Goal: Task Accomplishment & Management: Use online tool/utility

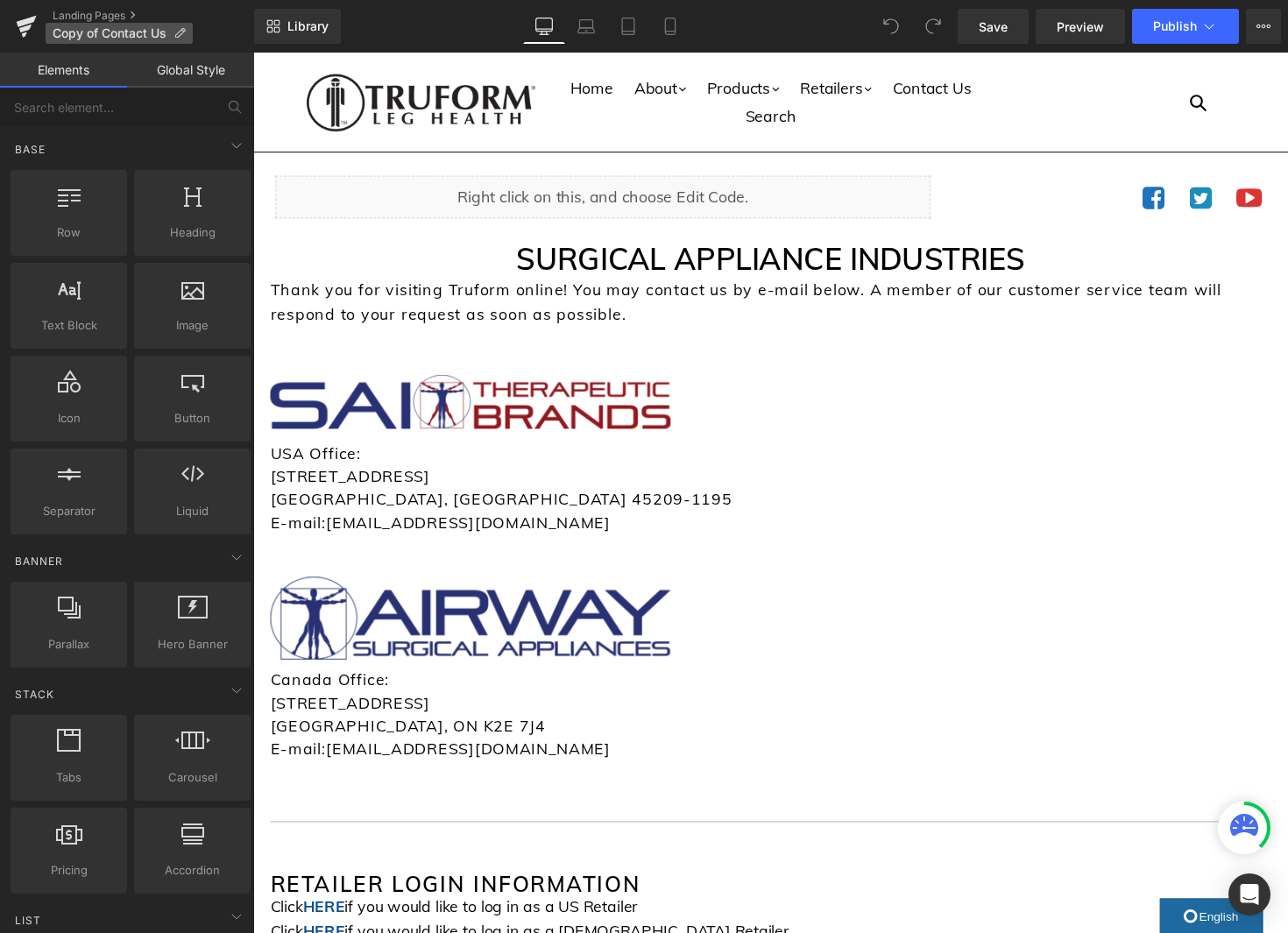
click at [186, 34] on icon at bounding box center [180, 33] width 12 height 12
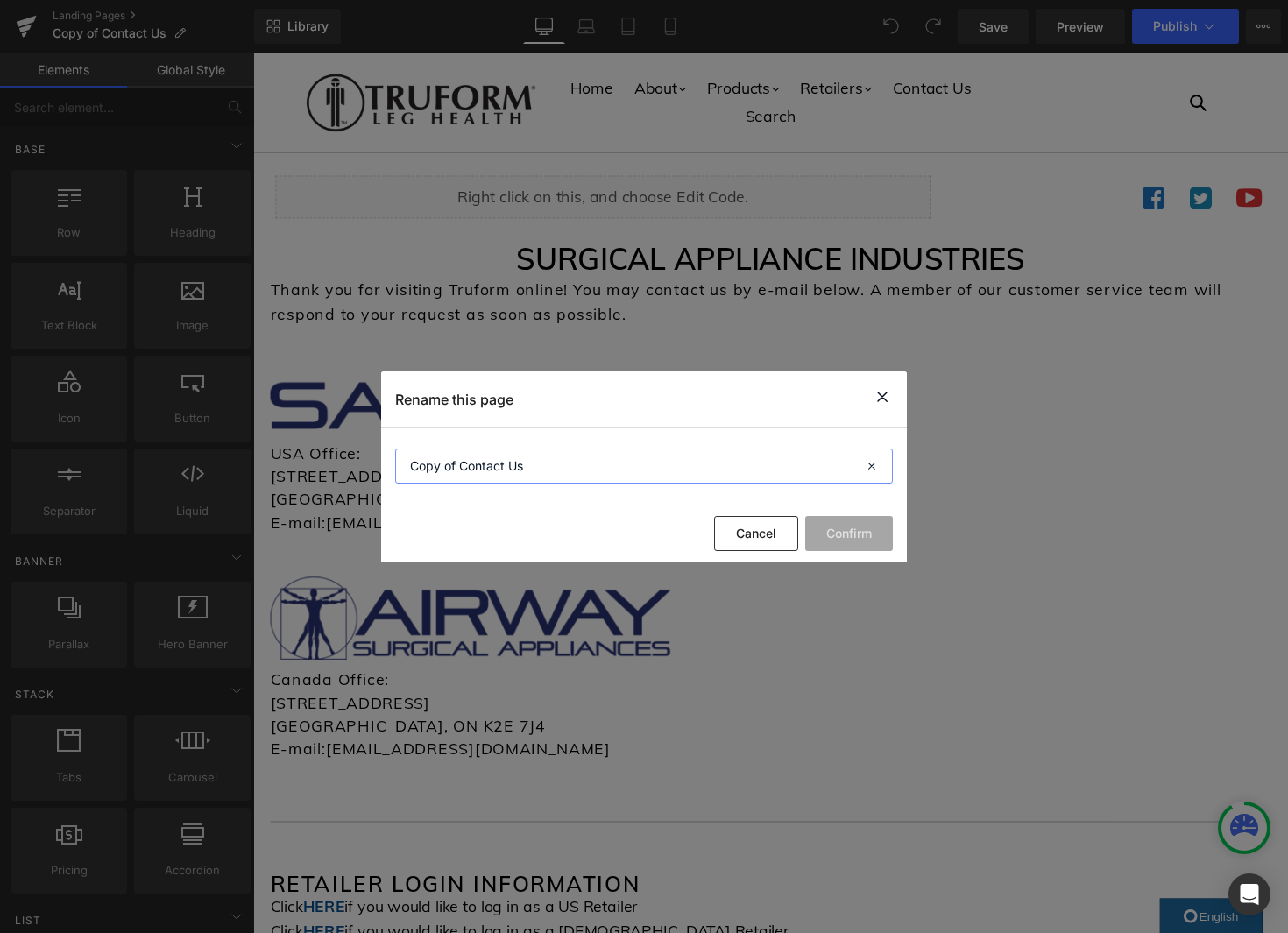
click at [523, 470] on input "Copy of Contact Us" at bounding box center [644, 465] width 498 height 35
type input "Amazon"
click at [844, 531] on button "Confirm" at bounding box center [848, 532] width 88 height 35
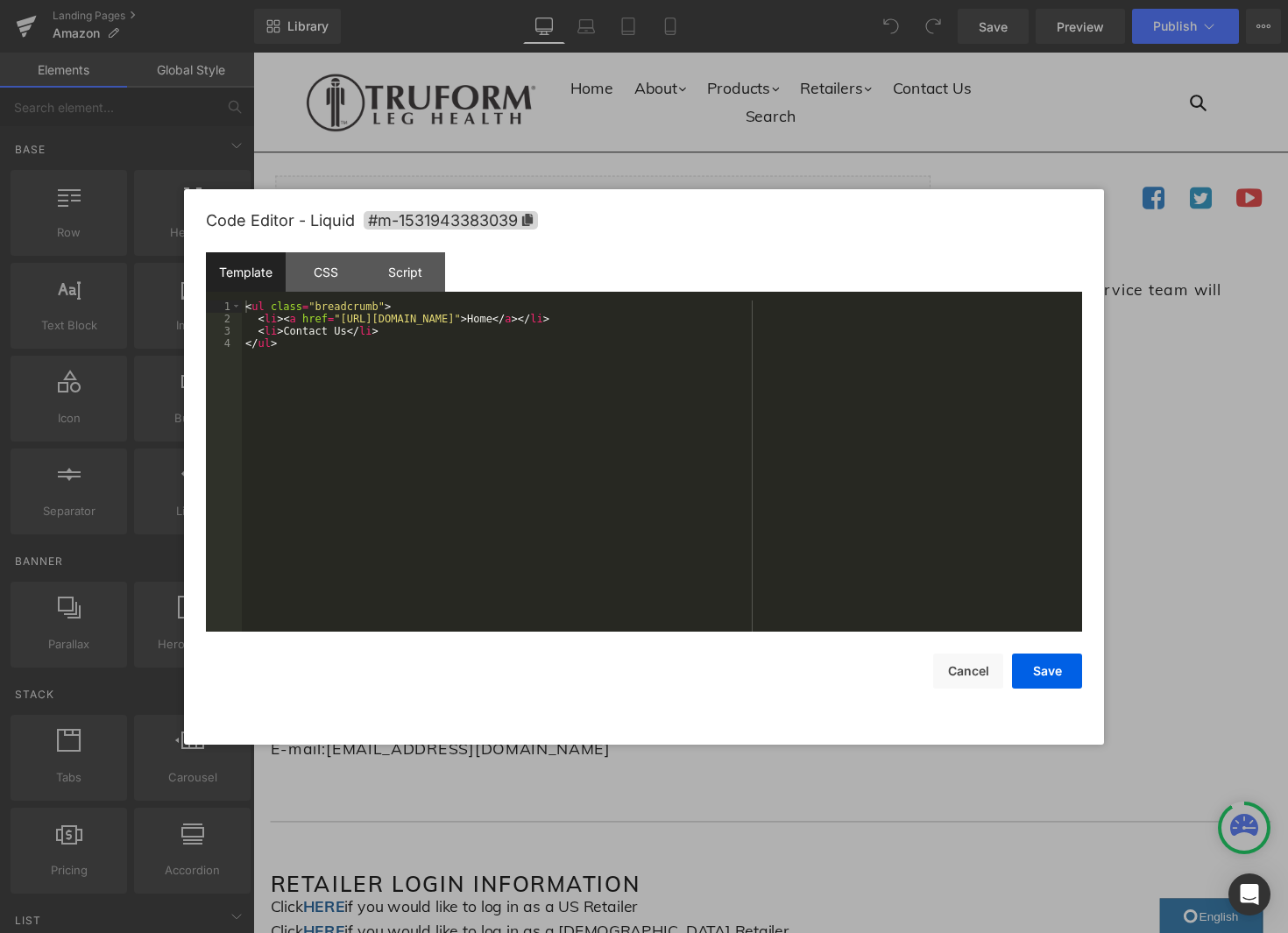
click at [609, 0] on div "You are previewing how the will restyle your page. You can not edit Elements in…" at bounding box center [644, 0] width 1288 height 0
drag, startPoint x: 346, startPoint y: 334, endPoint x: 284, endPoint y: 336, distance: 62.0
click at [284, 336] on div "< ul class = "breadcrumb" > < li > < a href = "[URL][DOMAIN_NAME]" > Home </ a …" at bounding box center [662, 478] width 841 height 355
click at [1058, 661] on button "Save" at bounding box center [1047, 670] width 70 height 35
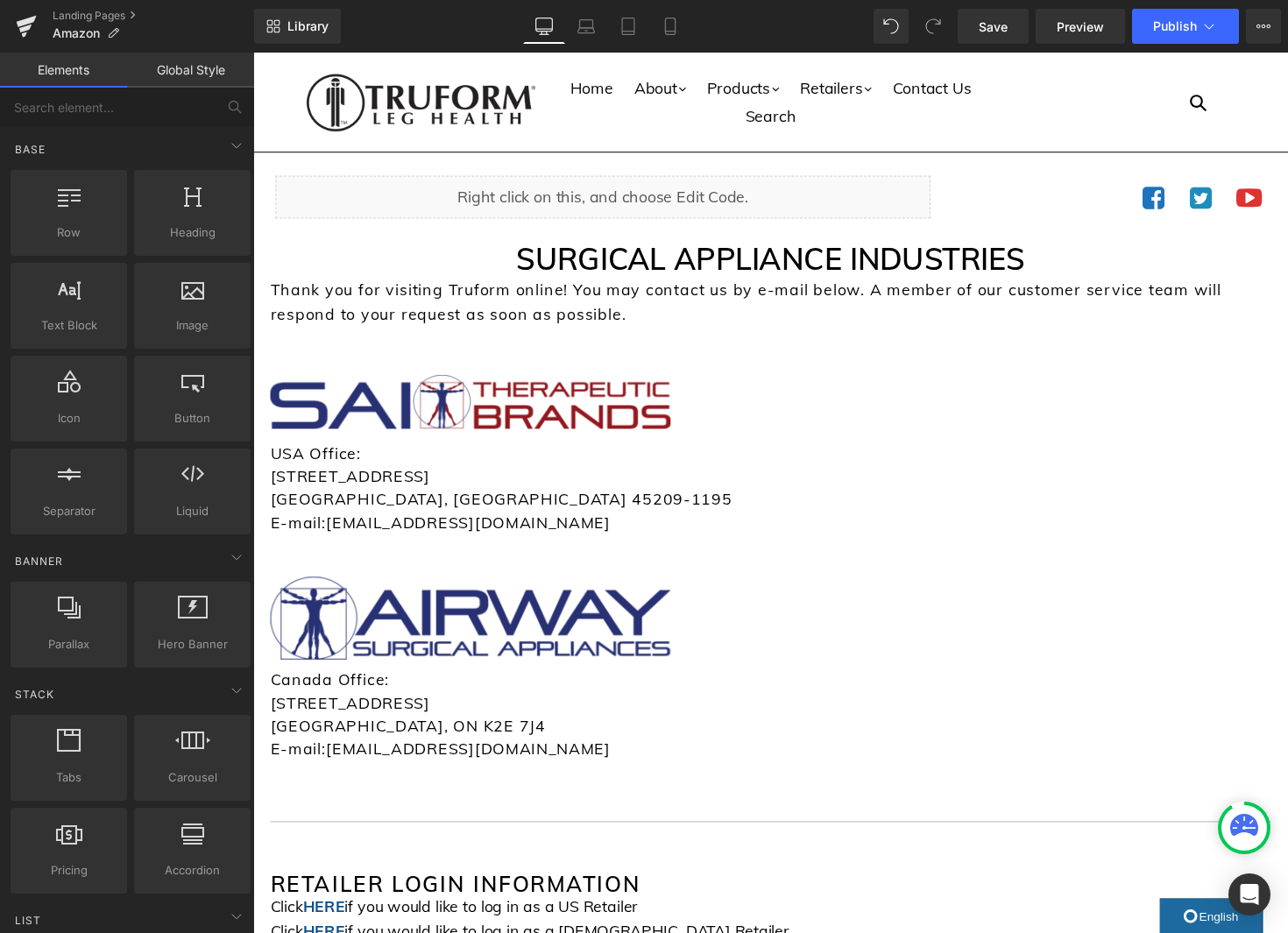
scroll to position [3, 0]
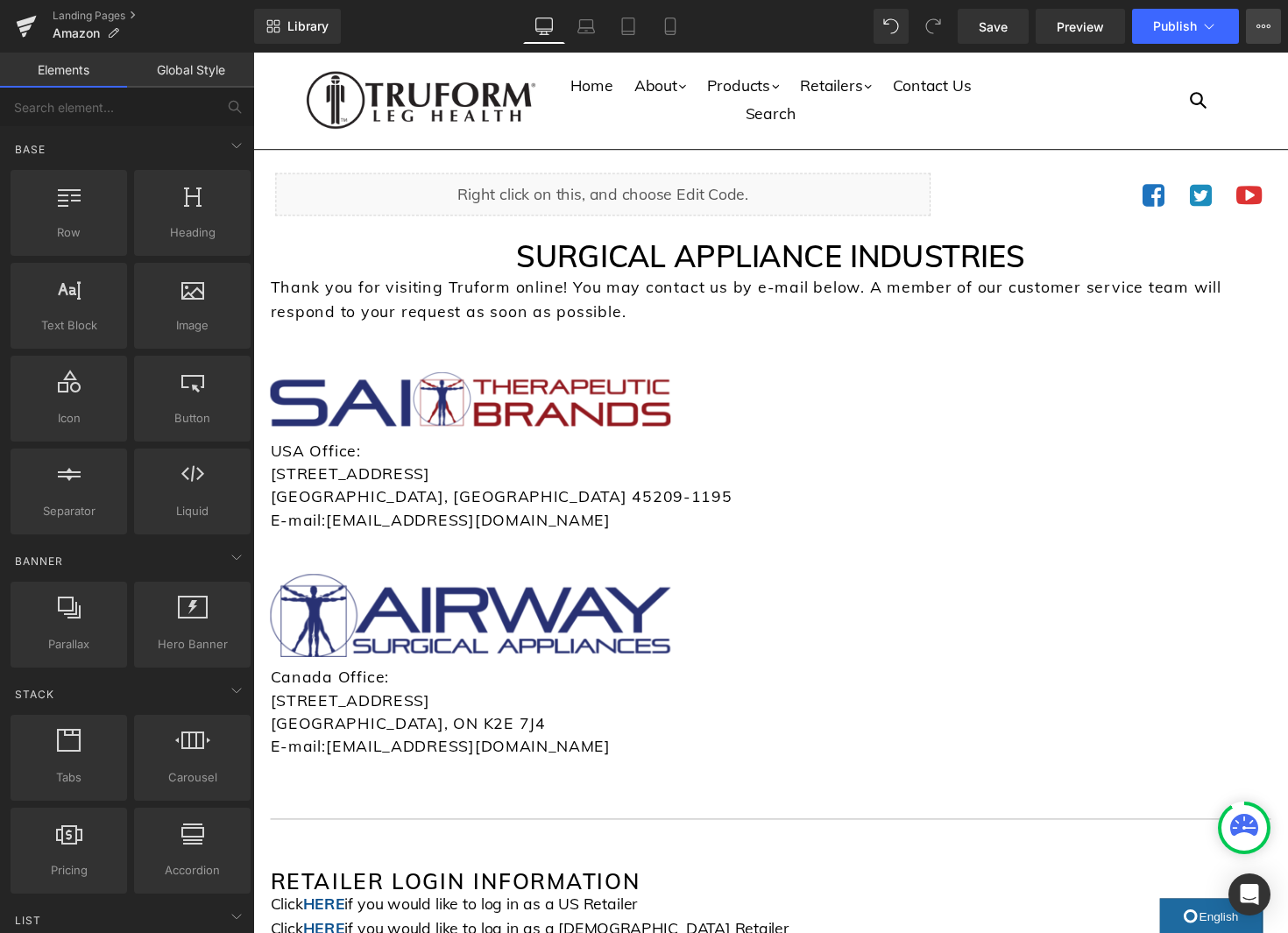
click at [1263, 35] on button "View Live Page View with current Template Save Template to Library Schedule Pub…" at bounding box center [1262, 26] width 35 height 35
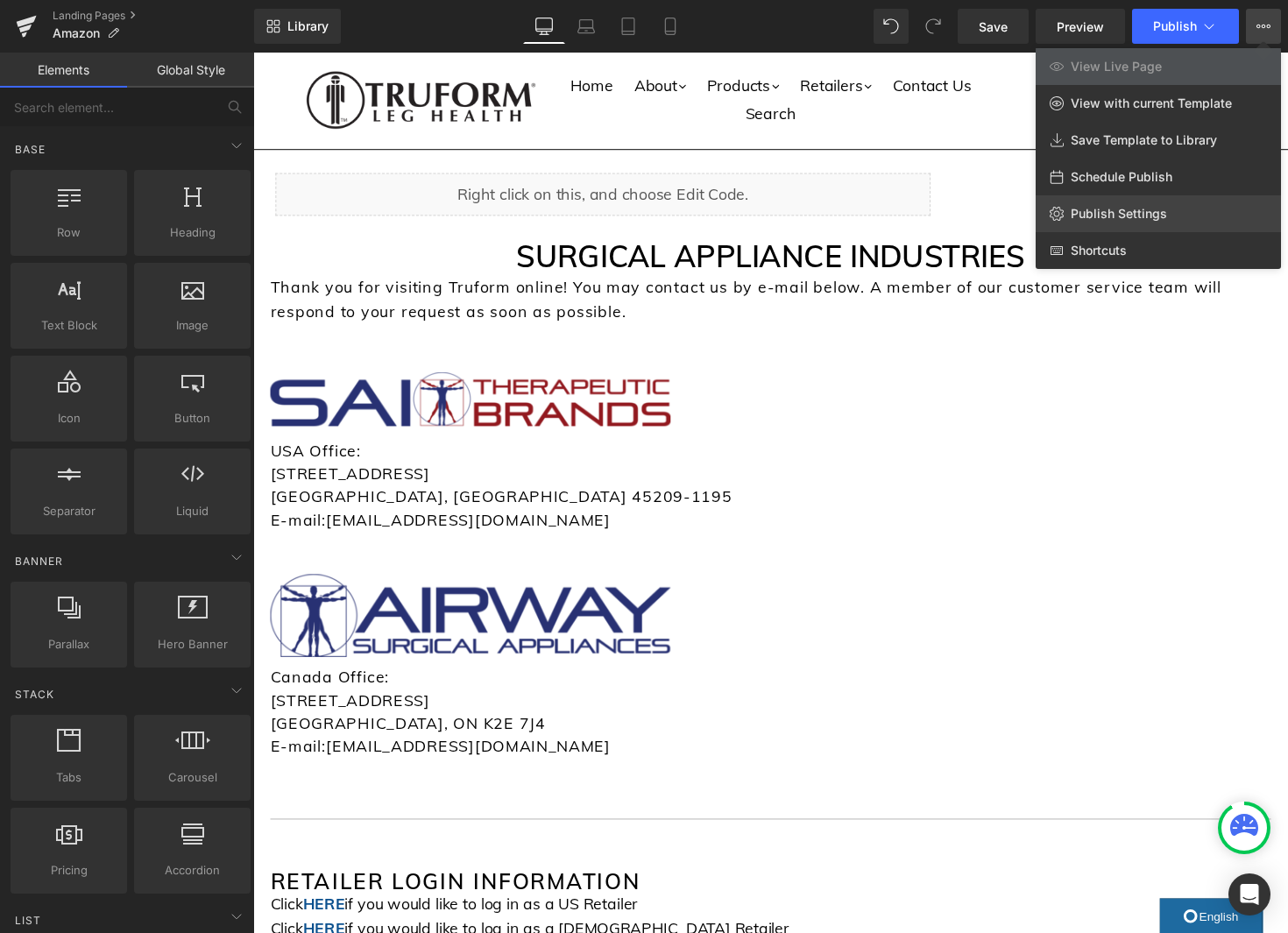
click at [1181, 209] on link "Publish Settings" at bounding box center [1158, 213] width 245 height 37
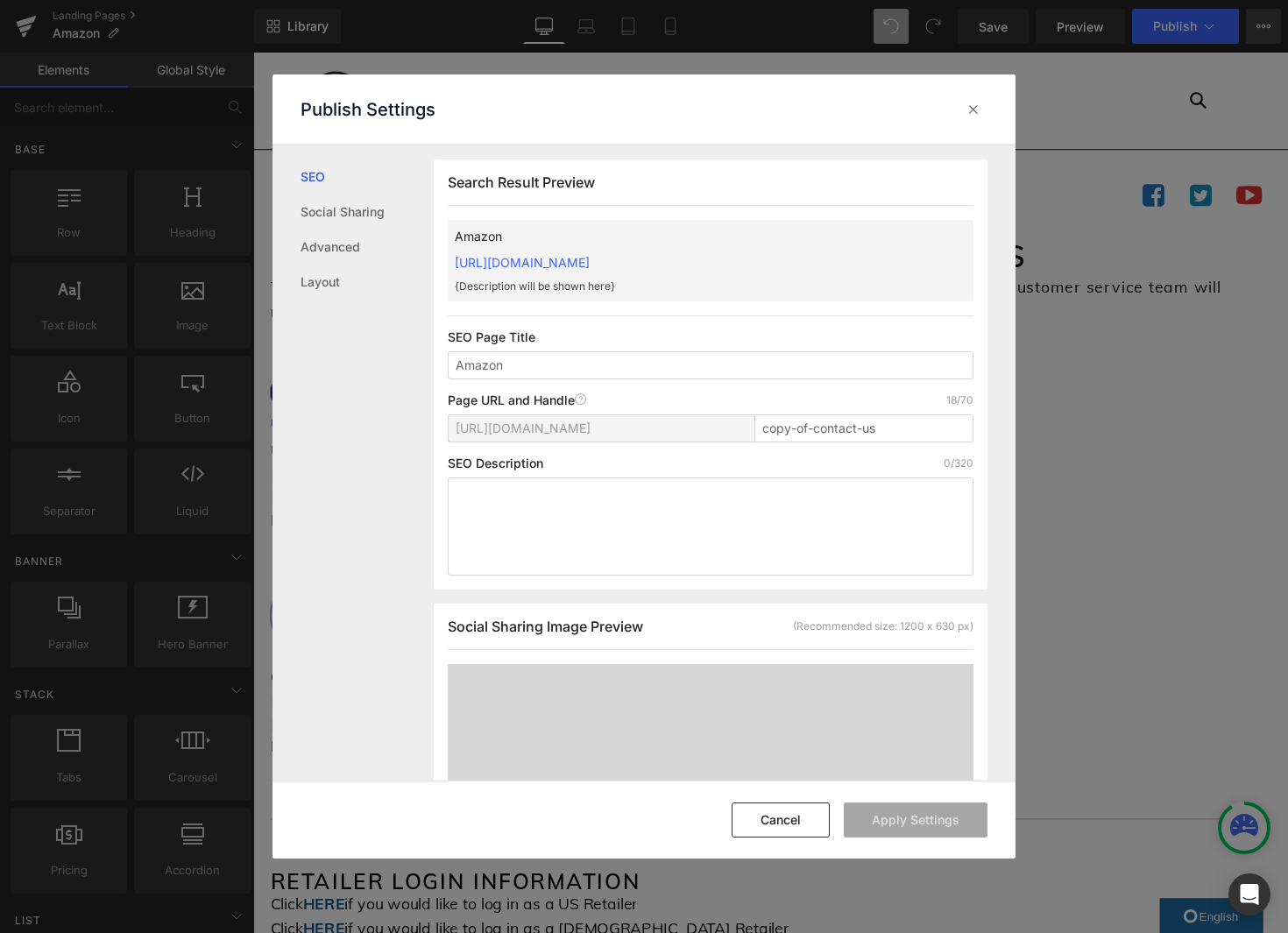
scroll to position [1, 0]
click at [767, 428] on input "copy-of-contact-us" at bounding box center [864, 428] width 219 height 28
click at [649, 440] on div "[URL][DOMAIN_NAME]" at bounding box center [601, 428] width 306 height 28
click at [656, 435] on div "[URL][DOMAIN_NAME]" at bounding box center [601, 428] width 291 height 27
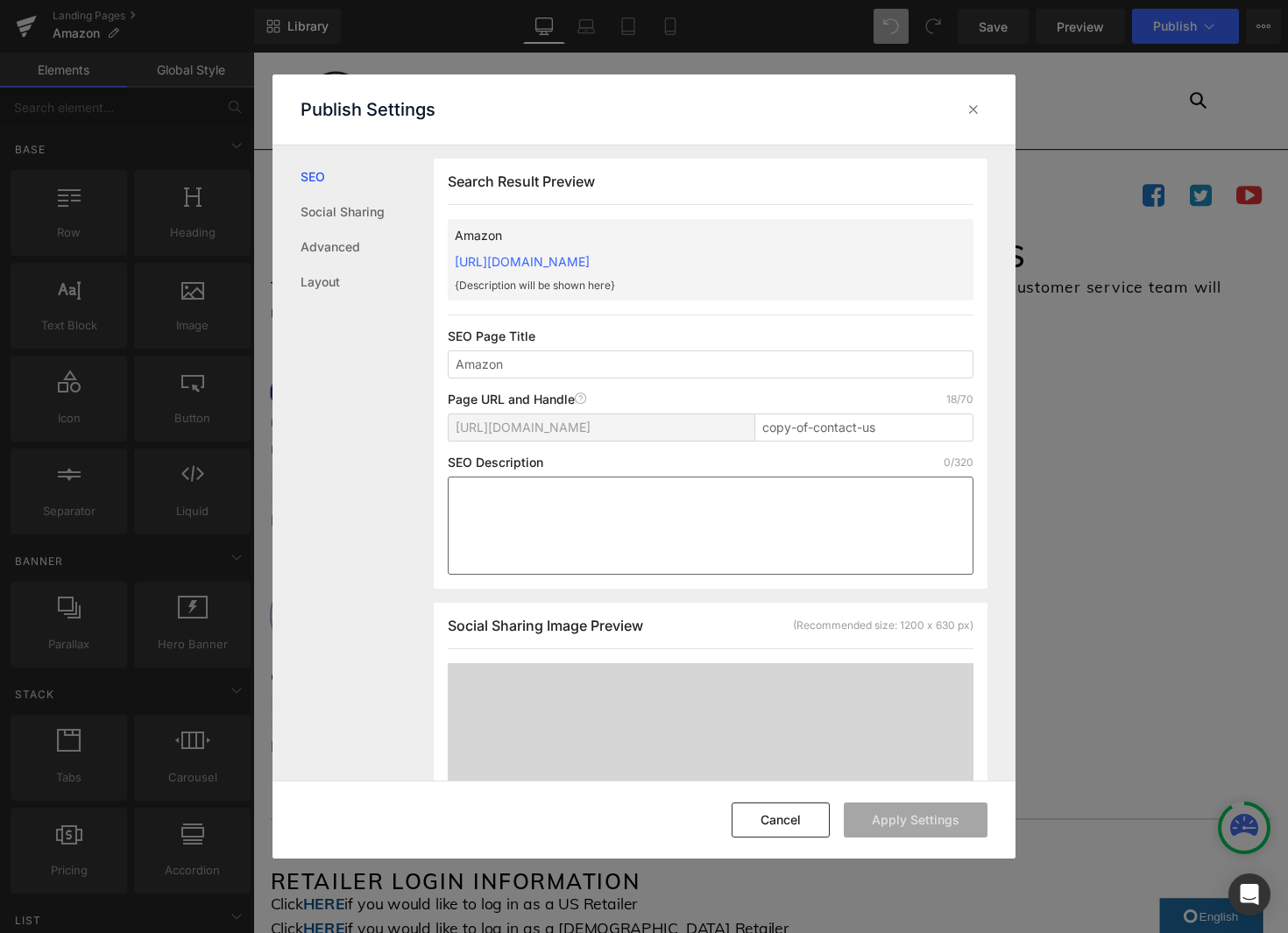
scroll to position [72, 0]
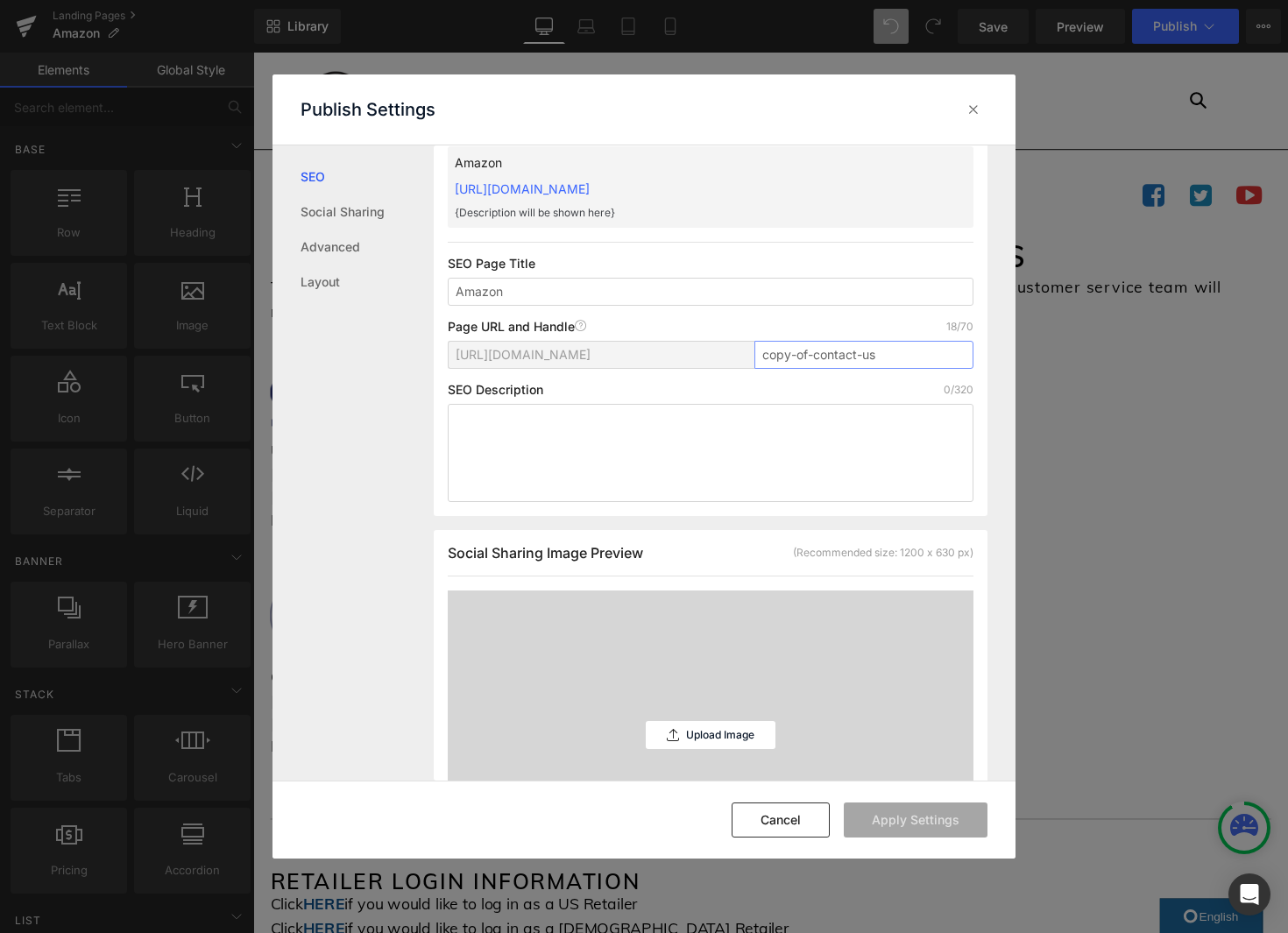
click at [813, 359] on input "copy-of-contact-us" at bounding box center [864, 354] width 219 height 28
click at [813, 359] on input "copy-of-contact-us" at bounding box center [864, 356] width 219 height 28
type input "Amazon"
click at [804, 497] on textarea at bounding box center [710, 454] width 525 height 98
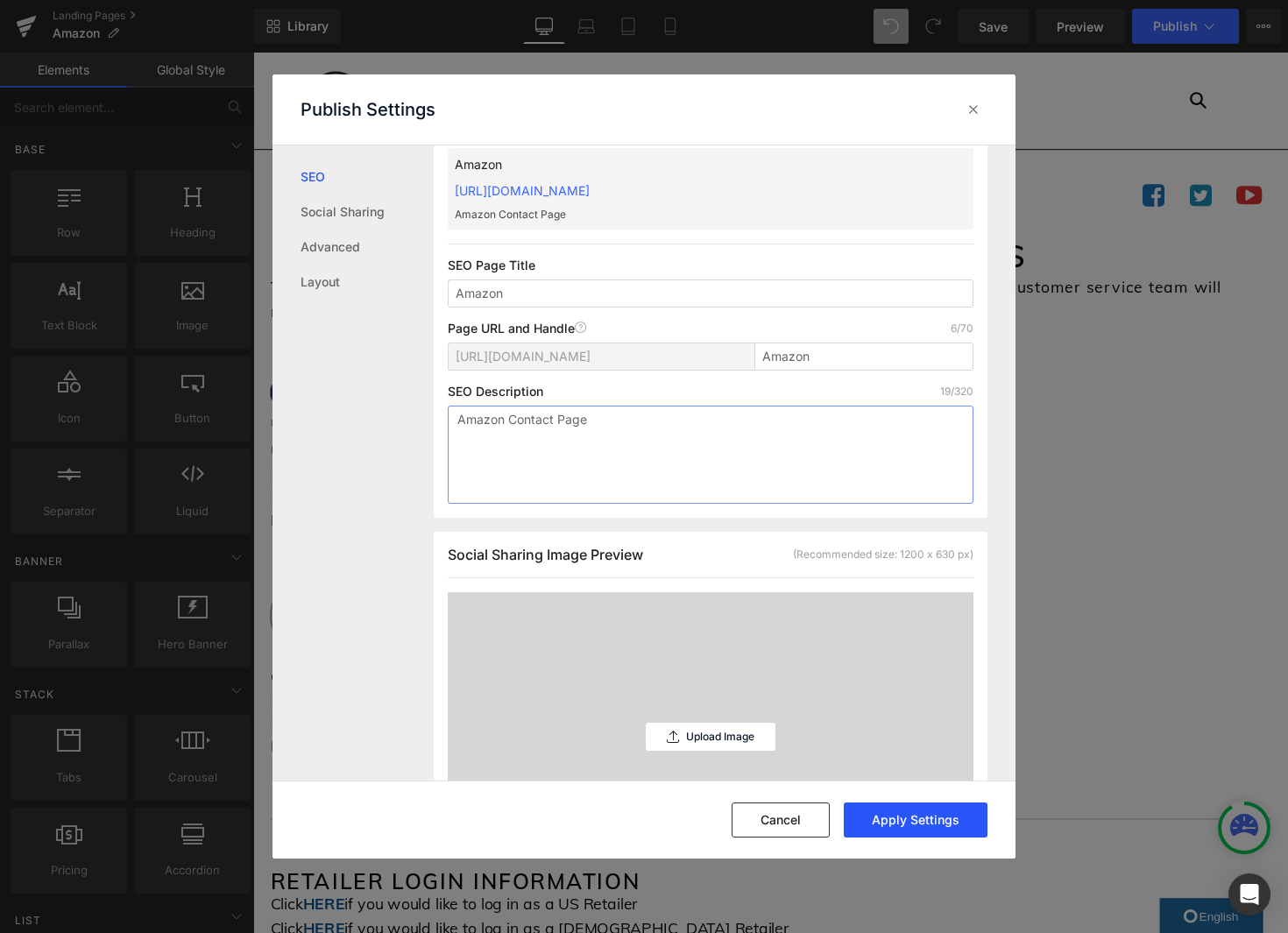
type textarea "Amazon Contact Page"
click at [958, 817] on button "Apply Settings" at bounding box center [915, 819] width 143 height 35
drag, startPoint x: 764, startPoint y: 360, endPoint x: 774, endPoint y: 365, distance: 11.2
click at [764, 360] on input "amazon" at bounding box center [864, 356] width 219 height 28
type input "Amazon"
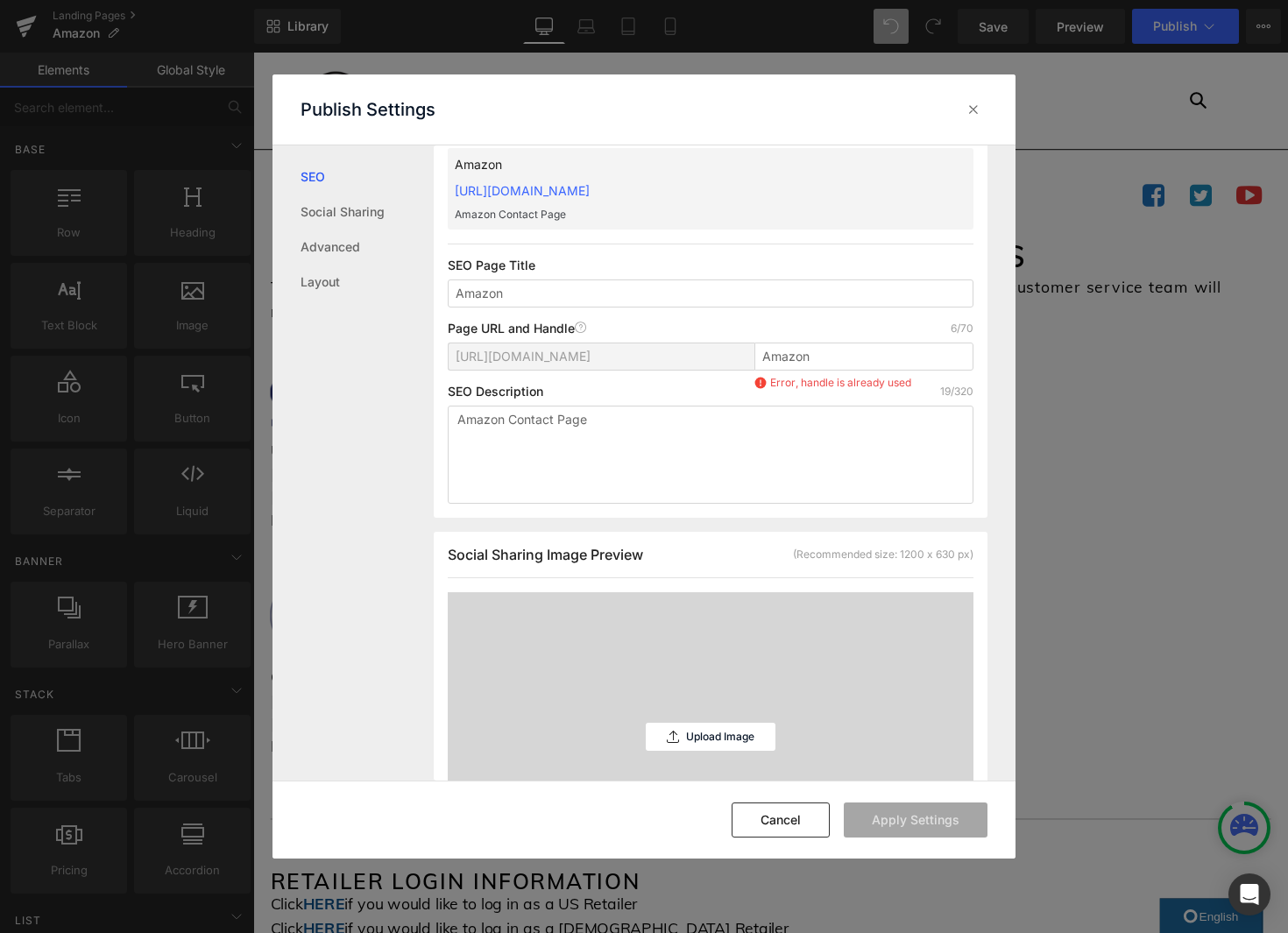
copy link "https://truformstore.myshopify.com/pages/Amazon"
click at [818, 823] on button "Cancel" at bounding box center [780, 819] width 98 height 35
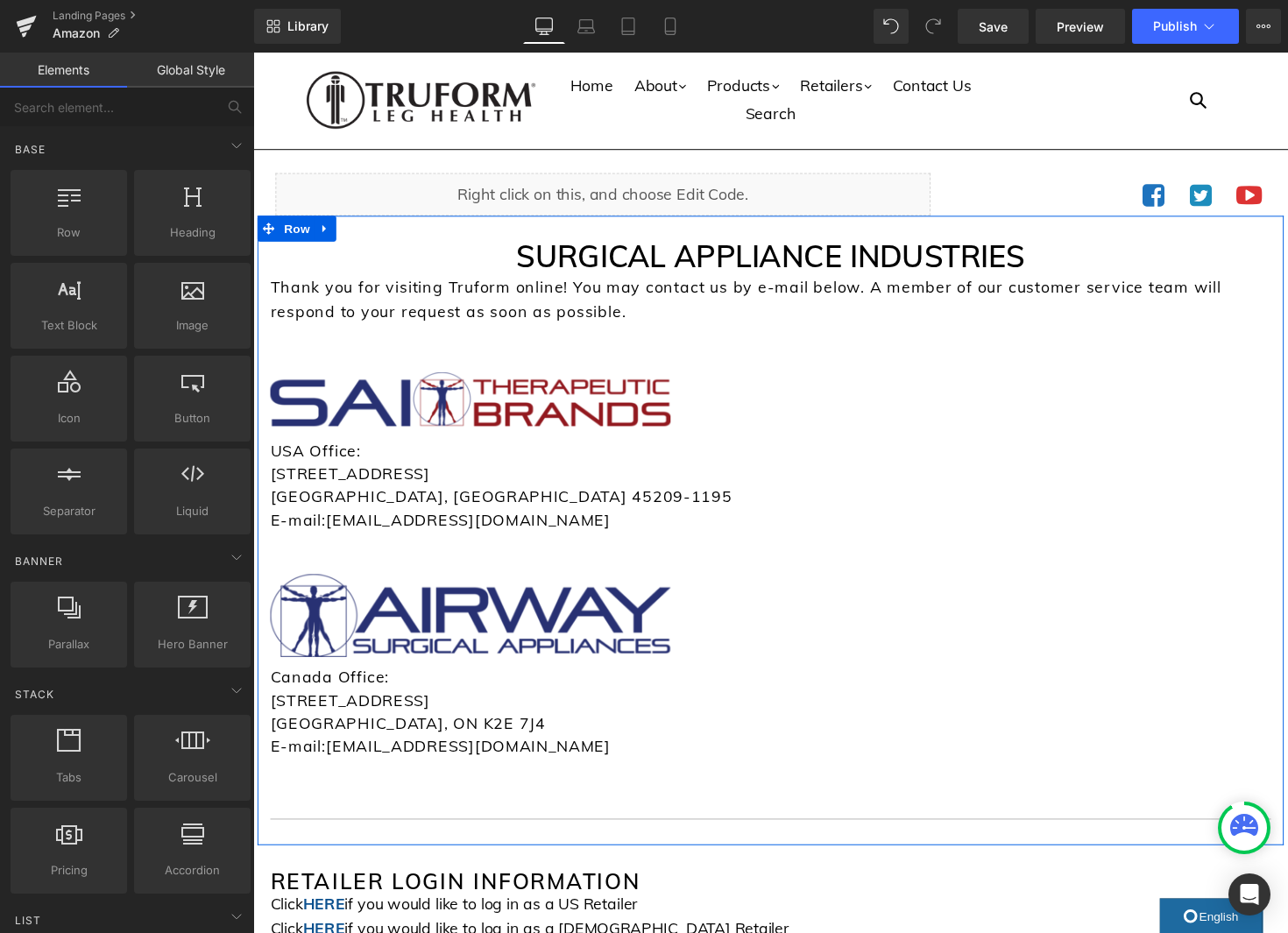
scroll to position [4, 0]
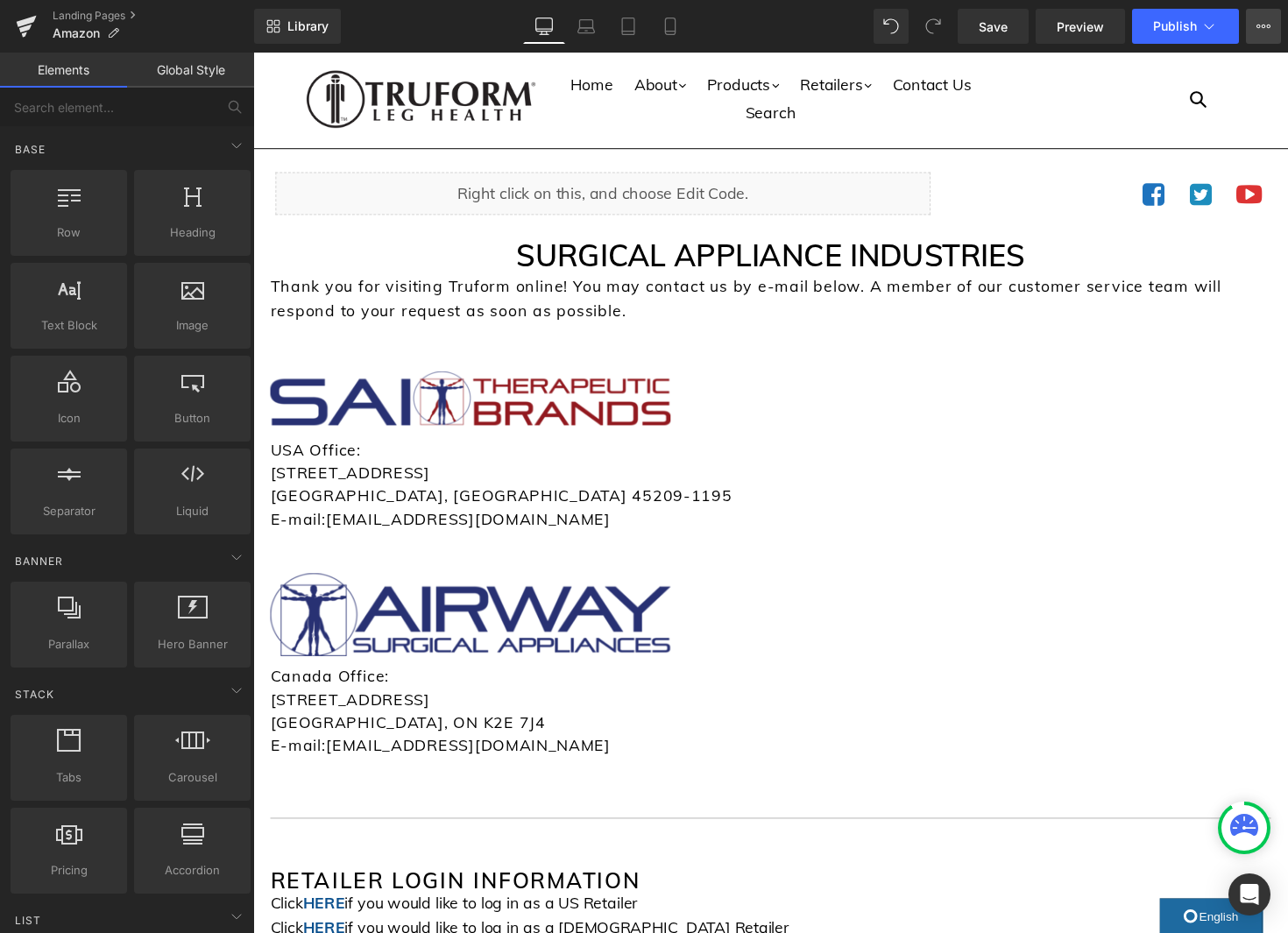
click at [1260, 17] on button "View Live Page View with current Template Save Template to Library Schedule Pub…" at bounding box center [1262, 26] width 35 height 35
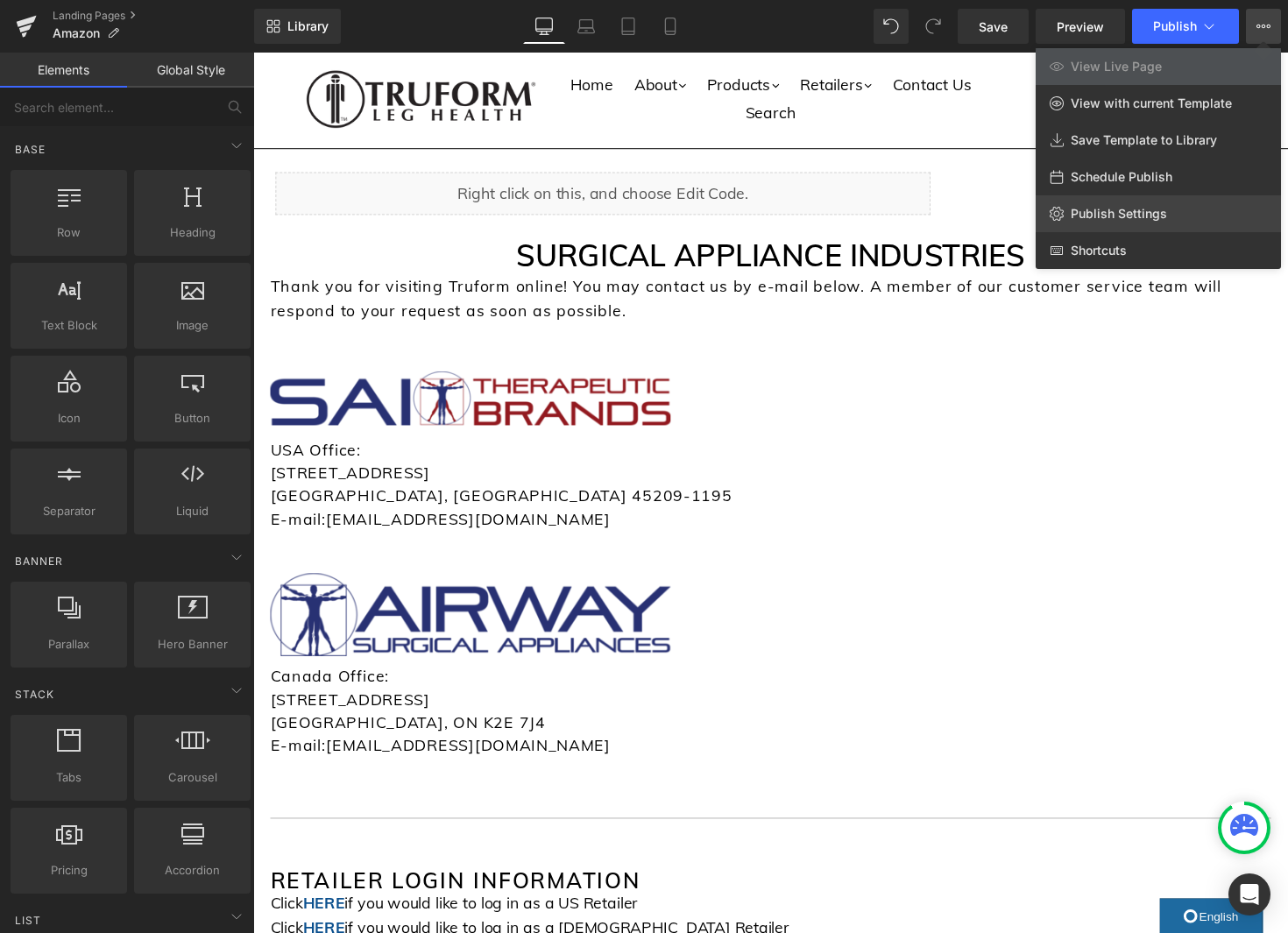
click at [1174, 213] on link "Publish Settings" at bounding box center [1158, 213] width 245 height 37
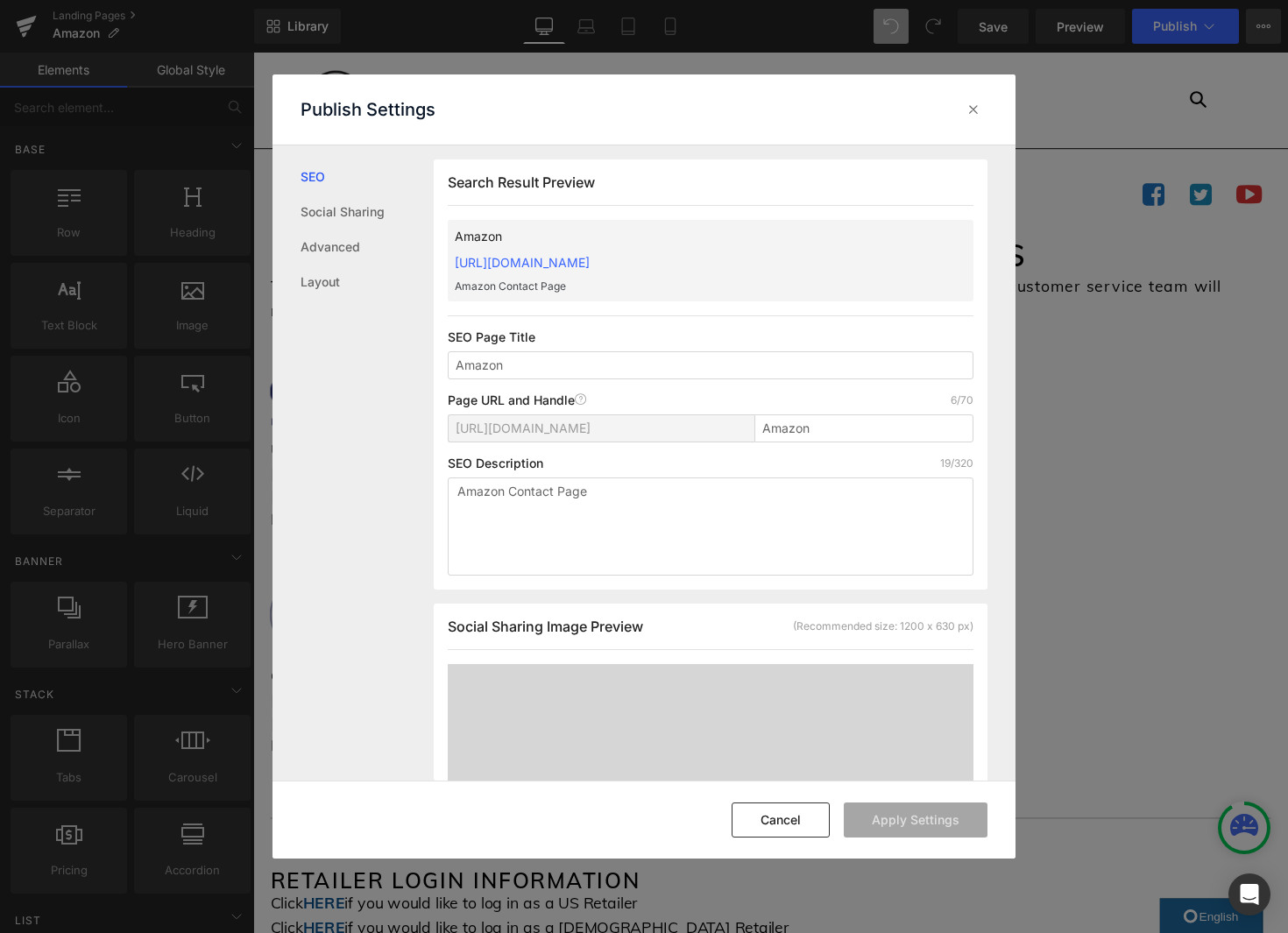
scroll to position [1, 0]
click at [975, 107] on icon at bounding box center [974, 110] width 18 height 18
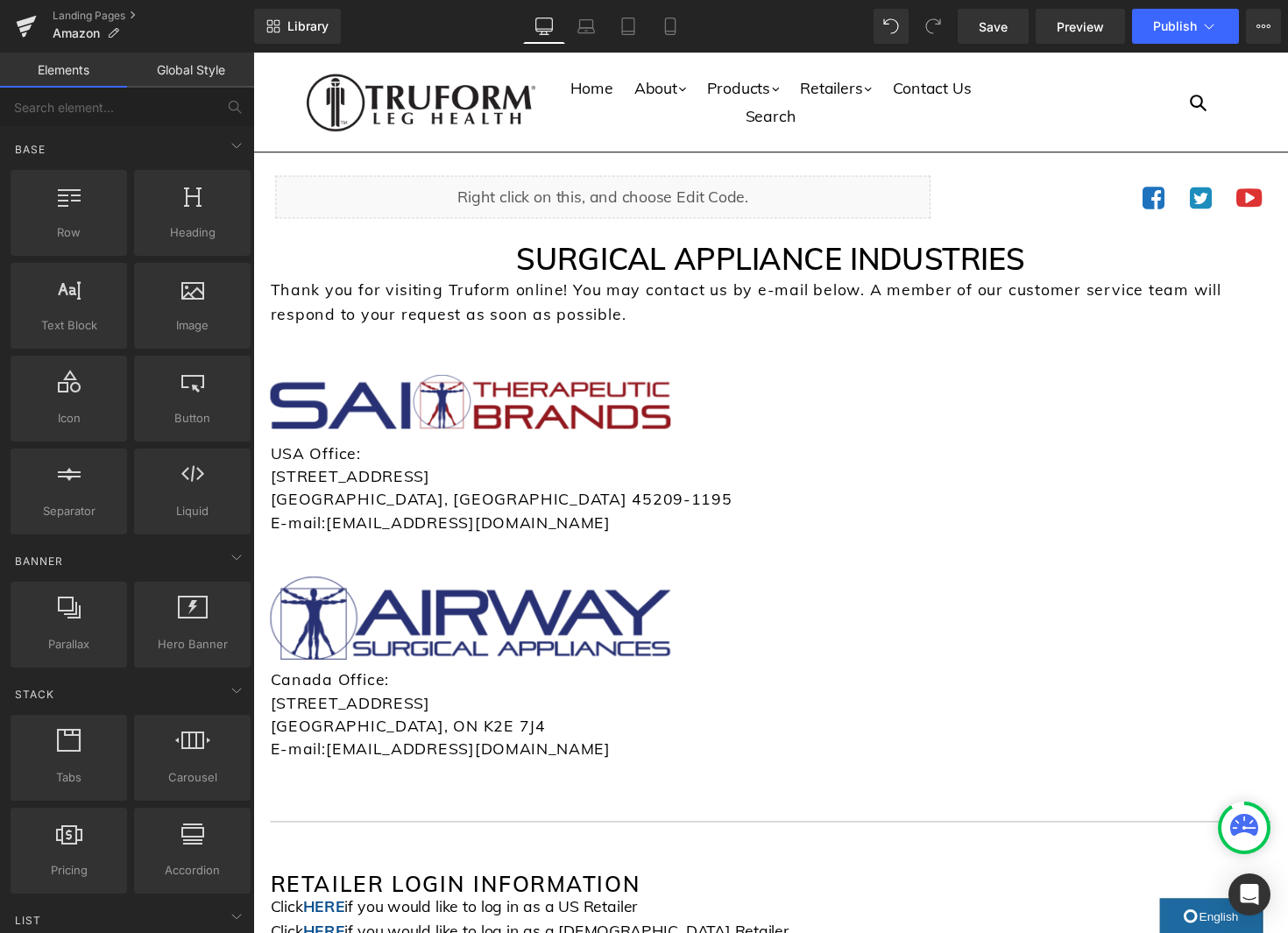
scroll to position [2, 0]
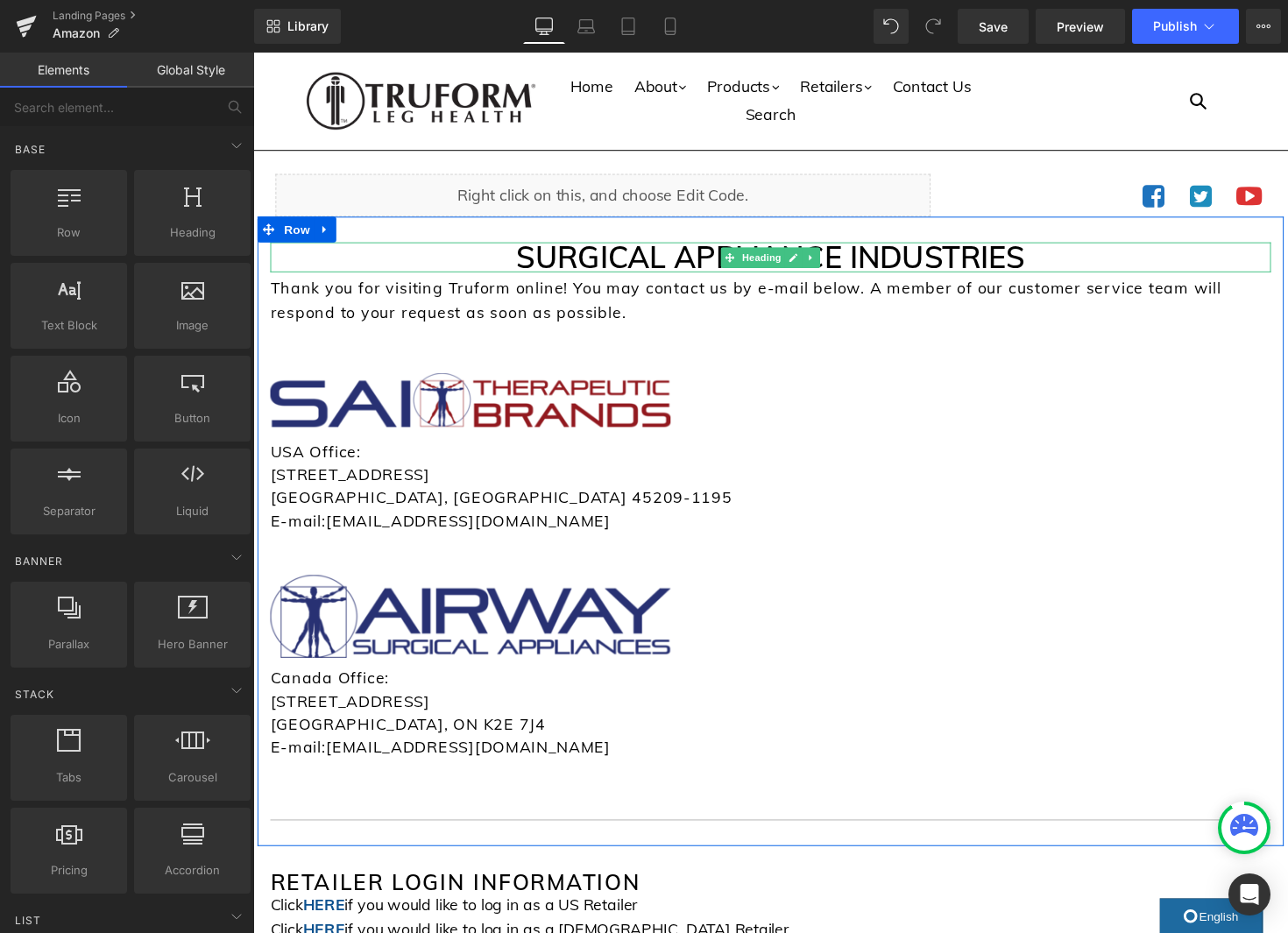
click at [929, 272] on h1 "SURGICAL APPLIANCE INDUSTRIES" at bounding box center [783, 262] width 1025 height 31
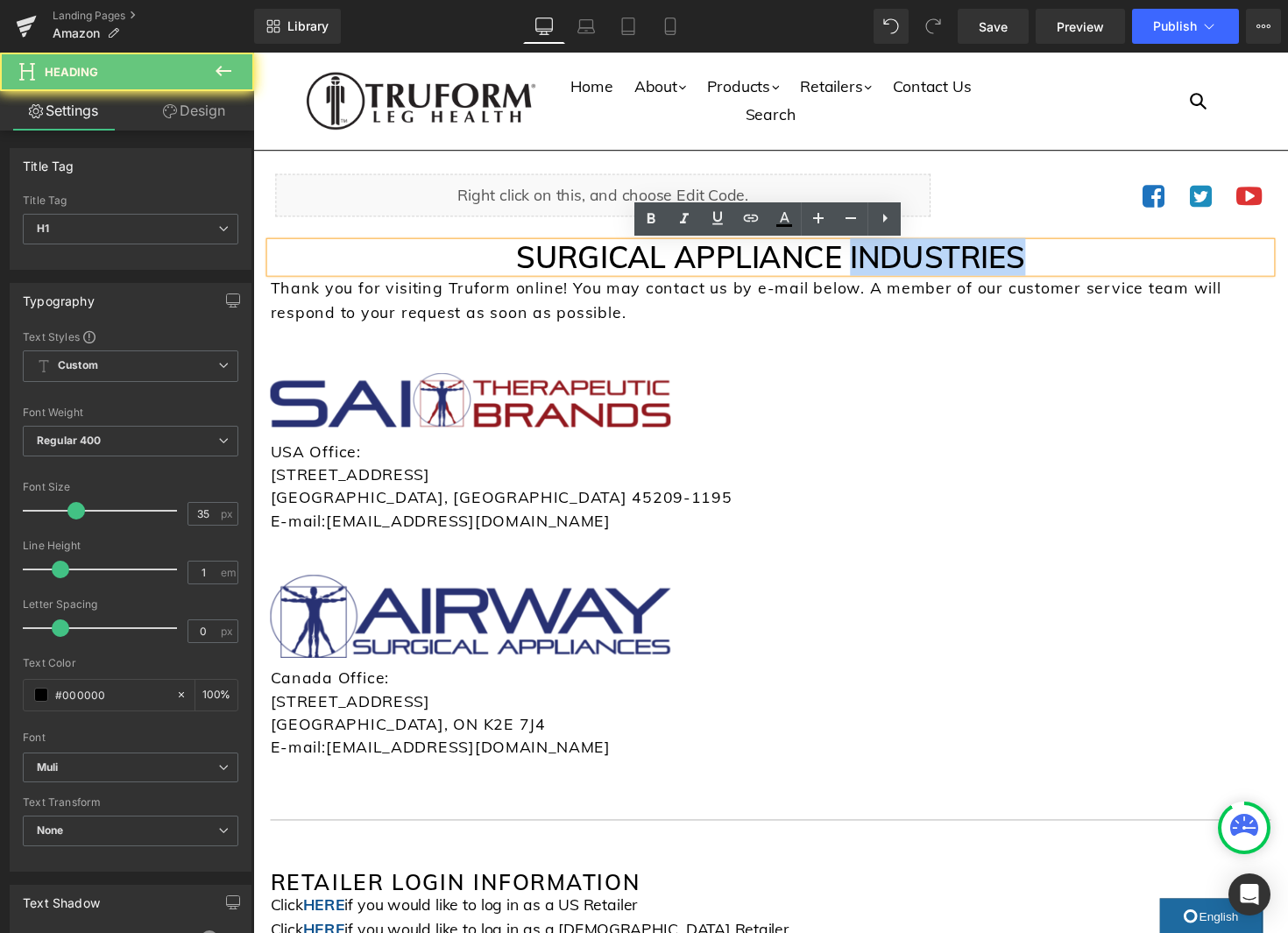
click at [929, 272] on h1 "SURGICAL APPLIANCE INDUSTRIES" at bounding box center [783, 262] width 1025 height 31
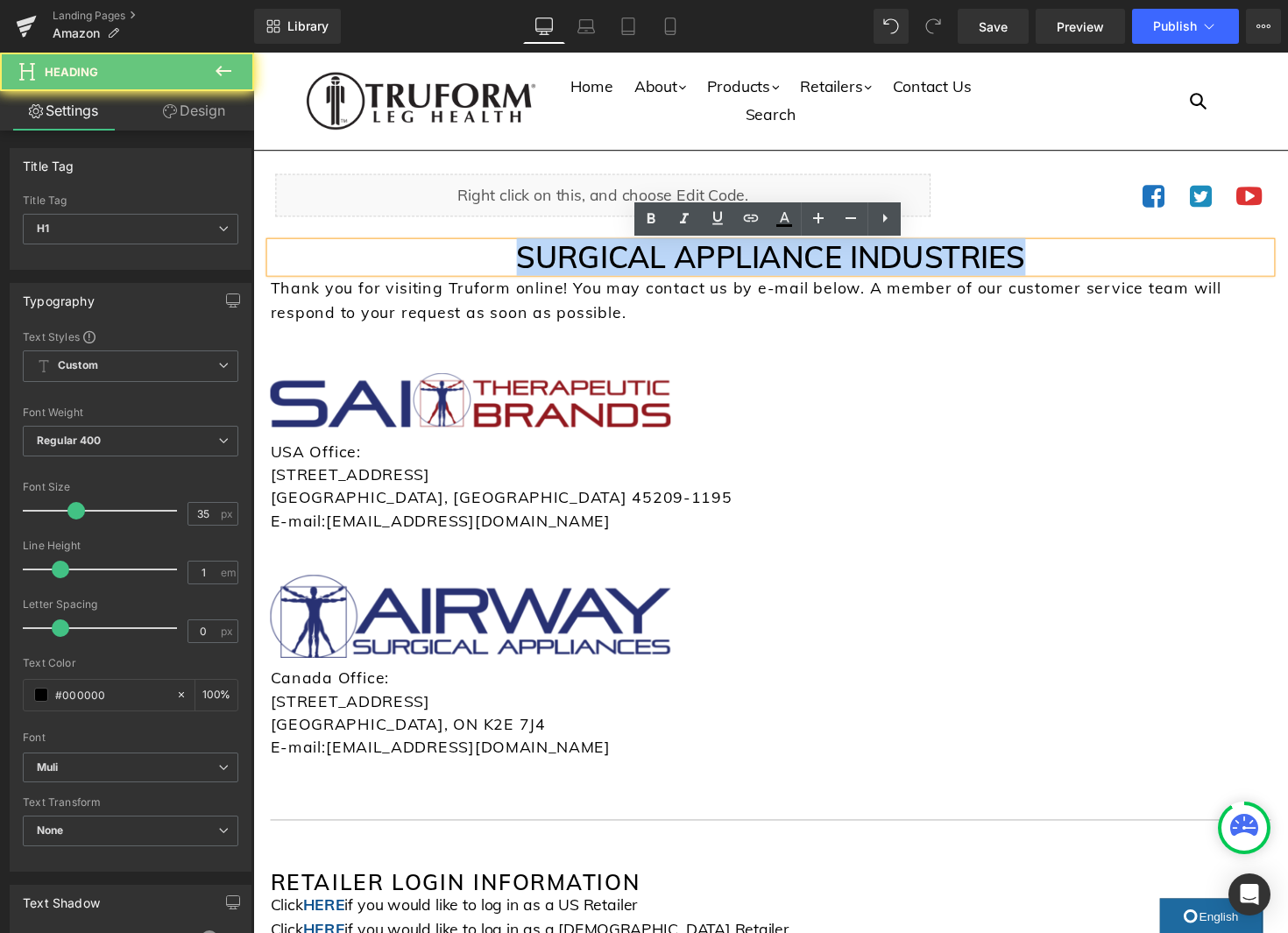
click at [929, 272] on h1 "SURGICAL APPLIANCE INDUSTRIES" at bounding box center [783, 262] width 1025 height 31
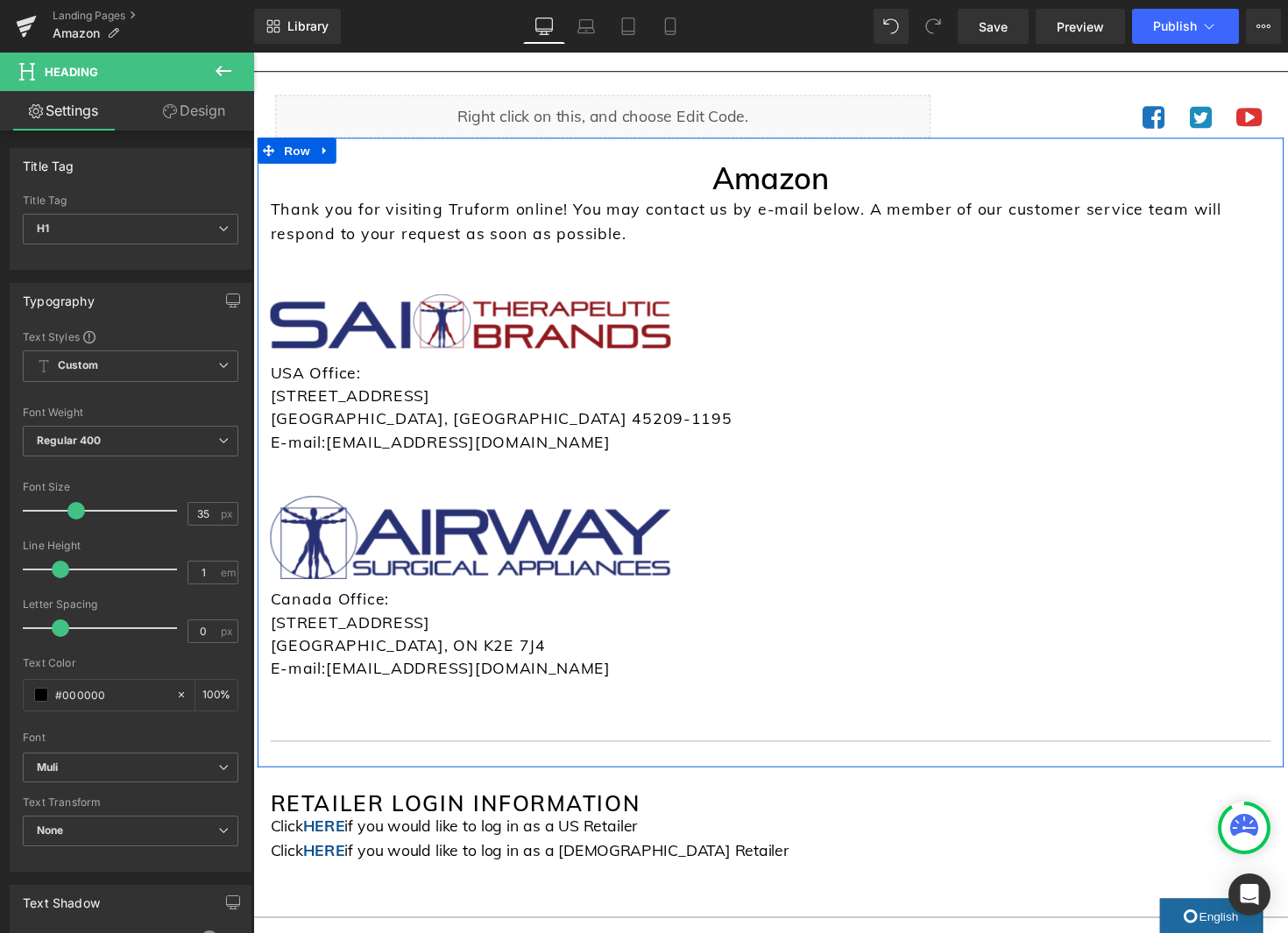
scroll to position [0, 0]
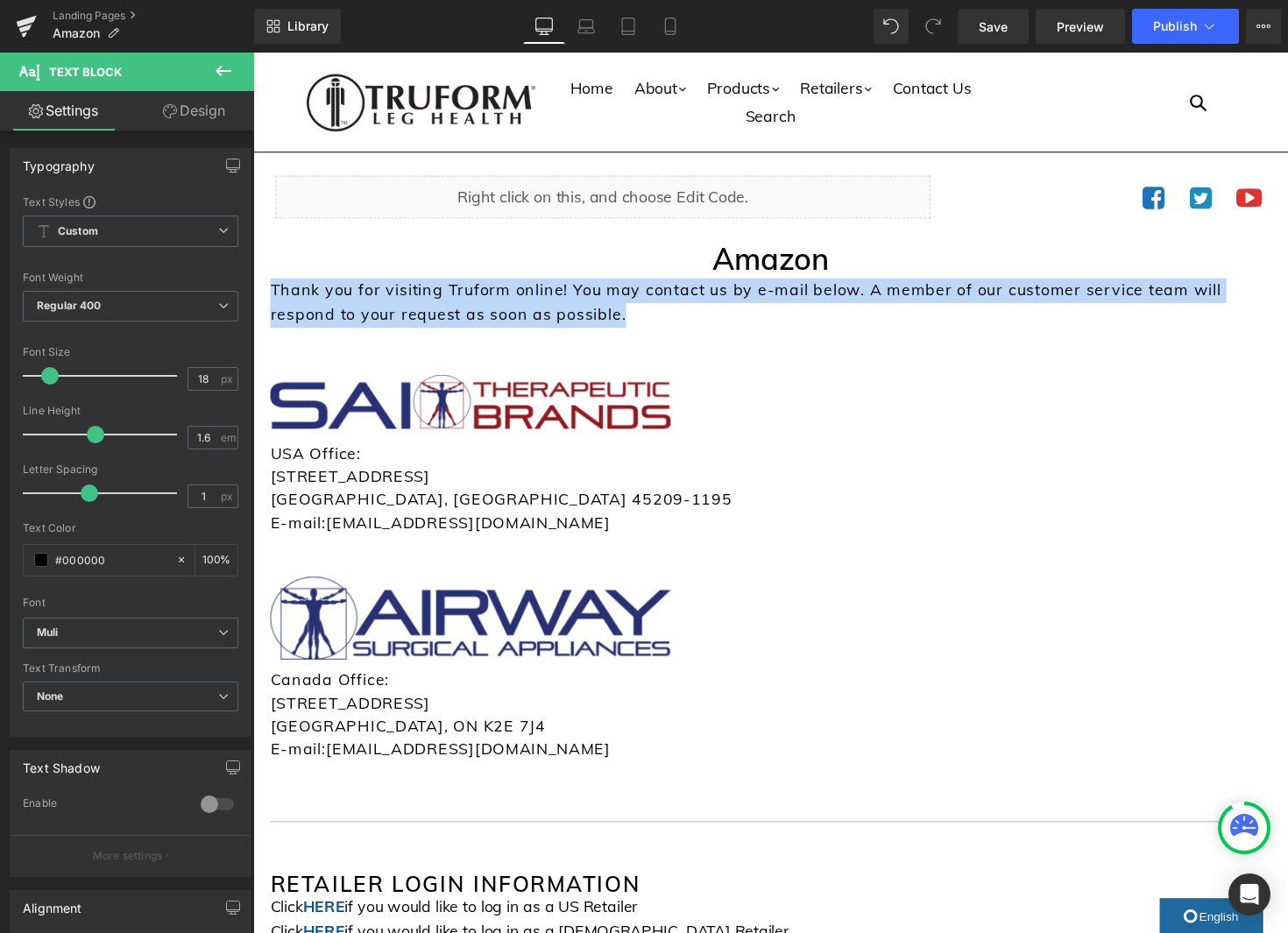
drag, startPoint x: 636, startPoint y: 322, endPoint x: 244, endPoint y: 298, distance: 392.7
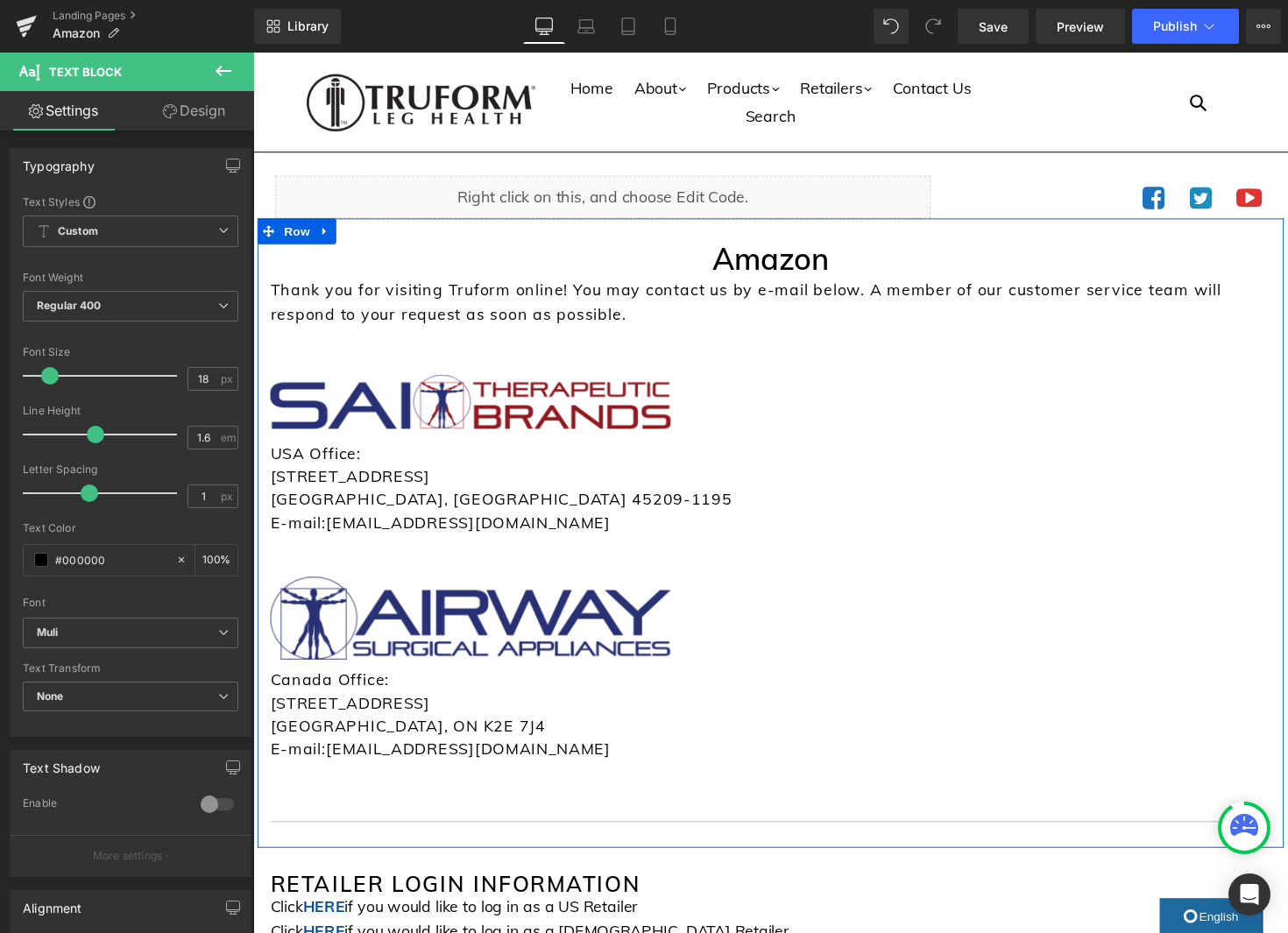
click at [628, 331] on div "Thank you for visiting Truform online! You may contact us by e-mail below. A me…" at bounding box center [783, 308] width 1025 height 50
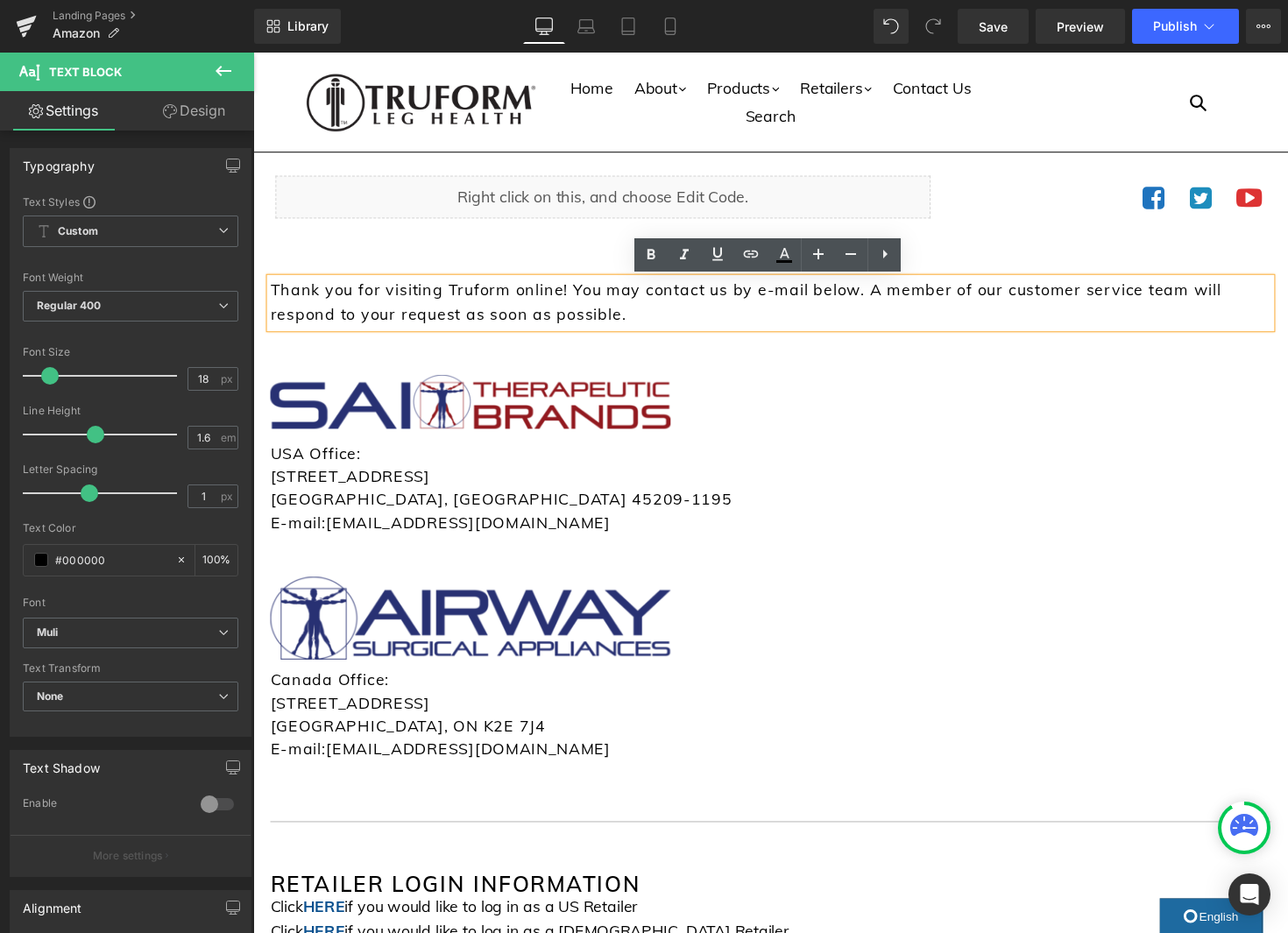
click at [566, 296] on p "Thank you for visiting Truform online! You may contact us by e-mail below. A me…" at bounding box center [783, 308] width 1025 height 50
drag, startPoint x: 578, startPoint y: 296, endPoint x: 434, endPoint y: 299, distance: 144.0
click at [298, 306] on p "Thank you for visiting Truform online! You may contact us by e-mail below. A me…" at bounding box center [783, 308] width 1025 height 50
click at [447, 298] on p "Thank you for visiting Truform online! You may contact us by e-mail below. A me…" at bounding box center [783, 308] width 1025 height 50
drag, startPoint x: 569, startPoint y: 299, endPoint x: 271, endPoint y: 290, distance: 298.1
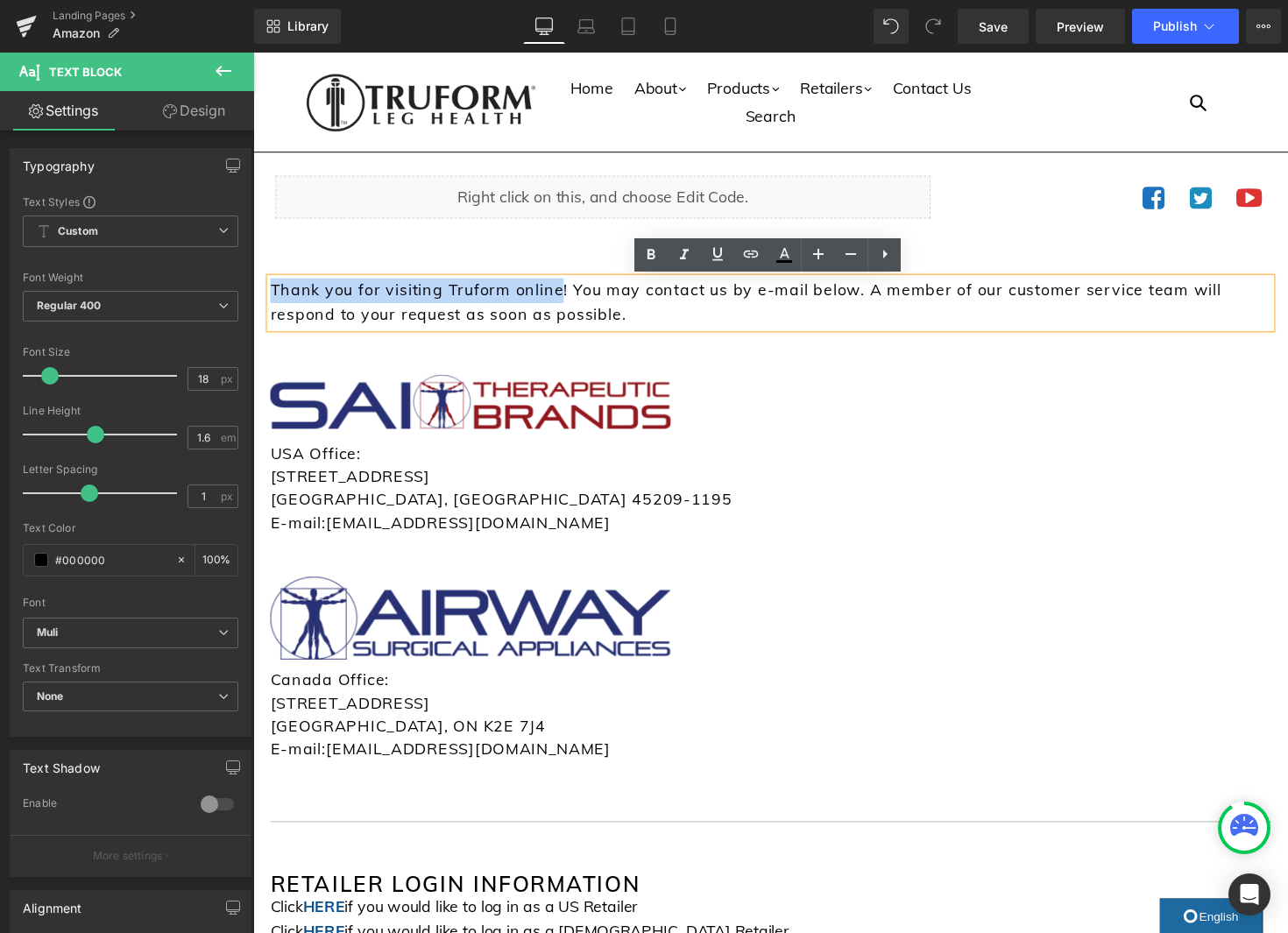
click at [271, 290] on p "Thank you for visiting Truform online! You may contact us by e-mail below. A me…" at bounding box center [783, 308] width 1025 height 50
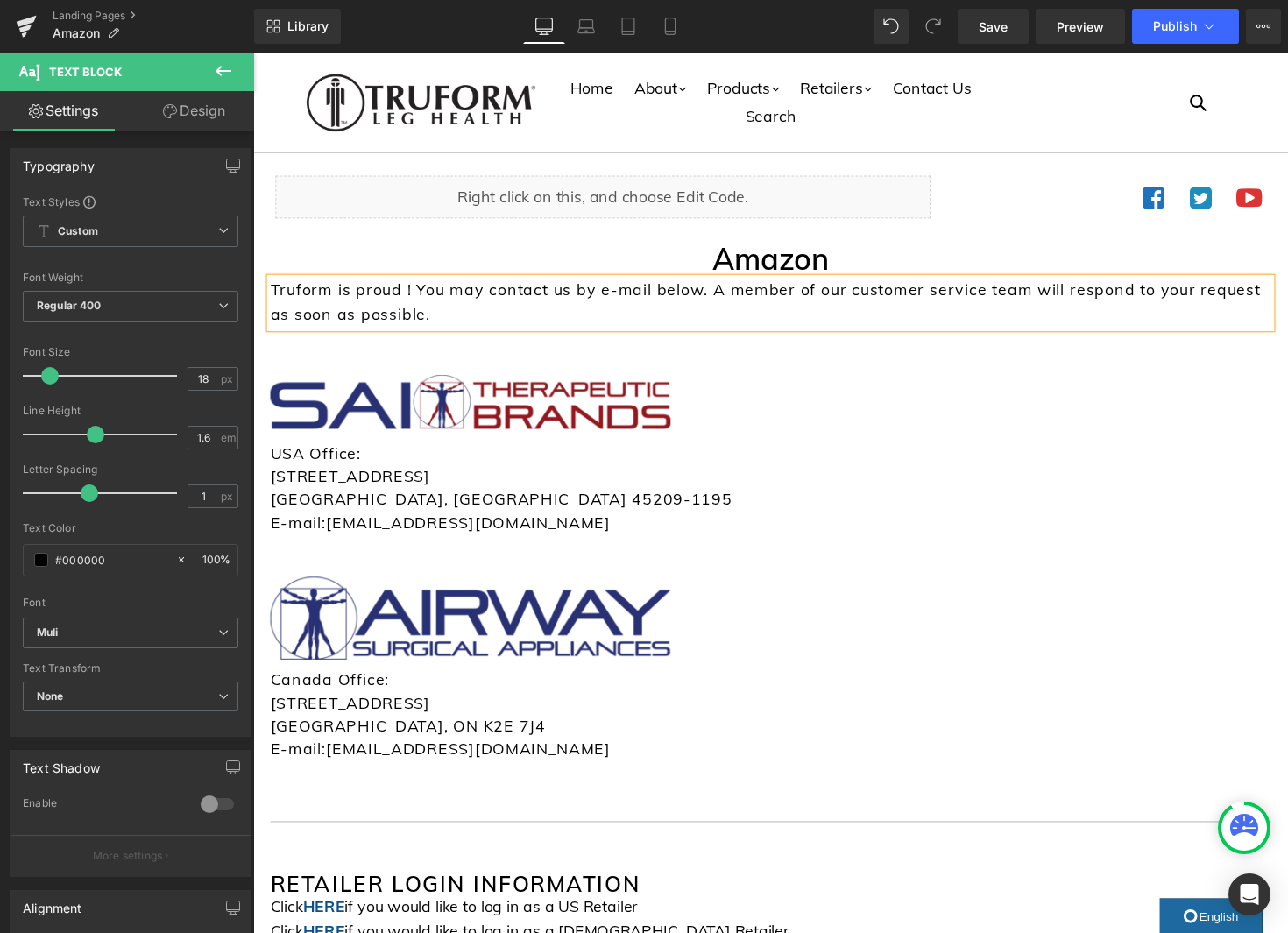
scroll to position [3, 0]
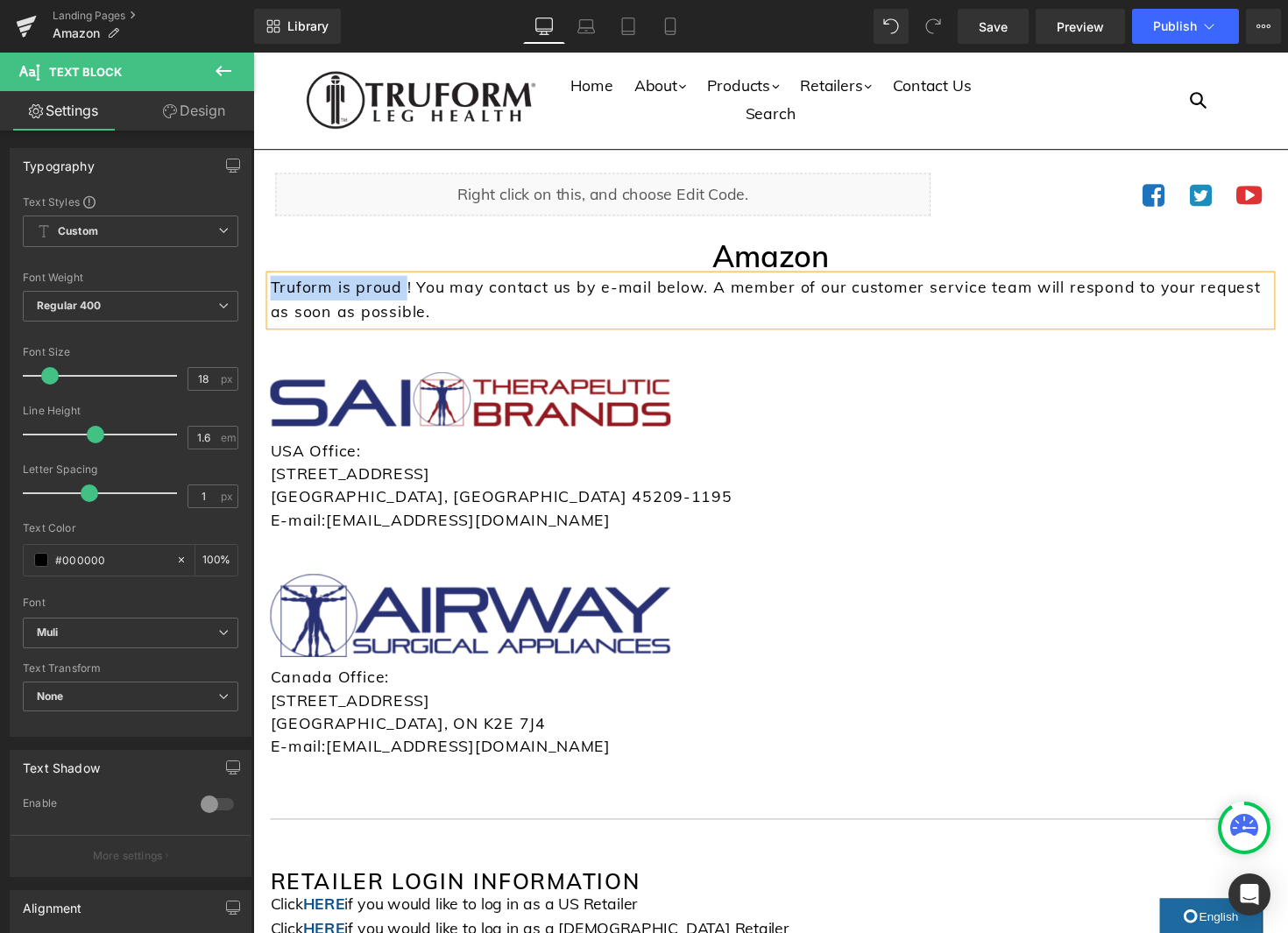
drag, startPoint x: 408, startPoint y: 296, endPoint x: 254, endPoint y: 295, distance: 154.0
click at [254, 295] on div "Liquid Icon Icon Icon Icon List Hoz Row Amazon Heading Truform is proud ! You m…" at bounding box center [782, 786] width 1060 height 1171
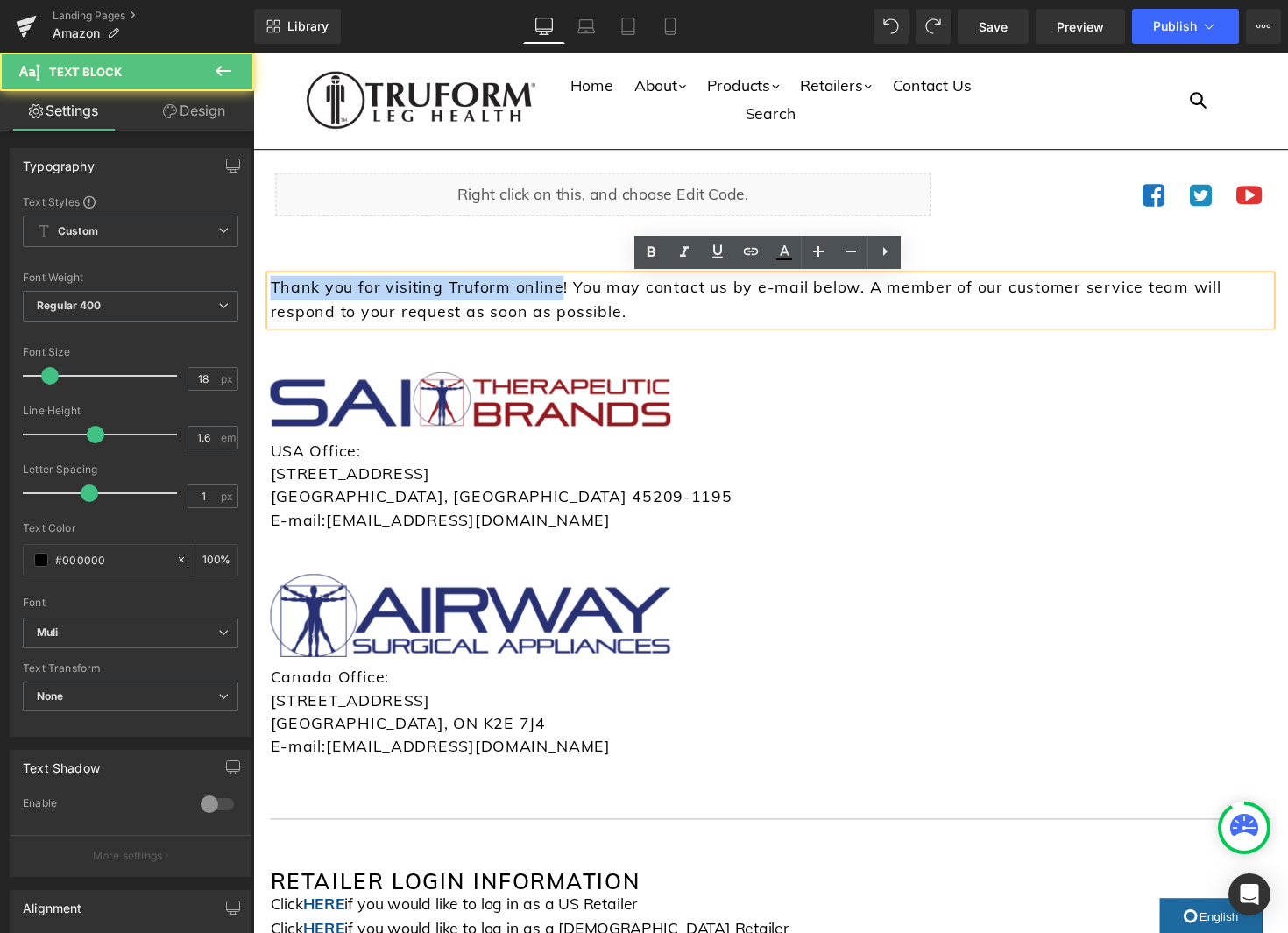
drag, startPoint x: 563, startPoint y: 297, endPoint x: 232, endPoint y: 283, distance: 331.3
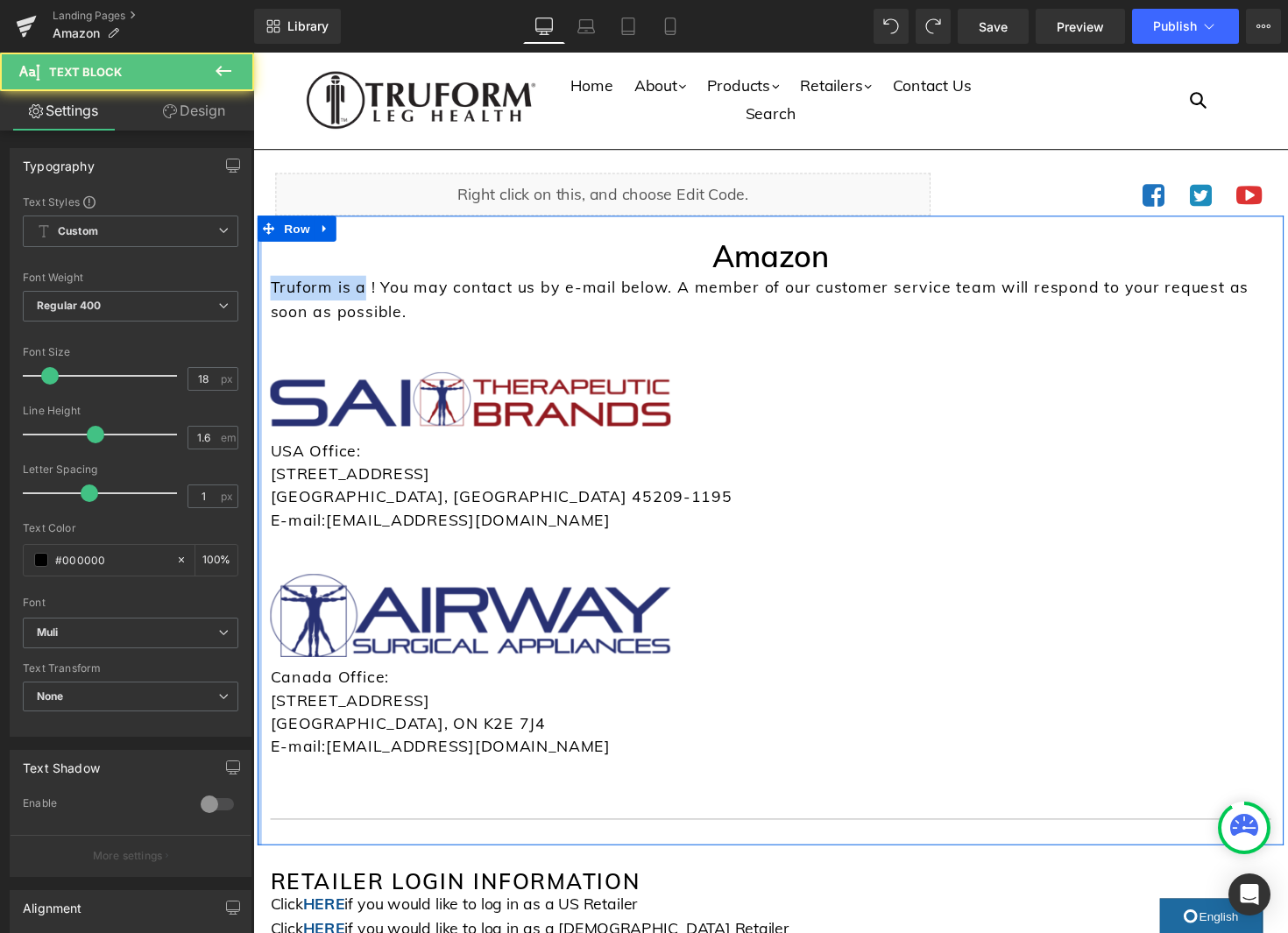
drag, startPoint x: 365, startPoint y: 297, endPoint x: 260, endPoint y: 303, distance: 105.2
click at [260, 303] on div "Amazon Heading Truform is a ! You may contact us by e-mail below. A member of o…" at bounding box center [783, 542] width 1051 height 645
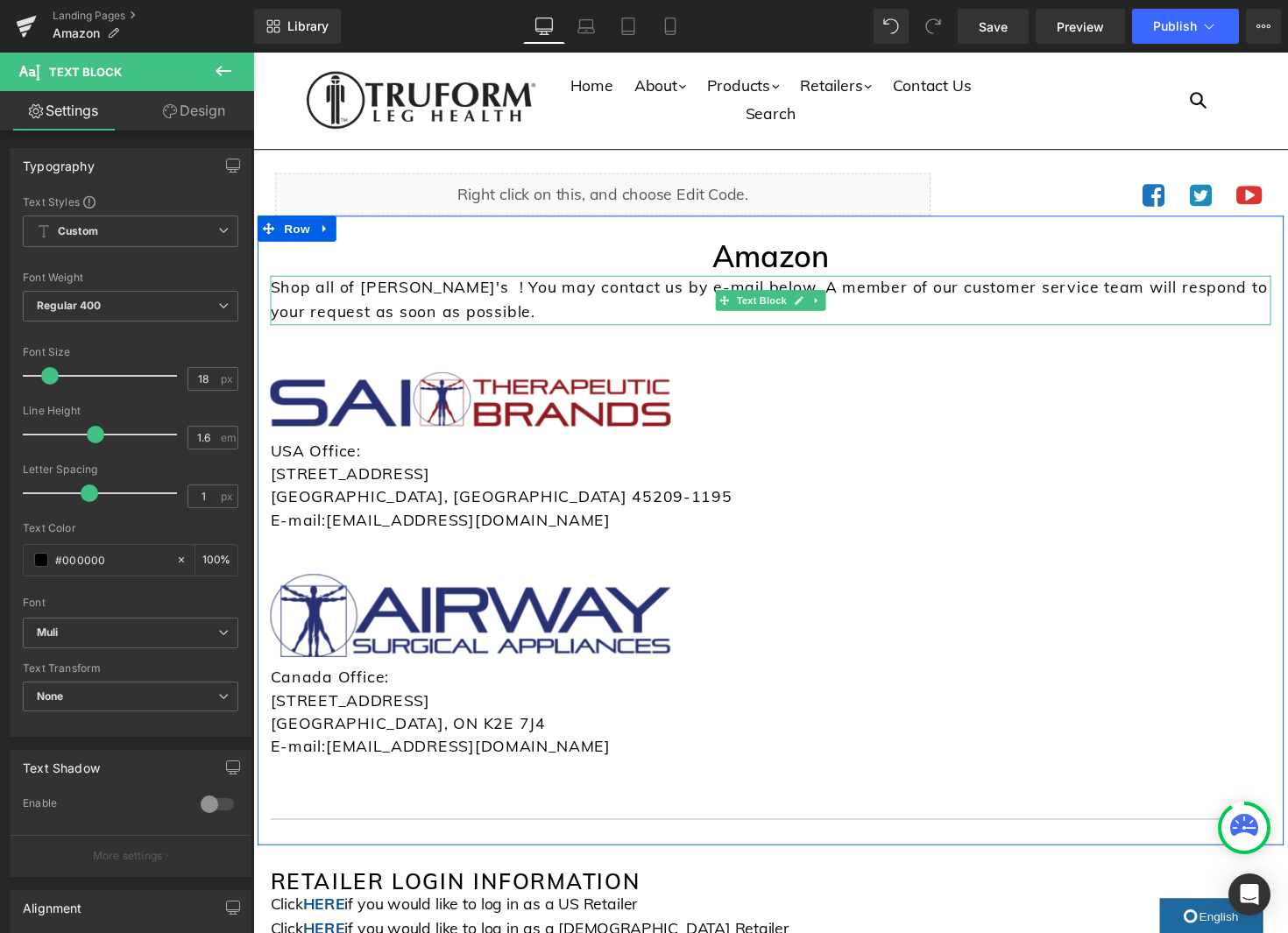
click at [347, 294] on p "Shop all of Truform's ! You may contact us by e-mail below. A member of our cus…" at bounding box center [783, 306] width 1025 height 50
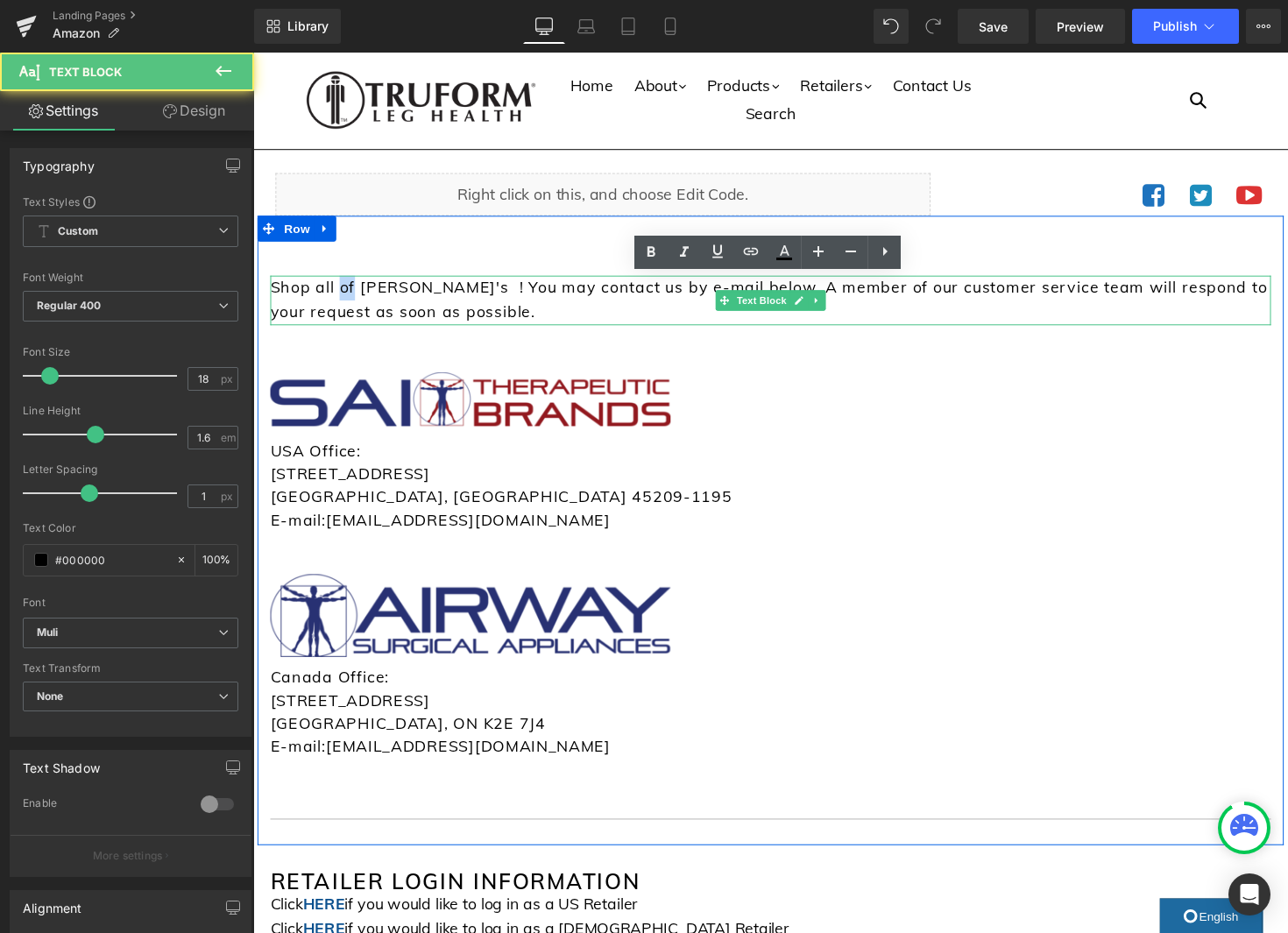
click at [347, 294] on p "Shop all of Truform's ! You may contact us by e-mail below. A member of our cus…" at bounding box center [783, 306] width 1025 height 50
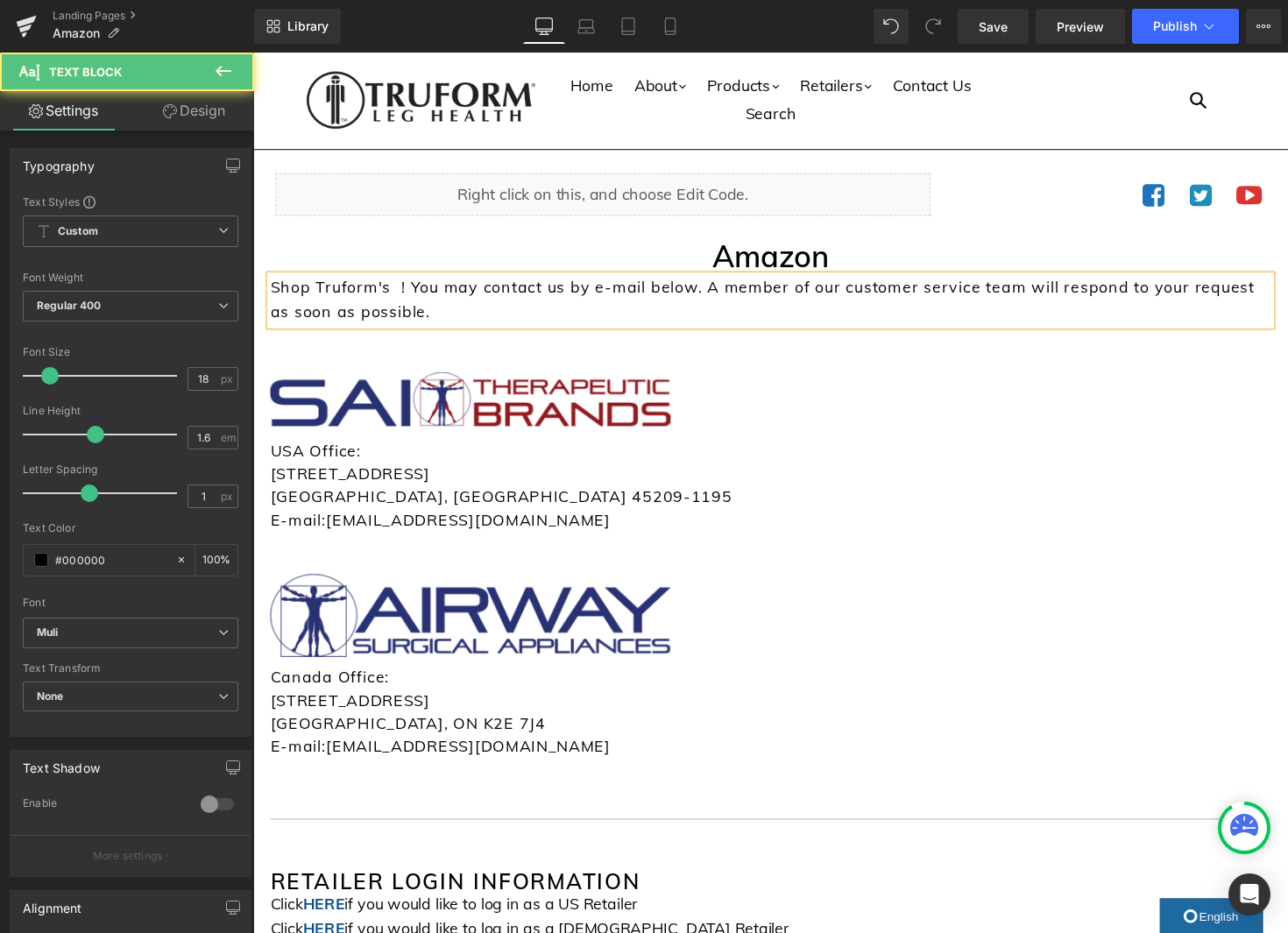
drag, startPoint x: 391, startPoint y: 301, endPoint x: 444, endPoint y: 330, distance: 60.4
click at [392, 301] on p "Shop Truform's ! You may contact us by e-mail below. A member of our customer s…" at bounding box center [783, 306] width 1025 height 50
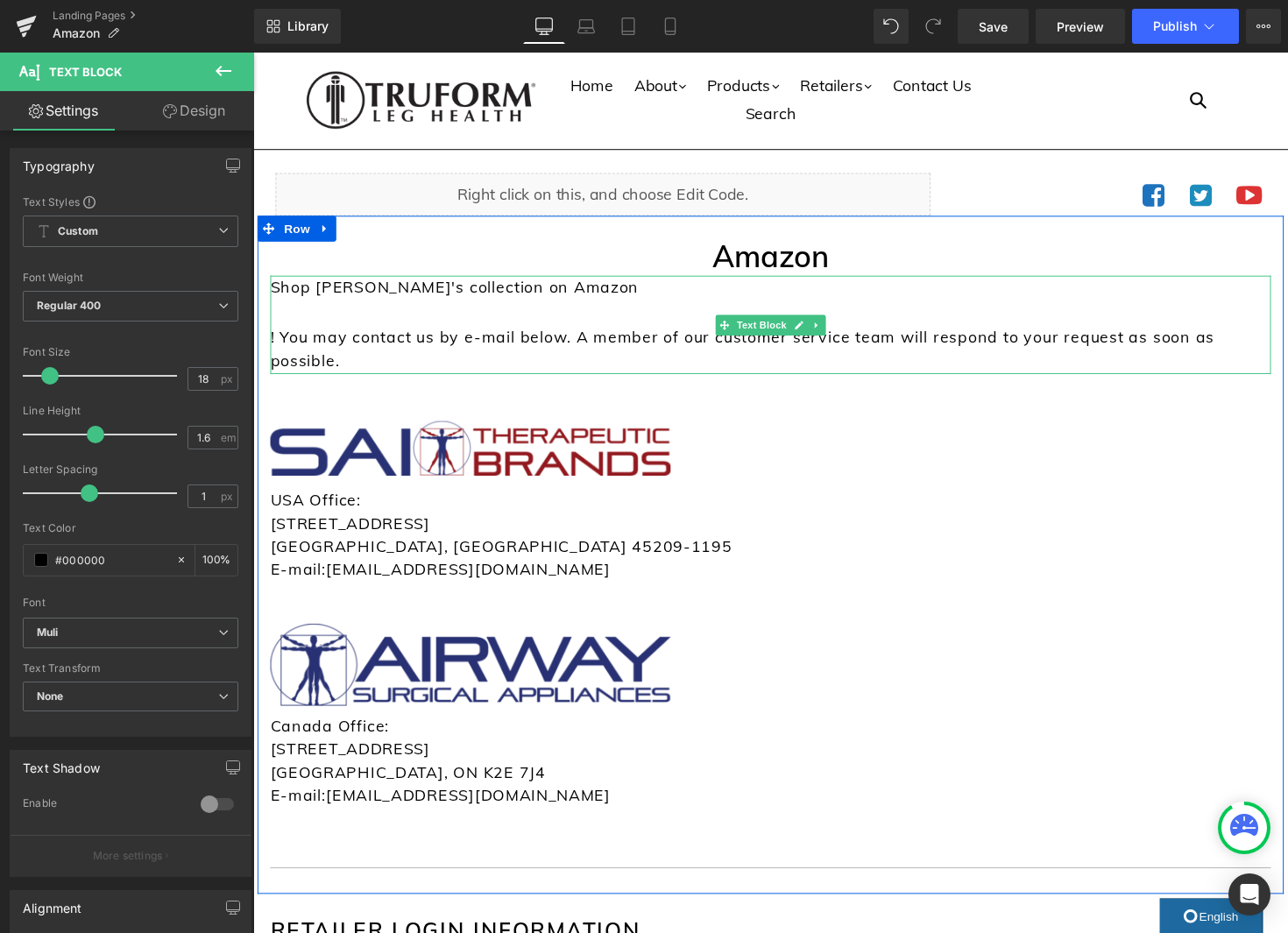
click at [353, 306] on p "Shop Truform's collection on Amazon" at bounding box center [783, 294] width 1025 height 26
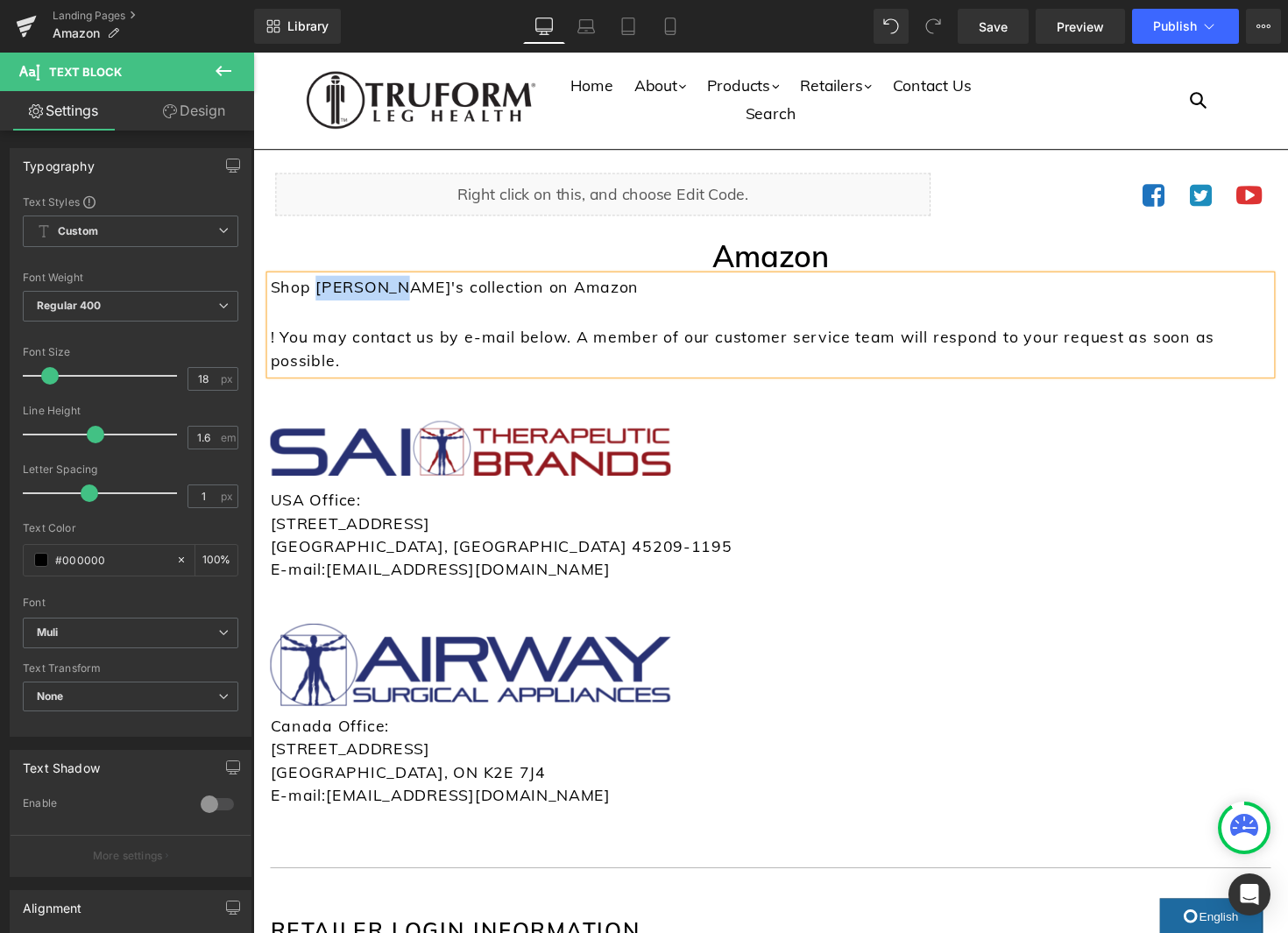
click at [354, 306] on p "Shop Truform's collection on Amazon" at bounding box center [783, 294] width 1025 height 26
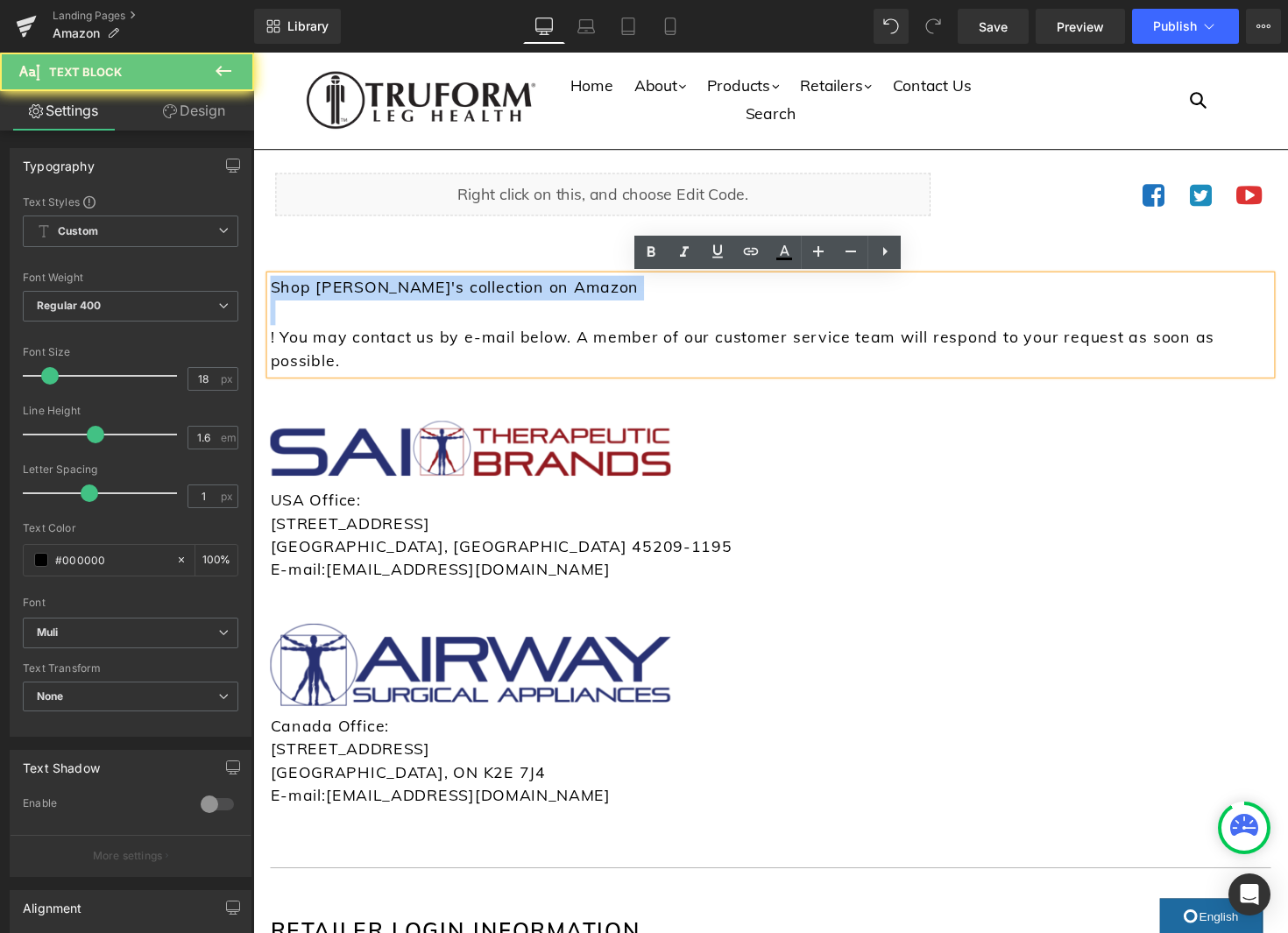
click at [354, 305] on p "Shop Truform's collection on Amazon" at bounding box center [783, 294] width 1025 height 26
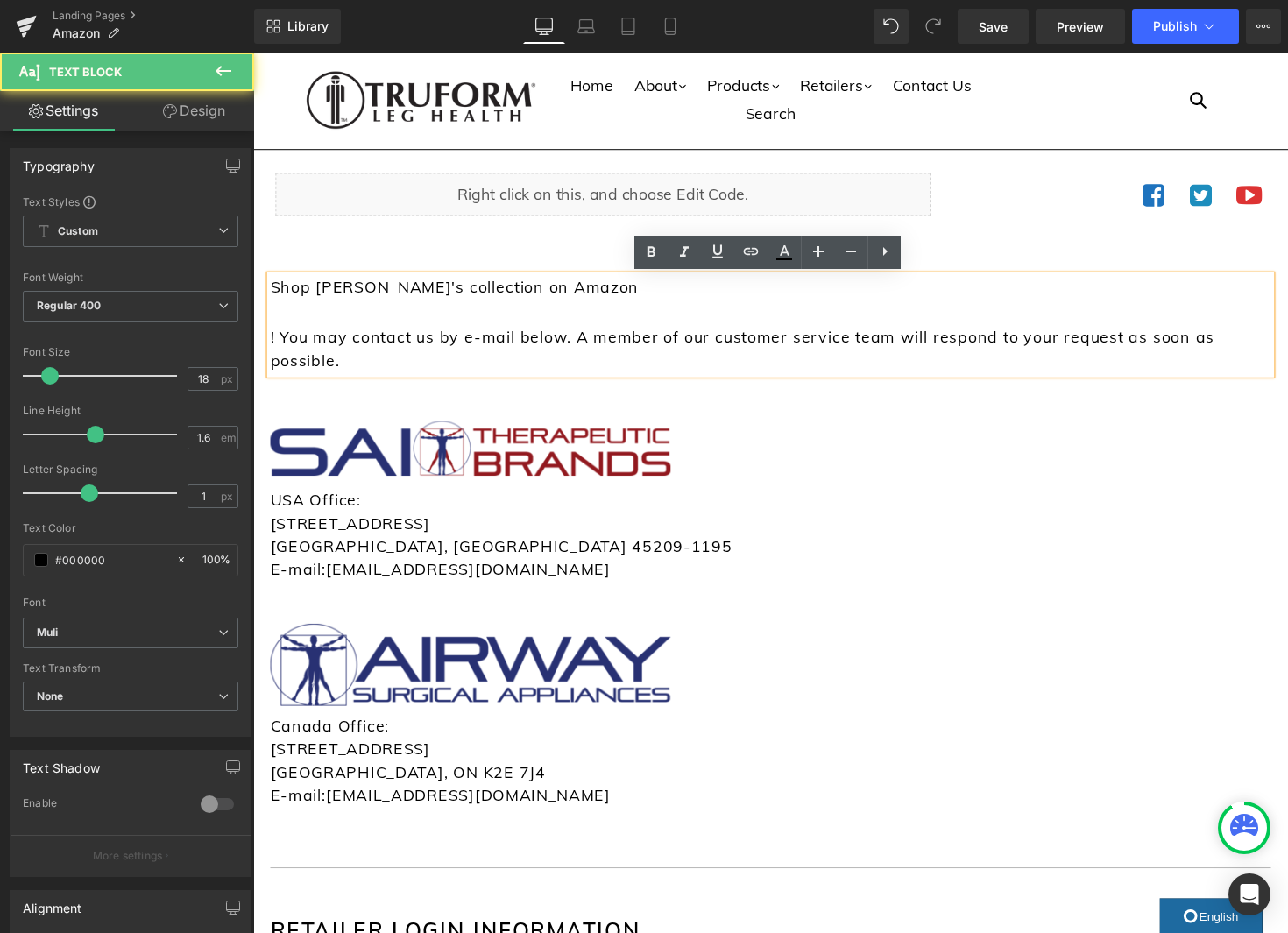
scroll to position [0, 0]
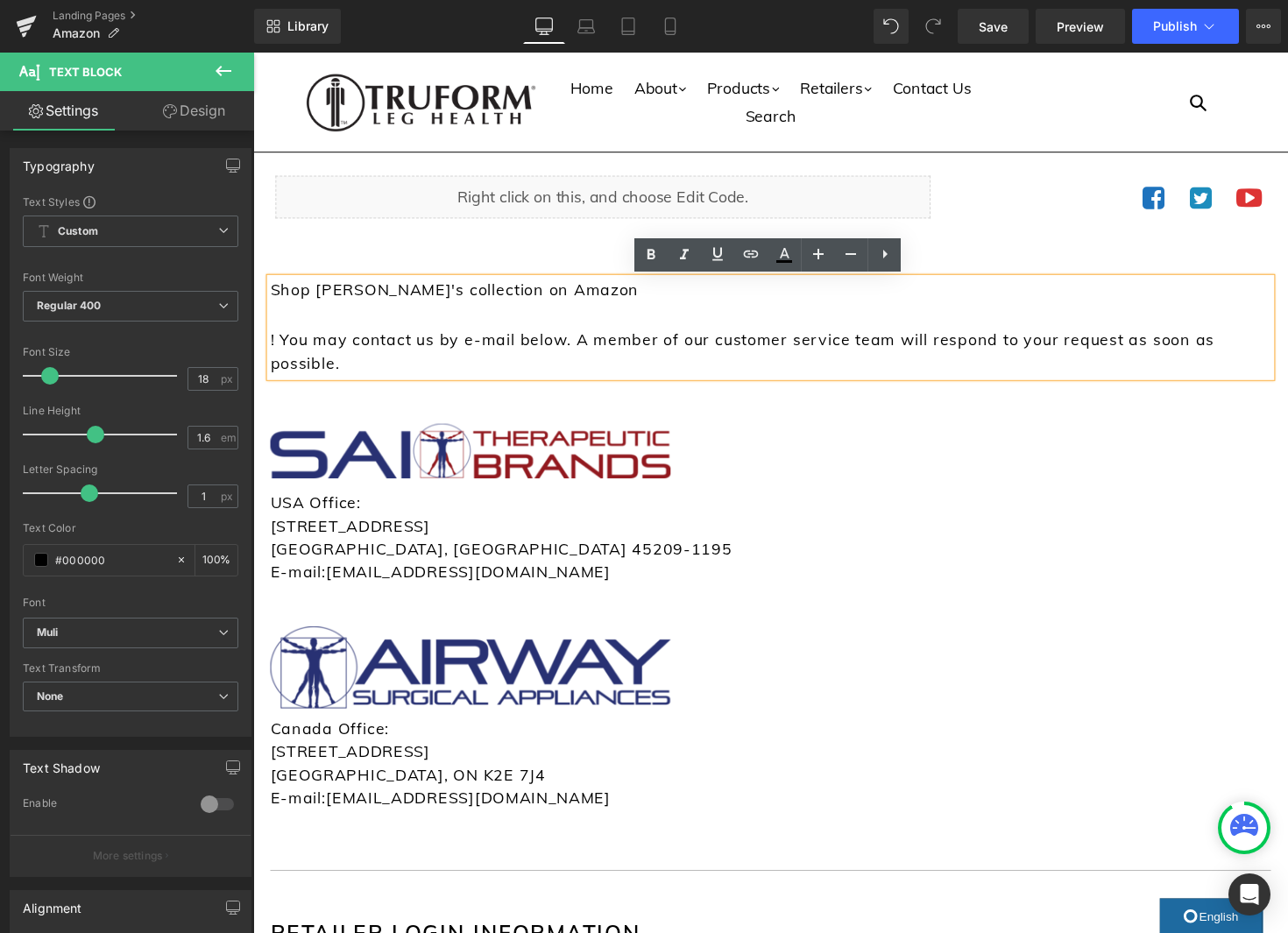
click at [1020, 247] on div "Amazon Heading Shop Truform's collection on Amazon ! You may contact us by e-ma…" at bounding box center [783, 569] width 1051 height 694
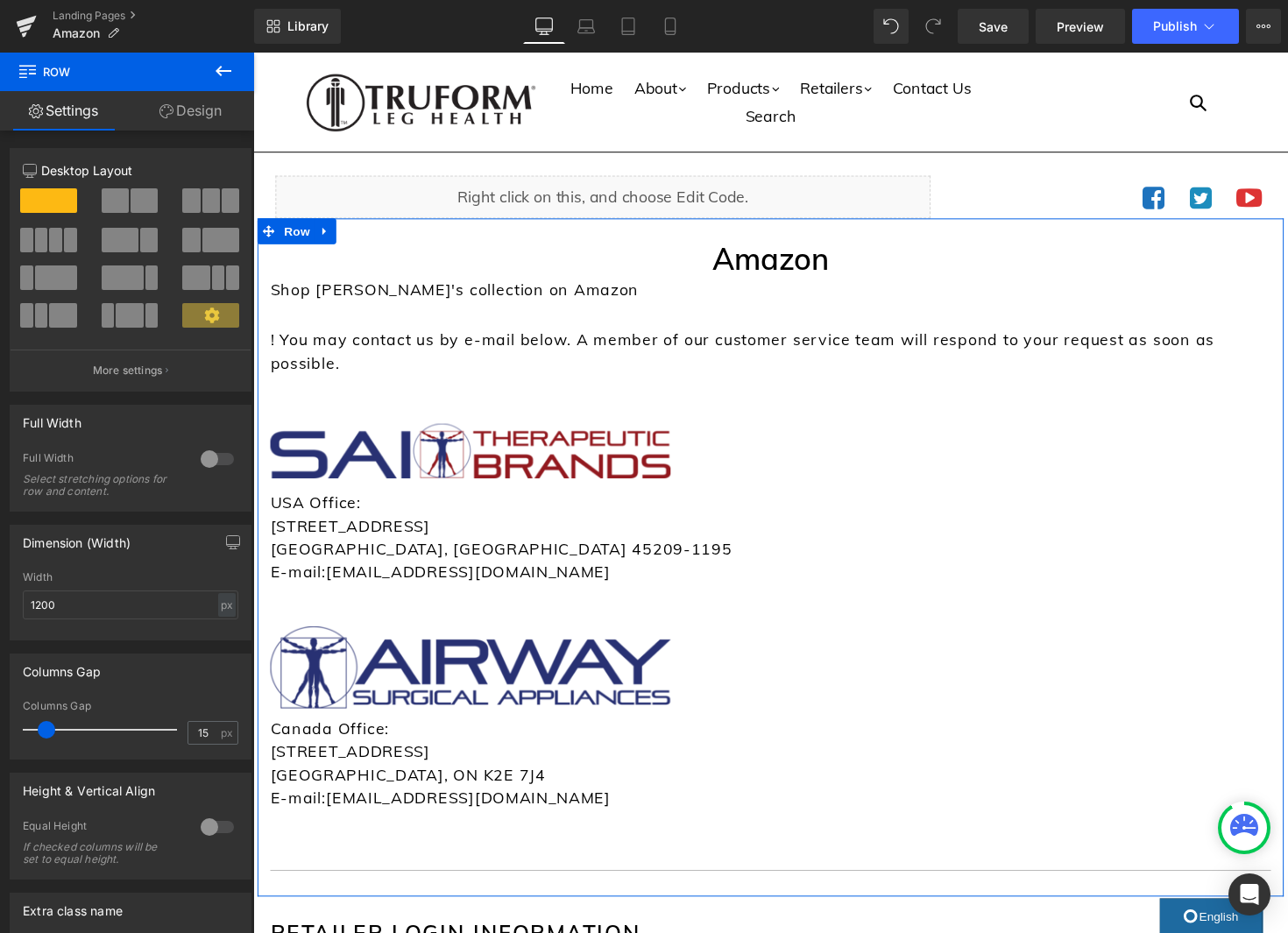
click at [552, 293] on p "Shop Truform's collection on Amazon" at bounding box center [783, 296] width 1025 height 26
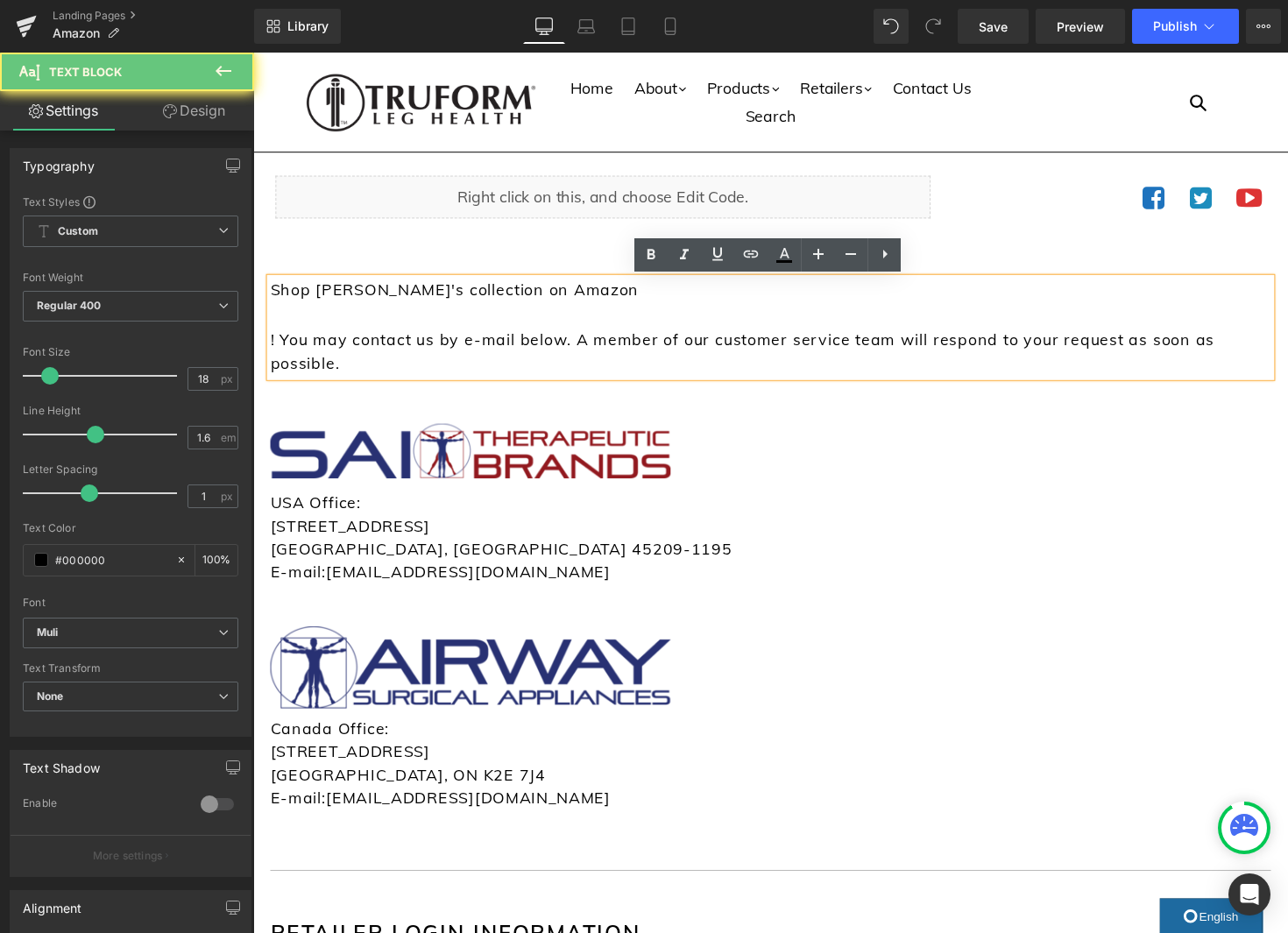
click at [552, 293] on p "Shop Truform's collection on Amazon" at bounding box center [783, 296] width 1025 height 26
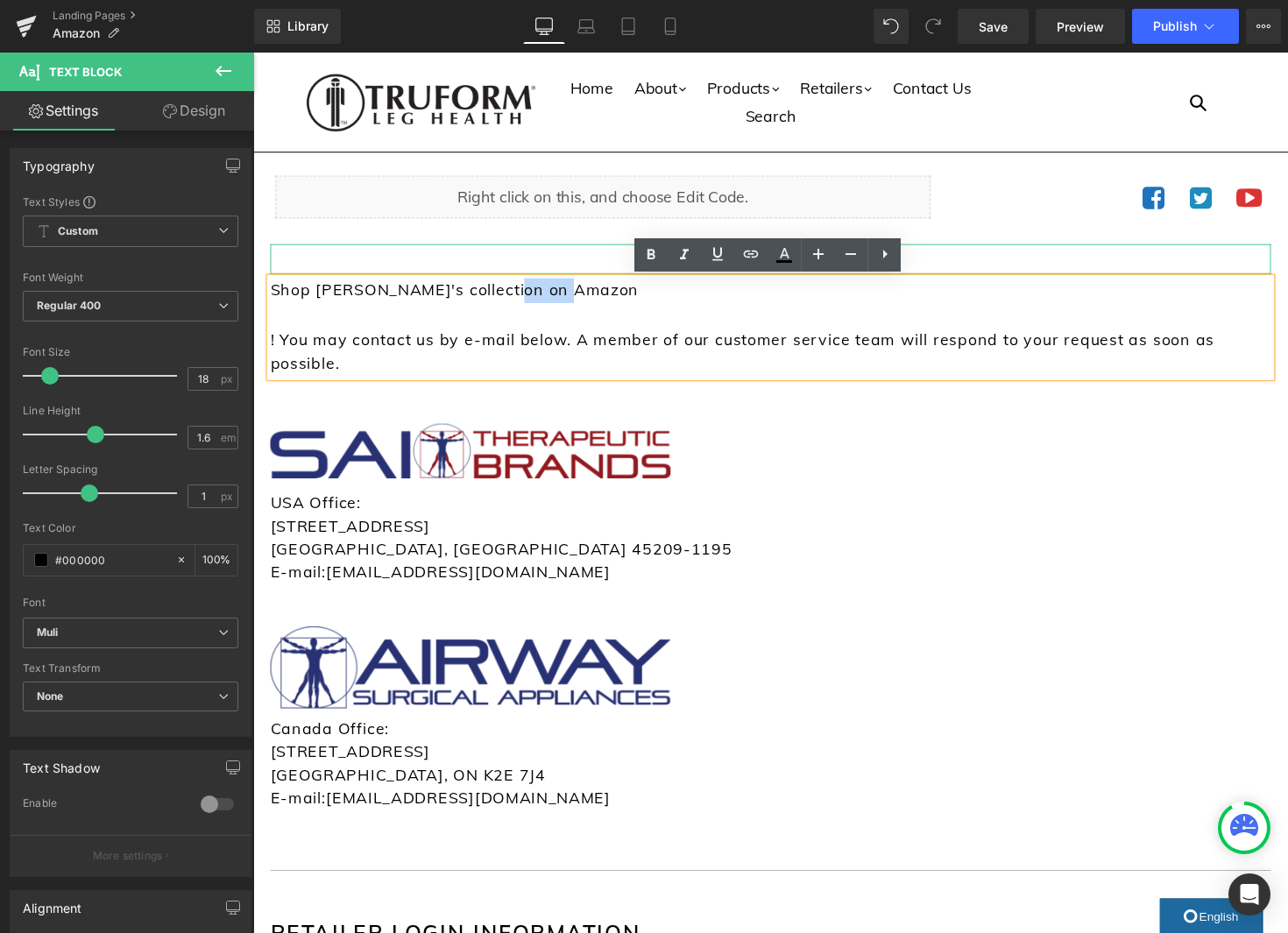
click at [1019, 268] on h1 "Amazon" at bounding box center [783, 264] width 1025 height 31
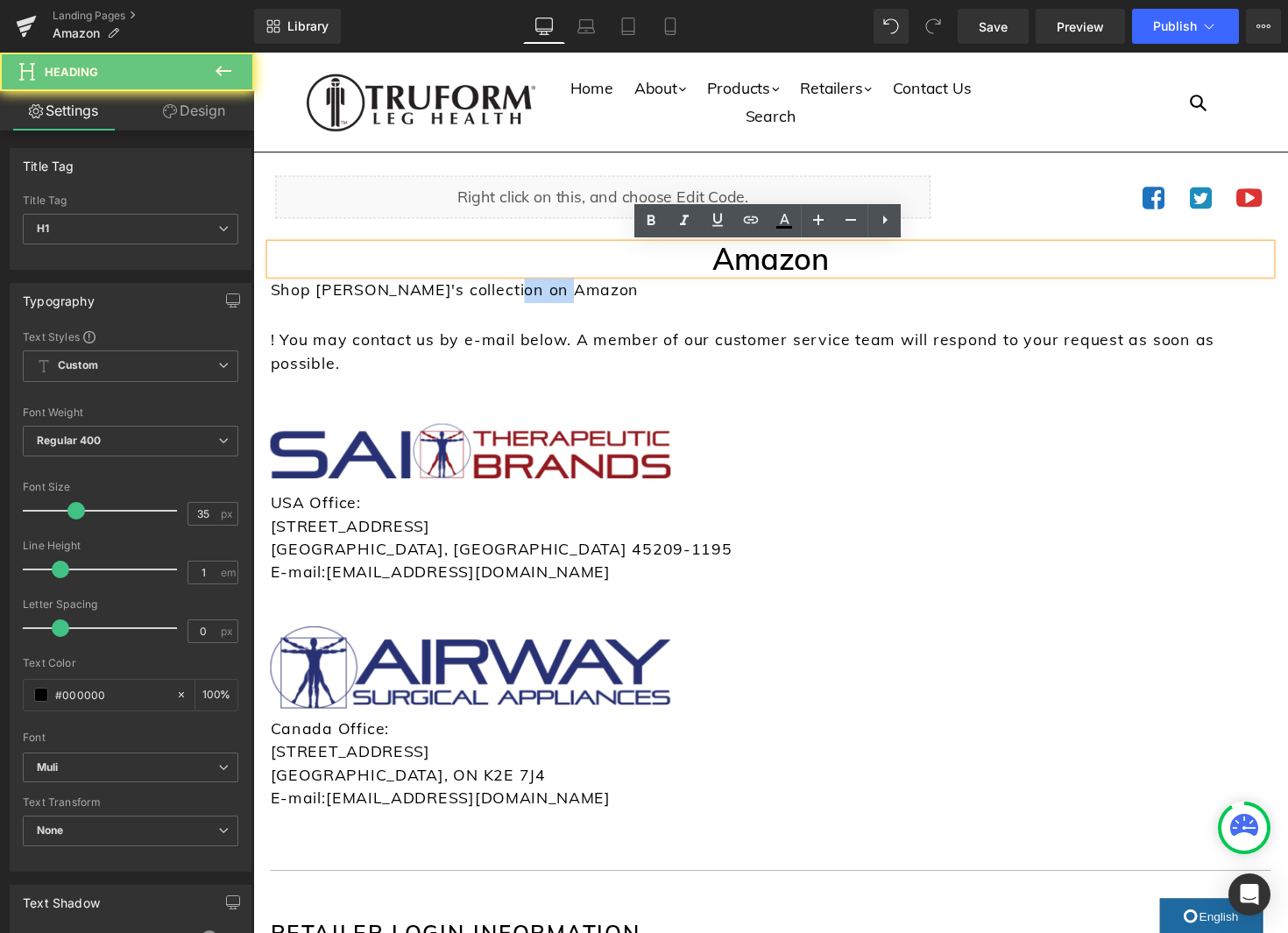
click at [1019, 268] on h1 "Amazon" at bounding box center [783, 264] width 1025 height 31
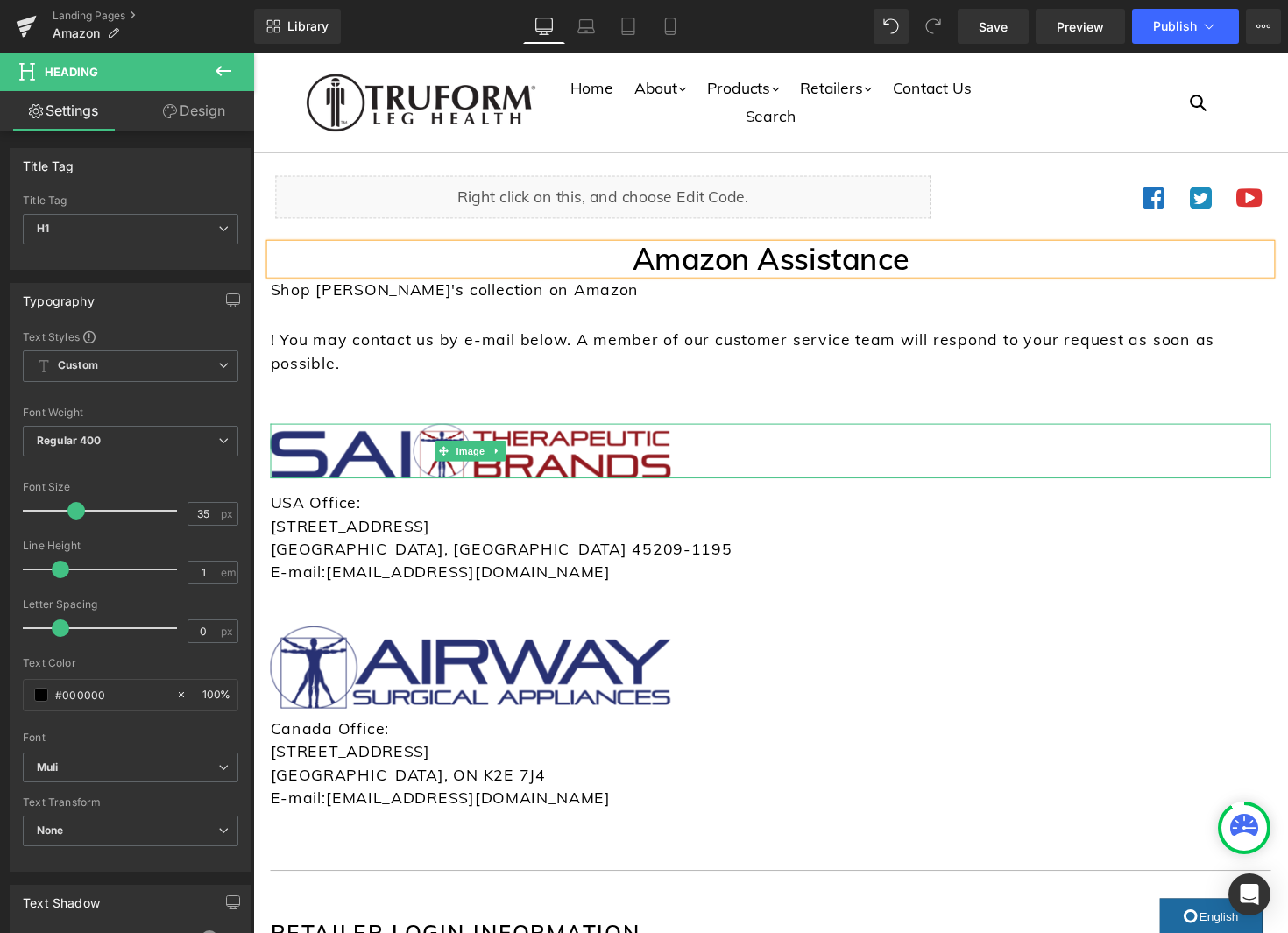
click at [1195, 455] on div at bounding box center [783, 460] width 1025 height 56
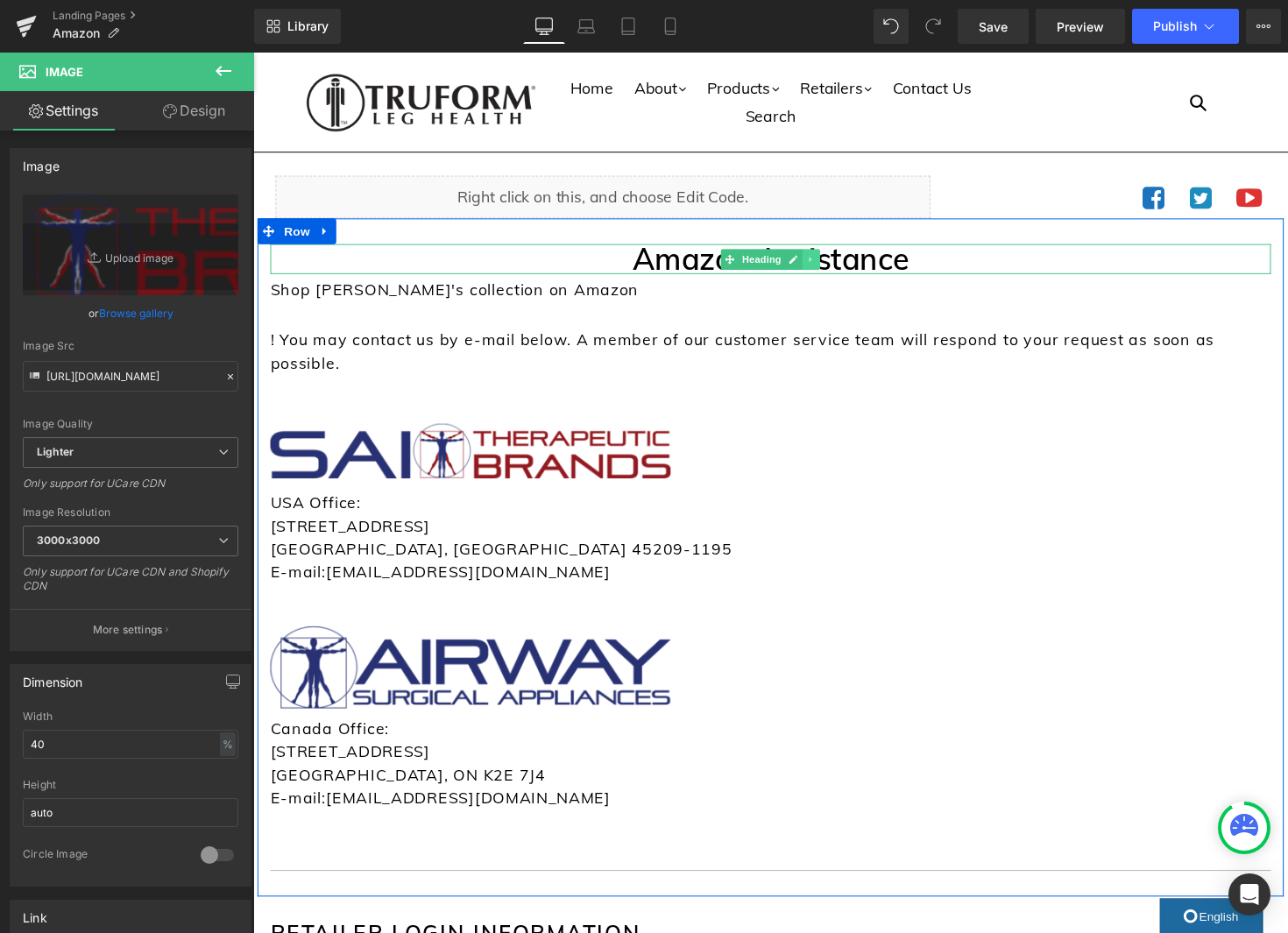
scroll to position [1, 0]
click at [903, 268] on h1 "Amazon Assistance" at bounding box center [783, 263] width 1025 height 31
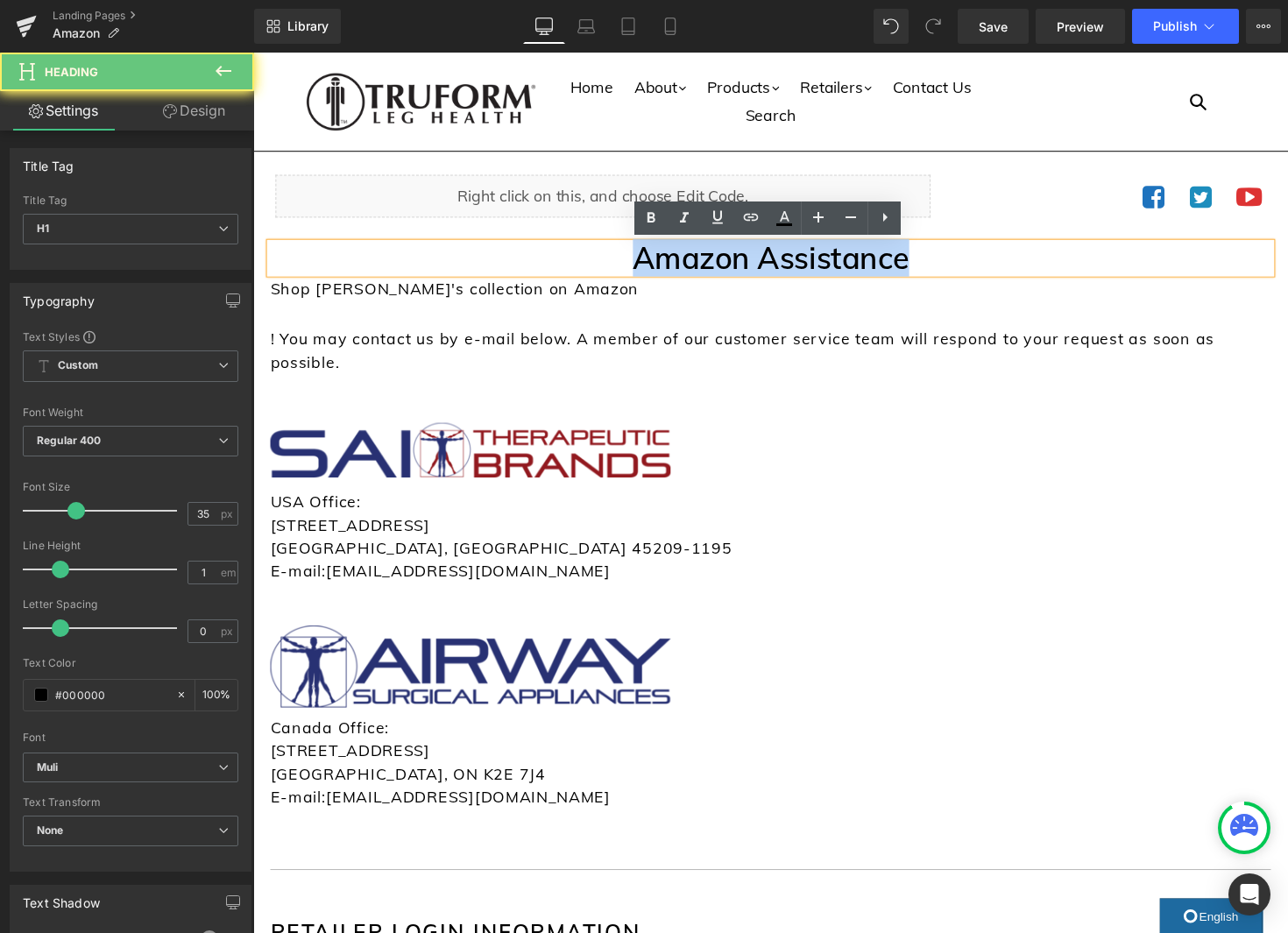
click at [903, 268] on h1 "Amazon Assistance" at bounding box center [783, 263] width 1025 height 31
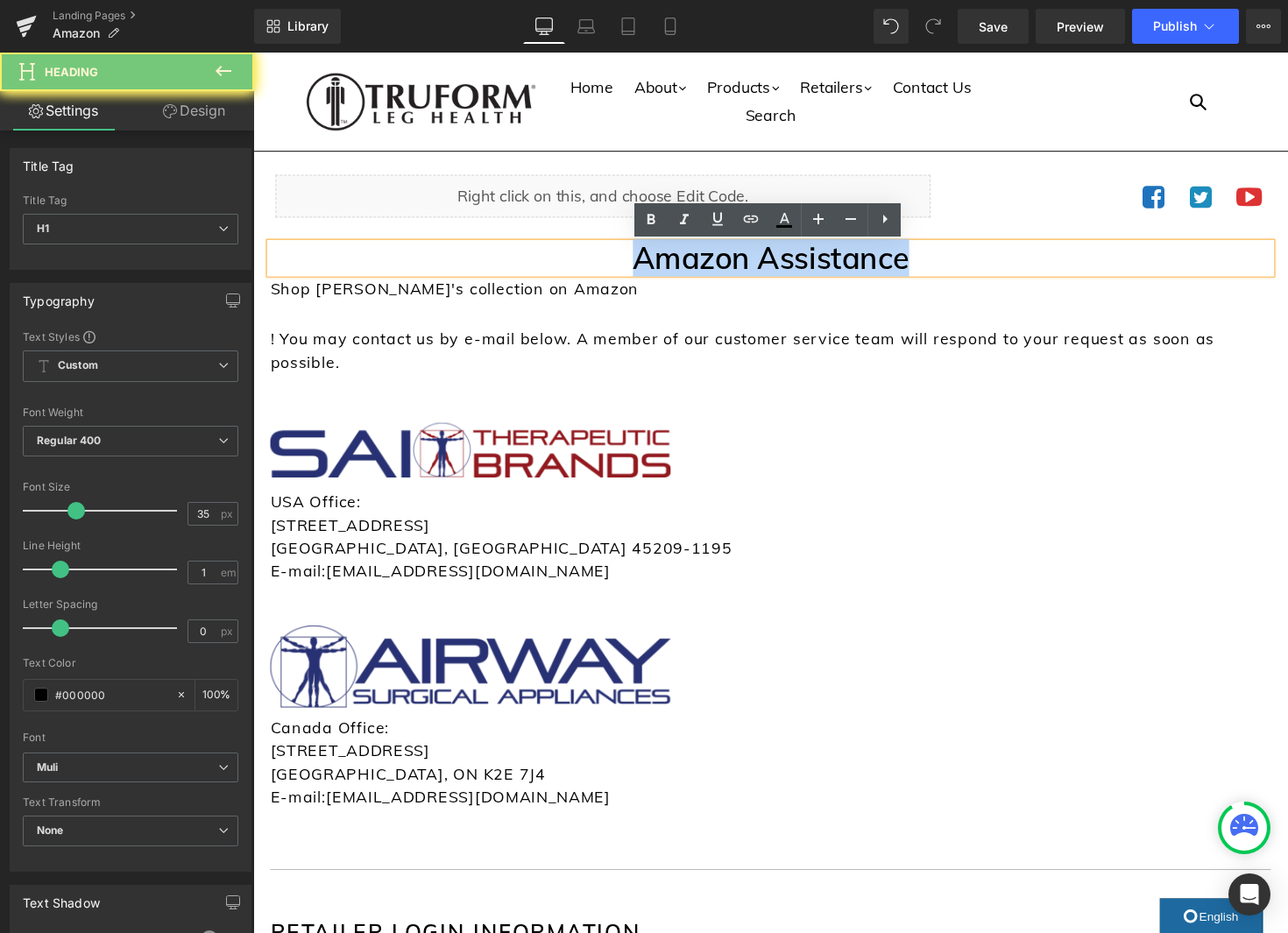
scroll to position [0, 0]
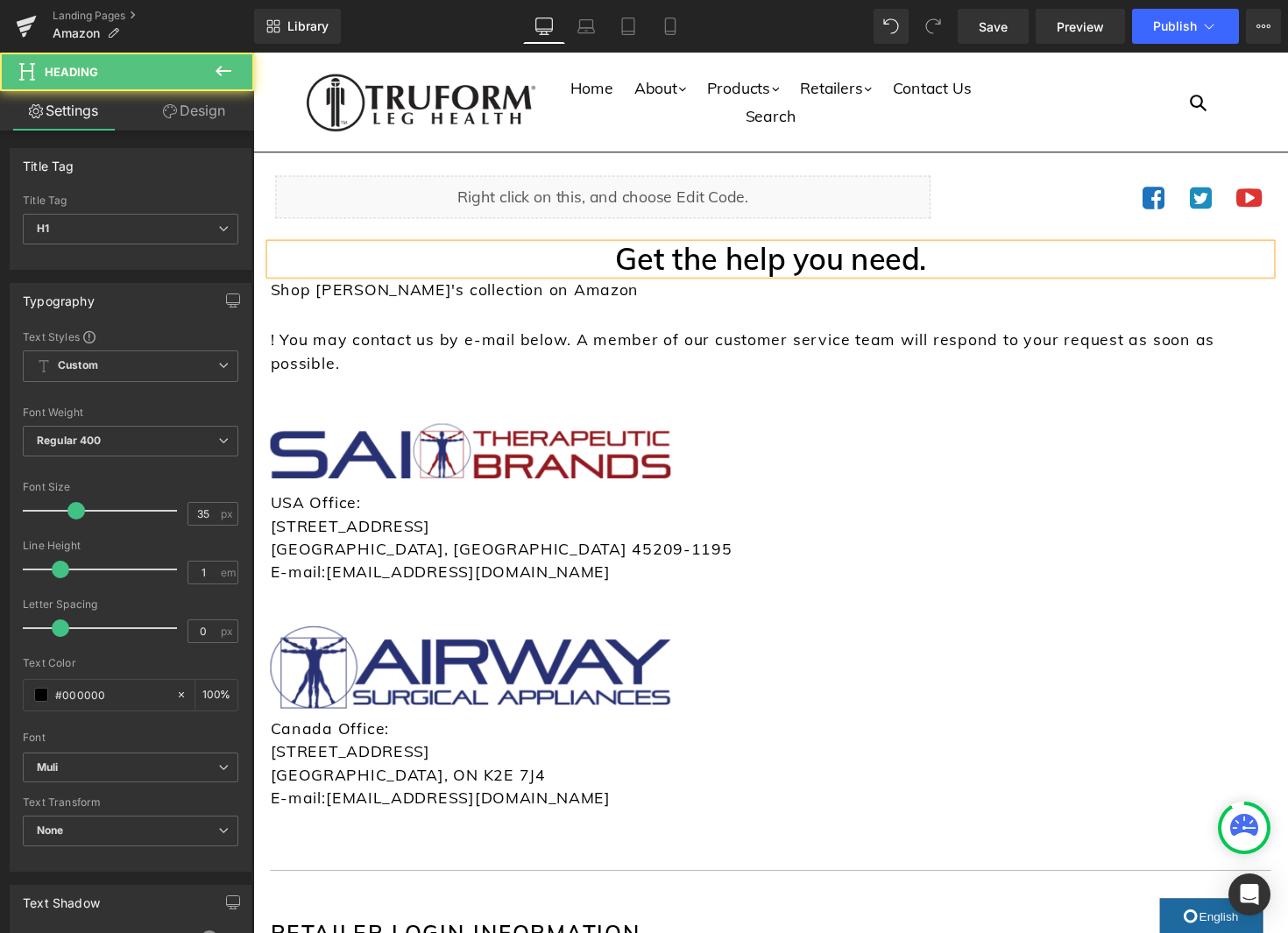
click at [843, 272] on h1 "Get the help you need." at bounding box center [783, 264] width 1025 height 31
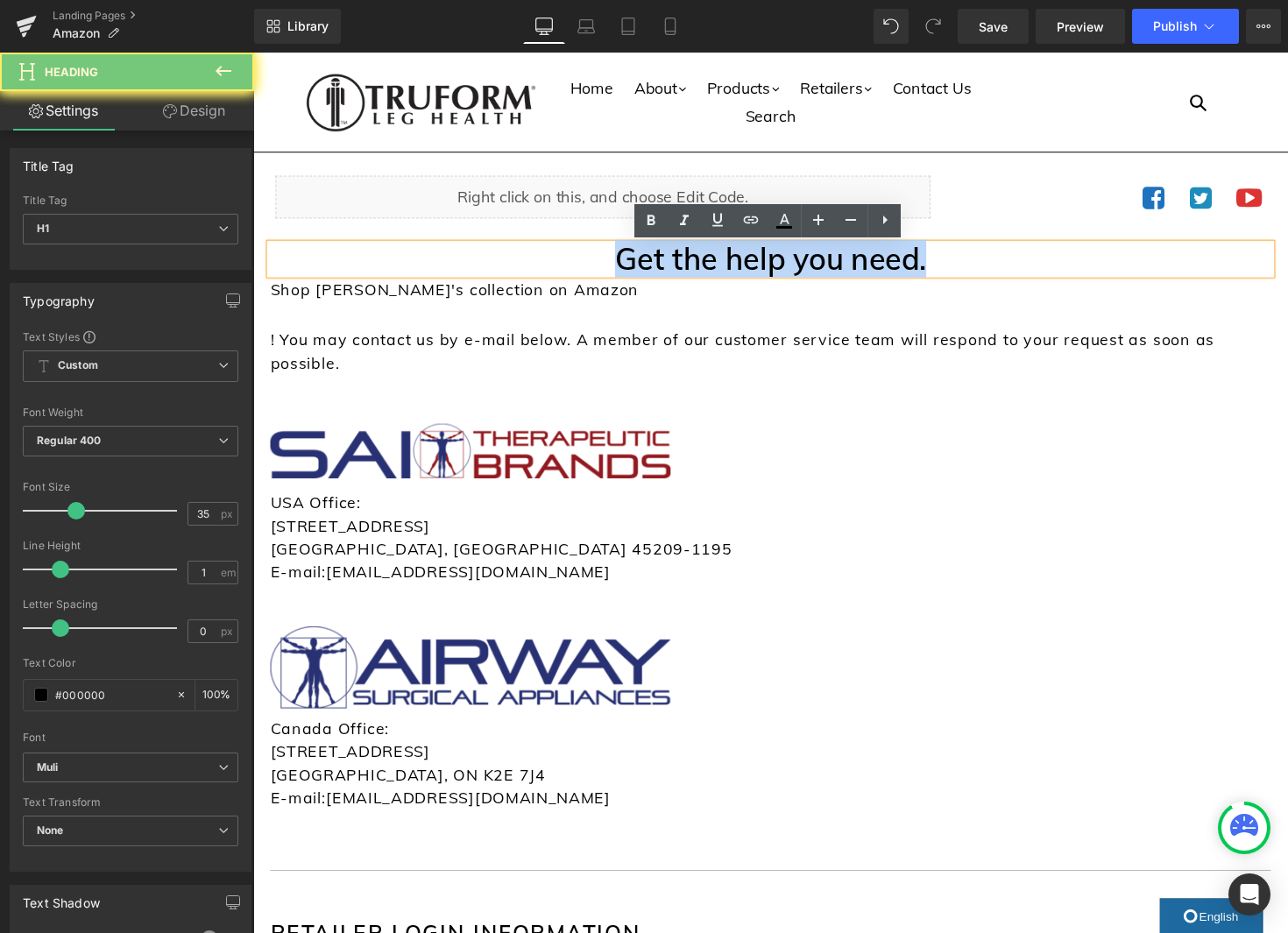
click at [843, 272] on h1 "Get the help you need." at bounding box center [783, 264] width 1025 height 31
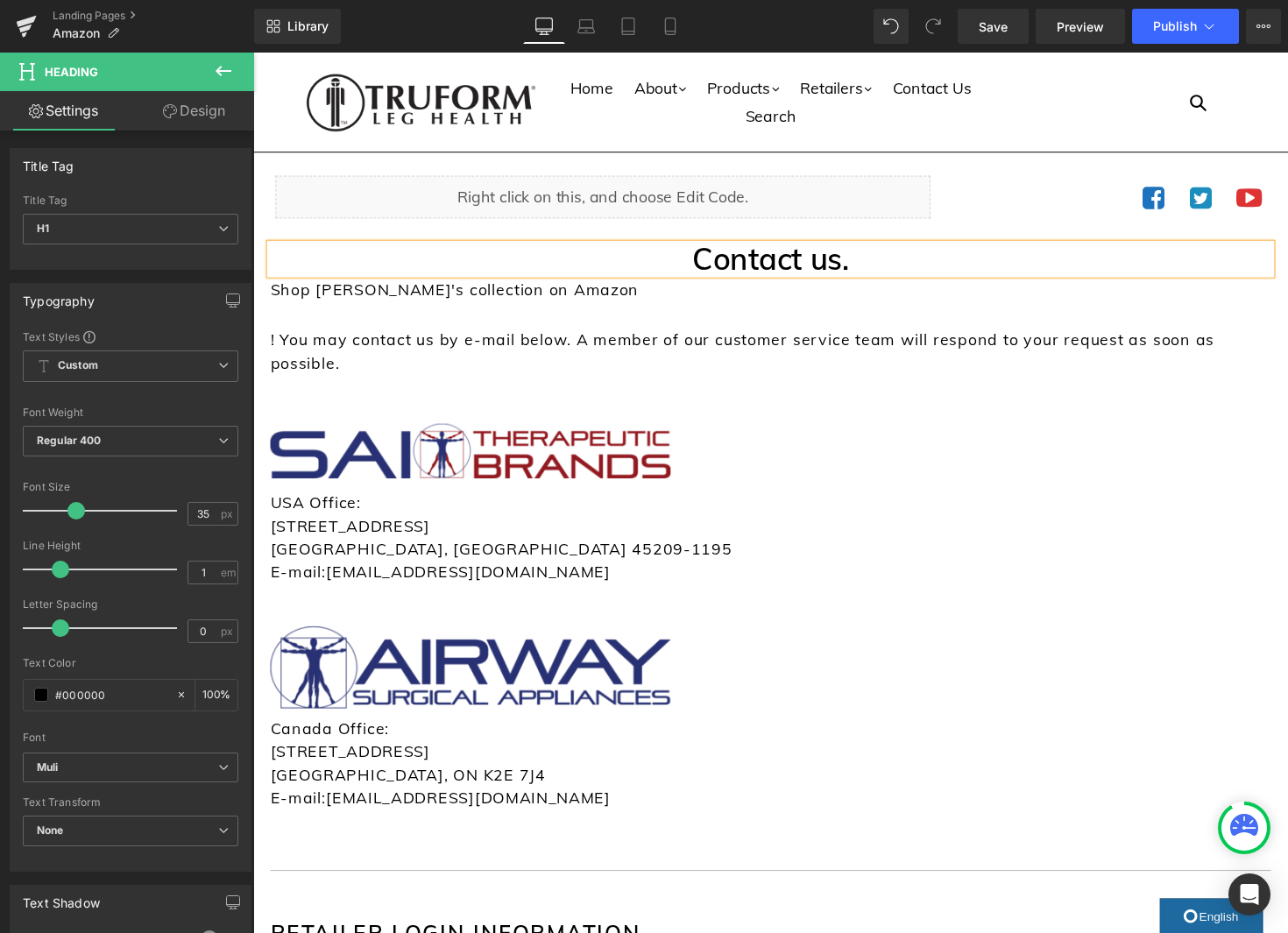
click at [828, 270] on h1 "Contact us." at bounding box center [783, 264] width 1025 height 31
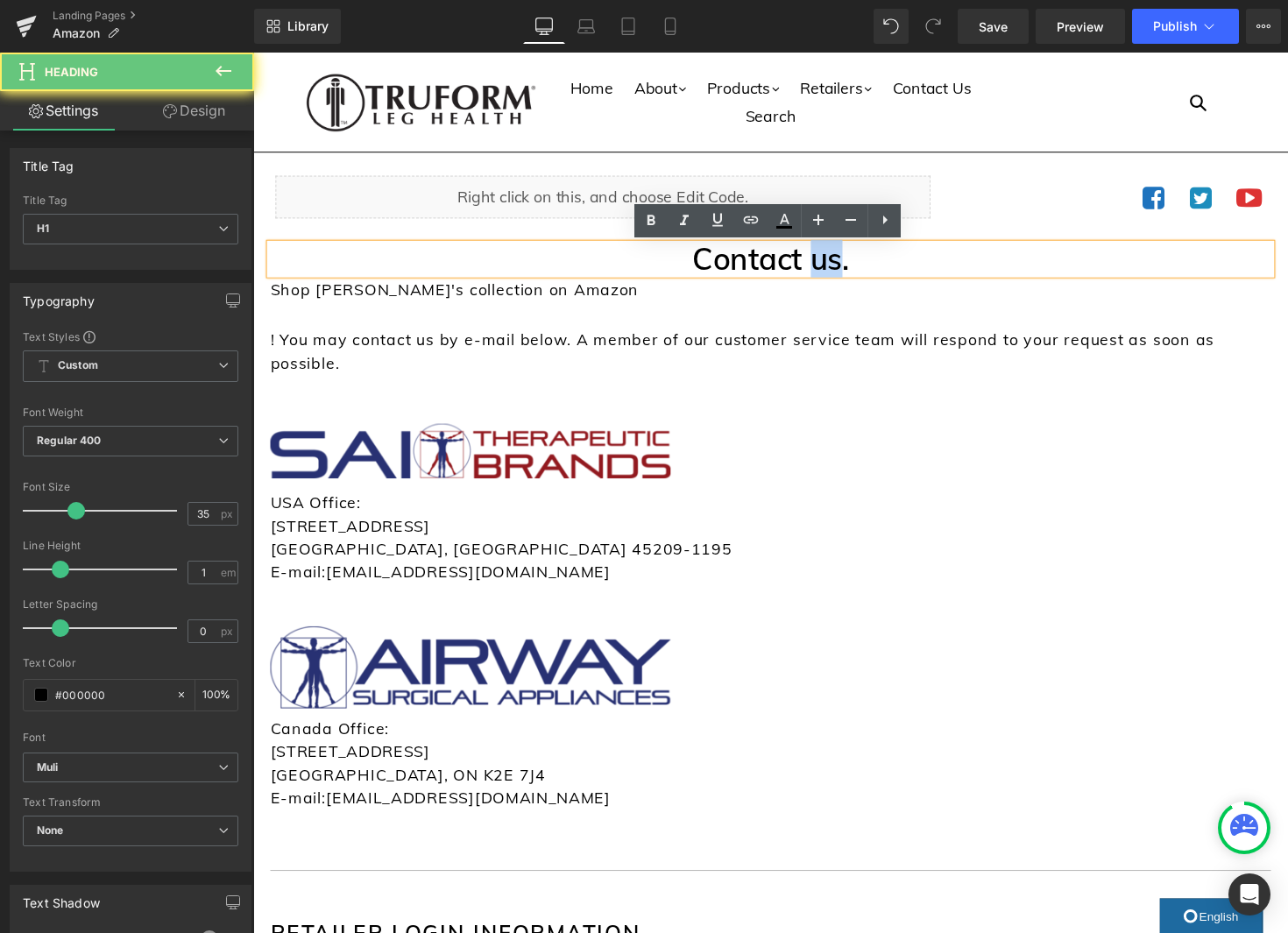
click at [829, 270] on h1 "Contact us." at bounding box center [783, 264] width 1025 height 31
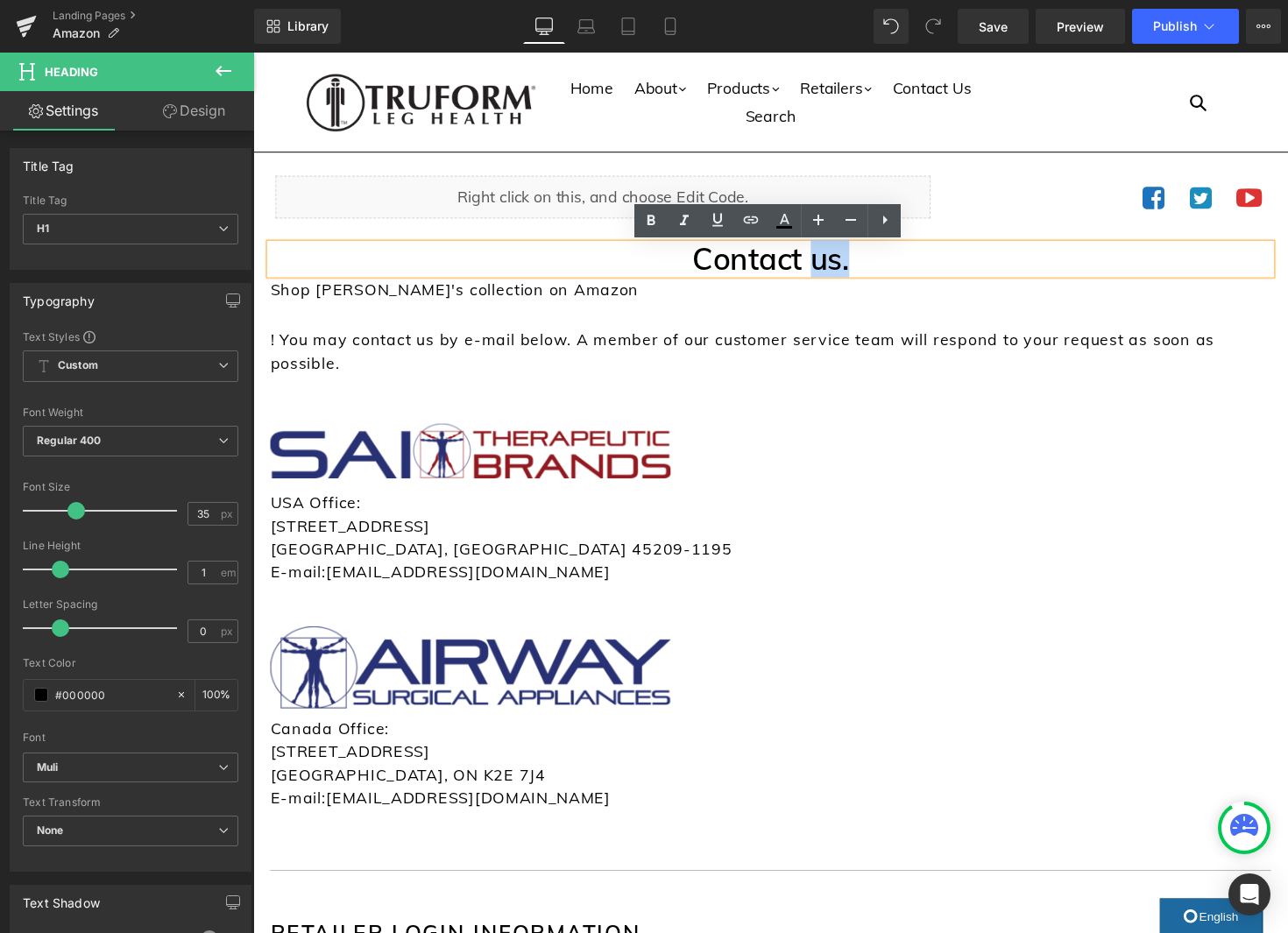
drag, startPoint x: 834, startPoint y: 270, endPoint x: 821, endPoint y: 271, distance: 13.0
click at [821, 271] on h1 "Contact us." at bounding box center [783, 264] width 1025 height 31
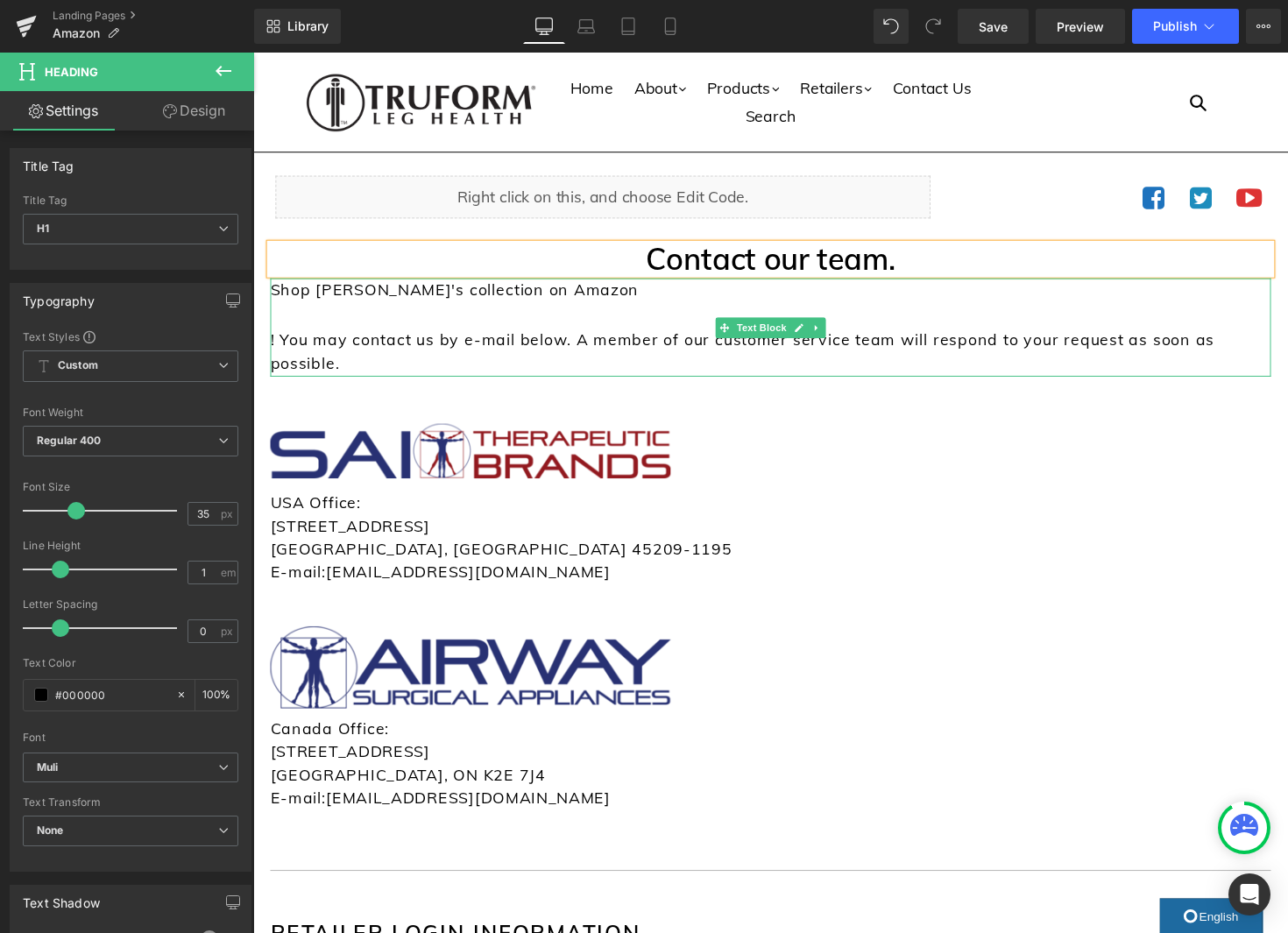
click at [941, 357] on p "! You may contact us by e-mail below. A member of our customer service team wil…" at bounding box center [783, 359] width 1025 height 50
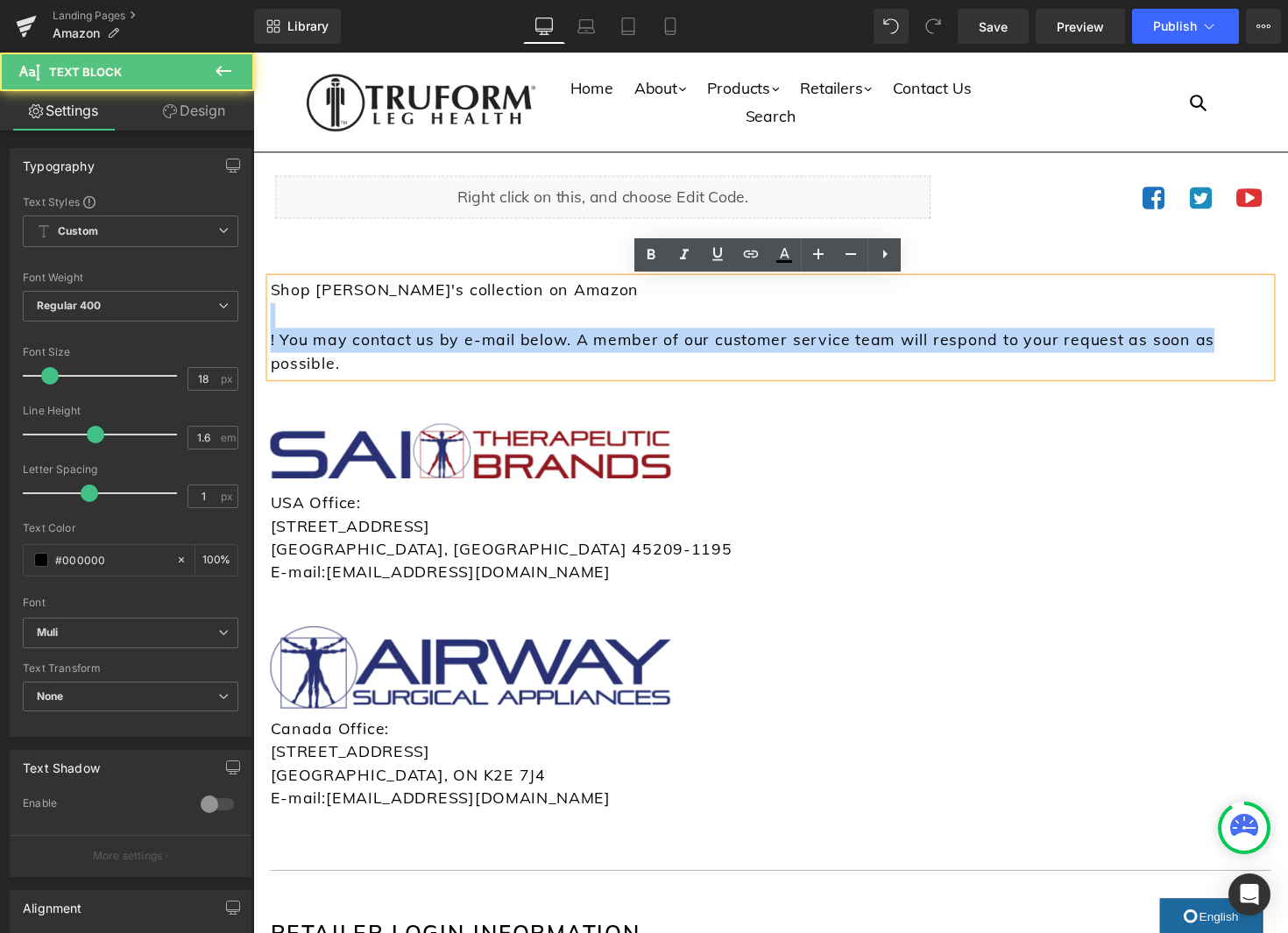
drag, startPoint x: 973, startPoint y: 368, endPoint x: 492, endPoint y: 332, distance: 482.3
click at [492, 332] on div "Shop Truform's collection on Amazon ! You may contact us by e-mail below. A mem…" at bounding box center [783, 334] width 1025 height 101
click at [888, 392] on div "Contact our team. Heading Shop Truform's collection on Amazon ! You may contact…" at bounding box center [783, 574] width 1051 height 651
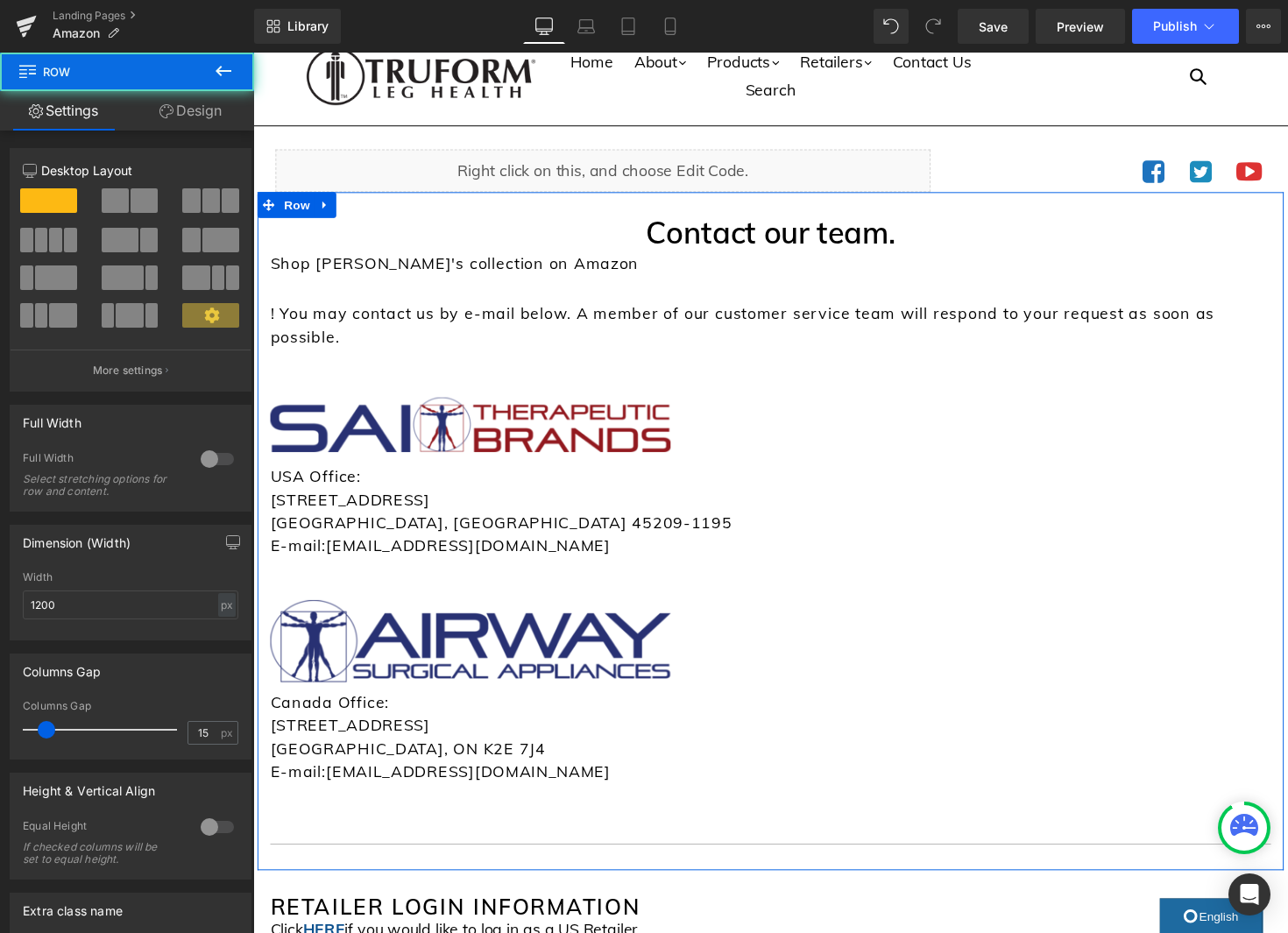
scroll to position [28, 0]
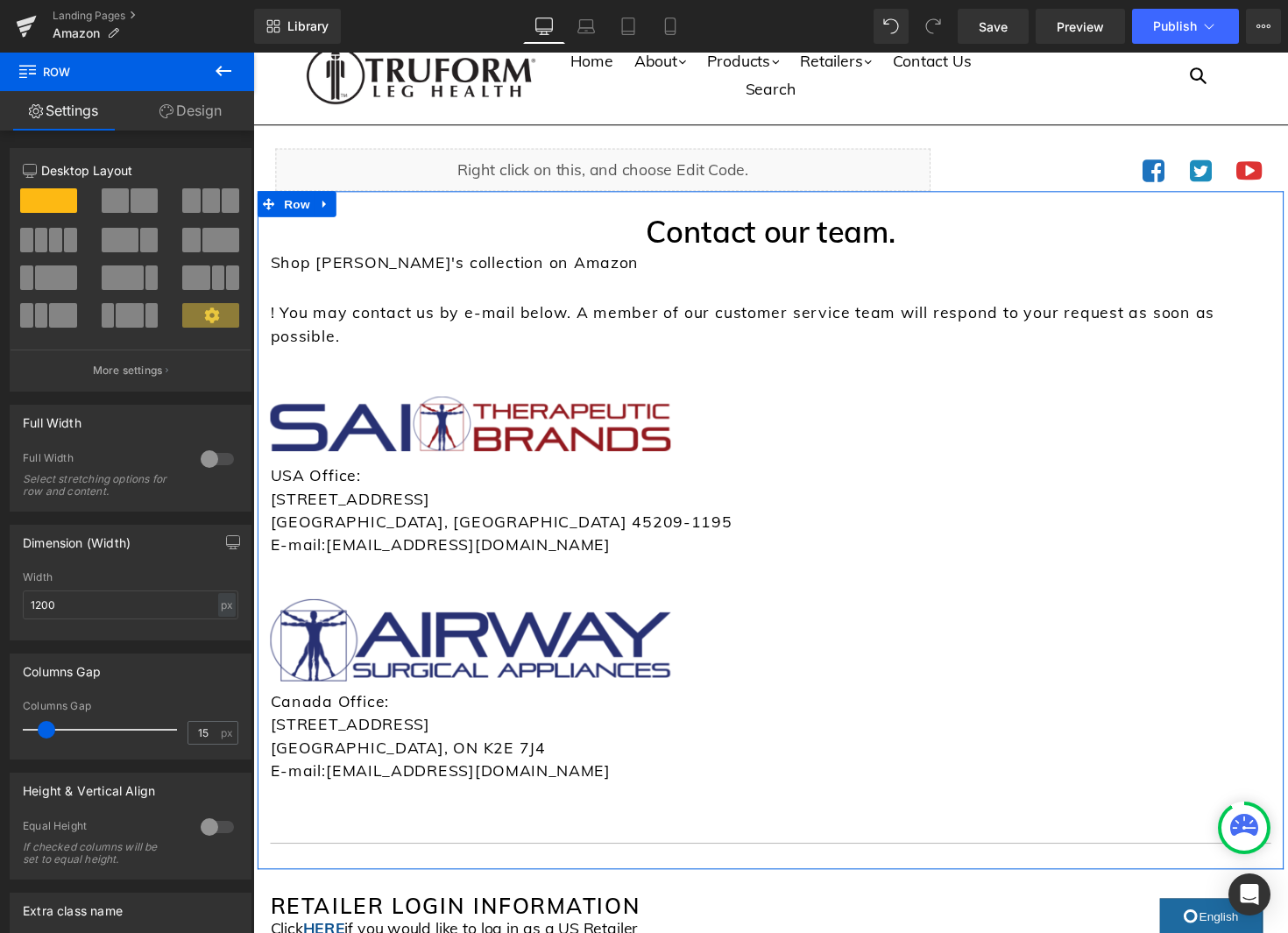
click at [624, 334] on p "! You may contact us by e-mail below. A member of our customer service team wil…" at bounding box center [783, 331] width 1025 height 50
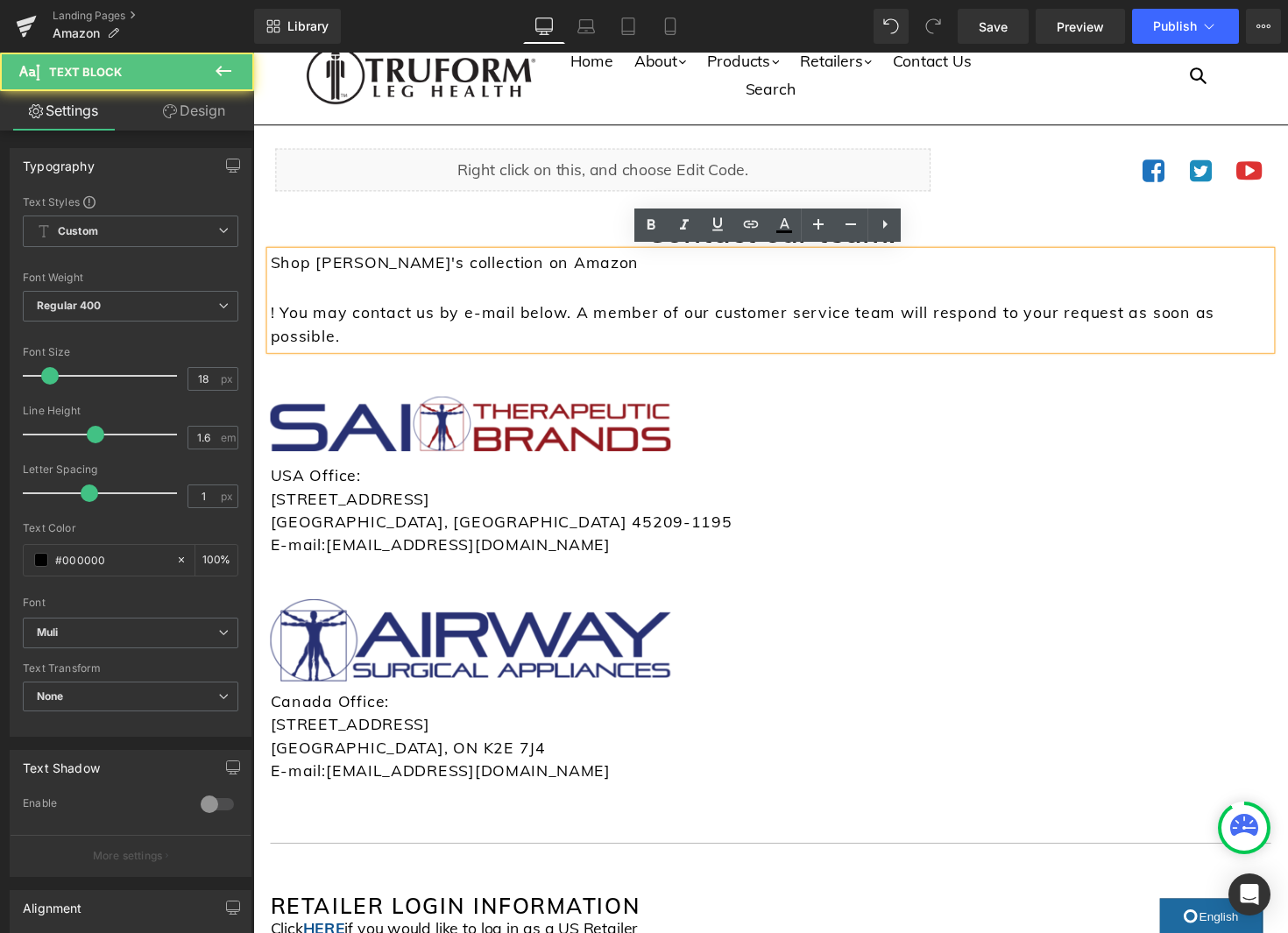
scroll to position [31, 0]
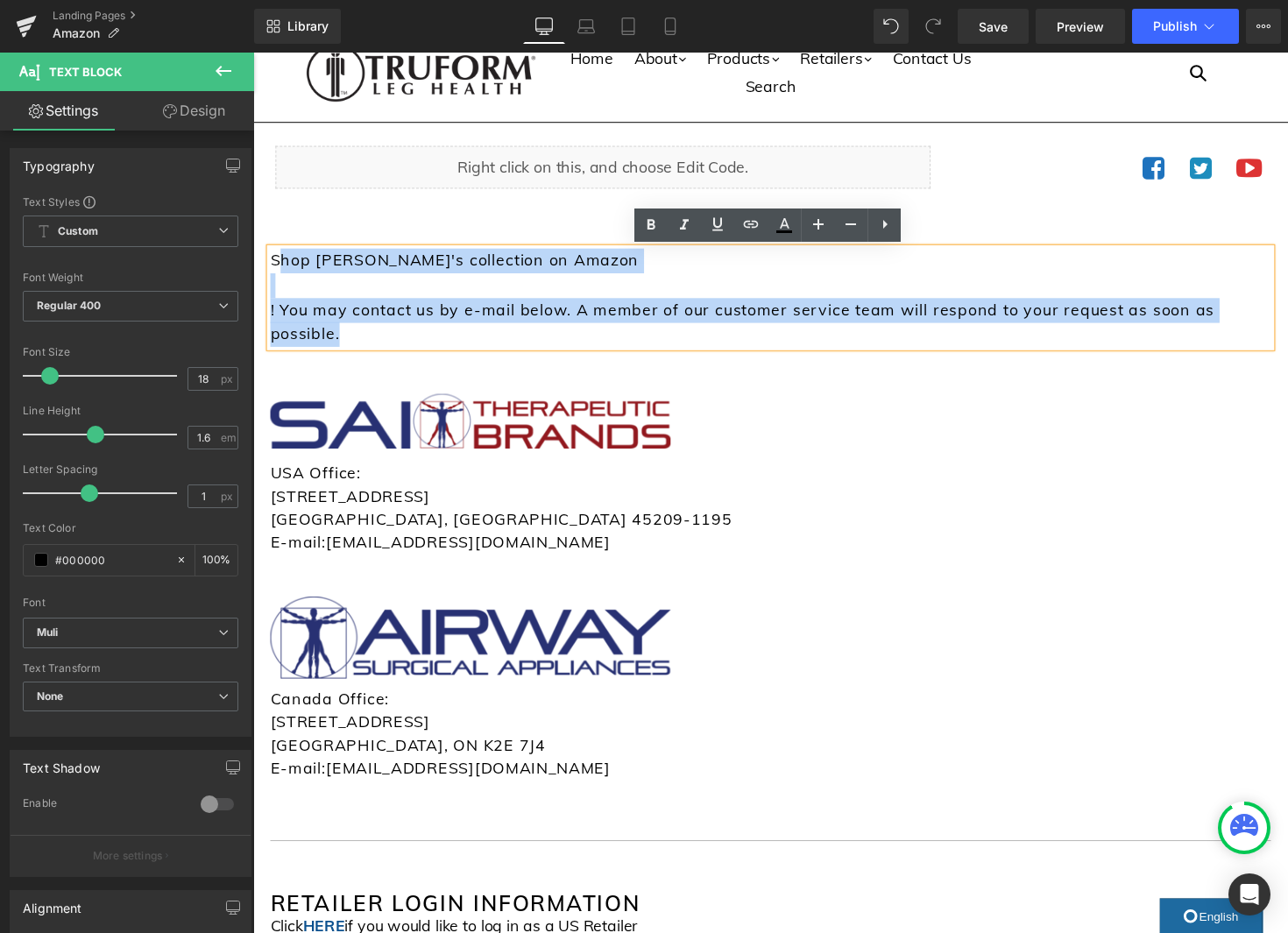
drag, startPoint x: 624, startPoint y: 334, endPoint x: 273, endPoint y: 266, distance: 357.5
click at [276, 265] on div "Shop Truform's collection on Amazon ! You may contact us by e-mail below. A mem…" at bounding box center [783, 303] width 1025 height 101
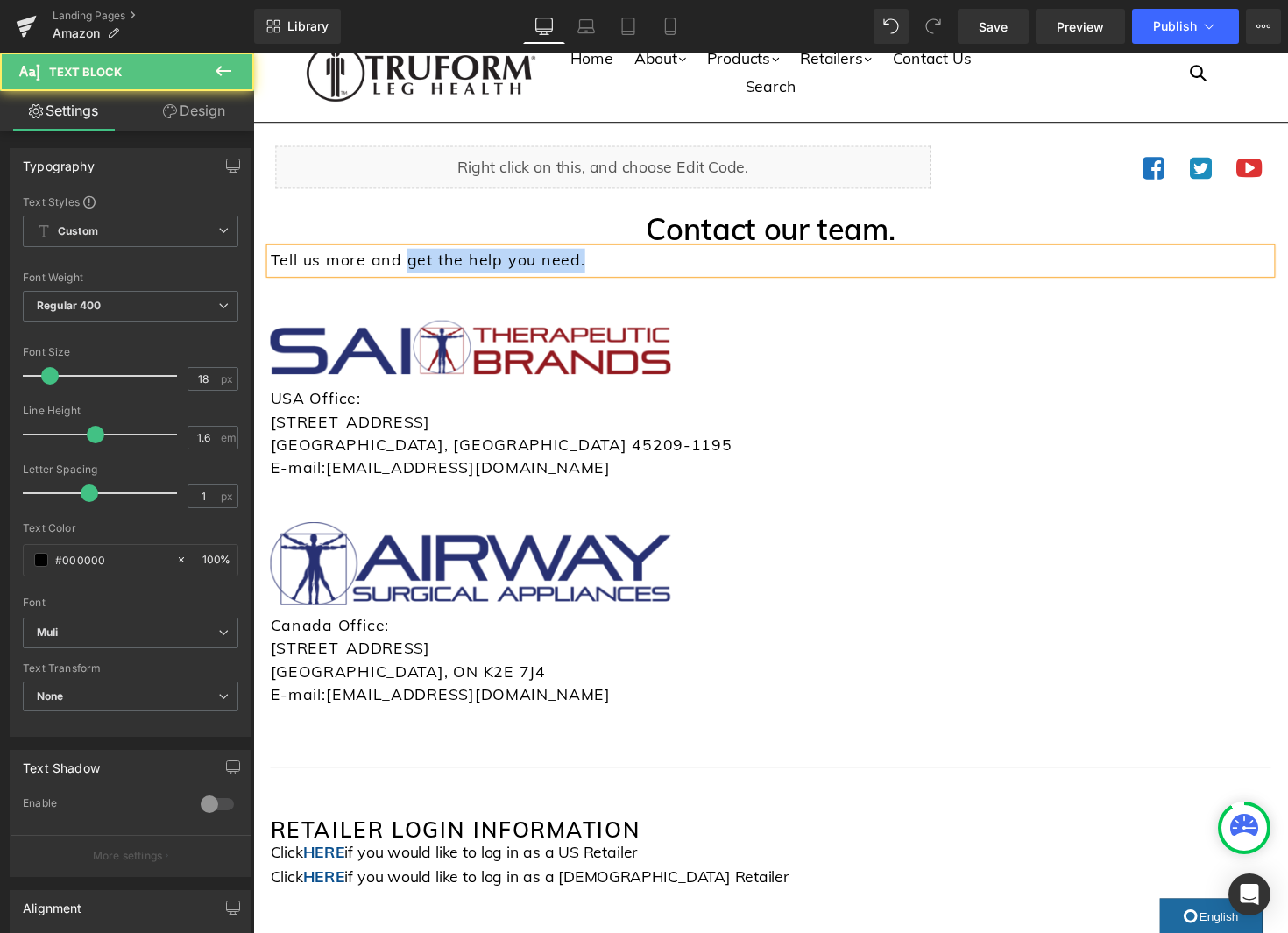
drag, startPoint x: 601, startPoint y: 264, endPoint x: 416, endPoint y: 261, distance: 185.0
click at [410, 263] on p "Tell us more and get the help you need." at bounding box center [783, 266] width 1025 height 26
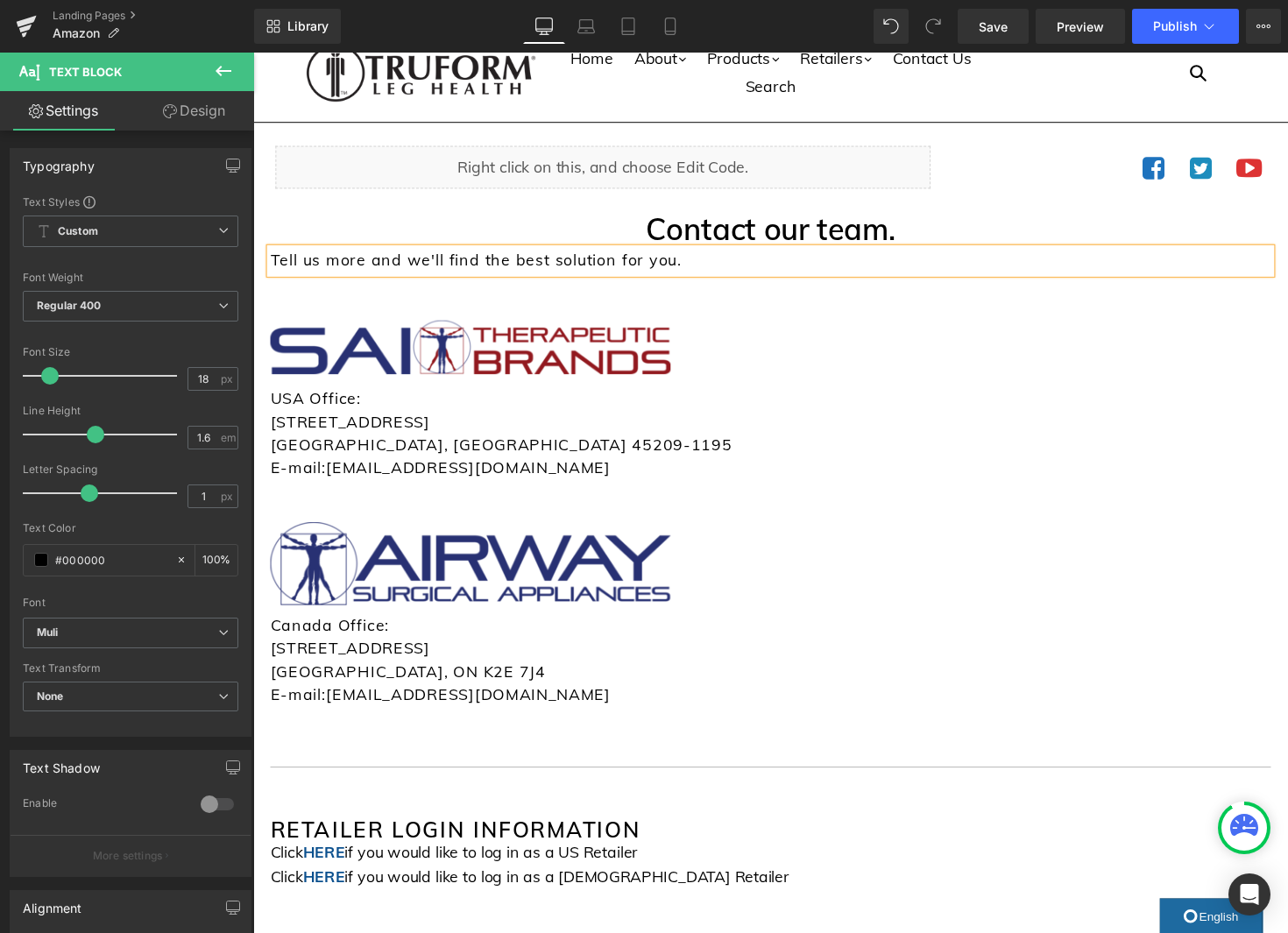
click at [827, 313] on div "Contact our team. Heading Tell us more and we'll find the best solution for you…" at bounding box center [783, 505] width 1051 height 576
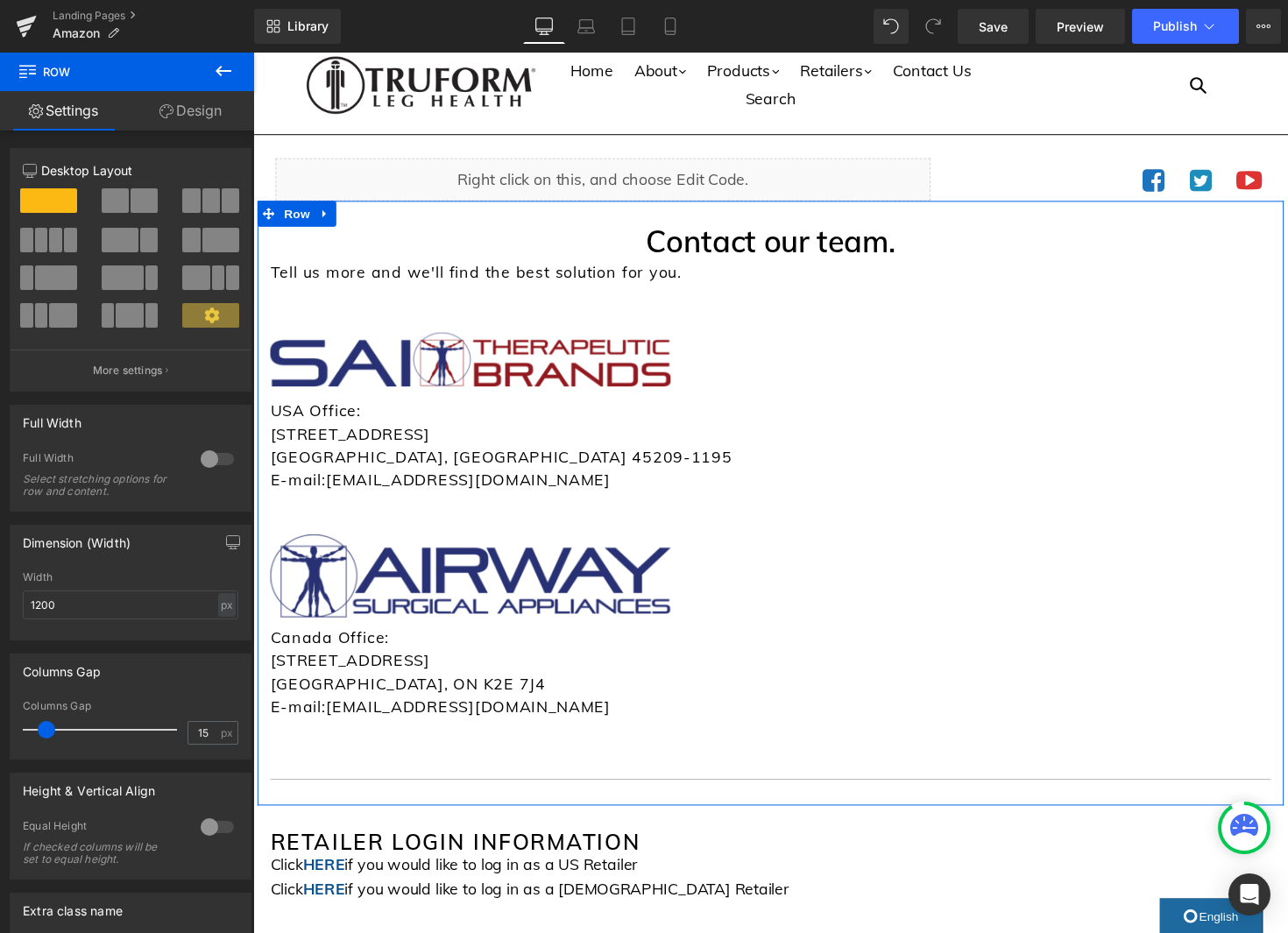
scroll to position [0, 0]
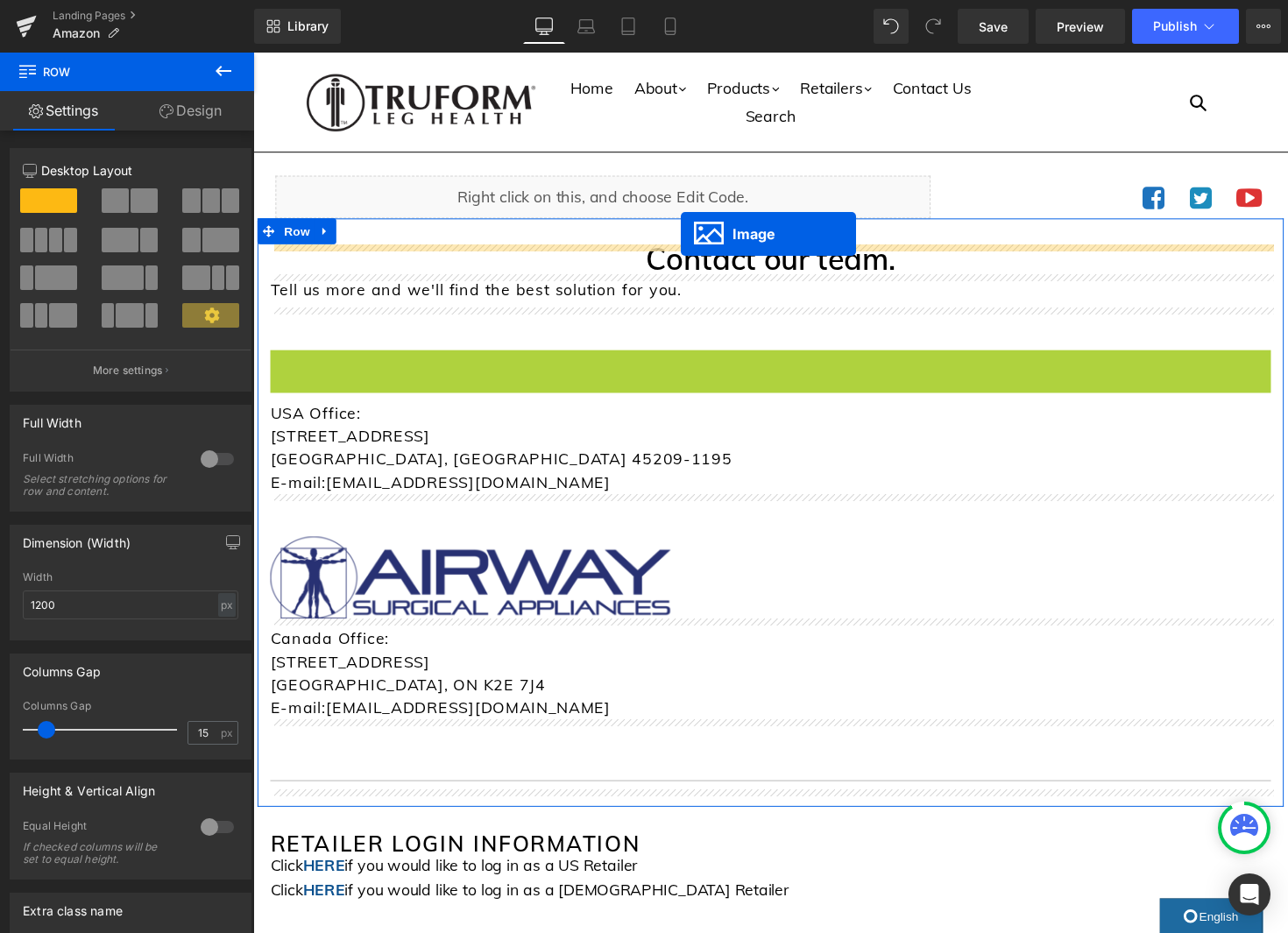
drag, startPoint x: 475, startPoint y: 382, endPoint x: 691, endPoint y: 238, distance: 259.6
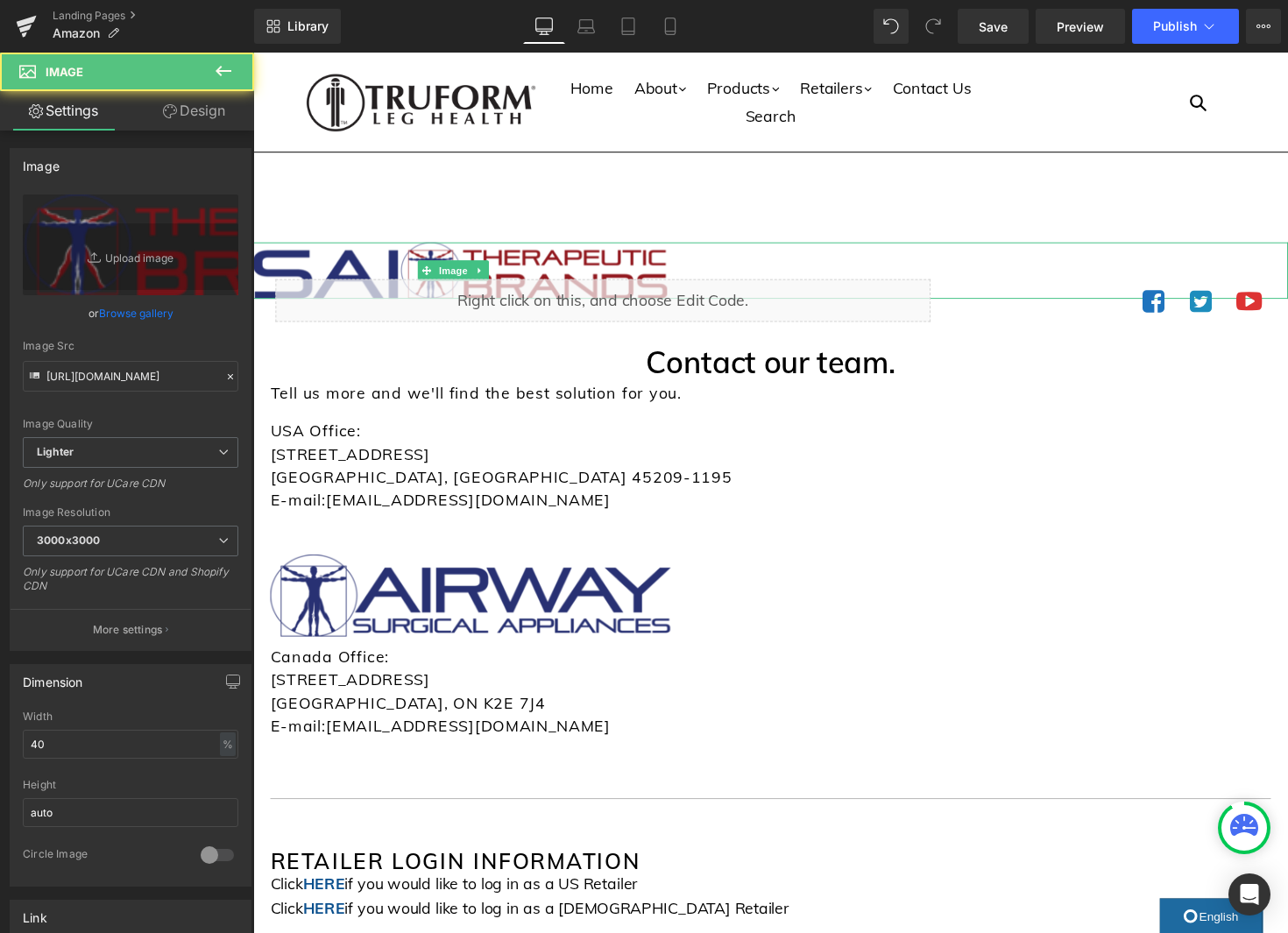
click at [193, 113] on link "Design" at bounding box center [194, 111] width 127 height 39
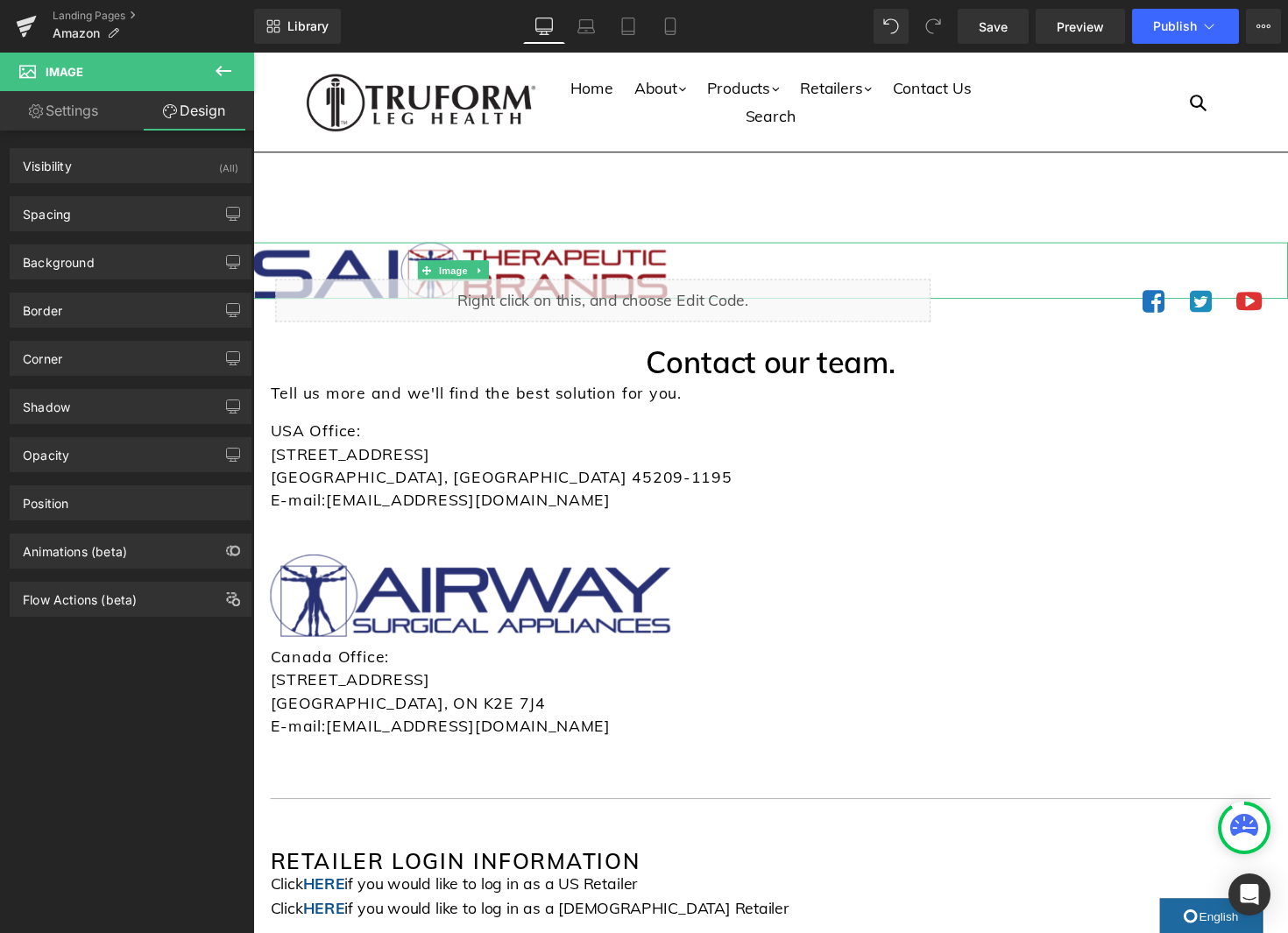
click at [83, 115] on link "Settings" at bounding box center [63, 111] width 127 height 39
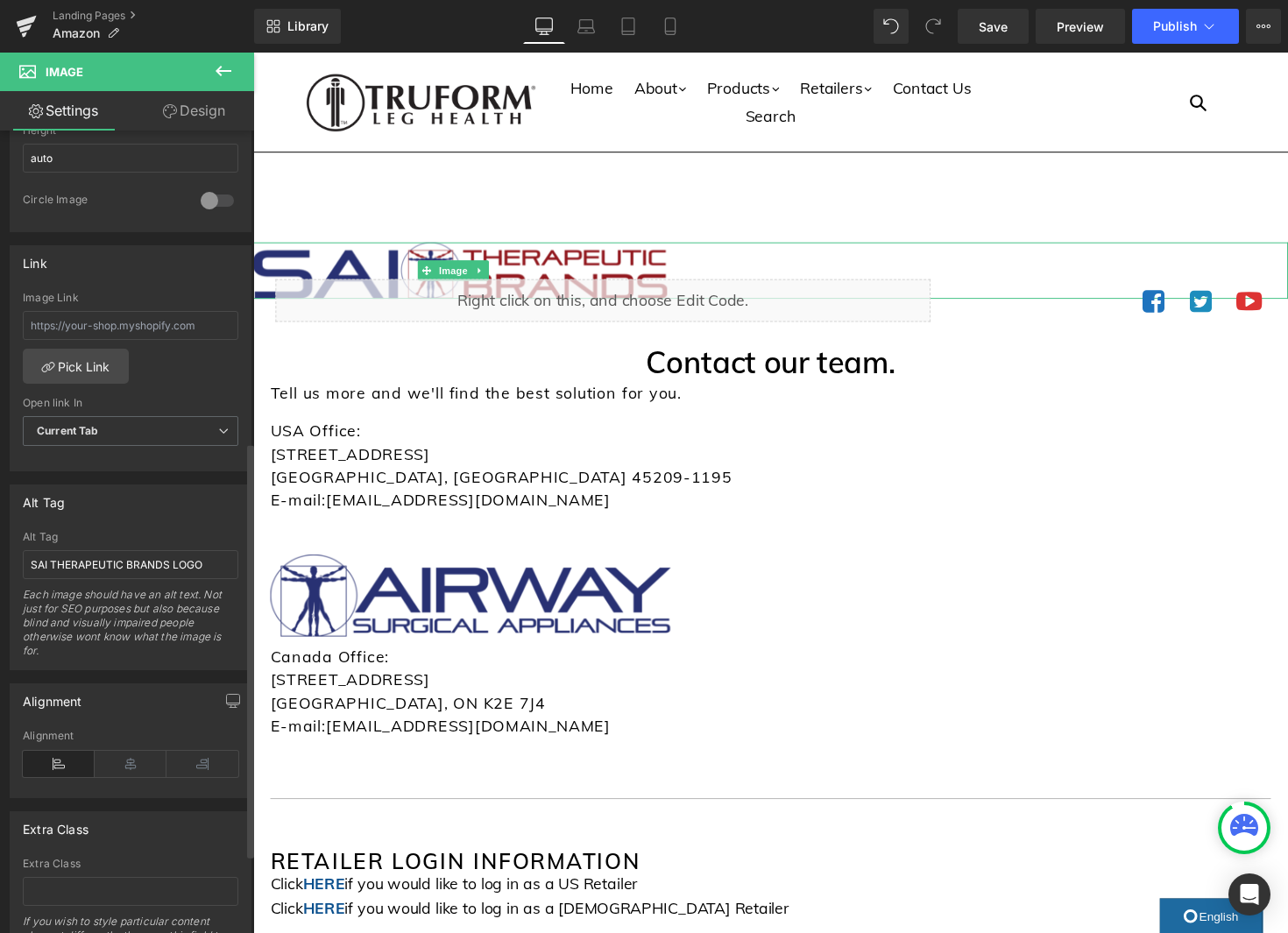
scroll to position [738, 0]
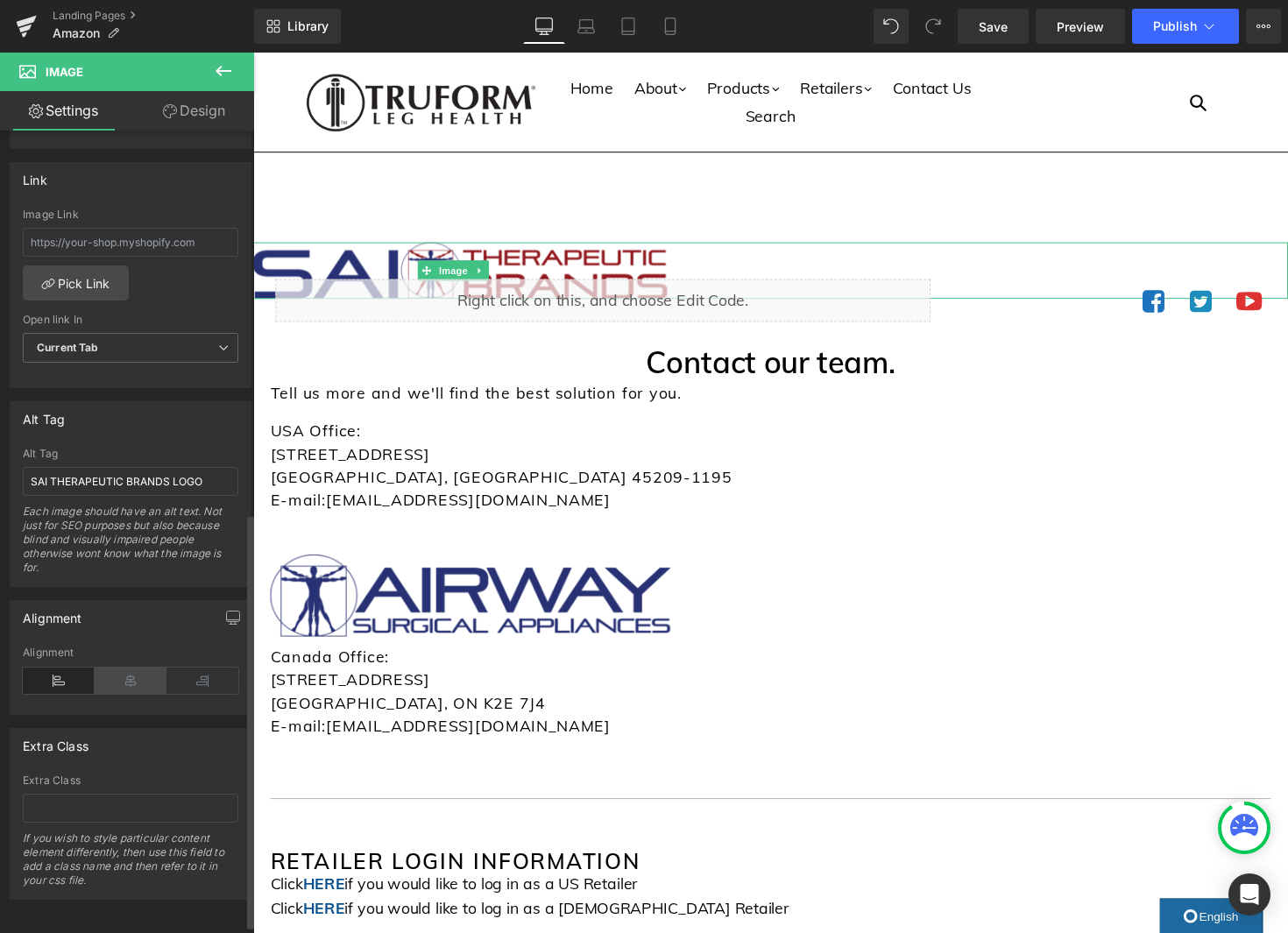
click at [127, 681] on icon at bounding box center [130, 680] width 72 height 27
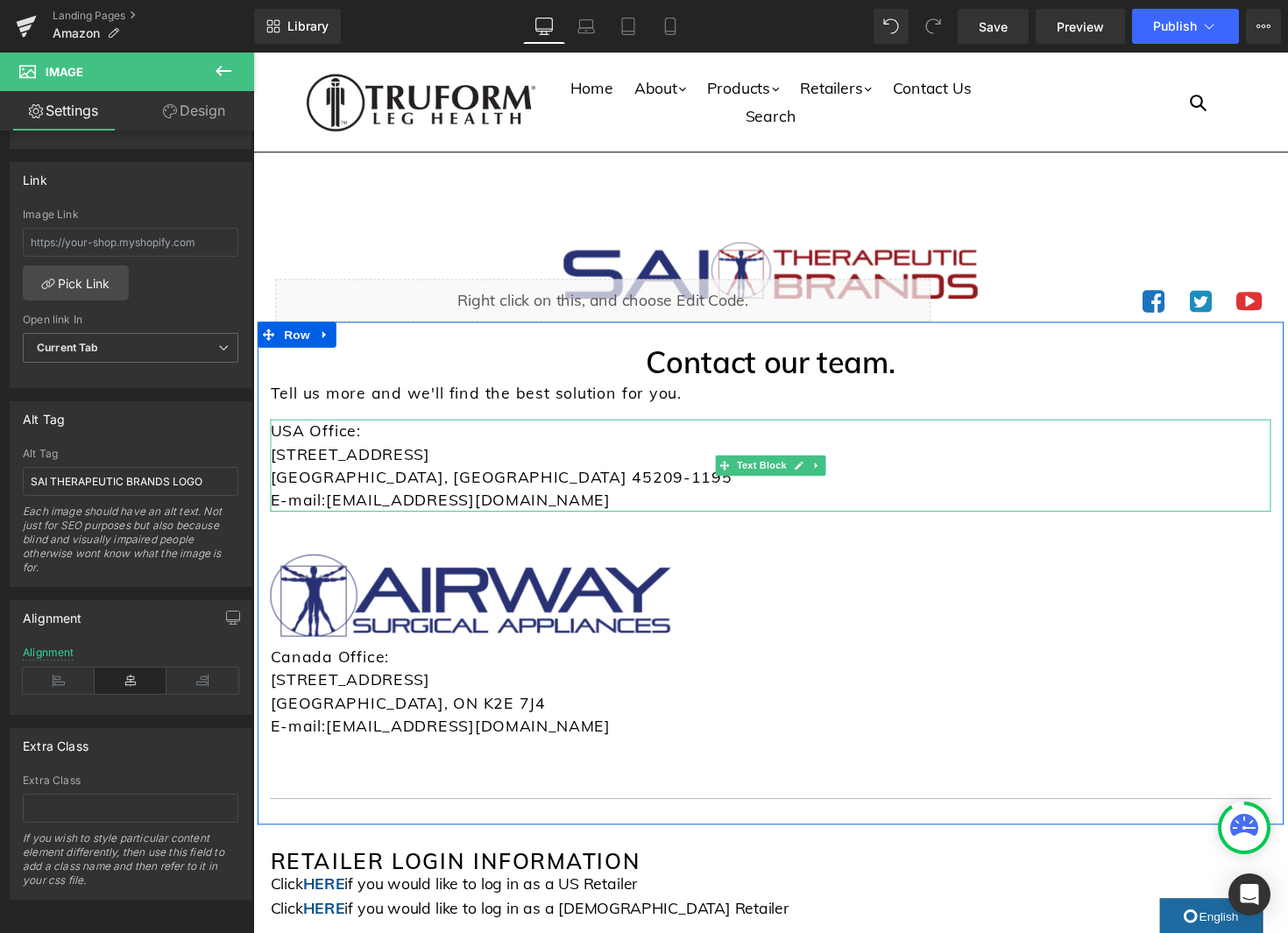
click at [1051, 476] on p "Cincinnati, OH 45209-1195" at bounding box center [783, 488] width 1025 height 24
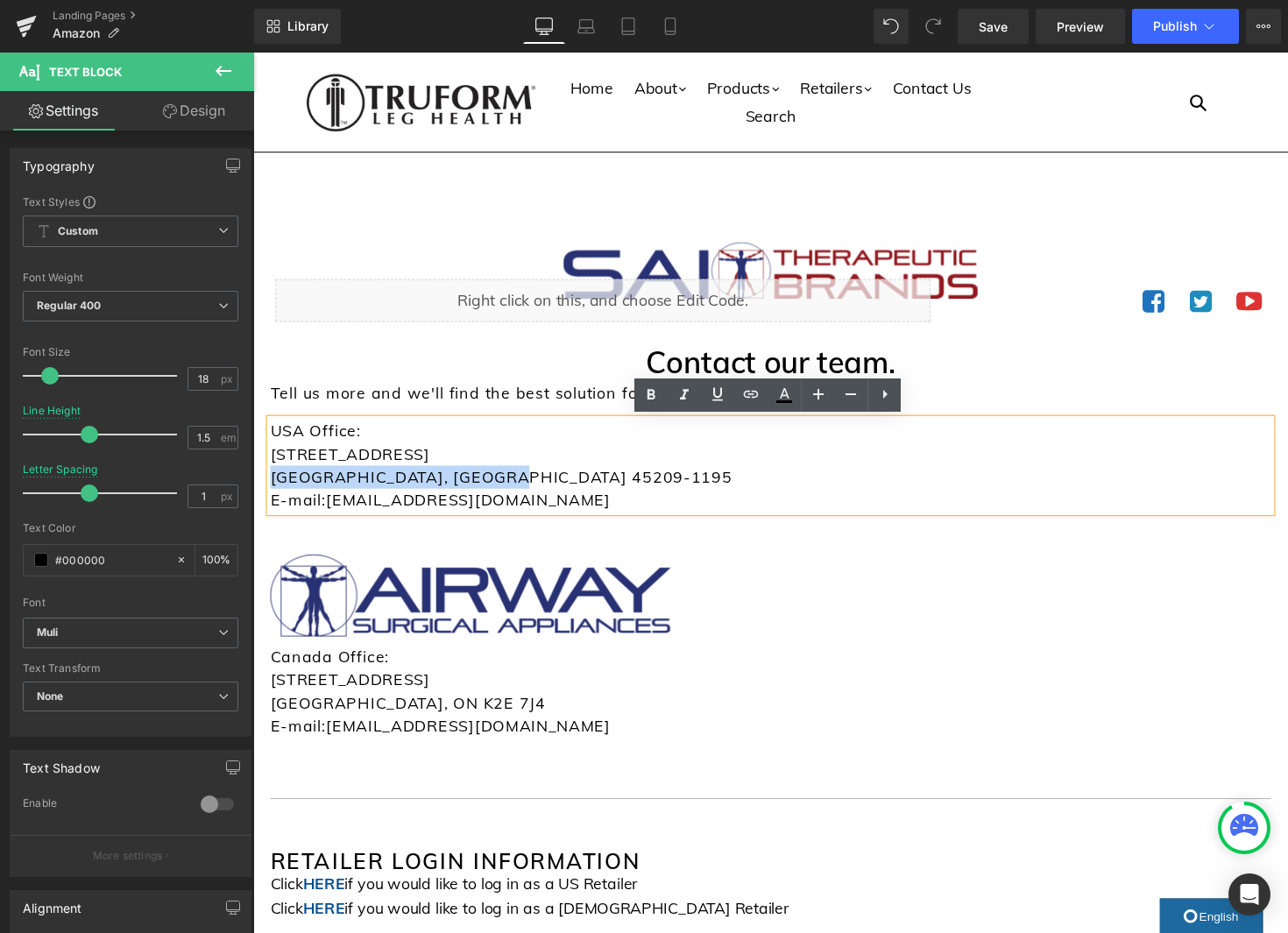
click at [253, 52] on div at bounding box center [253, 52] width 0 height 0
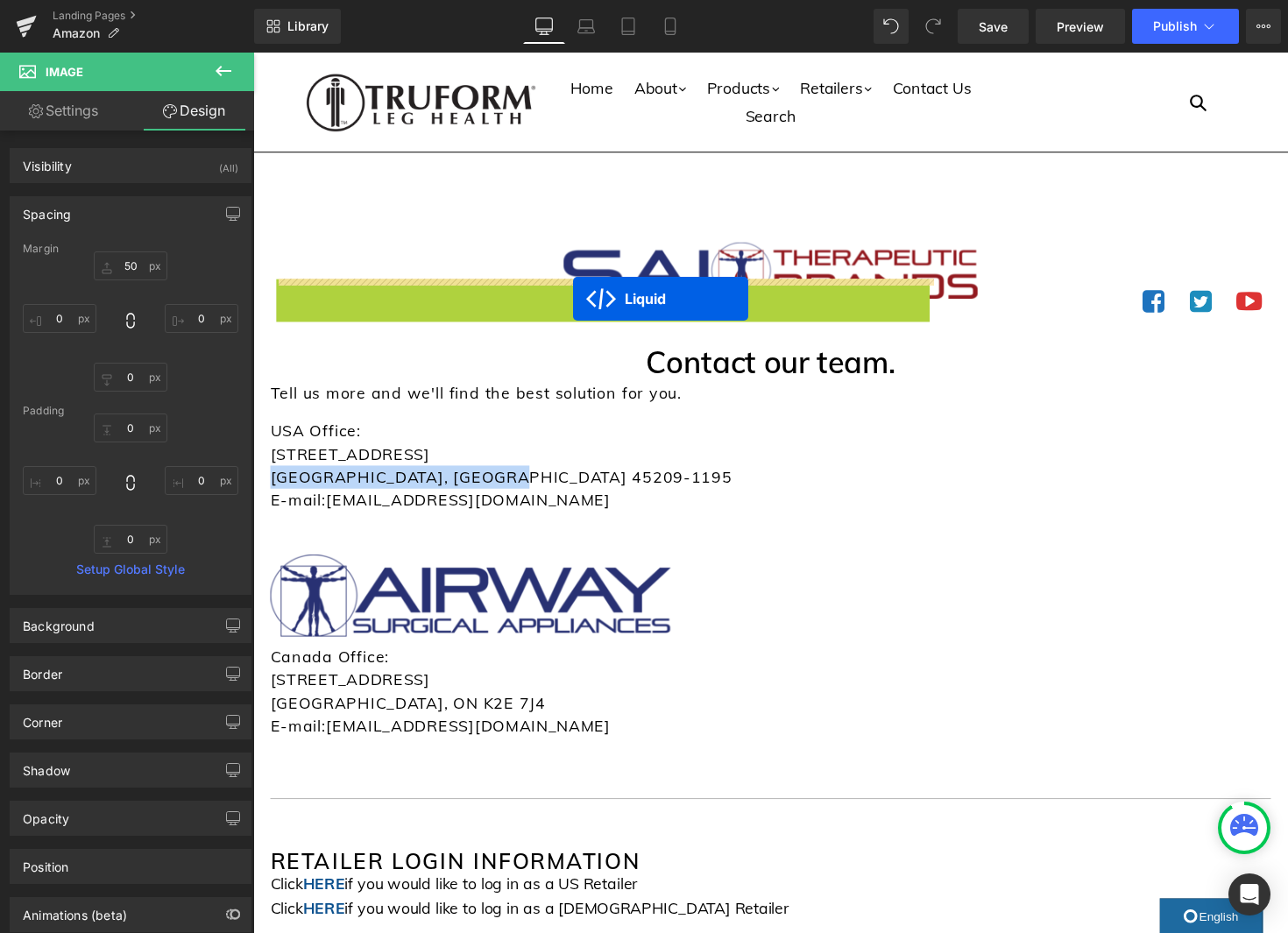
drag, startPoint x: 606, startPoint y: 290, endPoint x: 581, endPoint y: 305, distance: 29.2
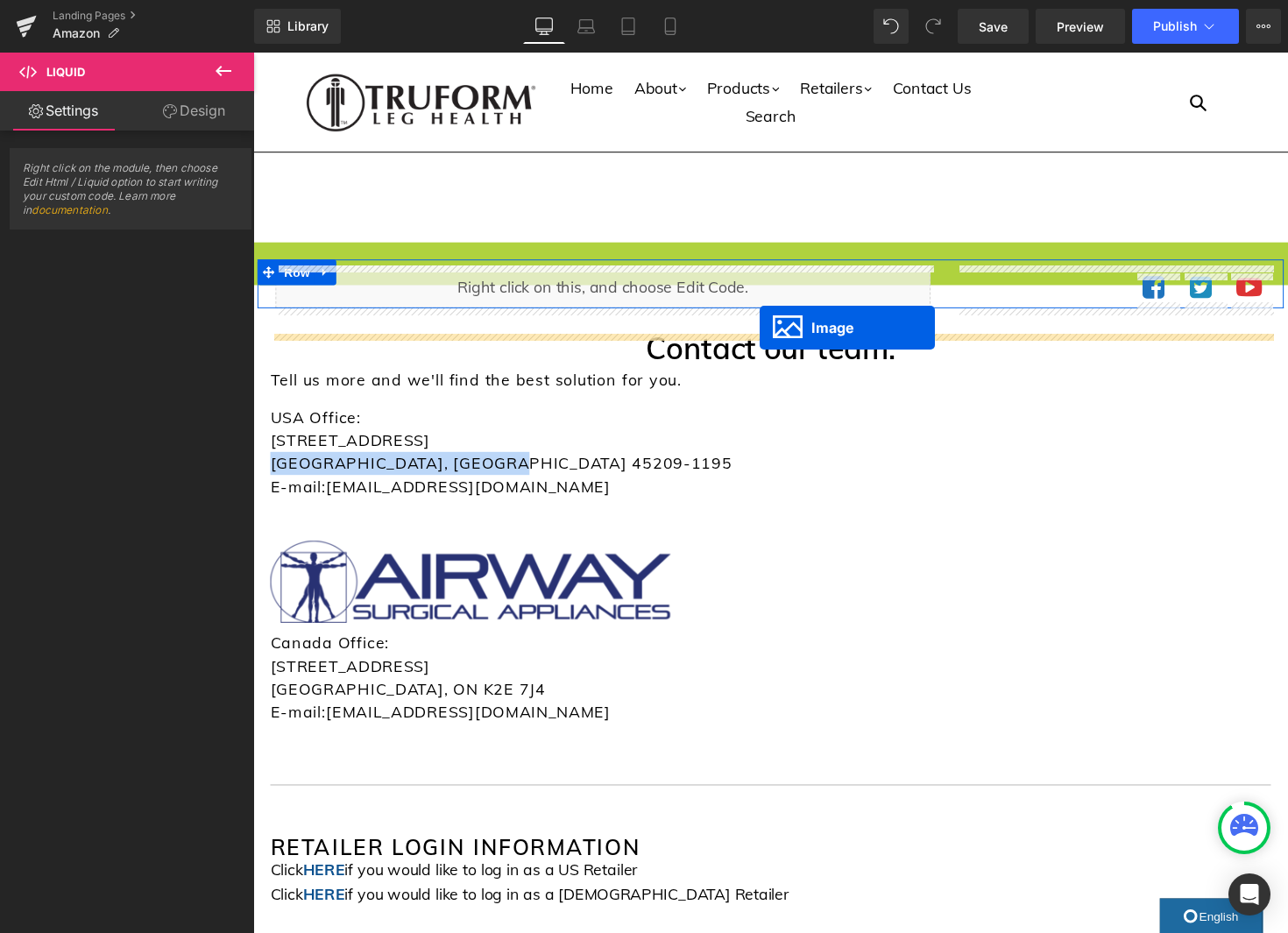
drag, startPoint x: 778, startPoint y: 268, endPoint x: 771, endPoint y: 334, distance: 66.4
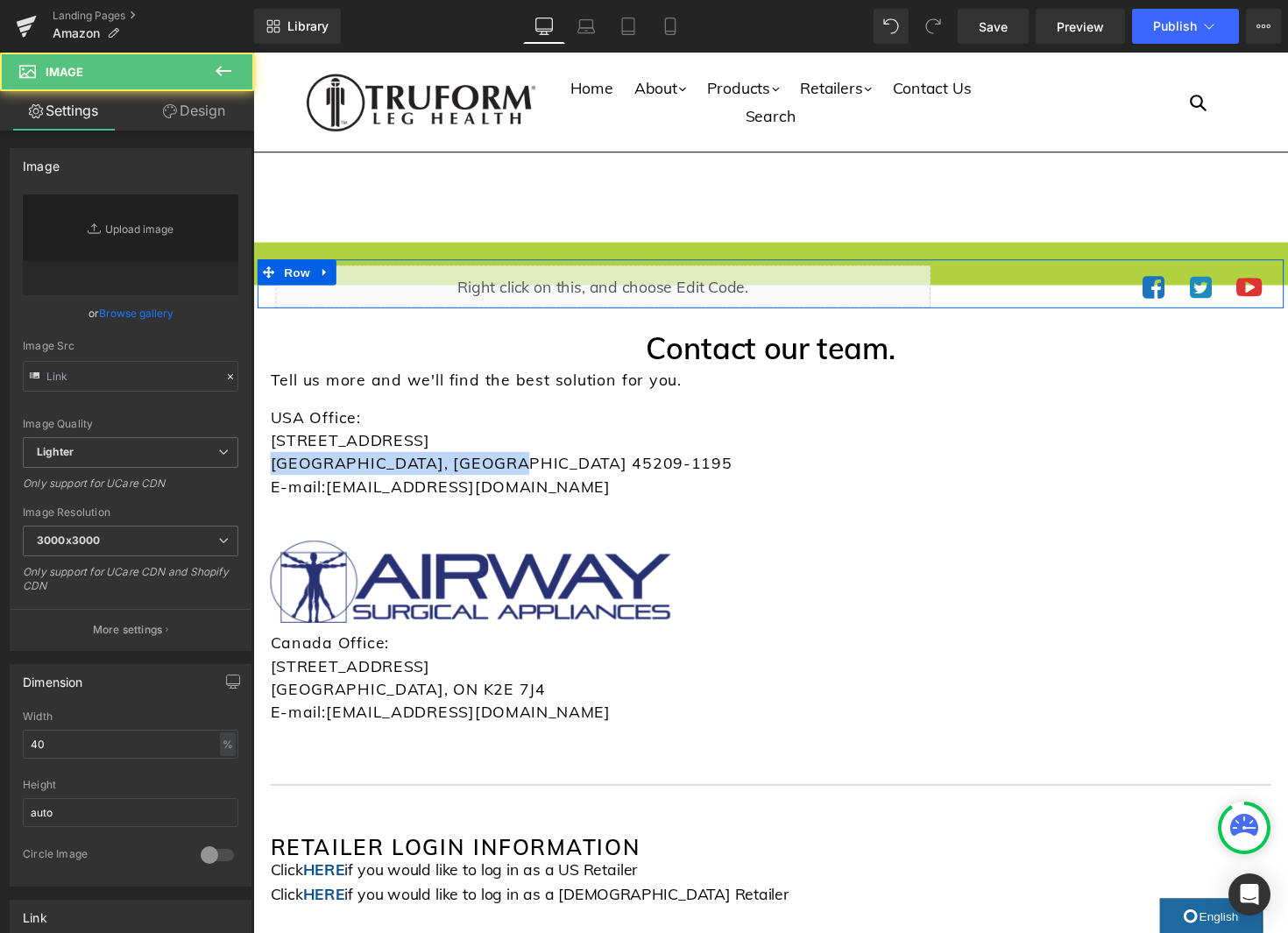
type input "https://ucarecdn.com/e0cb1aaf-f794-4ac4-984f-a45099be4131/-/format/auto/-/previ…"
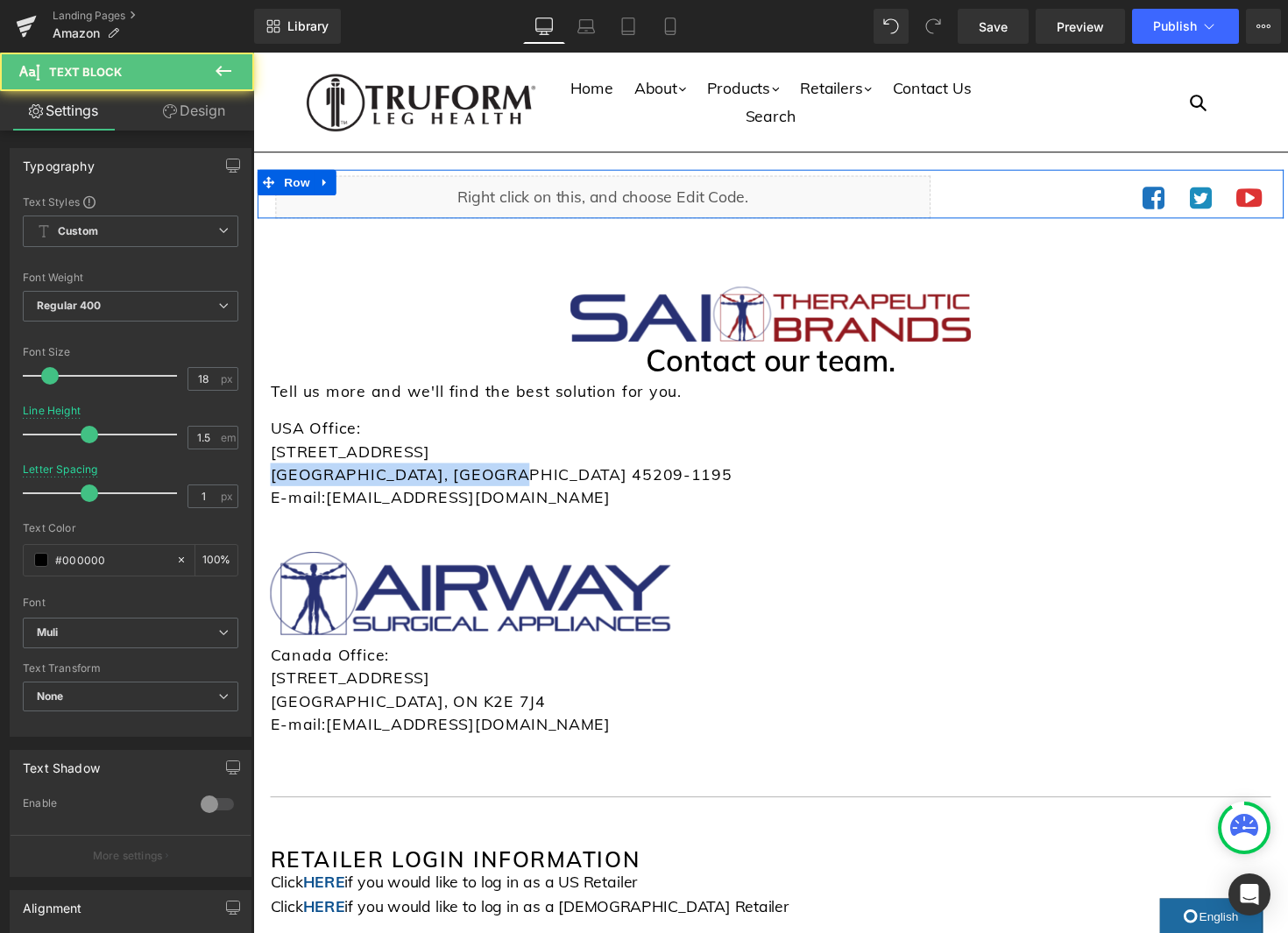
drag, startPoint x: 479, startPoint y: 499, endPoint x: 250, endPoint y: 429, distance: 239.5
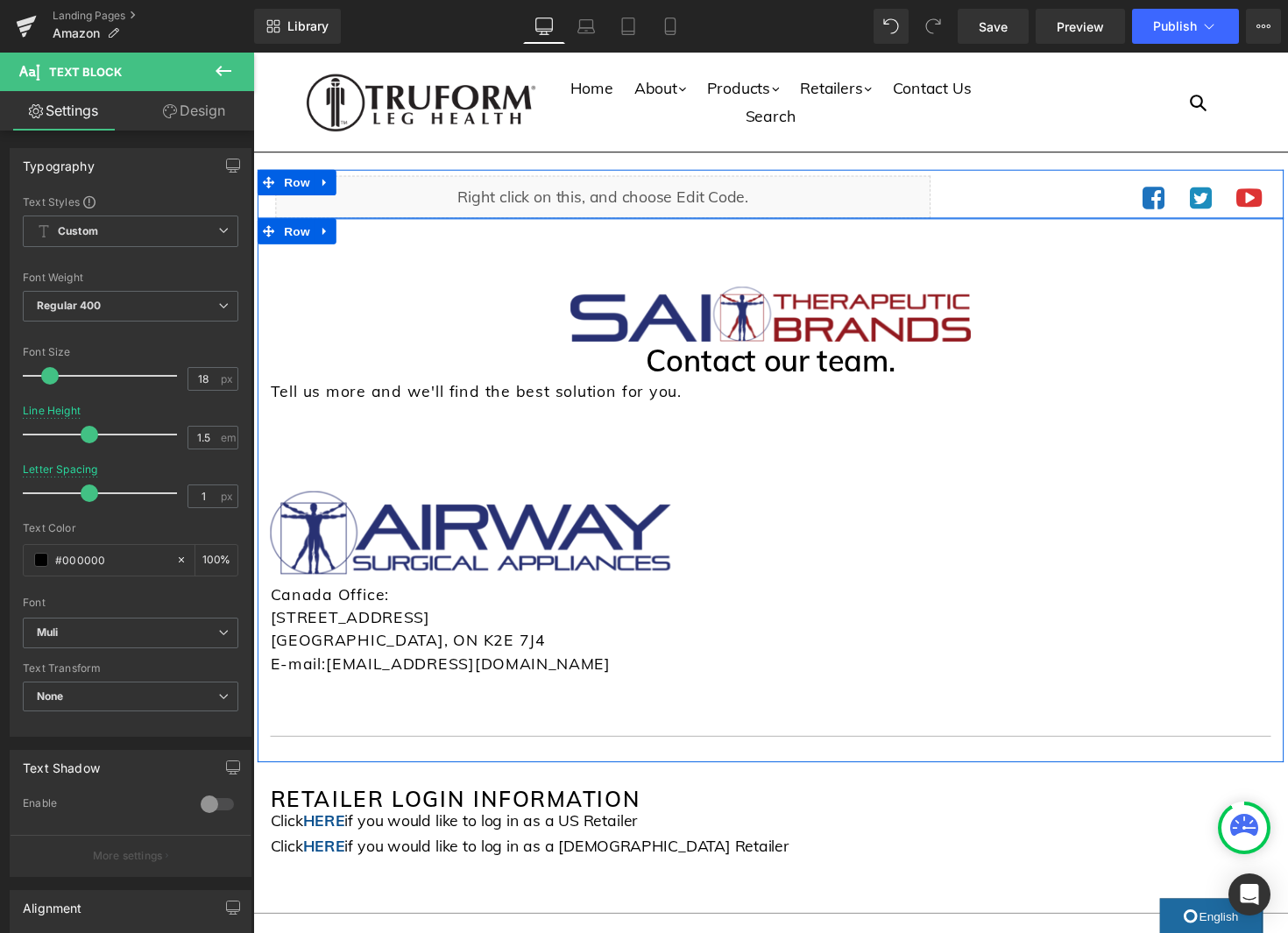
click at [759, 384] on h1 "Contact our team." at bounding box center [783, 367] width 1025 height 31
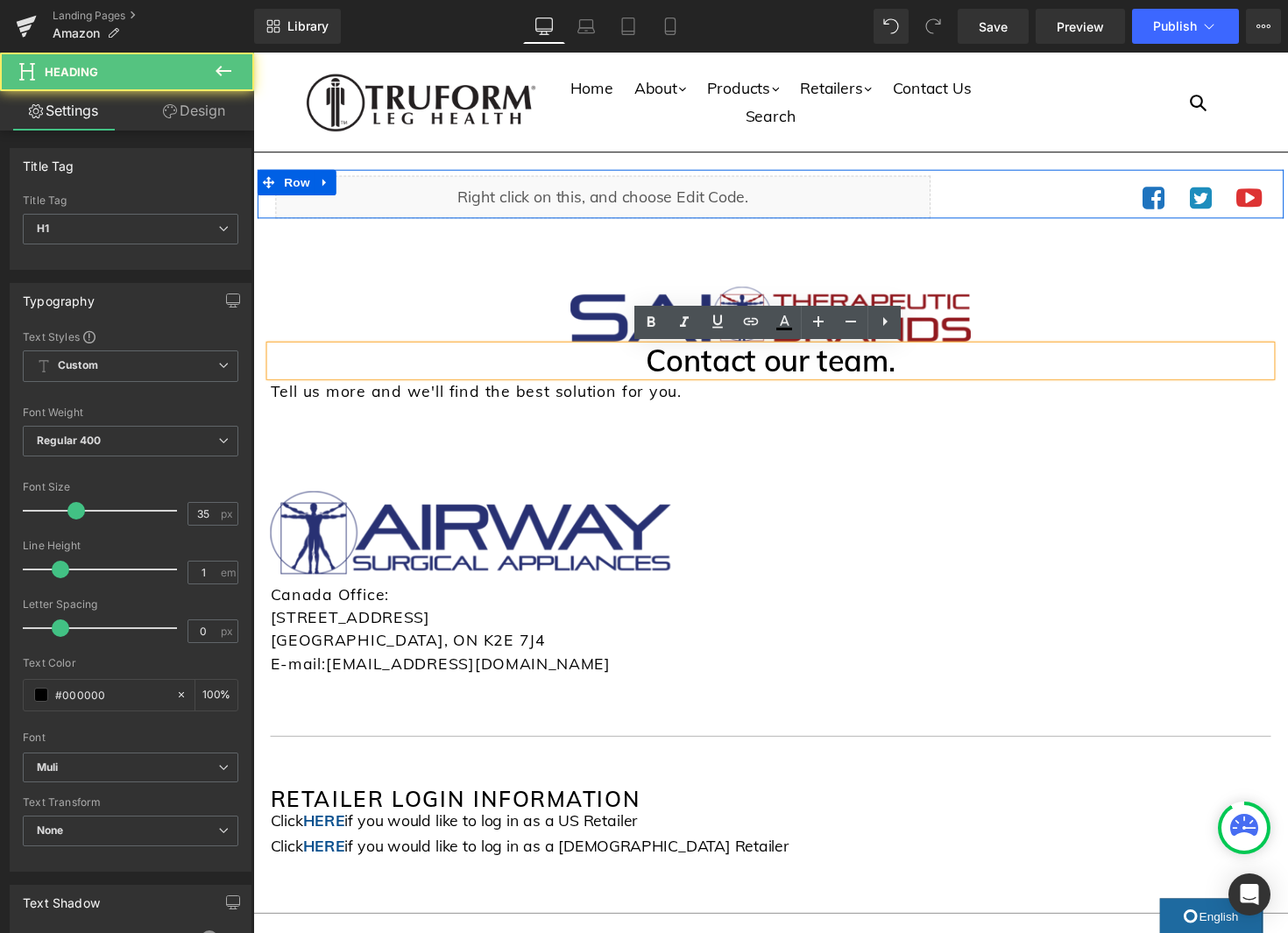
scroll to position [17, 0]
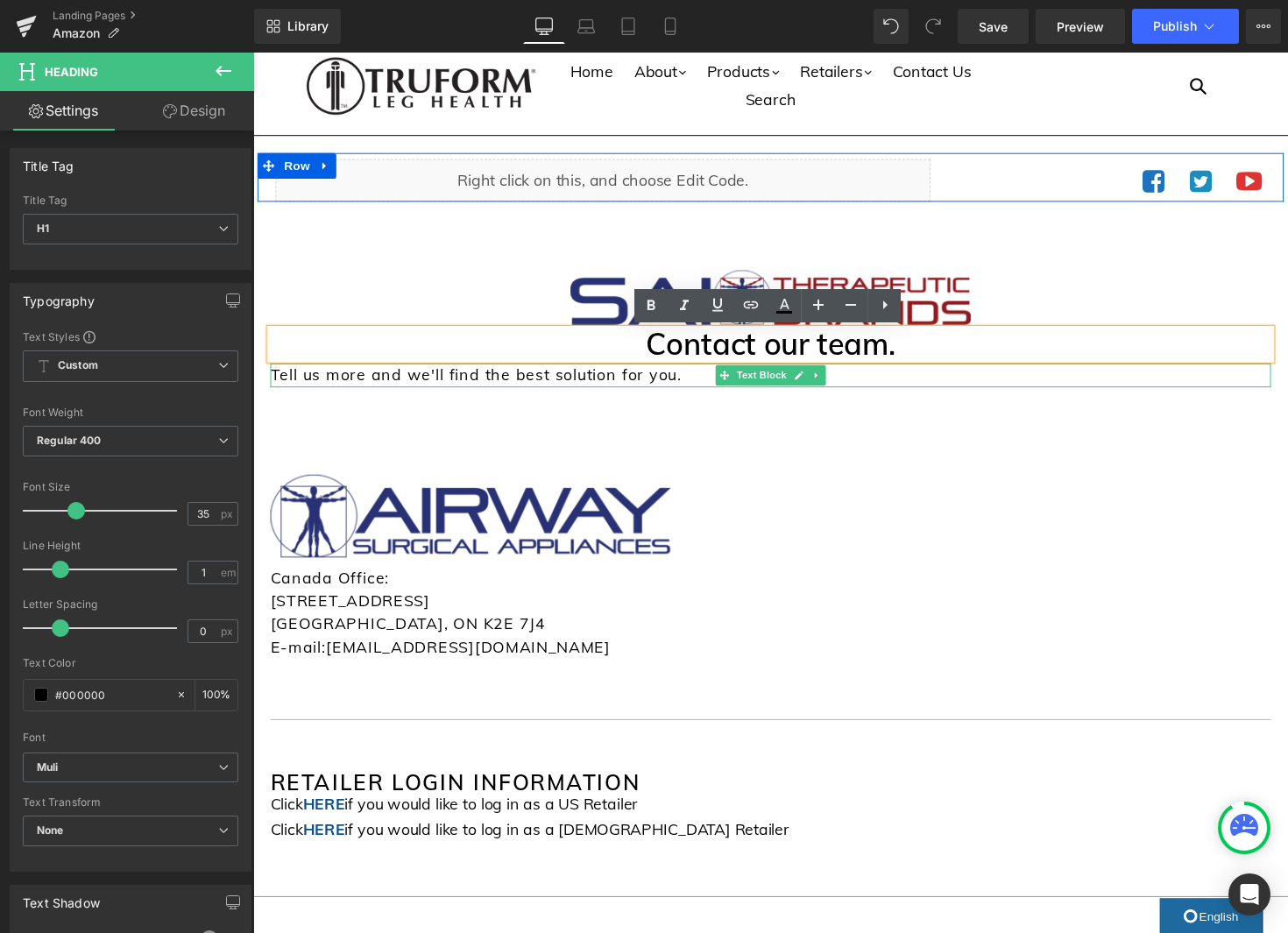
click at [899, 383] on p "Tell us more and we'll find the best solution for you." at bounding box center [783, 384] width 1025 height 26
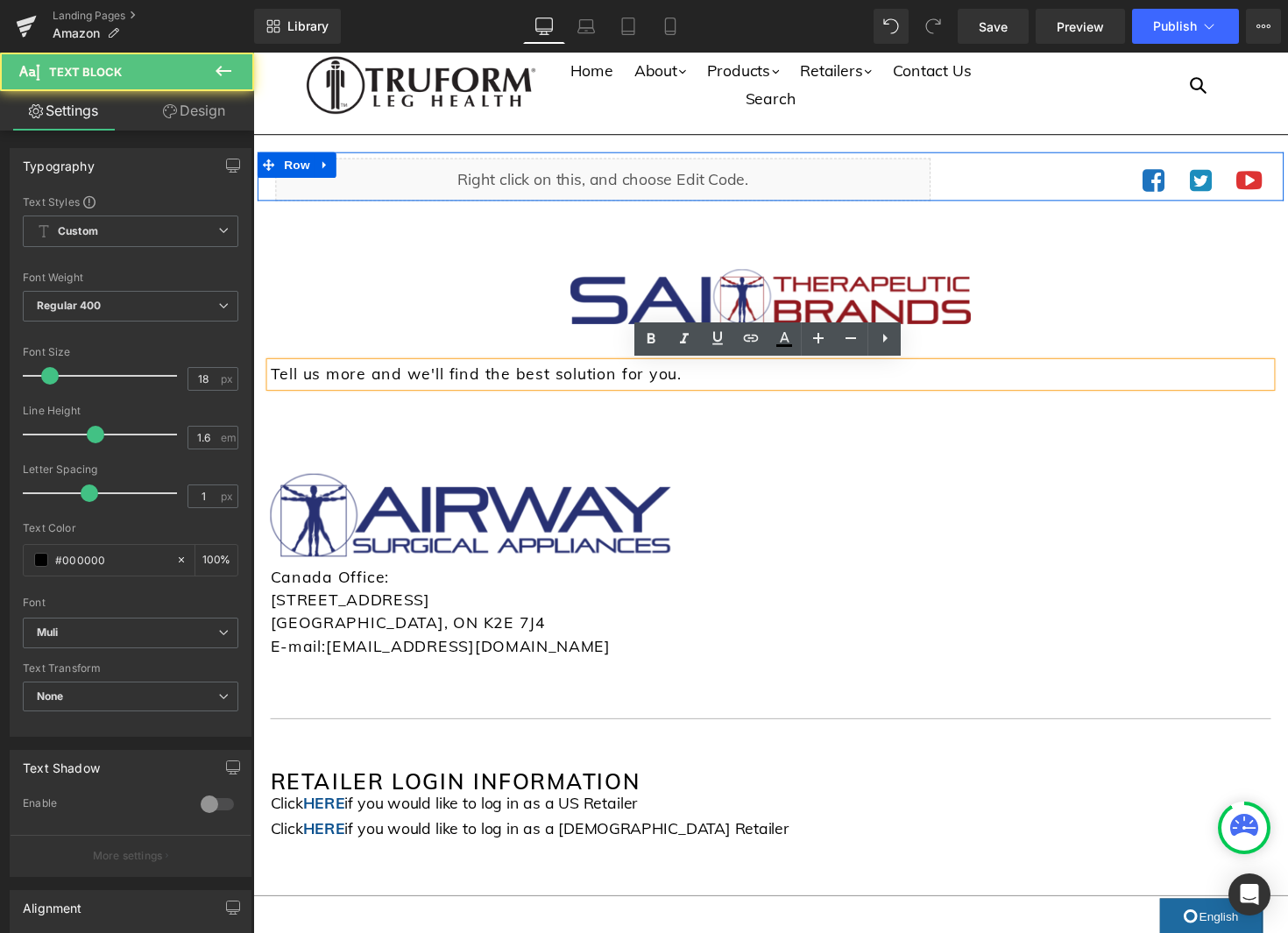
scroll to position [20, 0]
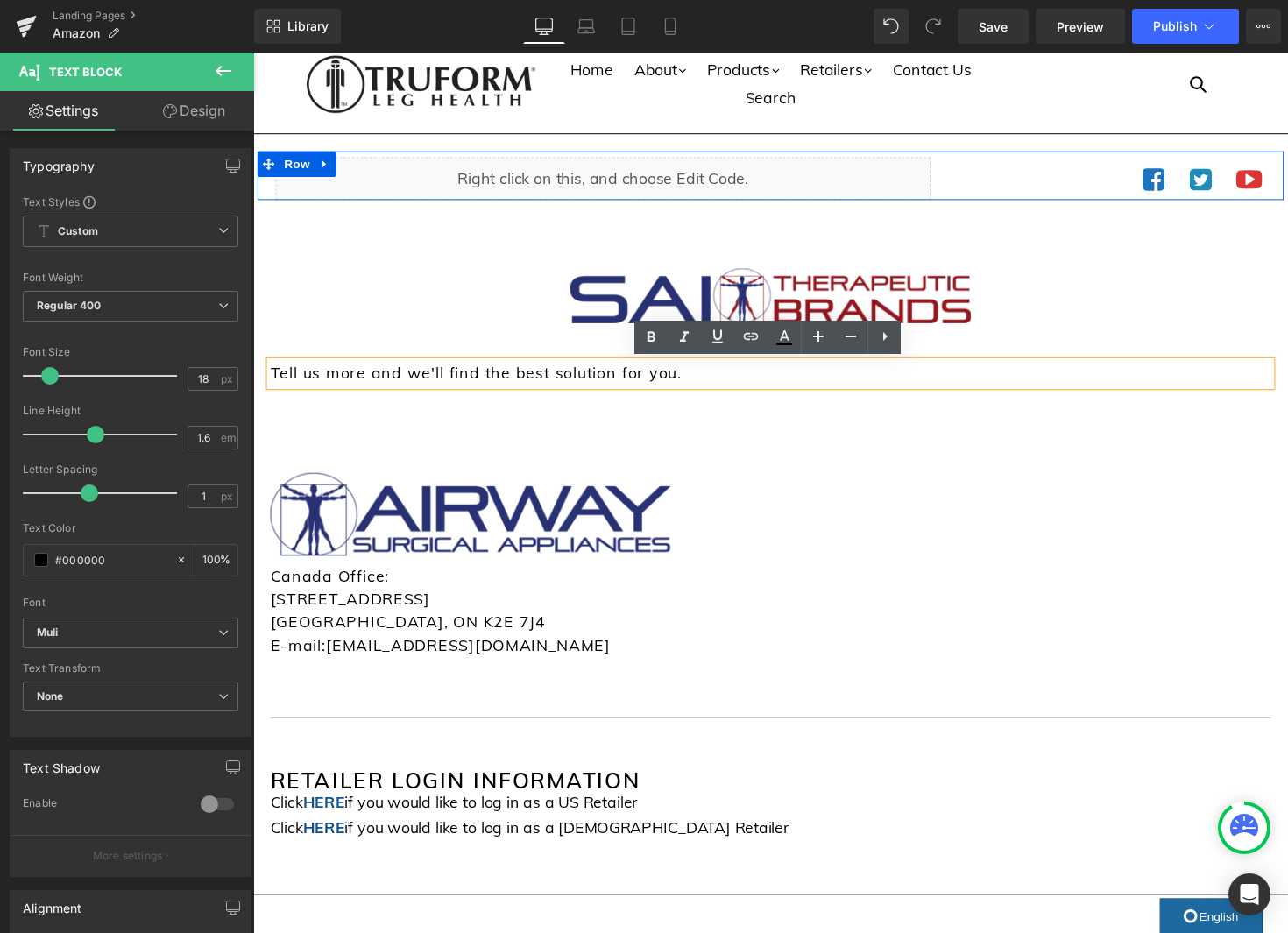
click at [273, 380] on p "Tell us more and we'll find the best solution for you." at bounding box center [783, 381] width 1025 height 26
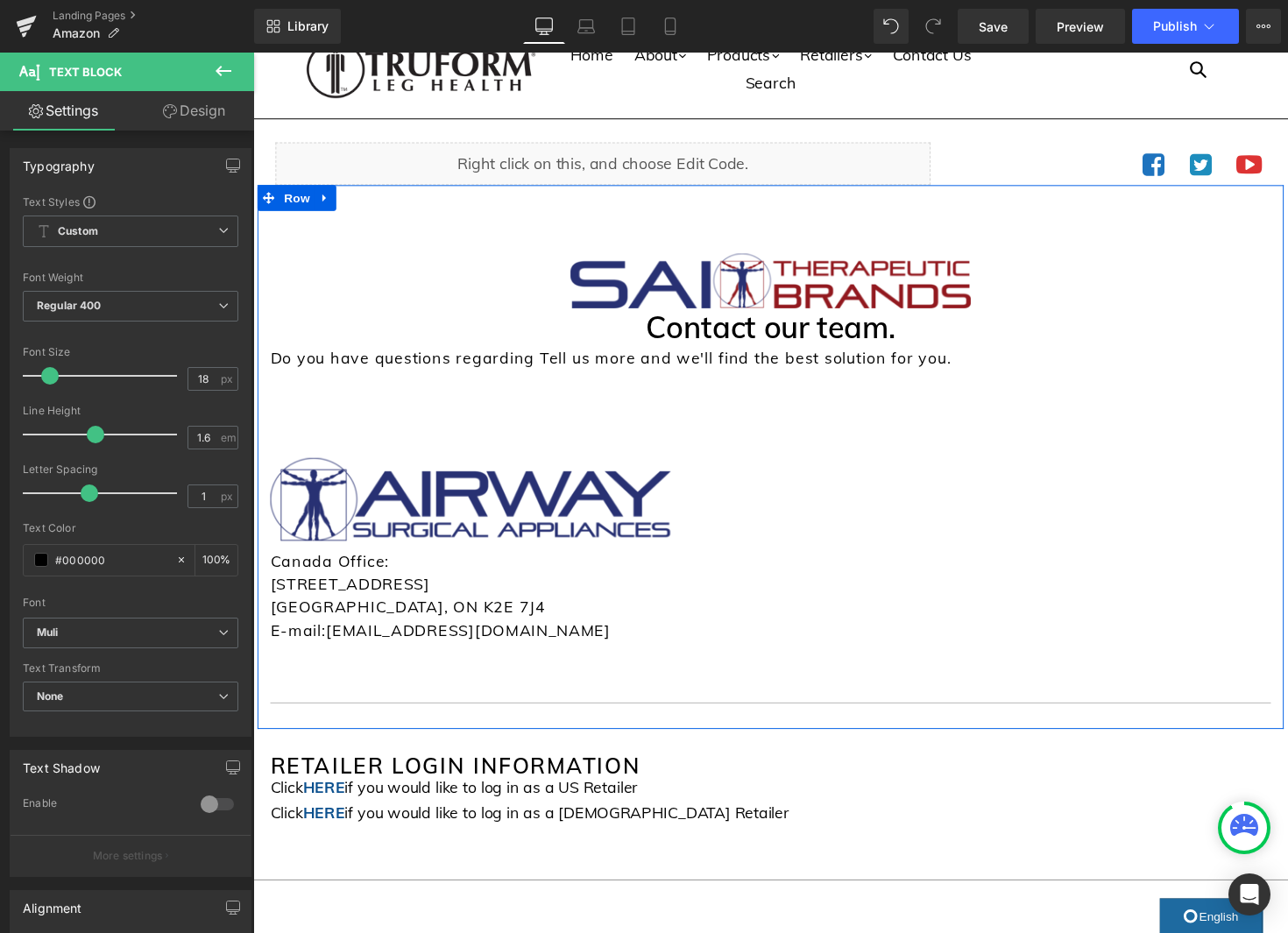
scroll to position [38, 0]
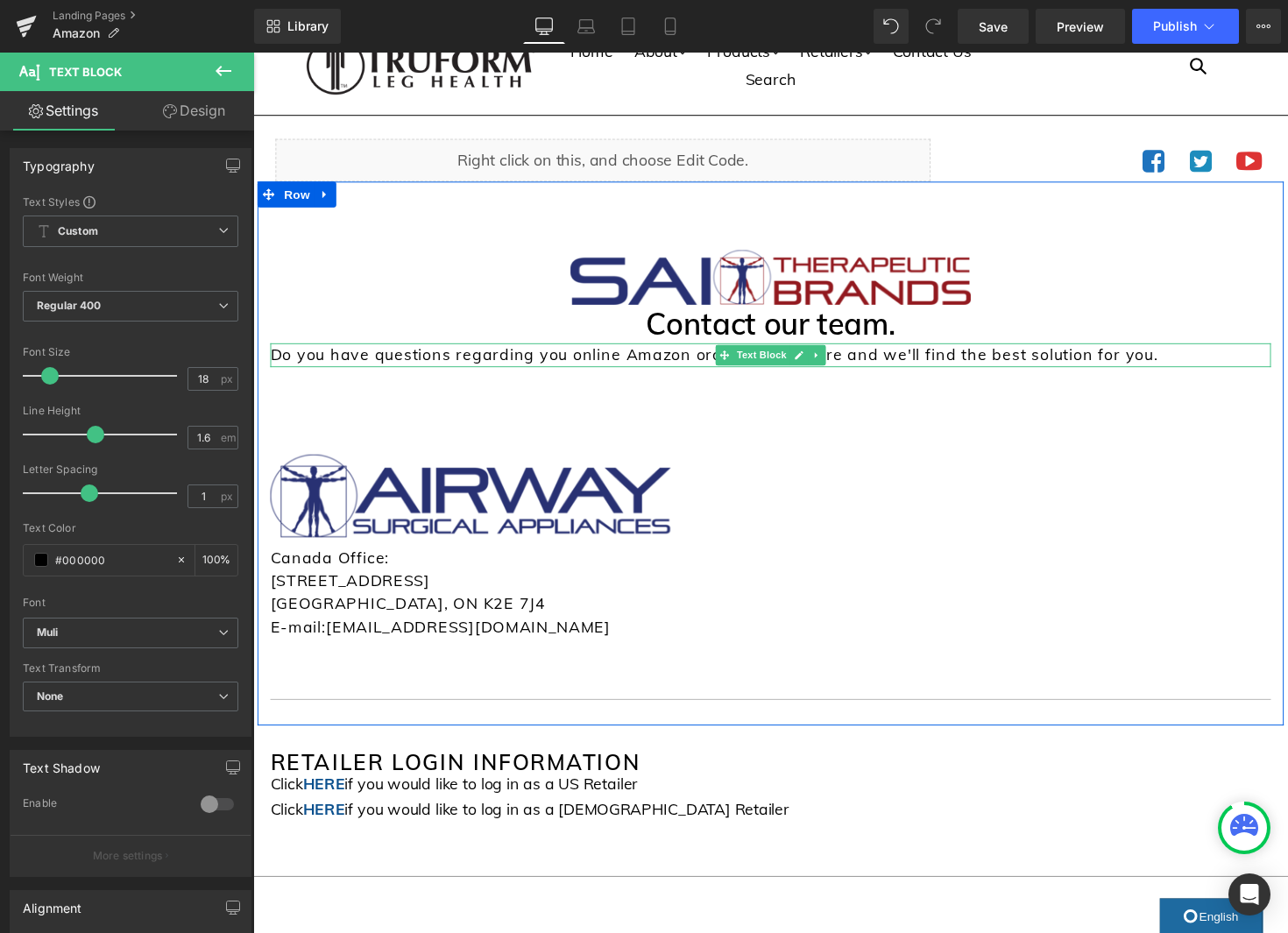
click at [600, 360] on p "Do you have questions regarding you online Amazon order?Tell us more and we'll …" at bounding box center [783, 363] width 1025 height 26
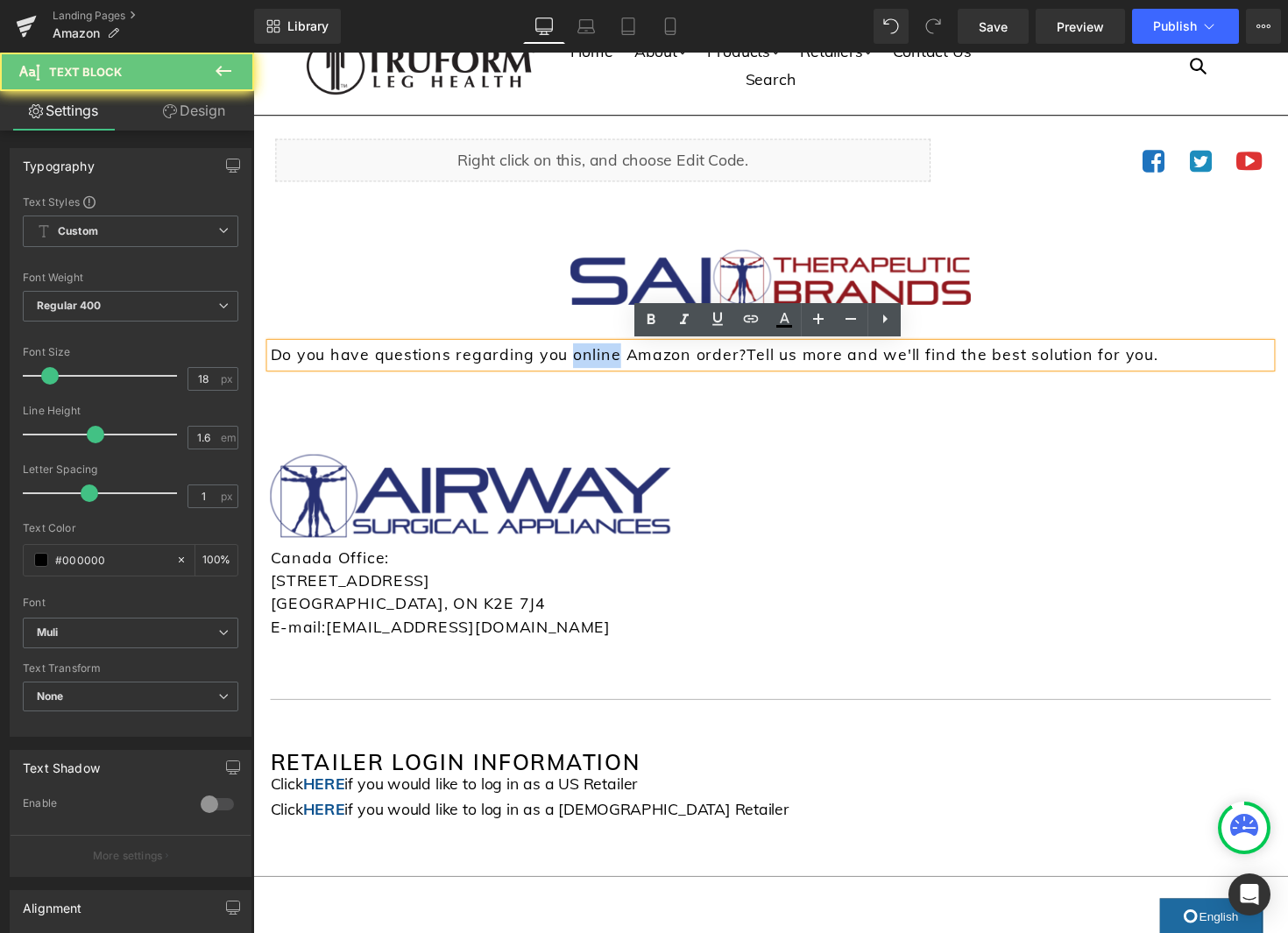
click at [600, 360] on p "Do you have questions regarding you online Amazon order?Tell us more and we'll …" at bounding box center [783, 363] width 1025 height 26
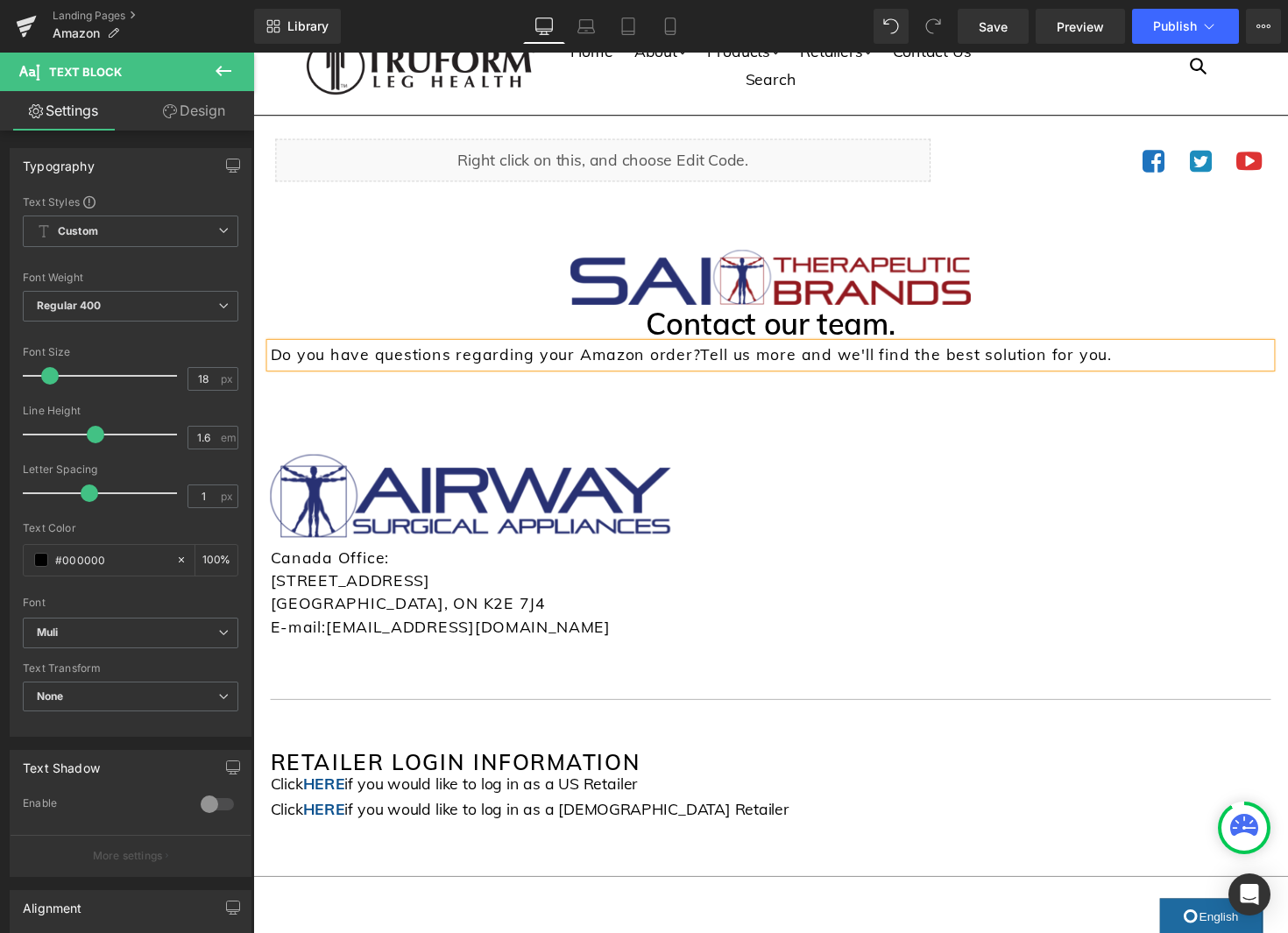
click at [709, 364] on p "Do you have questions regarding your Amazon order?Tell us more and we'll find t…" at bounding box center [783, 363] width 1025 height 26
click at [808, 364] on p "Do you have questions regarding your Amazon order? Tell us more and we'll find …" at bounding box center [783, 363] width 1025 height 26
click at [937, 366] on p "Do you have questions regarding your Amazon order? Tell us more below and we'll…" at bounding box center [783, 363] width 1025 height 26
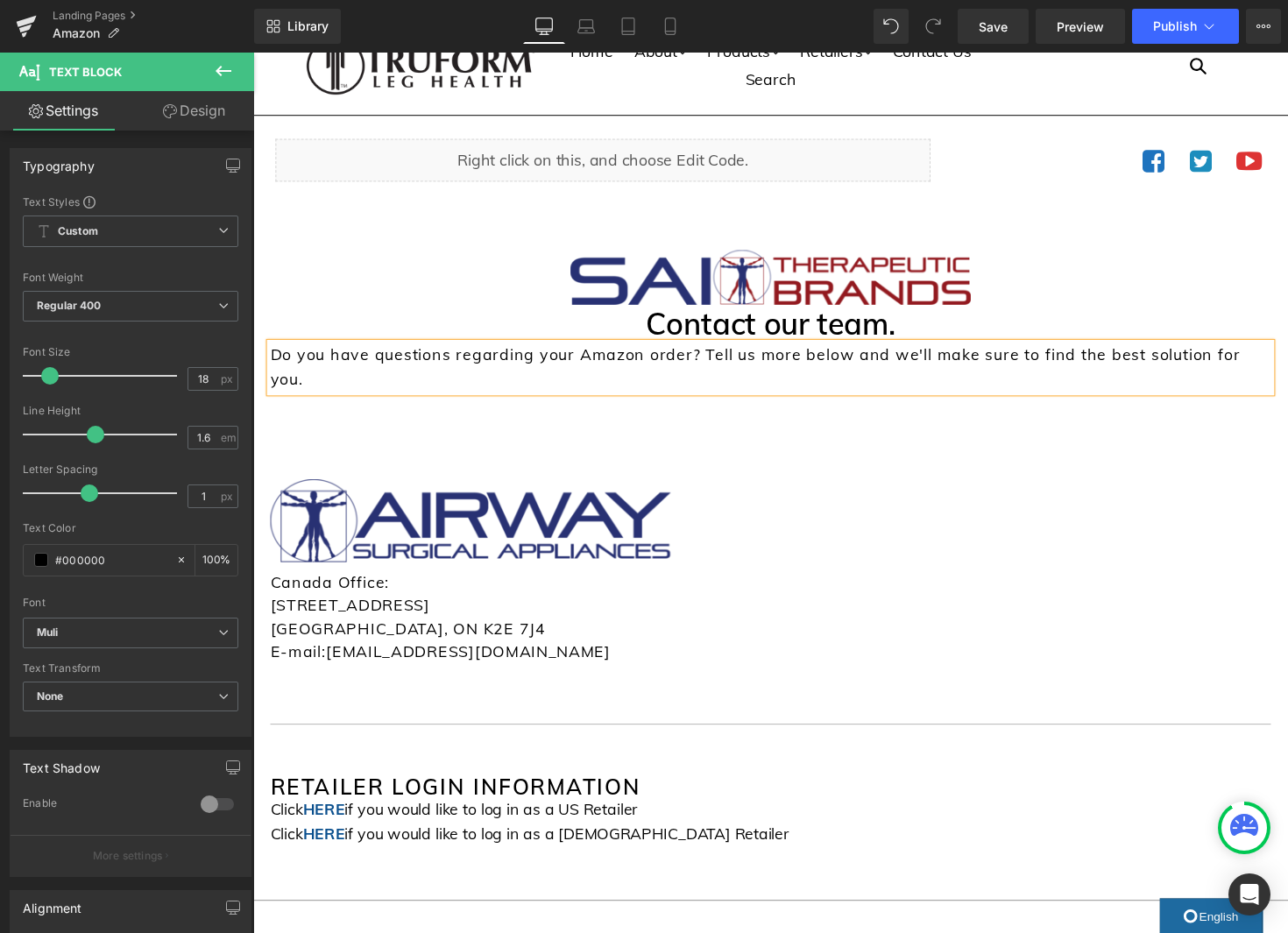
click at [824, 368] on p "Do you have questions regarding your Amazon order? Tell us more below and we'll…" at bounding box center [783, 375] width 1025 height 50
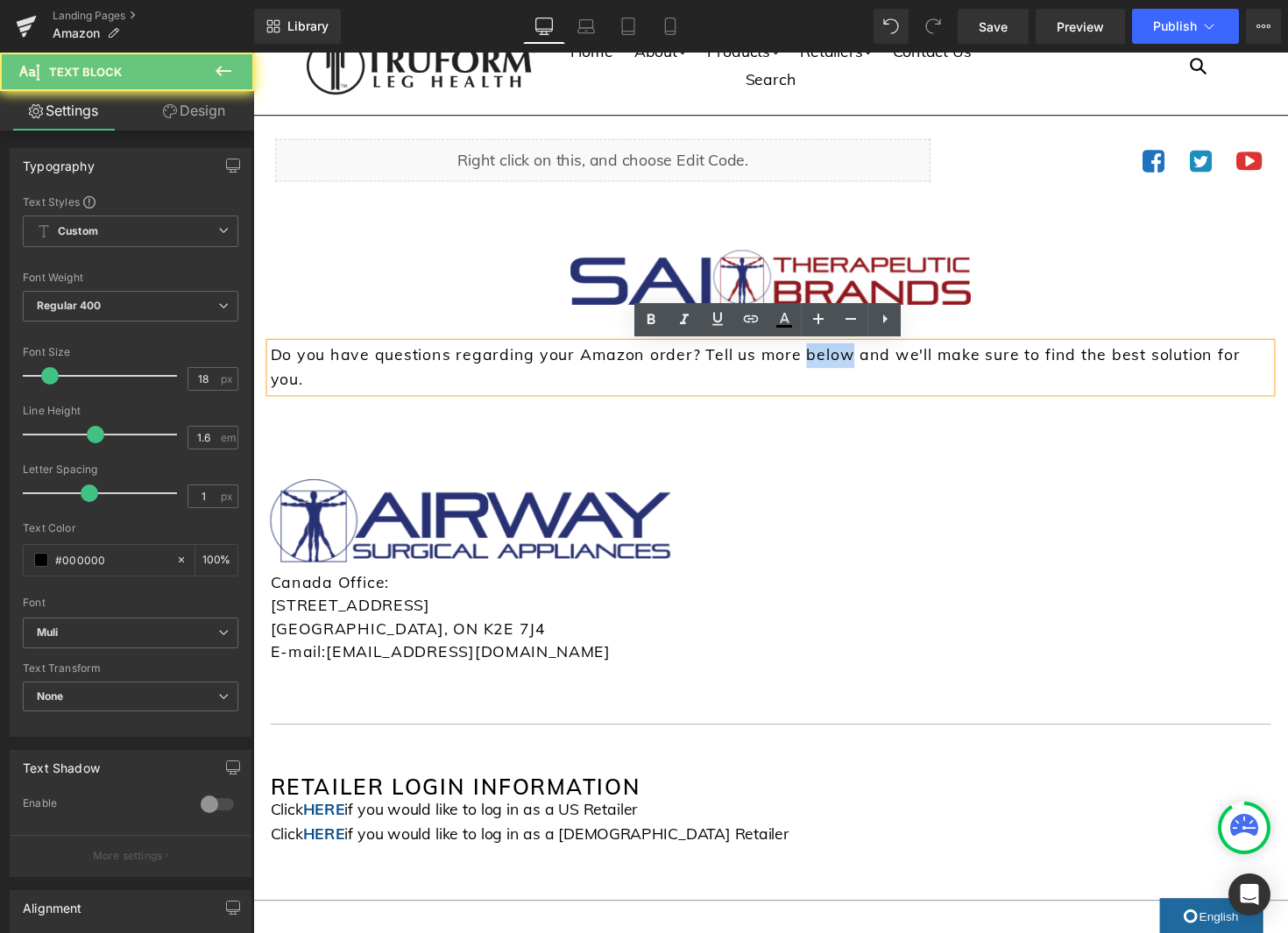
click at [824, 368] on p "Do you have questions regarding your Amazon order? Tell us more below and we'll…" at bounding box center [783, 375] width 1025 height 50
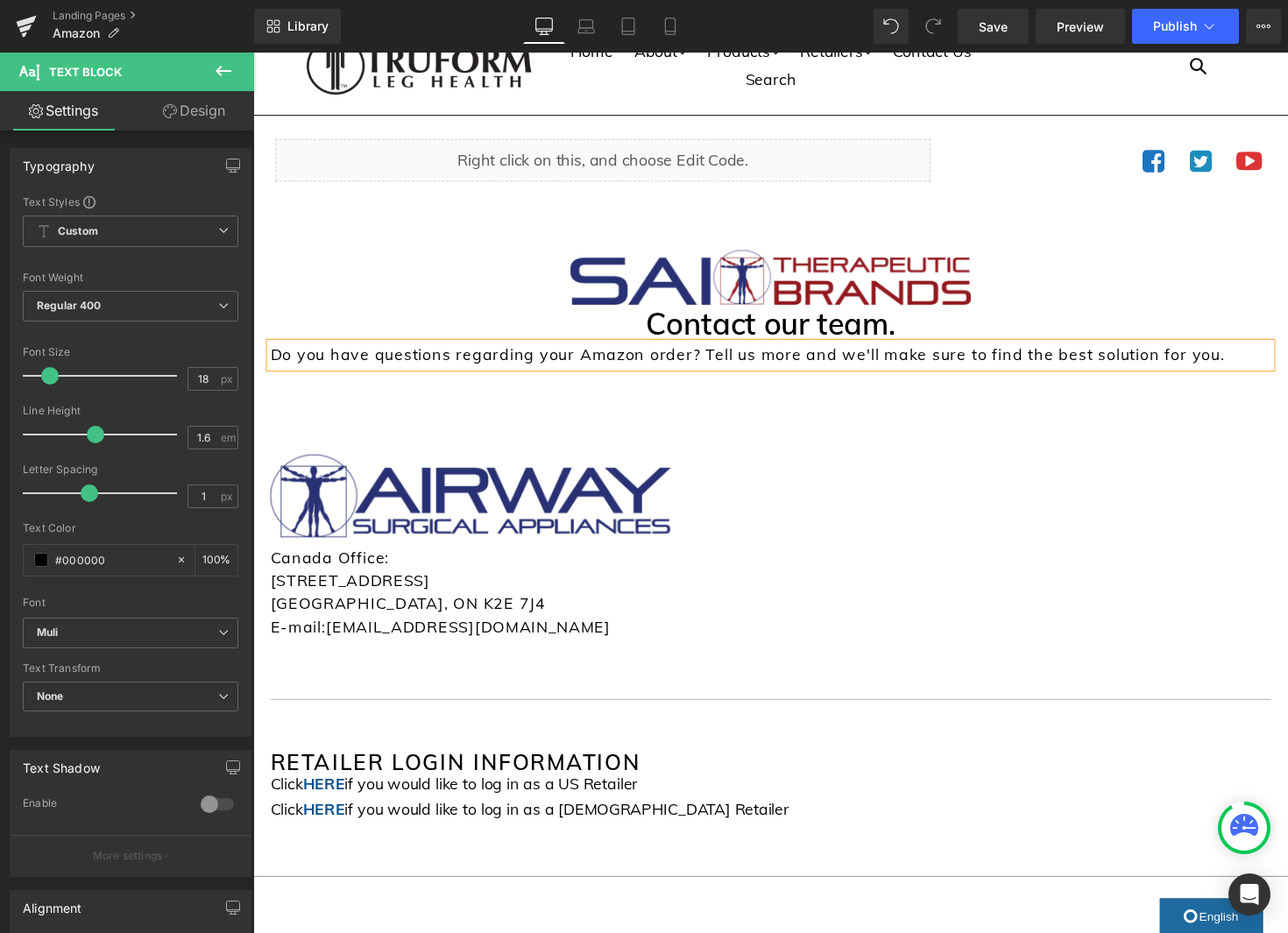
click at [921, 444] on div "Image Contact our team. Heading Do you have questions regarding your Amazon ord…" at bounding box center [783, 468] width 1051 height 513
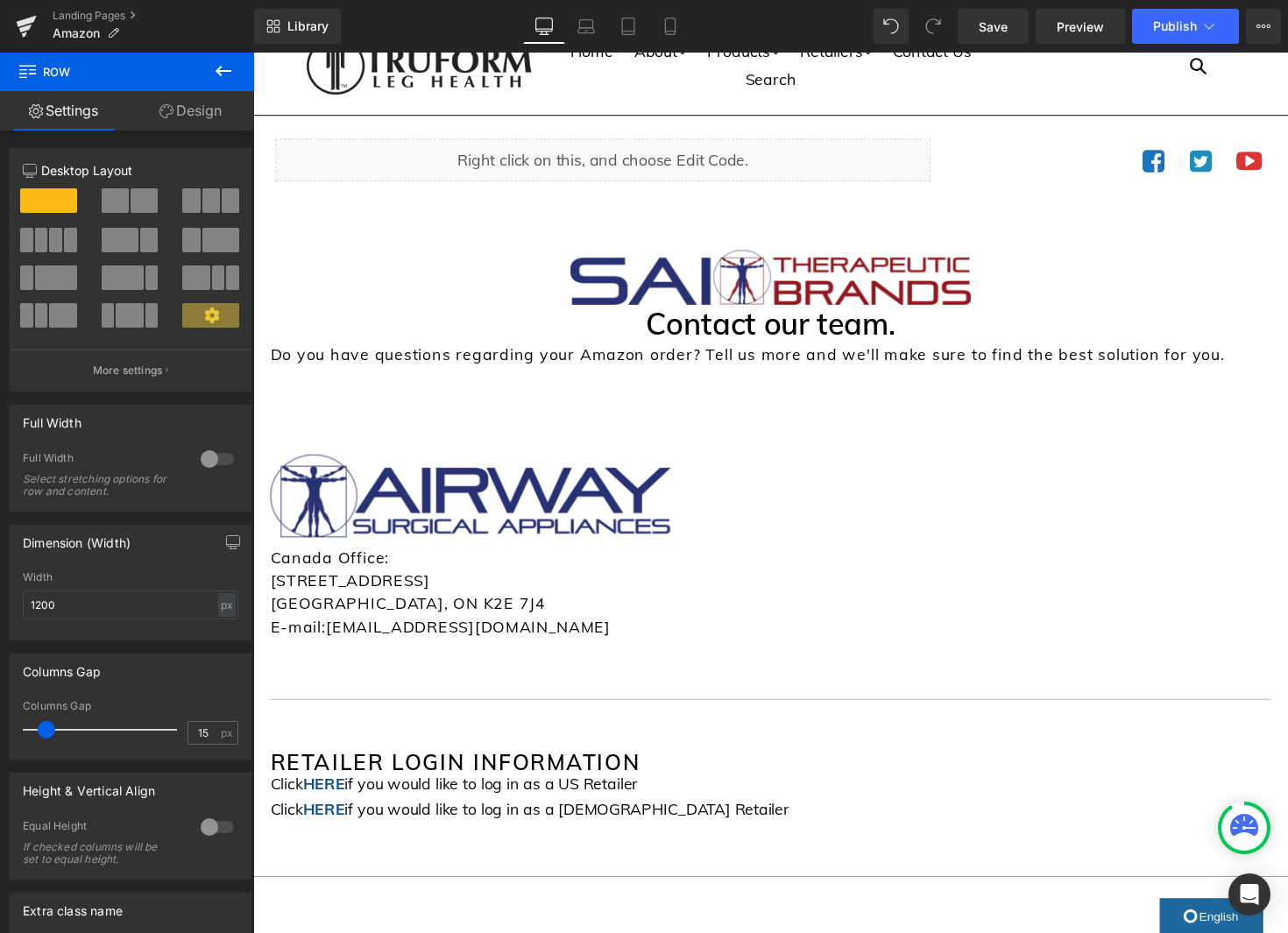
click at [213, 68] on icon at bounding box center [223, 70] width 21 height 21
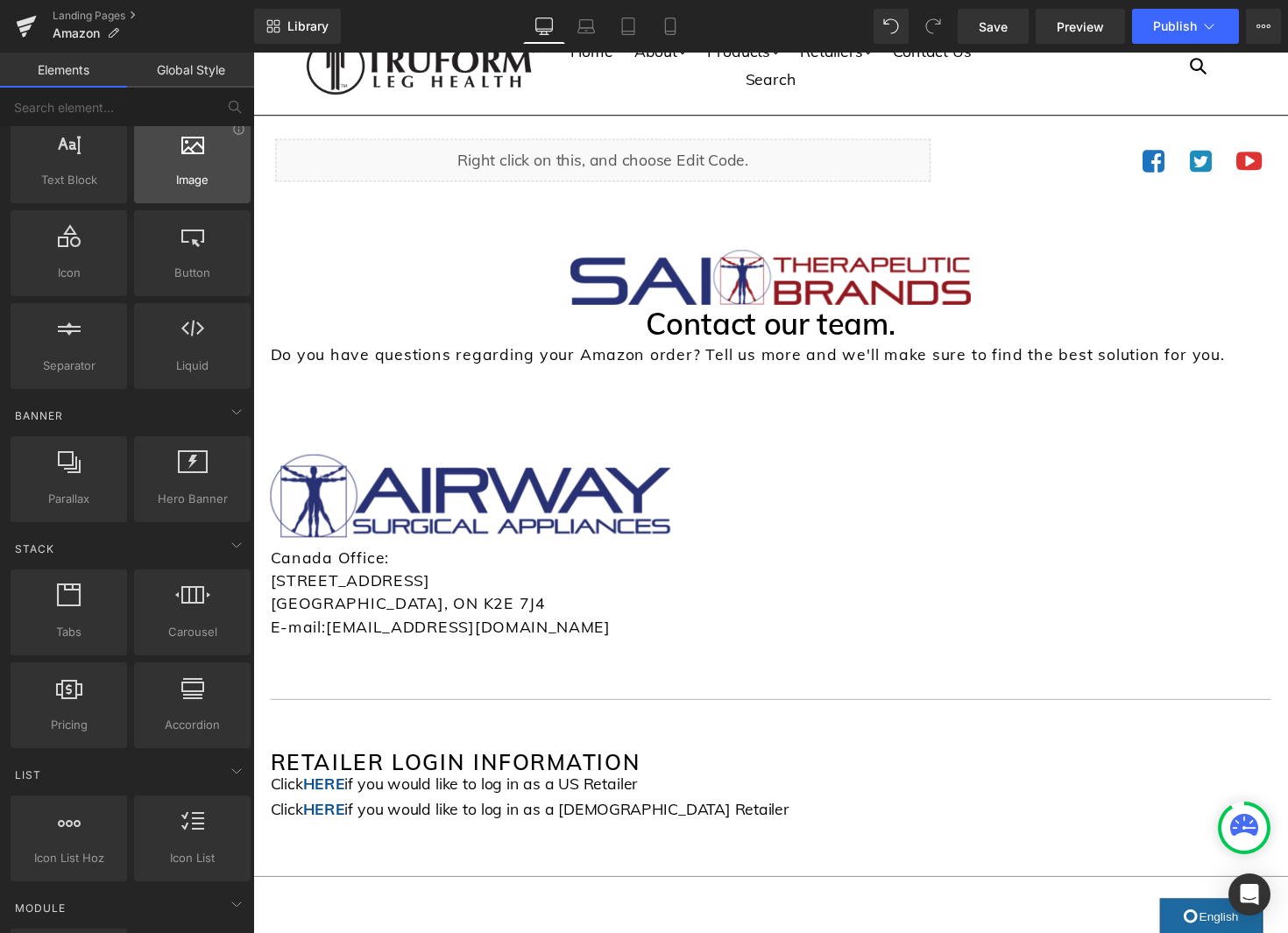
scroll to position [169, 0]
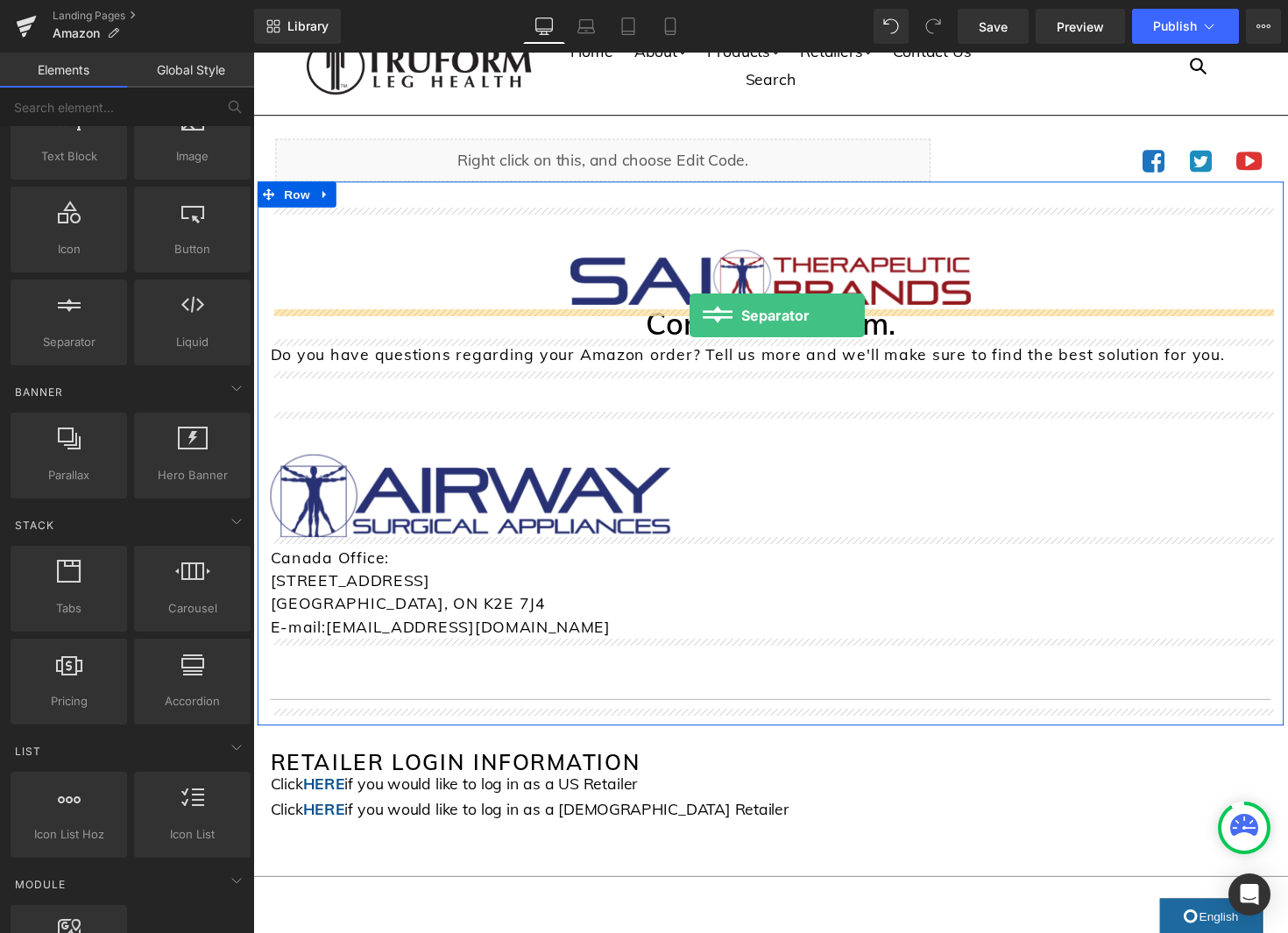
drag, startPoint x: 330, startPoint y: 374, endPoint x: 700, endPoint y: 322, distance: 373.6
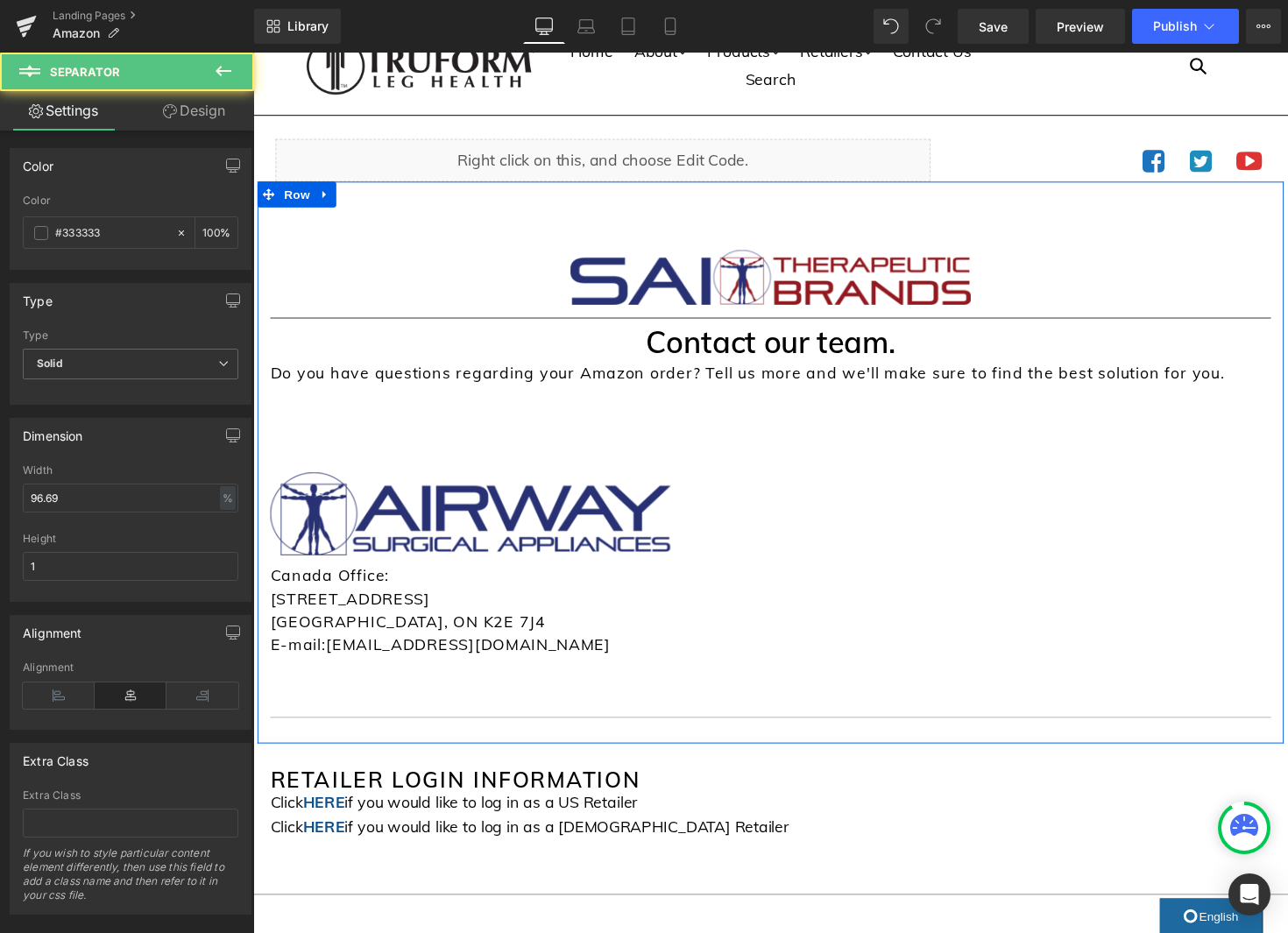
scroll to position [33, 0]
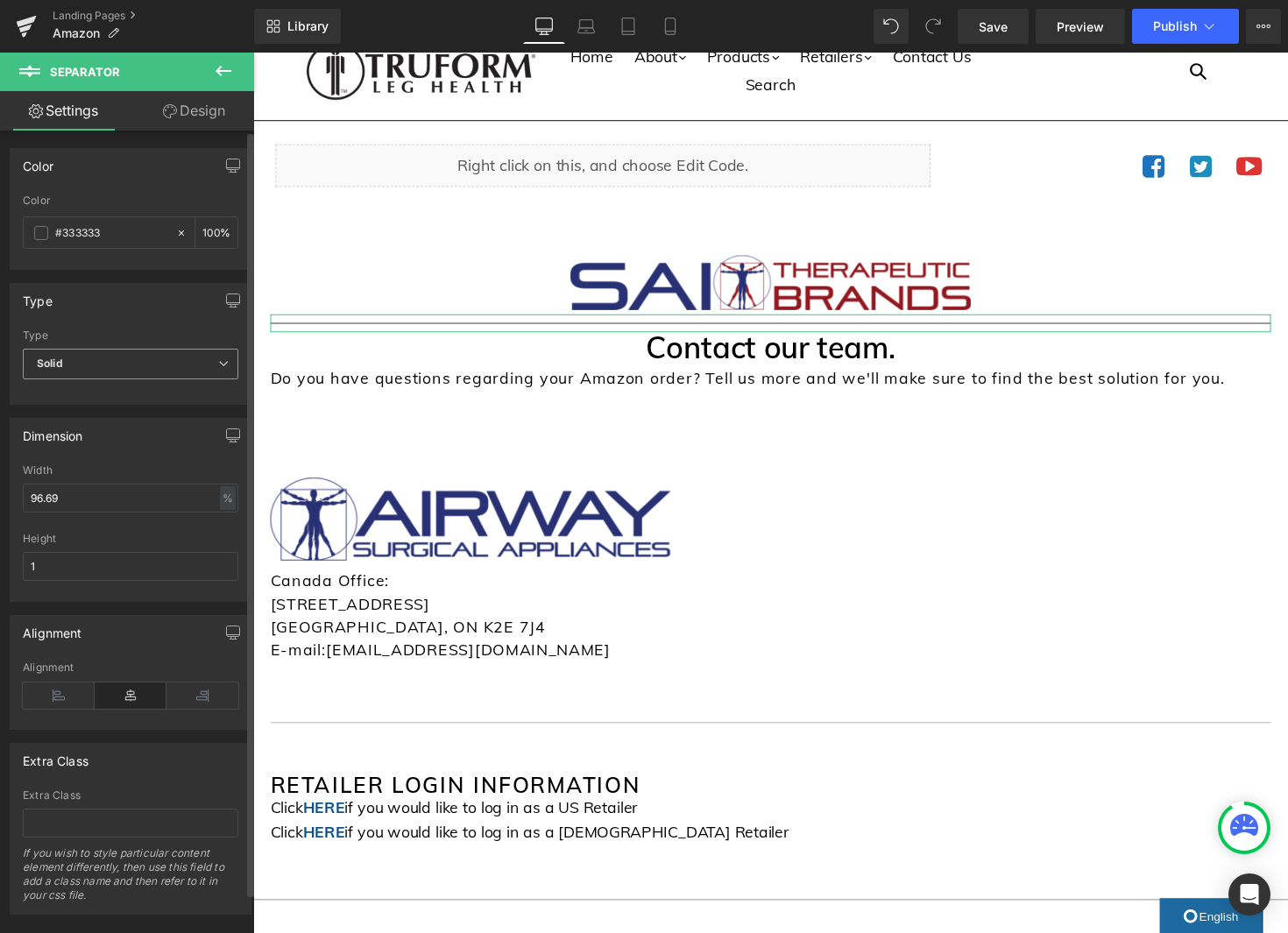
click at [193, 368] on span "Solid" at bounding box center [130, 363] width 215 height 31
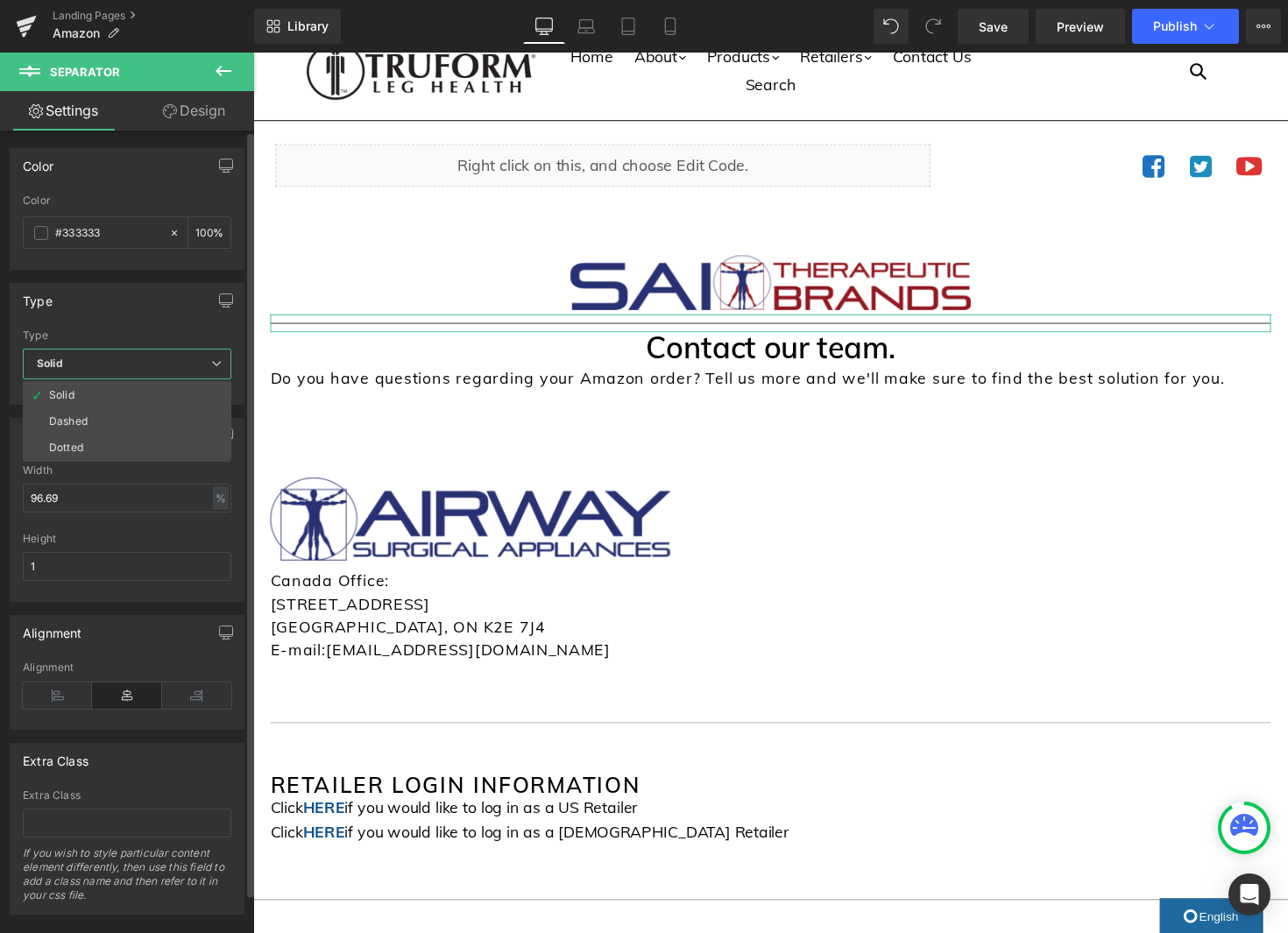
click at [167, 325] on div "Type Solid Dashed Dotted Type Solid Solid Dashed Dotted" at bounding box center [127, 344] width 235 height 121
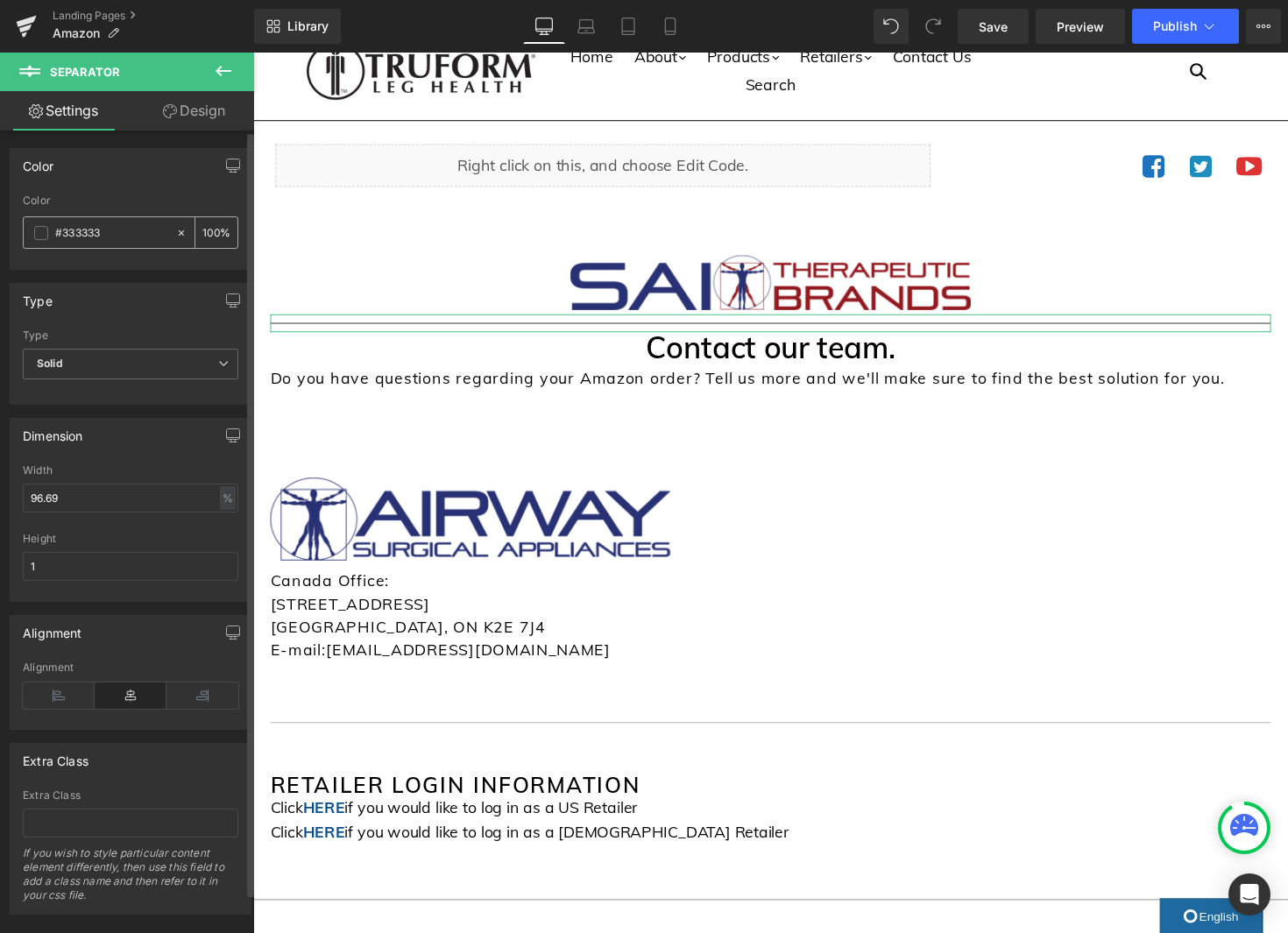
click at [35, 235] on span at bounding box center [41, 233] width 14 height 14
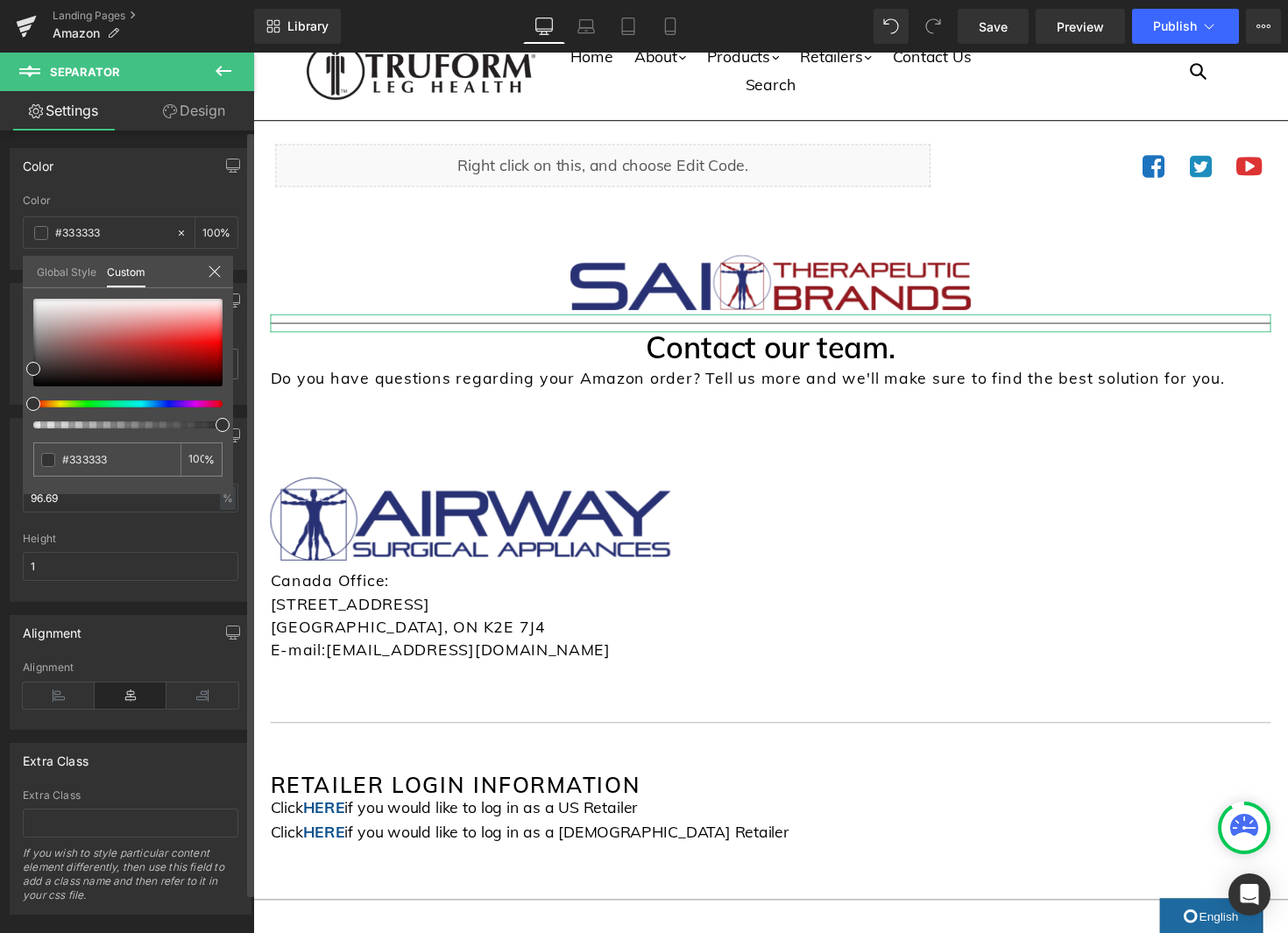
type input "99"
type input "74"
type input "0"
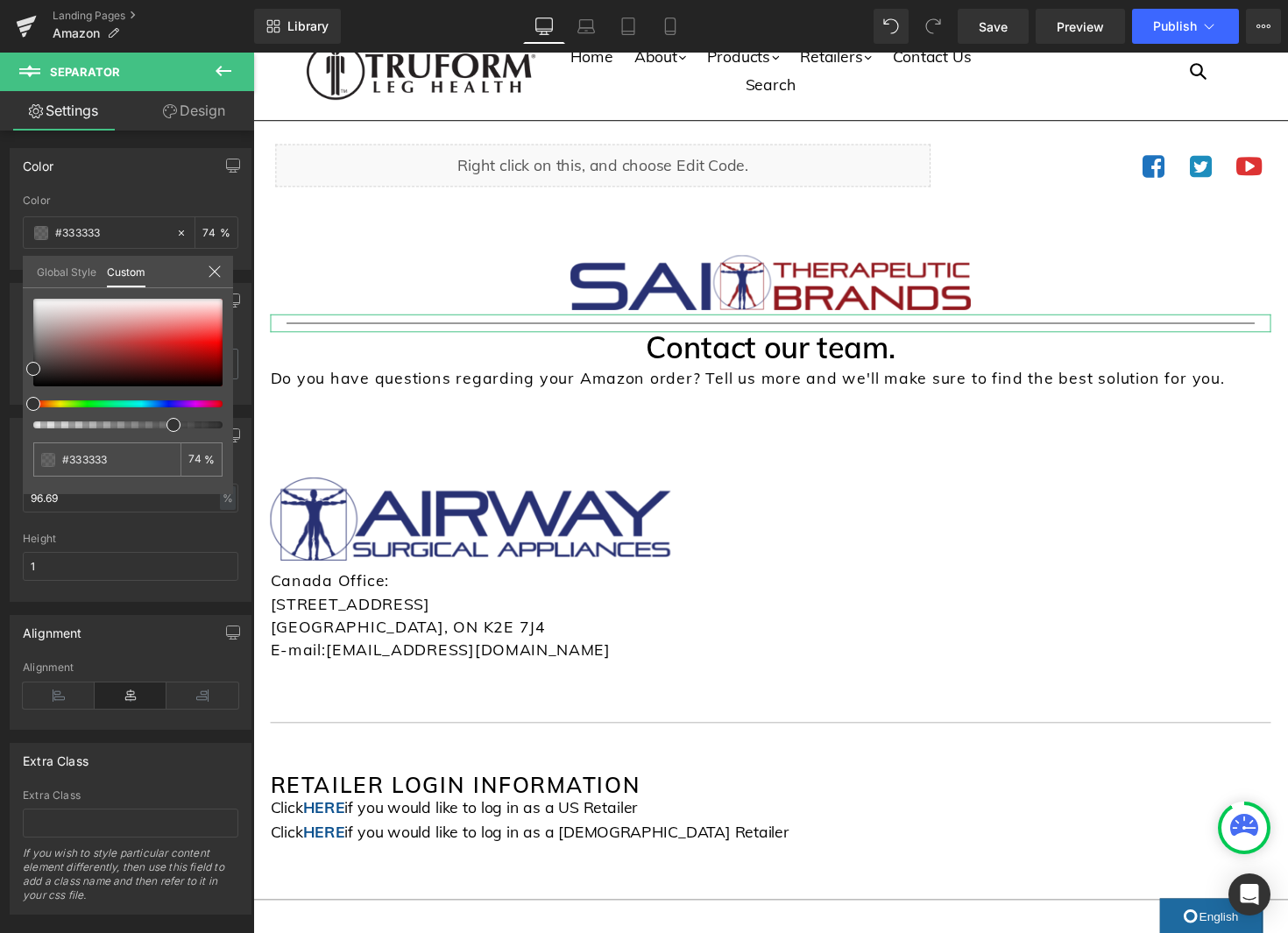
type input "0"
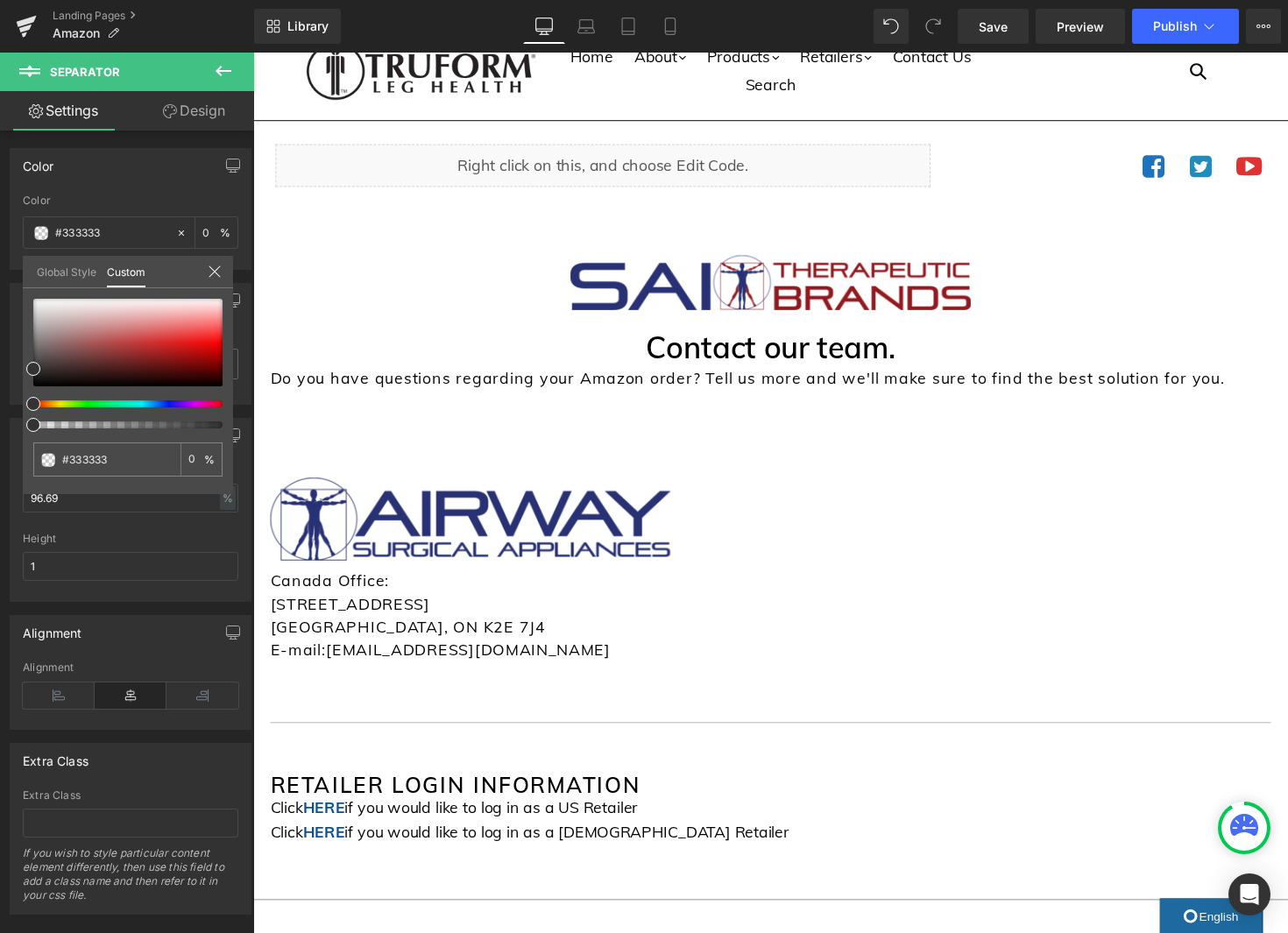
drag, startPoint x: 167, startPoint y: 428, endPoint x: -30, endPoint y: 421, distance: 197.1
click at [0, 421] on html "Separator You are previewing how the will restyle your page. You can not edit E…" at bounding box center [644, 466] width 1288 height 933
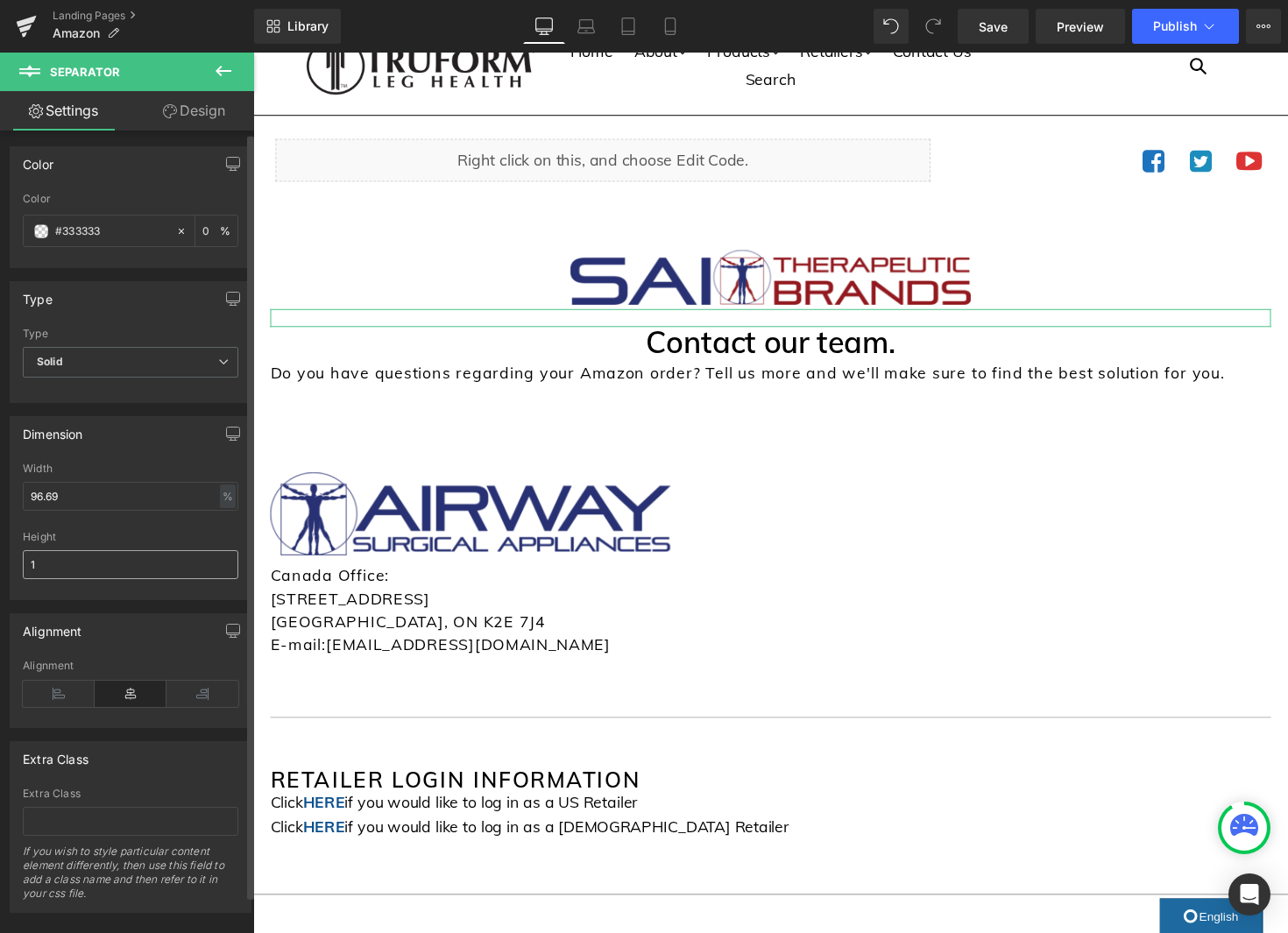
scroll to position [4, 0]
click at [139, 566] on input "1" at bounding box center [130, 562] width 215 height 29
click at [139, 565] on input "1" at bounding box center [130, 562] width 215 height 29
type input "10"
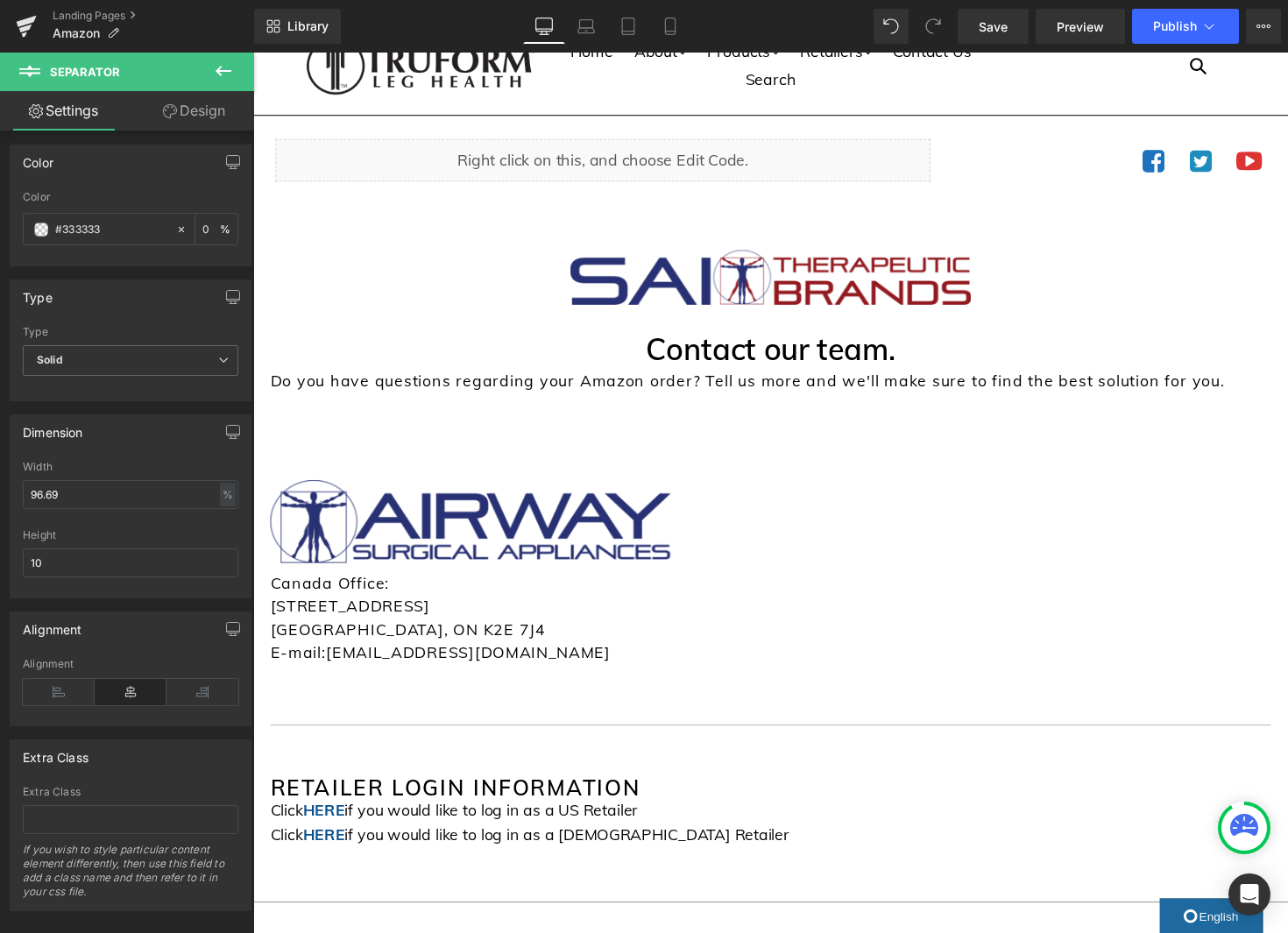
click at [779, 329] on body "Skip to content Submit Close search Home About .cls-1{fill:#231f20} expand .cls…" at bounding box center [782, 949] width 1060 height 1869
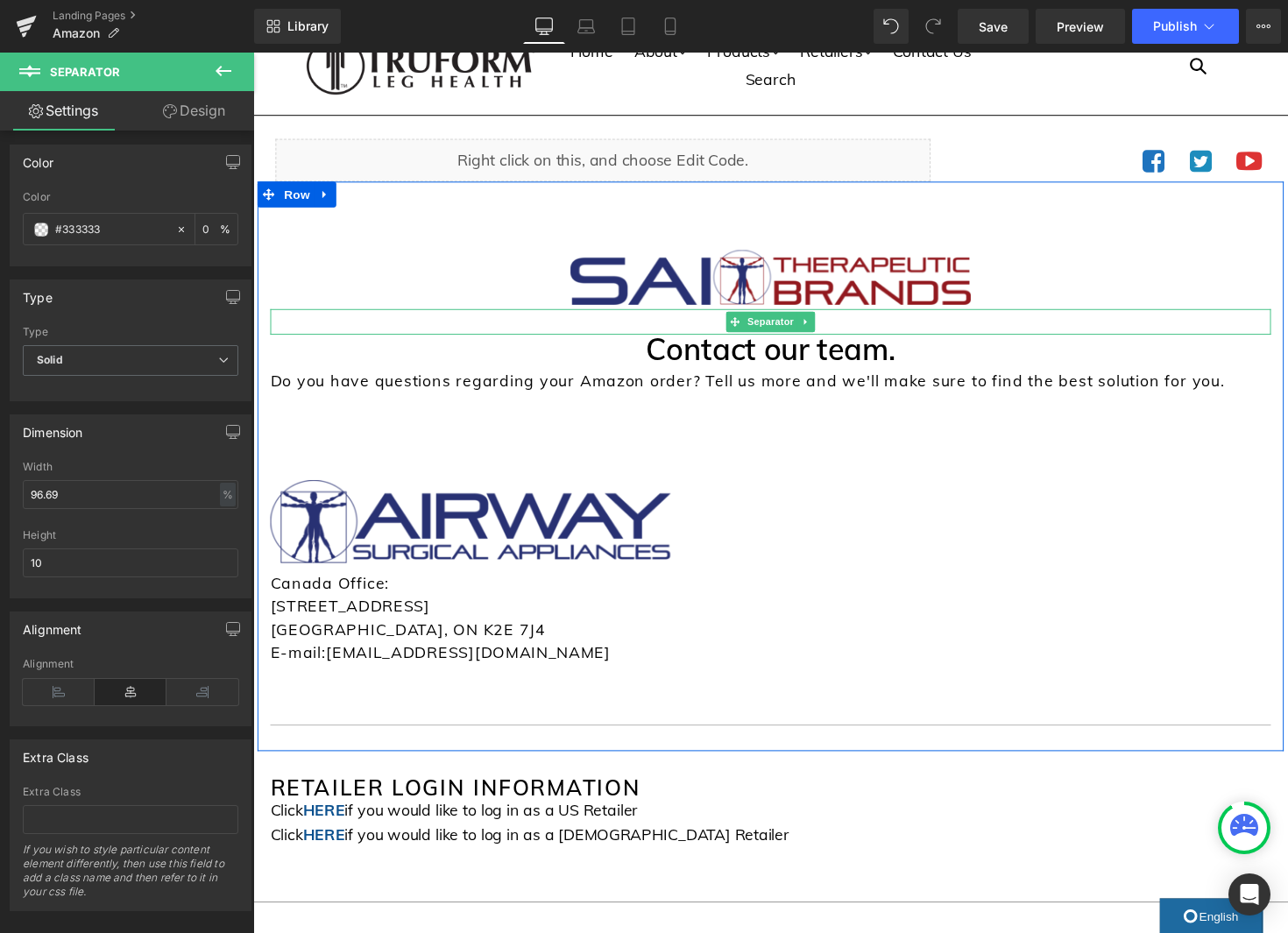
click at [822, 327] on icon at bounding box center [820, 328] width 10 height 11
click at [816, 325] on link at bounding box center [811, 328] width 19 height 21
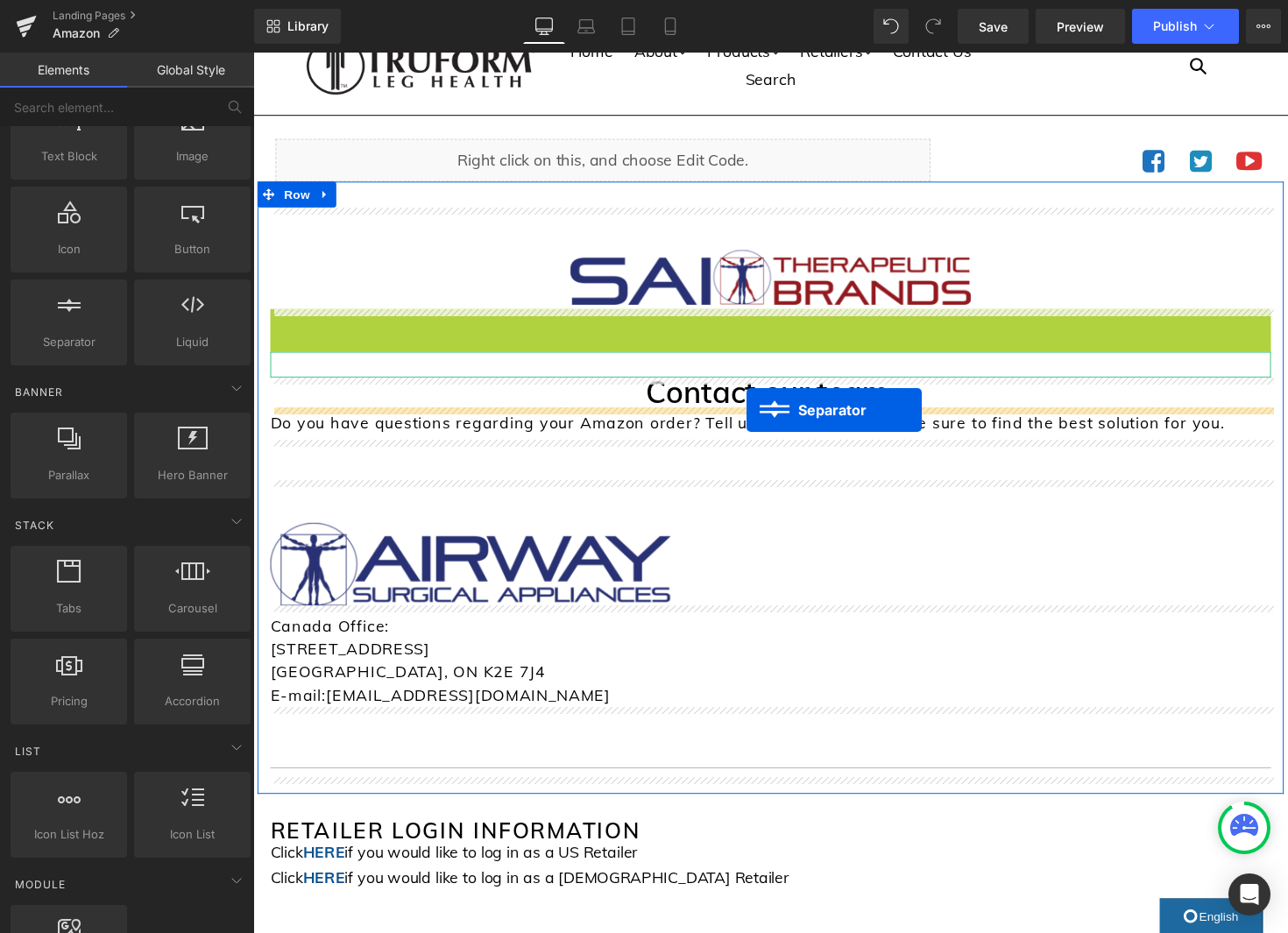
drag, startPoint x: 757, startPoint y: 332, endPoint x: 760, endPoint y: 420, distance: 88.1
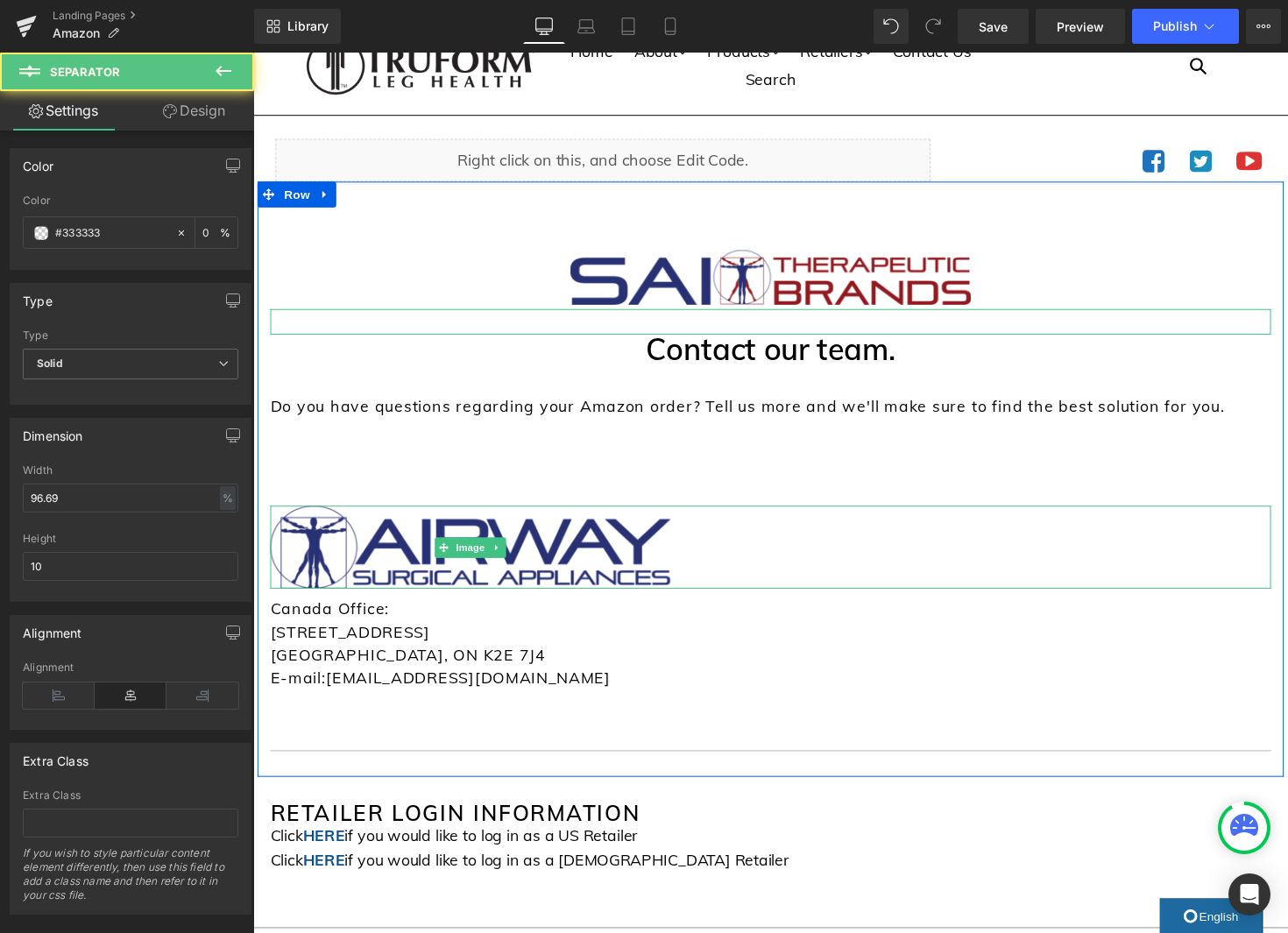
click at [988, 590] on div at bounding box center [783, 559] width 1025 height 85
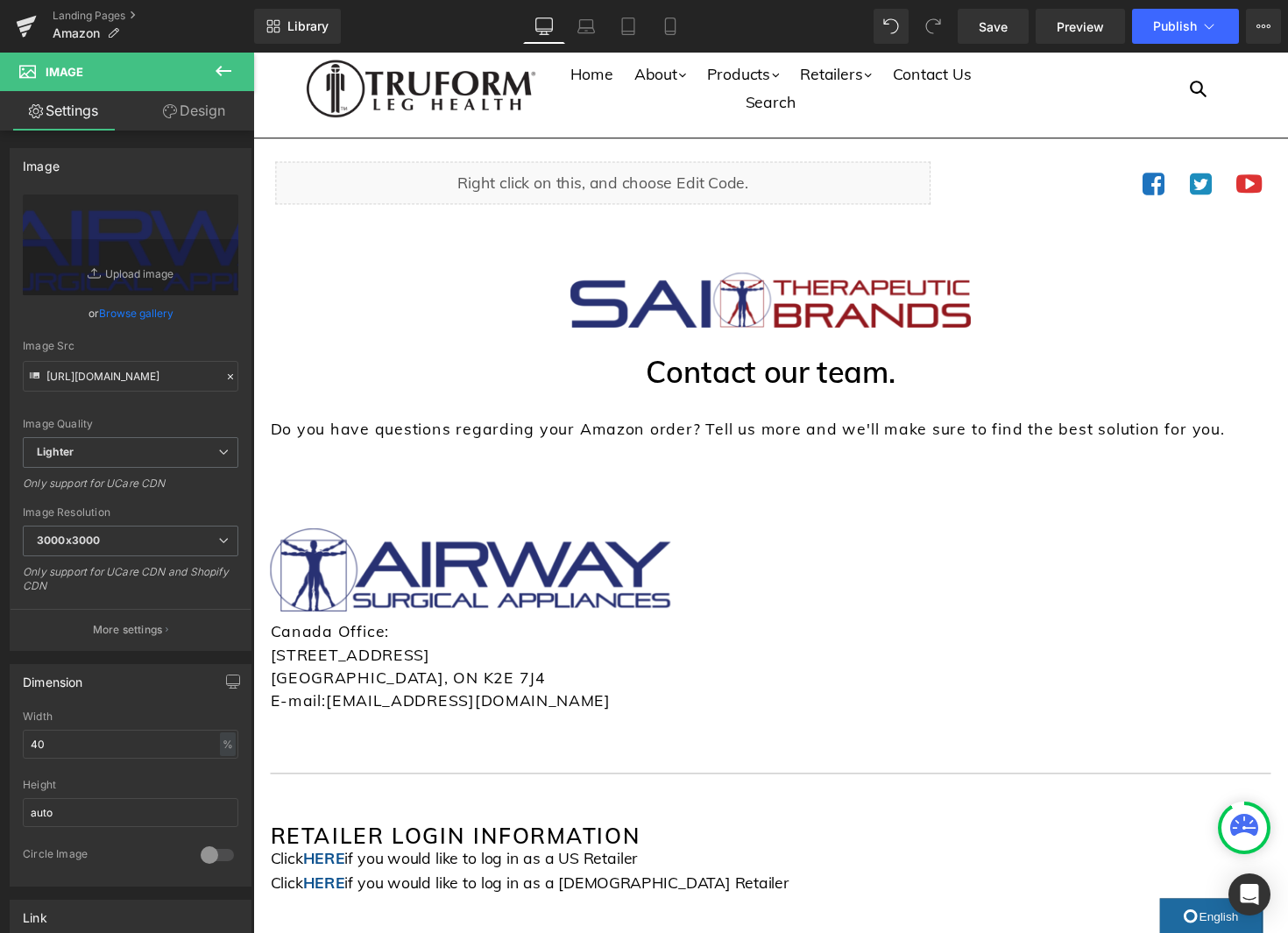
scroll to position [18, 0]
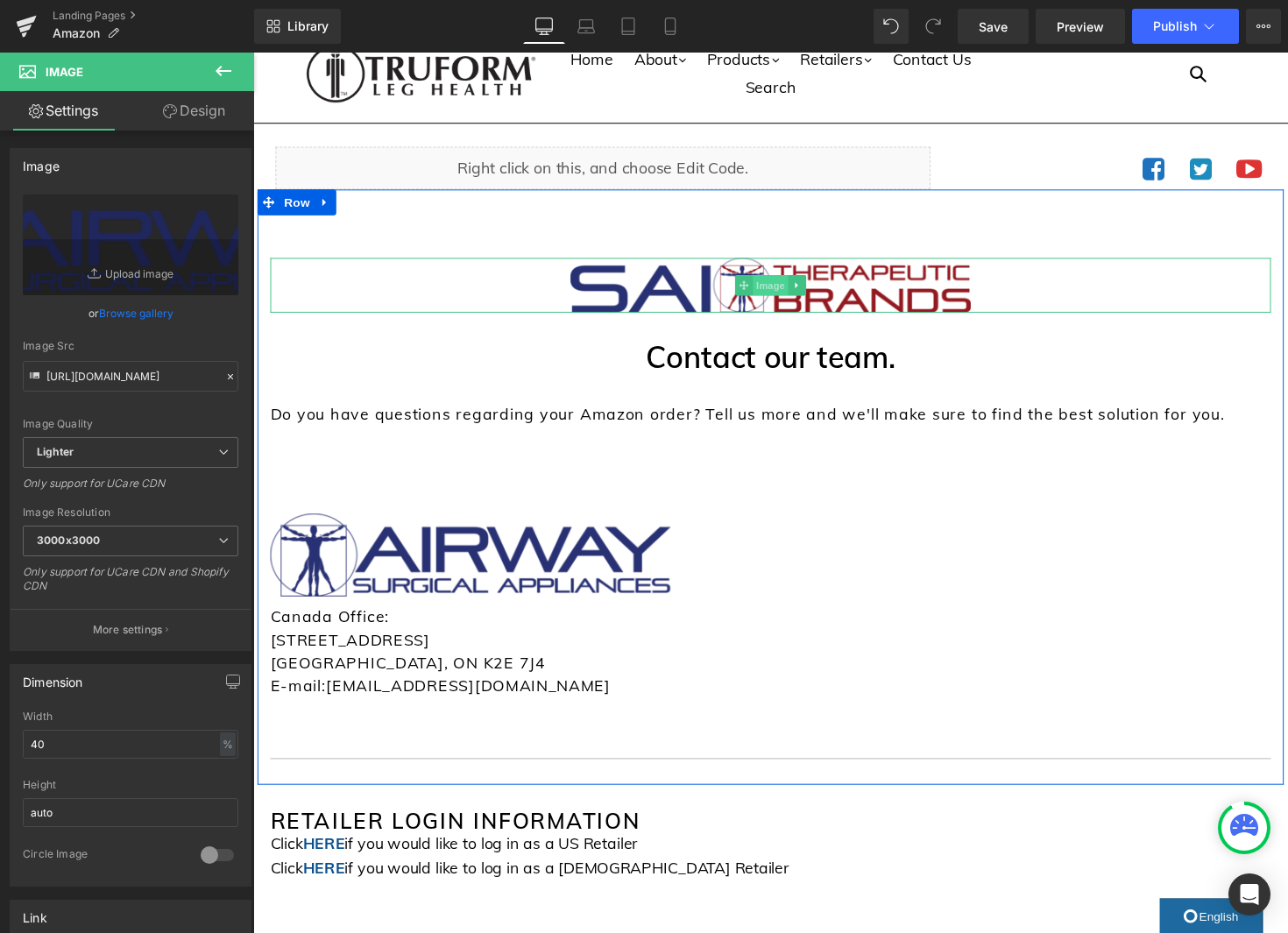
click at [781, 290] on span "Image" at bounding box center [782, 290] width 37 height 21
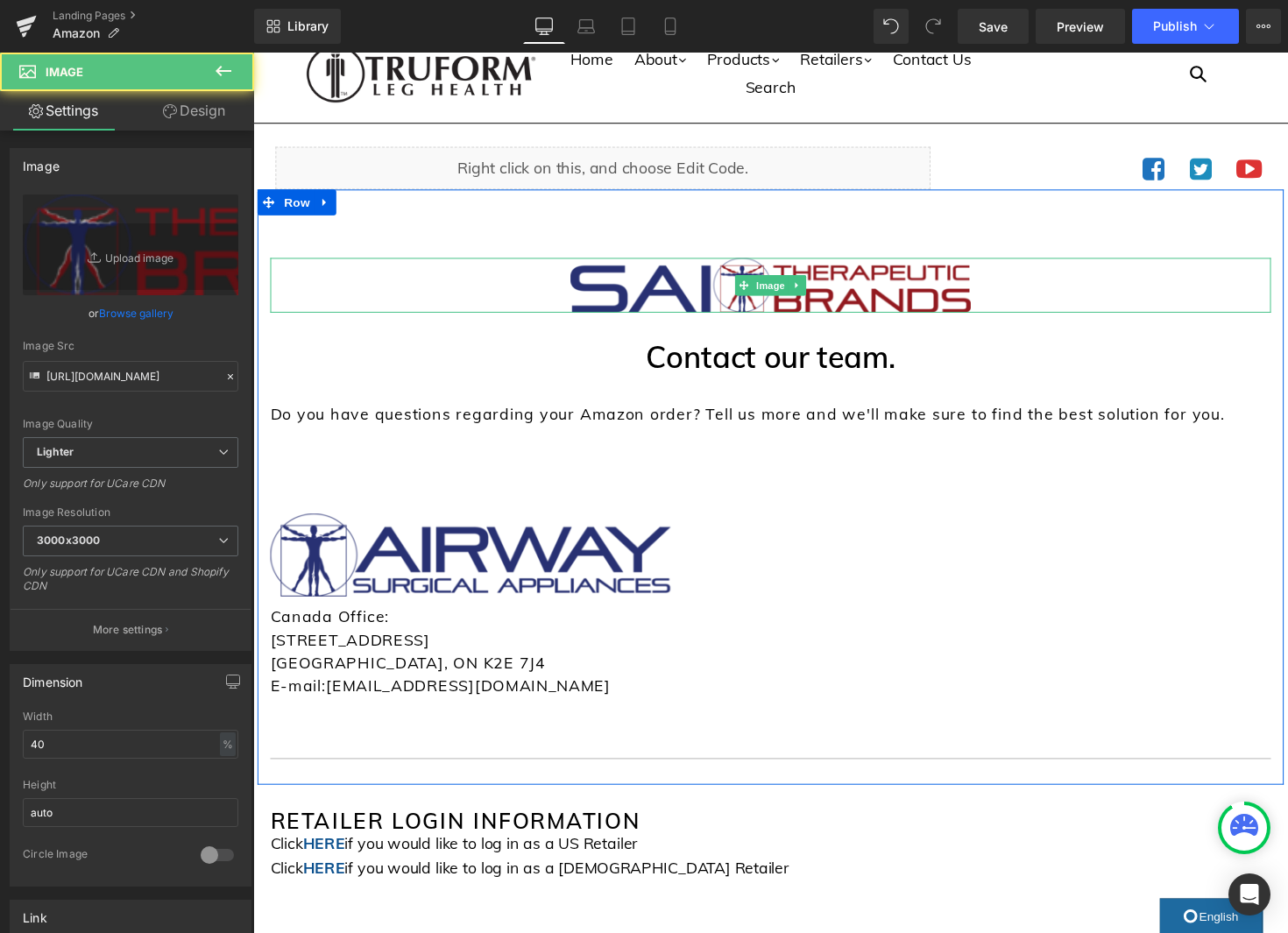
scroll to position [28, 0]
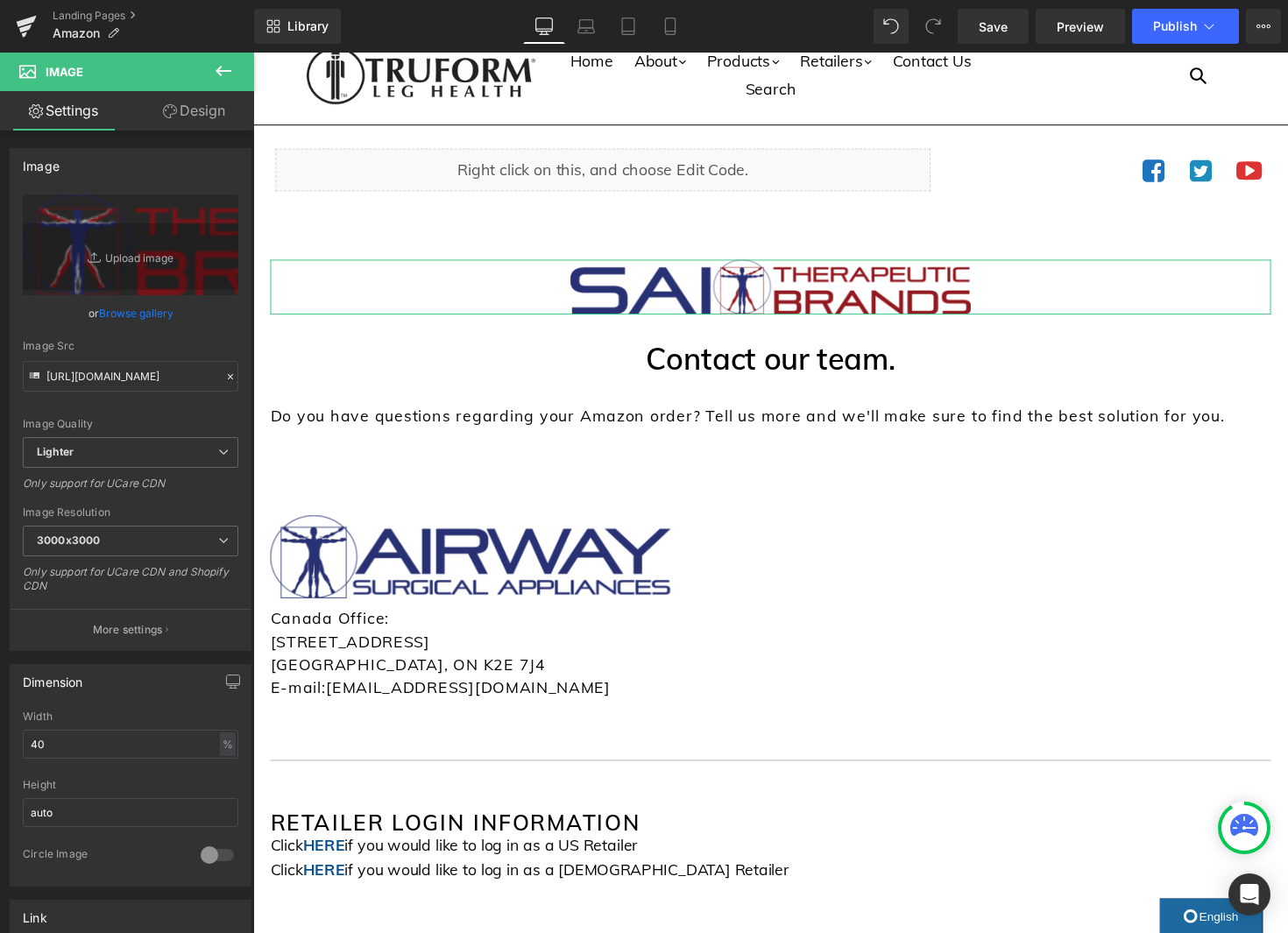
click at [195, 112] on link "Design" at bounding box center [194, 111] width 127 height 39
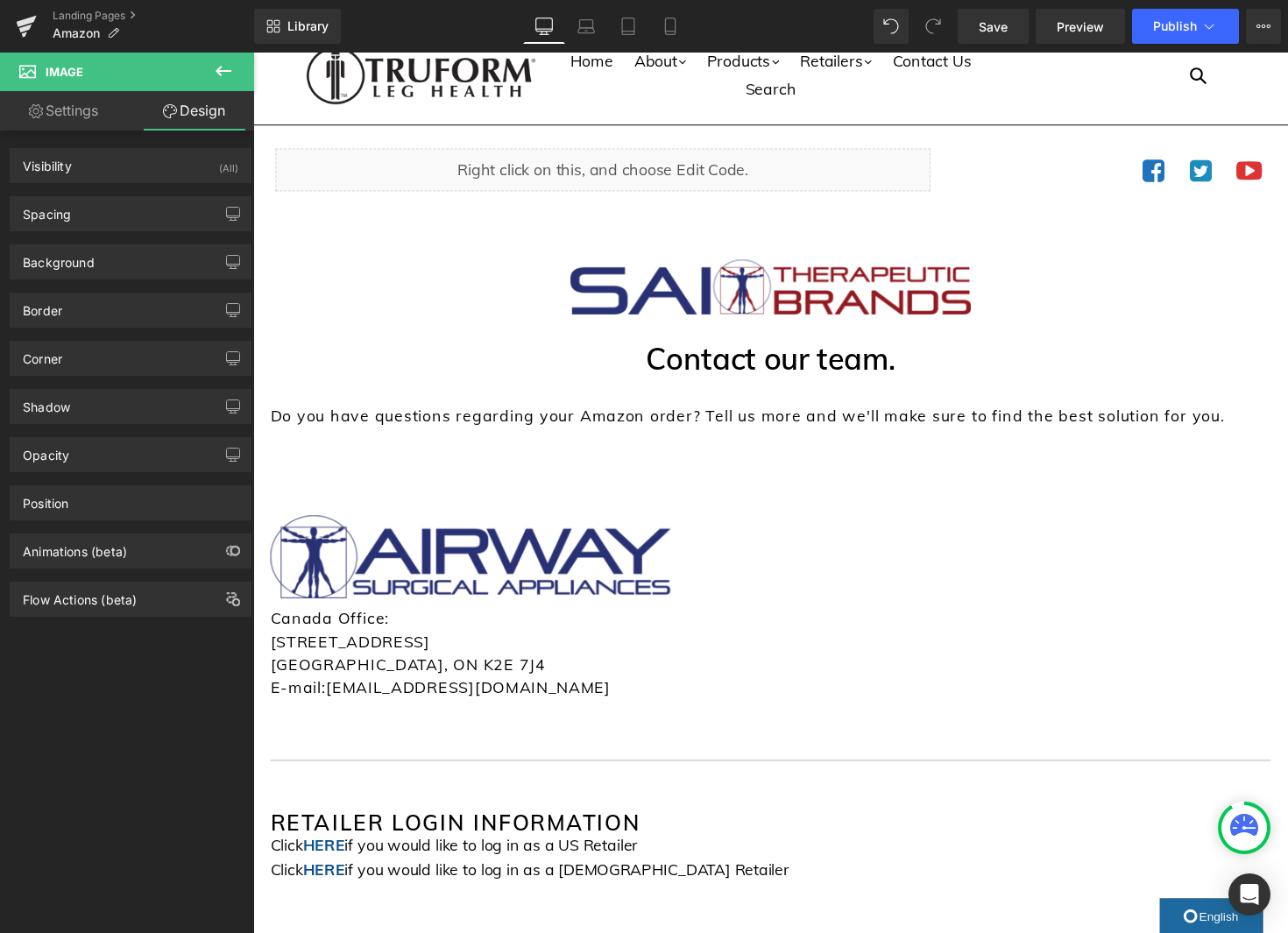
scroll to position [29, 0]
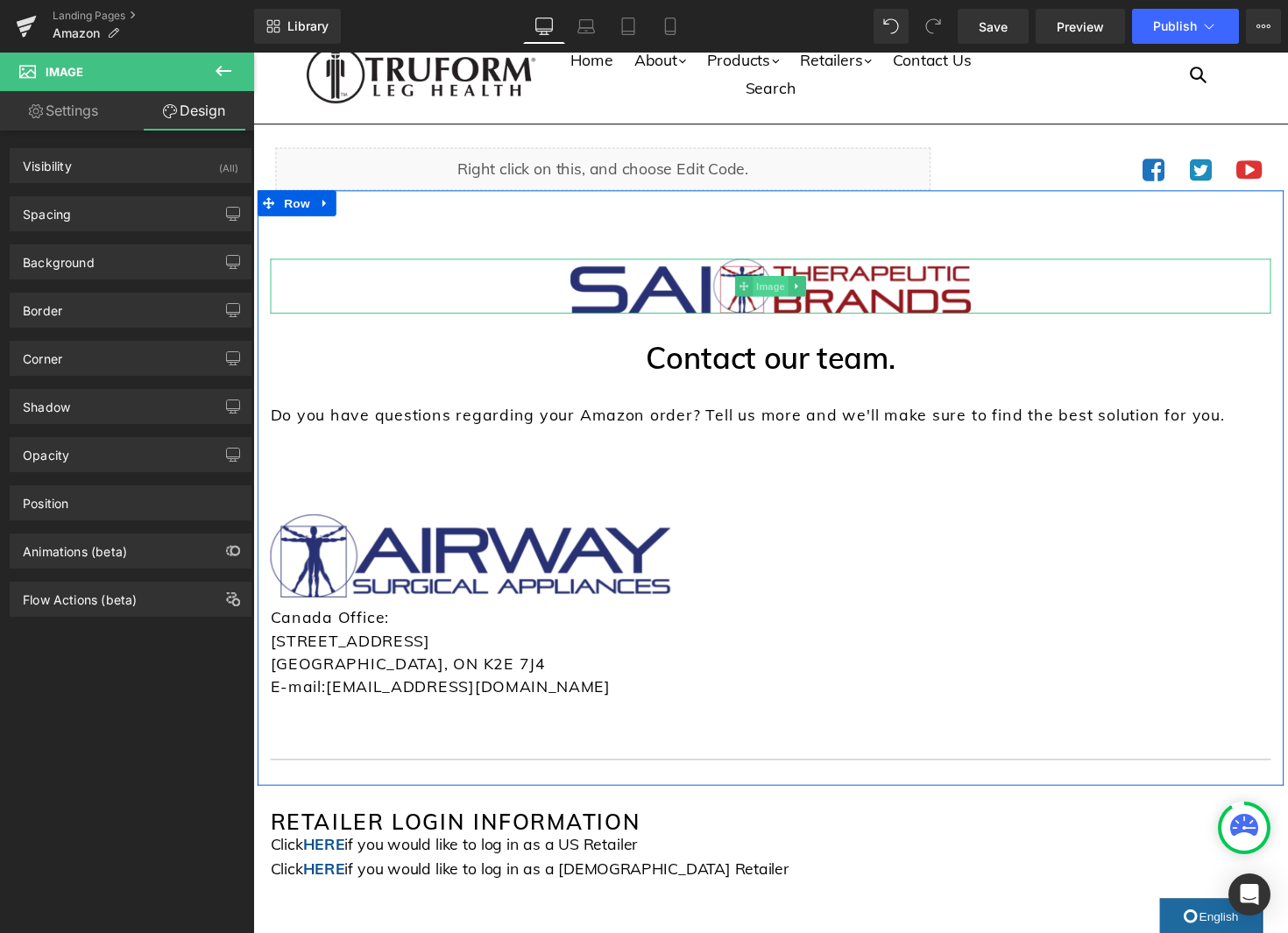
click at [782, 289] on span "Image" at bounding box center [782, 291] width 37 height 21
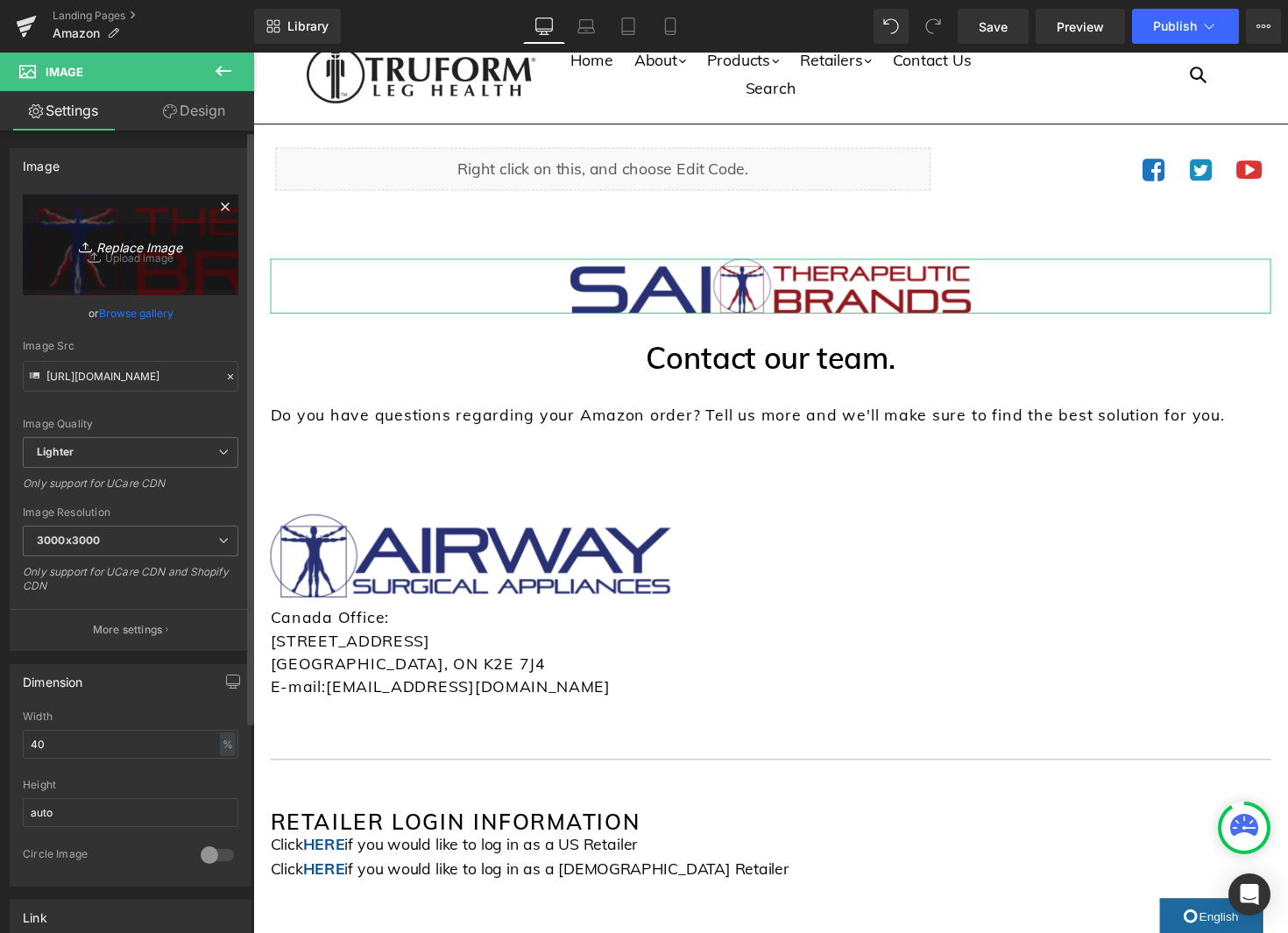
click at [143, 268] on link "Replace Image" at bounding box center [130, 245] width 215 height 101
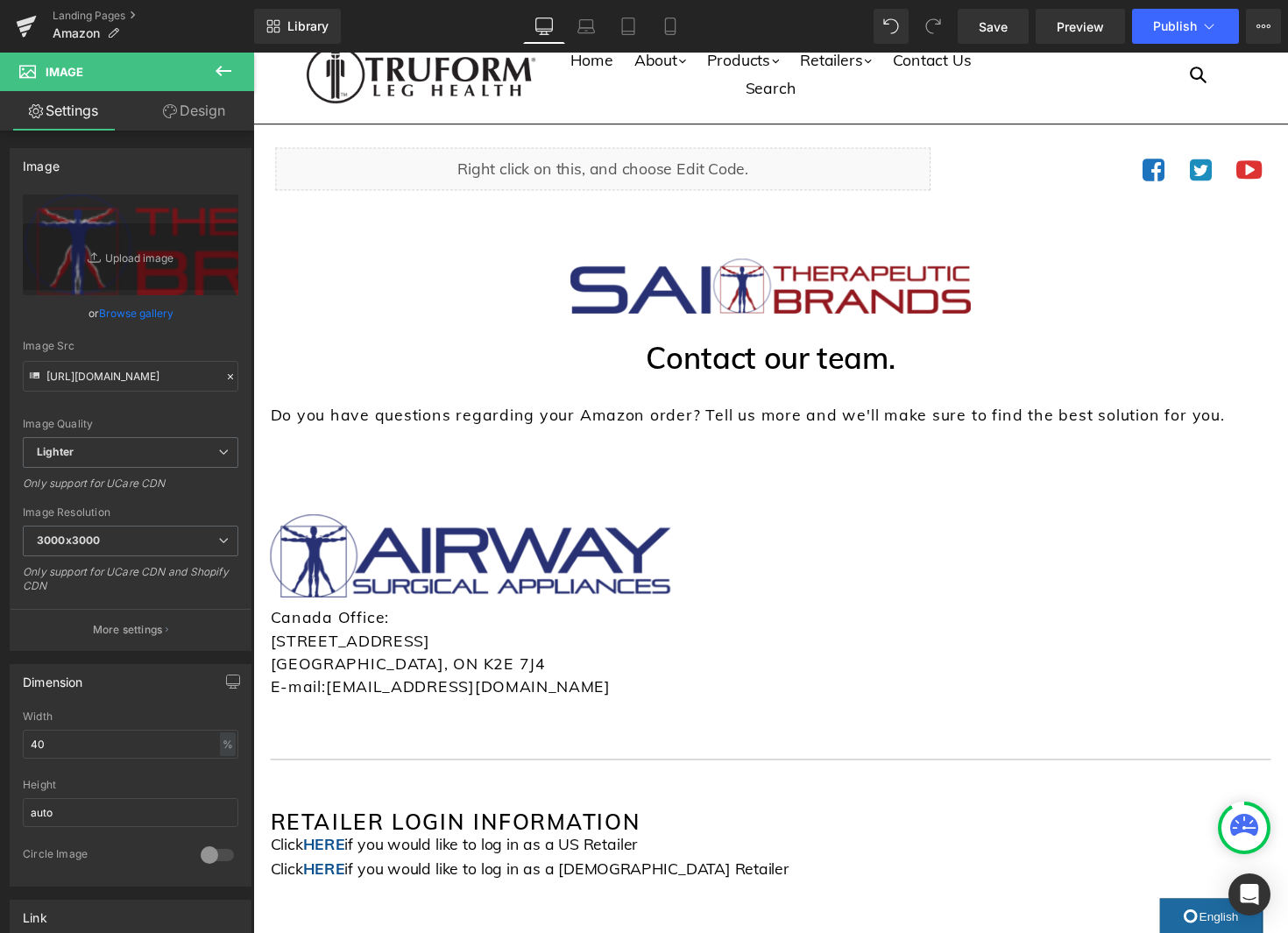
type input "C:\fakepath\Amazon_logo.svg.png"
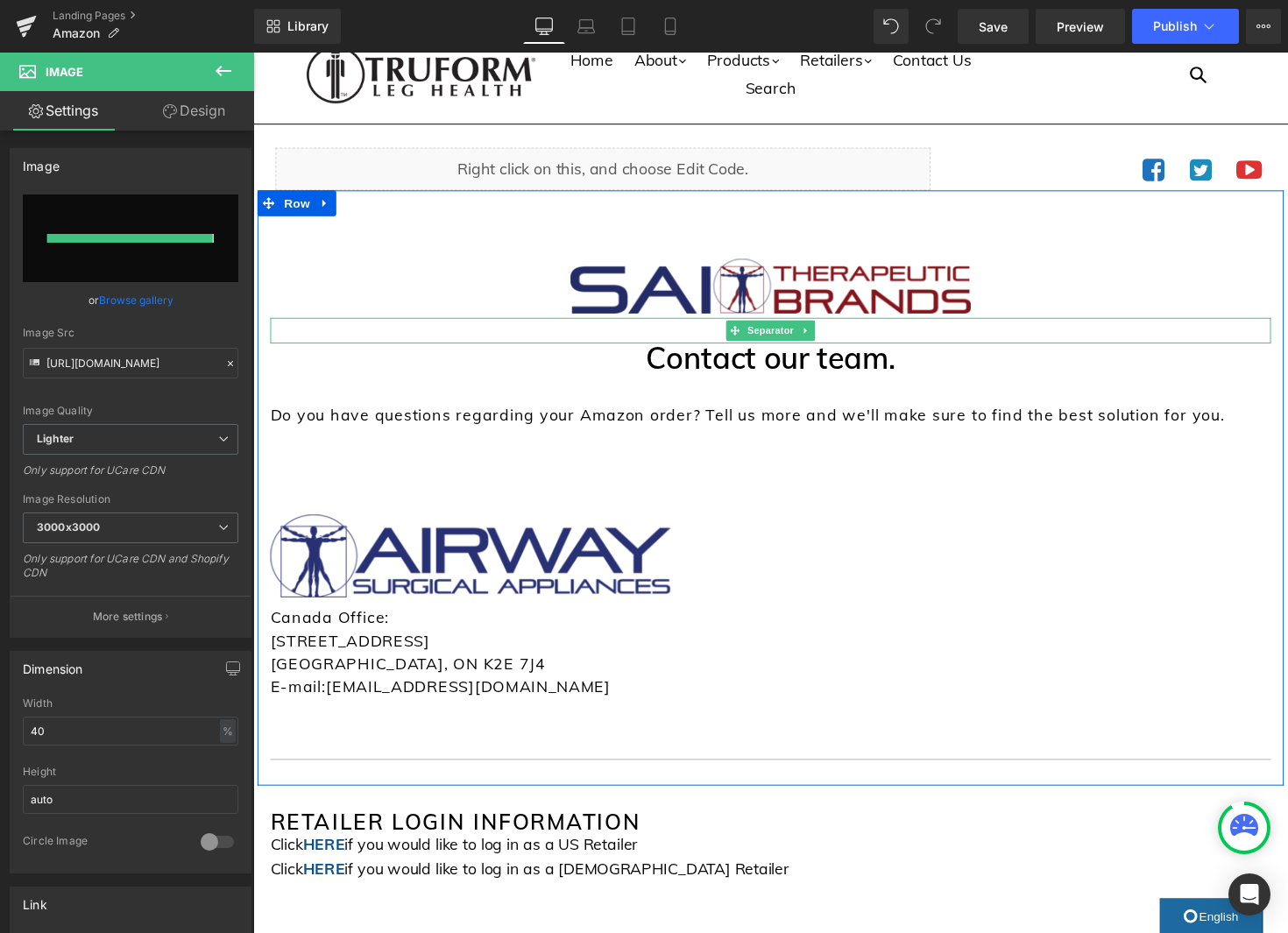
type input "https://ucarecdn.com/56631130-86de-4d45-87ba-9959d61a8426/-/format/auto/-/previ…"
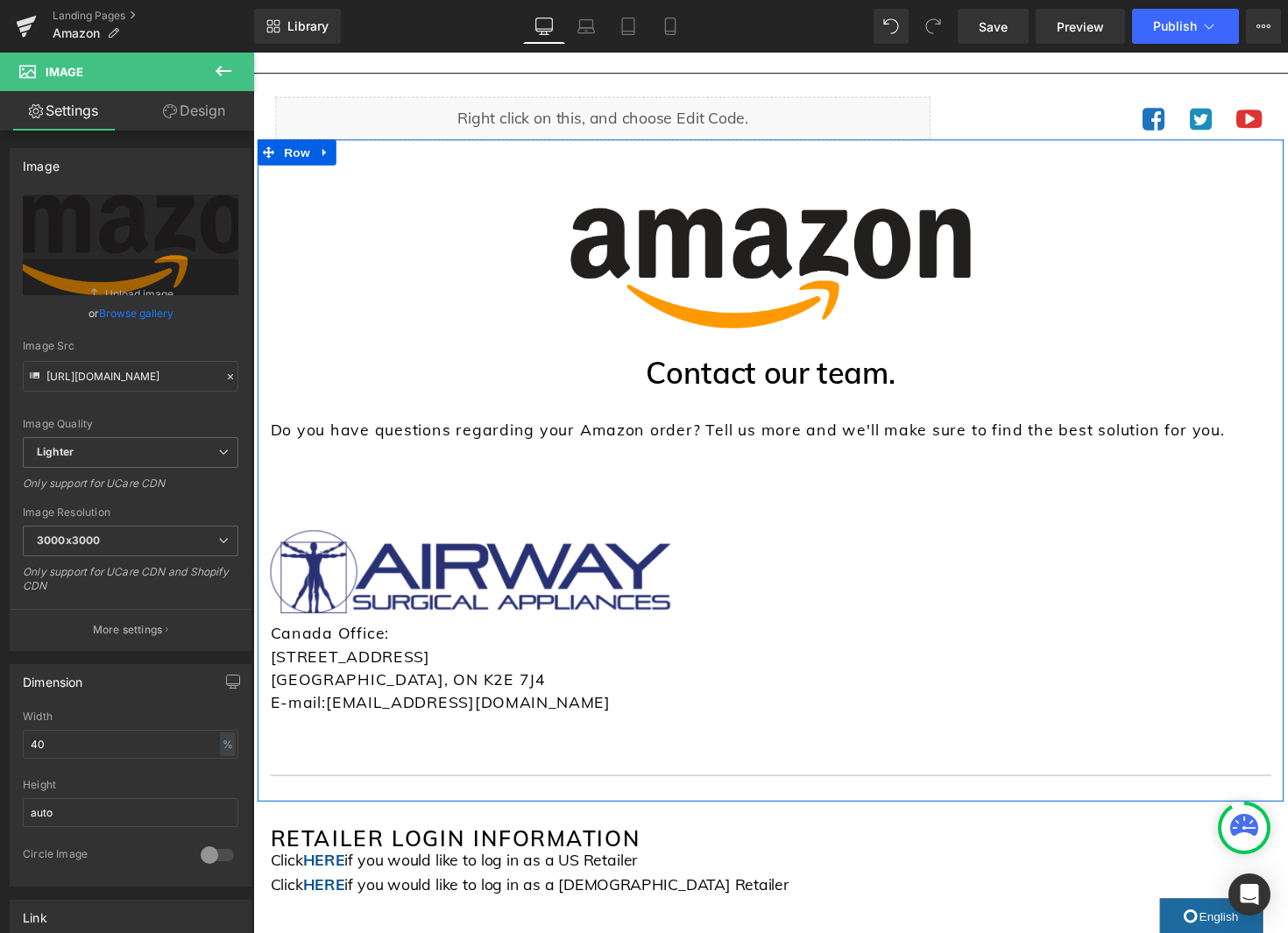
scroll to position [98, 0]
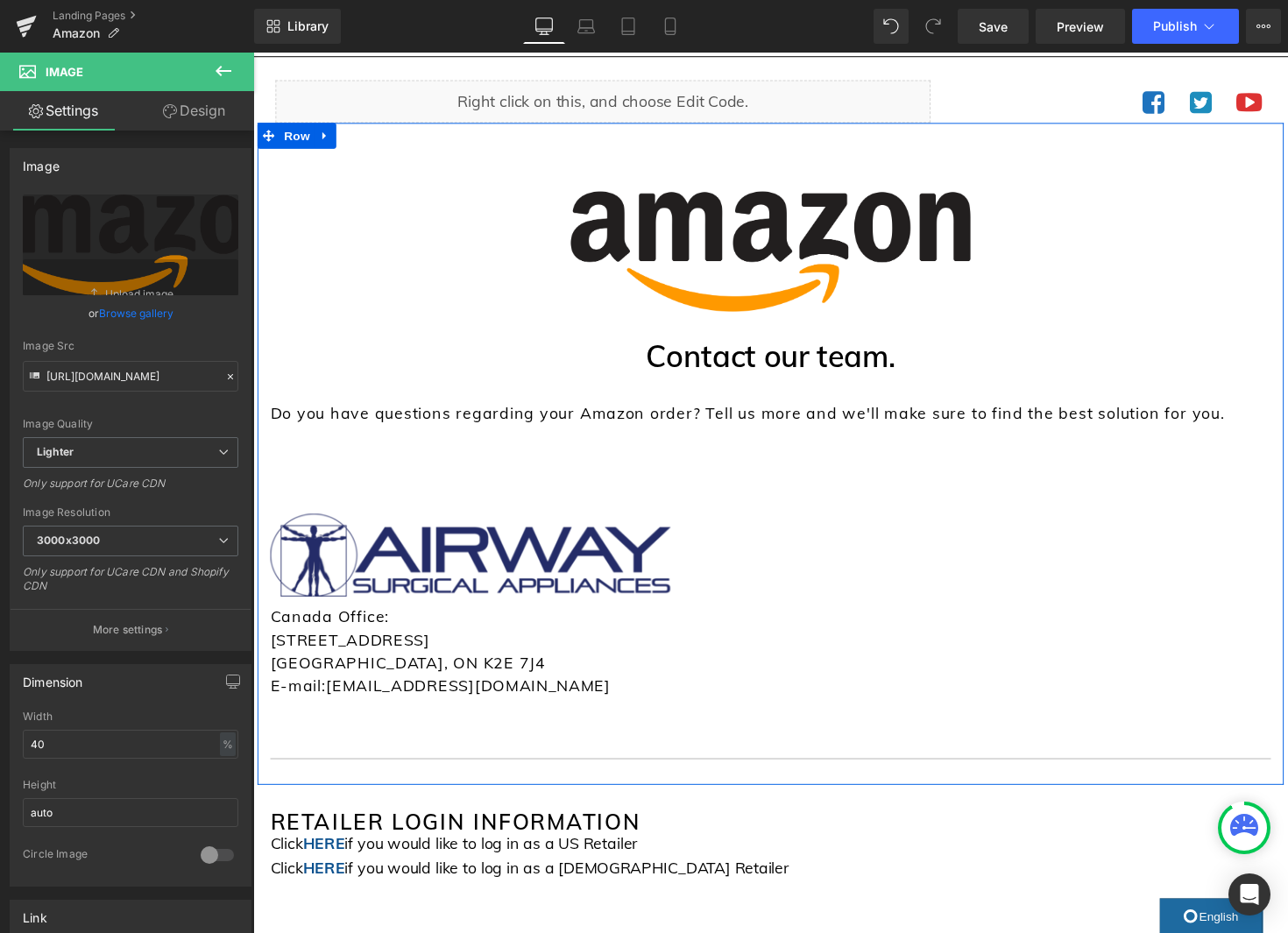
click at [589, 589] on img at bounding box center [475, 567] width 410 height 85
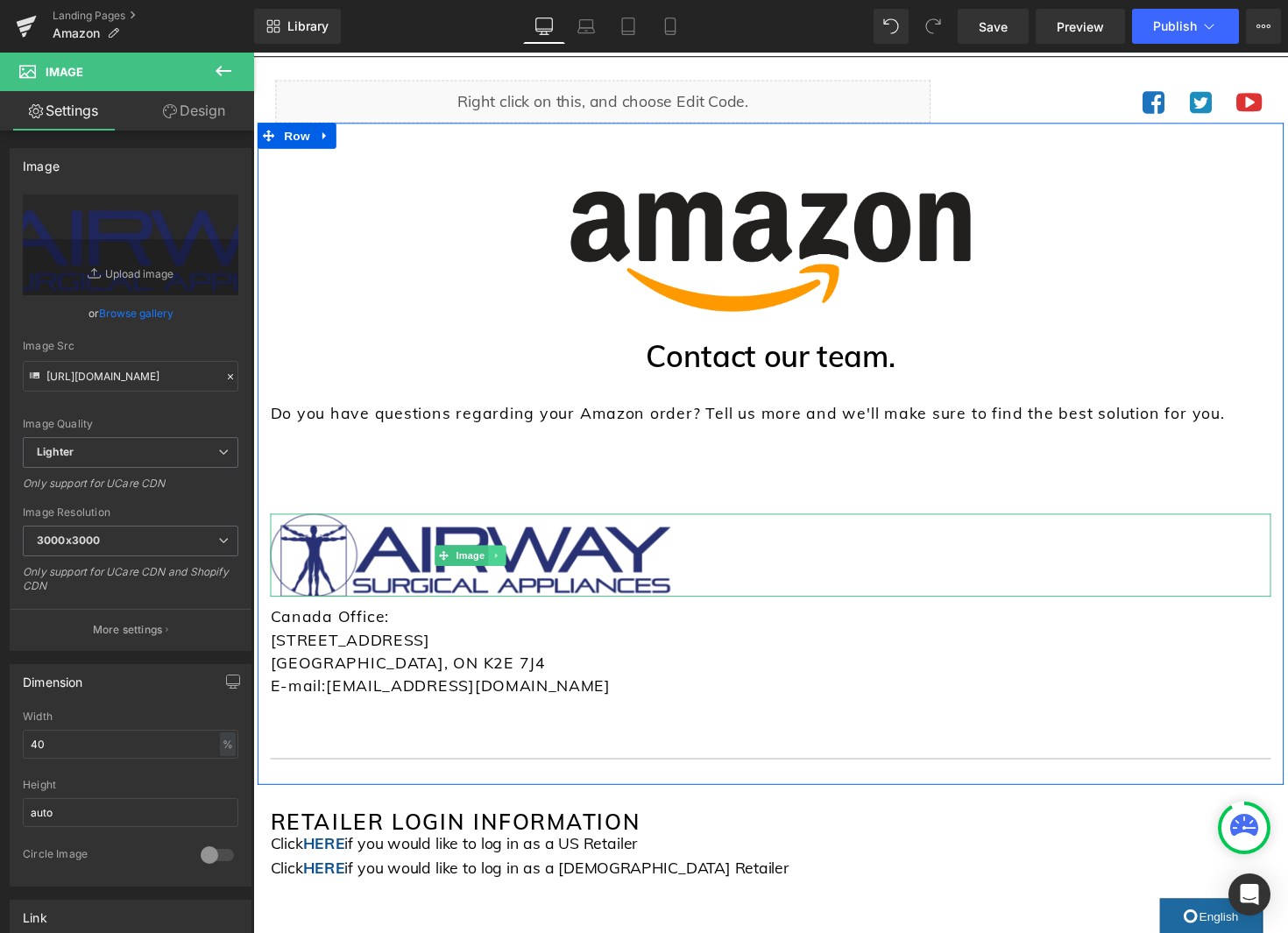
drag, startPoint x: 503, startPoint y: 571, endPoint x: 524, endPoint y: 584, distance: 24.7
click at [503, 571] on icon at bounding box center [504, 567] width 10 height 11
drag, startPoint x: 507, startPoint y: 567, endPoint x: 608, endPoint y: 623, distance: 115.5
click at [507, 567] on link at bounding box center [512, 567] width 19 height 21
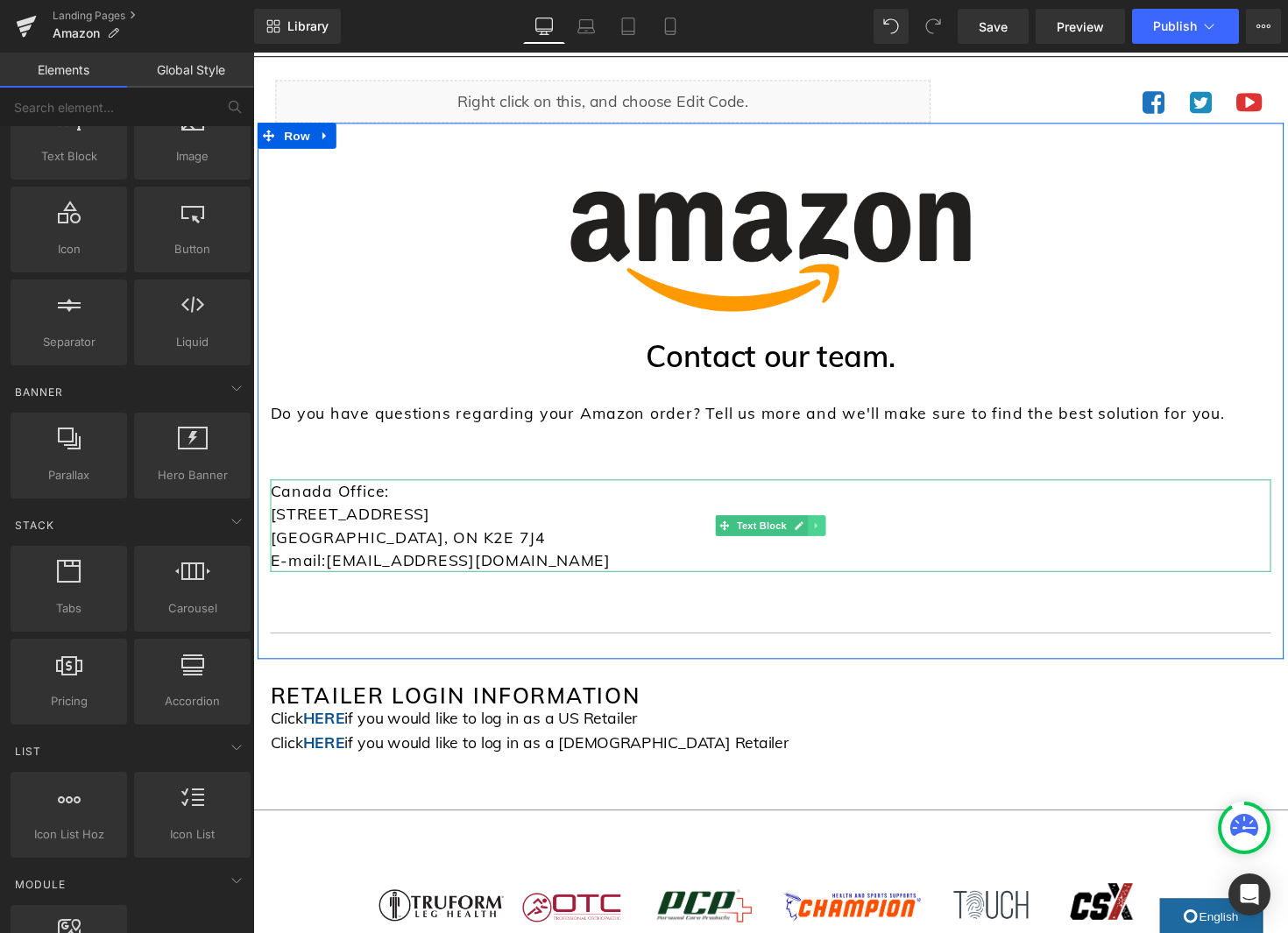
click at [829, 540] on icon at bounding box center [831, 536] width 10 height 11
click at [838, 541] on icon at bounding box center [840, 537] width 10 height 10
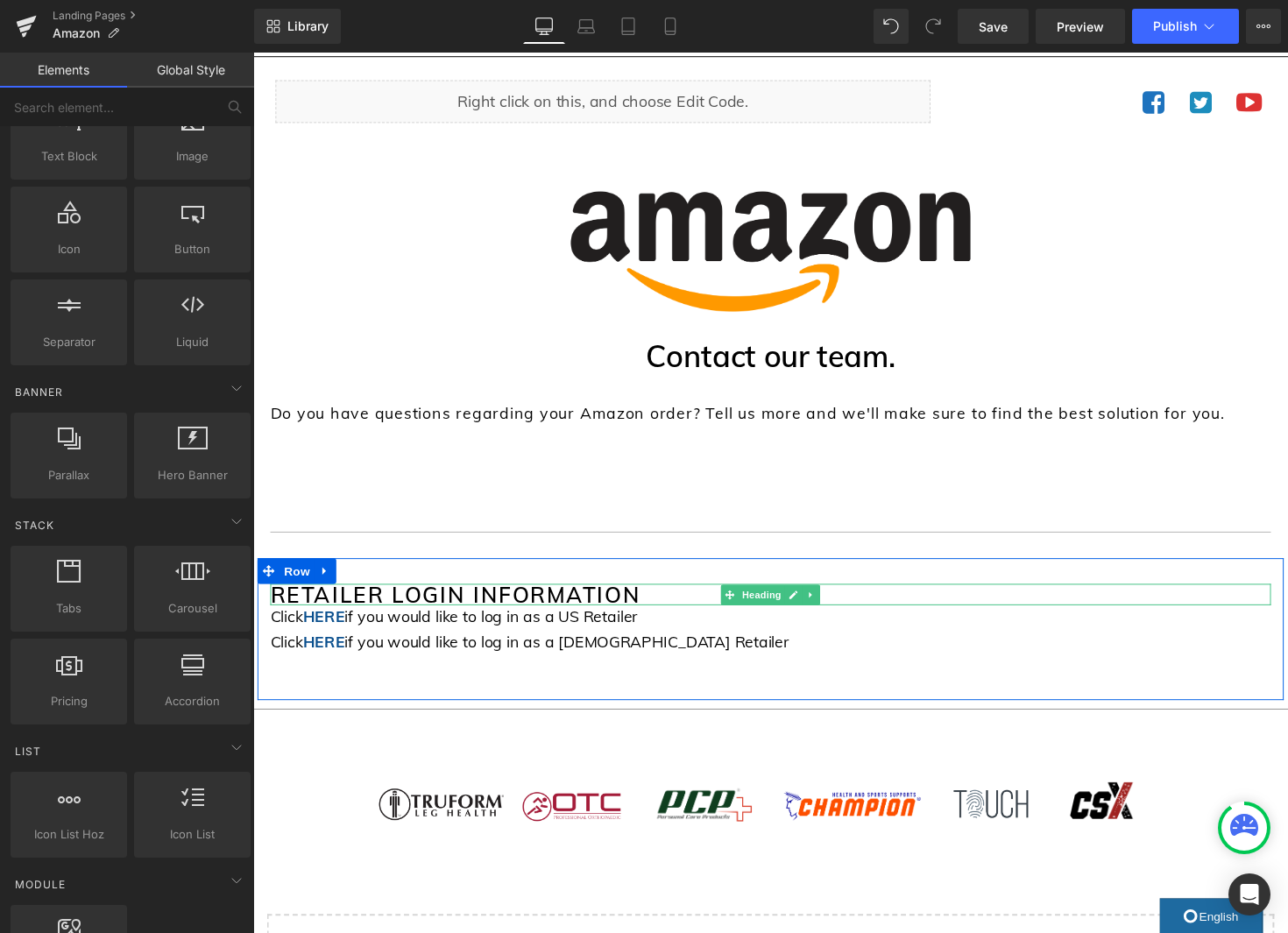
drag, startPoint x: 832, startPoint y: 604, endPoint x: 857, endPoint y: 632, distance: 37.5
click at [832, 604] on link at bounding box center [825, 607] width 19 height 21
drag, startPoint x: 838, startPoint y: 610, endPoint x: 851, endPoint y: 630, distance: 23.9
click at [838, 610] on icon at bounding box center [835, 607] width 10 height 10
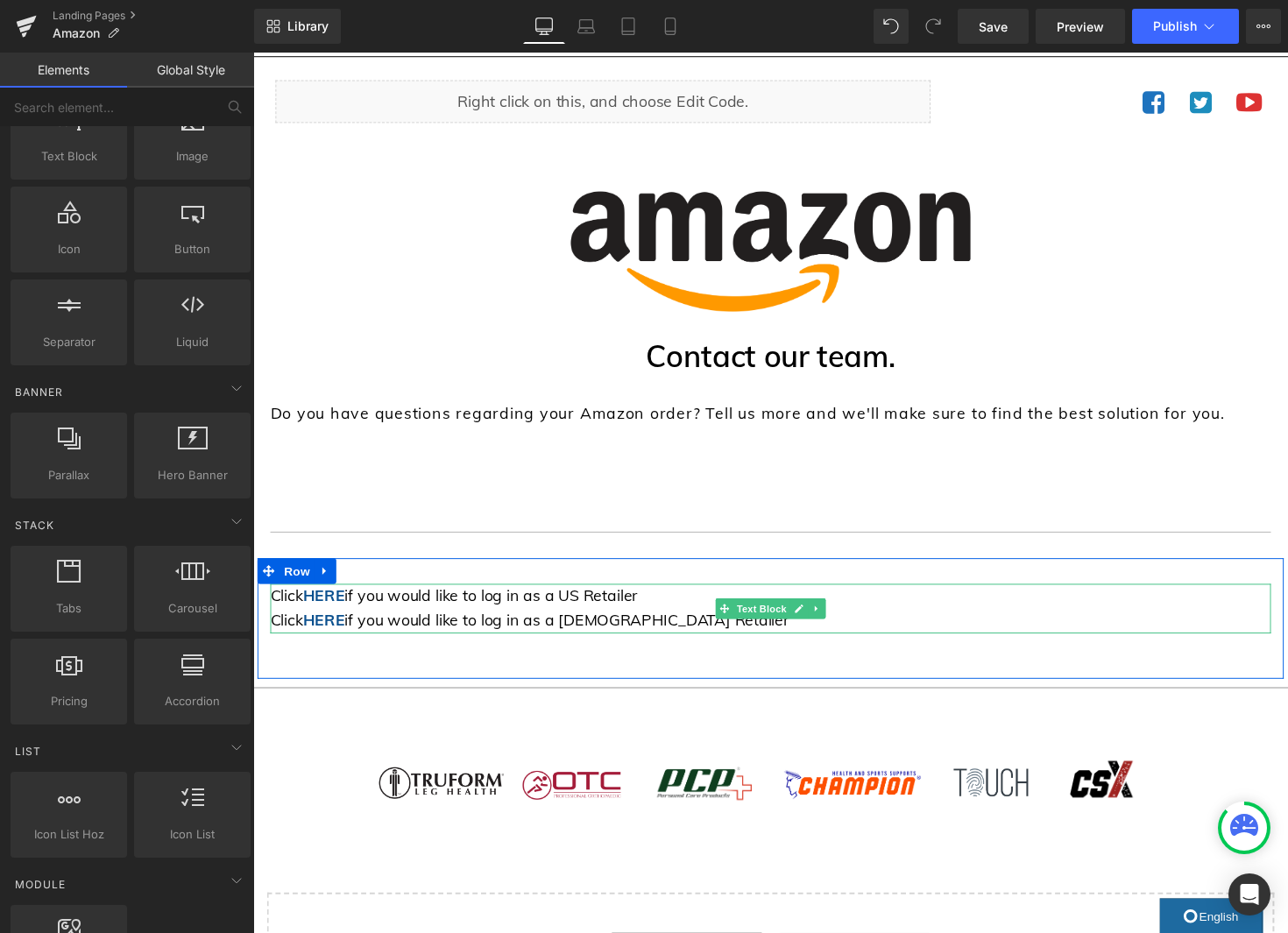
click at [829, 618] on icon at bounding box center [831, 621] width 10 height 11
click at [834, 623] on link at bounding box center [840, 621] width 19 height 21
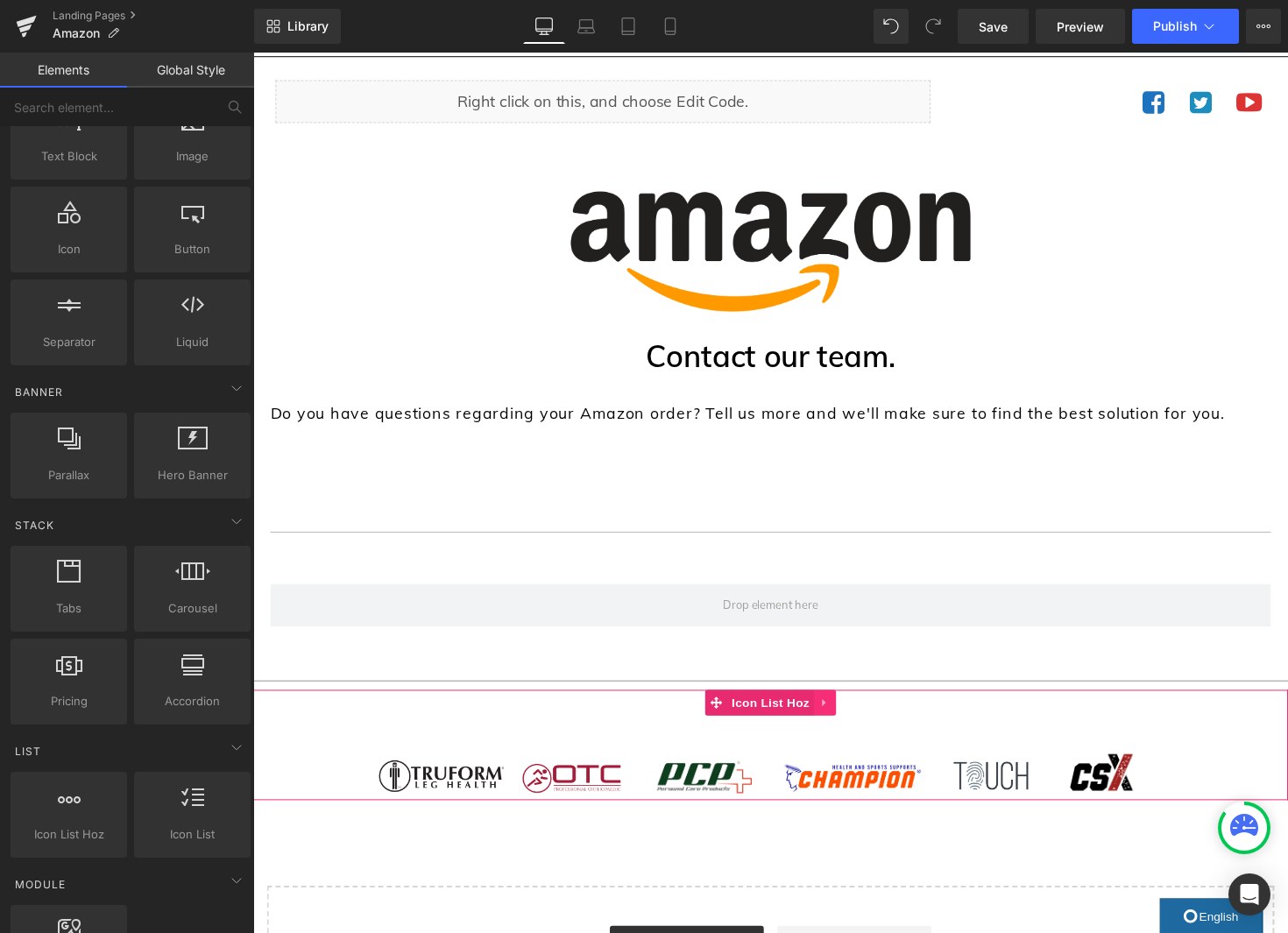
click at [839, 725] on link at bounding box center [839, 718] width 23 height 27
click at [843, 720] on link at bounding box center [850, 718] width 23 height 27
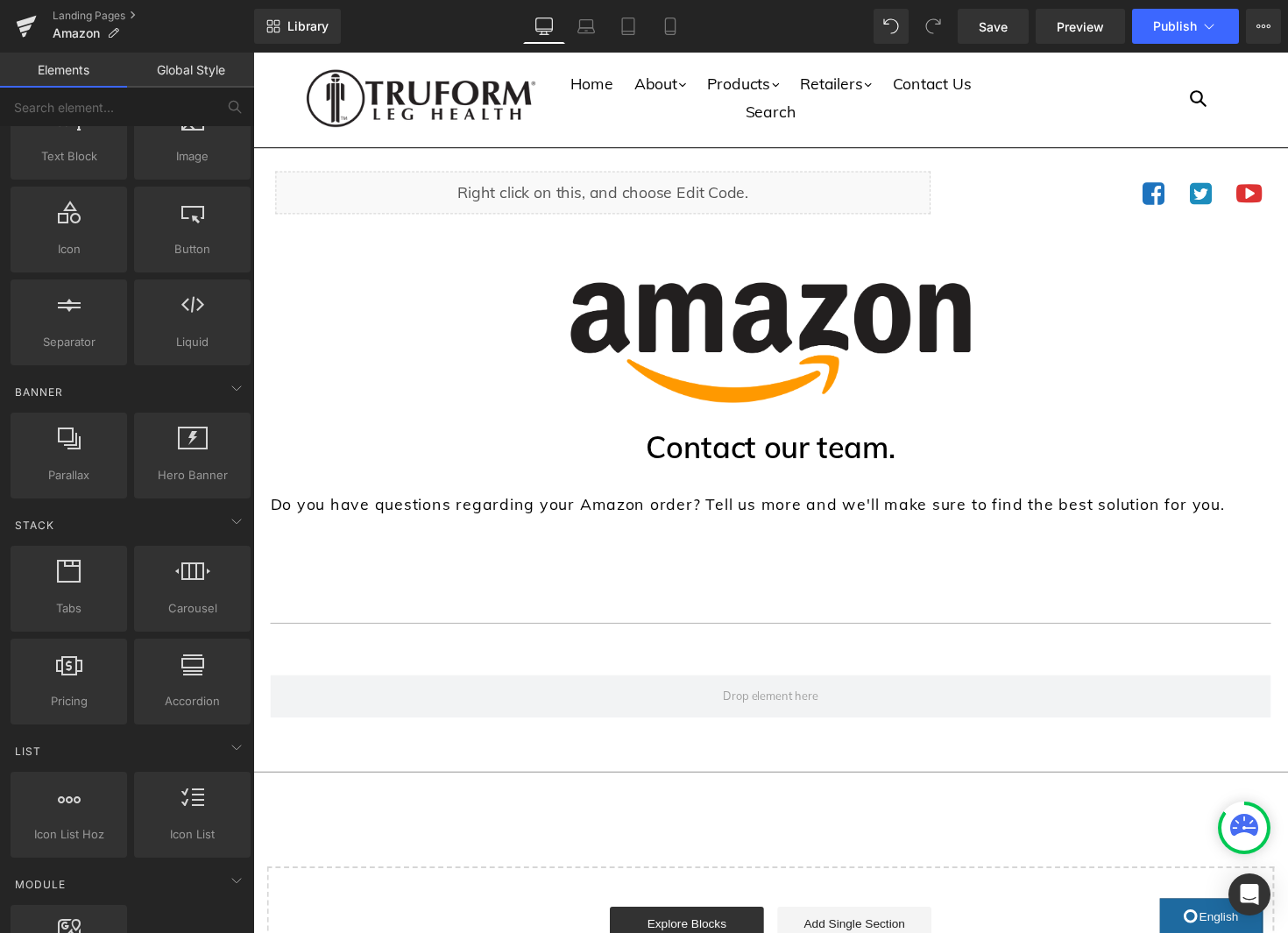
scroll to position [3, 0]
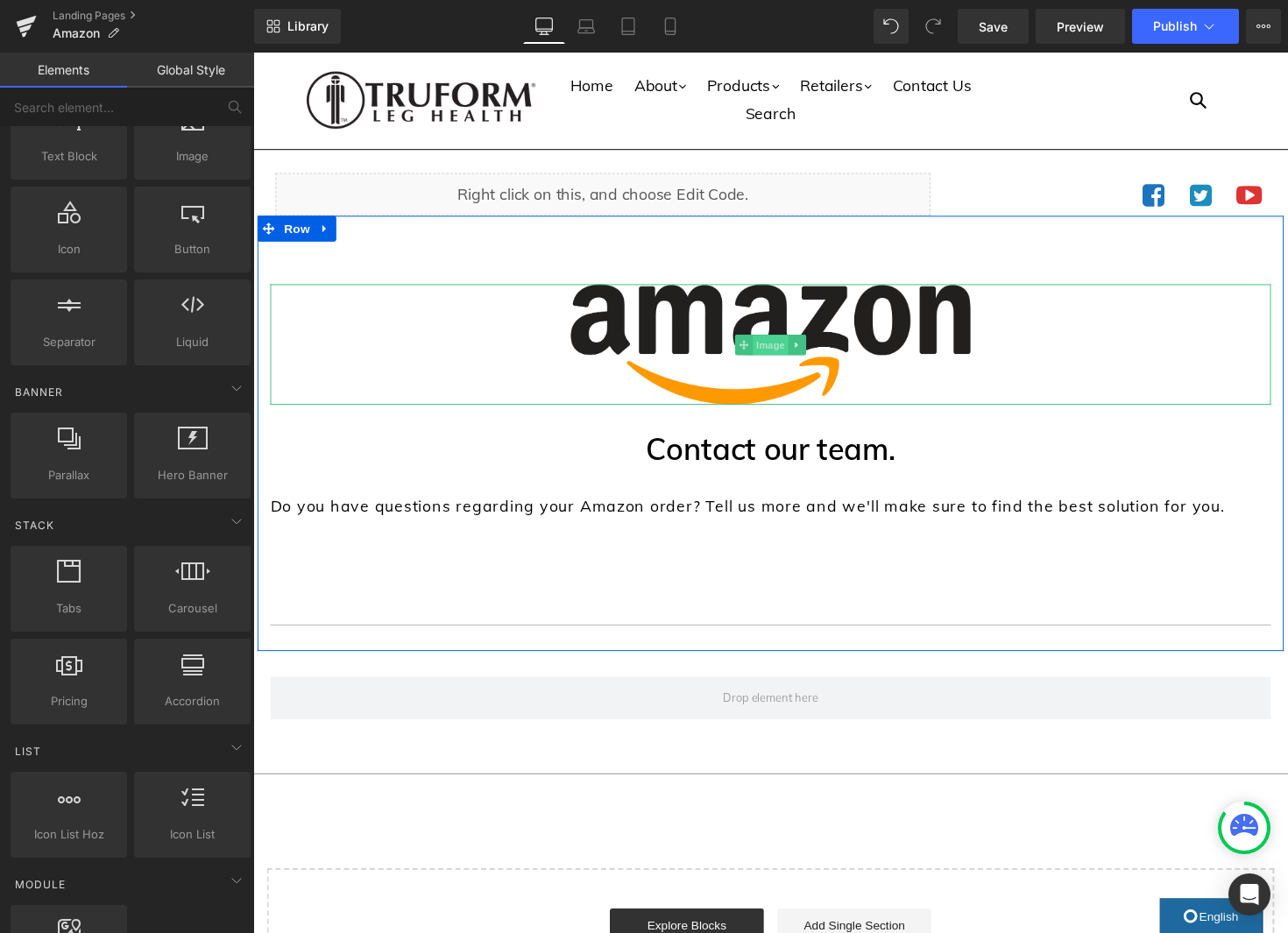
click at [792, 350] on span "Image" at bounding box center [782, 352] width 37 height 21
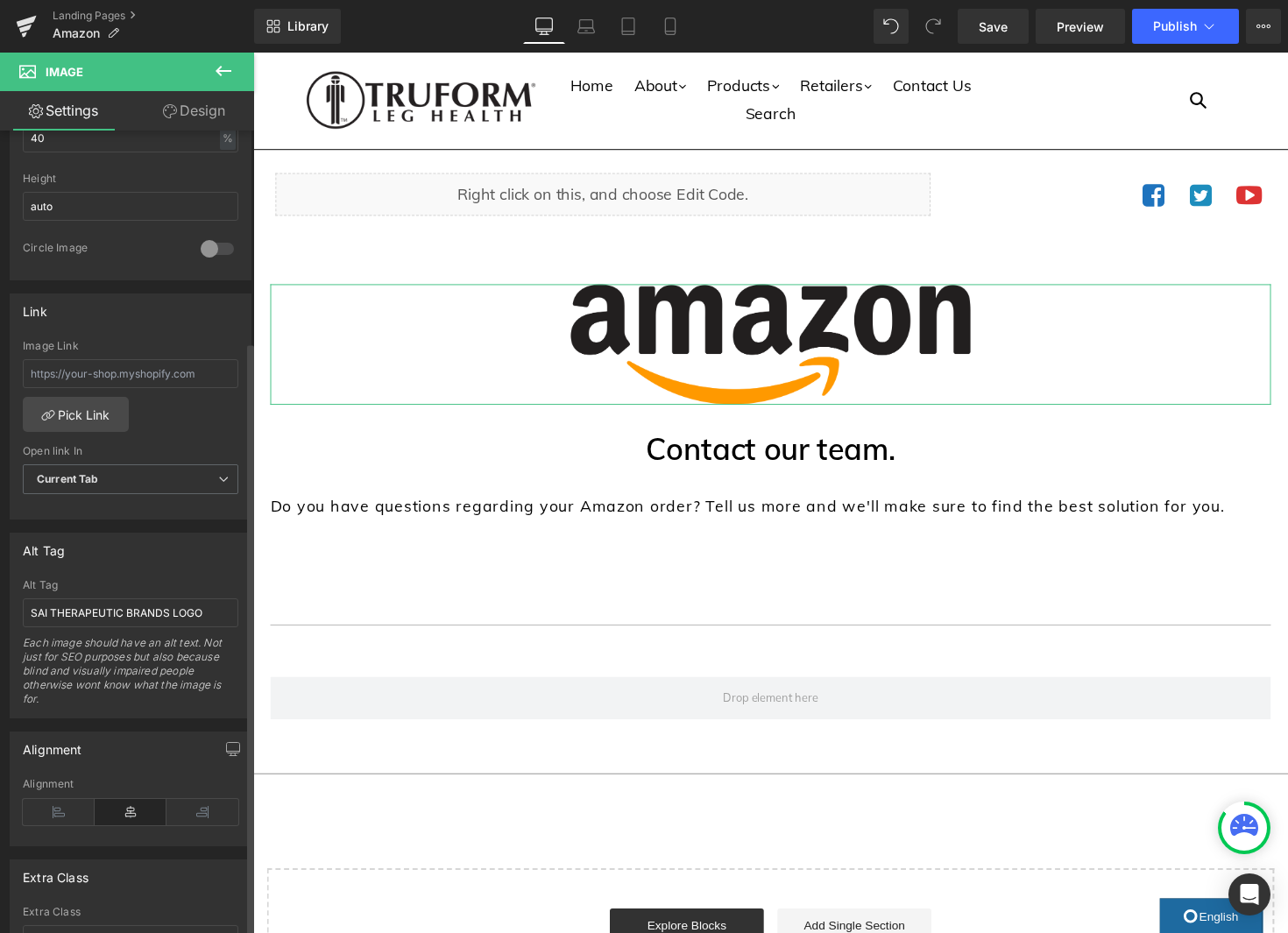
scroll to position [752, 0]
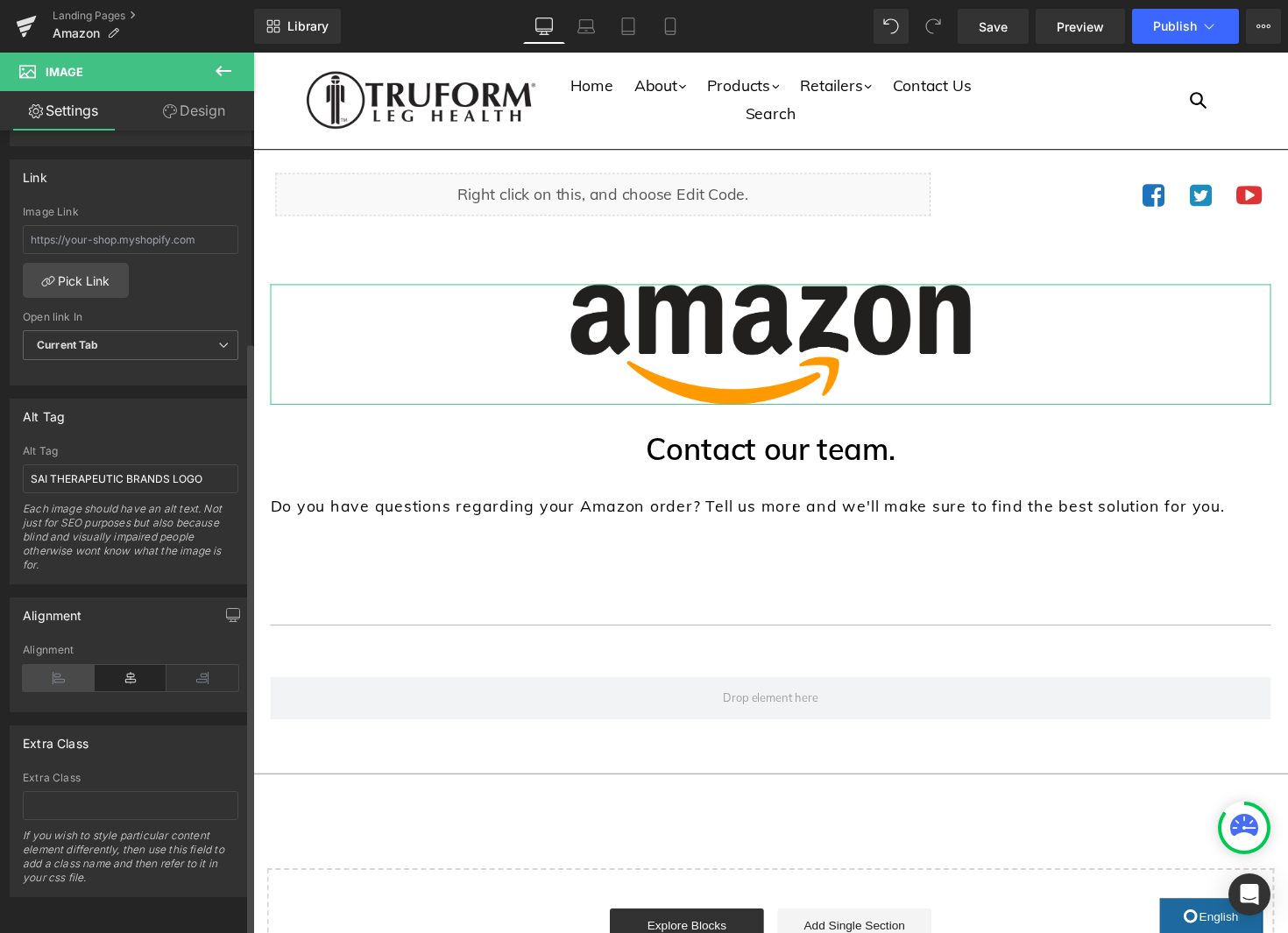
click at [72, 672] on icon at bounding box center [58, 677] width 72 height 27
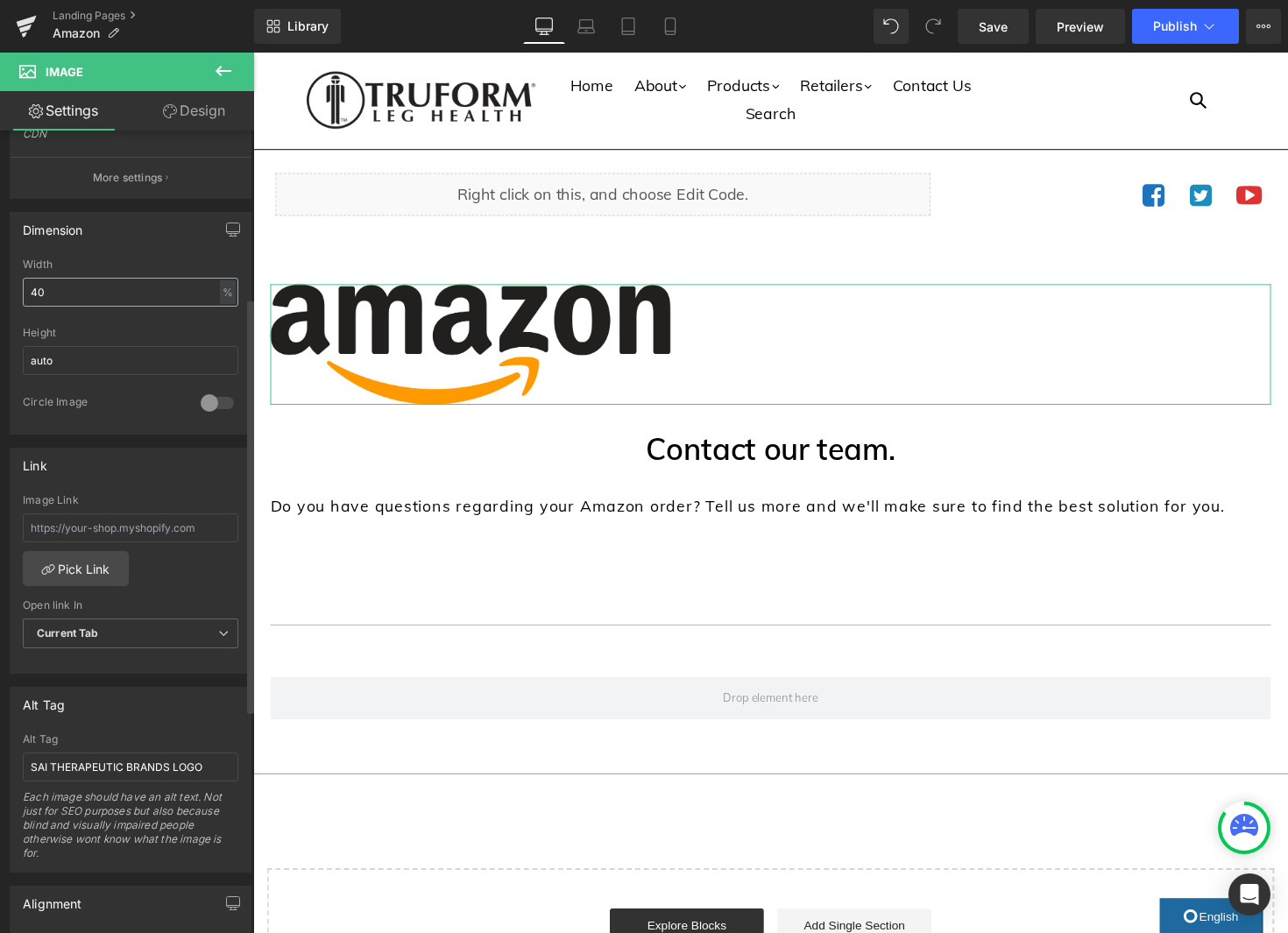
scroll to position [279, 0]
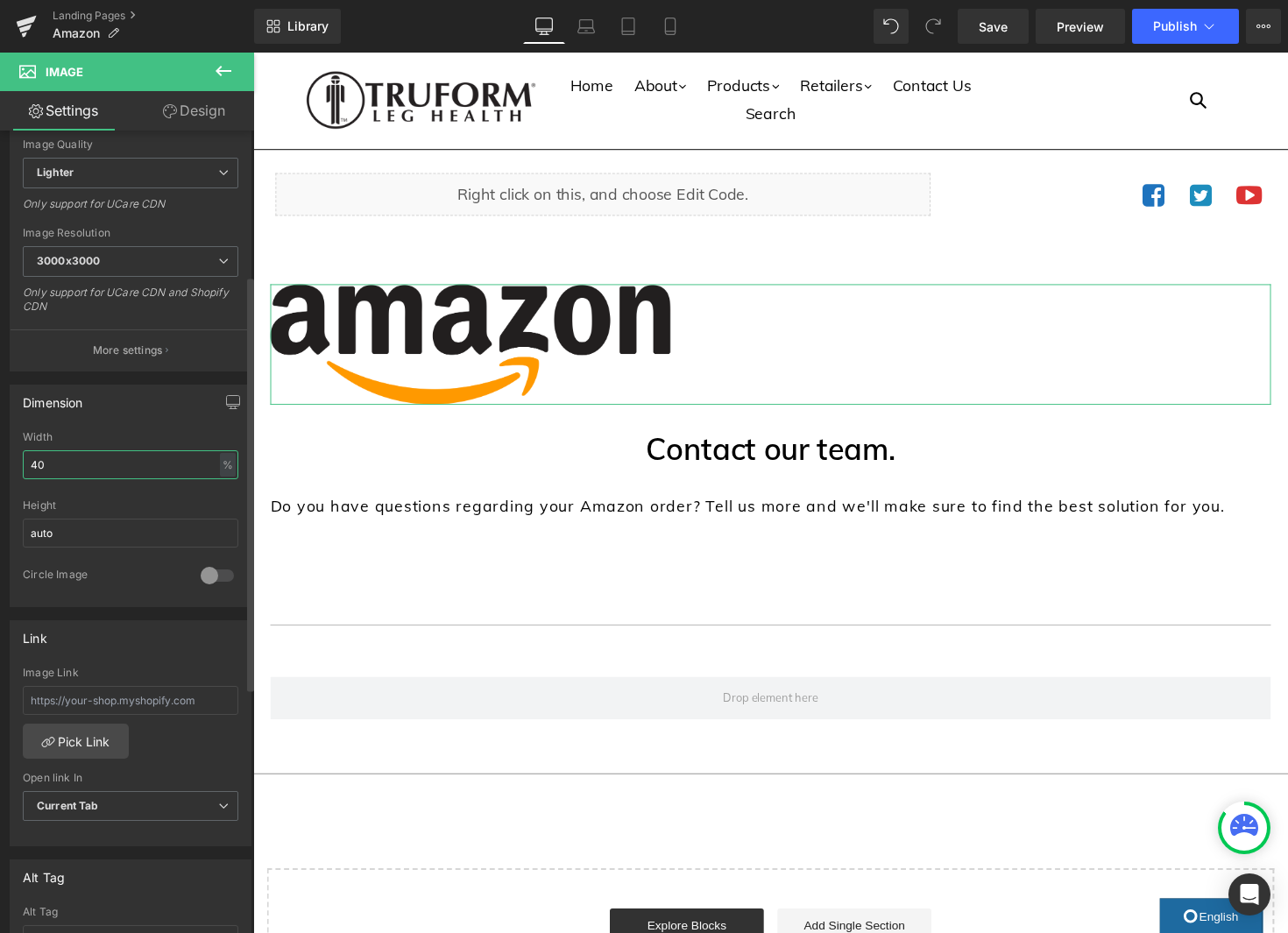
click at [143, 454] on input "40" at bounding box center [130, 464] width 215 height 29
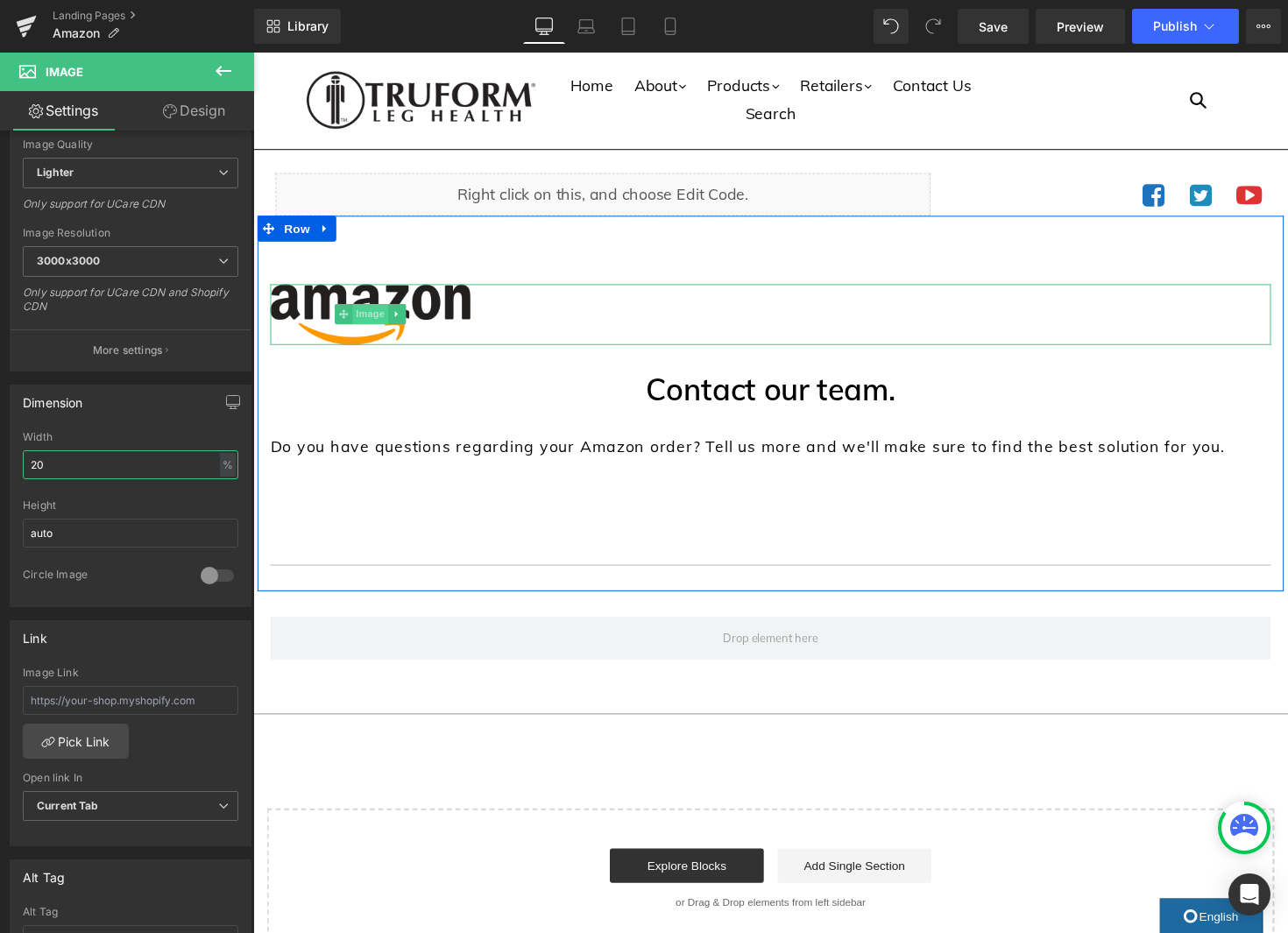
click at [374, 317] on span "Image" at bounding box center [372, 320] width 37 height 21
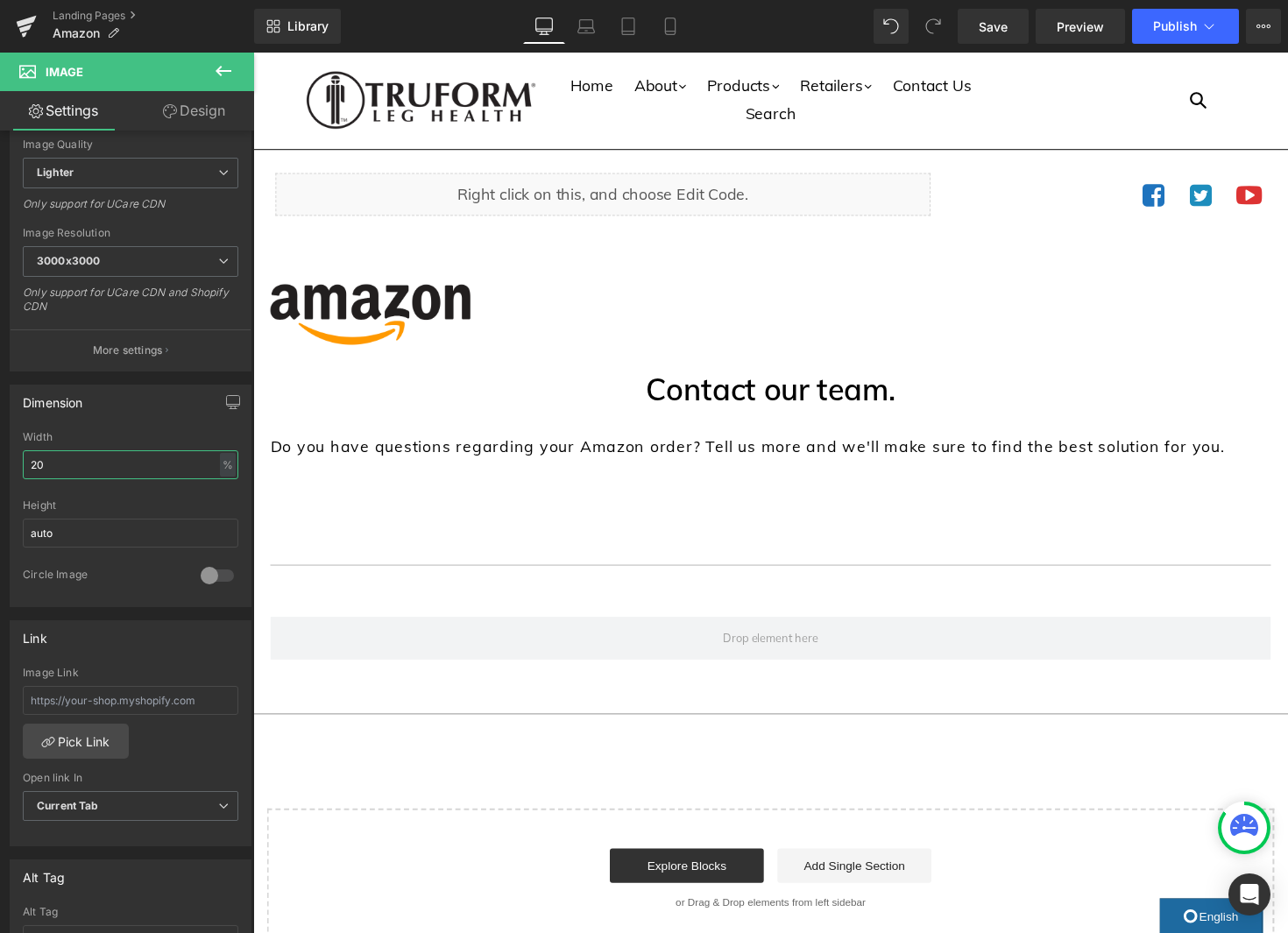
type input "20"
click at [224, 75] on icon at bounding box center [223, 70] width 21 height 21
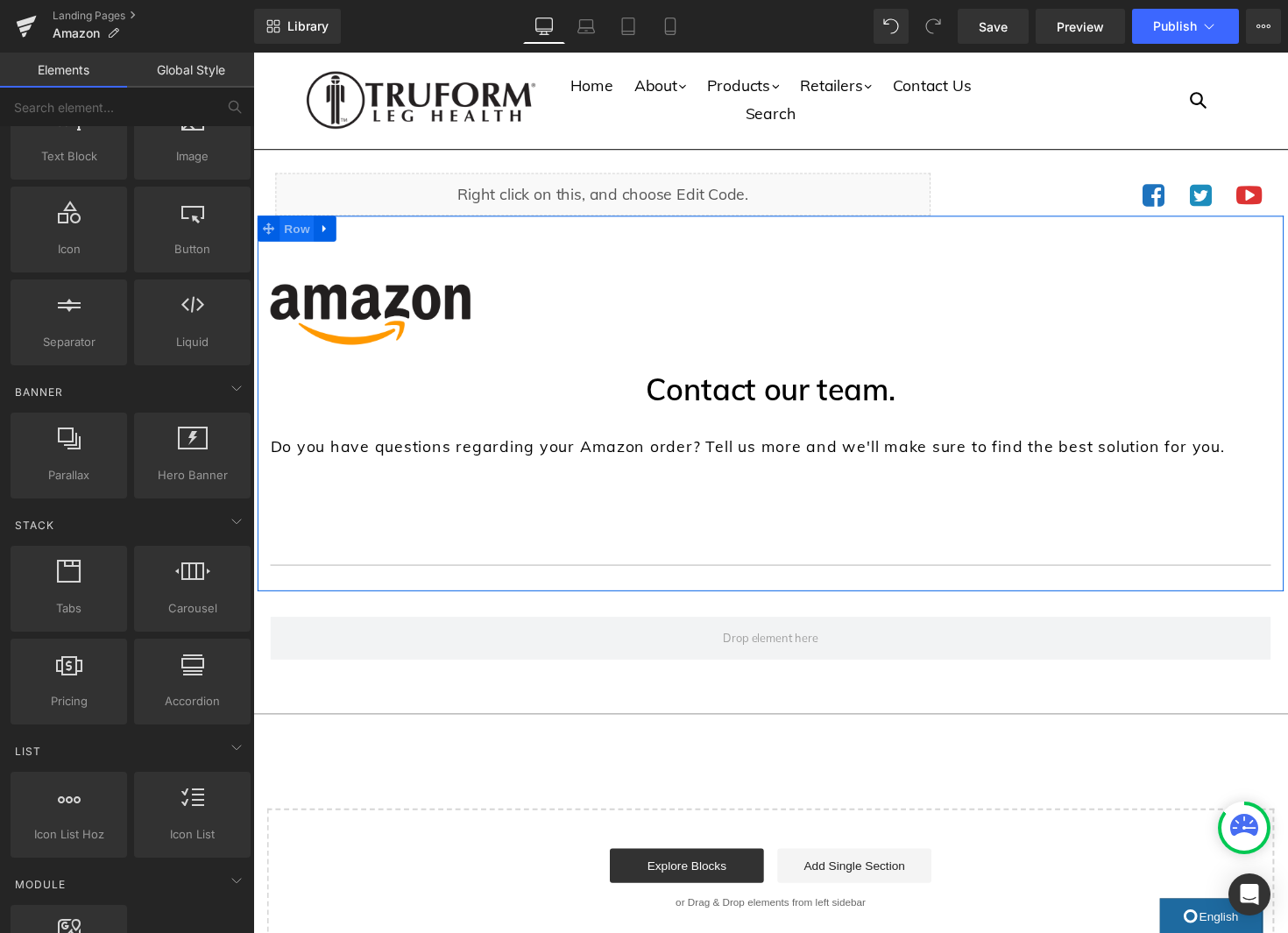
click at [298, 232] on span "Row" at bounding box center [297, 233] width 35 height 27
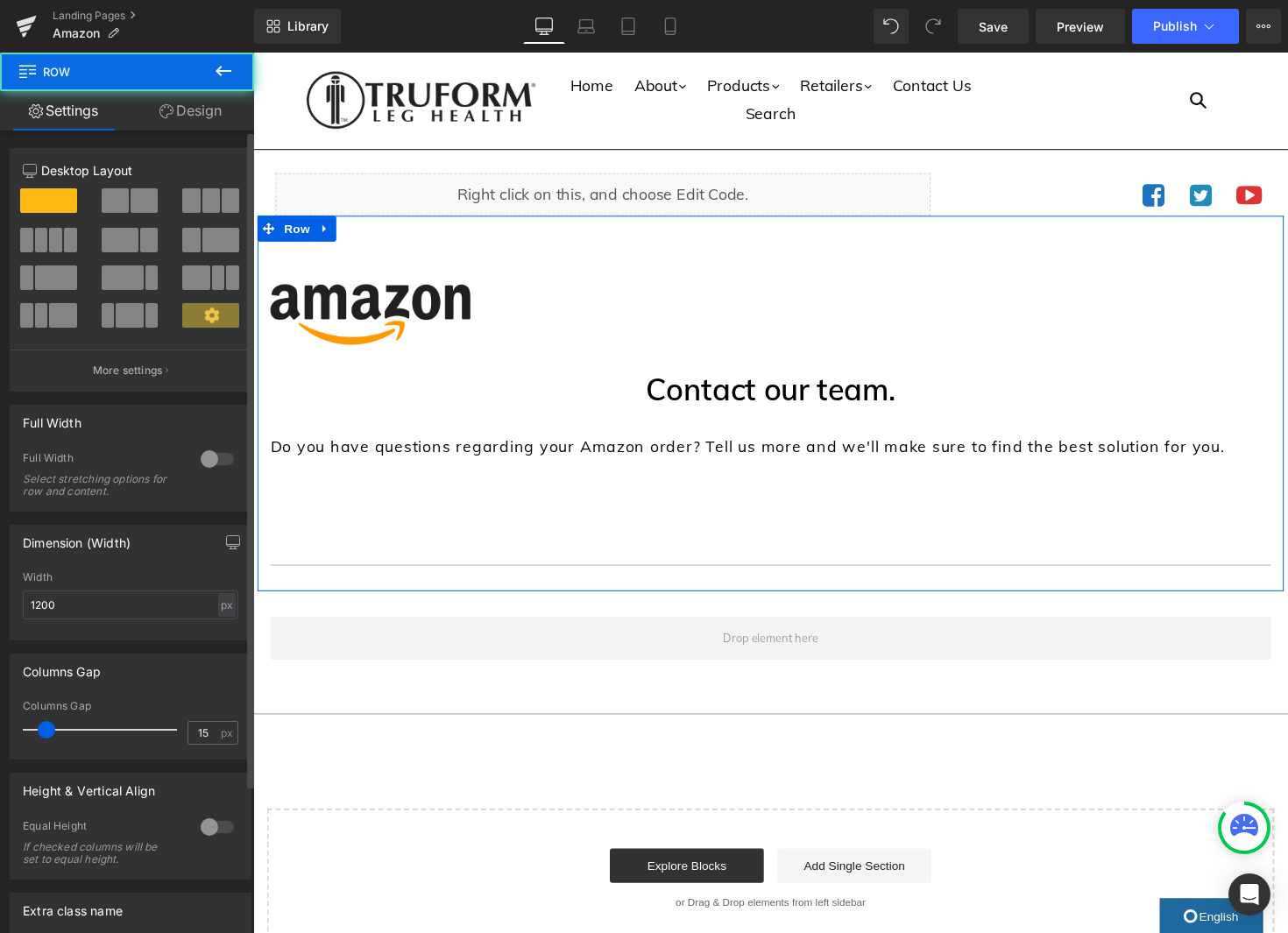
click at [142, 200] on span at bounding box center [143, 200] width 27 height 25
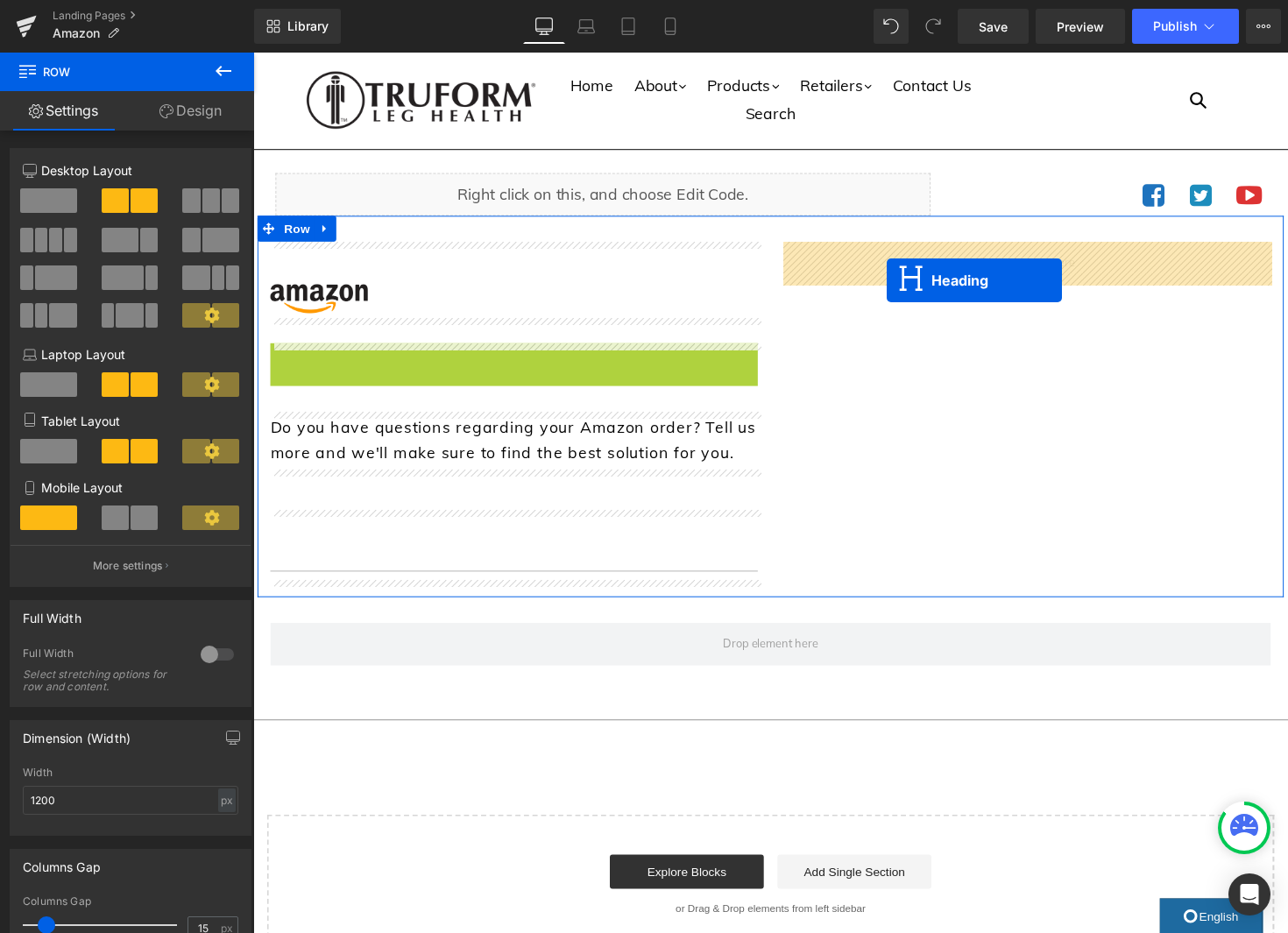
drag, startPoint x: 521, startPoint y: 366, endPoint x: 902, endPoint y: 285, distance: 389.5
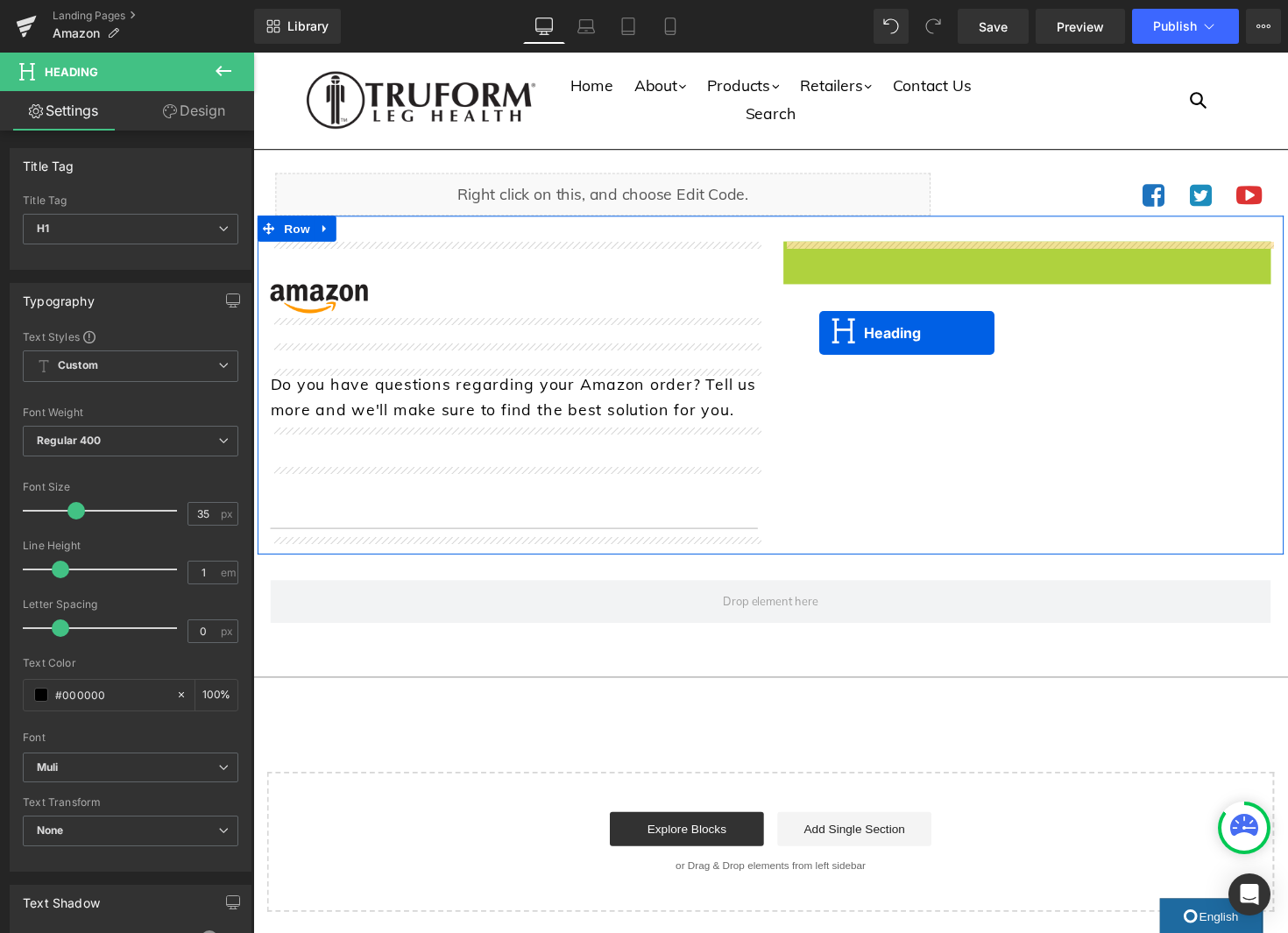
drag, startPoint x: 1042, startPoint y: 268, endPoint x: 834, endPoint y: 339, distance: 219.8
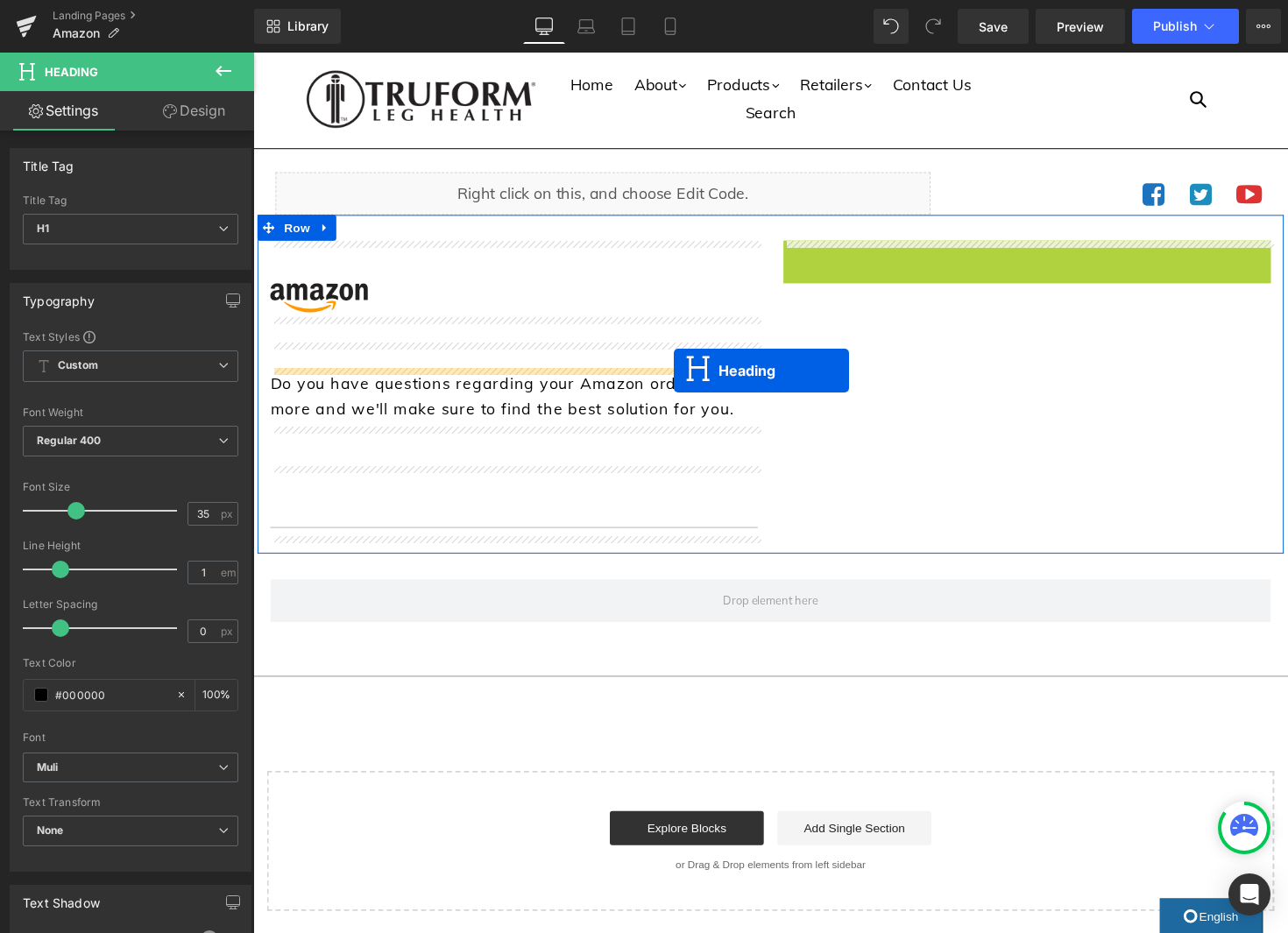
scroll to position [7, 0]
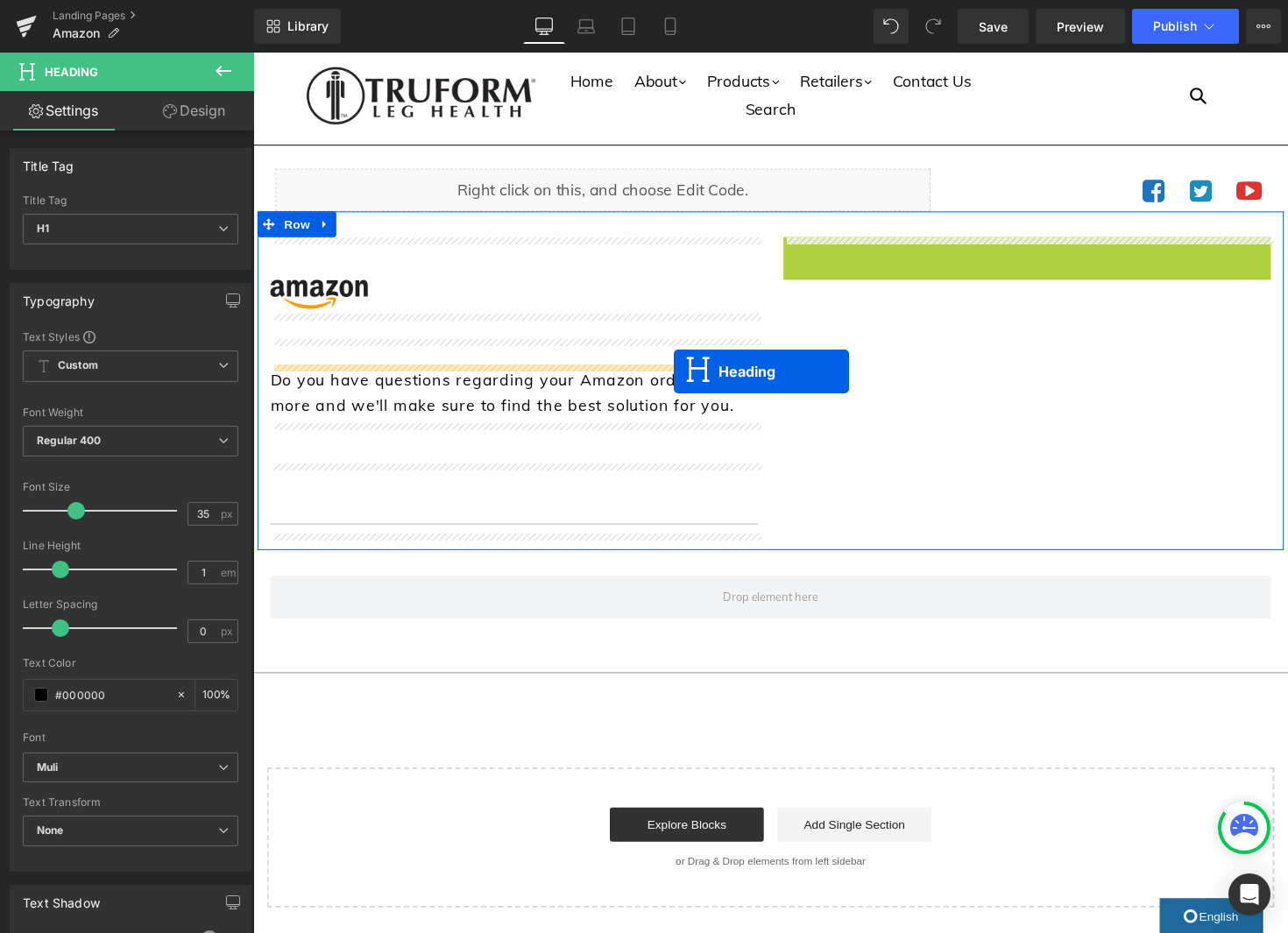
drag, startPoint x: 1030, startPoint y: 276, endPoint x: 684, endPoint y: 379, distance: 361.0
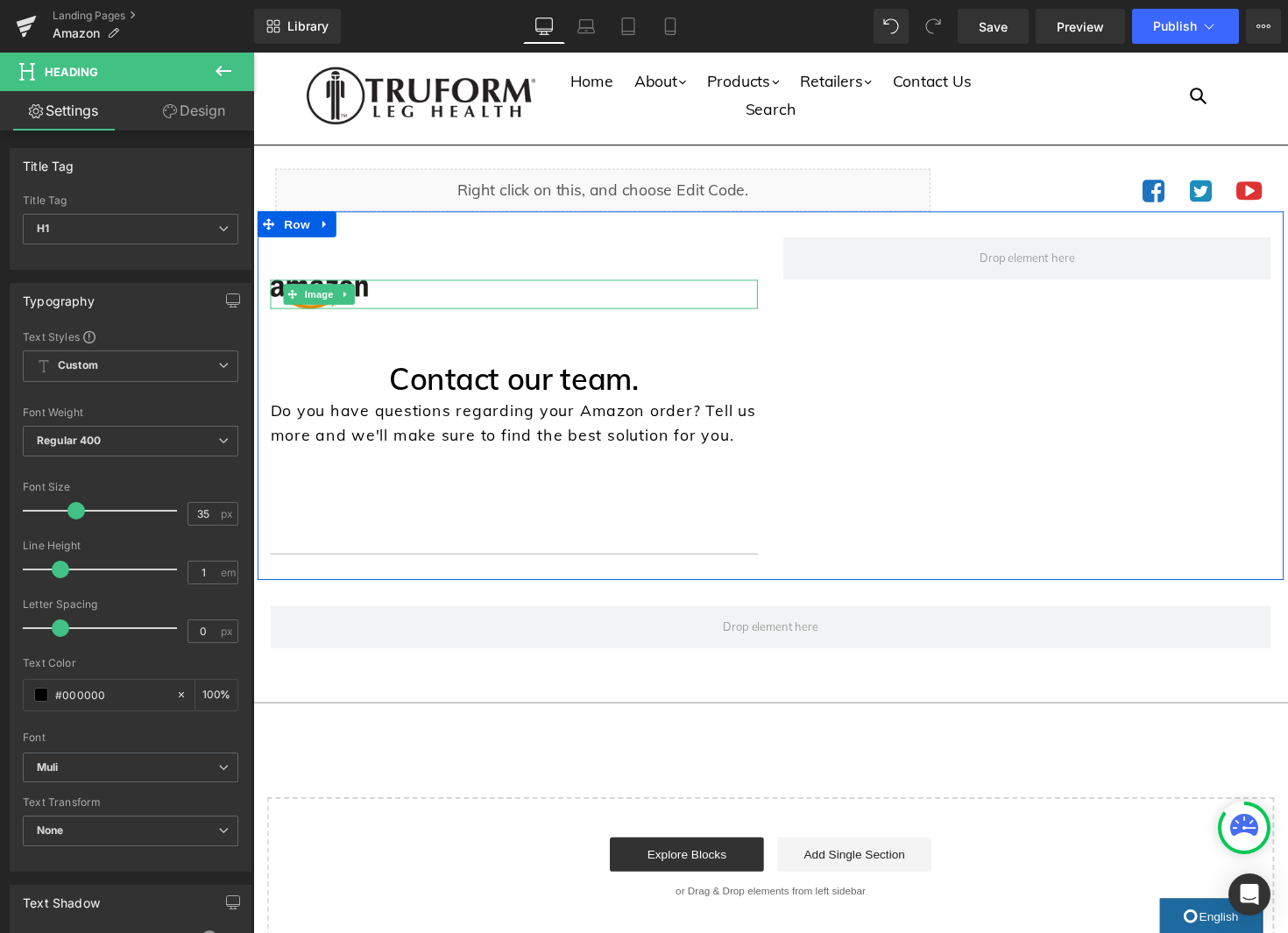
drag, startPoint x: 327, startPoint y: 300, endPoint x: 361, endPoint y: 292, distance: 34.9
click at [327, 300] on span "Image" at bounding box center [320, 300] width 37 height 21
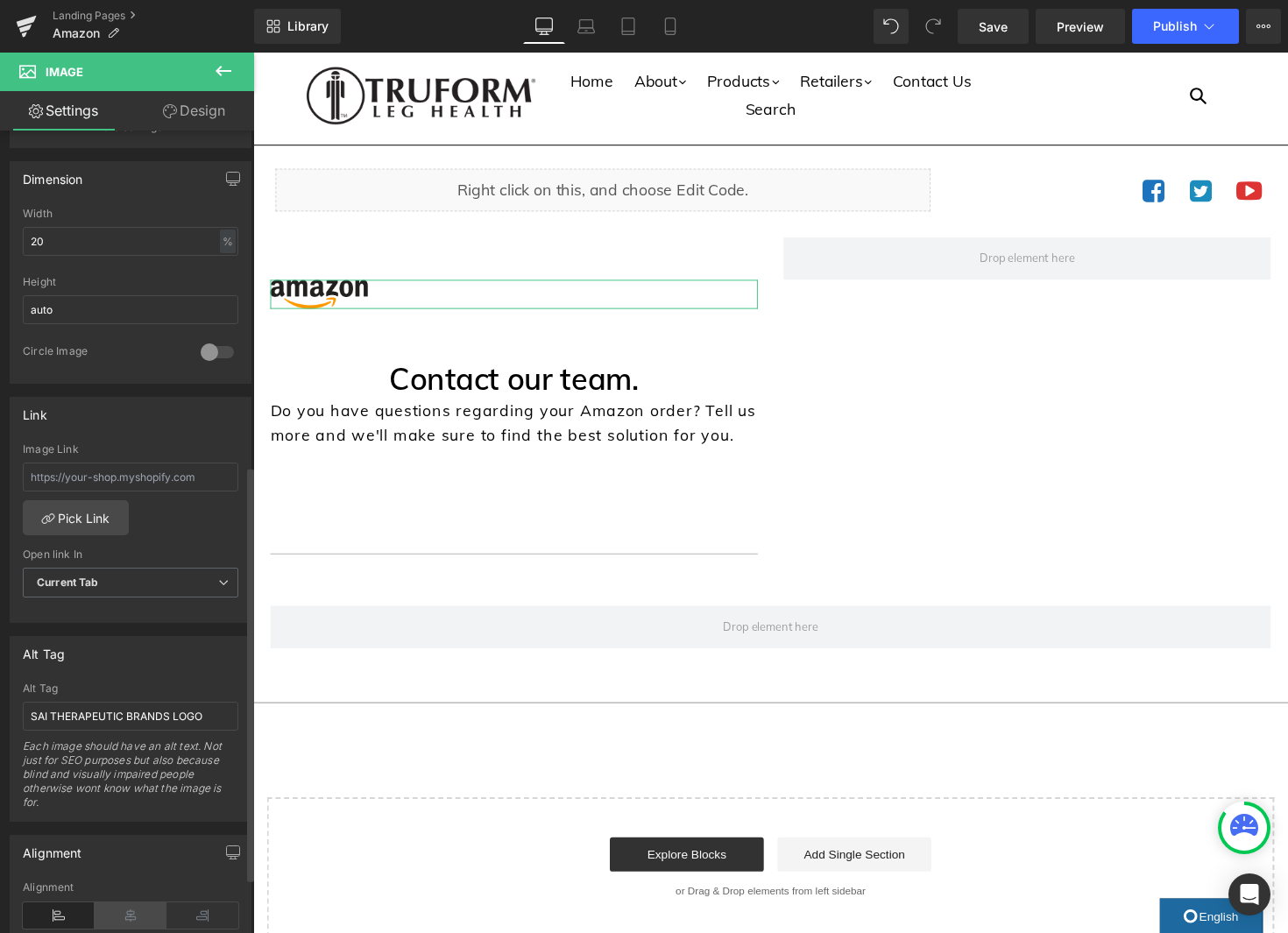
scroll to position [647, 0]
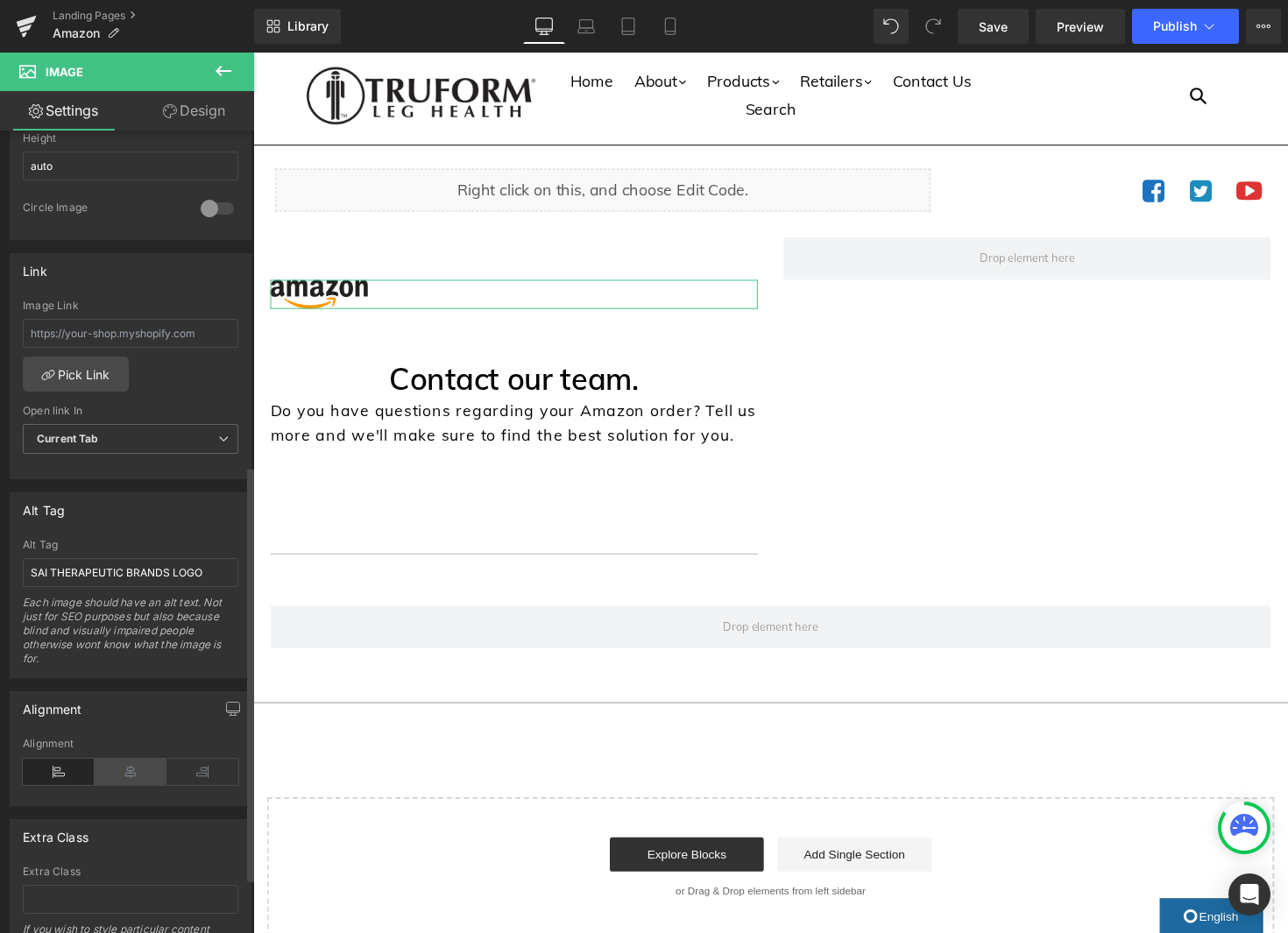
click at [127, 774] on icon at bounding box center [130, 771] width 72 height 27
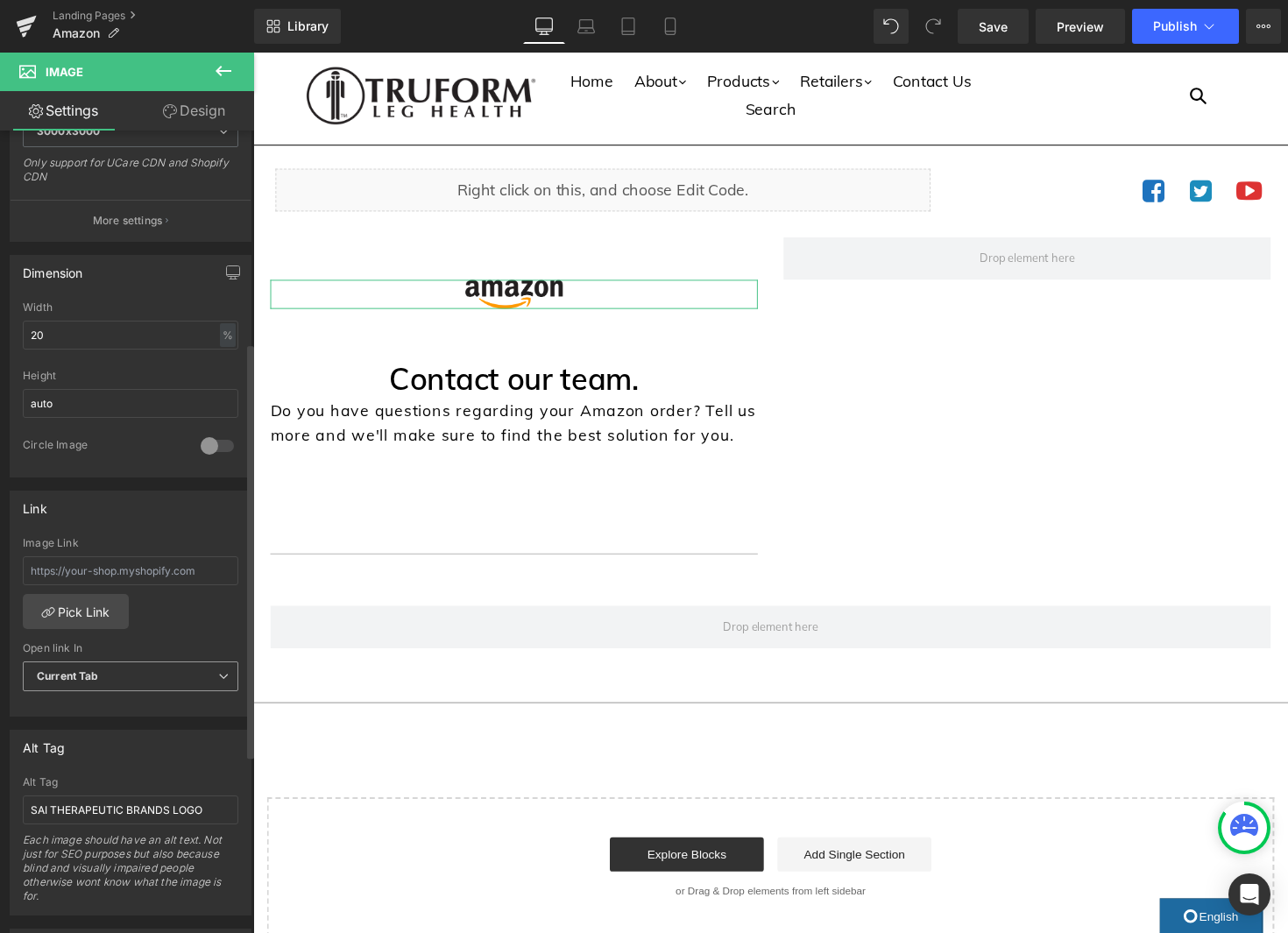
scroll to position [303, 0]
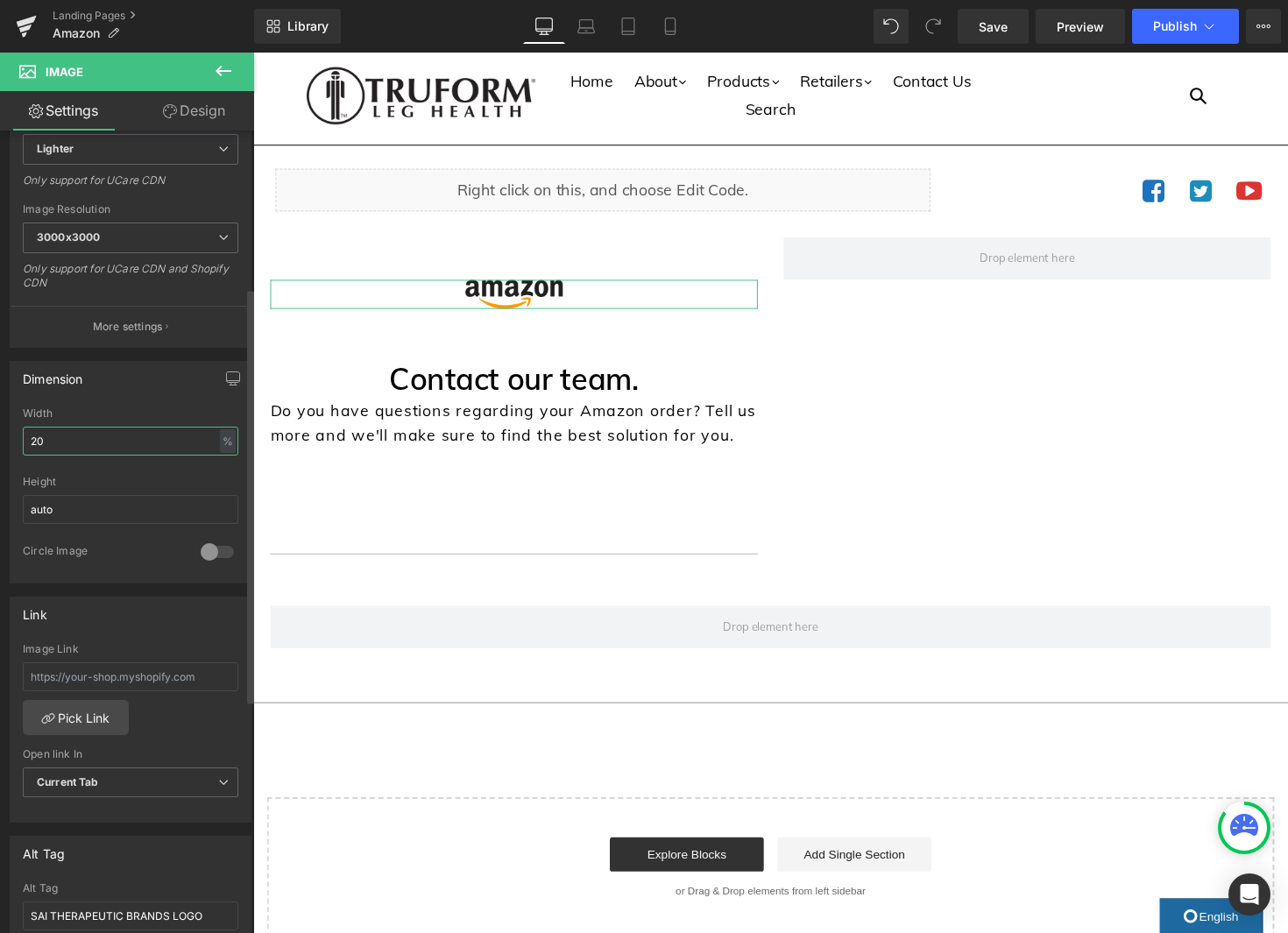
click at [88, 441] on input "20" at bounding box center [130, 440] width 215 height 29
type input "2"
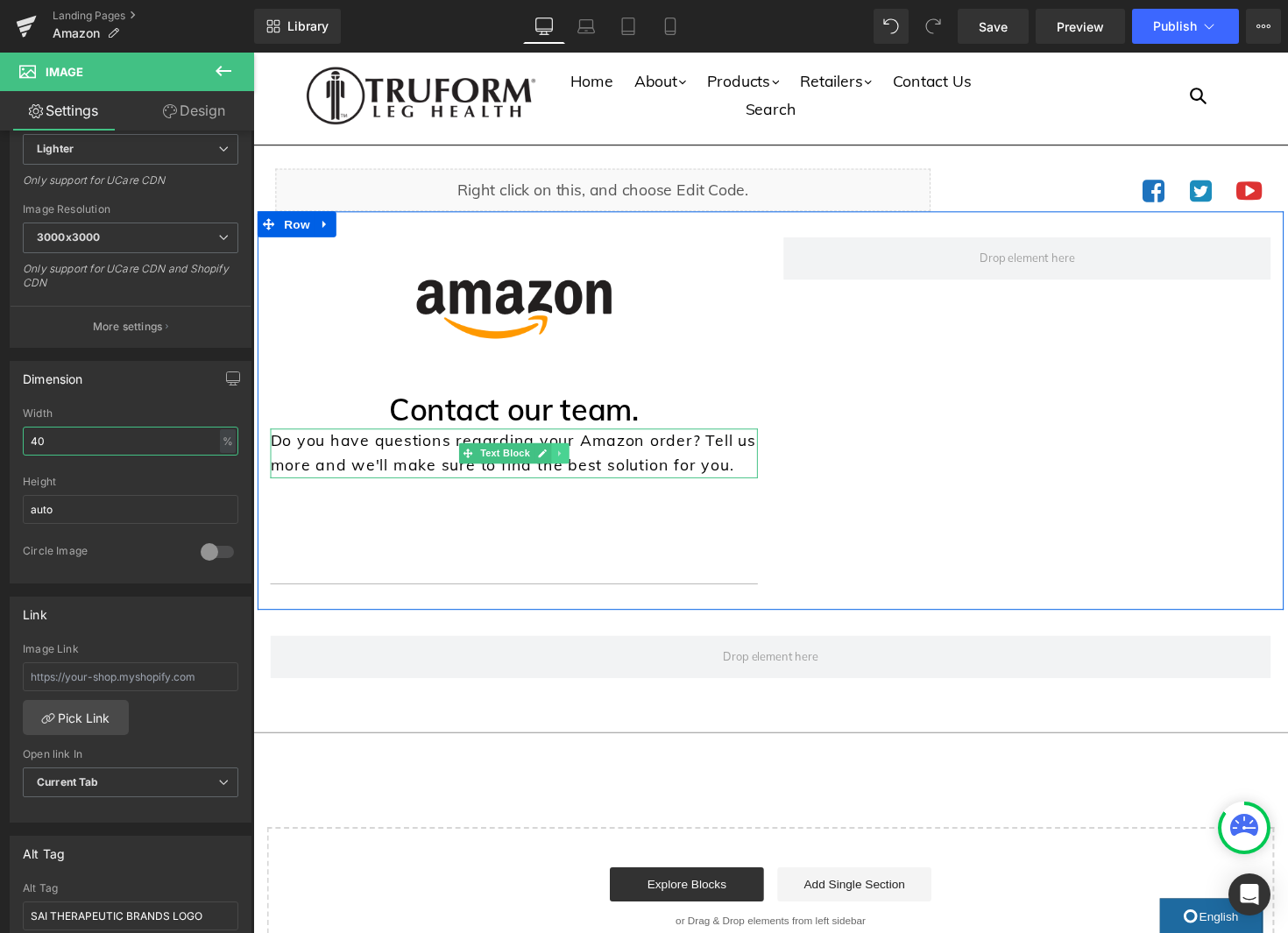
type input "40"
click at [566, 463] on icon at bounding box center [566, 463] width 3 height 6
click at [559, 464] on icon at bounding box center [559, 463] width 10 height 10
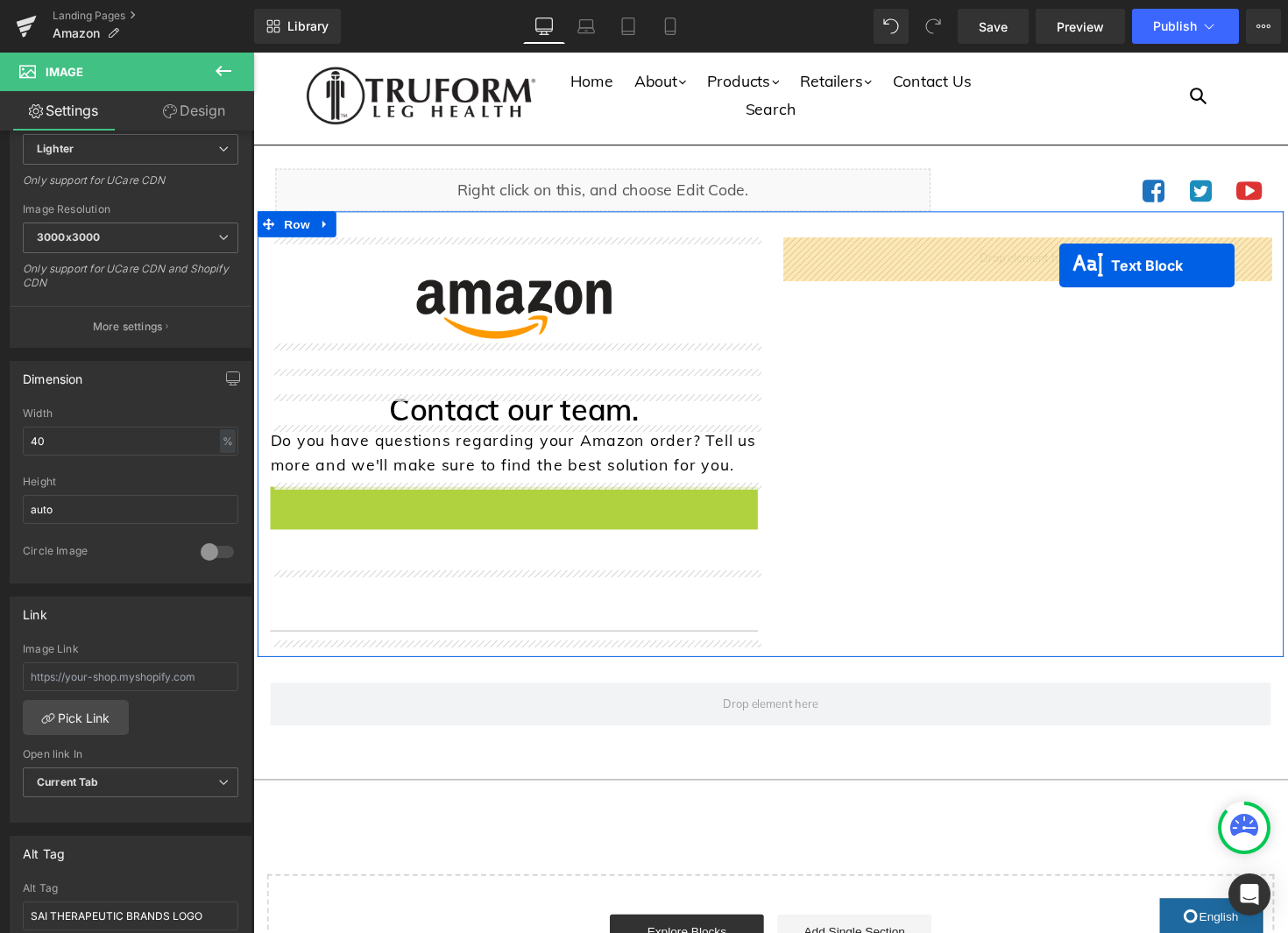
drag, startPoint x: 521, startPoint y: 515, endPoint x: 1178, endPoint y: 301, distance: 691.0
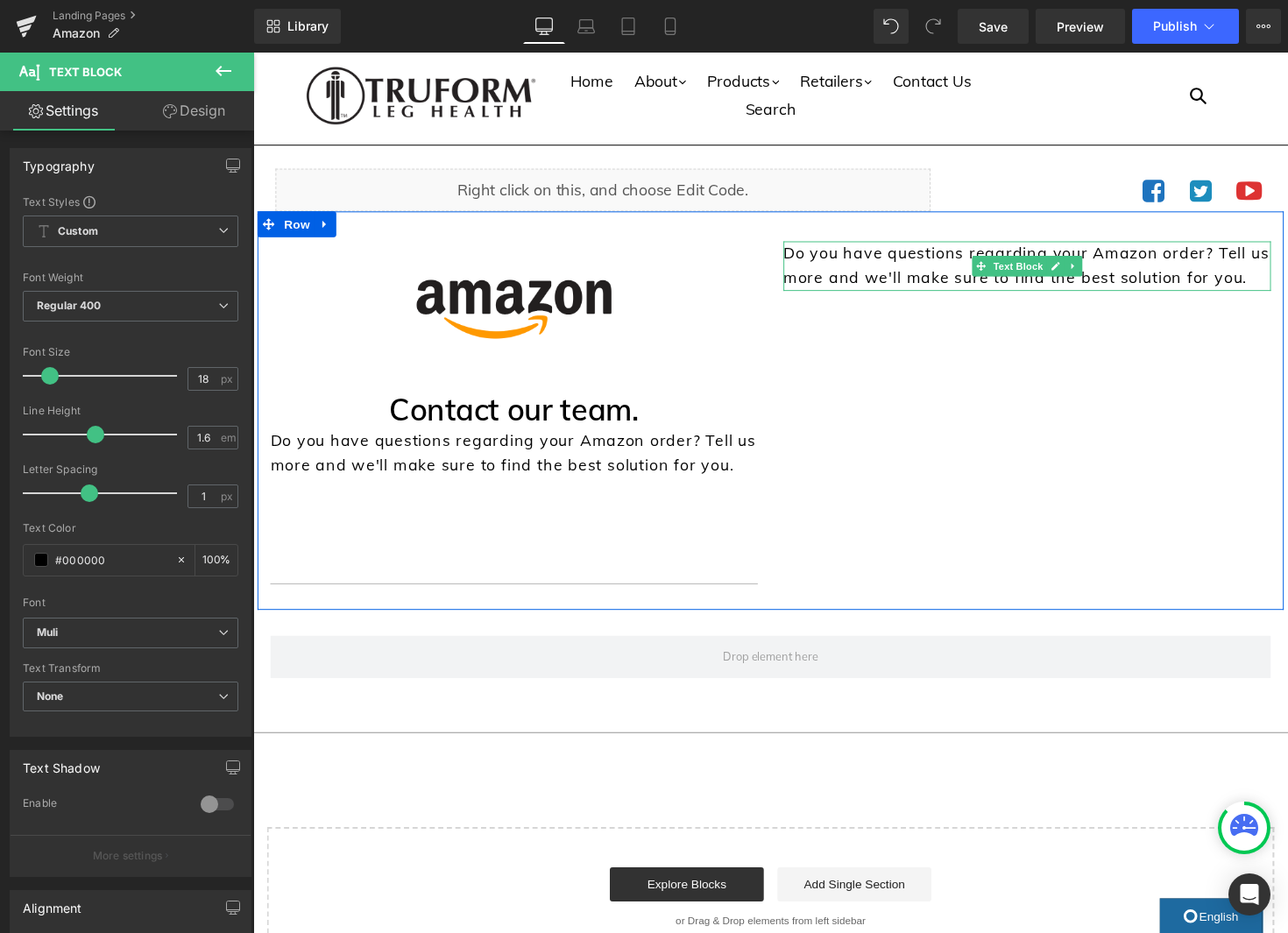
click at [966, 273] on p "Do you have questions regarding your Amazon order? Tell us more and we'll make …" at bounding box center [1046, 271] width 500 height 50
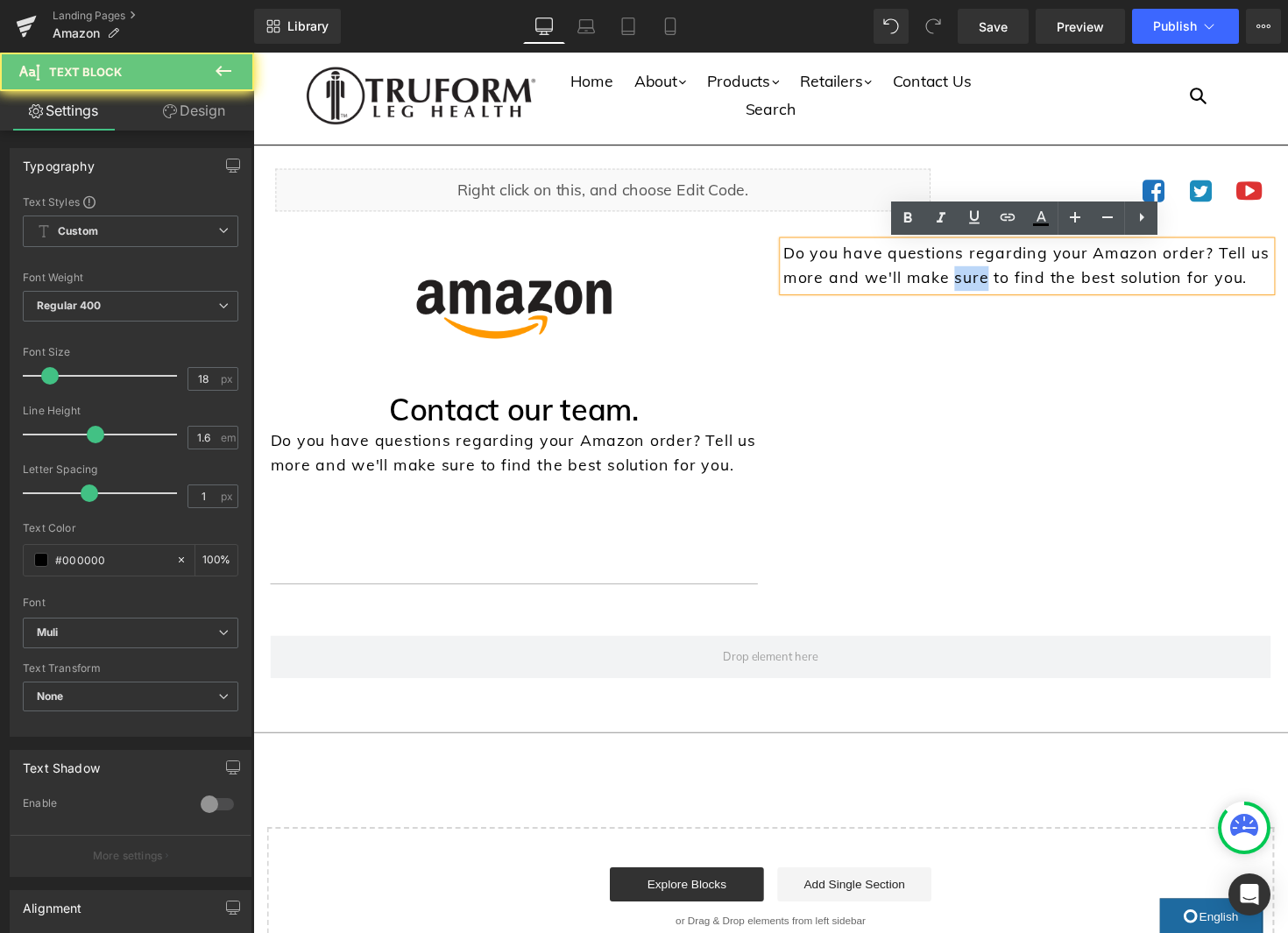
click at [966, 273] on p "Do you have questions regarding your Amazon order? Tell us more and we'll make …" at bounding box center [1046, 271] width 500 height 50
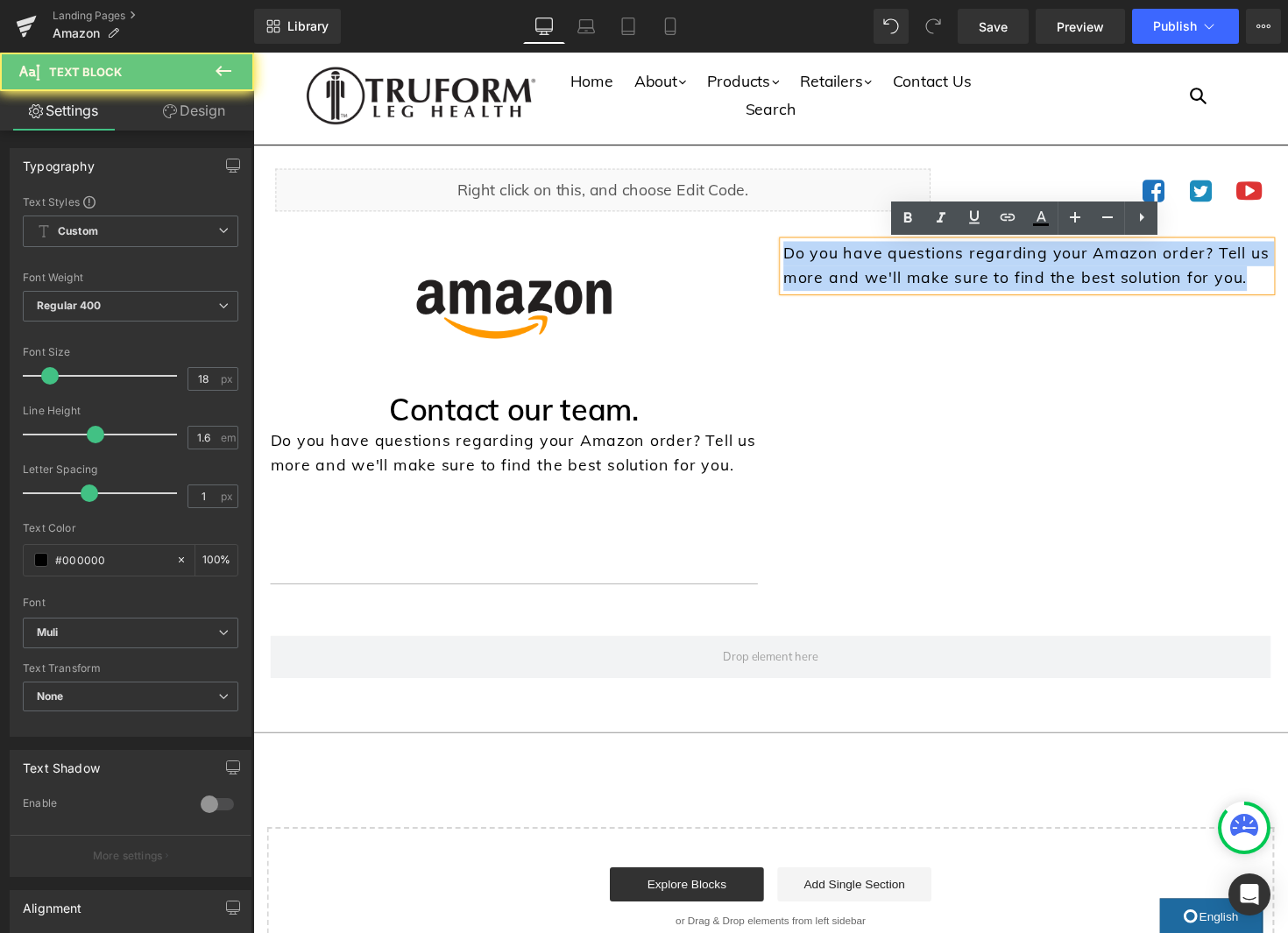
click at [966, 273] on p "Do you have questions regarding your Amazon order? Tell us more and we'll make …" at bounding box center [1046, 271] width 500 height 50
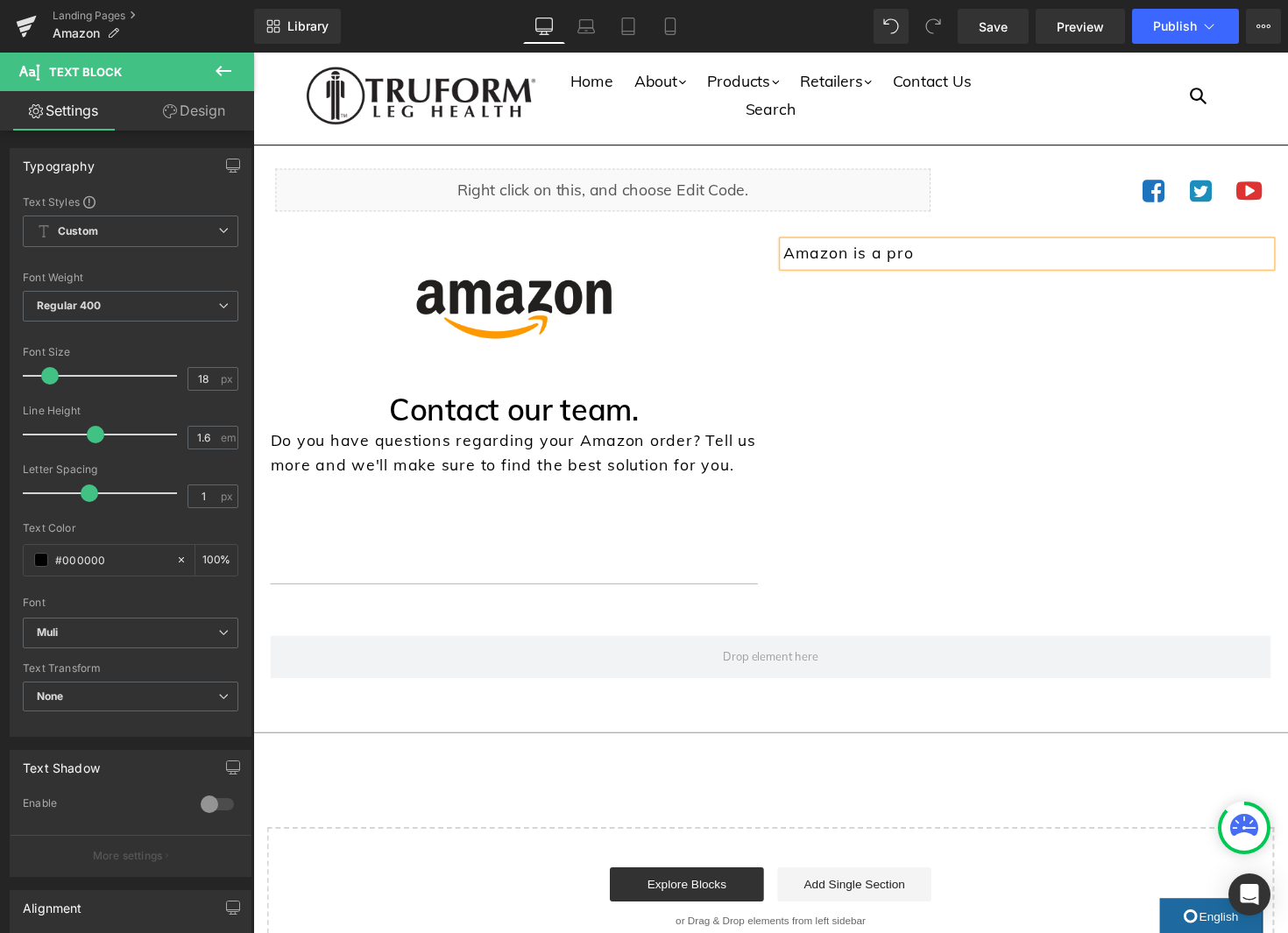
click at [833, 260] on p "Amazon is a pro" at bounding box center [1046, 259] width 500 height 26
click at [834, 260] on p "Amazon is a pro" at bounding box center [1046, 259] width 500 height 26
drag, startPoint x: 950, startPoint y: 259, endPoint x: 958, endPoint y: 267, distance: 11.3
click at [950, 259] on p "Truform is a pro" at bounding box center [1046, 259] width 500 height 26
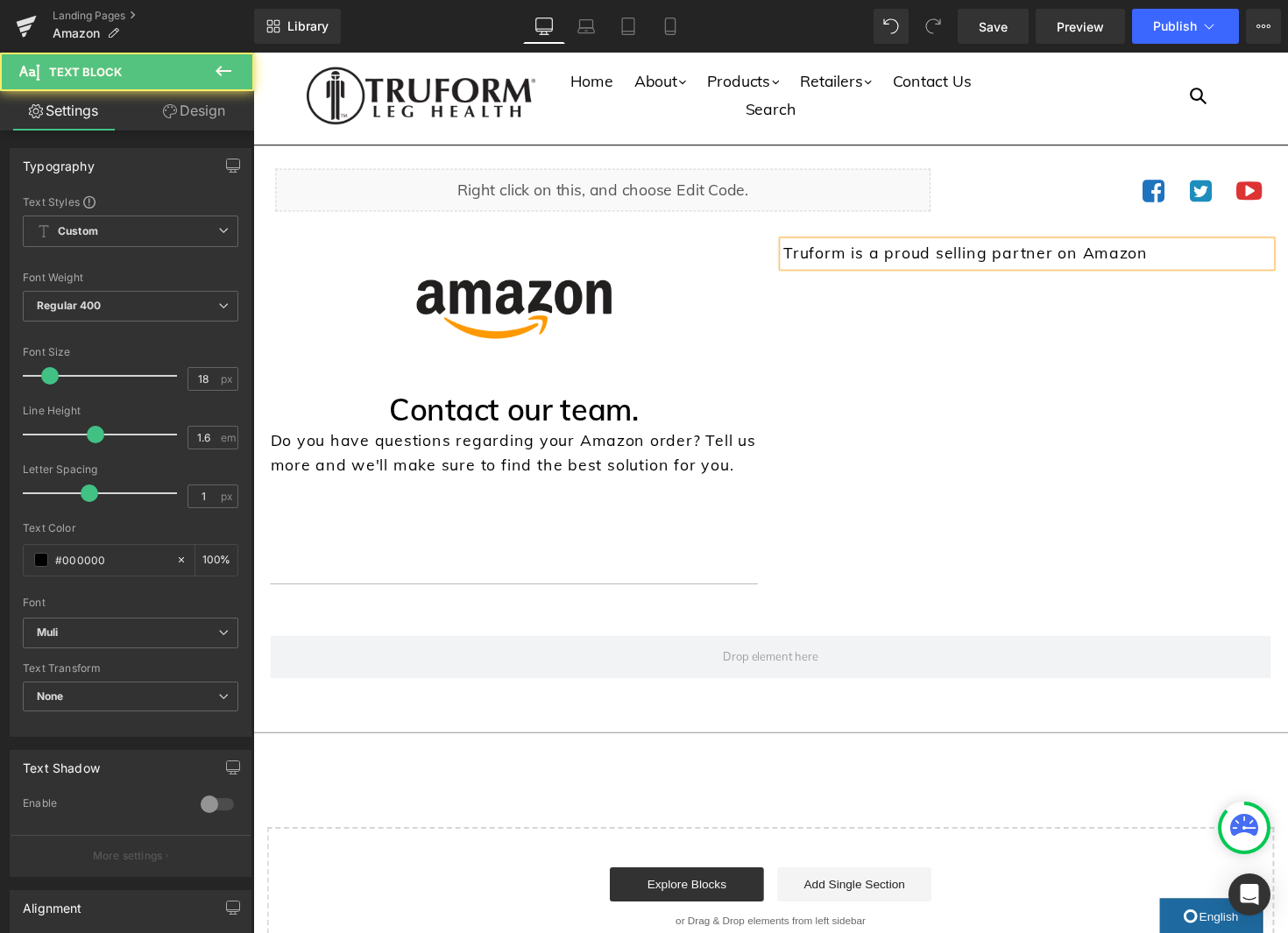
drag, startPoint x: 955, startPoint y: 263, endPoint x: 1027, endPoint y: 362, distance: 122.4
click at [954, 264] on p "Truform is a proud selling partner on Amazon" at bounding box center [1046, 259] width 500 height 26
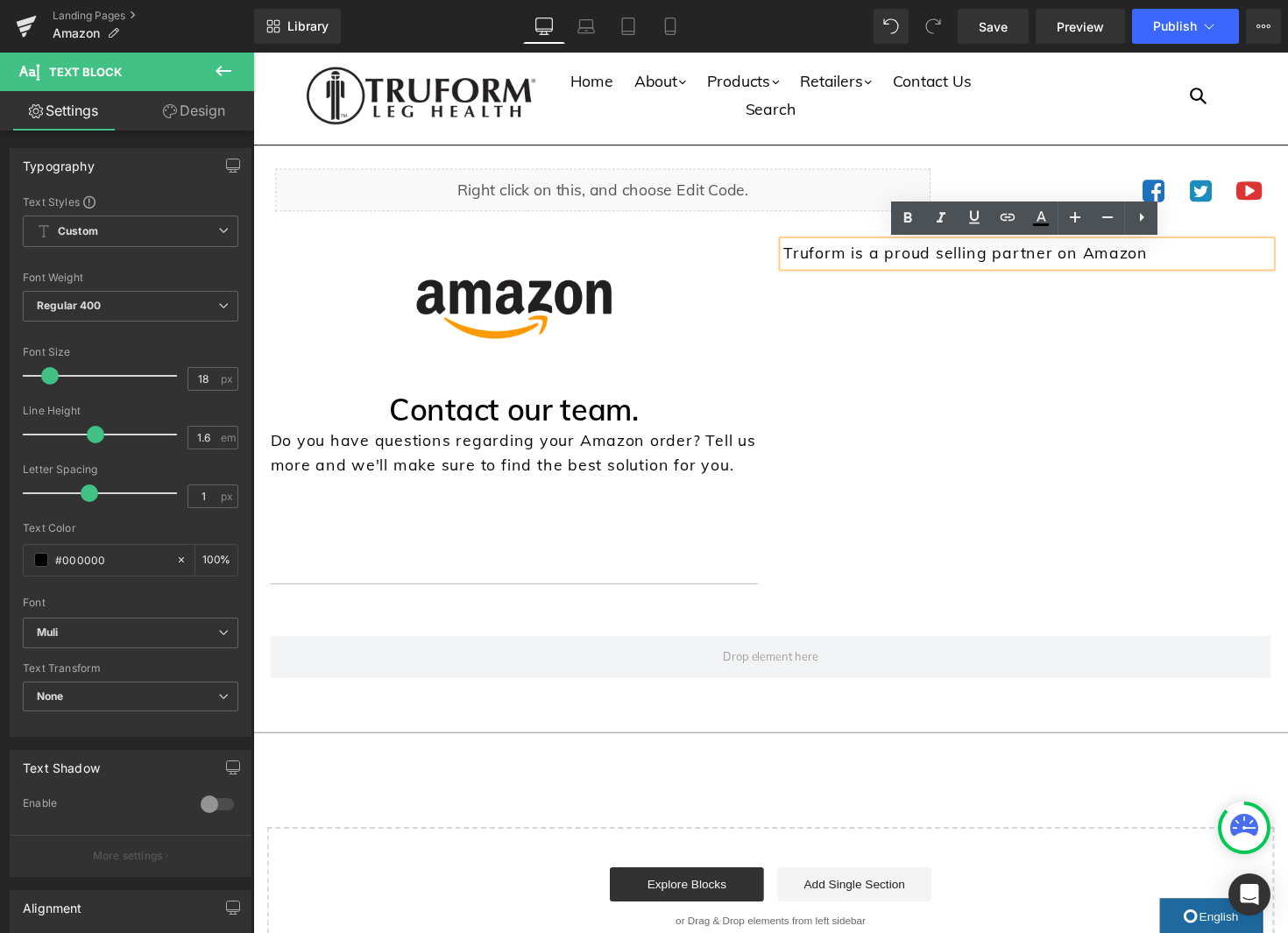
click at [1201, 265] on p "Truform is a proud selling partner on Amazon" at bounding box center [1046, 259] width 500 height 26
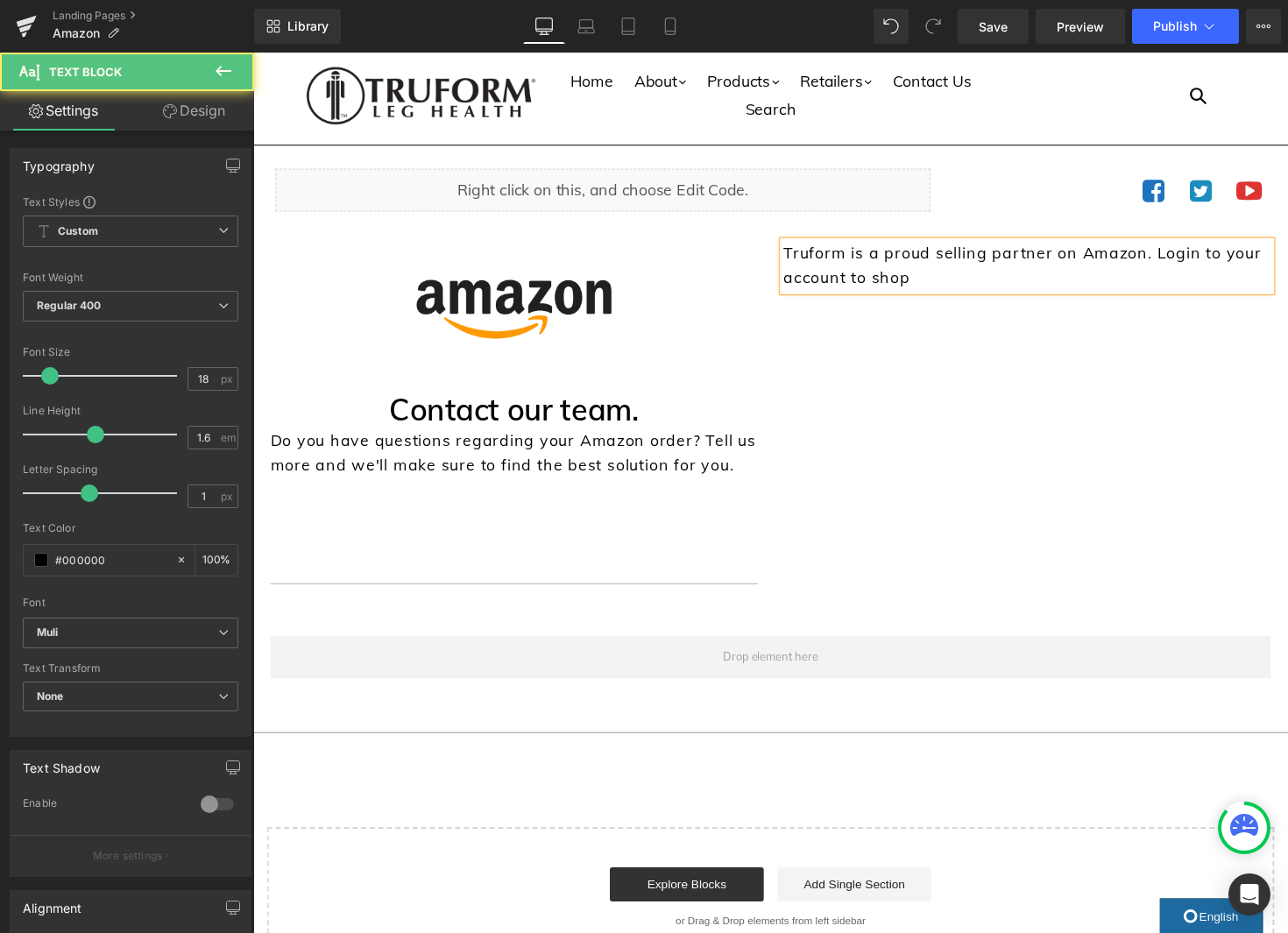
click at [801, 286] on p "Truform is a proud selling partner on Amazon. Login to your account to shop" at bounding box center [1046, 271] width 500 height 50
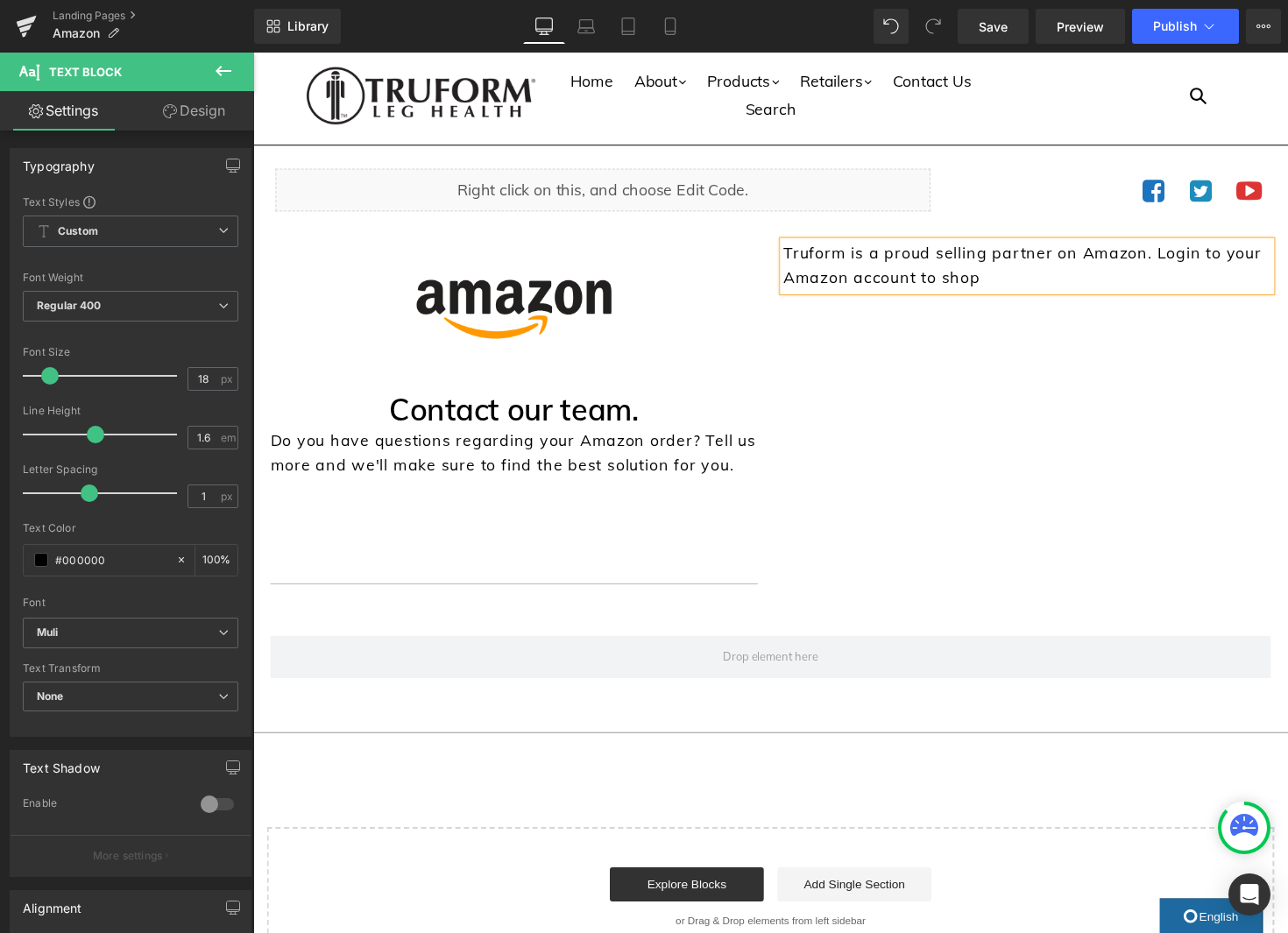
drag, startPoint x: 1022, startPoint y: 289, endPoint x: 991, endPoint y: 297, distance: 32.0
click at [1021, 289] on p "Truform is a proud selling partner on Amazon. Login to your Amazon account to s…" at bounding box center [1046, 271] width 500 height 50
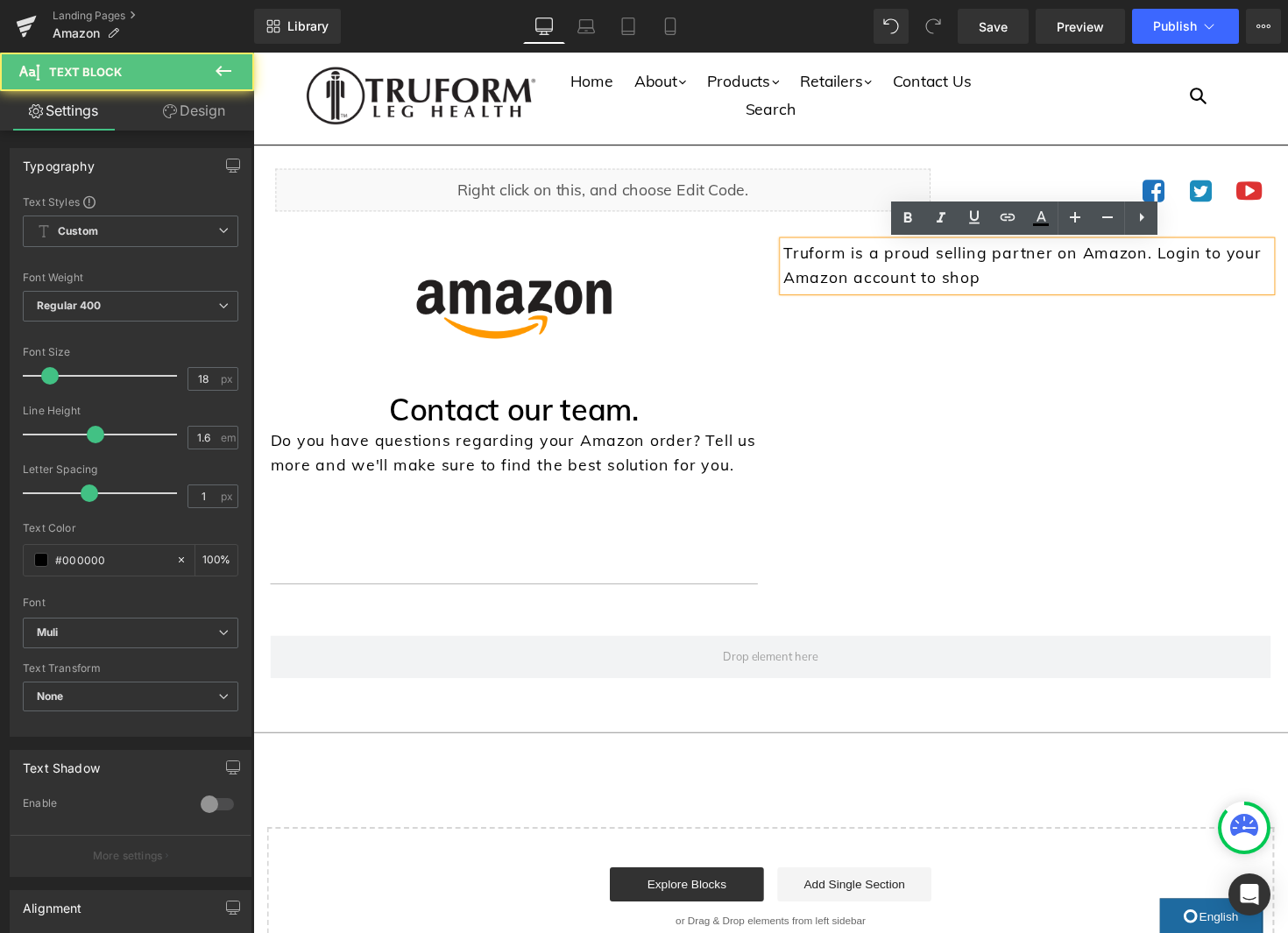
click at [940, 289] on p "Truform is a proud selling partner on Amazon. Login to your Amazon account to s…" at bounding box center [1046, 271] width 500 height 50
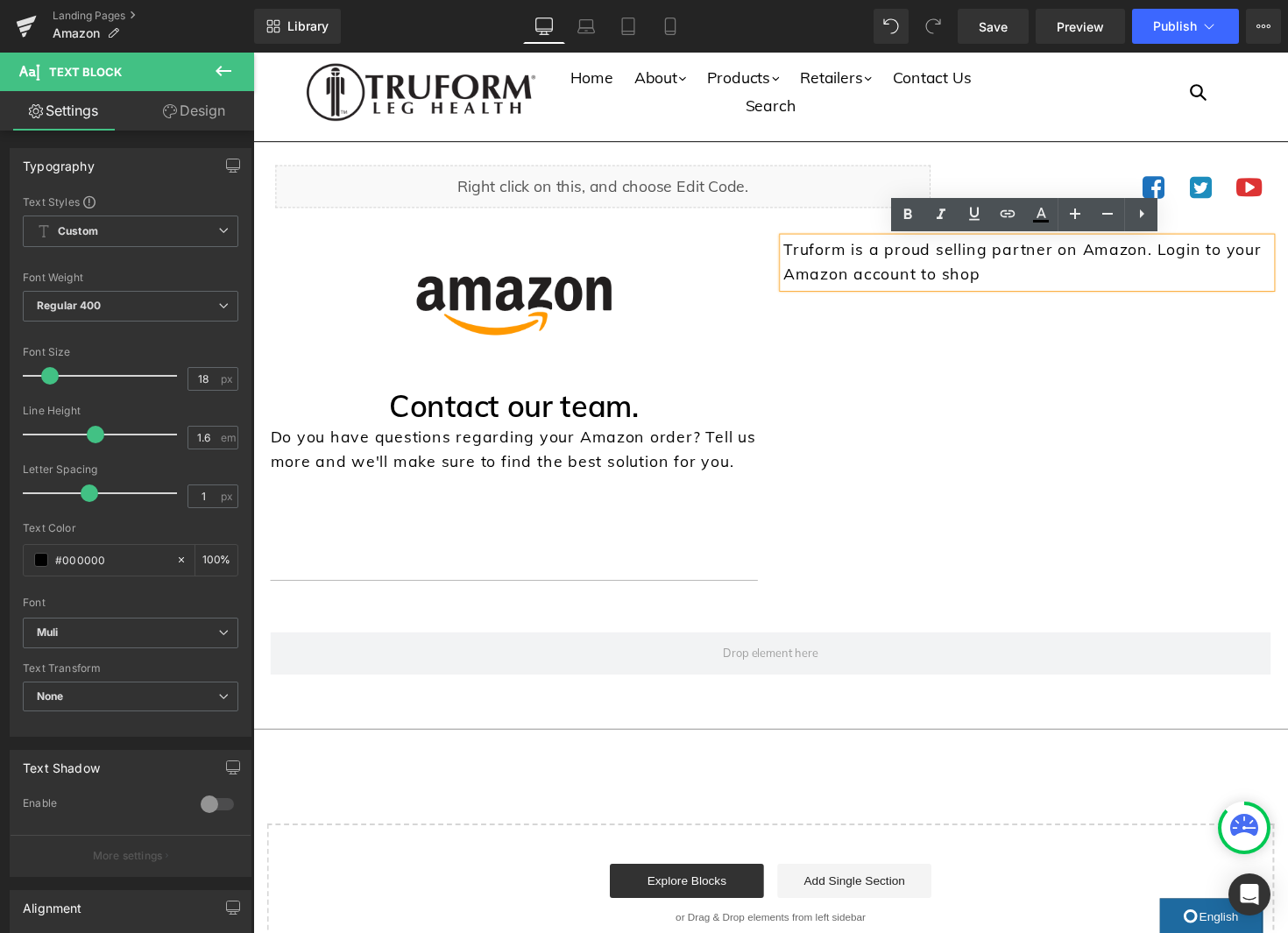
click at [1130, 293] on div "Truform is a proud selling partner on Amazon. Login to your Amazon account to s…" at bounding box center [1046, 268] width 500 height 50
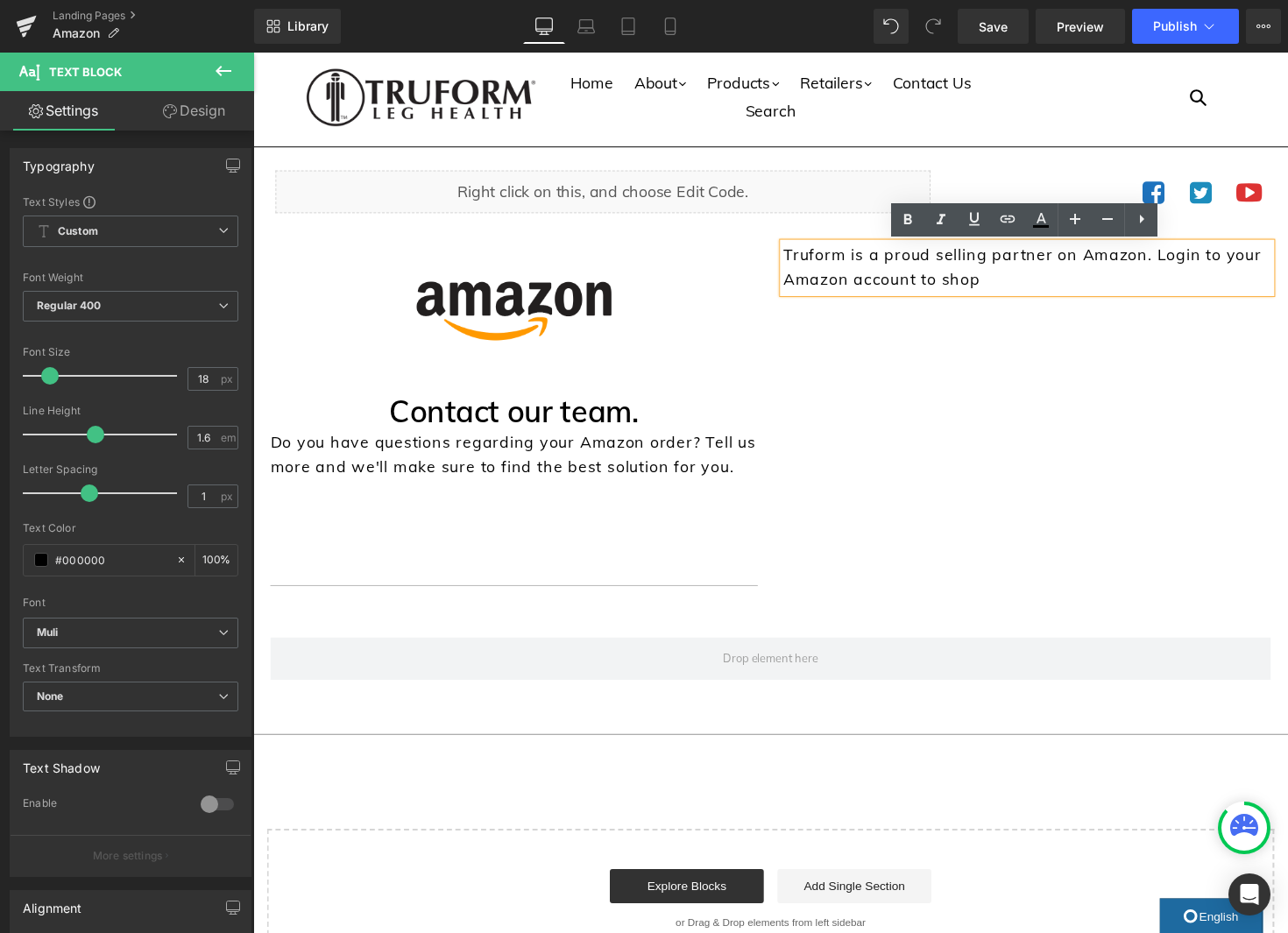
scroll to position [7, 0]
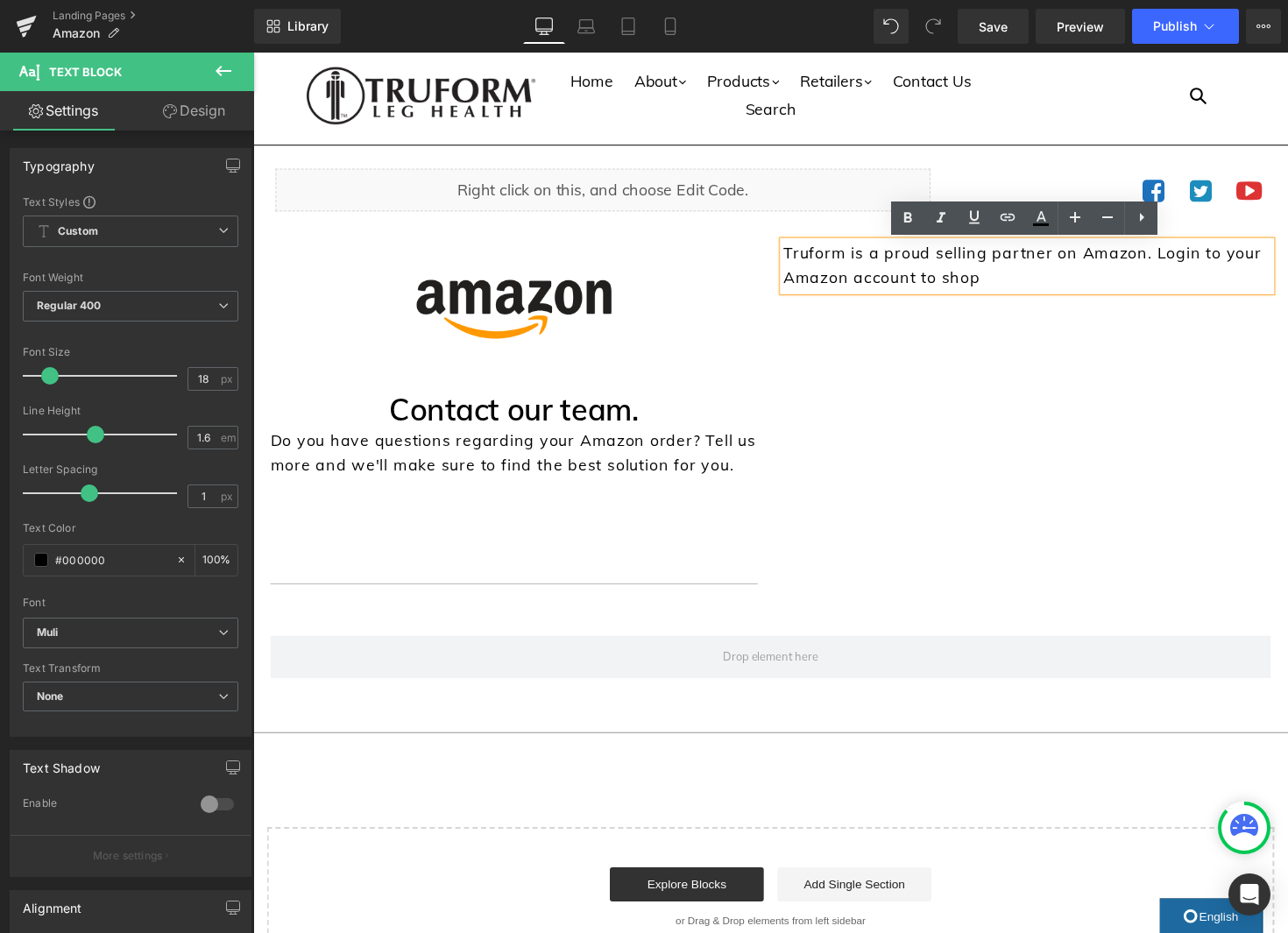
drag, startPoint x: 1043, startPoint y: 288, endPoint x: 1182, endPoint y: 263, distance: 141.2
click at [1175, 264] on p "Truform is a proud selling partner on Amazon. Login to your Amazon account to s…" at bounding box center [1046, 271] width 500 height 50
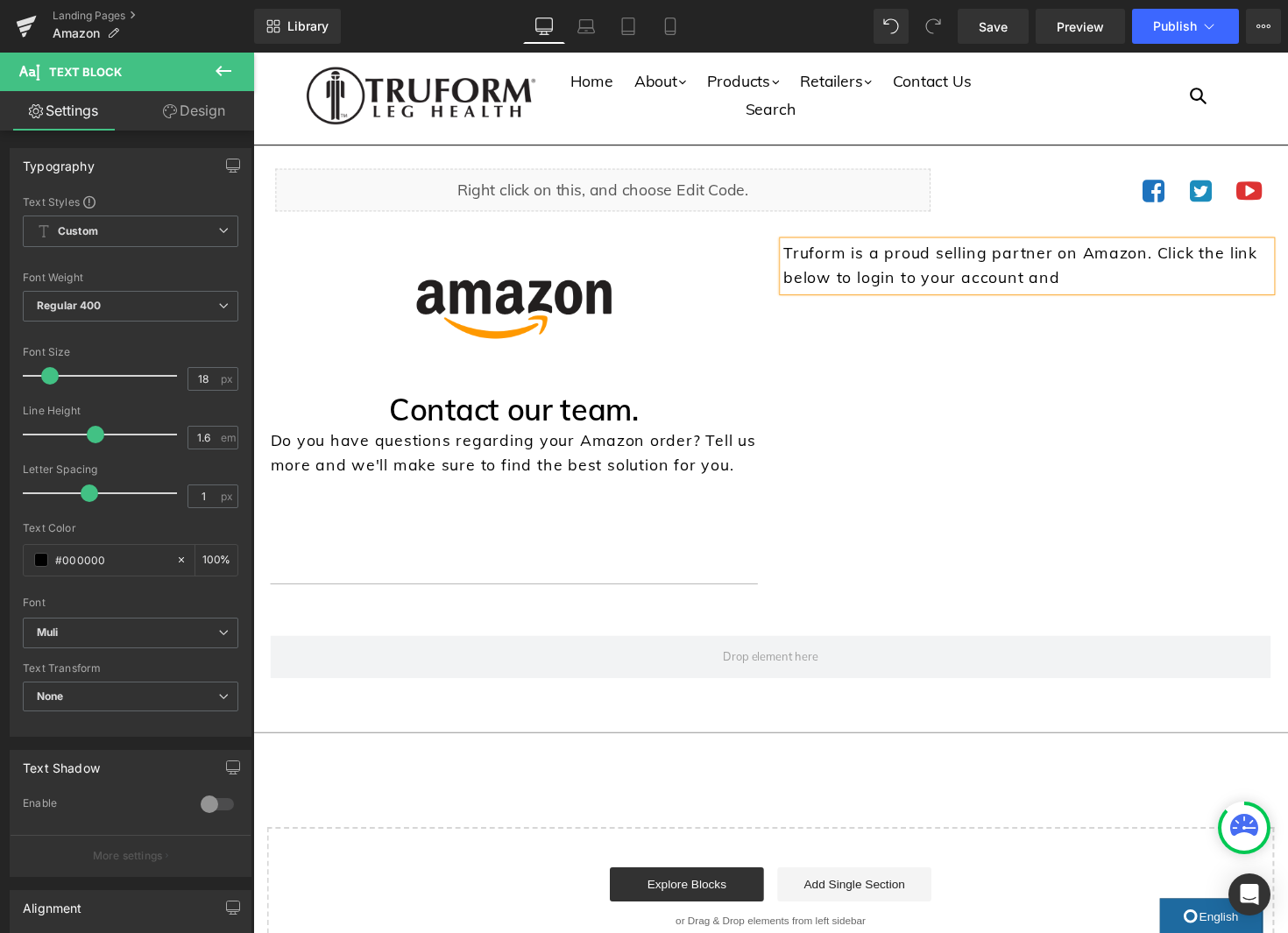
drag, startPoint x: 1120, startPoint y: 284, endPoint x: 872, endPoint y: 291, distance: 248.1
click at [872, 291] on p "Truform is a proud selling partner on Amazon. Click the link below to login to …" at bounding box center [1046, 271] width 500 height 50
click at [897, 293] on p "Truform is a proud selling partner on Amazon. Click the link below to shop the …" at bounding box center [1046, 271] width 500 height 50
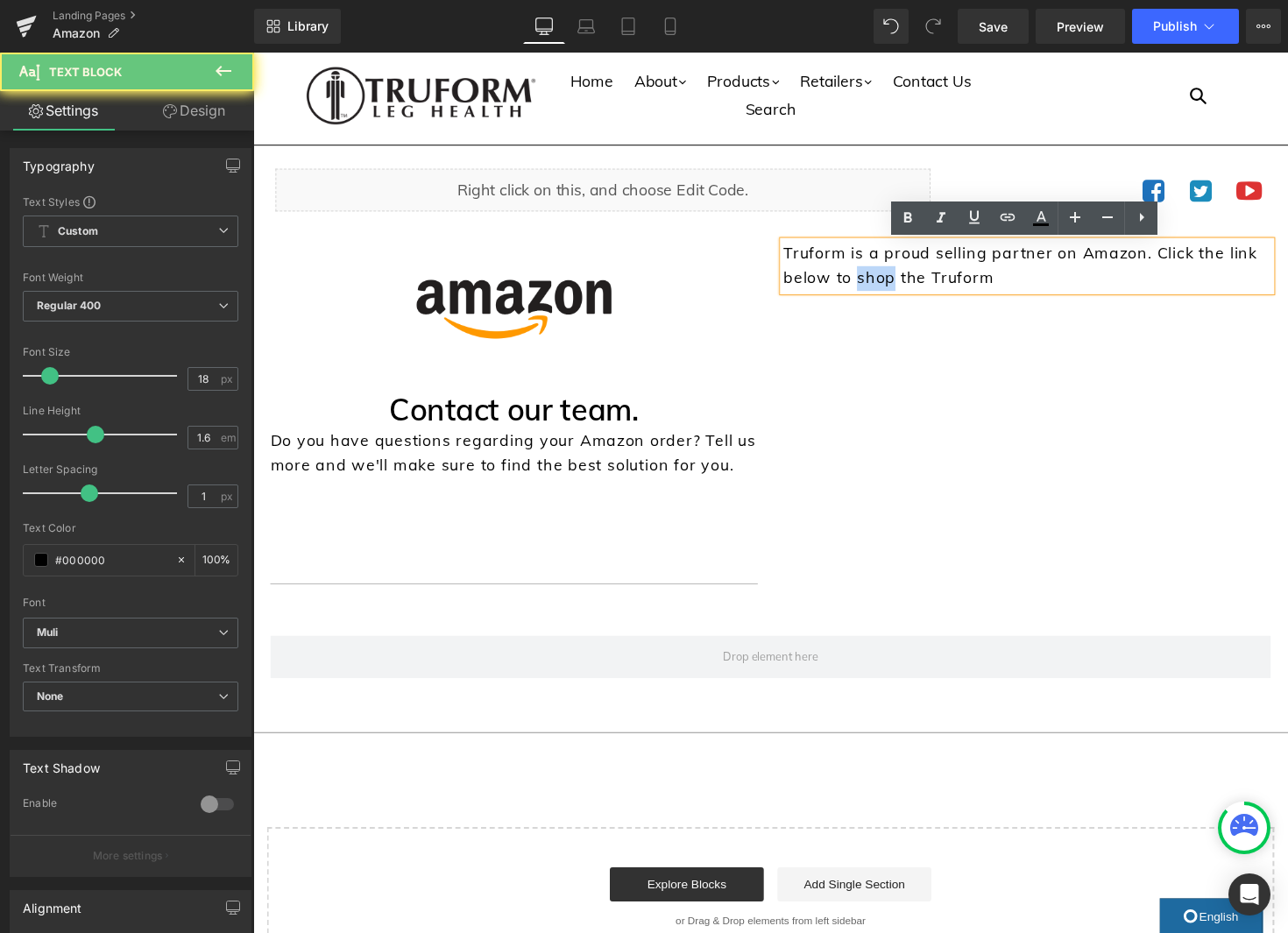
click at [897, 293] on p "Truform is a proud selling partner on Amazon. Click the link below to shop the …" at bounding box center [1046, 271] width 500 height 50
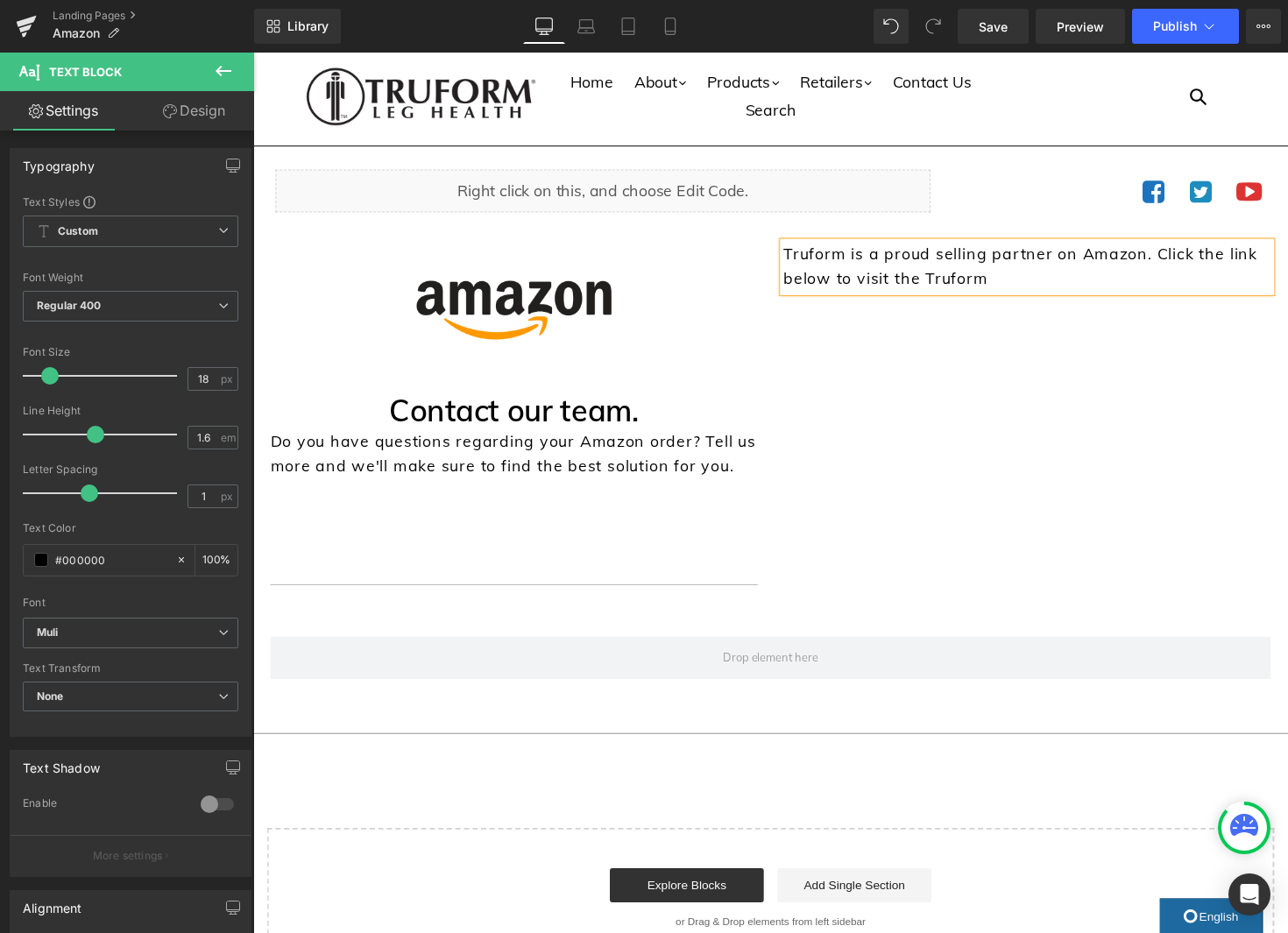
click at [929, 286] on p "Truform is a proud selling partner on Amazon. Click the link below to visit the…" at bounding box center [1046, 272] width 500 height 50
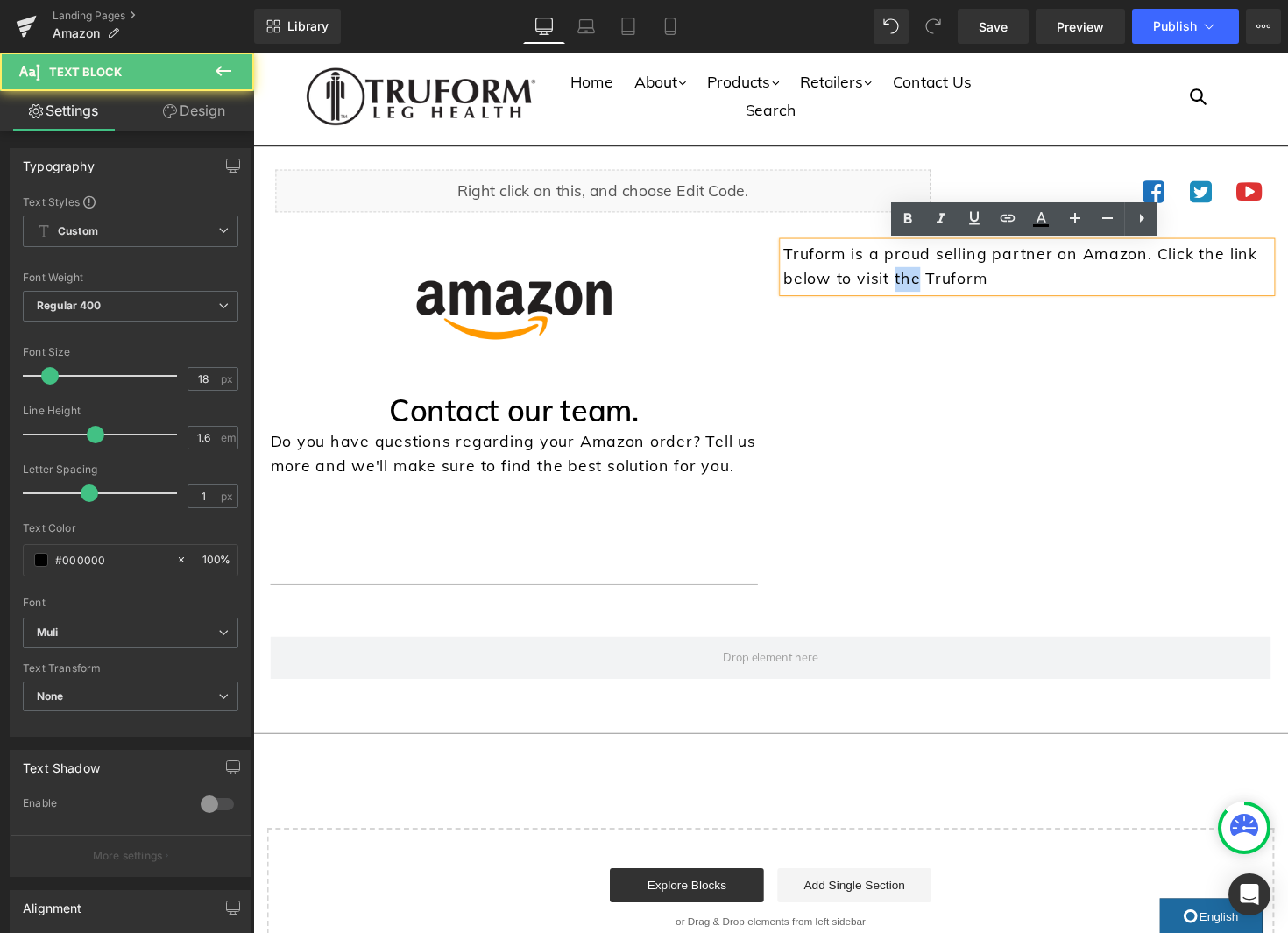
click at [929, 286] on p "Truform is a proud selling partner on Amazon. Click the link below to visit the…" at bounding box center [1046, 272] width 500 height 50
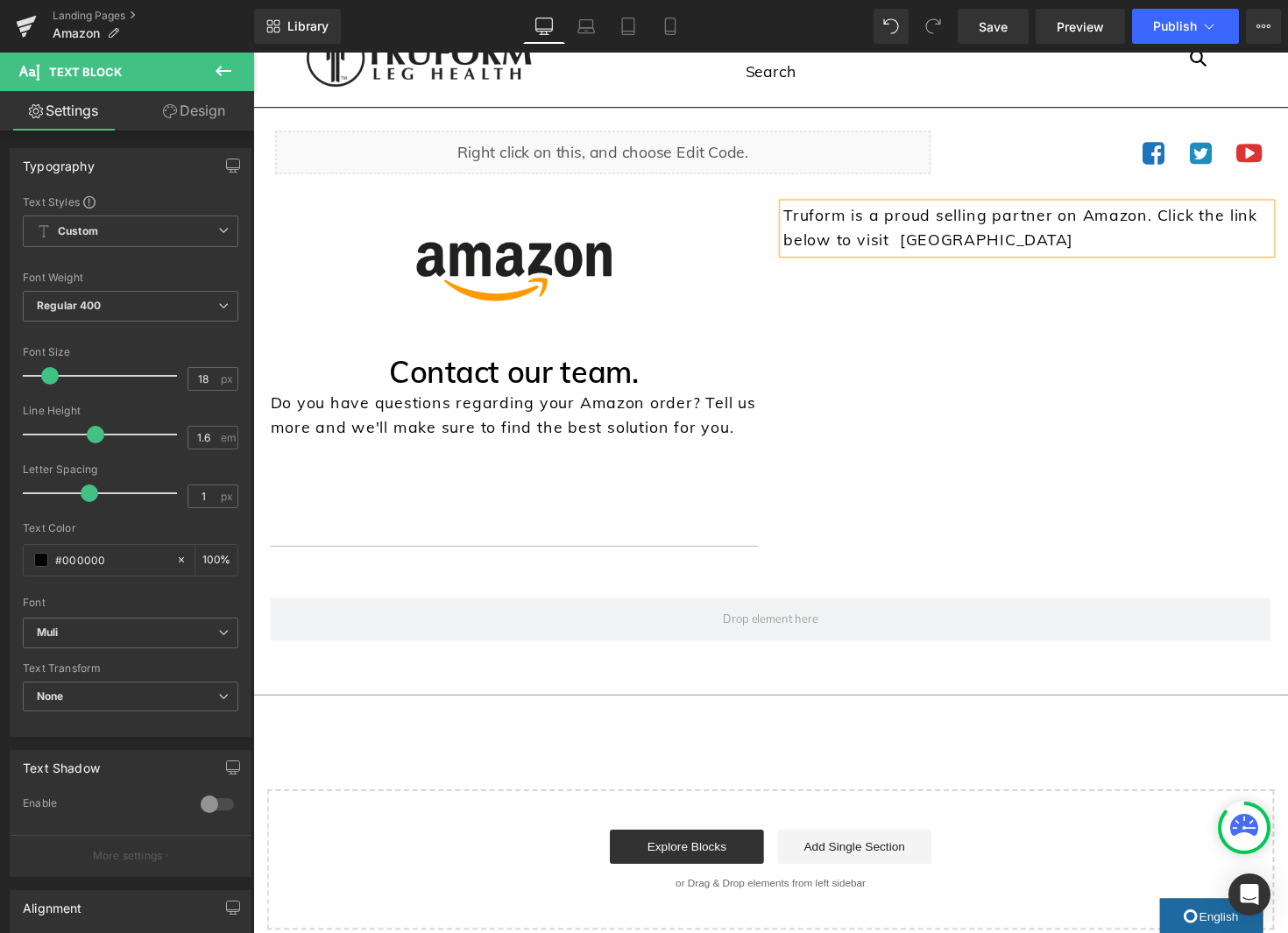
scroll to position [47, 0]
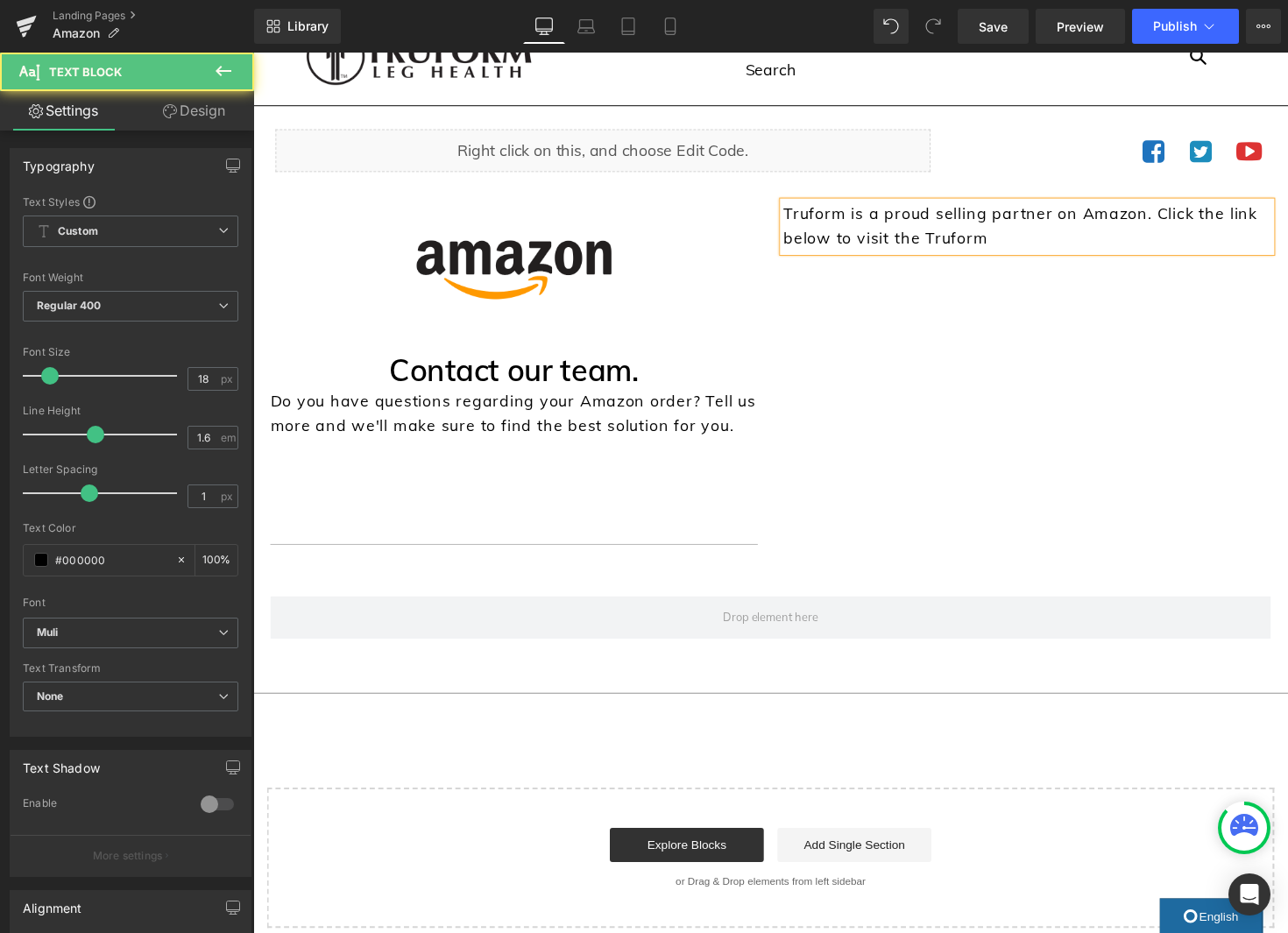
click at [1134, 257] on div "Truform is a proud selling partner on Amazon. Click the link below to visit the…" at bounding box center [1046, 230] width 500 height 50
click at [923, 249] on p "Truform is a proud selling partner on Amazon. Click the link below to visit the…" at bounding box center [1046, 230] width 500 height 50
click at [922, 249] on p "Truform is a proud selling partner on Amazon. Click the link below to visit the…" at bounding box center [1046, 230] width 500 height 50
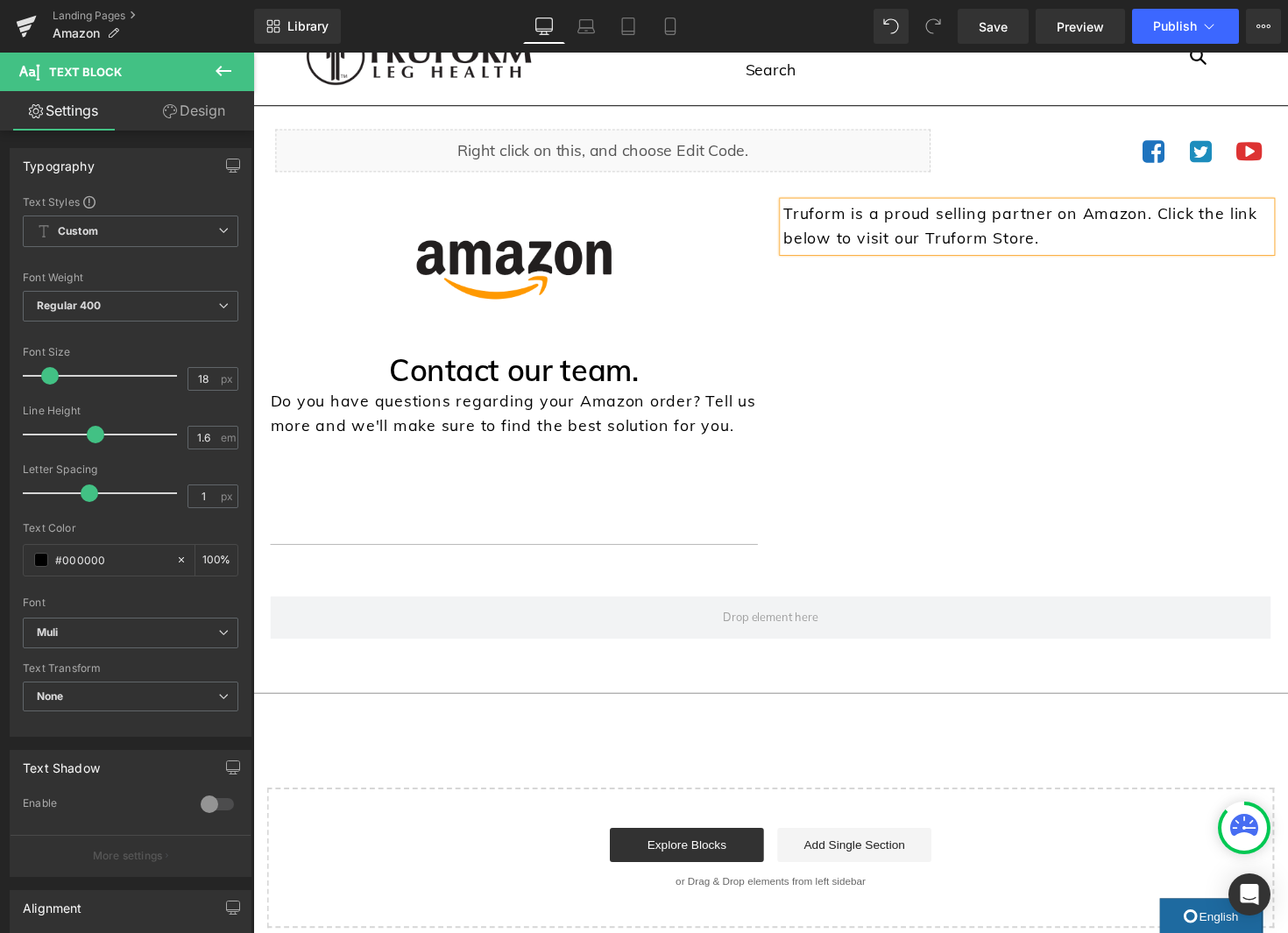
click at [1090, 244] on p "Truform is a proud selling partner on Amazon. Click the link below to visit our…" at bounding box center [1046, 230] width 500 height 50
click at [950, 222] on p "Truform is a proud selling partner on Amazon. Click the link below to visit our…" at bounding box center [1046, 230] width 500 height 50
click at [1229, 249] on p "Truform is a proud to be a selling partner on Amazon. Click the link below to v…" at bounding box center [1046, 230] width 500 height 50
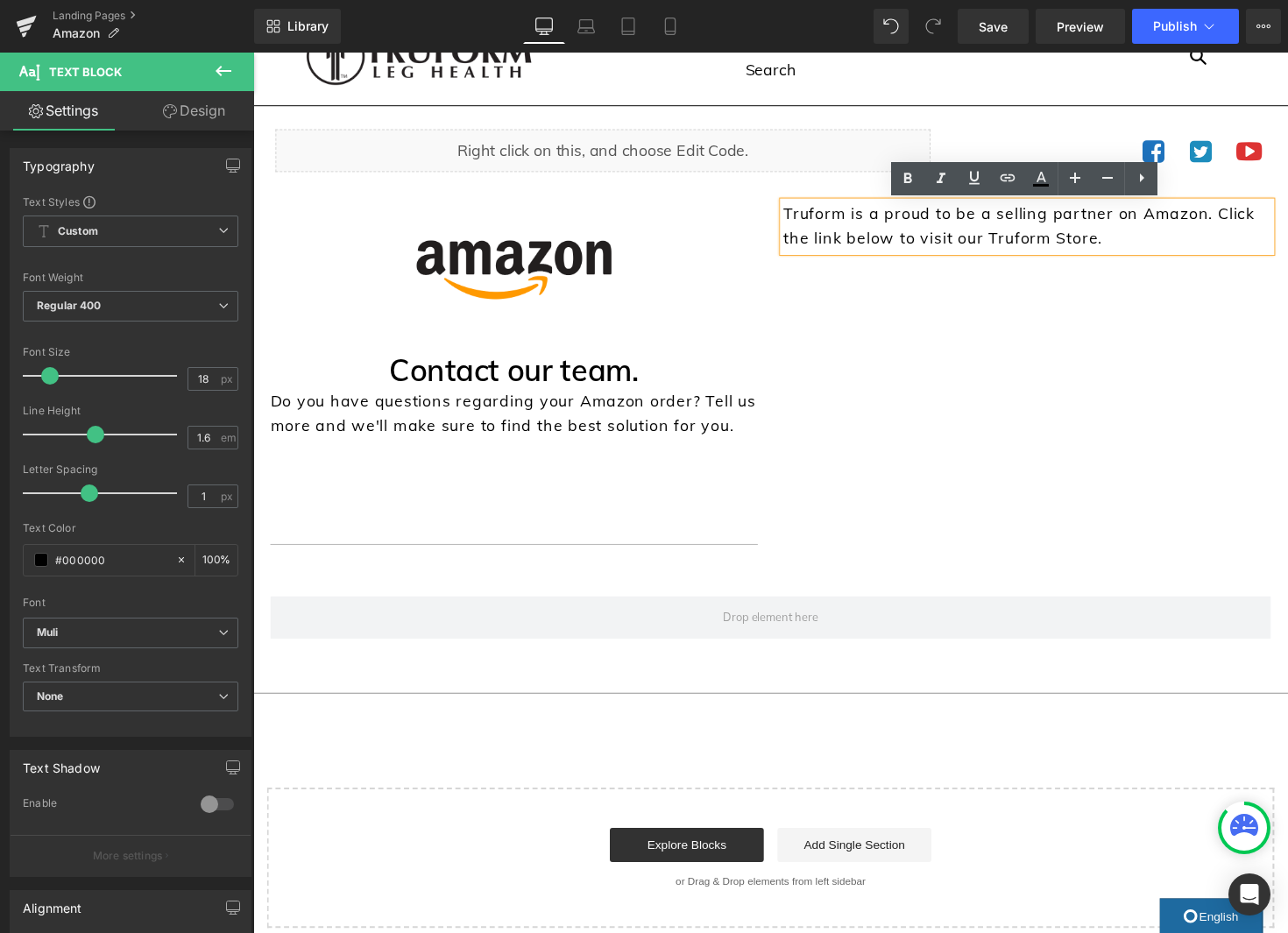
click at [1232, 221] on p "Truform is a proud to be a selling partner on Amazon. Click the link below to v…" at bounding box center [1046, 230] width 500 height 50
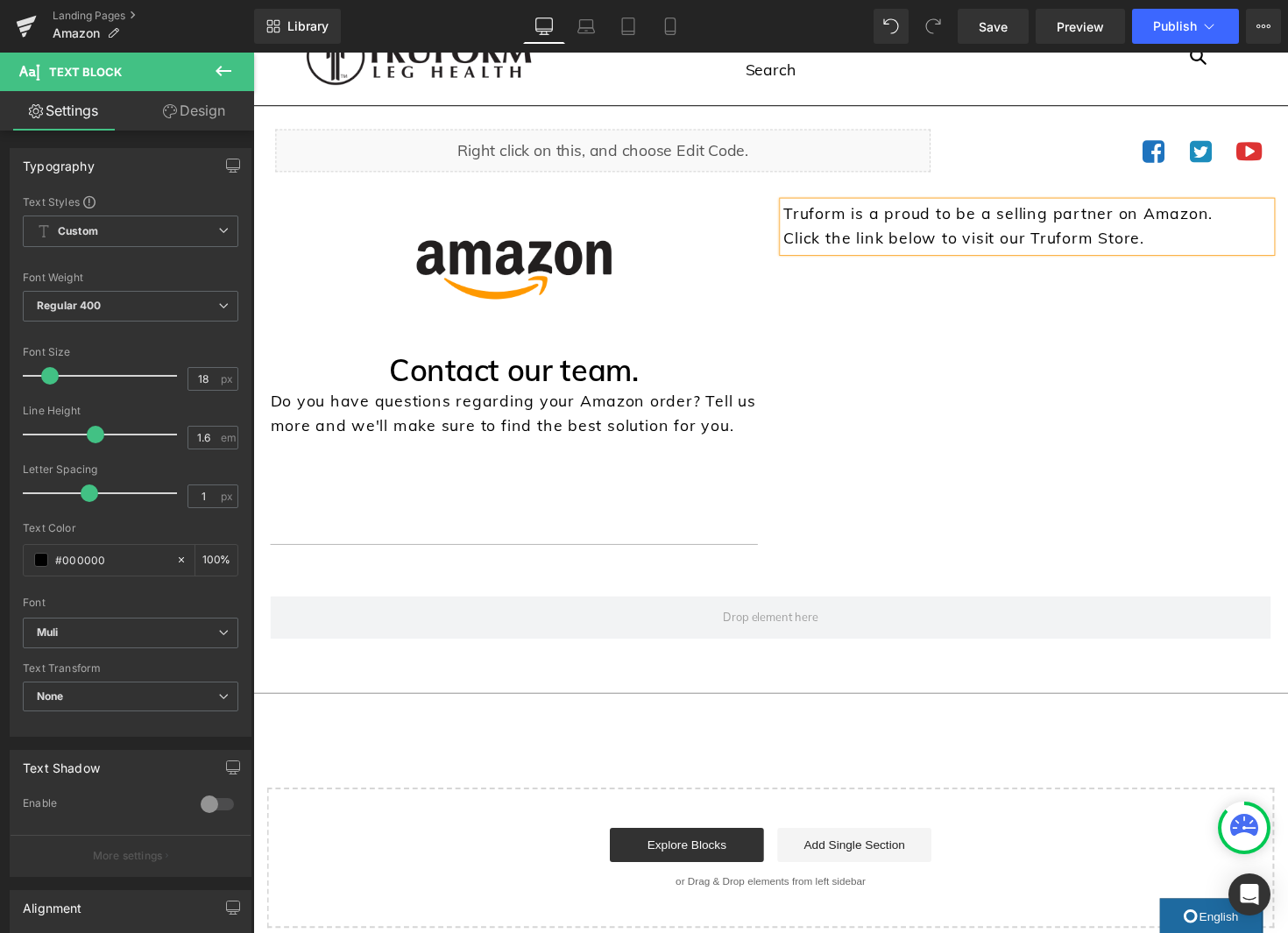
click at [1195, 251] on p "Click the link below to visit our Truform Store." at bounding box center [1046, 244] width 500 height 26
click at [1027, 244] on p "Click the link below to visit our Truform Store and shop all of the great offer…" at bounding box center [1046, 256] width 500 height 50
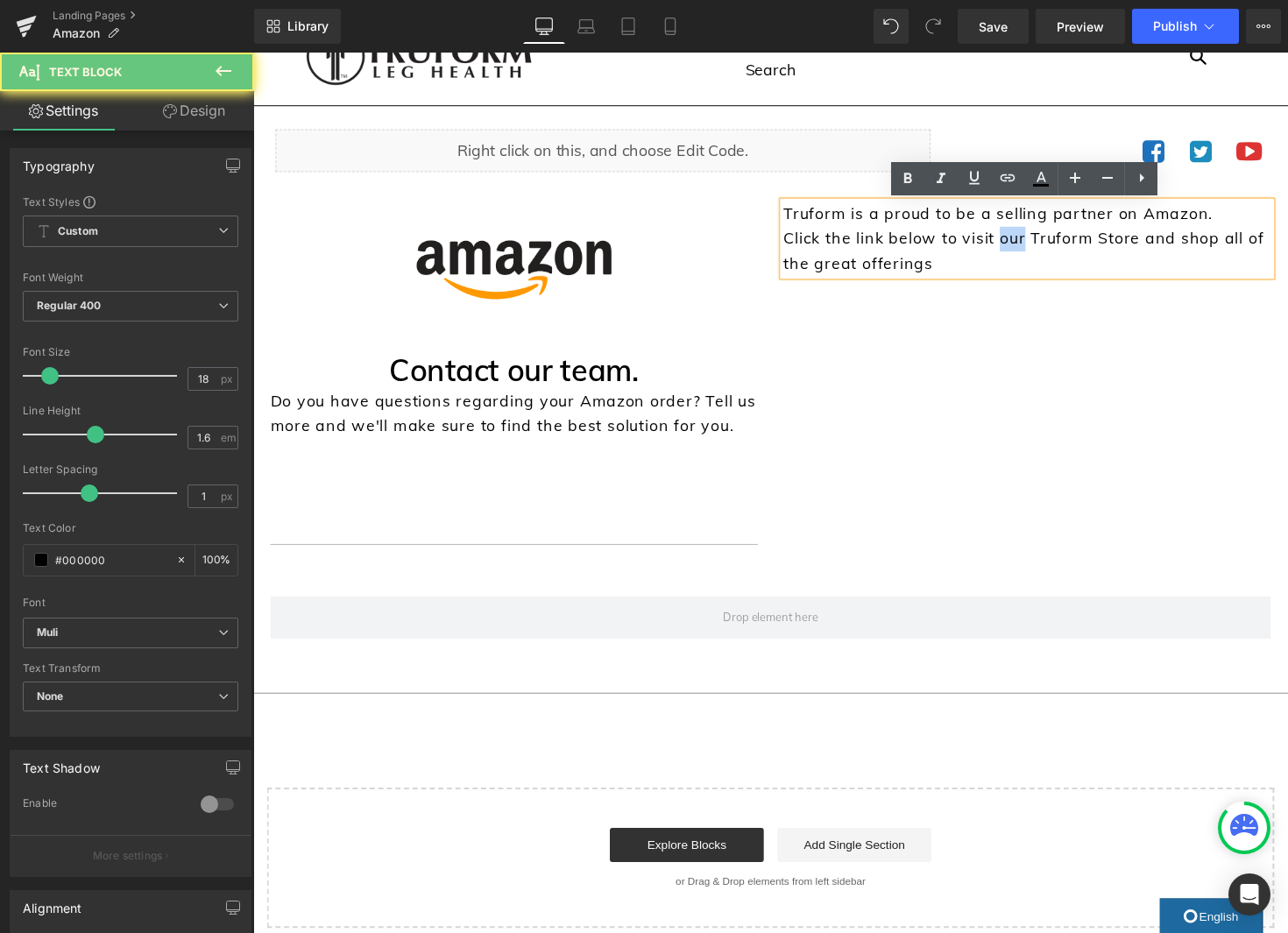
click at [1027, 244] on p "Click the link below to visit our Truform Store and shop all of the great offer…" at bounding box center [1046, 256] width 500 height 50
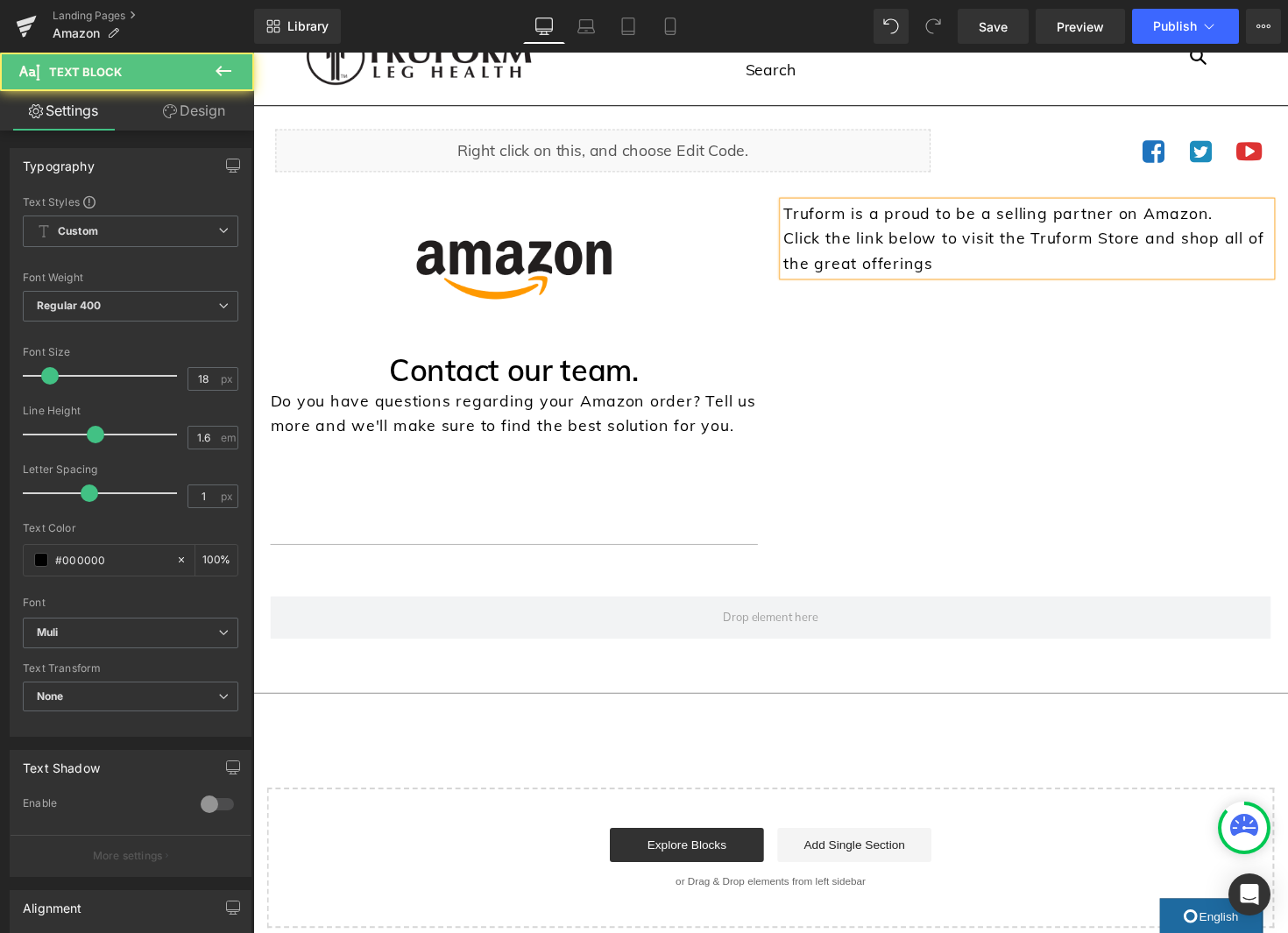
click at [811, 272] on p "Click the link below to visit the Truform Store and shop all of the great offer…" at bounding box center [1046, 256] width 500 height 50
drag, startPoint x: 811, startPoint y: 272, endPoint x: 923, endPoint y: 280, distance: 112.3
click at [811, 272] on p "Click the link below to visit the Truform Store and shop all of the great offer…" at bounding box center [1046, 256] width 500 height 50
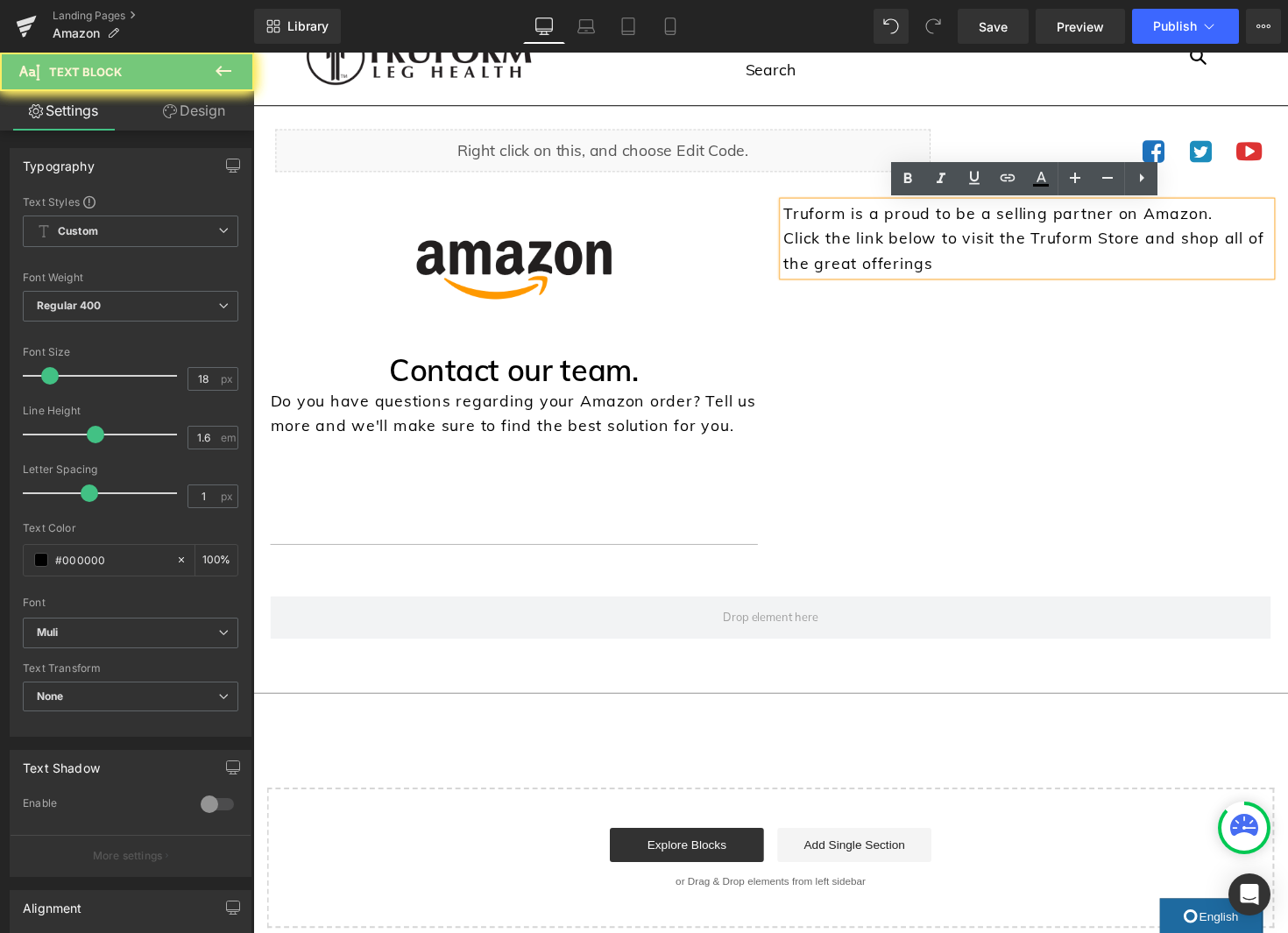
click at [996, 265] on p "Click the link below to visit the Truform Store and shop all of the great offer…" at bounding box center [1046, 256] width 500 height 50
drag, startPoint x: 980, startPoint y: 270, endPoint x: 1248, endPoint y: 240, distance: 269.7
click at [1248, 240] on p "Click the link below to visit the Truform Store and shop all of the great offer…" at bounding box center [1046, 256] width 500 height 50
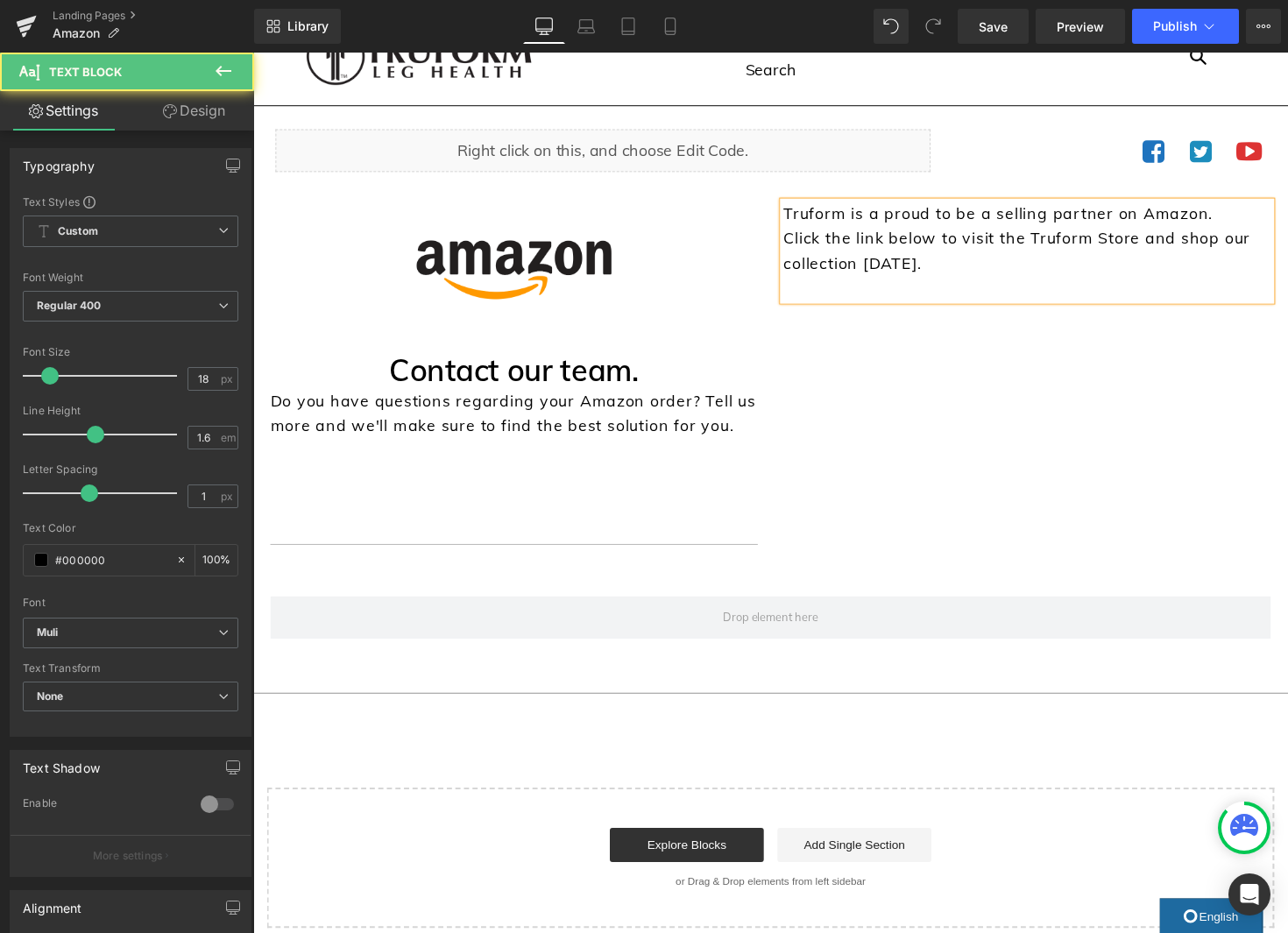
drag, startPoint x: 892, startPoint y: 221, endPoint x: 900, endPoint y: 240, distance: 20.6
click at [892, 221] on p "Truform is a proud to be a selling partner on Amazon." at bounding box center [1046, 218] width 500 height 26
click at [992, 226] on p "Truform is proud to be a selling partner on Amazon." at bounding box center [1046, 218] width 500 height 26
click at [1003, 286] on p at bounding box center [1046, 294] width 500 height 26
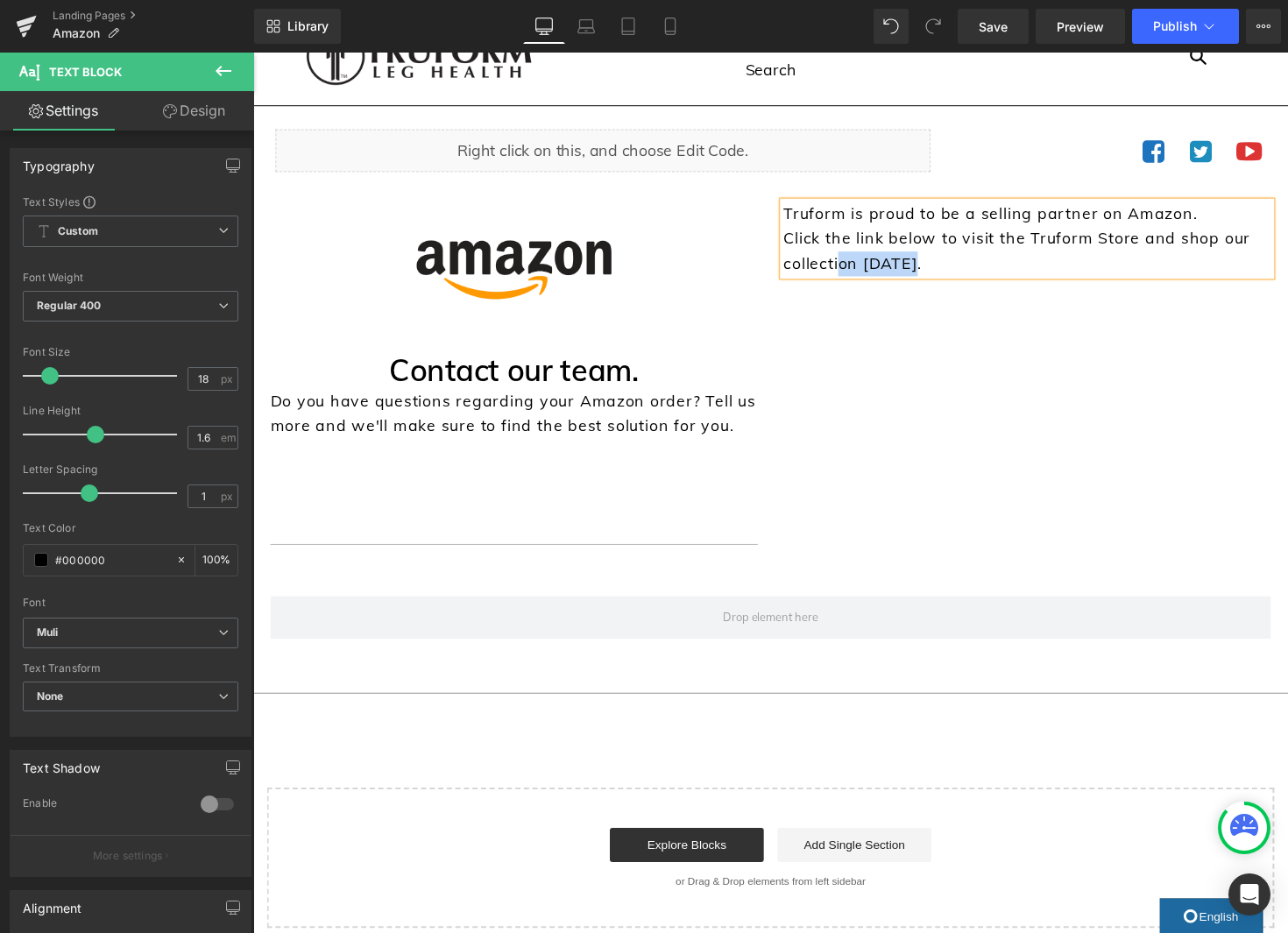
drag, startPoint x: 981, startPoint y: 270, endPoint x: 857, endPoint y: 264, distance: 124.1
click at [857, 264] on p "Click the link below to visit the Truform Store and shop our collection today." at bounding box center [1046, 256] width 500 height 50
click at [967, 268] on p "Click the link below to visit the Truform Store and shop our collection today." at bounding box center [1046, 256] width 500 height 50
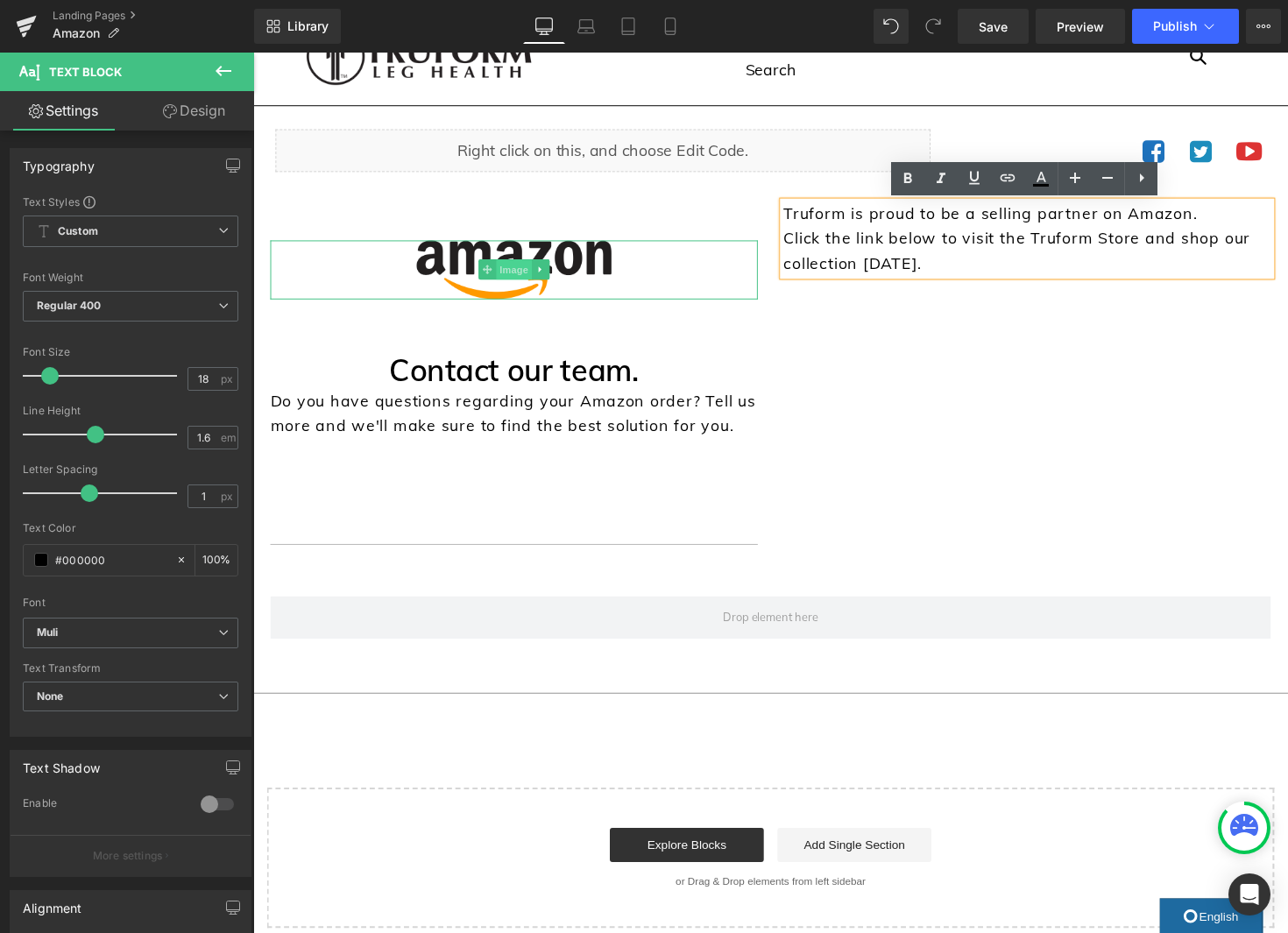
drag, startPoint x: 516, startPoint y: 270, endPoint x: 533, endPoint y: 271, distance: 17.0
click at [516, 270] on span "Image" at bounding box center [520, 275] width 37 height 21
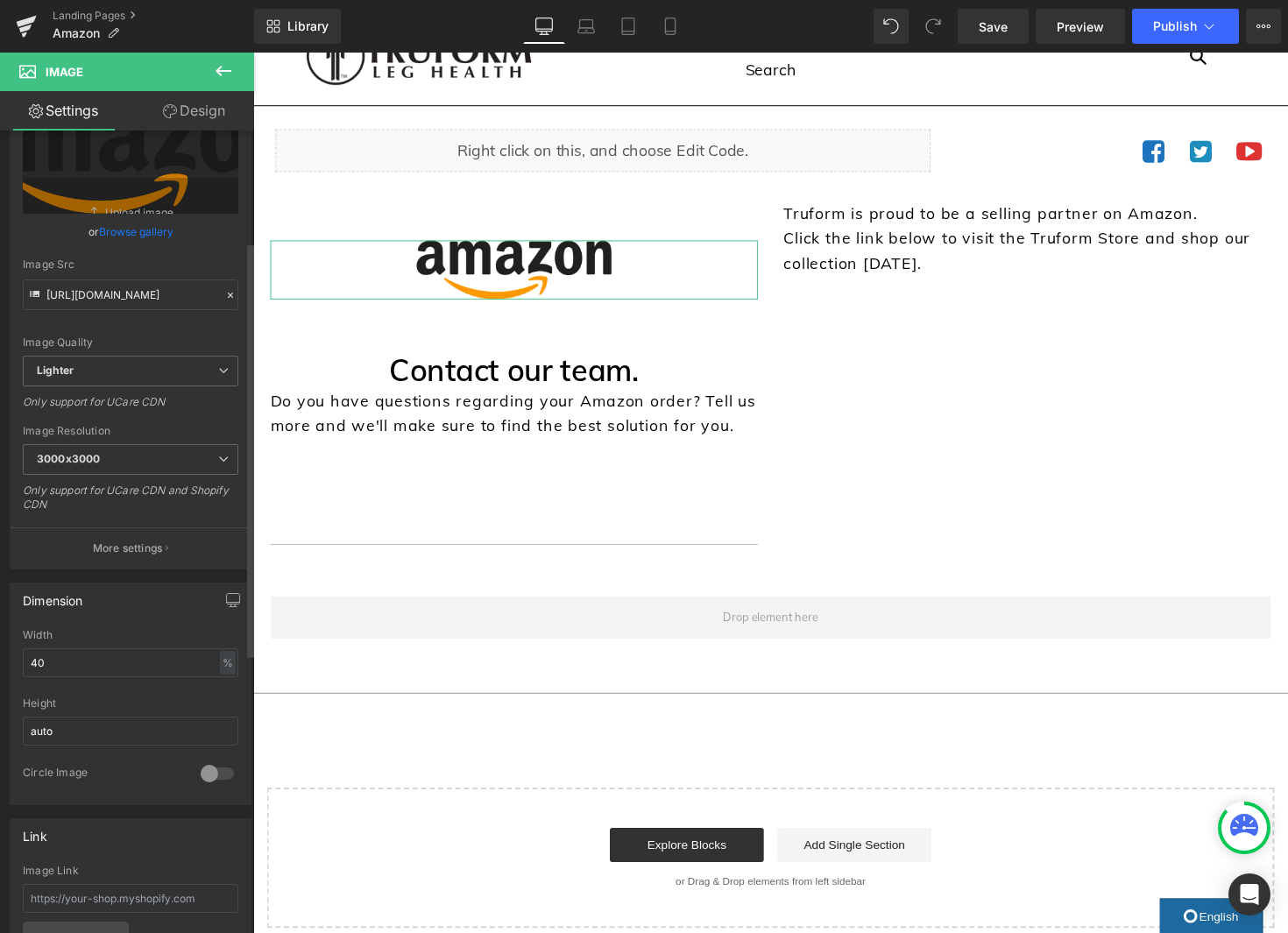
scroll to position [404, 0]
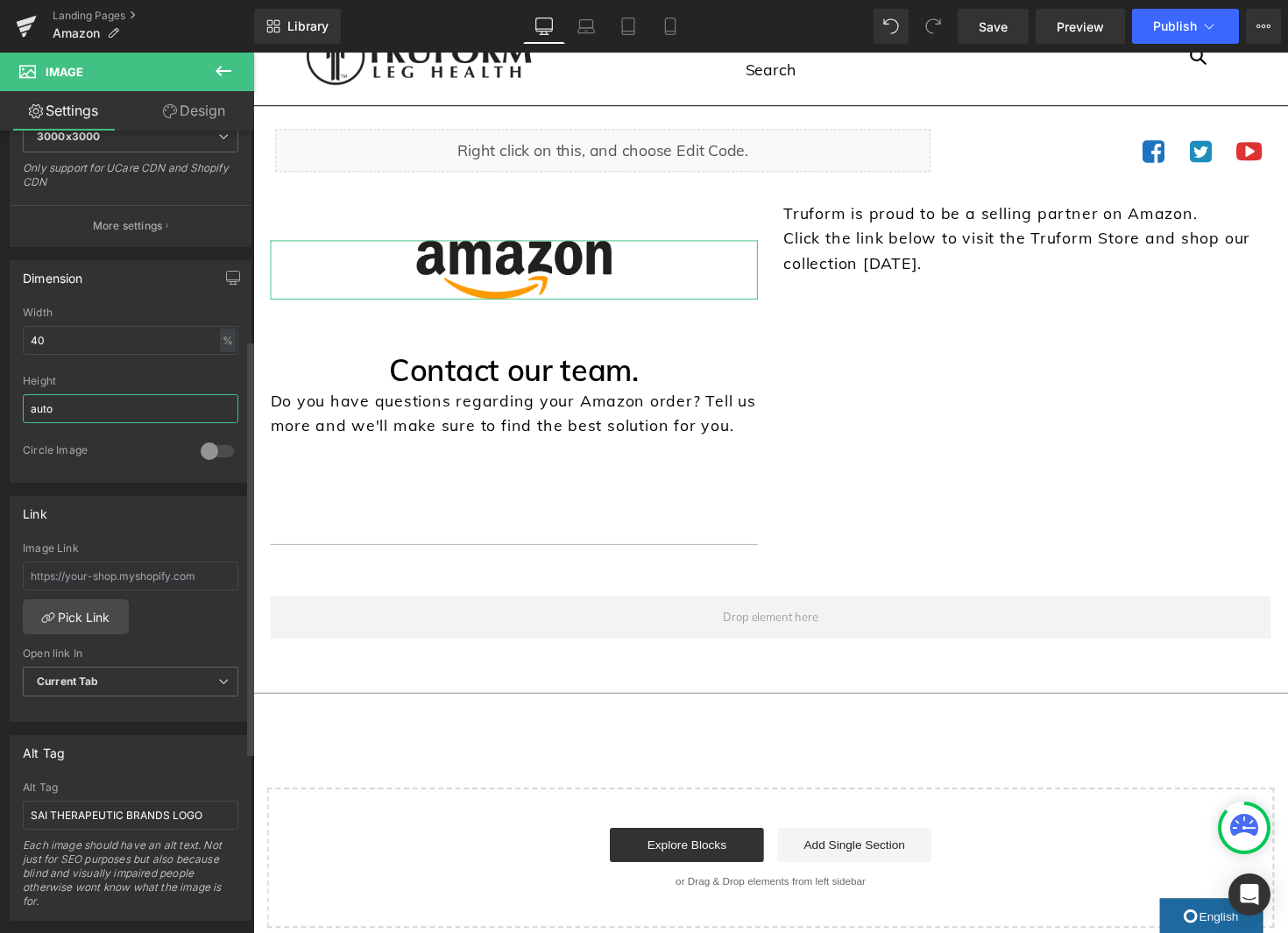
click at [114, 408] on input "auto" at bounding box center [130, 408] width 215 height 29
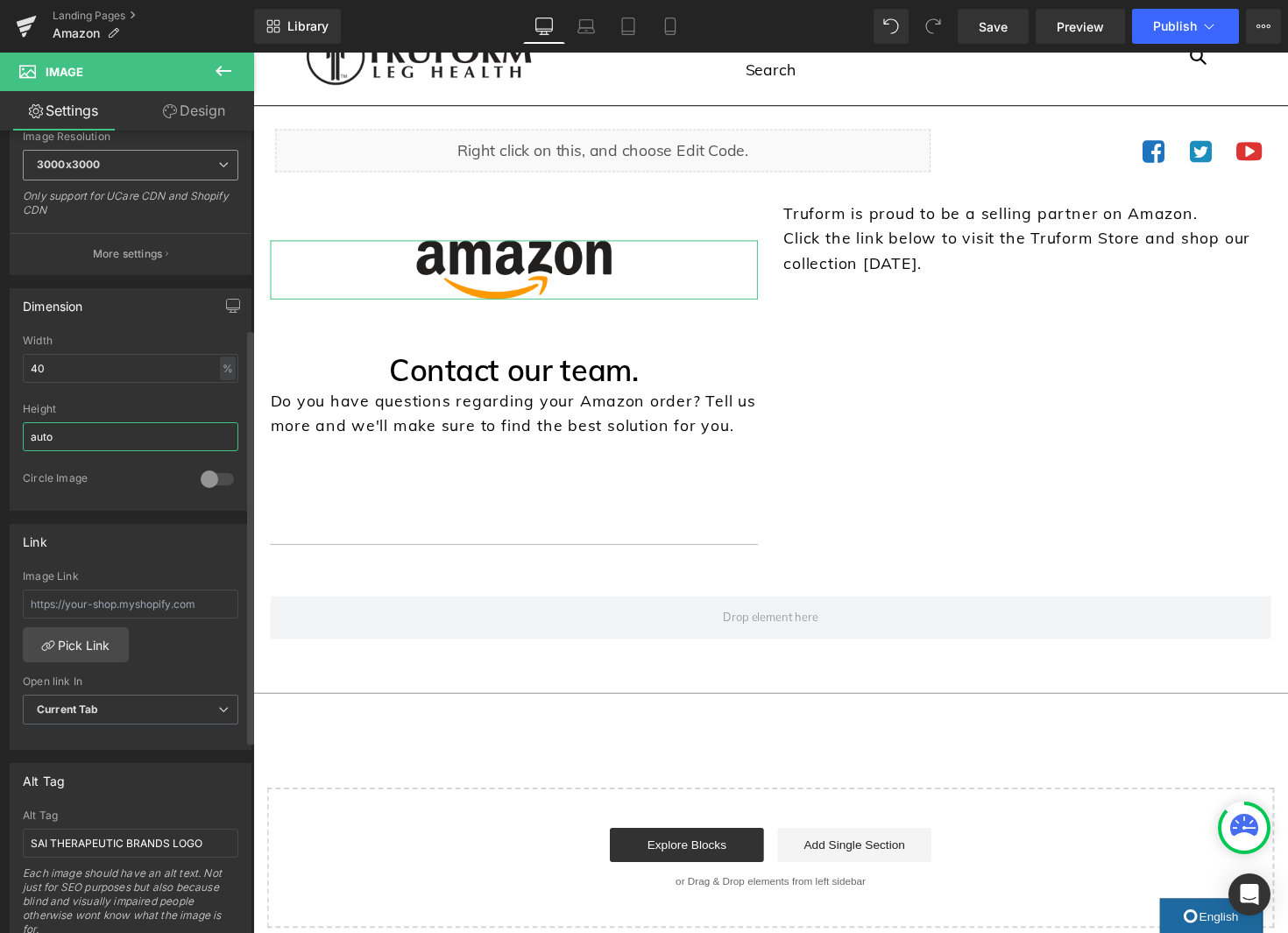
scroll to position [373, 0]
drag, startPoint x: 210, startPoint y: 117, endPoint x: 121, endPoint y: 247, distance: 157.5
click at [210, 117] on link "Design" at bounding box center [194, 111] width 127 height 39
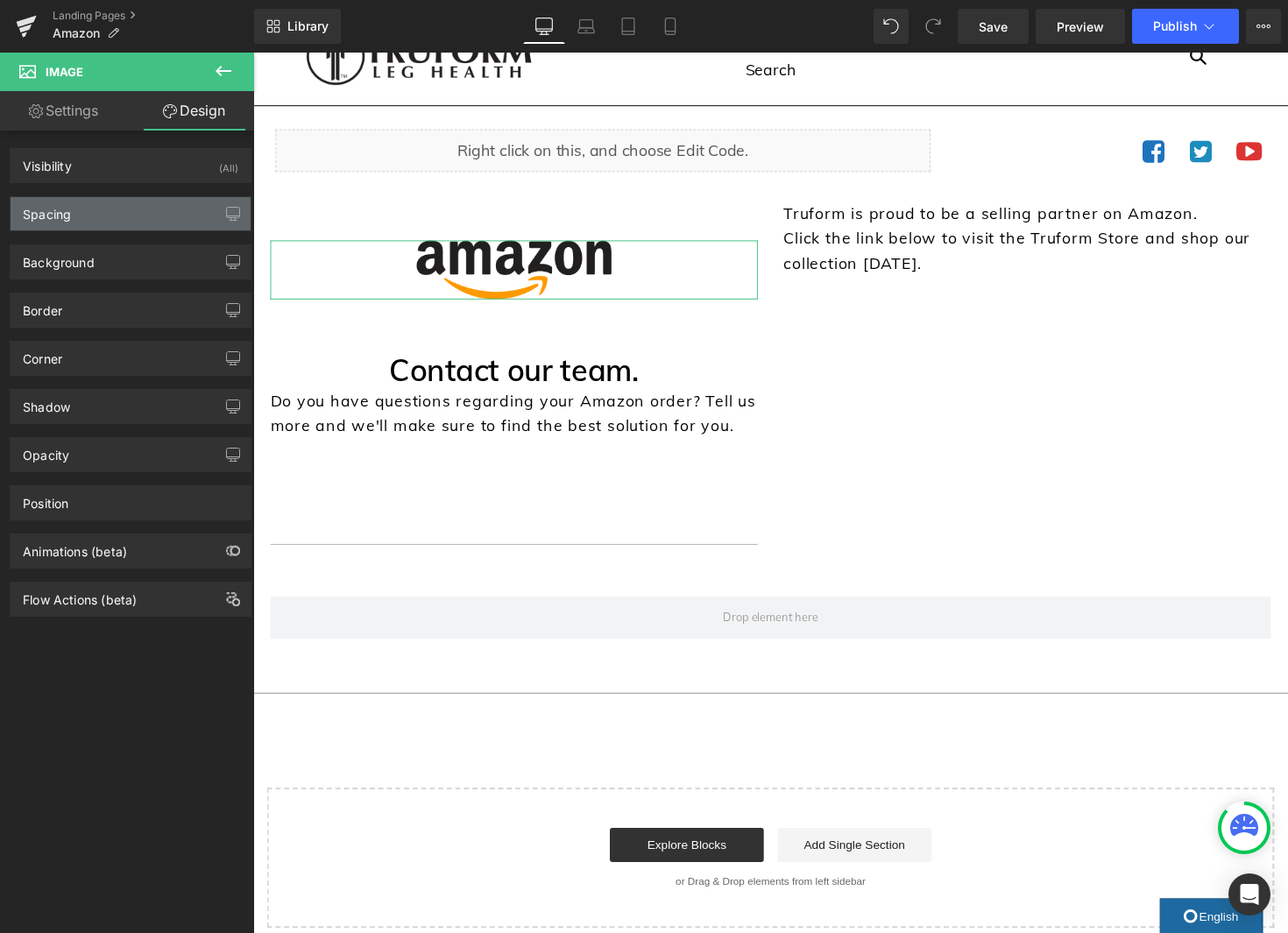
click at [131, 214] on div "Spacing" at bounding box center [130, 214] width 240 height 34
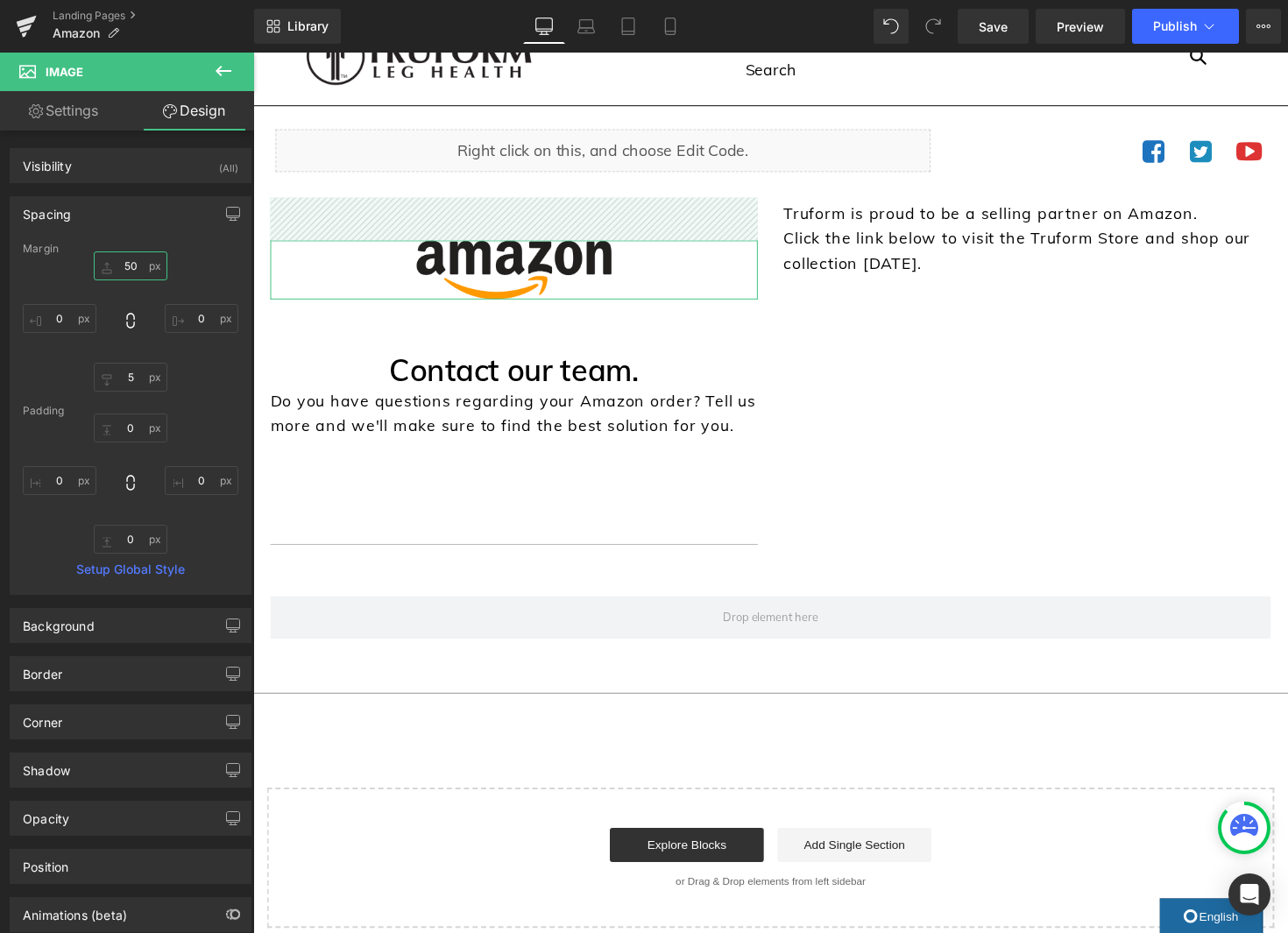
click at [139, 261] on input "50" at bounding box center [130, 266] width 74 height 29
click at [138, 262] on input "50" at bounding box center [130, 266] width 74 height 29
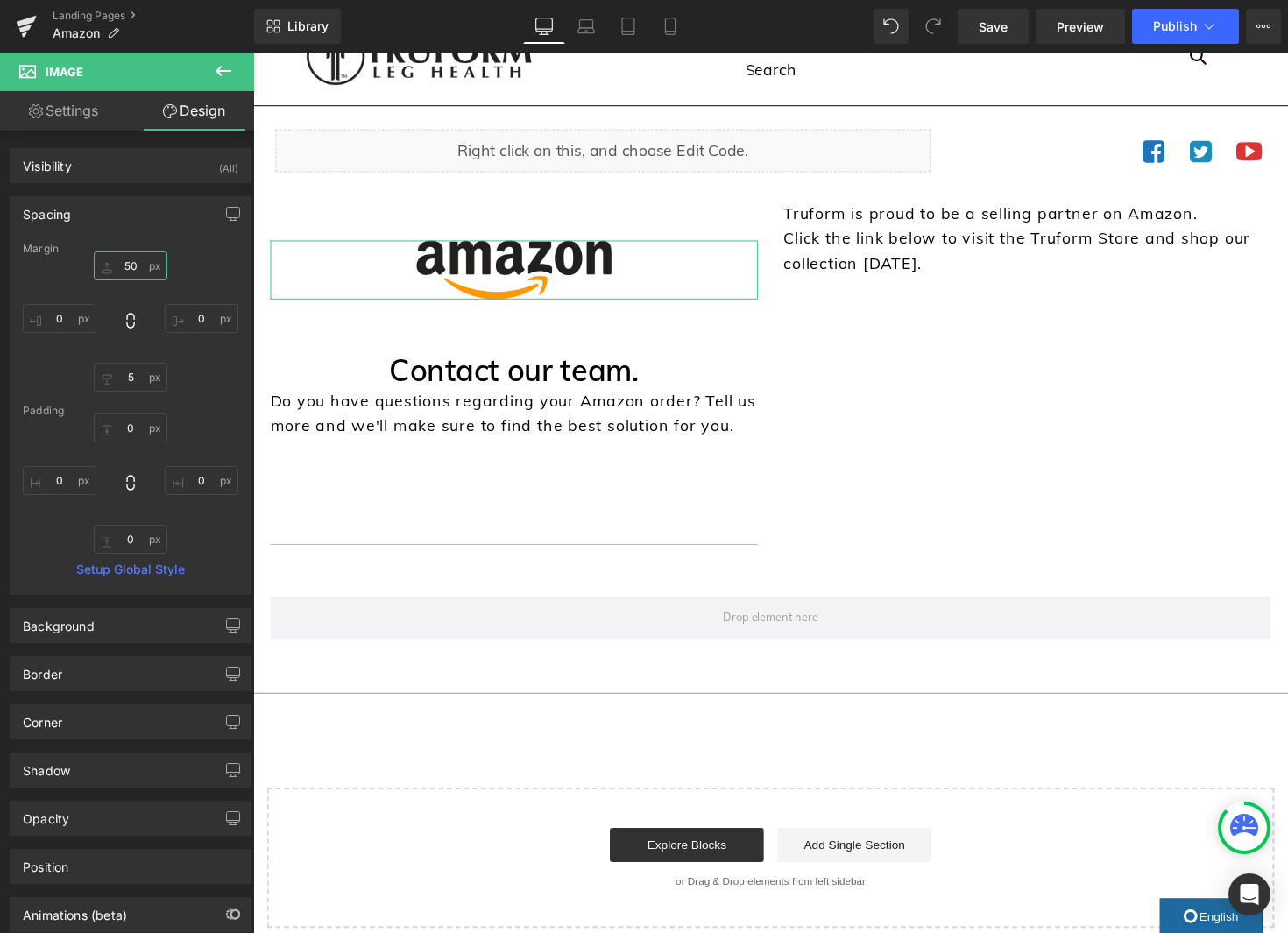
click at [133, 266] on input "50" at bounding box center [130, 266] width 74 height 29
type input "0"
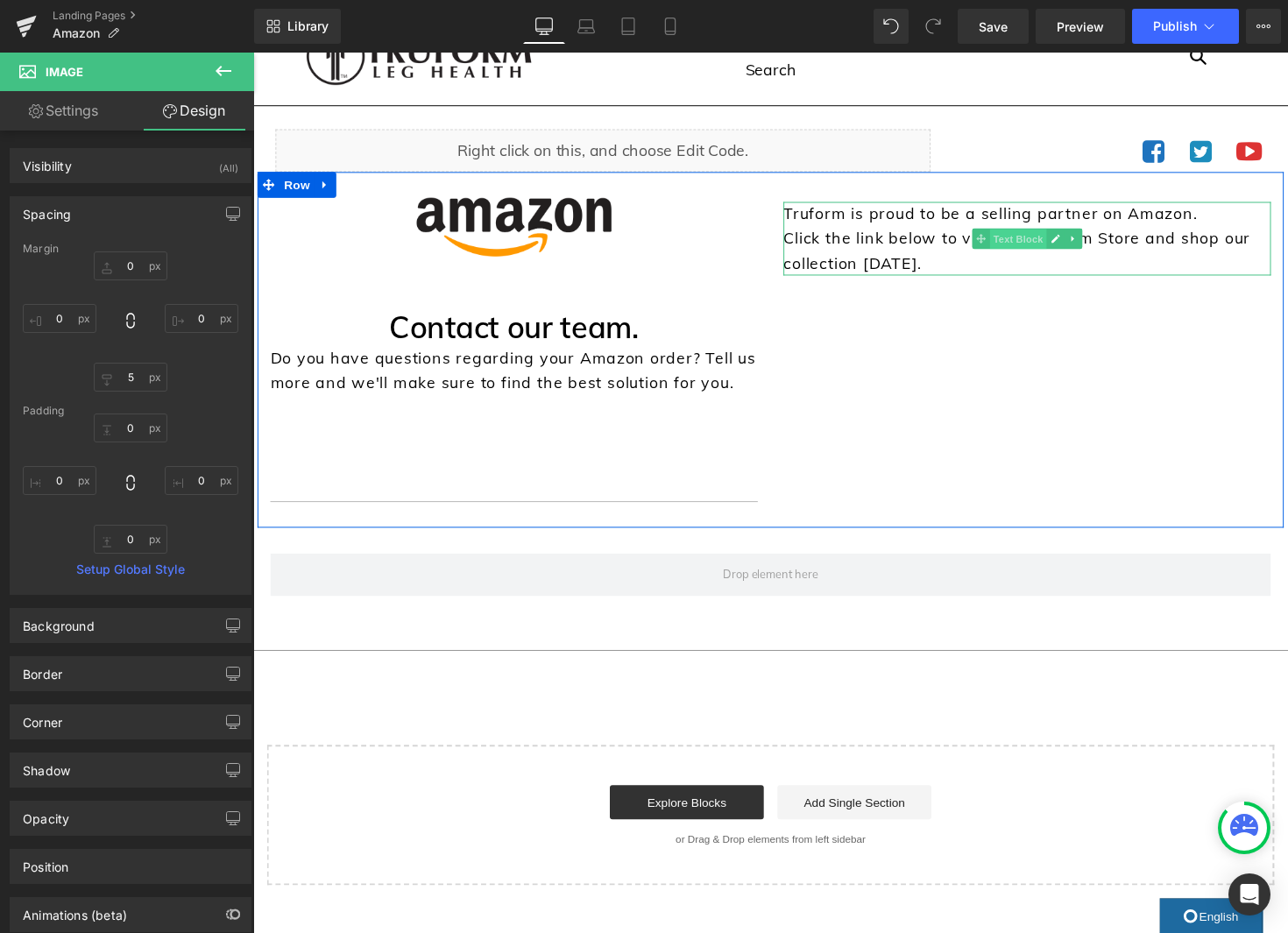
click at [1052, 252] on span "Text Block" at bounding box center [1036, 244] width 58 height 21
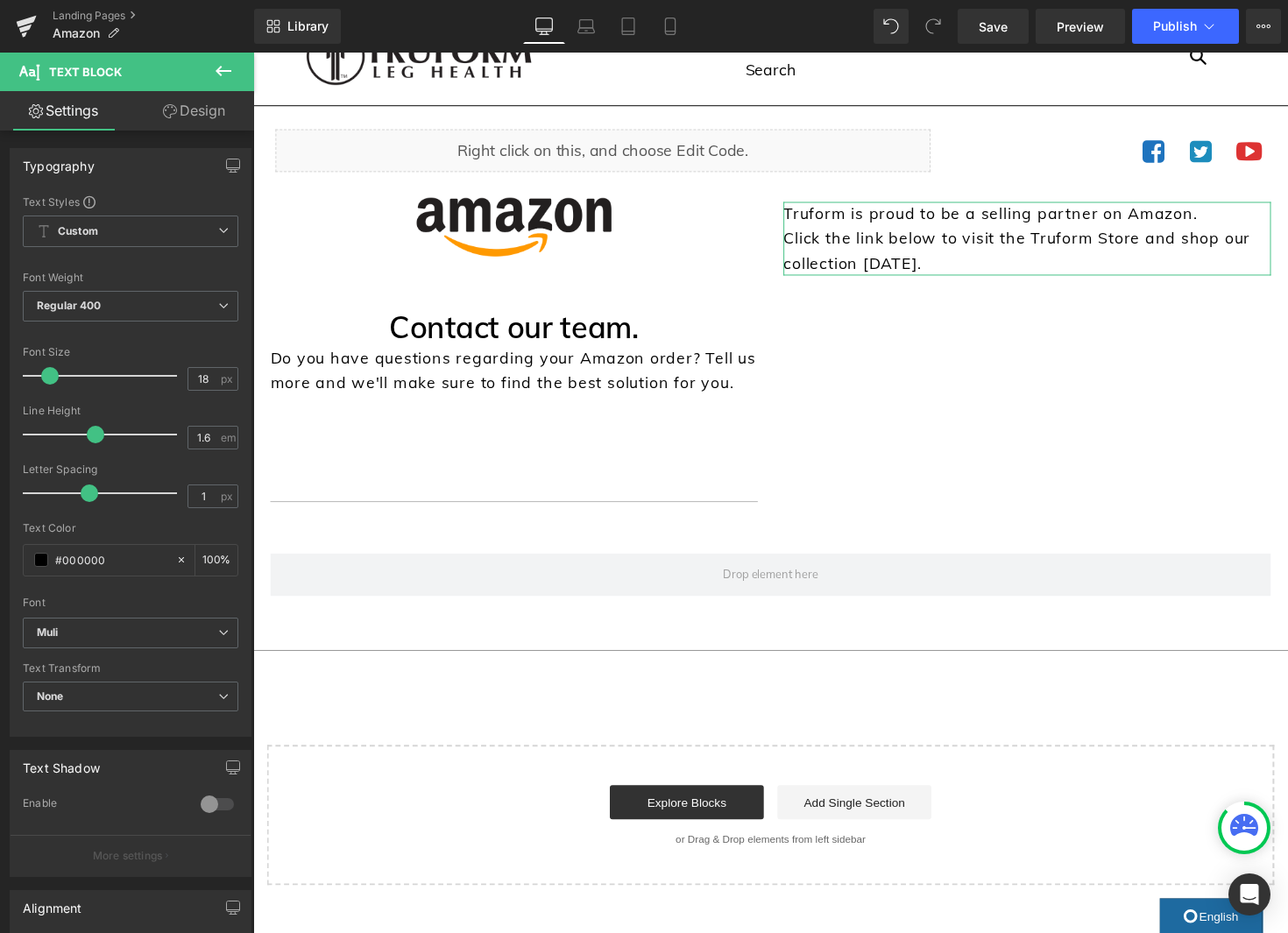
click at [201, 117] on link "Design" at bounding box center [194, 111] width 127 height 39
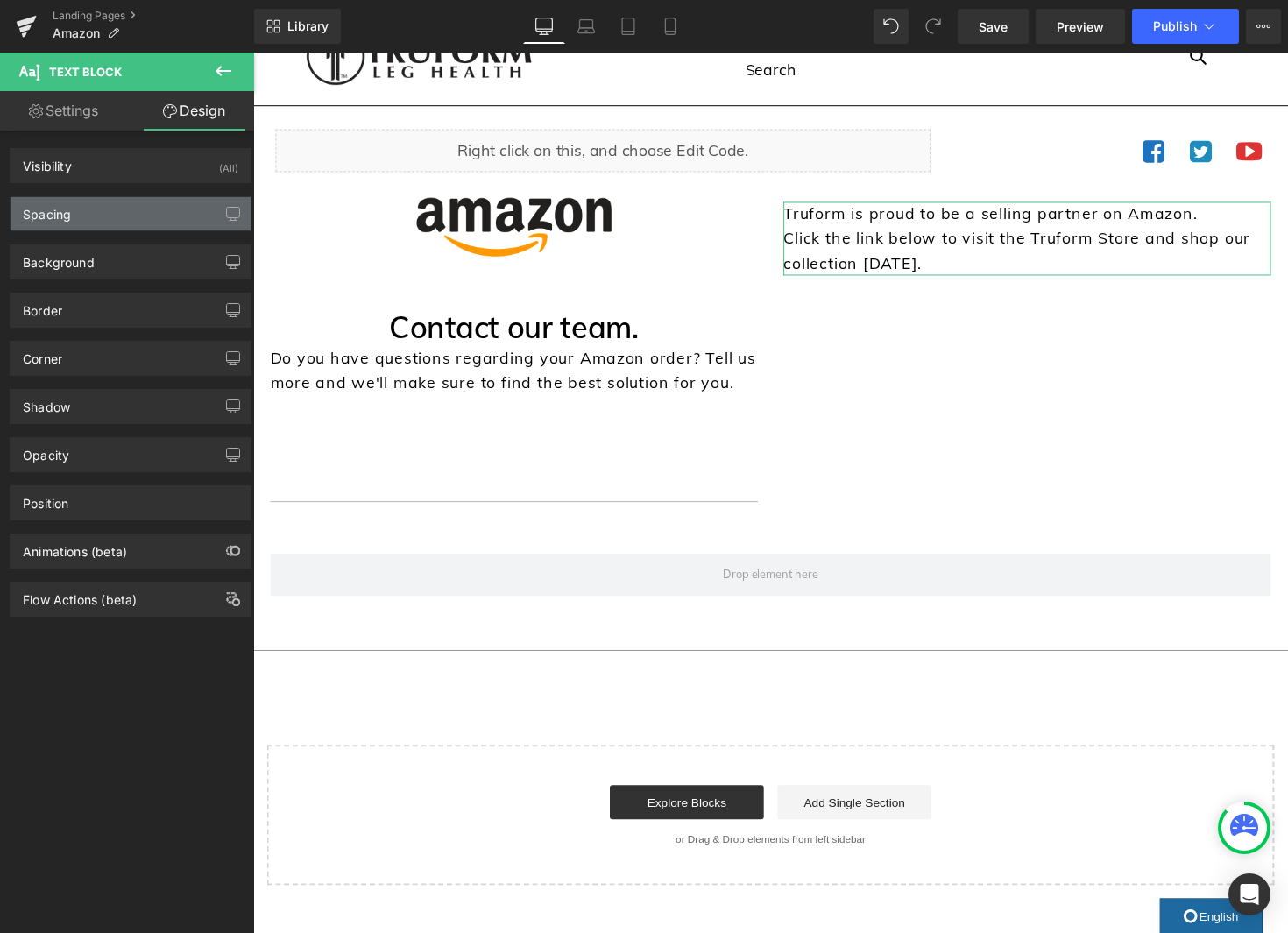
click at [129, 212] on div "Spacing" at bounding box center [130, 214] width 240 height 34
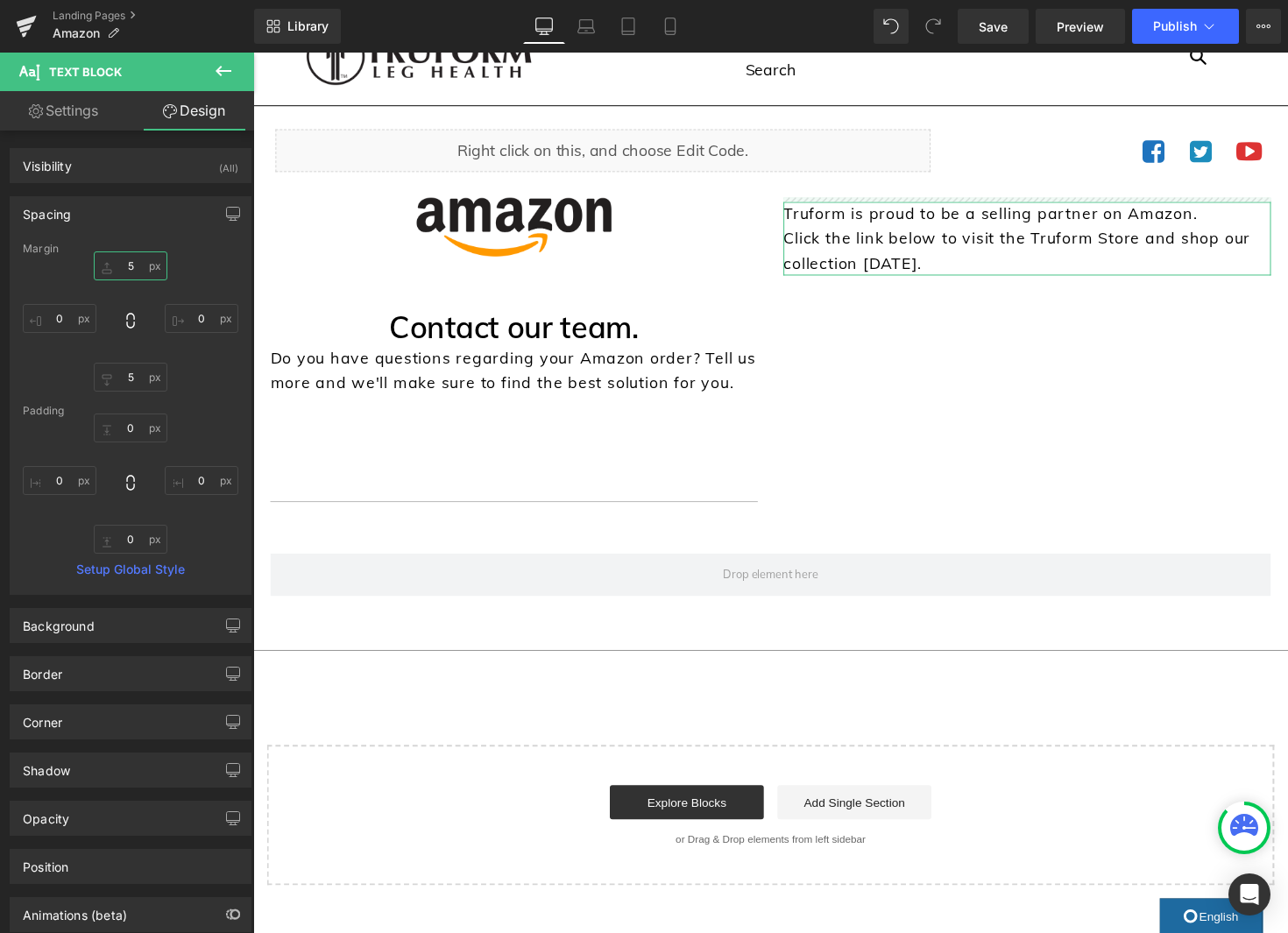
click at [128, 267] on input "5" at bounding box center [130, 266] width 74 height 29
type input "0"
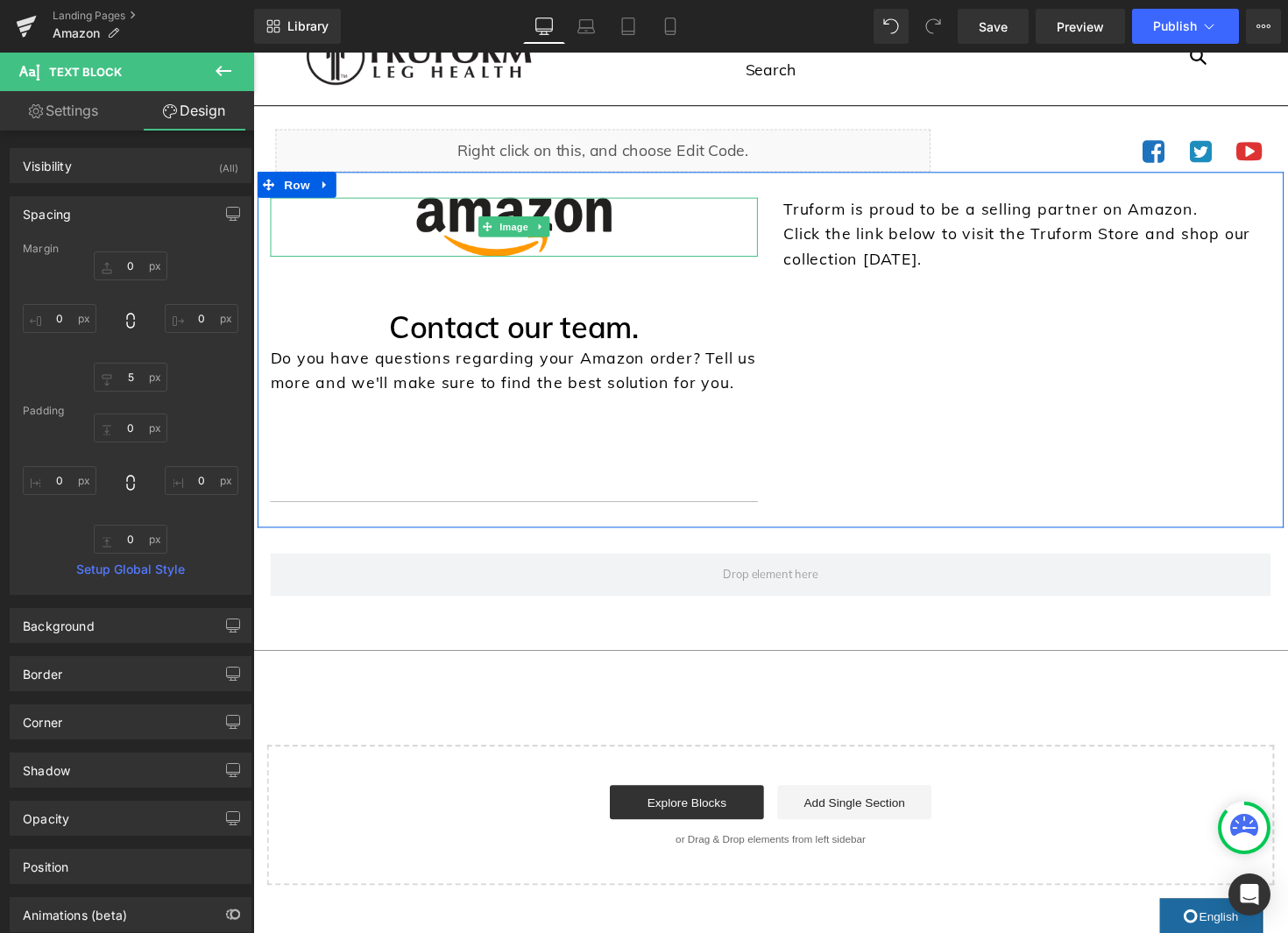
drag, startPoint x: 521, startPoint y: 229, endPoint x: 622, endPoint y: 272, distance: 109.8
click at [521, 229] on span "Image" at bounding box center [520, 231] width 37 height 21
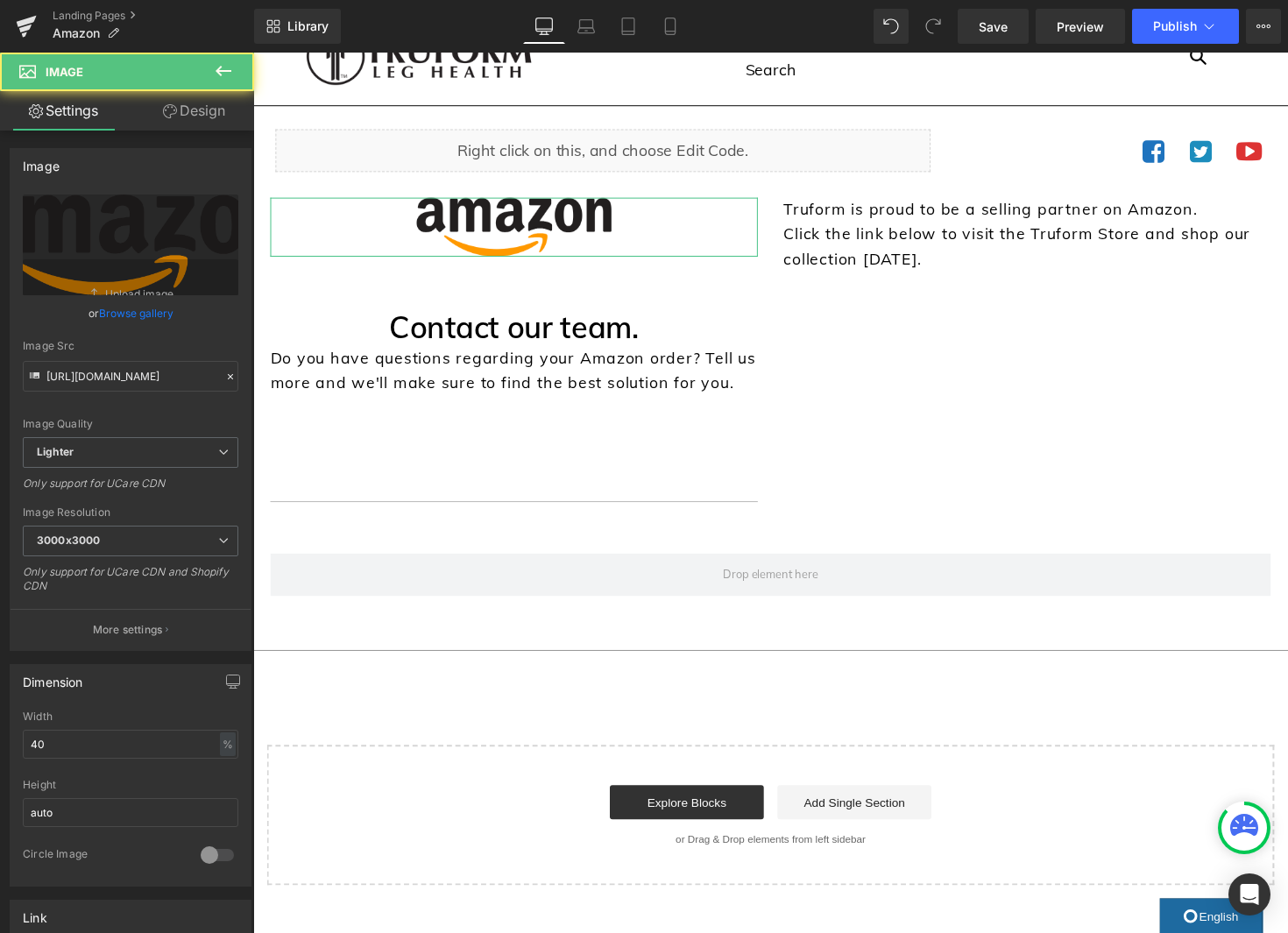
click at [205, 116] on link "Design" at bounding box center [194, 111] width 127 height 39
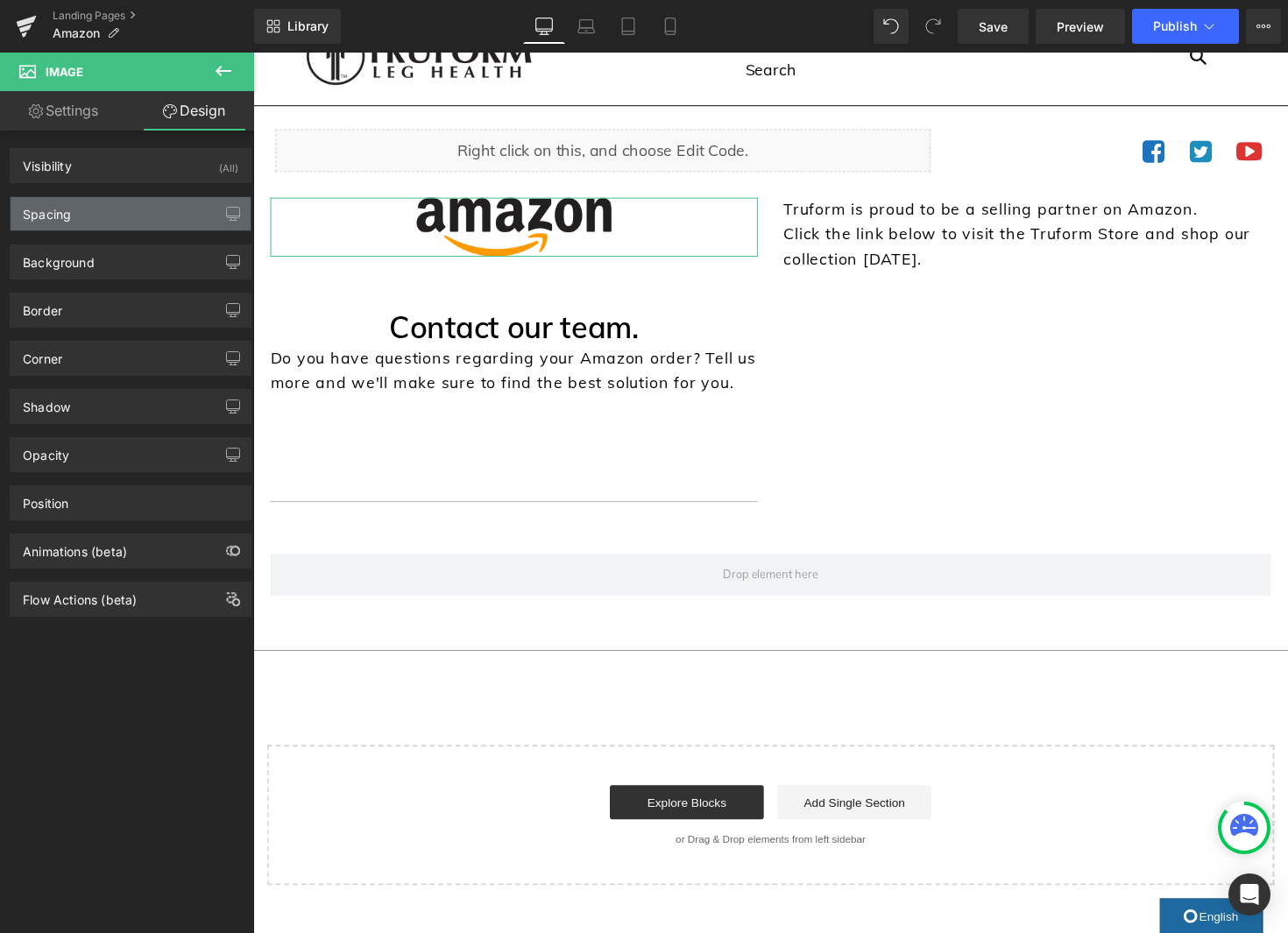
type input "0"
type input "5"
type input "0"
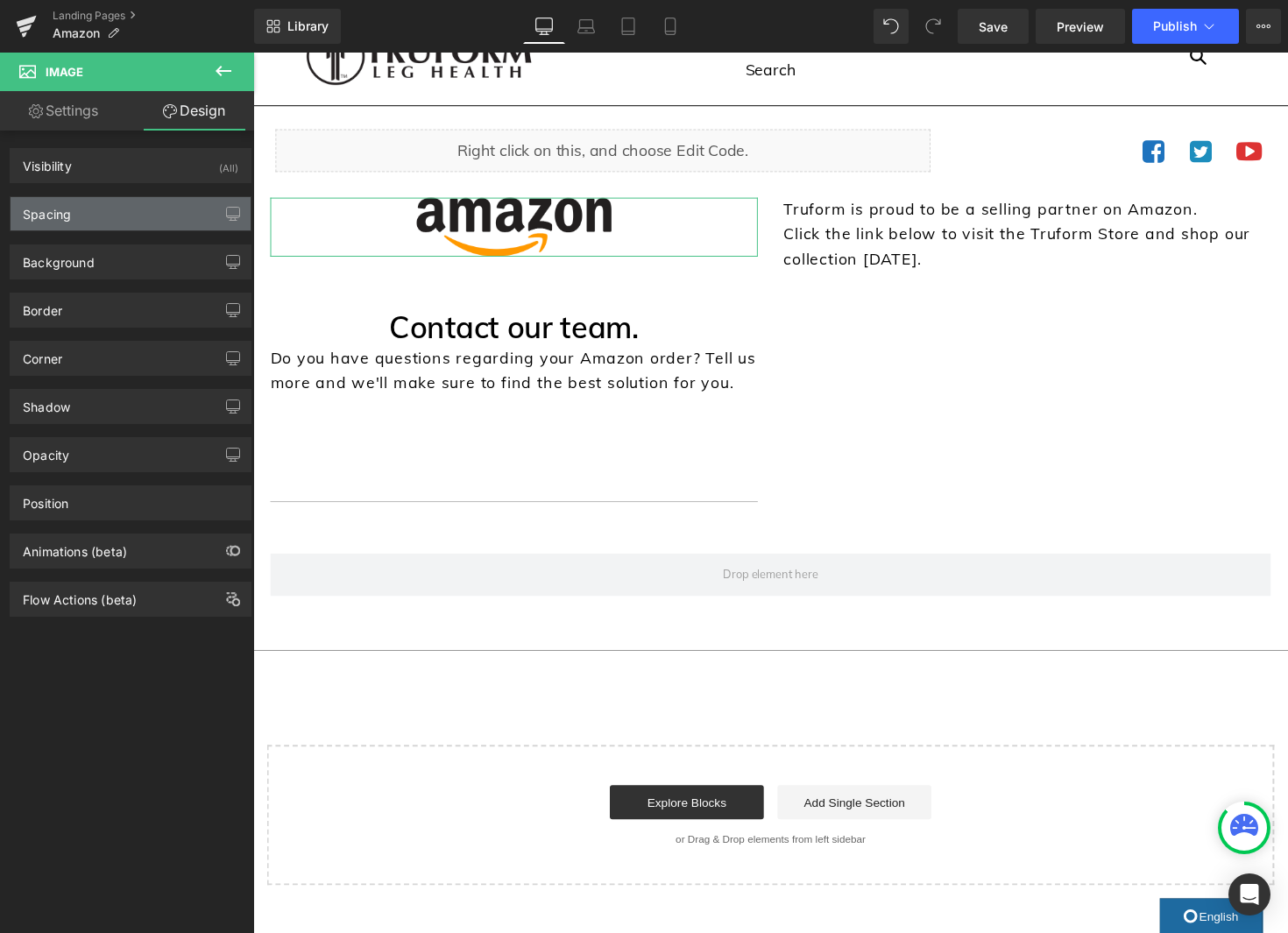
type input "0"
click at [108, 208] on div "Spacing" at bounding box center [130, 214] width 240 height 34
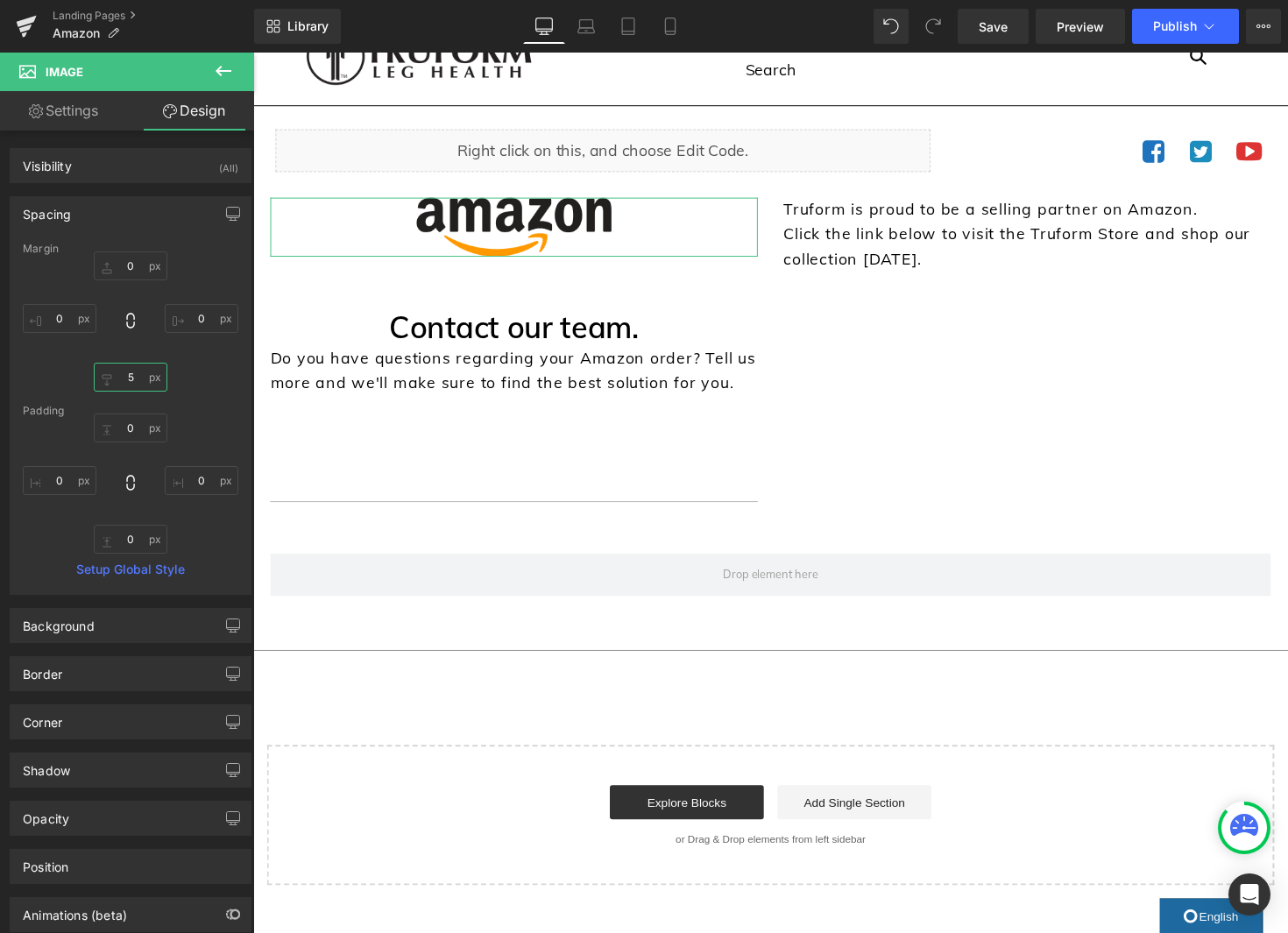
click at [124, 383] on input "5" at bounding box center [130, 376] width 74 height 29
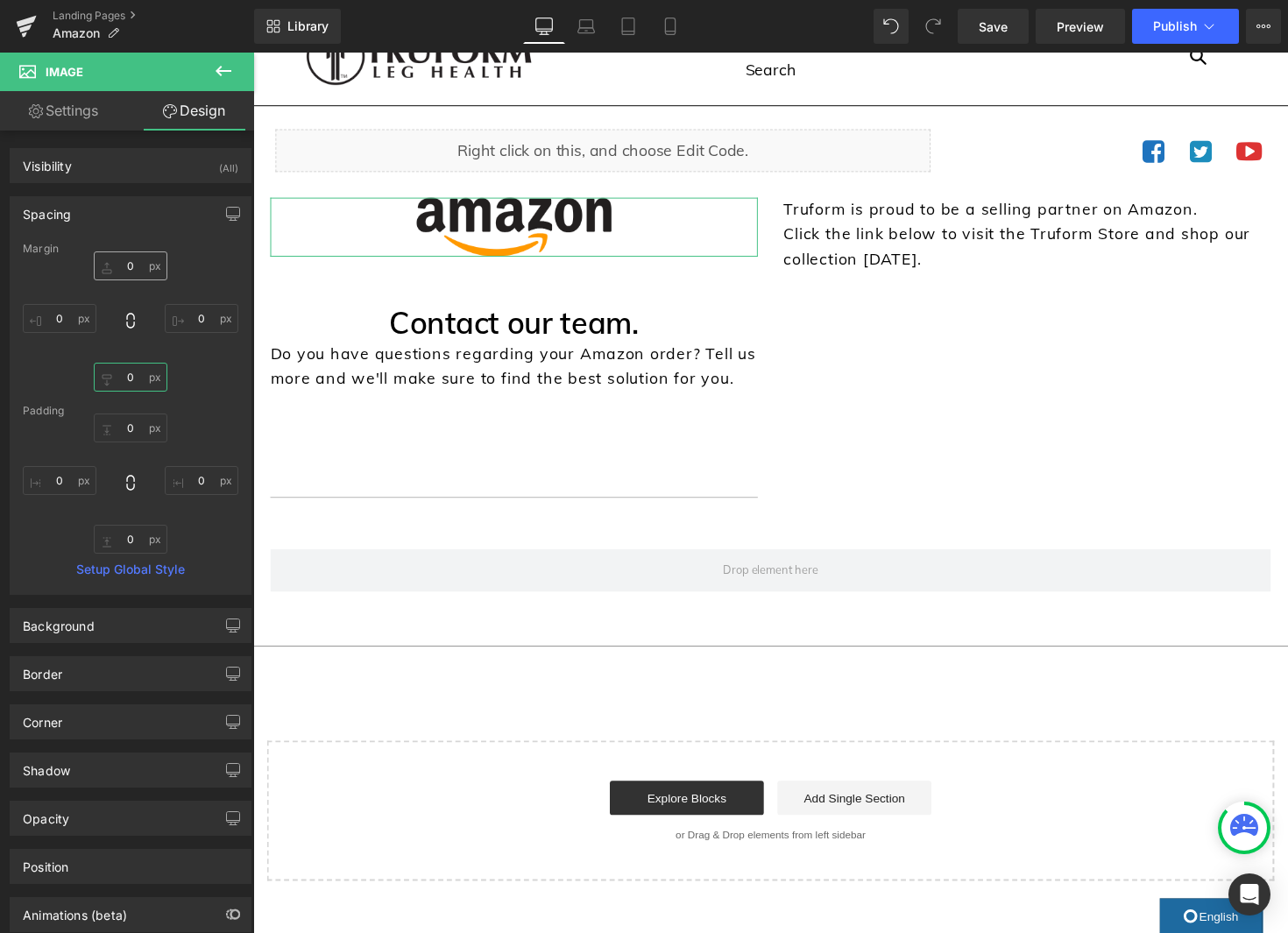
type input "0"
click at [125, 264] on input "0" at bounding box center [130, 266] width 74 height 29
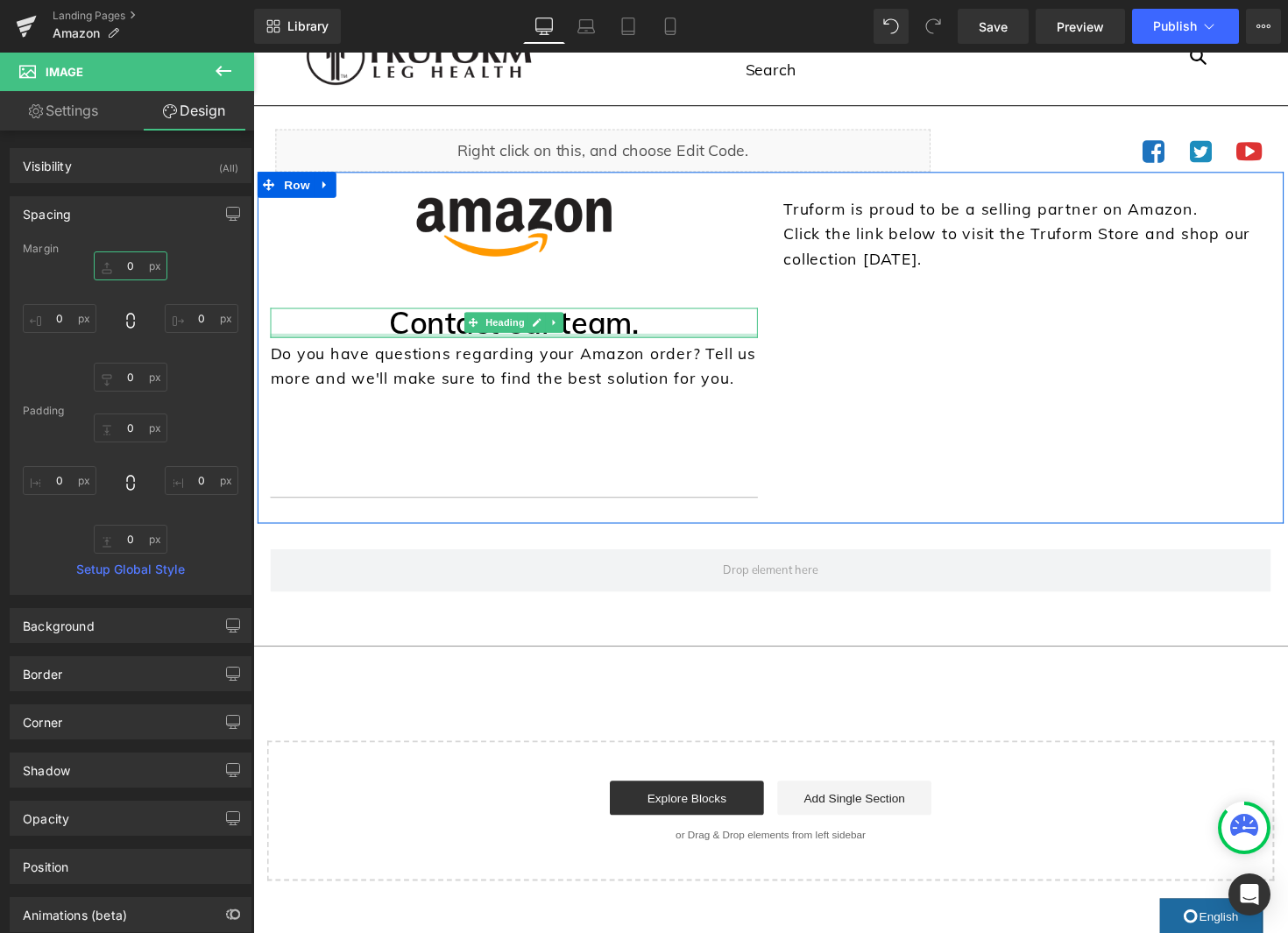
type input "5"
type input "20"
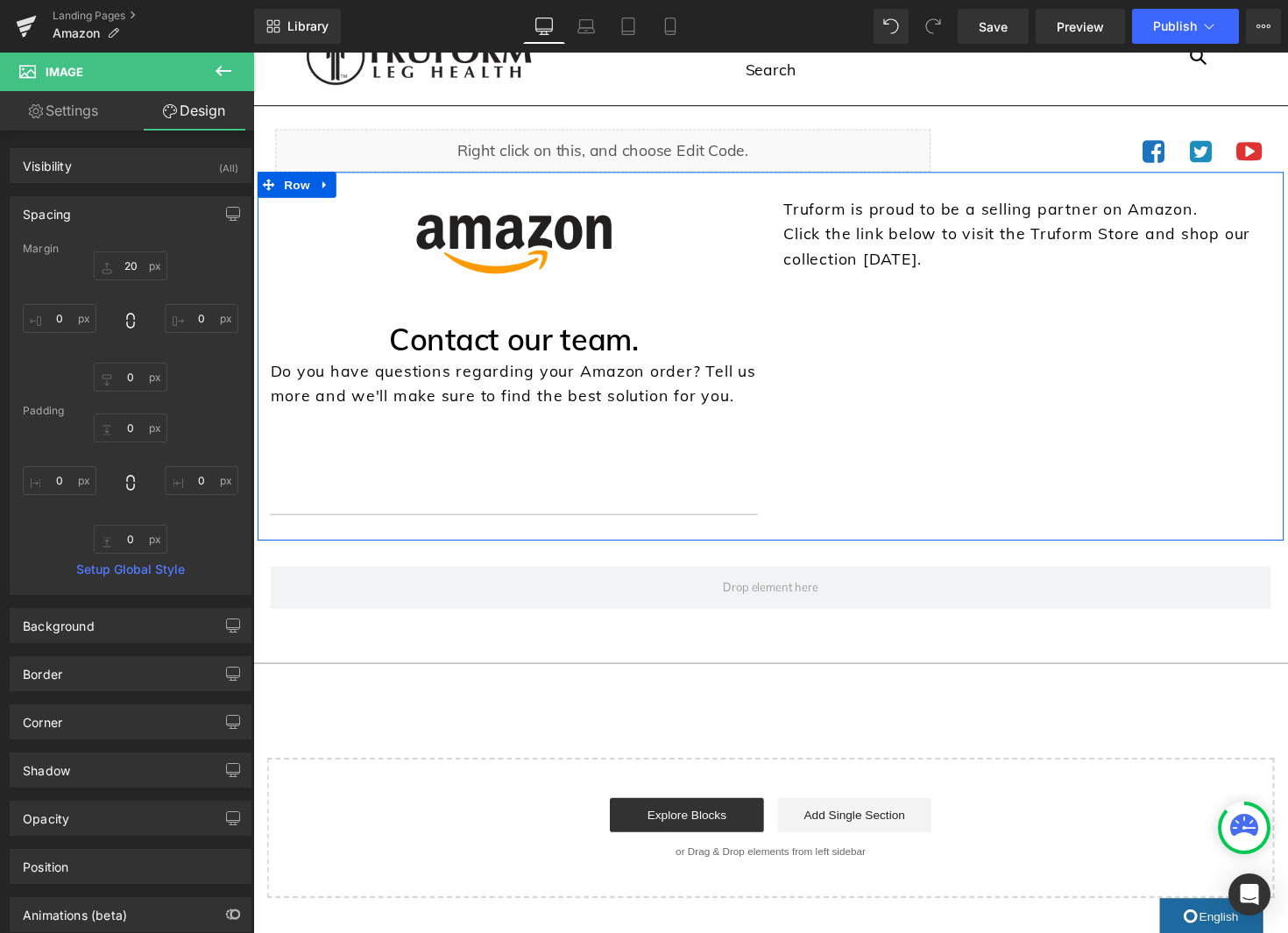
click at [1067, 399] on div "Image Separator Separator Contact our team. Heading Do you have questions regar…" at bounding box center [783, 363] width 1051 height 377
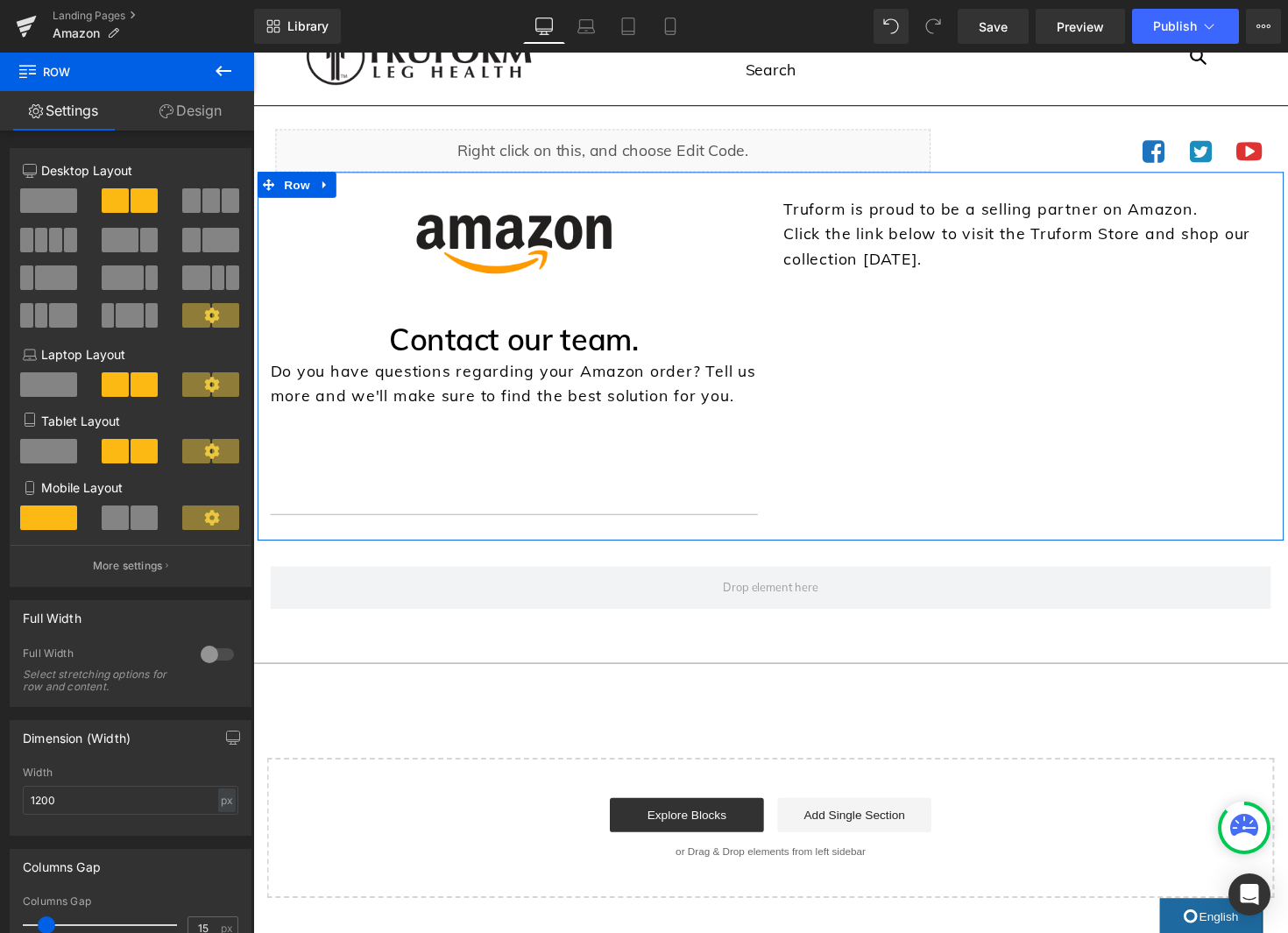
scroll to position [0, 0]
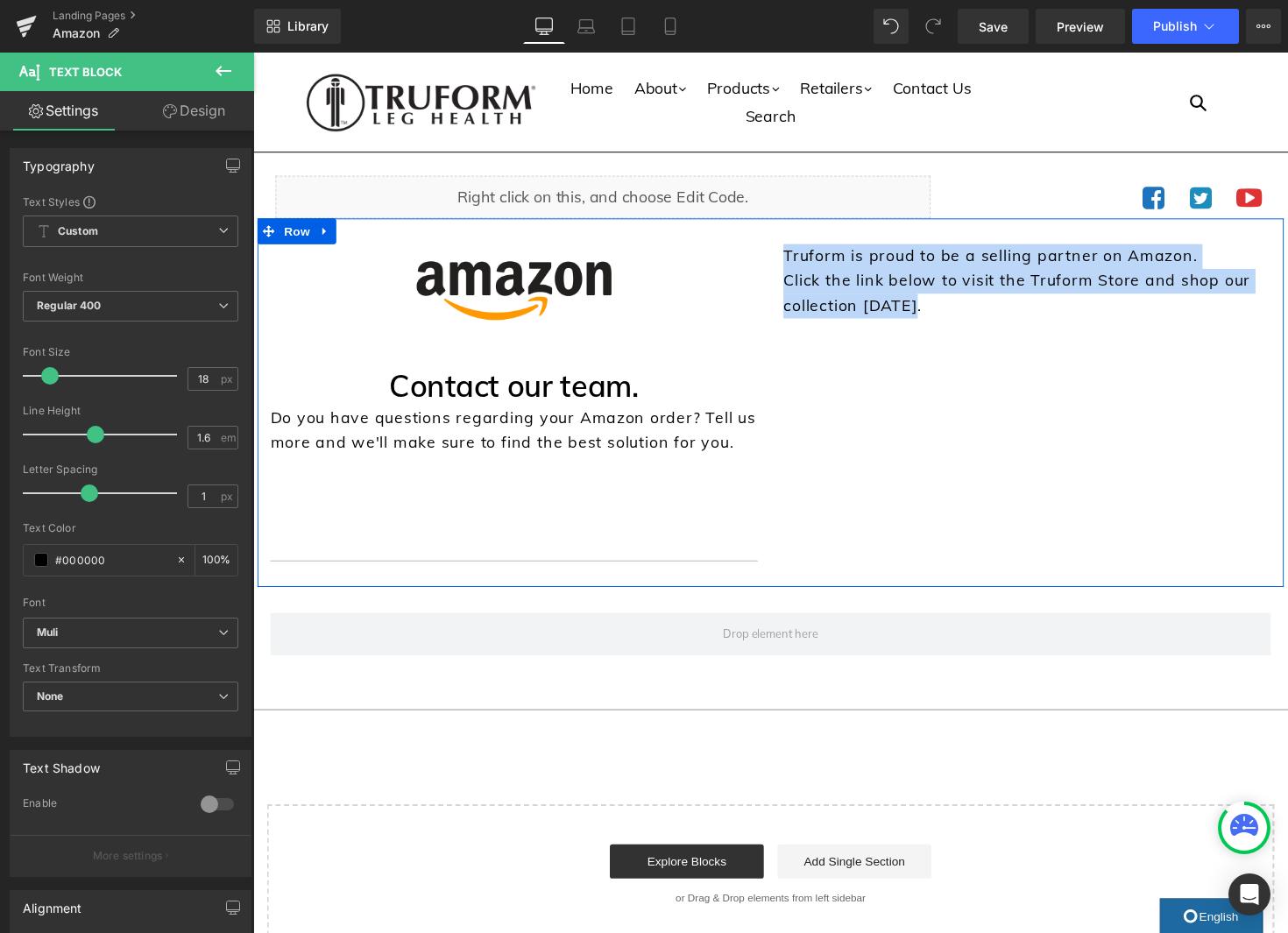
drag, startPoint x: 844, startPoint y: 299, endPoint x: 784, endPoint y: 268, distance: 67.5
click at [784, 268] on div "Truform is proud to be a selling partner on Amazon. Click the link below to vis…" at bounding box center [1046, 288] width 525 height 80
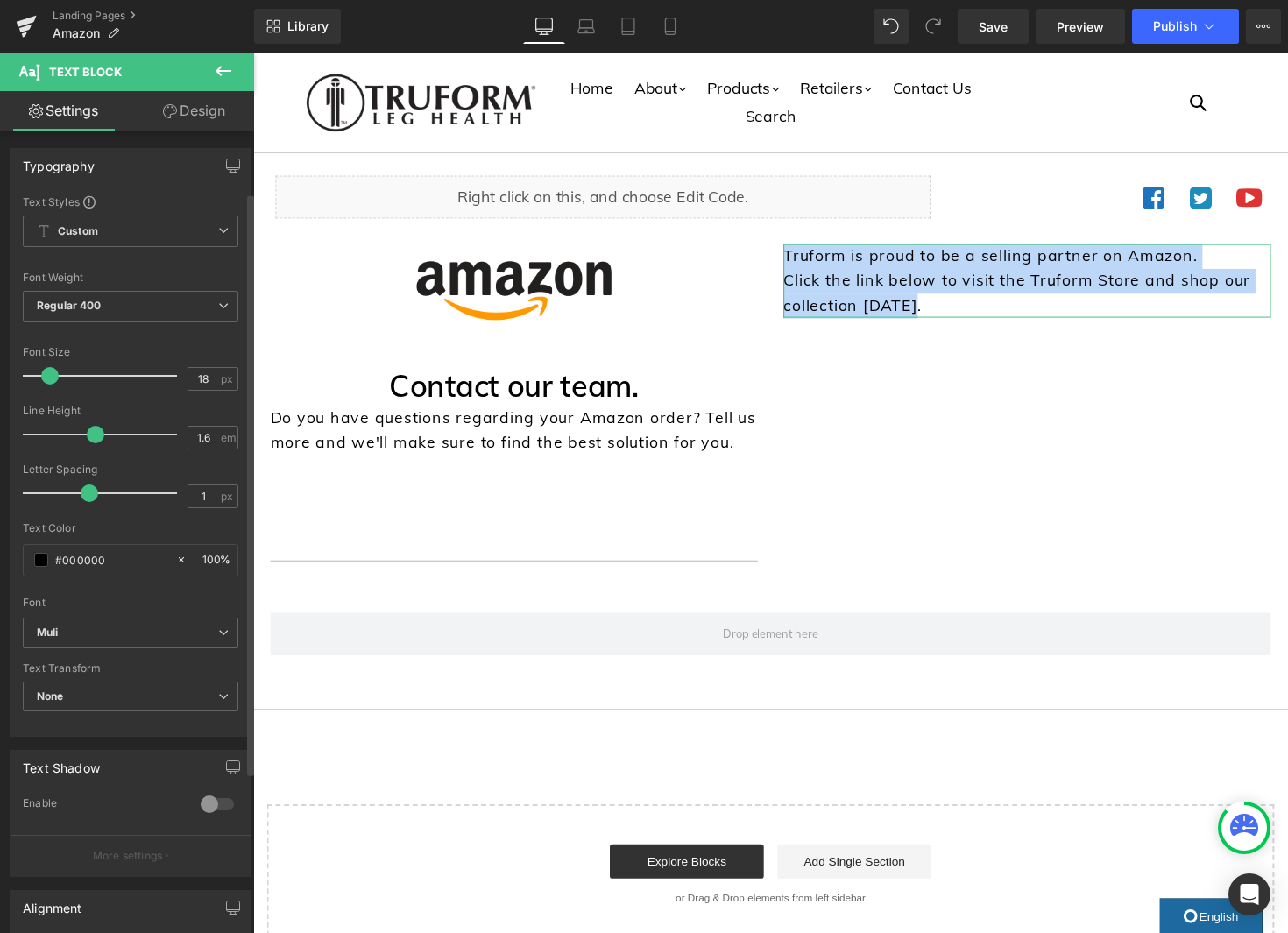
scroll to position [306, 0]
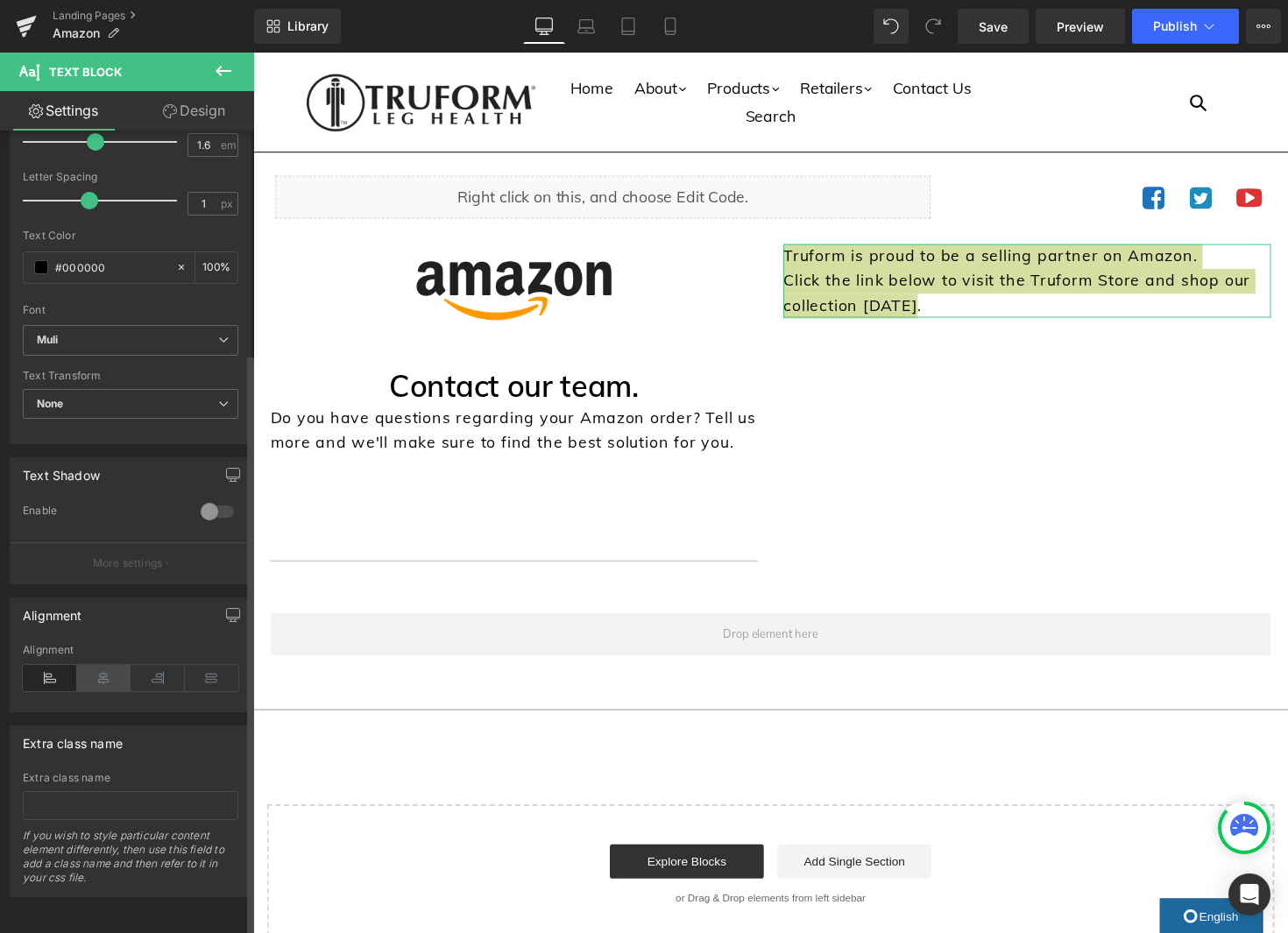
click at [105, 674] on icon at bounding box center [104, 677] width 54 height 27
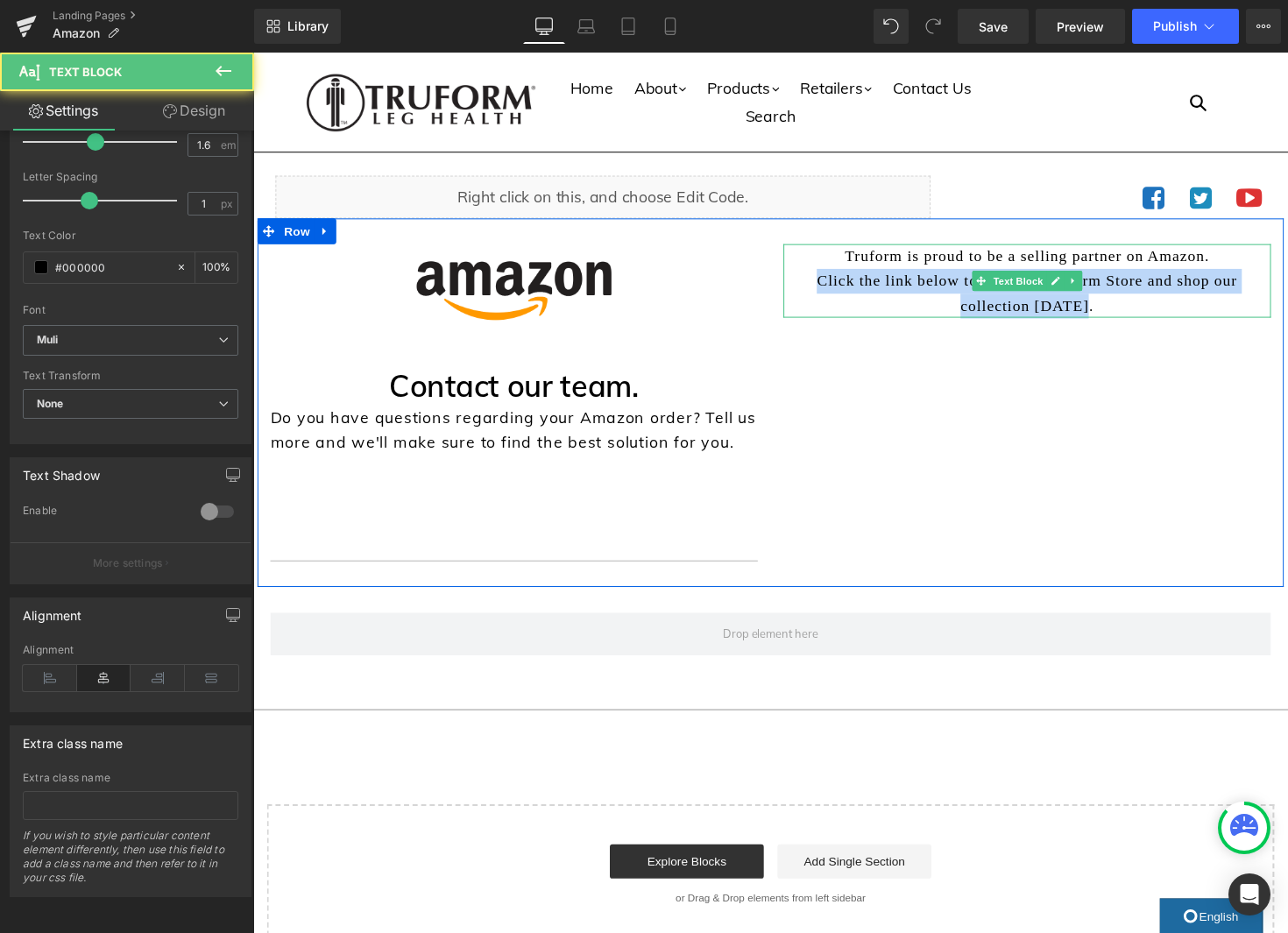
drag, startPoint x: 1127, startPoint y: 310, endPoint x: 801, endPoint y: 285, distance: 327.0
click at [800, 285] on div "Truform is proud to be a selling partner on Amazon. Click the link below to vis…" at bounding box center [1046, 286] width 500 height 75
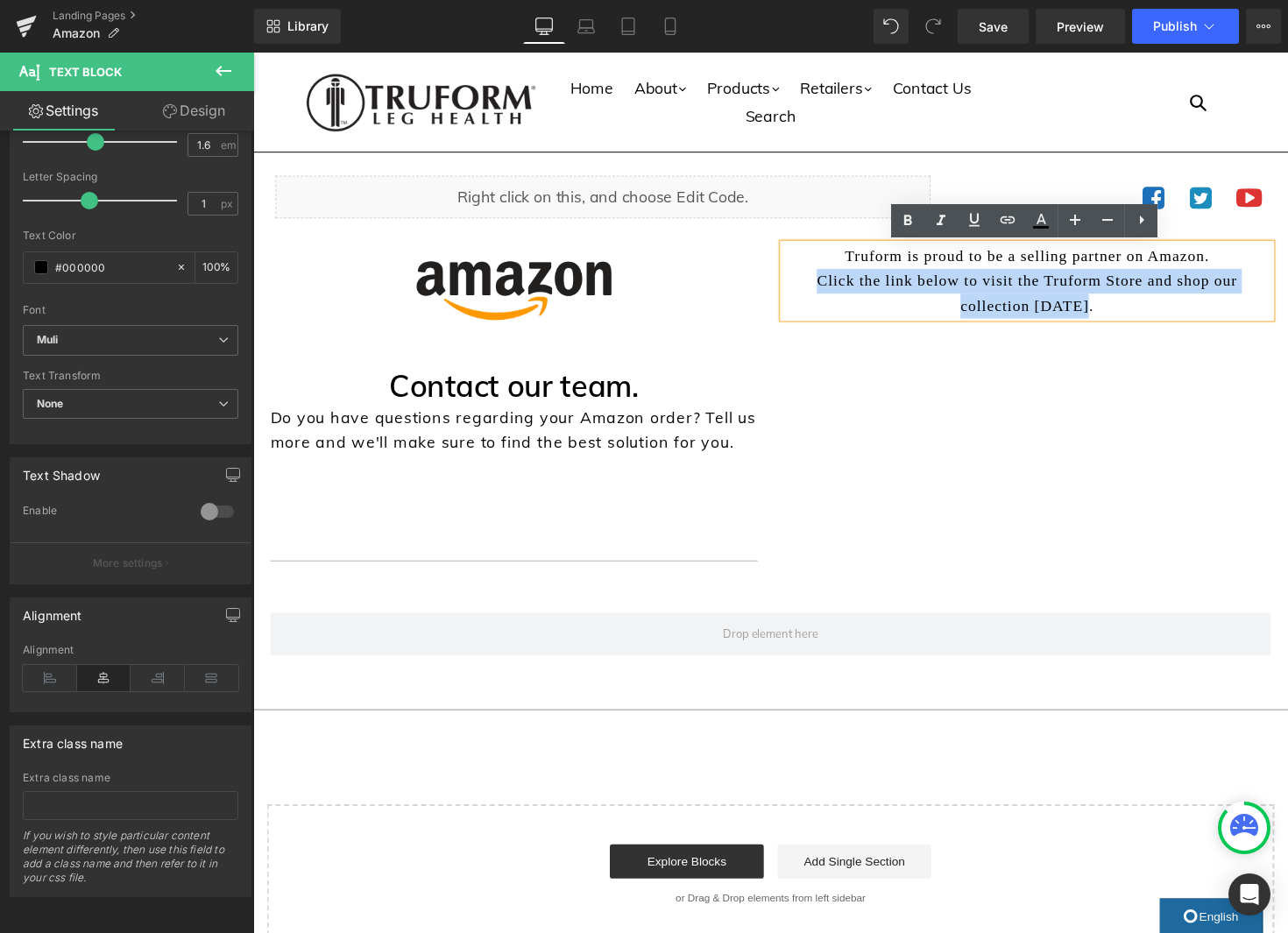
copy p "Click the link below to visit the Truform Store and shop our collection today."
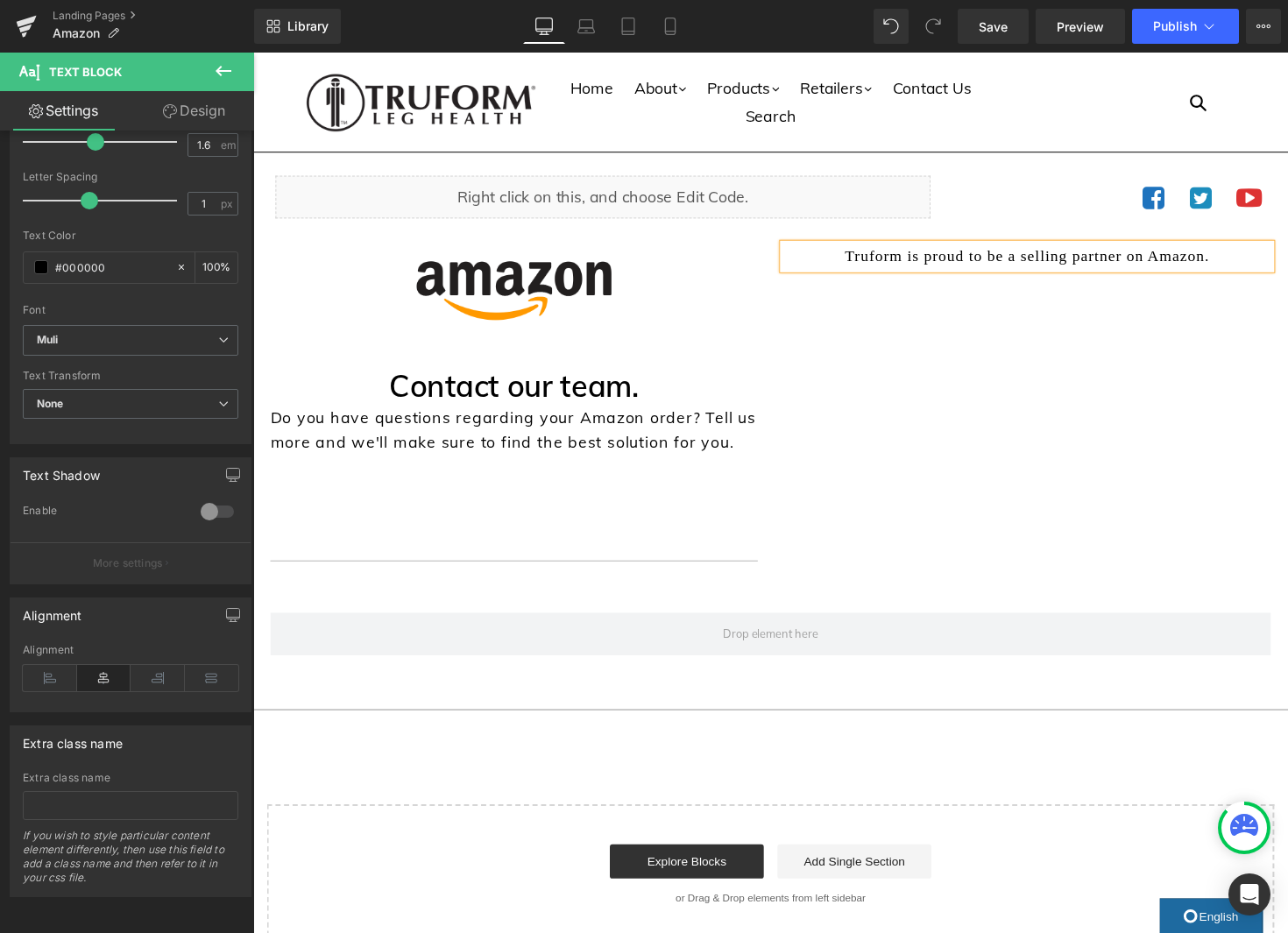
click at [1150, 362] on div "Image Separator Separator Contact our team. Heading Do you have questions regar…" at bounding box center [783, 411] width 1051 height 377
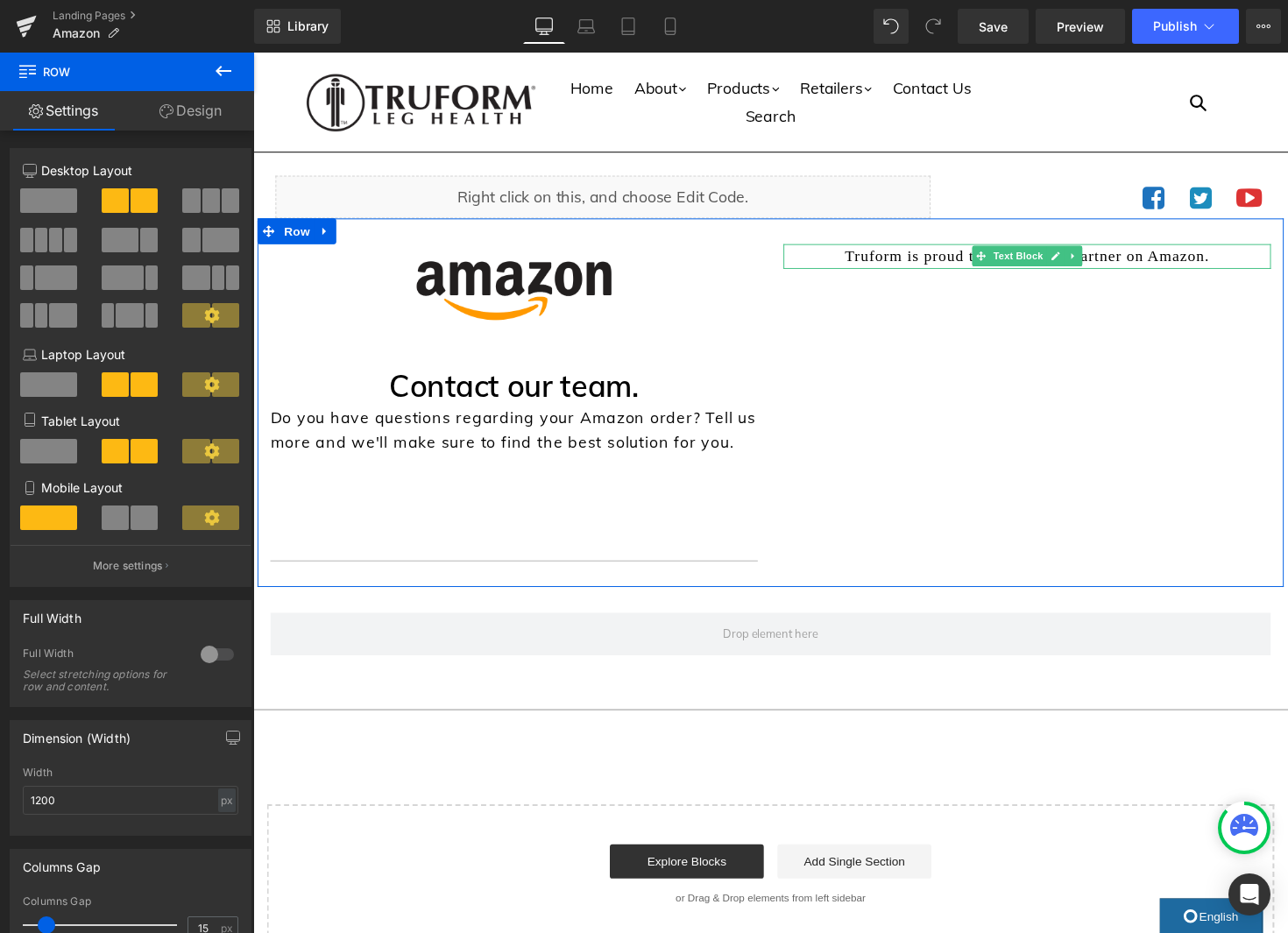
click at [1090, 263] on icon at bounding box center [1091, 262] width 3 height 6
click at [1084, 263] on icon at bounding box center [1085, 262] width 10 height 10
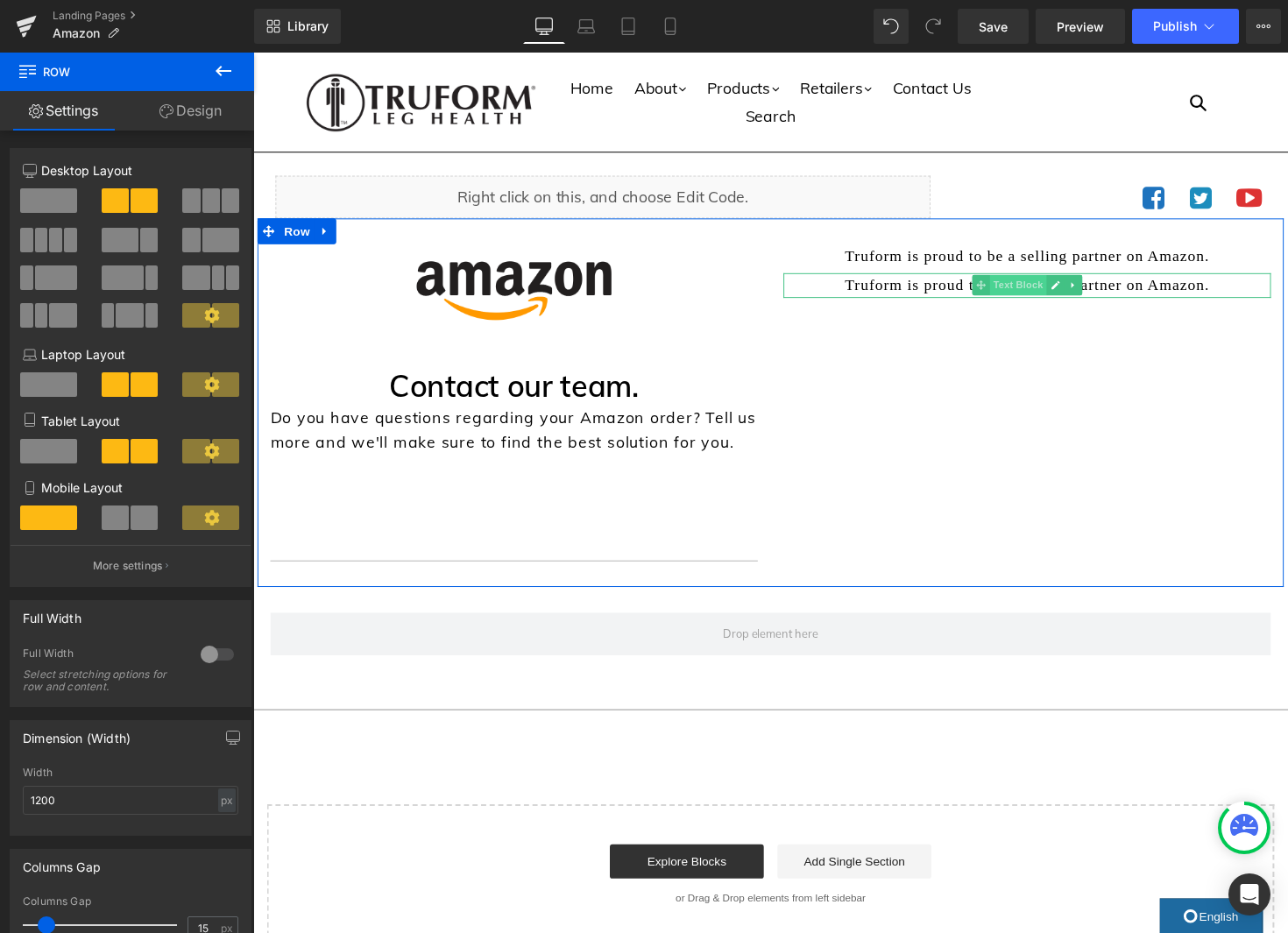
drag, startPoint x: 1032, startPoint y: 292, endPoint x: 1019, endPoint y: 294, distance: 13.2
click at [1032, 291] on span "Text Block" at bounding box center [1036, 290] width 58 height 21
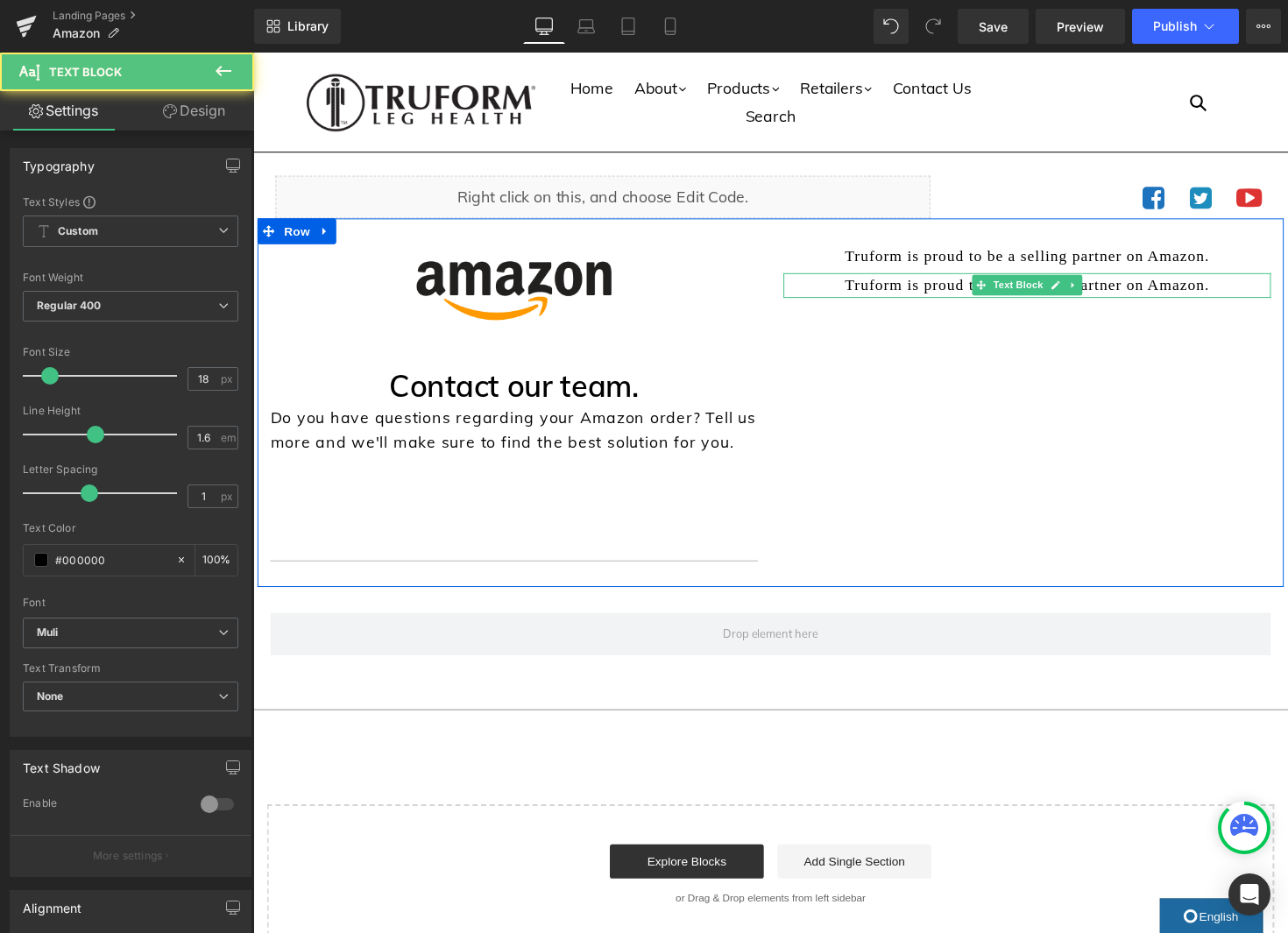
click at [935, 291] on p "Truform is proud to be a selling partner on Amazon." at bounding box center [1046, 291] width 500 height 26
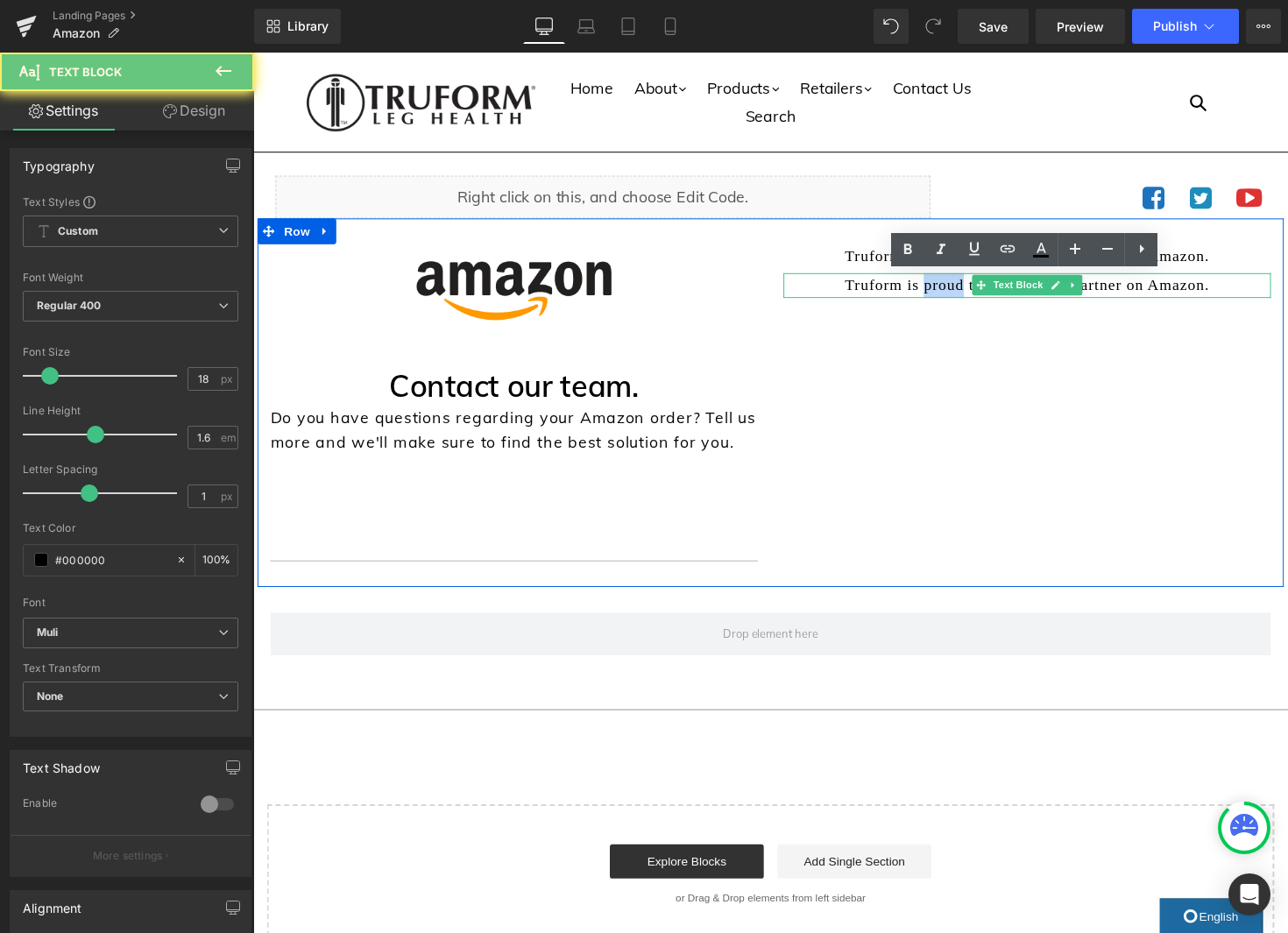
click at [935, 291] on p "Truform is proud to be a selling partner on Amazon." at bounding box center [1046, 291] width 500 height 26
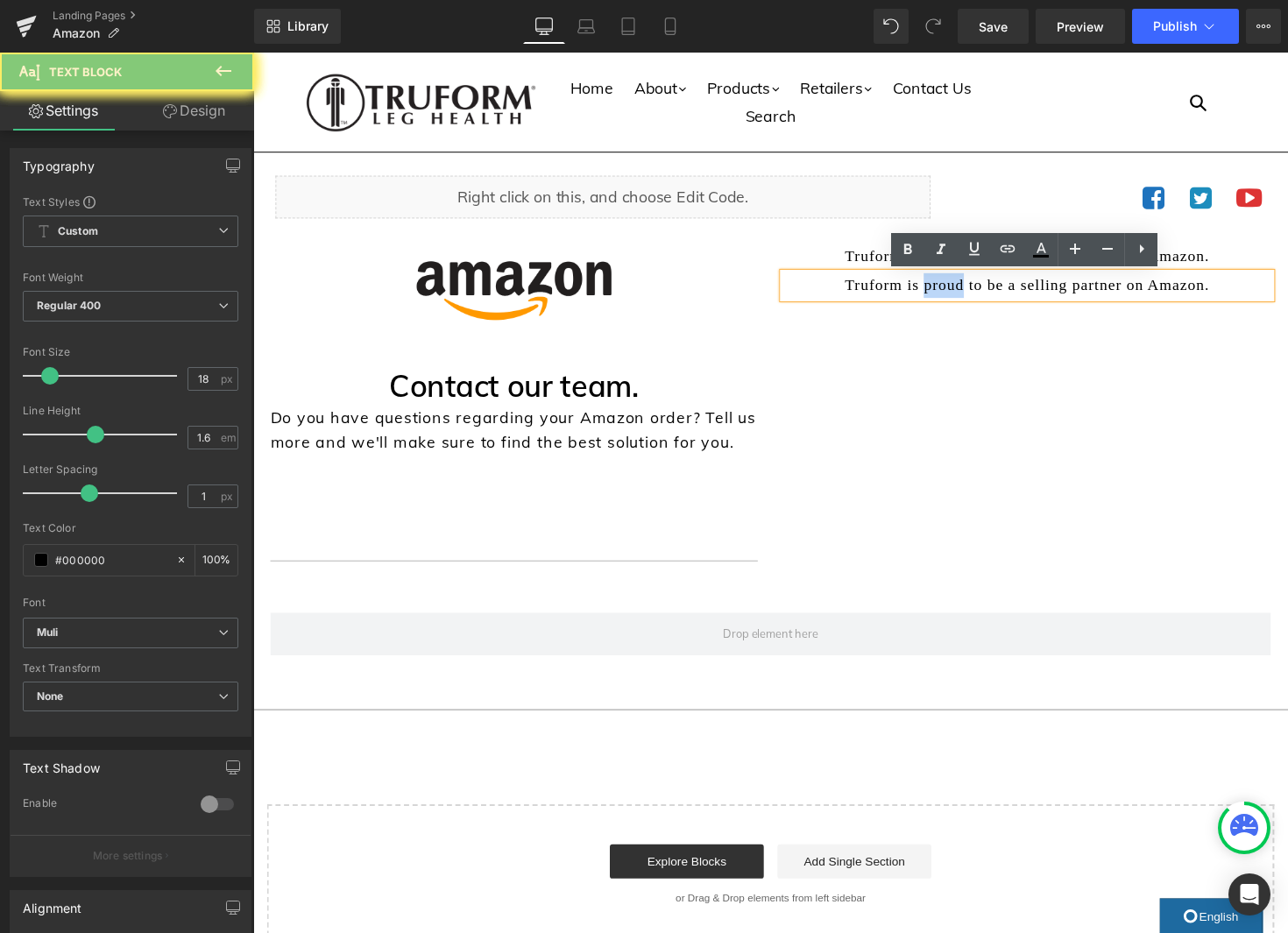
click at [935, 291] on p "Truform is proud to be a selling partner on Amazon." at bounding box center [1046, 291] width 500 height 26
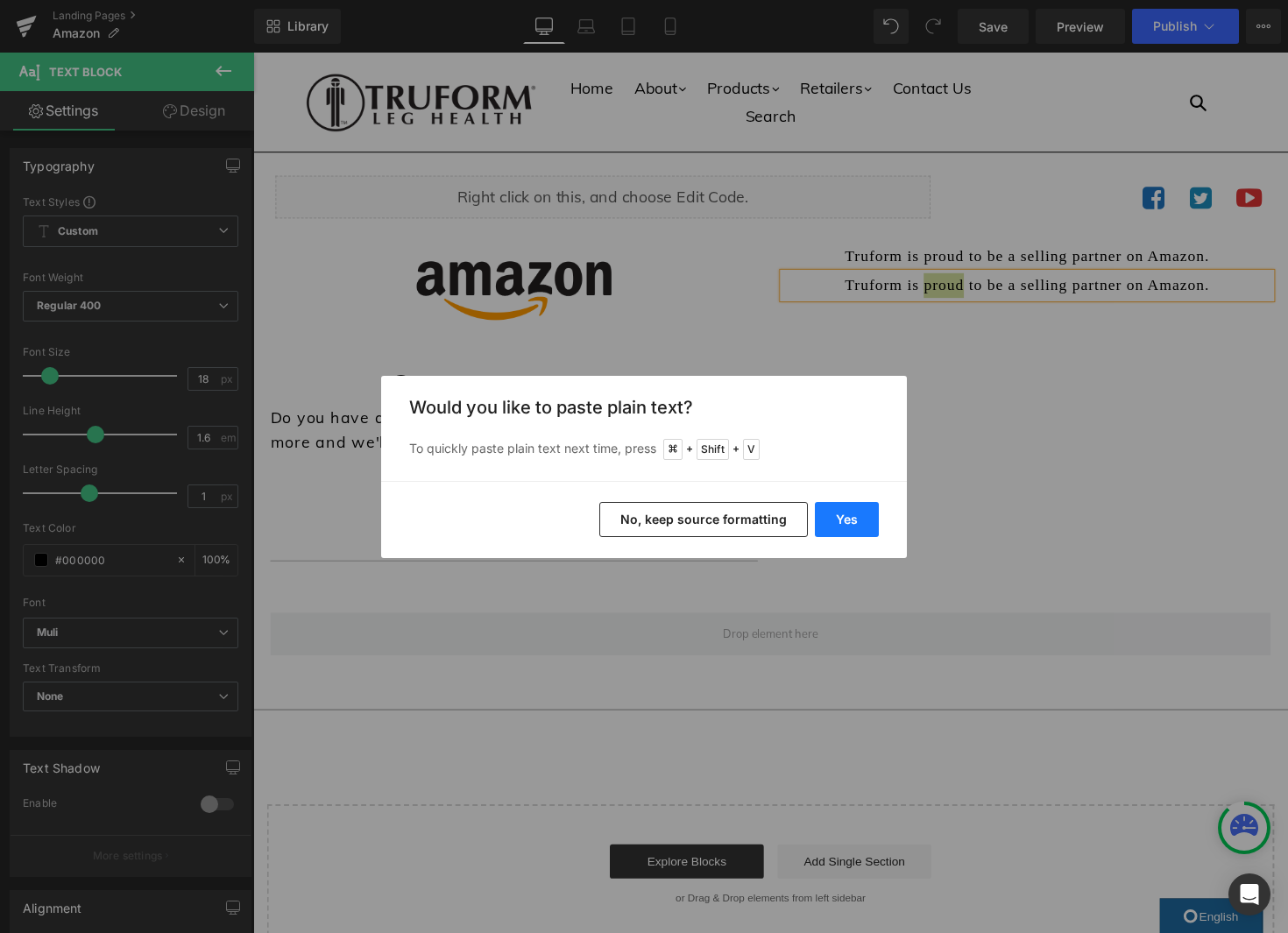
click at [870, 523] on button "Yes" at bounding box center [846, 518] width 64 height 35
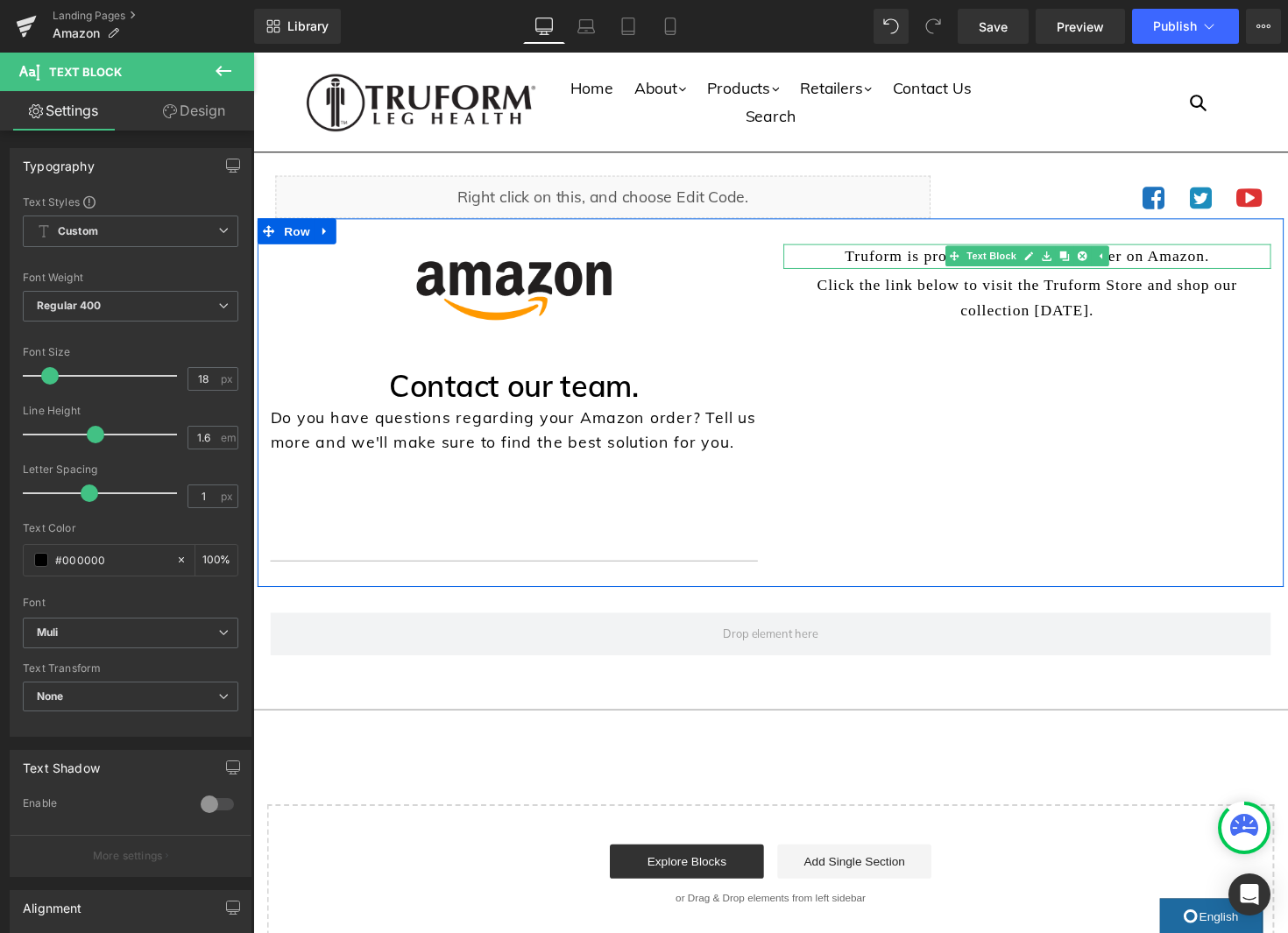
click at [1169, 264] on p "Truform is proud to be a selling partner on Amazon." at bounding box center [1046, 262] width 500 height 26
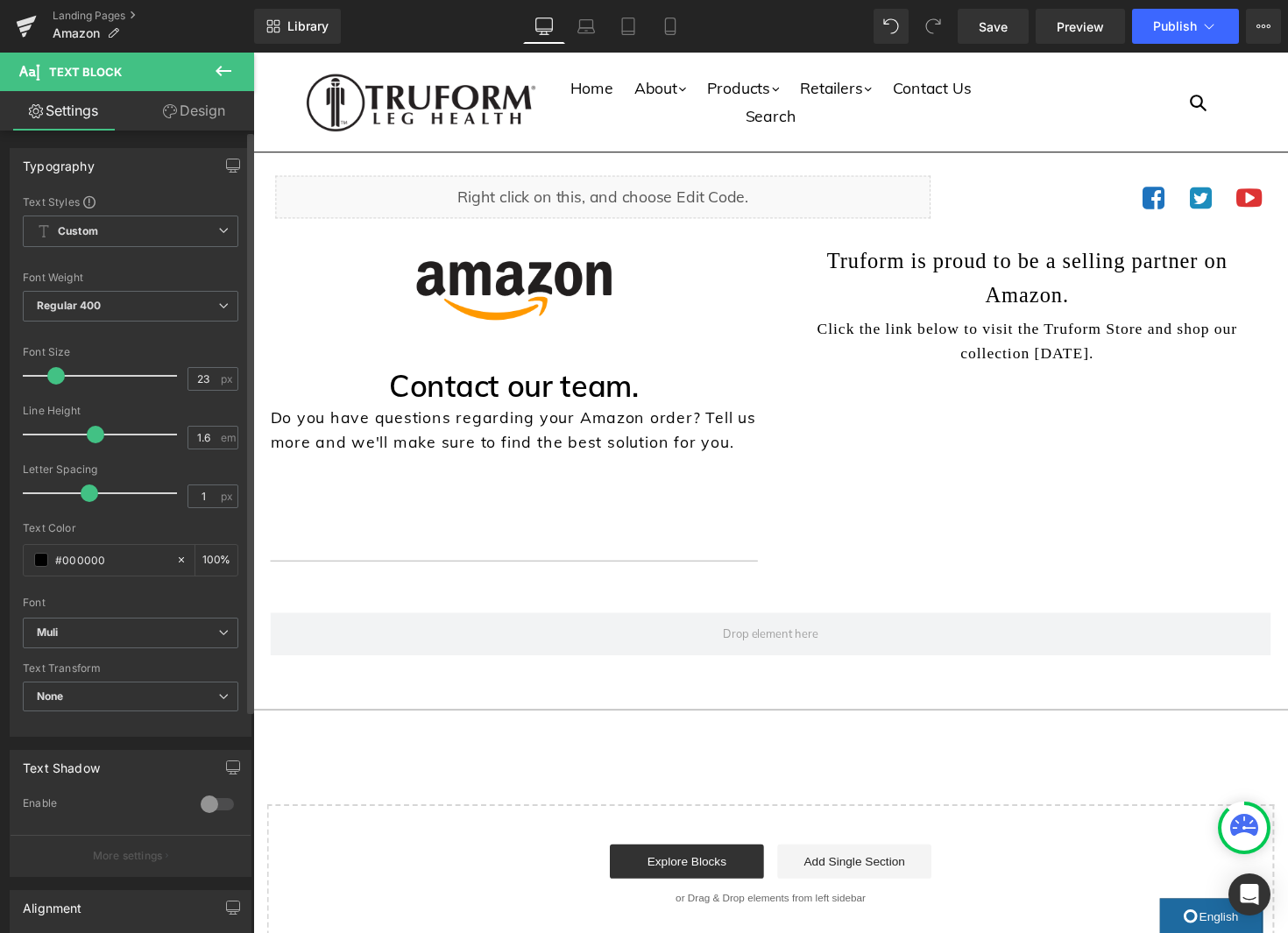
type input "22"
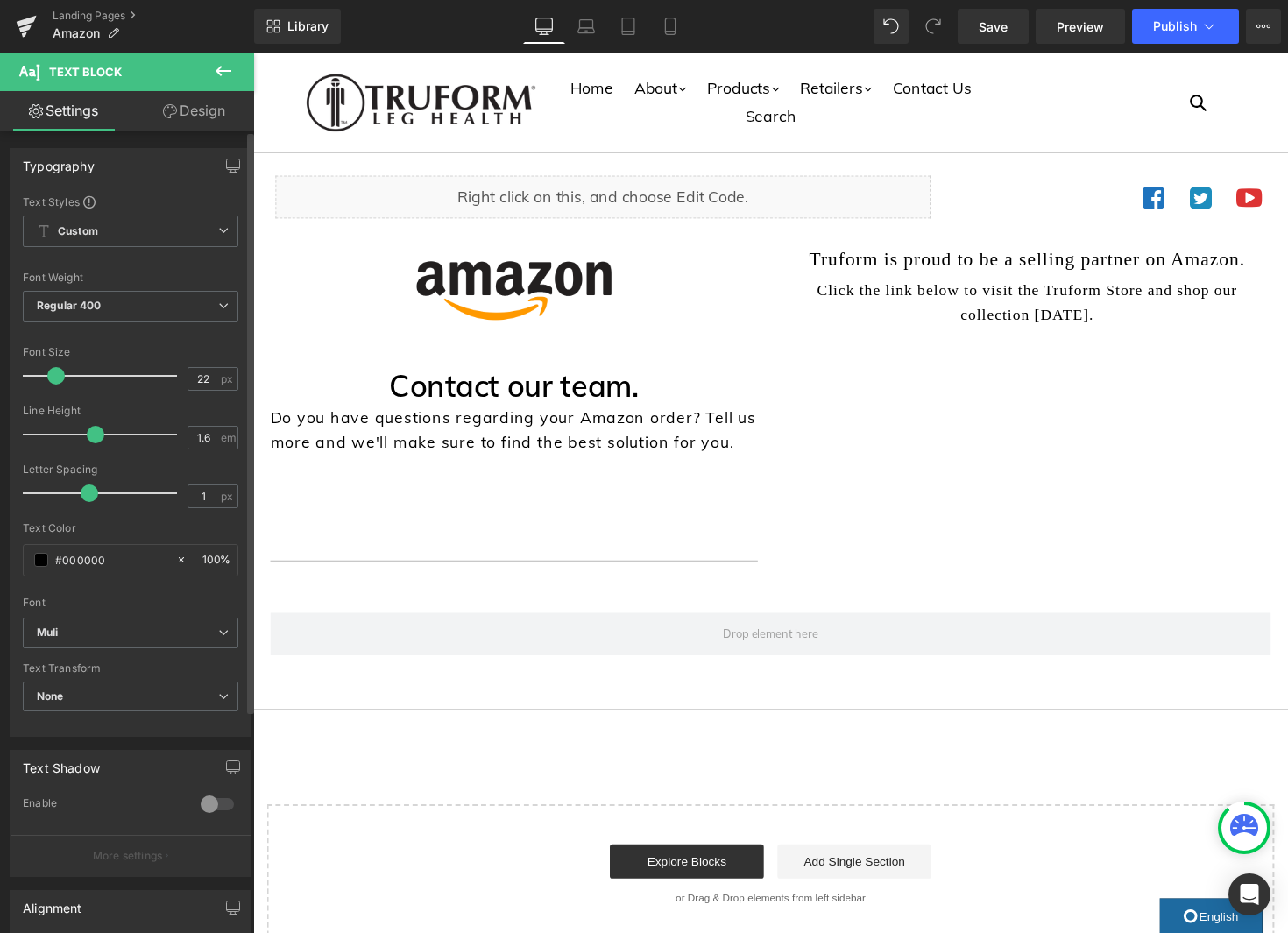
click at [58, 371] on span at bounding box center [56, 376] width 18 height 18
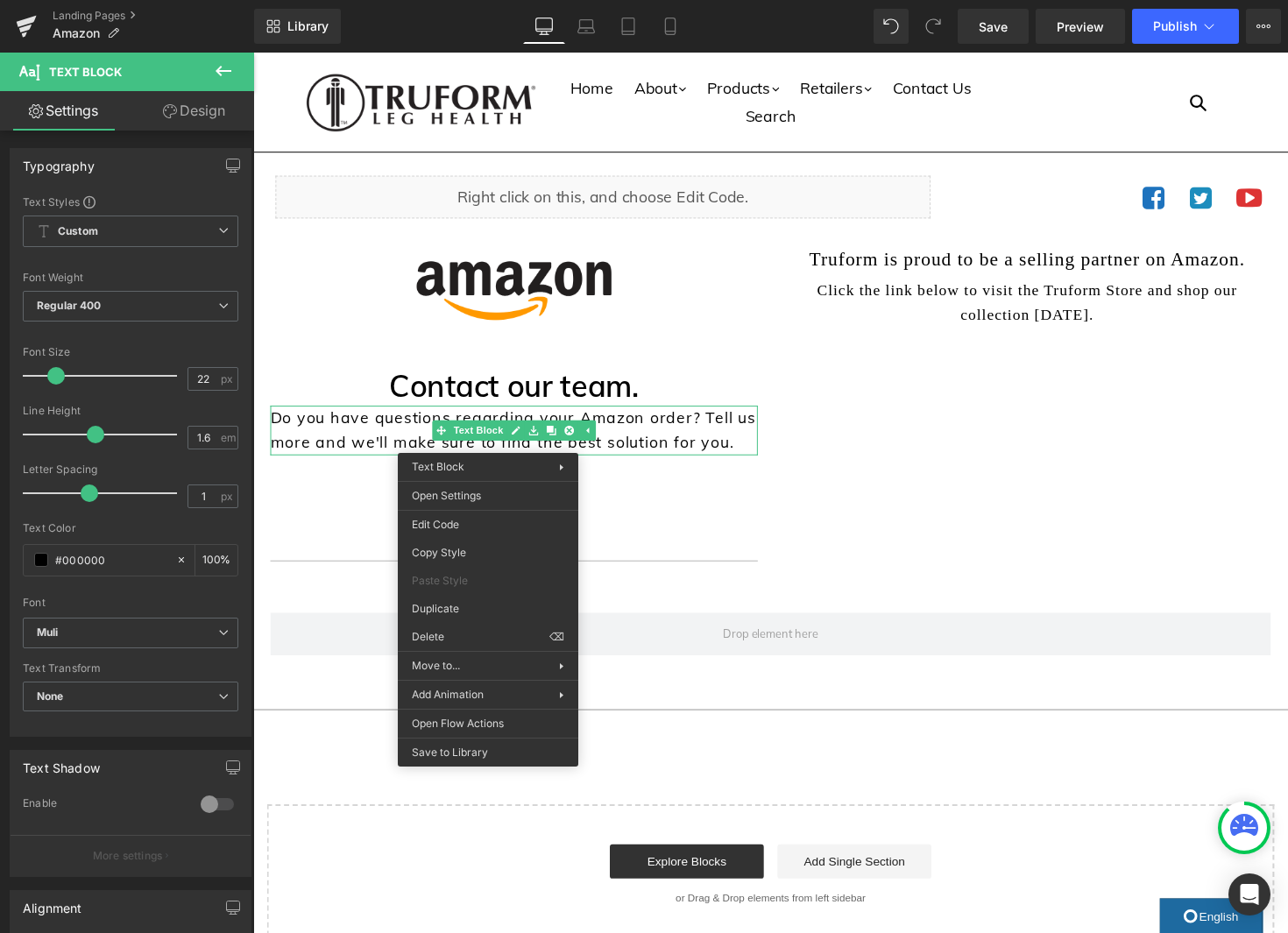
drag, startPoint x: 720, startPoint y: 606, endPoint x: 464, endPoint y: 565, distance: 259.3
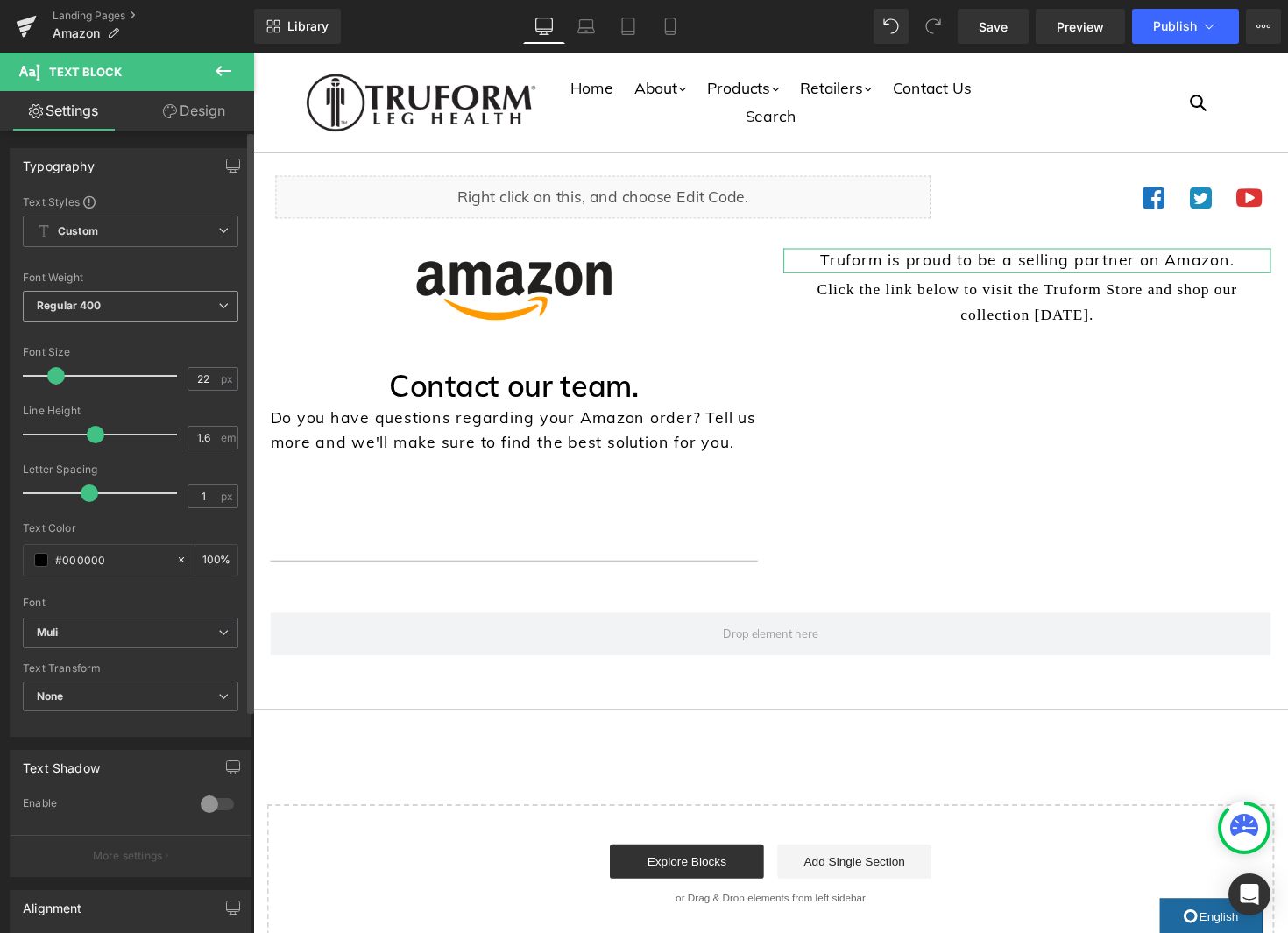
click at [217, 317] on span "Regular 400" at bounding box center [130, 305] width 215 height 31
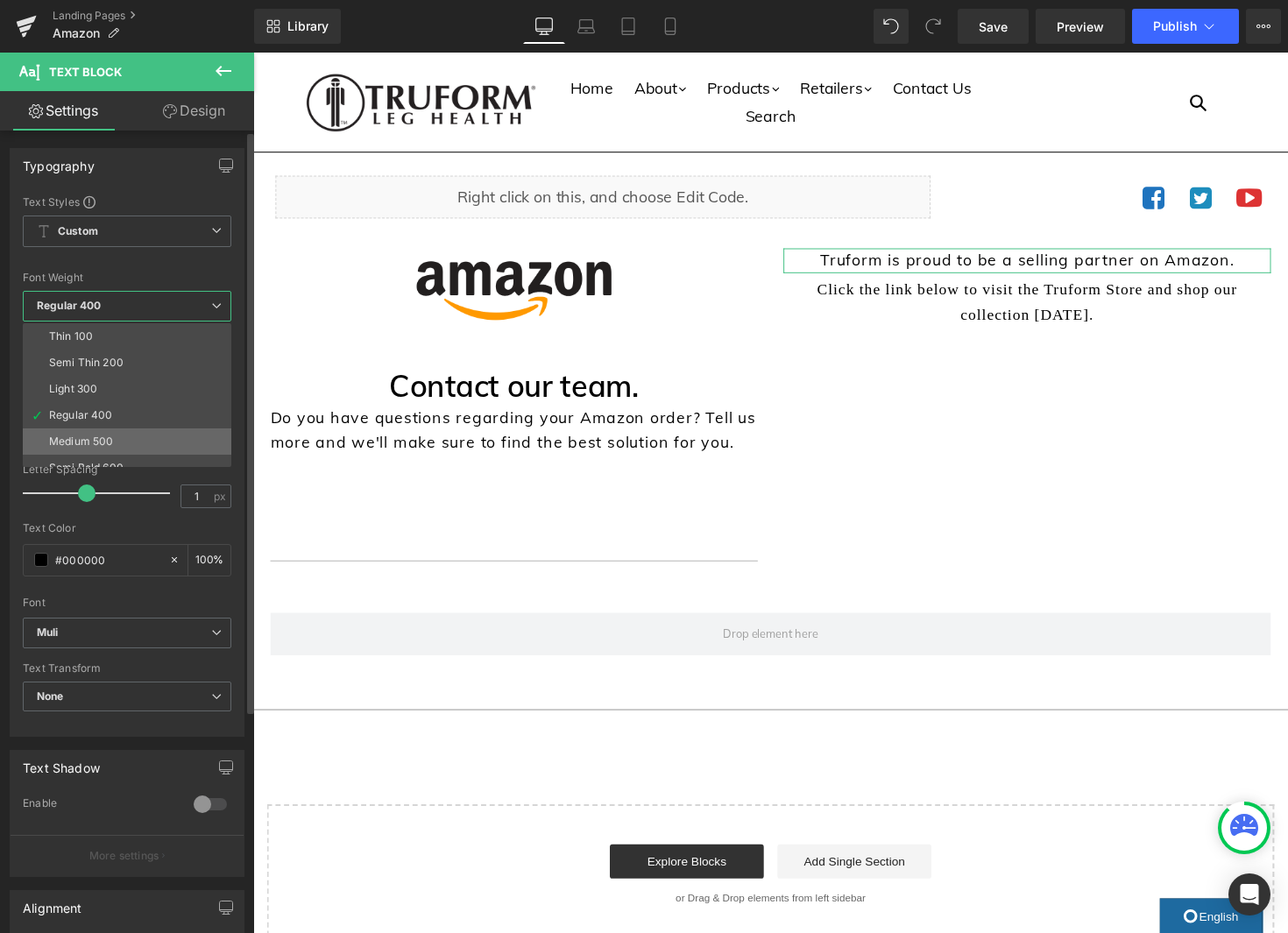
scroll to position [1, 0]
click at [172, 449] on li "Medium 500" at bounding box center [130, 440] width 216 height 27
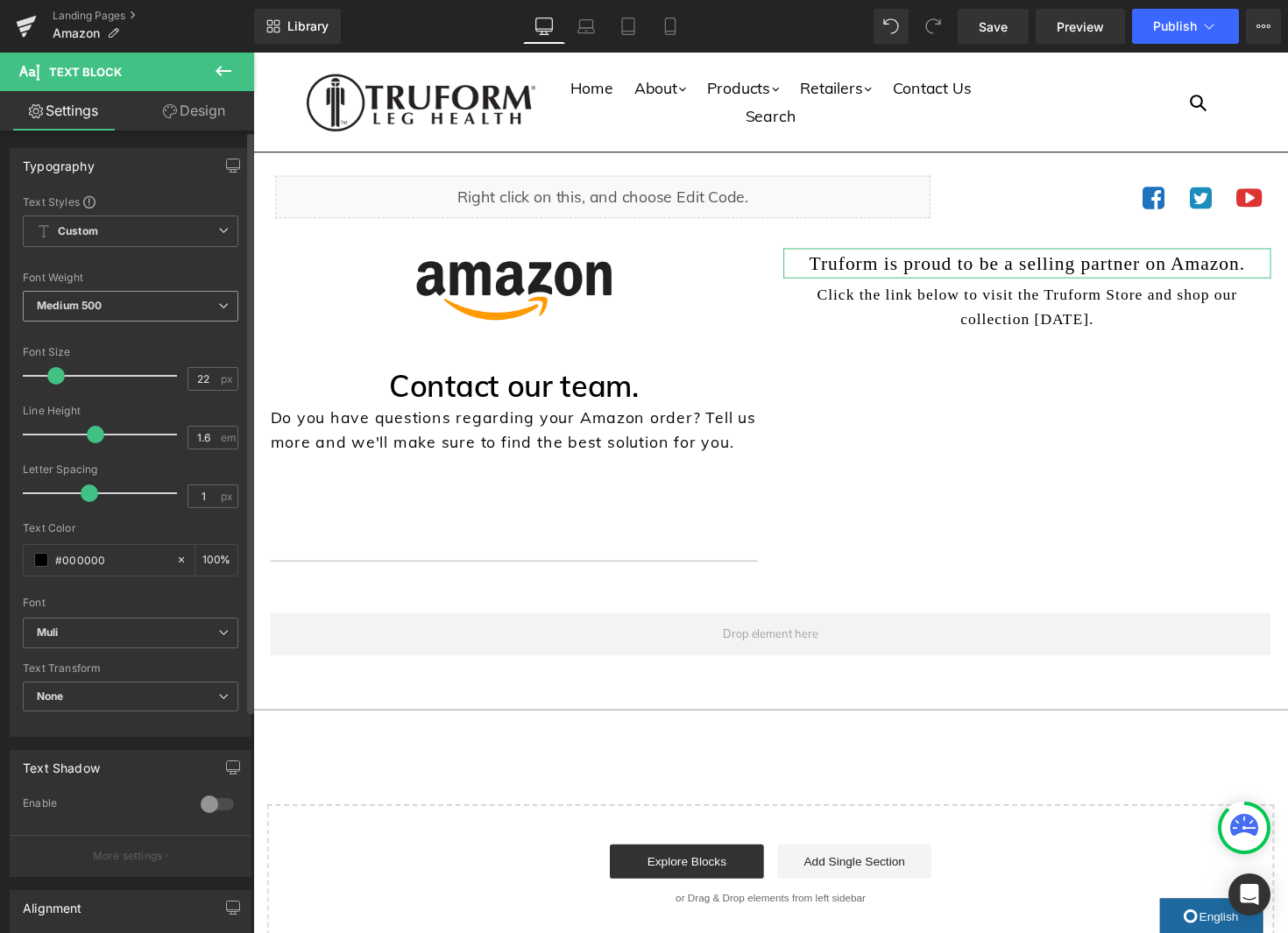
click at [201, 298] on span "Medium 500" at bounding box center [130, 305] width 215 height 31
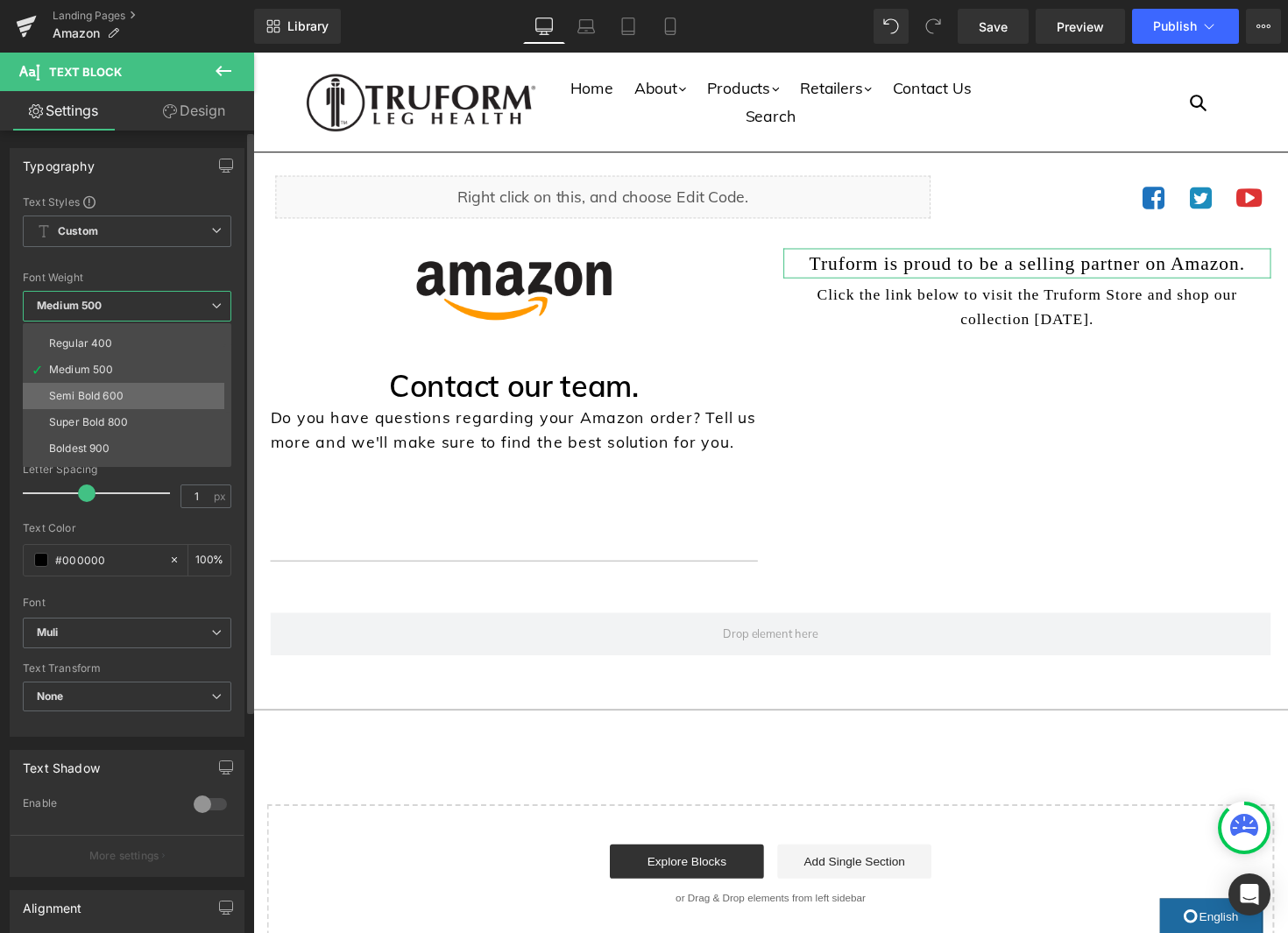
scroll to position [74, 0]
click at [110, 420] on div "Super Bold 800" at bounding box center [89, 421] width 79 height 12
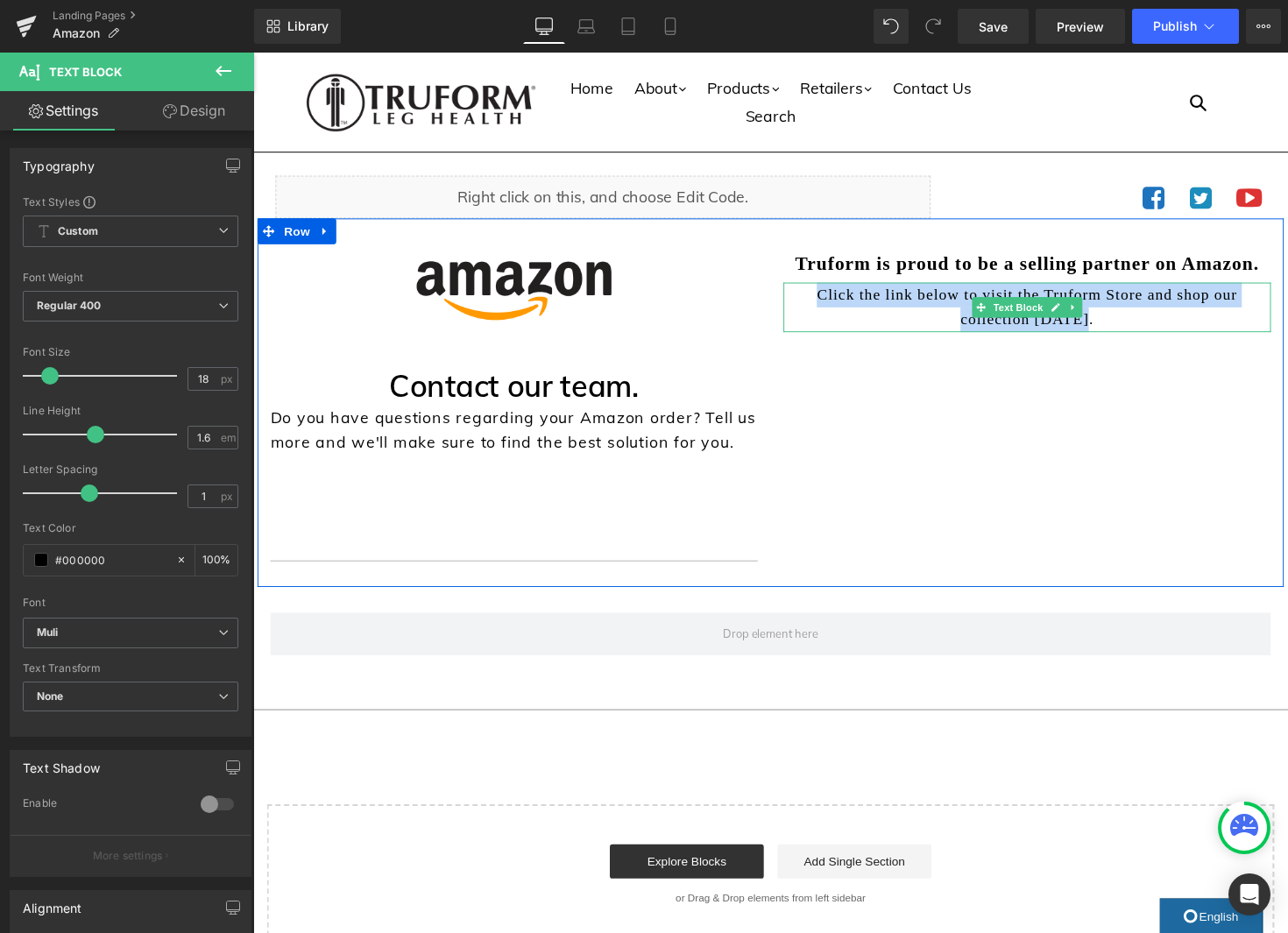
drag, startPoint x: 867, startPoint y: 317, endPoint x: 821, endPoint y: 300, distance: 49.0
click at [817, 301] on p "Click the link below to visit the Truform Store and shop our collection today." at bounding box center [1046, 313] width 500 height 50
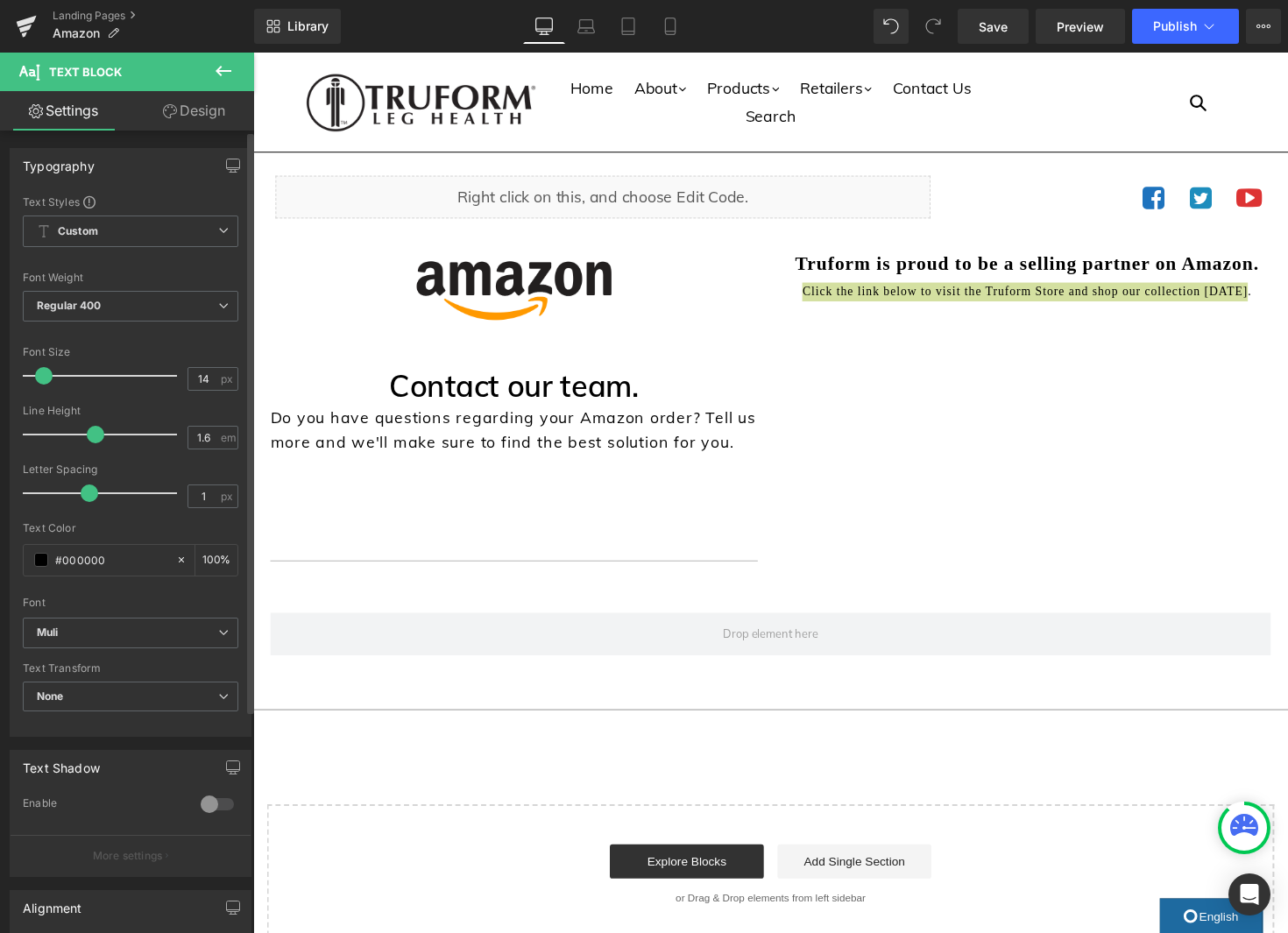
type input "15"
click at [41, 376] on span at bounding box center [45, 376] width 18 height 18
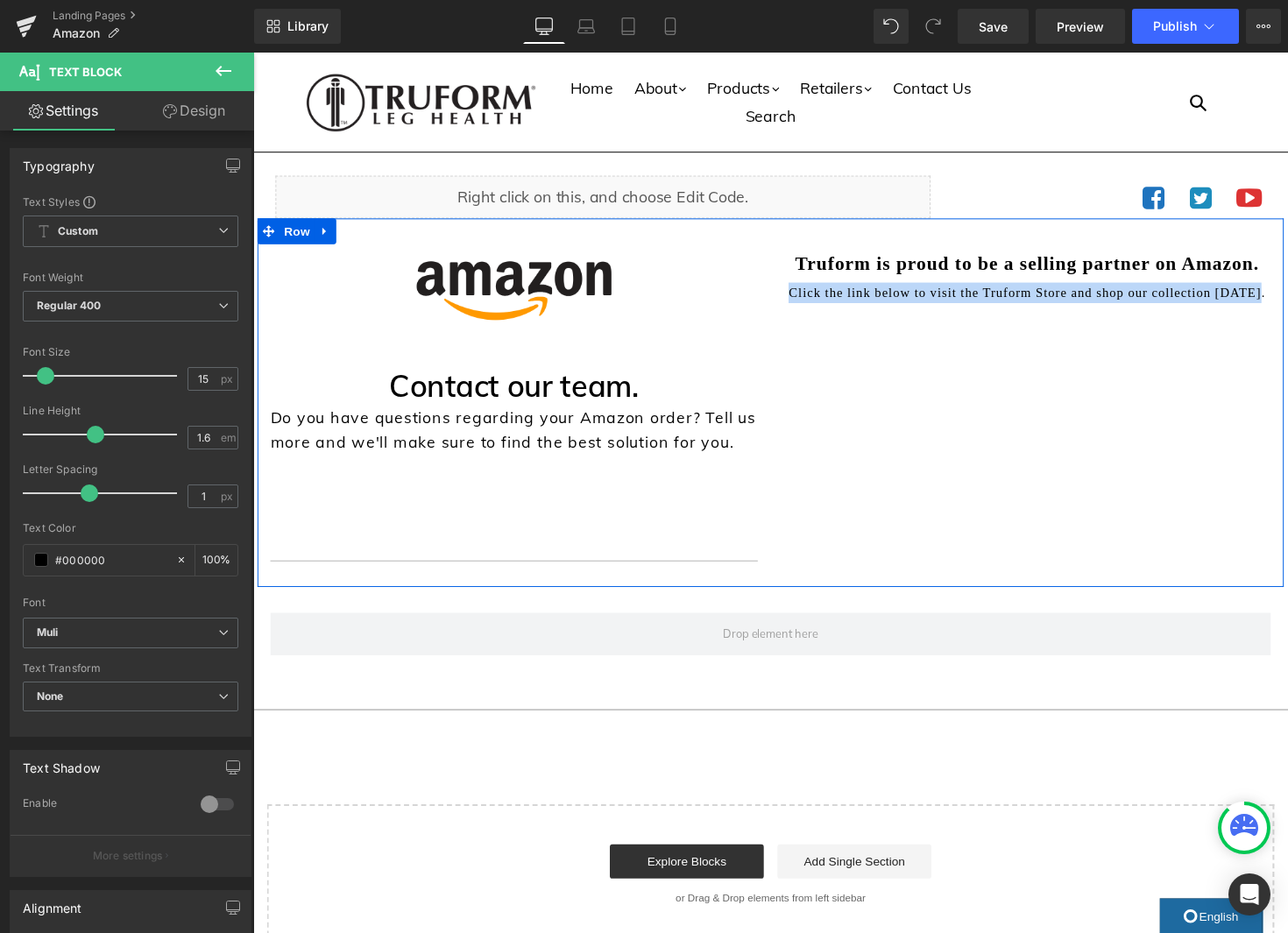
click at [1177, 407] on div "Image Separator Separator Contact our team. Heading Do you have questions regar…" at bounding box center [783, 411] width 1051 height 377
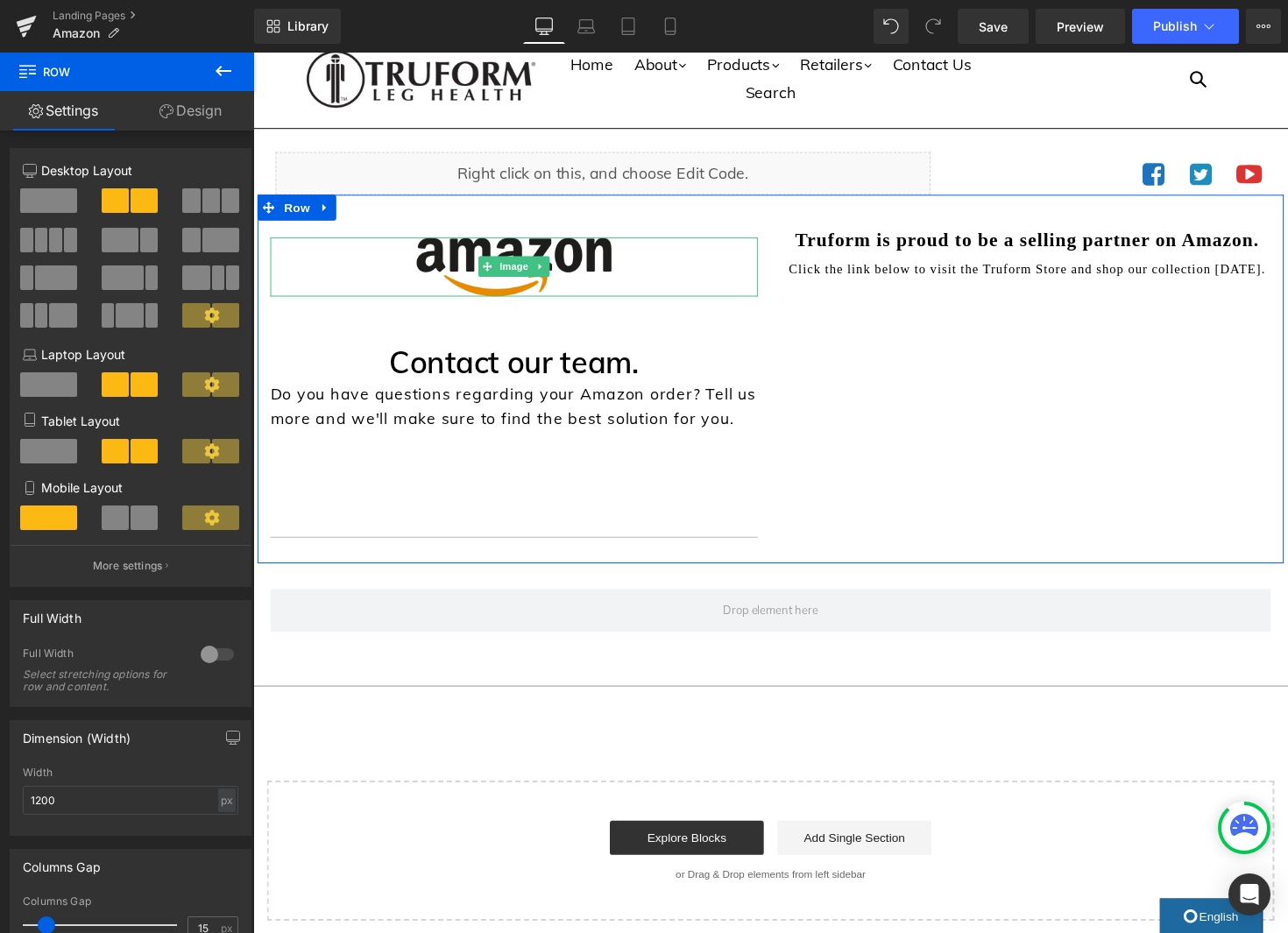
scroll to position [26, 0]
click at [523, 271] on span "Image" at bounding box center [520, 271] width 37 height 21
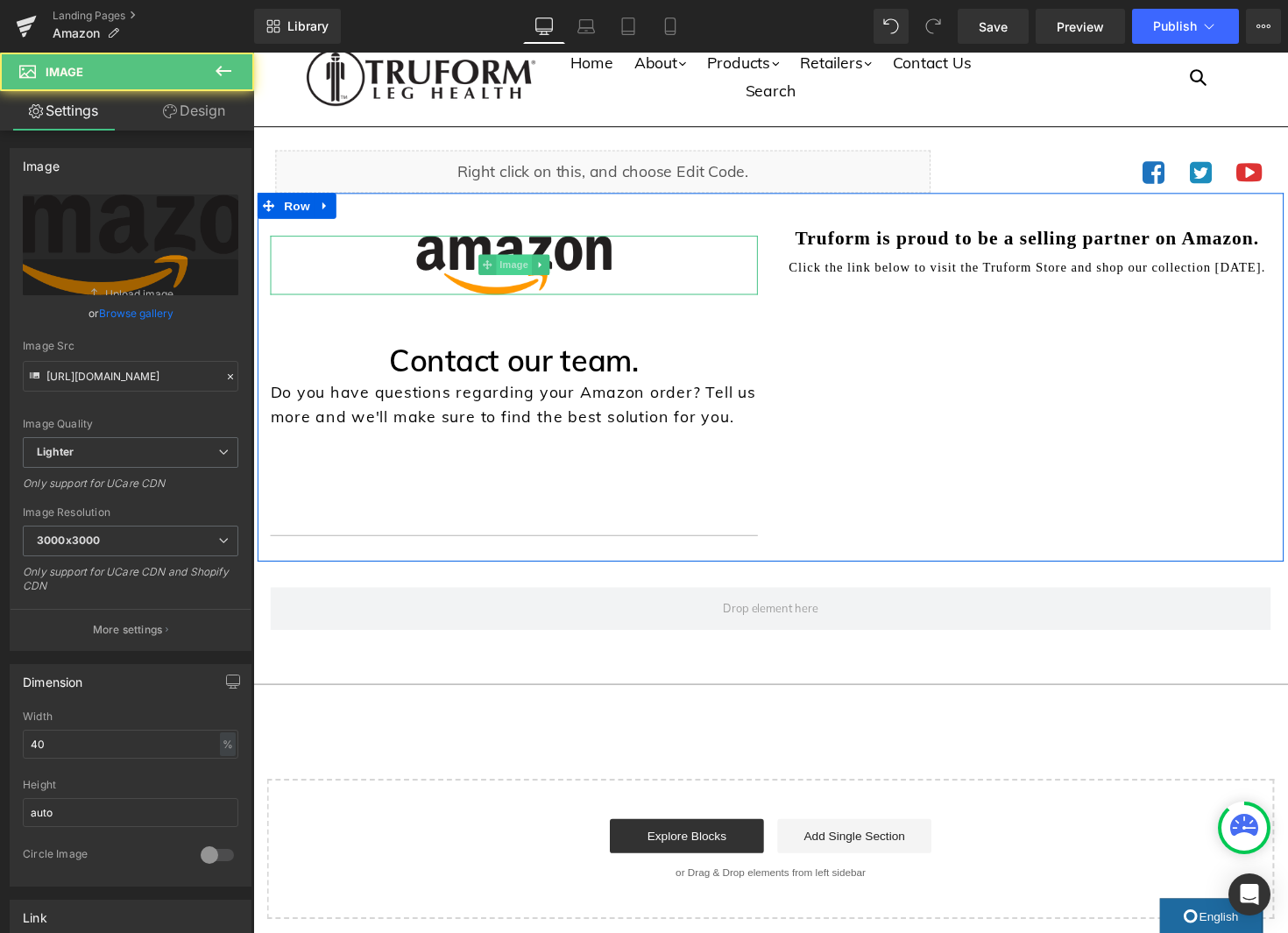
scroll to position [27, 0]
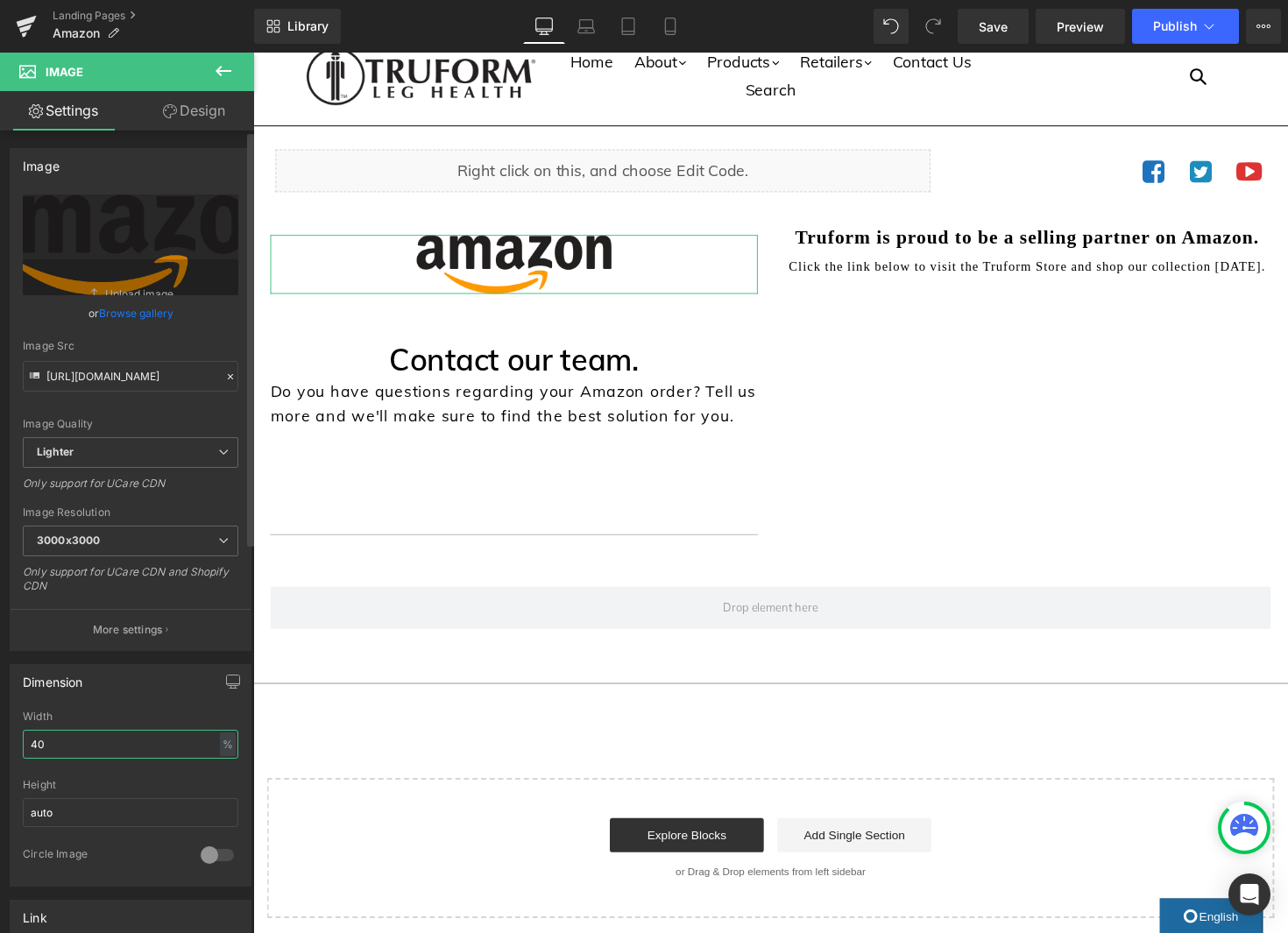
click at [143, 739] on input "40" at bounding box center [130, 743] width 215 height 29
click at [144, 740] on input "40" at bounding box center [130, 743] width 215 height 29
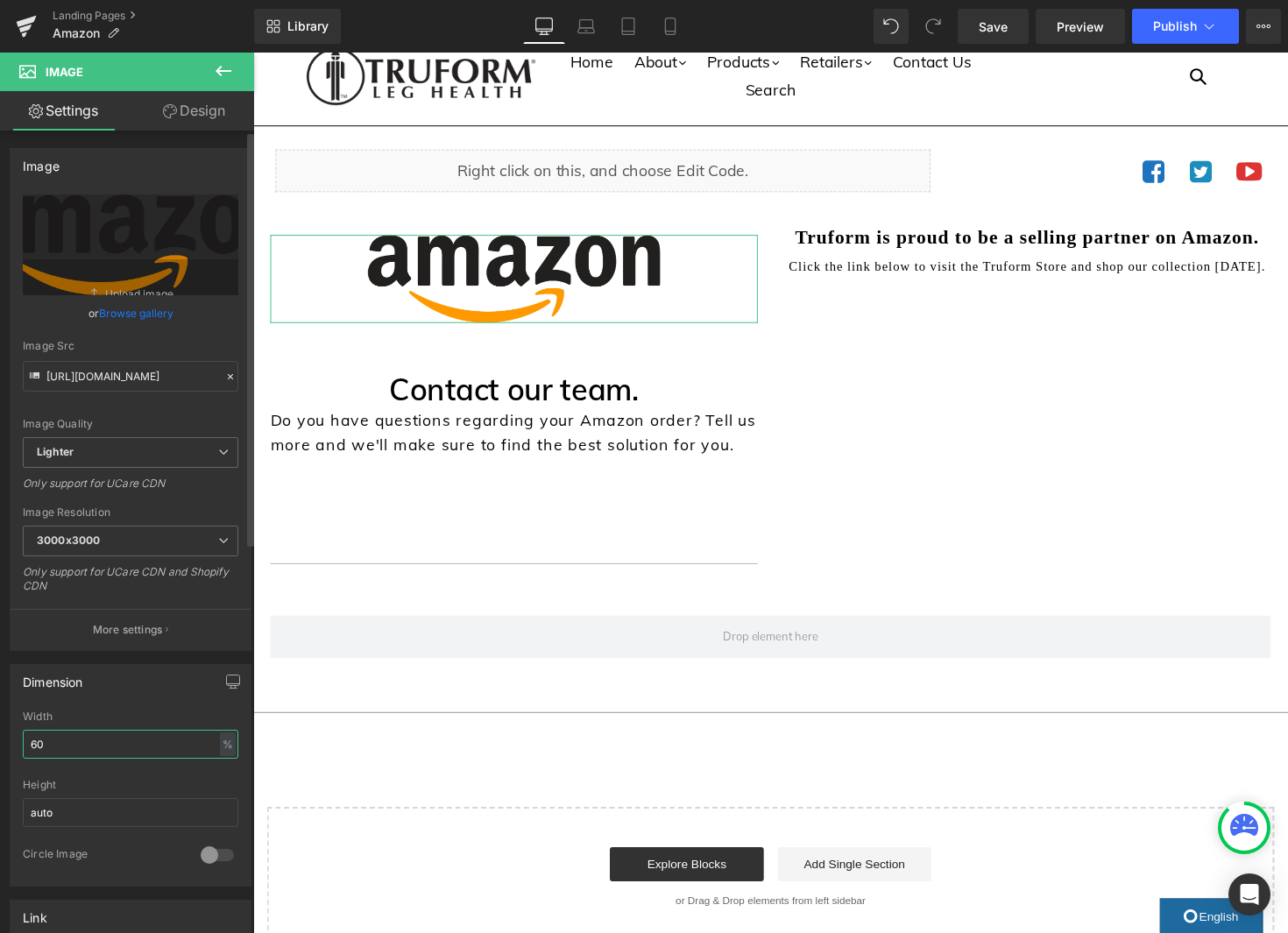
click at [121, 748] on input "60" at bounding box center [130, 743] width 215 height 29
type input "80"
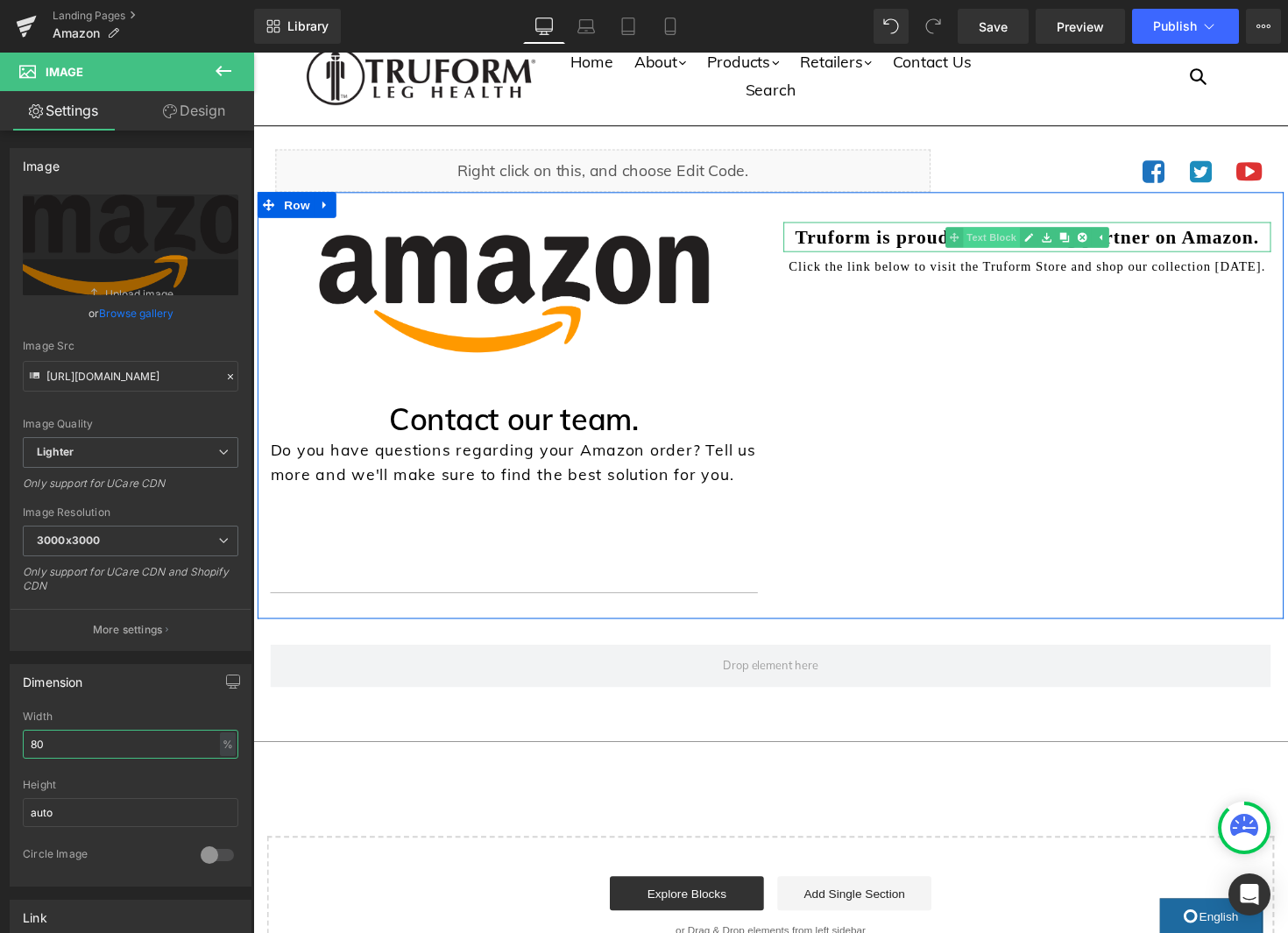
scroll to position [27, 0]
click at [1027, 244] on span "Text Block" at bounding box center [1009, 242] width 58 height 21
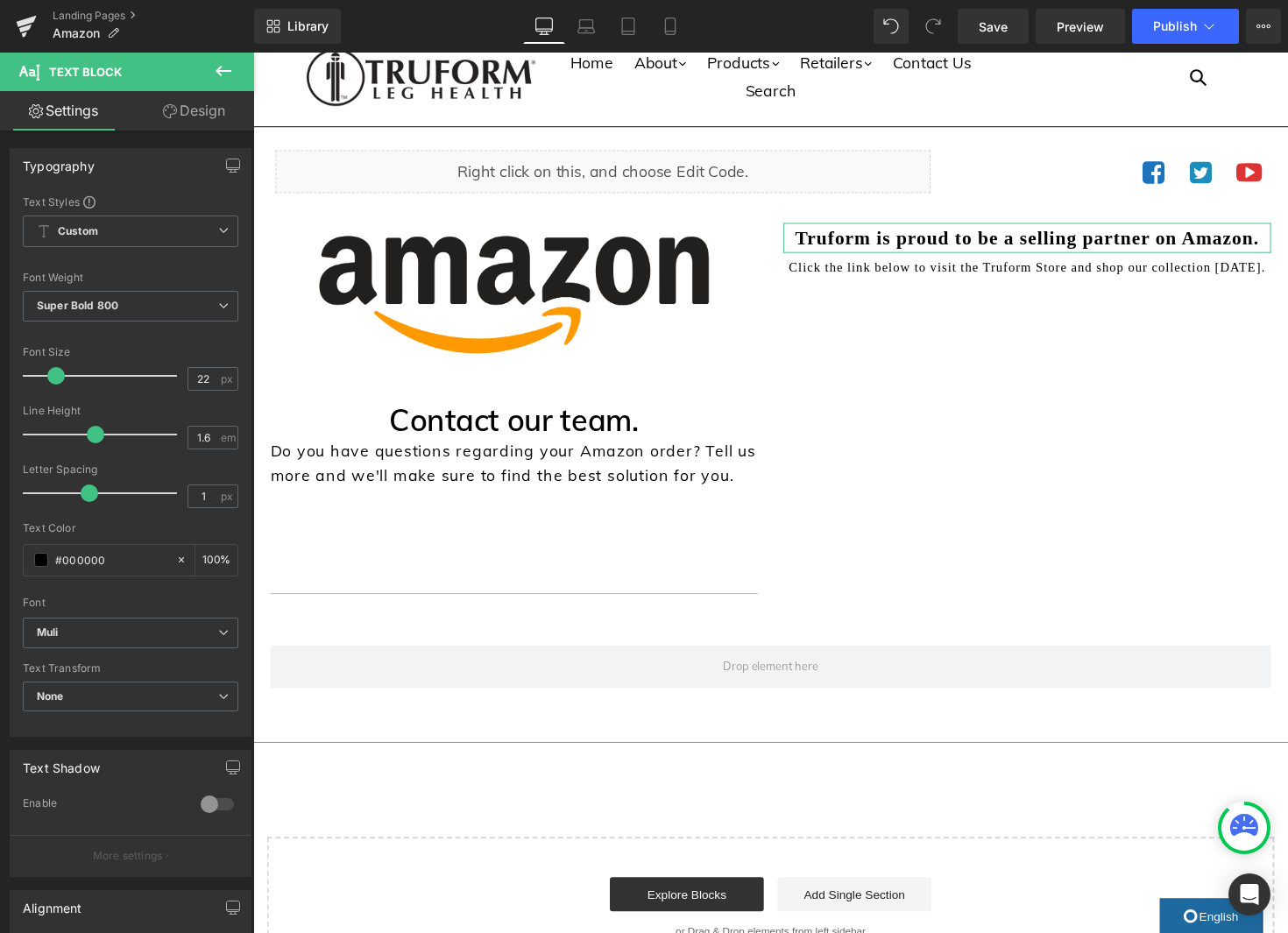
drag, startPoint x: 190, startPoint y: 119, endPoint x: 127, endPoint y: 221, distance: 119.9
click at [190, 119] on link "Design" at bounding box center [194, 111] width 127 height 39
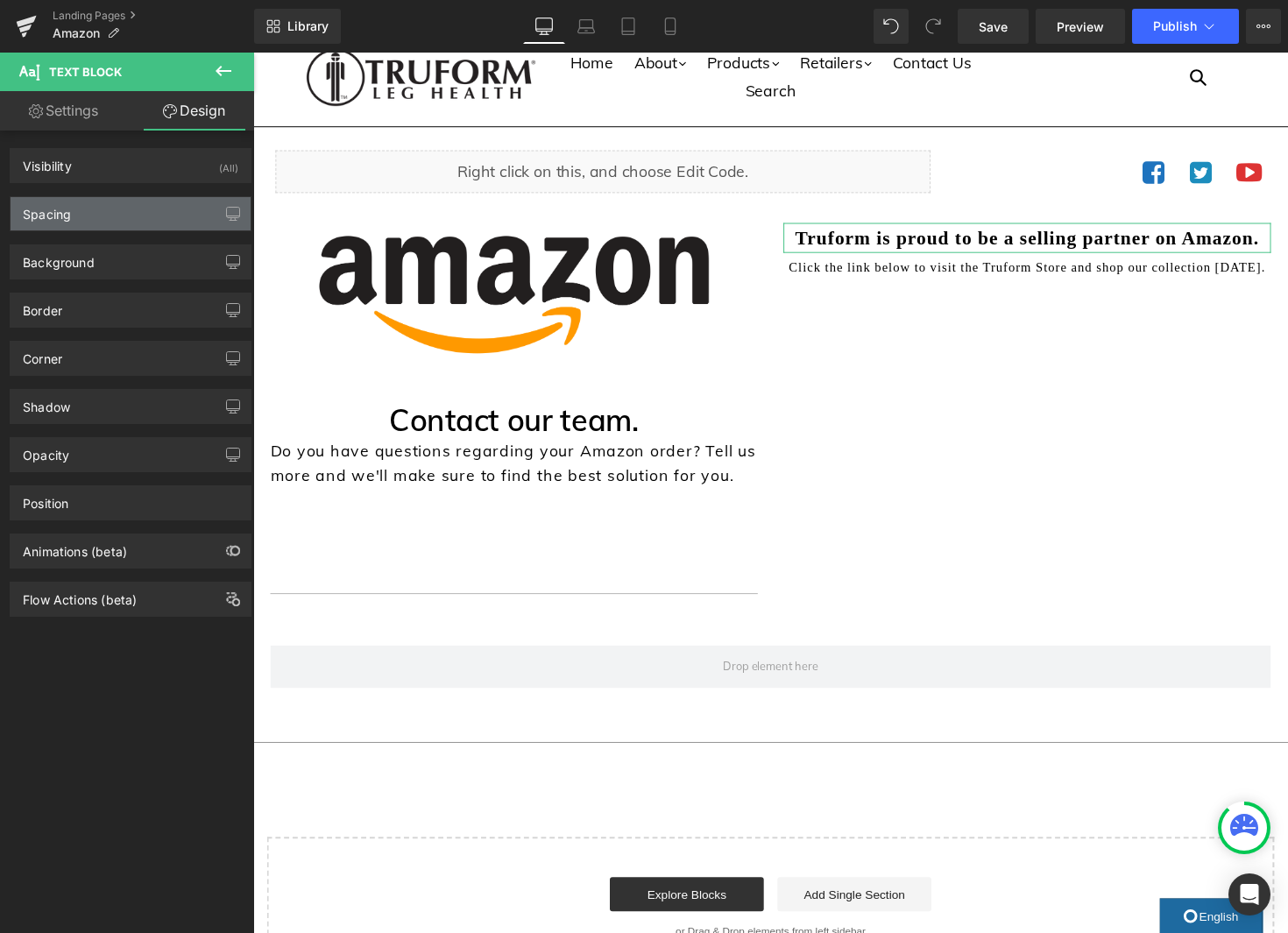
type input "5"
type input "0"
type input "5"
type input "0"
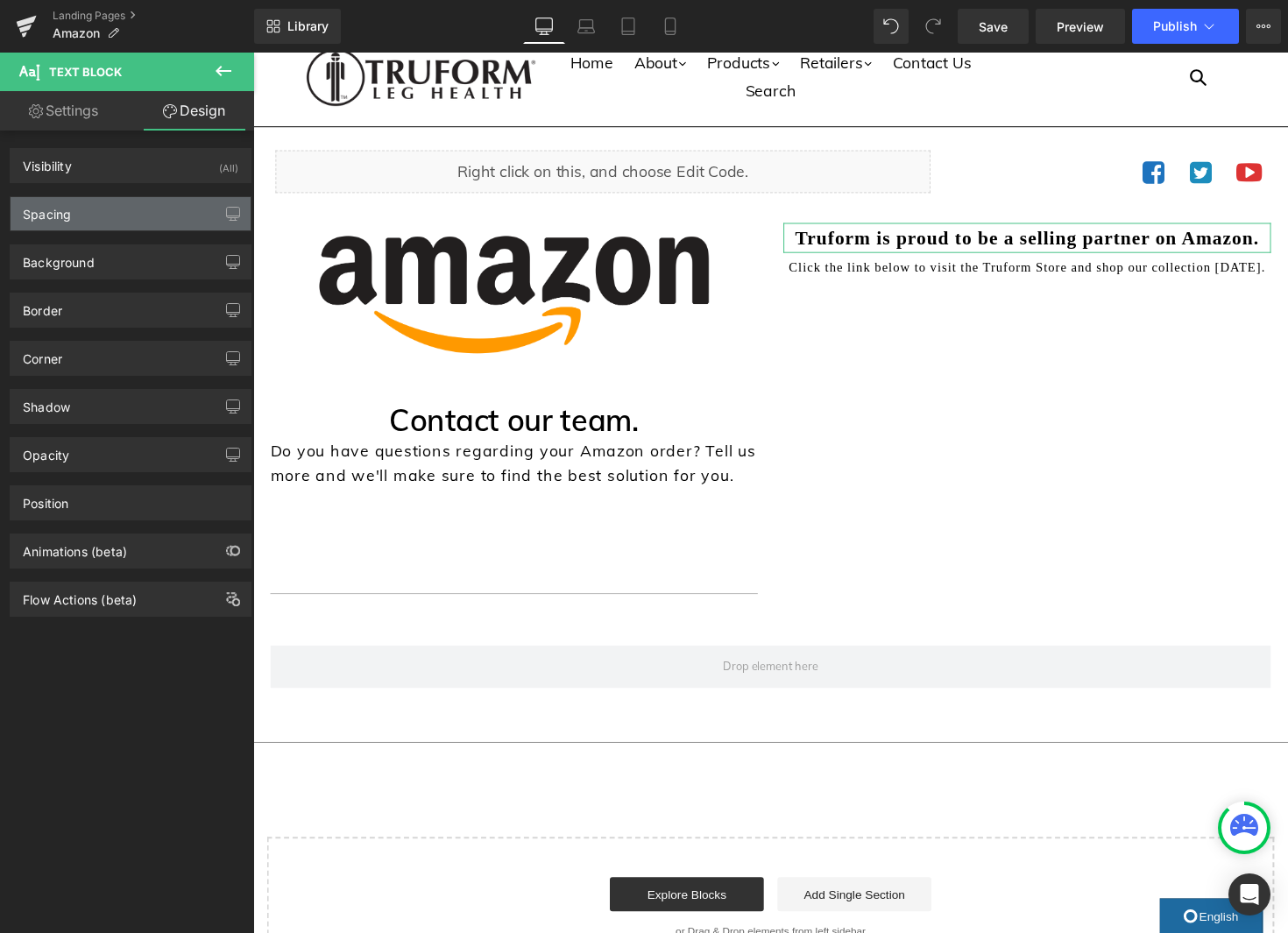
type input "0"
click at [127, 216] on div "Spacing" at bounding box center [130, 214] width 240 height 34
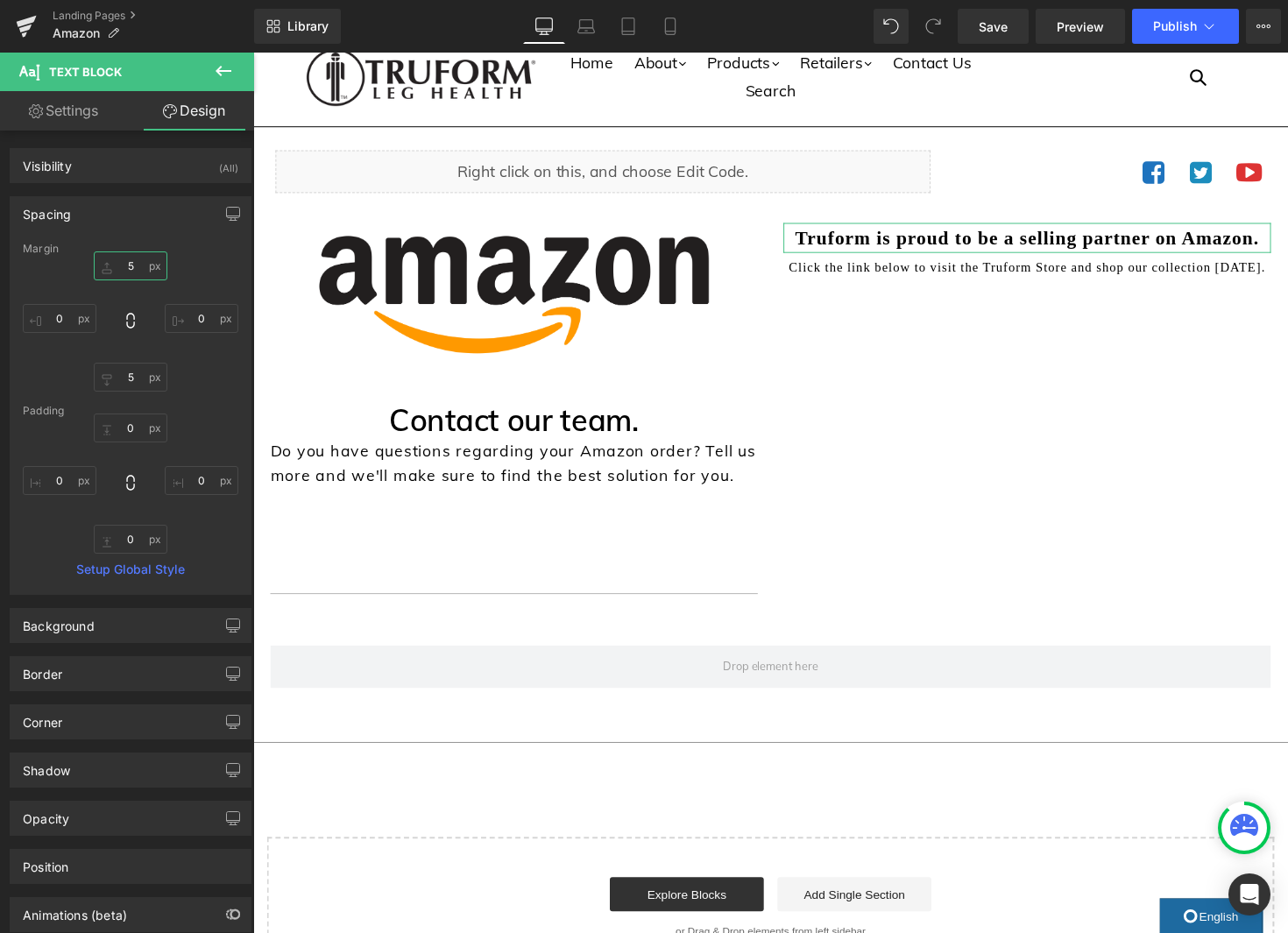
click at [134, 270] on input "5" at bounding box center [130, 266] width 74 height 29
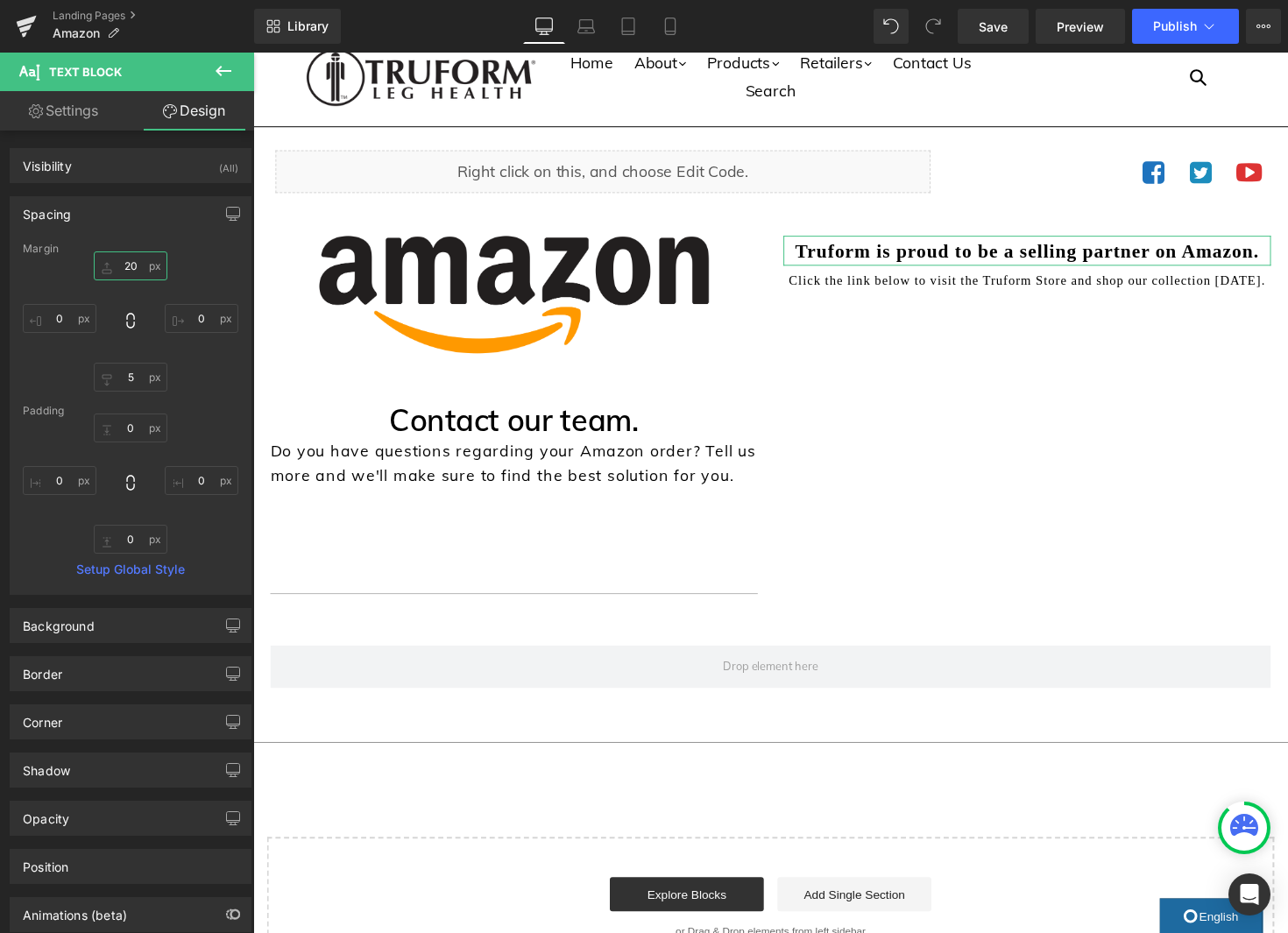
type input "2"
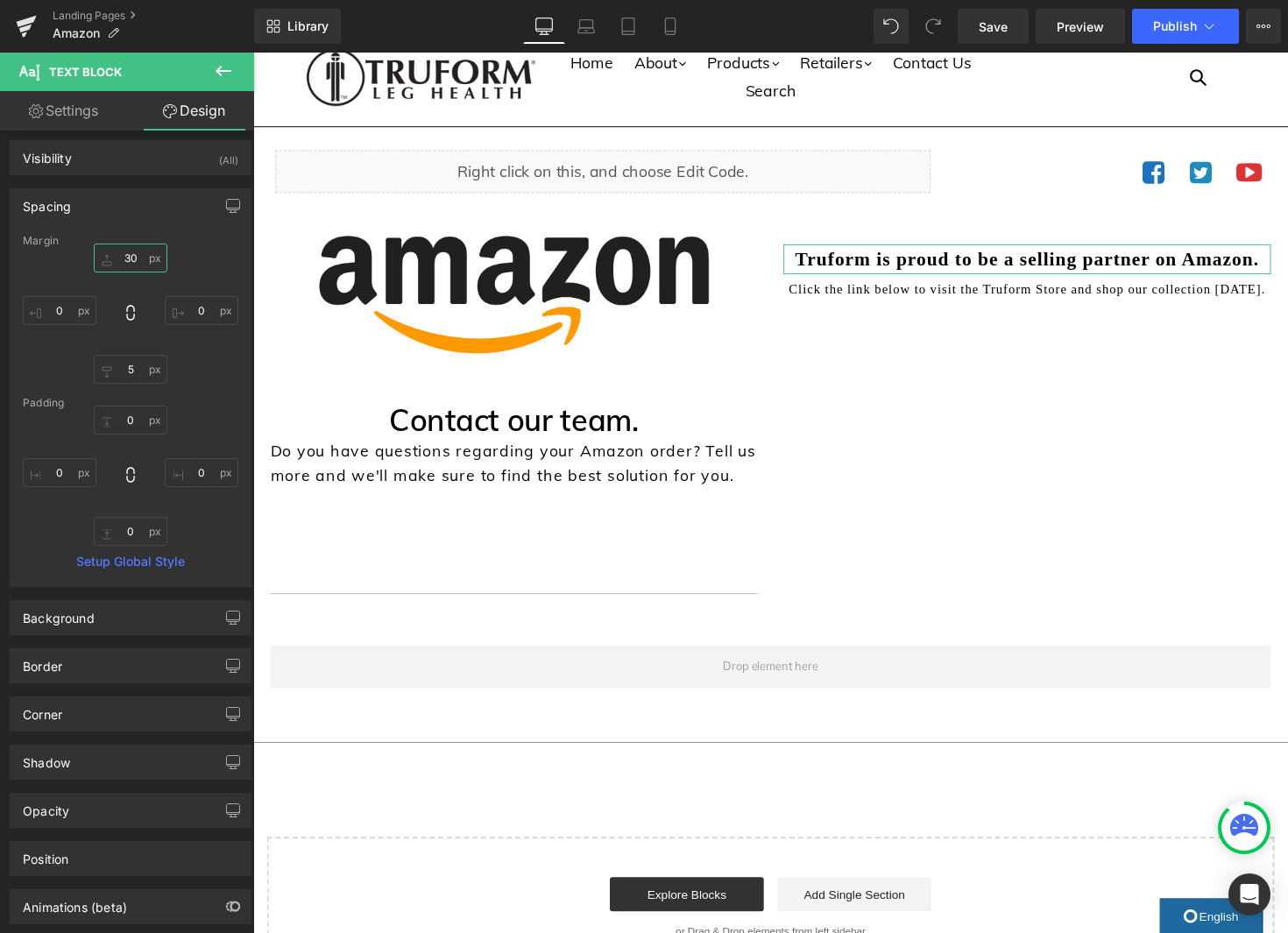
scroll to position [12, 0]
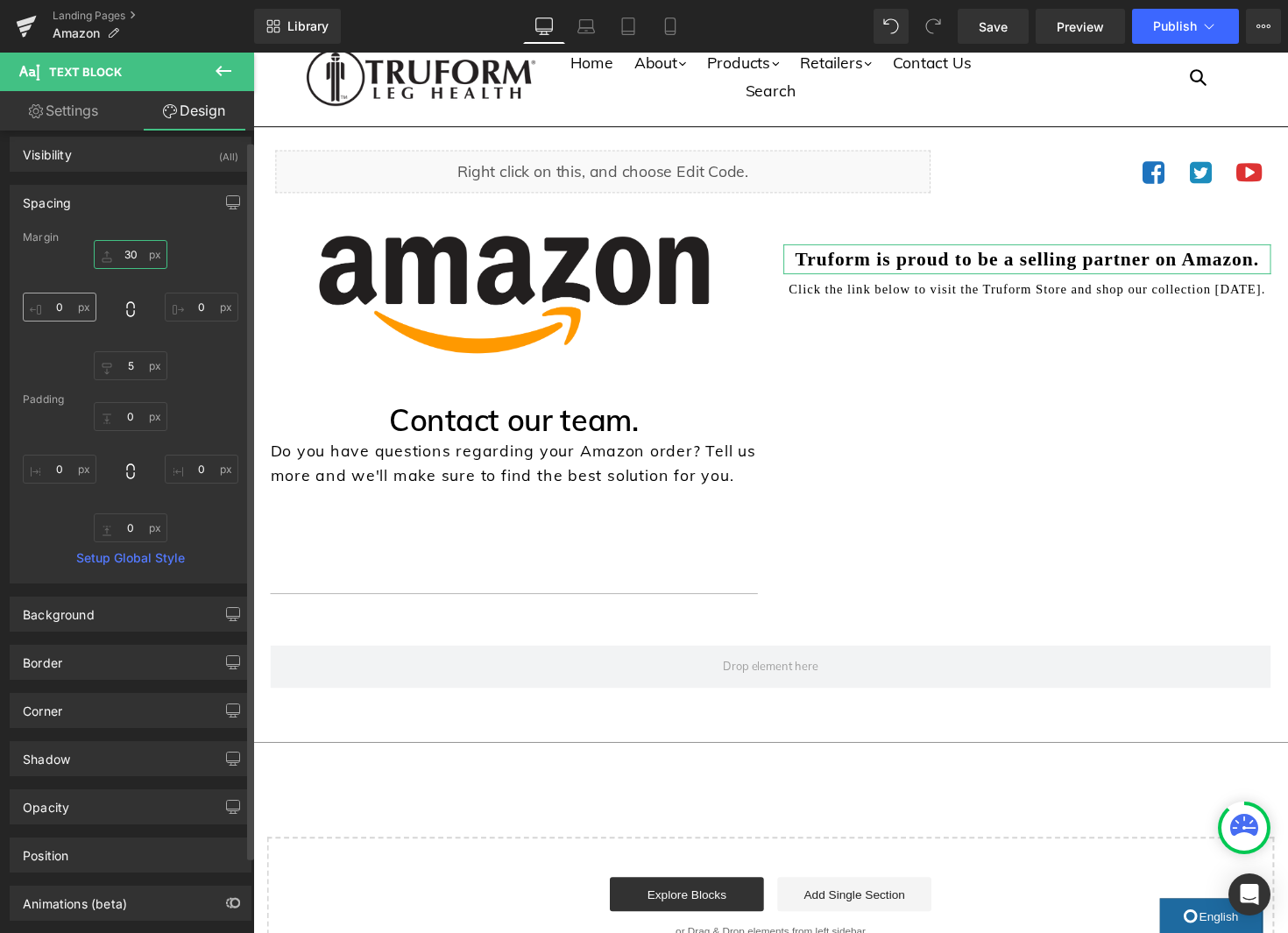
type input "30"
click at [56, 309] on input "0" at bounding box center [59, 306] width 74 height 29
type input "-20"
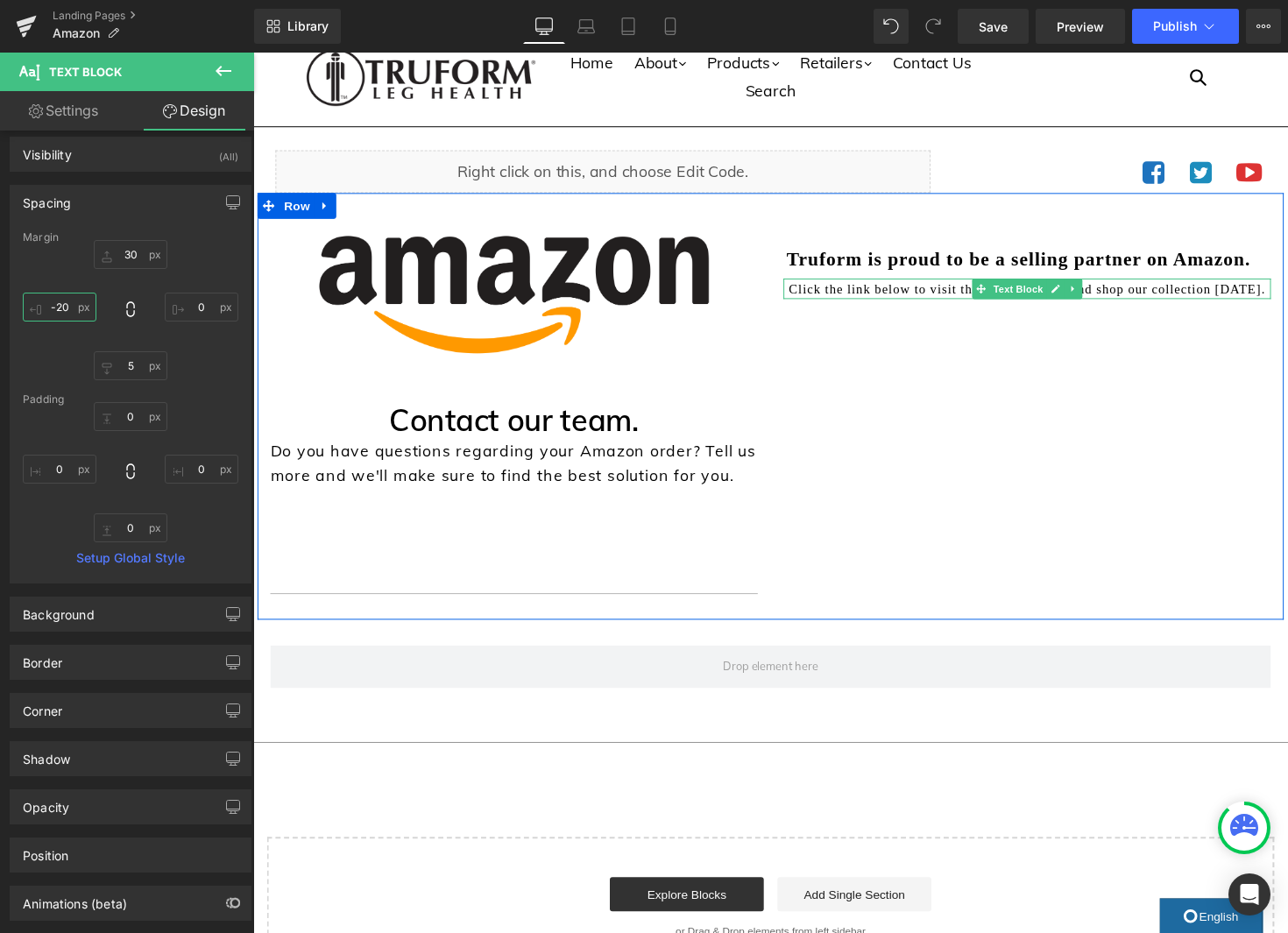
drag, startPoint x: 1043, startPoint y: 293, endPoint x: 782, endPoint y: 314, distance: 261.8
click at [1043, 293] on span "Text Block" at bounding box center [1036, 293] width 58 height 21
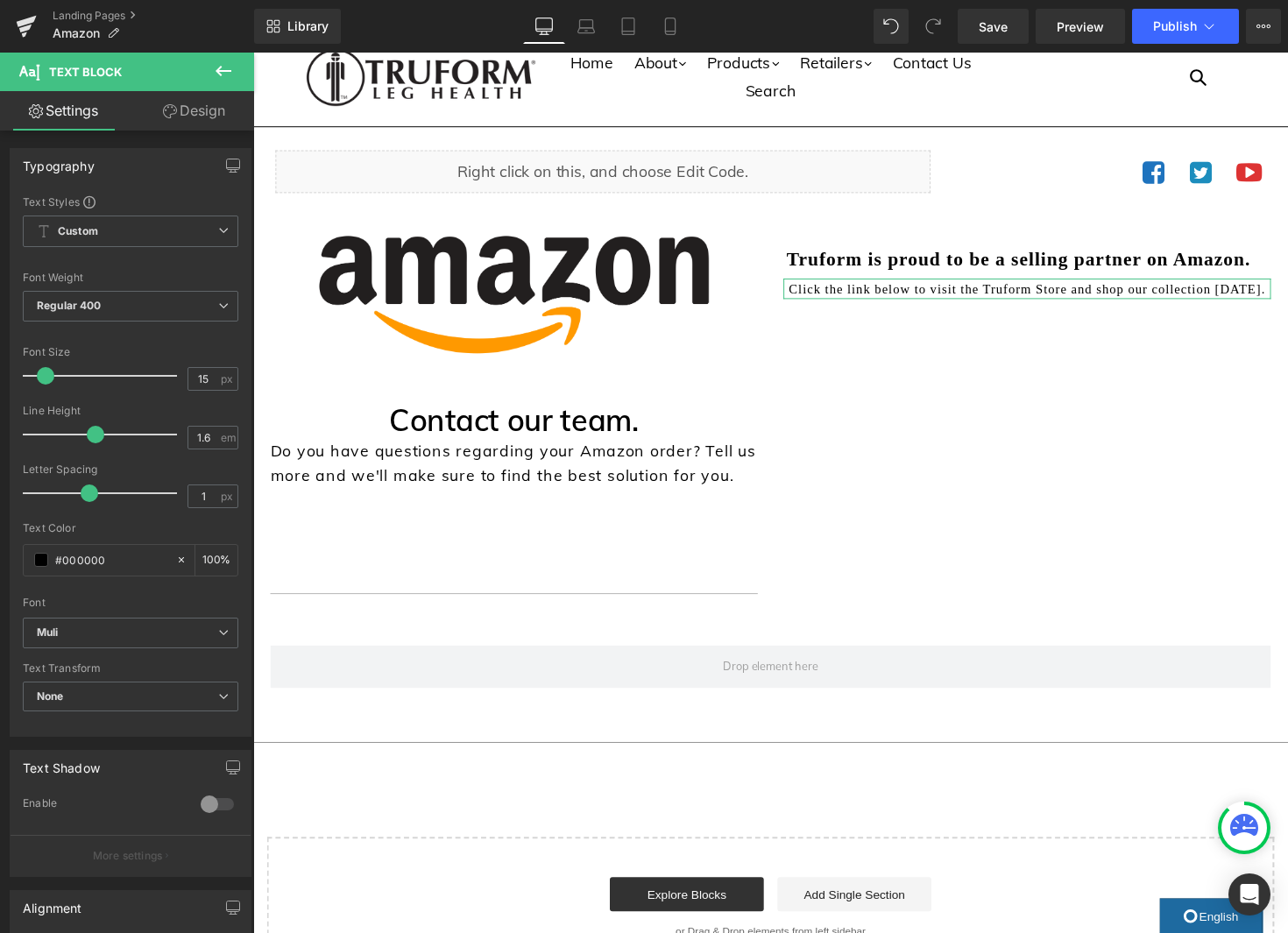
click at [178, 110] on link "Design" at bounding box center [194, 111] width 127 height 39
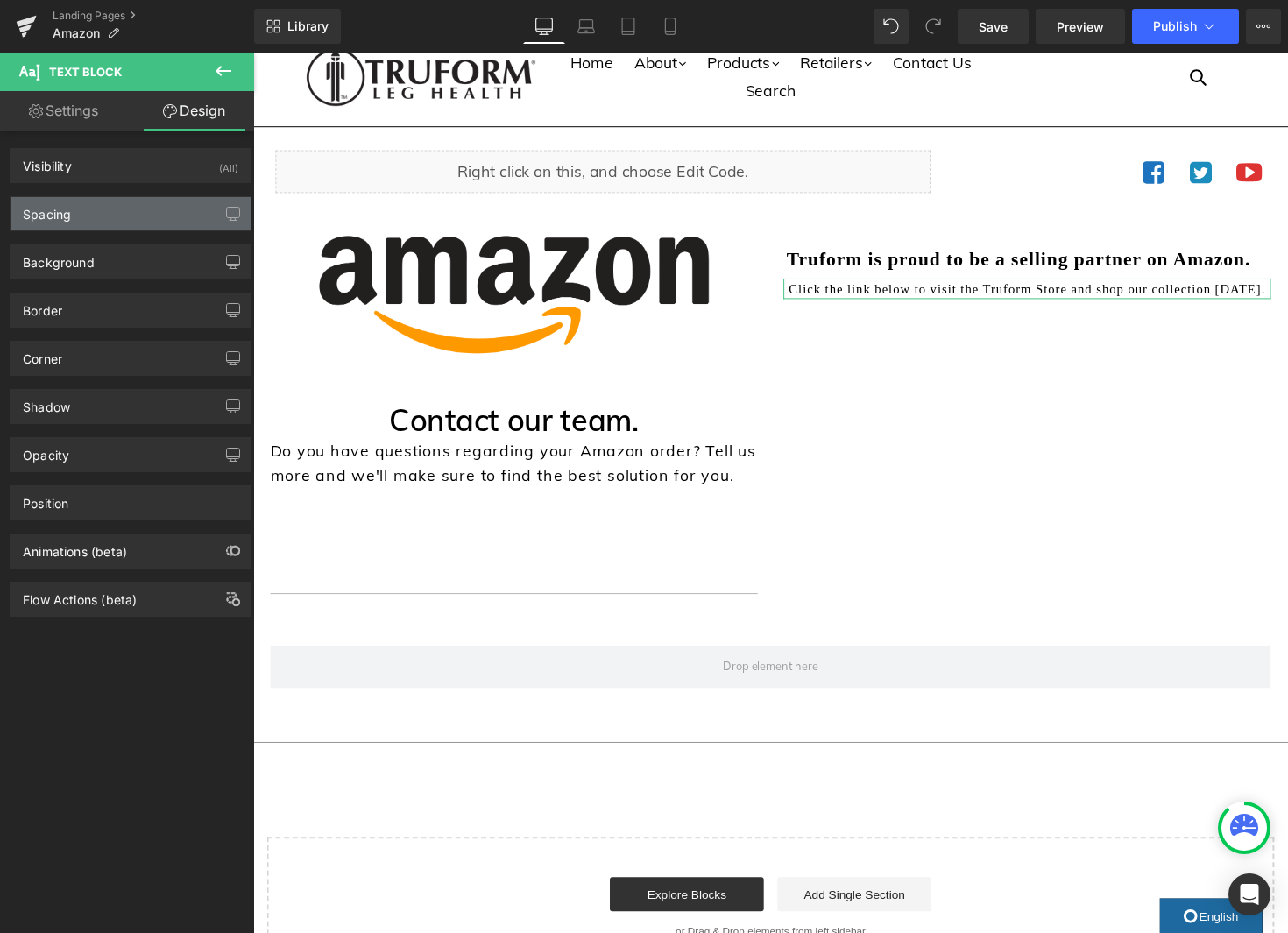
click at [103, 200] on div "Spacing" at bounding box center [130, 214] width 240 height 34
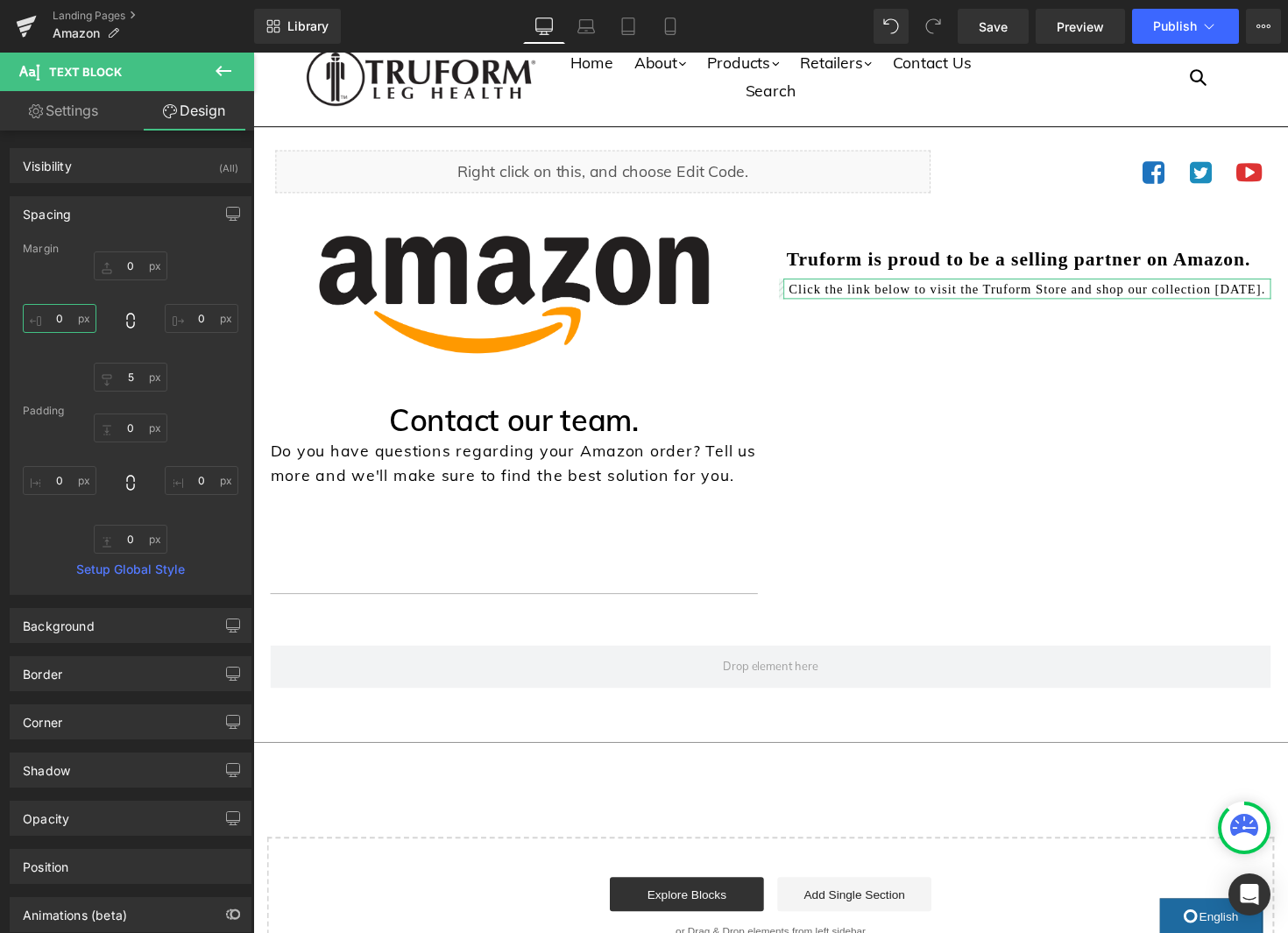
click at [65, 322] on input "0" at bounding box center [59, 318] width 74 height 29
type input "-20"
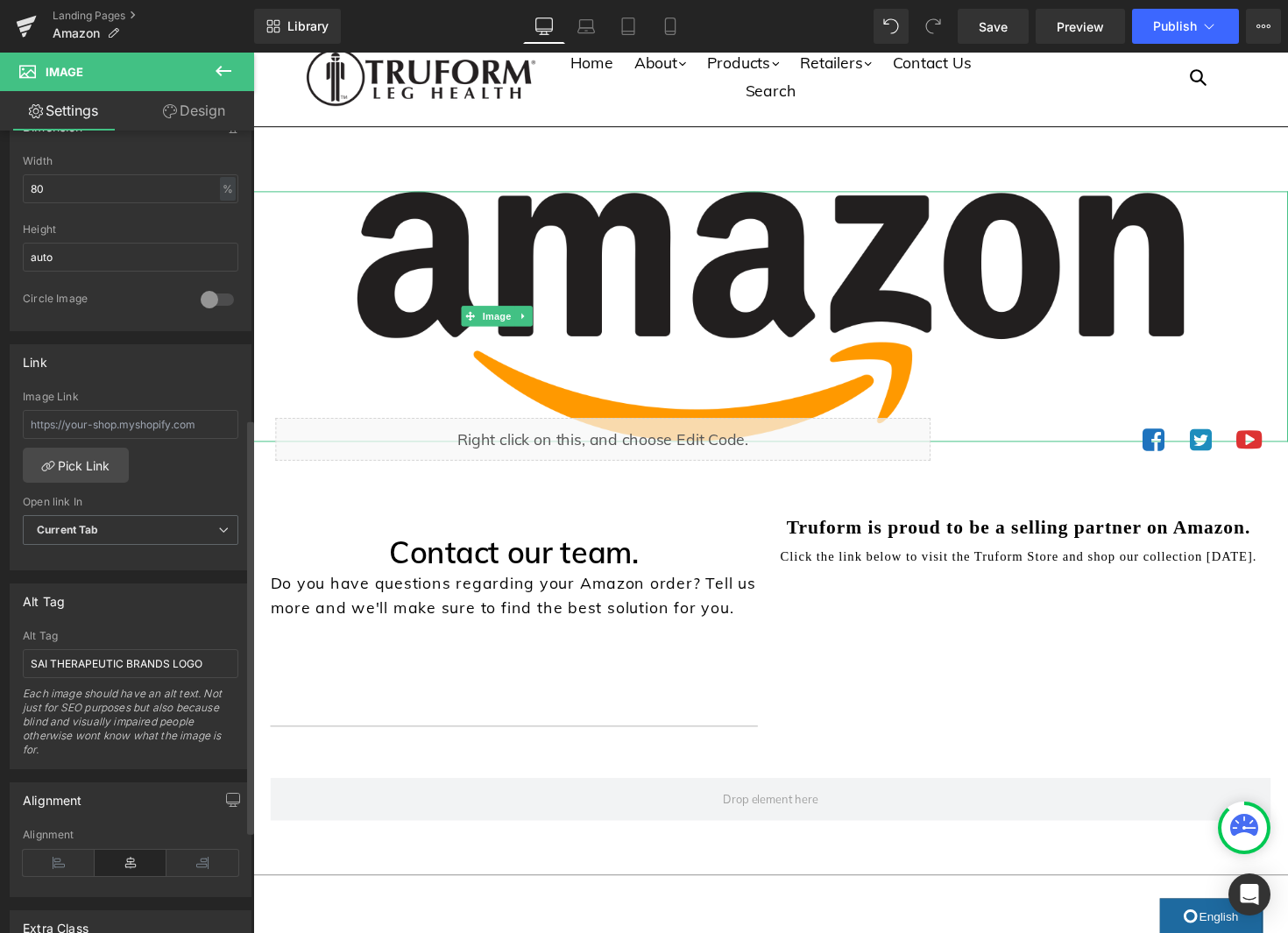
scroll to position [554, 0]
click at [135, 193] on input "80" at bounding box center [130, 189] width 215 height 29
click at [135, 194] on input "80" at bounding box center [130, 189] width 215 height 29
click at [135, 194] on input "80" at bounding box center [130, 189] width 215 height 29
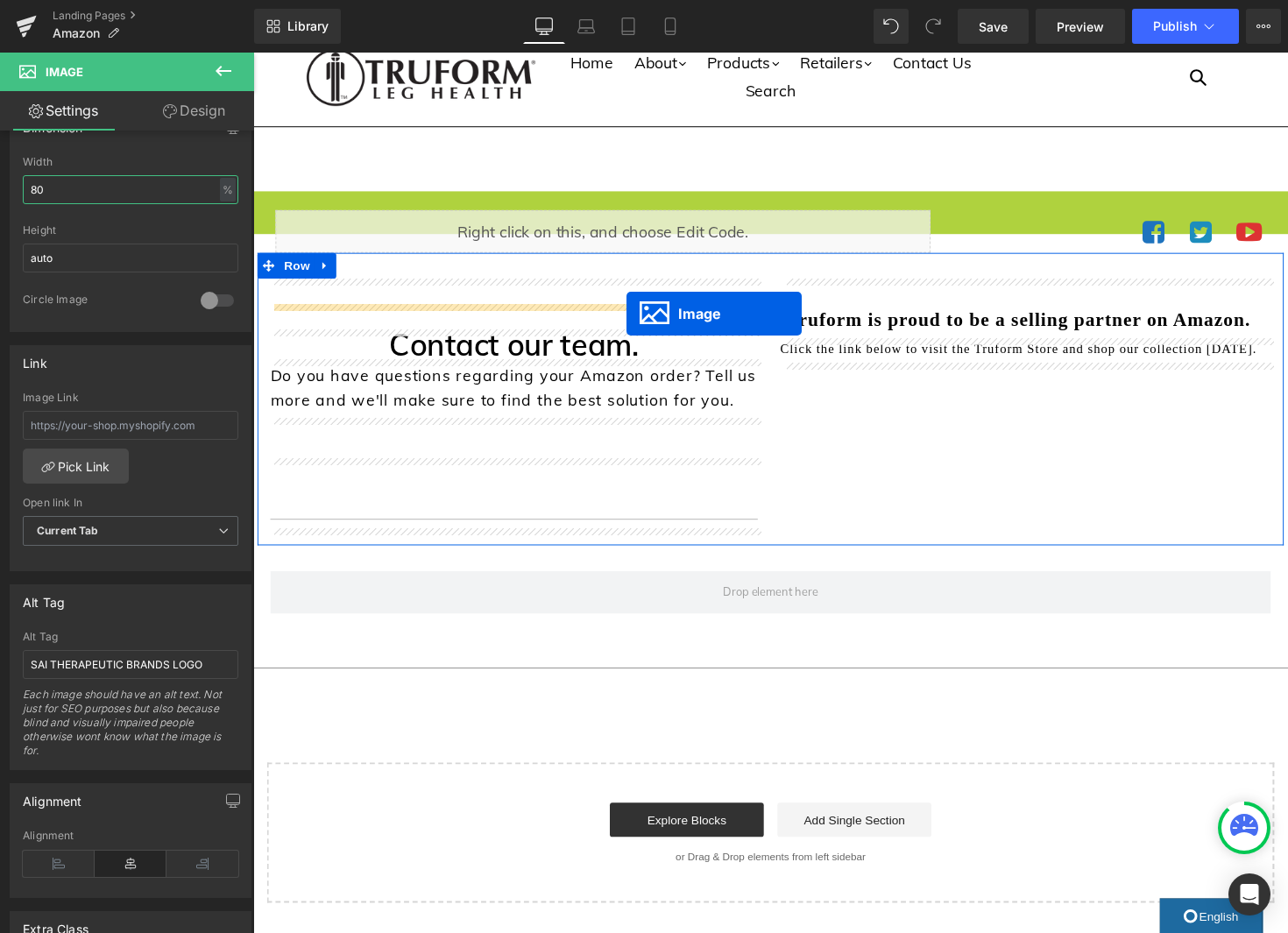
drag, startPoint x: 777, startPoint y: 319, endPoint x: 635, endPoint y: 320, distance: 142.0
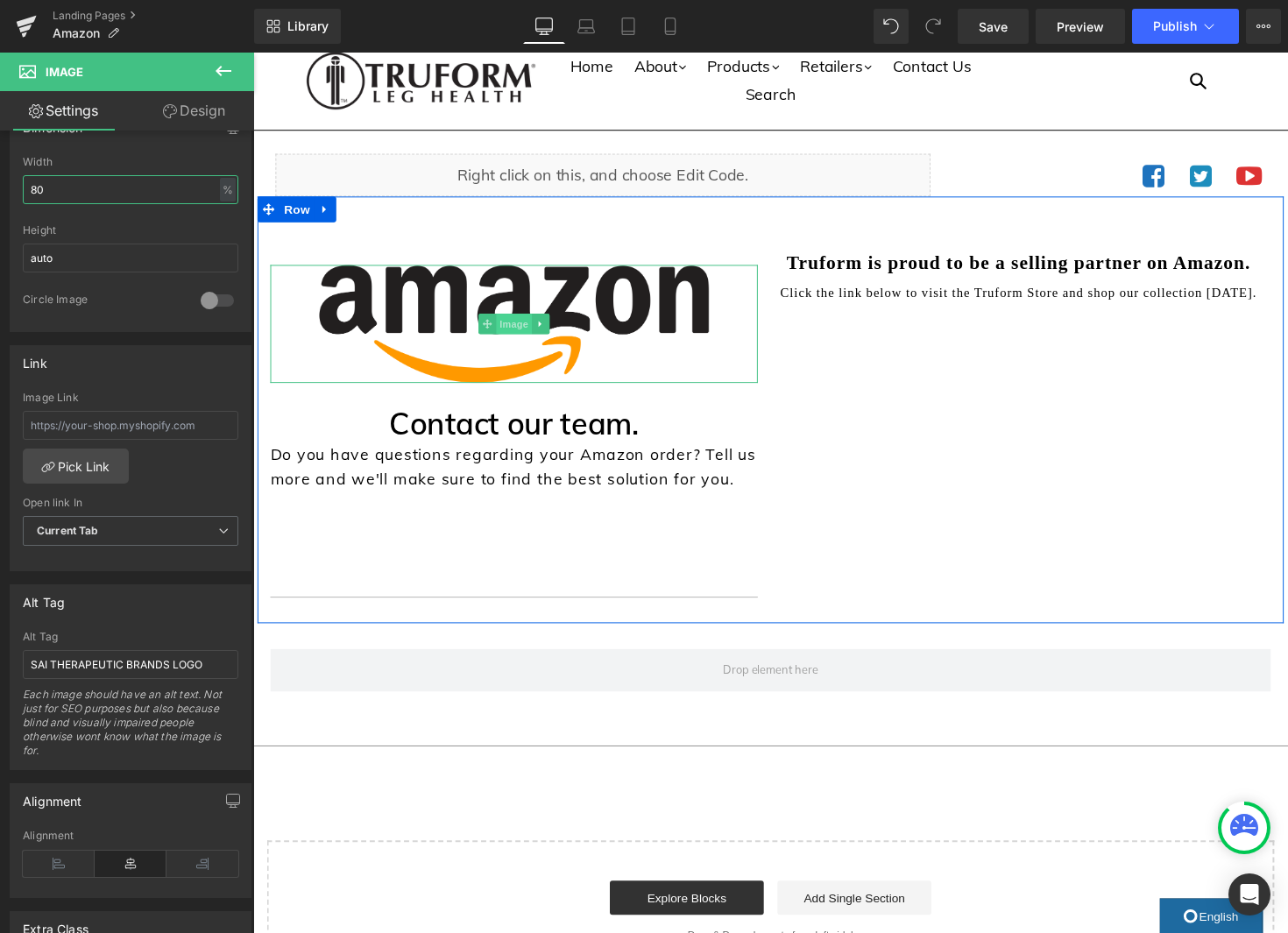
scroll to position [25, 0]
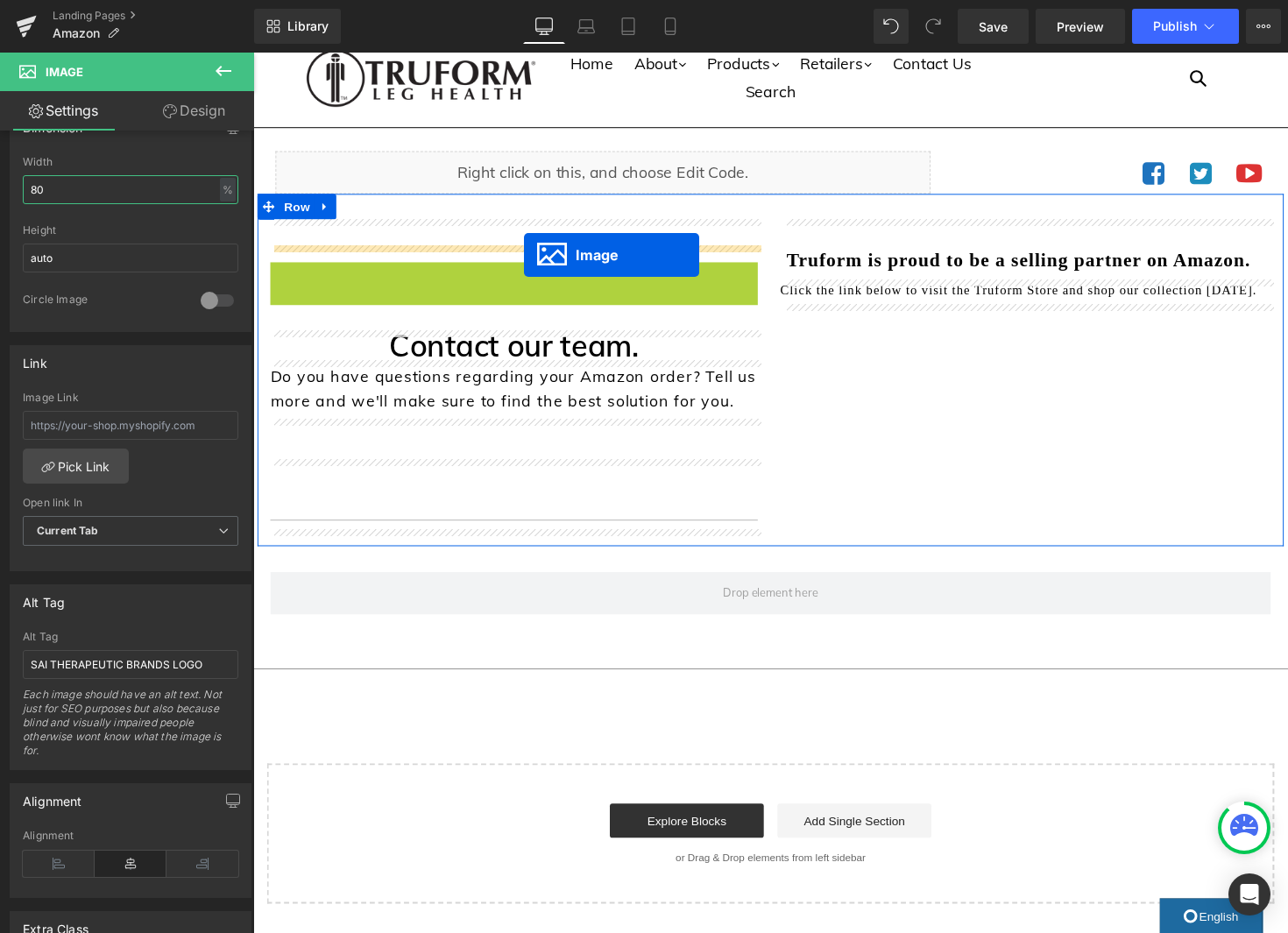
drag, startPoint x: 523, startPoint y: 328, endPoint x: 531, endPoint y: 260, distance: 68.5
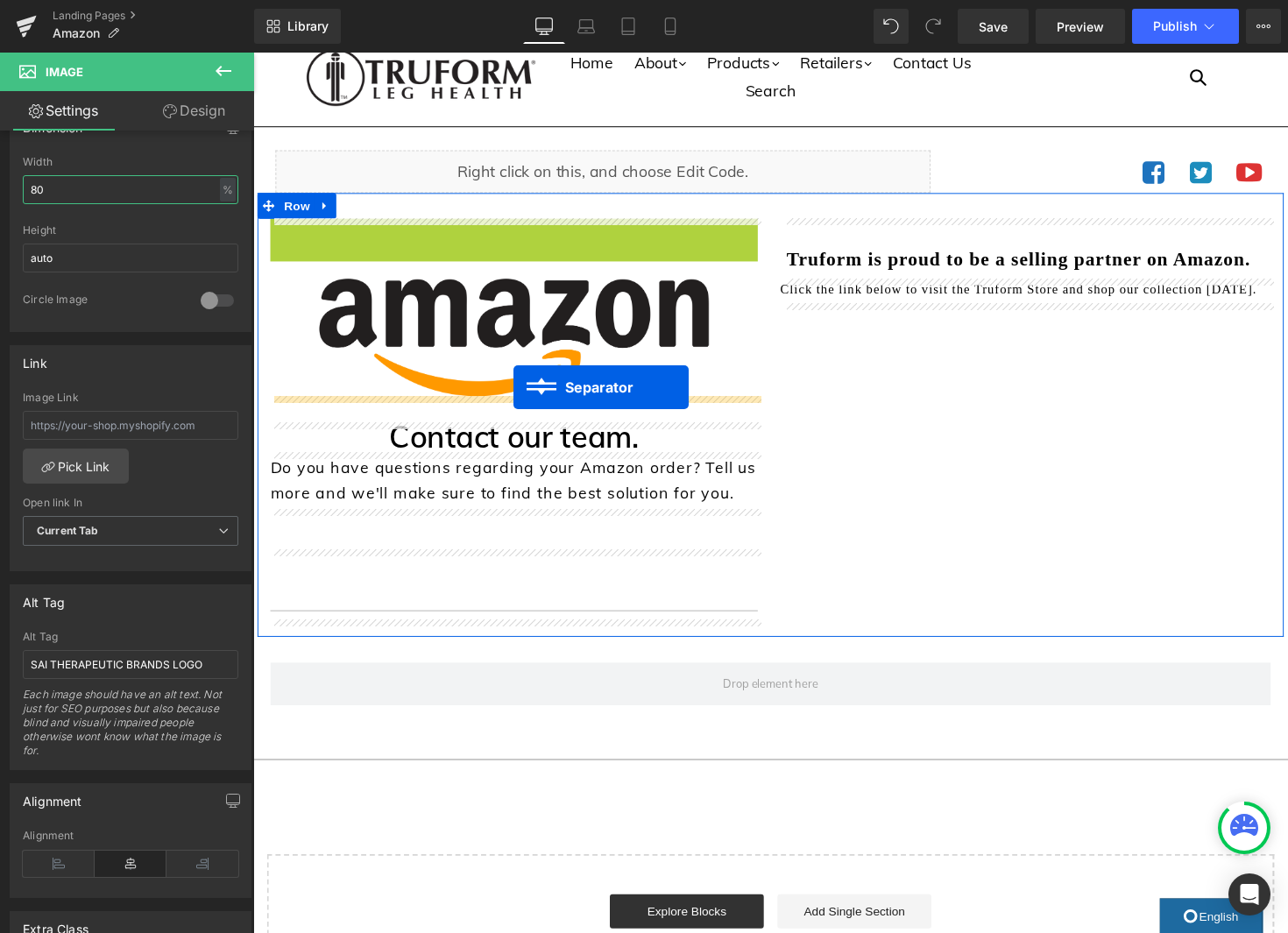
drag, startPoint x: 518, startPoint y: 246, endPoint x: 520, endPoint y: 394, distance: 148.0
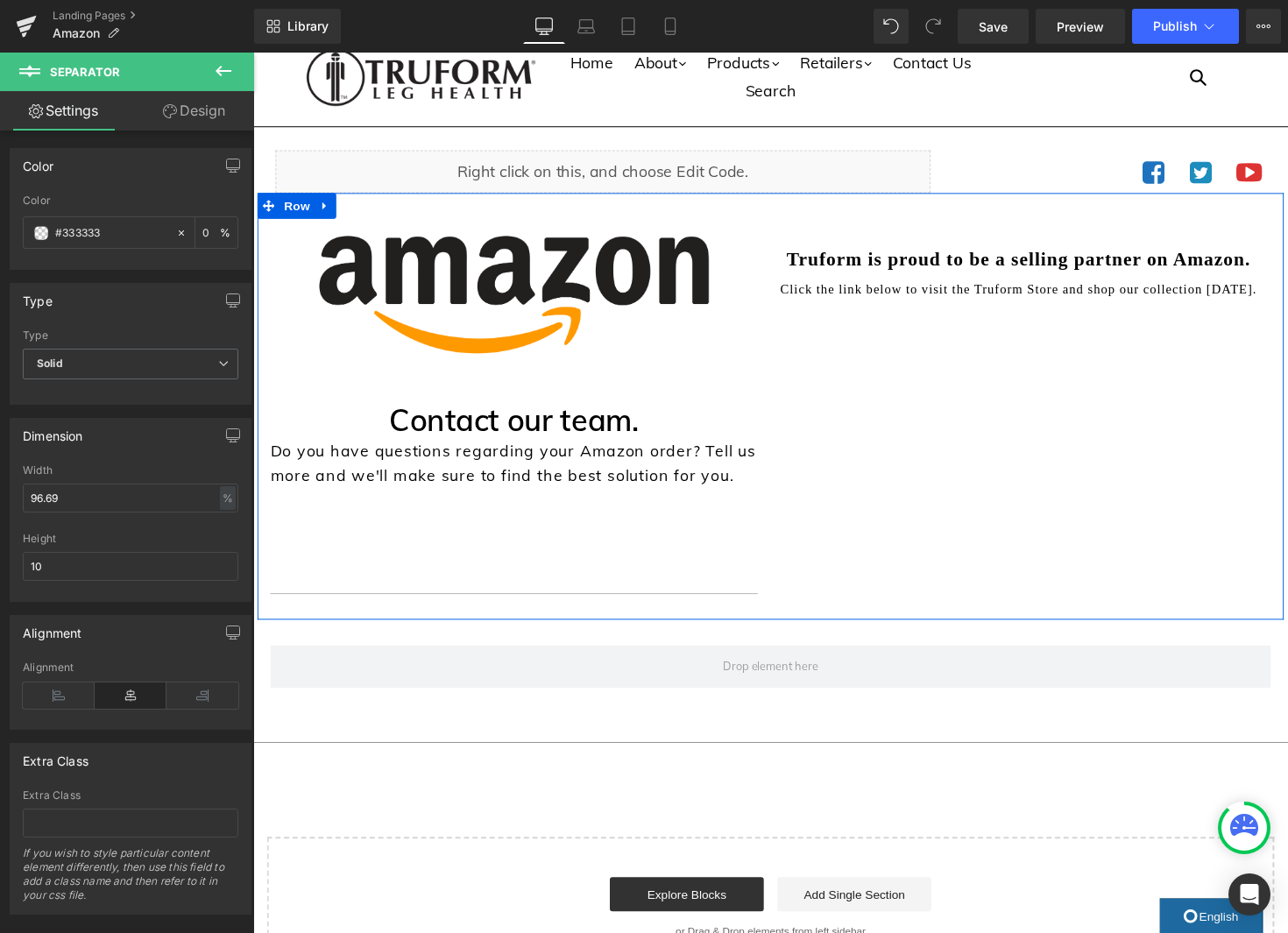
scroll to position [23, 0]
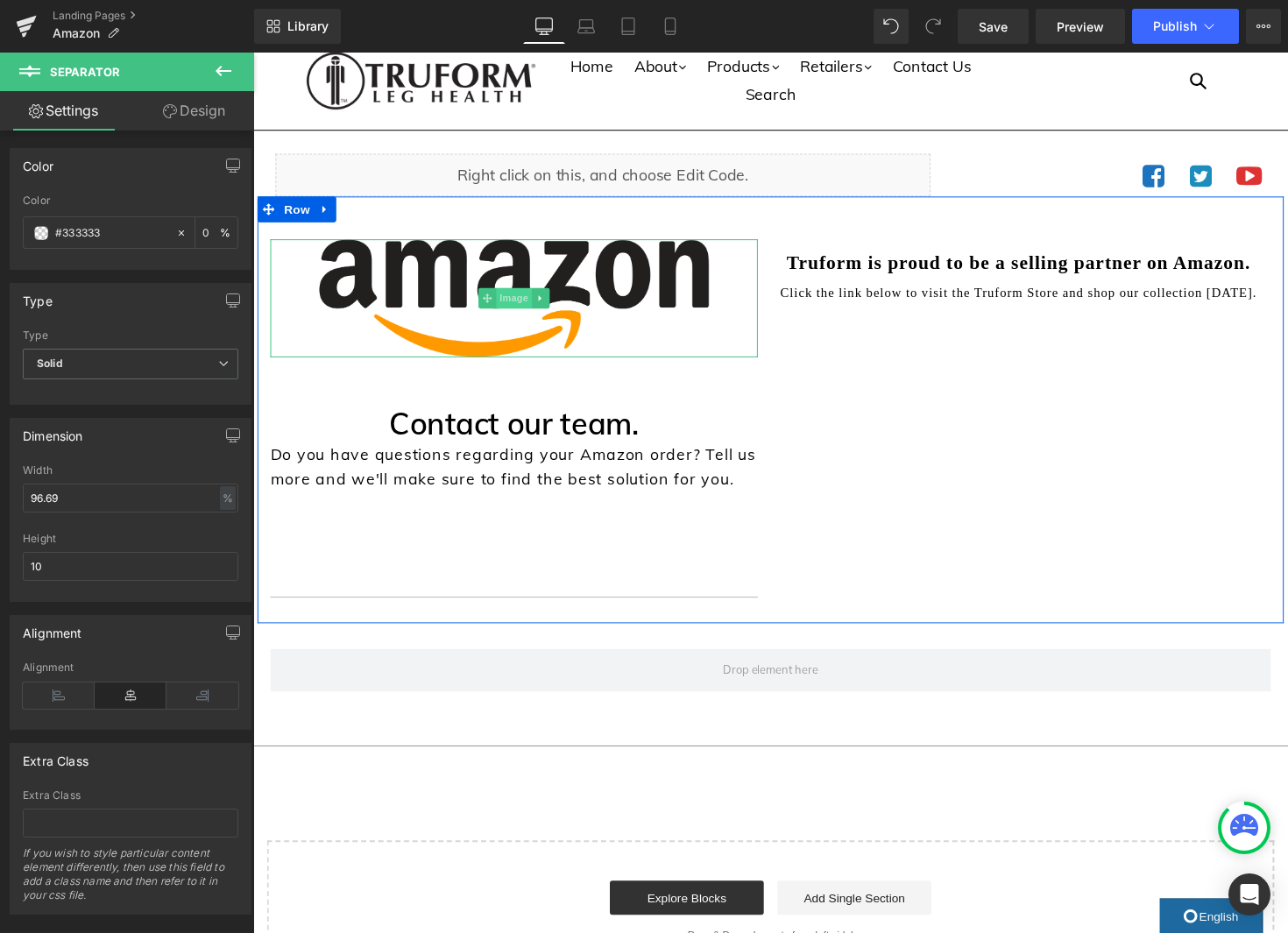
click at [531, 307] on span "Image" at bounding box center [520, 303] width 37 height 21
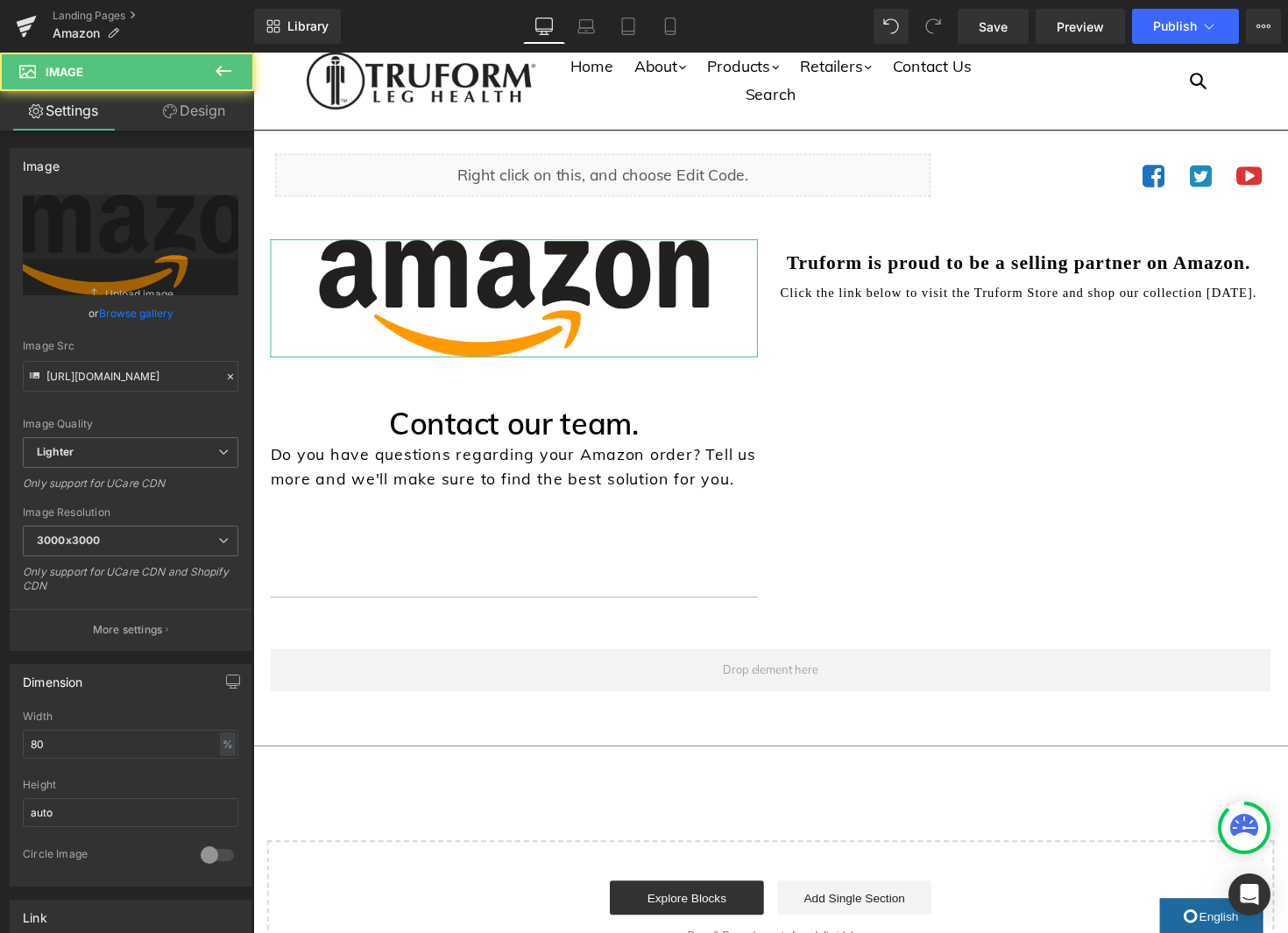
scroll to position [1, 0]
click at [194, 116] on link "Design" at bounding box center [194, 111] width 127 height 39
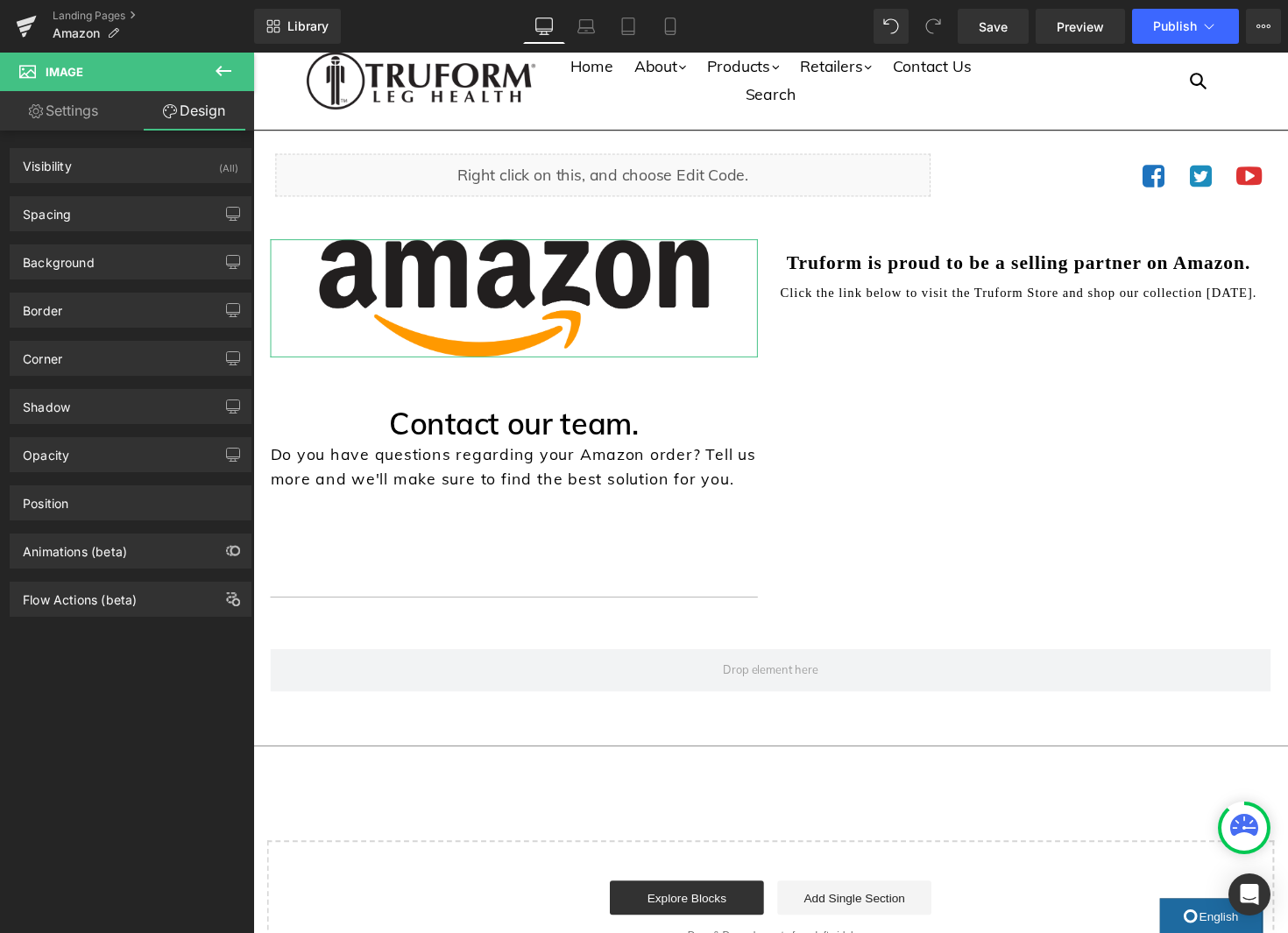
type input "20"
type input "0"
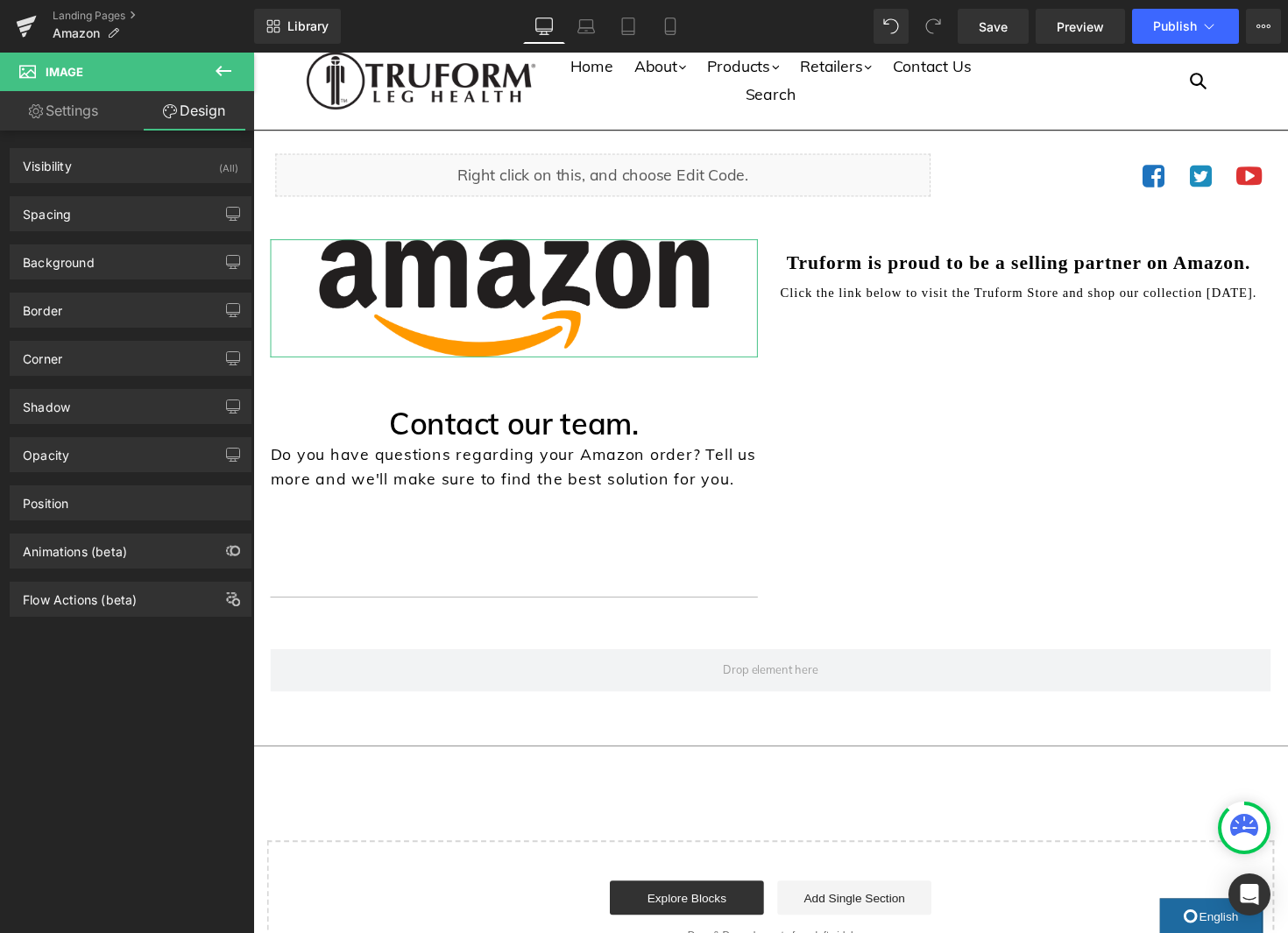
type input "0"
click at [100, 223] on div "Spacing" at bounding box center [130, 214] width 240 height 34
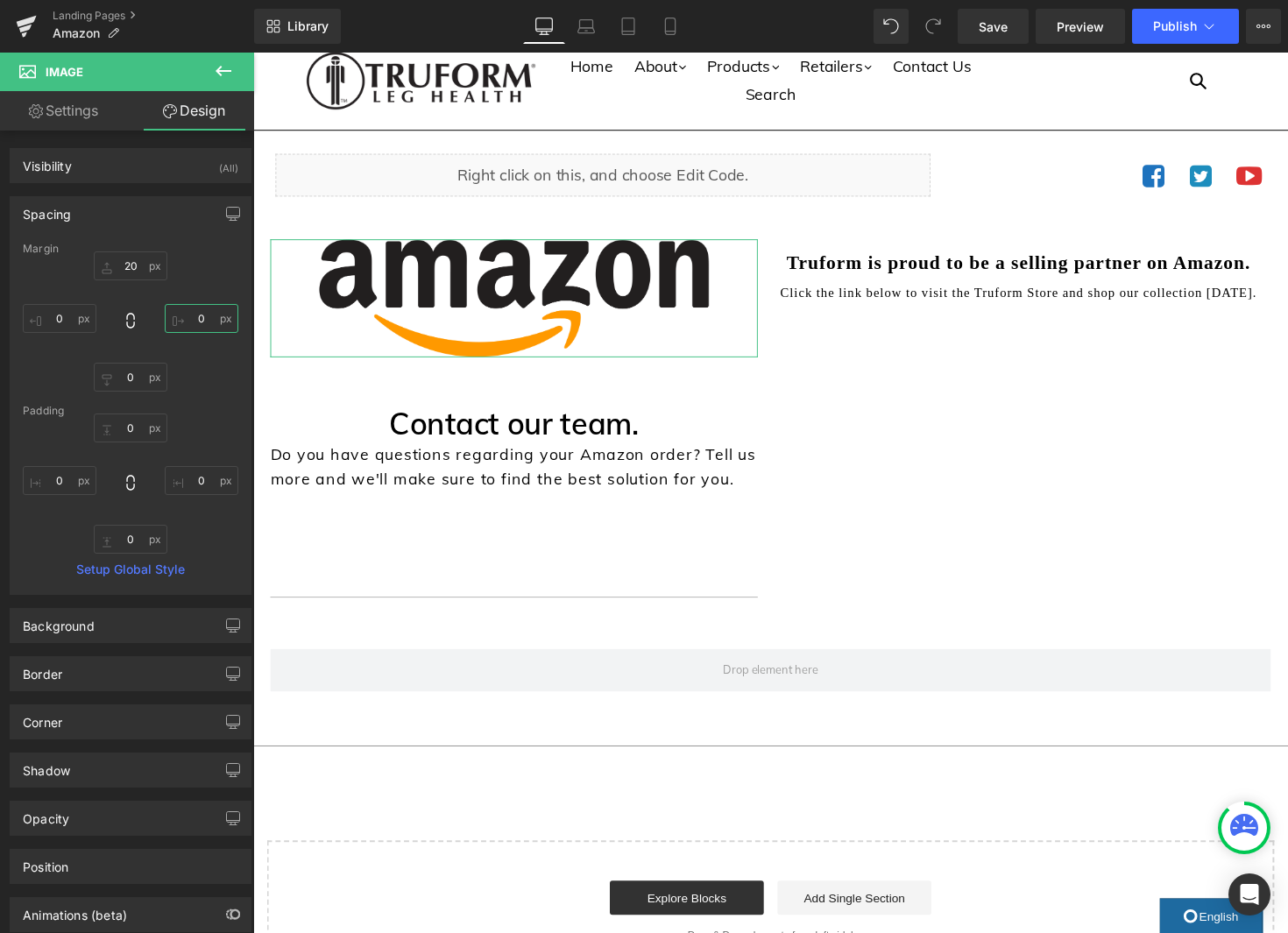
click at [184, 322] on input "0" at bounding box center [201, 318] width 74 height 29
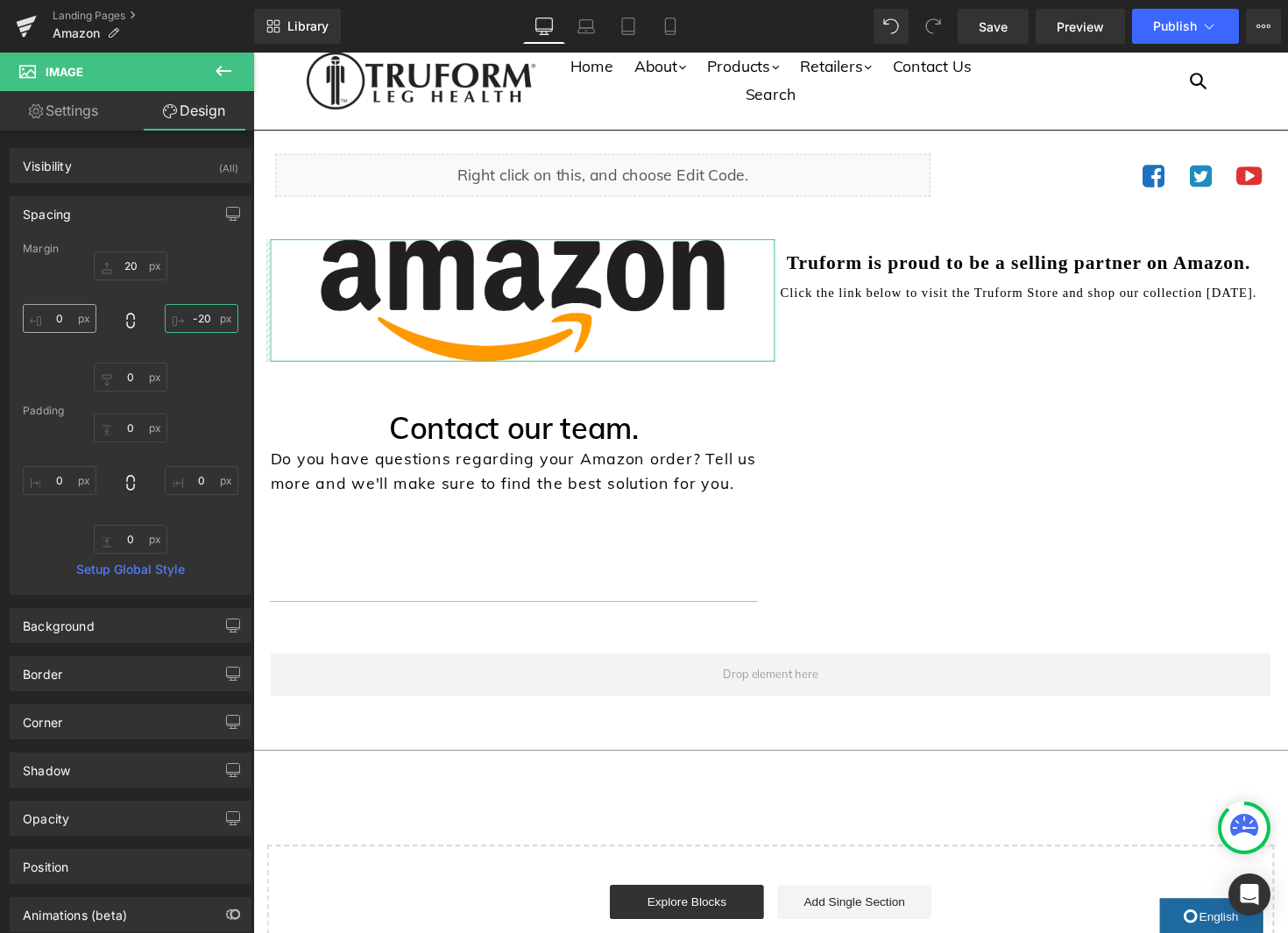
type input "-20"
click at [62, 318] on input "0" at bounding box center [59, 318] width 74 height 29
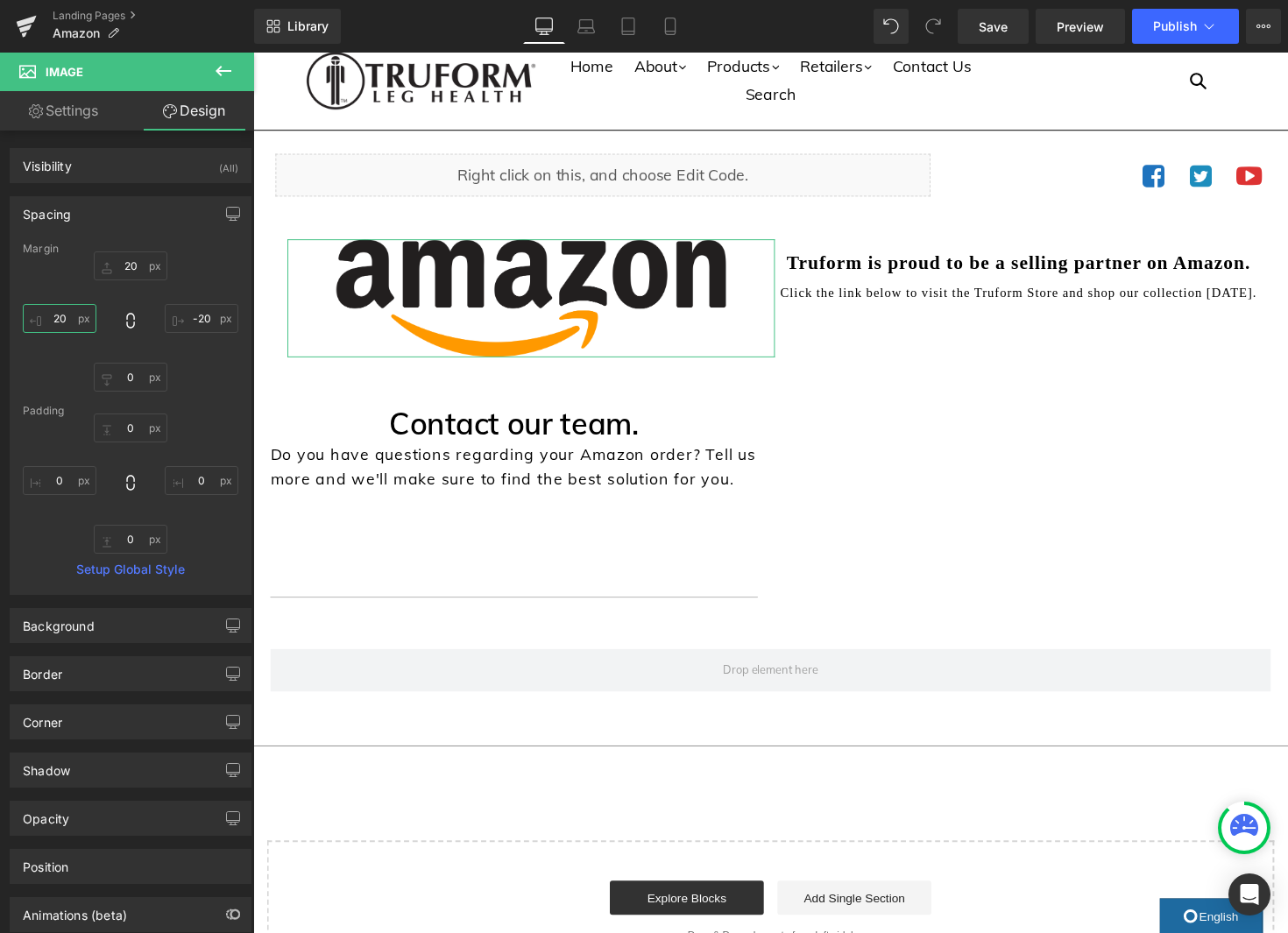
type input "2"
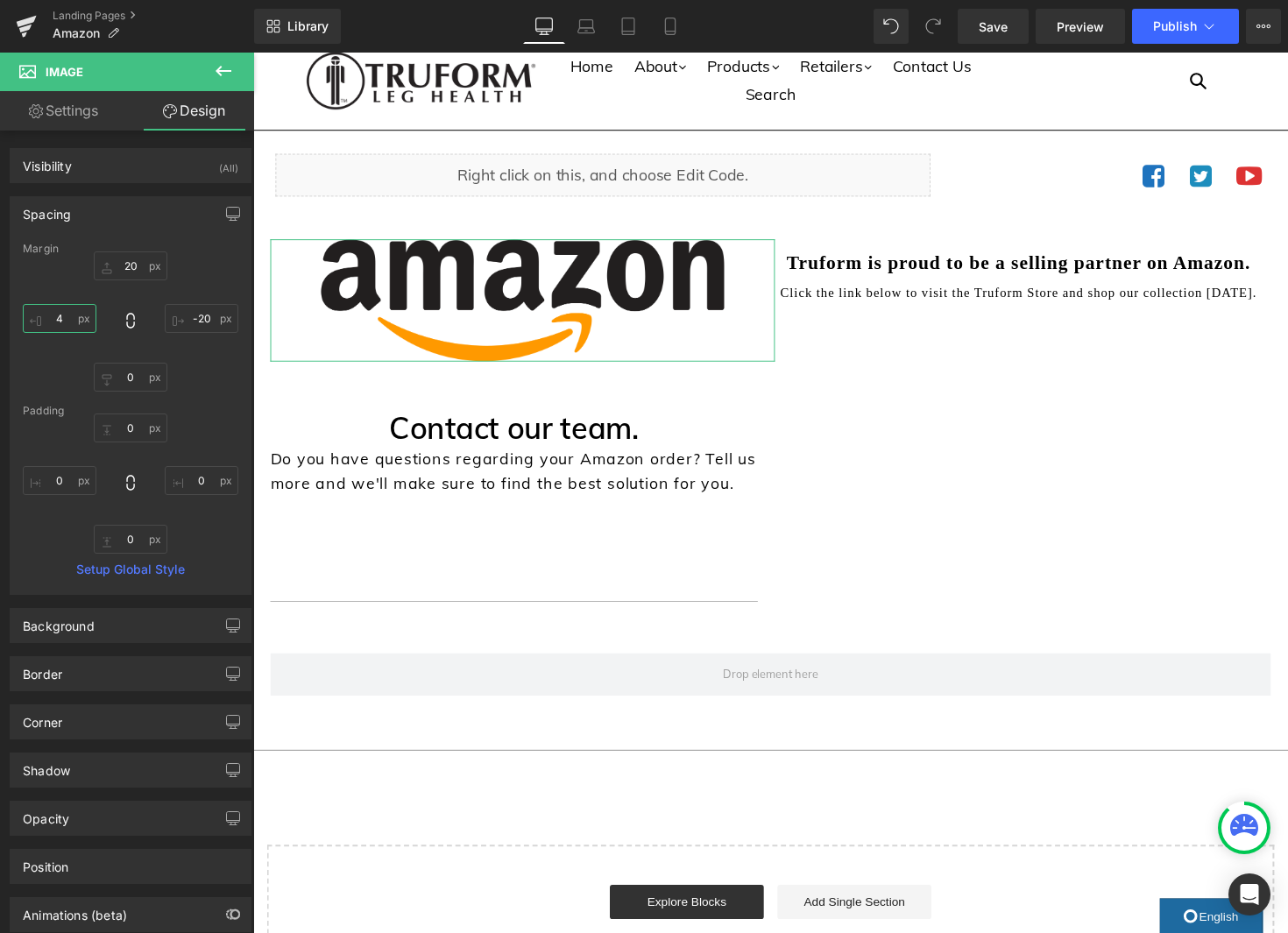
type input "40"
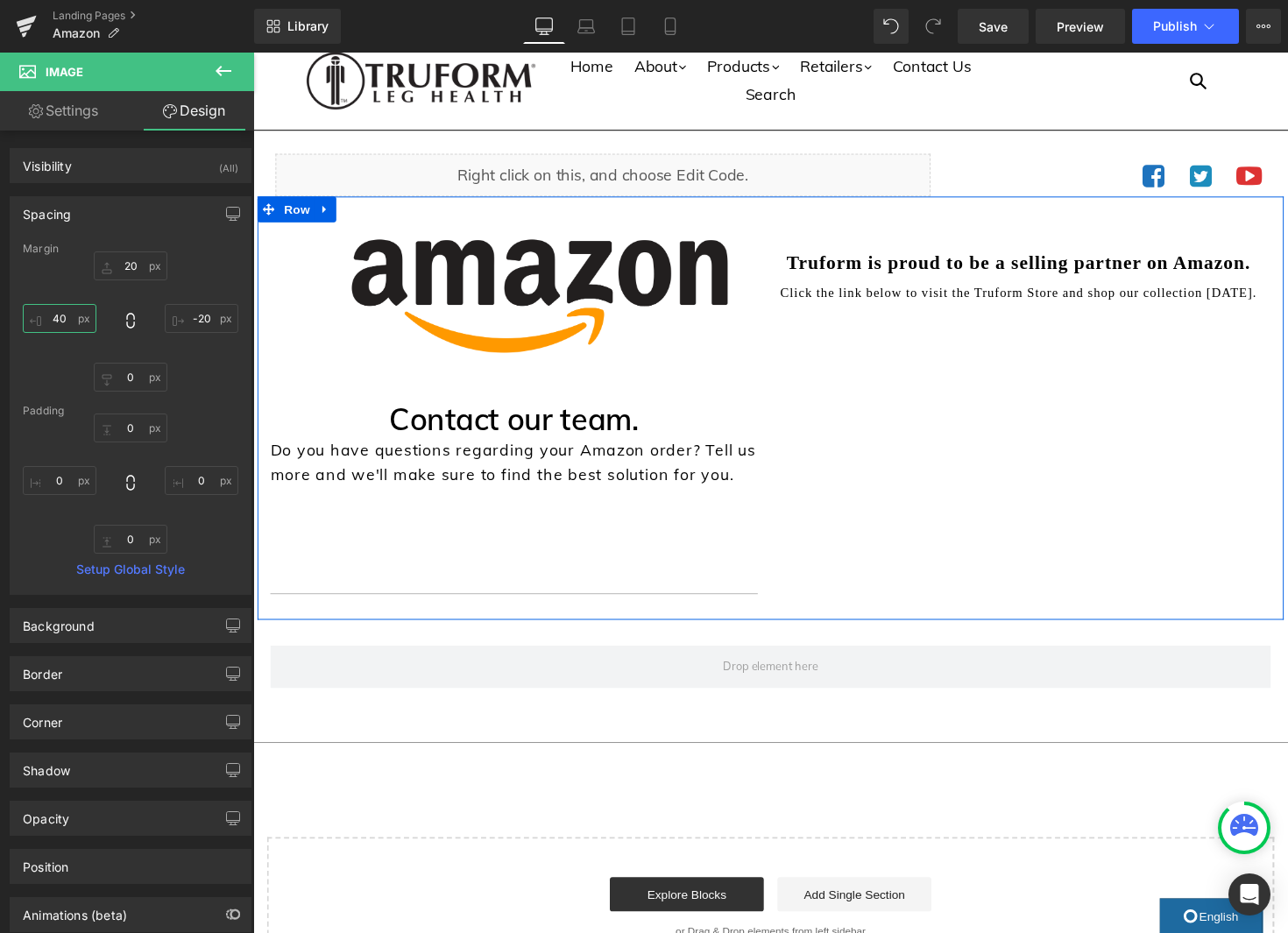
scroll to position [33, 0]
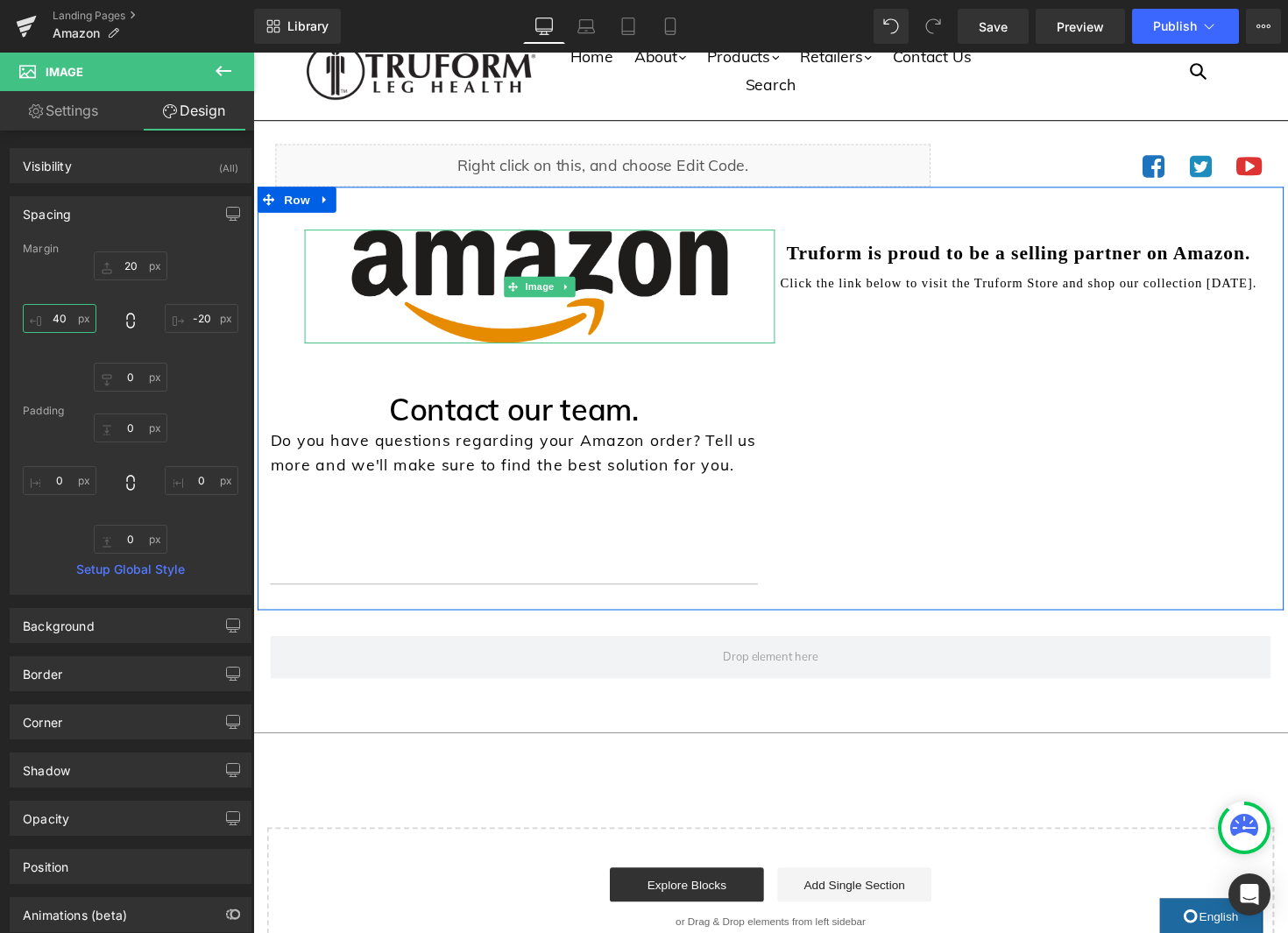
drag, startPoint x: 545, startPoint y: 290, endPoint x: 554, endPoint y: 299, distance: 12.7
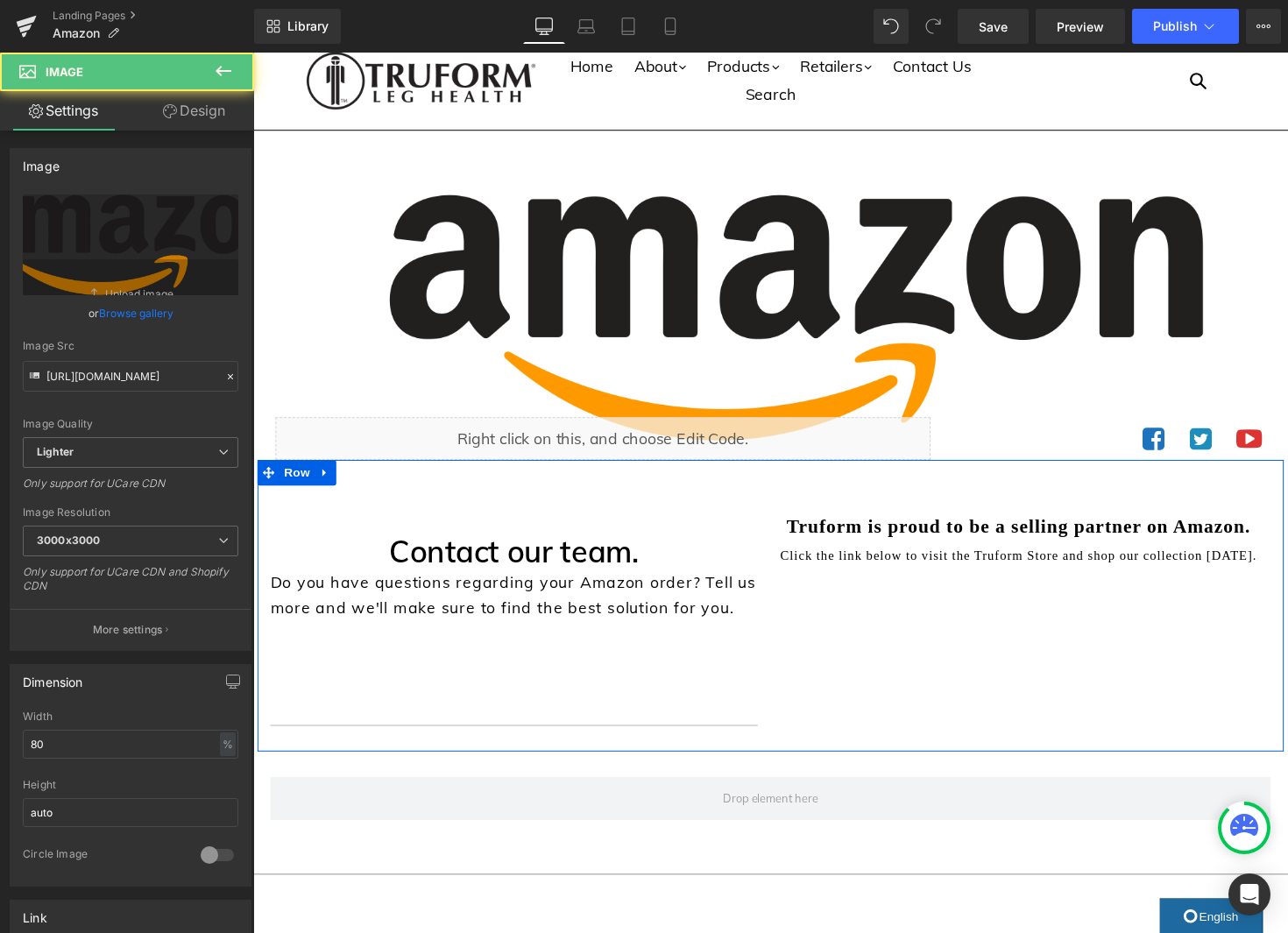
scroll to position [20, 0]
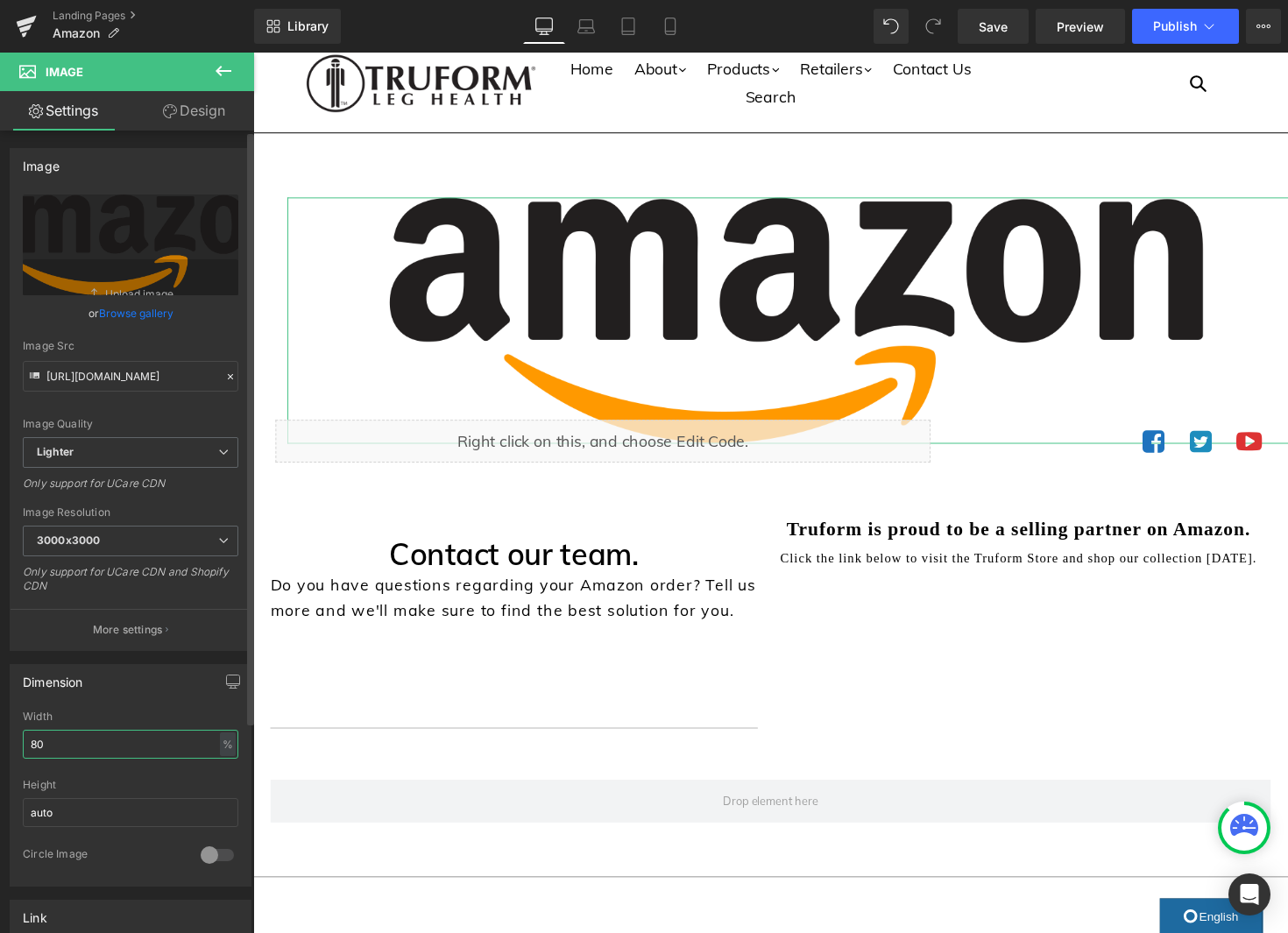
click at [148, 748] on input "80" at bounding box center [130, 743] width 215 height 29
type input "8"
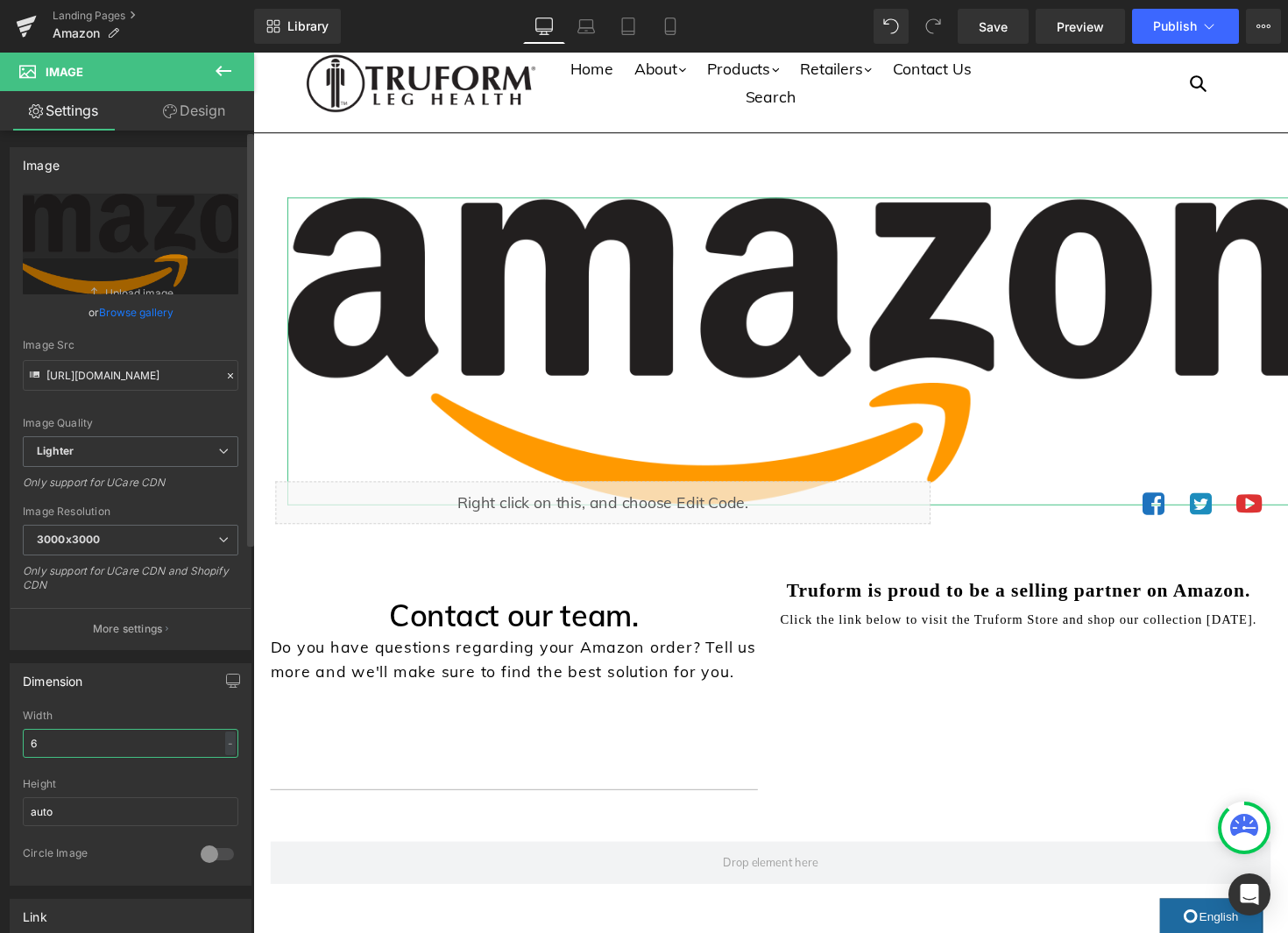
type input "60"
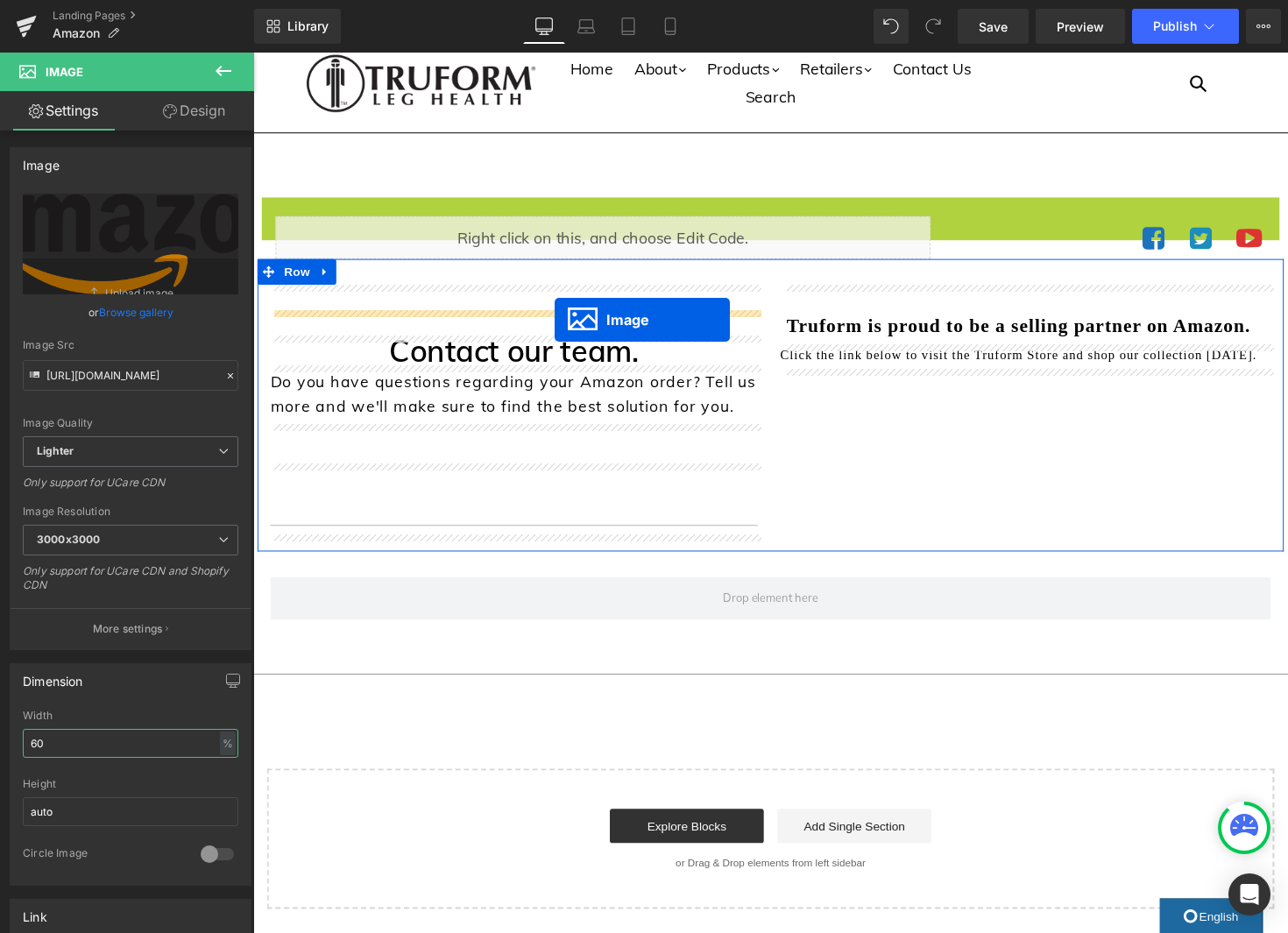
drag, startPoint x: 795, startPoint y: 296, endPoint x: 561, endPoint y: 326, distance: 235.9
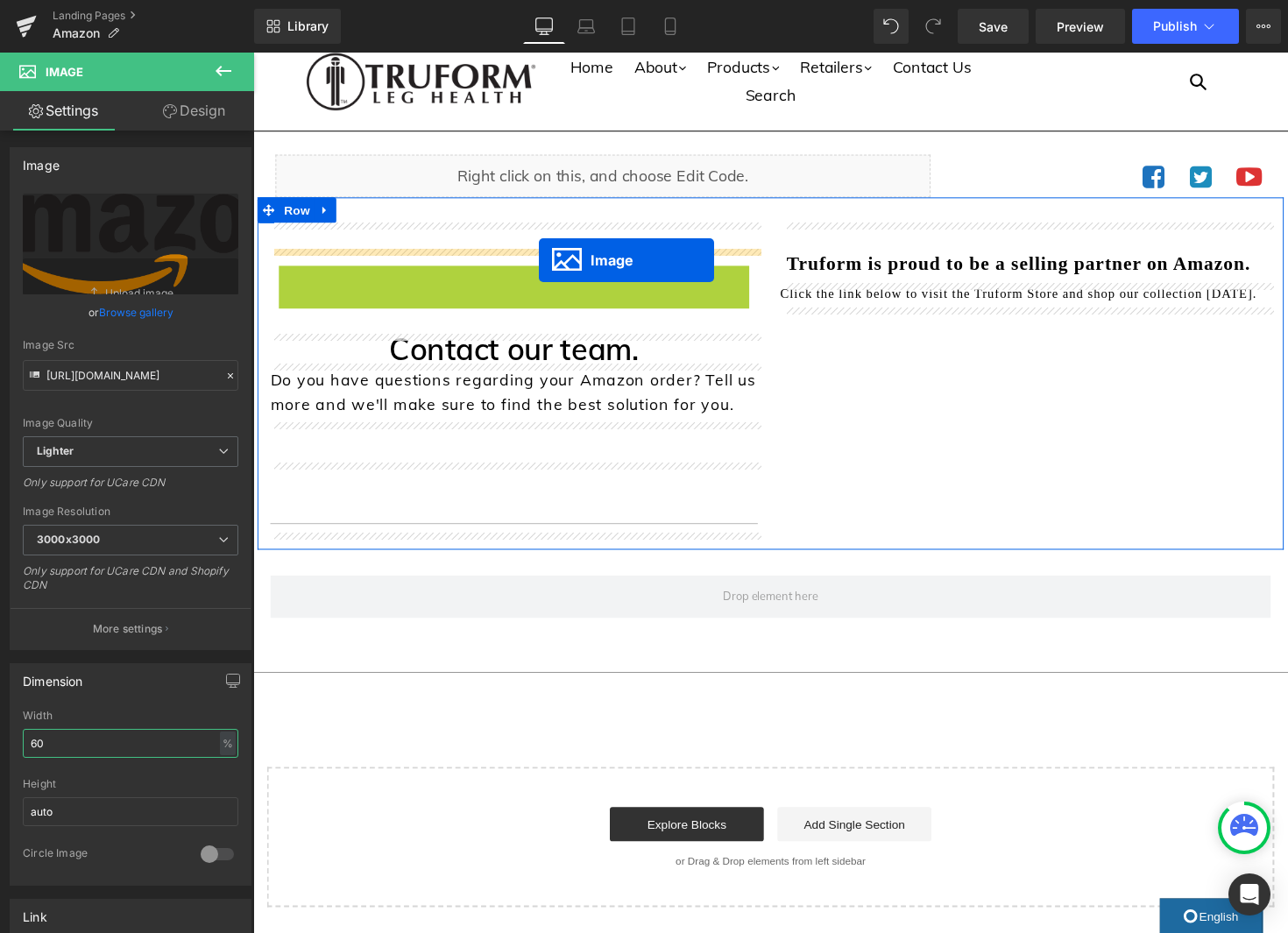
drag, startPoint x: 543, startPoint y: 317, endPoint x: 546, endPoint y: 266, distance: 51.1
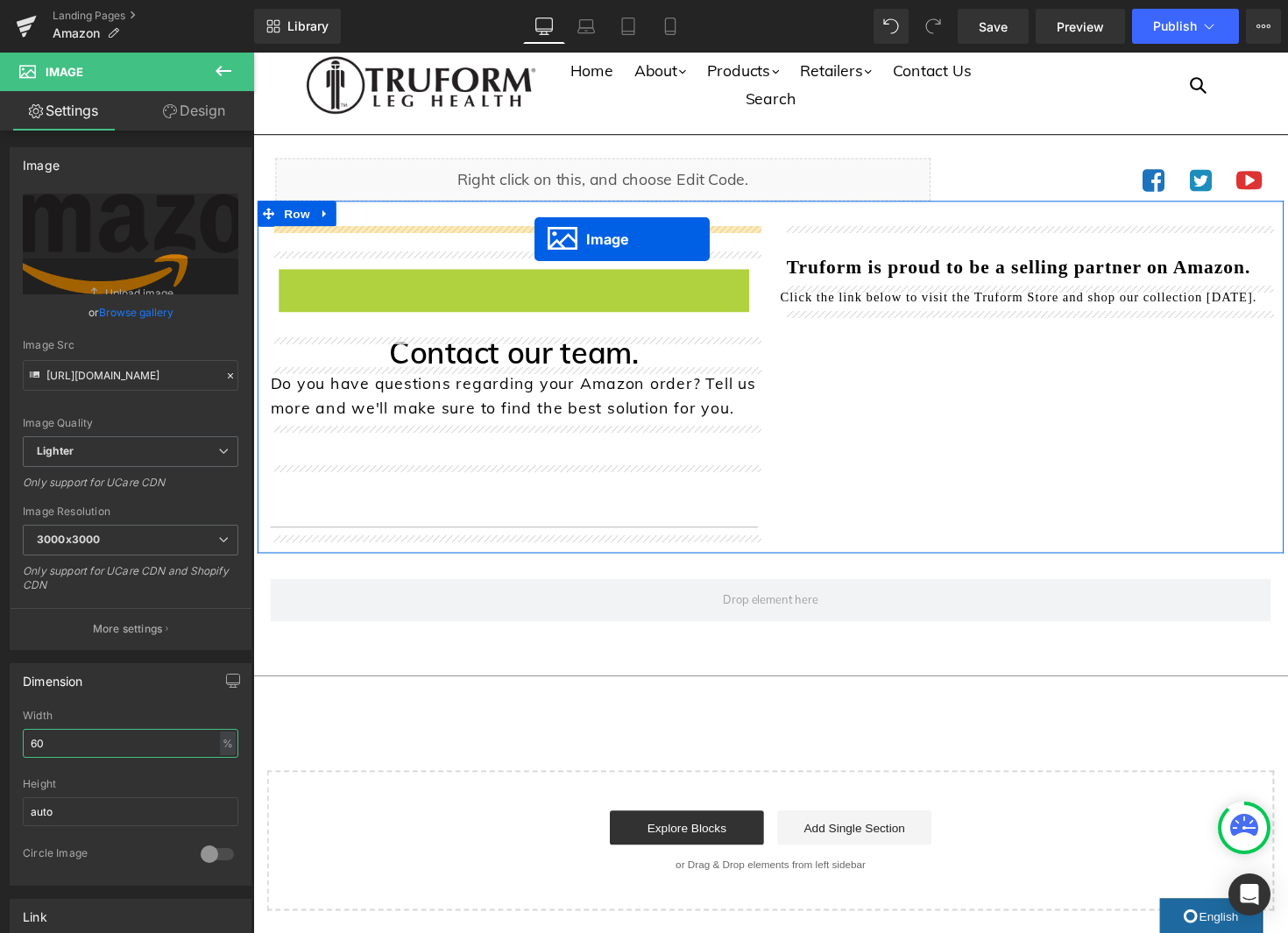
drag, startPoint x: 536, startPoint y: 311, endPoint x: 540, endPoint y: 244, distance: 67.1
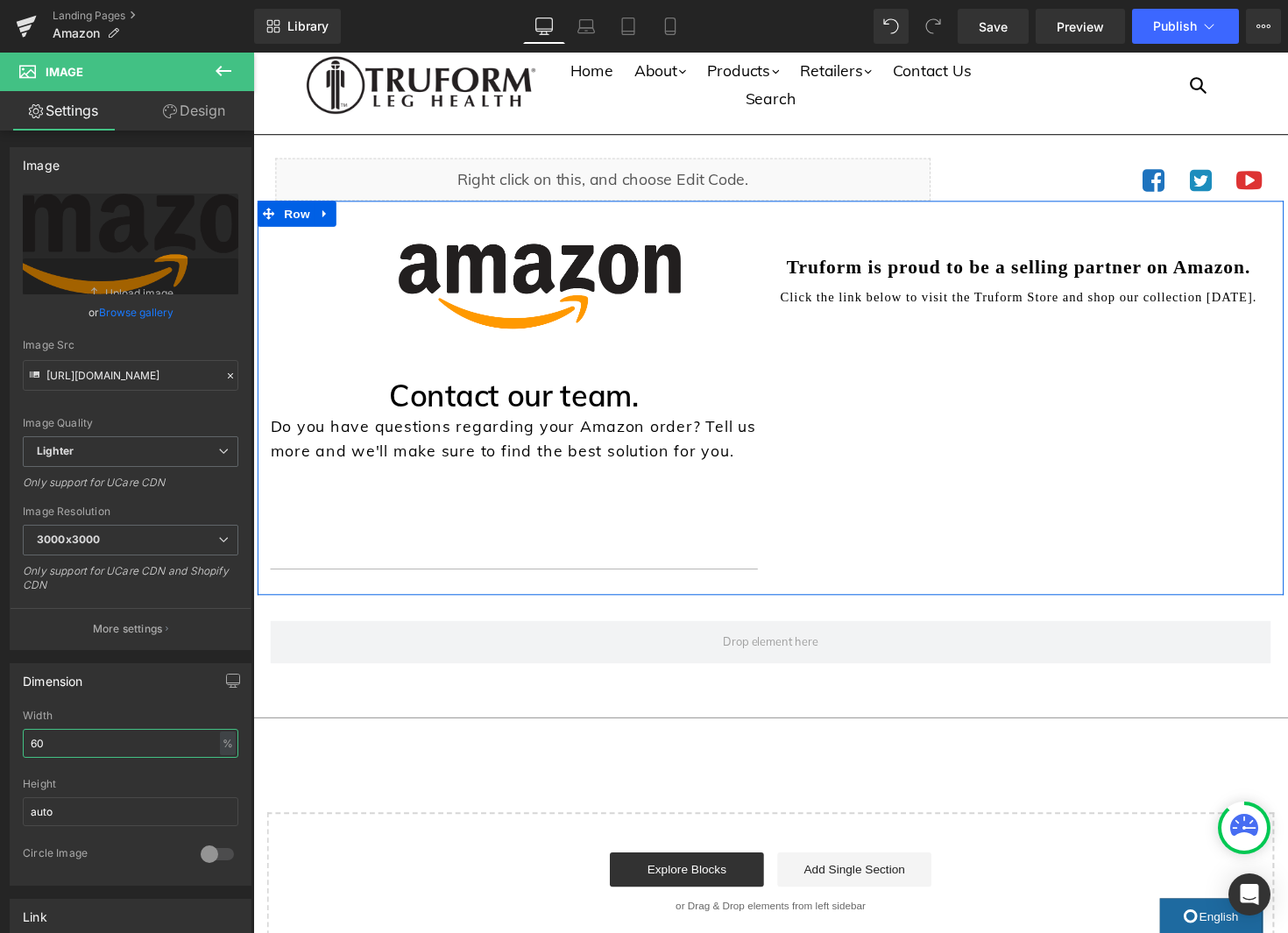
scroll to position [18, 0]
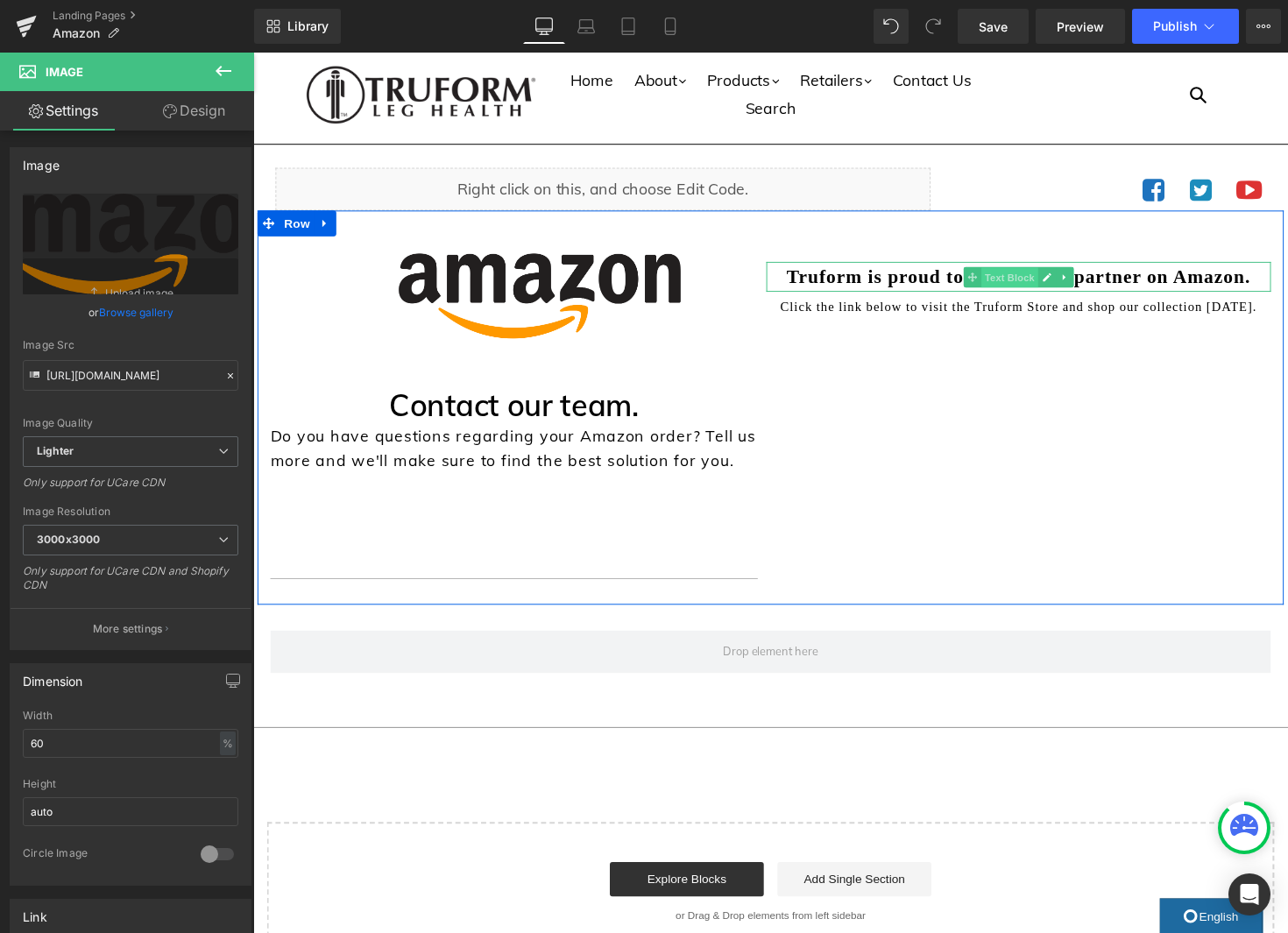
click at [1018, 276] on span "Text Block" at bounding box center [1027, 282] width 58 height 21
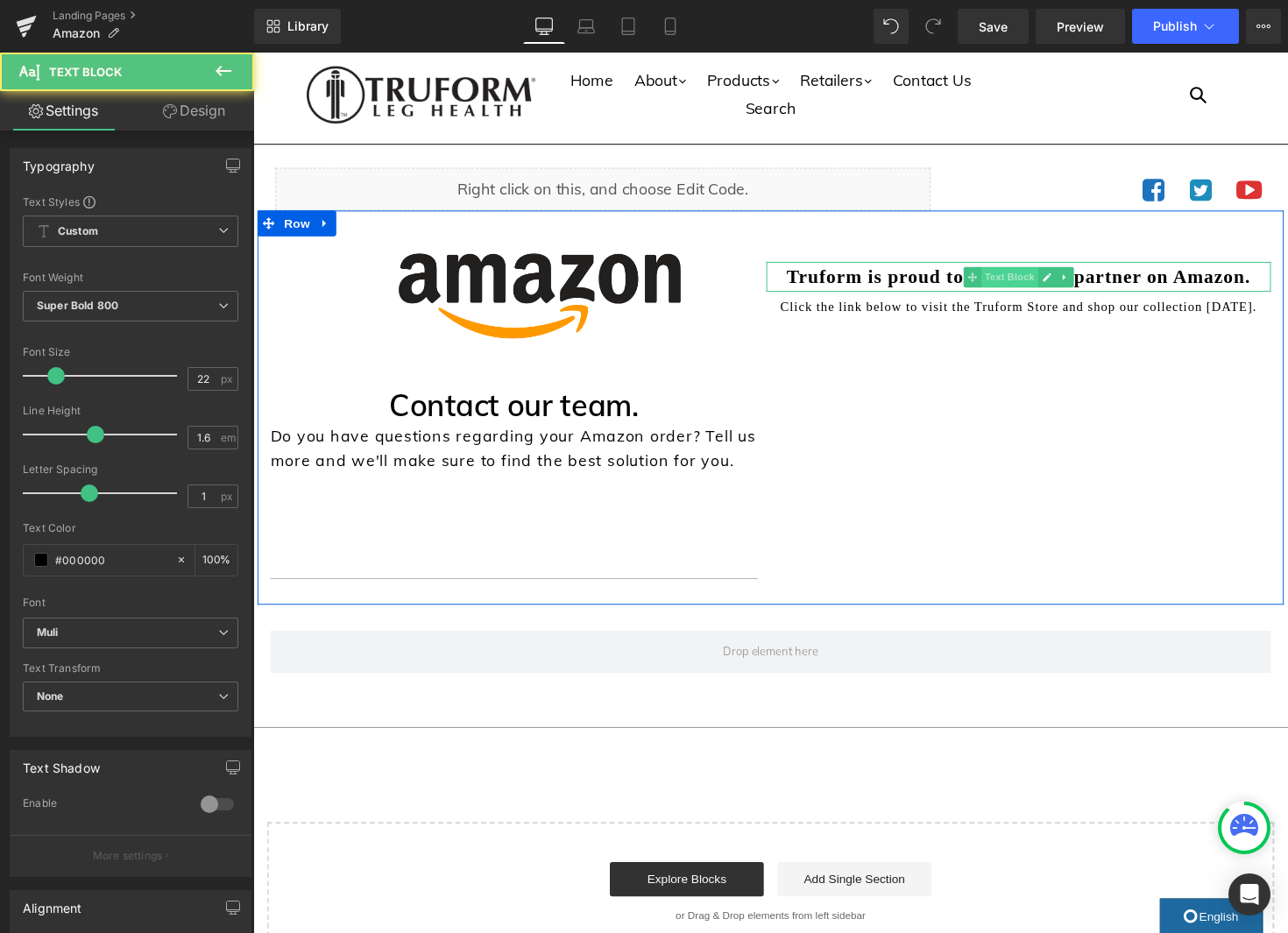
scroll to position [7, 0]
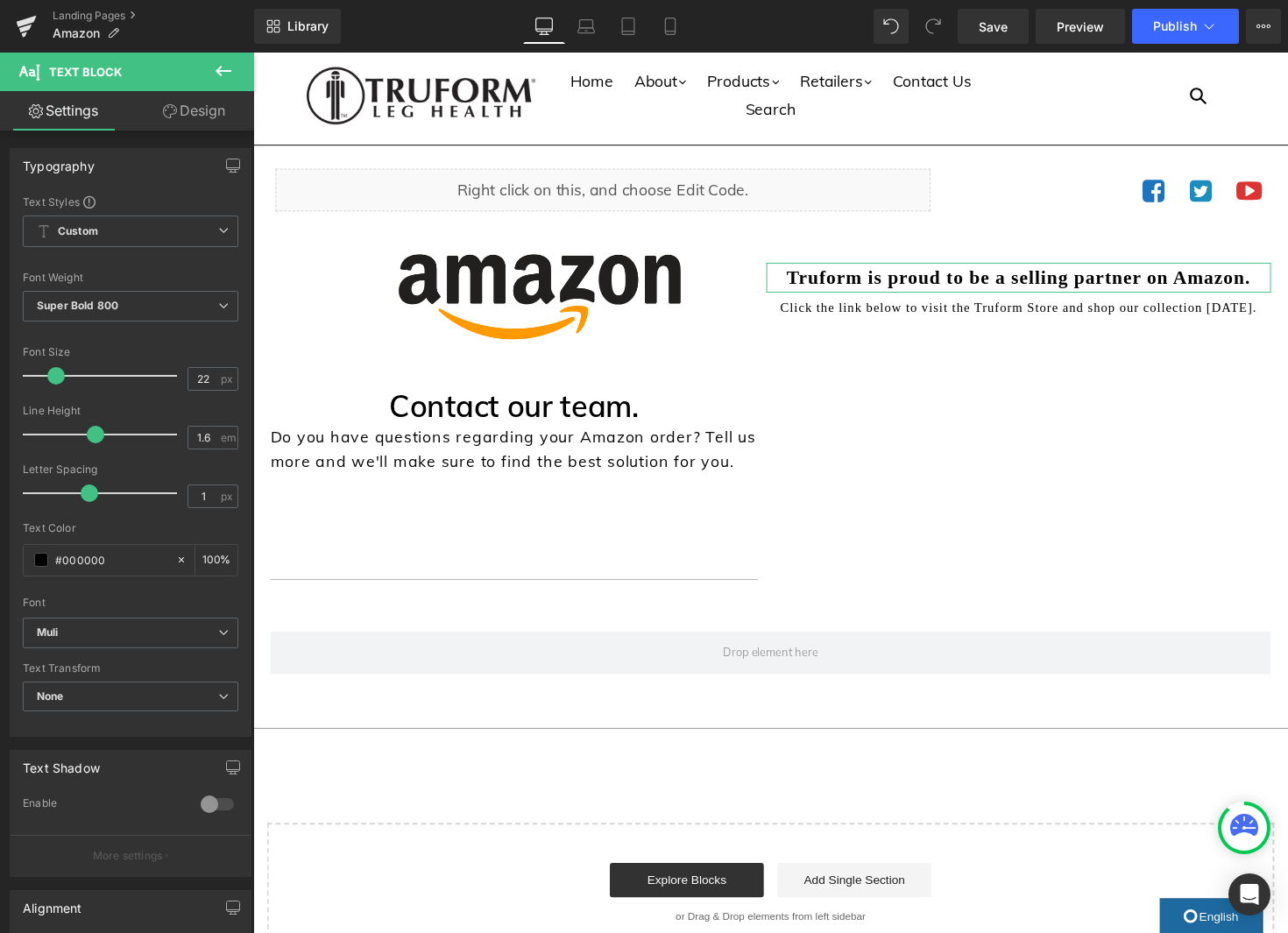
click at [177, 112] on link "Design" at bounding box center [194, 111] width 127 height 39
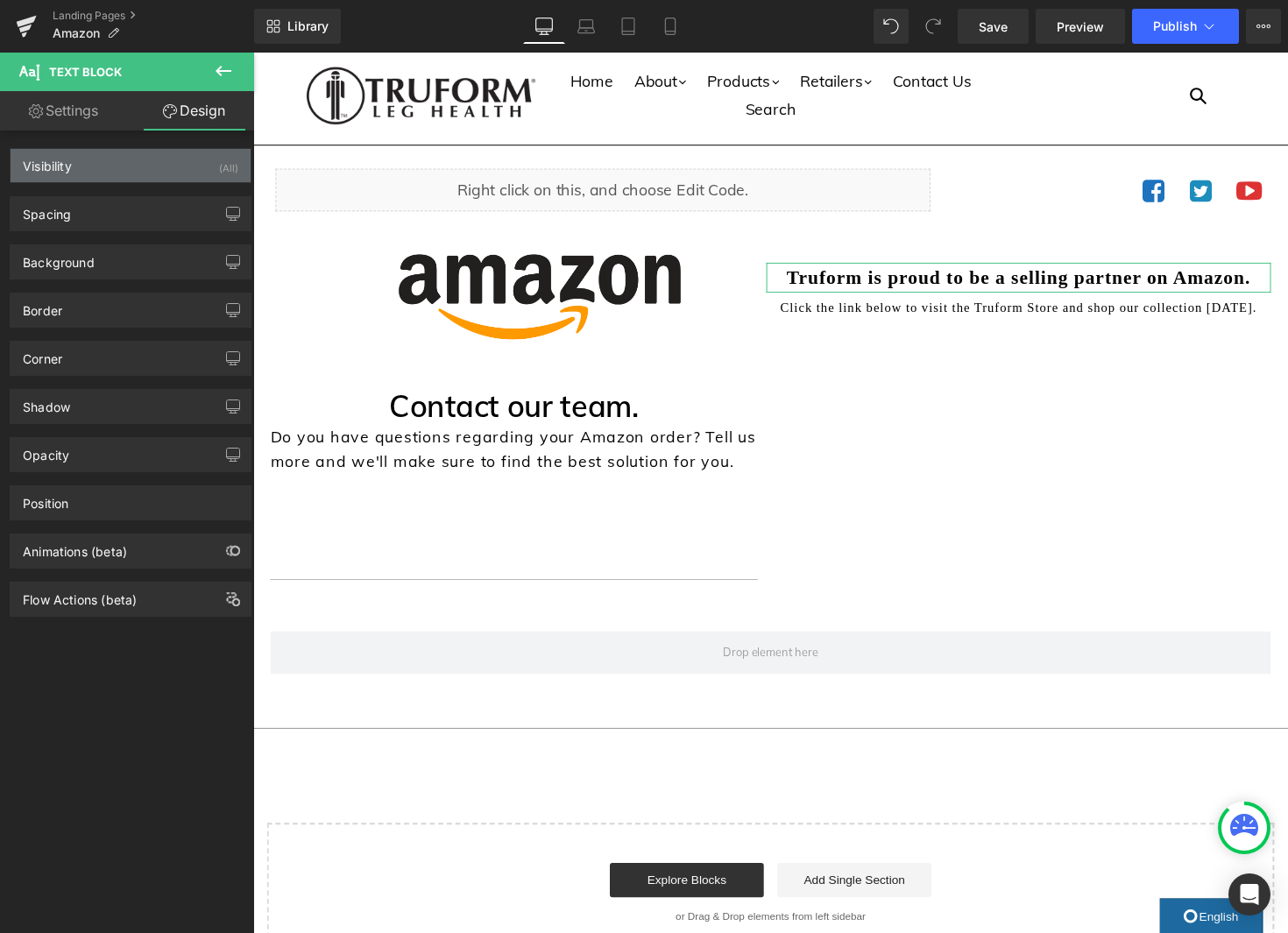
type input "30"
type input "0"
type input "5"
type input "-20"
type input "0"
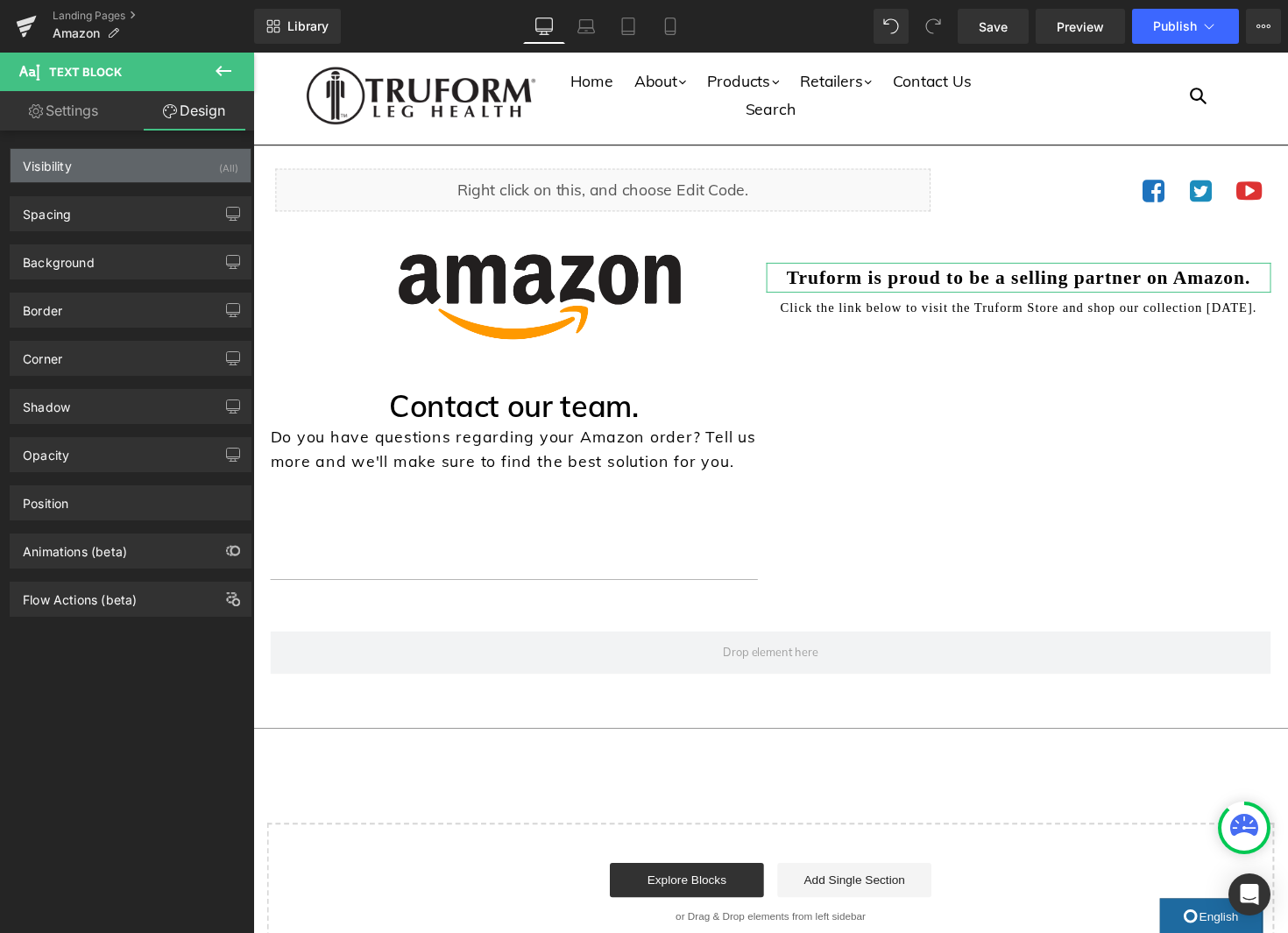
type input "0"
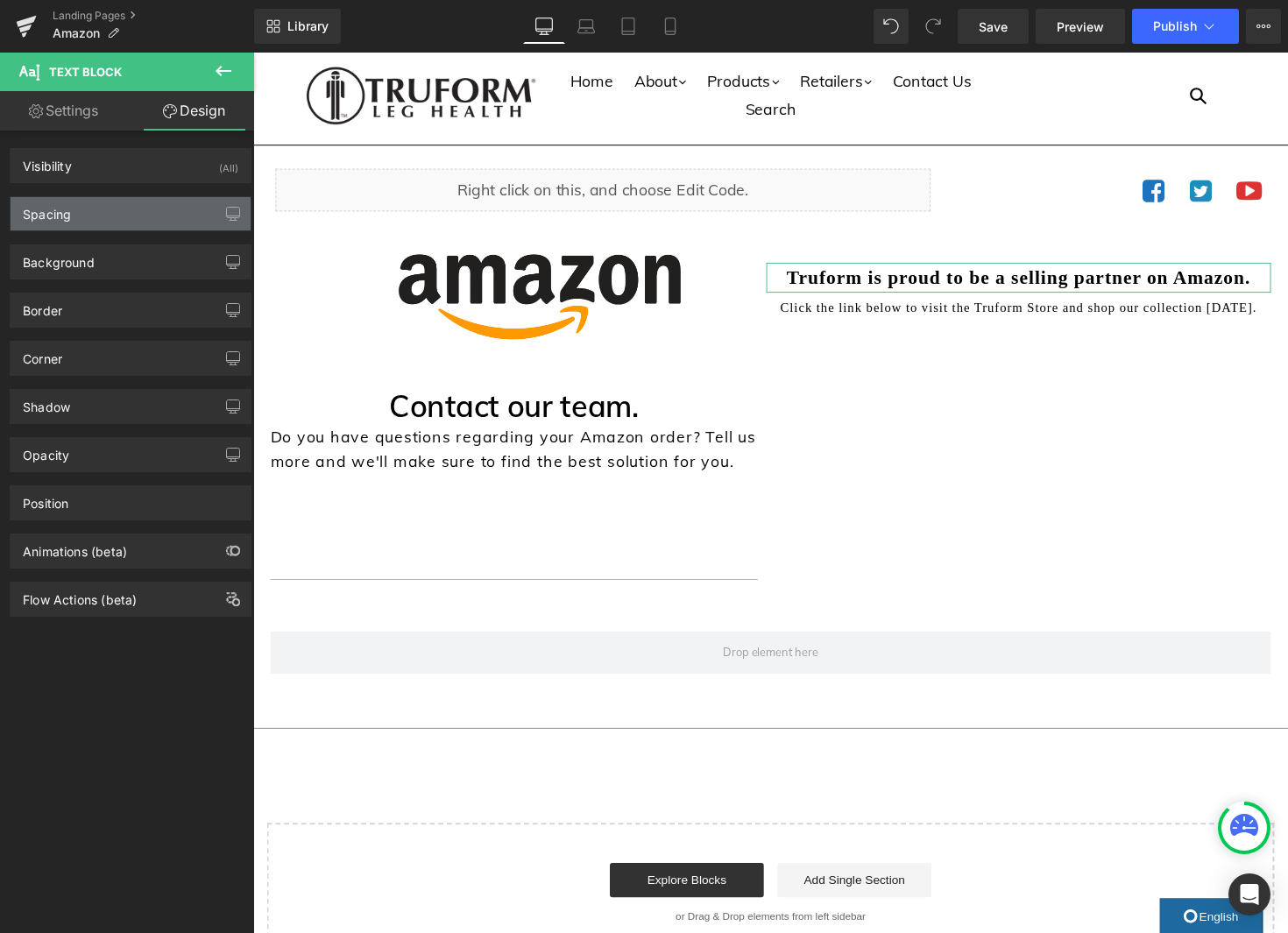
click at [151, 221] on div "Spacing" at bounding box center [130, 214] width 240 height 34
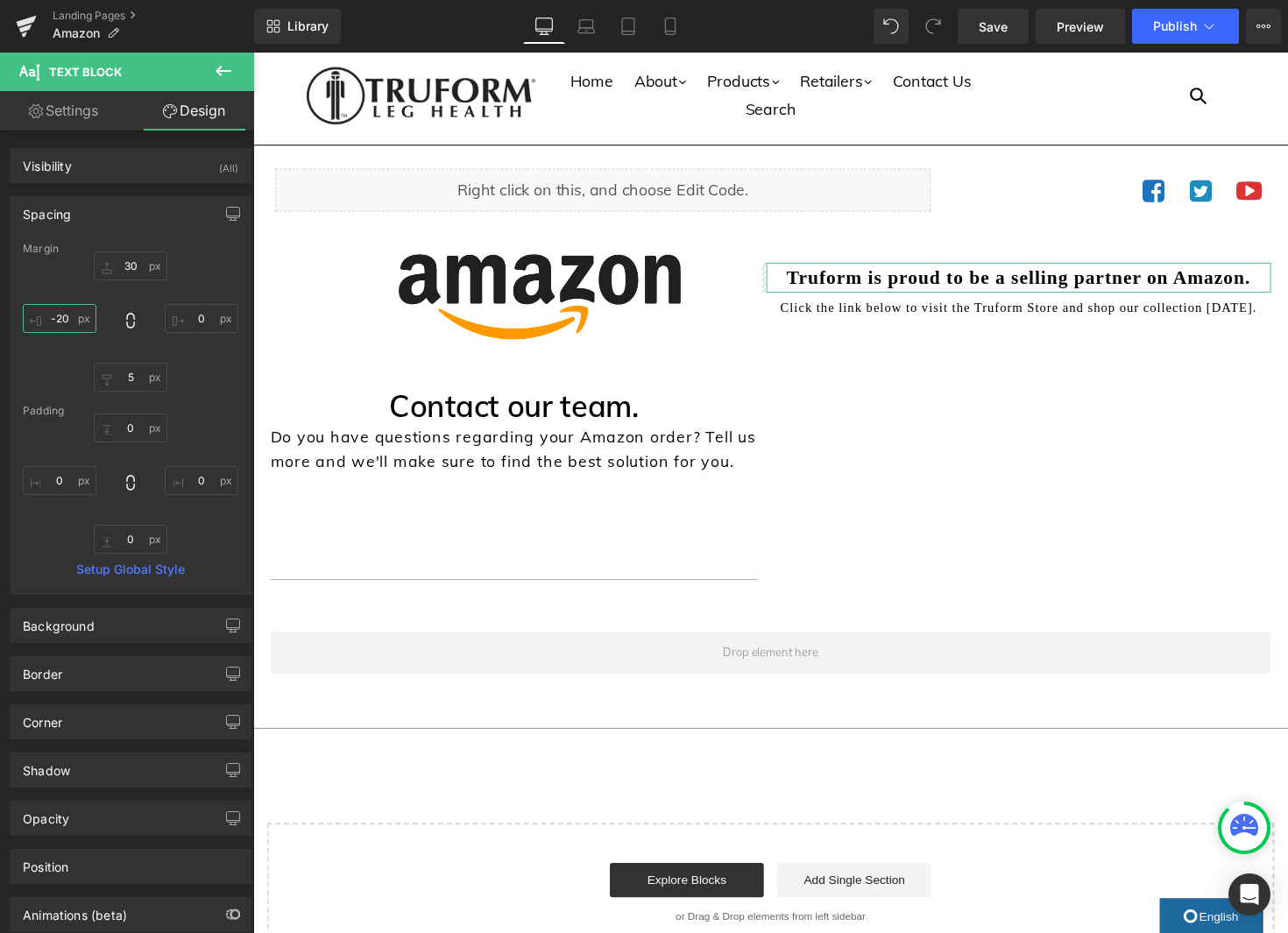
click at [54, 318] on input "-20" at bounding box center [59, 318] width 74 height 29
type input "-50"
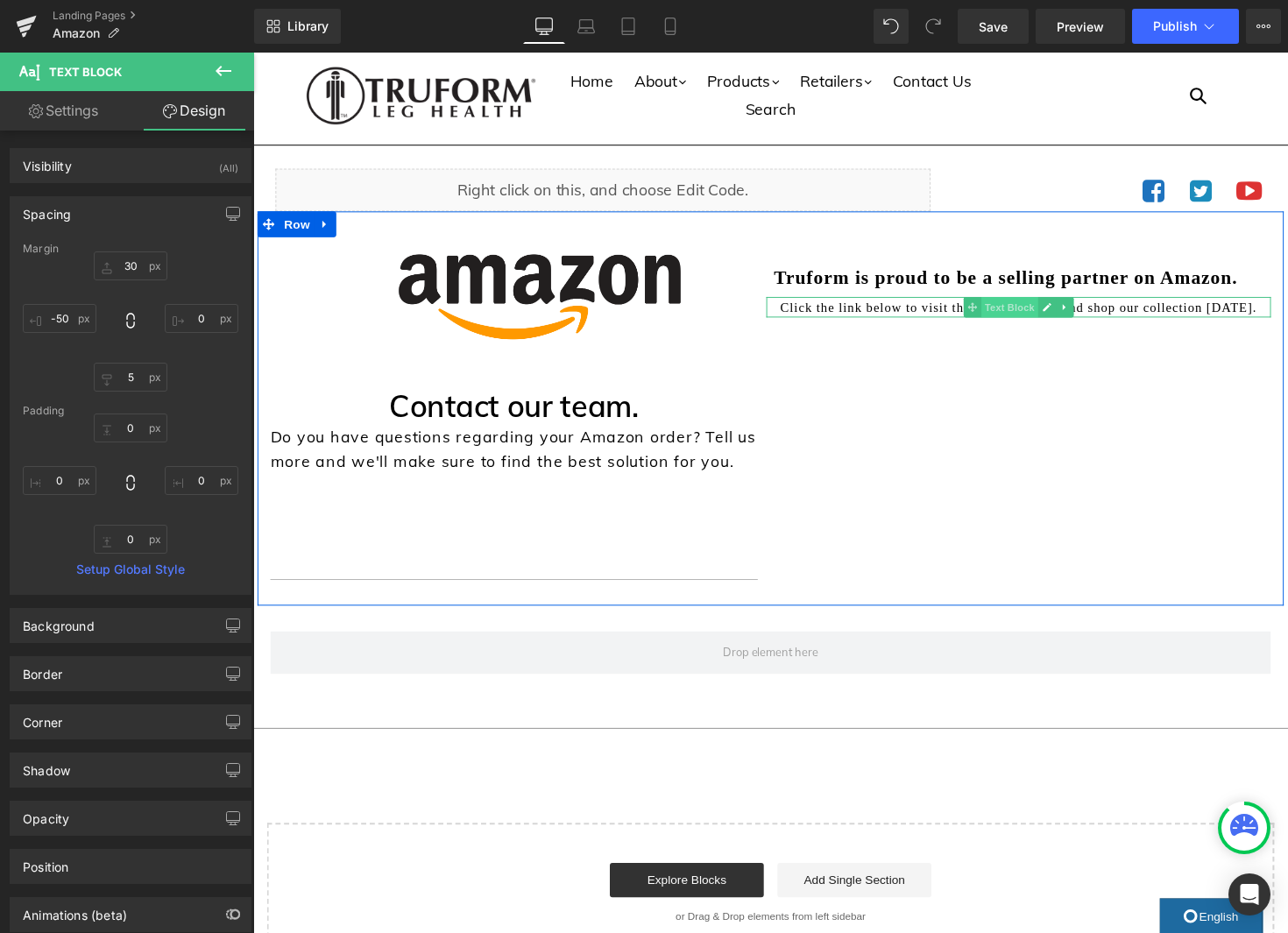
click at [1035, 317] on span "Text Block" at bounding box center [1027, 313] width 58 height 21
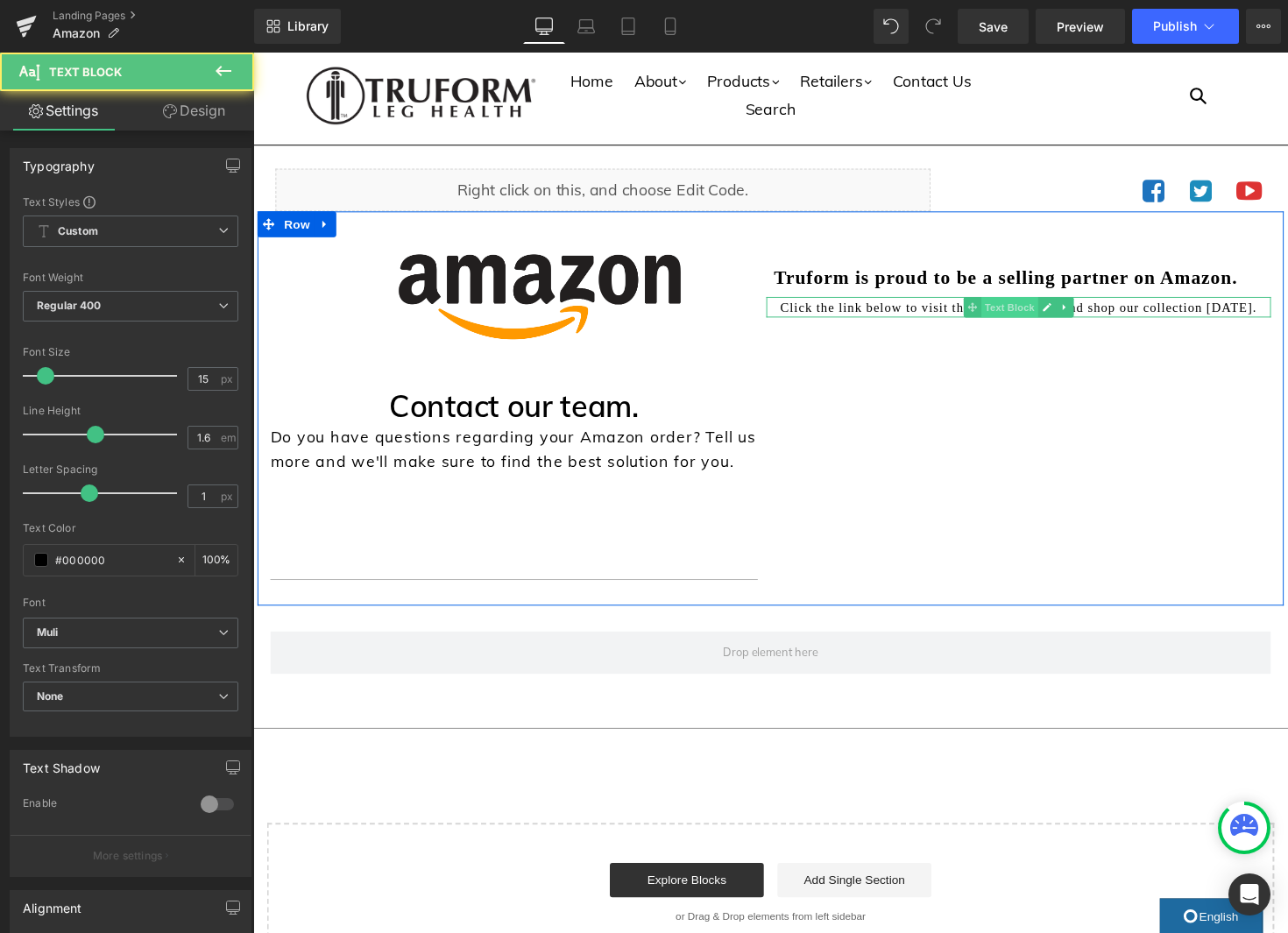
scroll to position [4, 0]
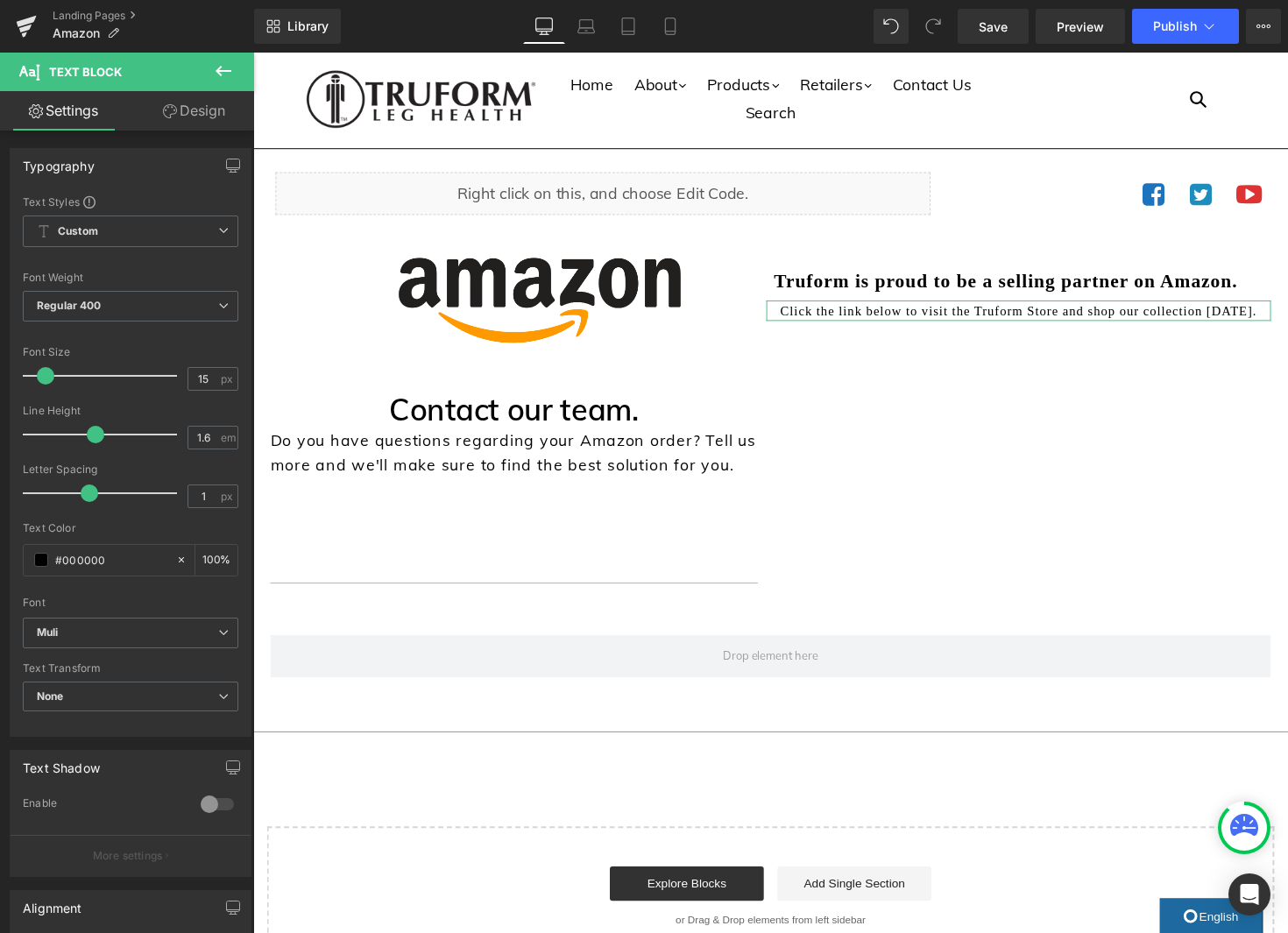
click at [175, 104] on link "Design" at bounding box center [194, 111] width 127 height 39
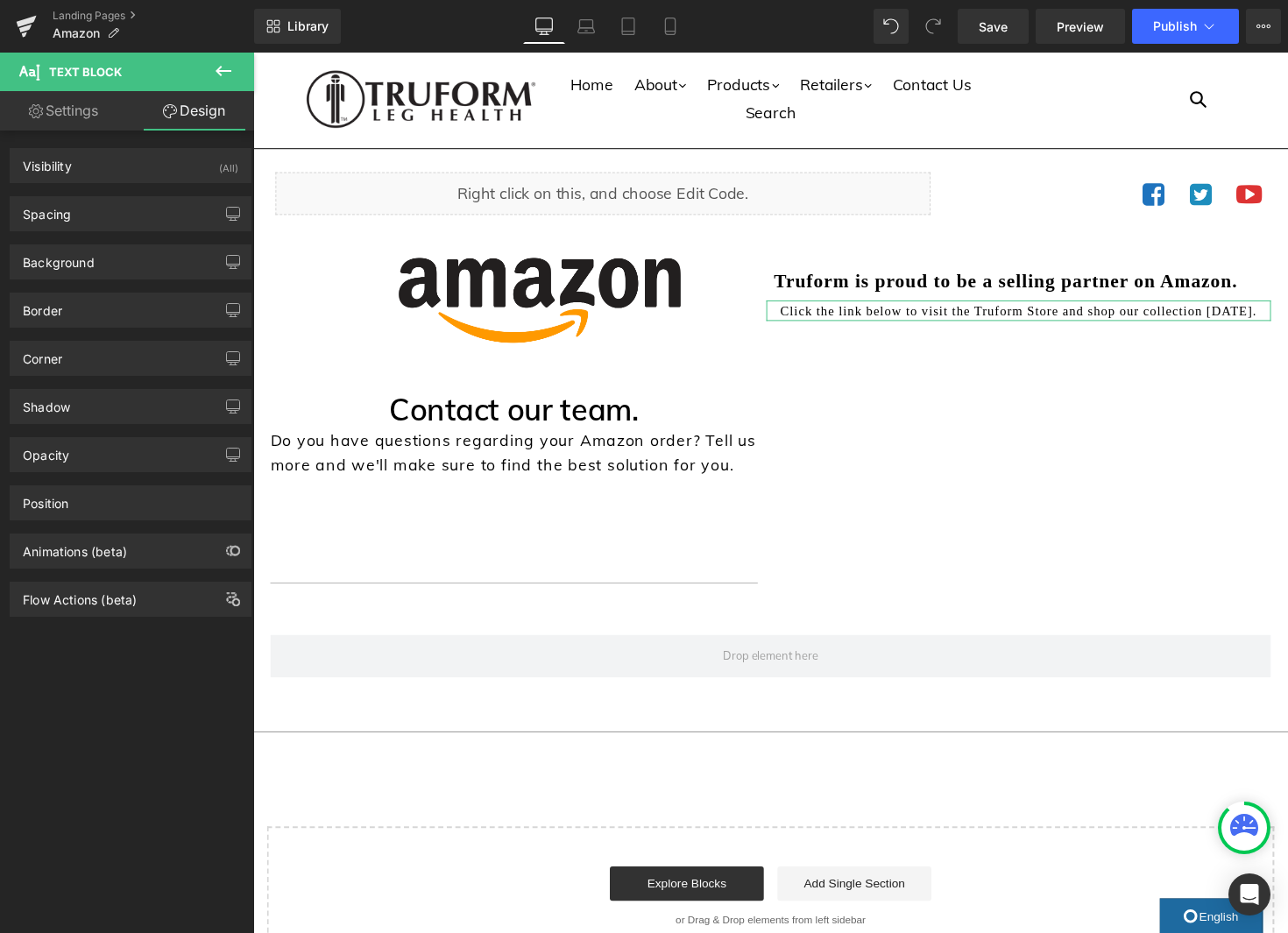
type input "0"
type input "5"
type input "-20"
type input "0"
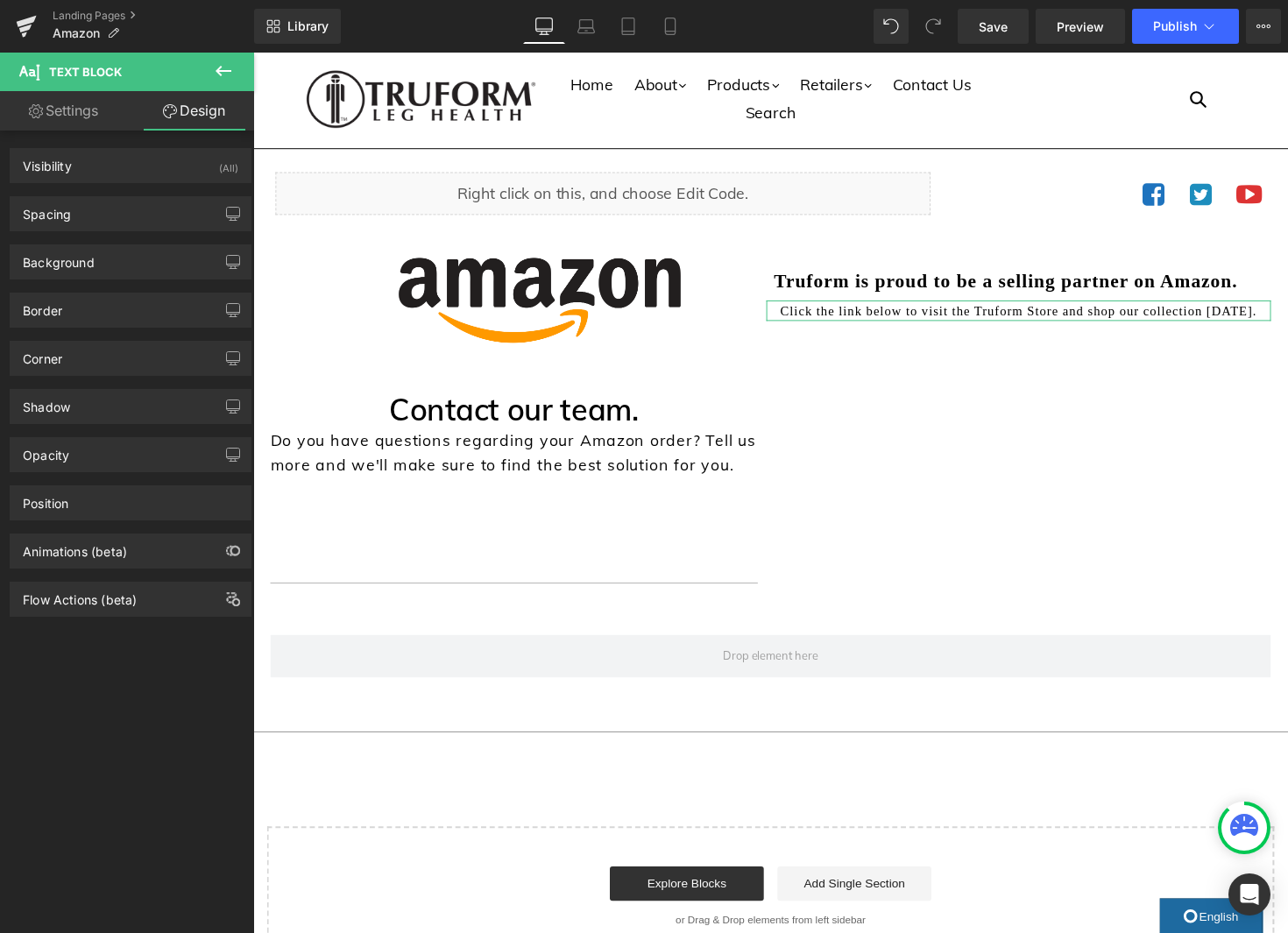
type input "0"
click at [108, 227] on div "Spacing" at bounding box center [130, 214] width 240 height 34
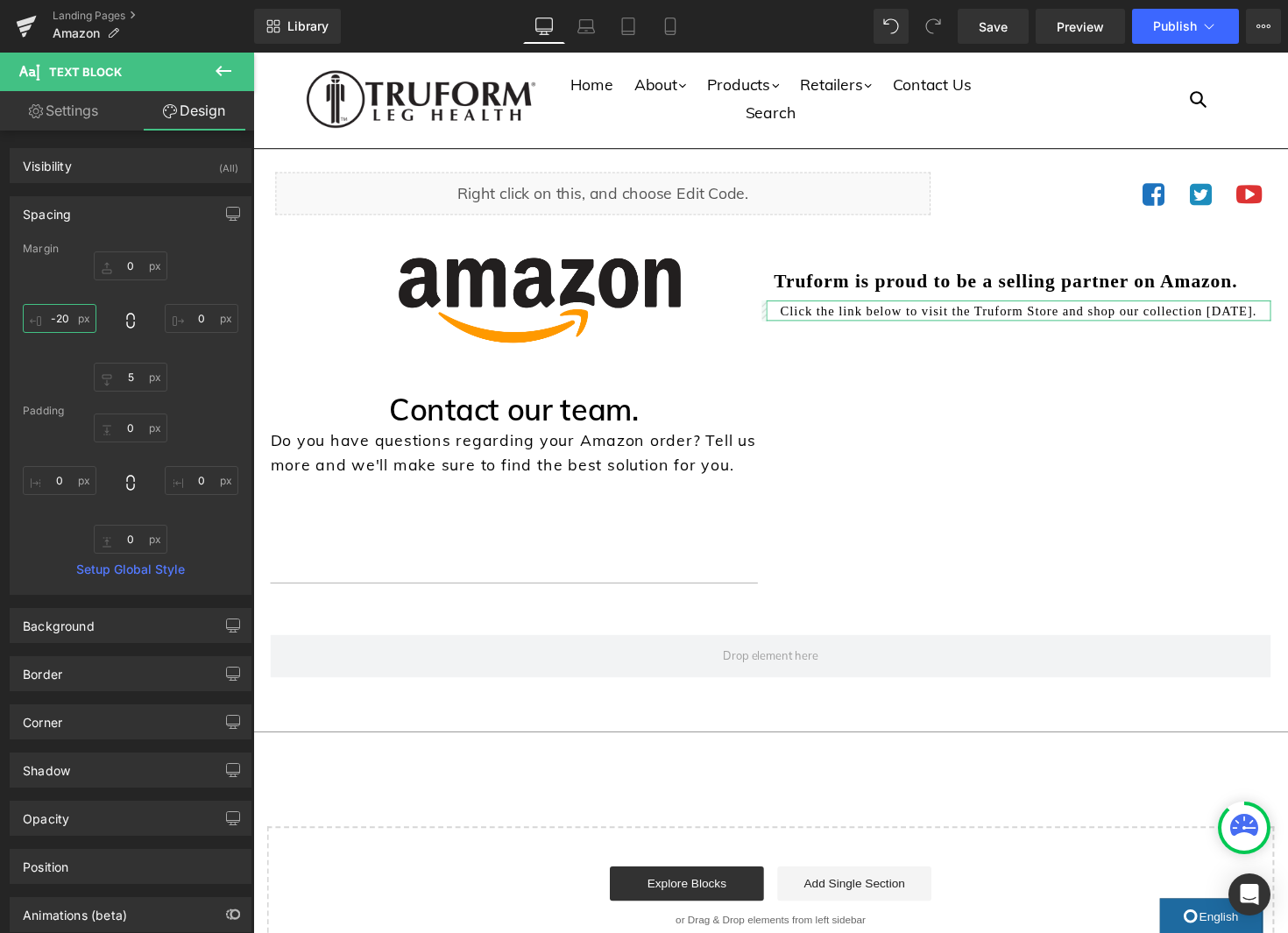
click at [55, 318] on input "-20" at bounding box center [59, 318] width 74 height 29
click at [62, 318] on input "-20" at bounding box center [59, 318] width 74 height 29
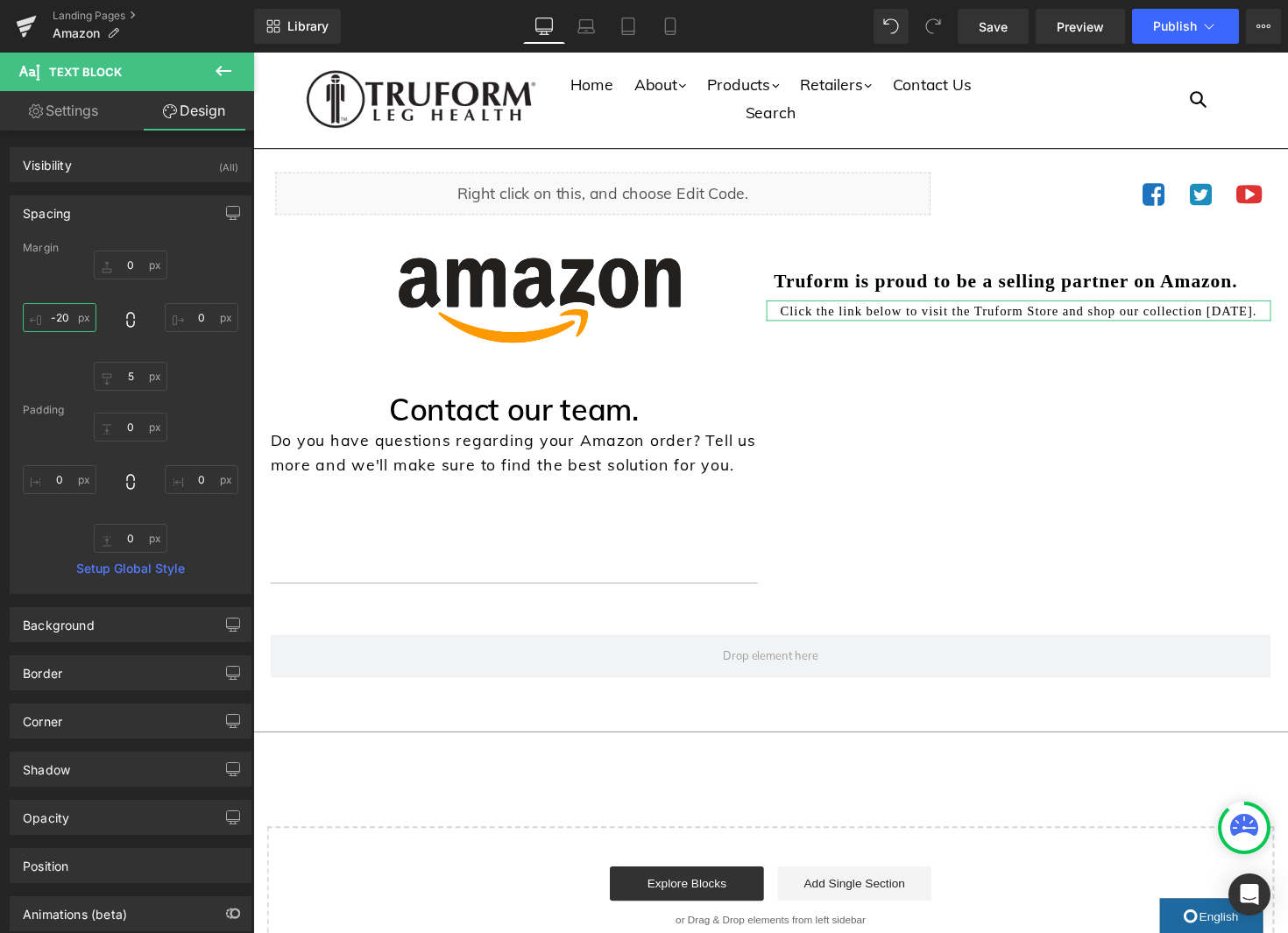
scroll to position [0, 0]
type input "-50"
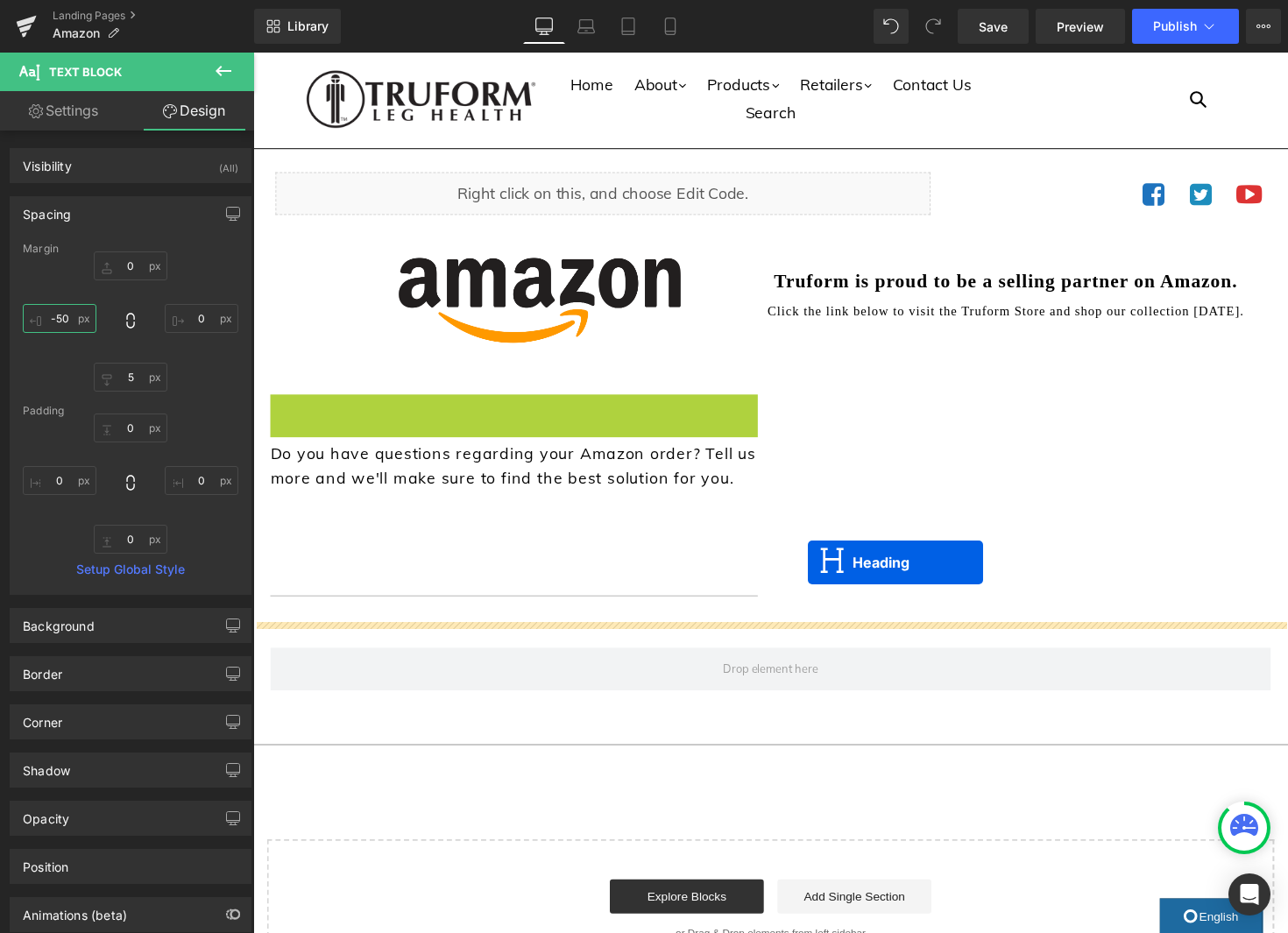
drag, startPoint x: 510, startPoint y: 423, endPoint x: 822, endPoint y: 575, distance: 347.1
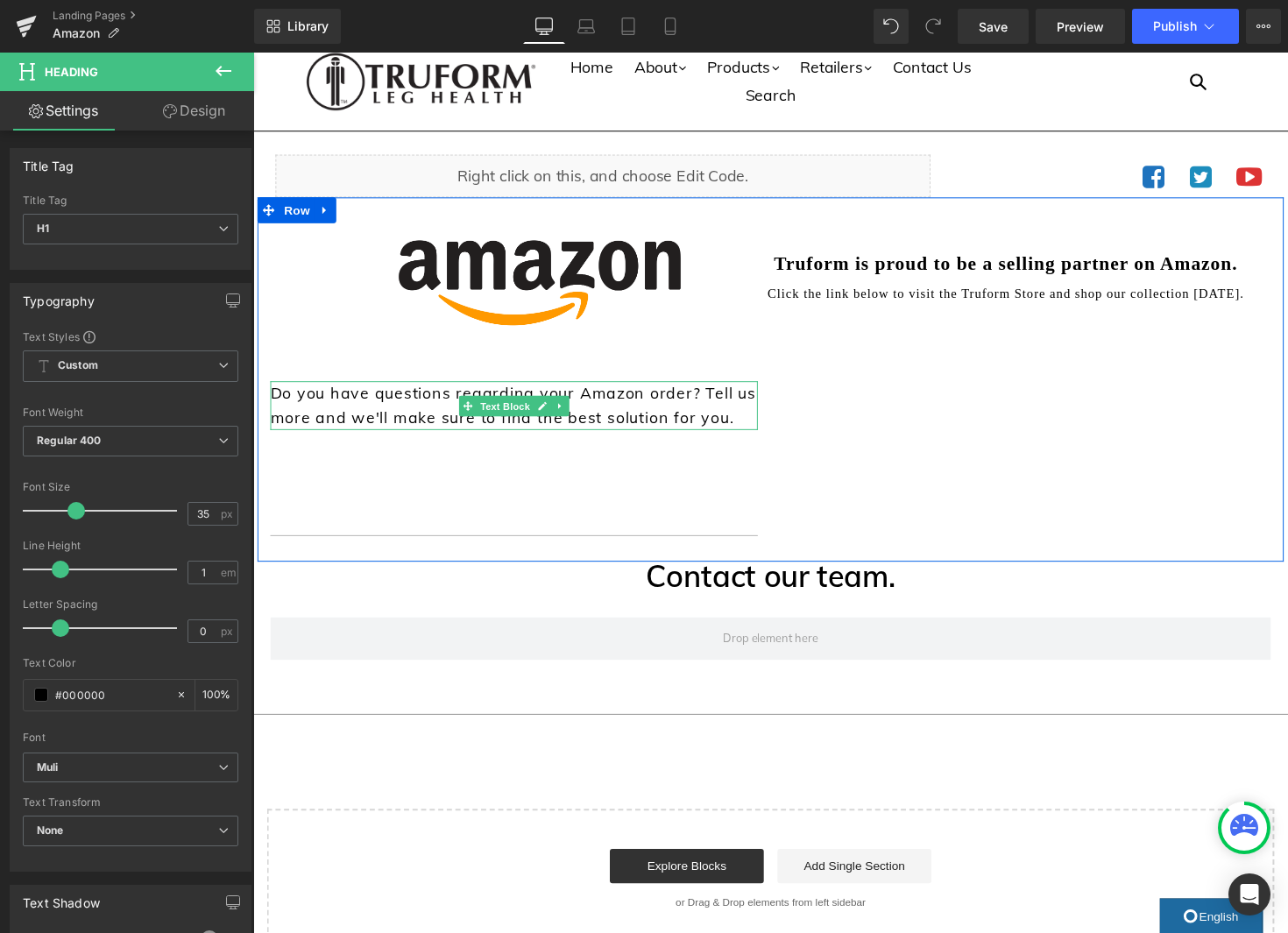
scroll to position [24, 0]
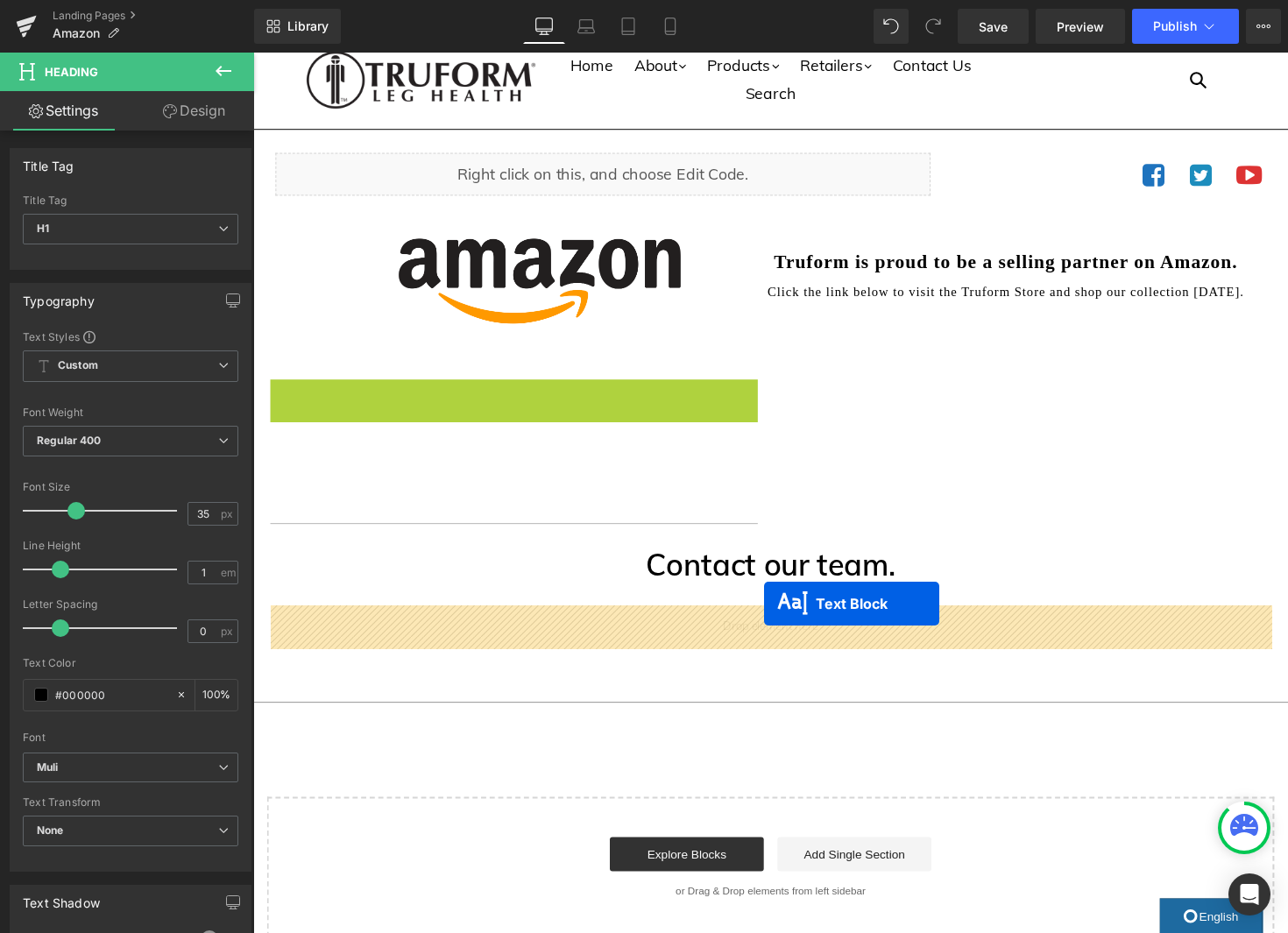
drag, startPoint x: 500, startPoint y: 417, endPoint x: 776, endPoint y: 616, distance: 340.3
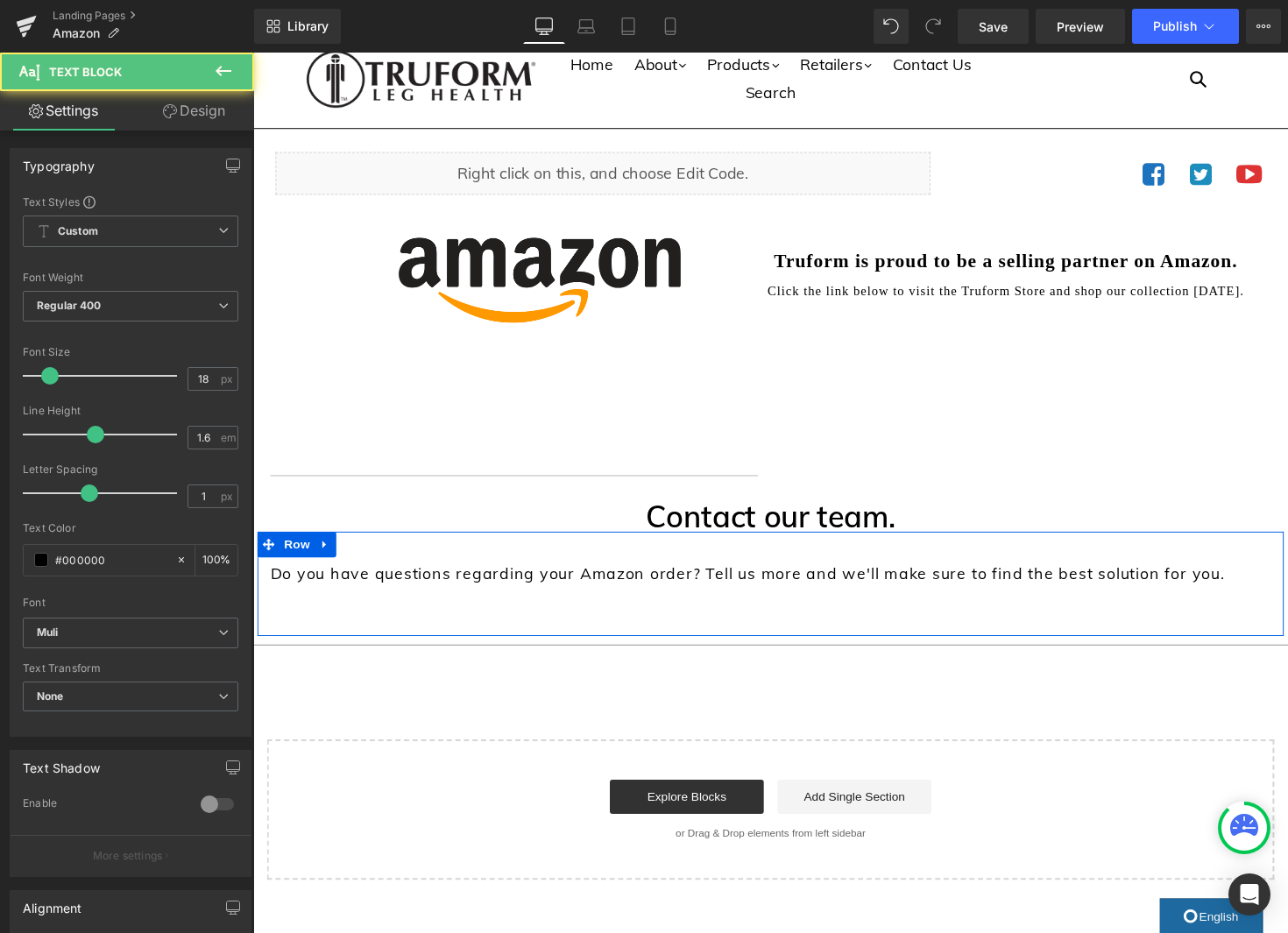
scroll to position [22, 0]
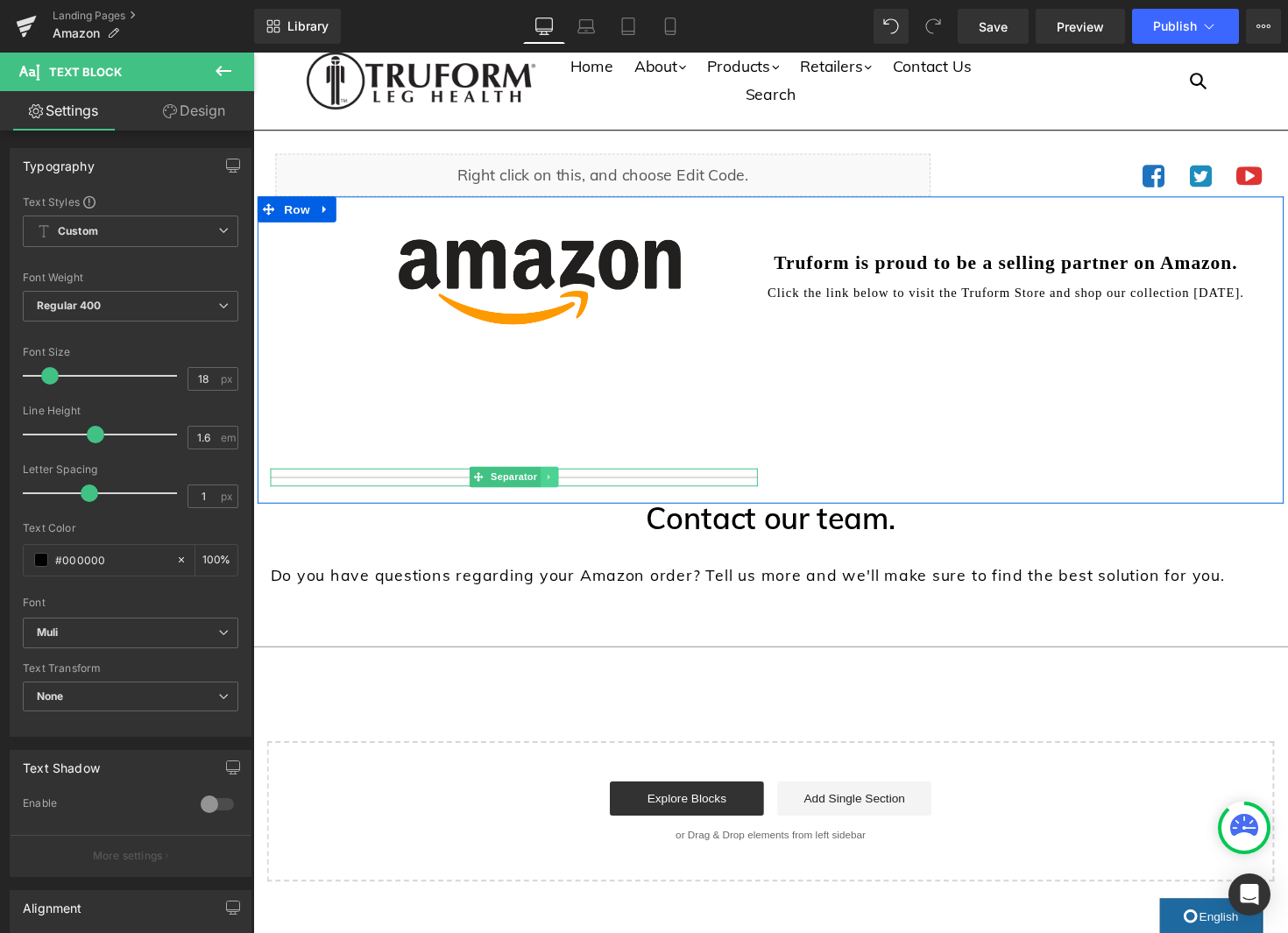
click at [563, 487] on link at bounding box center [556, 487] width 19 height 21
click at [570, 490] on icon at bounding box center [566, 489] width 10 height 10
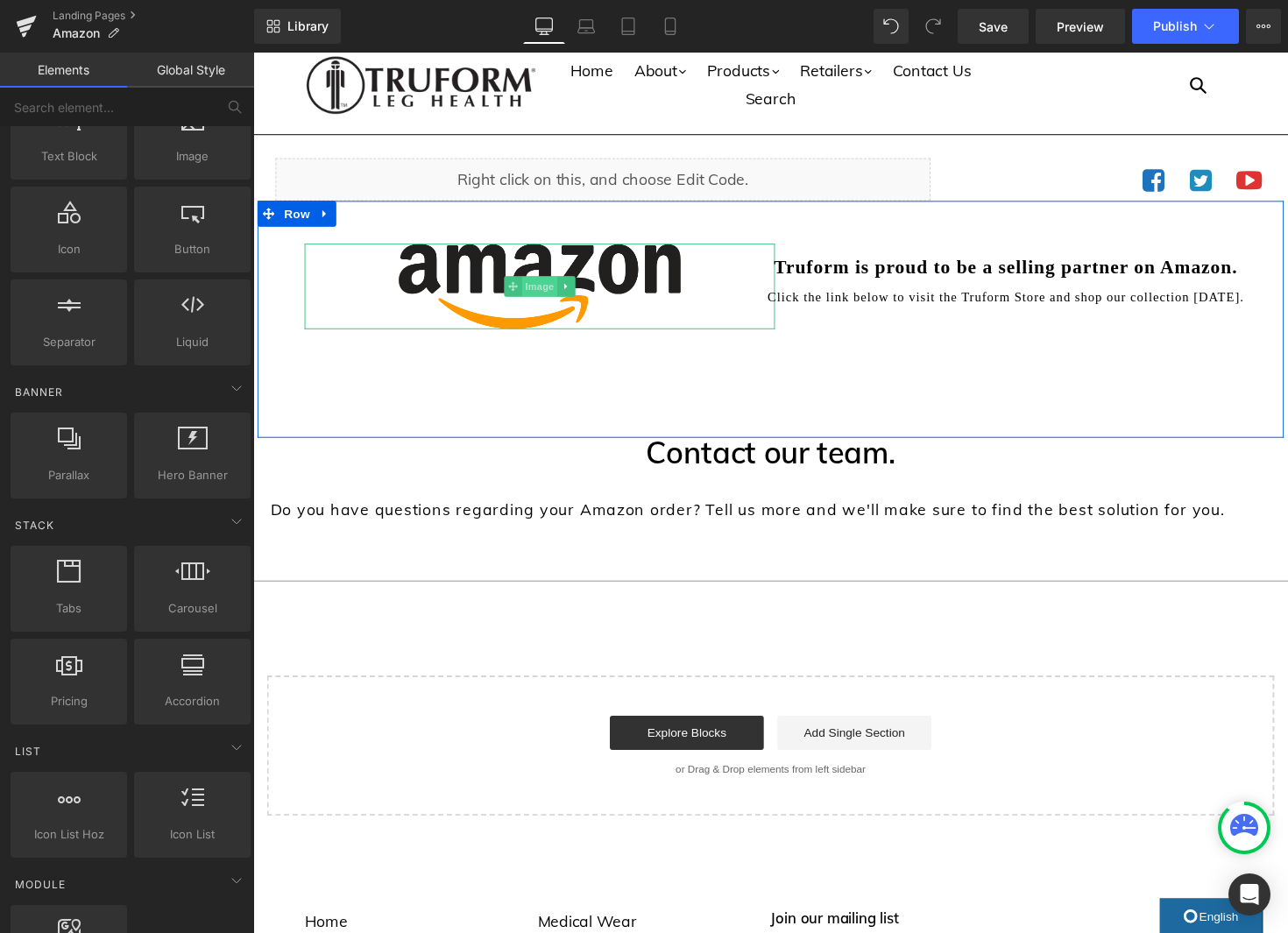
click at [548, 289] on span "Image" at bounding box center [546, 291] width 37 height 21
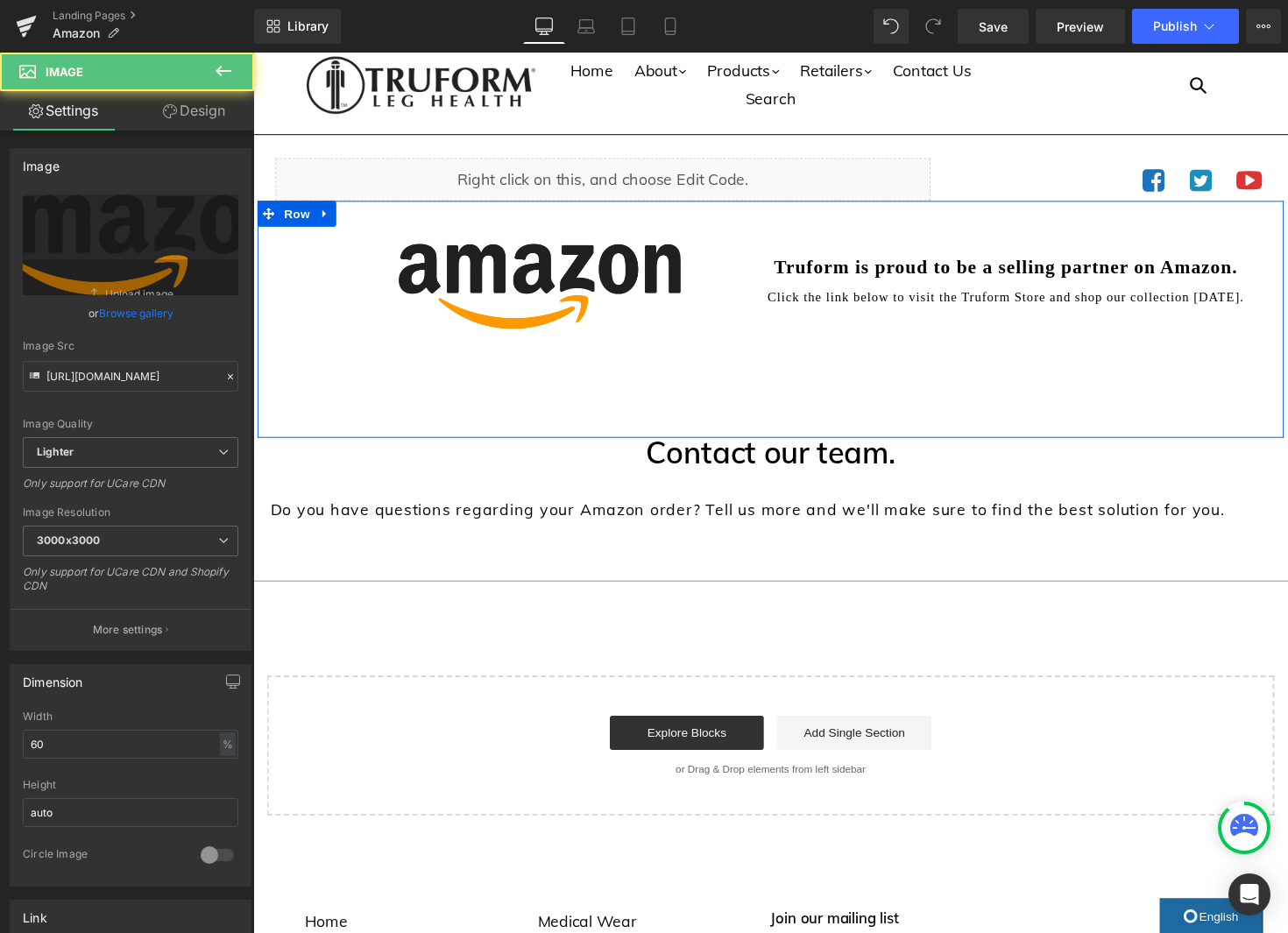
scroll to position [18, 0]
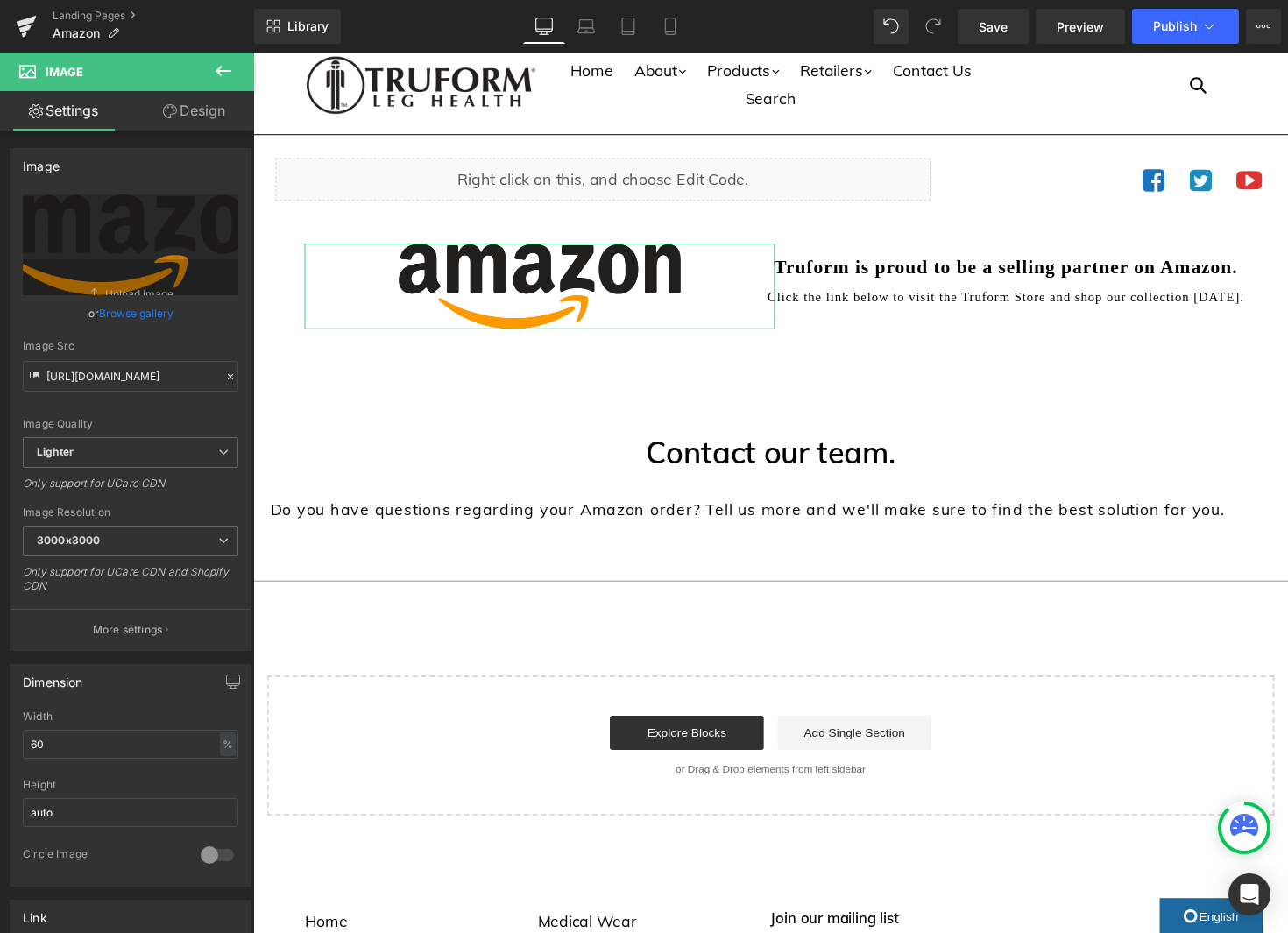
drag, startPoint x: 202, startPoint y: 103, endPoint x: 154, endPoint y: 222, distance: 128.3
click at [202, 103] on link "Design" at bounding box center [194, 111] width 127 height 39
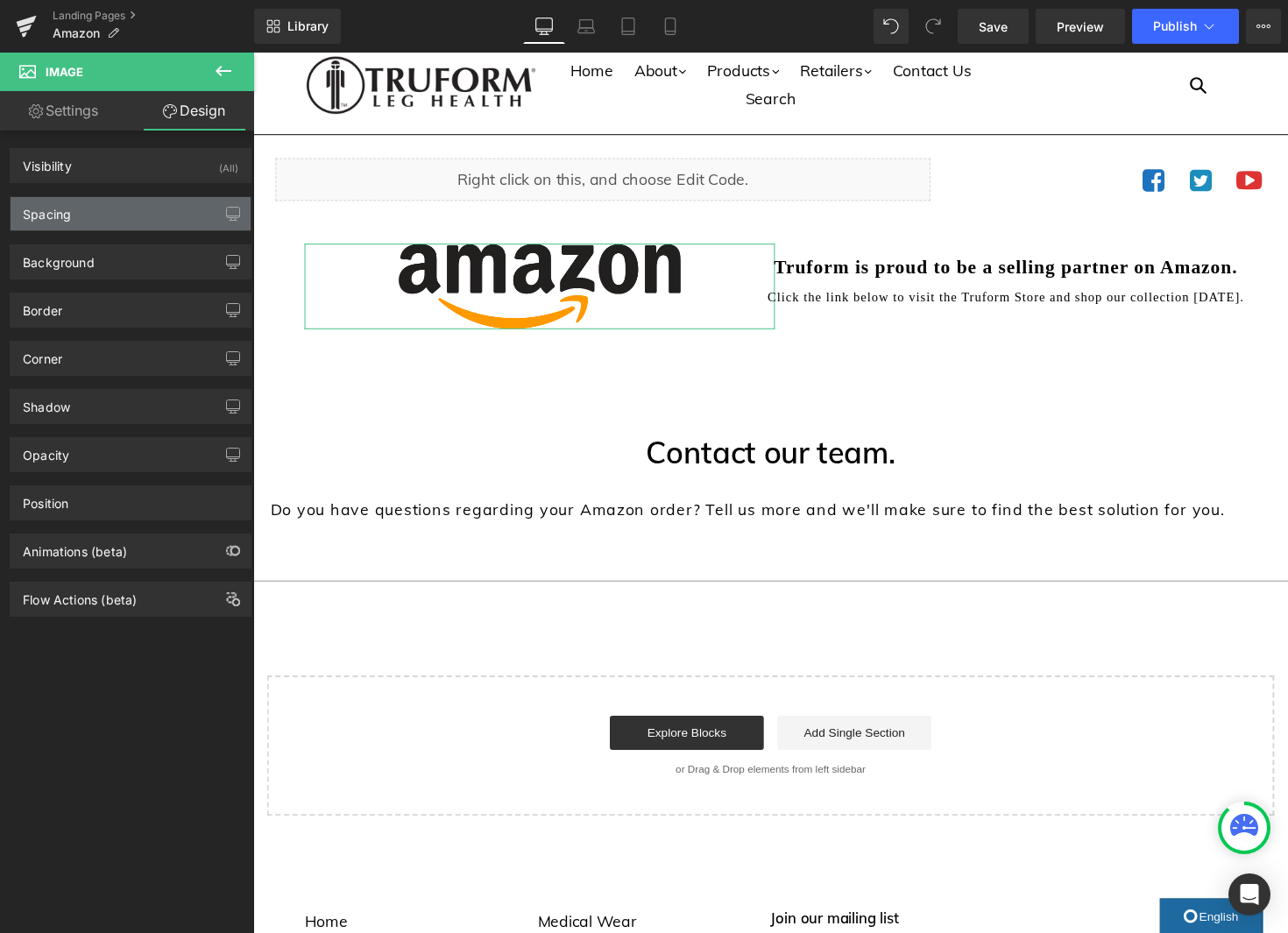
click at [157, 207] on div "Spacing" at bounding box center [130, 214] width 240 height 34
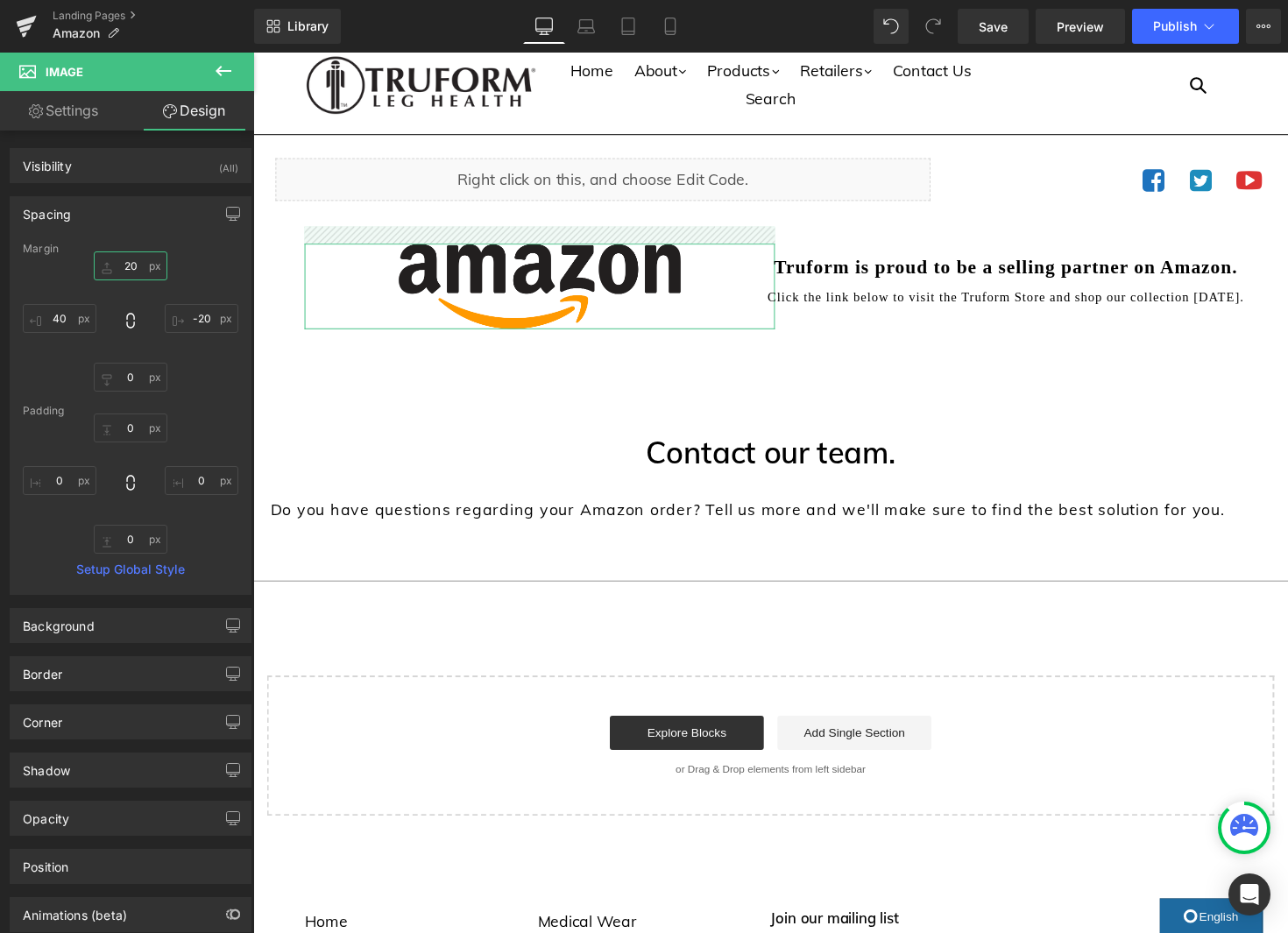
click at [129, 264] on input "20" at bounding box center [130, 266] width 74 height 29
click at [129, 264] on input "20" at bounding box center [130, 263] width 74 height 29
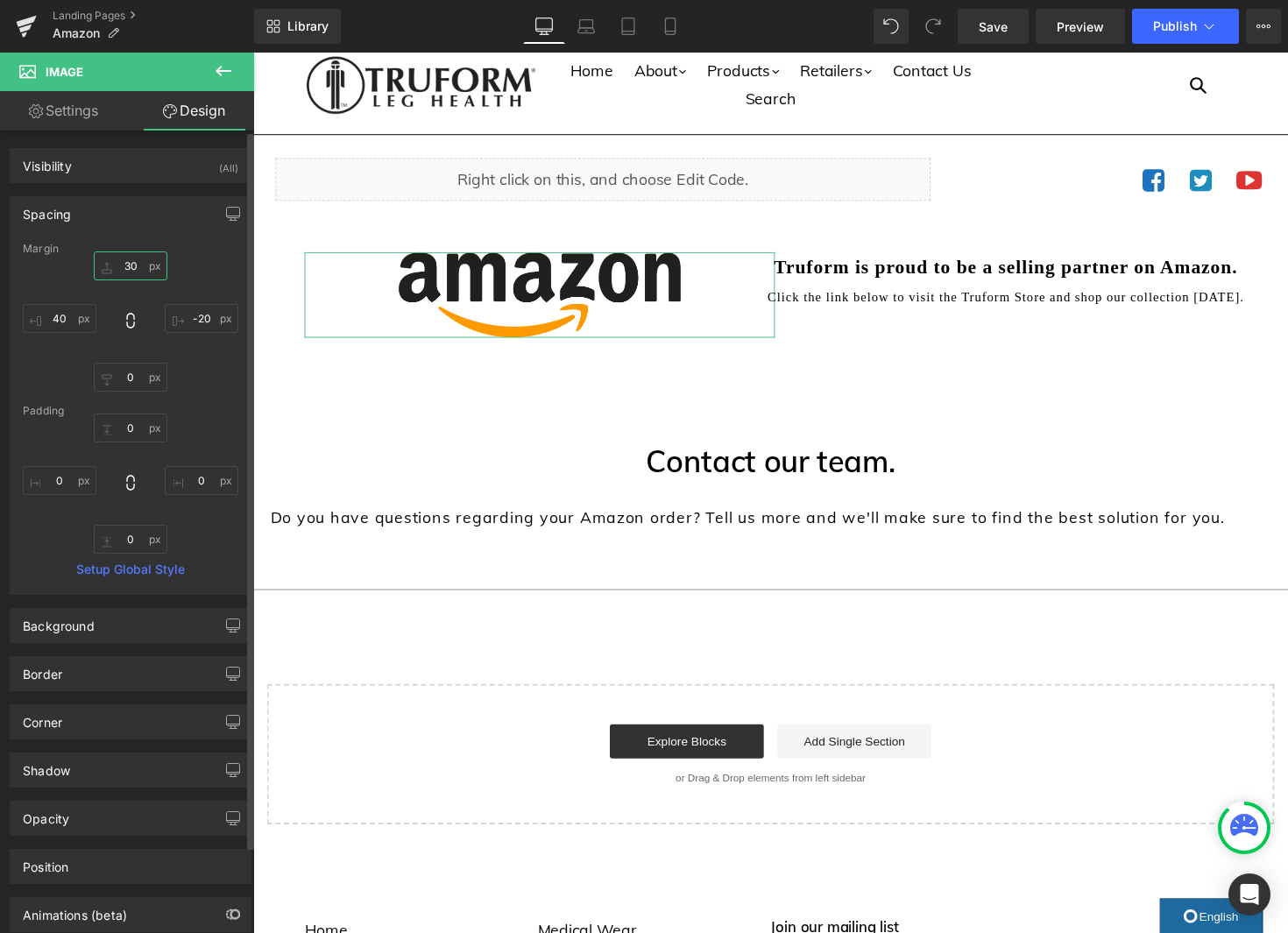
type input "3"
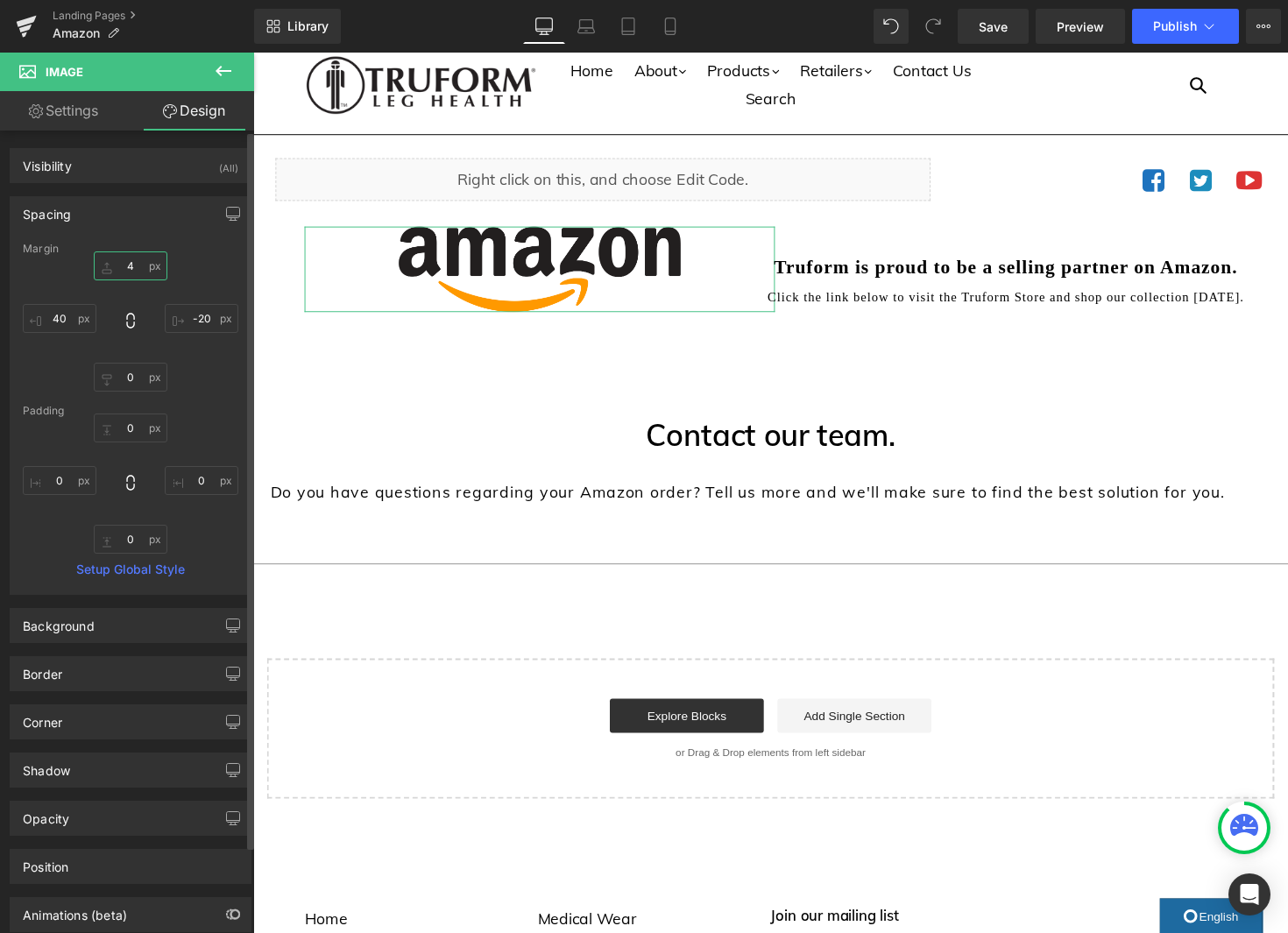
type input "40"
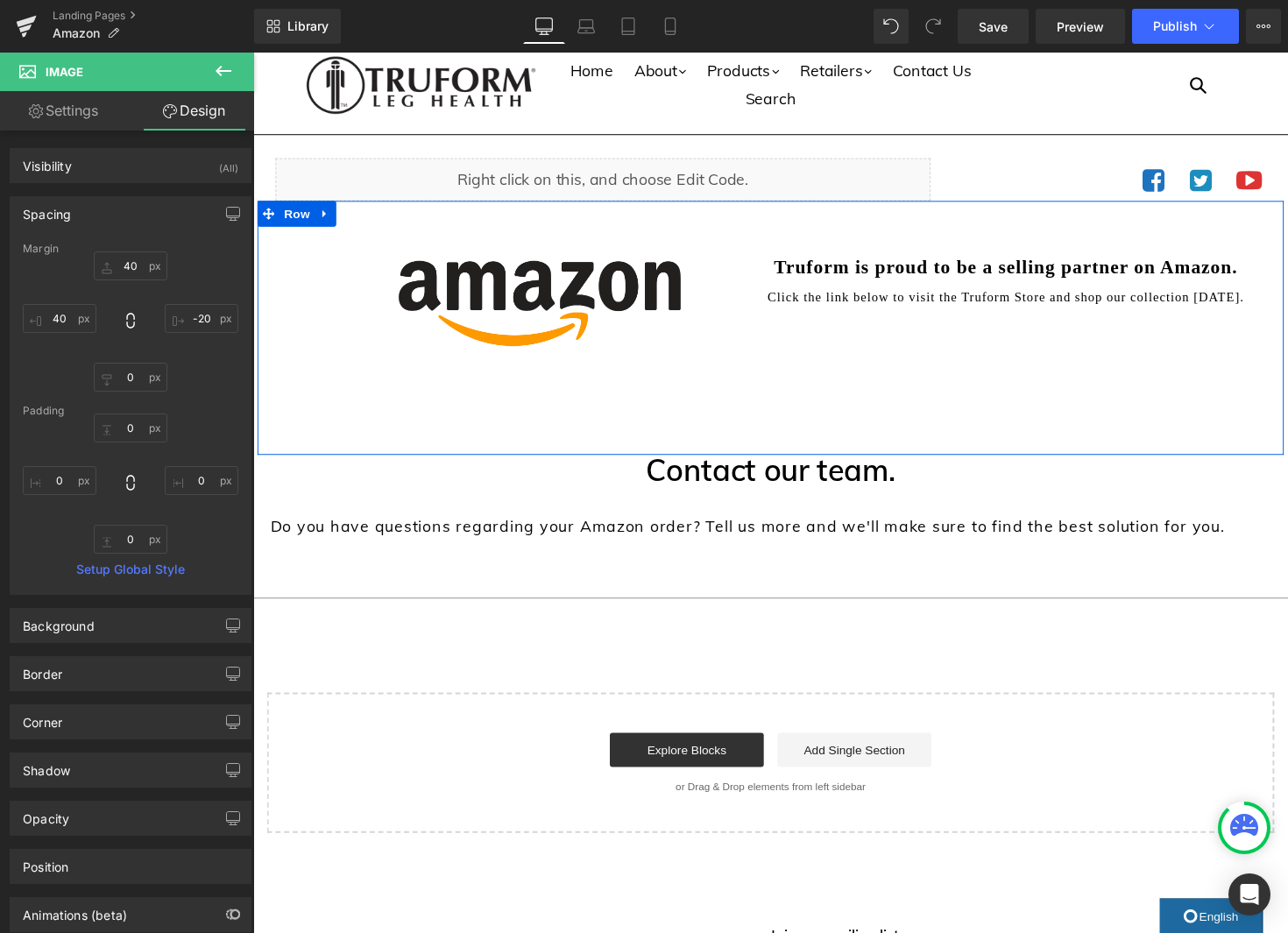
click at [831, 427] on div "Image Separator Separator Text Block Truform is proud to be a selling partner o…" at bounding box center [783, 335] width 1051 height 260
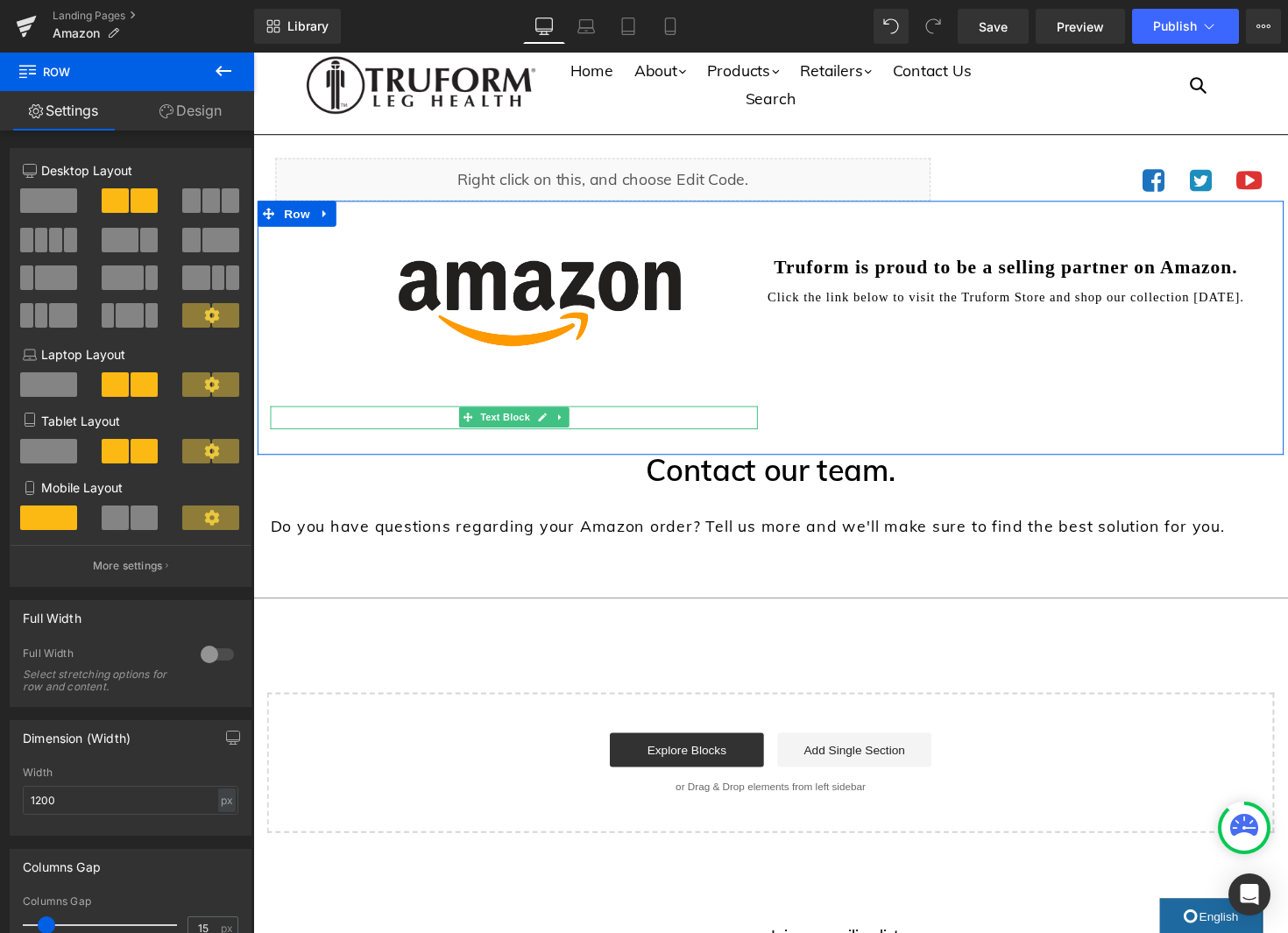
click at [570, 426] on icon at bounding box center [567, 427] width 10 height 11
click at [572, 426] on icon at bounding box center [577, 428] width 10 height 10
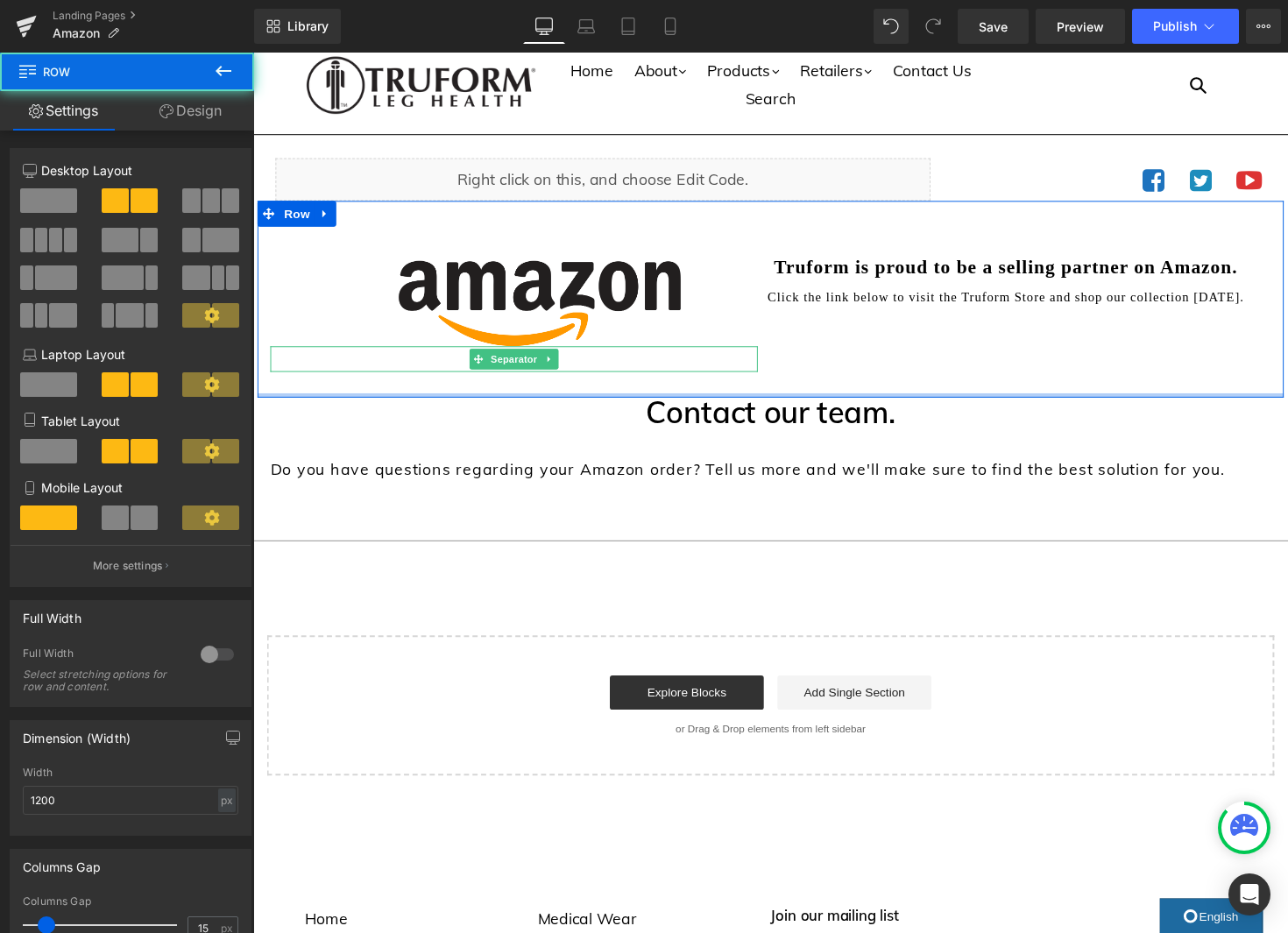
drag, startPoint x: 384, startPoint y: 409, endPoint x: 386, endPoint y: 369, distance: 40.0
click at [386, 369] on div "Image Separator Separator Truform is proud to be a selling partner on Amazon. T…" at bounding box center [783, 306] width 1051 height 201
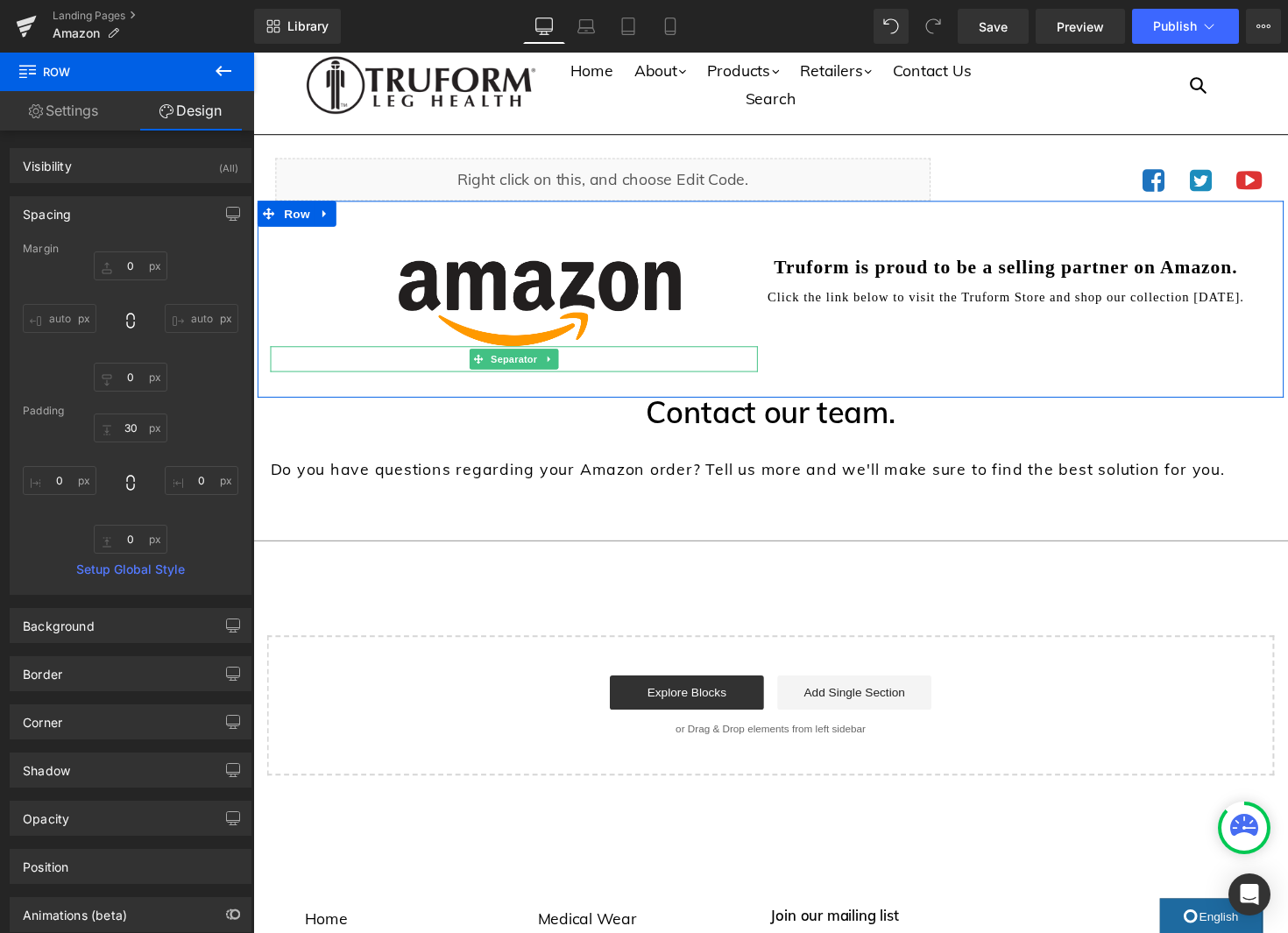
click at [561, 370] on icon at bounding box center [557, 366] width 10 height 11
click at [569, 367] on icon at bounding box center [566, 366] width 10 height 10
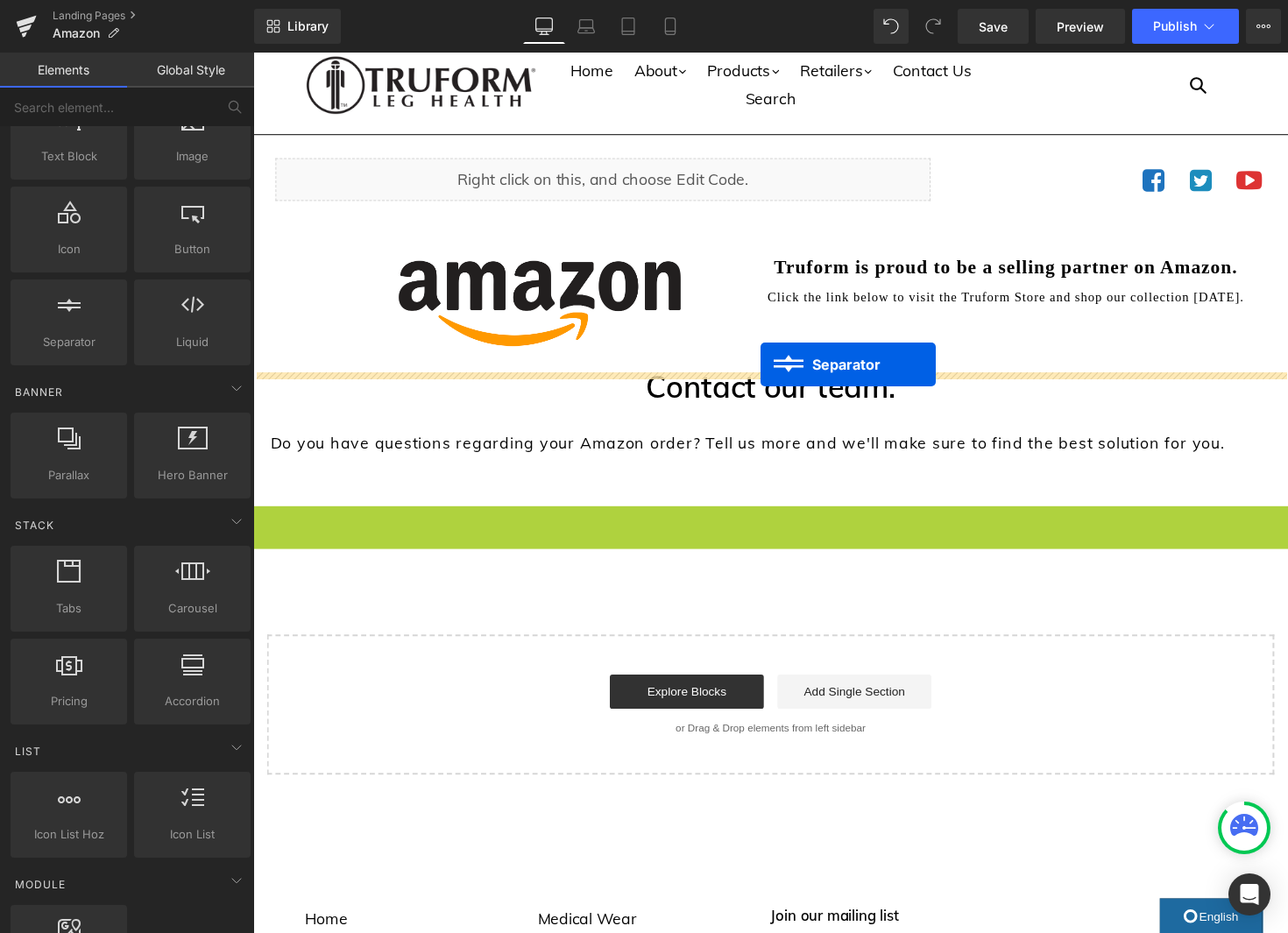
drag, startPoint x: 765, startPoint y: 522, endPoint x: 771, endPoint y: 373, distance: 149.1
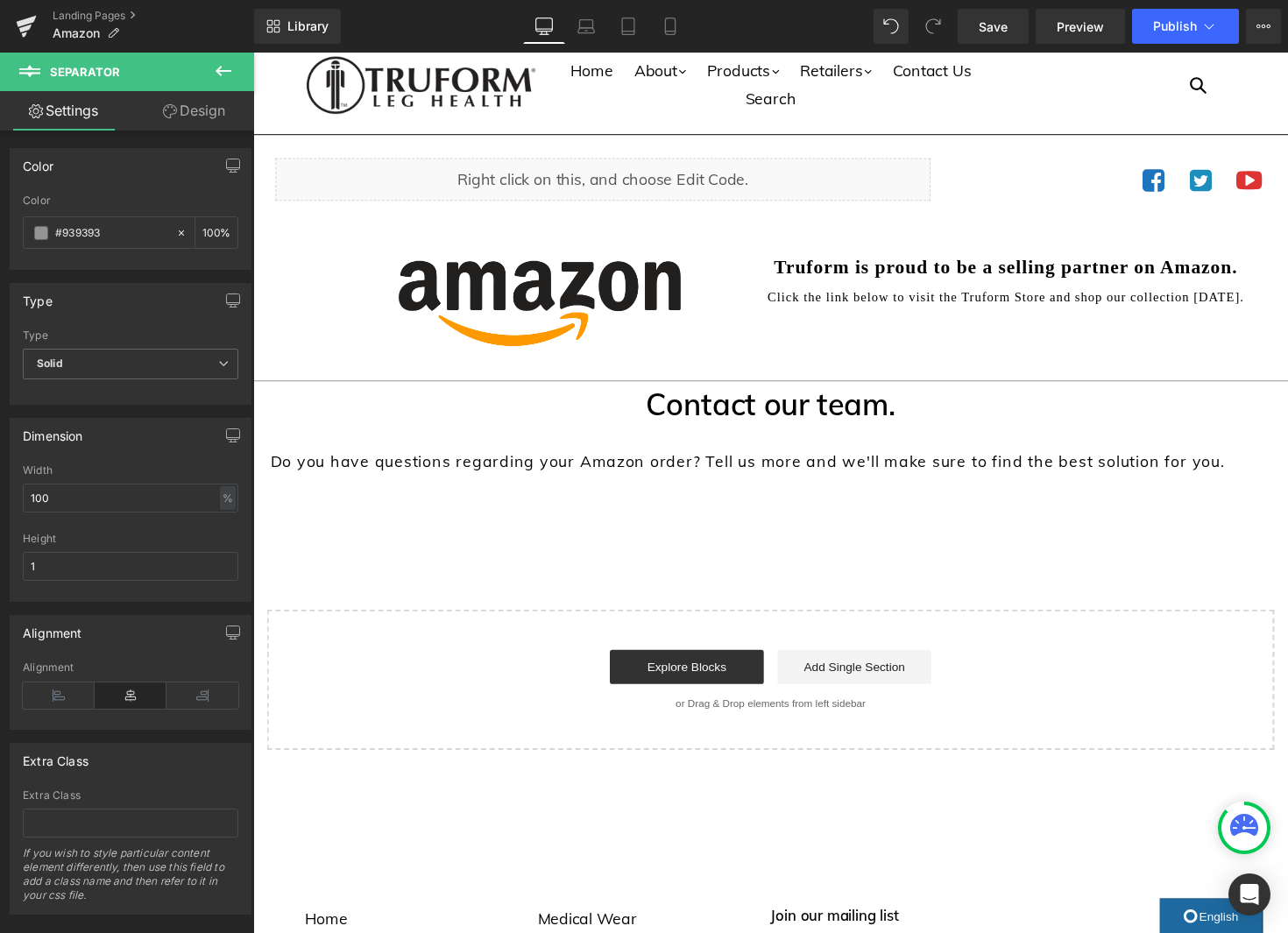
click at [225, 79] on icon at bounding box center [223, 70] width 21 height 21
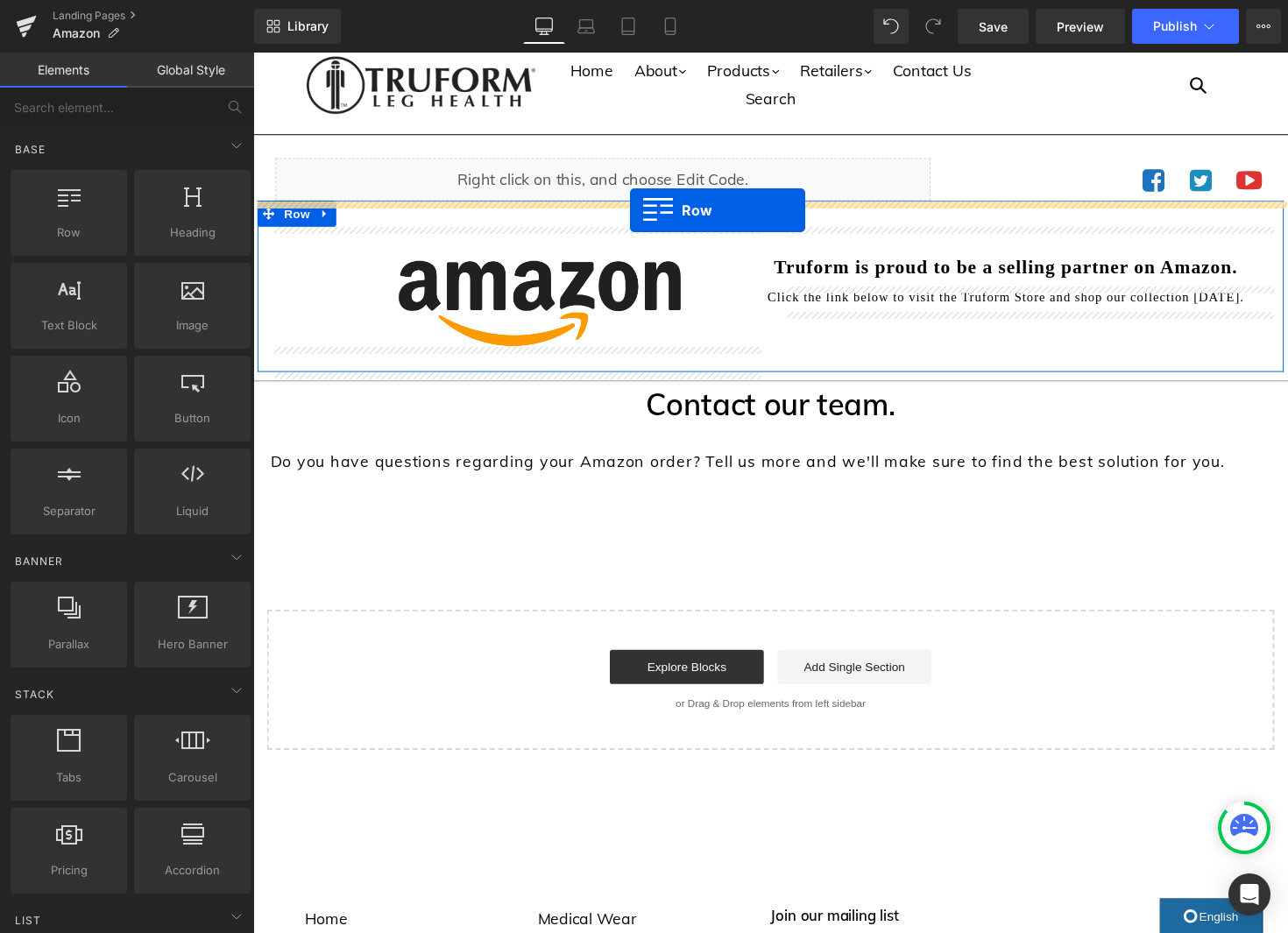
drag, startPoint x: 338, startPoint y: 260, endPoint x: 640, endPoint y: 213, distance: 305.6
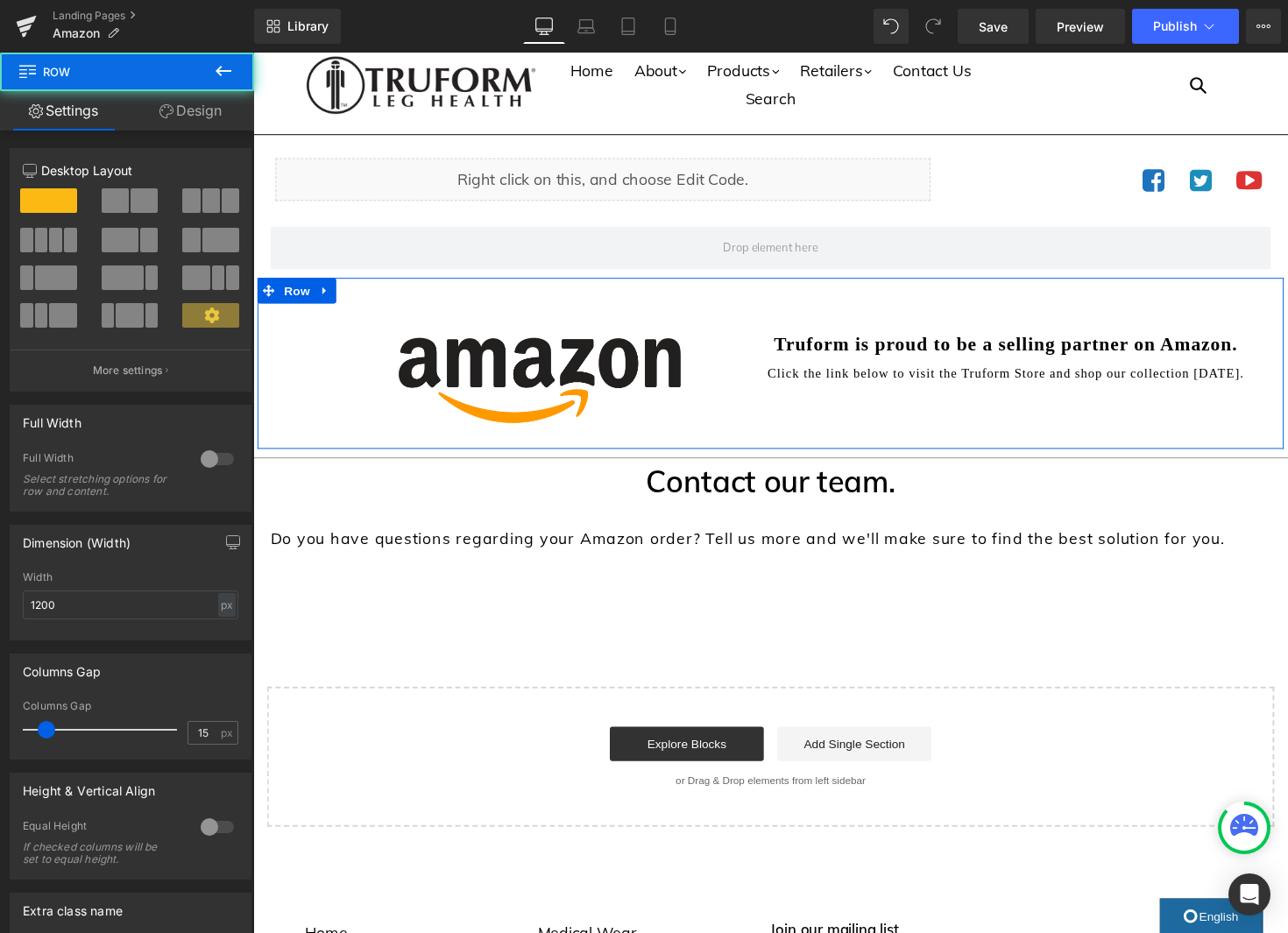
scroll to position [27, 0]
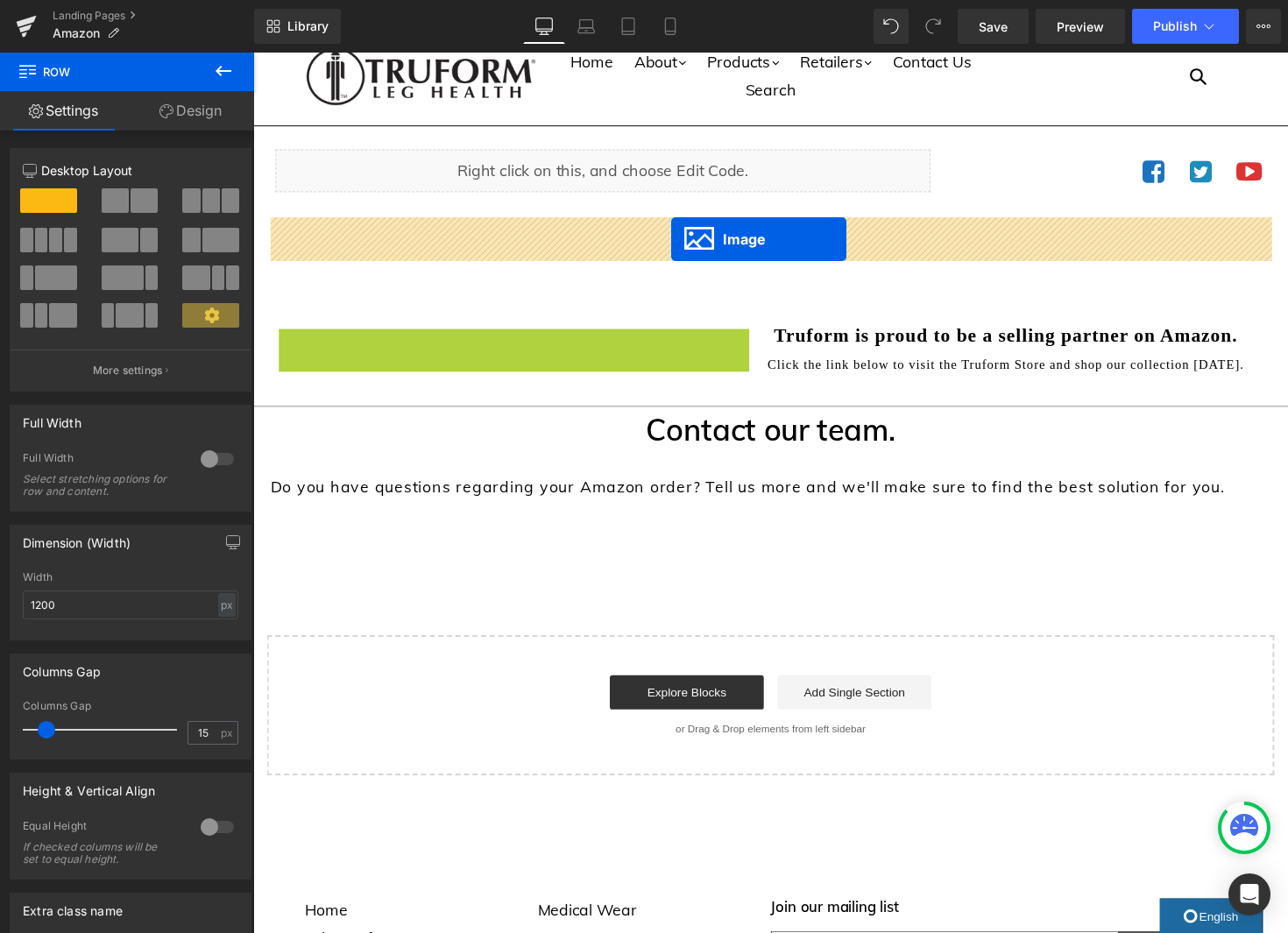
drag, startPoint x: 548, startPoint y: 383, endPoint x: 682, endPoint y: 244, distance: 193.1
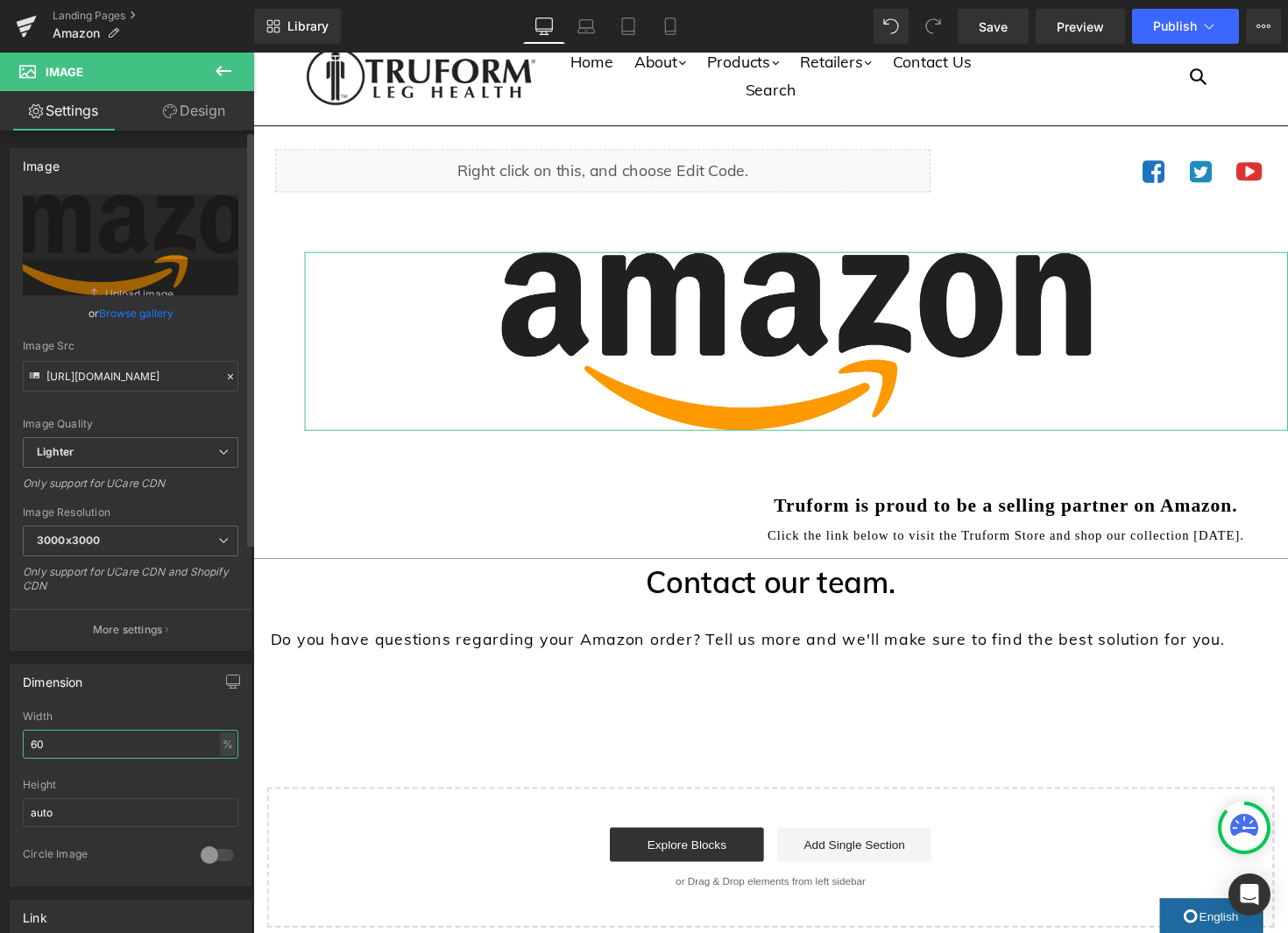
click at [188, 742] on input "60" at bounding box center [130, 743] width 215 height 29
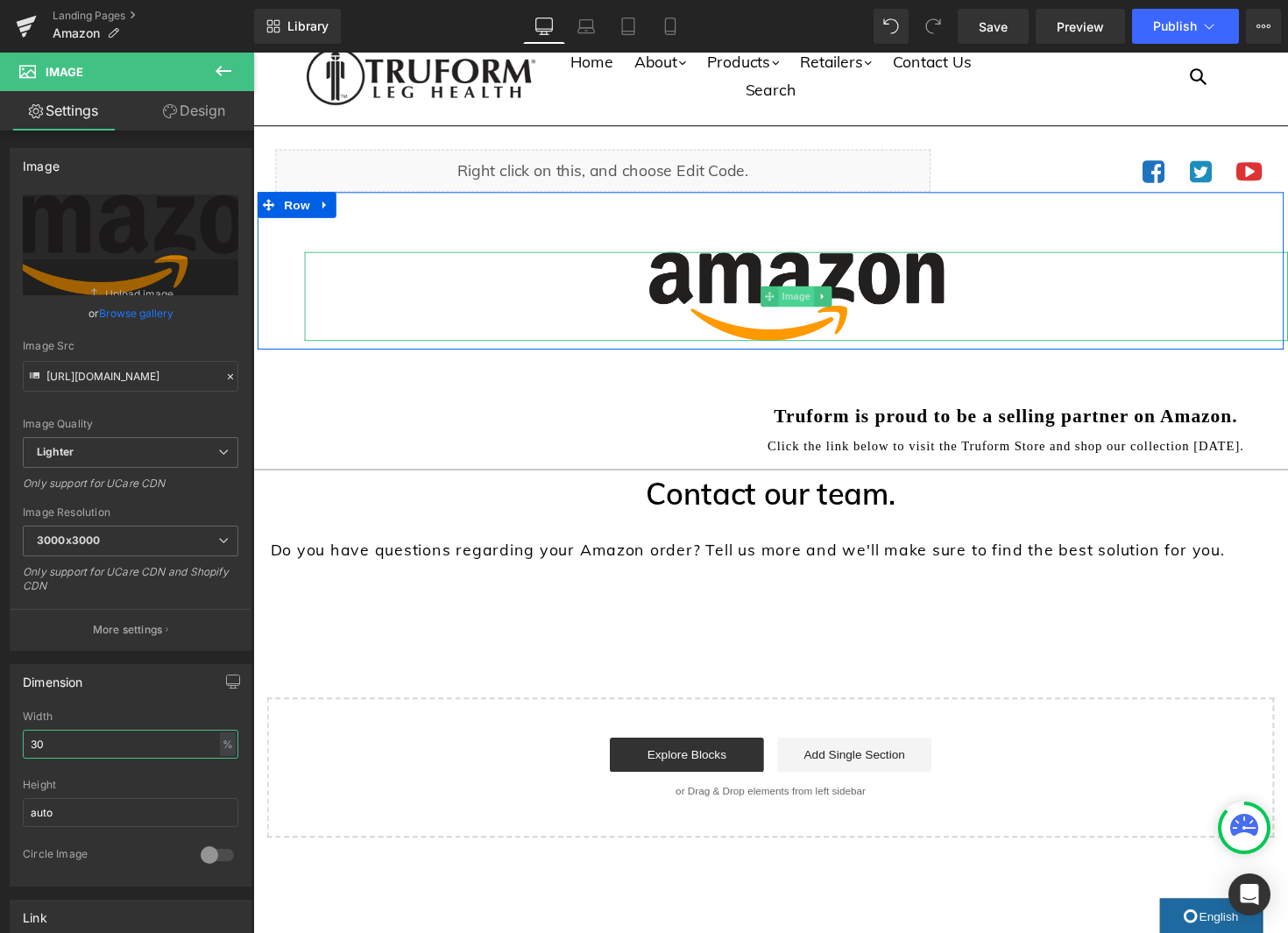
click at [804, 299] on span "Image" at bounding box center [809, 301] width 37 height 21
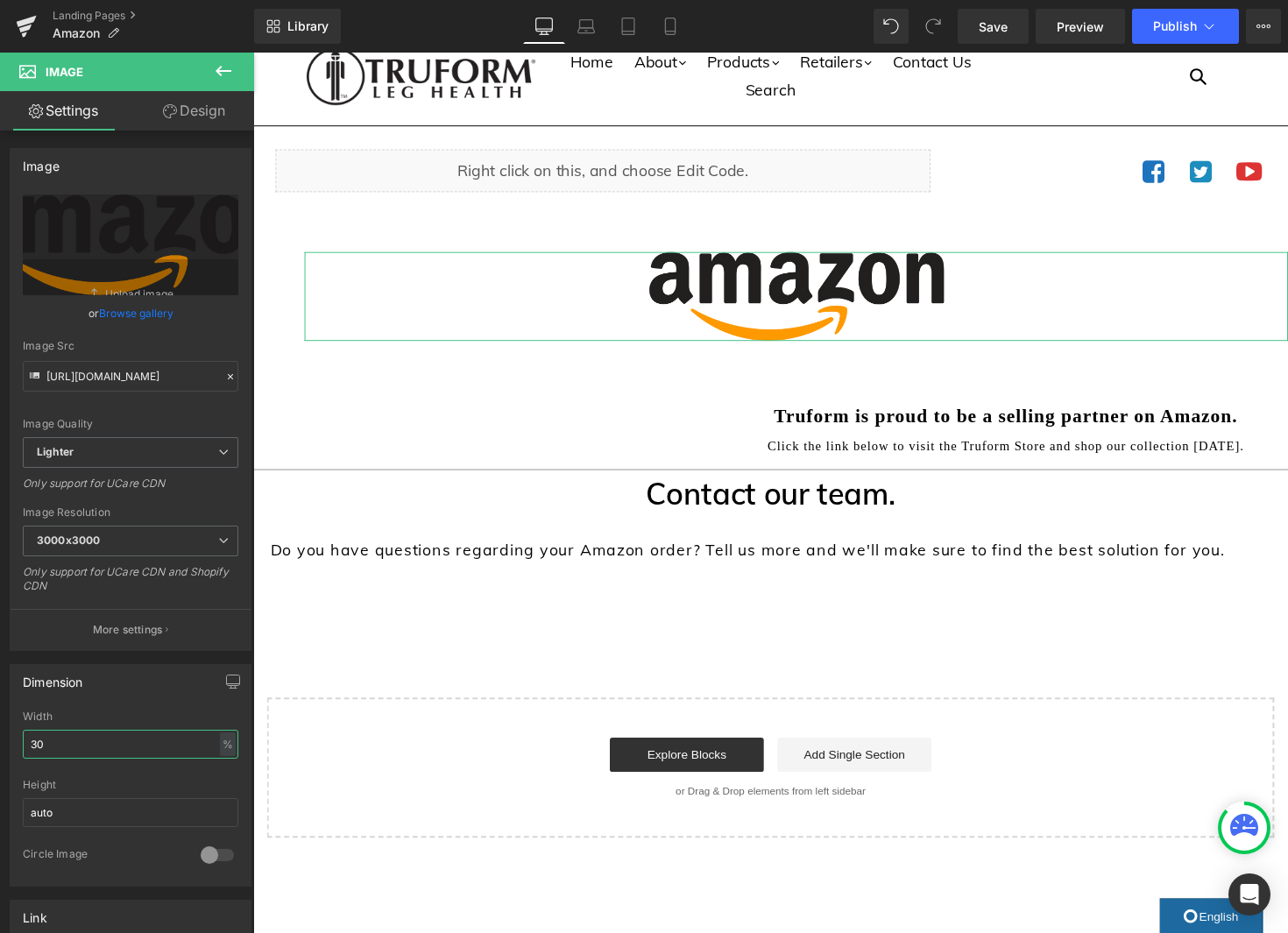
type input "30"
click at [214, 109] on link "Design" at bounding box center [194, 111] width 127 height 39
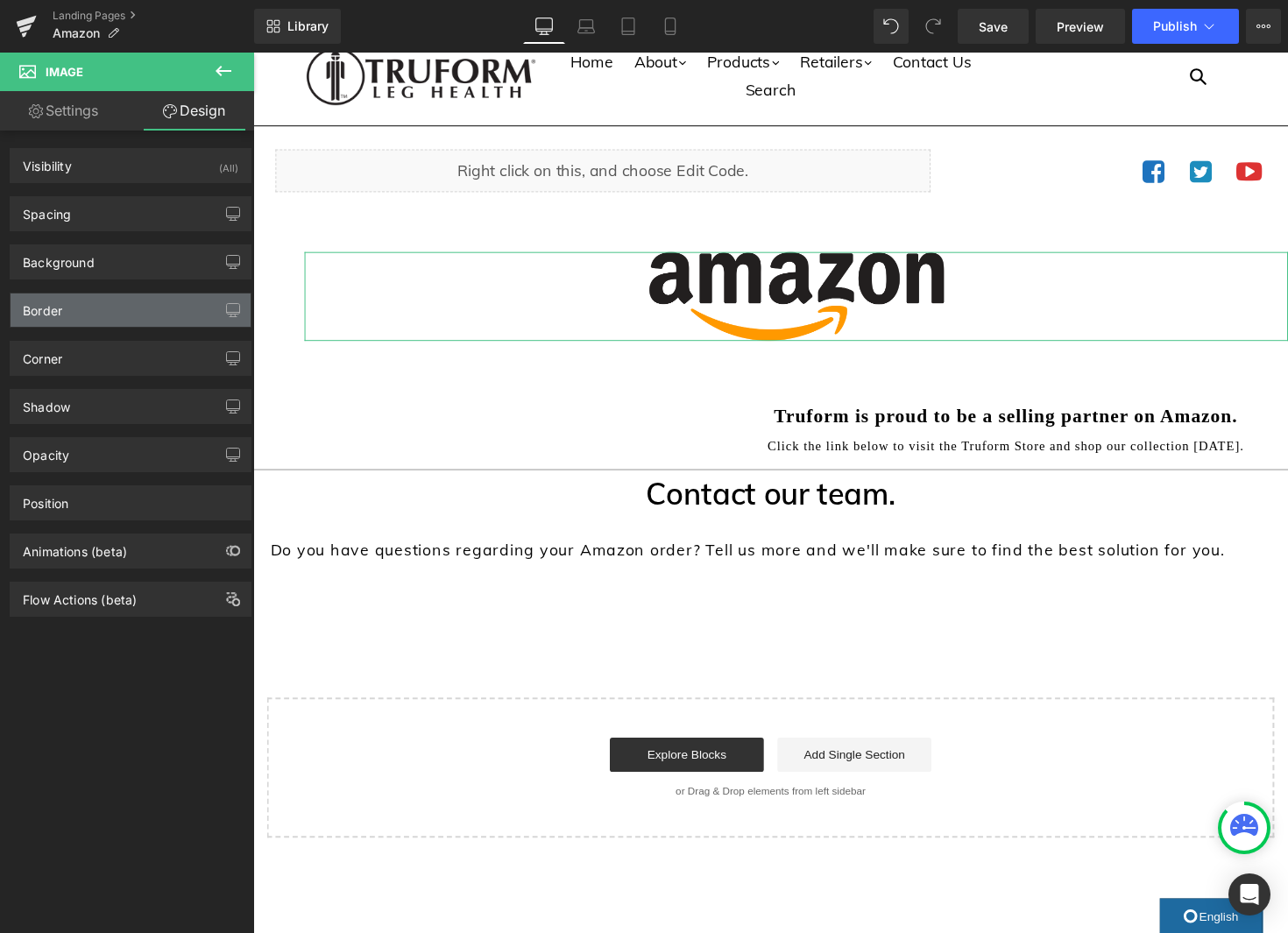
type input "40"
type input "-20"
type input "0"
type input "40"
type input "0"
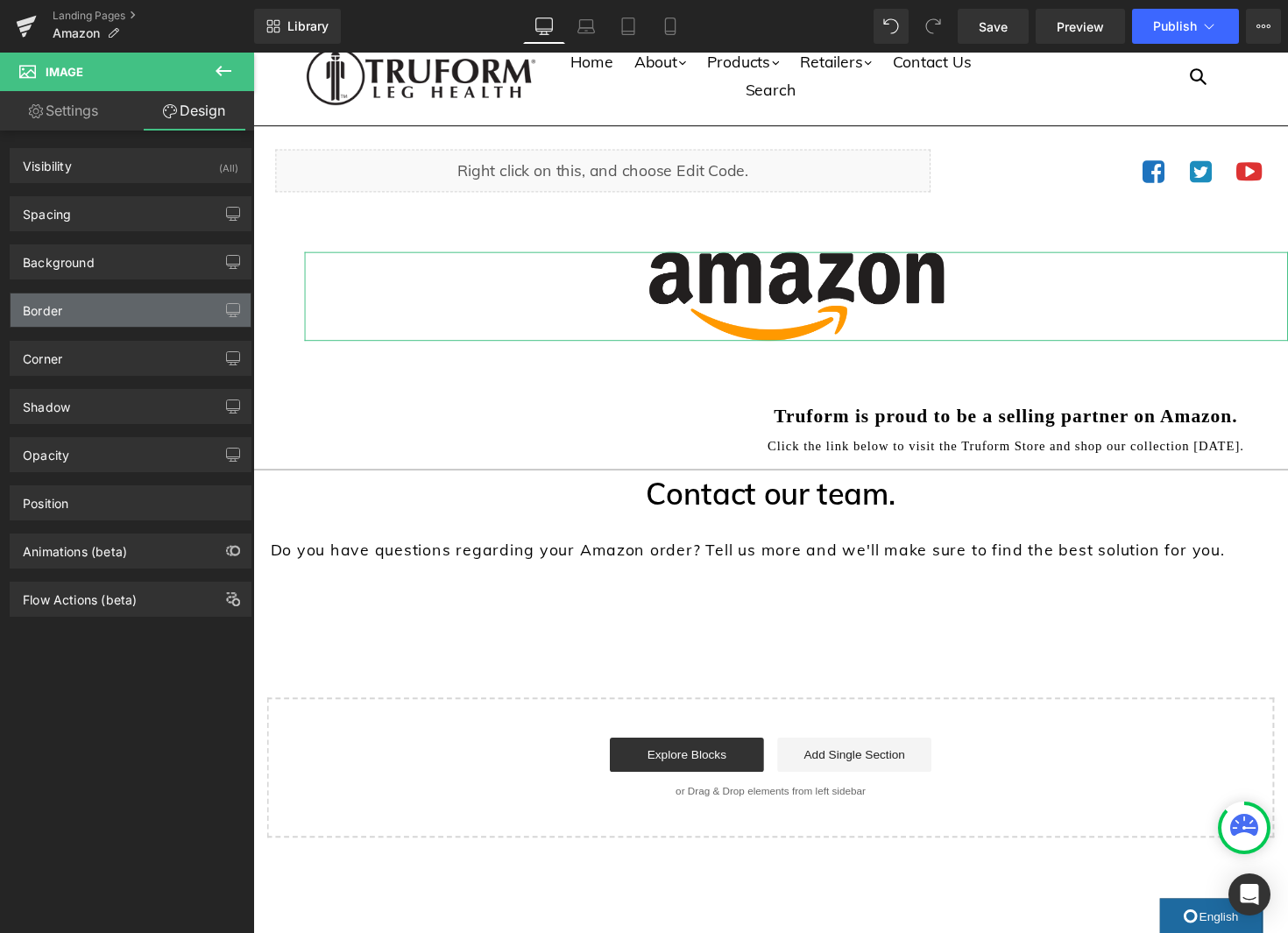
type input "0"
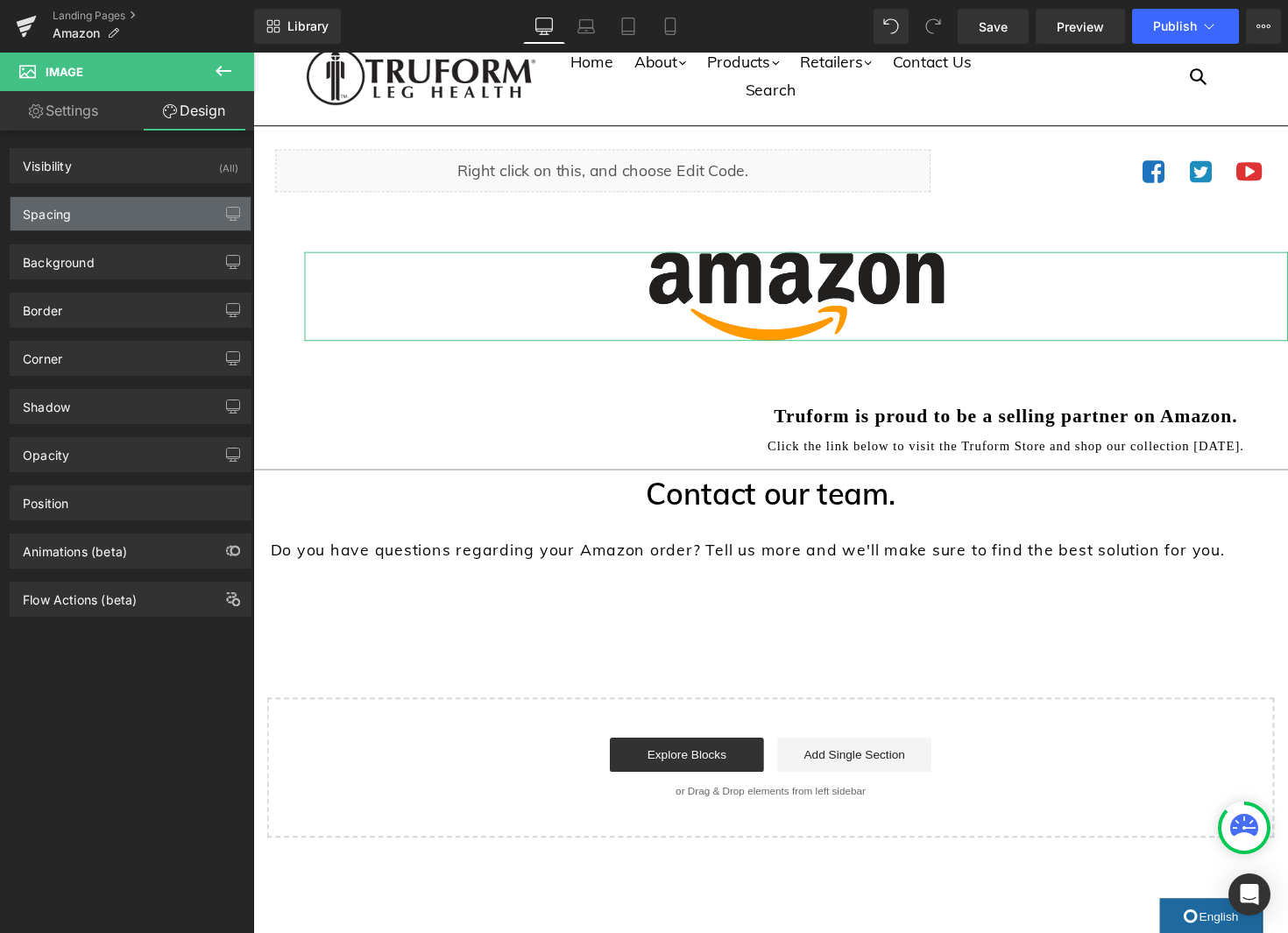
click at [105, 214] on div "Spacing" at bounding box center [130, 214] width 240 height 34
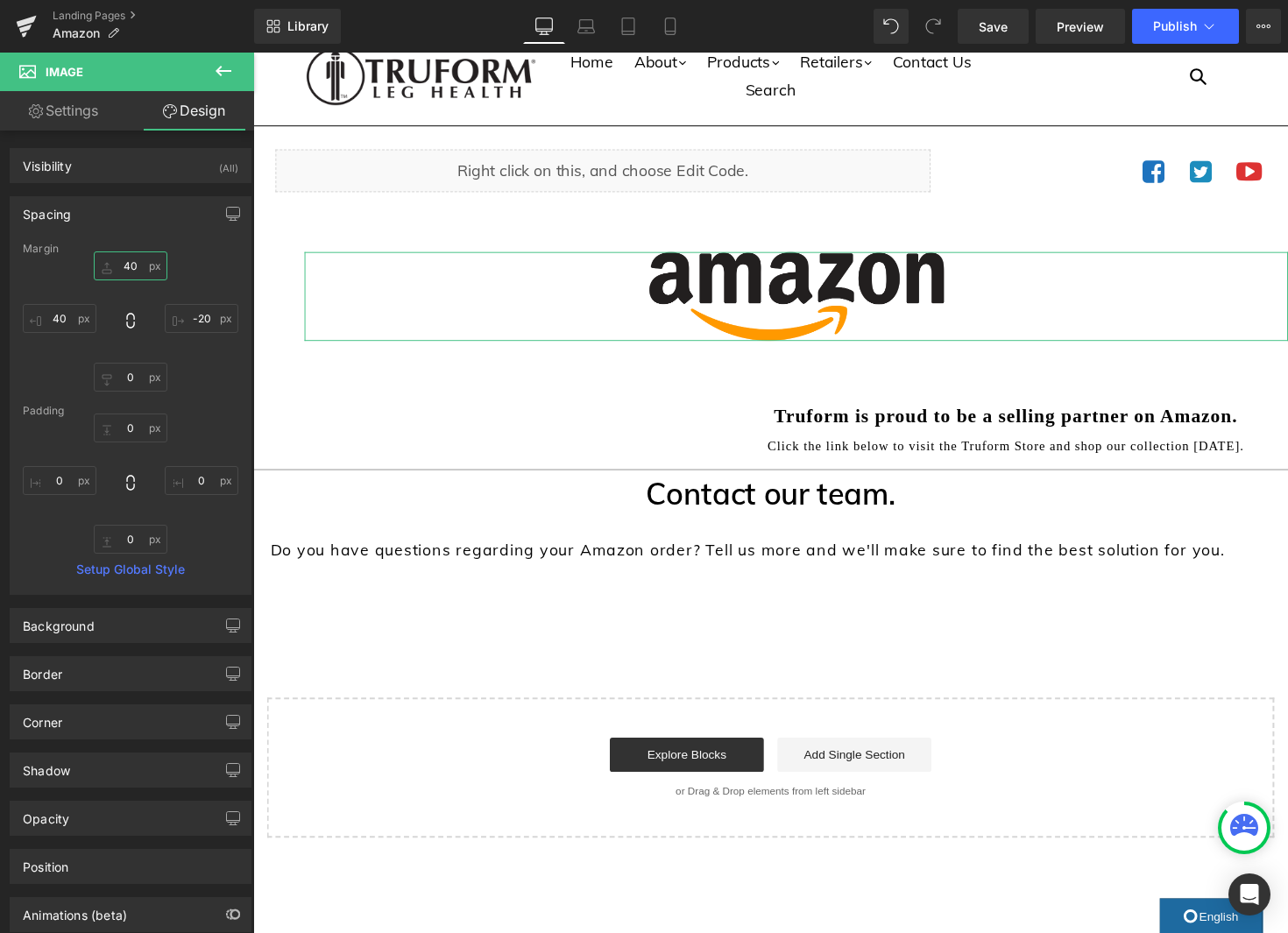
click at [128, 268] on input "40" at bounding box center [130, 266] width 74 height 29
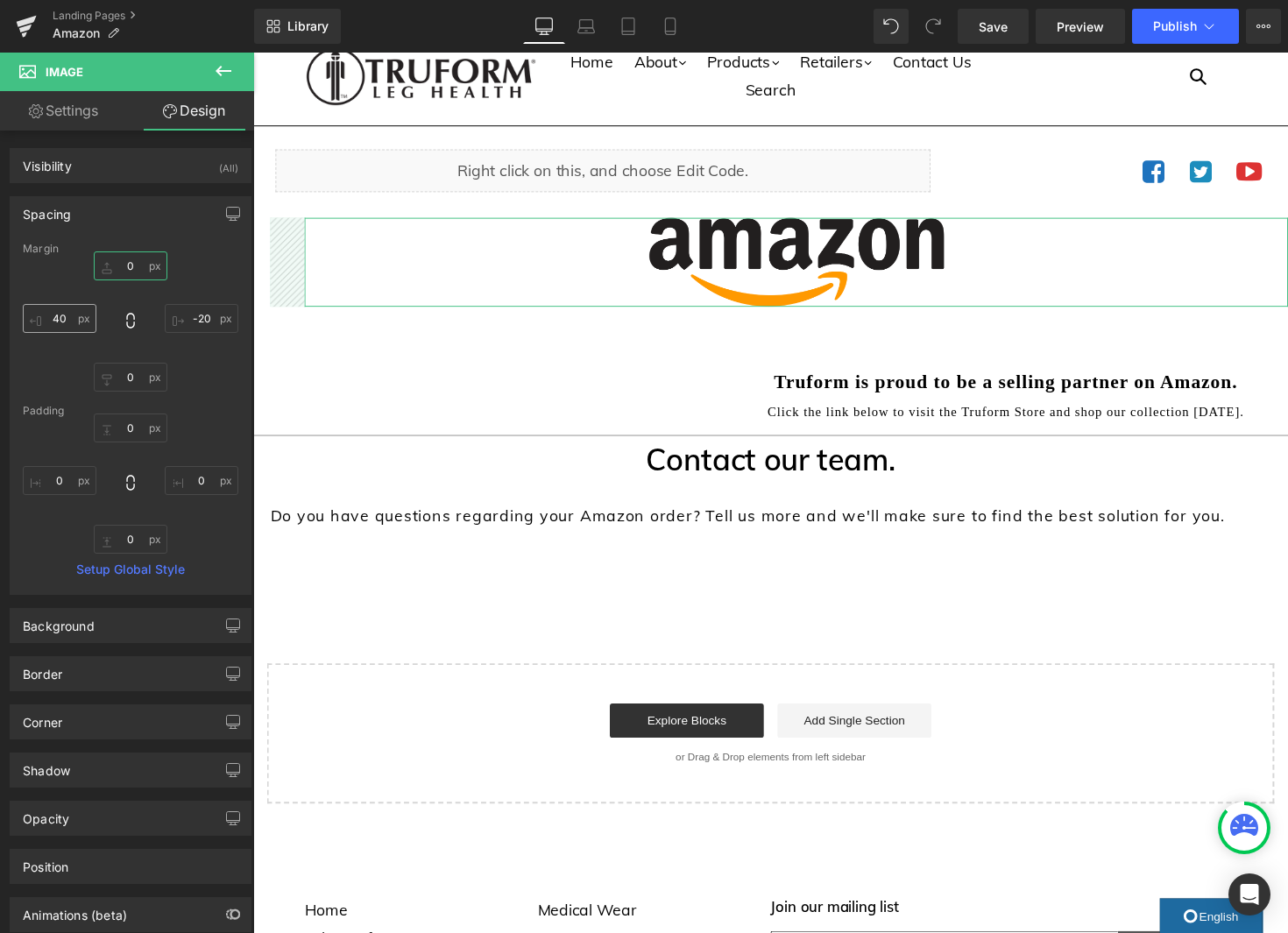
type input "0"
click at [51, 314] on input "40" at bounding box center [59, 318] width 74 height 29
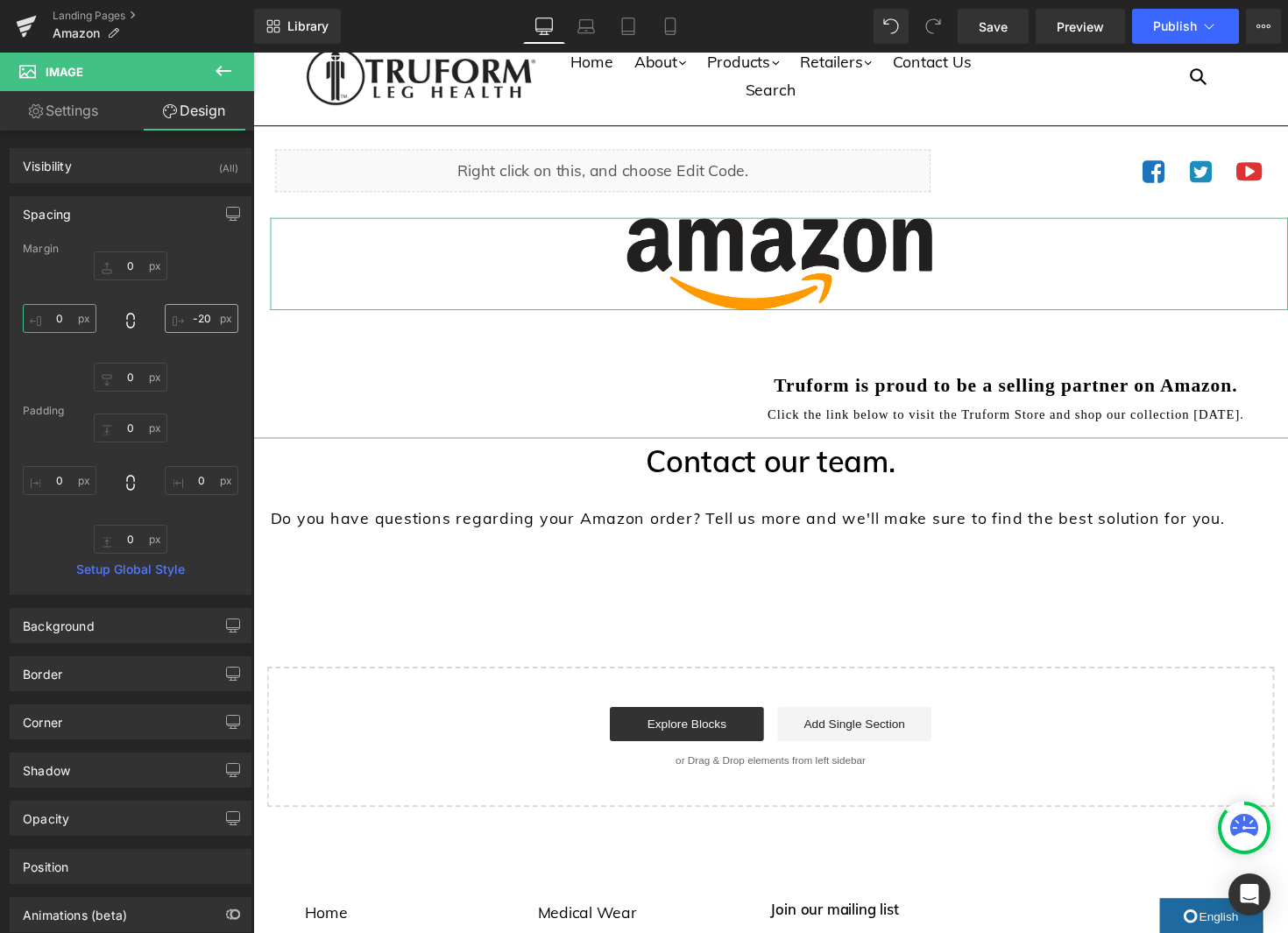
type input "0"
click at [198, 318] on input "-20" at bounding box center [201, 318] width 74 height 29
type input "00"
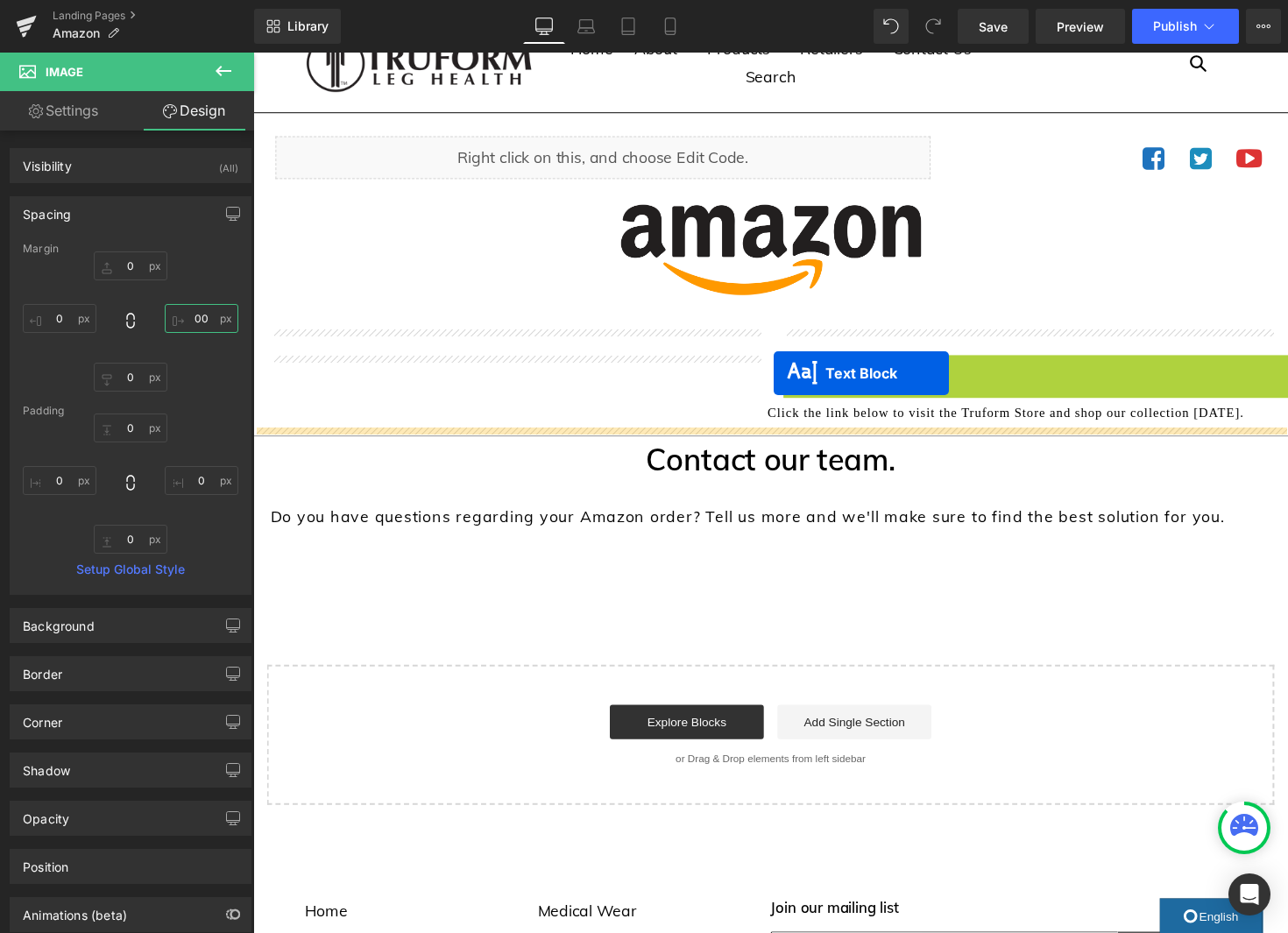
scroll to position [38, 0]
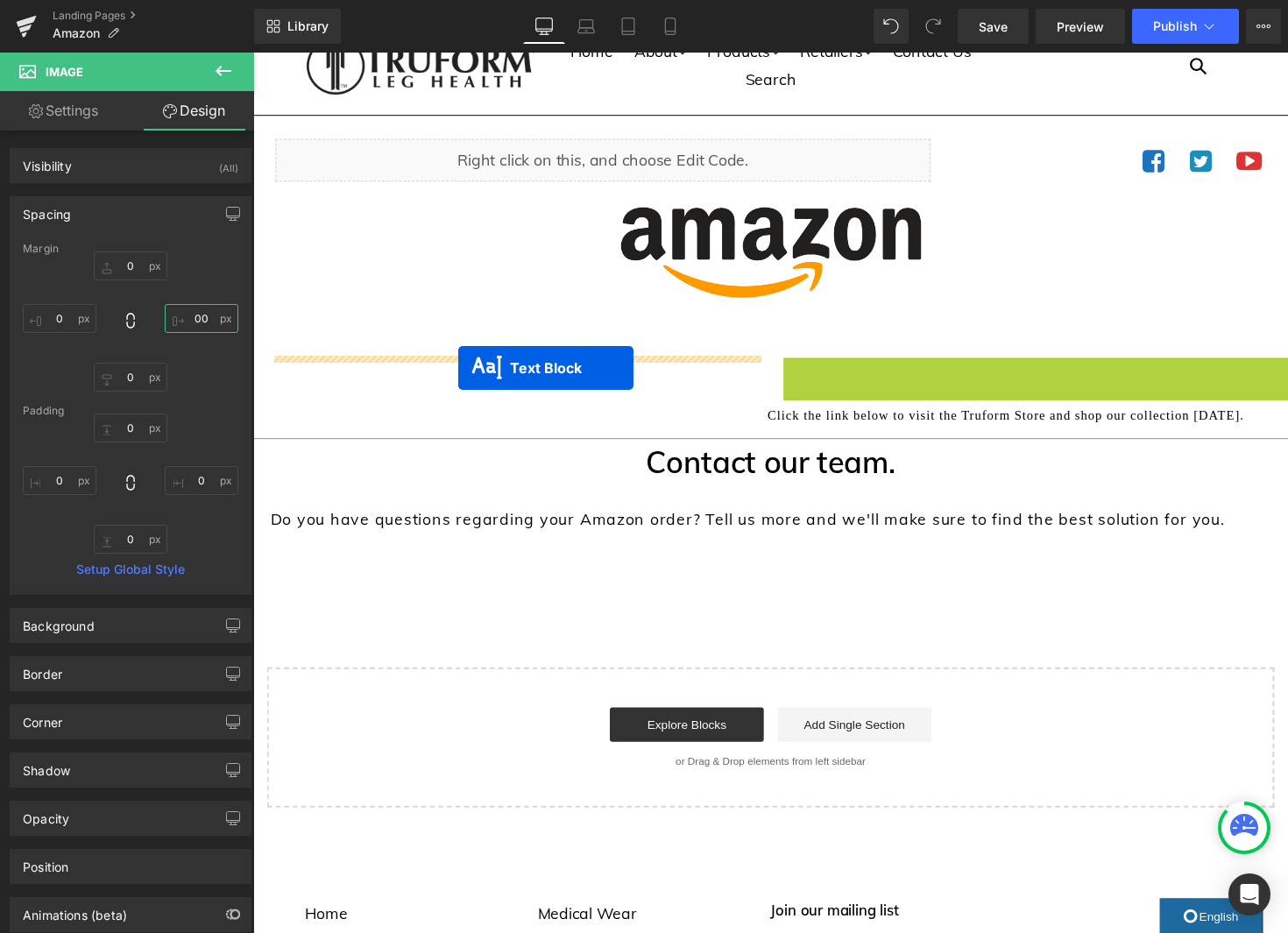
drag, startPoint x: 1017, startPoint y: 379, endPoint x: 529, endPoint y: 387, distance: 488.1
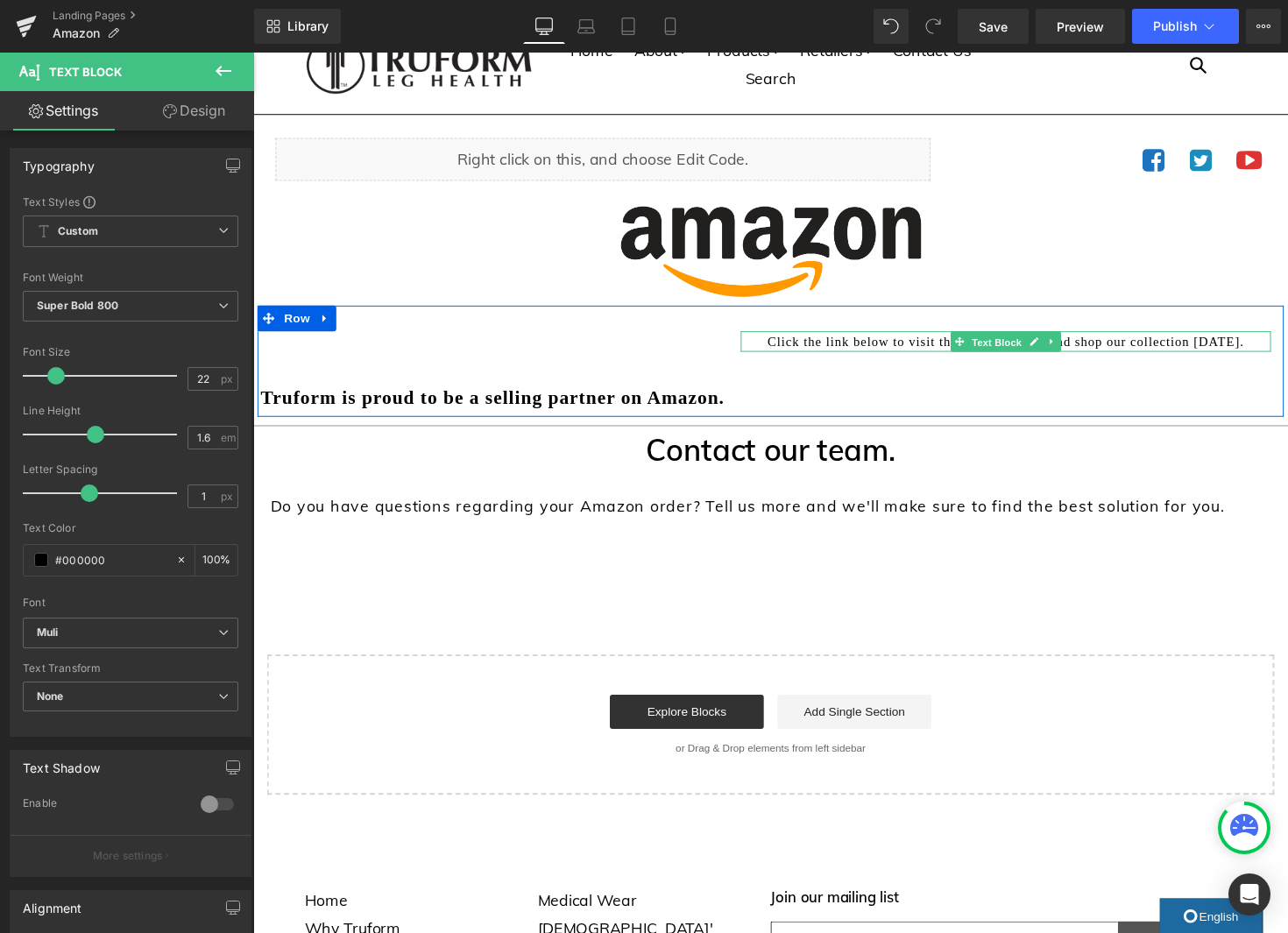
scroll to position [39, 0]
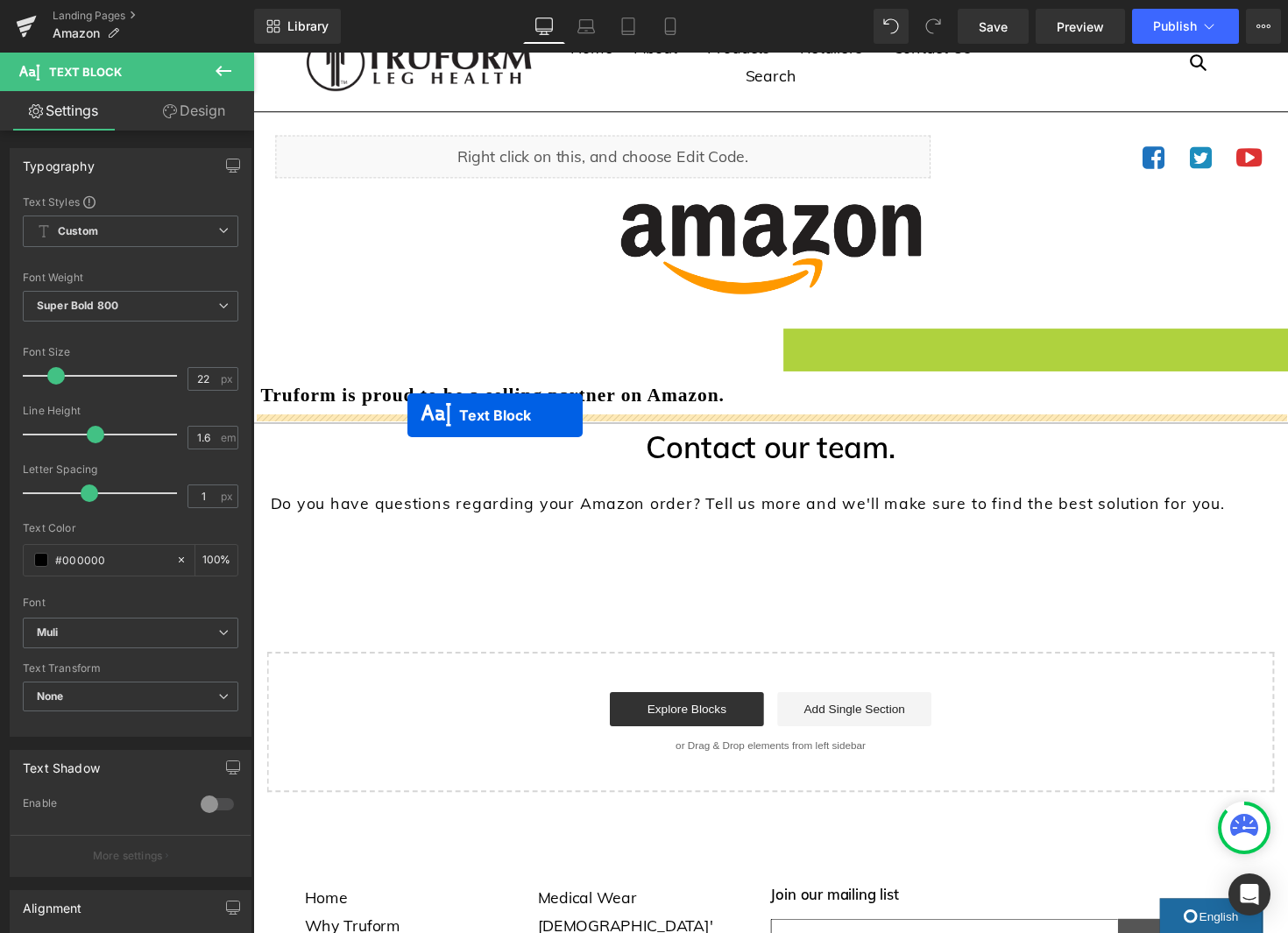
drag, startPoint x: 1013, startPoint y: 352, endPoint x: 411, endPoint y: 424, distance: 606.3
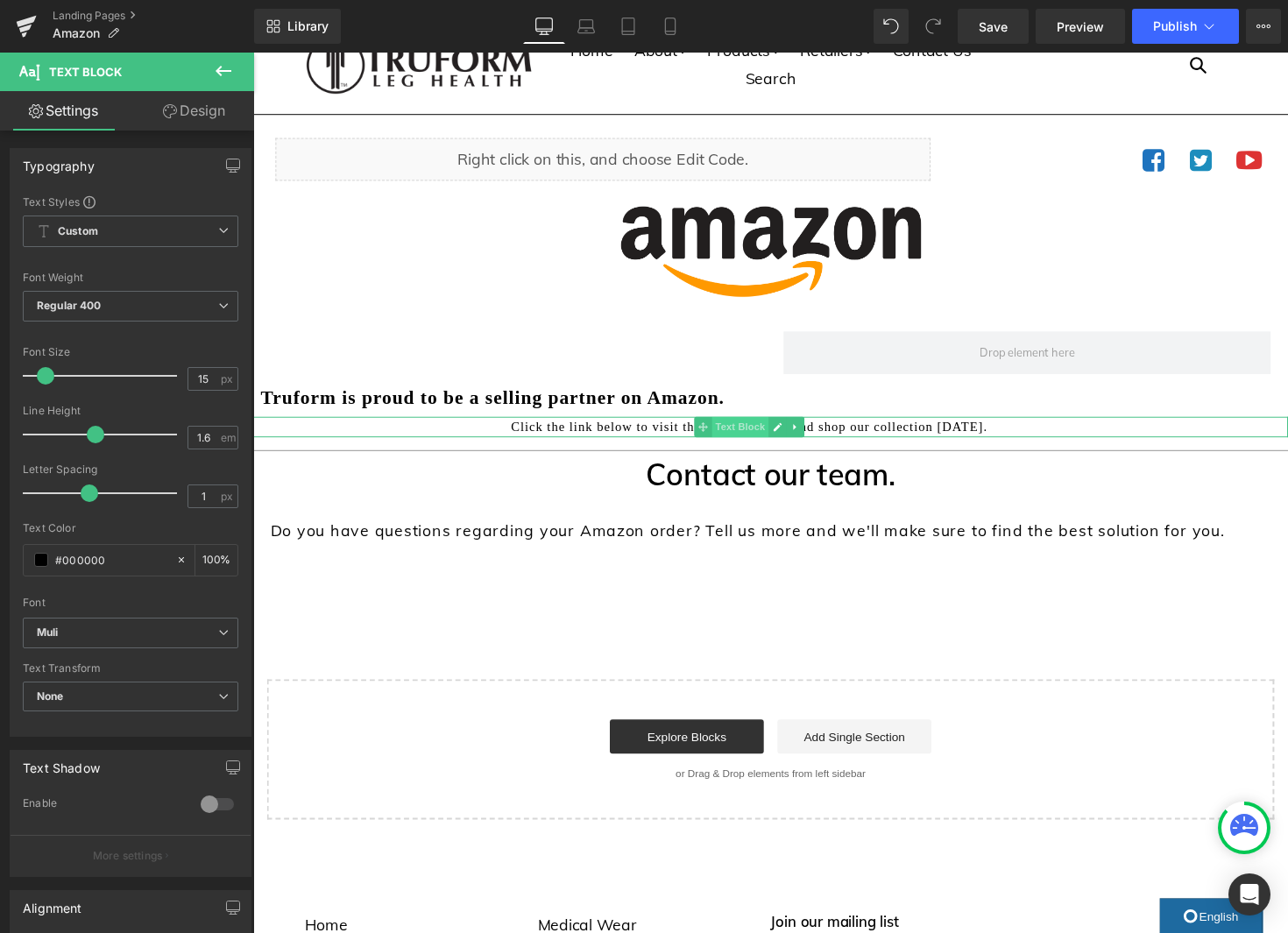
scroll to position [38, 0]
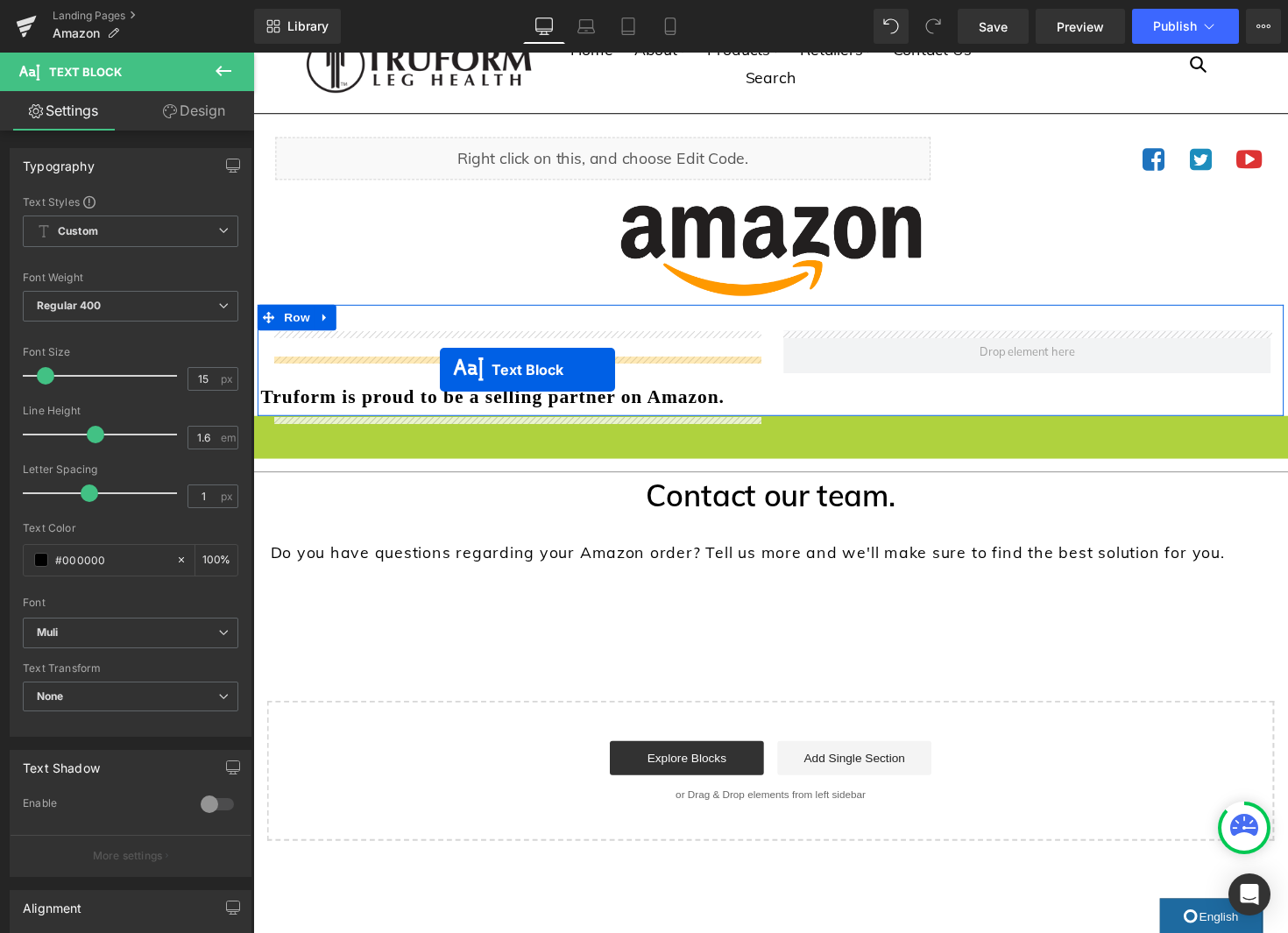
drag, startPoint x: 765, startPoint y: 439, endPoint x: 444, endPoint y: 378, distance: 326.7
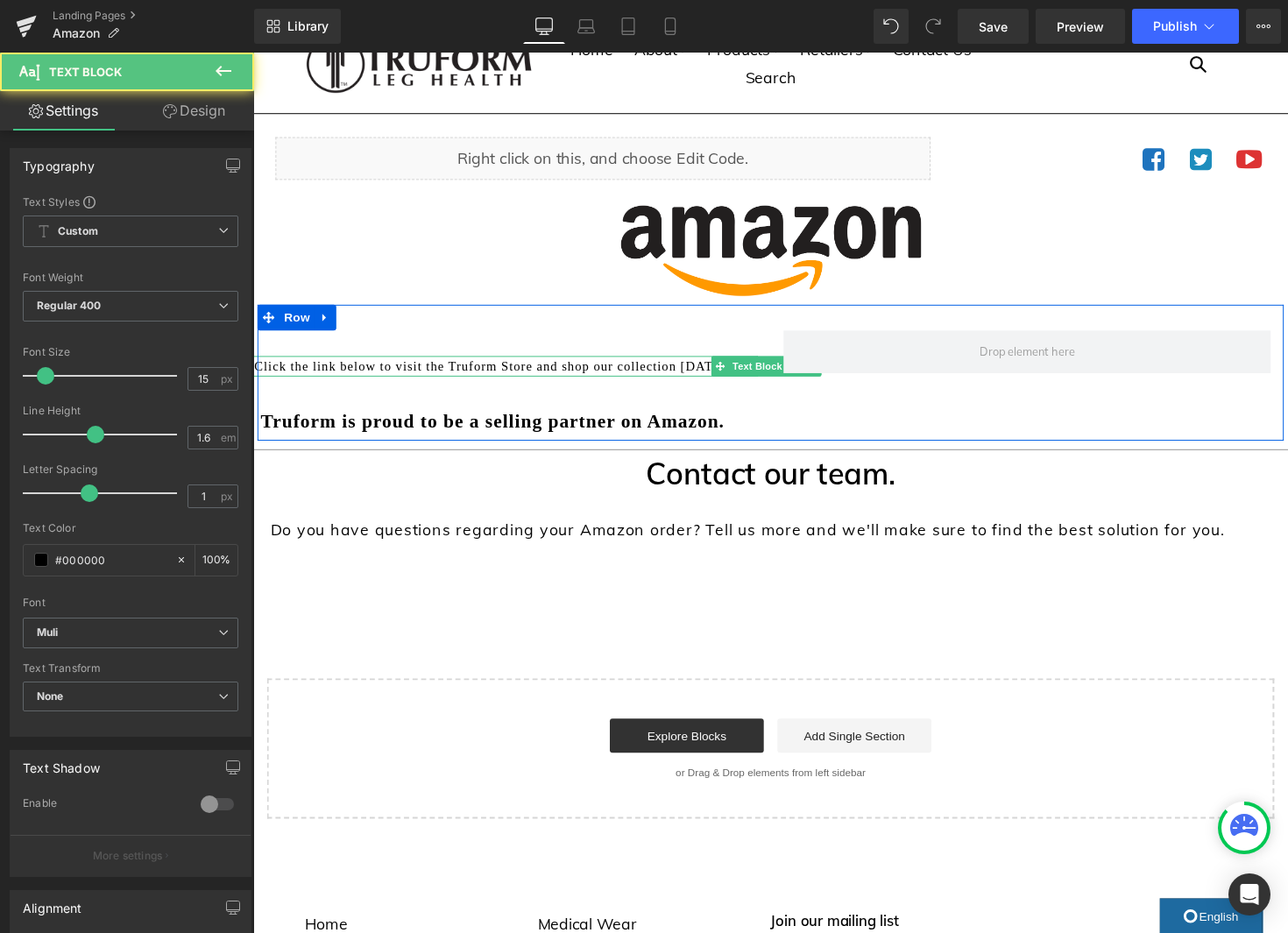
scroll to position [34, 0]
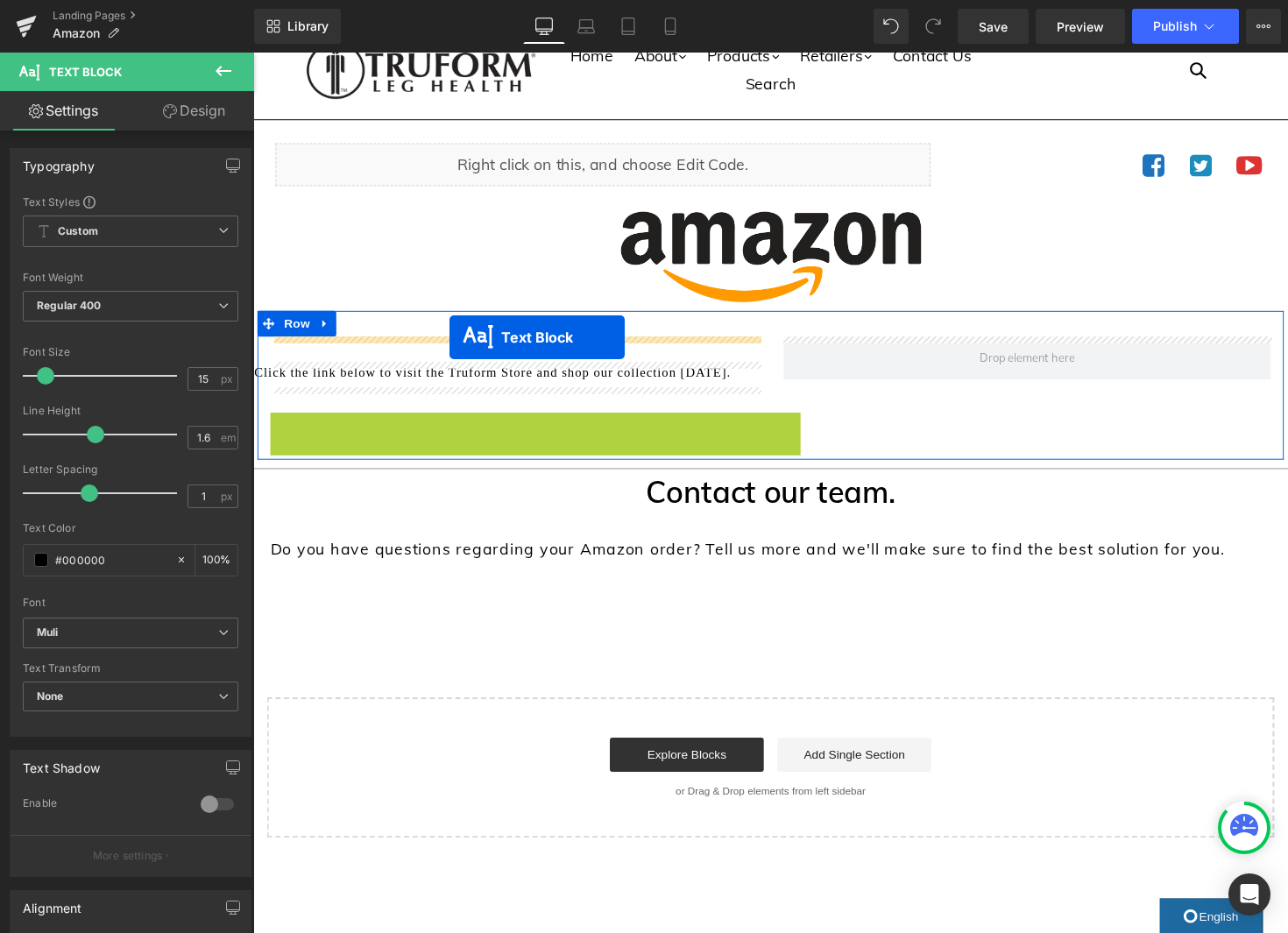
drag, startPoint x: 485, startPoint y: 442, endPoint x: 454, endPoint y: 347, distance: 99.9
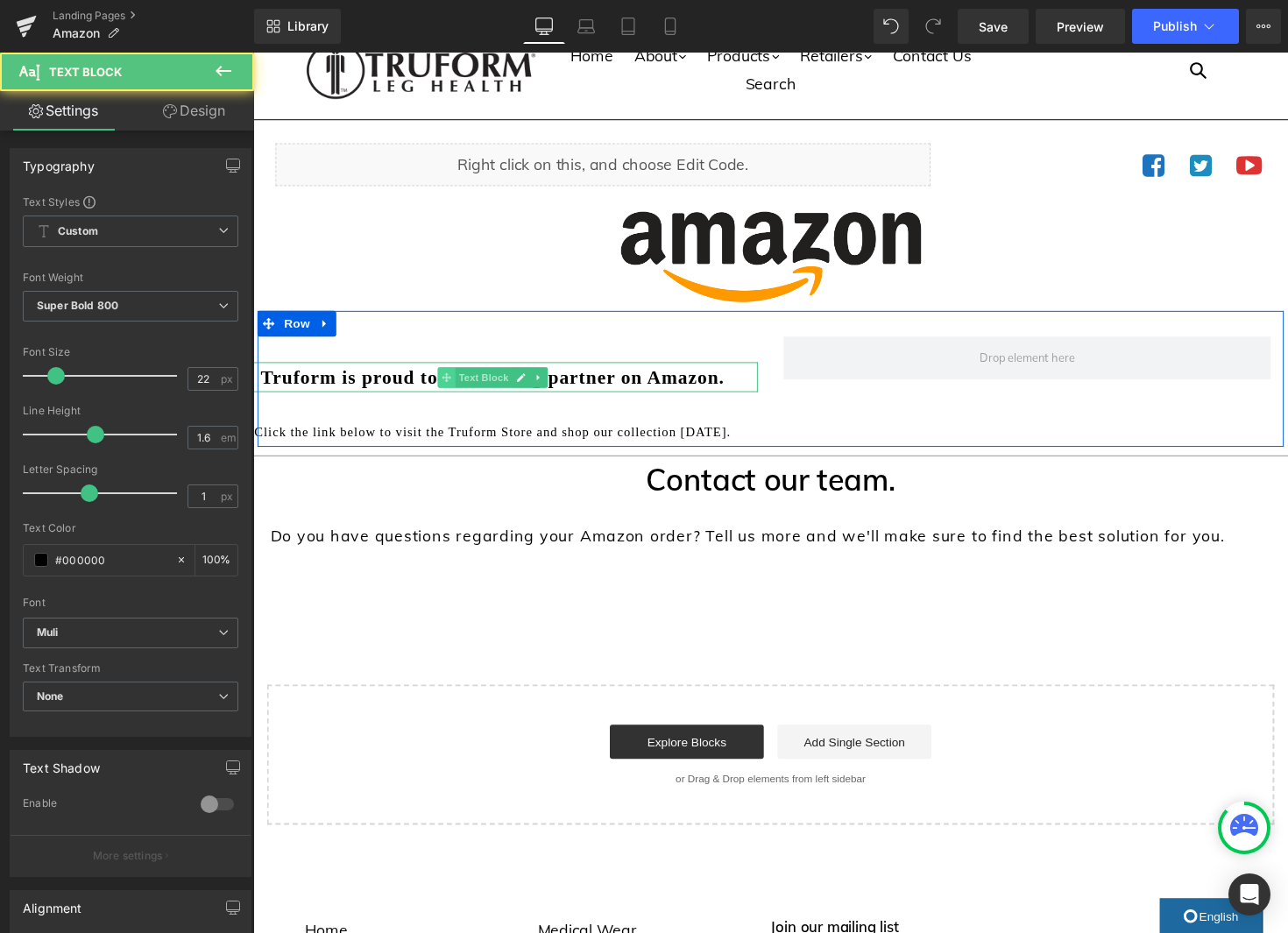
scroll to position [36, 0]
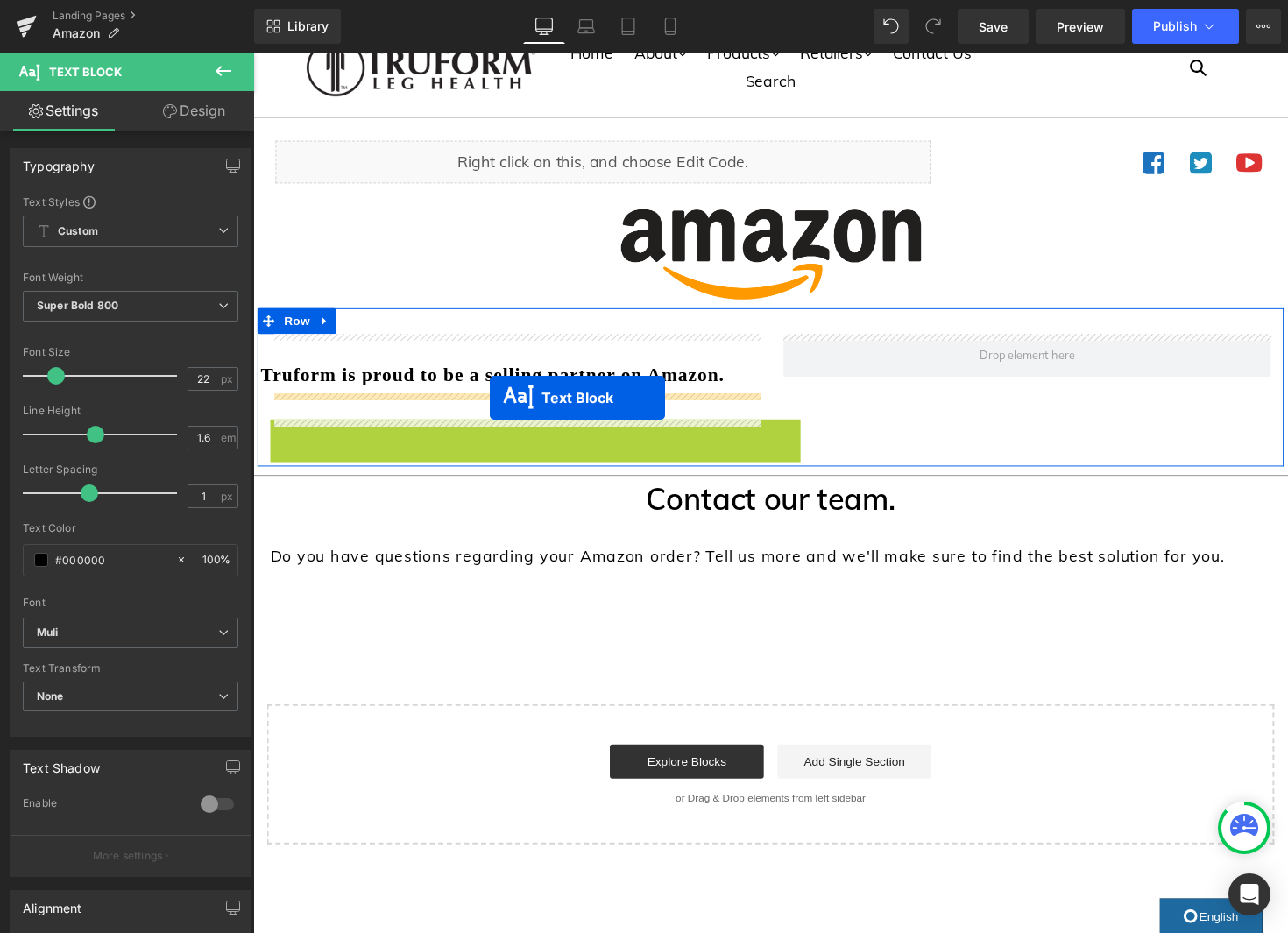
drag, startPoint x: 497, startPoint y: 437, endPoint x: 496, endPoint y: 407, distance: 30.0
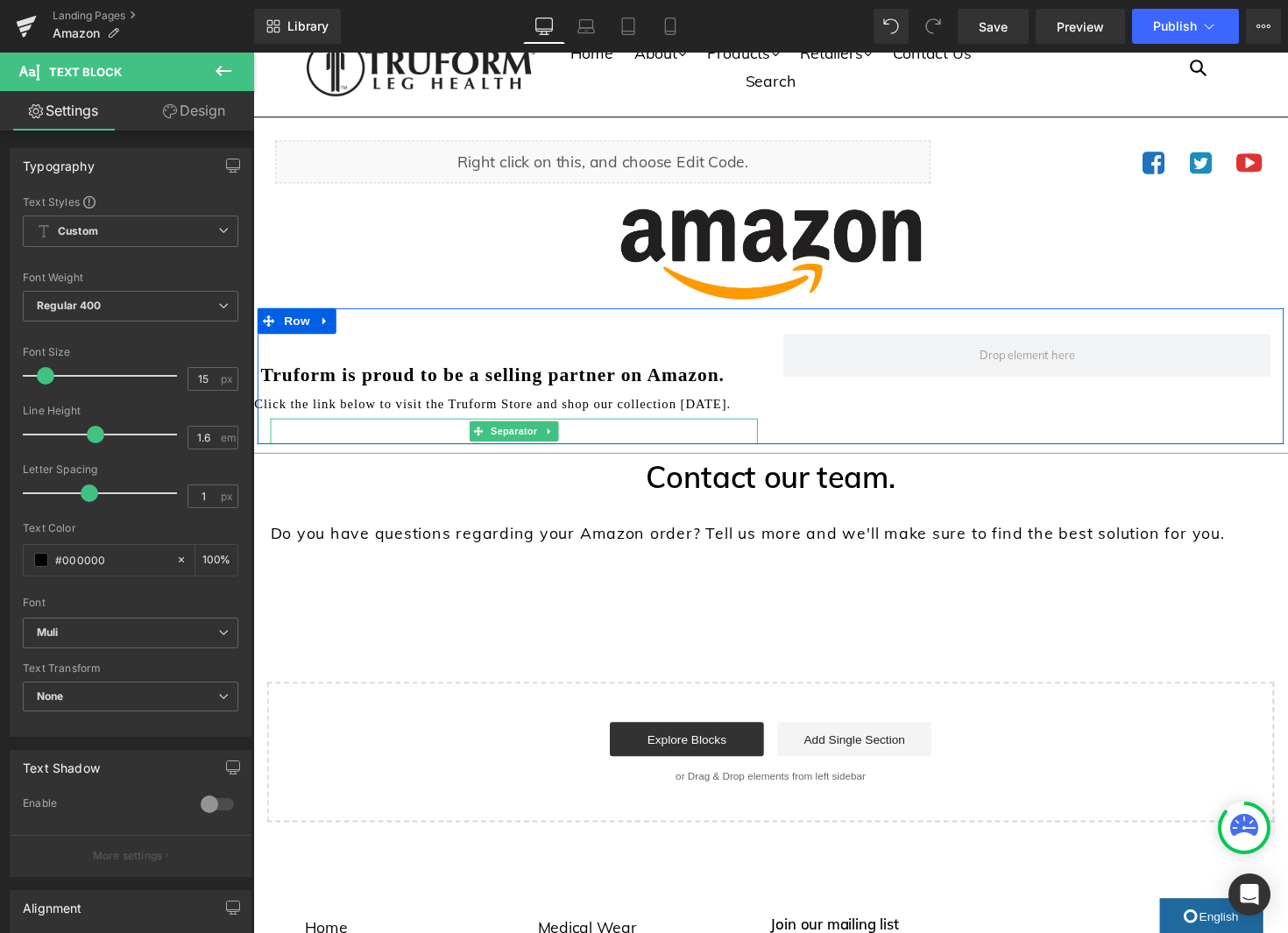
click at [562, 439] on link at bounding box center [556, 440] width 19 height 21
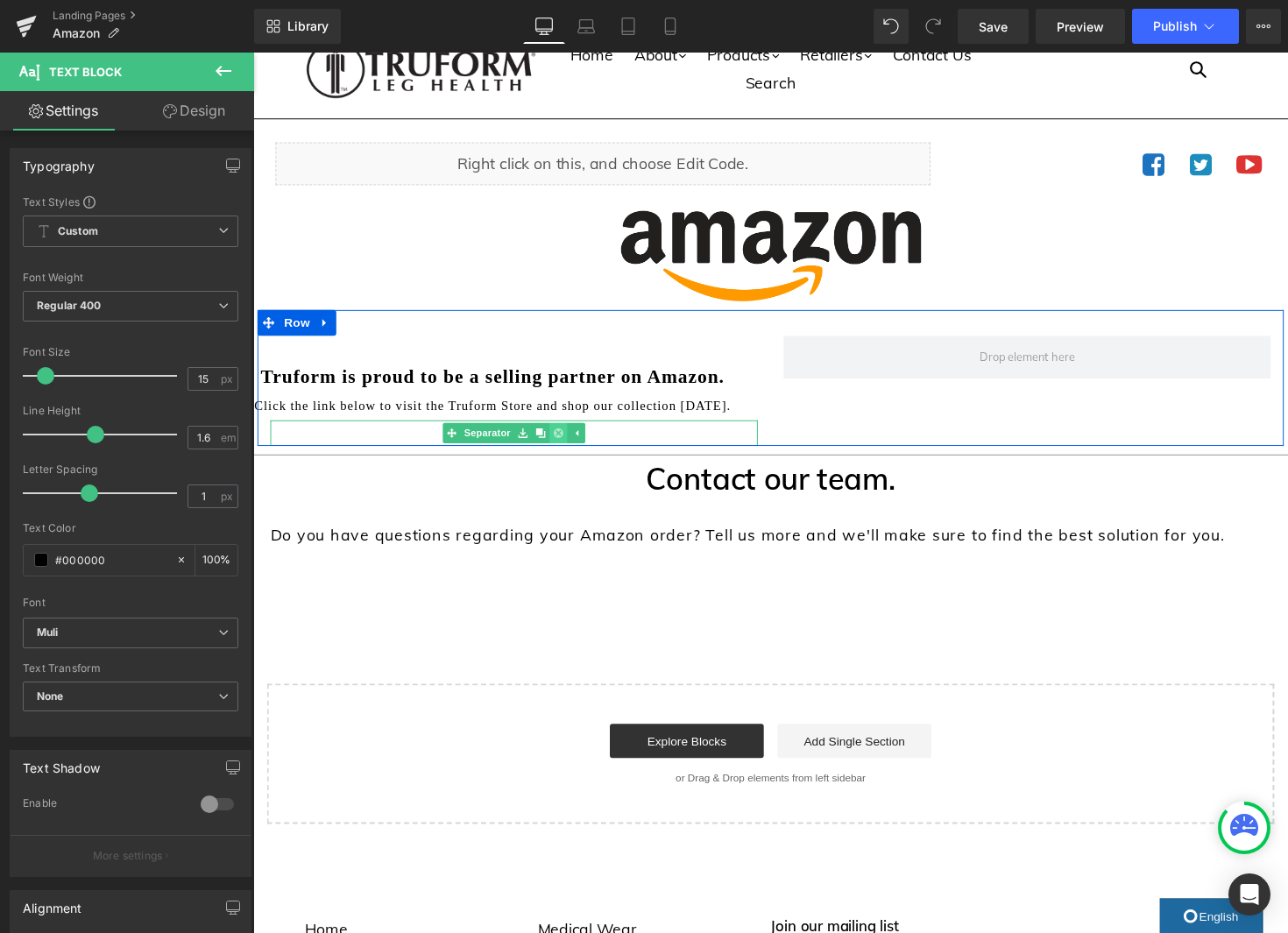
click at [566, 444] on icon at bounding box center [566, 443] width 10 height 10
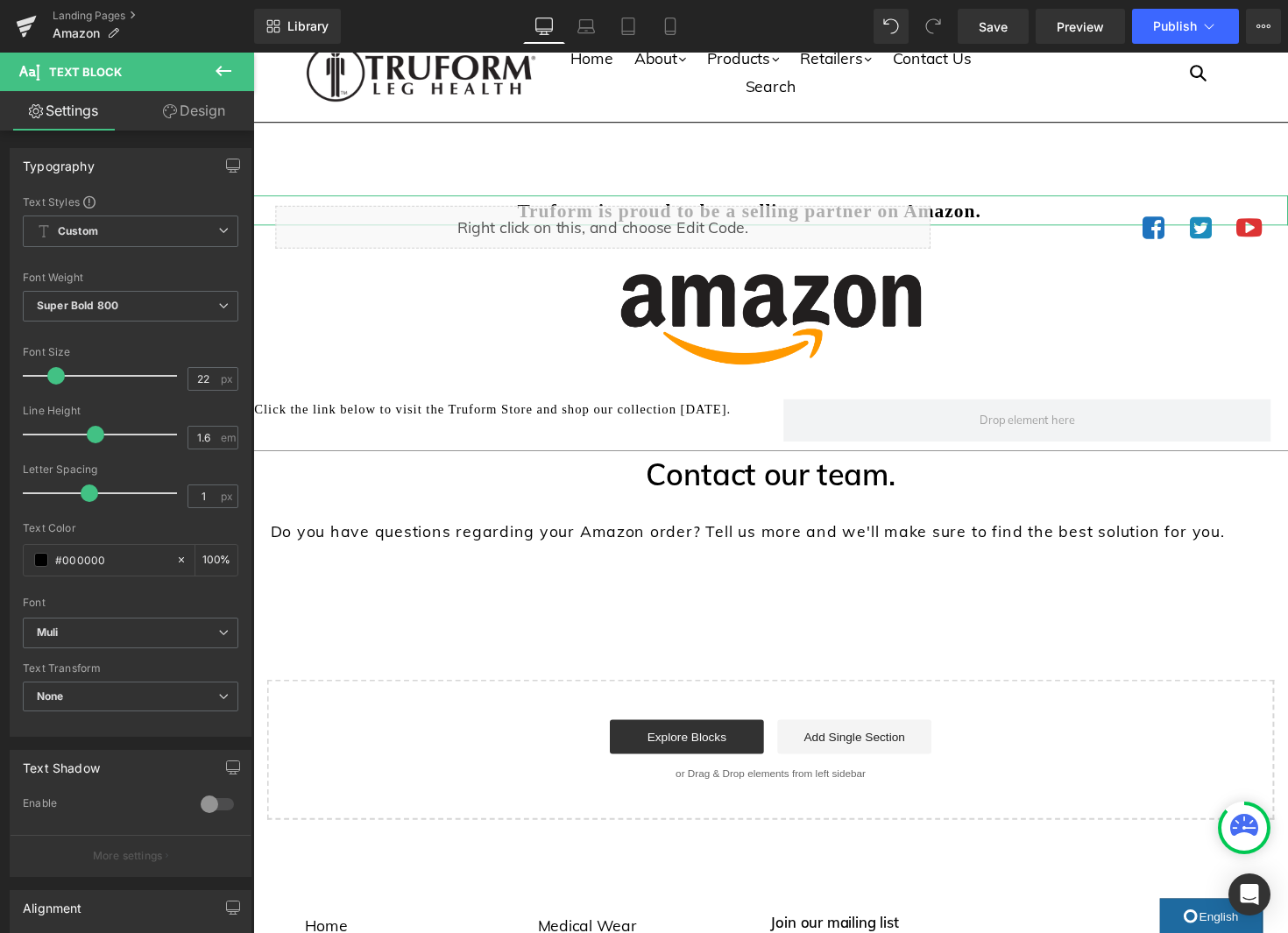
click at [190, 104] on link "Design" at bounding box center [194, 111] width 127 height 39
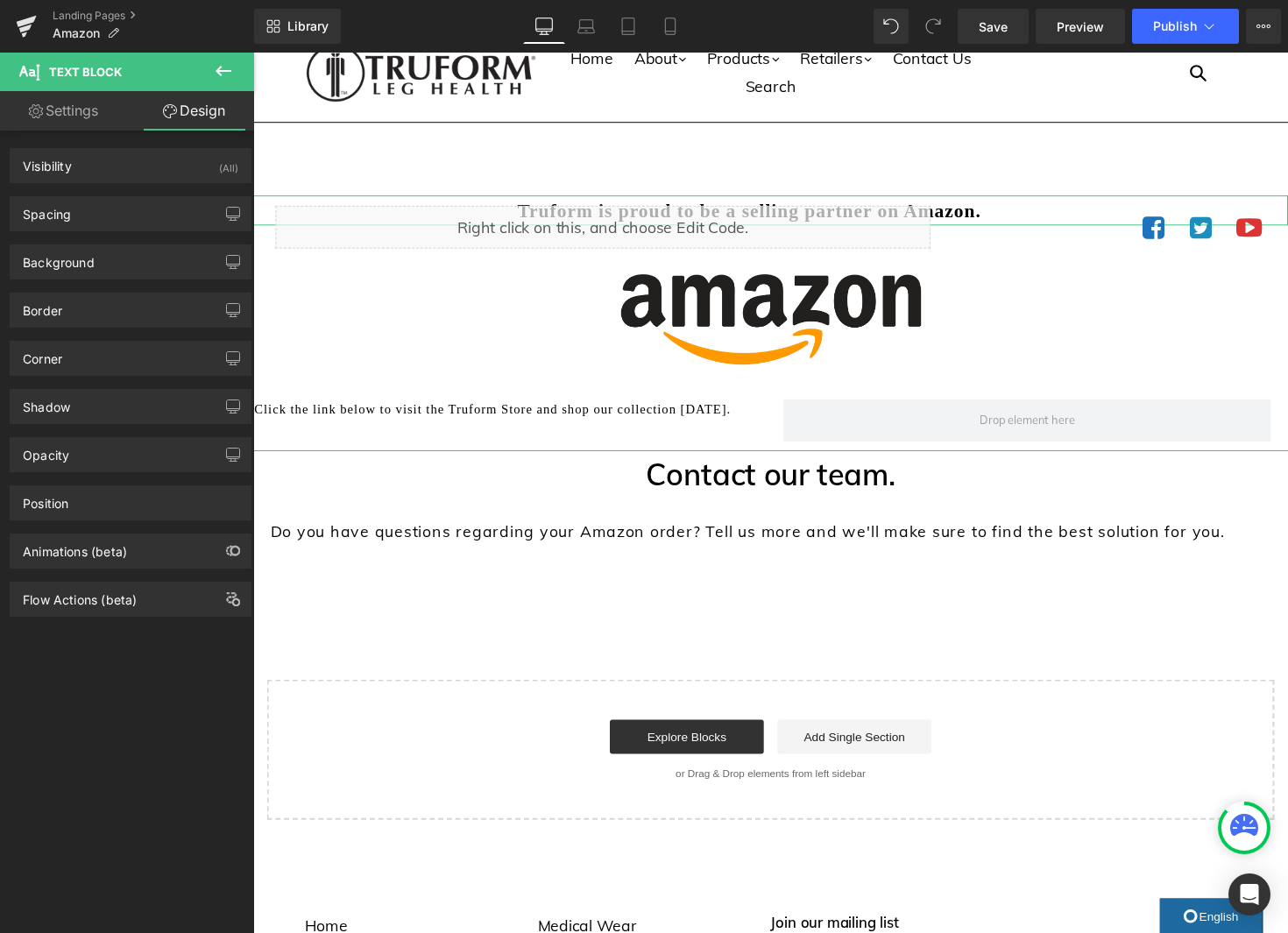
type input "30"
type input "0"
type input "5"
type input "-50"
type input "0"
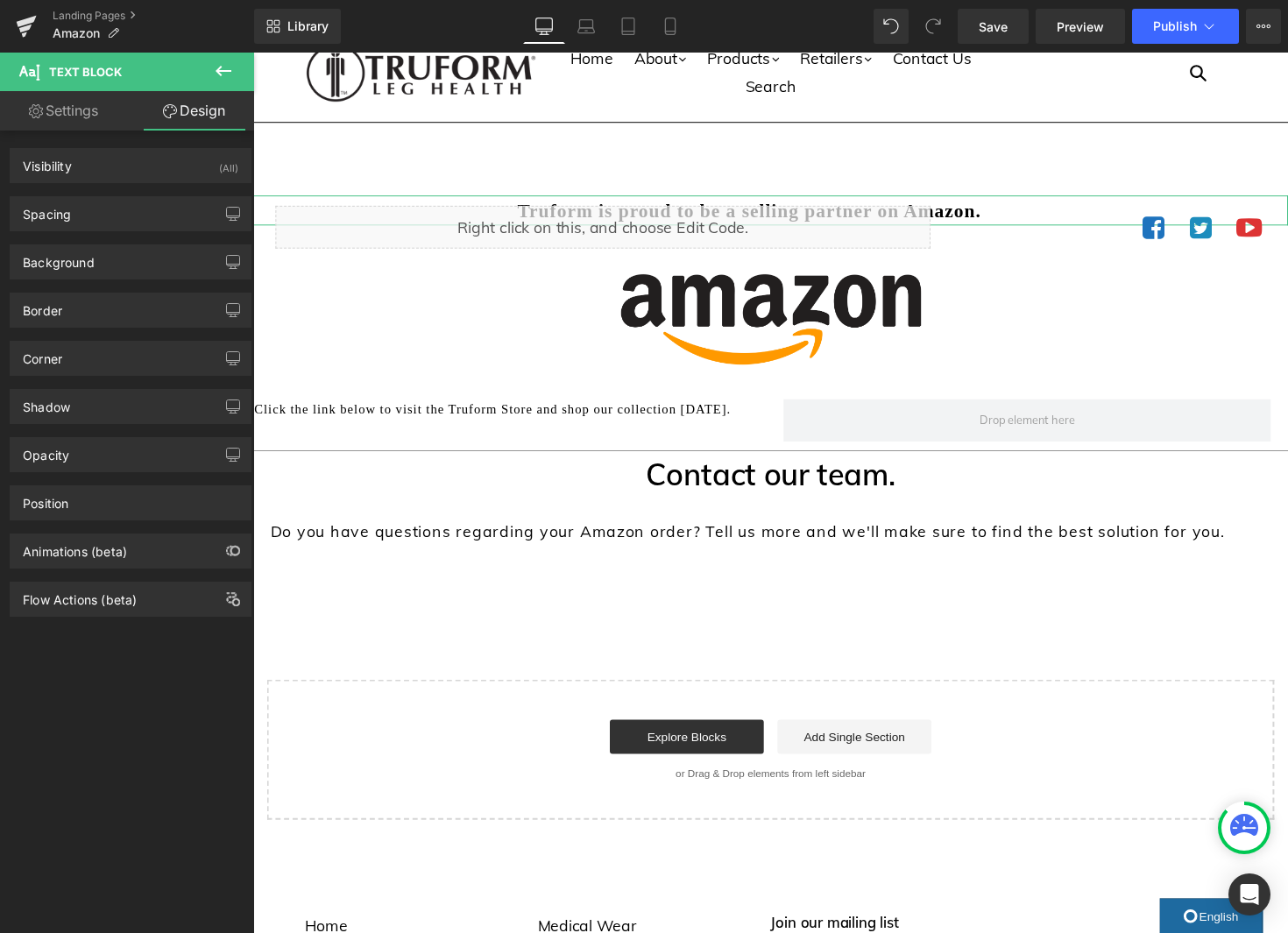
type input "0"
click at [171, 221] on div "Spacing" at bounding box center [130, 214] width 240 height 34
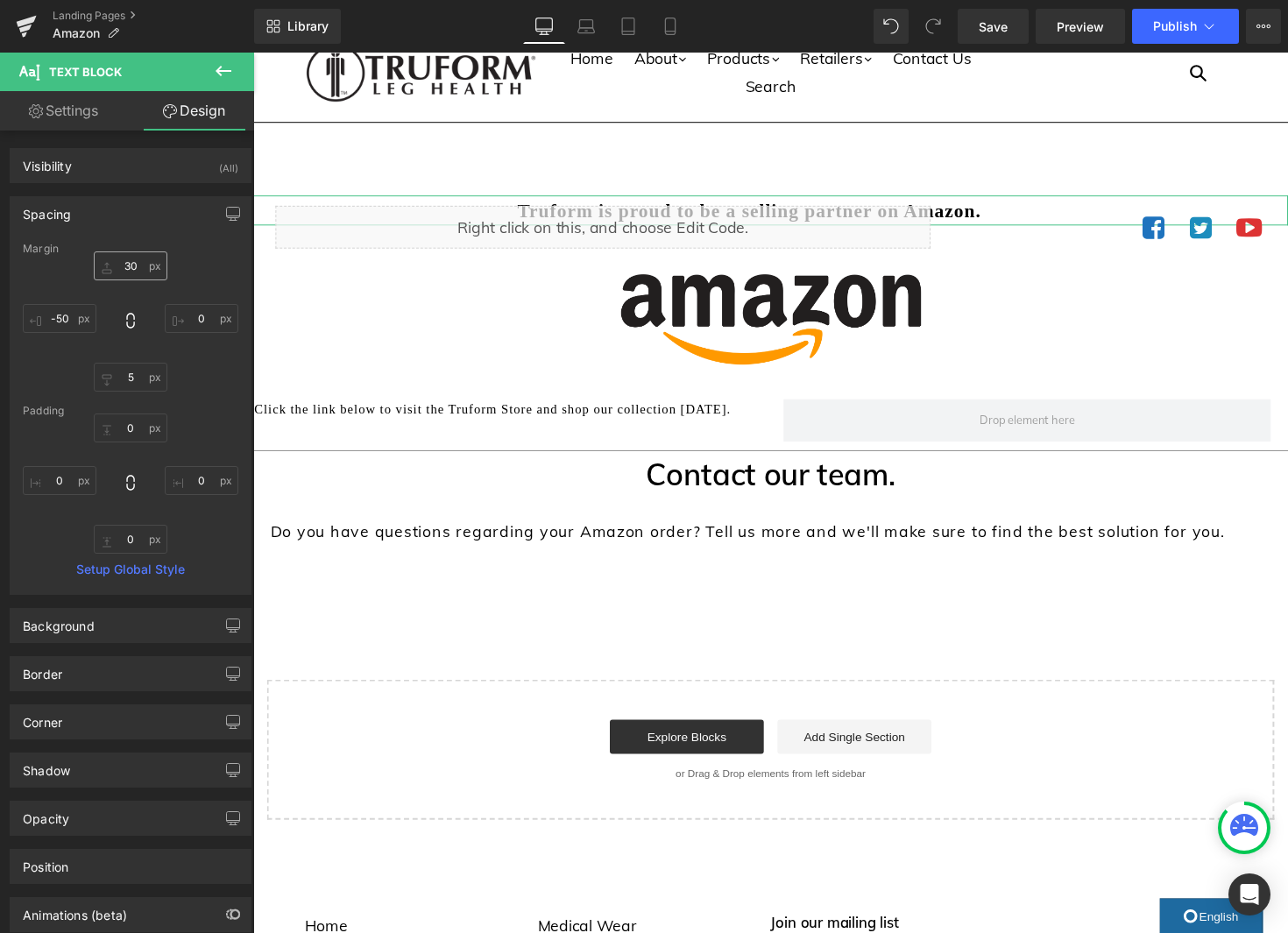
scroll to position [1, 0]
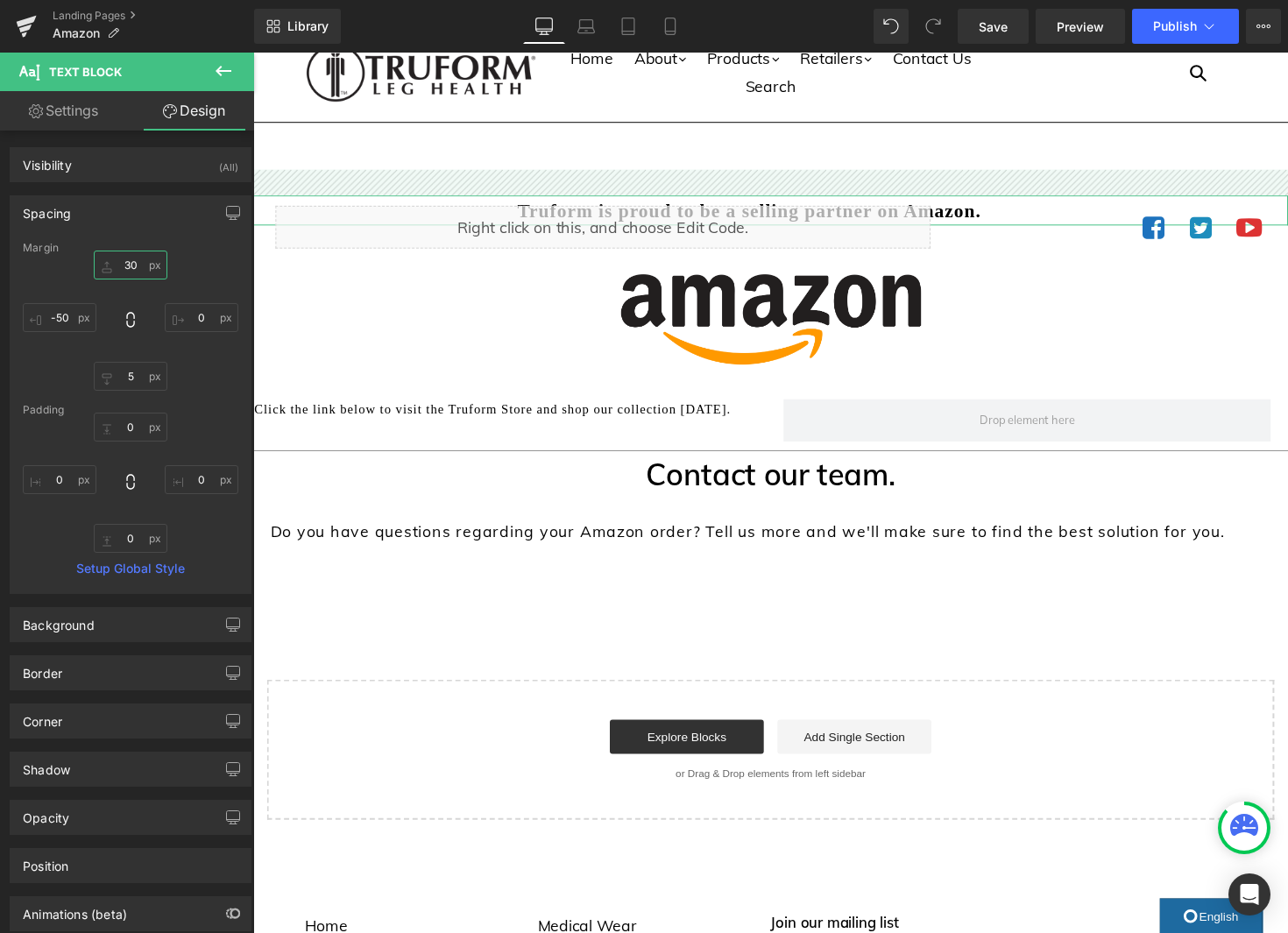
click at [132, 265] on input "30" at bounding box center [130, 265] width 74 height 29
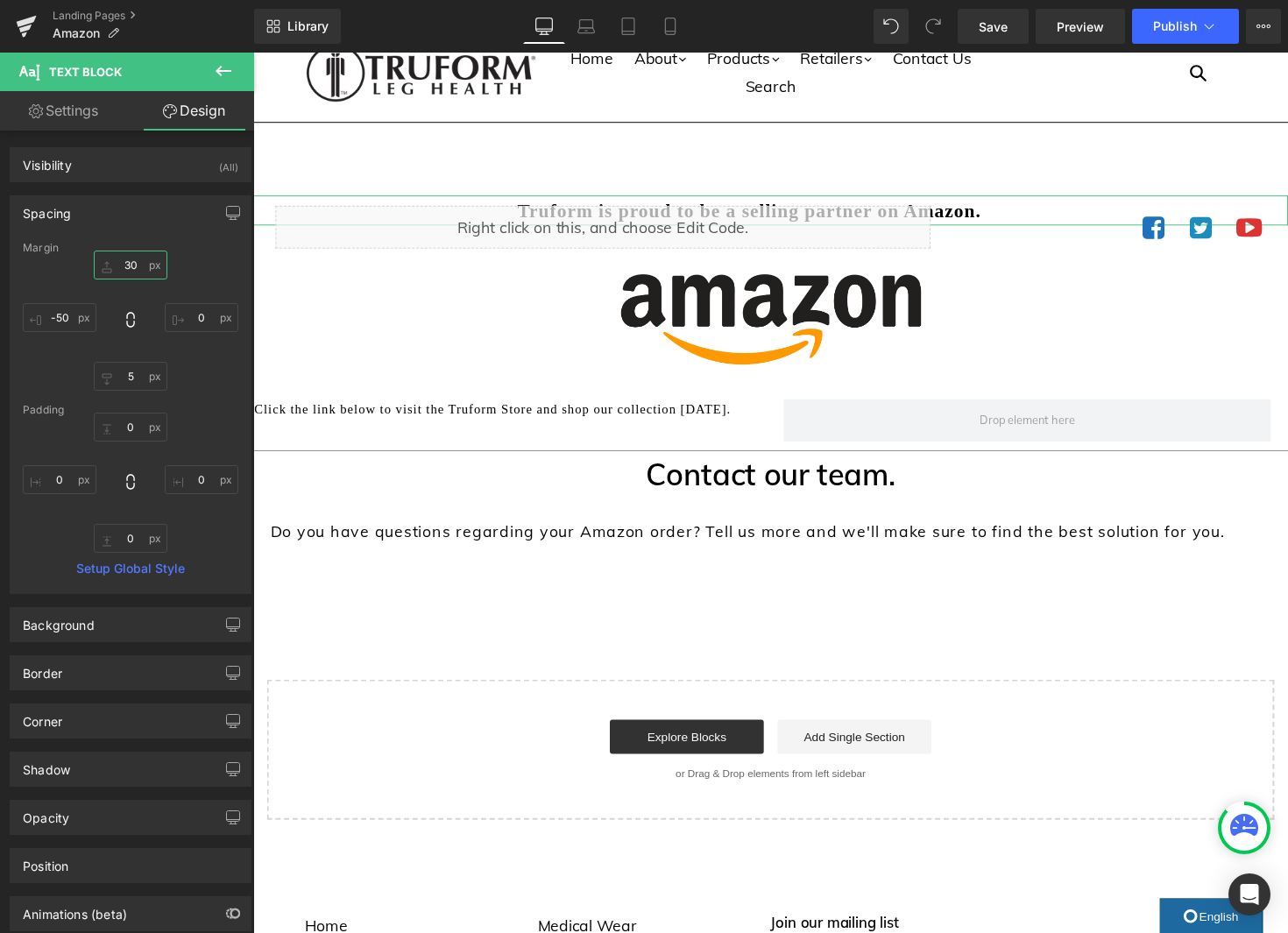
scroll to position [0, 0]
click at [132, 265] on input "30" at bounding box center [130, 266] width 74 height 29
type input "0"
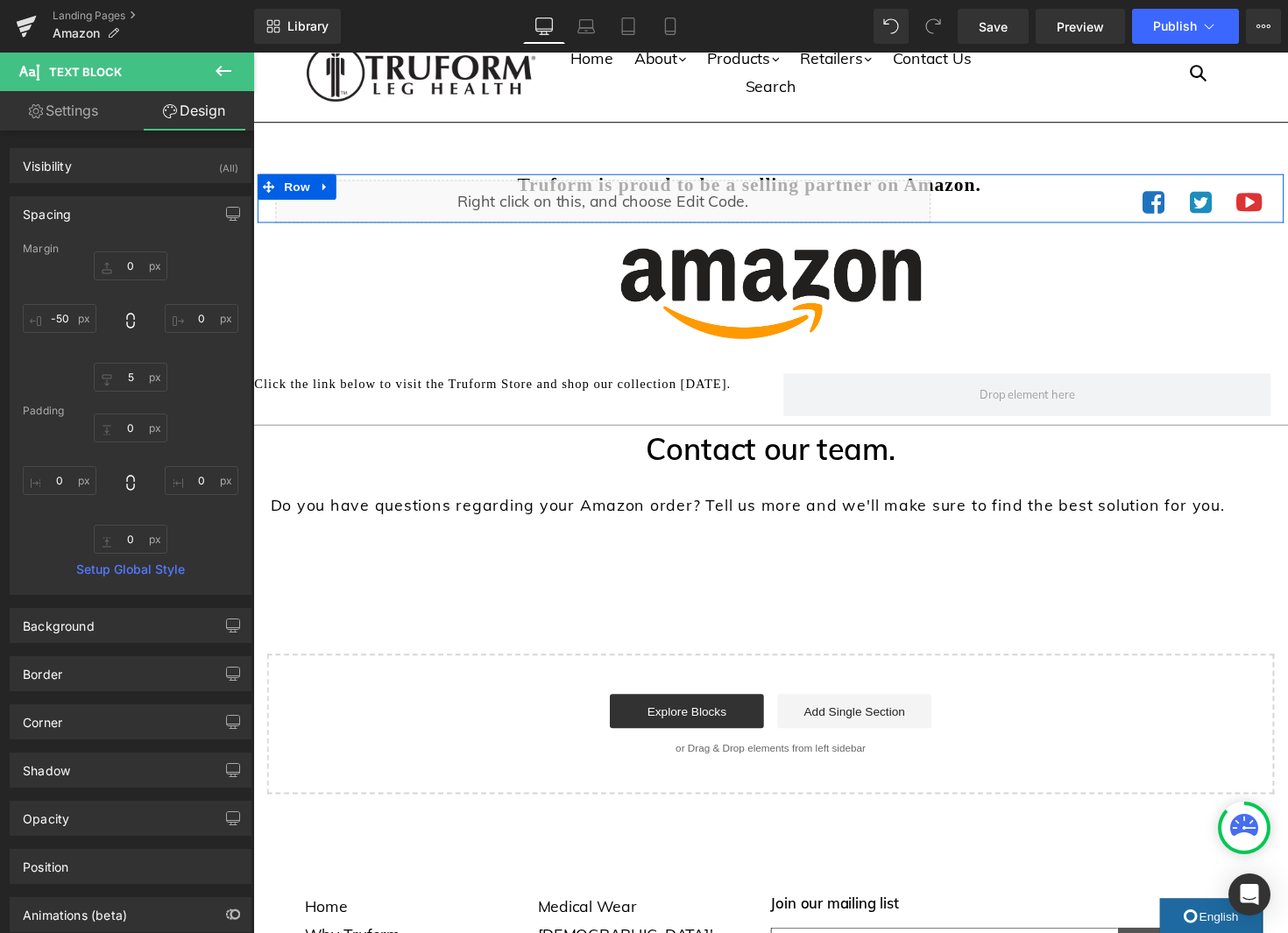
click at [968, 190] on div "Icon Icon Icon Icon List Hoz" at bounding box center [1134, 204] width 349 height 43
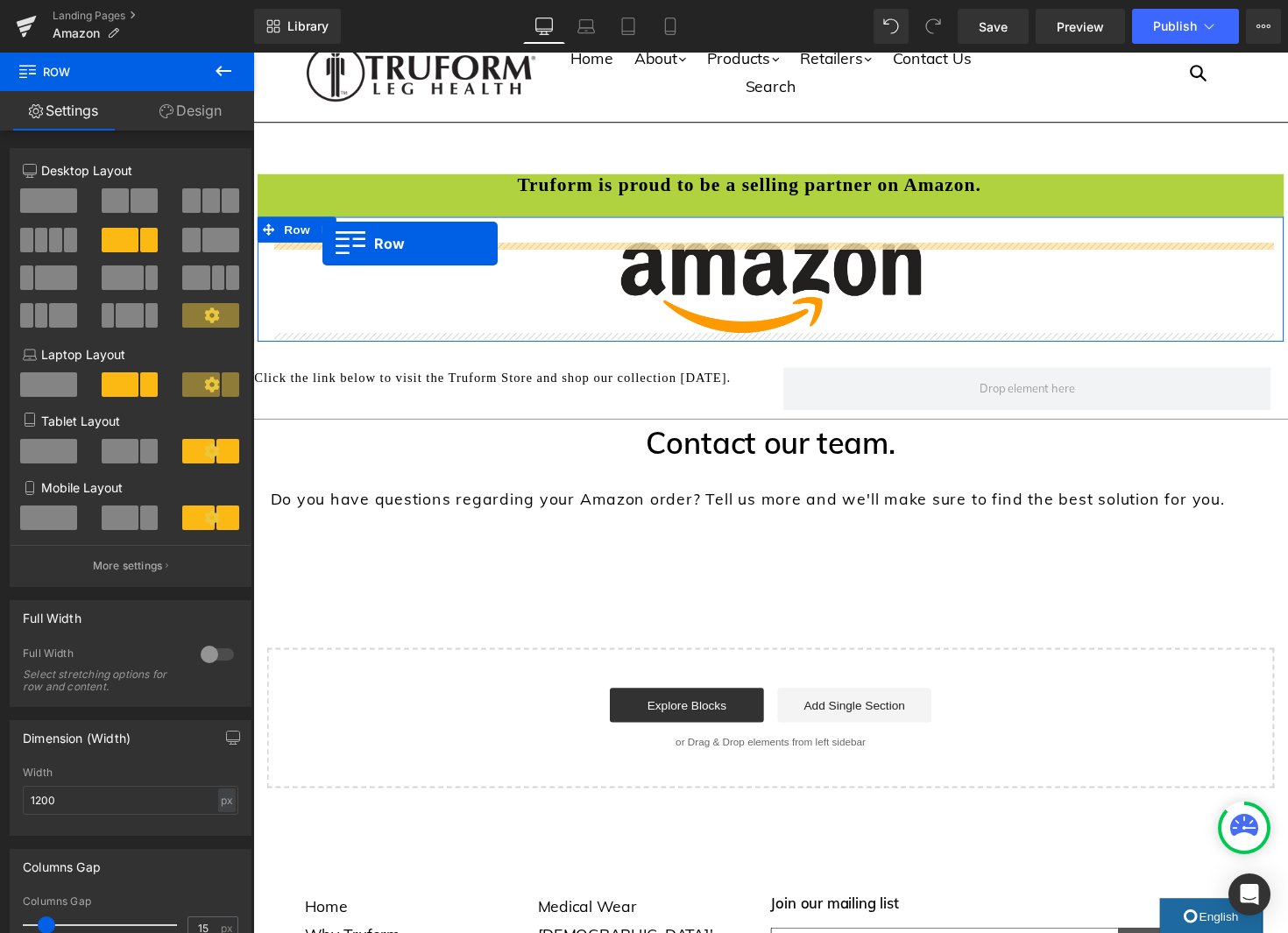
drag, startPoint x: 289, startPoint y: 194, endPoint x: 324, endPoint y: 248, distance: 64.4
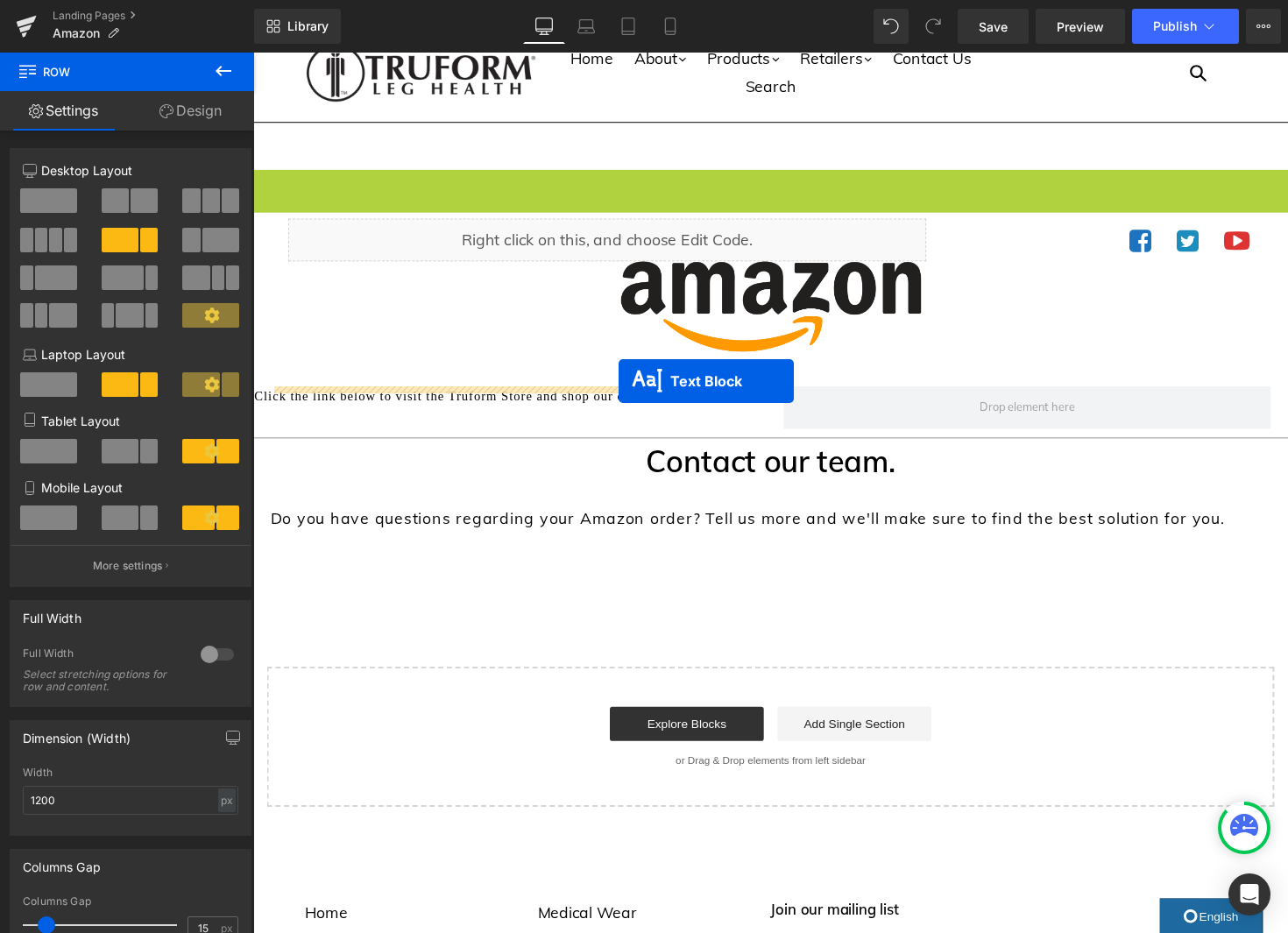
drag, startPoint x: 765, startPoint y: 186, endPoint x: 627, endPoint y: 388, distance: 244.6
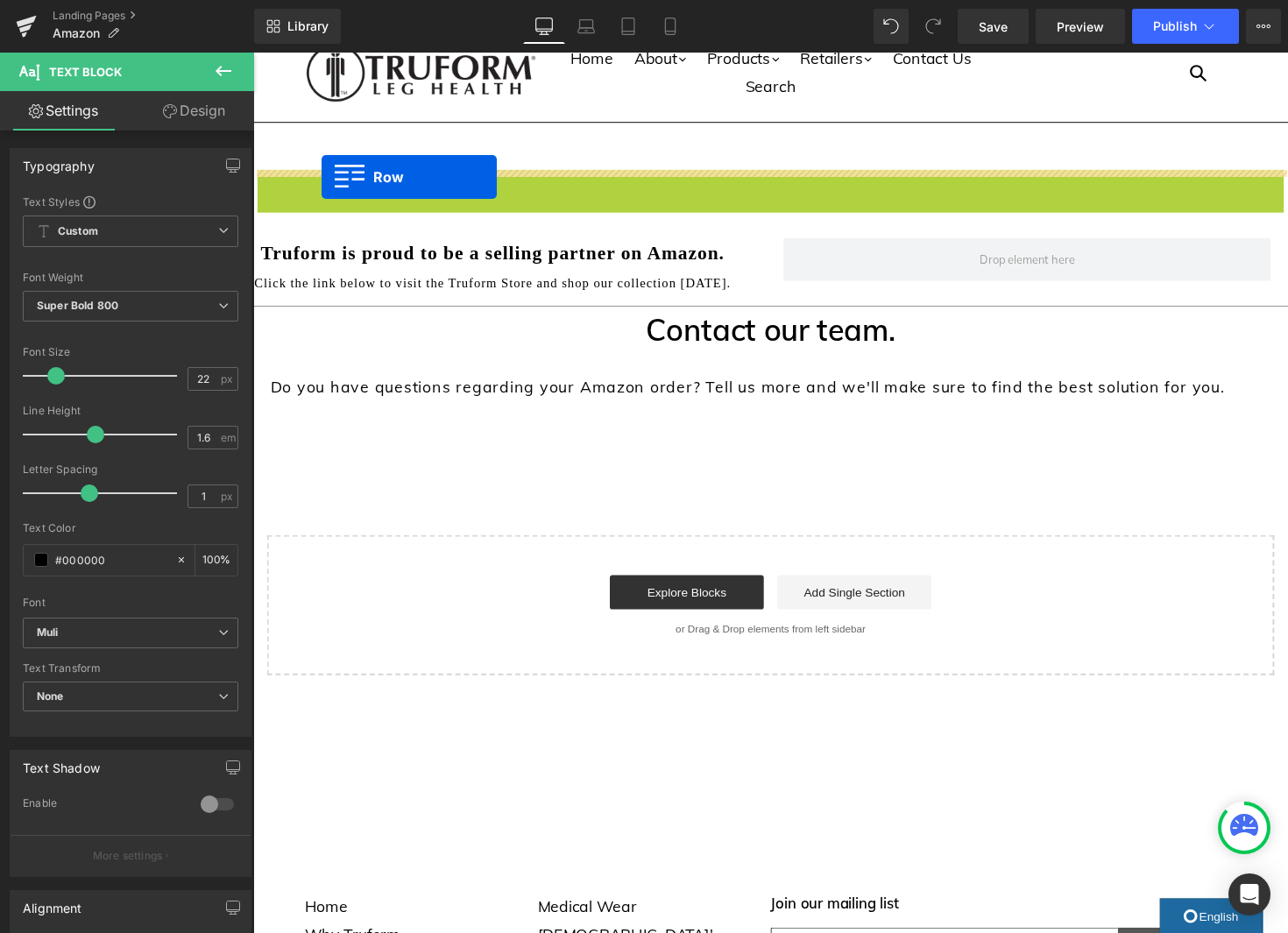
drag, startPoint x: 299, startPoint y: 186, endPoint x: 323, endPoint y: 180, distance: 24.7
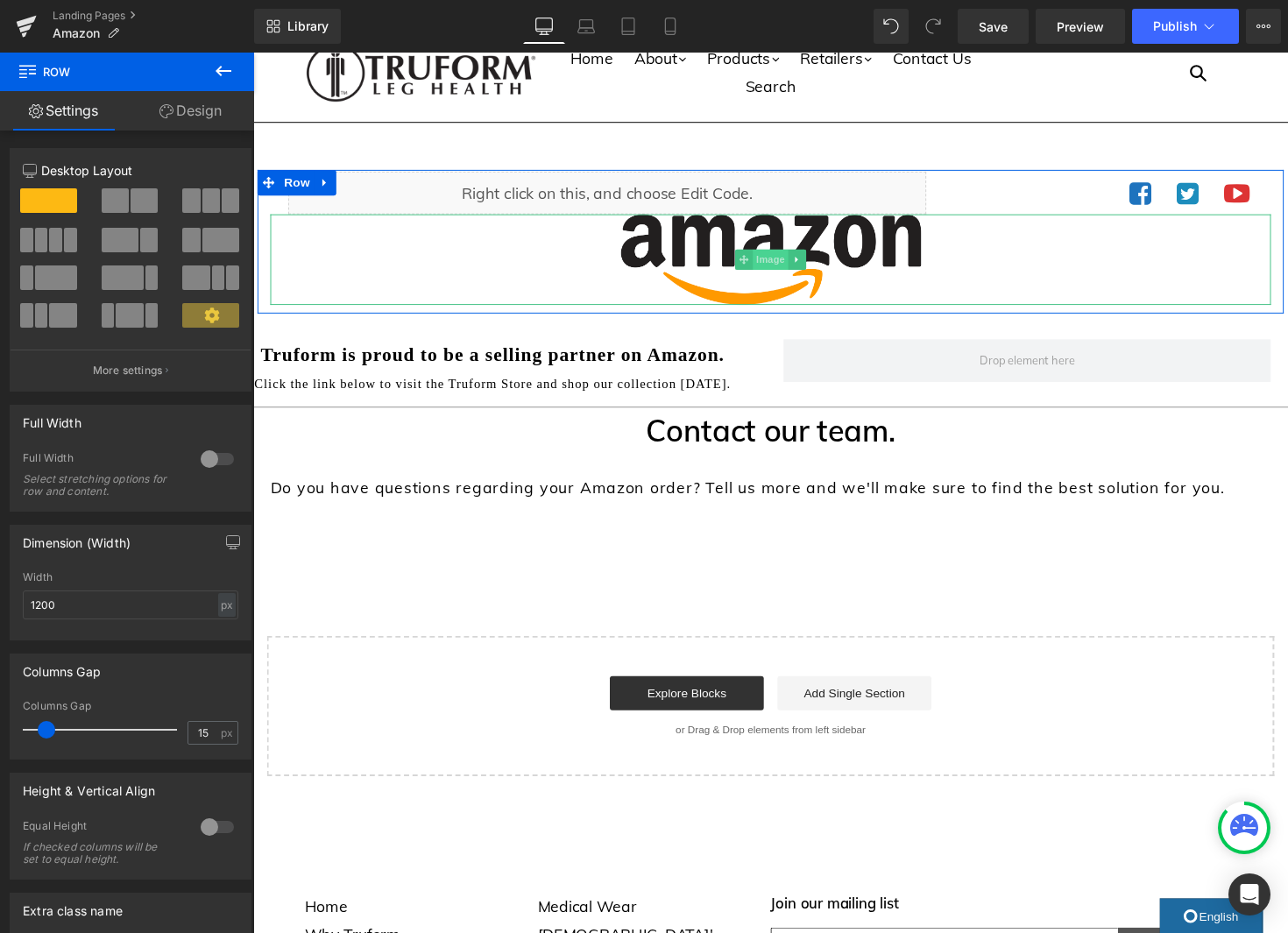
click at [776, 267] on span "Image" at bounding box center [782, 264] width 37 height 21
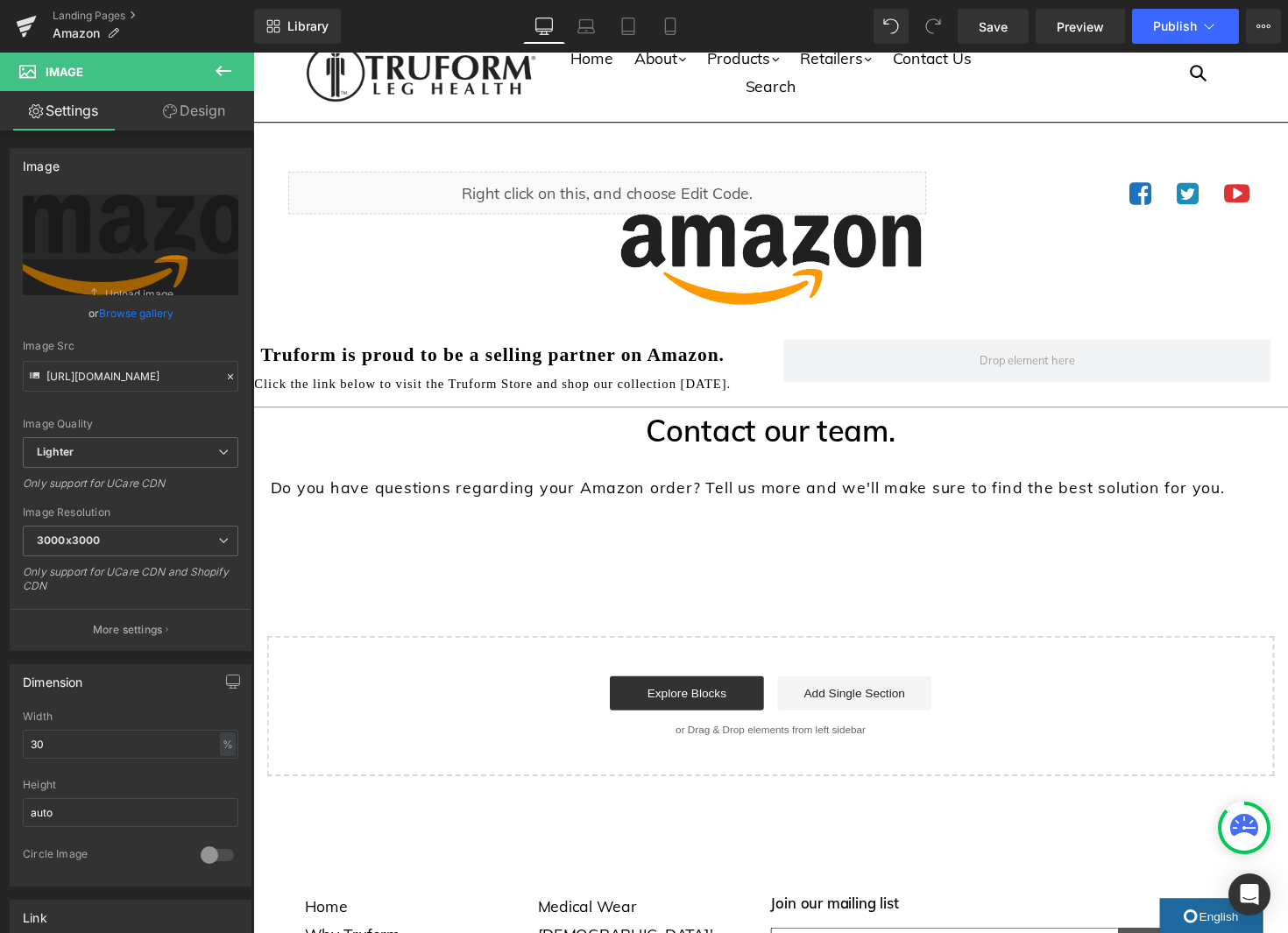
scroll to position [48, 0]
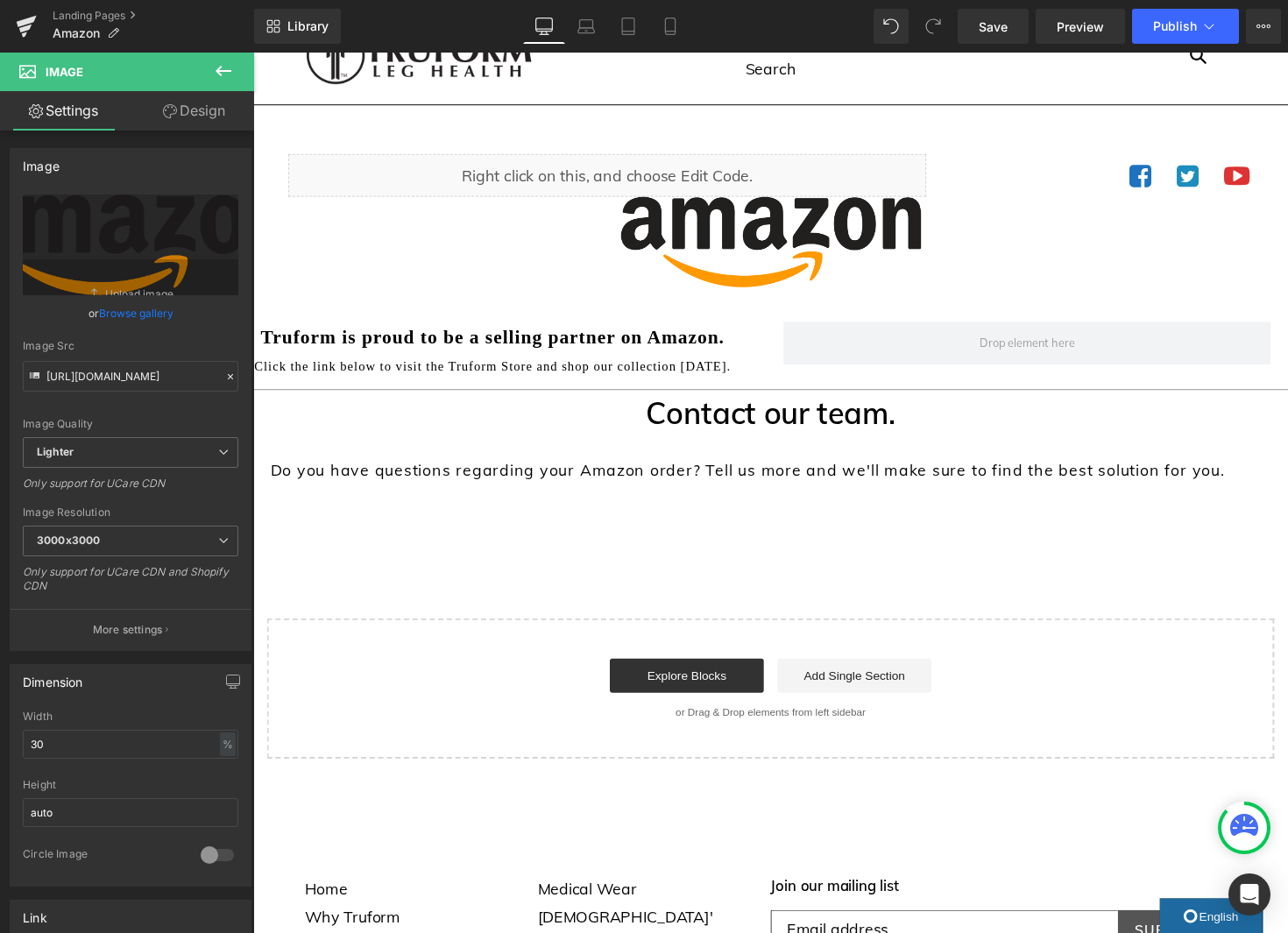
click at [221, 73] on icon at bounding box center [223, 70] width 21 height 21
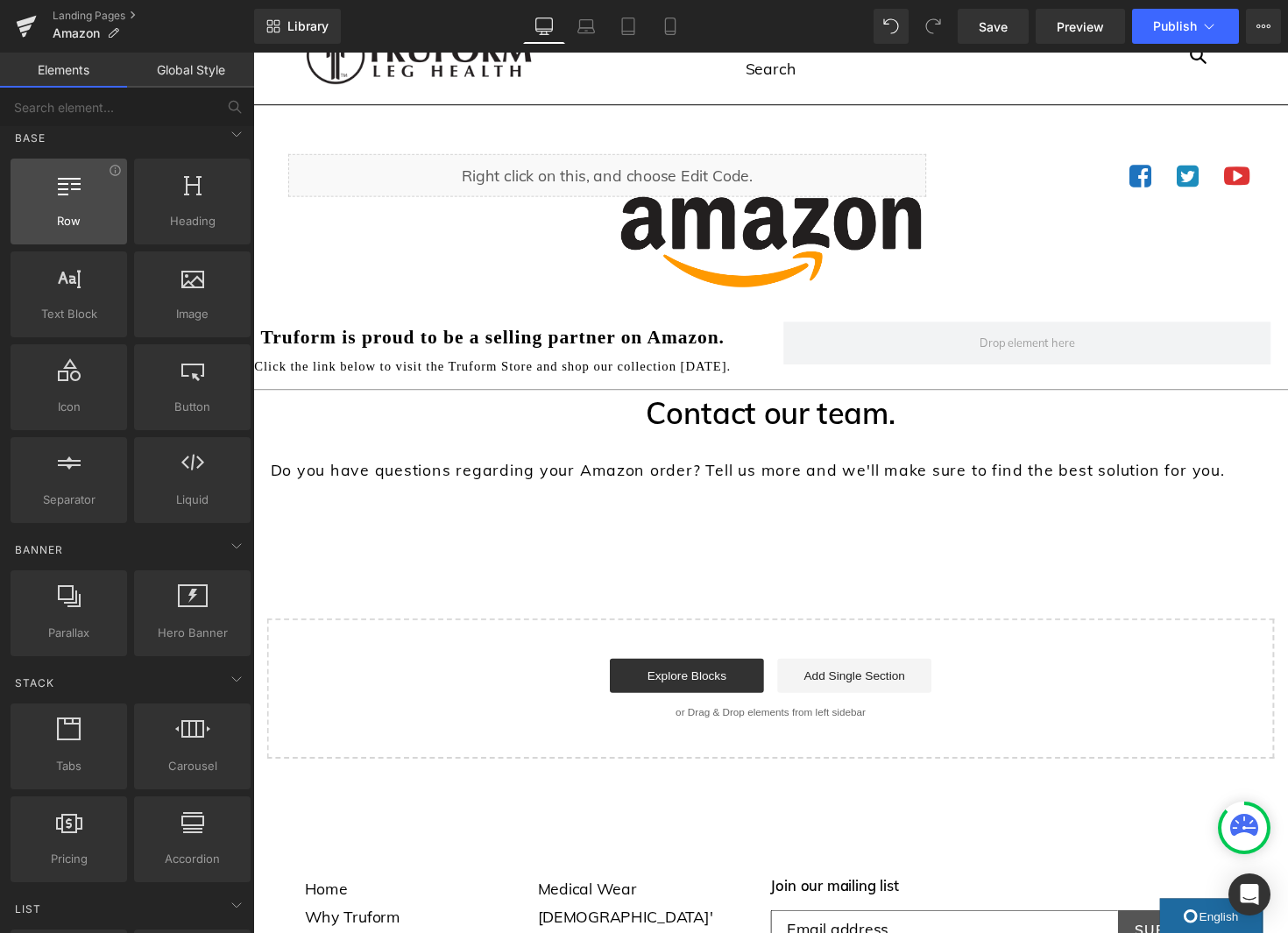
scroll to position [15, 0]
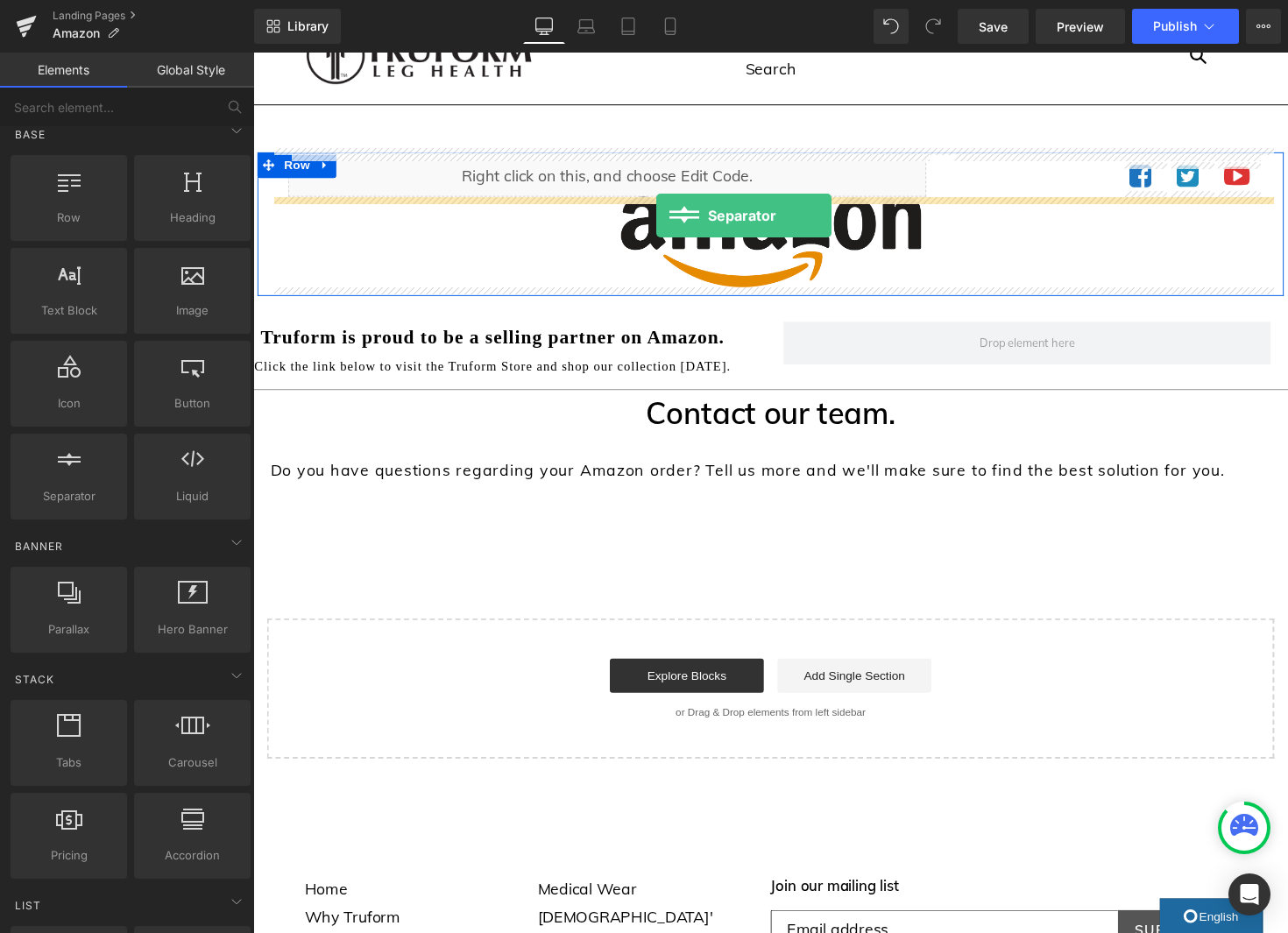
drag, startPoint x: 333, startPoint y: 550, endPoint x: 666, endPoint y: 220, distance: 468.8
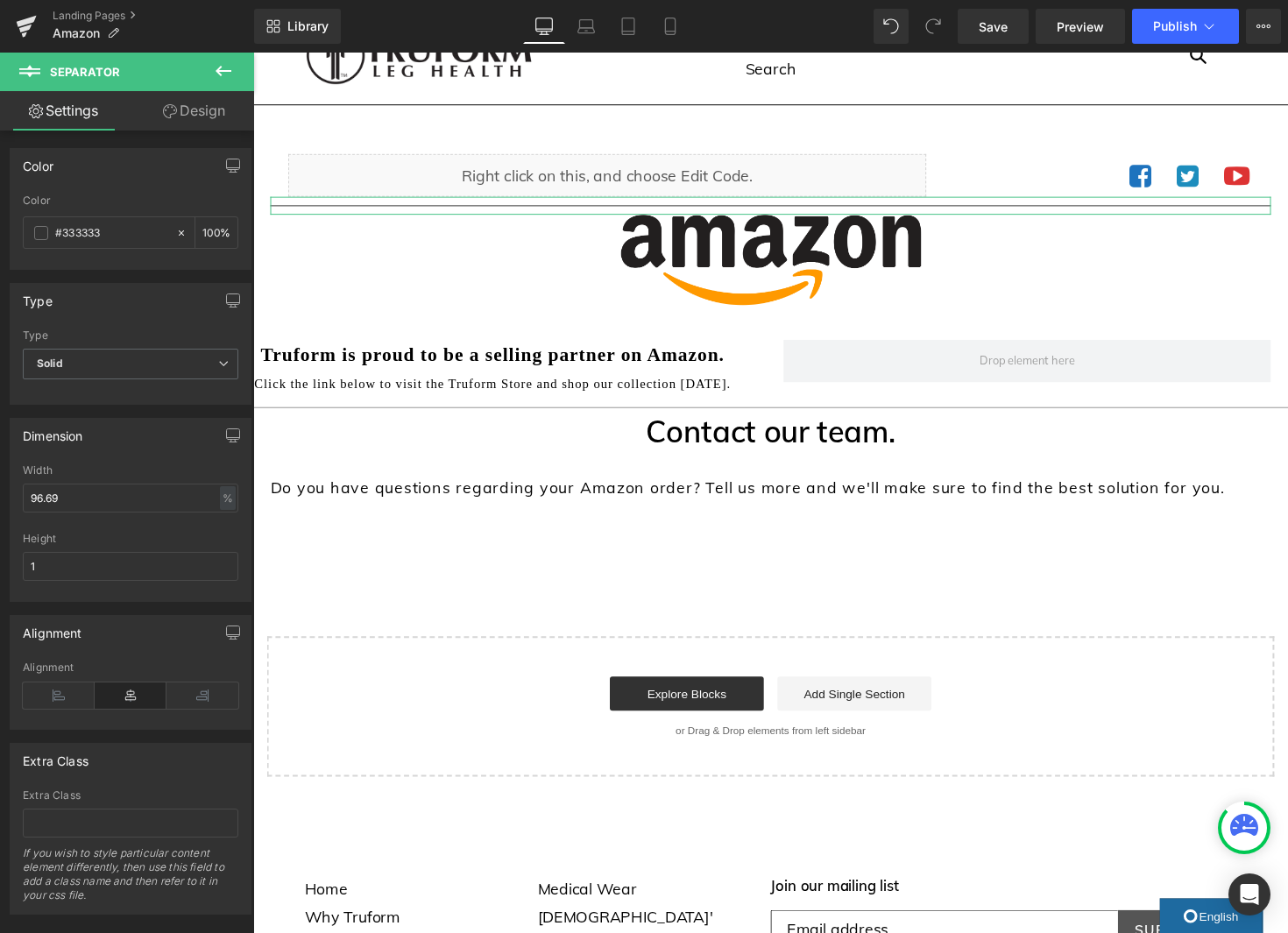
click at [216, 104] on link "Design" at bounding box center [194, 111] width 127 height 39
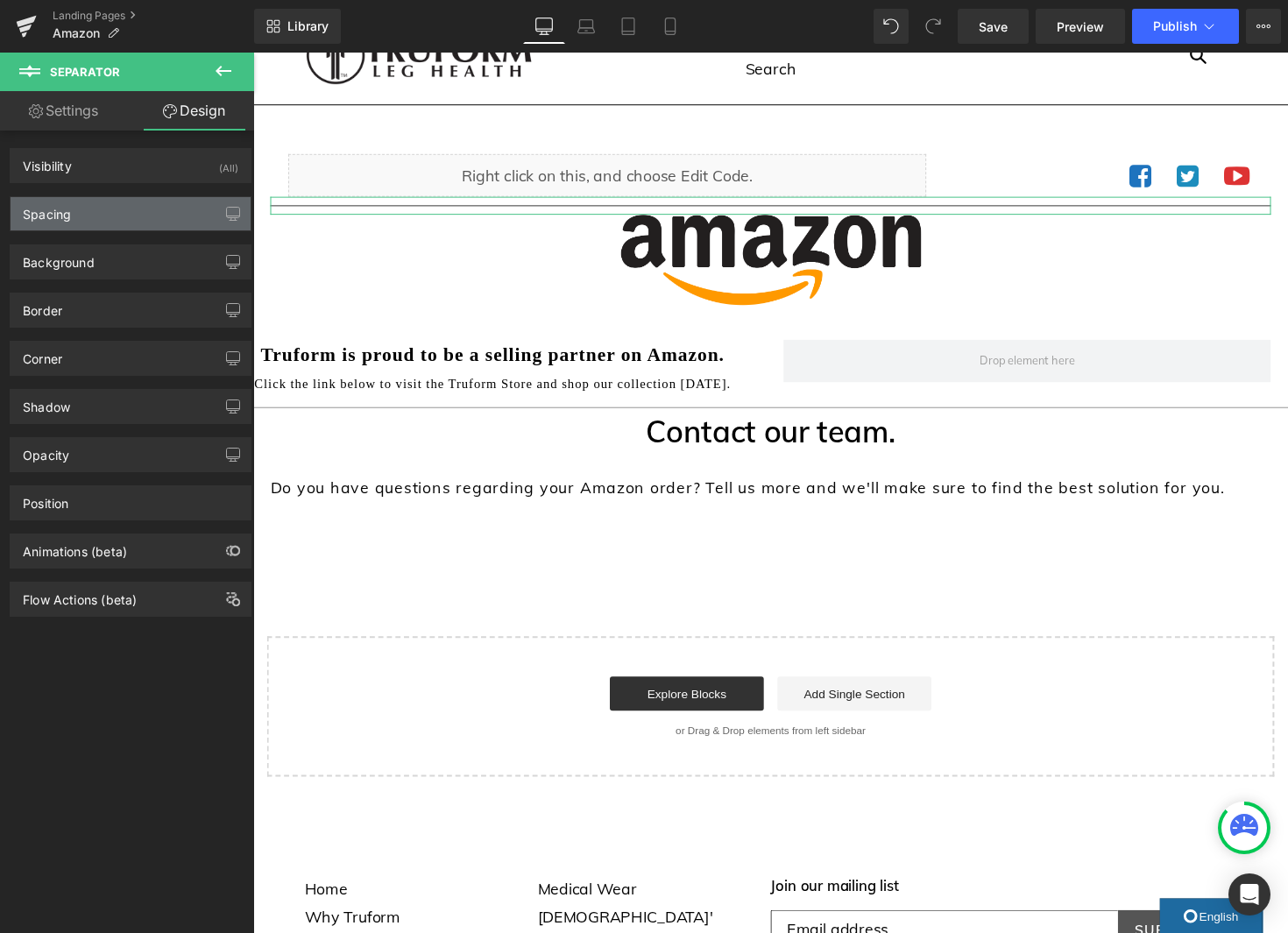
click at [163, 211] on div "Spacing" at bounding box center [130, 214] width 240 height 34
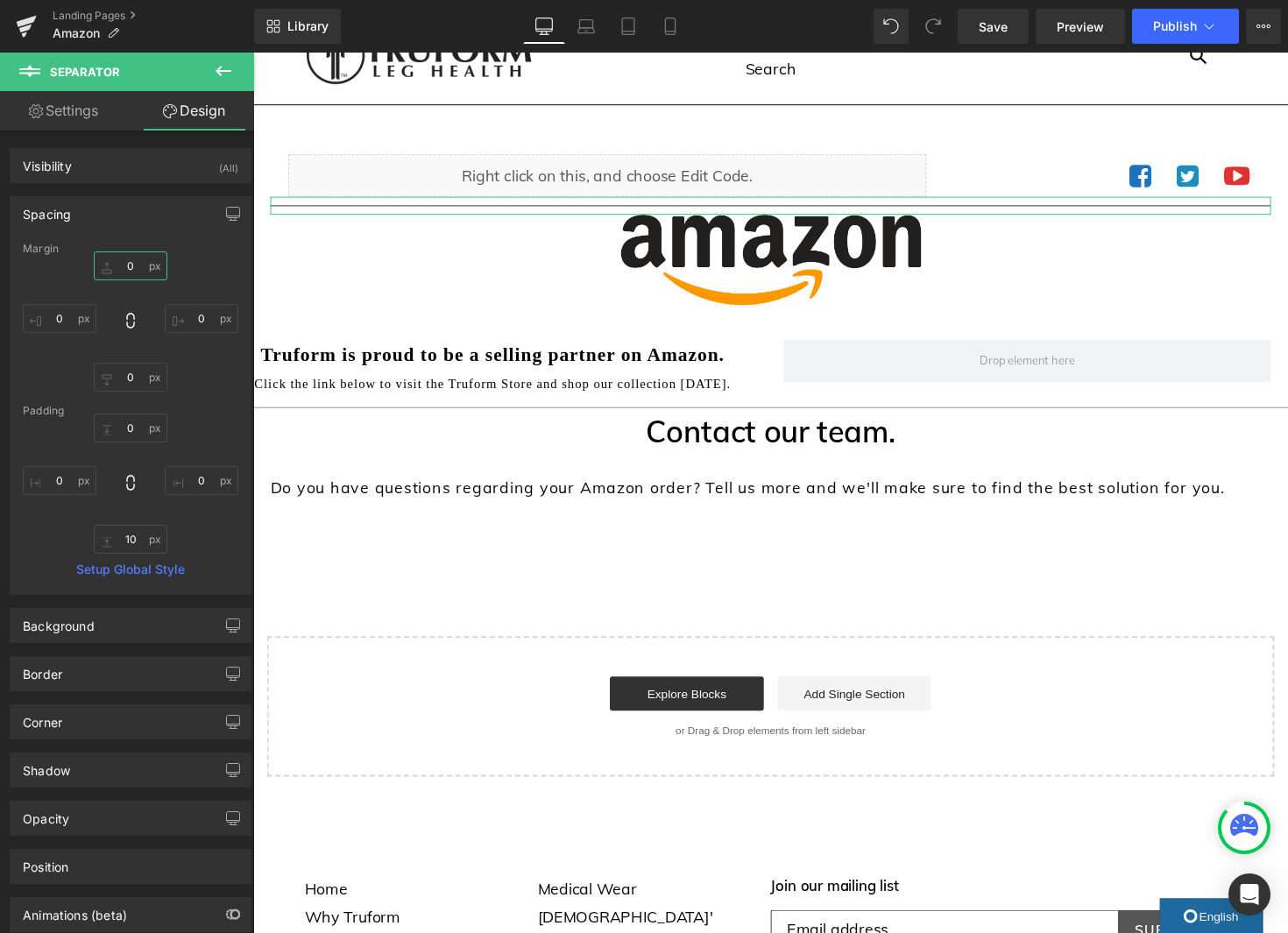
click at [131, 268] on input "0" at bounding box center [130, 266] width 74 height 29
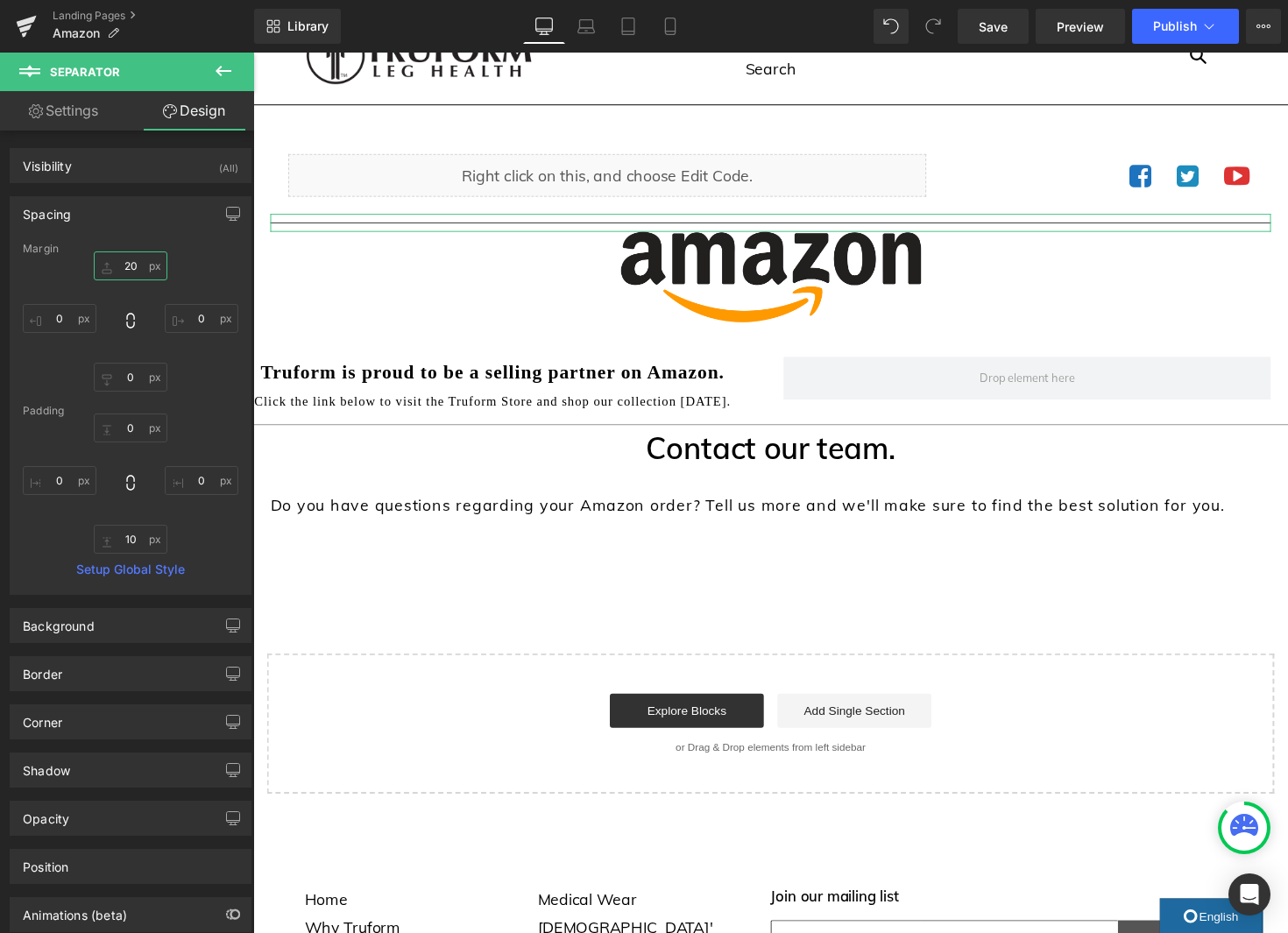
type input "20"
click at [50, 117] on link "Settings" at bounding box center [63, 111] width 127 height 39
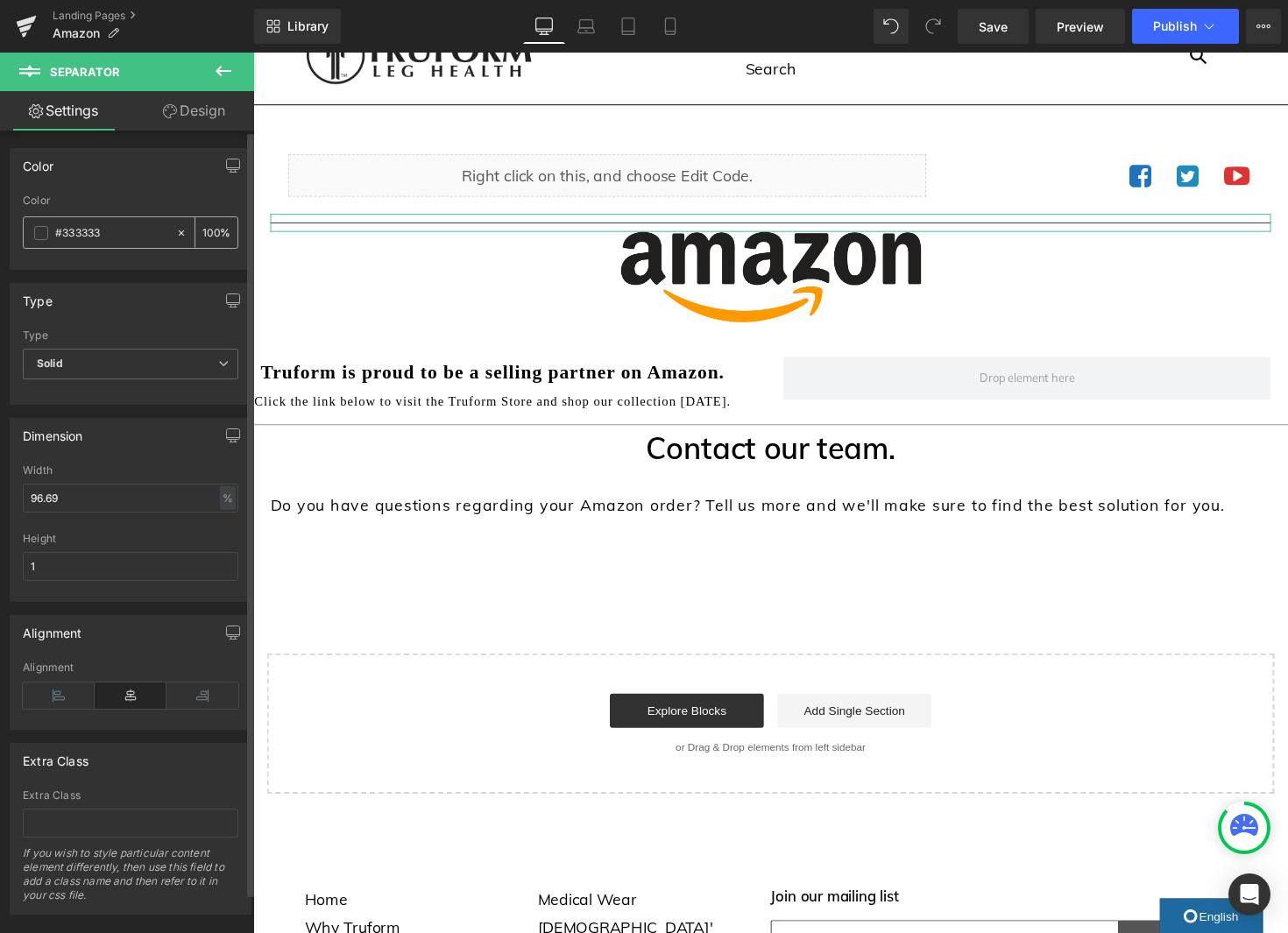
click at [100, 236] on input "#333333" at bounding box center [112, 233] width 113 height 20
click at [41, 233] on span at bounding box center [41, 233] width 14 height 14
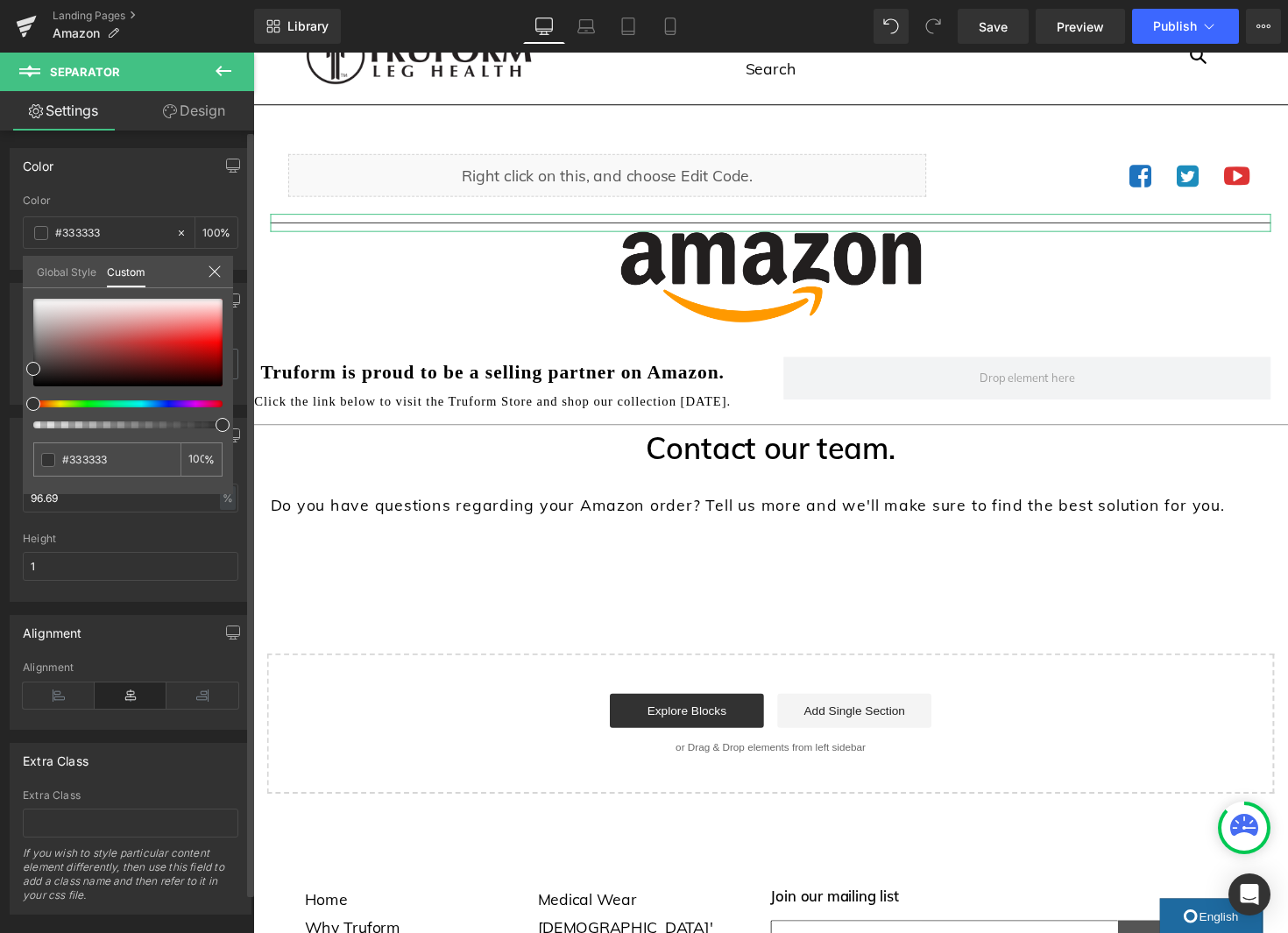
type input "97"
type input "57"
type input "0"
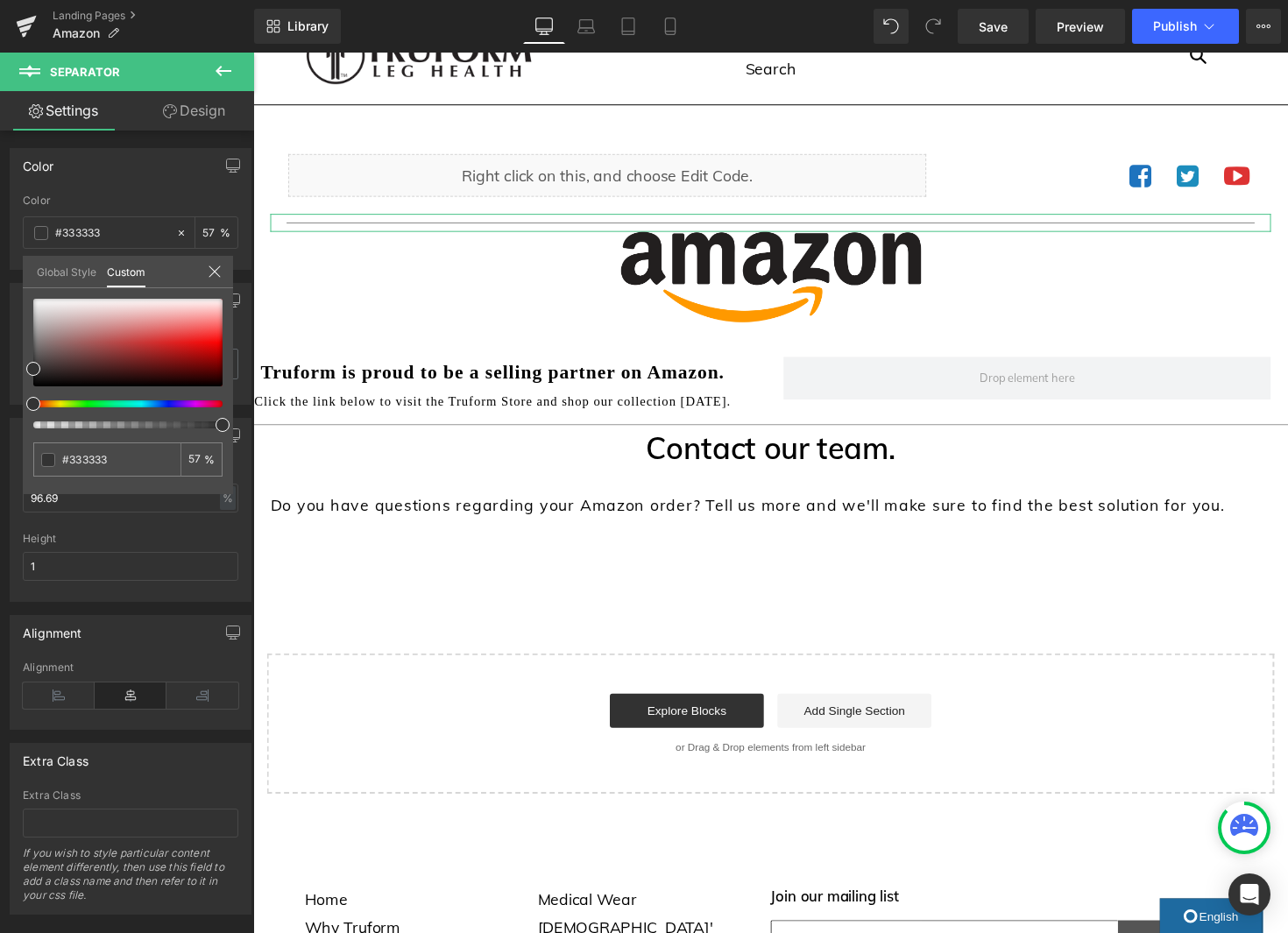
type input "0"
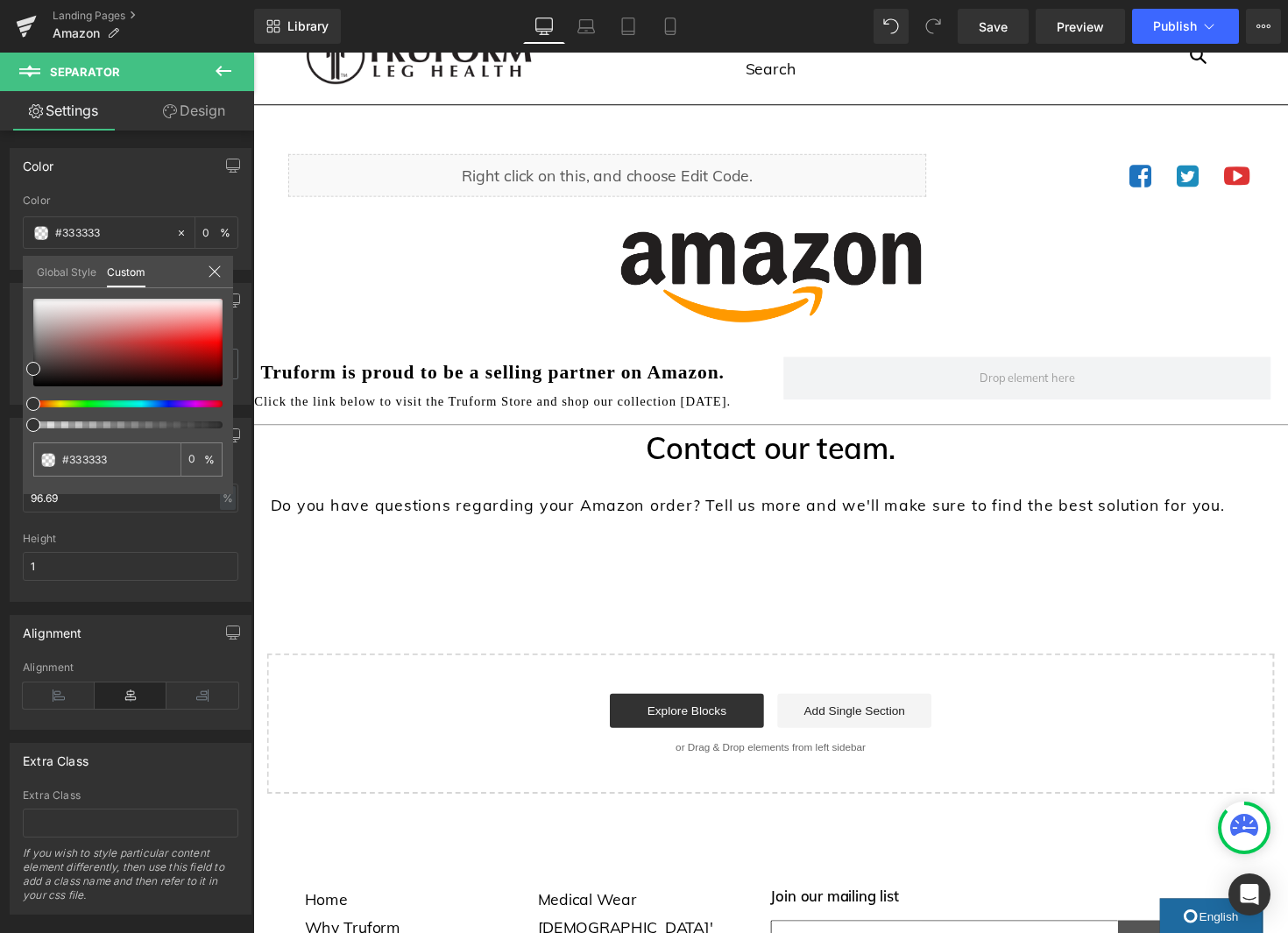
drag, startPoint x: 217, startPoint y: 423, endPoint x: -29, endPoint y: 421, distance: 246.0
click at [0, 421] on html "Separator You are previewing how the will restyle your page. You can not edit E…" at bounding box center [644, 466] width 1288 height 933
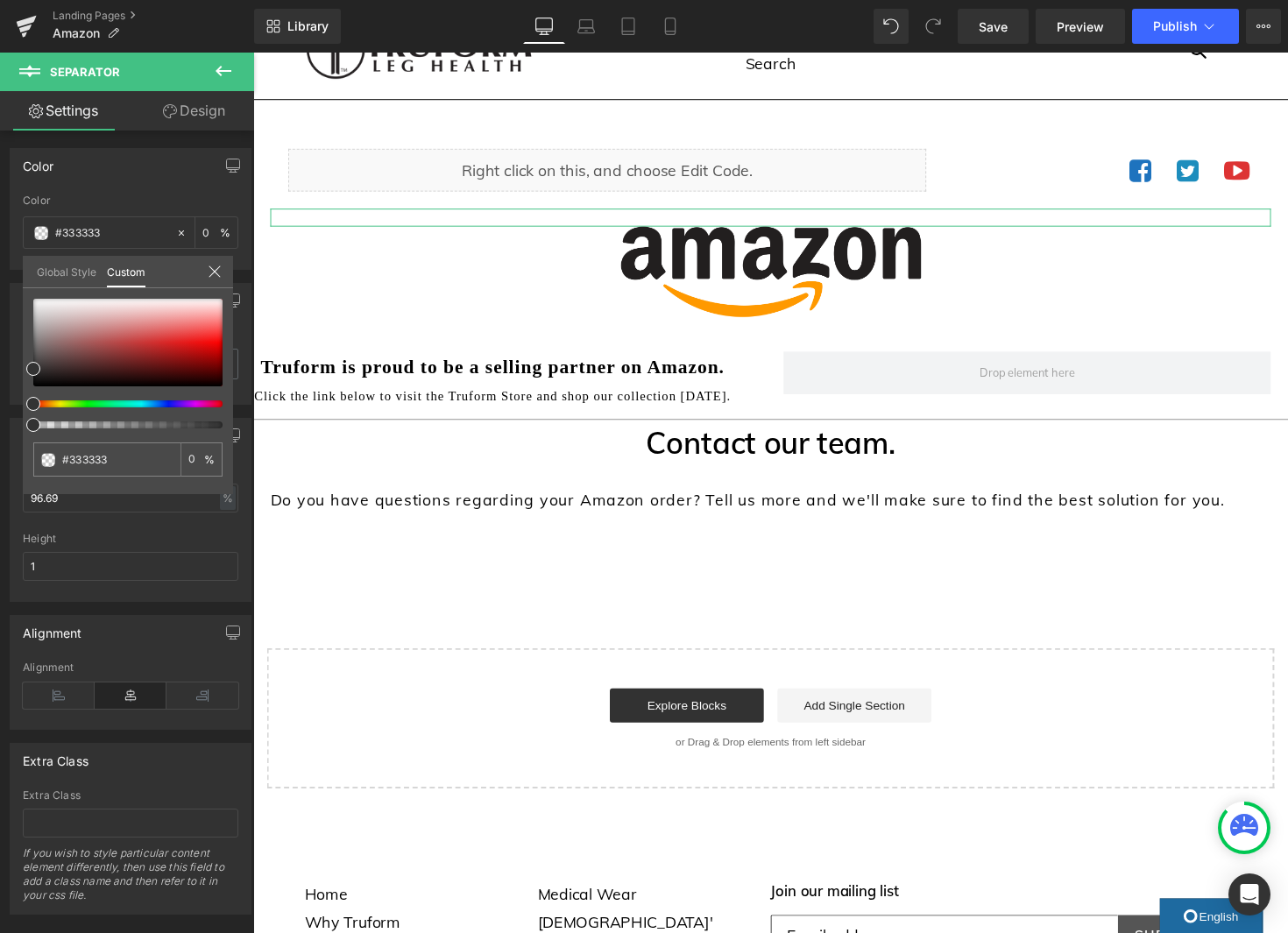
click at [198, 111] on link "Design" at bounding box center [194, 111] width 127 height 39
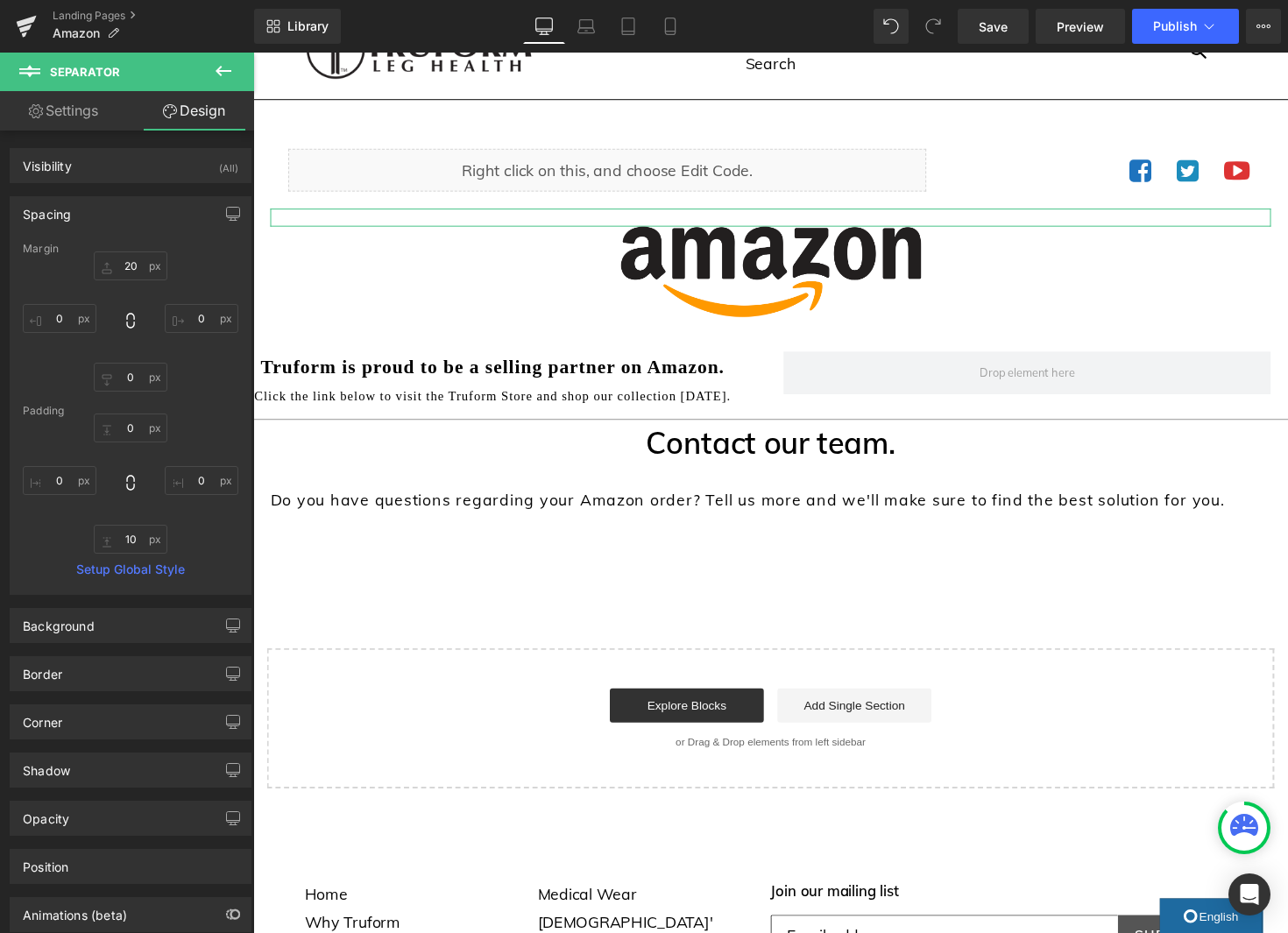
type input "20"
type input "0"
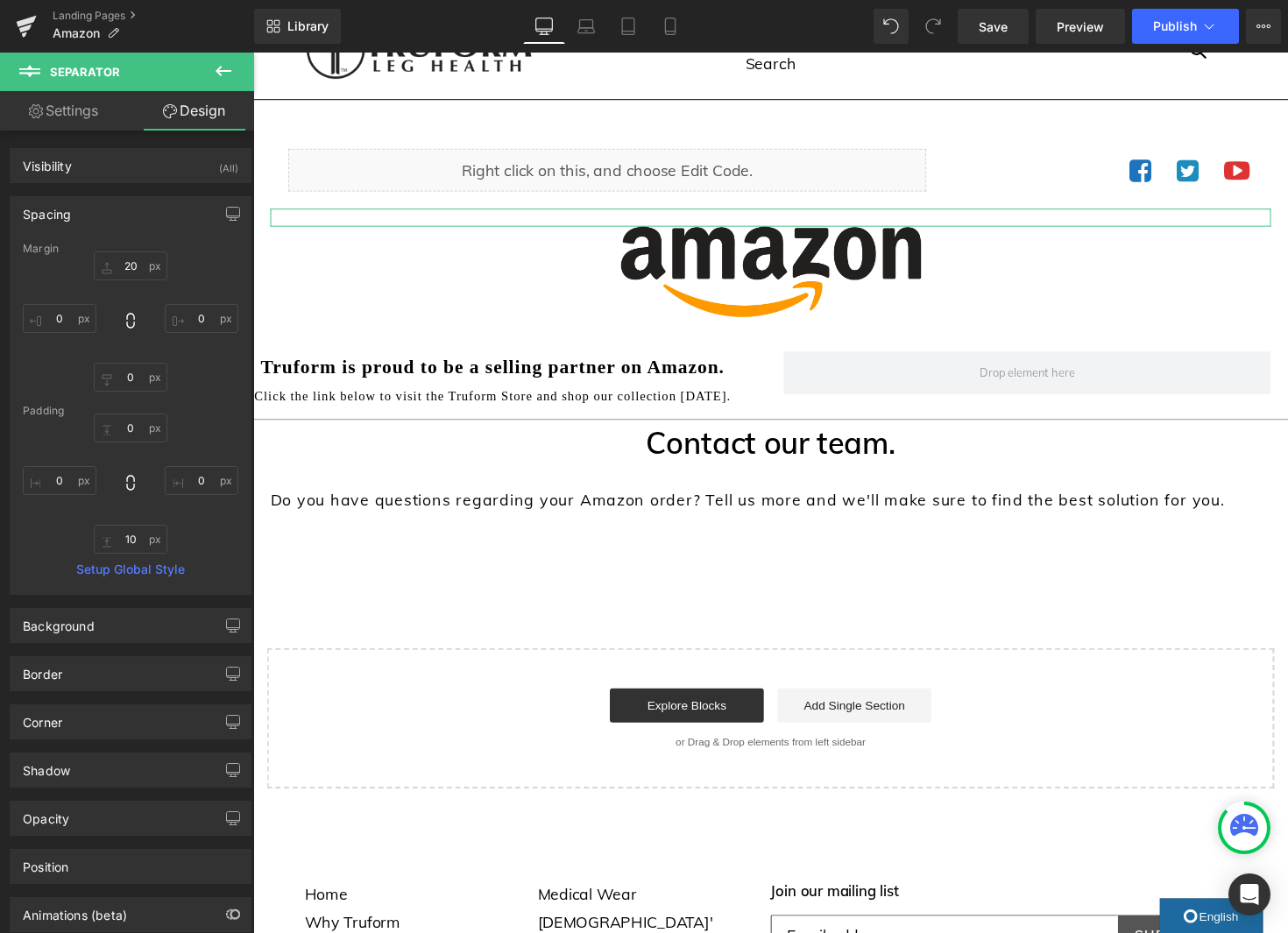
type input "0"
type input "10"
type input "0"
click at [223, 75] on icon at bounding box center [223, 70] width 21 height 21
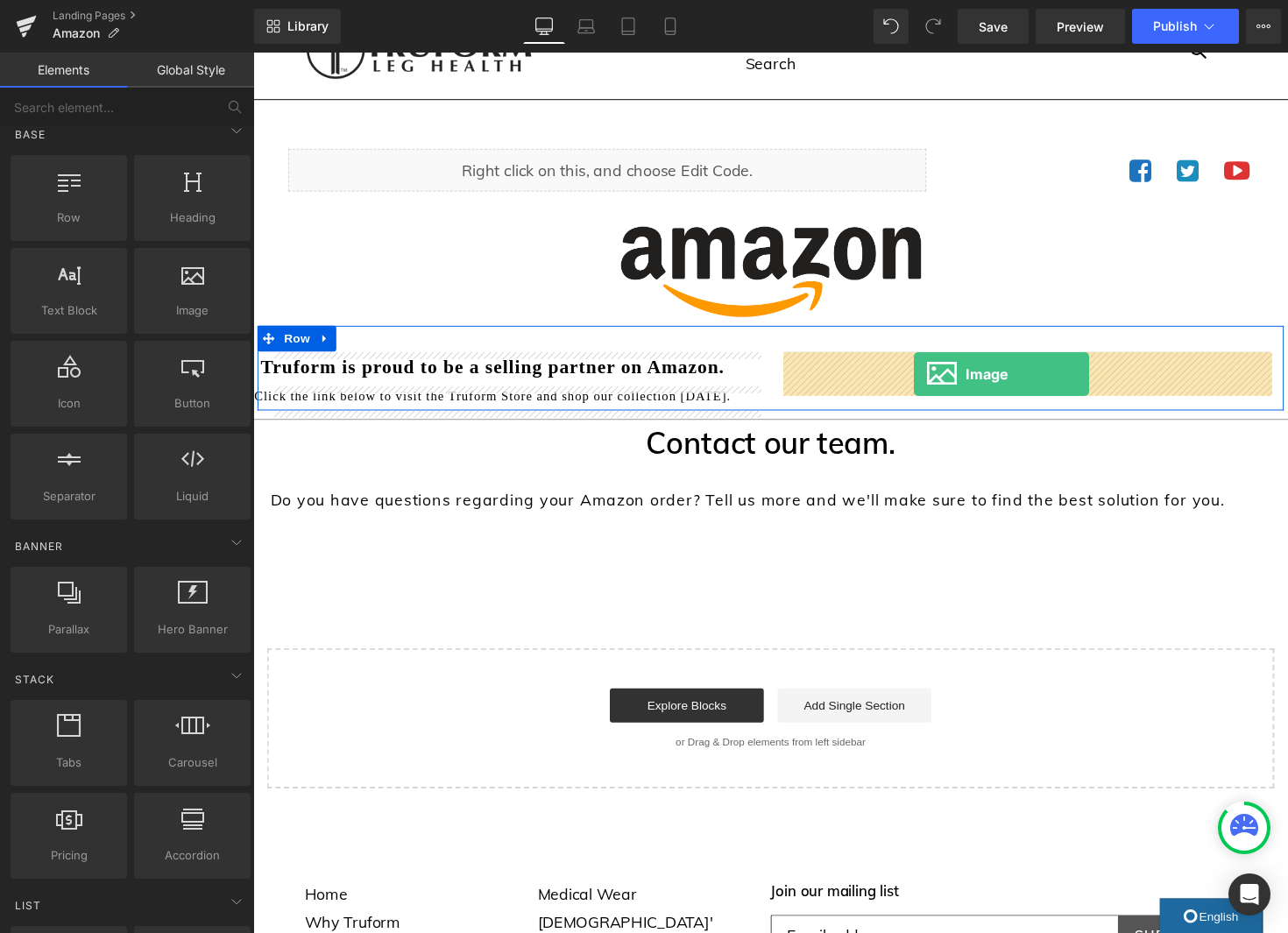
drag, startPoint x: 422, startPoint y: 339, endPoint x: 929, endPoint y: 382, distance: 508.8
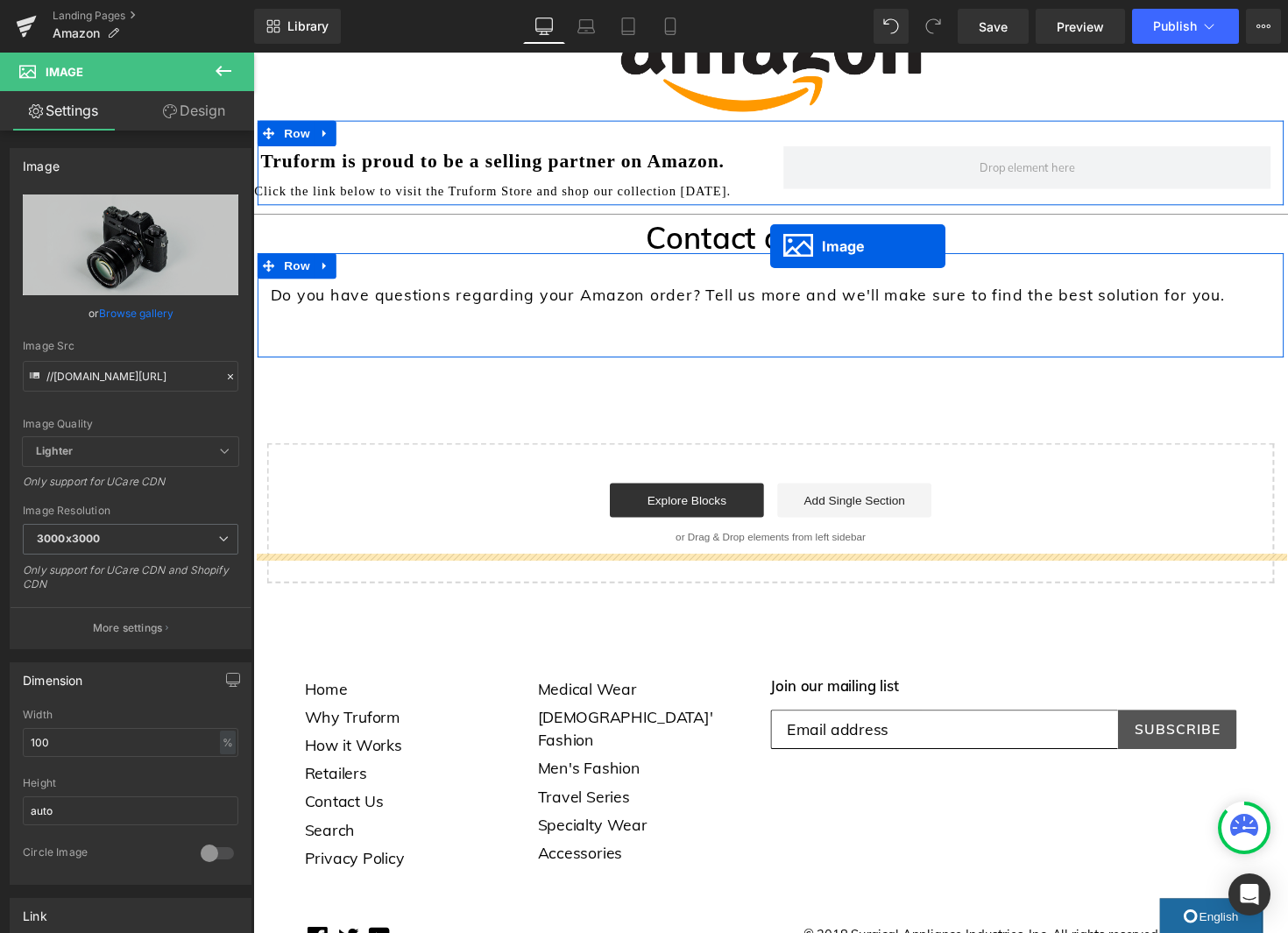
scroll to position [0, 0]
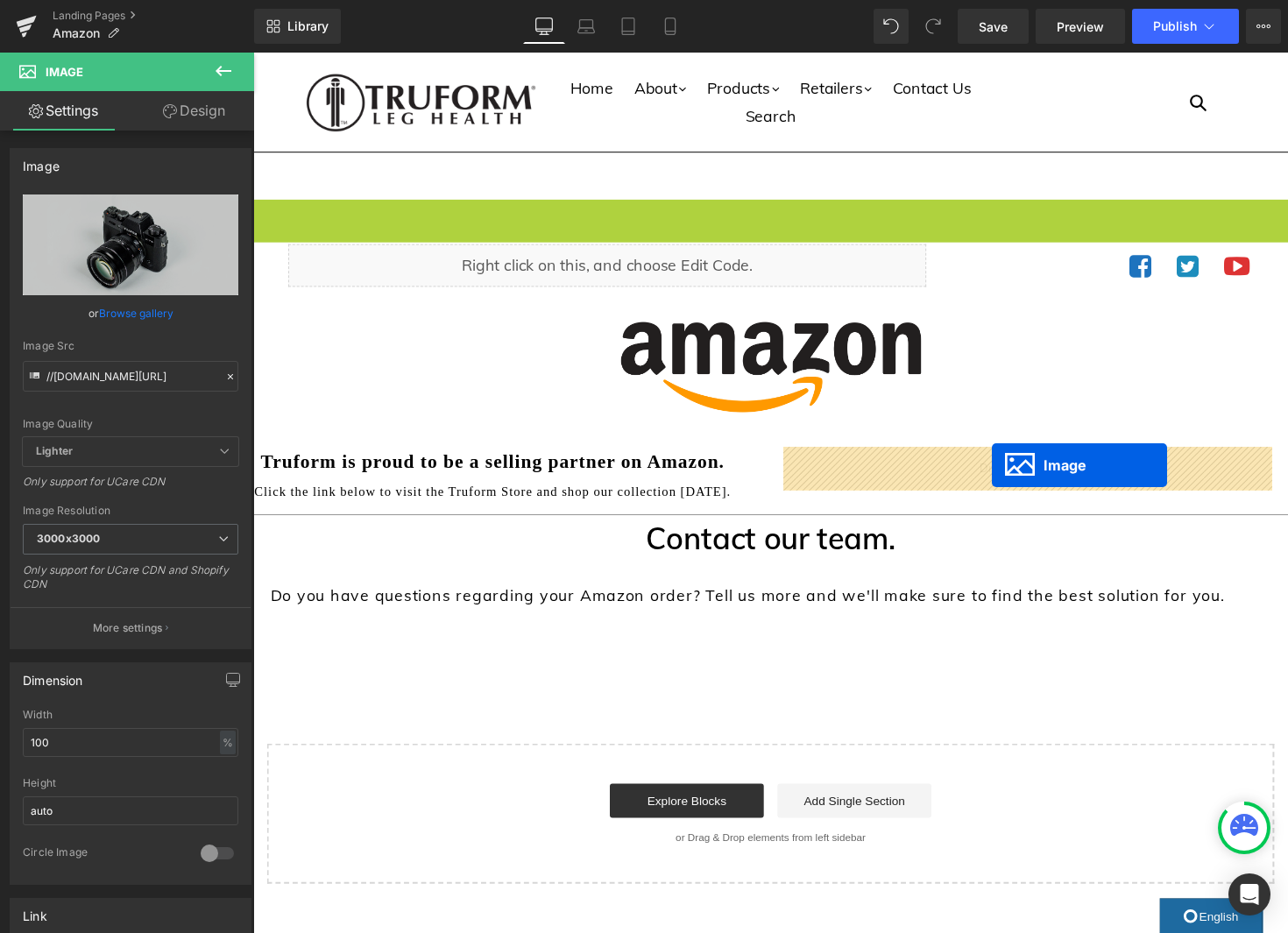
drag, startPoint x: 781, startPoint y: 248, endPoint x: 1010, endPoint y: 476, distance: 323.1
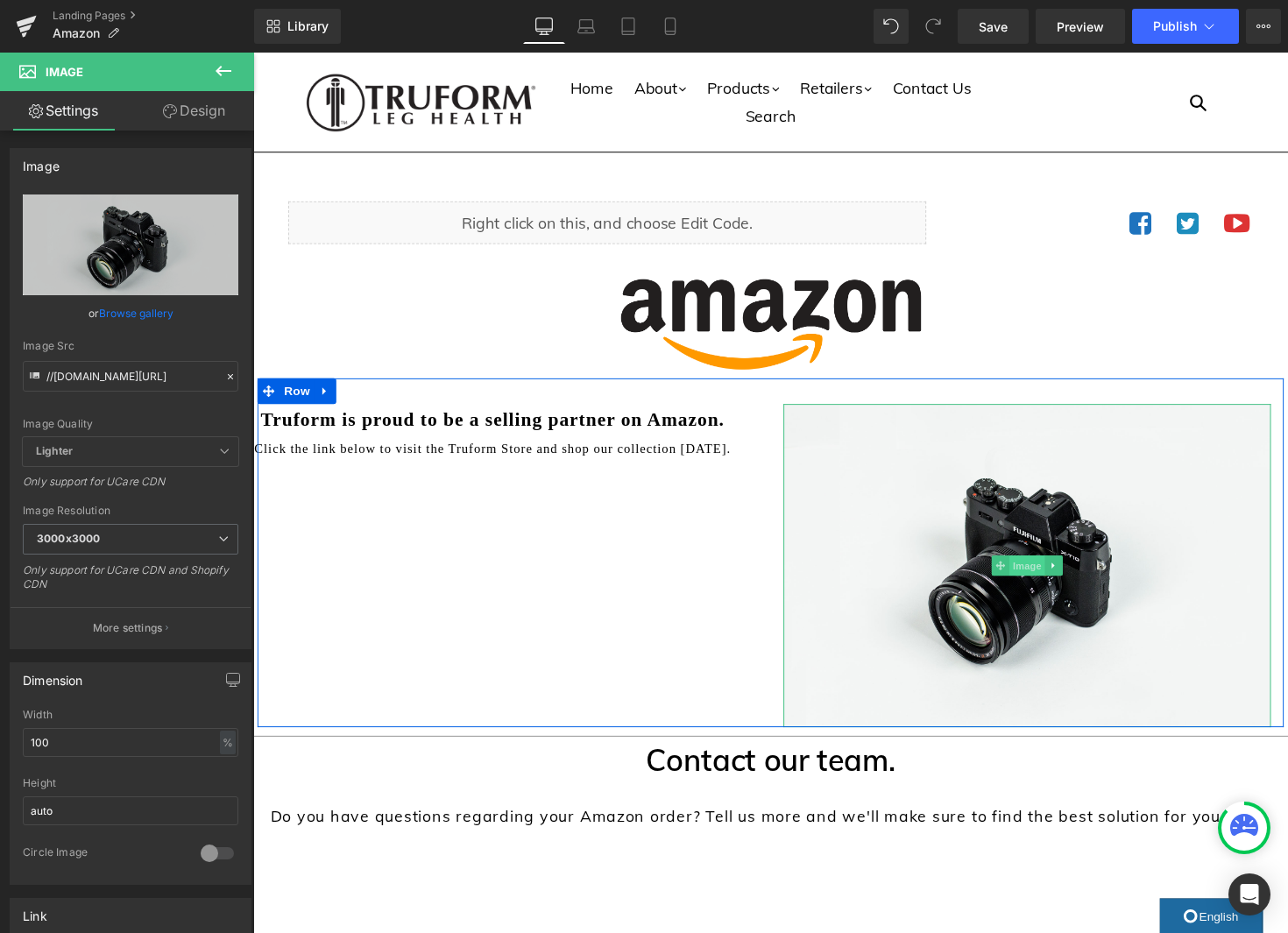
click at [1047, 580] on span "Image" at bounding box center [1045, 578] width 37 height 21
click at [1074, 578] on icon at bounding box center [1074, 578] width 10 height 11
click at [1082, 581] on icon at bounding box center [1083, 578] width 10 height 10
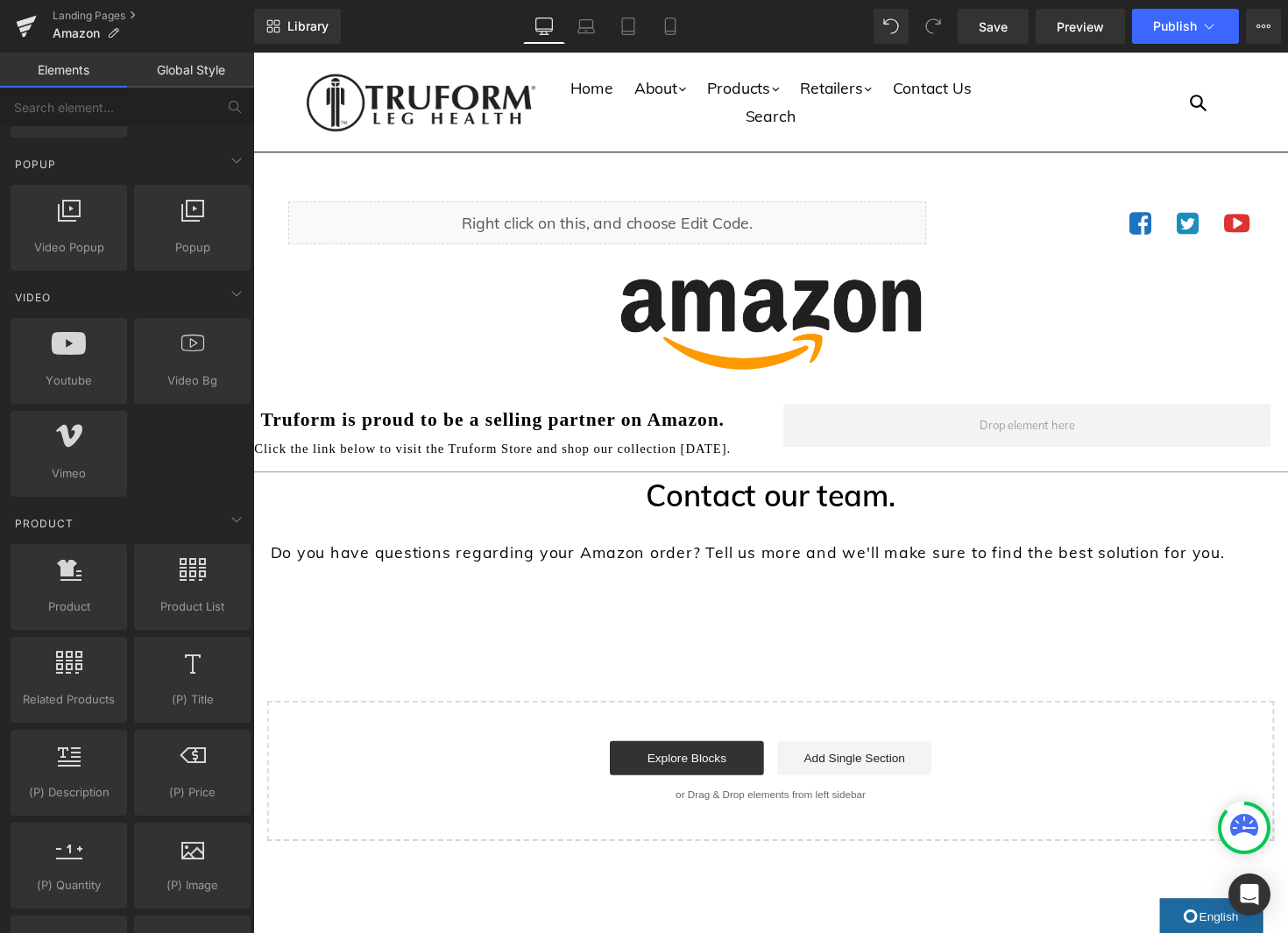
scroll to position [1030, 0]
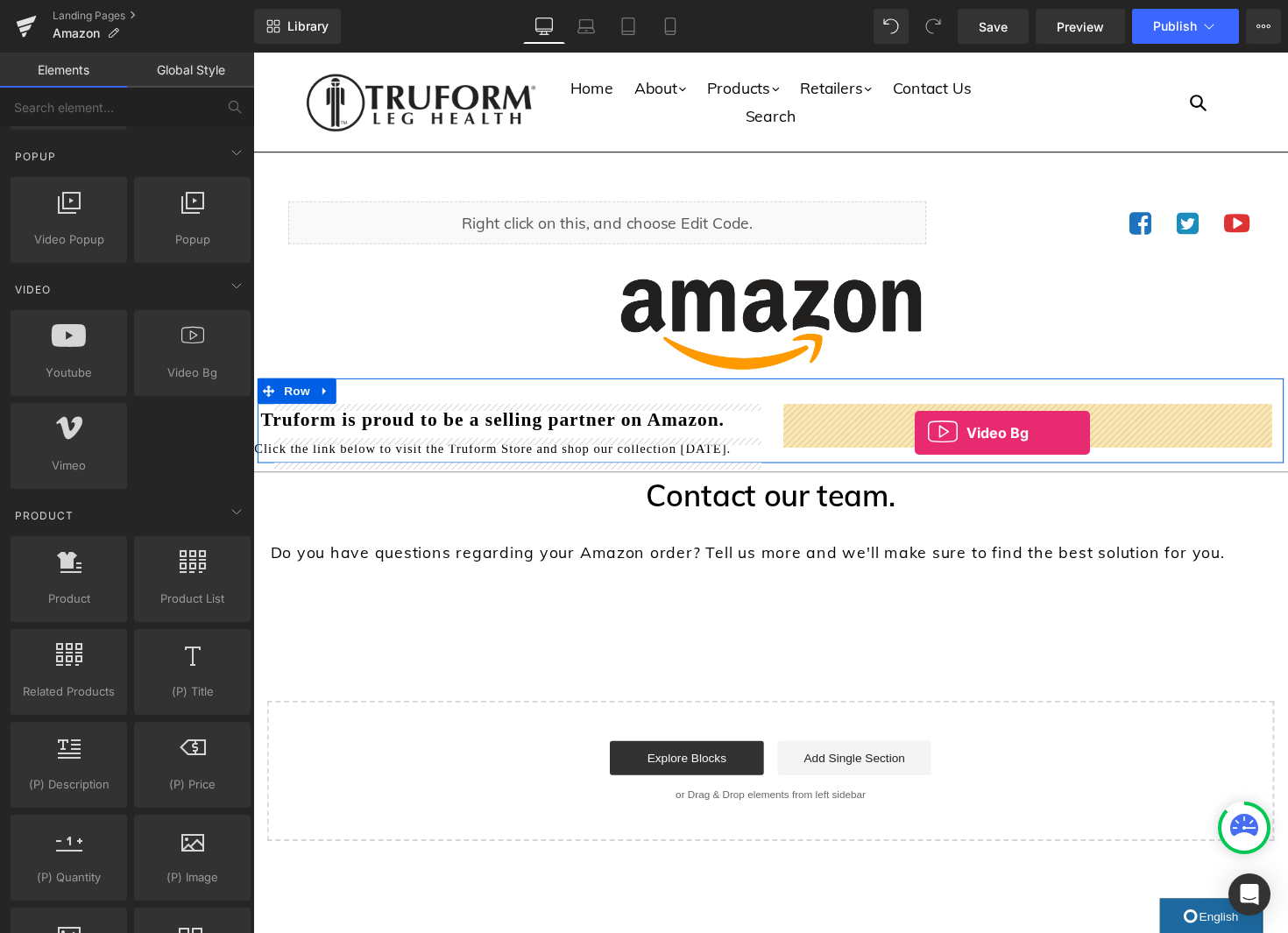
drag, startPoint x: 436, startPoint y: 399, endPoint x: 929, endPoint y: 440, distance: 494.7
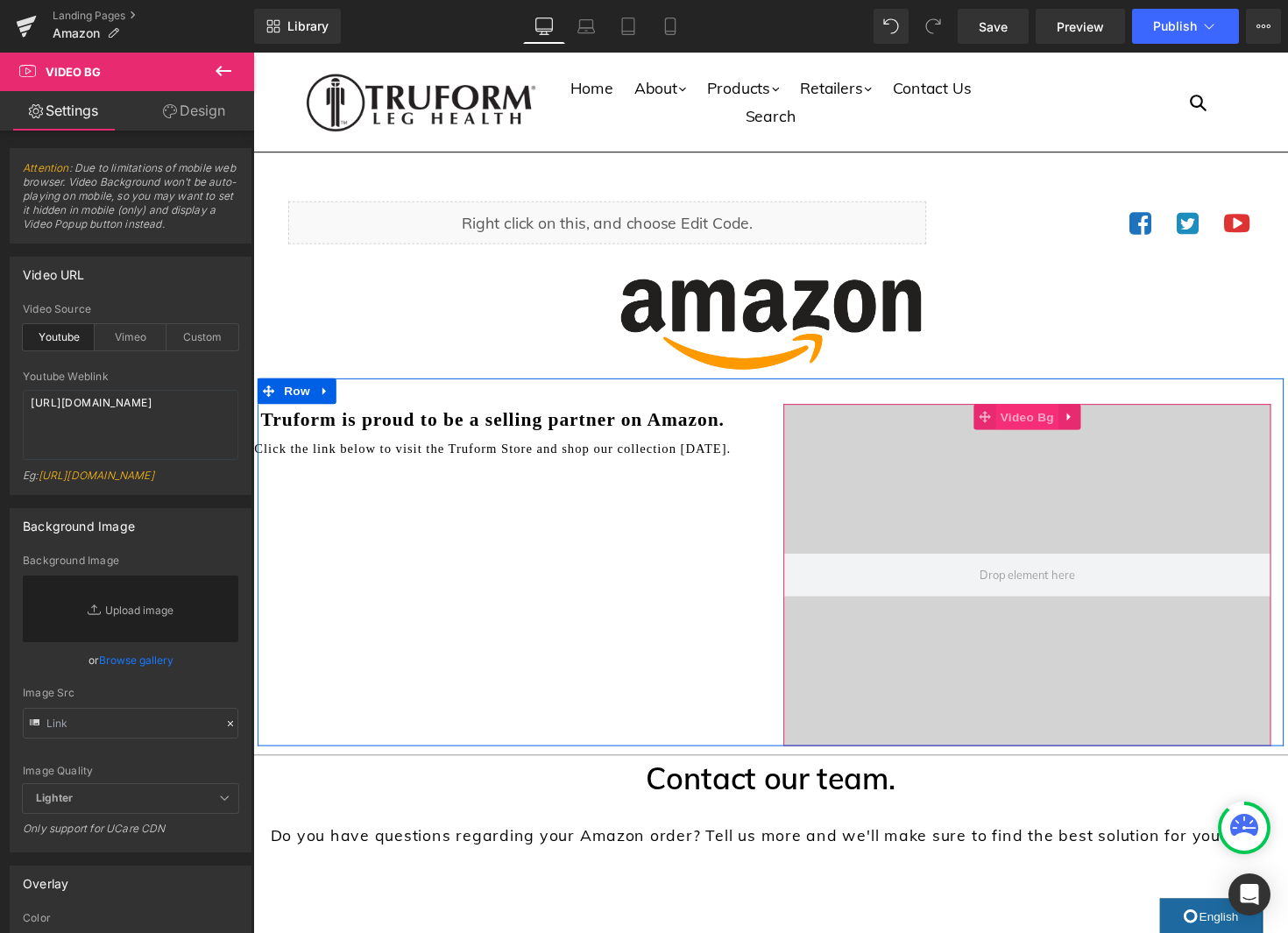
click at [1043, 432] on span "Video Bg" at bounding box center [1046, 426] width 64 height 27
click at [1088, 430] on icon at bounding box center [1088, 426] width 12 height 13
click at [1098, 428] on icon at bounding box center [1100, 426] width 12 height 12
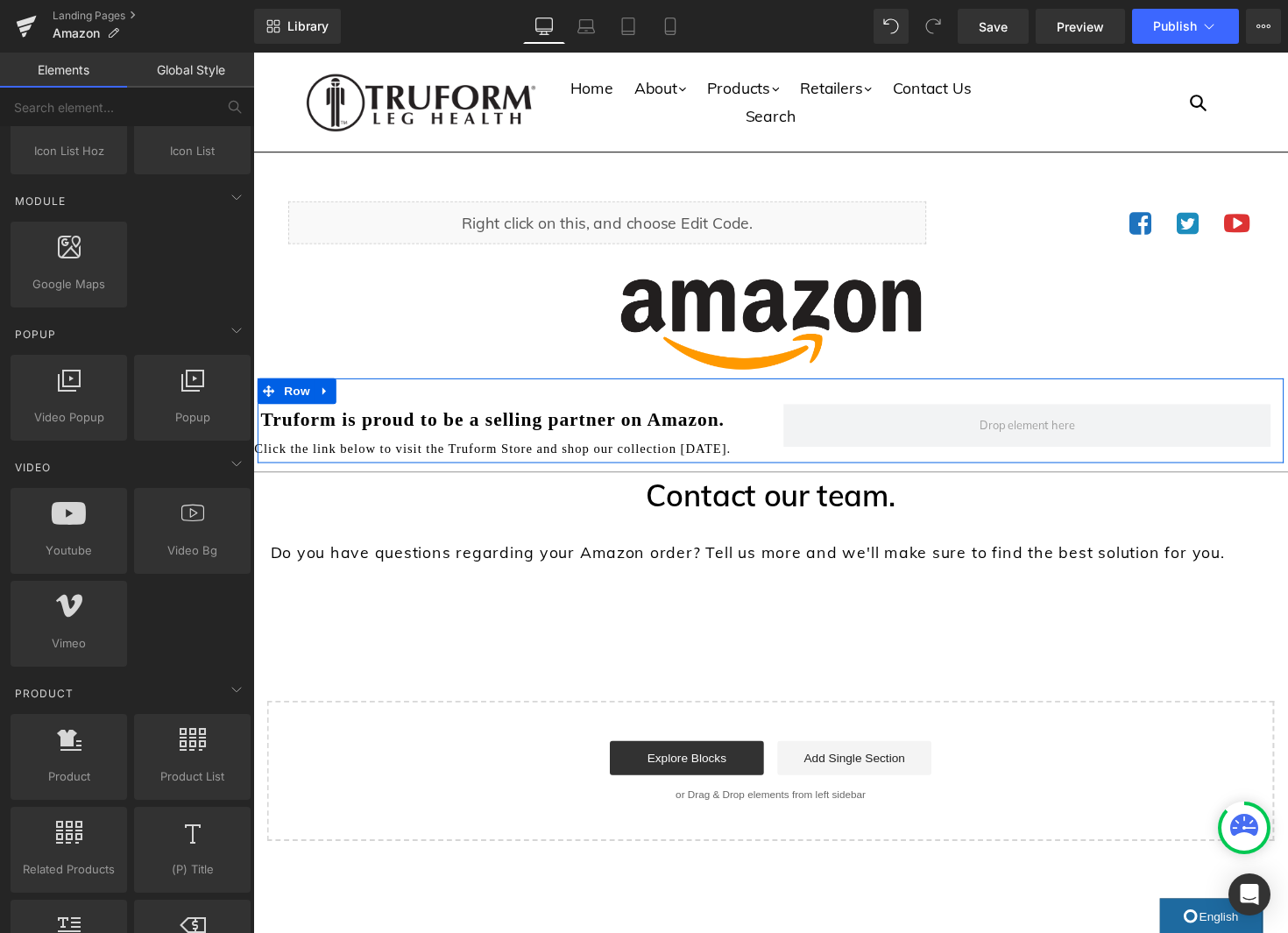
scroll to position [837, 0]
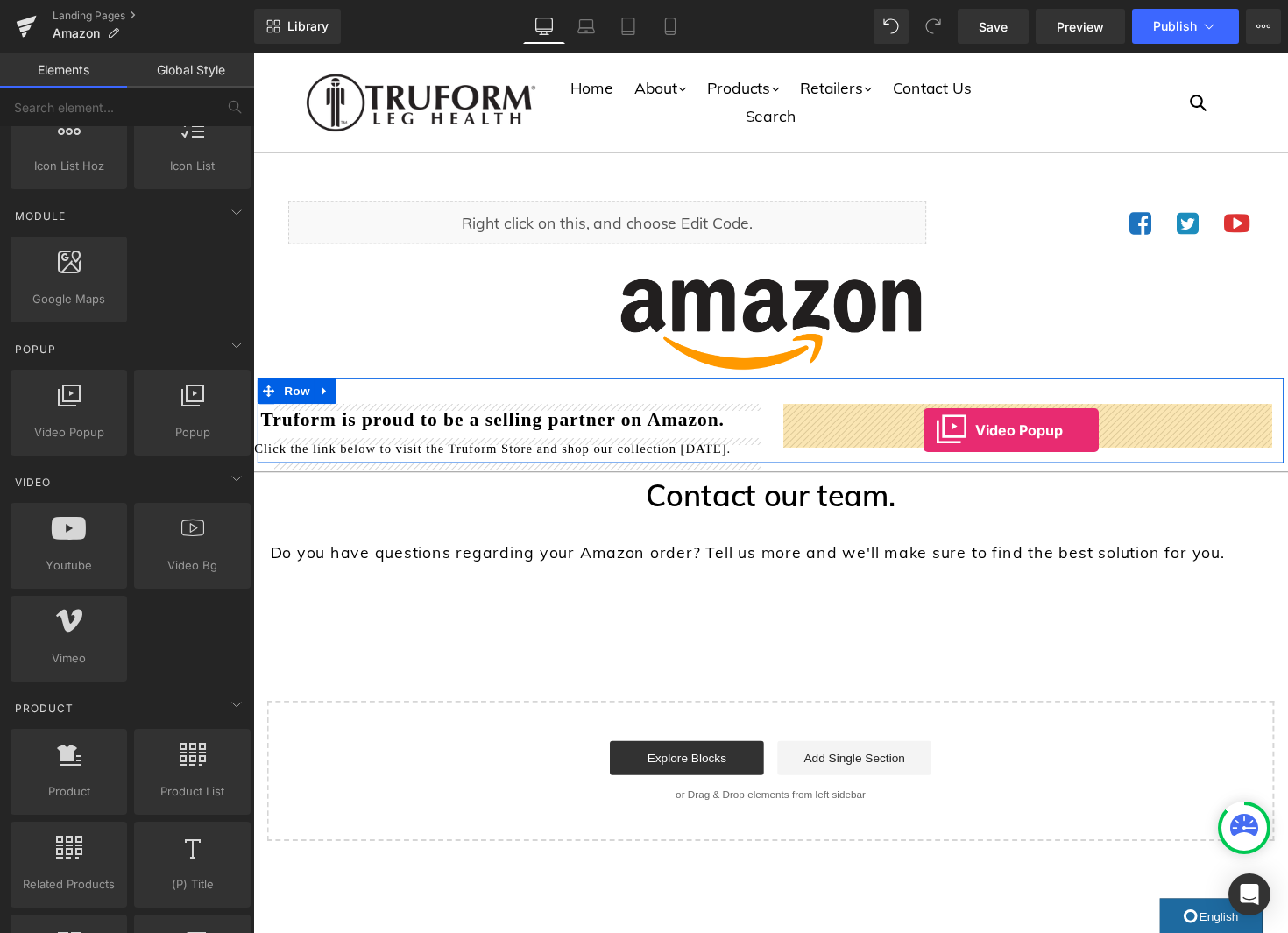
drag, startPoint x: 338, startPoint y: 475, endPoint x: 940, endPoint y: 439, distance: 603.1
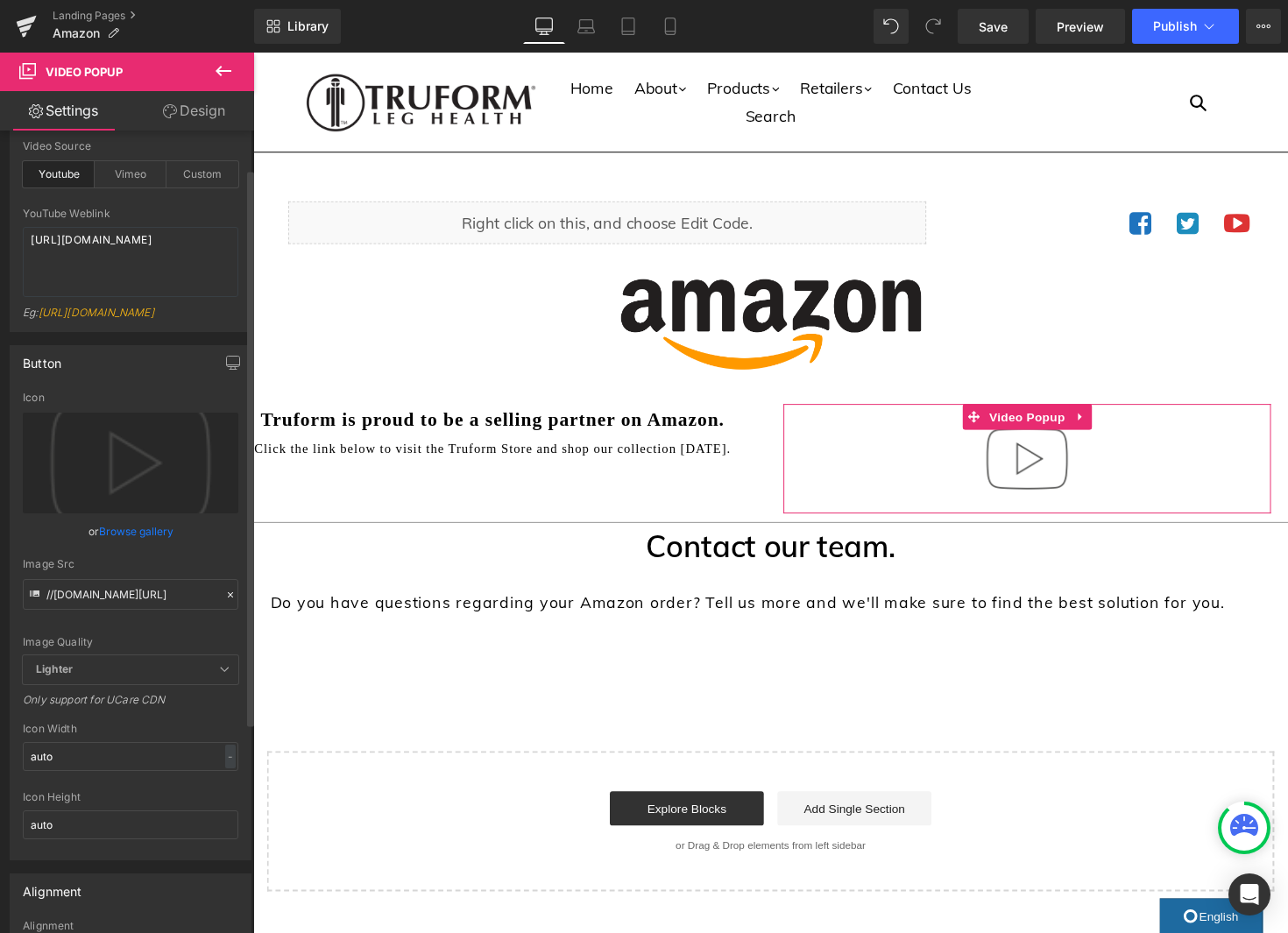
scroll to position [0, 0]
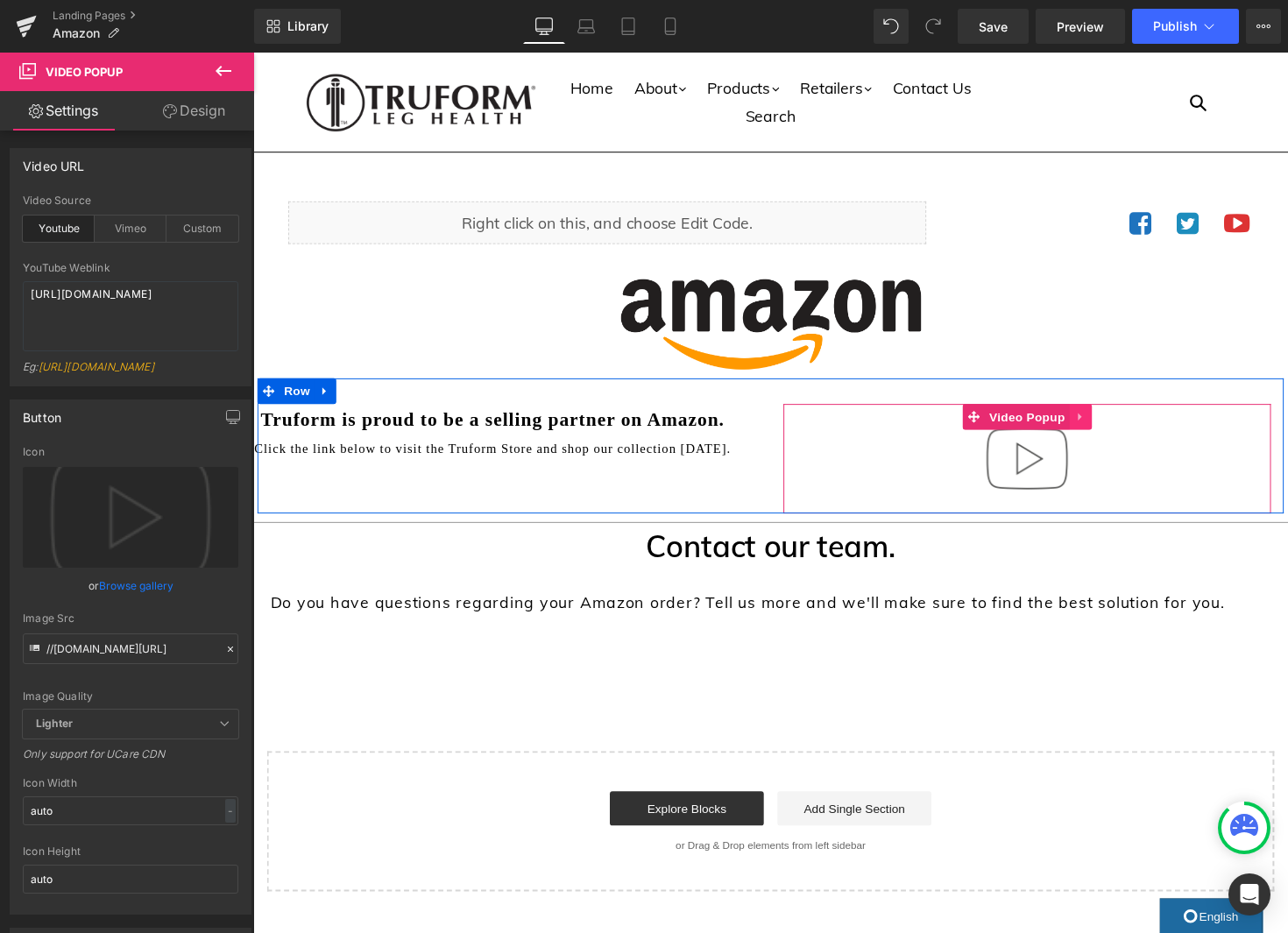
click at [1097, 429] on icon at bounding box center [1099, 427] width 4 height 8
click at [1109, 428] on icon at bounding box center [1111, 426] width 12 height 13
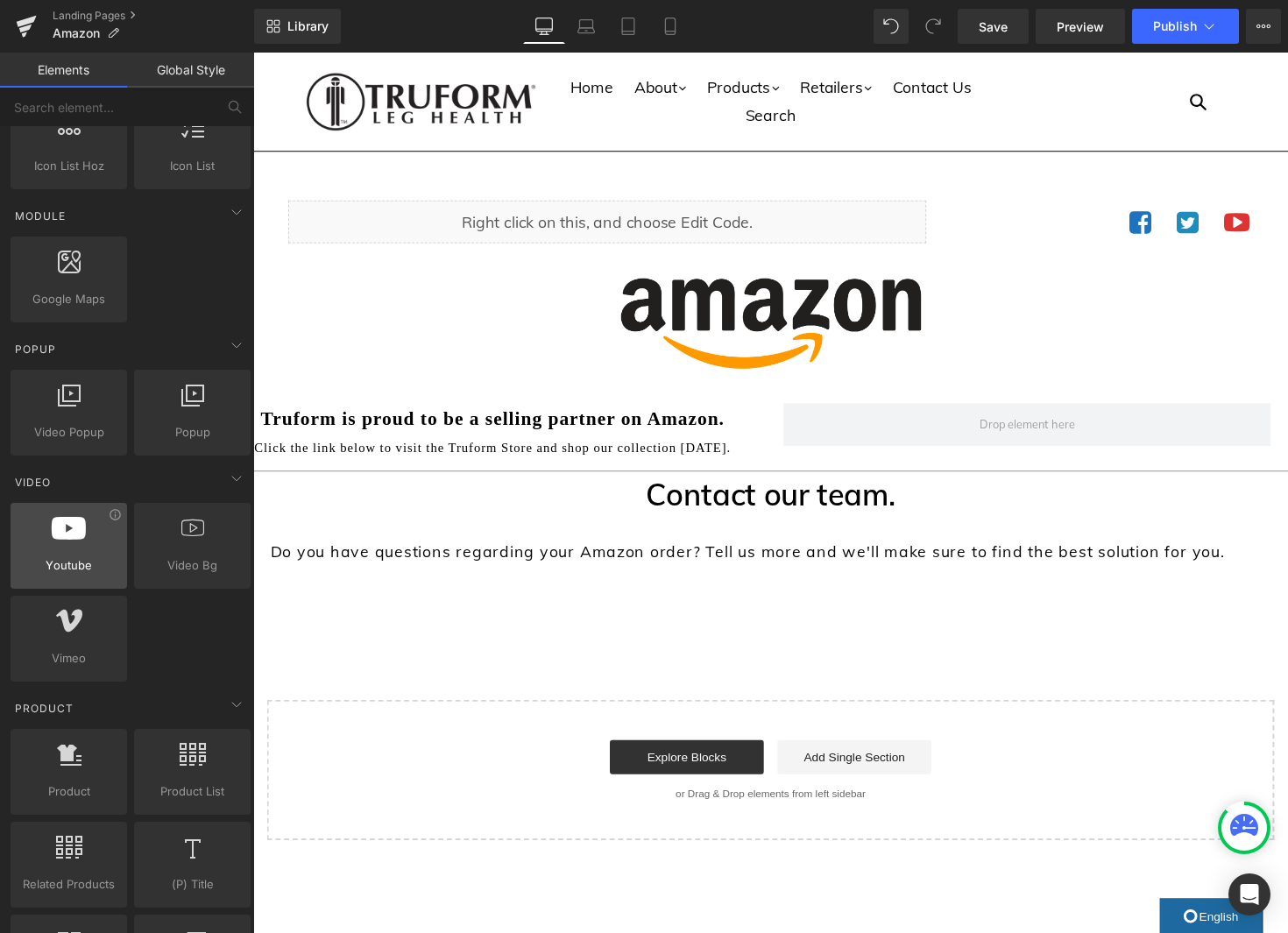
scroll to position [834, 0]
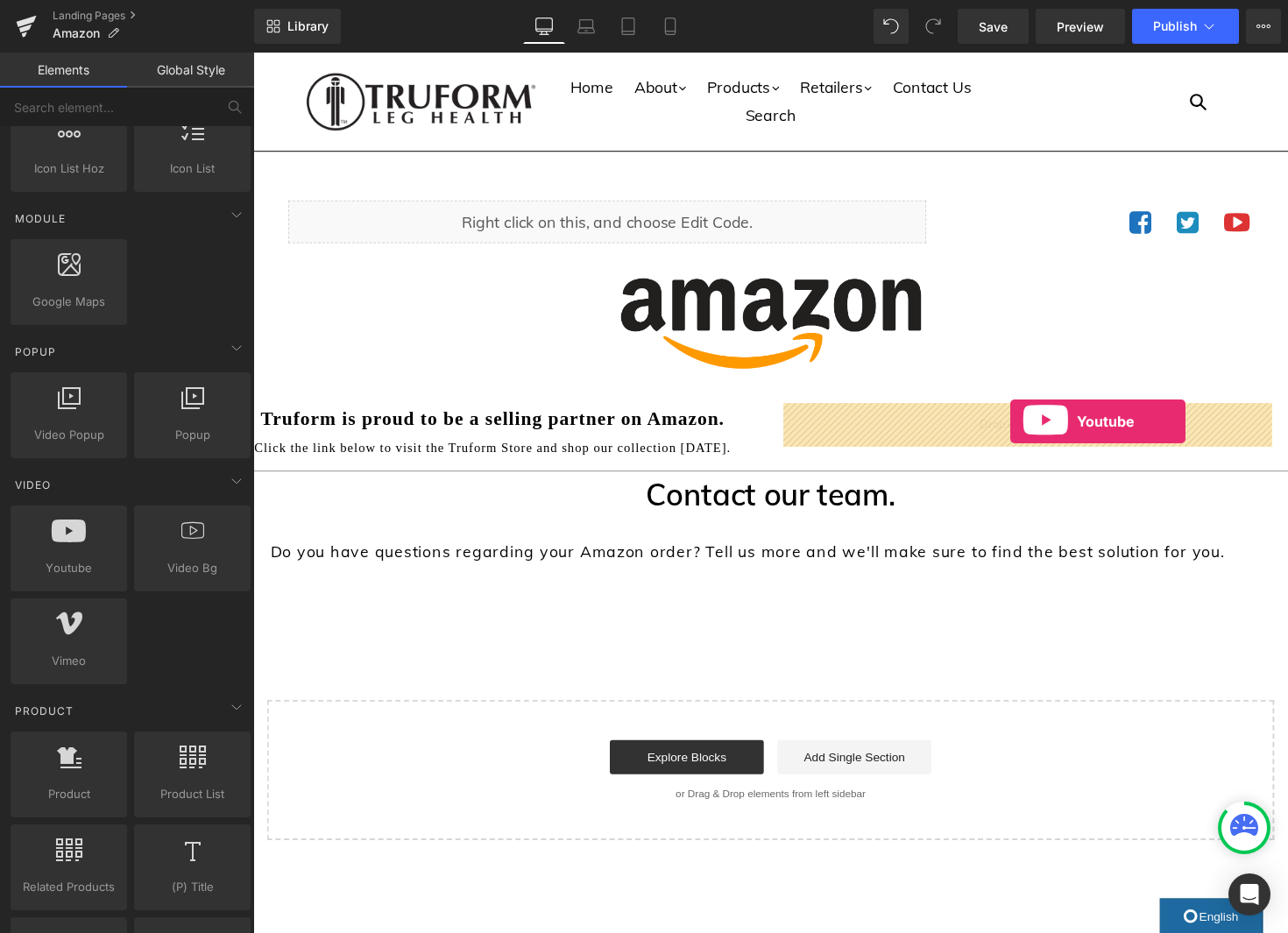
drag, startPoint x: 327, startPoint y: 608, endPoint x: 1028, endPoint y: 430, distance: 723.2
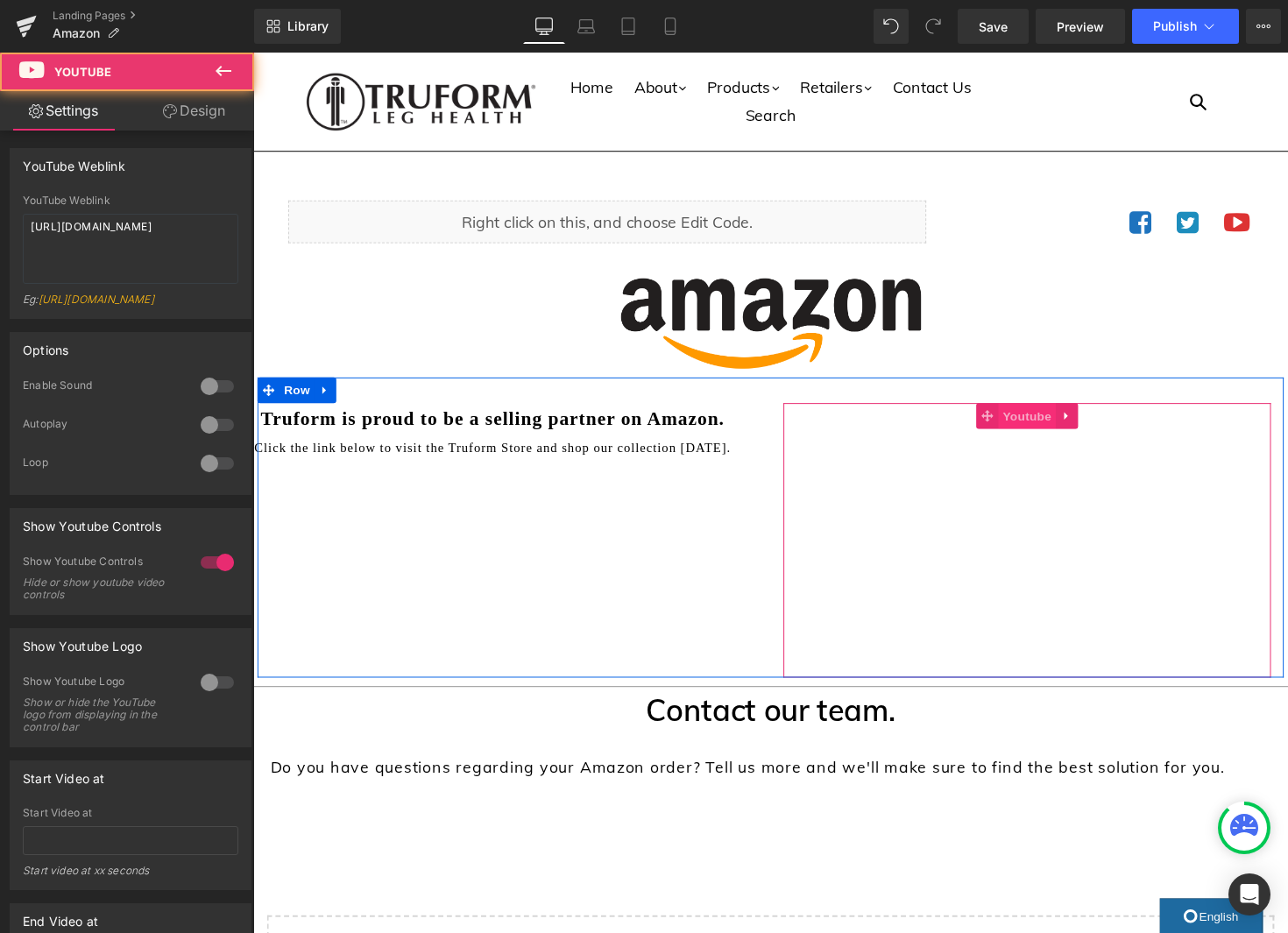
scroll to position [0, 0]
click at [1043, 423] on span "Youtube" at bounding box center [1045, 426] width 58 height 27
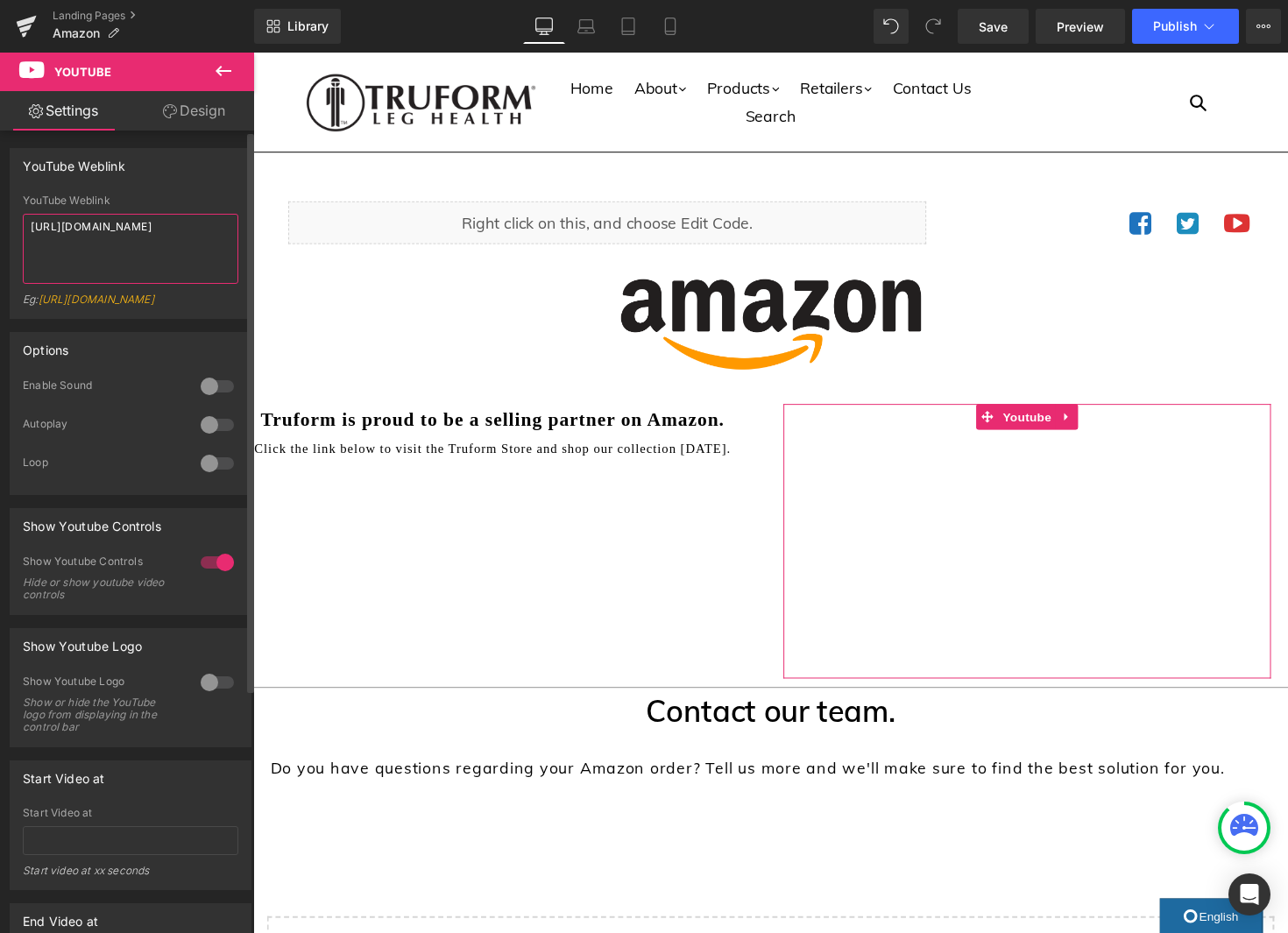
click at [141, 232] on textarea "https://www.youtube.com/watch?v=OQBlWco72c4" at bounding box center [130, 248] width 215 height 70
click at [141, 232] on textarea "https://www.youtube.com/watch?v=OQBlWco72c4" at bounding box center [130, 245] width 215 height 70
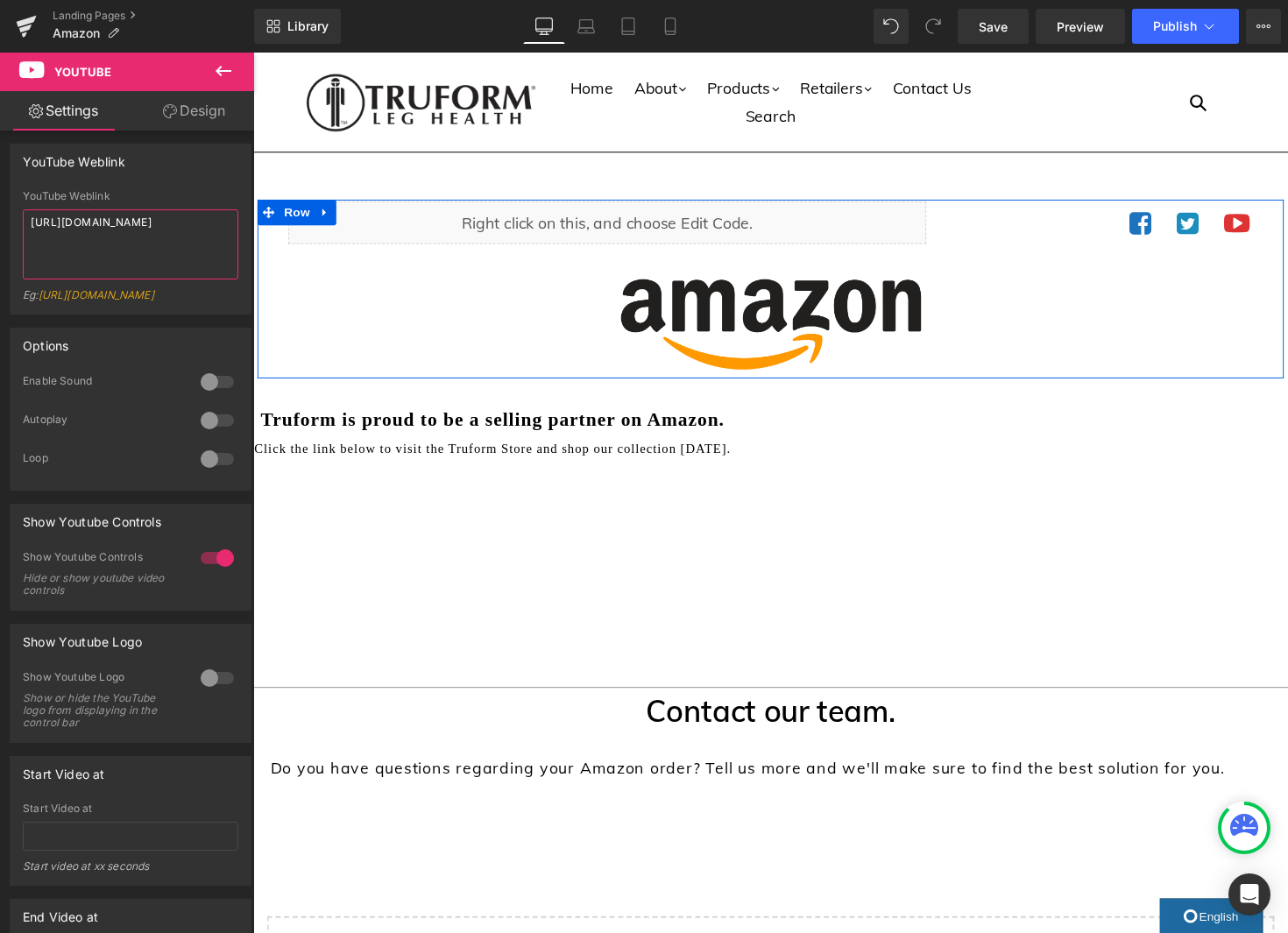
paste textarea "youtu.be/lTsS953v_ks"
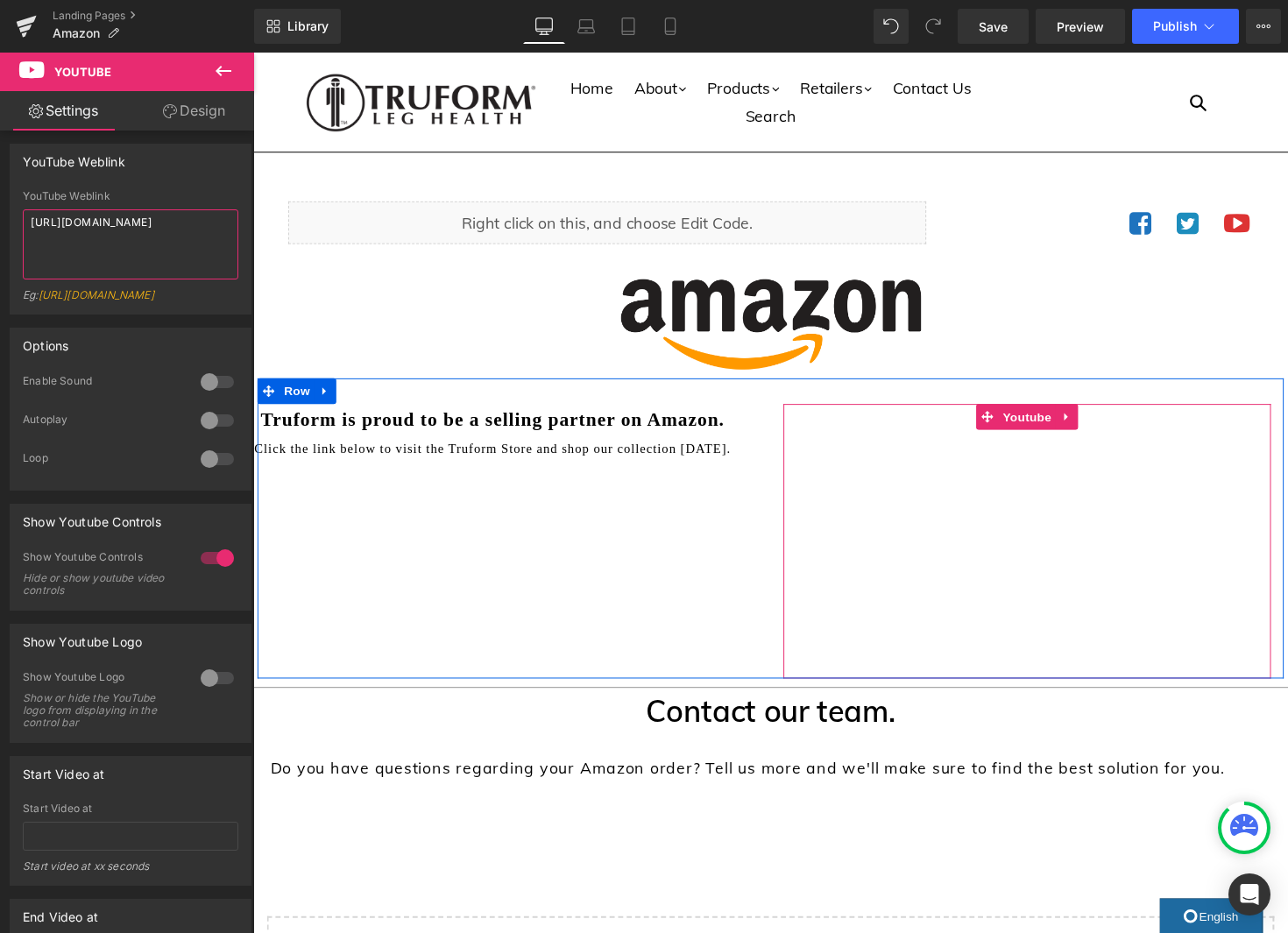
type textarea "https://youtu.be/lTsS953v_ks"
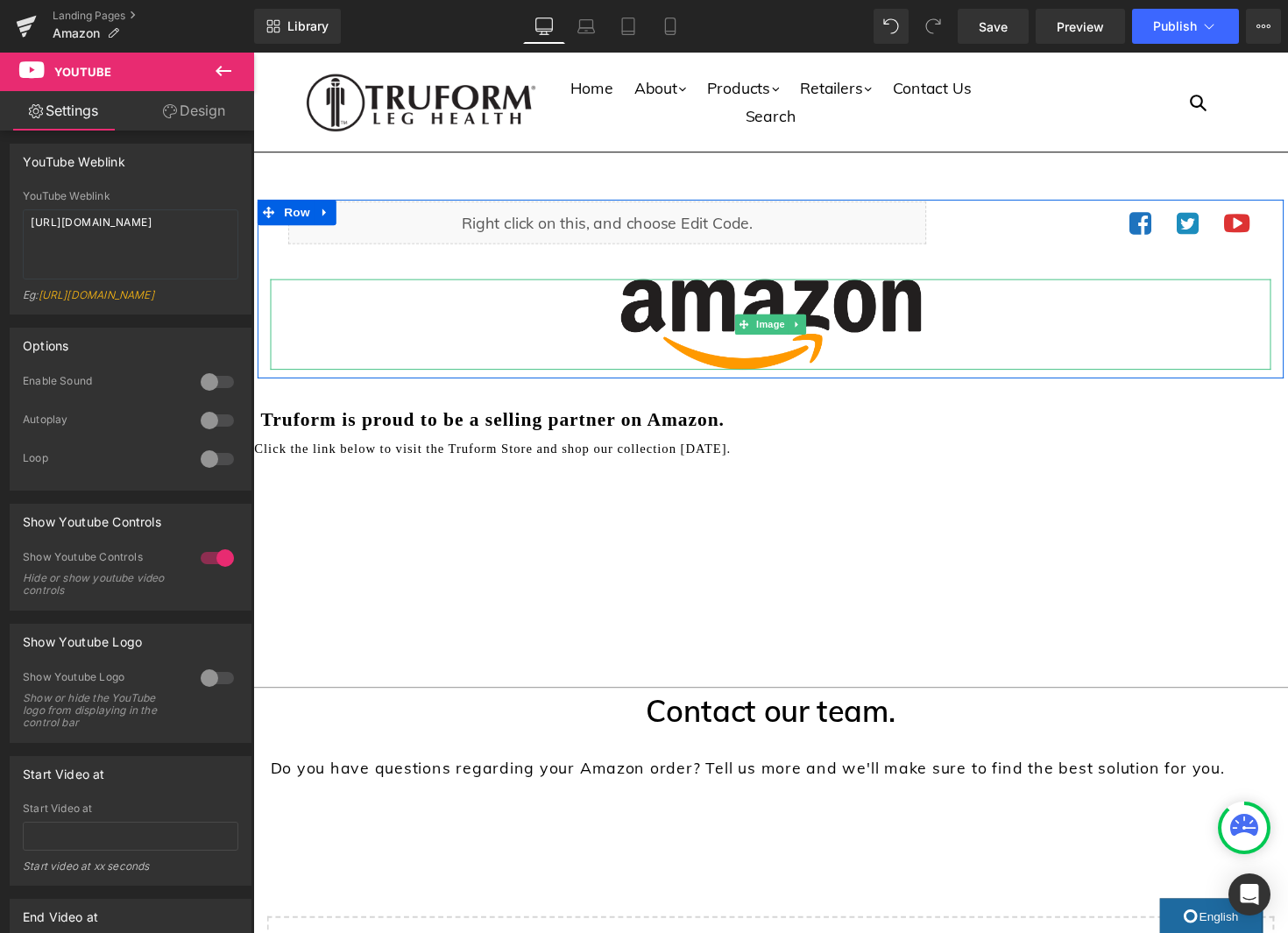
click at [1161, 345] on div at bounding box center [783, 331] width 1025 height 93
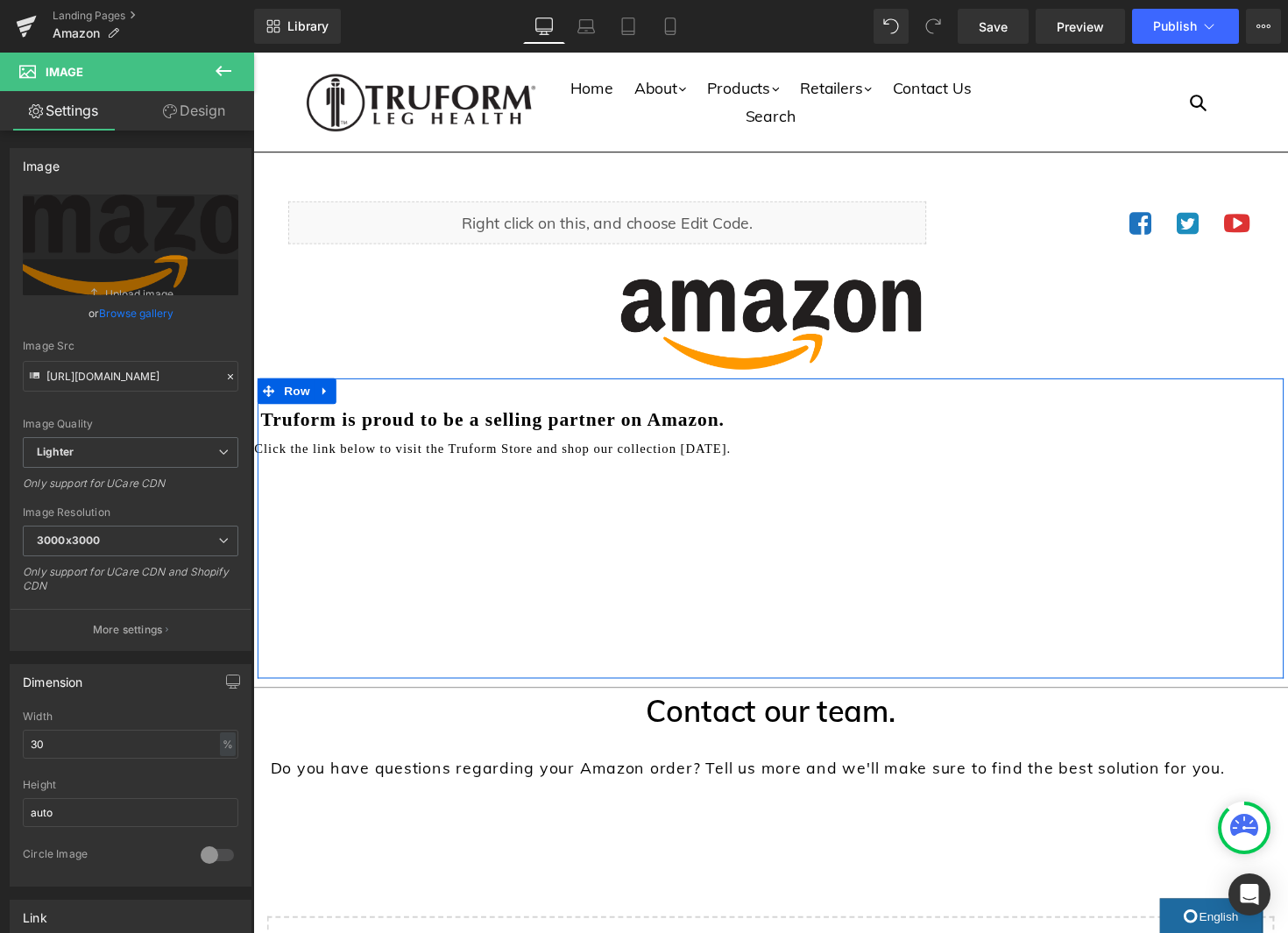
click at [800, 654] on div "Youtube" at bounding box center [1046, 553] width 500 height 281
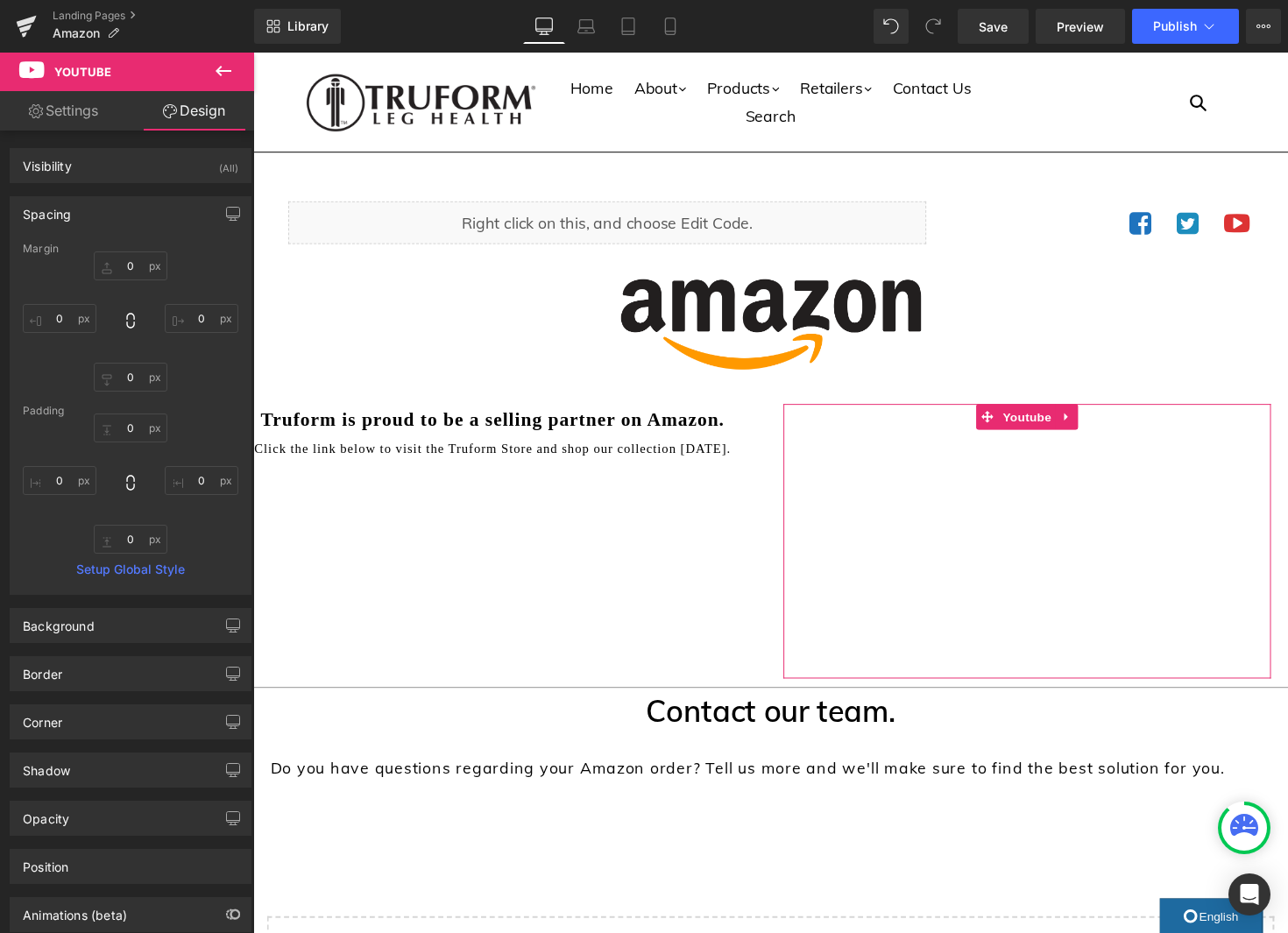
click at [61, 117] on link "Settings" at bounding box center [63, 111] width 127 height 39
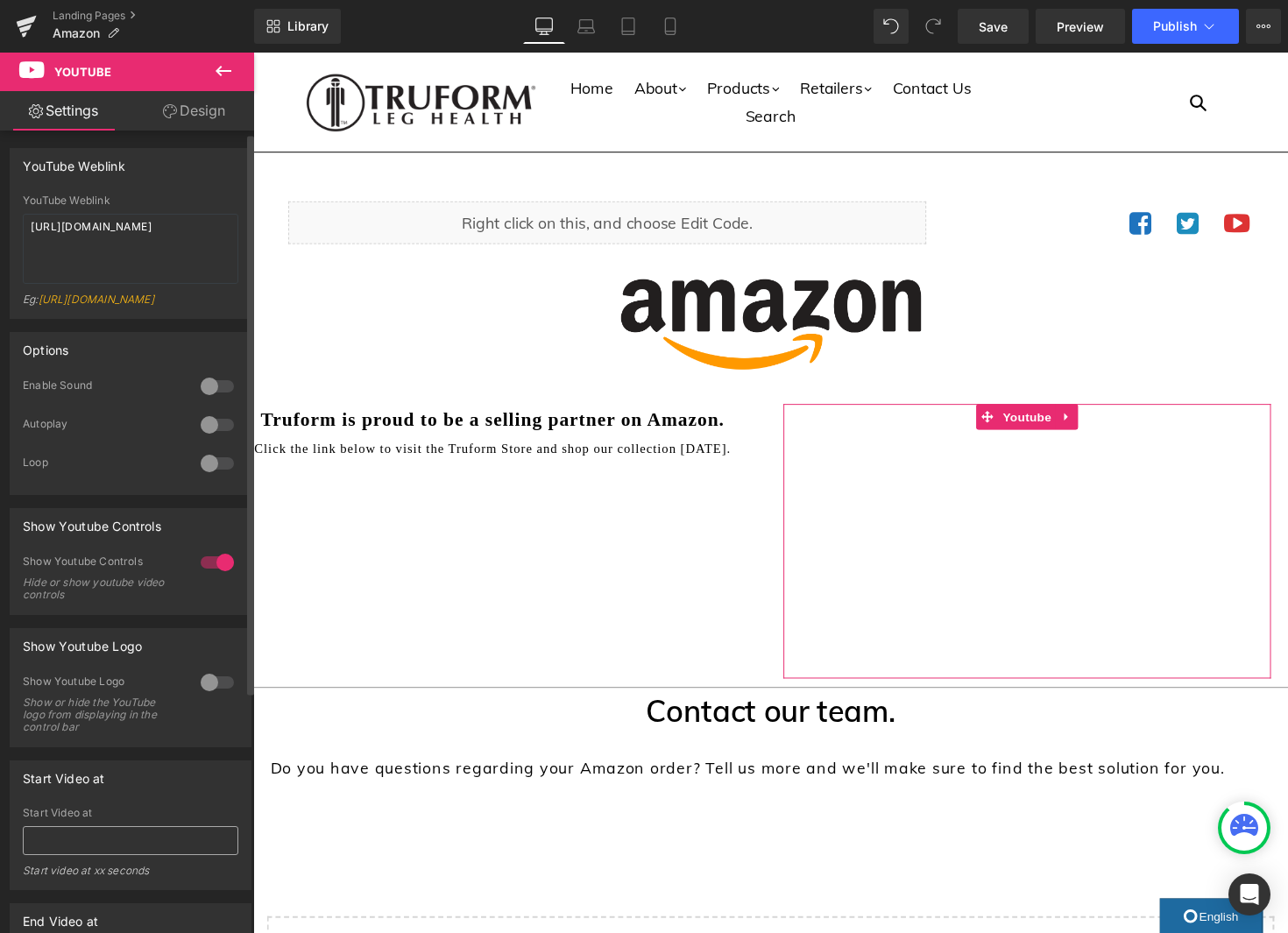
scroll to position [0, 0]
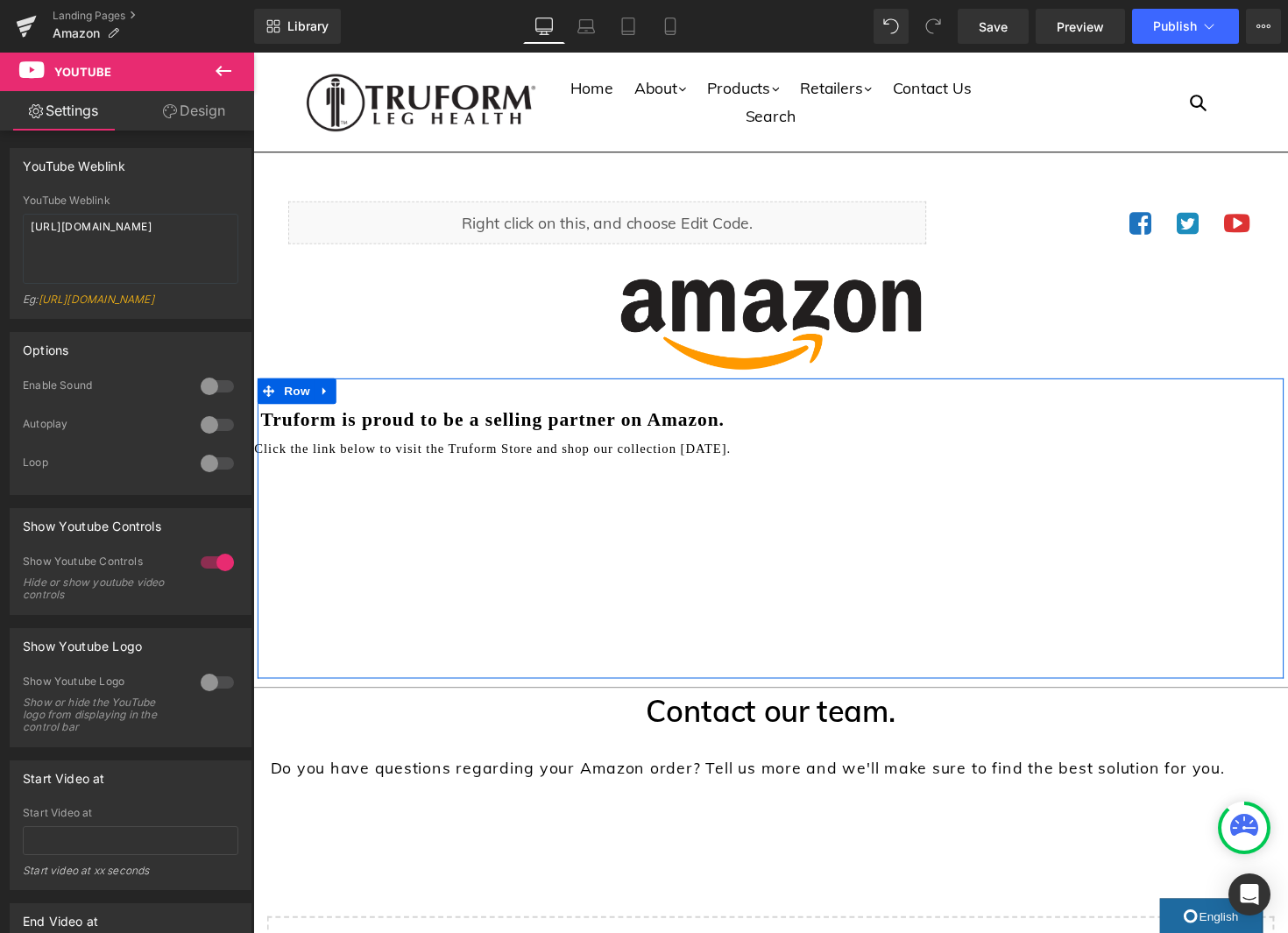
click at [485, 614] on div "Truform is proud to be a selling partner on Amazon. Text Block Click the link b…" at bounding box center [783, 539] width 1051 height 307
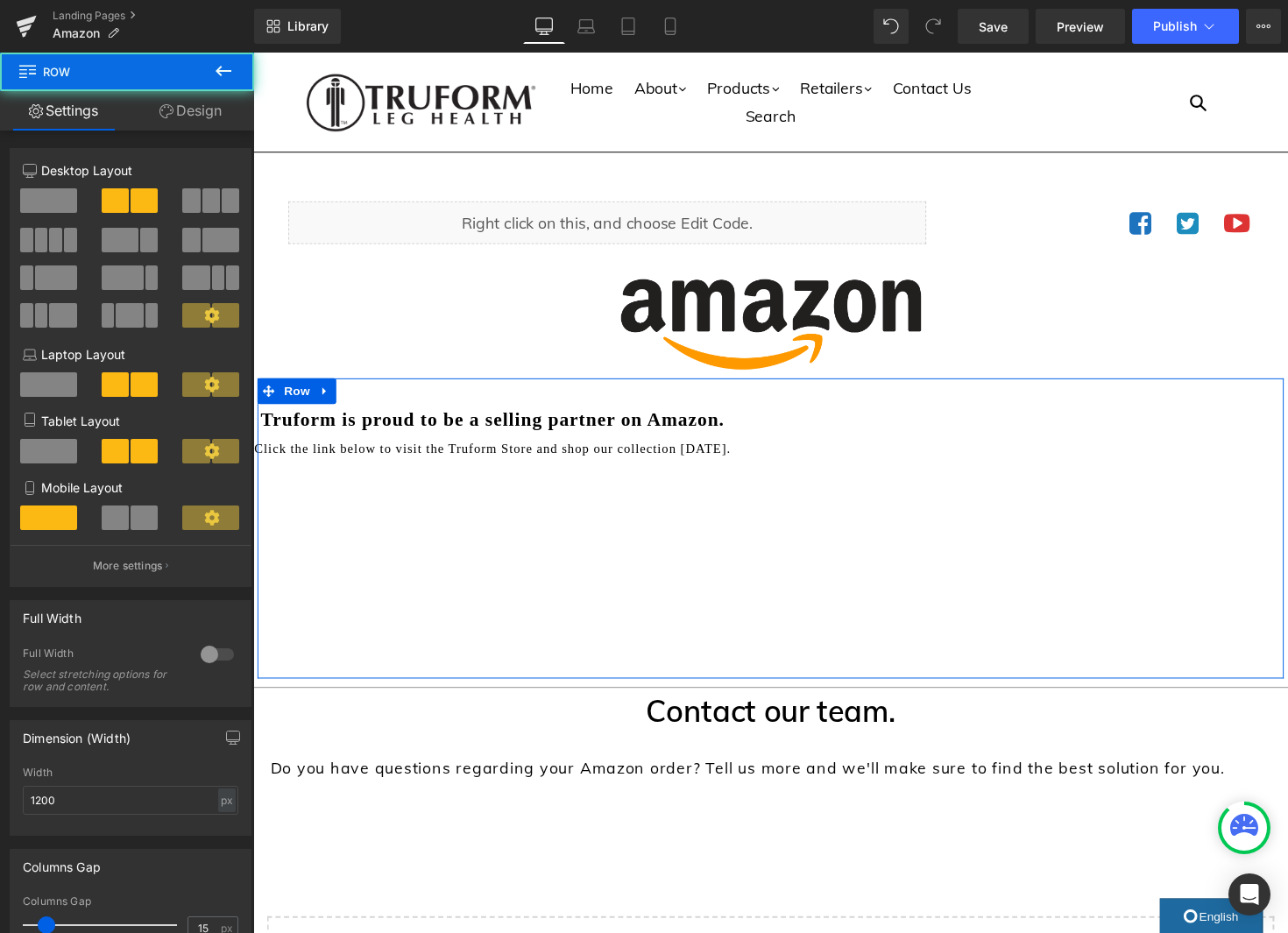
scroll to position [1, 0]
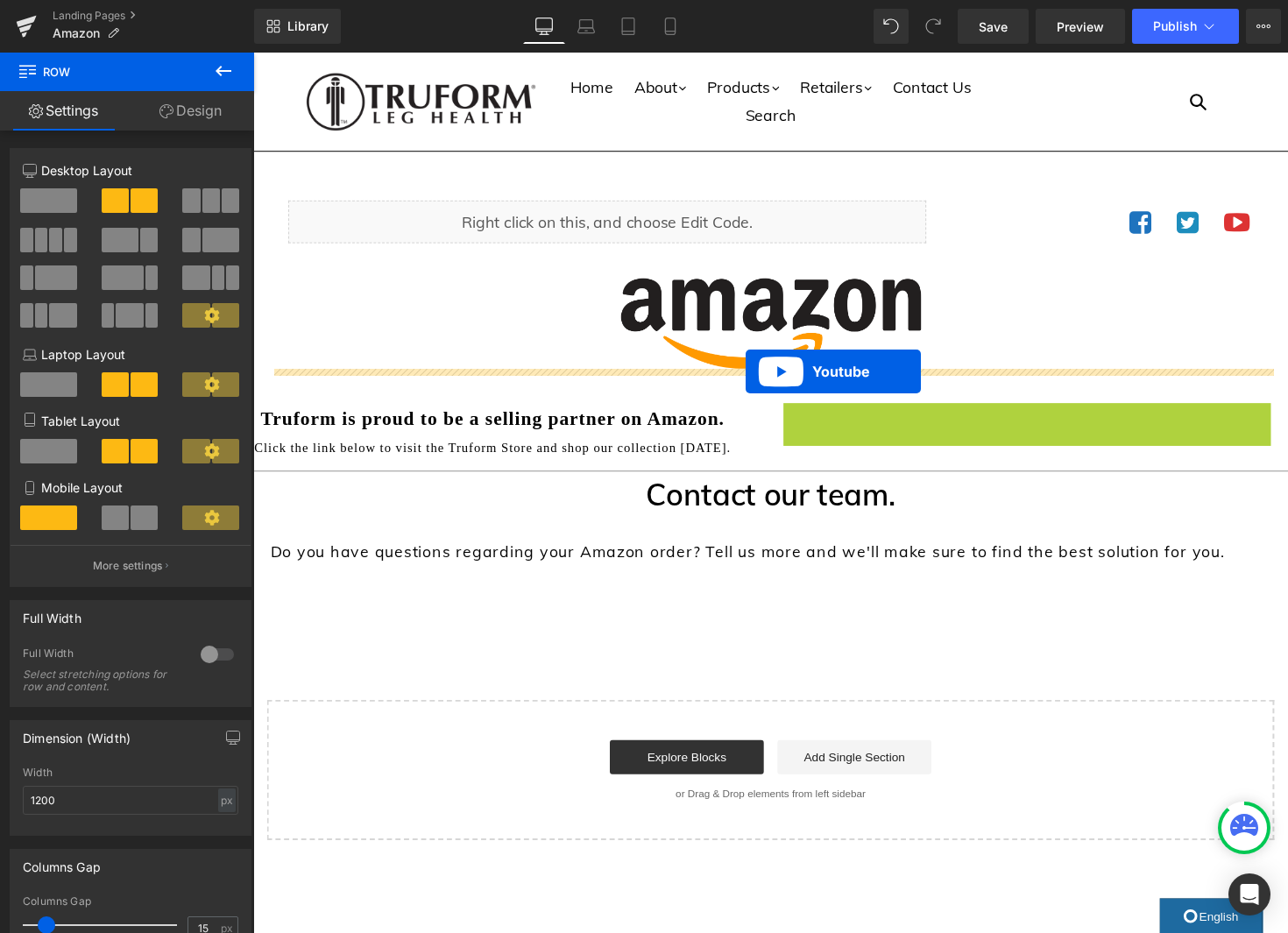
drag, startPoint x: 1035, startPoint y: 422, endPoint x: 758, endPoint y: 379, distance: 280.3
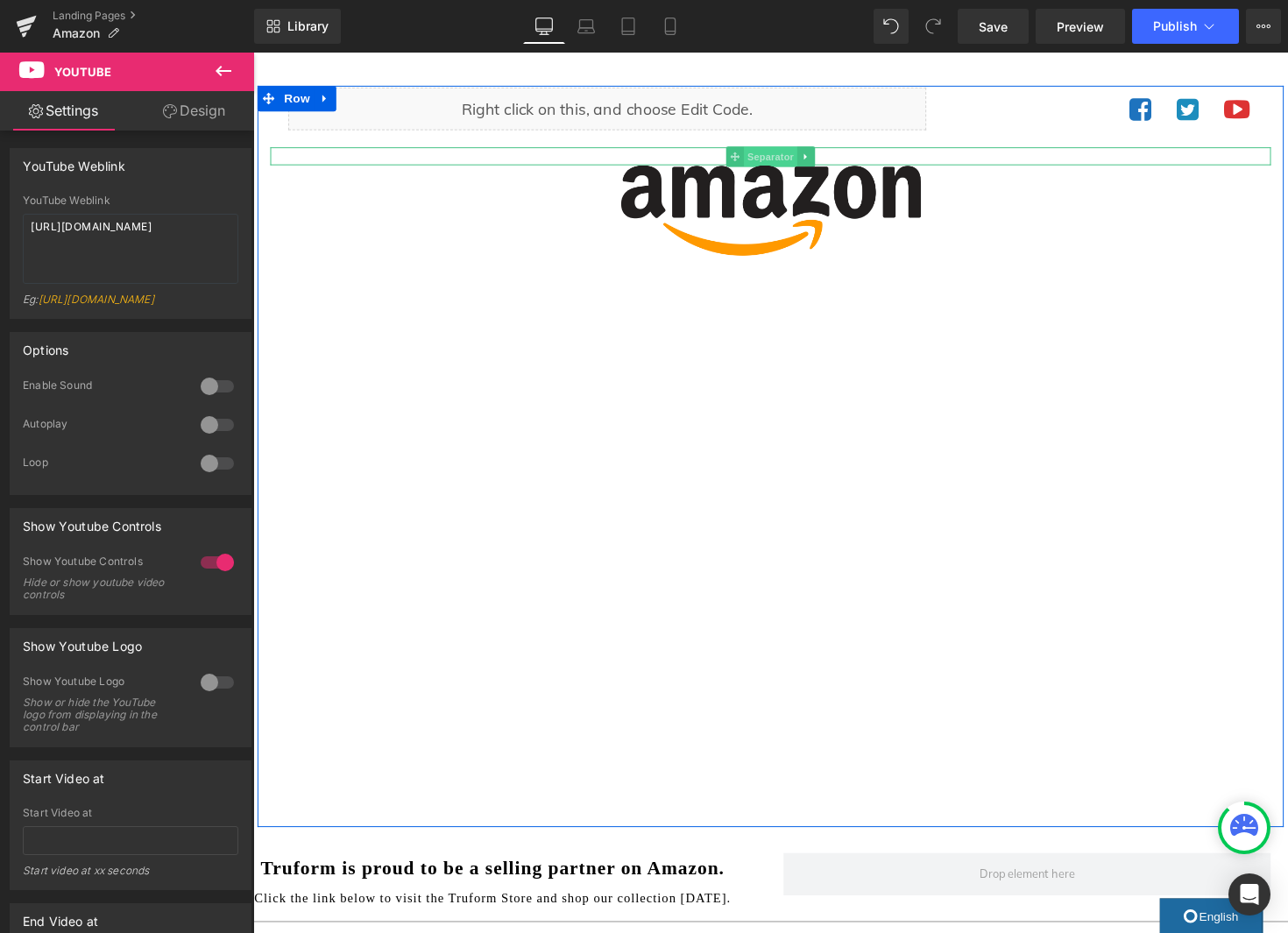
scroll to position [75, 0]
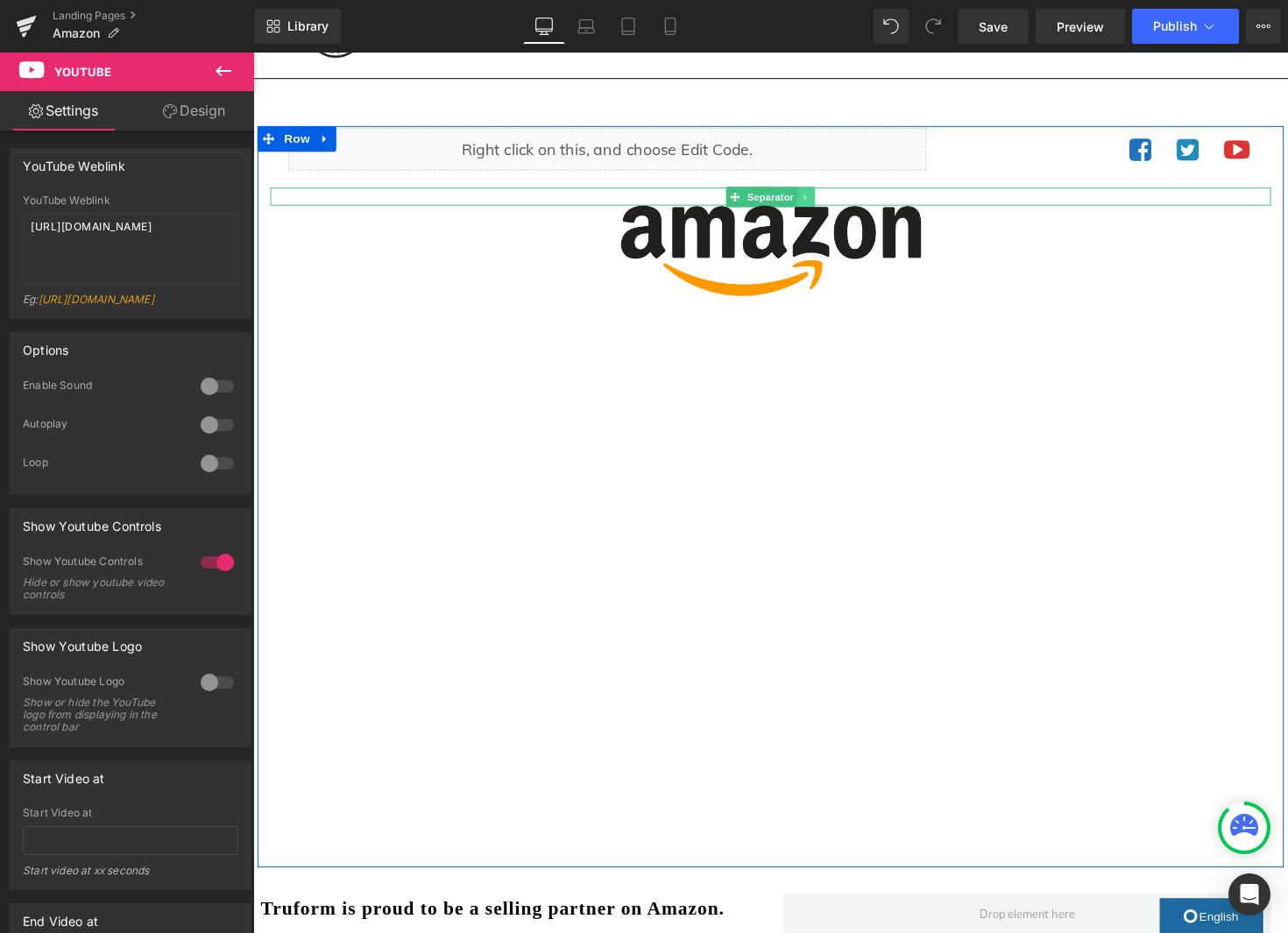
click at [818, 194] on link at bounding box center [819, 199] width 19 height 21
click at [810, 200] on icon at bounding box center [811, 200] width 10 height 10
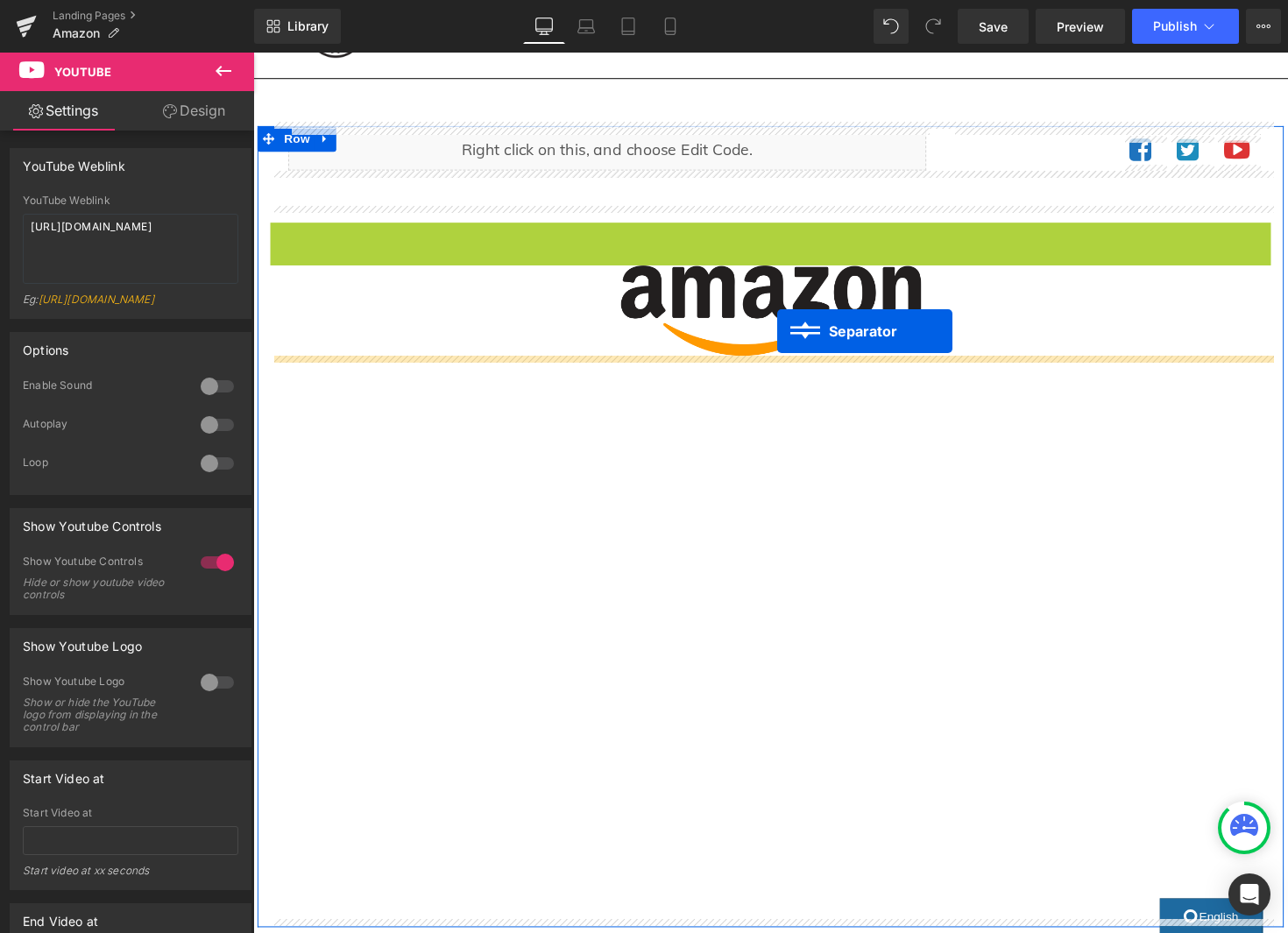
drag, startPoint x: 788, startPoint y: 272, endPoint x: 791, endPoint y: 345, distance: 73.1
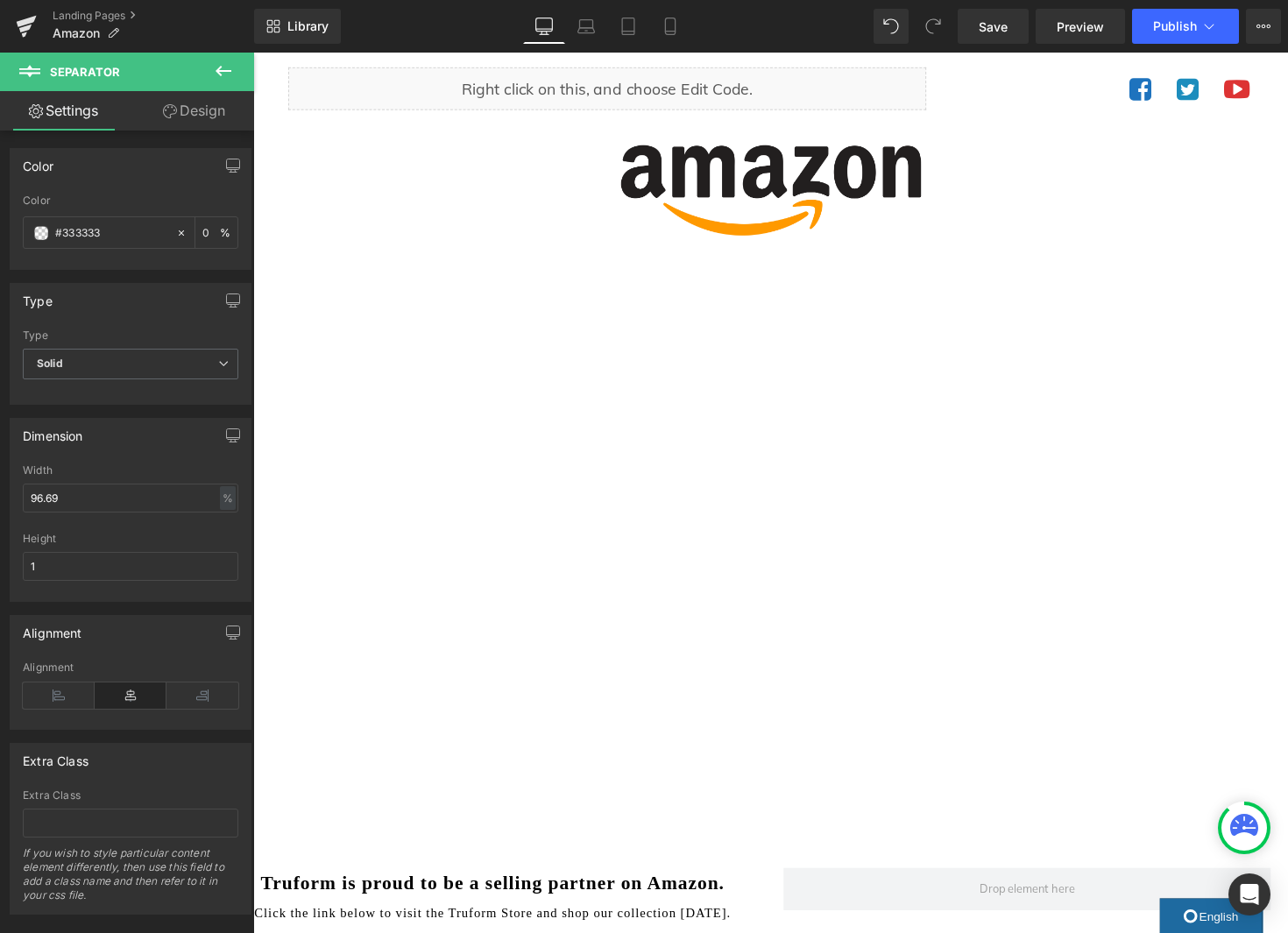
scroll to position [254, 0]
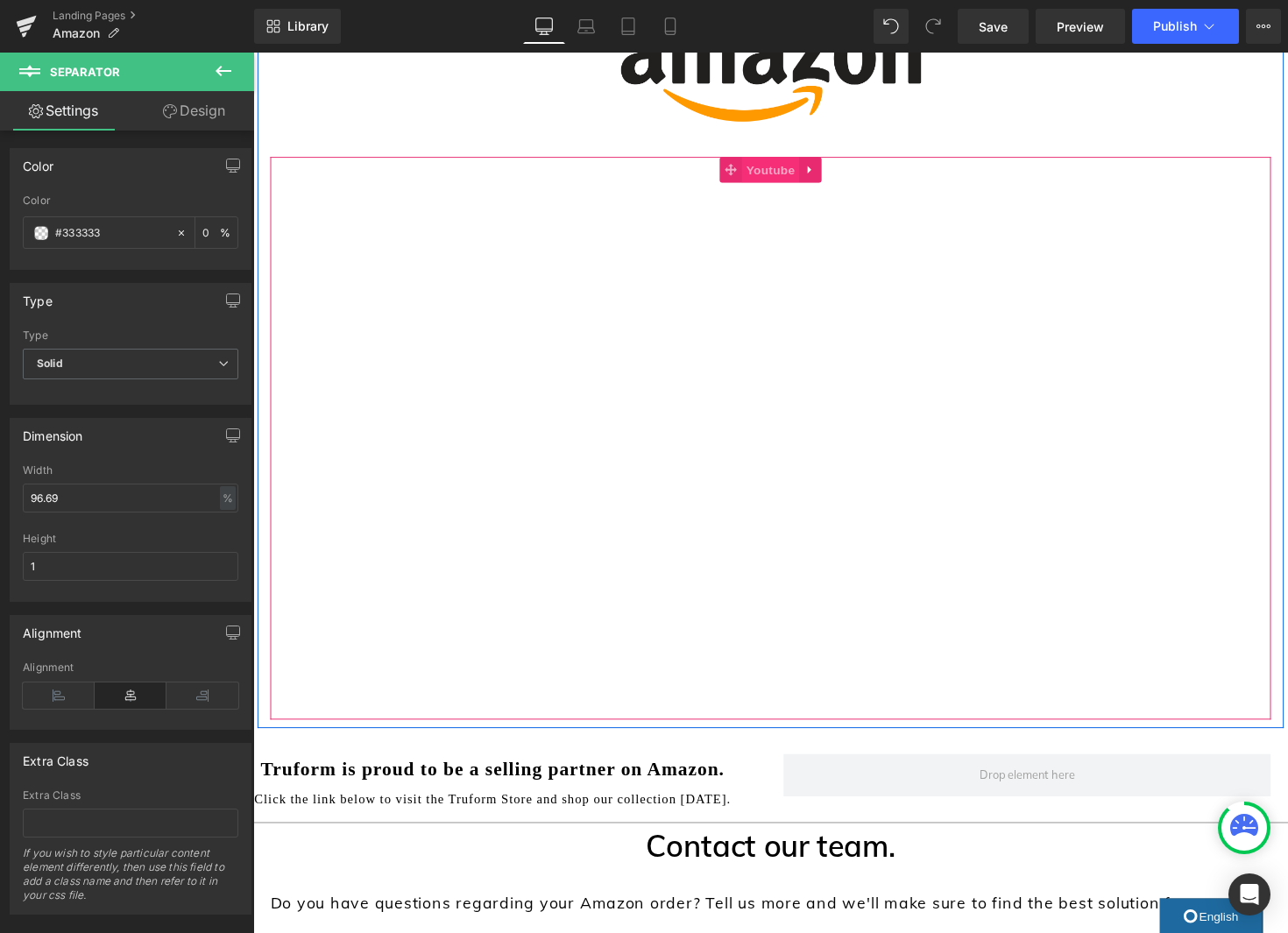
click at [792, 173] on span "Youtube" at bounding box center [782, 172] width 58 height 27
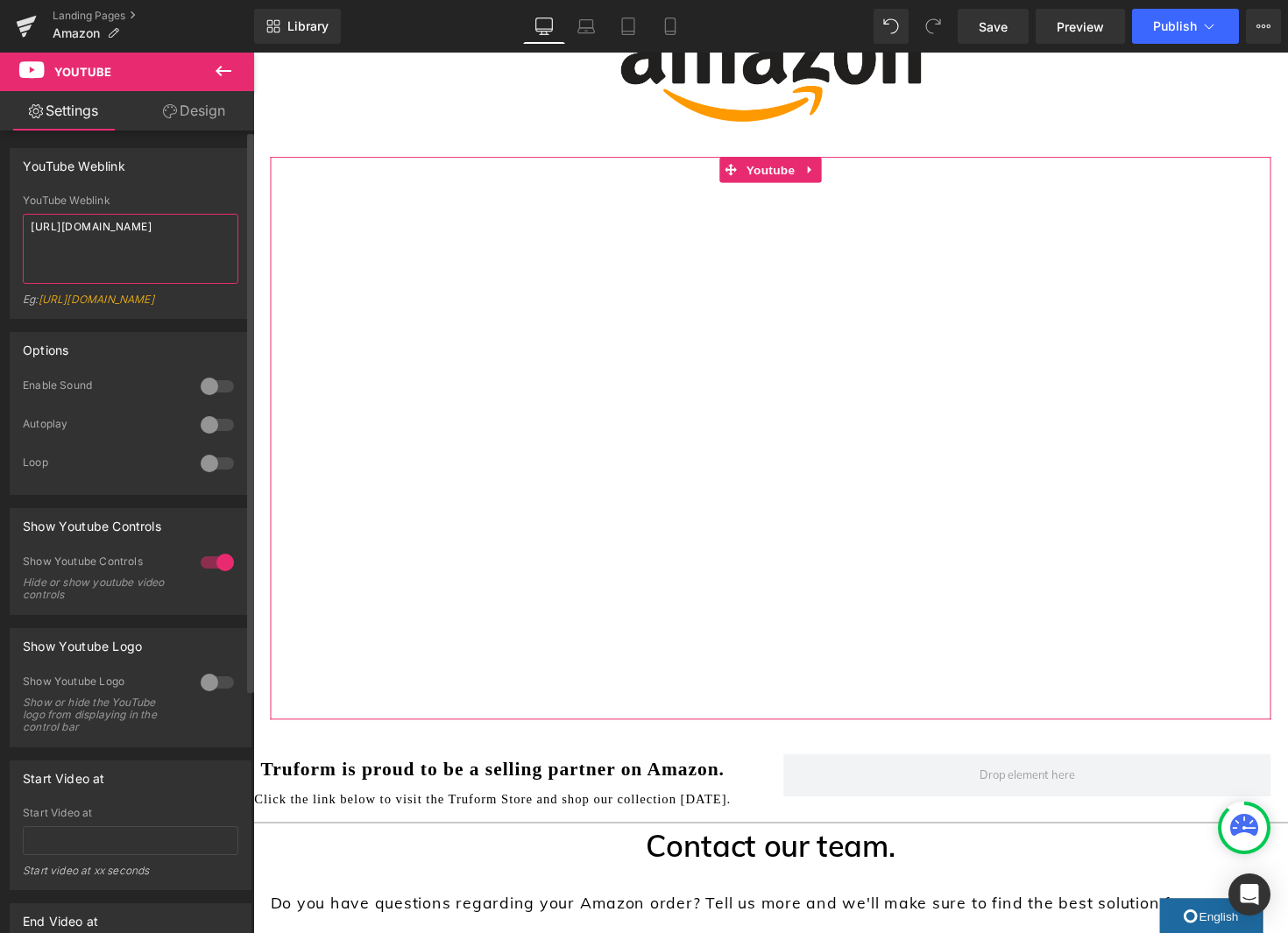
click at [139, 228] on textarea "https://youtu.be/lTsS953v_ks" at bounding box center [130, 248] width 215 height 70
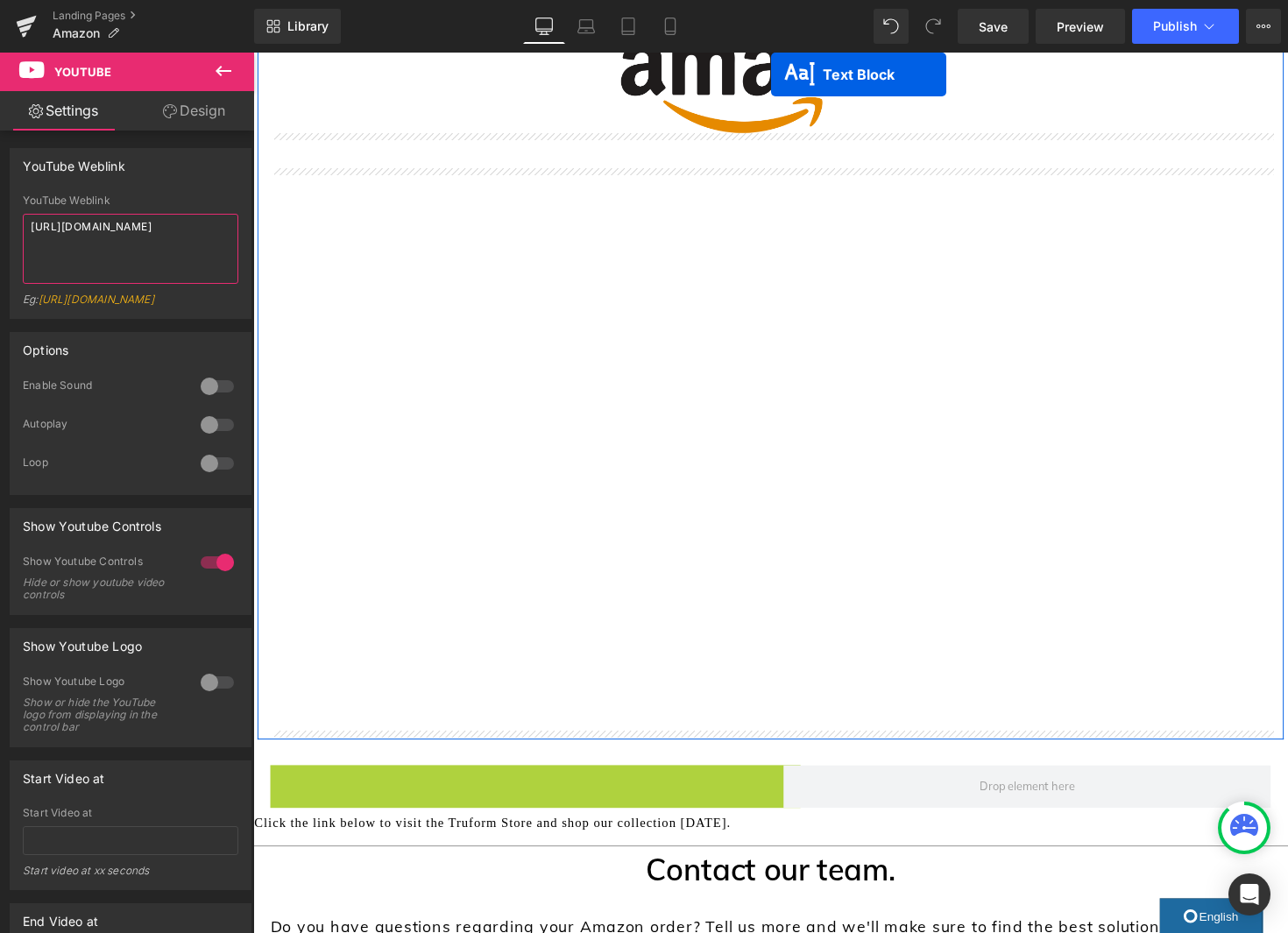
scroll to position [155, 0]
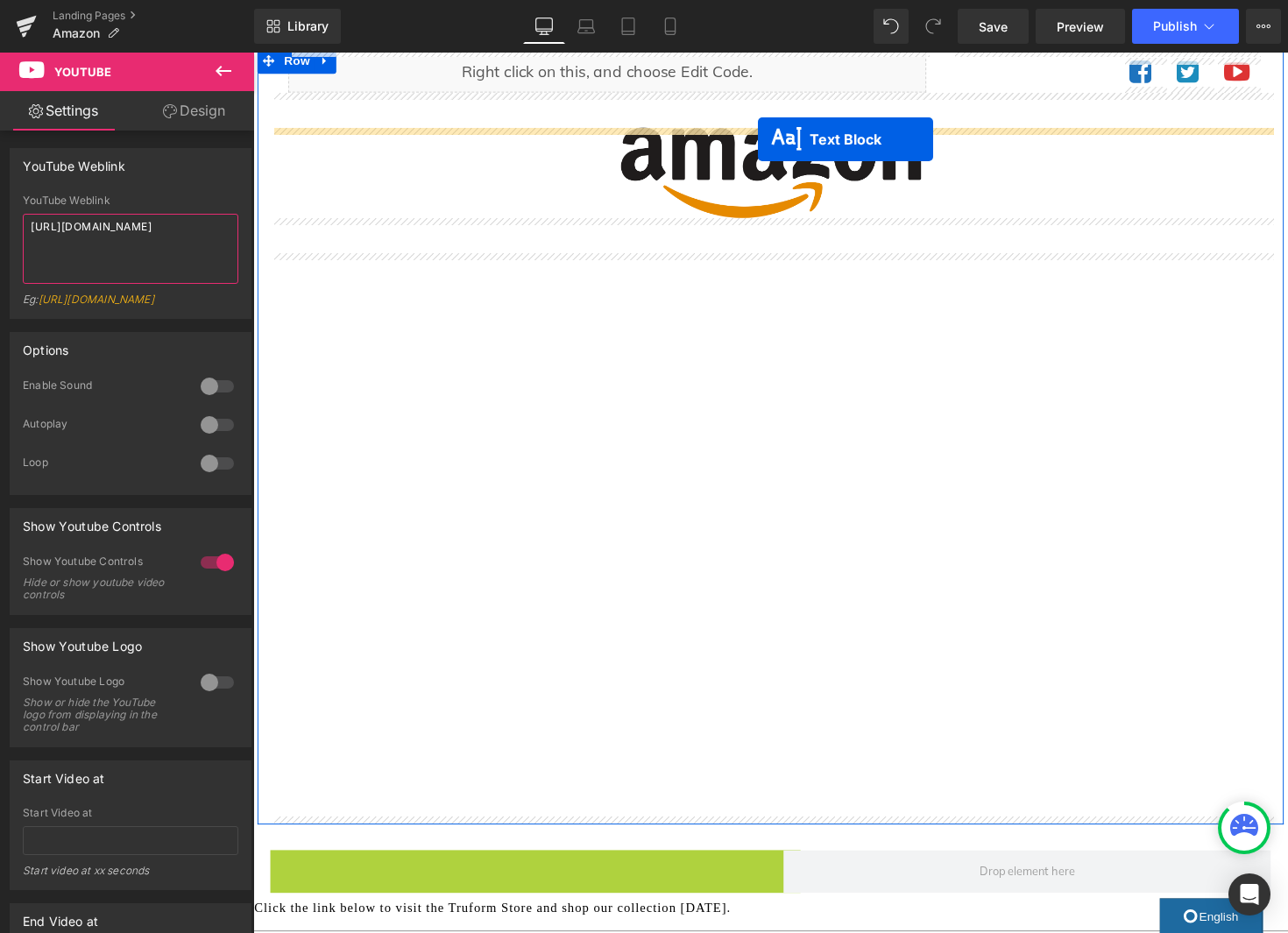
type textarea "https://youtu.be/lTsS953v_ksv"
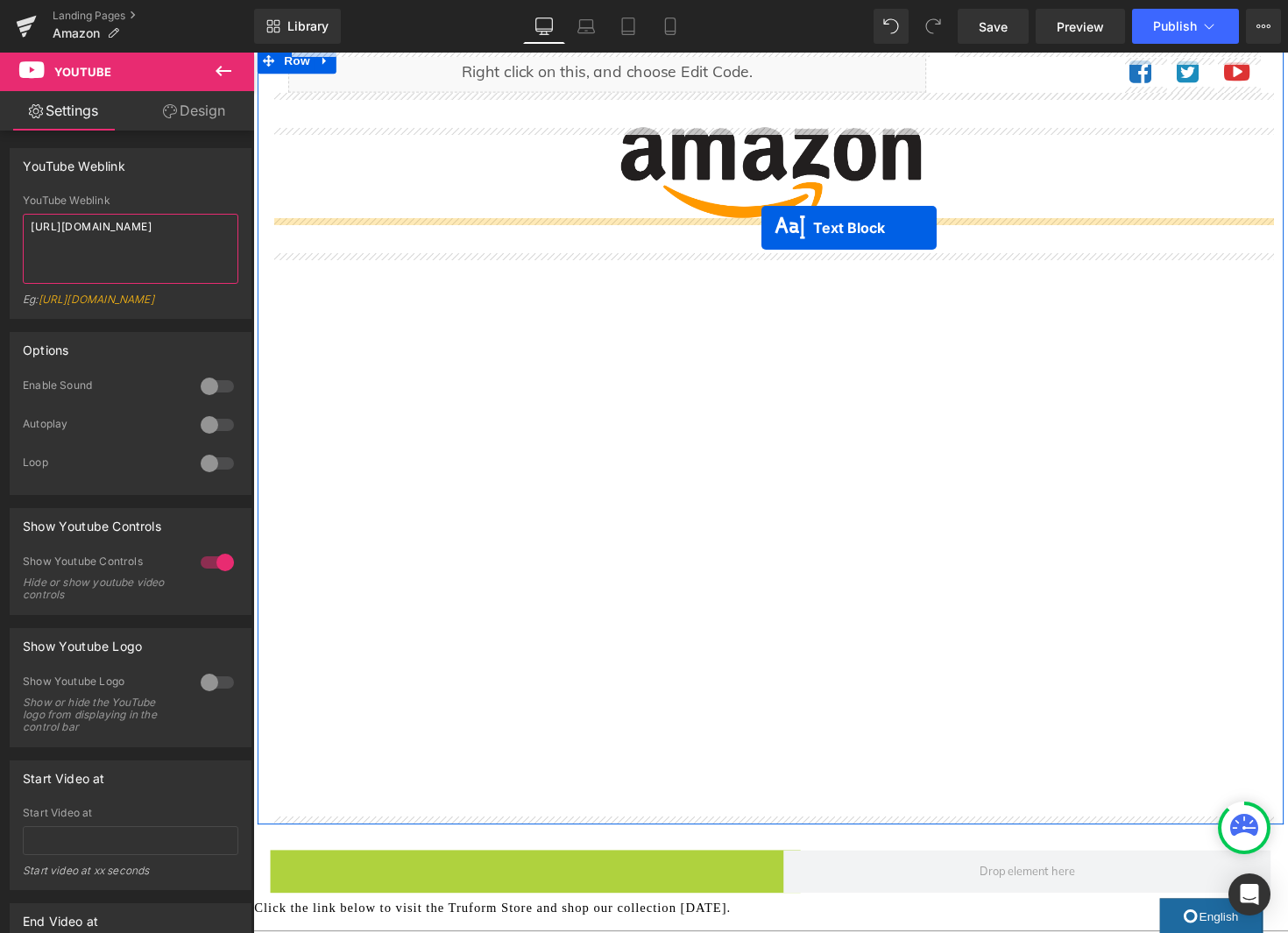
drag, startPoint x: 504, startPoint y: 720, endPoint x: 773, endPoint y: 232, distance: 557.2
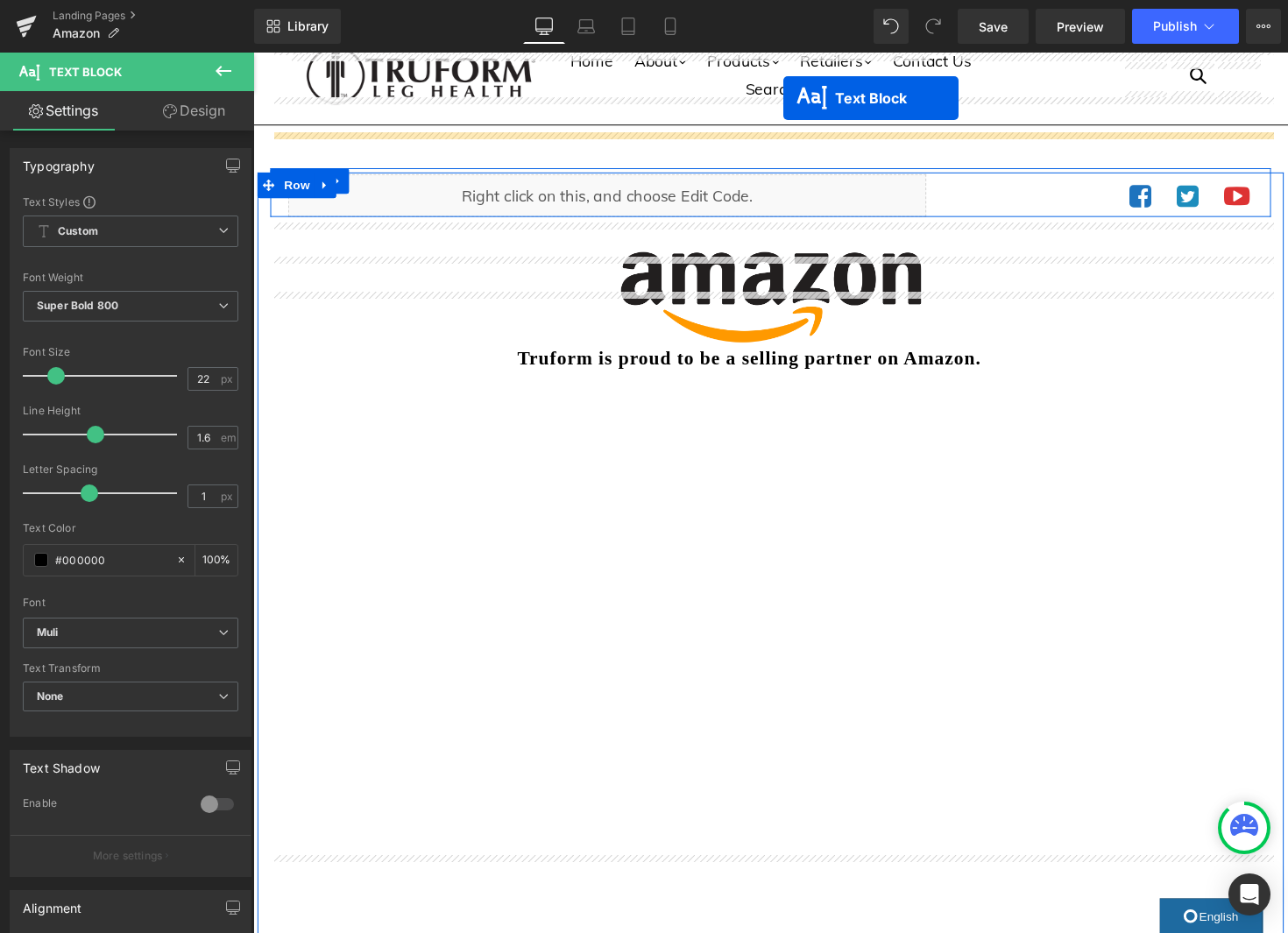
scroll to position [11, 0]
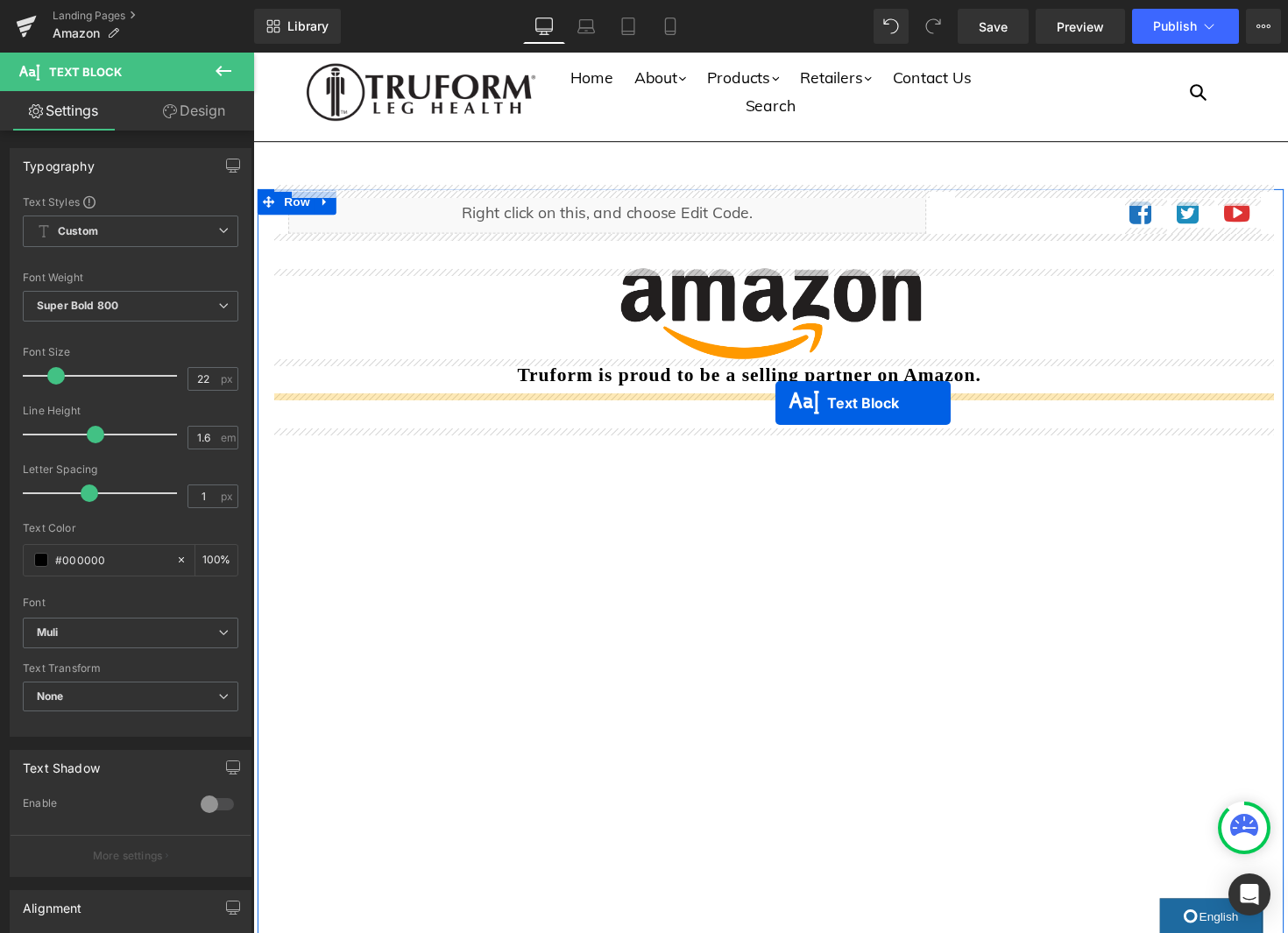
drag, startPoint x: 498, startPoint y: 708, endPoint x: 788, endPoint y: 412, distance: 414.4
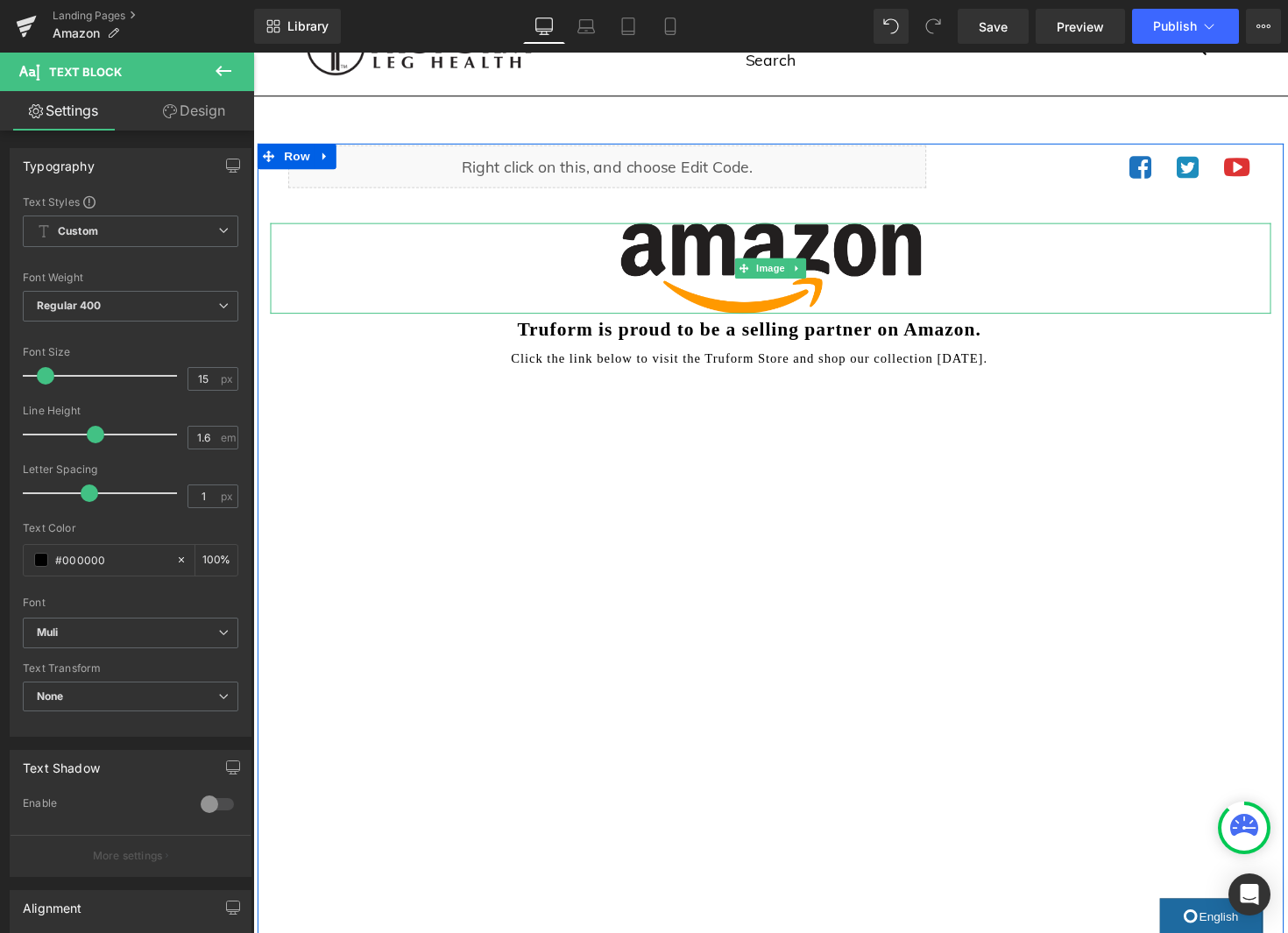
scroll to position [58, 0]
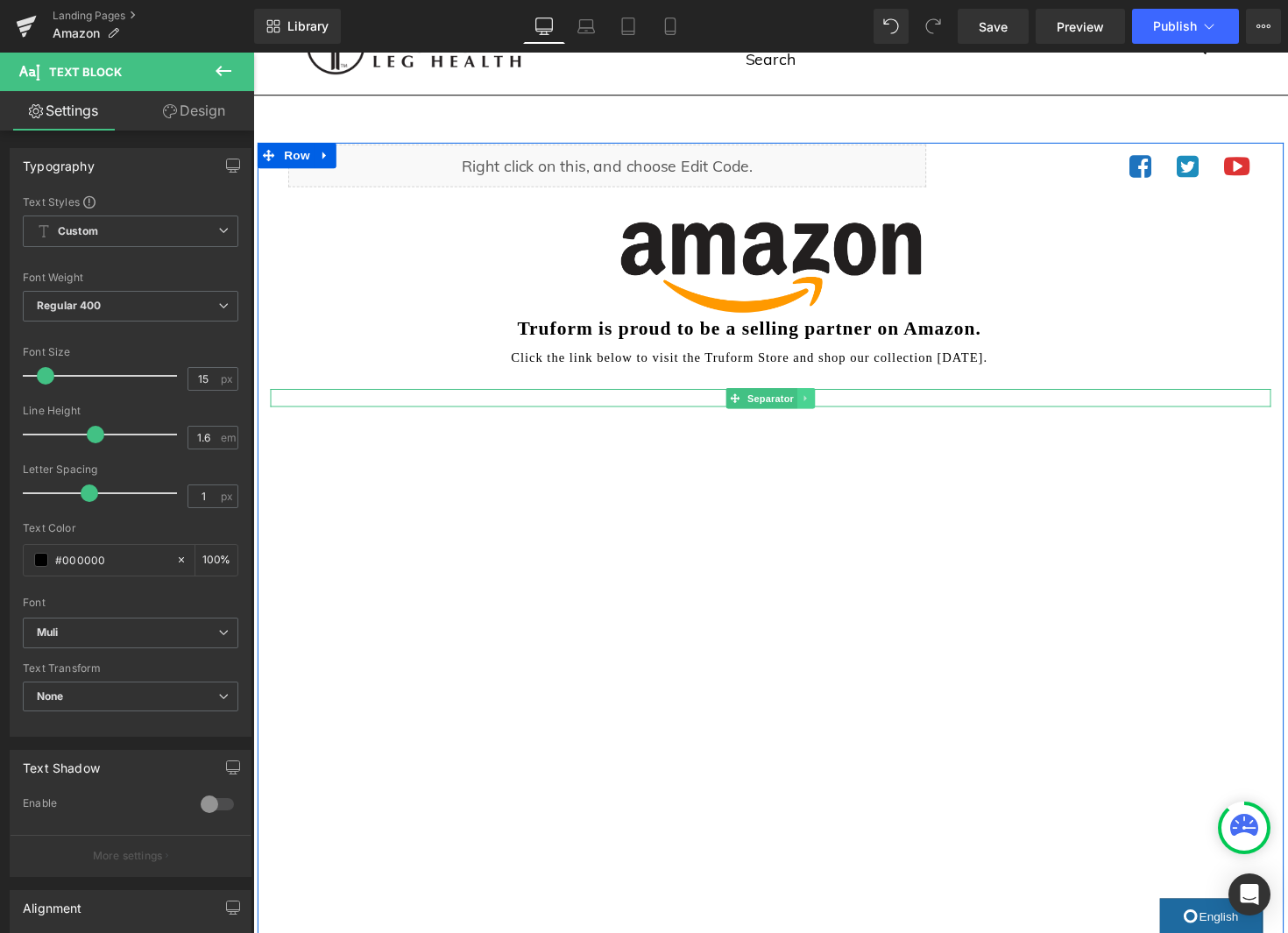
click at [826, 409] on link at bounding box center [819, 406] width 19 height 21
click at [812, 406] on icon at bounding box center [811, 406] width 10 height 10
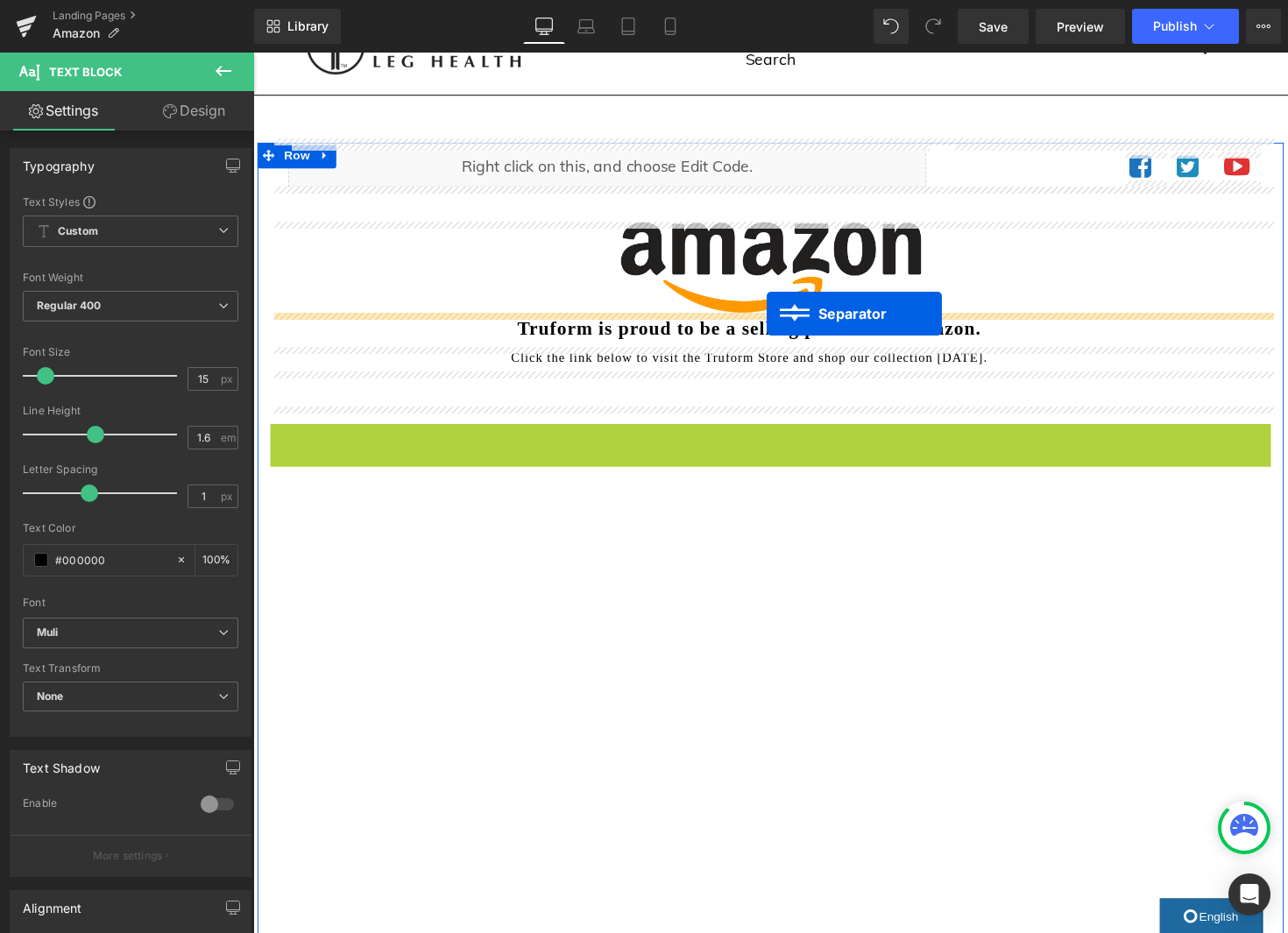
drag, startPoint x: 777, startPoint y: 441, endPoint x: 778, endPoint y: 321, distance: 120.0
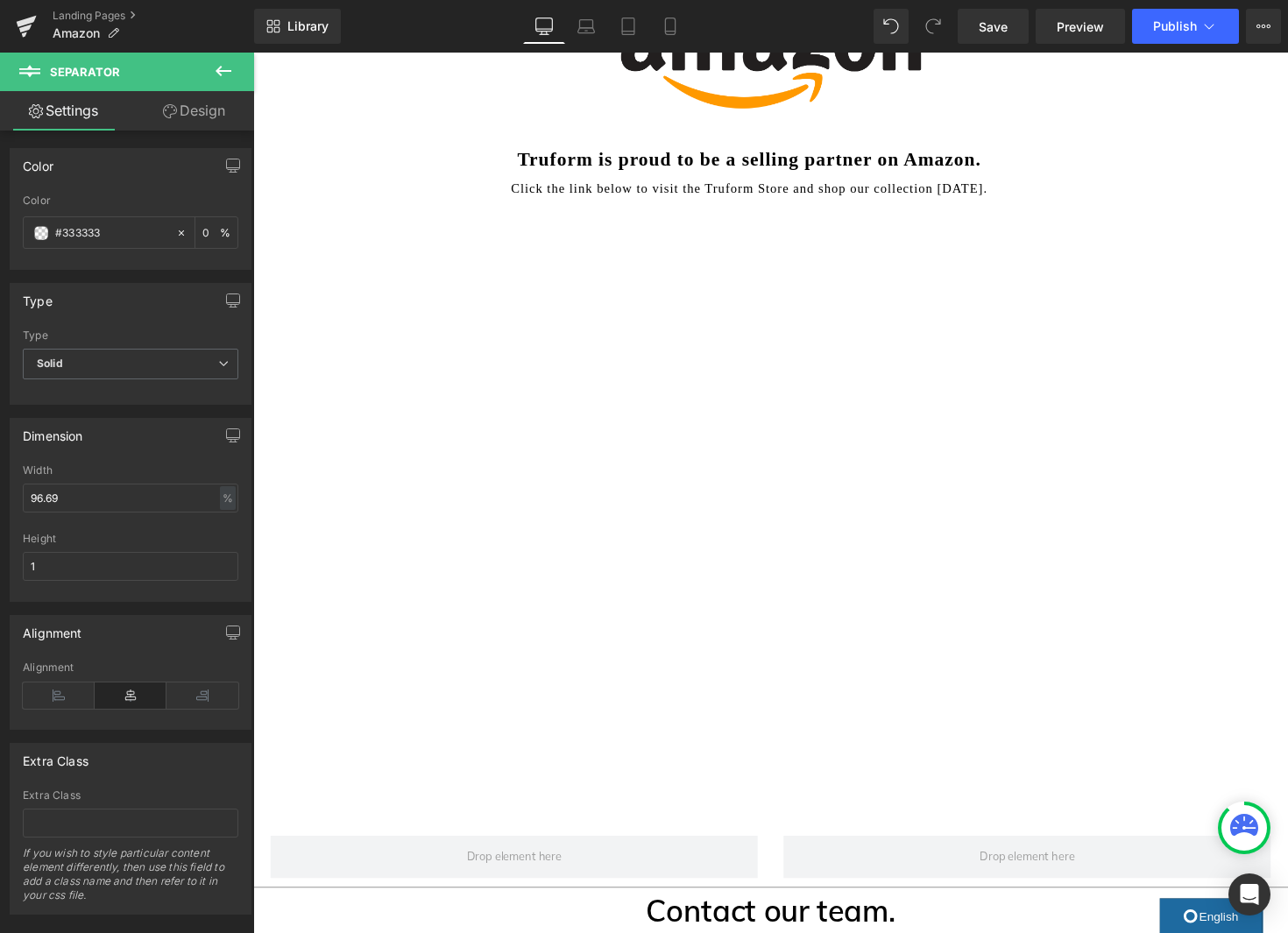
scroll to position [288, 0]
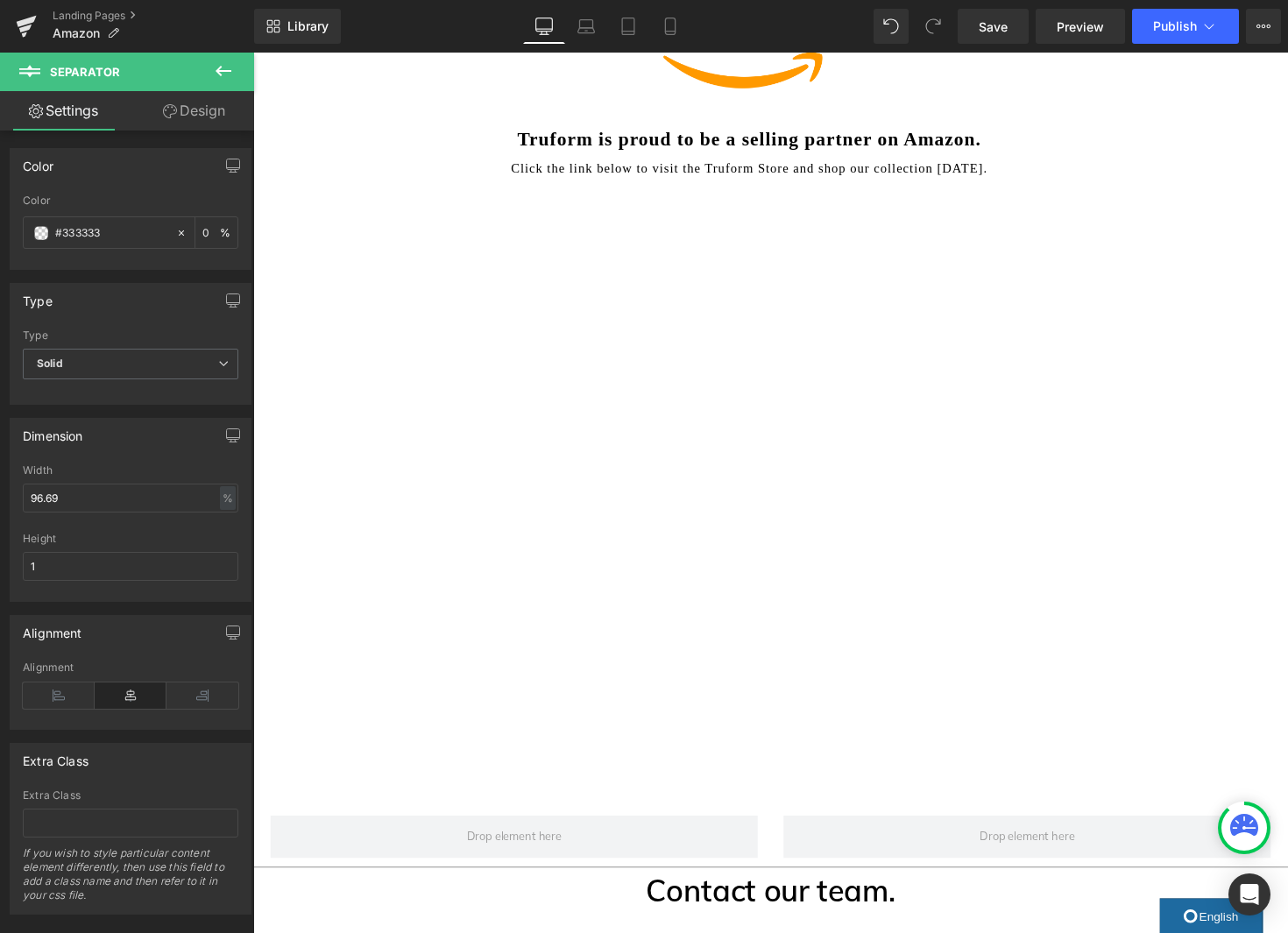
click at [224, 72] on icon at bounding box center [223, 70] width 21 height 21
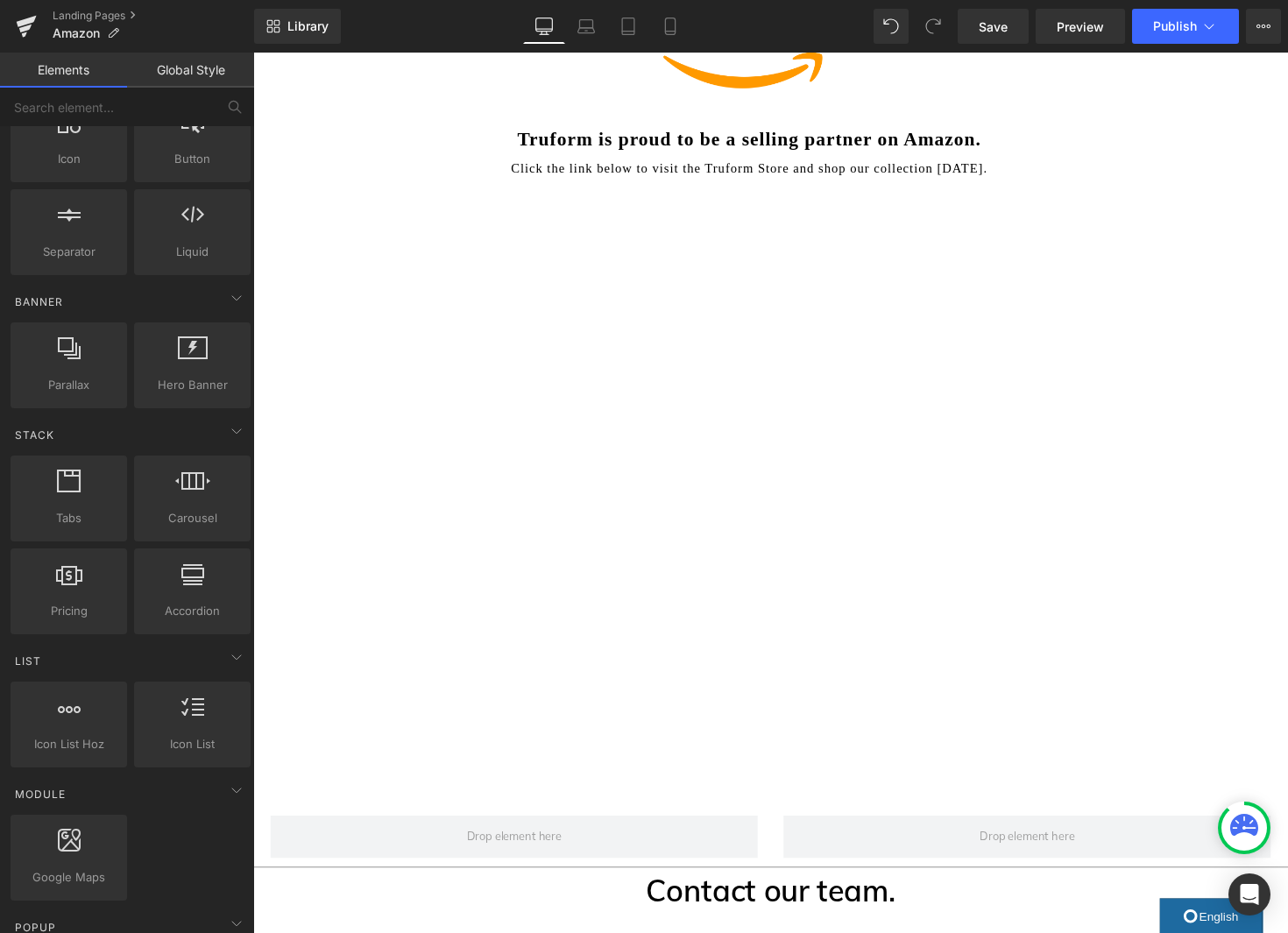
scroll to position [0, 0]
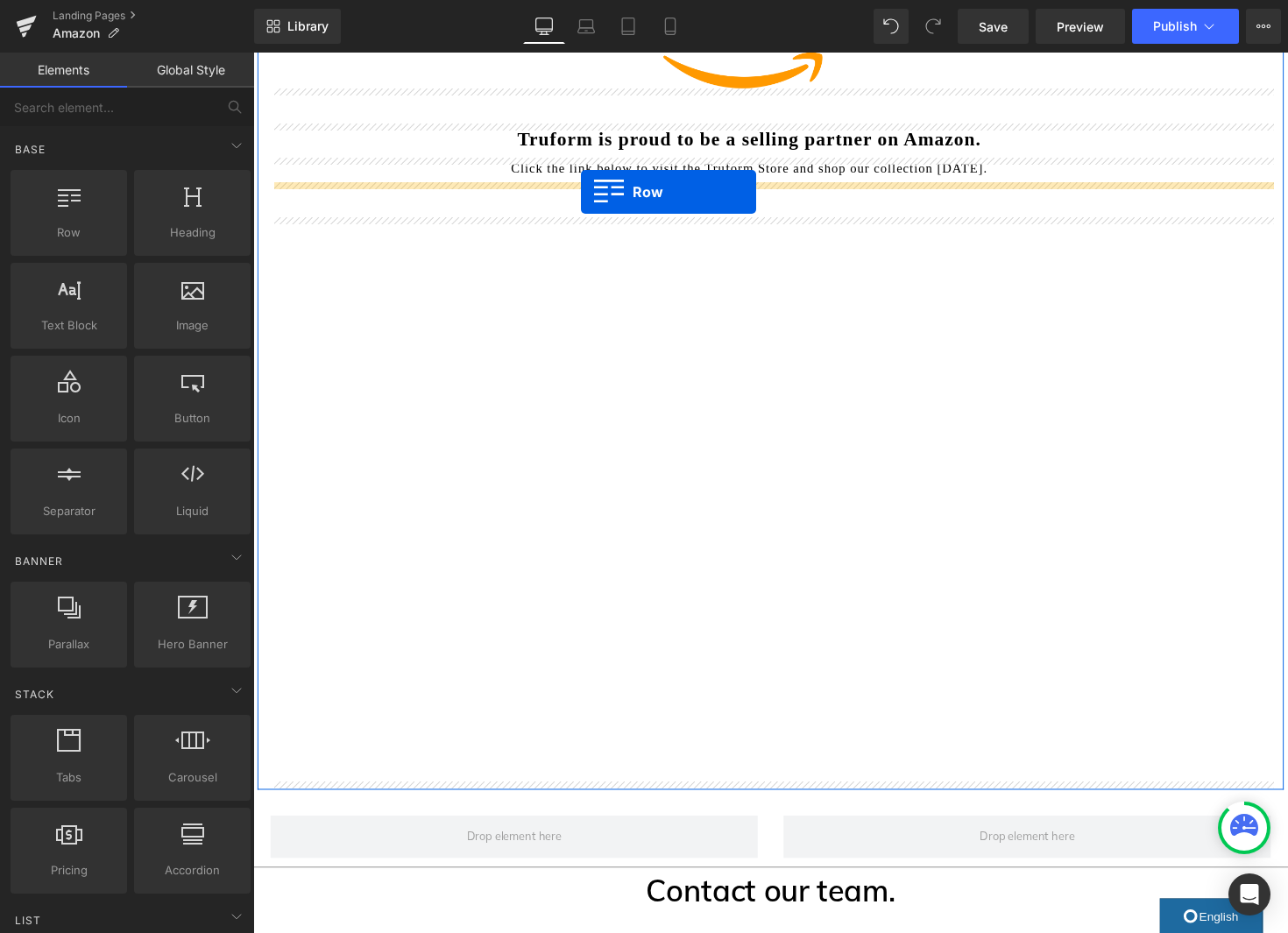
drag, startPoint x: 346, startPoint y: 279, endPoint x: 589, endPoint y: 195, distance: 257.1
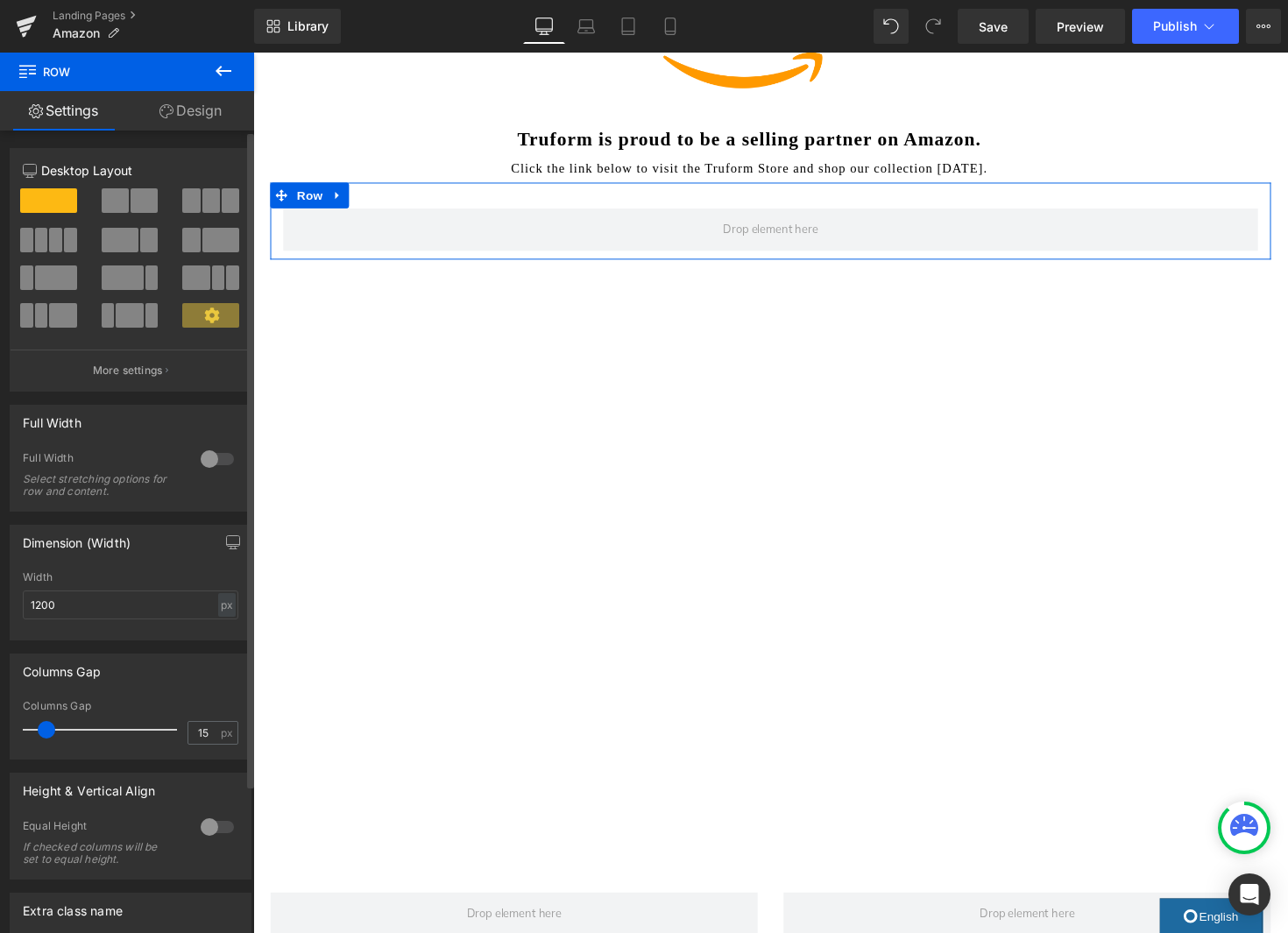
click at [124, 206] on span at bounding box center [115, 200] width 27 height 25
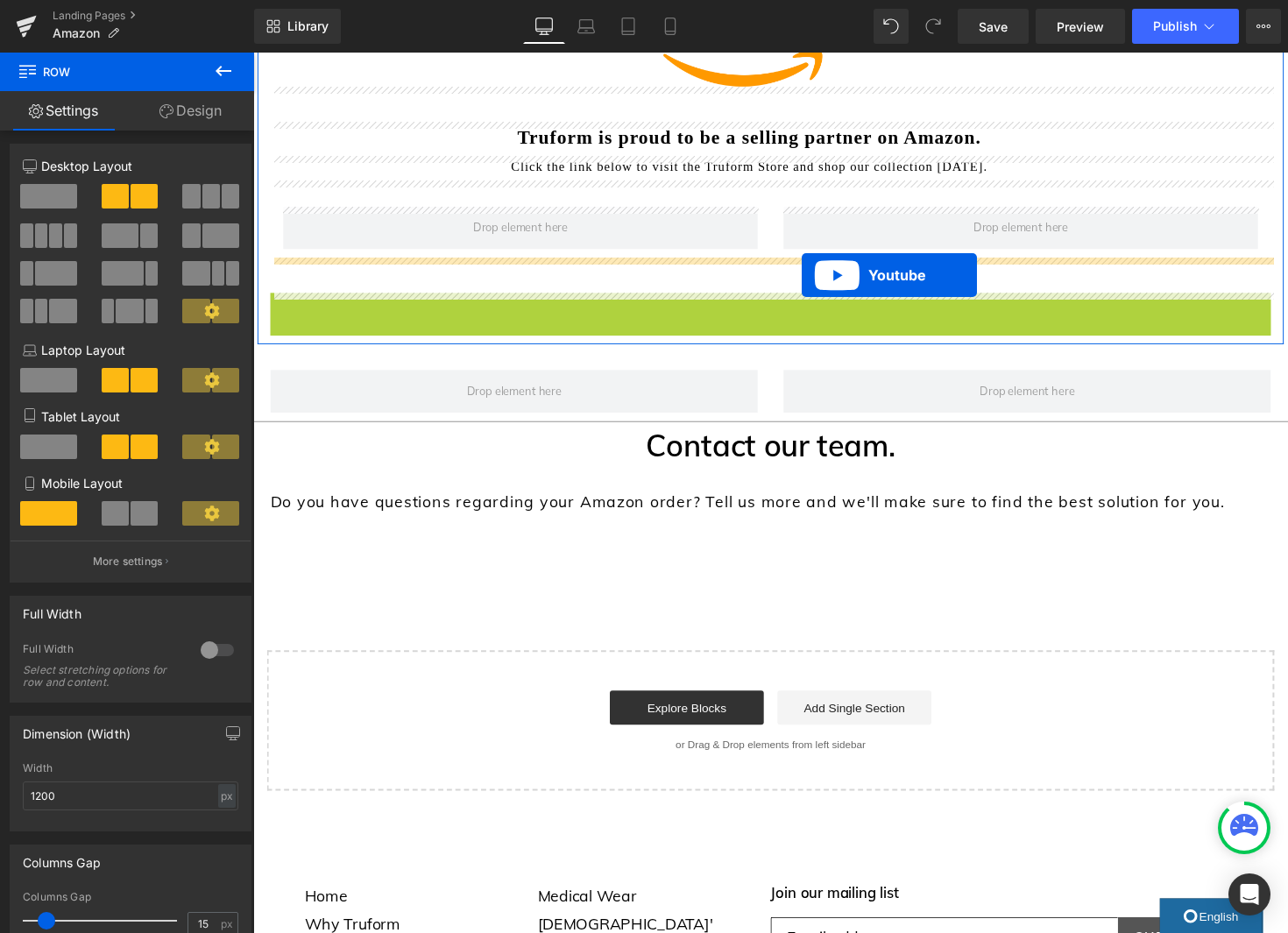
scroll to position [287, 0]
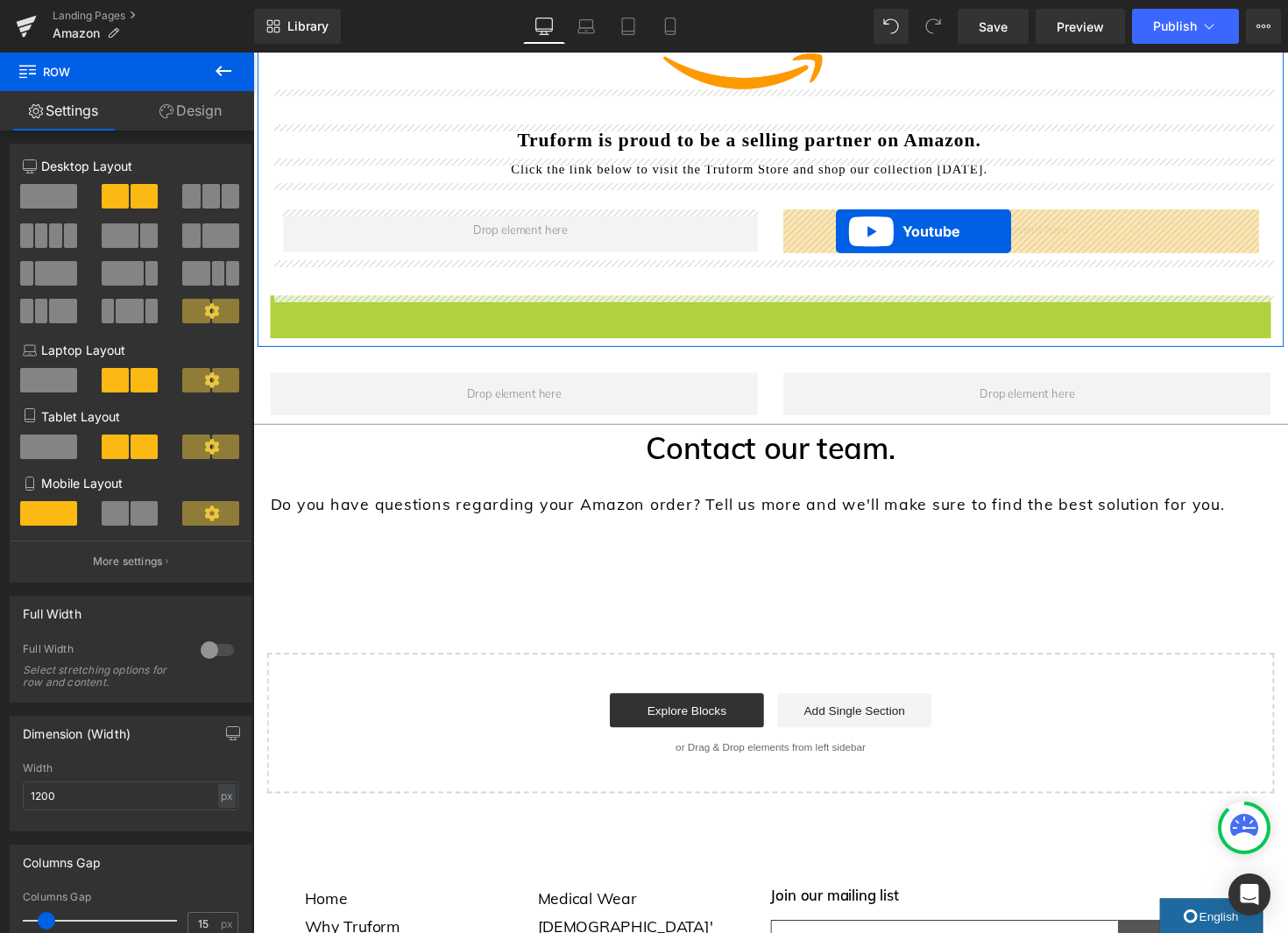
drag, startPoint x: 768, startPoint y: 314, endPoint x: 849, endPoint y: 236, distance: 112.4
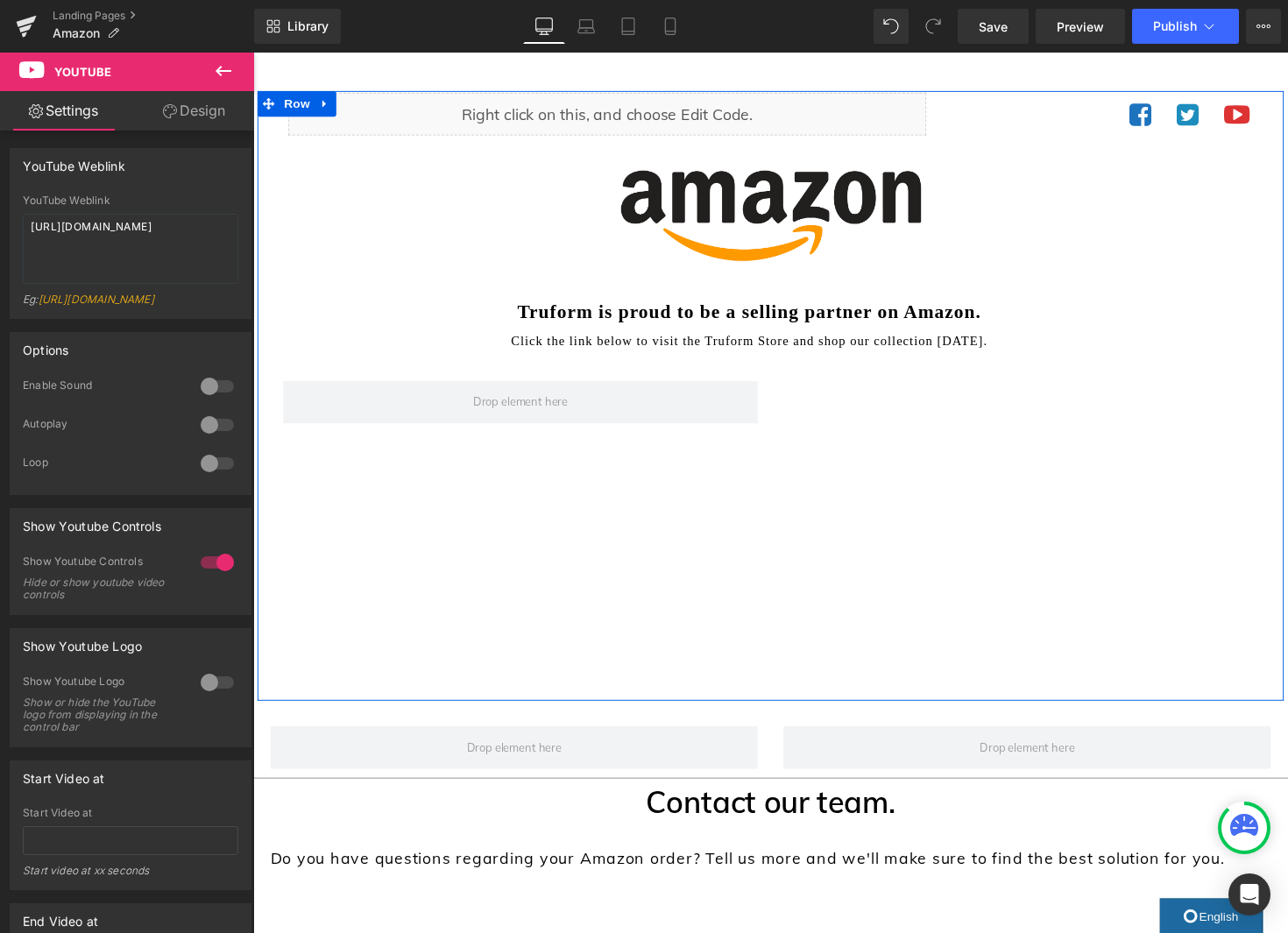
scroll to position [98, 0]
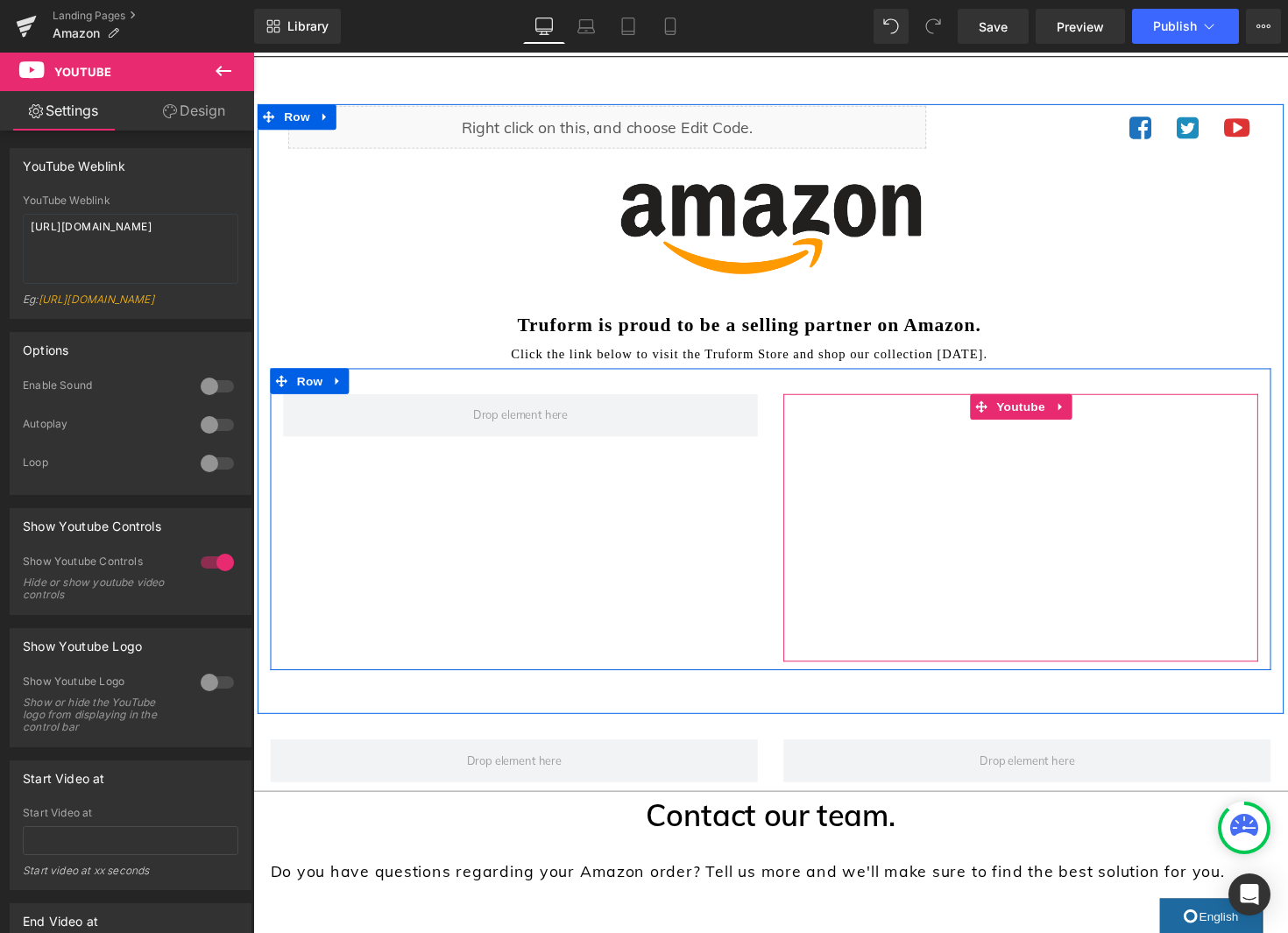
click at [1047, 400] on div "Youtube Row" at bounding box center [783, 530] width 1025 height 308
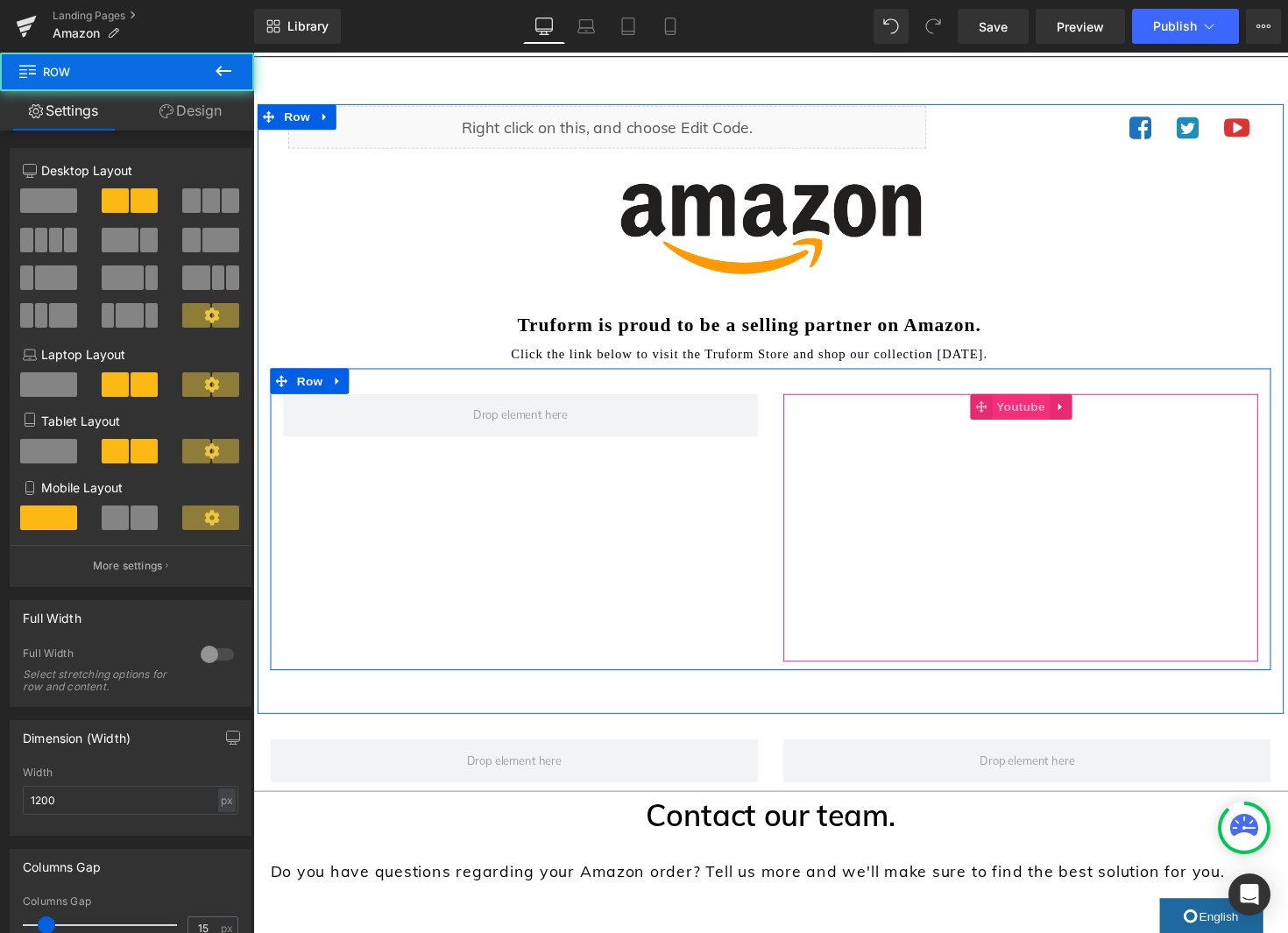
click at [1047, 419] on span "Youtube" at bounding box center [1039, 415] width 58 height 27
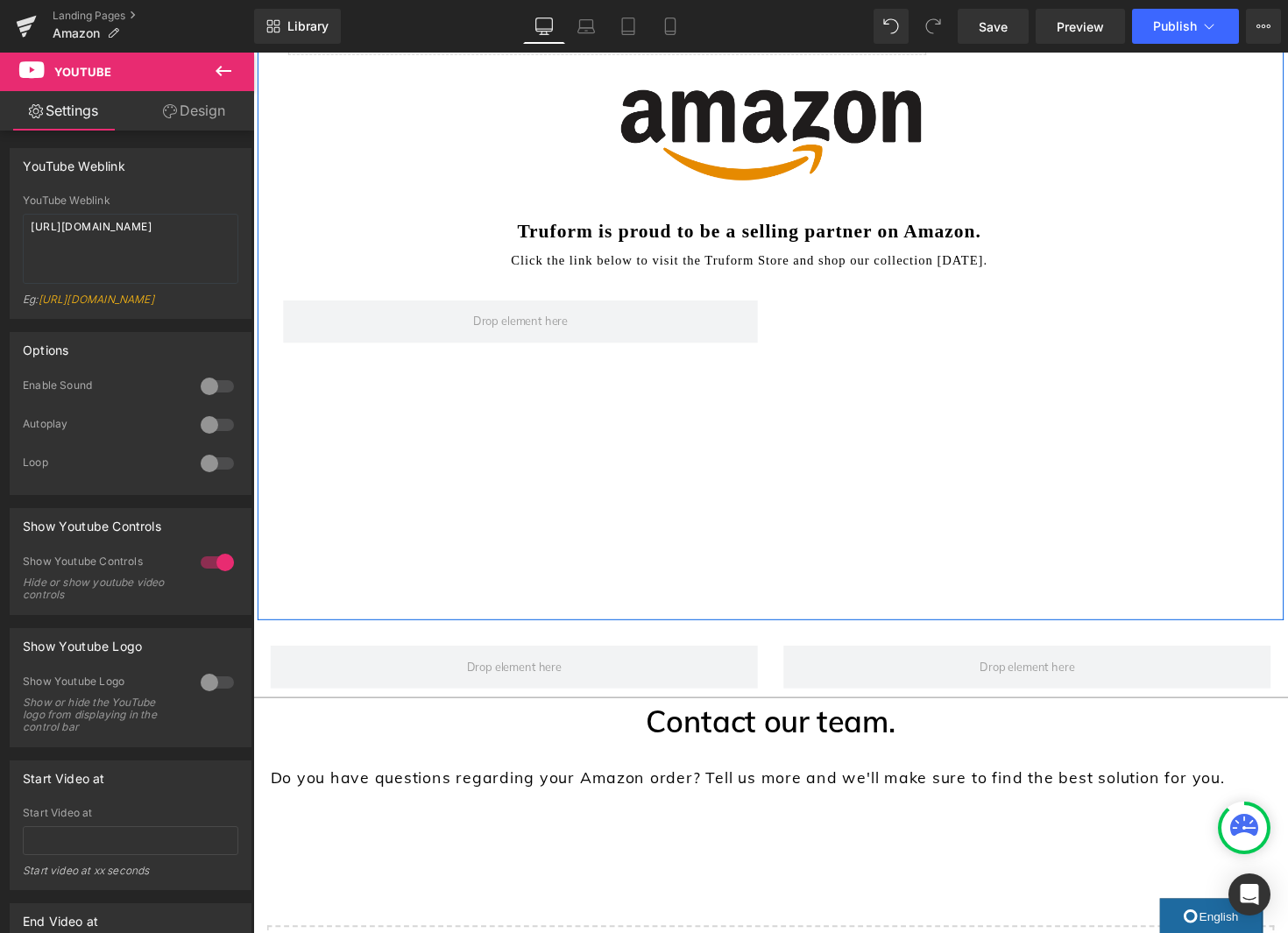
scroll to position [147, 0]
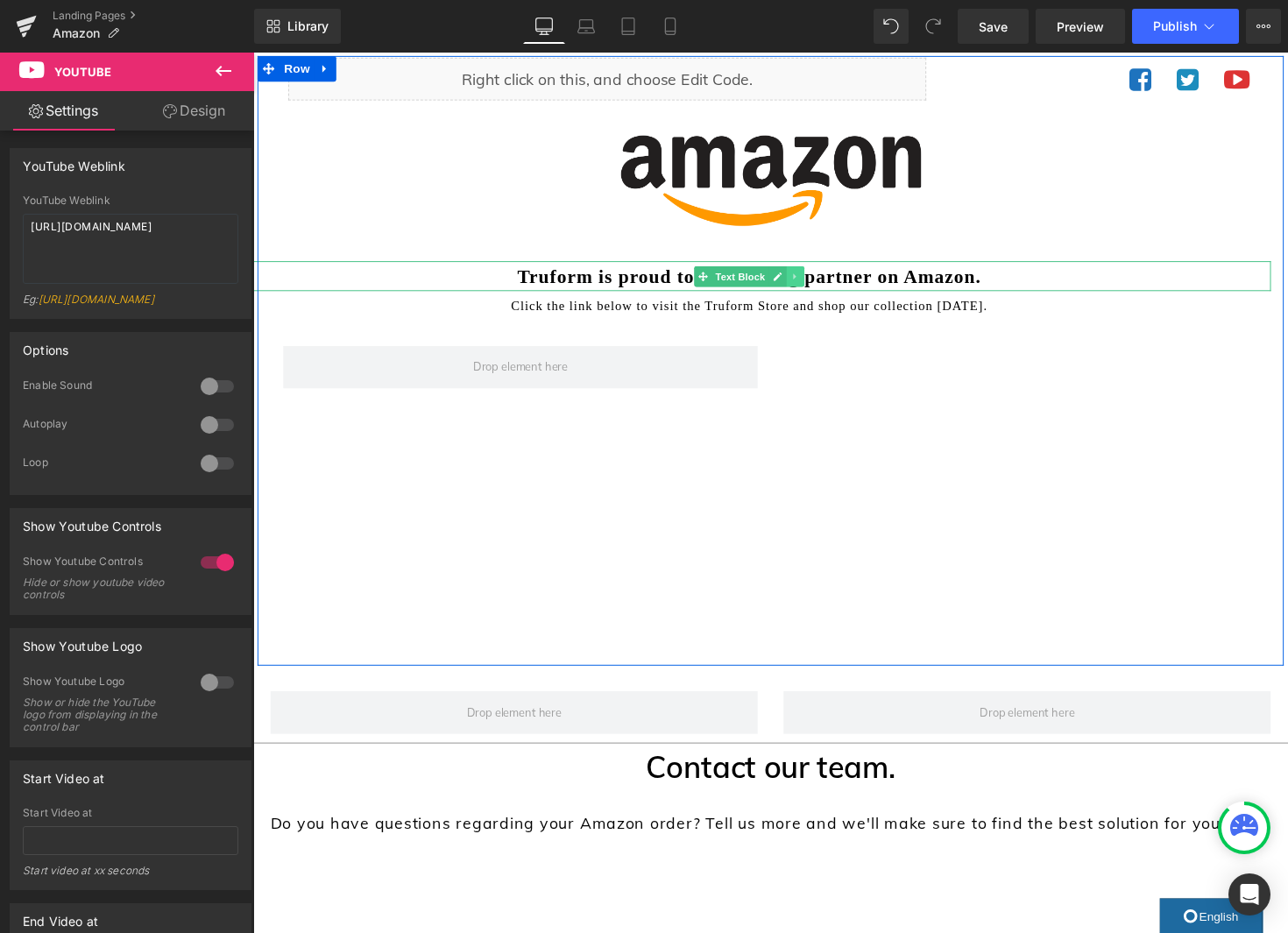
click at [810, 285] on icon at bounding box center [808, 281] width 10 height 11
click at [803, 282] on icon at bounding box center [800, 281] width 10 height 10
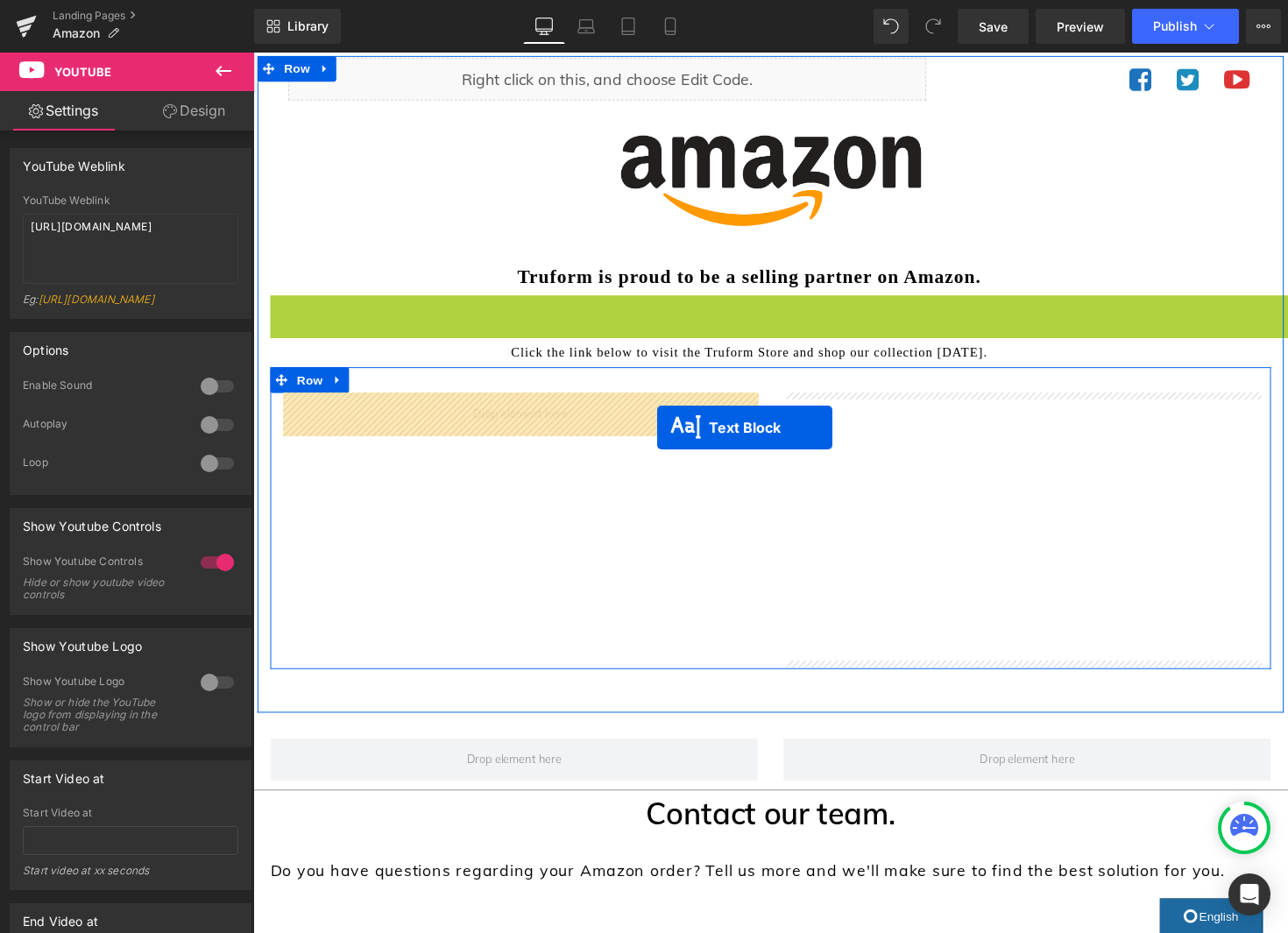
drag, startPoint x: 765, startPoint y: 318, endPoint x: 664, endPoint y: 432, distance: 152.3
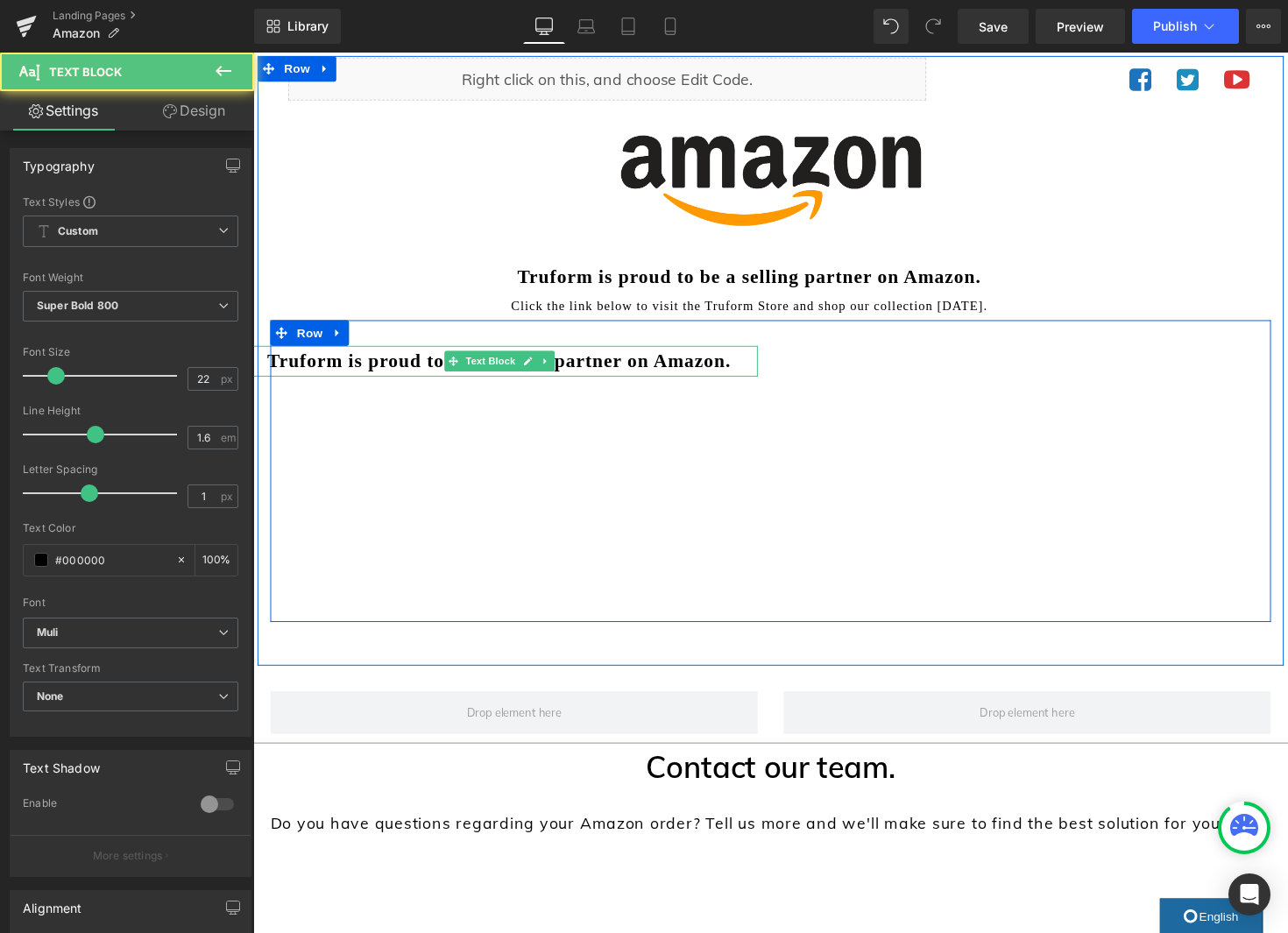
click at [654, 370] on p "Truform is proud to be a selling partner on Amazon." at bounding box center [505, 367] width 530 height 31
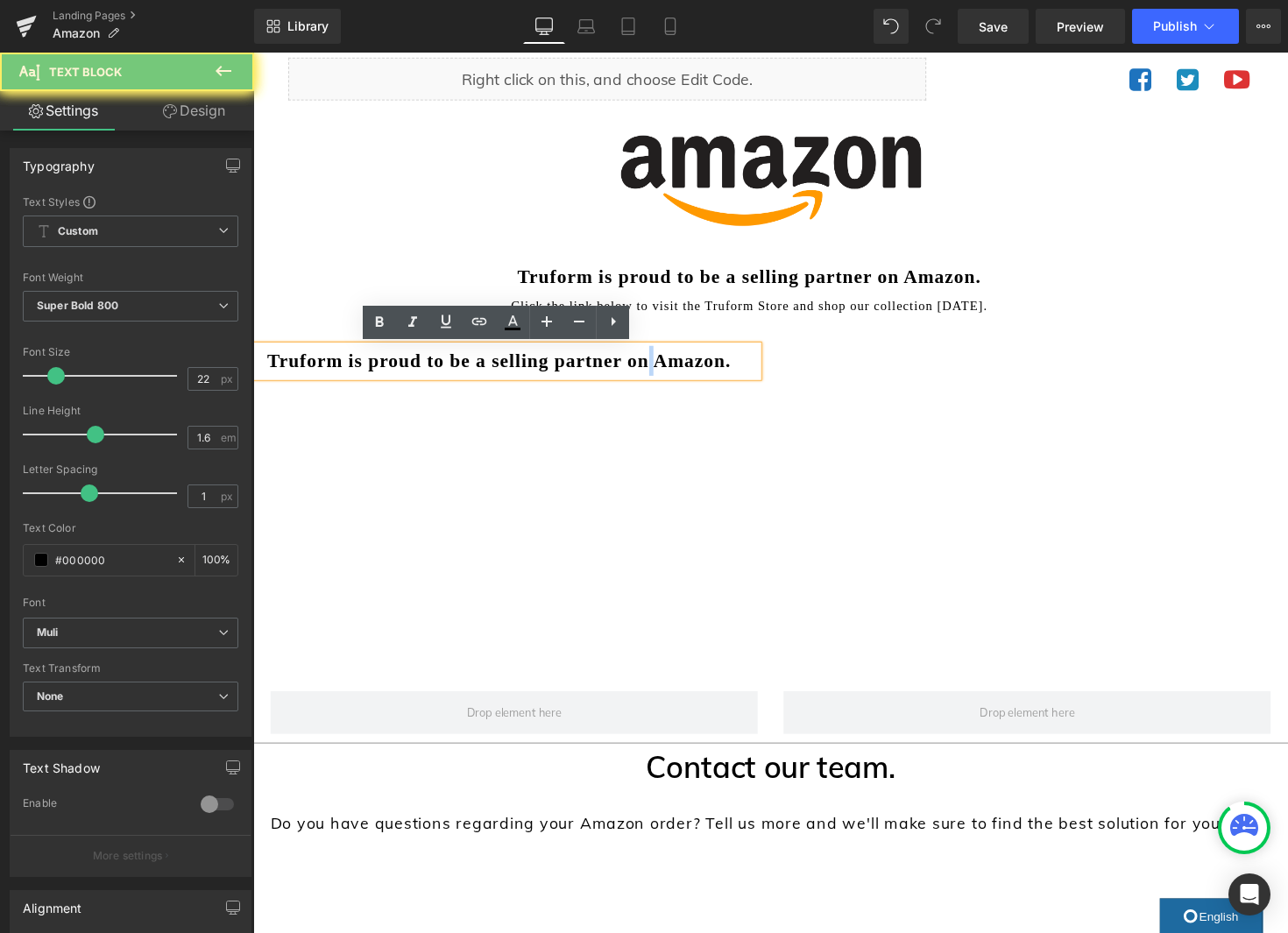
click at [655, 370] on p "Truform is proud to be a selling partner on Amazon." at bounding box center [505, 367] width 530 height 31
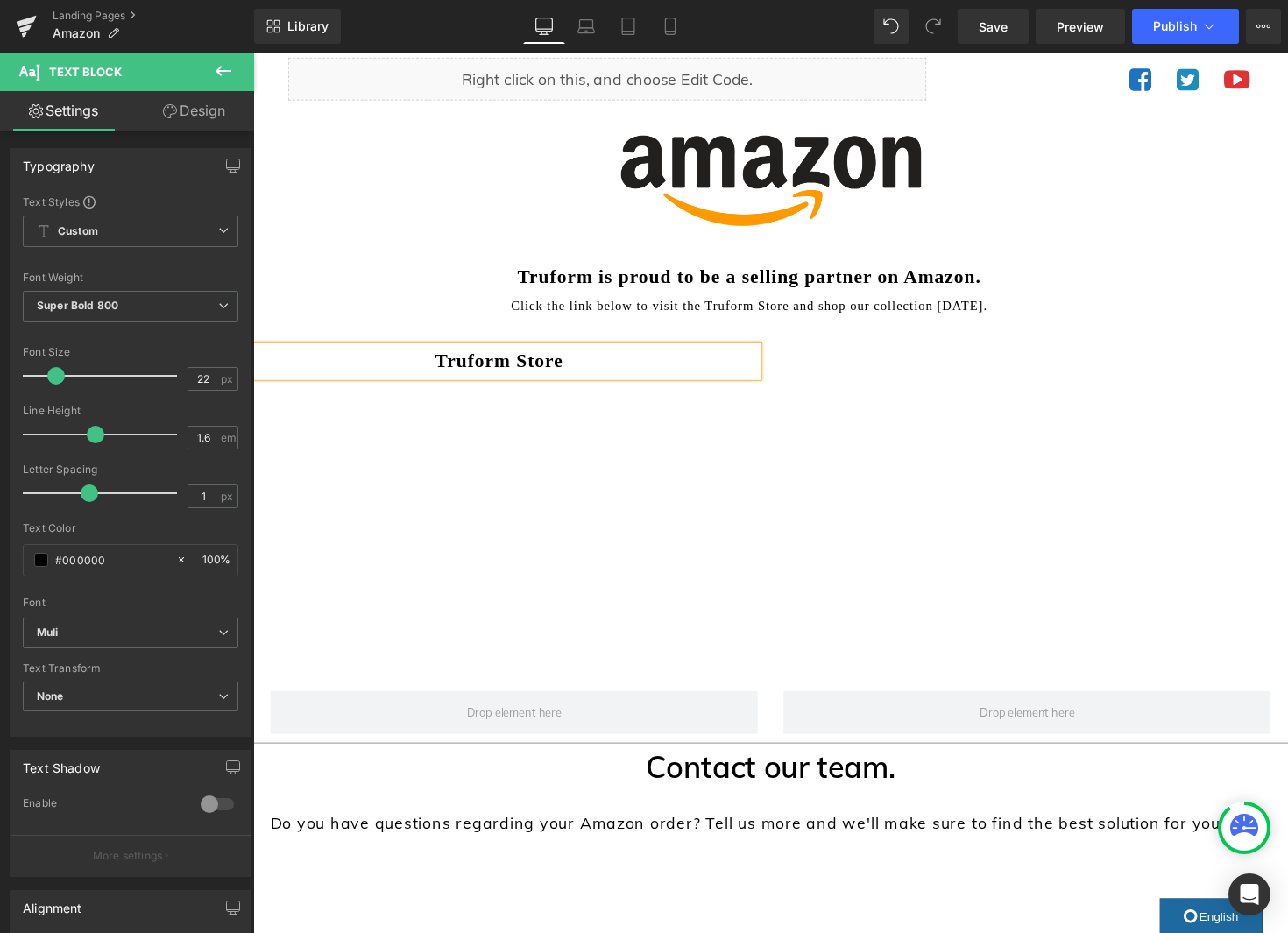
click at [618, 362] on p "Truform Store" at bounding box center [505, 367] width 530 height 31
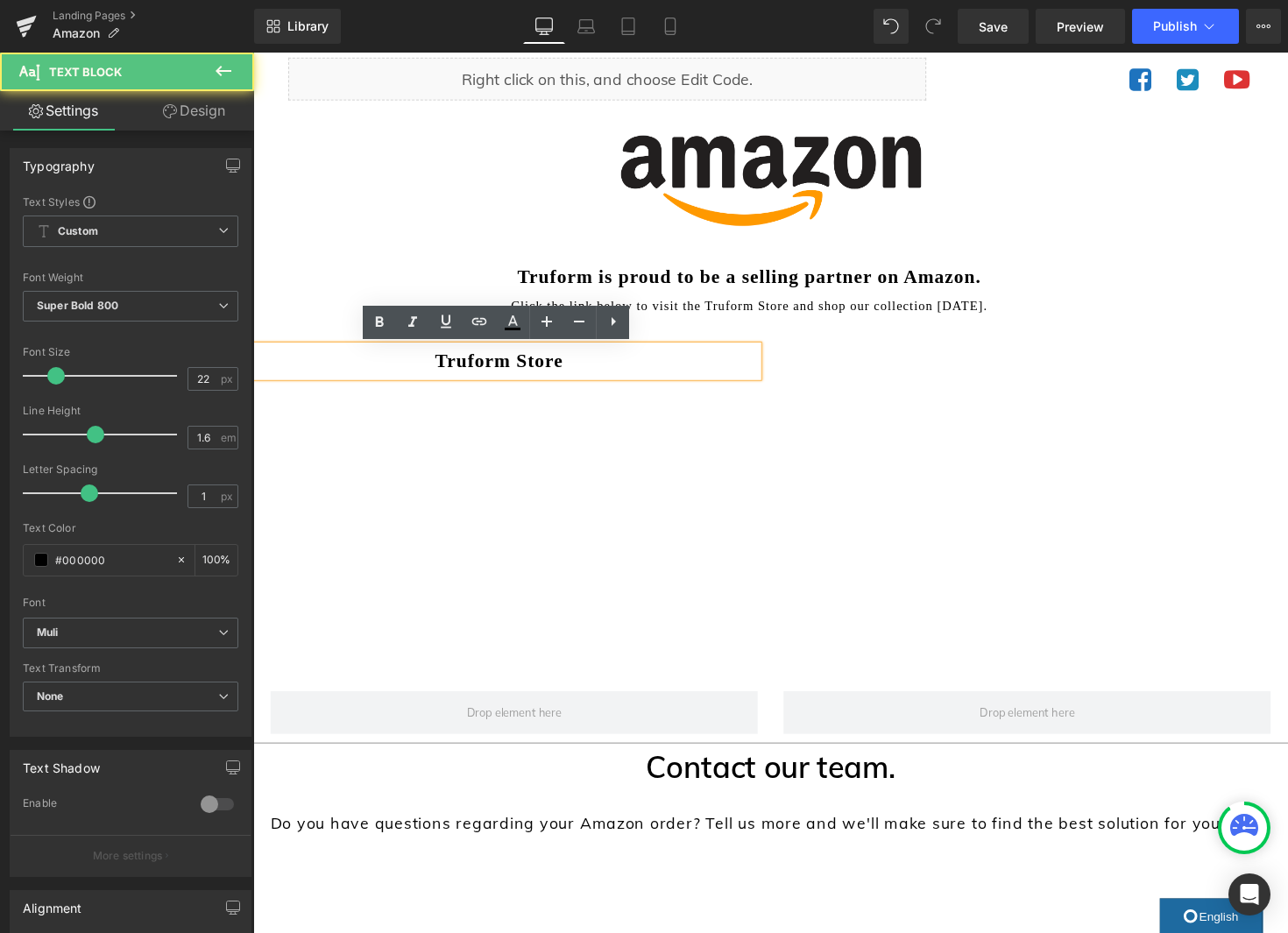
click at [618, 362] on p "Truform Store" at bounding box center [505, 367] width 530 height 31
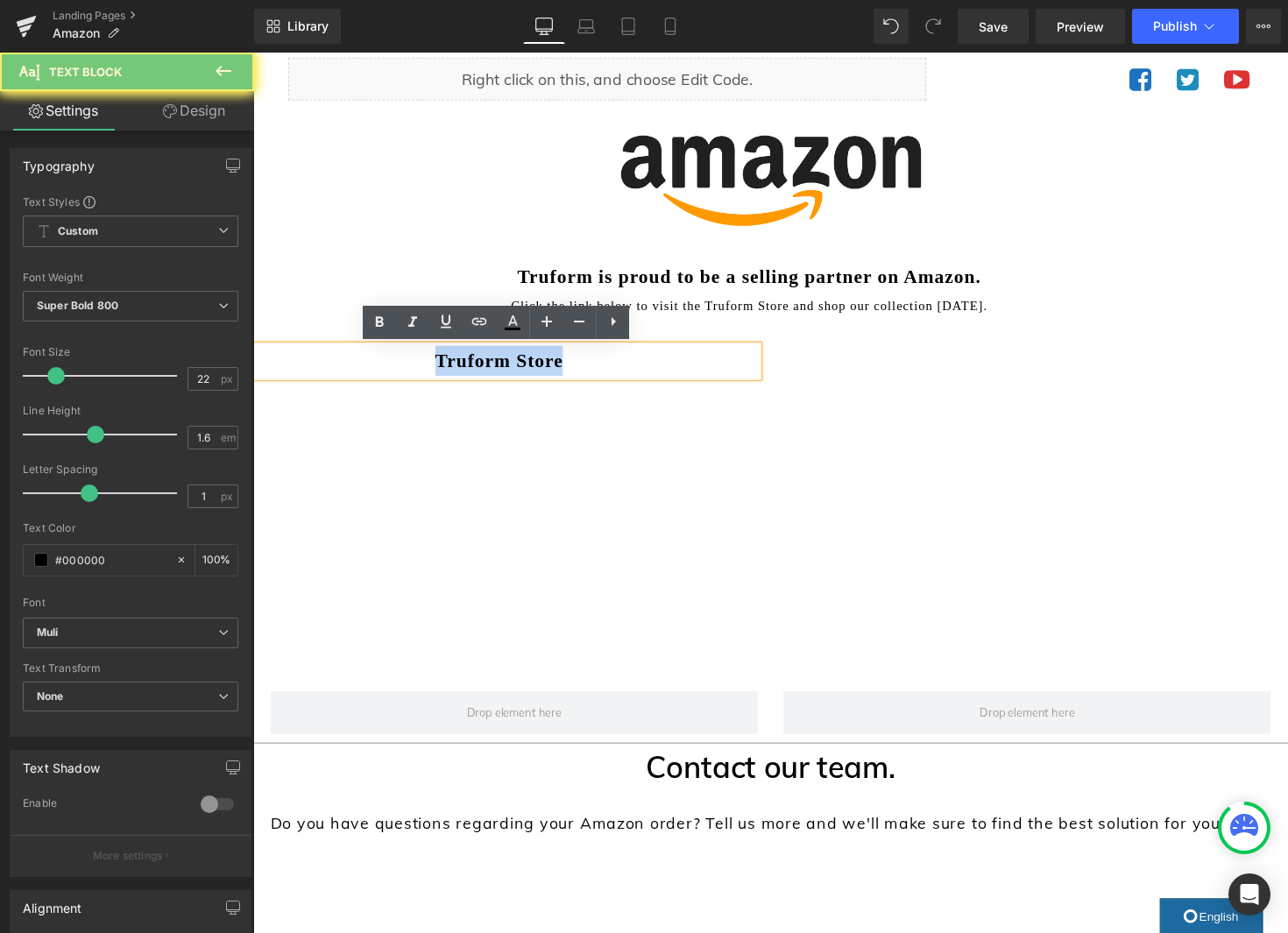
click at [618, 363] on p "Truform Store" at bounding box center [505, 367] width 530 height 31
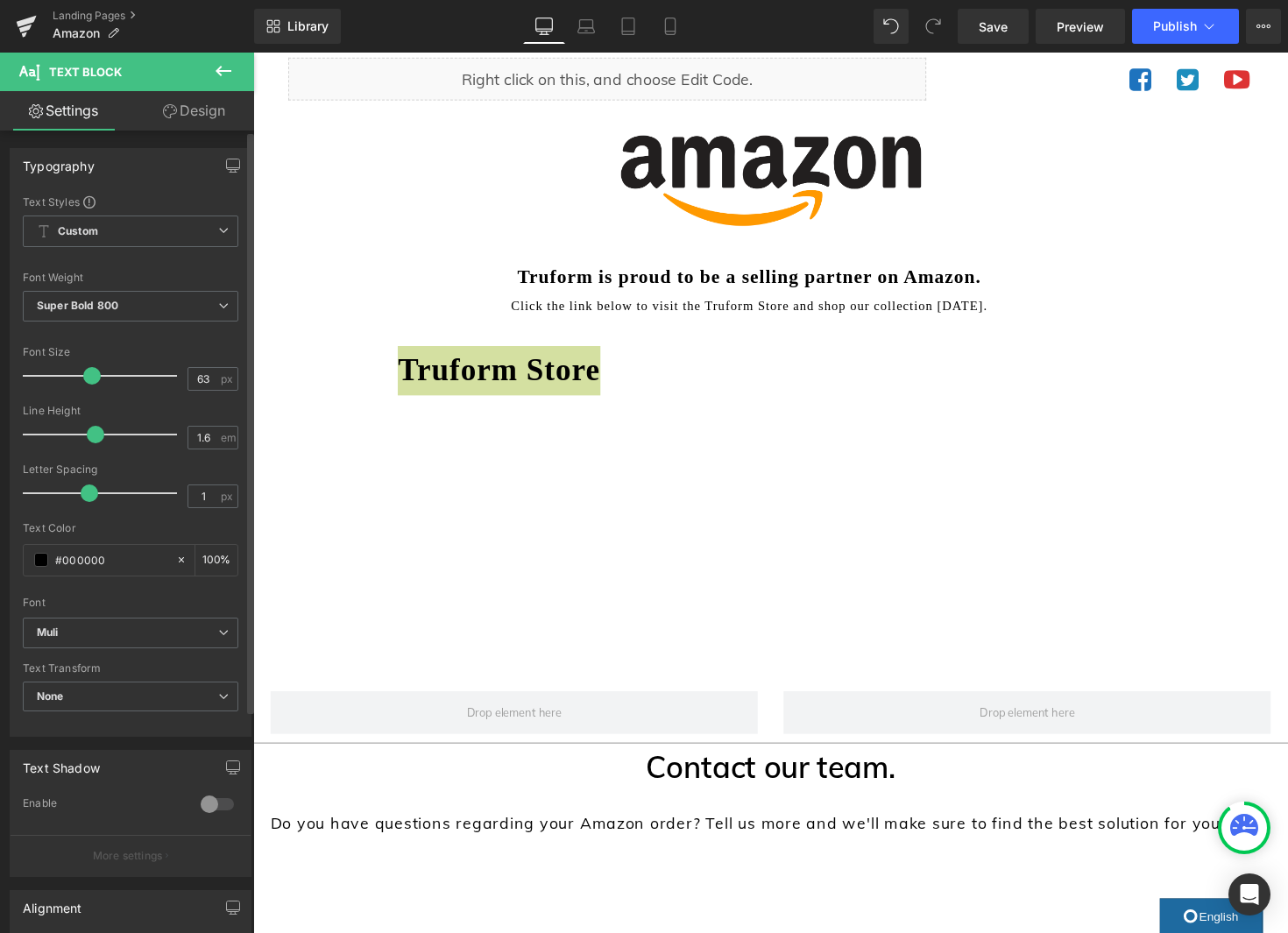
type input "68"
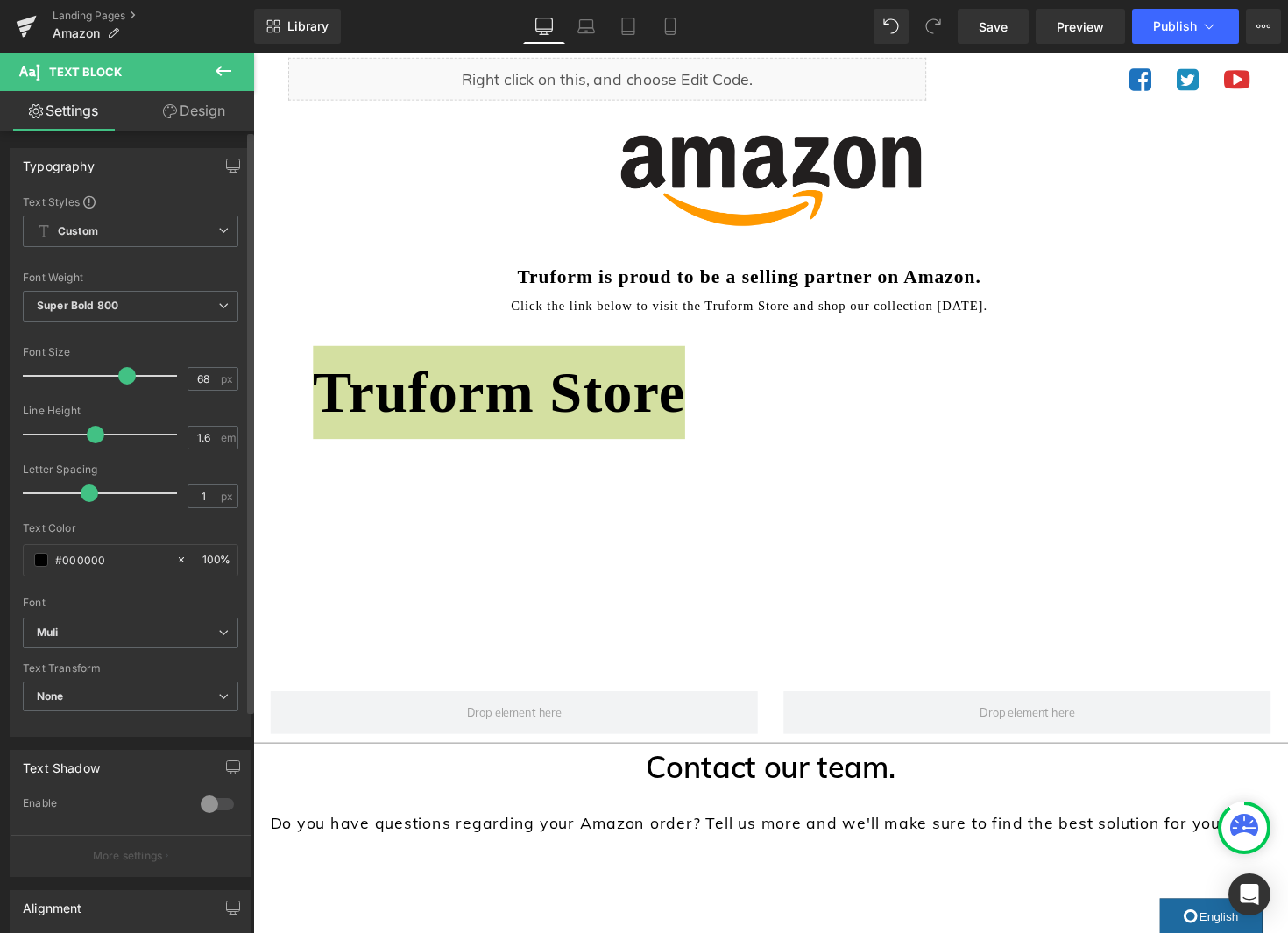
drag, startPoint x: 53, startPoint y: 368, endPoint x: 121, endPoint y: 377, distance: 68.6
click at [121, 377] on span at bounding box center [127, 376] width 18 height 18
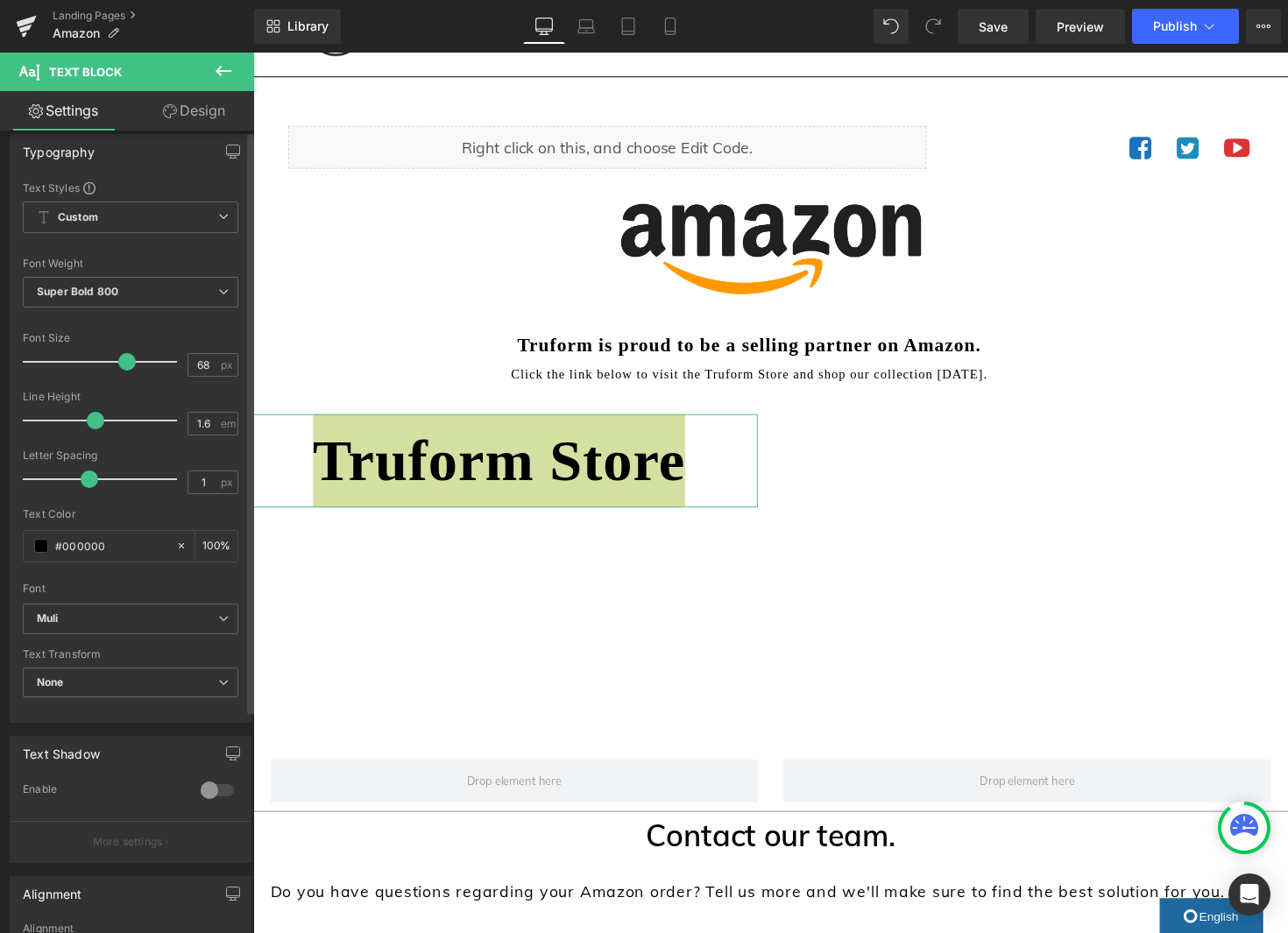
scroll to position [0, 0]
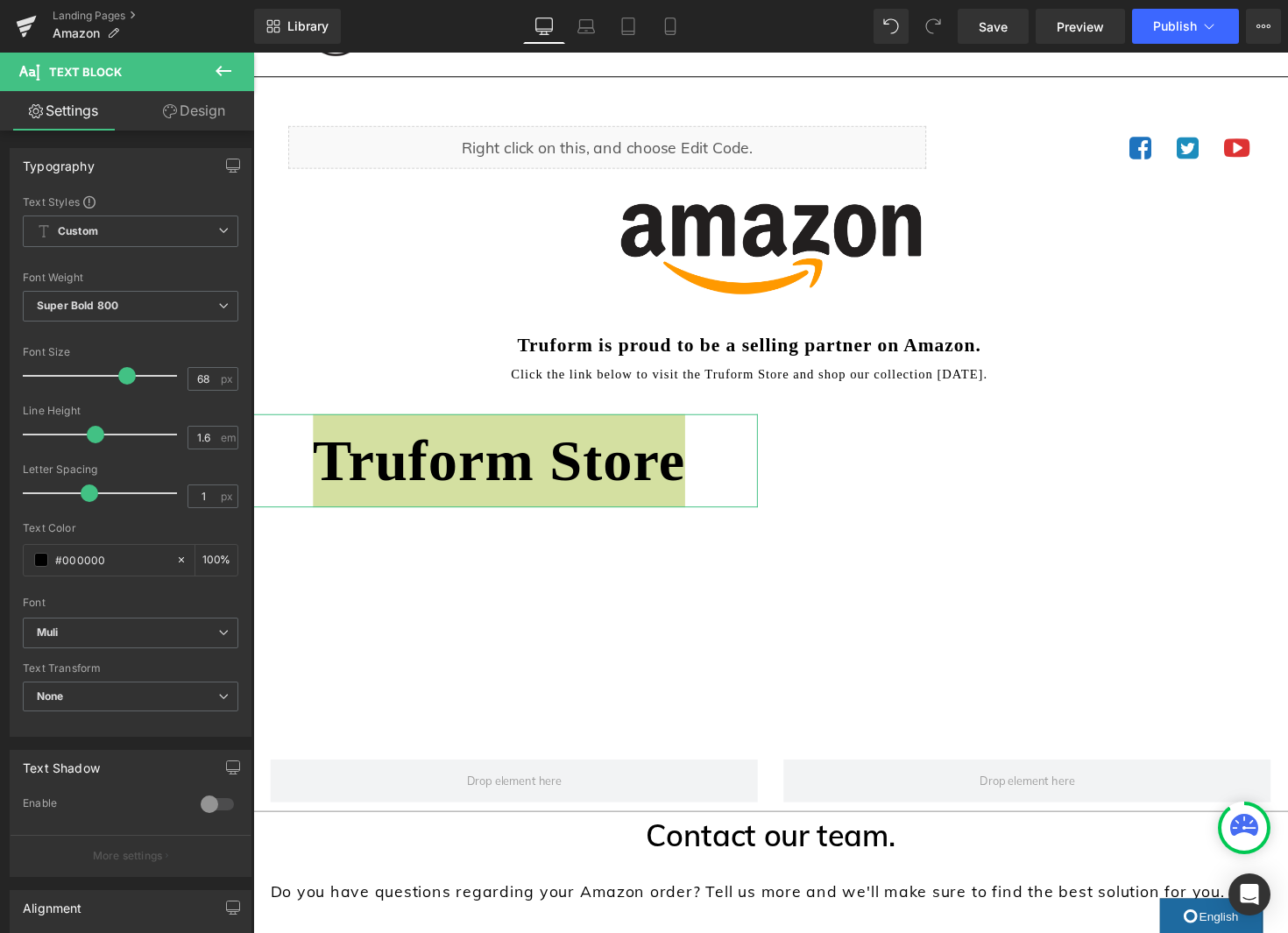
click at [203, 121] on link "Design" at bounding box center [194, 111] width 127 height 39
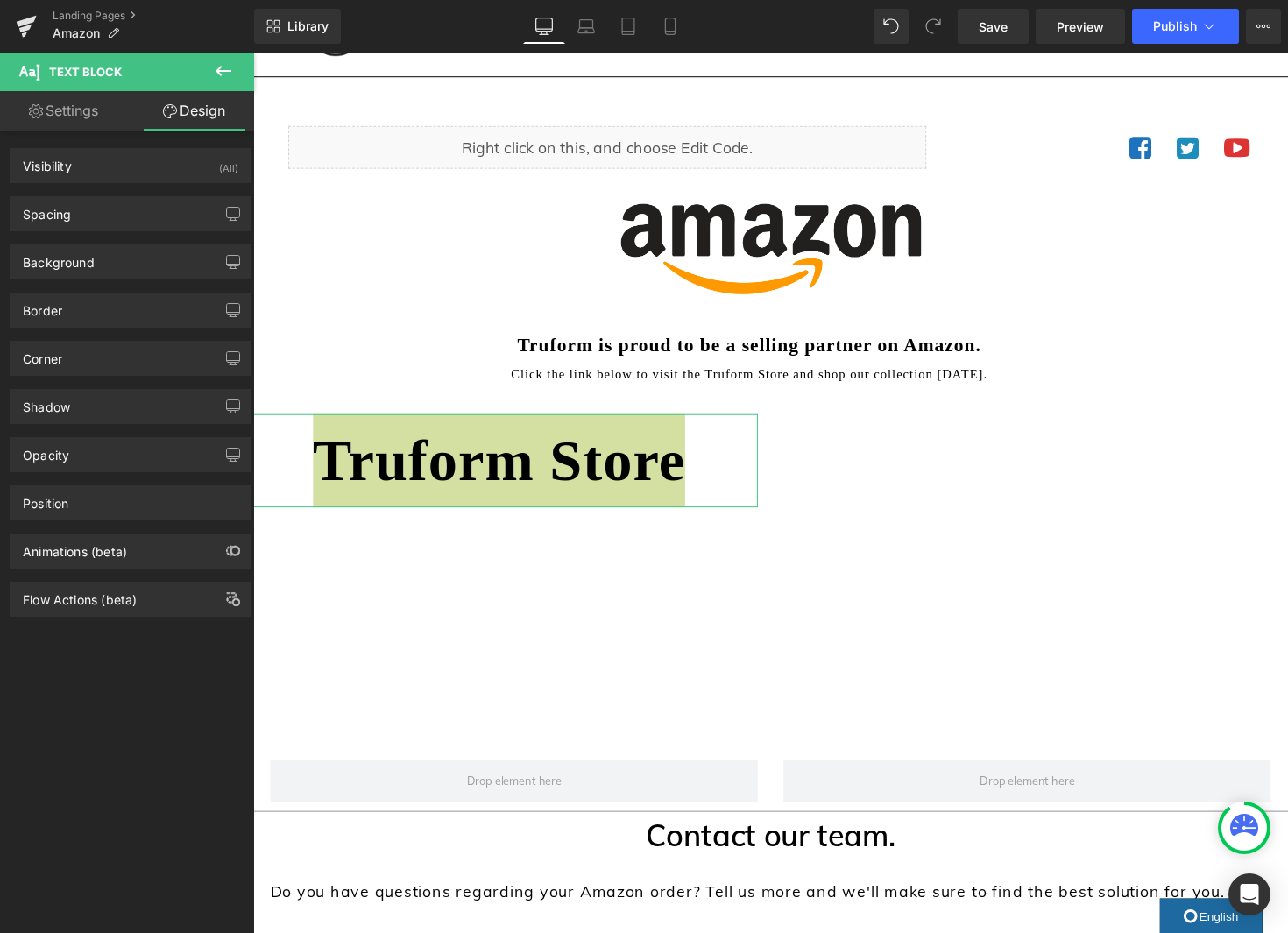
type input "#000000"
type input "100"
type input "0"
click at [127, 309] on div "Border" at bounding box center [130, 310] width 240 height 34
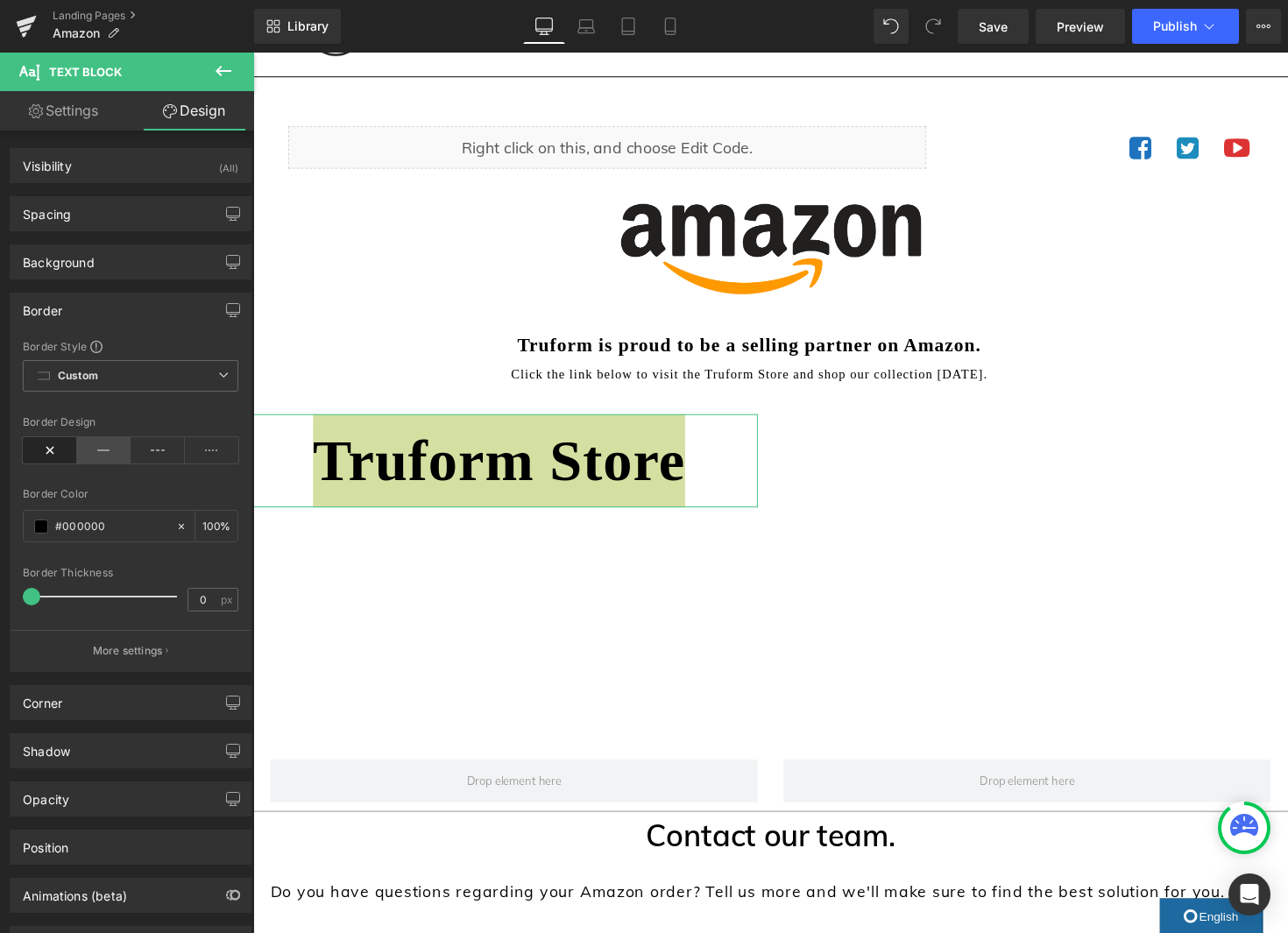
click at [113, 456] on icon at bounding box center [104, 450] width 54 height 27
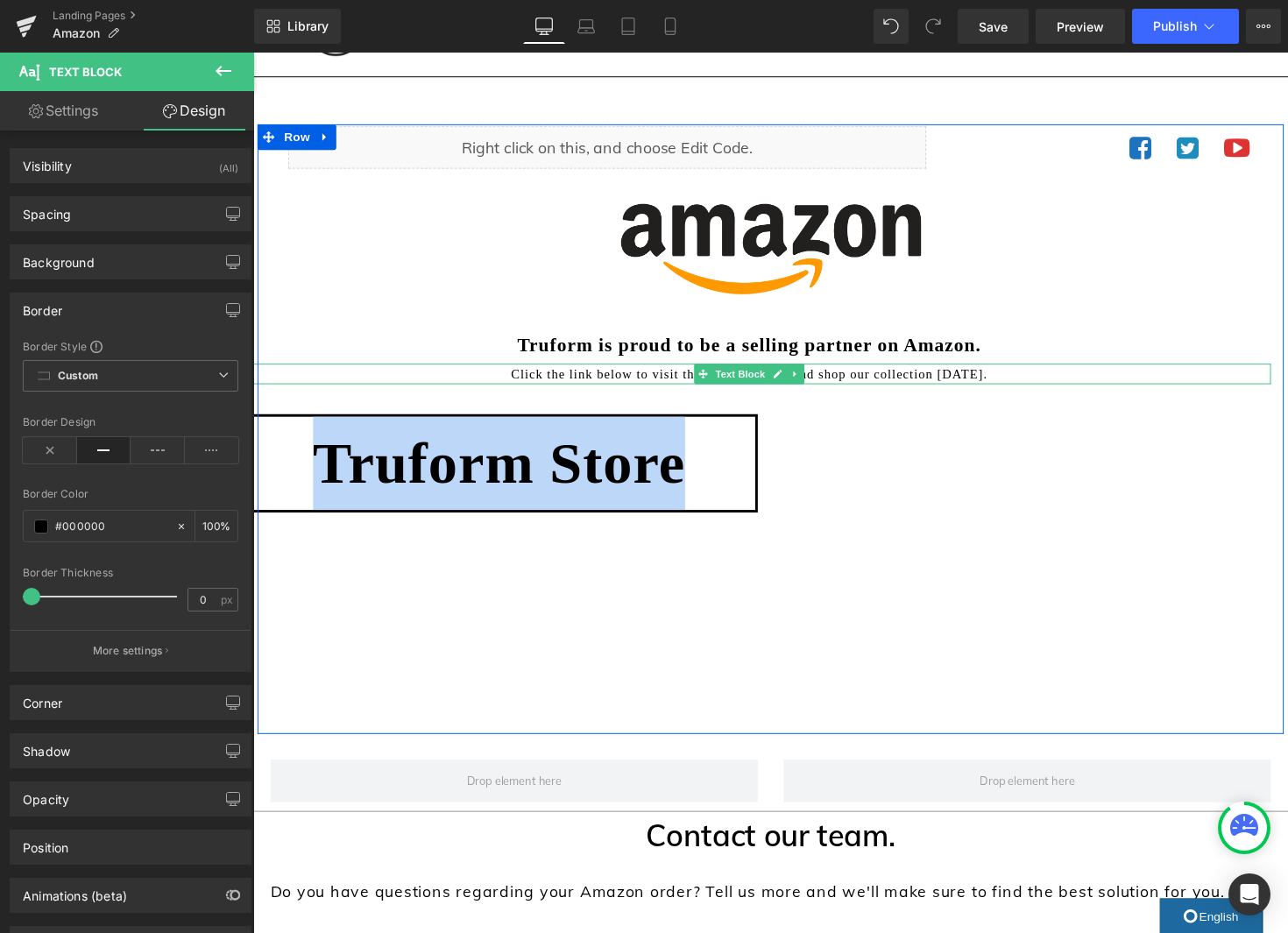
click at [600, 384] on p "Click the link below to visit the Truform Store and shop our collection today." at bounding box center [762, 381] width 1069 height 21
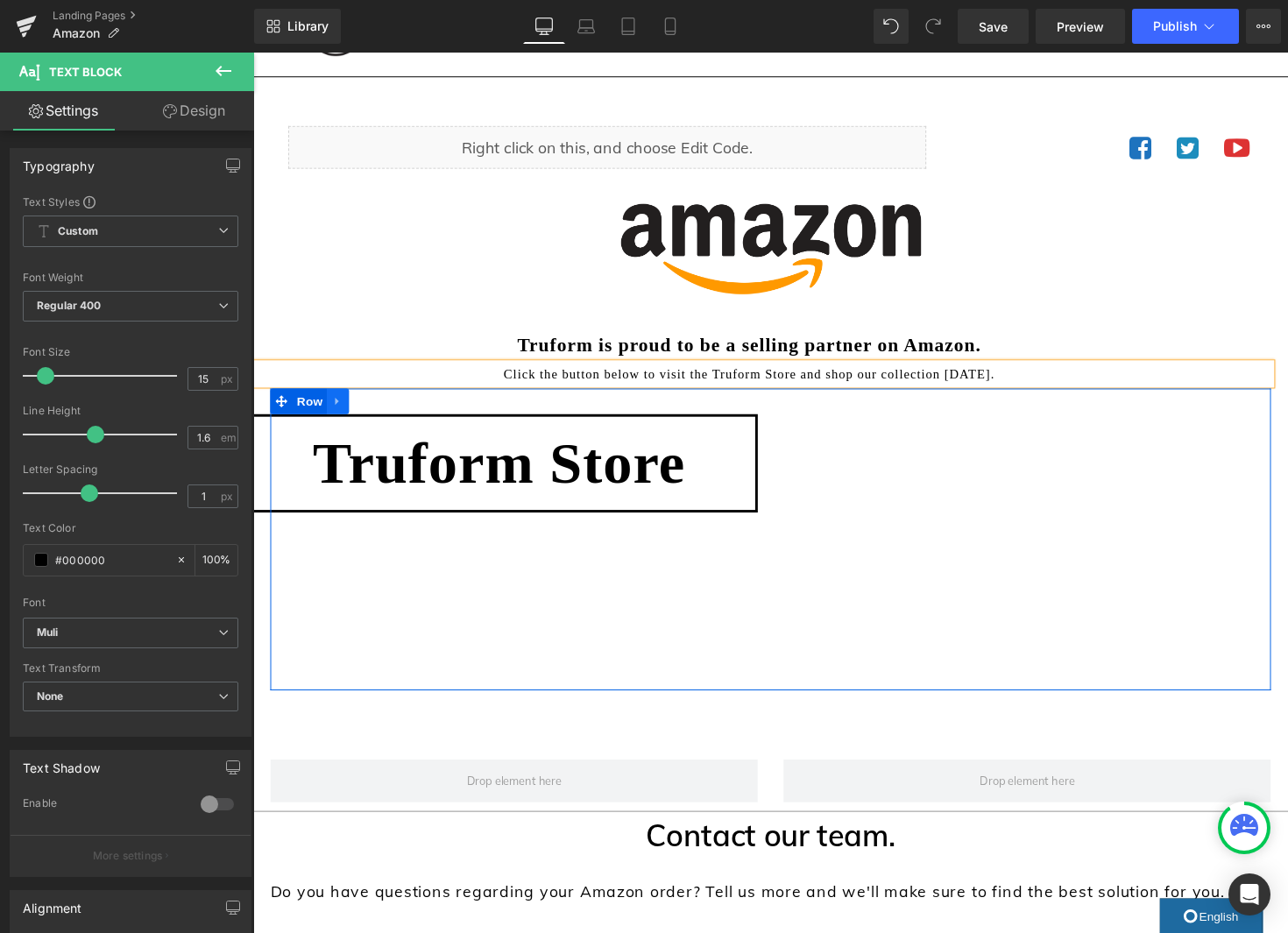
click at [344, 417] on link at bounding box center [340, 410] width 23 height 27
click at [384, 407] on icon at bounding box center [385, 410] width 12 height 13
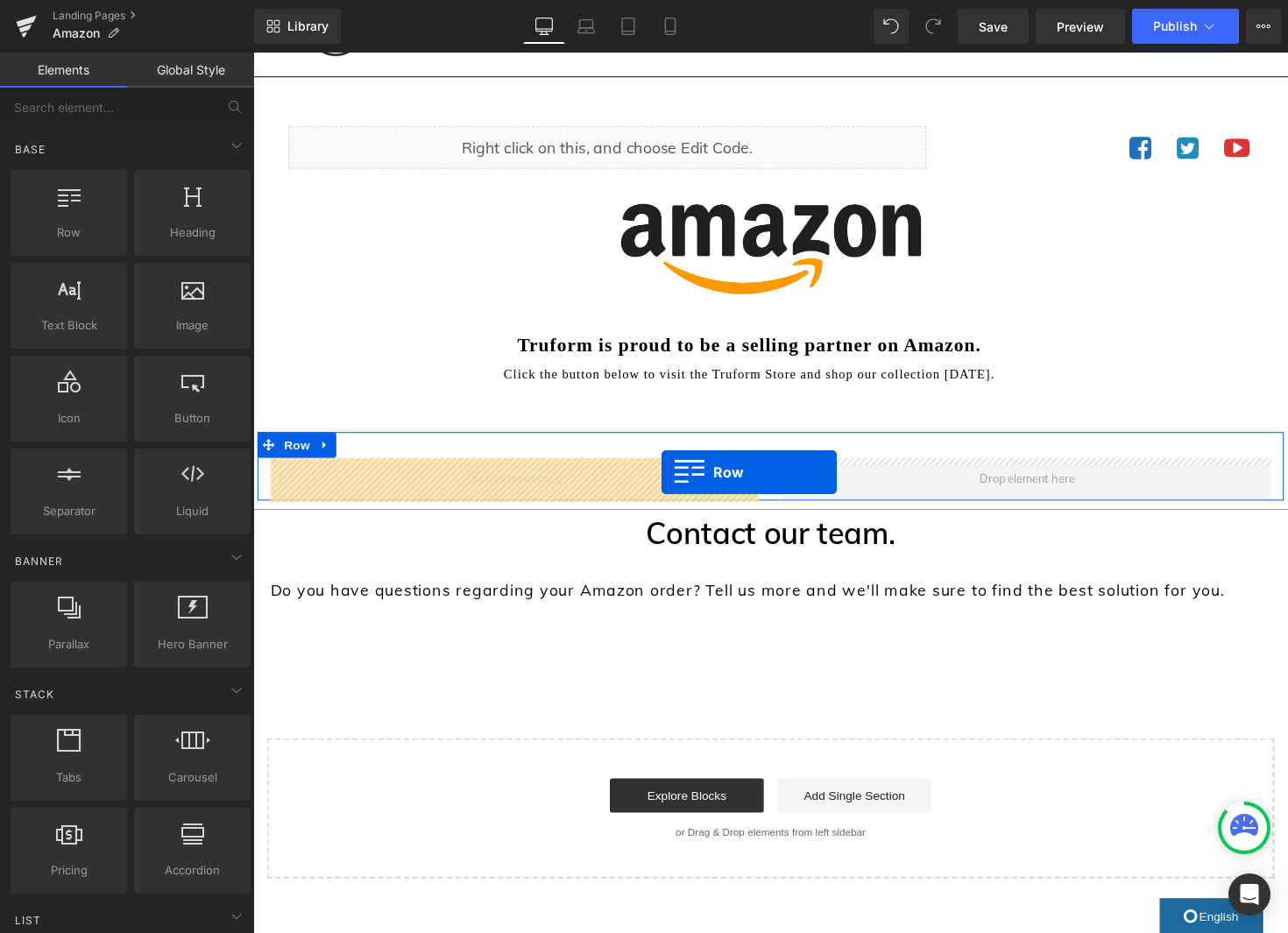
drag, startPoint x: 452, startPoint y: 332, endPoint x: 671, endPoint y: 483, distance: 266.0
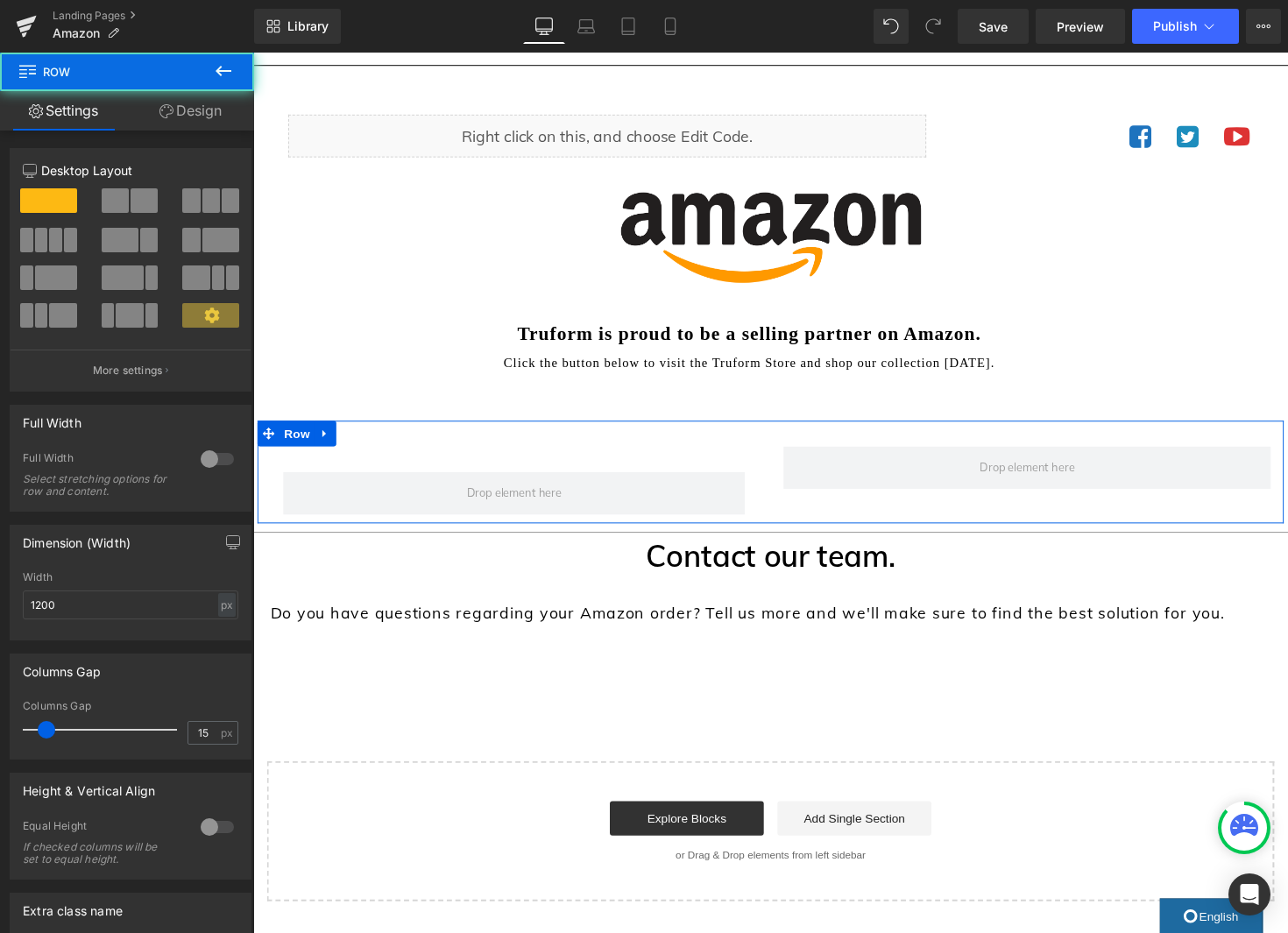
scroll to position [96, 0]
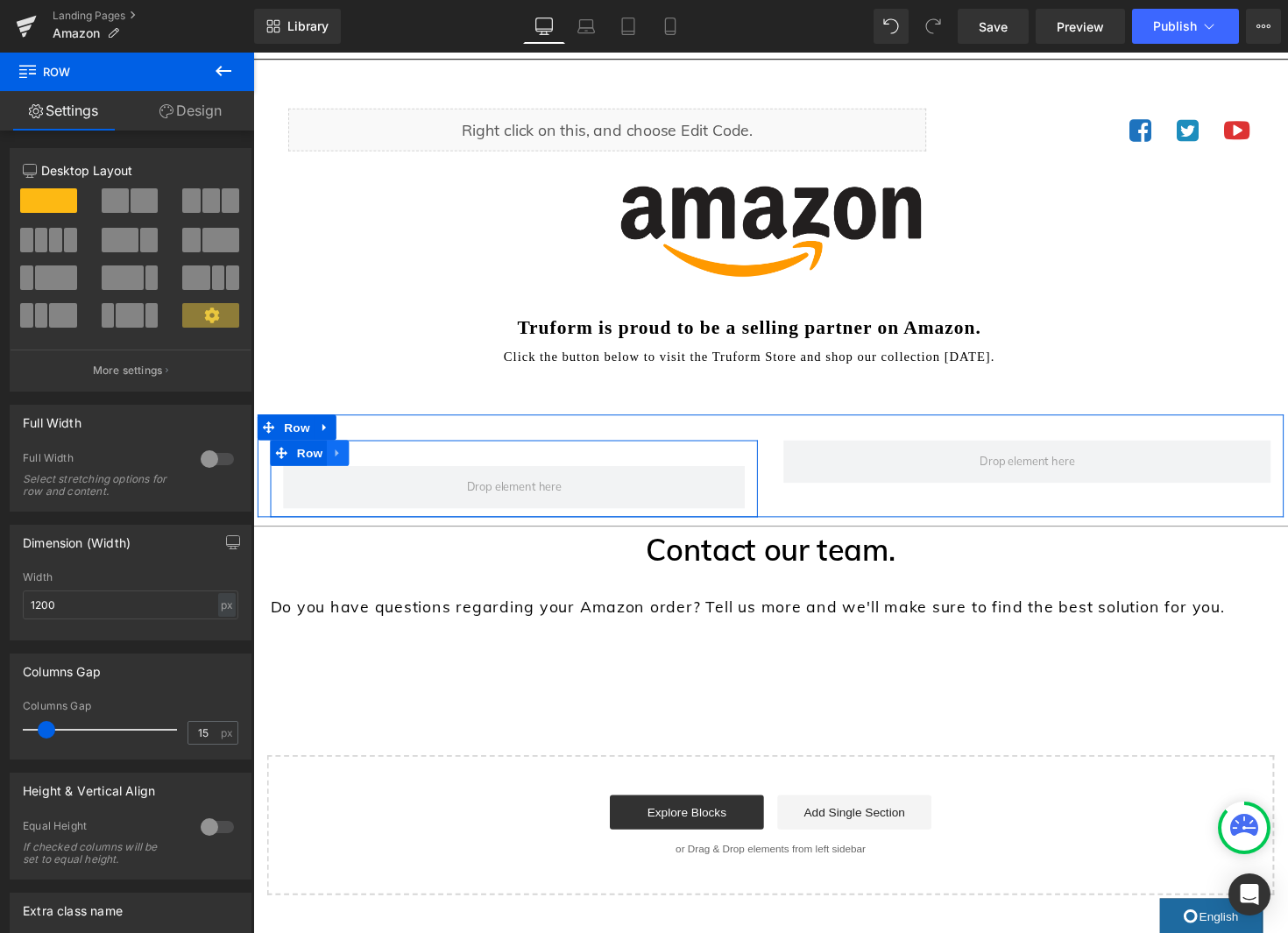
click at [345, 461] on icon at bounding box center [340, 462] width 12 height 13
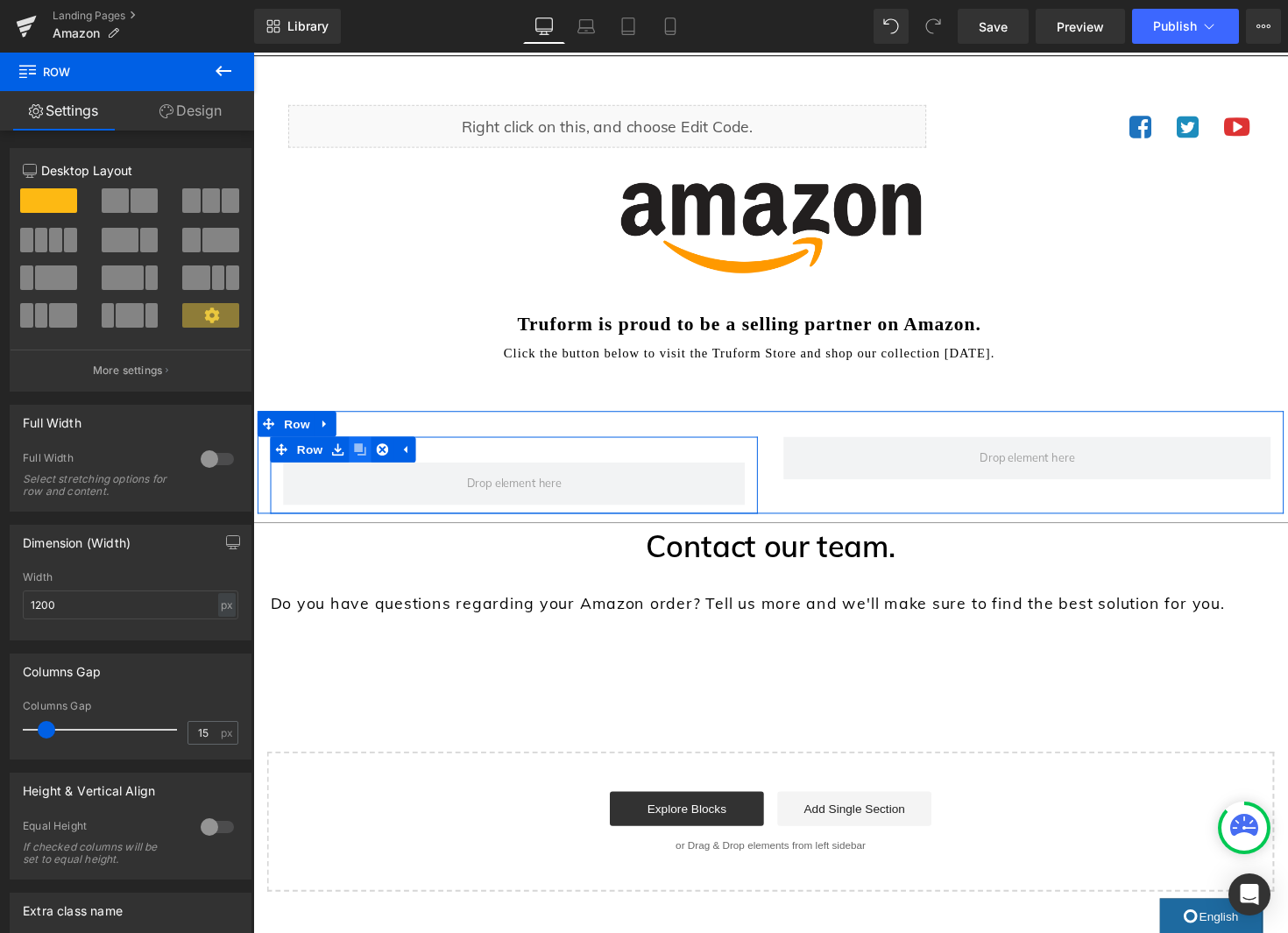
scroll to position [98, 0]
click at [386, 465] on icon at bounding box center [385, 459] width 12 height 12
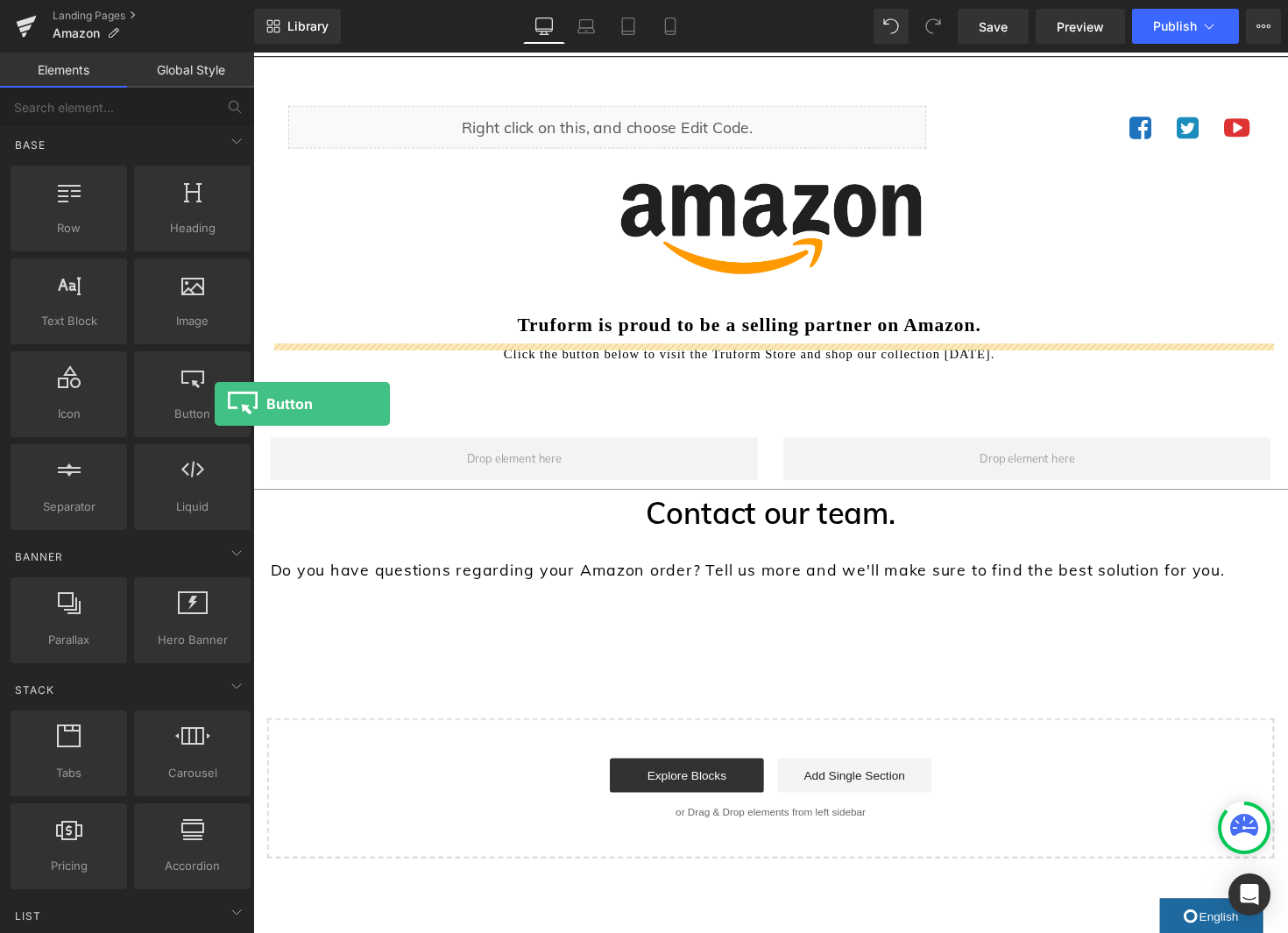
scroll to position [5, 0]
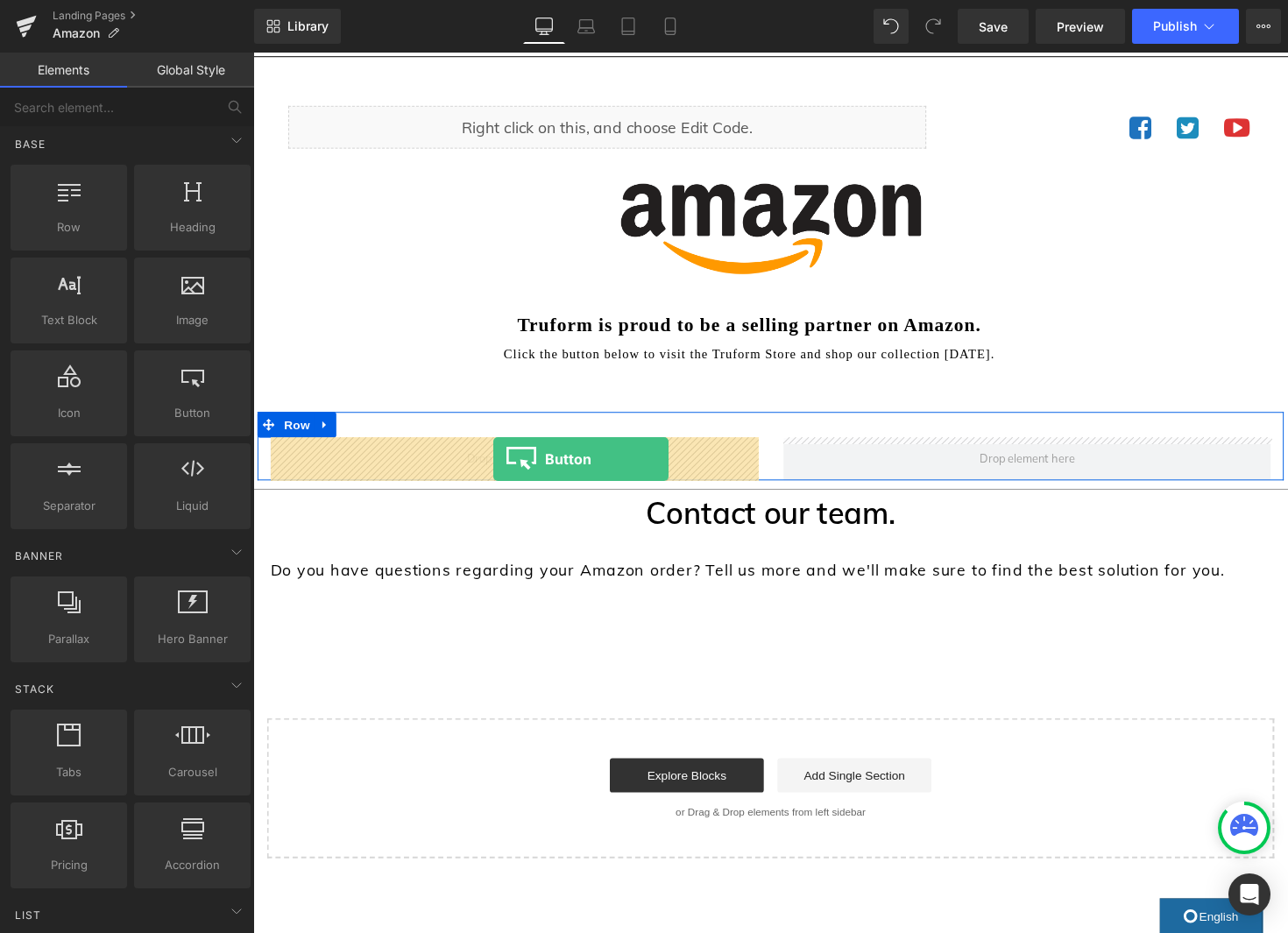
drag, startPoint x: 454, startPoint y: 453, endPoint x: 500, endPoint y: 469, distance: 48.7
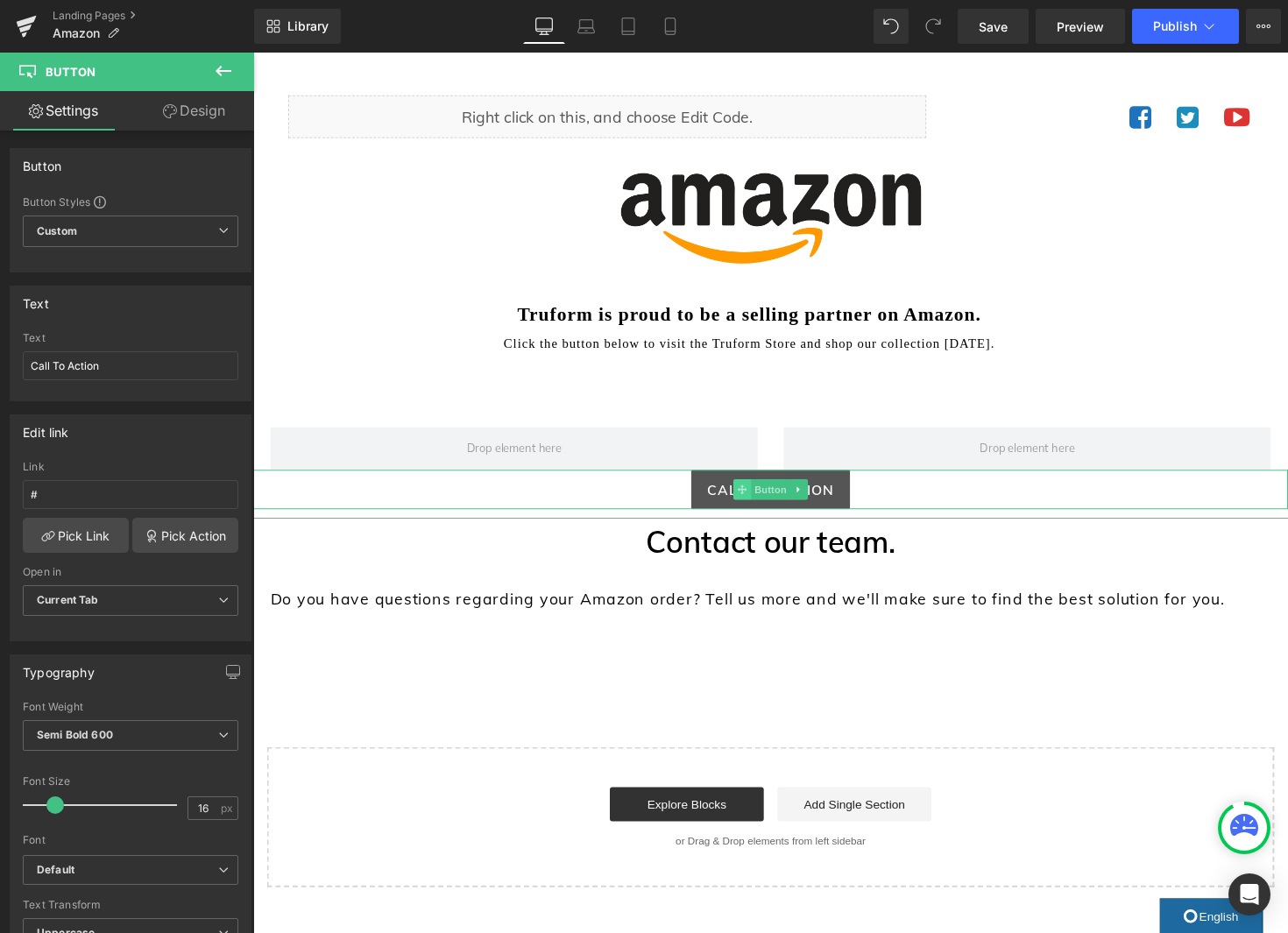
scroll to position [111, 0]
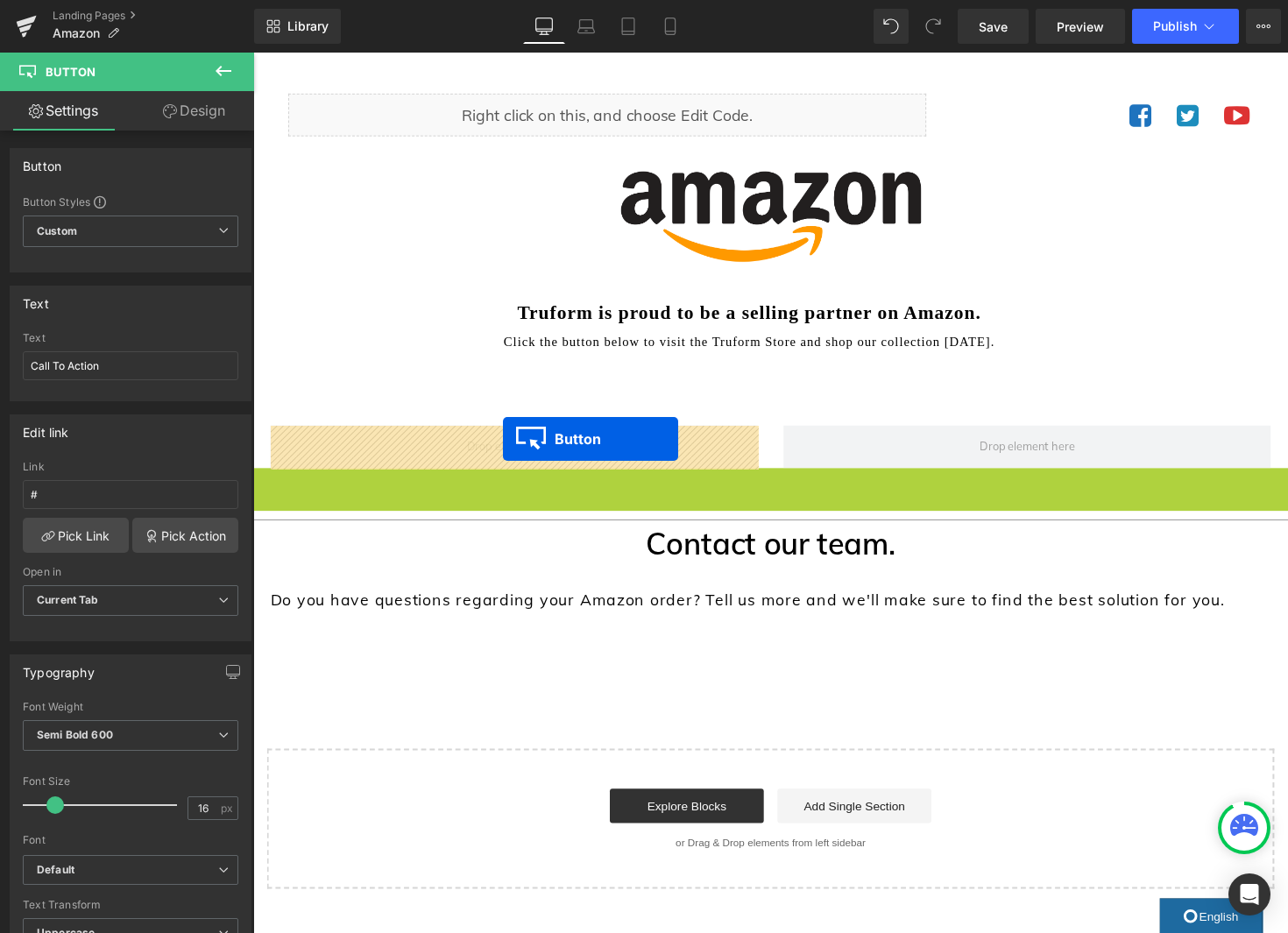
drag, startPoint x: 767, startPoint y: 498, endPoint x: 509, endPoint y: 448, distance: 262.8
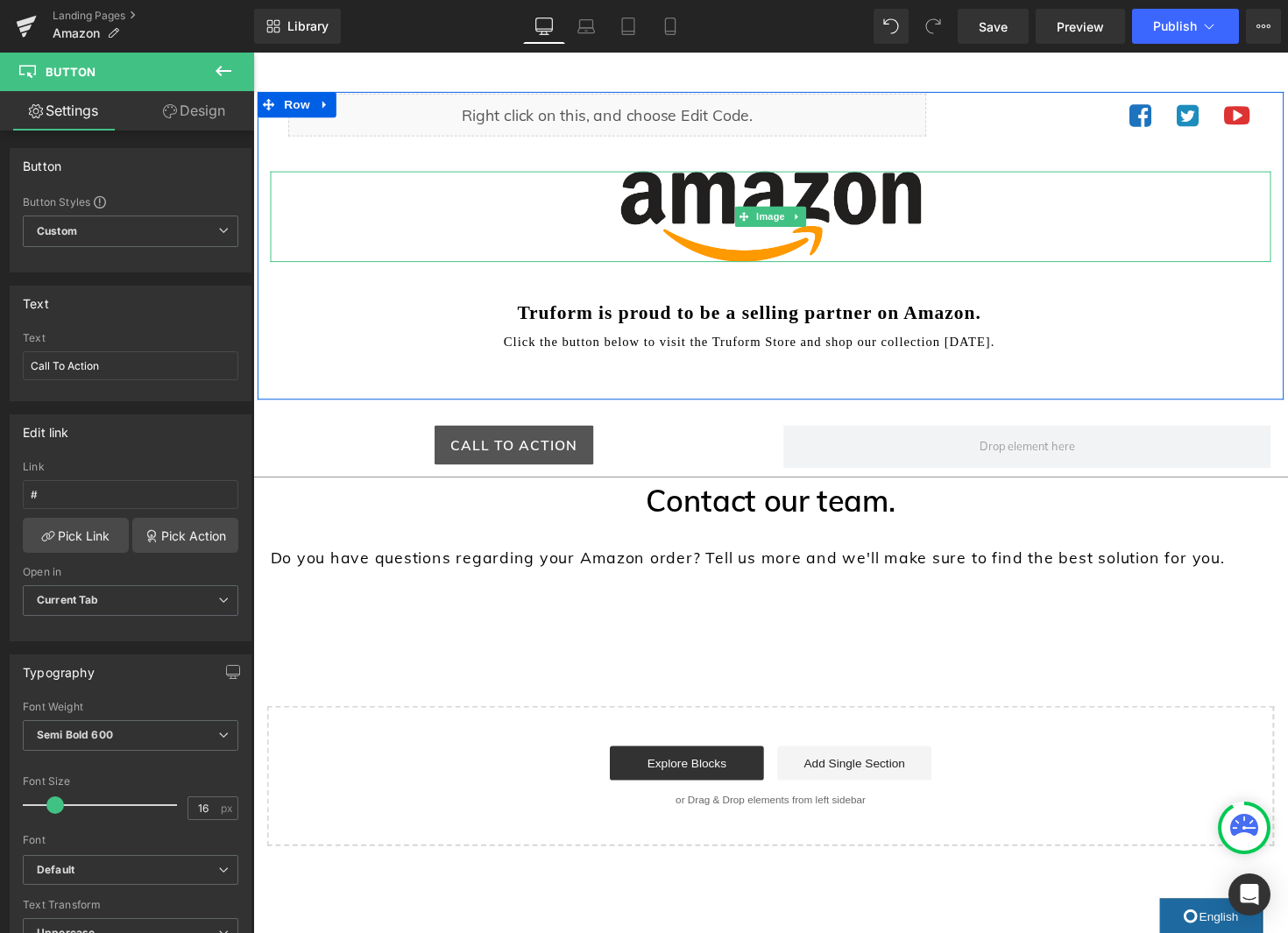
scroll to position [113, 0]
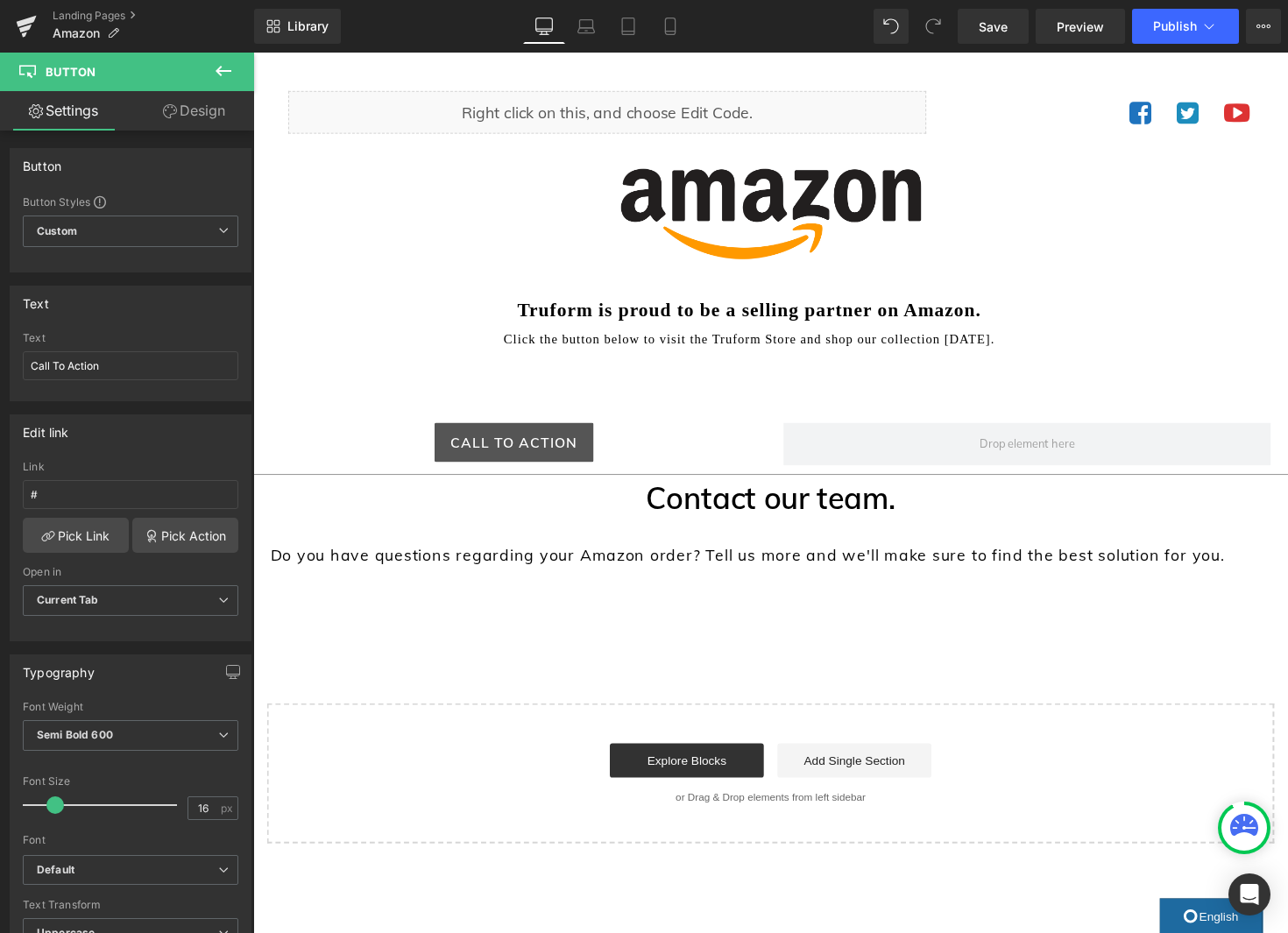
click at [217, 72] on icon at bounding box center [223, 71] width 16 height 11
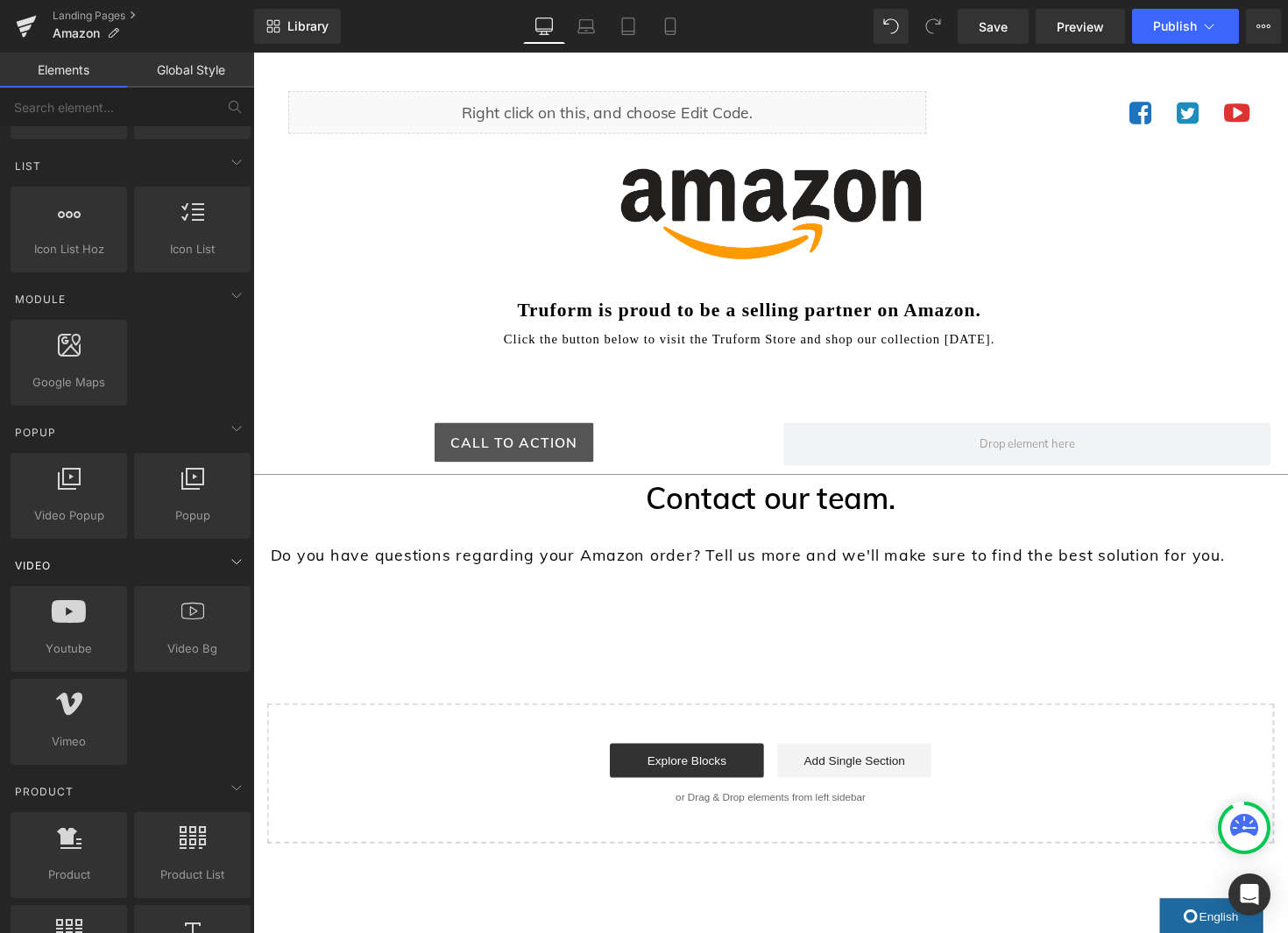
scroll to position [803, 0]
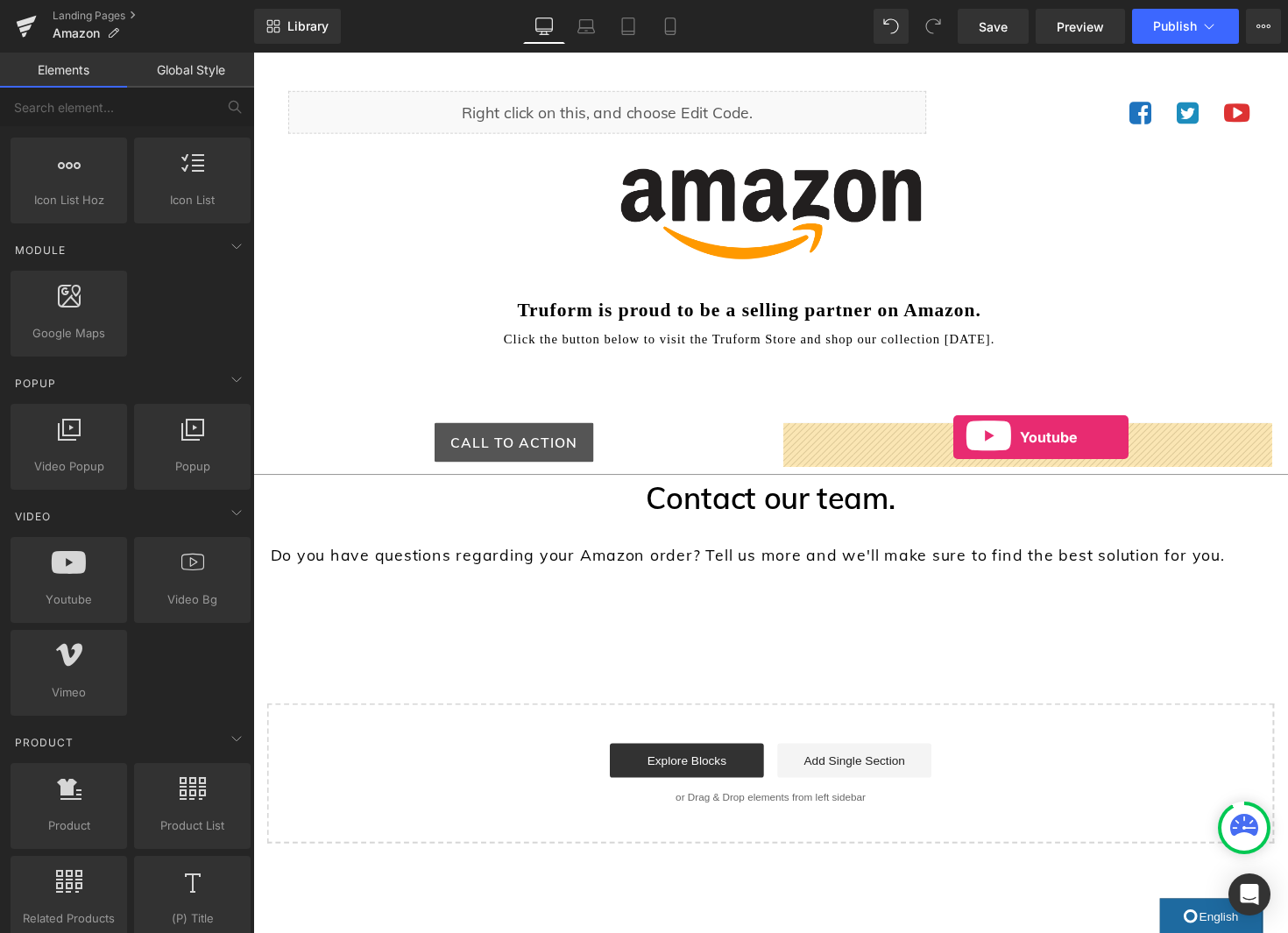
drag, startPoint x: 350, startPoint y: 641, endPoint x: 971, endPoint y: 446, distance: 650.9
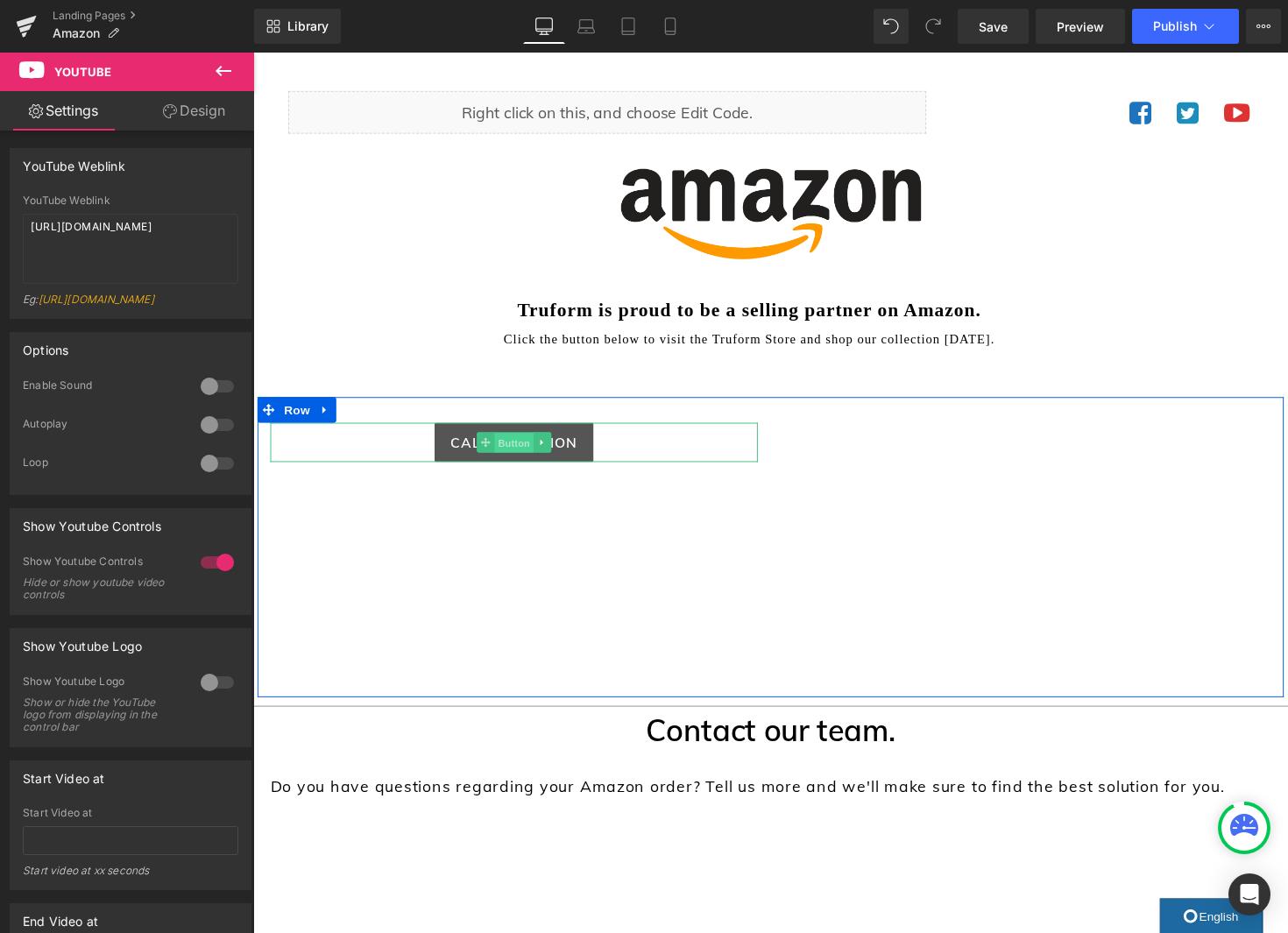
click at [523, 456] on span "Button" at bounding box center [520, 452] width 40 height 21
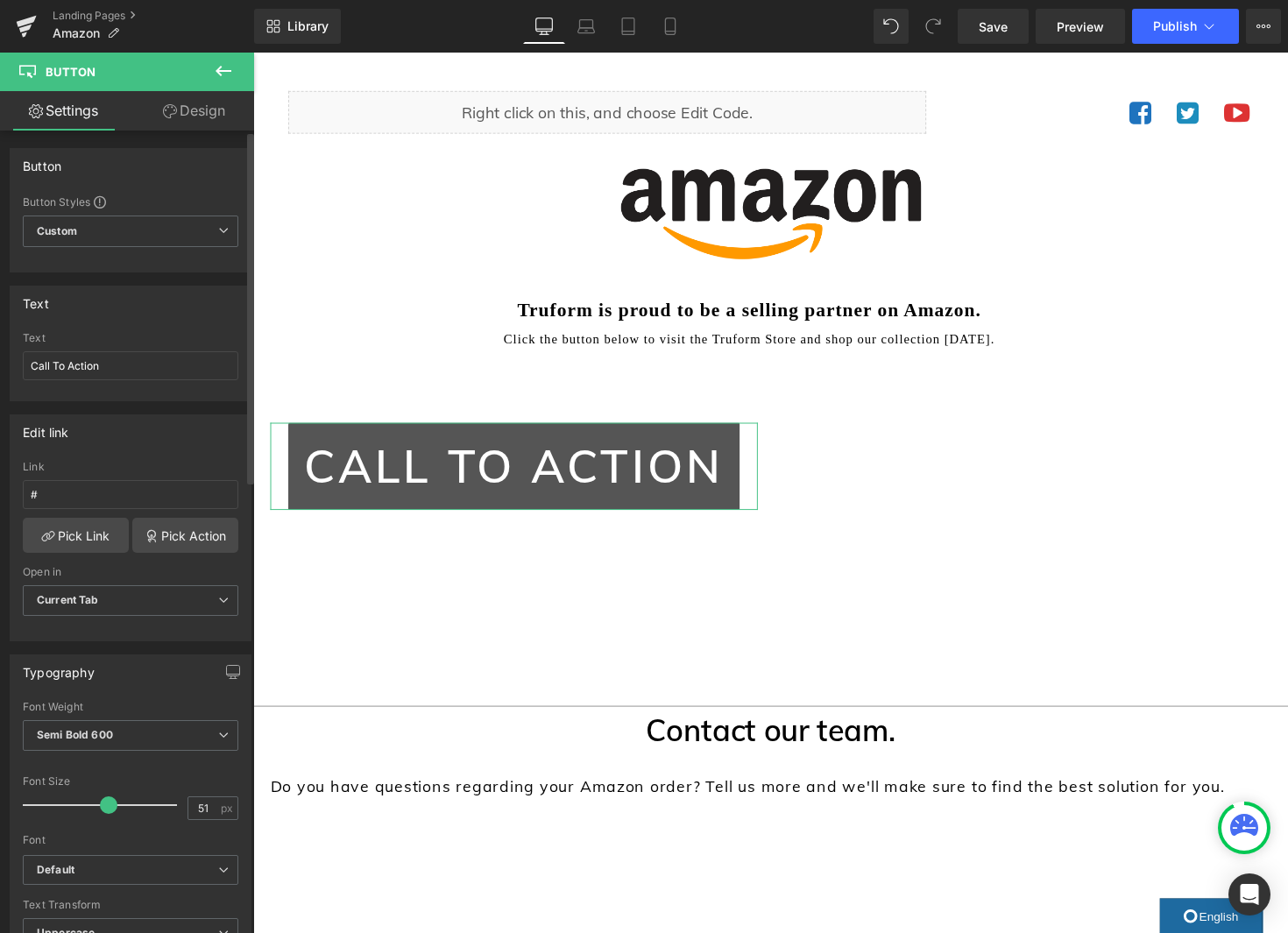
type input "50"
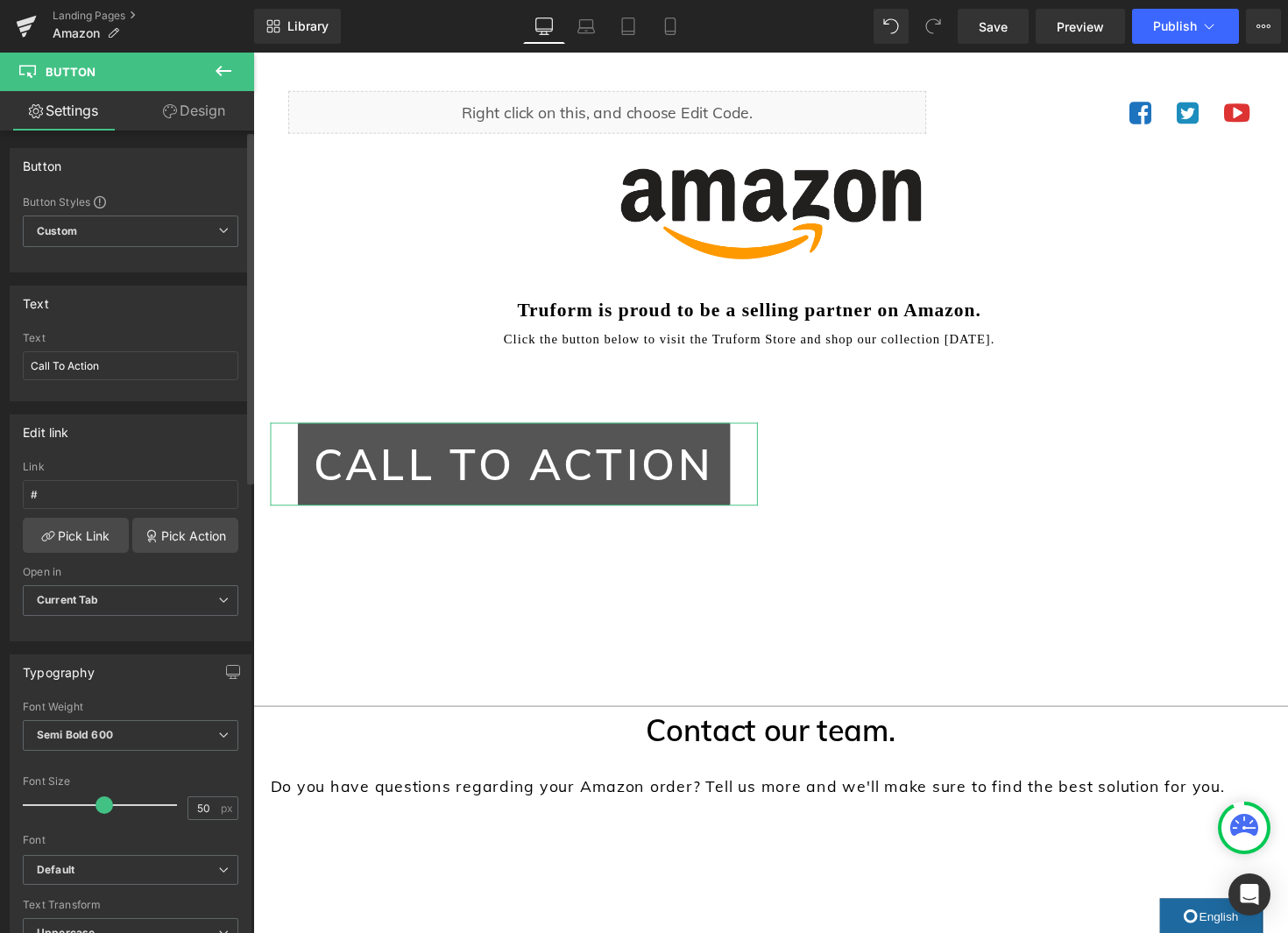
drag, startPoint x: 58, startPoint y: 802, endPoint x: 106, endPoint y: 805, distance: 48.1
click at [106, 805] on span at bounding box center [105, 805] width 18 height 18
click at [122, 369] on input "Call To Action" at bounding box center [130, 365] width 215 height 29
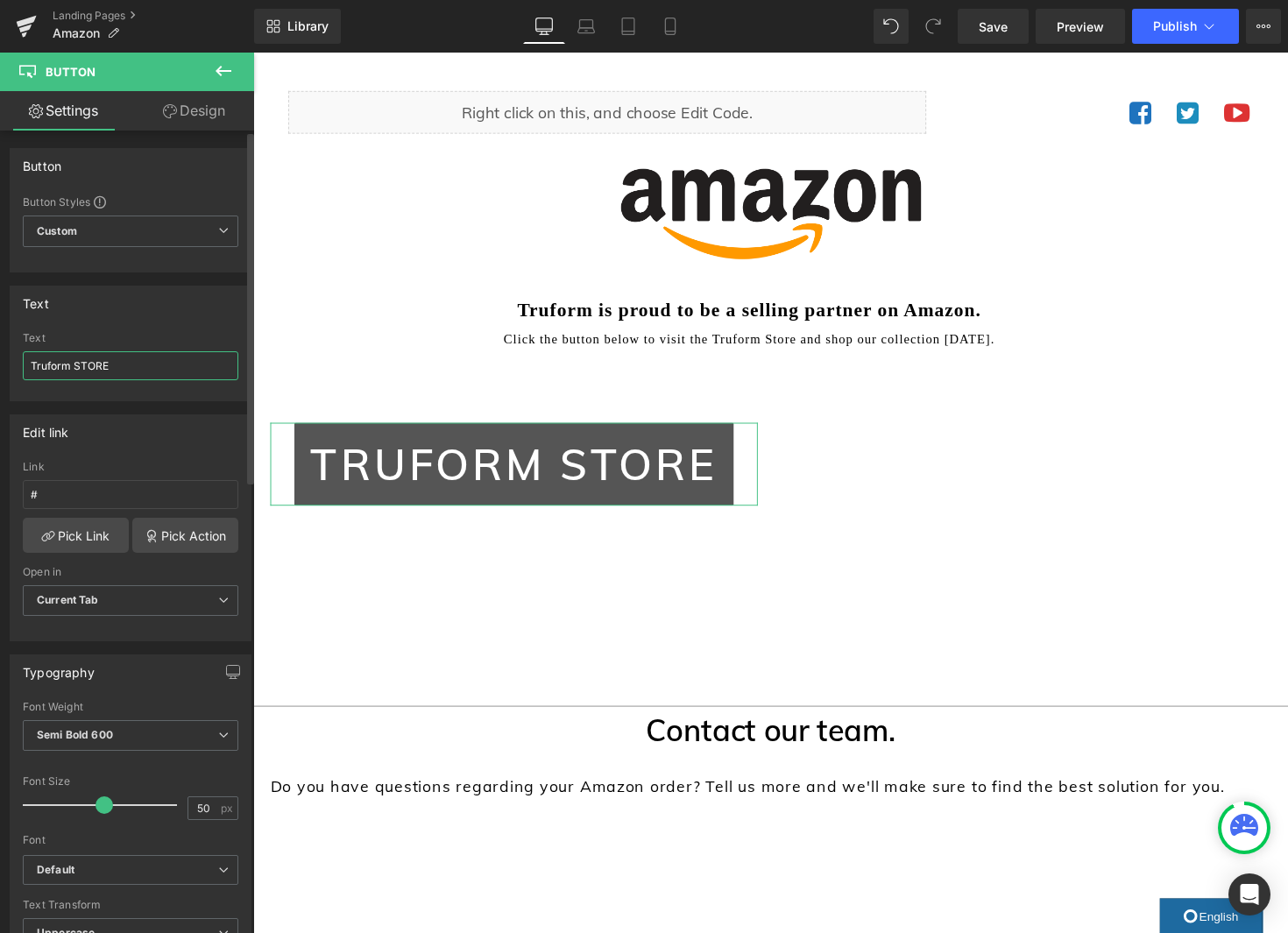
click at [32, 367] on input "Truform STORE" at bounding box center [130, 365] width 215 height 29
type input "Truform STORE"
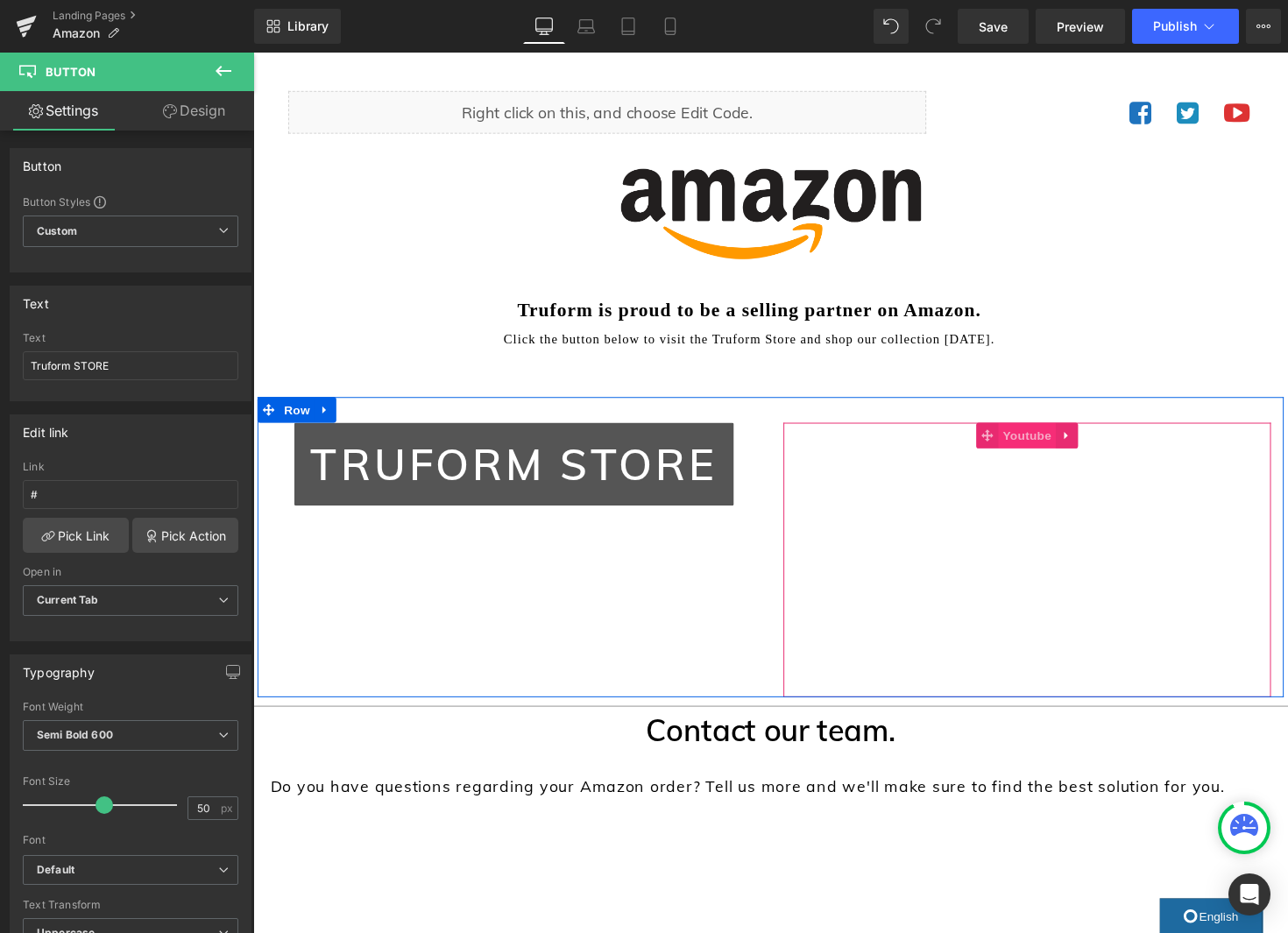
click at [1048, 451] on span "Youtube" at bounding box center [1045, 444] width 58 height 27
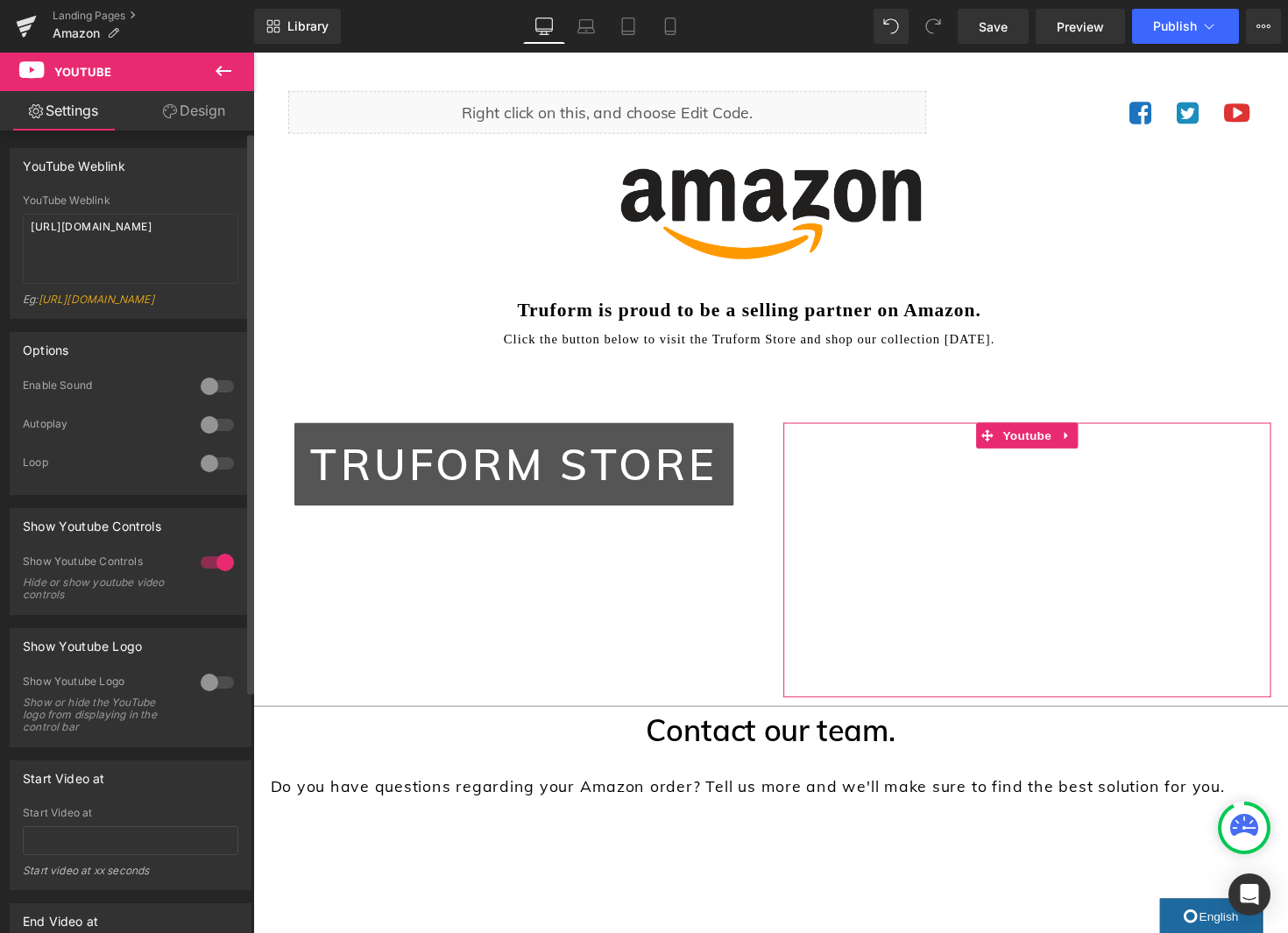
scroll to position [6, 0]
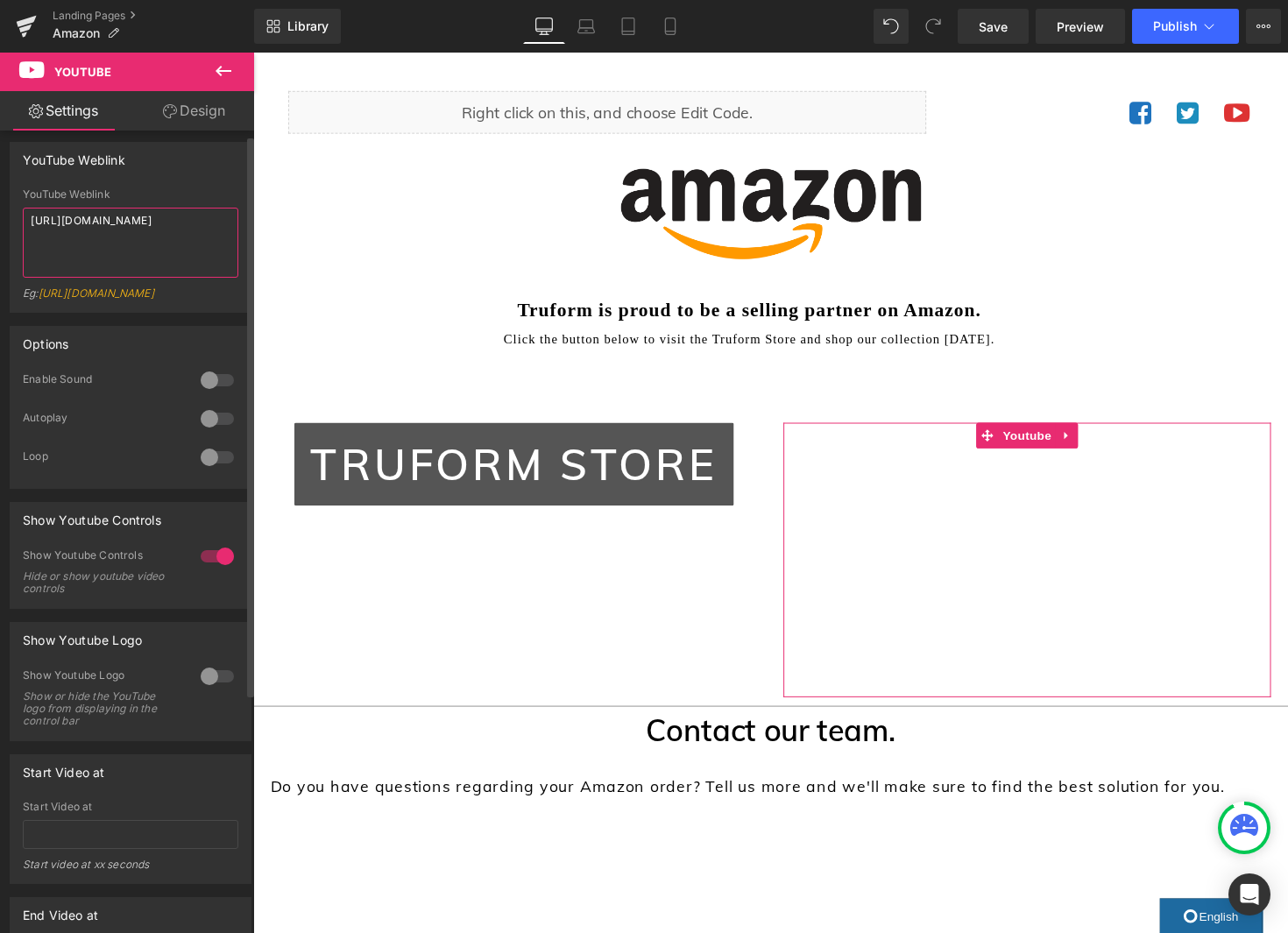
click at [156, 240] on textarea "https://www.youtube.com/watch?v=OQBlWco72c4" at bounding box center [130, 242] width 215 height 70
paste textarea "youtu.be/lTsS953v_ks"
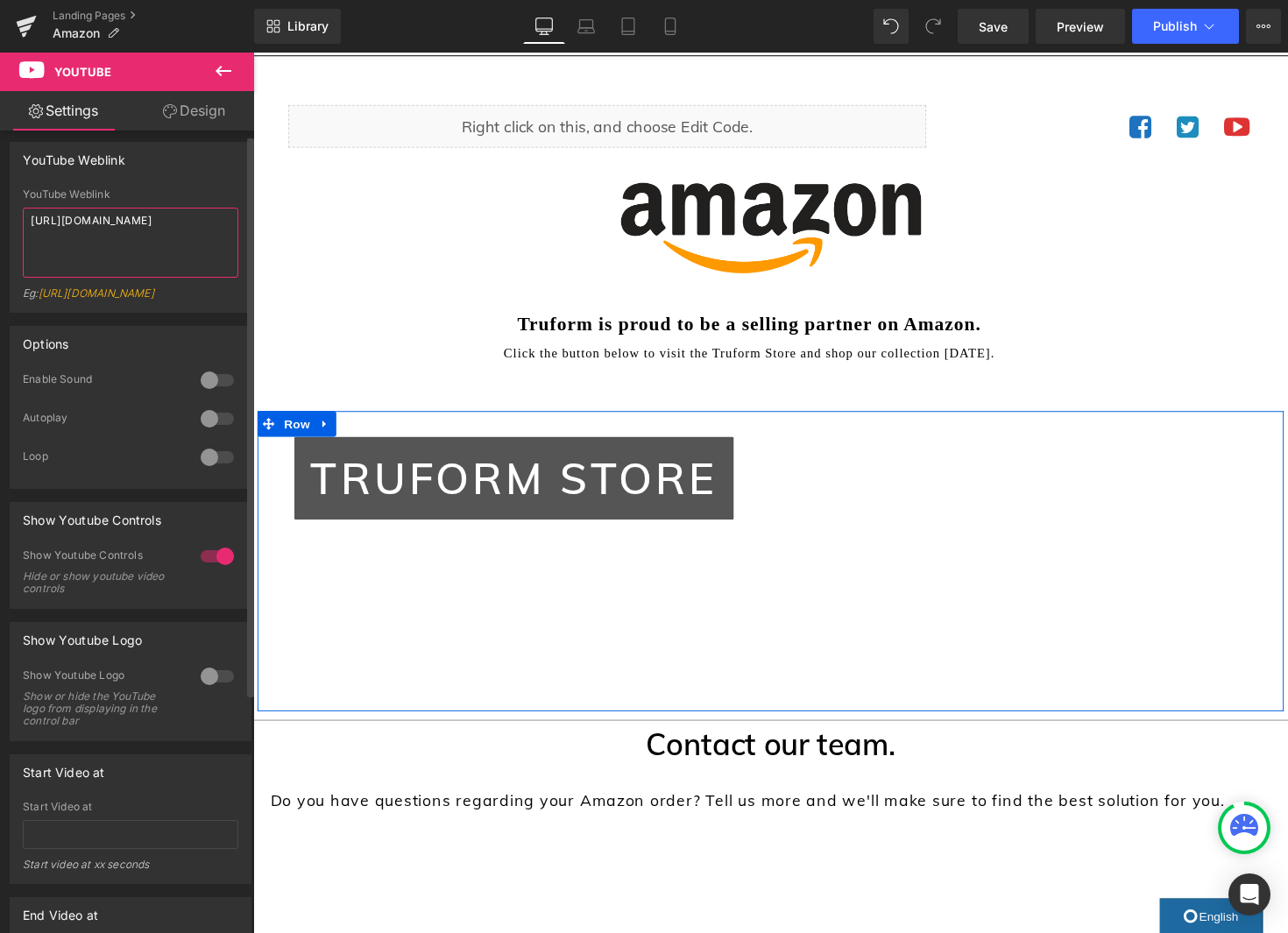
scroll to position [102, 0]
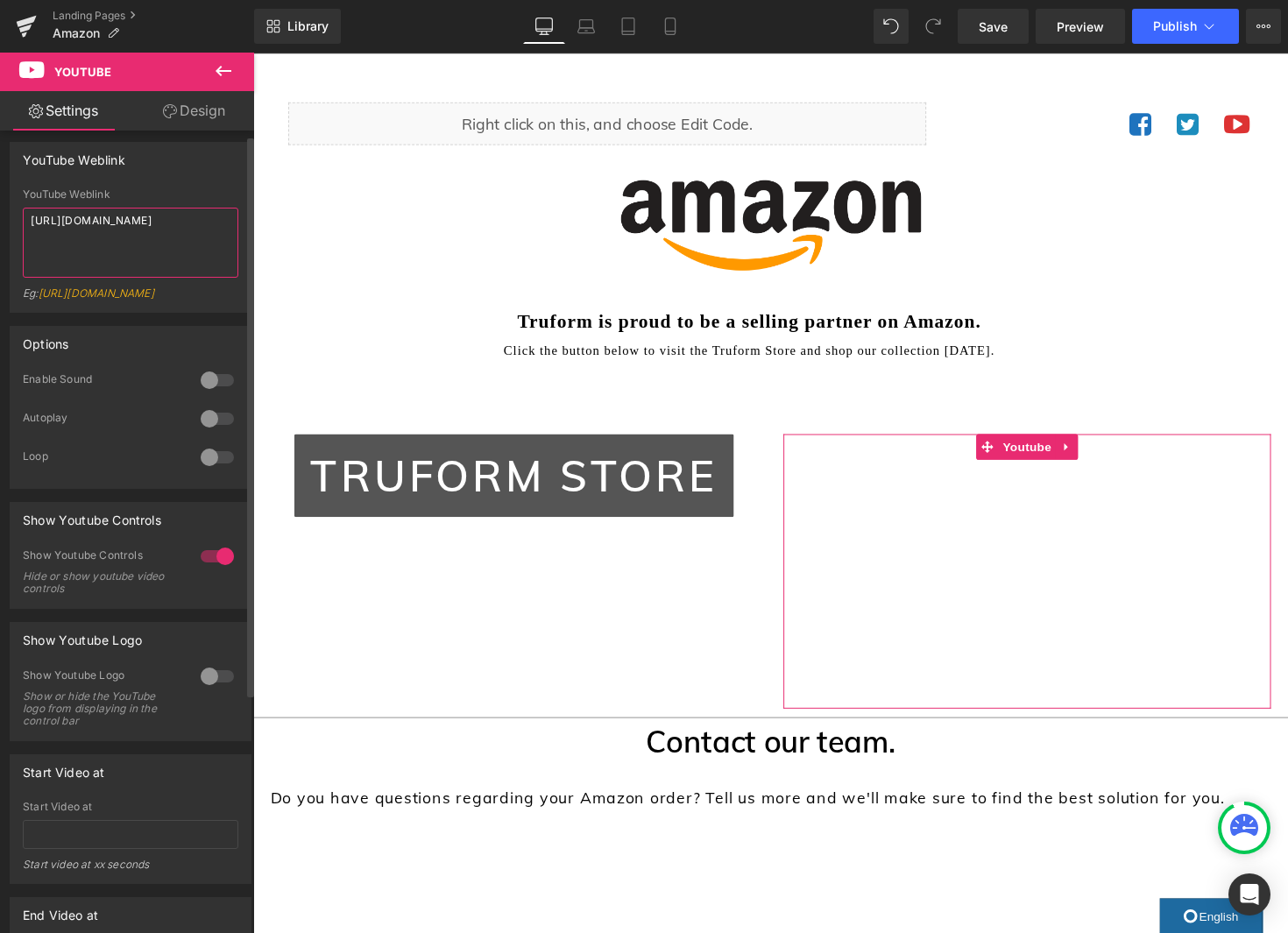
type textarea "https://youtu.be/lTsS953v_ks"
click at [206, 391] on div at bounding box center [217, 380] width 42 height 28
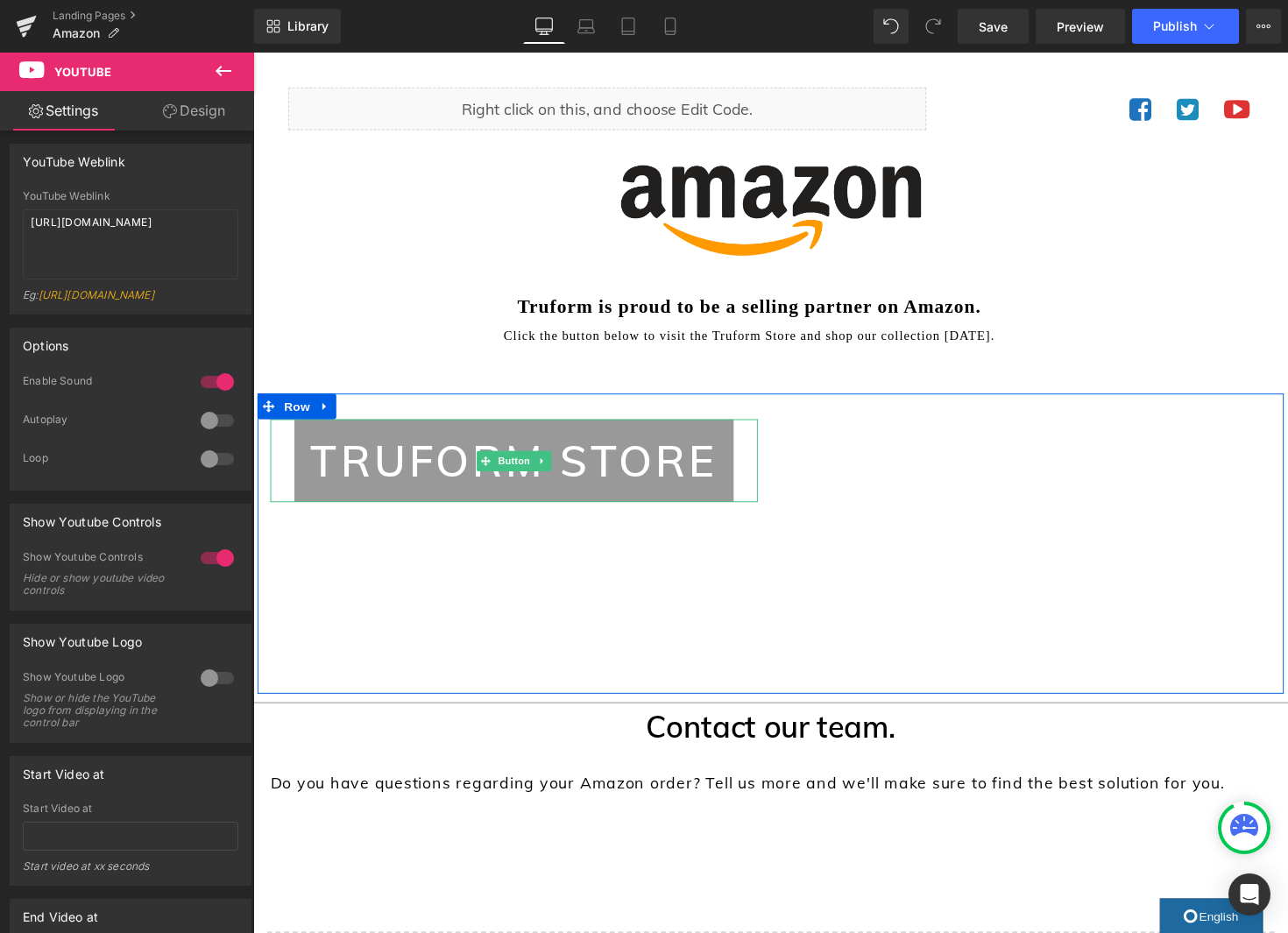
scroll to position [115, 0]
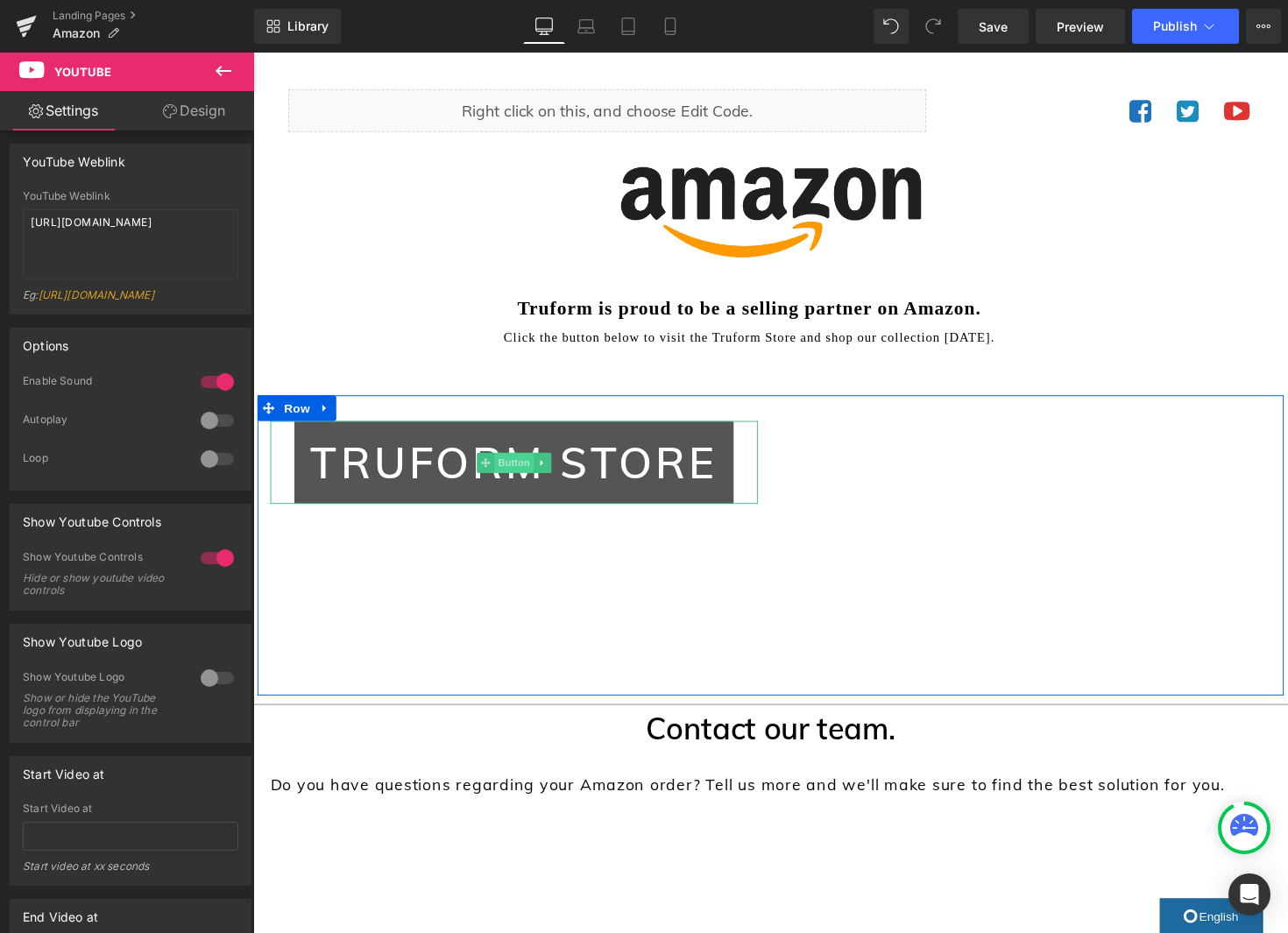
click at [514, 477] on span "Button" at bounding box center [520, 472] width 40 height 21
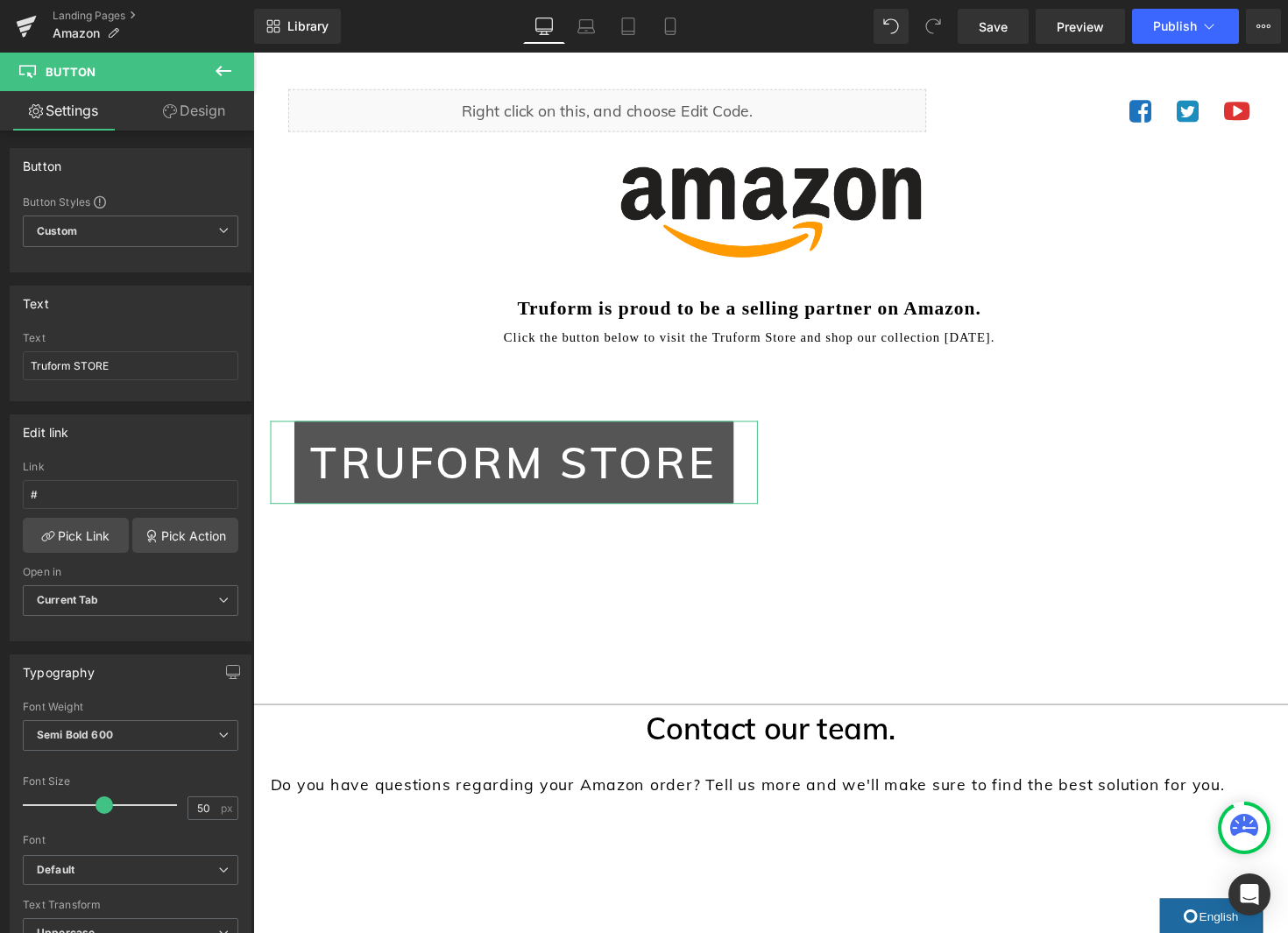
click at [220, 114] on link "Design" at bounding box center [194, 111] width 127 height 39
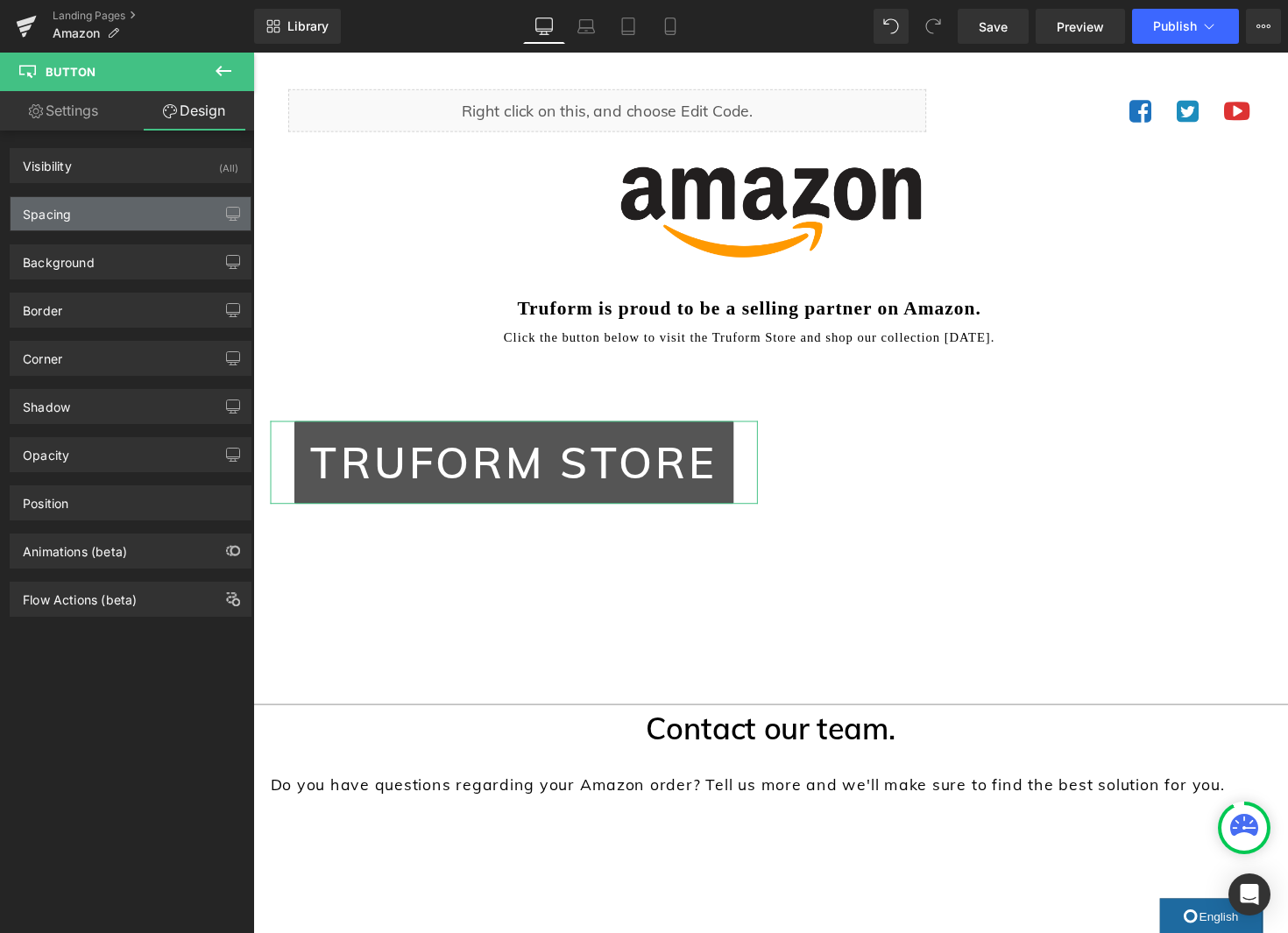
type input "0"
type input "10"
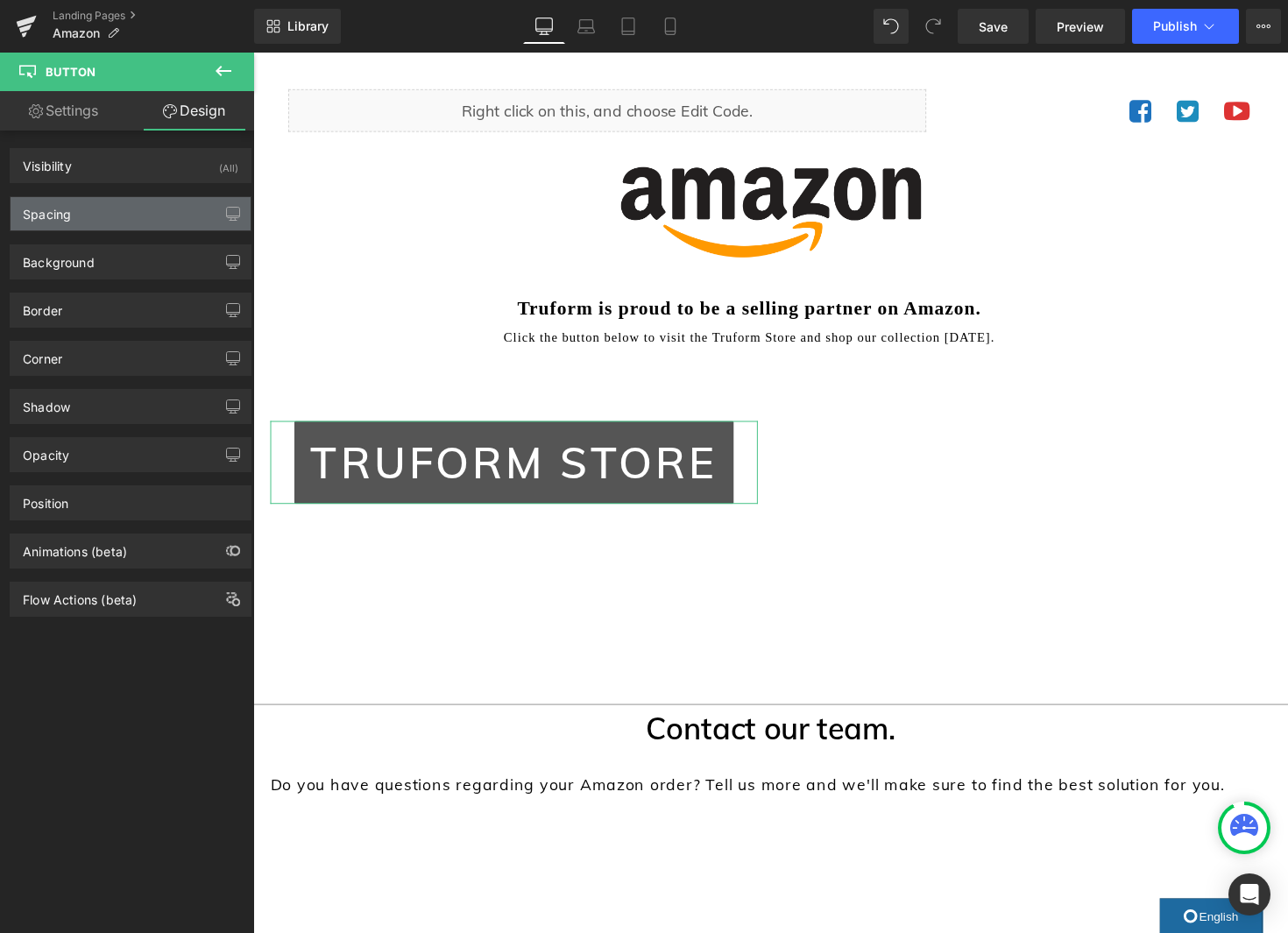
type input "18"
type input "10"
type input "18"
click at [114, 208] on div "Spacing" at bounding box center [130, 214] width 240 height 34
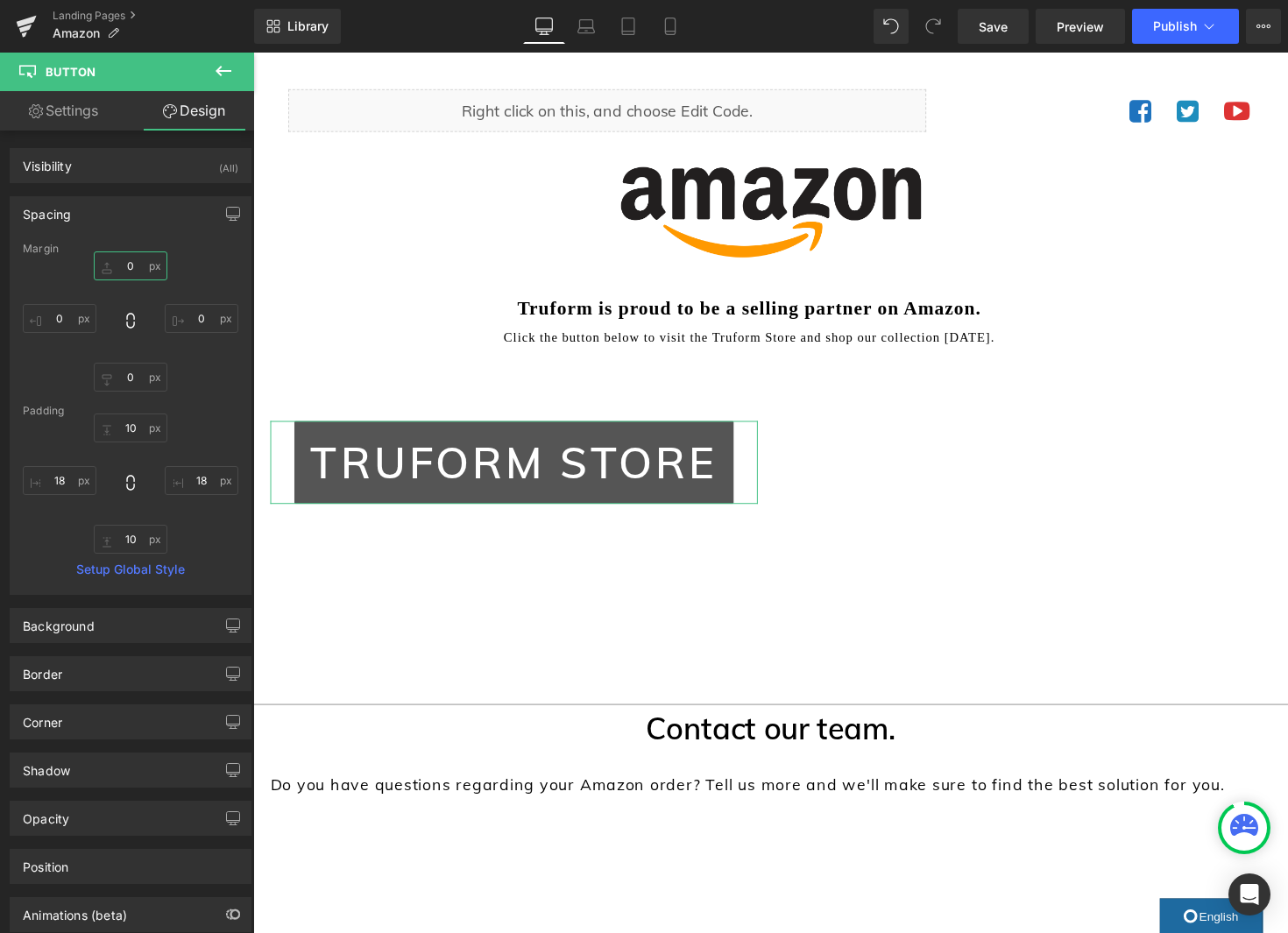
click at [131, 265] on input "0" at bounding box center [130, 266] width 74 height 29
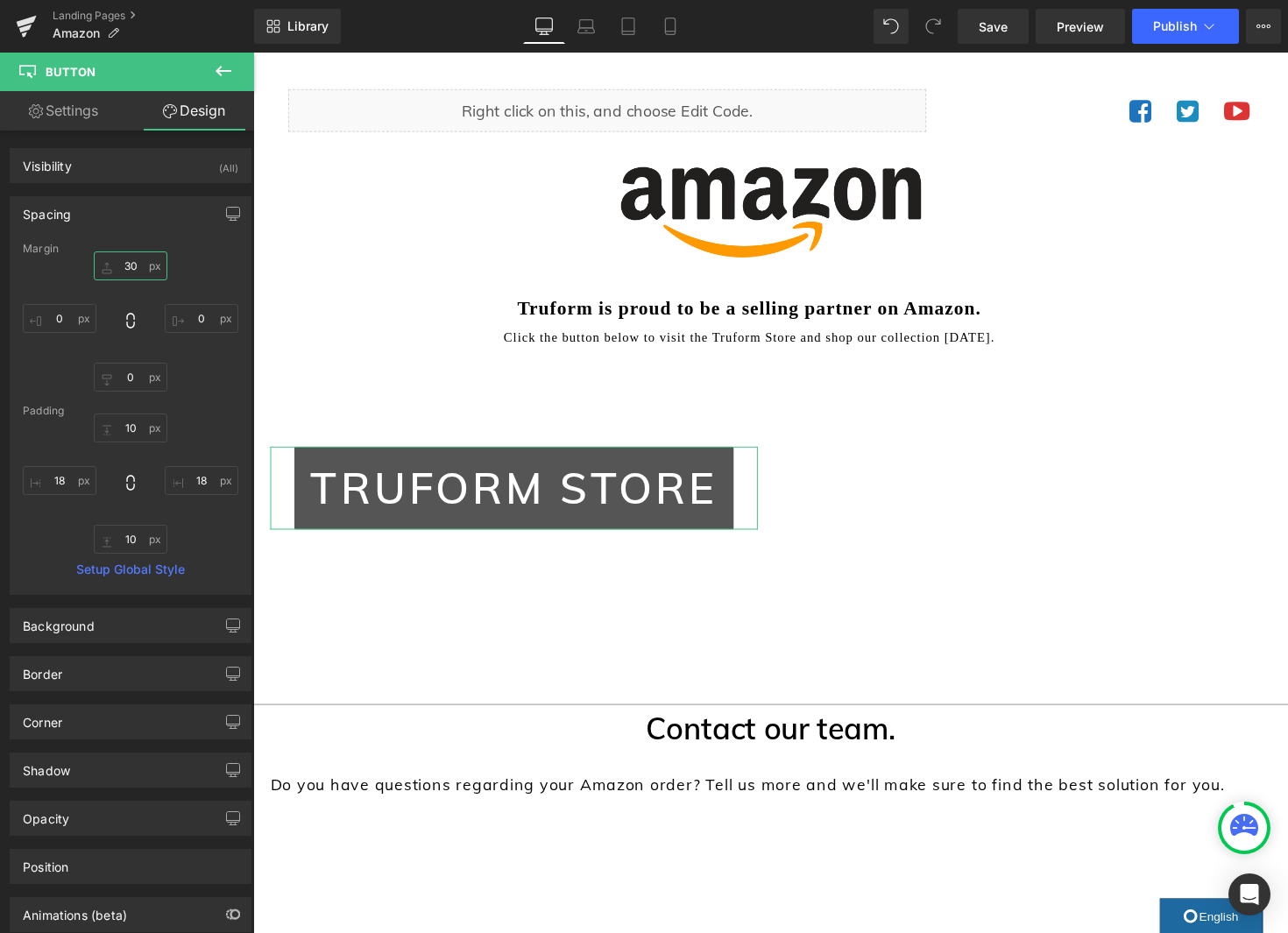
type input "3"
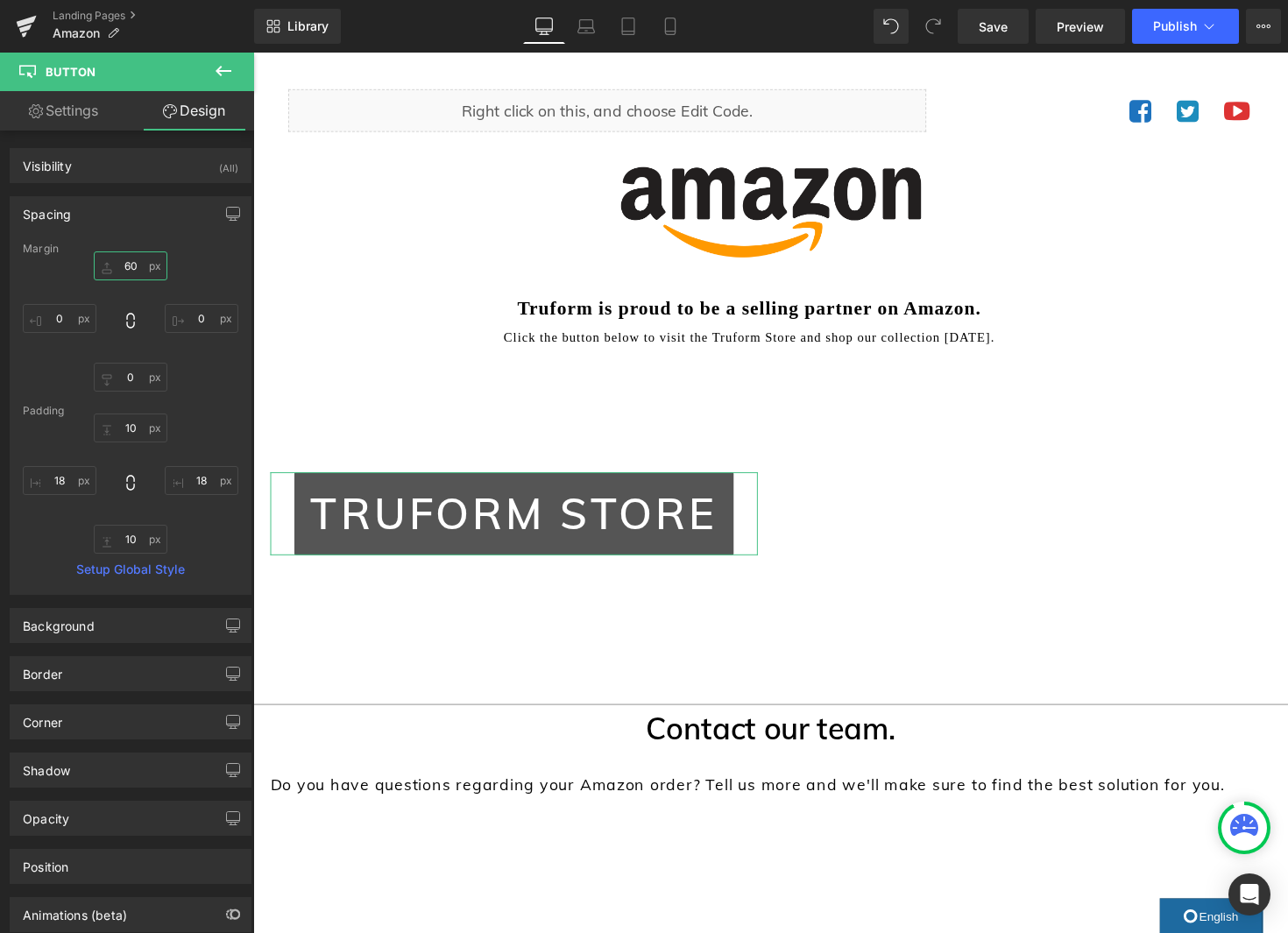
type input "6"
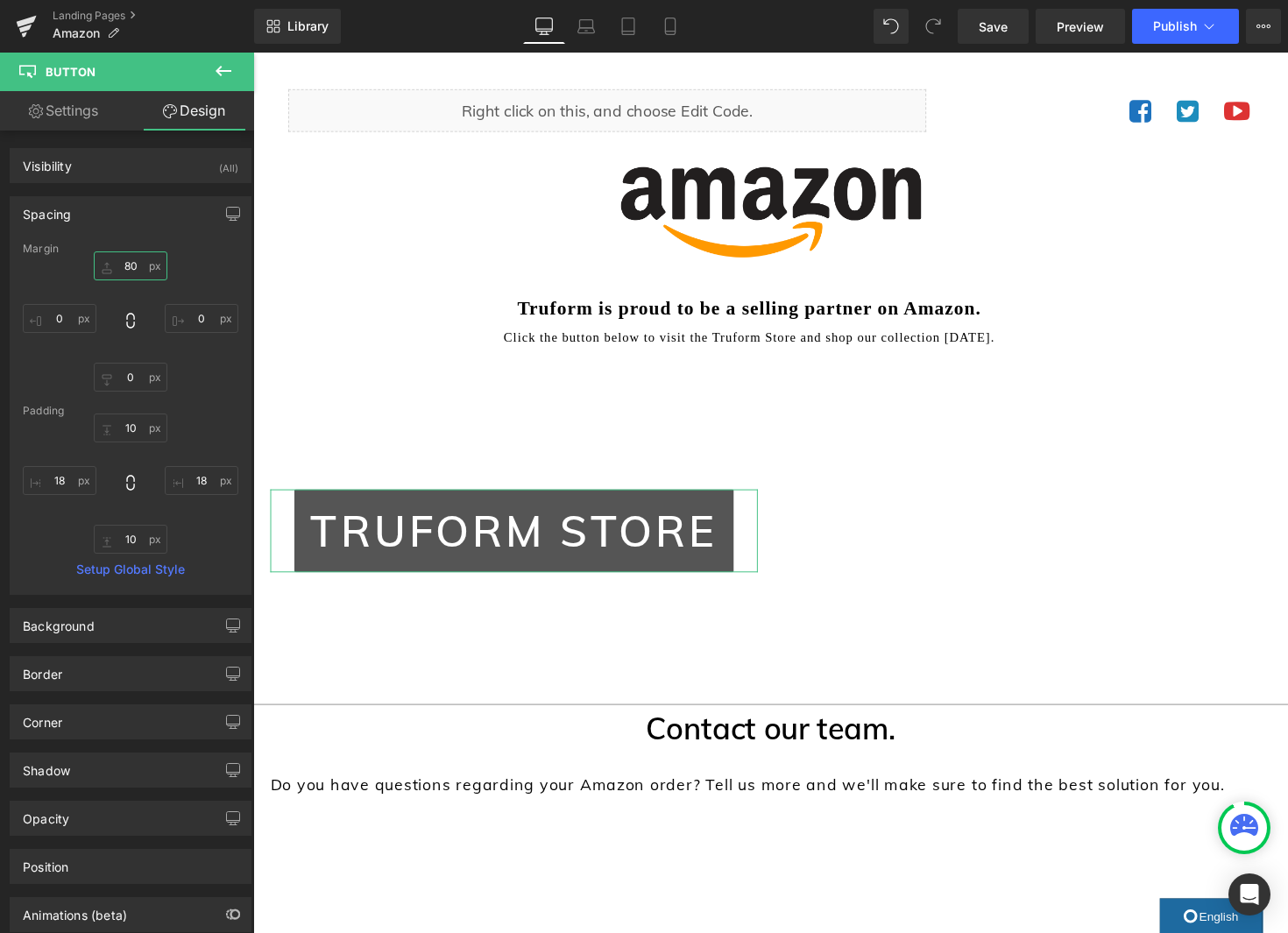
type input "8"
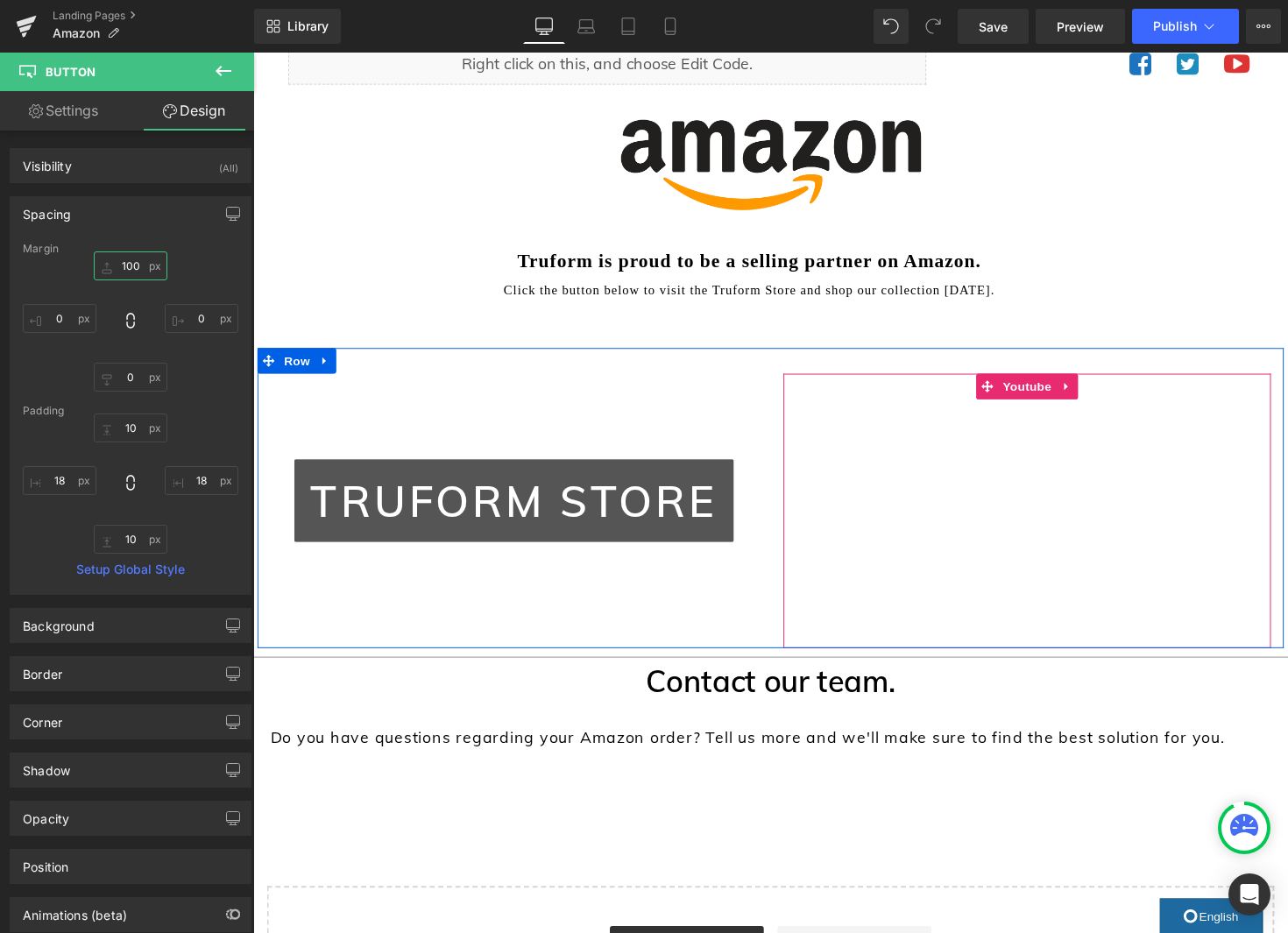
scroll to position [164, 0]
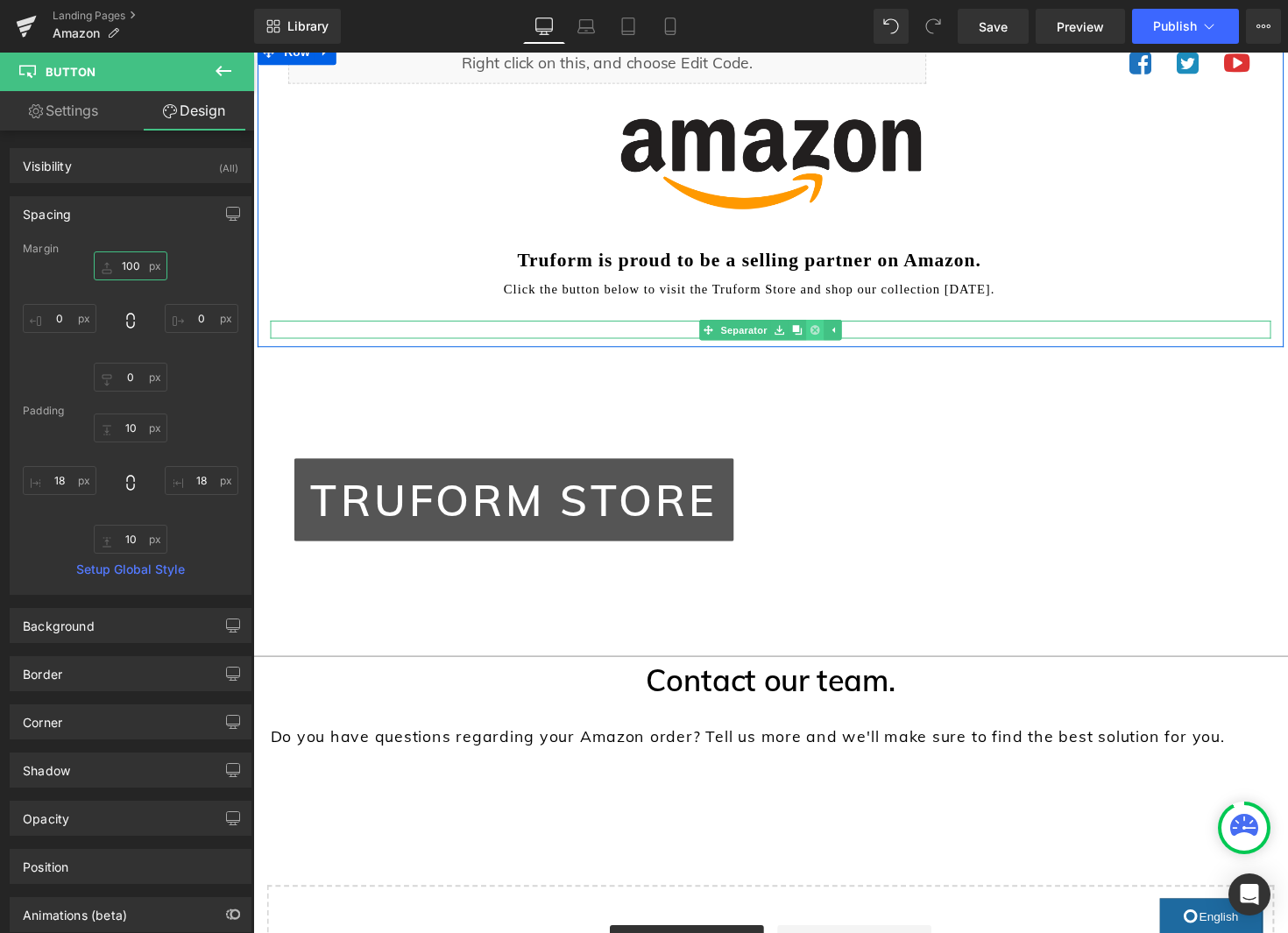
type input "100"
click at [834, 339] on icon at bounding box center [829, 337] width 10 height 10
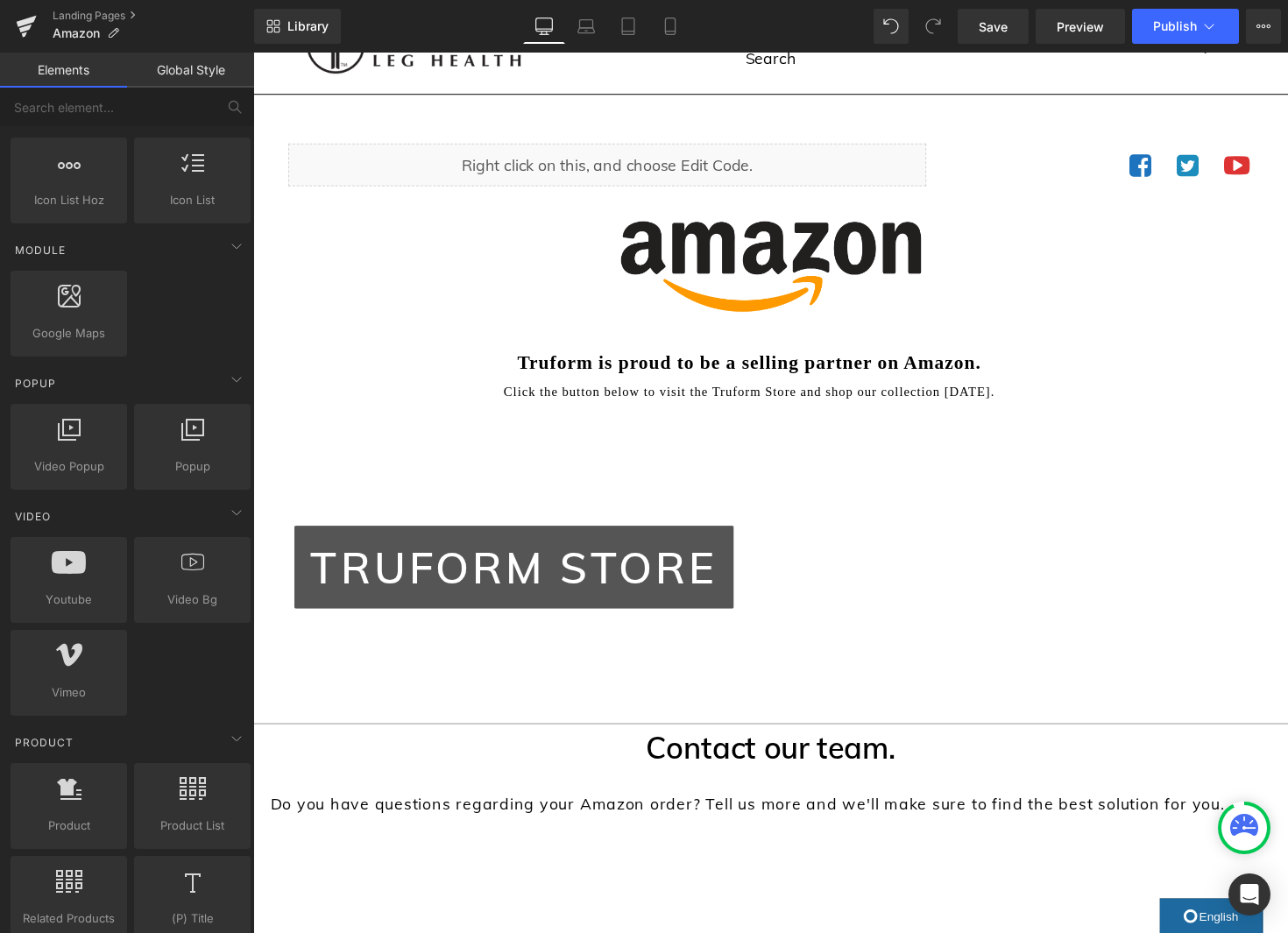
scroll to position [56, 0]
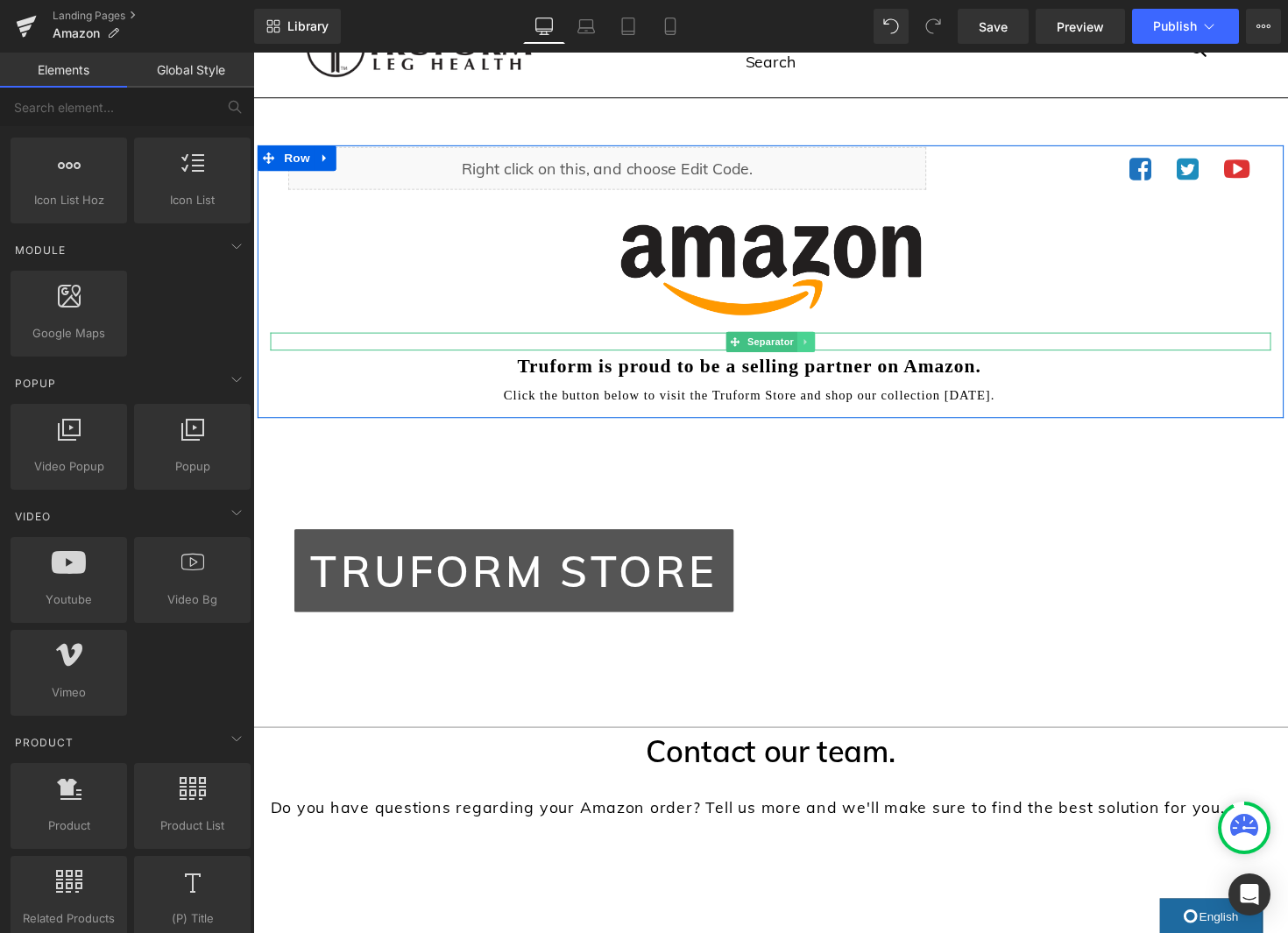
click at [823, 348] on icon at bounding box center [820, 349] width 10 height 11
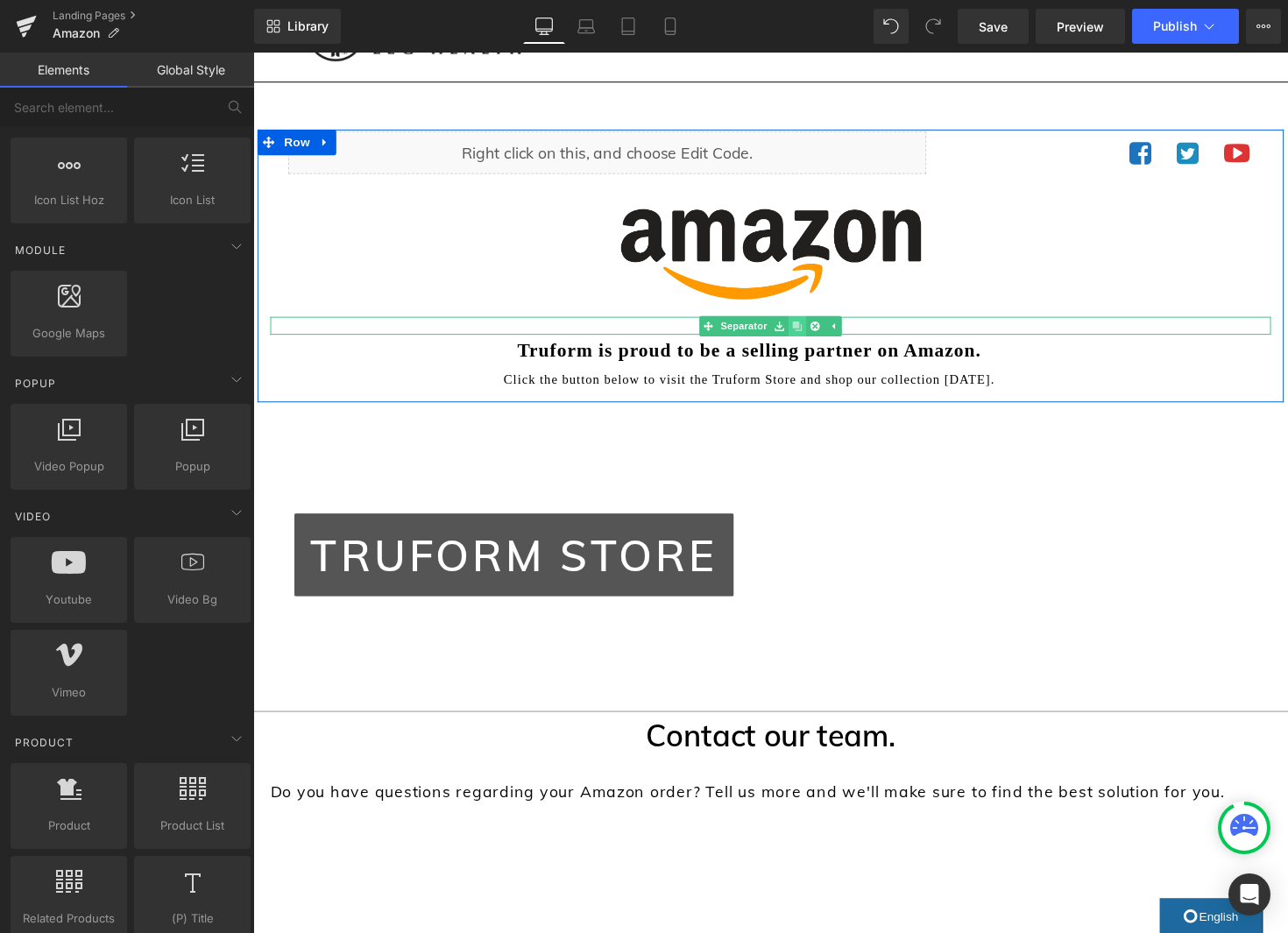
scroll to position [71, 0]
click at [810, 333] on icon at bounding box center [811, 334] width 10 height 10
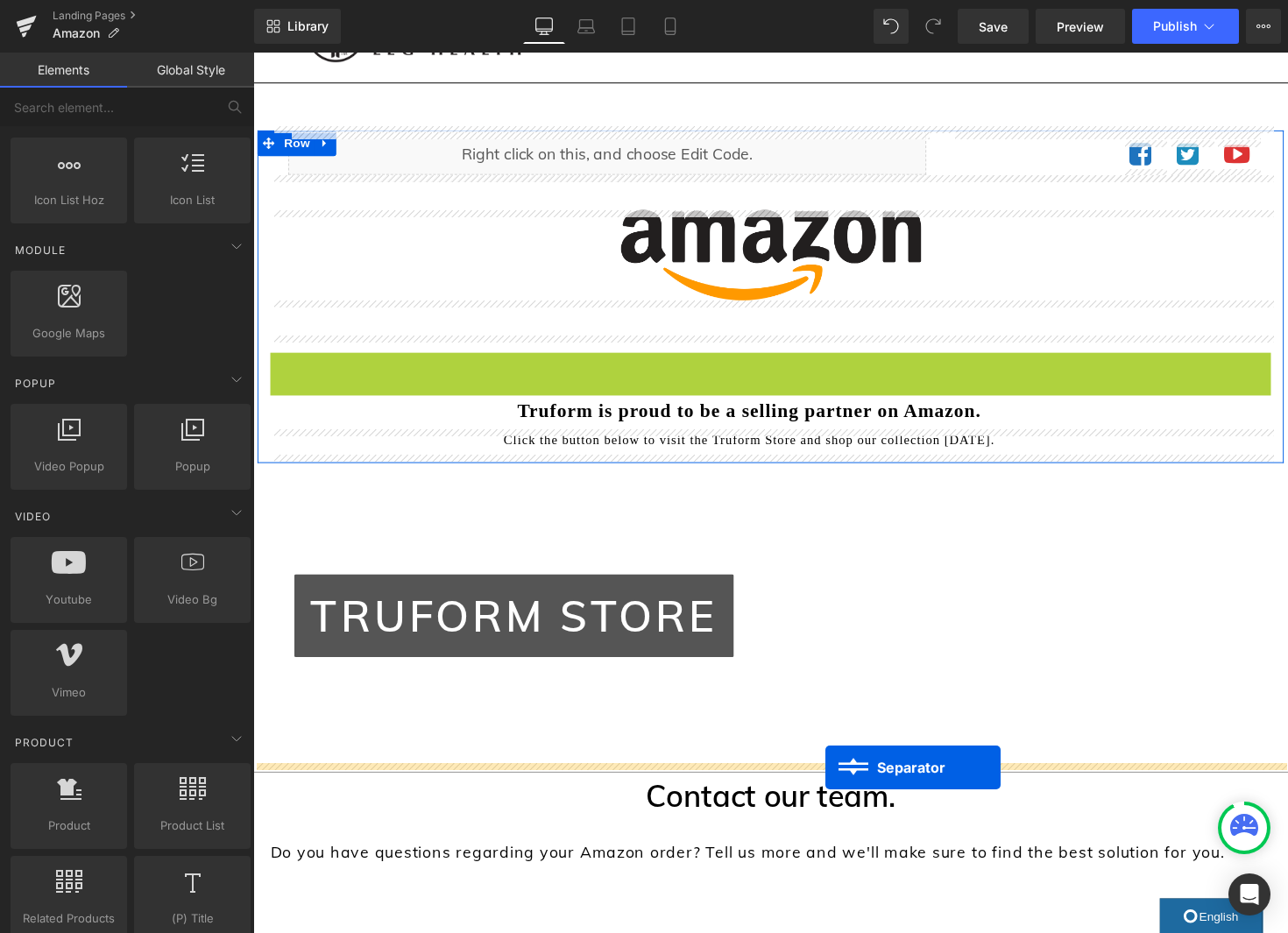
drag, startPoint x: 776, startPoint y: 367, endPoint x: 840, endPoint y: 785, distance: 422.9
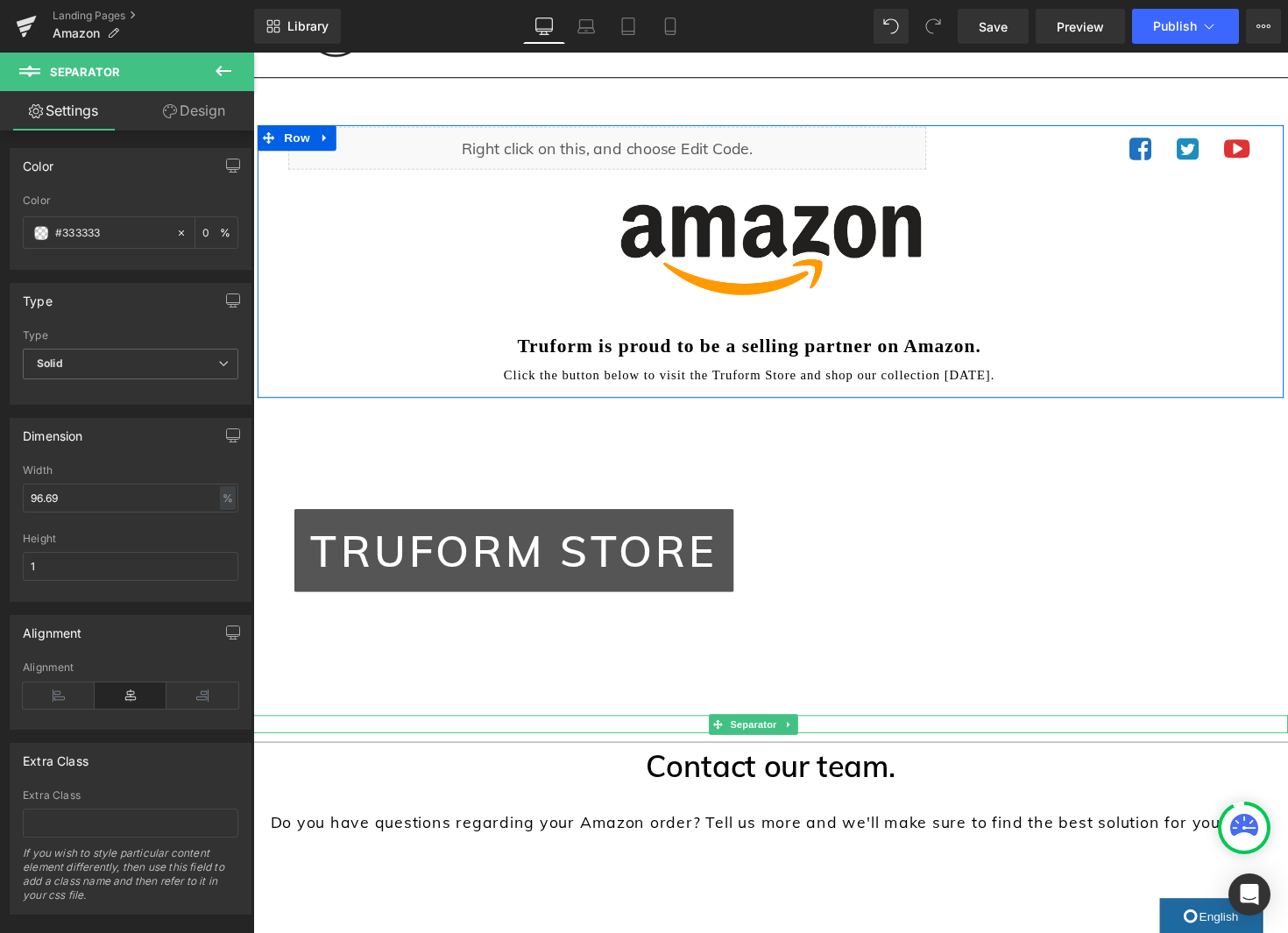
scroll to position [78, 0]
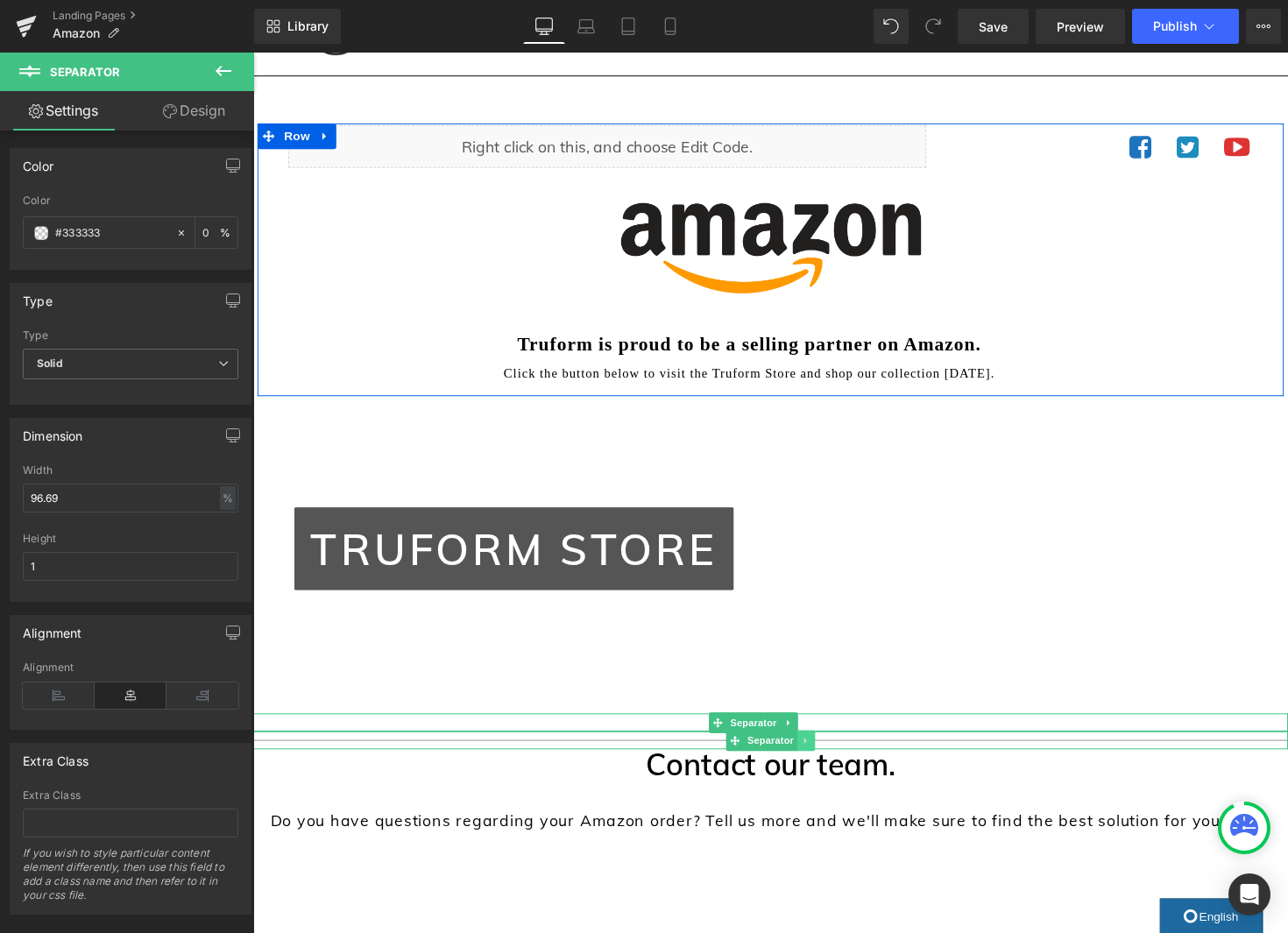
click at [825, 756] on icon at bounding box center [820, 757] width 10 height 11
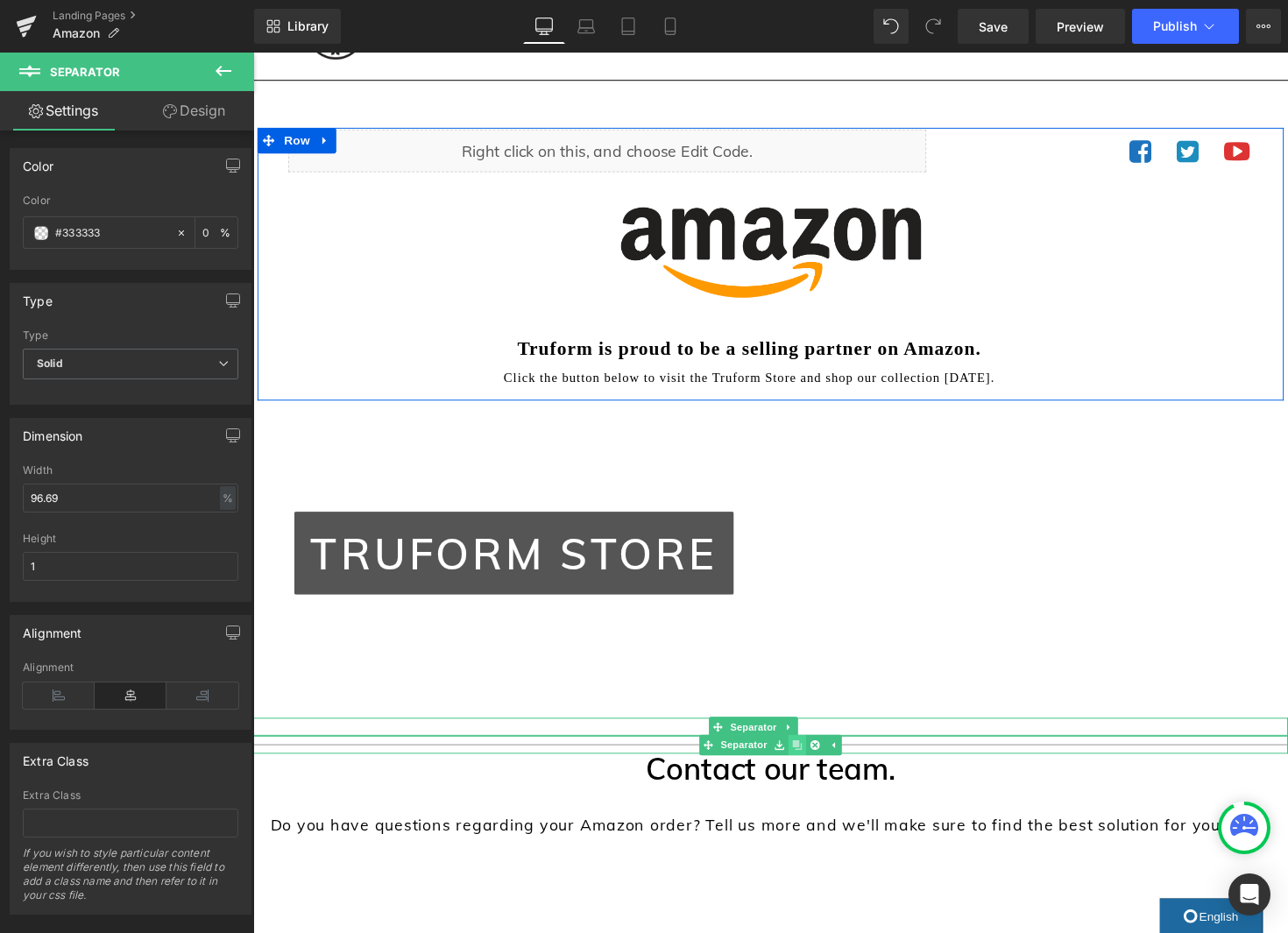
click at [810, 763] on icon at bounding box center [811, 761] width 10 height 10
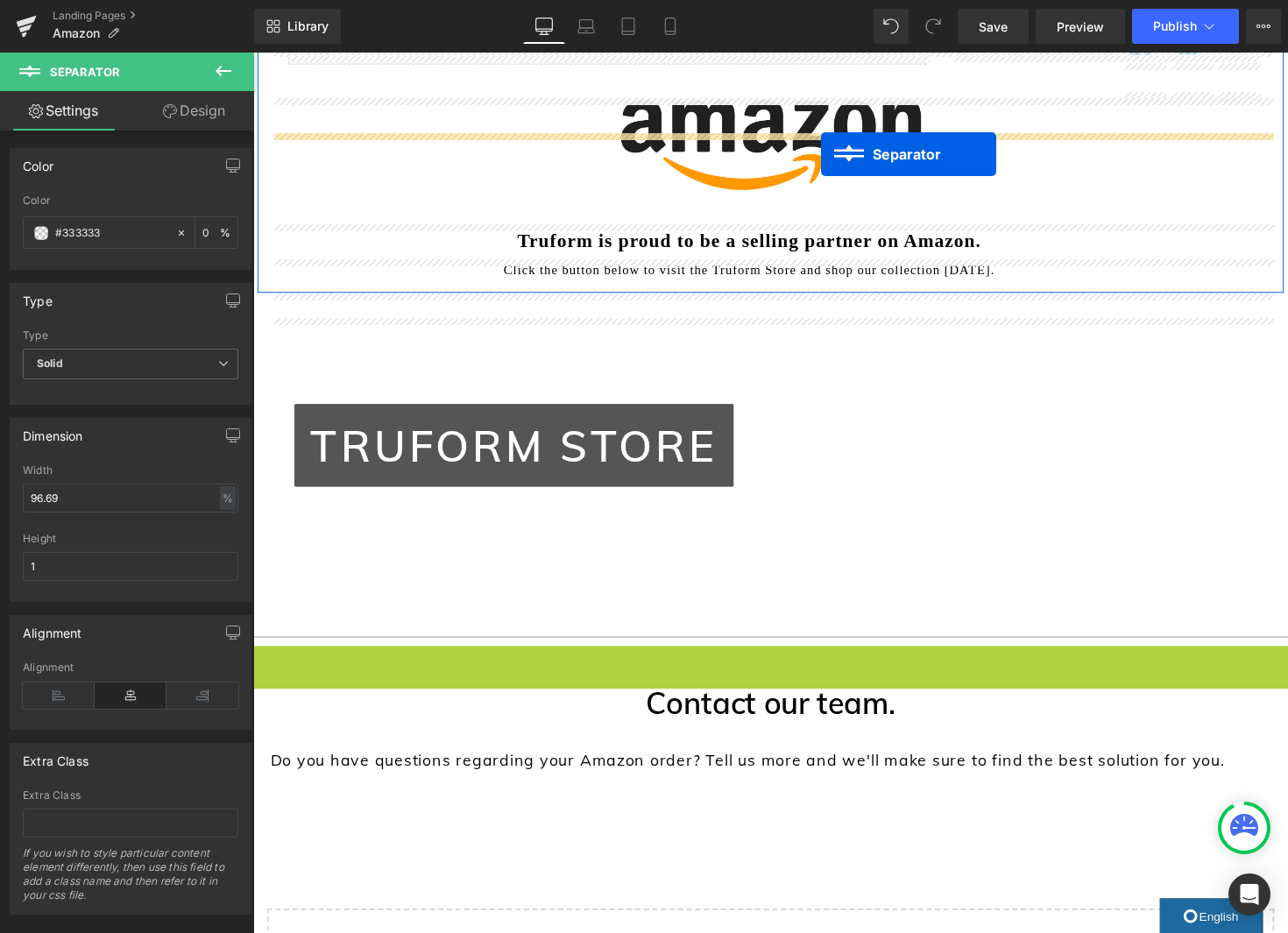
scroll to position [149, 0]
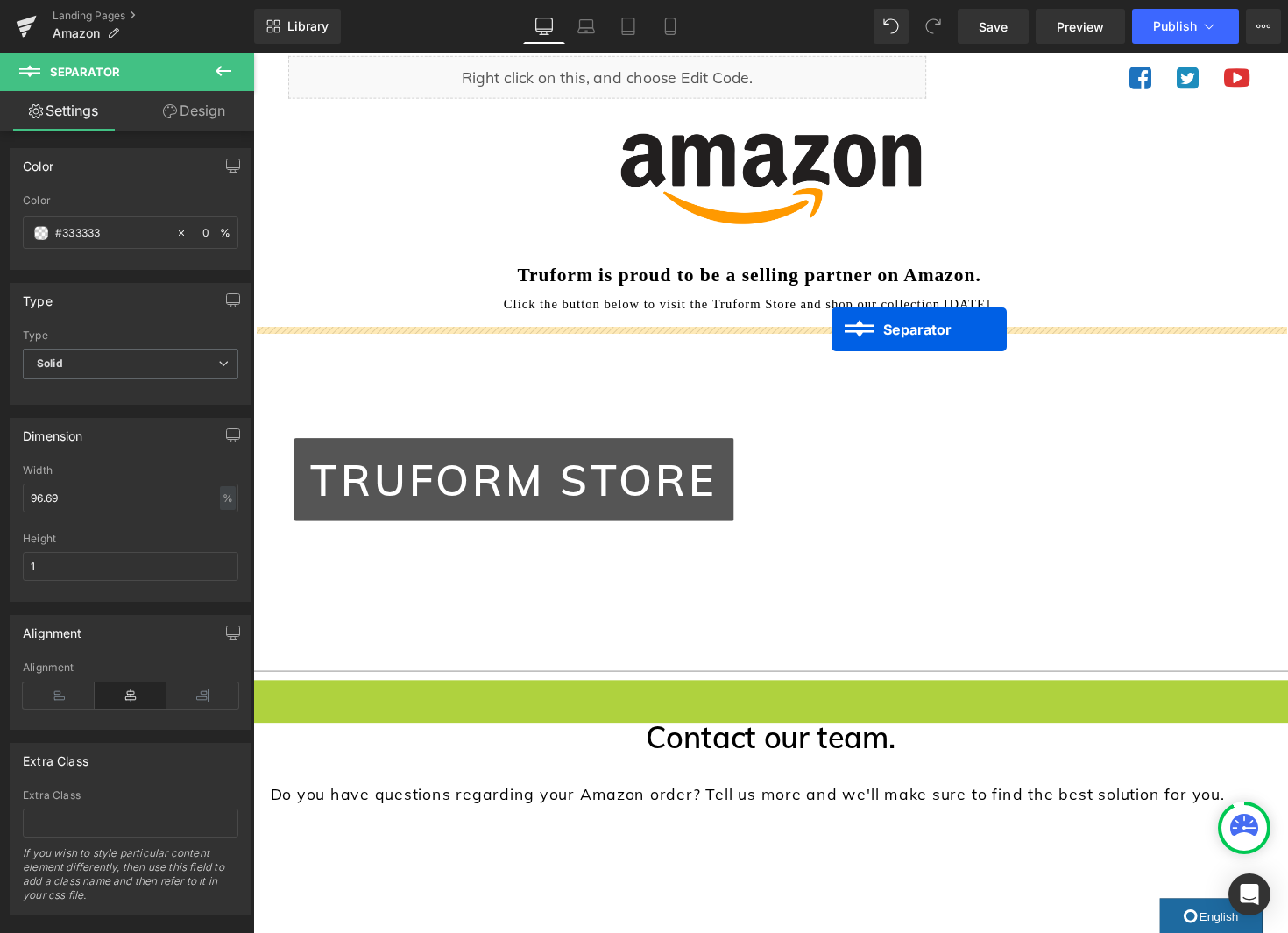
drag, startPoint x: 779, startPoint y: 475, endPoint x: 845, endPoint y: 336, distance: 153.9
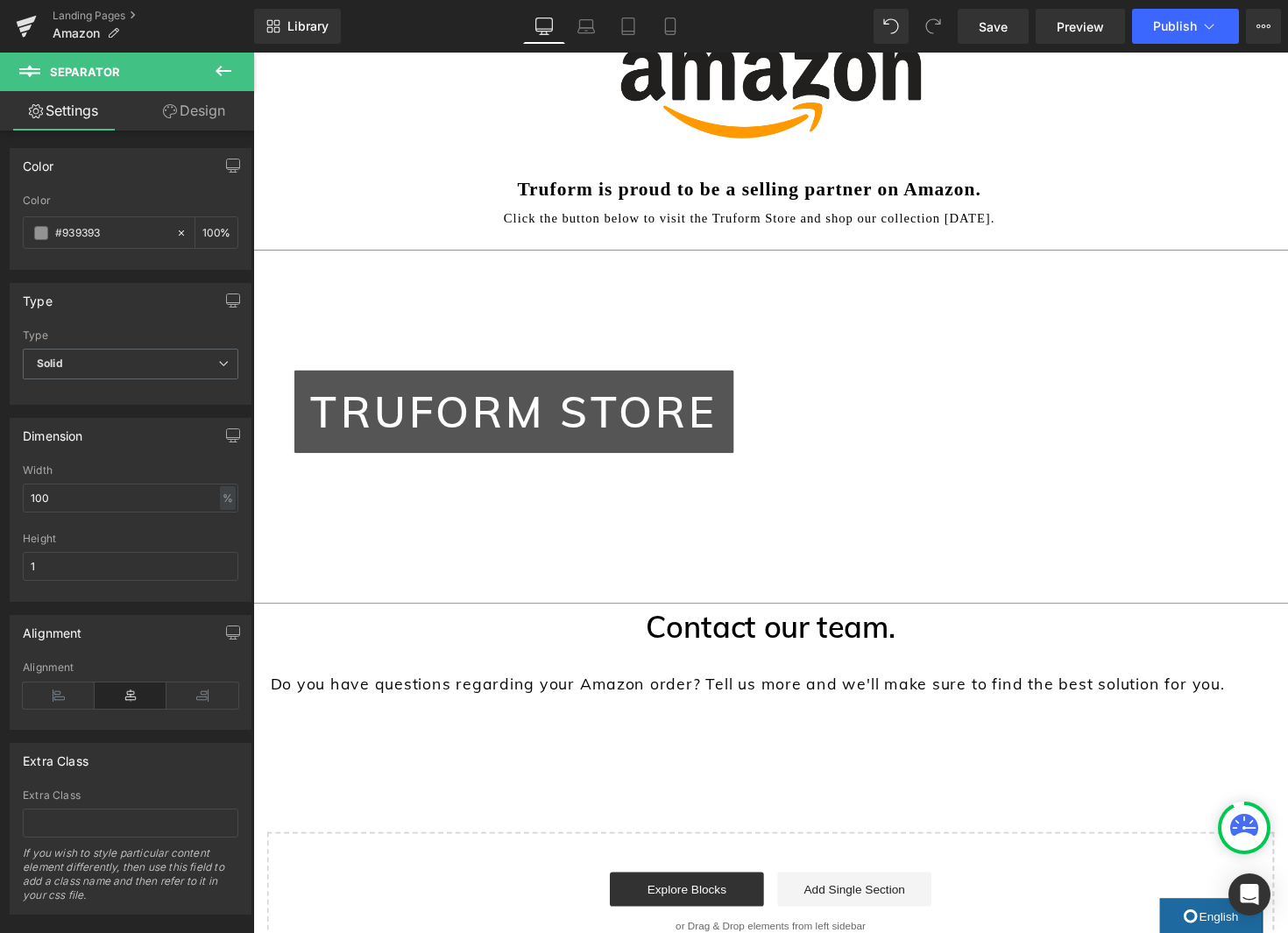
scroll to position [197, 0]
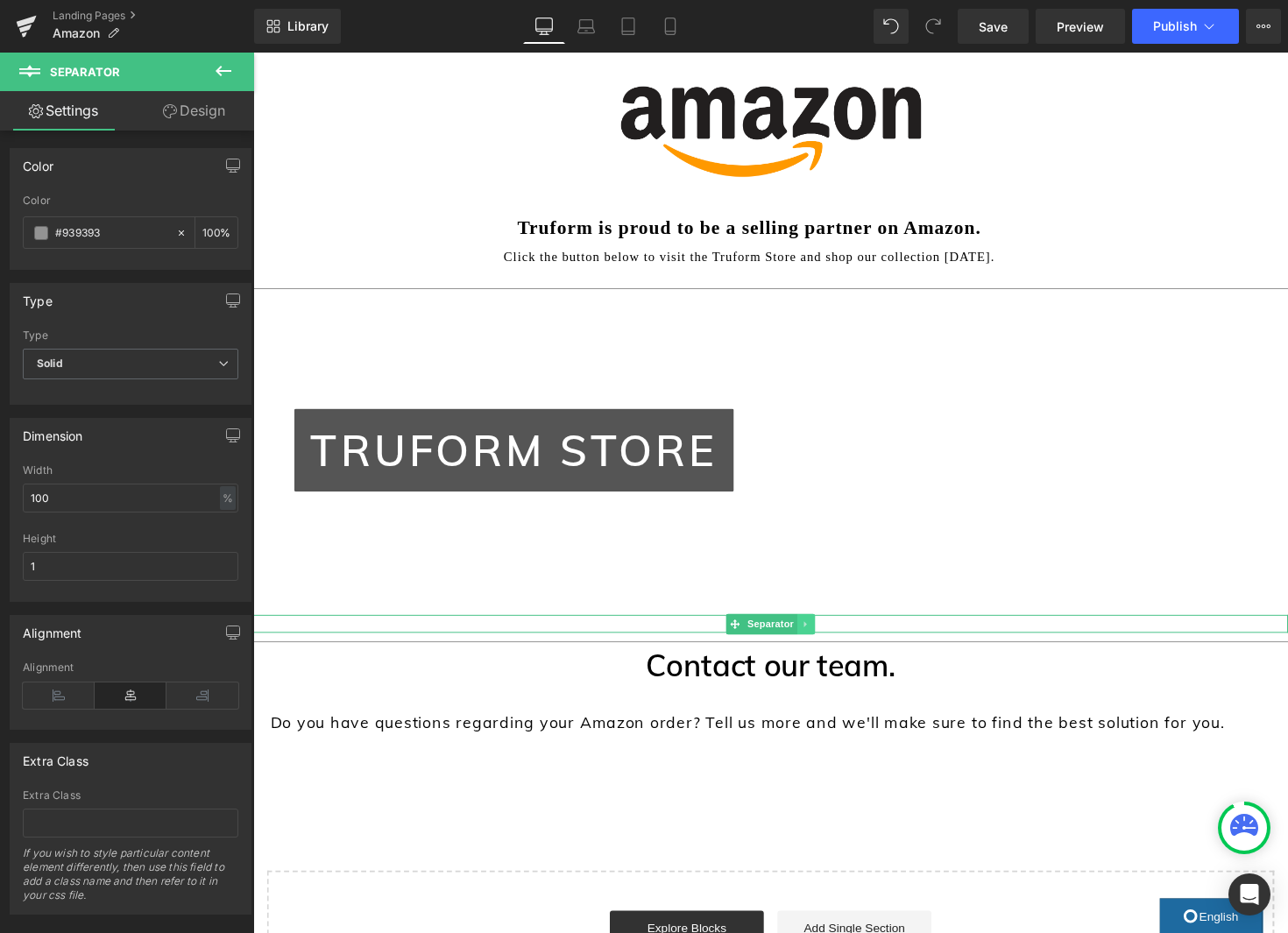
click at [824, 639] on icon at bounding box center [820, 638] width 10 height 11
click at [811, 637] on icon at bounding box center [811, 638] width 10 height 10
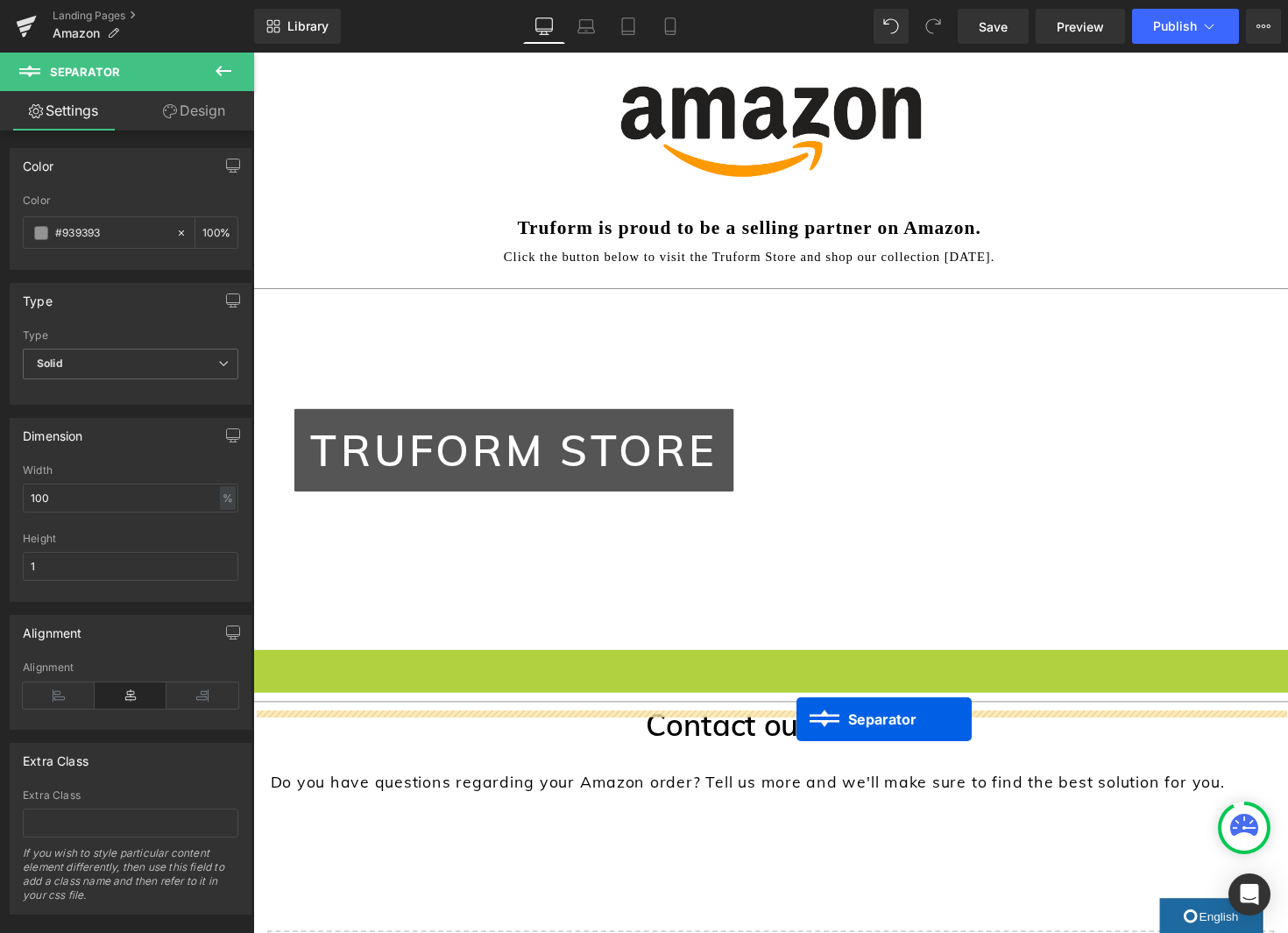
drag, startPoint x: 797, startPoint y: 671, endPoint x: 826, endPoint y: 742, distance: 76.7
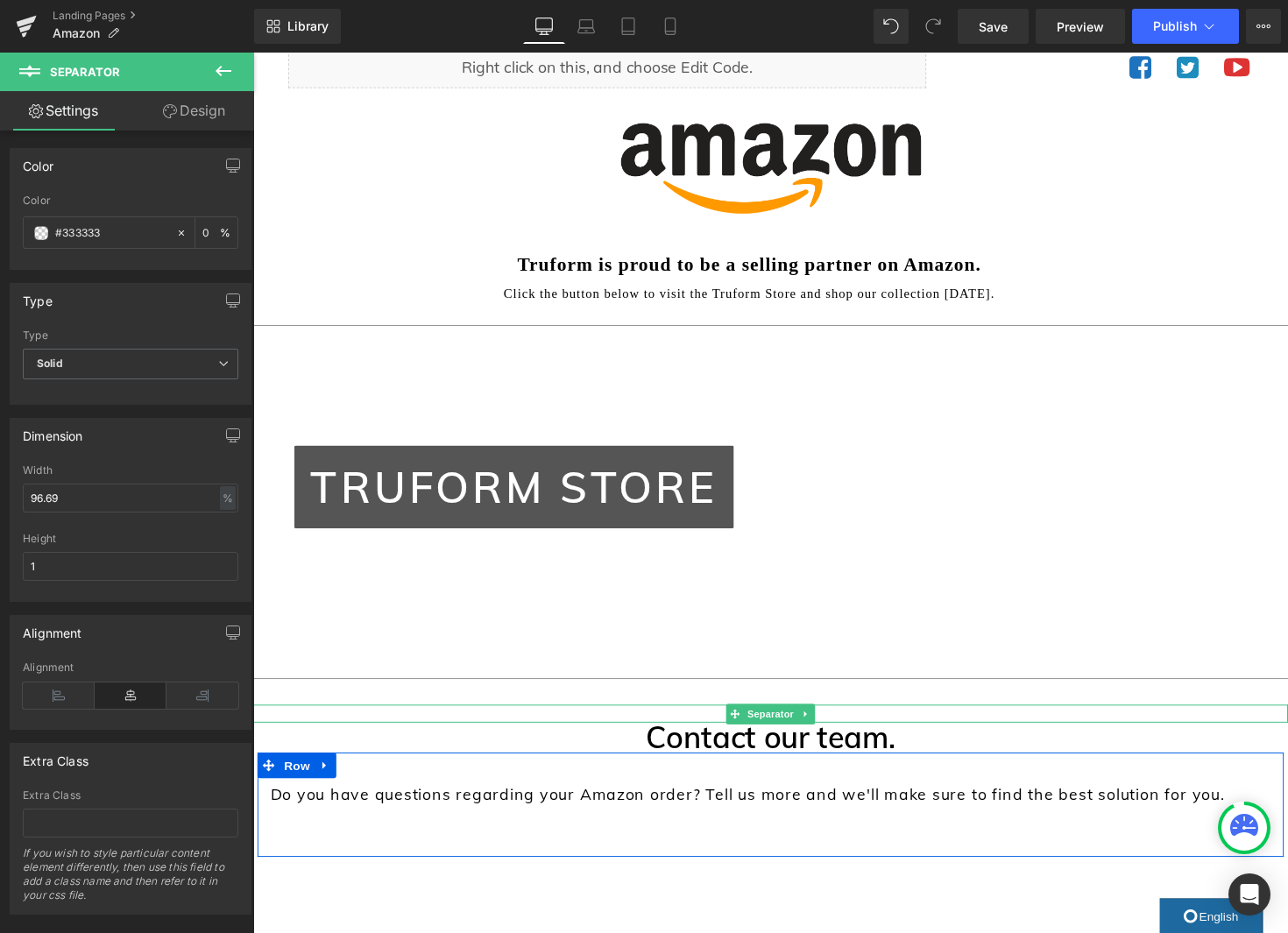
scroll to position [150, 0]
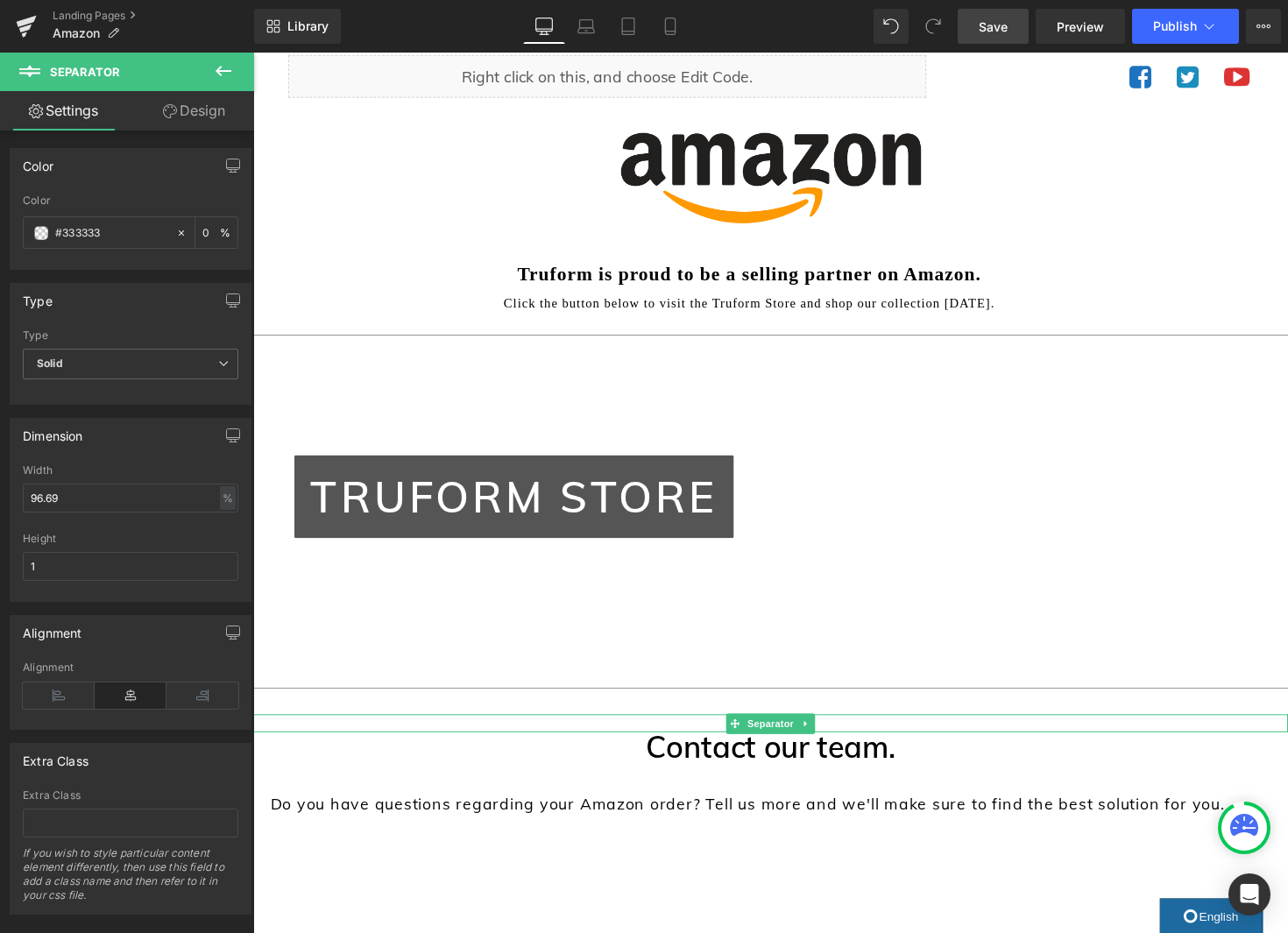
click at [988, 32] on span "Save" at bounding box center [993, 27] width 29 height 19
click at [997, 31] on span "Save" at bounding box center [993, 27] width 29 height 19
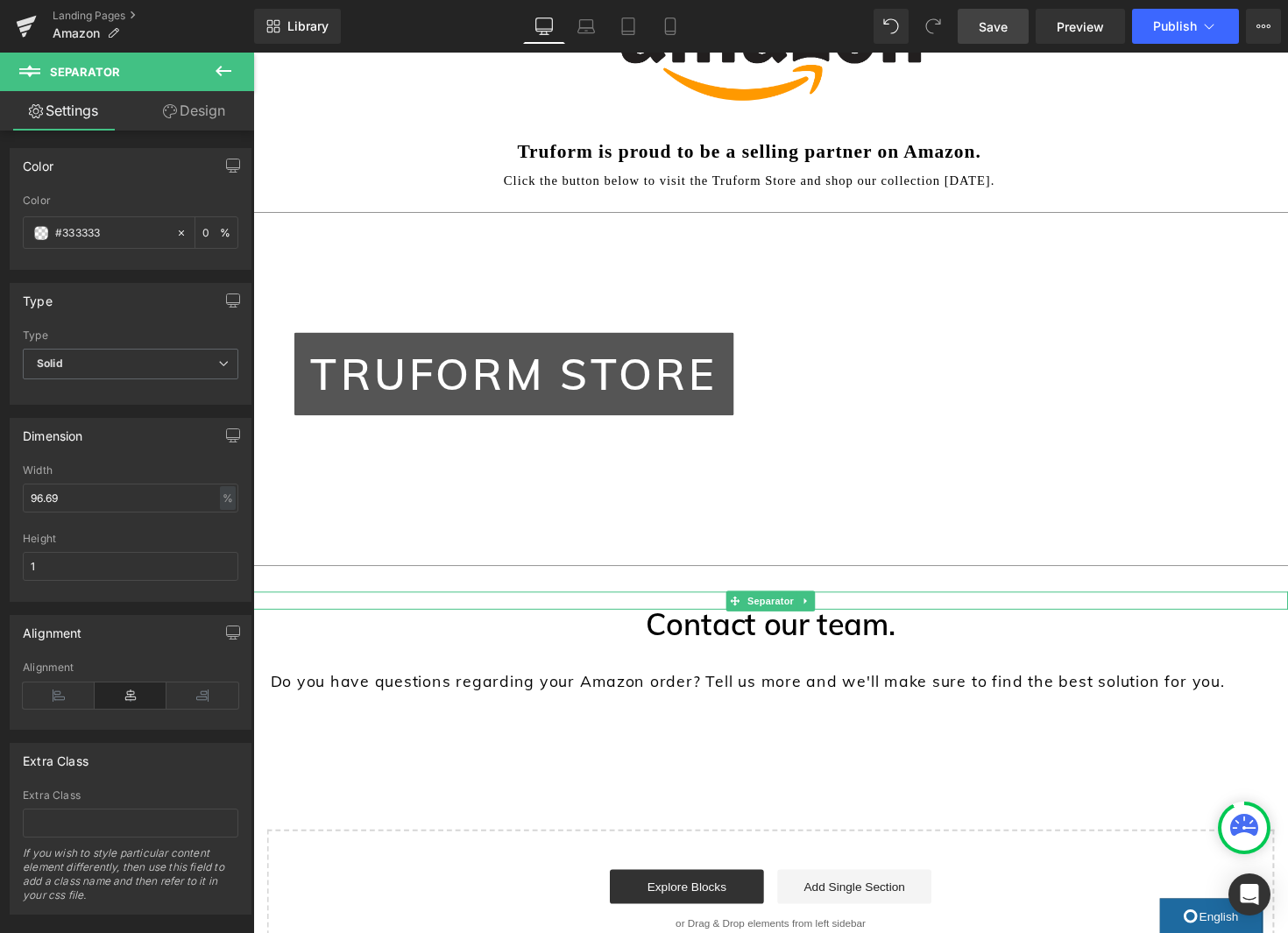
scroll to position [279, 0]
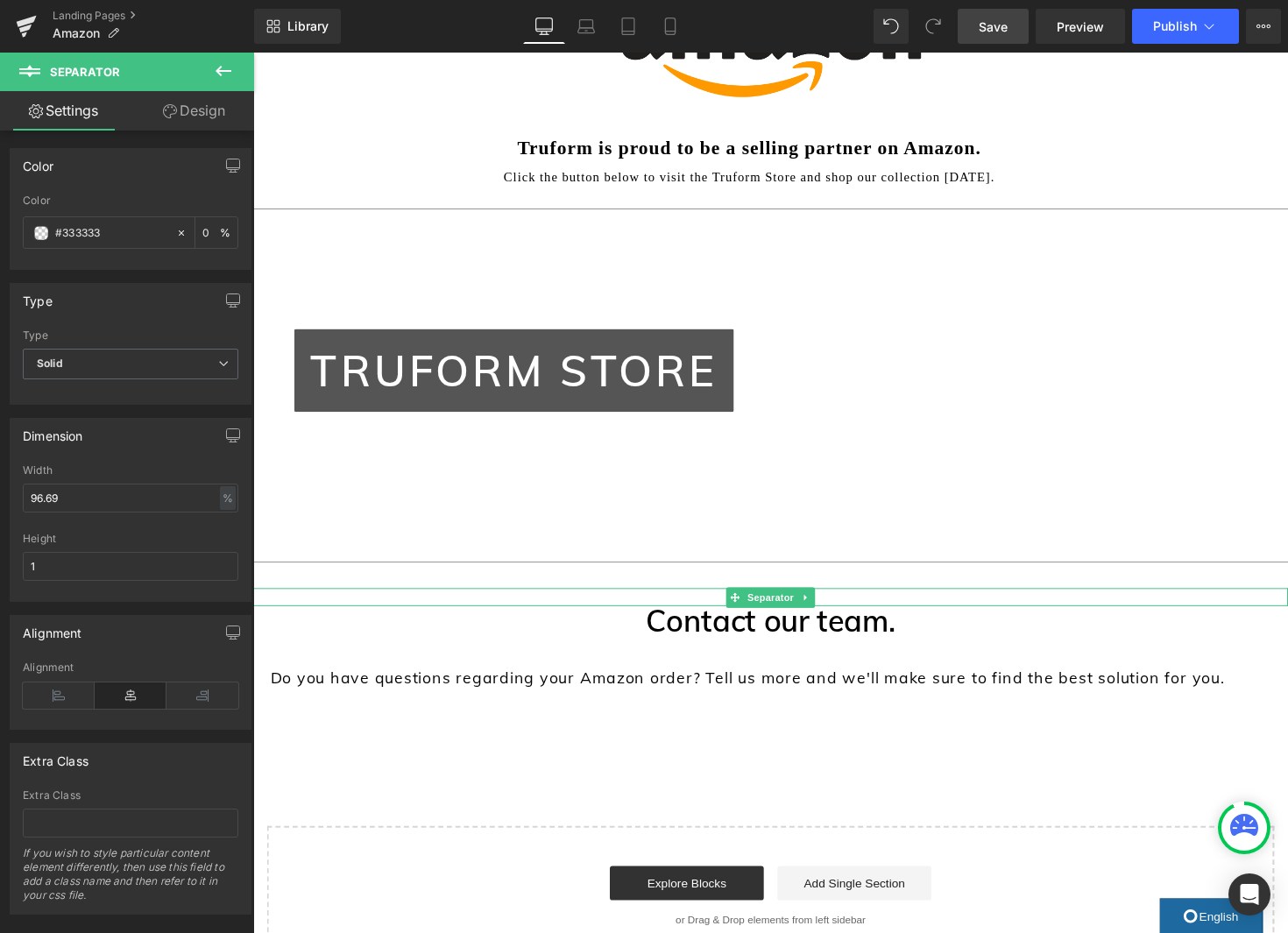
click at [1105, 858] on div "Start building your page Explore Blocks Add Single Section or Drag & Drop eleme…" at bounding box center [782, 916] width 1028 height 140
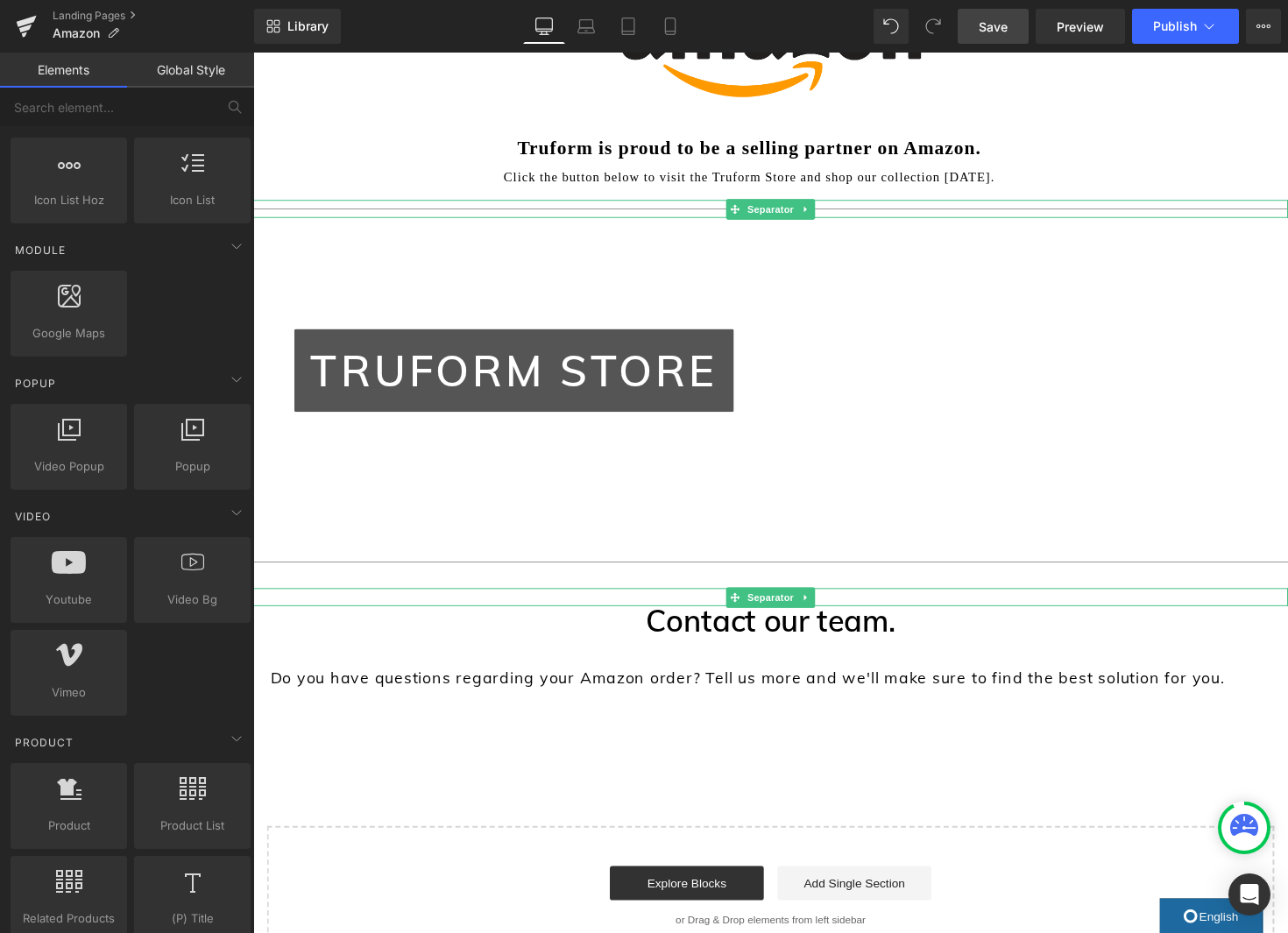
click at [971, 212] on hr at bounding box center [782, 217] width 1060 height 10
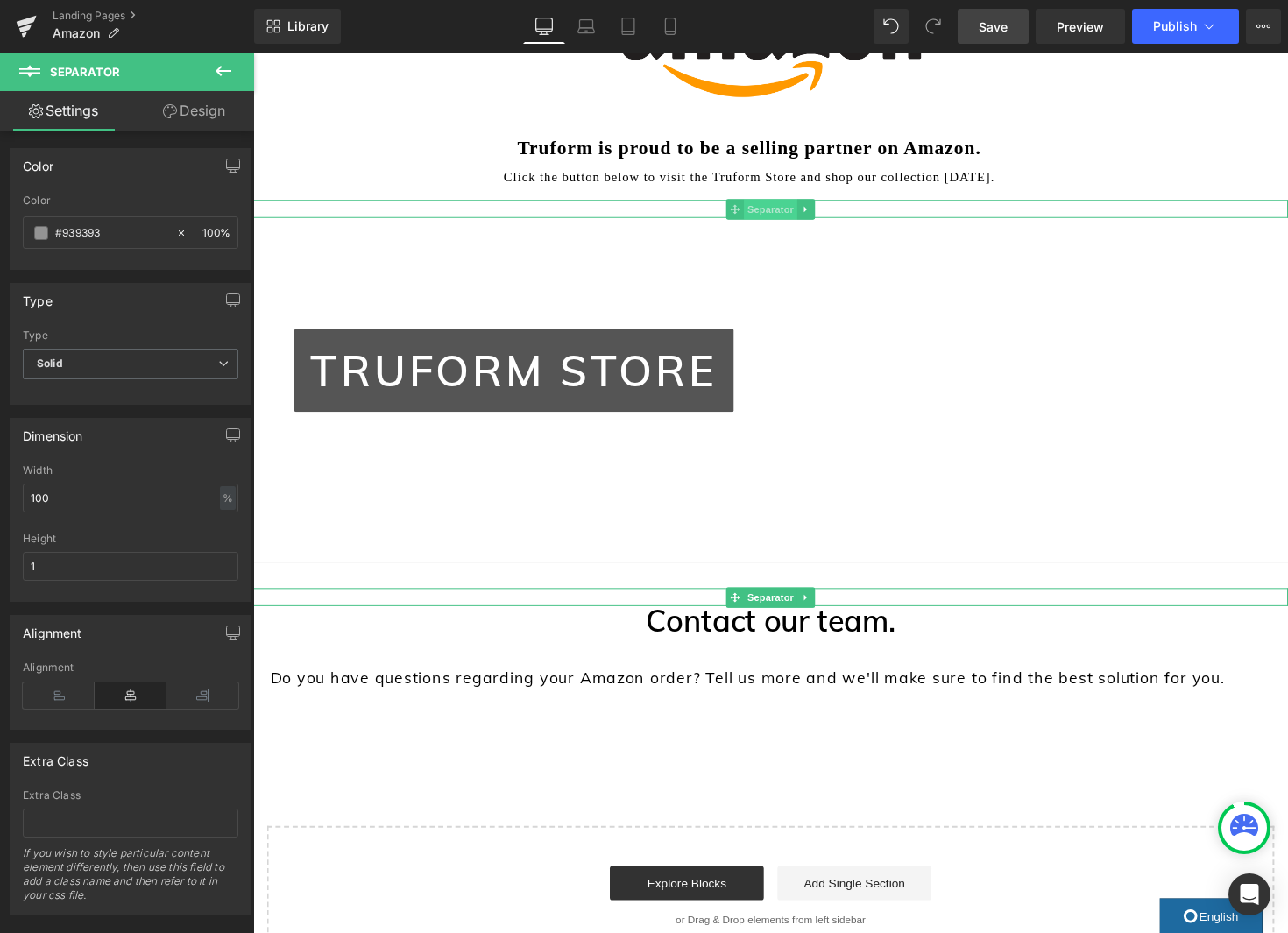
click at [775, 213] on span "Separator" at bounding box center [782, 212] width 54 height 21
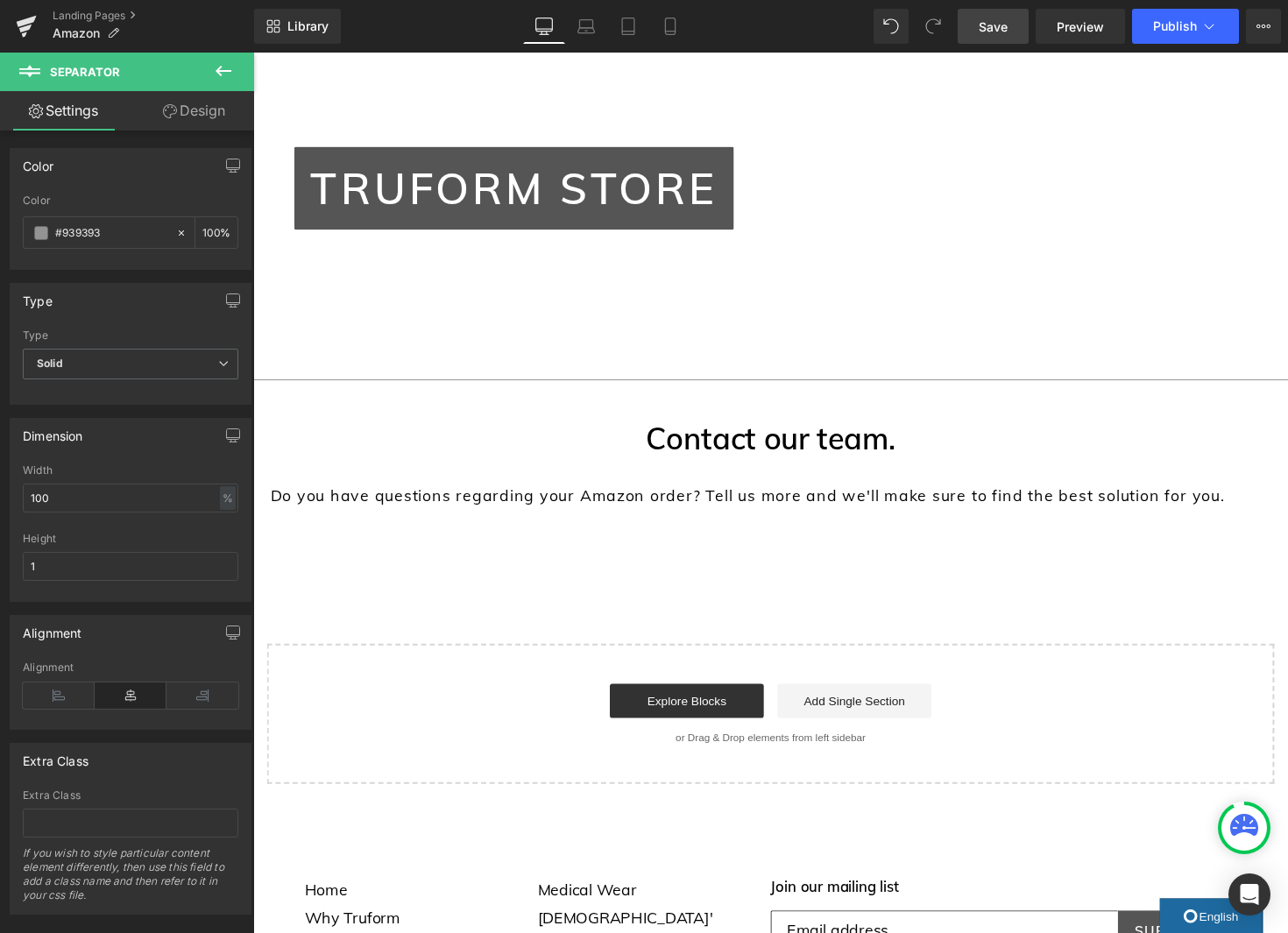
scroll to position [418, 0]
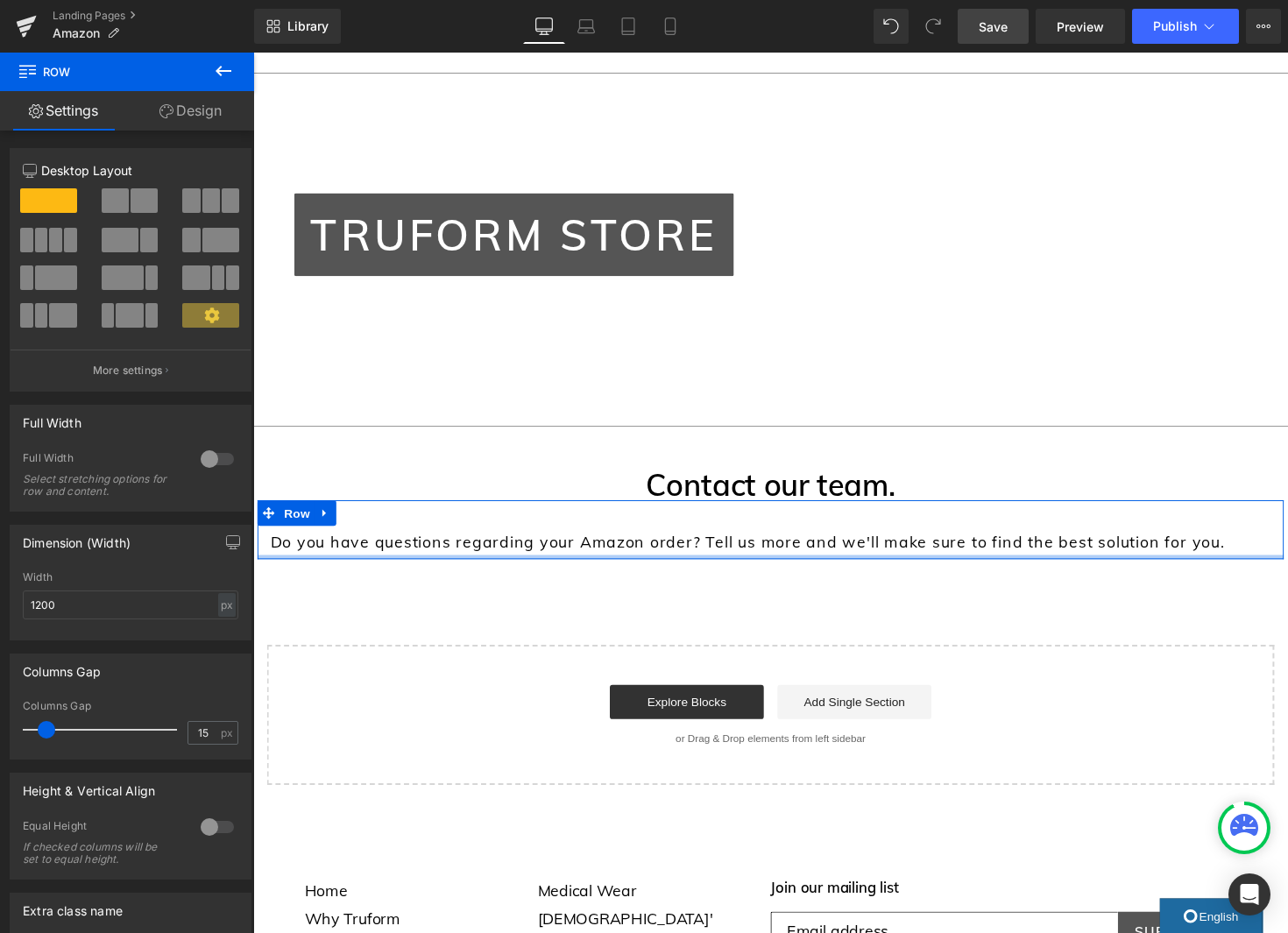
drag, startPoint x: 800, startPoint y: 593, endPoint x: 1011, endPoint y: 608, distance: 211.5
click at [800, 568] on div at bounding box center [783, 570] width 1051 height 4
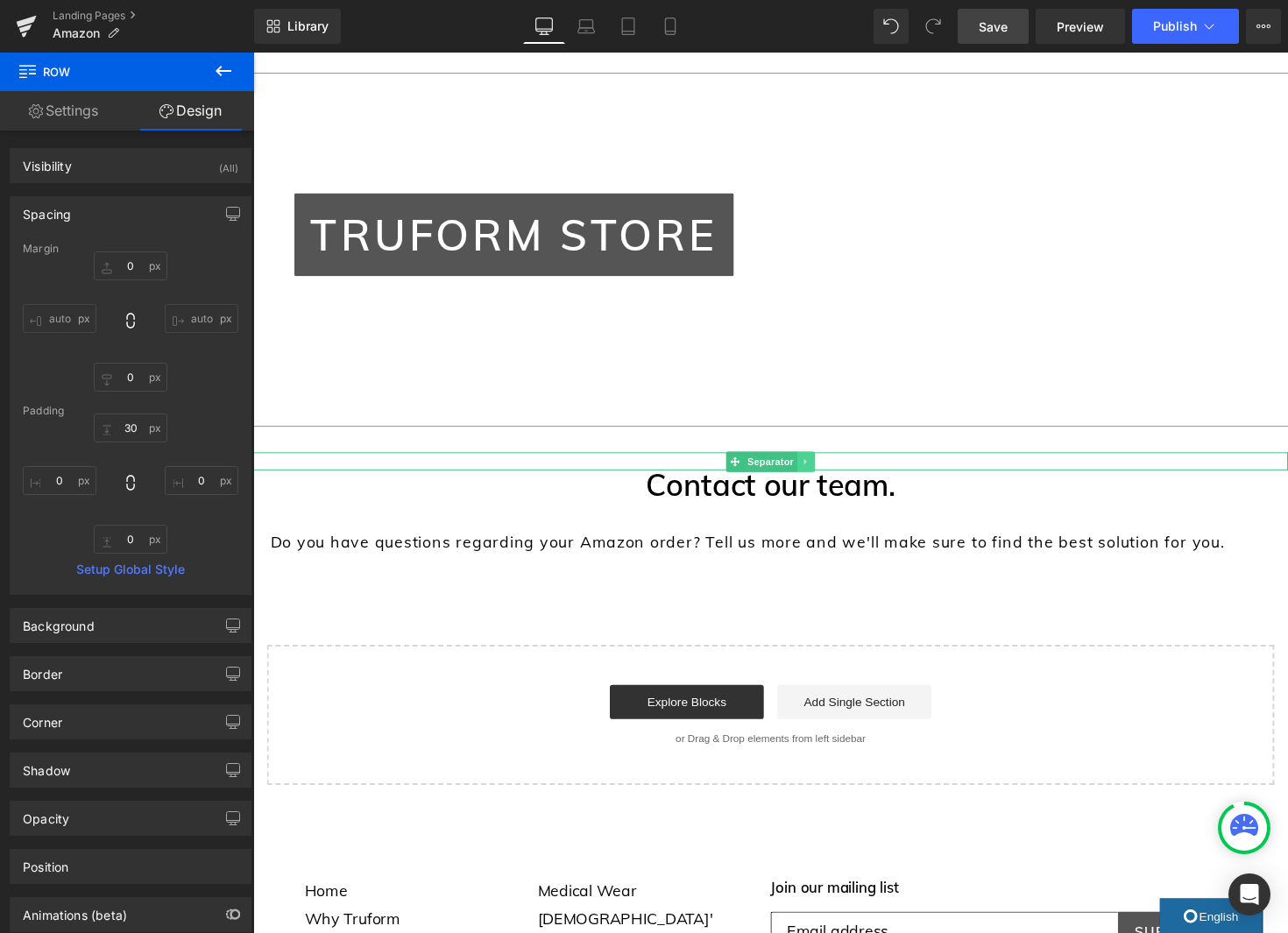
click at [820, 473] on icon at bounding box center [820, 472] width 10 height 11
click at [810, 471] on icon at bounding box center [811, 472] width 10 height 10
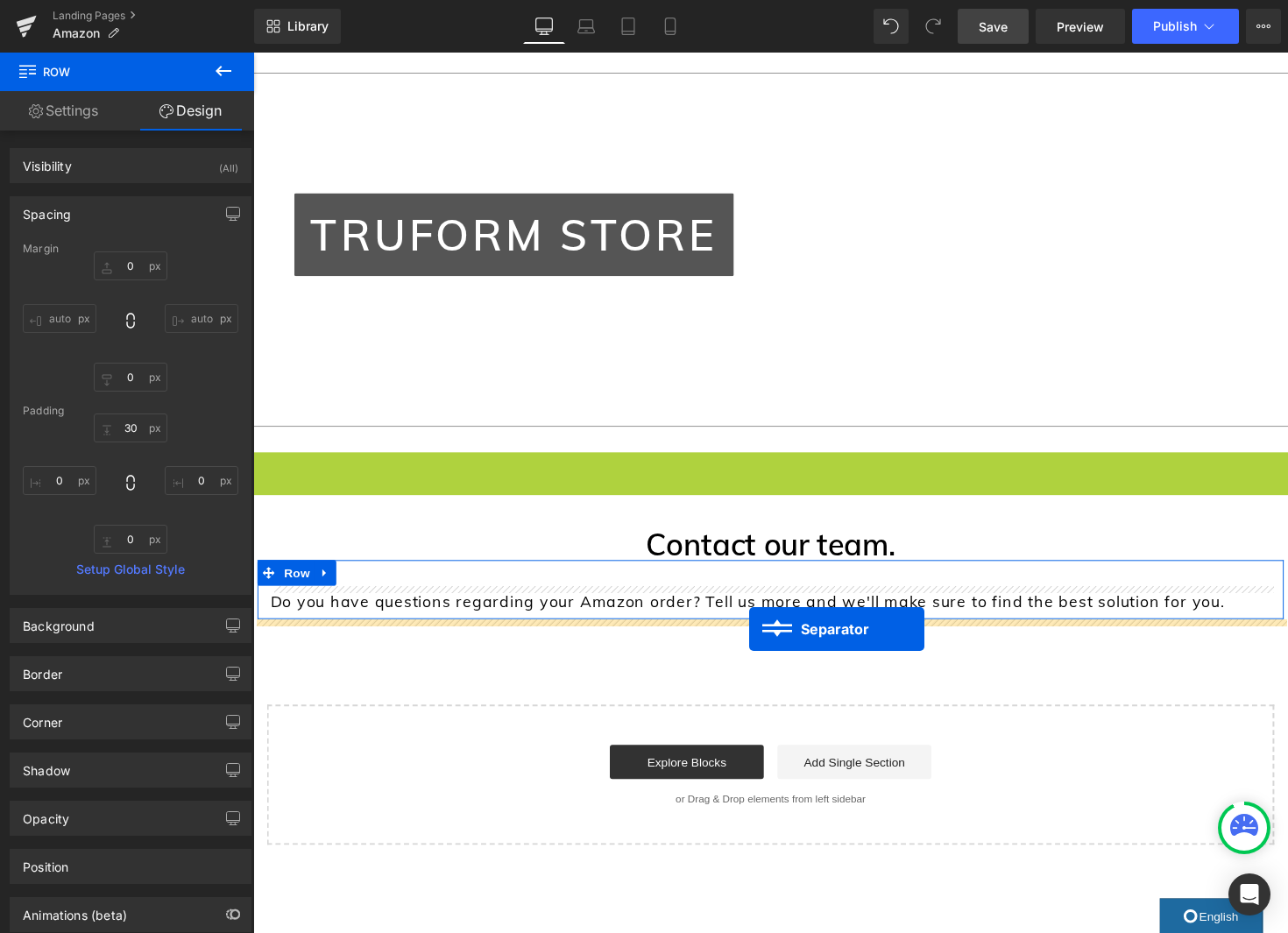
drag, startPoint x: 771, startPoint y: 470, endPoint x: 762, endPoint y: 644, distance: 174.2
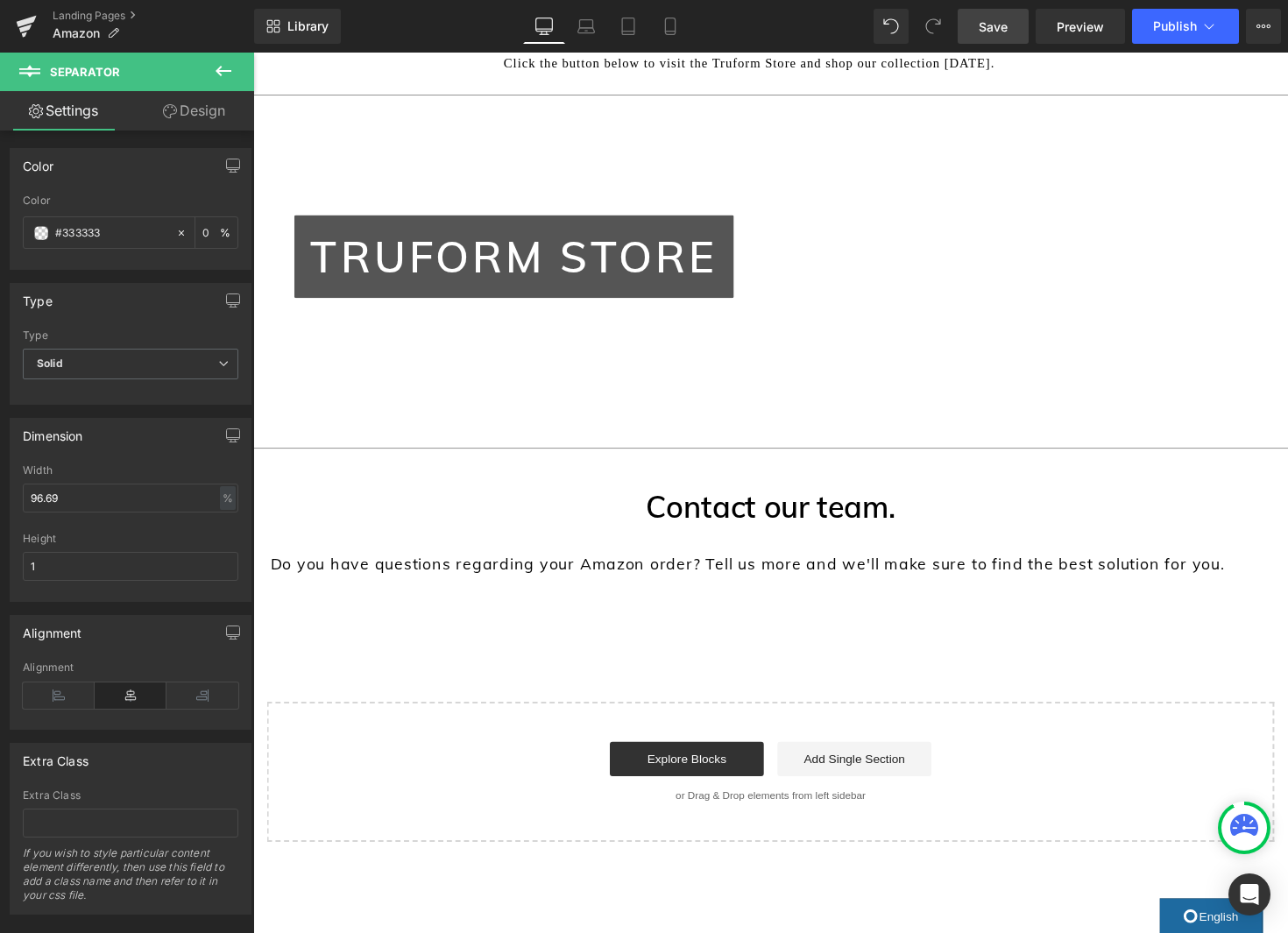
scroll to position [403, 0]
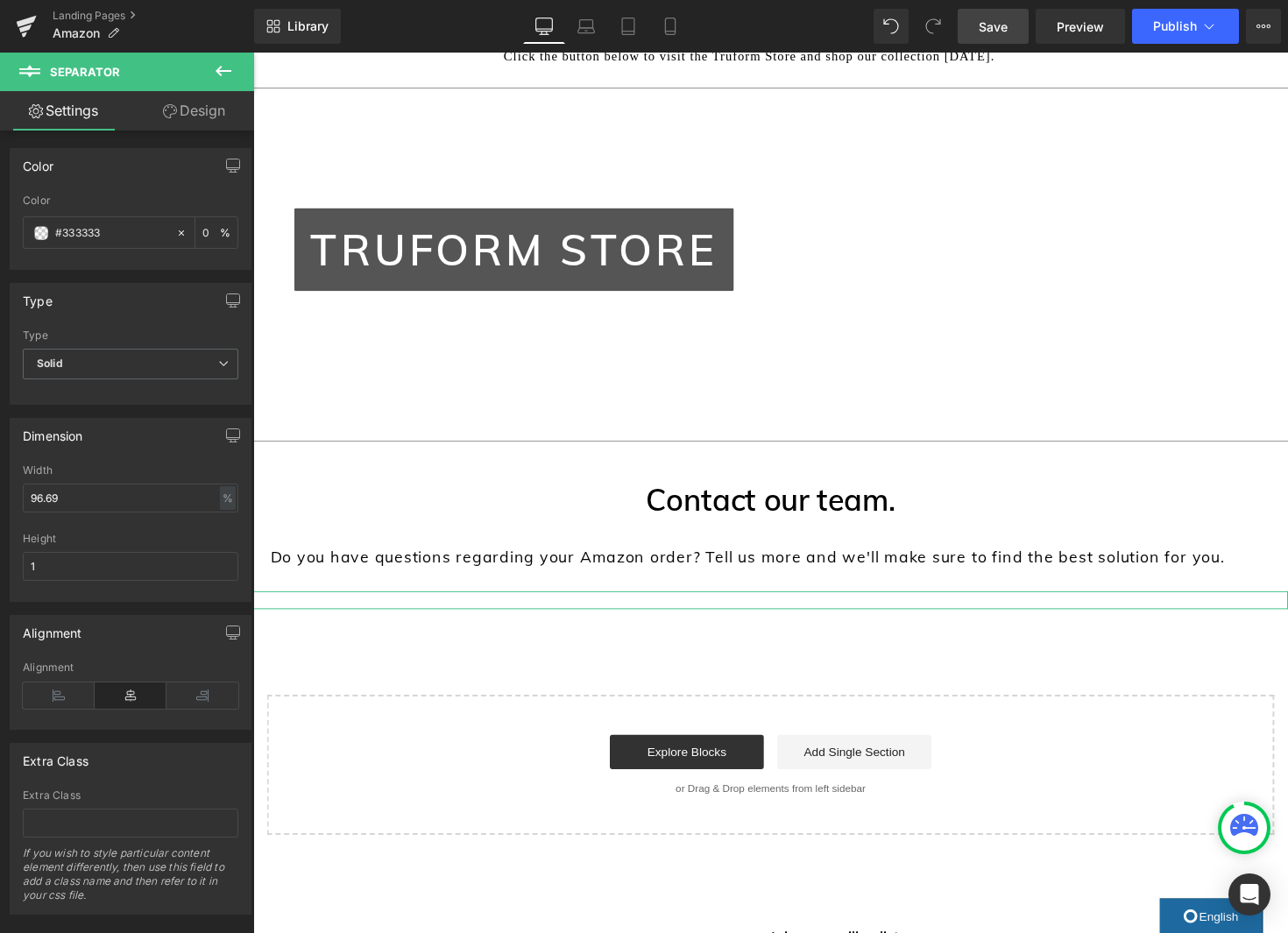
click at [194, 116] on link "Design" at bounding box center [194, 111] width 127 height 39
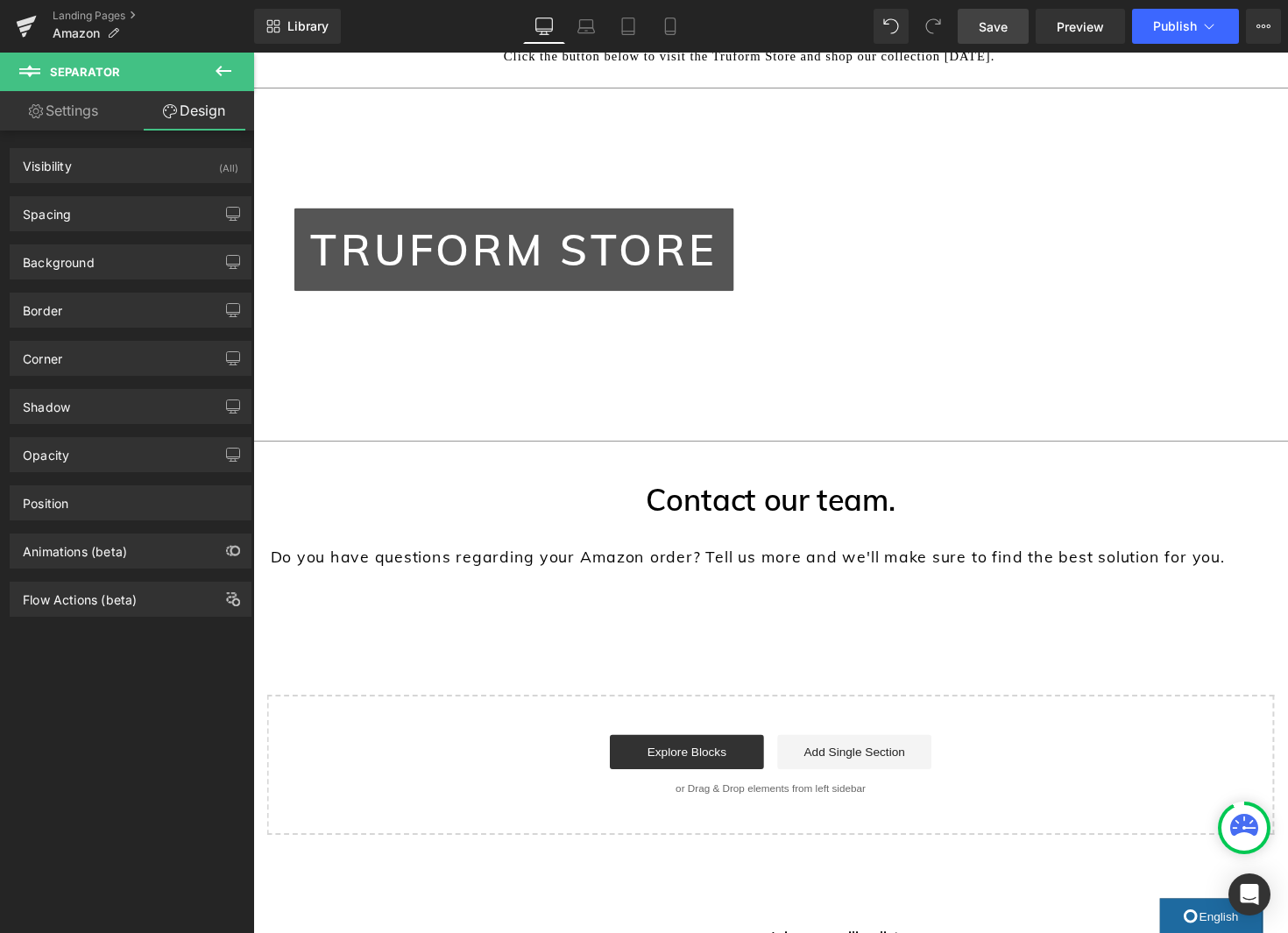
click at [223, 69] on icon at bounding box center [223, 70] width 21 height 21
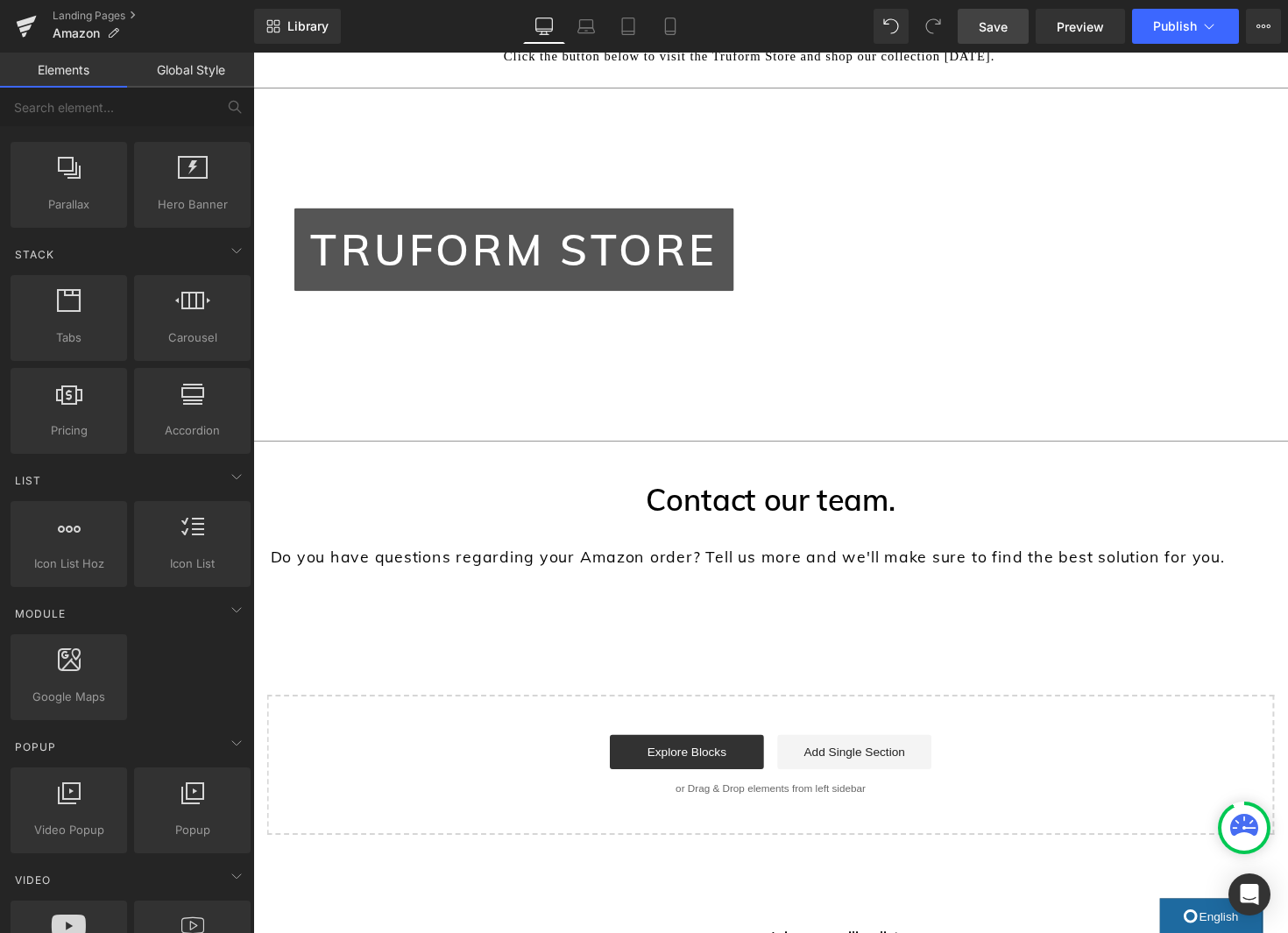
scroll to position [0, 0]
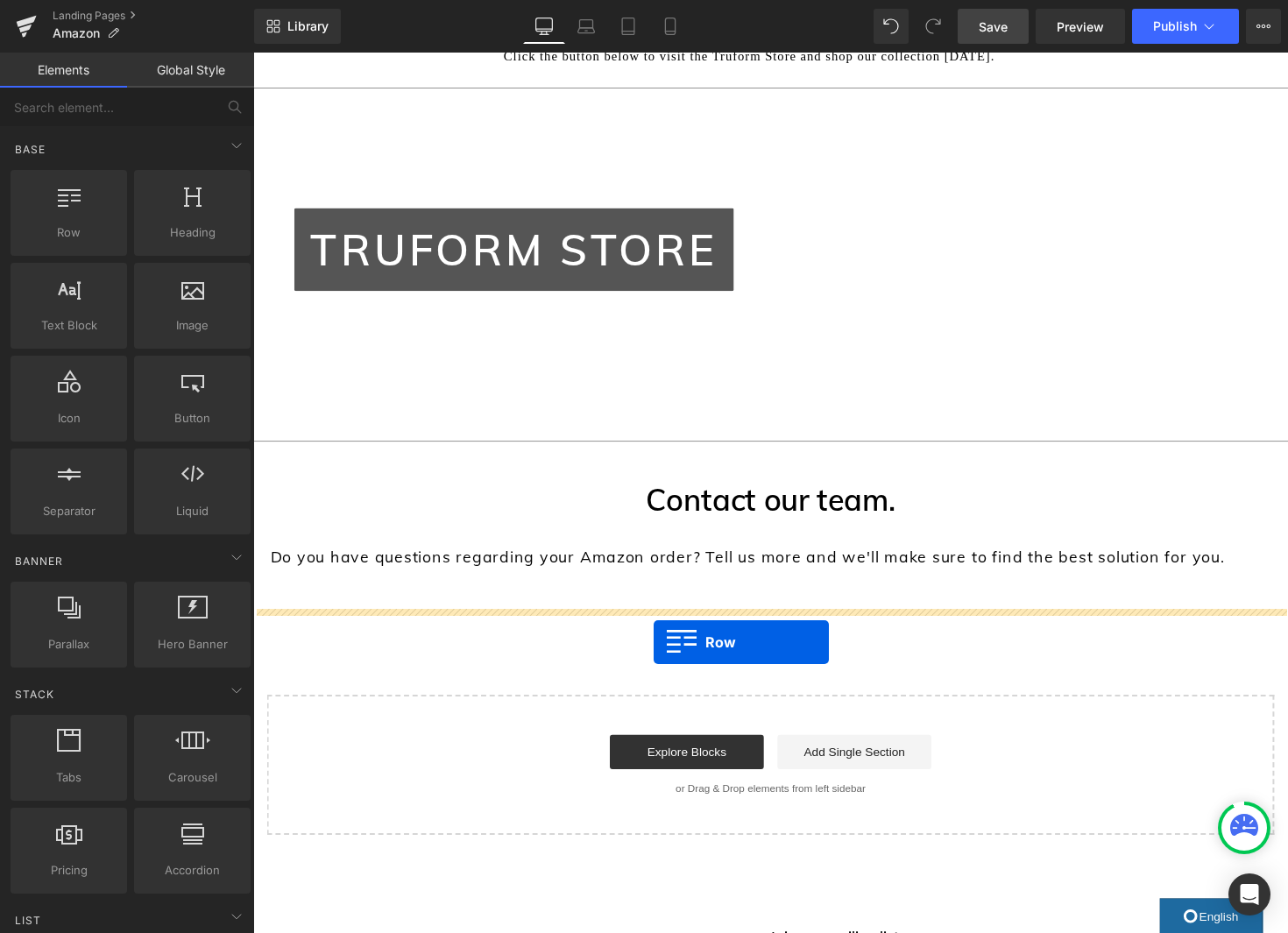
drag, startPoint x: 317, startPoint y: 276, endPoint x: 664, endPoint y: 655, distance: 513.9
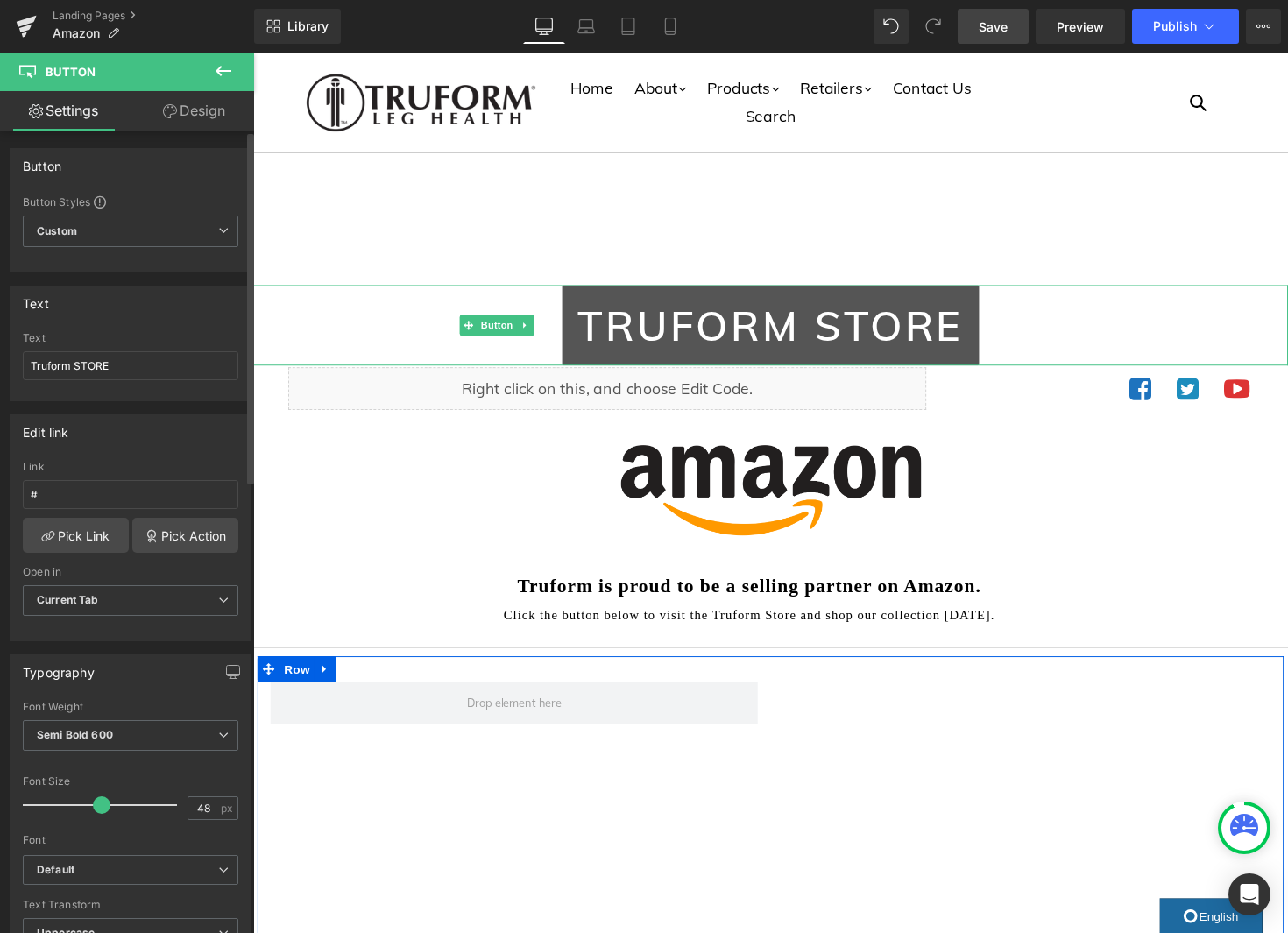
click at [93, 800] on span at bounding box center [102, 805] width 18 height 18
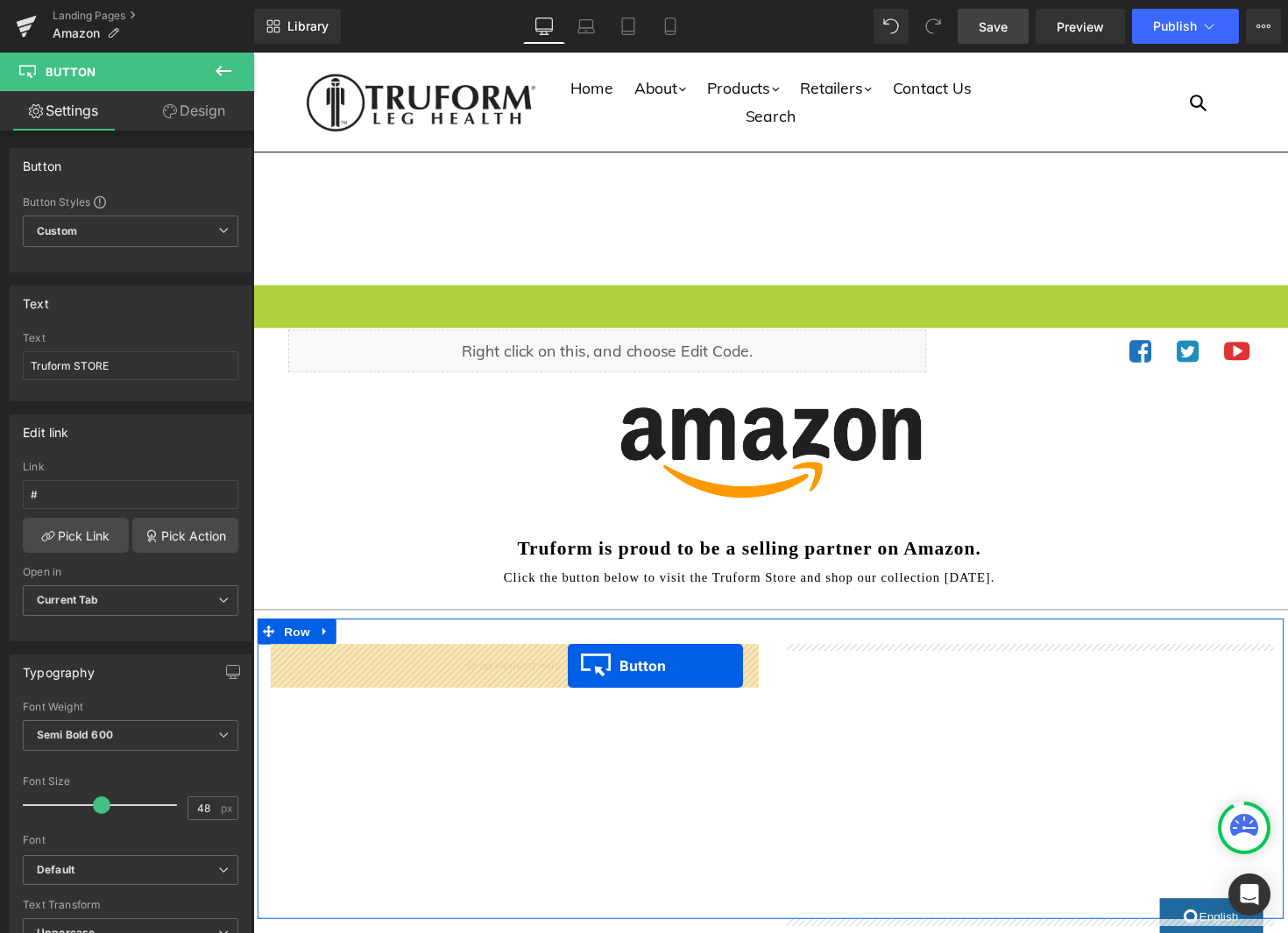
drag, startPoint x: 783, startPoint y: 332, endPoint x: 576, endPoint y: 682, distance: 406.6
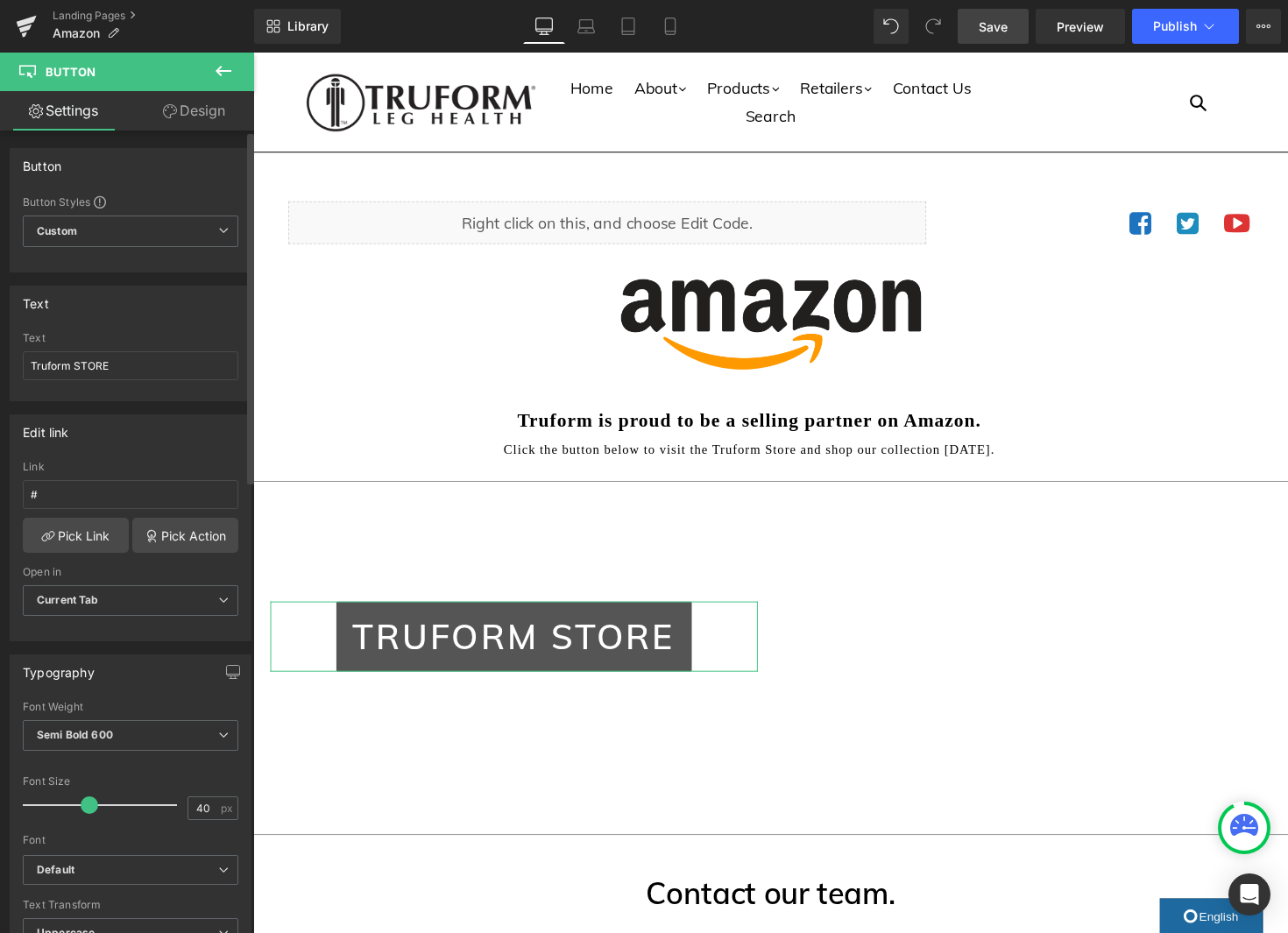
scroll to position [3, 0]
type input "42"
drag, startPoint x: 101, startPoint y: 803, endPoint x: 92, endPoint y: 801, distance: 9.2
click at [92, 801] on span at bounding box center [93, 803] width 18 height 18
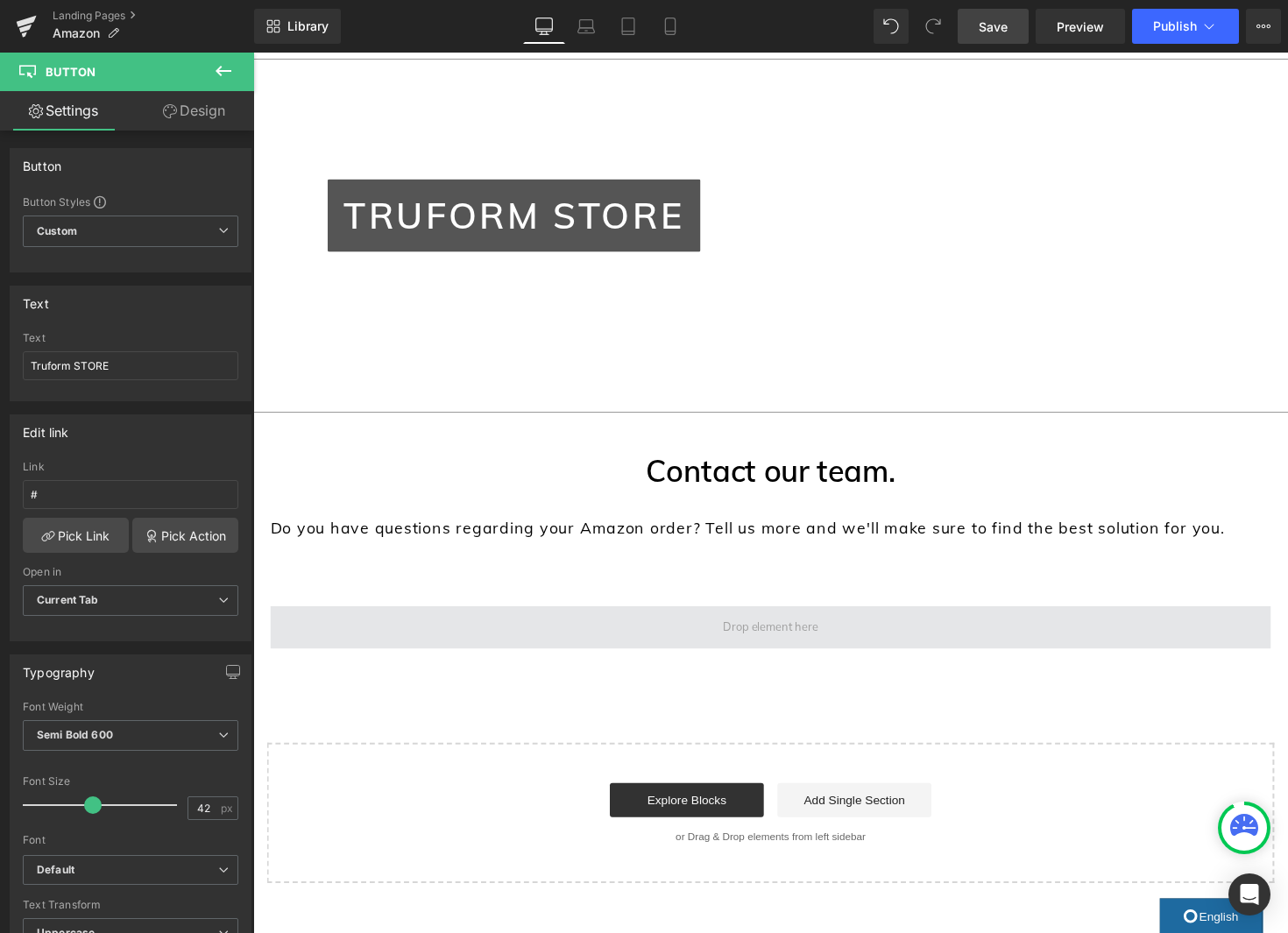
scroll to position [430, 0]
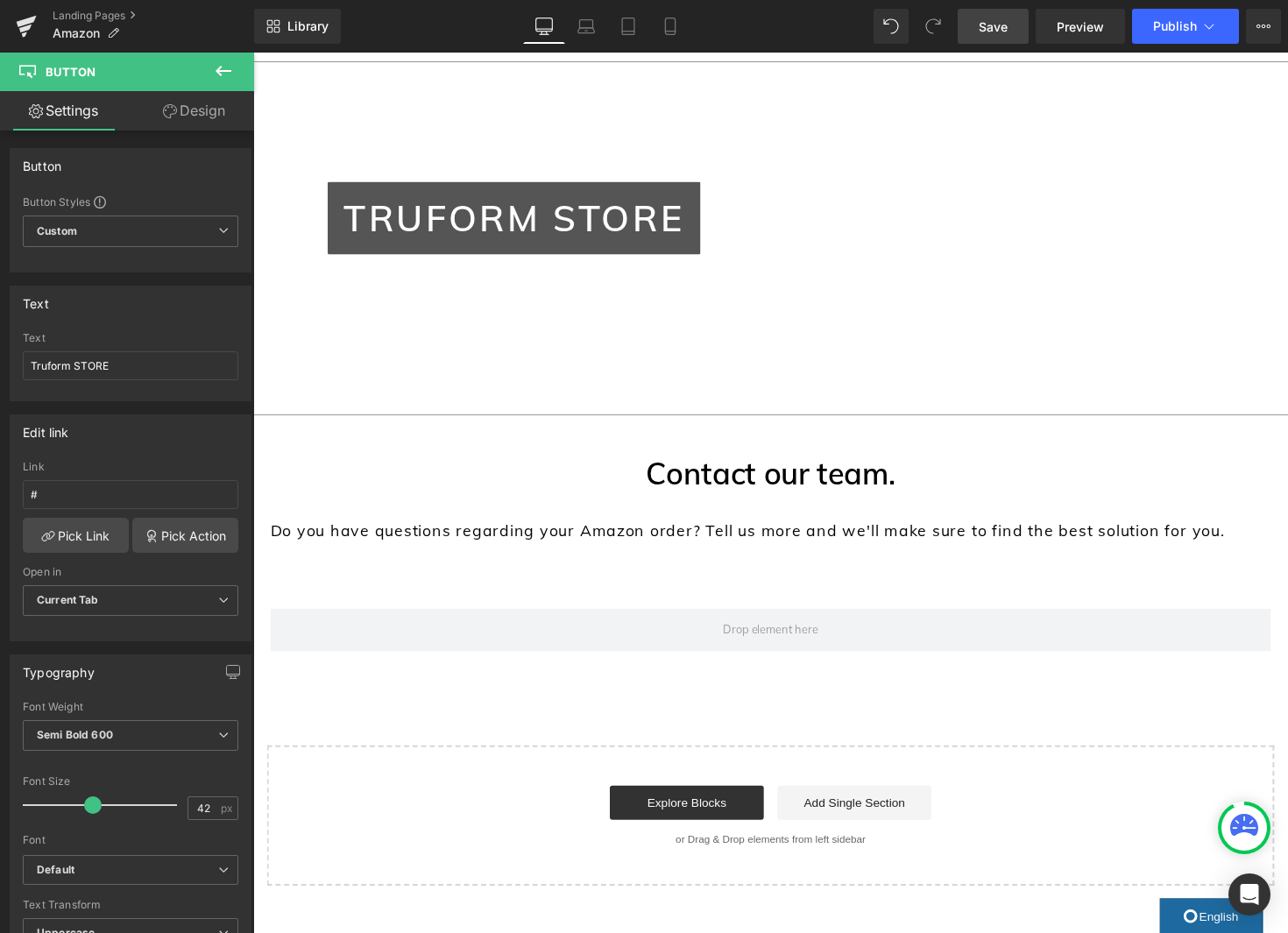
click at [217, 66] on icon at bounding box center [223, 70] width 21 height 21
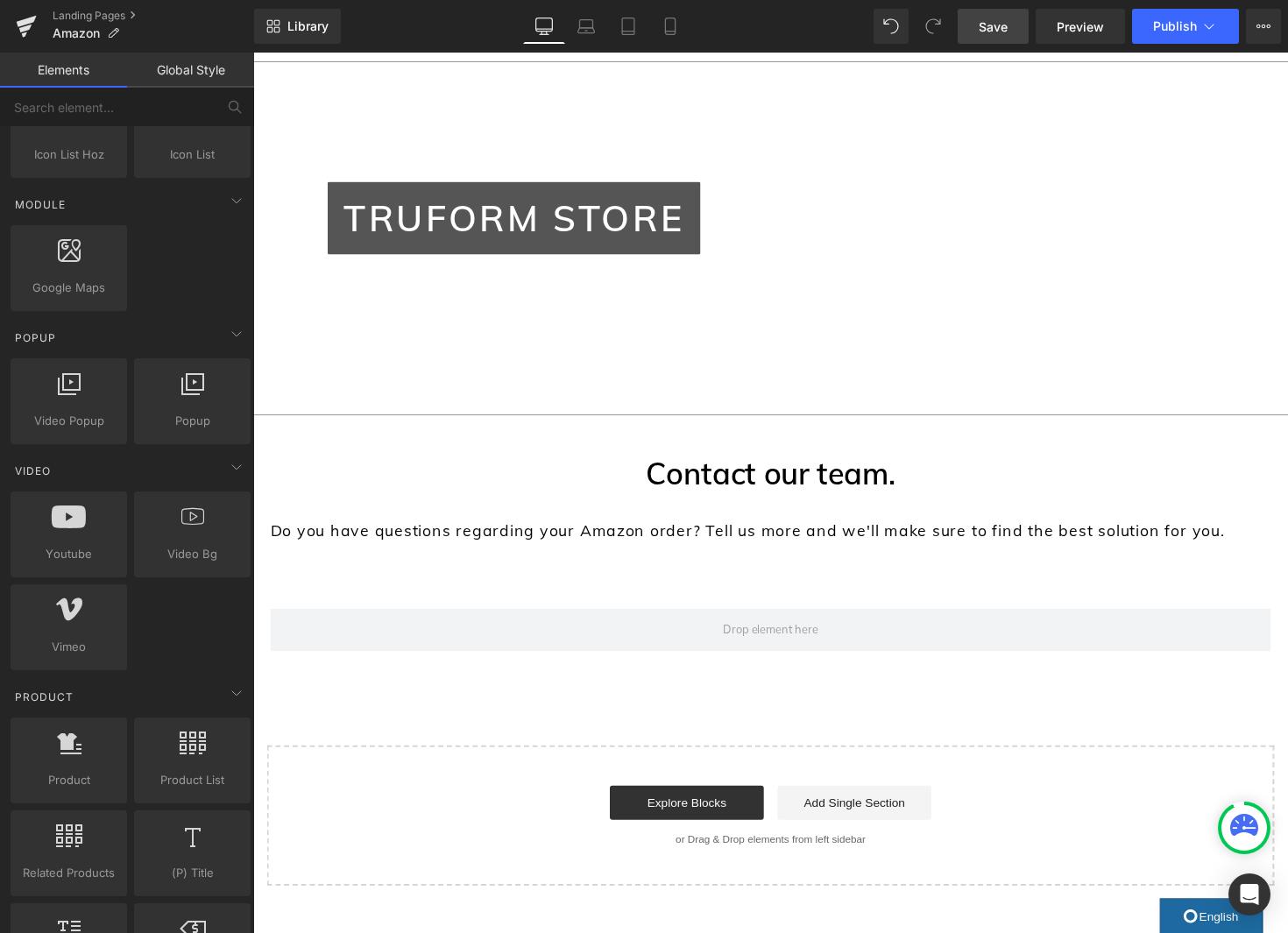
scroll to position [850, 0]
click at [368, 355] on div "Truform STORE Button Youtube Row" at bounding box center [783, 224] width 1051 height 307
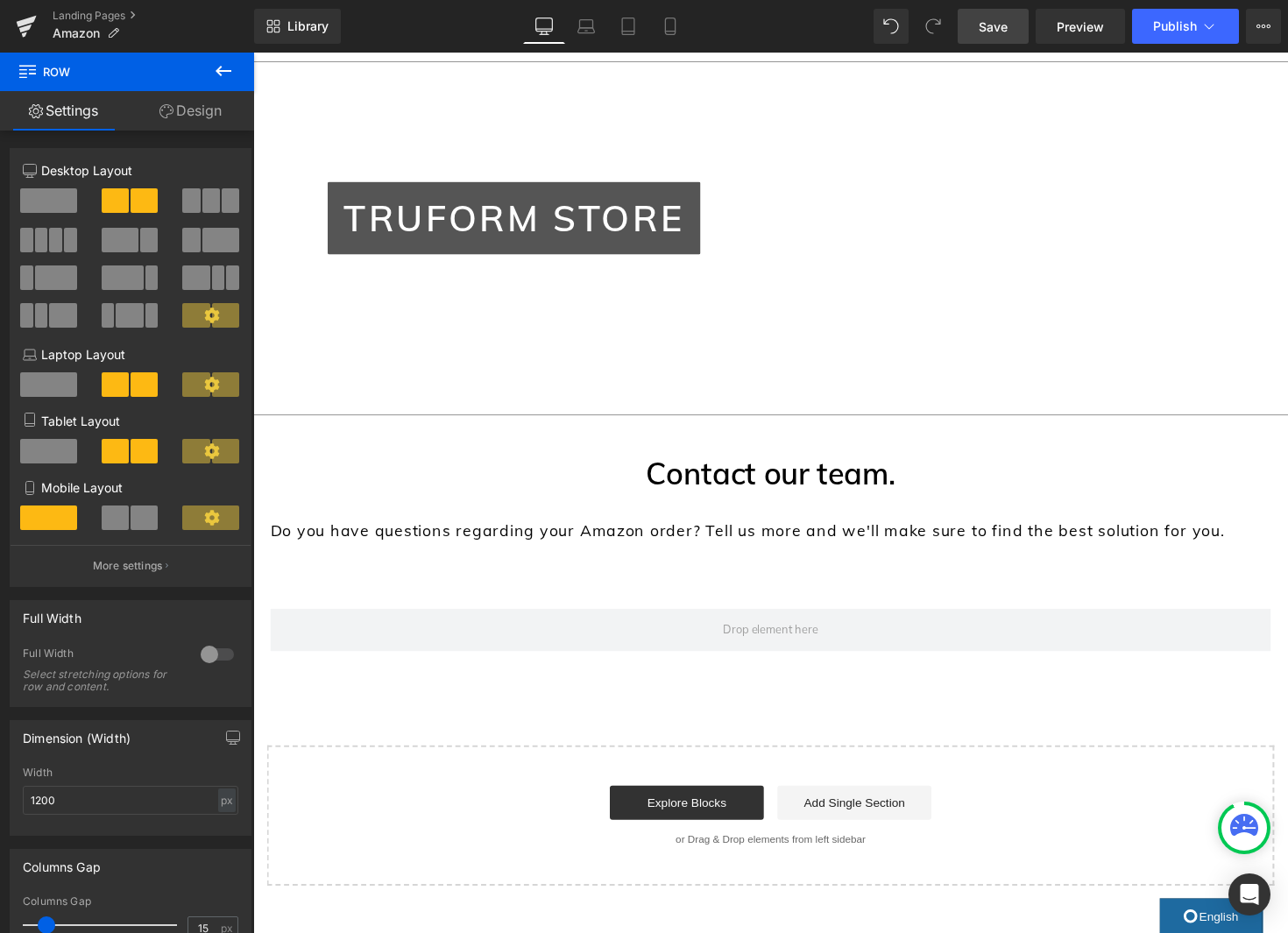
click at [397, 445] on div "Liquid Icon Icon Icon Icon List Hoz Row Separator Image Separator Truform is pr…" at bounding box center [782, 339] width 1060 height 1132
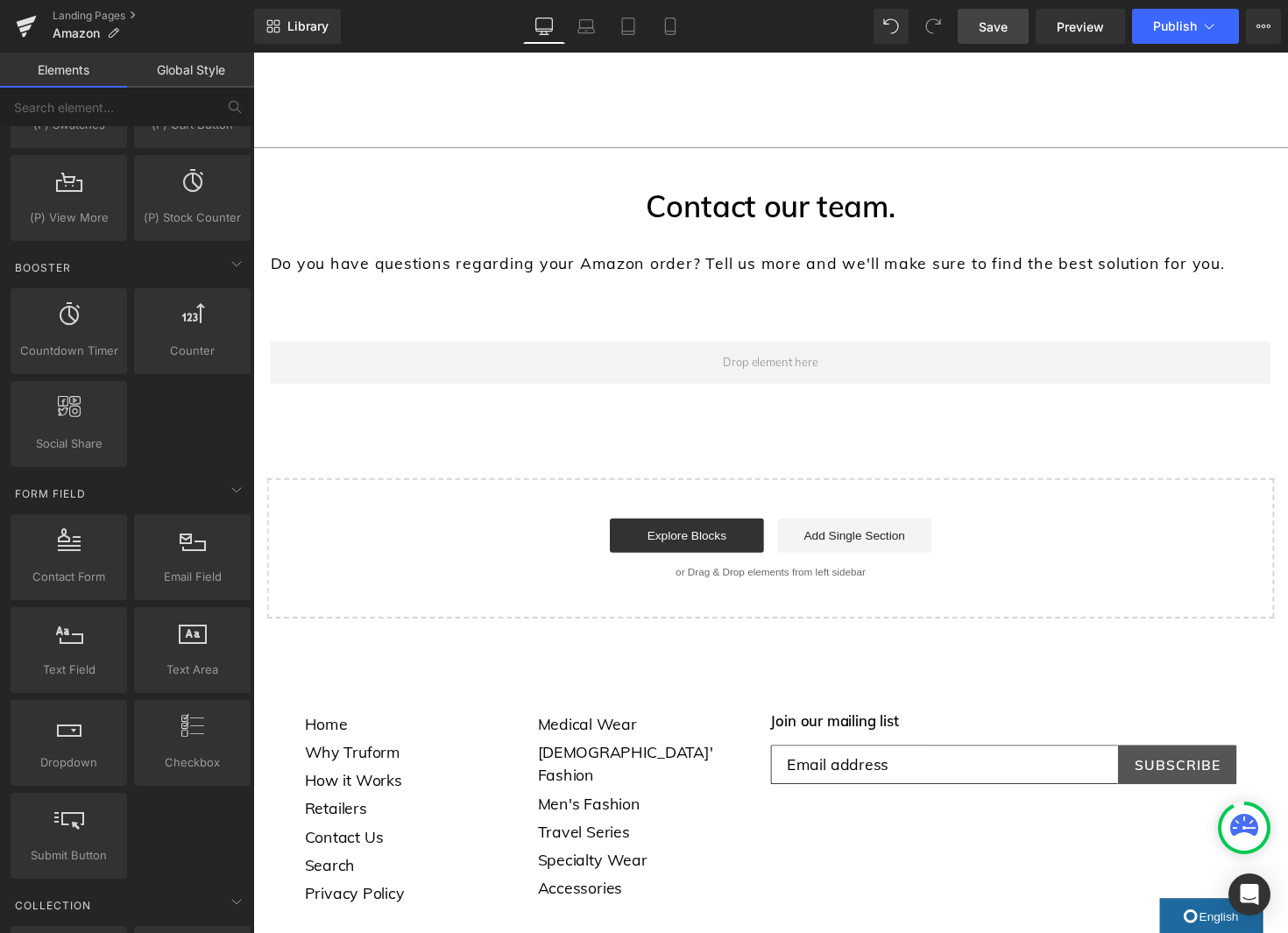
scroll to position [2159, 0]
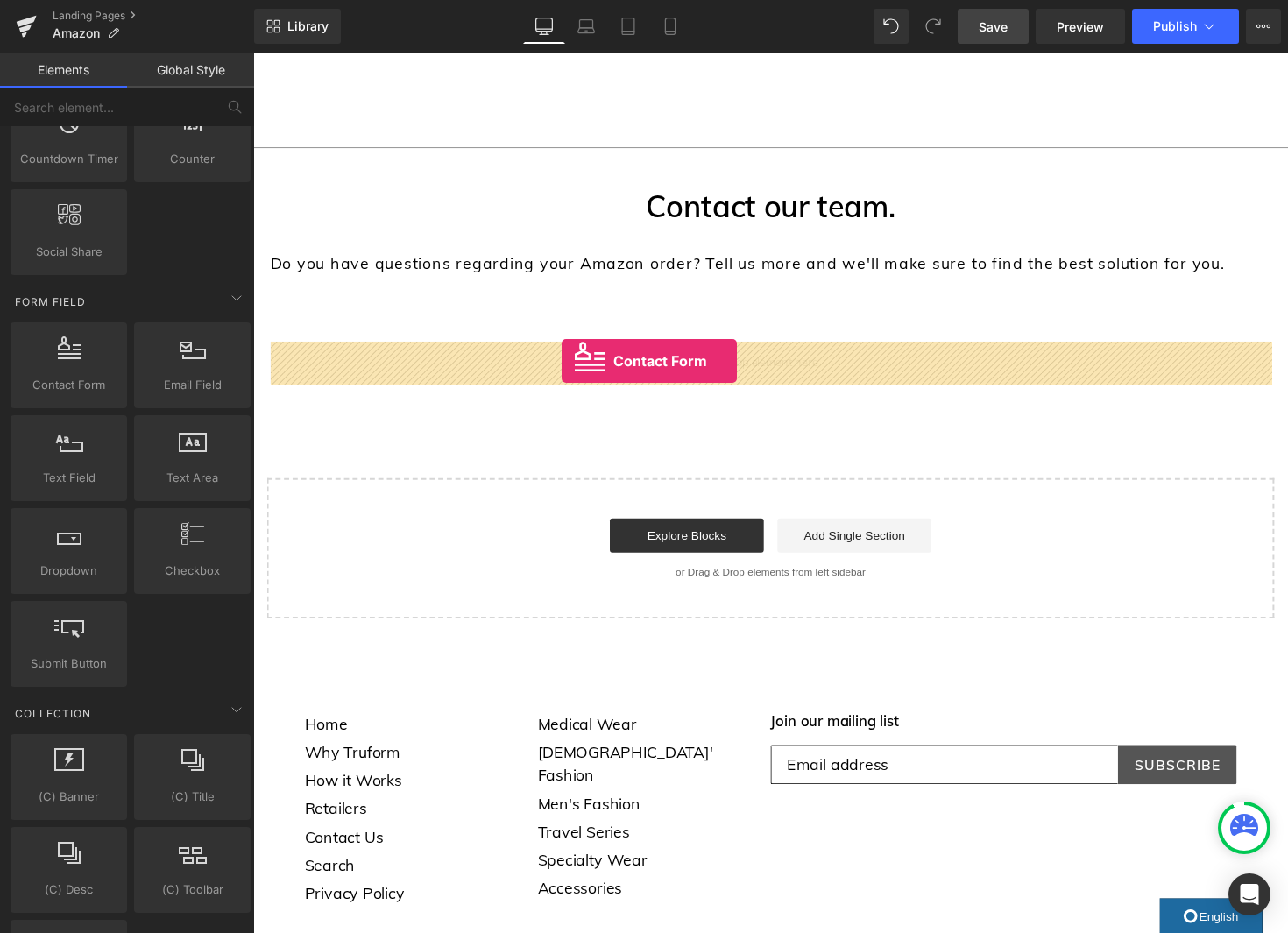
drag, startPoint x: 338, startPoint y: 435, endPoint x: 569, endPoint y: 368, distance: 240.5
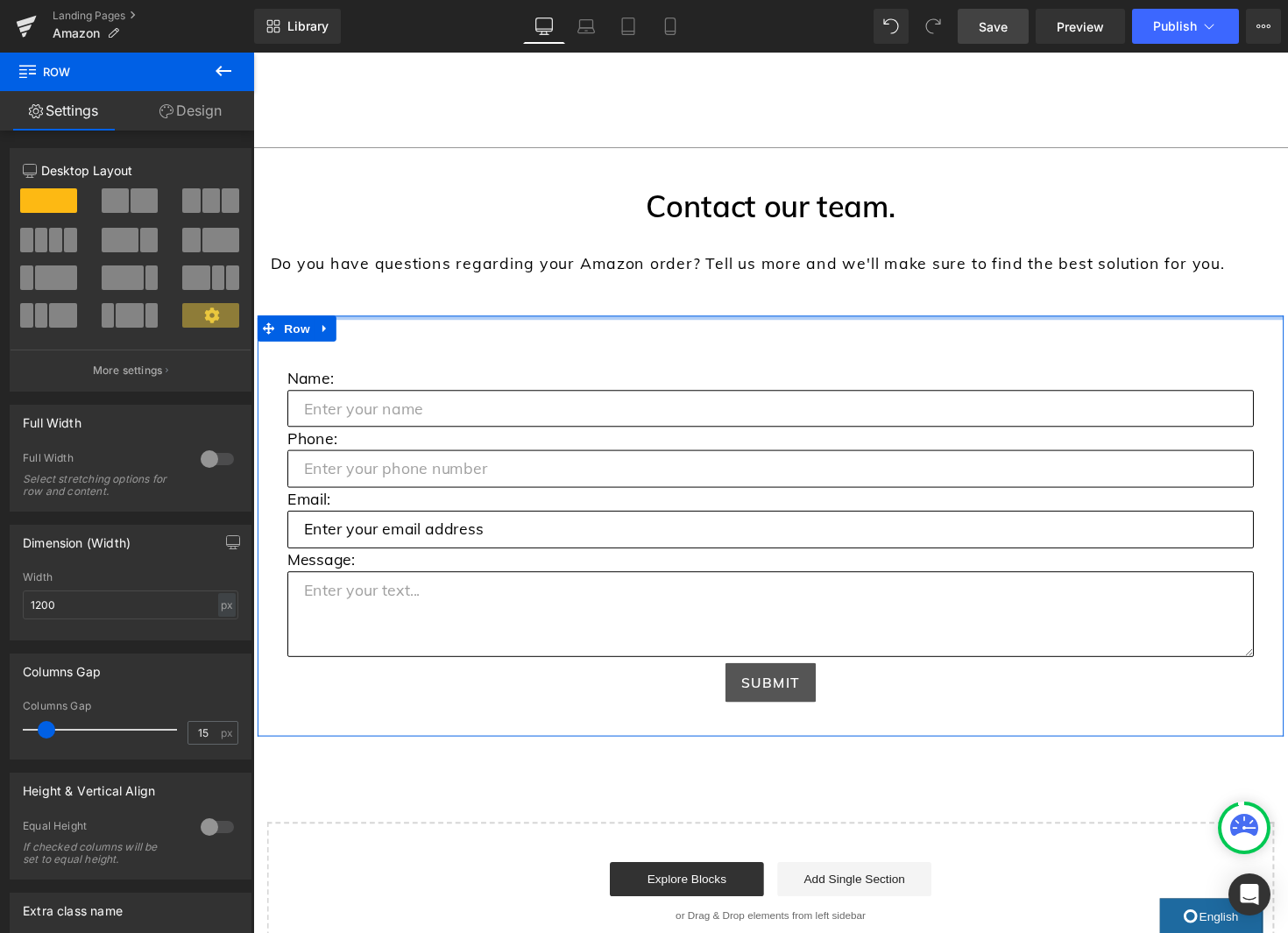
drag, startPoint x: 806, startPoint y: 339, endPoint x: 812, endPoint y: 293, distance: 46.4
click at [817, 291] on div "Liquid Icon Icon Icon Icon List Hoz Row Separator Image Separator Truform is pr…" at bounding box center [782, 242] width 1060 height 1484
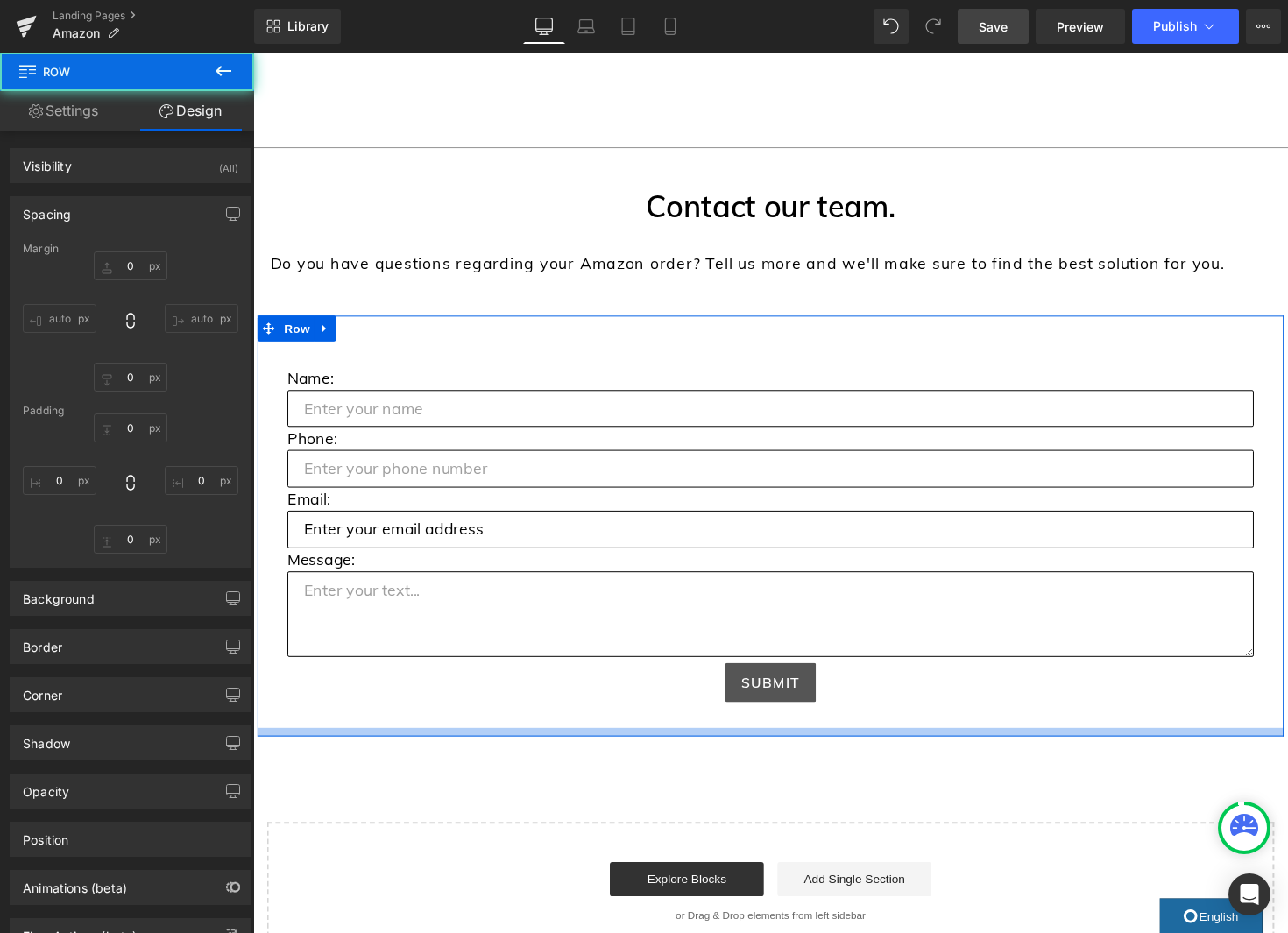
type input "0"
type input "10"
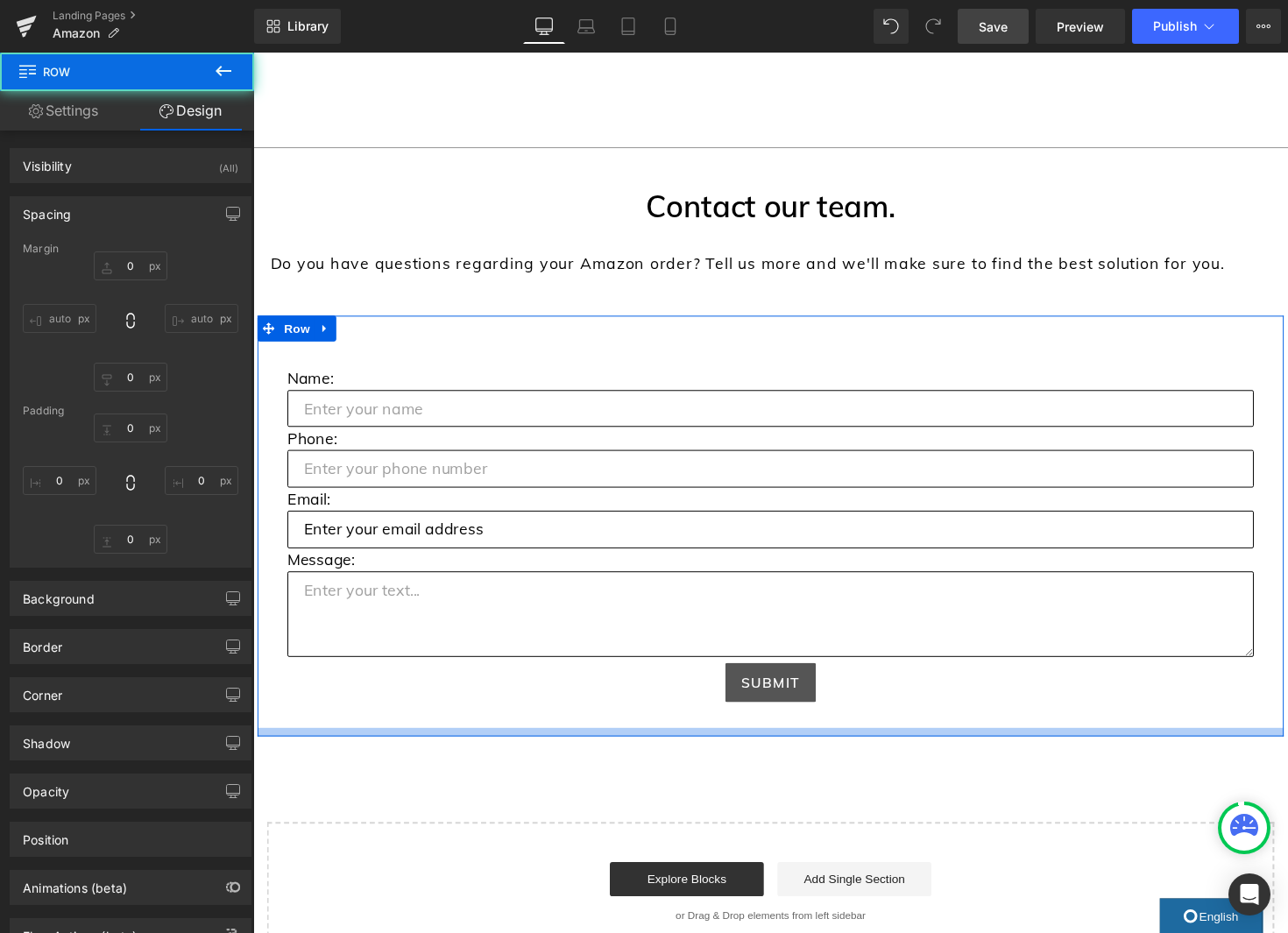
type input "0"
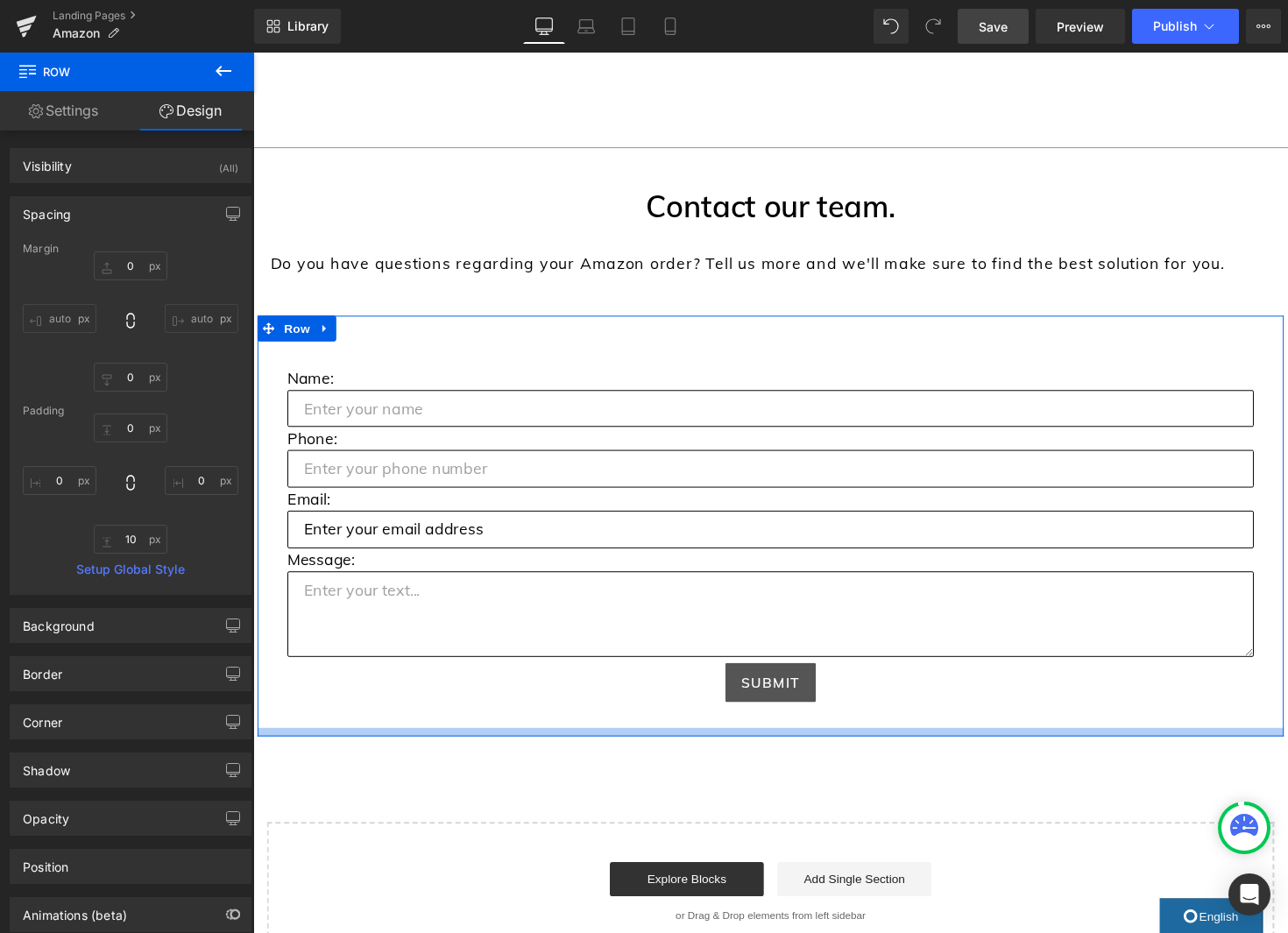
type input "0px"
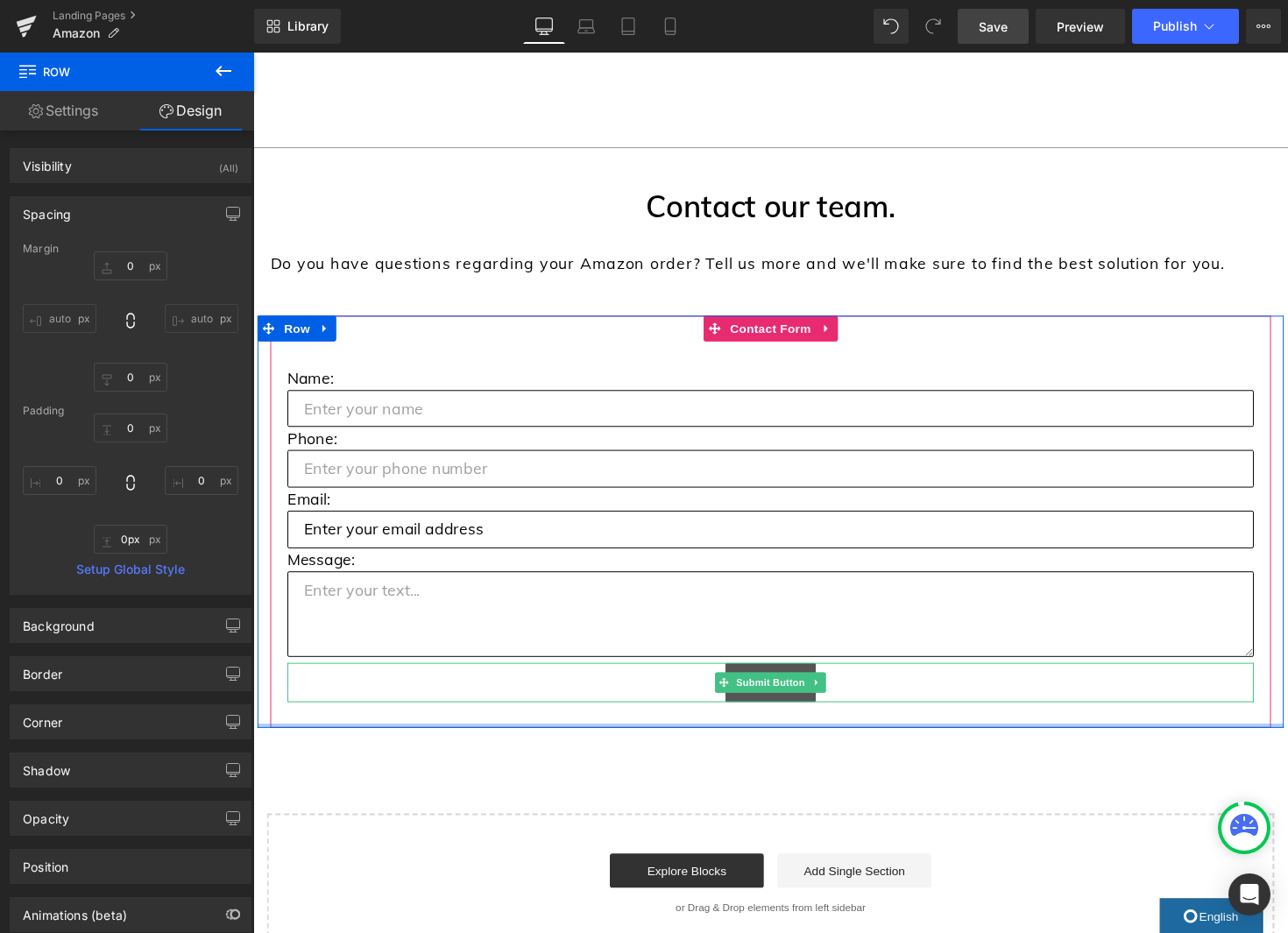
drag, startPoint x: 507, startPoint y: 728, endPoint x: 514, endPoint y: 697, distance: 31.8
click at [514, 697] on div "Name: Text Block Text Field Phone: Text Block Text Field Email: Text Block Emai…" at bounding box center [783, 533] width 1051 height 423
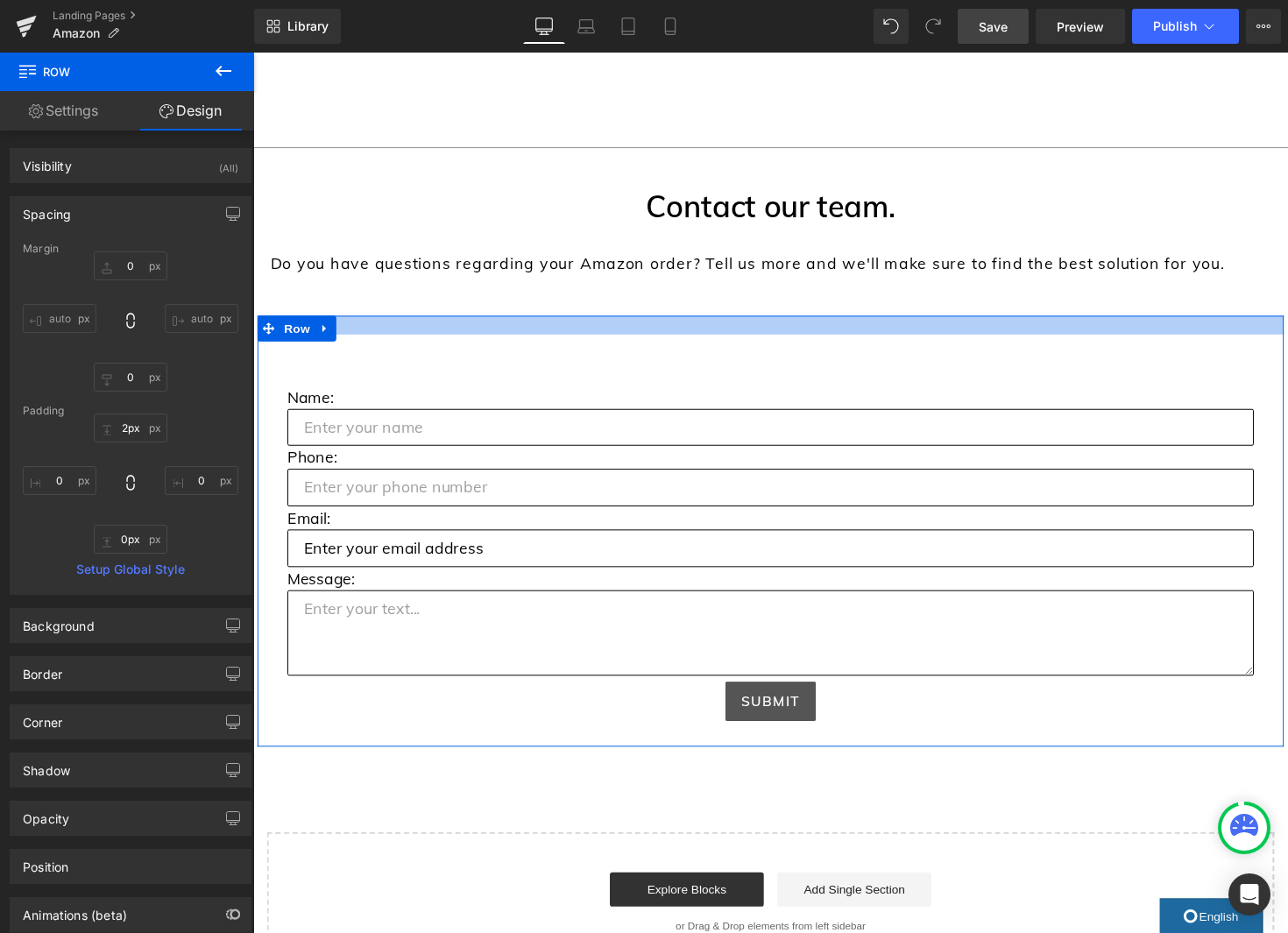
type input "0px"
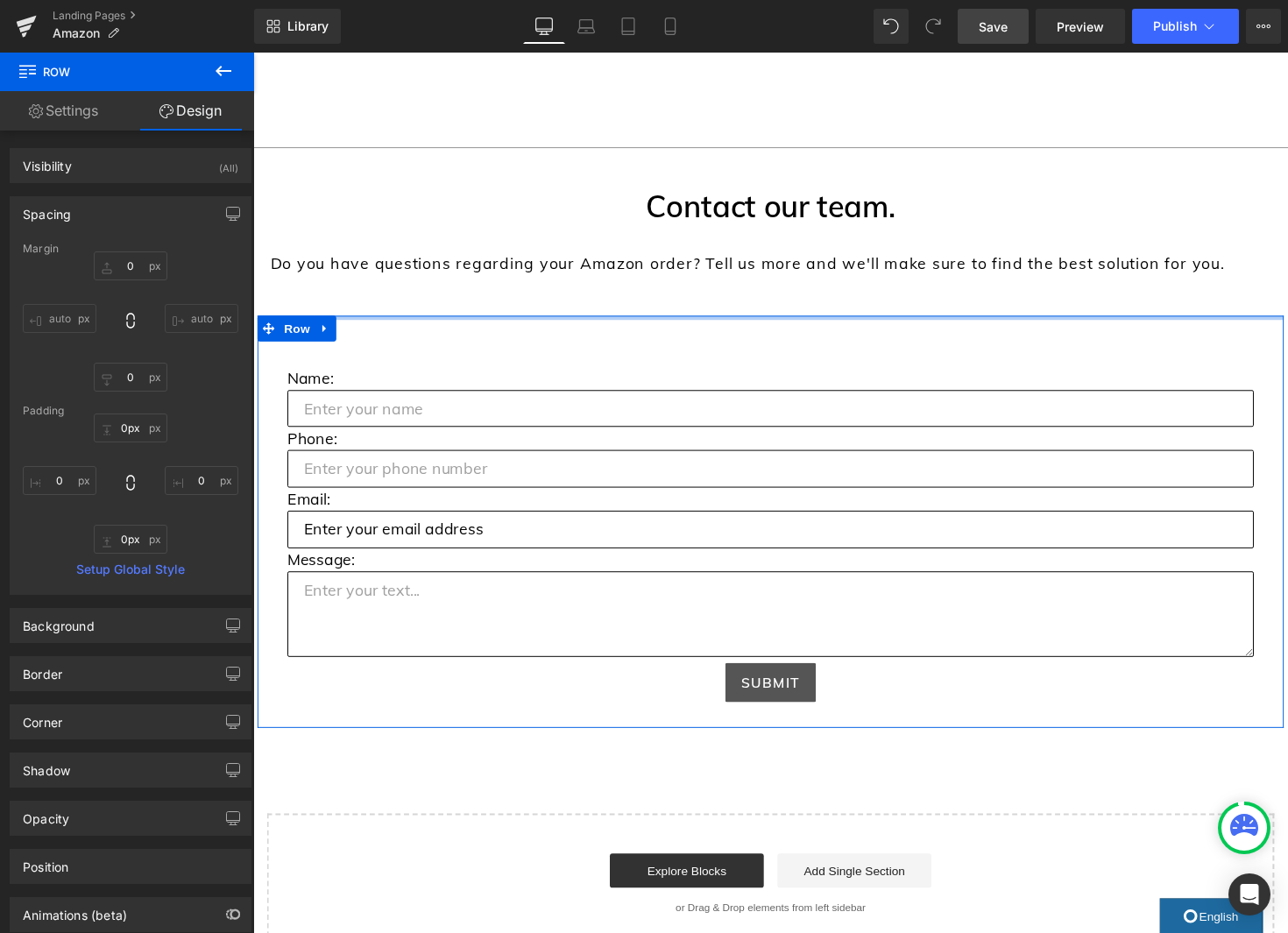
click at [516, 323] on div at bounding box center [783, 324] width 1051 height 4
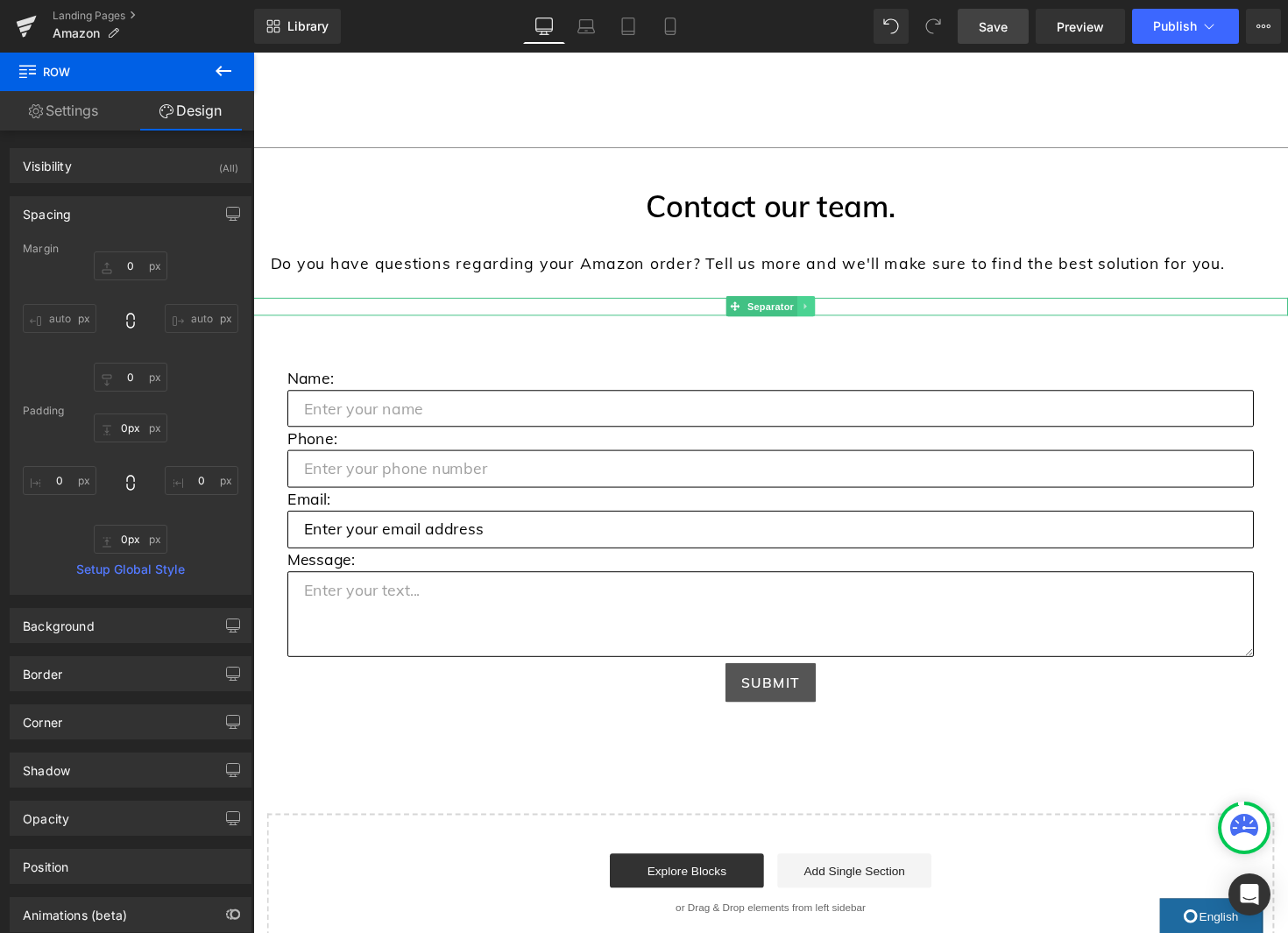
click at [820, 315] on icon at bounding box center [820, 312] width 10 height 11
click at [834, 314] on icon at bounding box center [829, 313] width 10 height 10
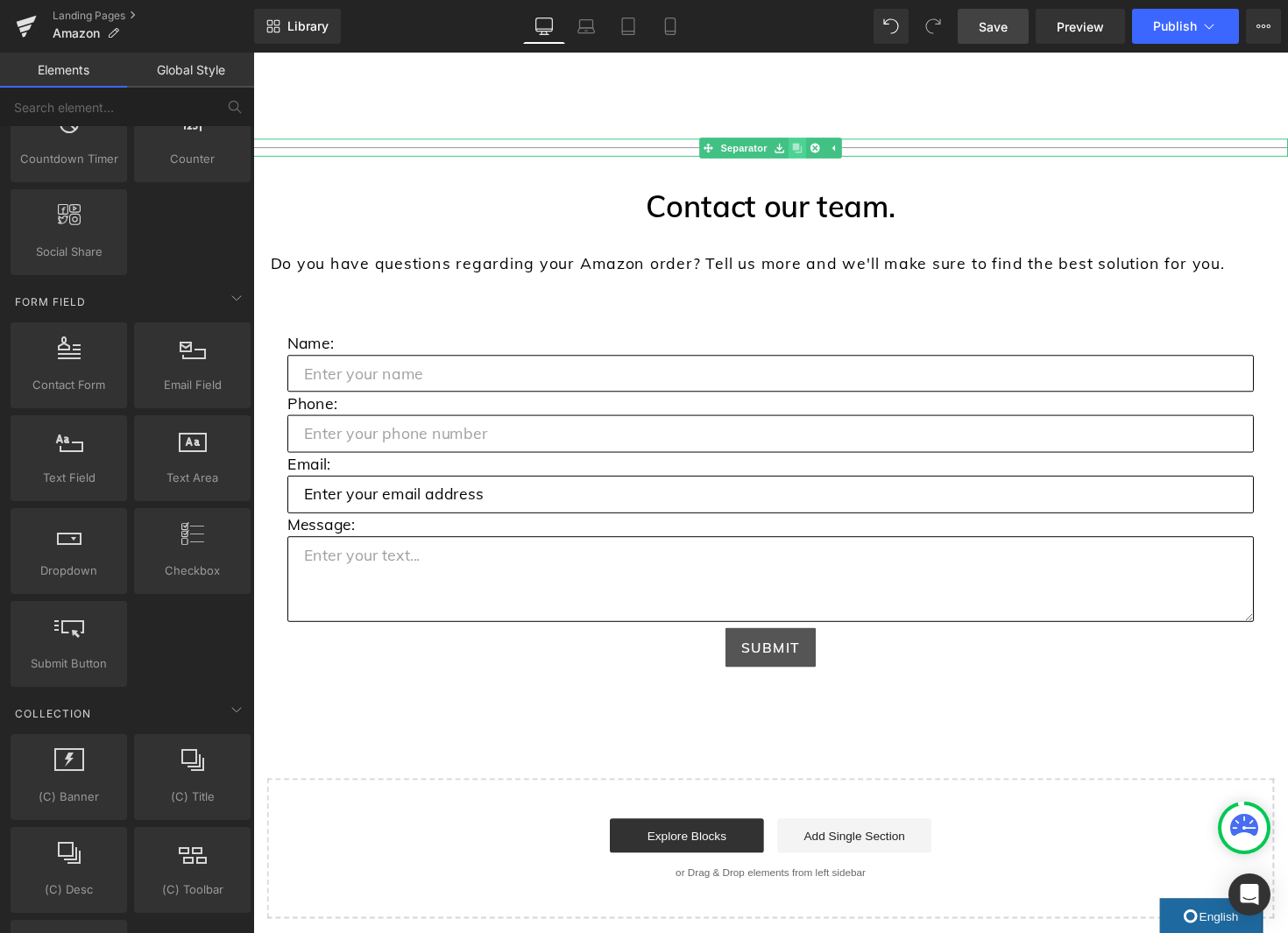
click at [815, 151] on icon at bounding box center [811, 150] width 10 height 10
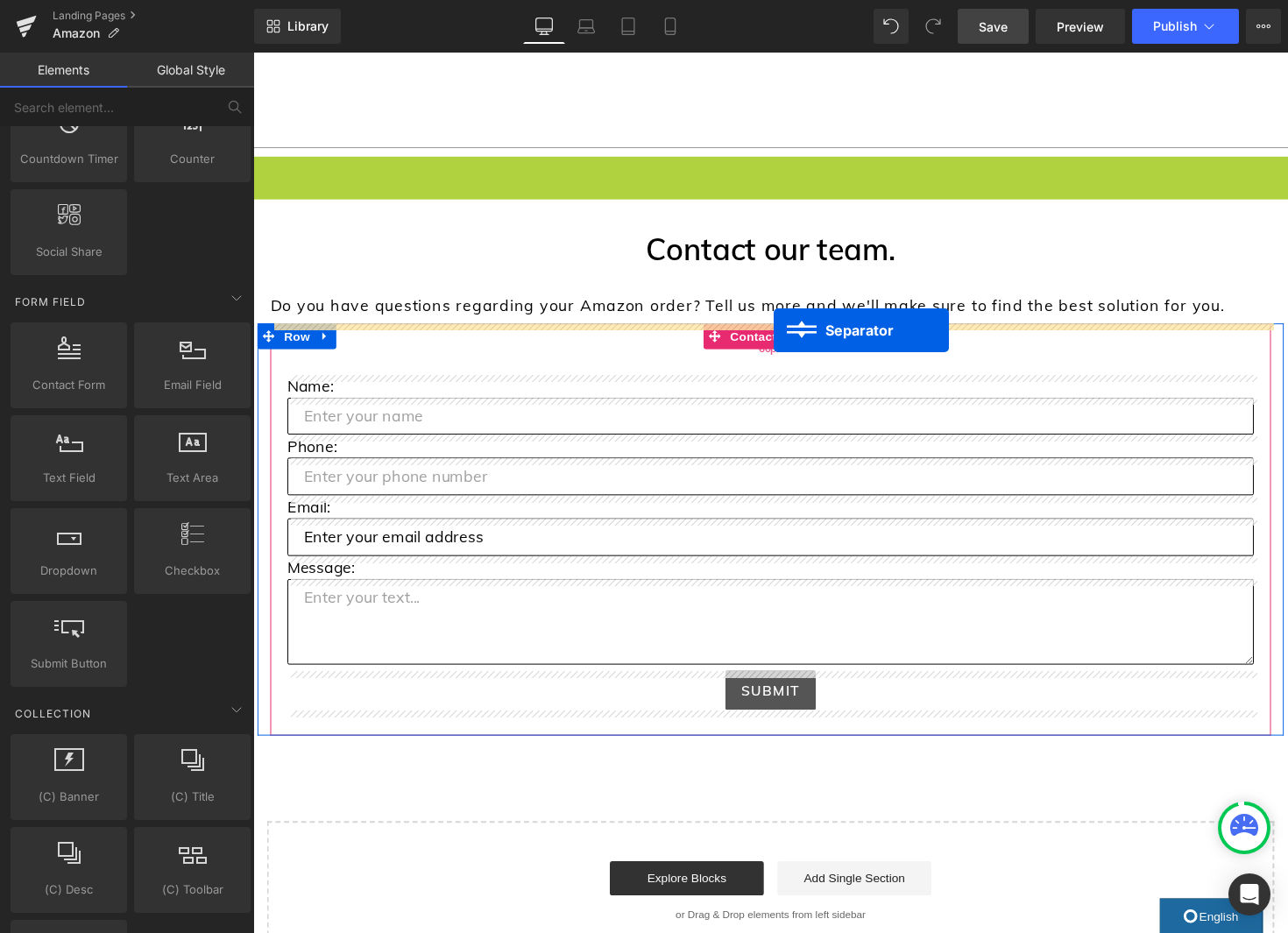
drag, startPoint x: 777, startPoint y: 168, endPoint x: 807, endPoint y: 339, distance: 173.6
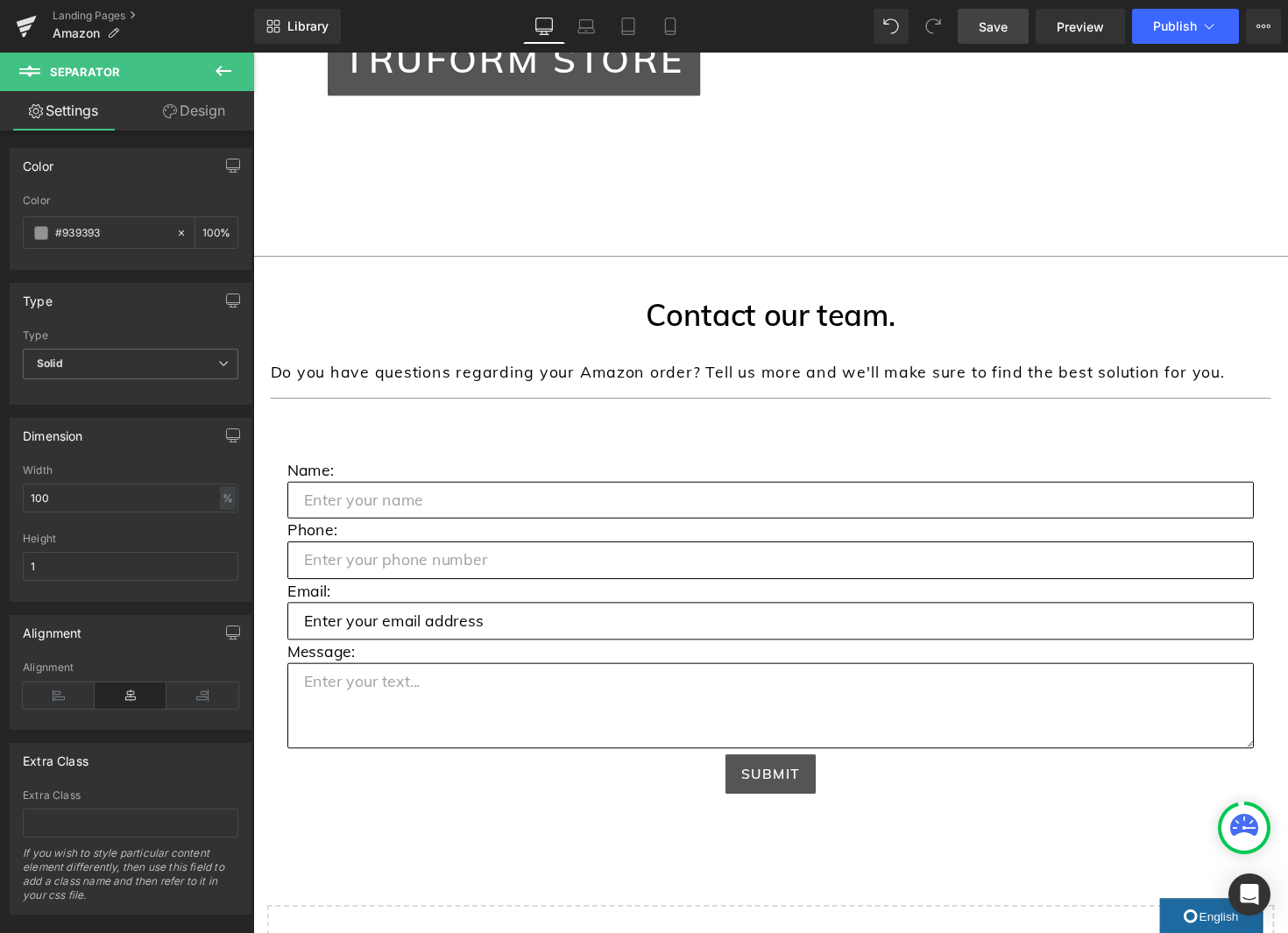
scroll to position [568, 0]
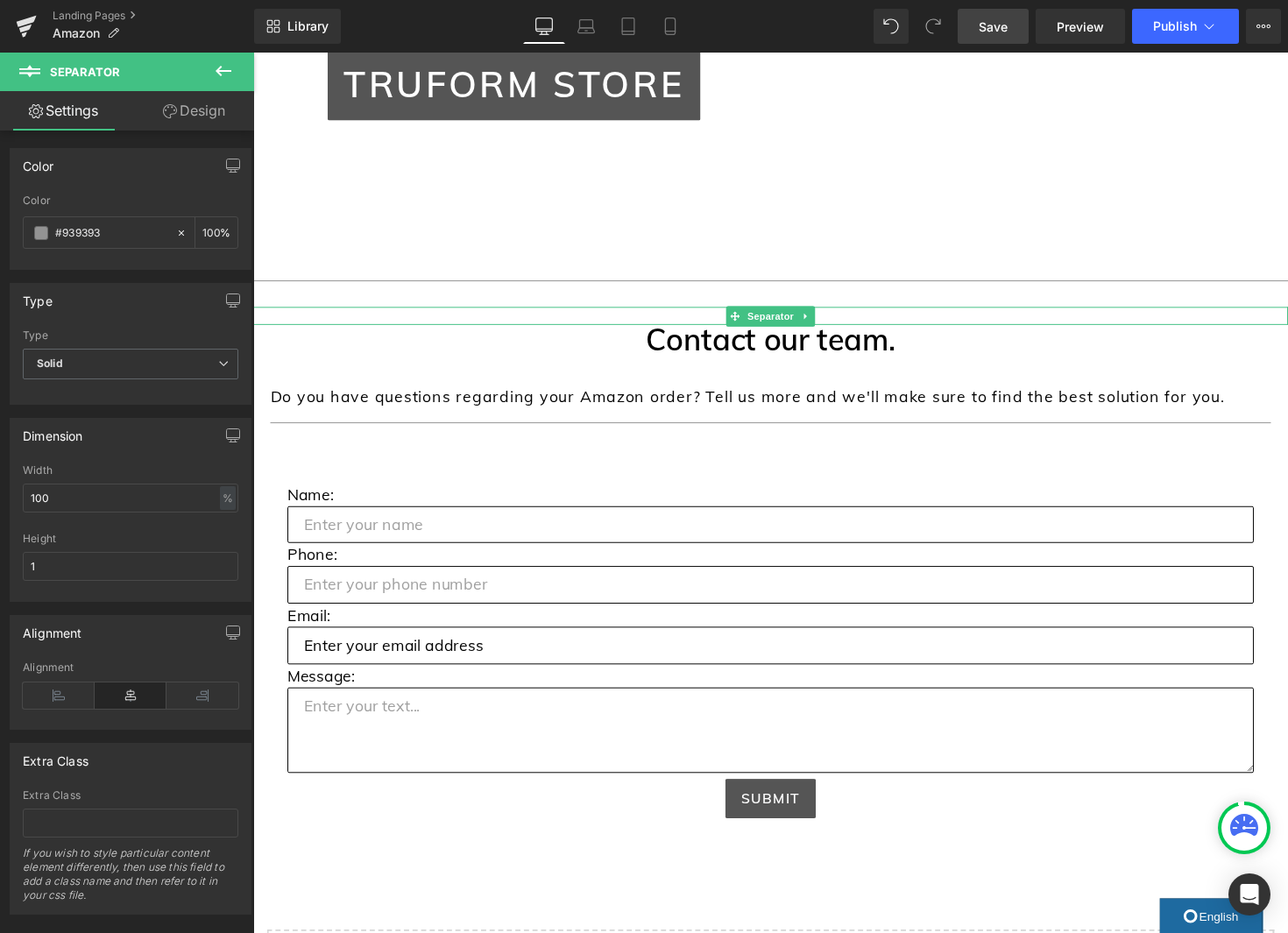
click at [822, 323] on icon at bounding box center [820, 322] width 10 height 11
click at [813, 324] on icon at bounding box center [811, 322] width 10 height 11
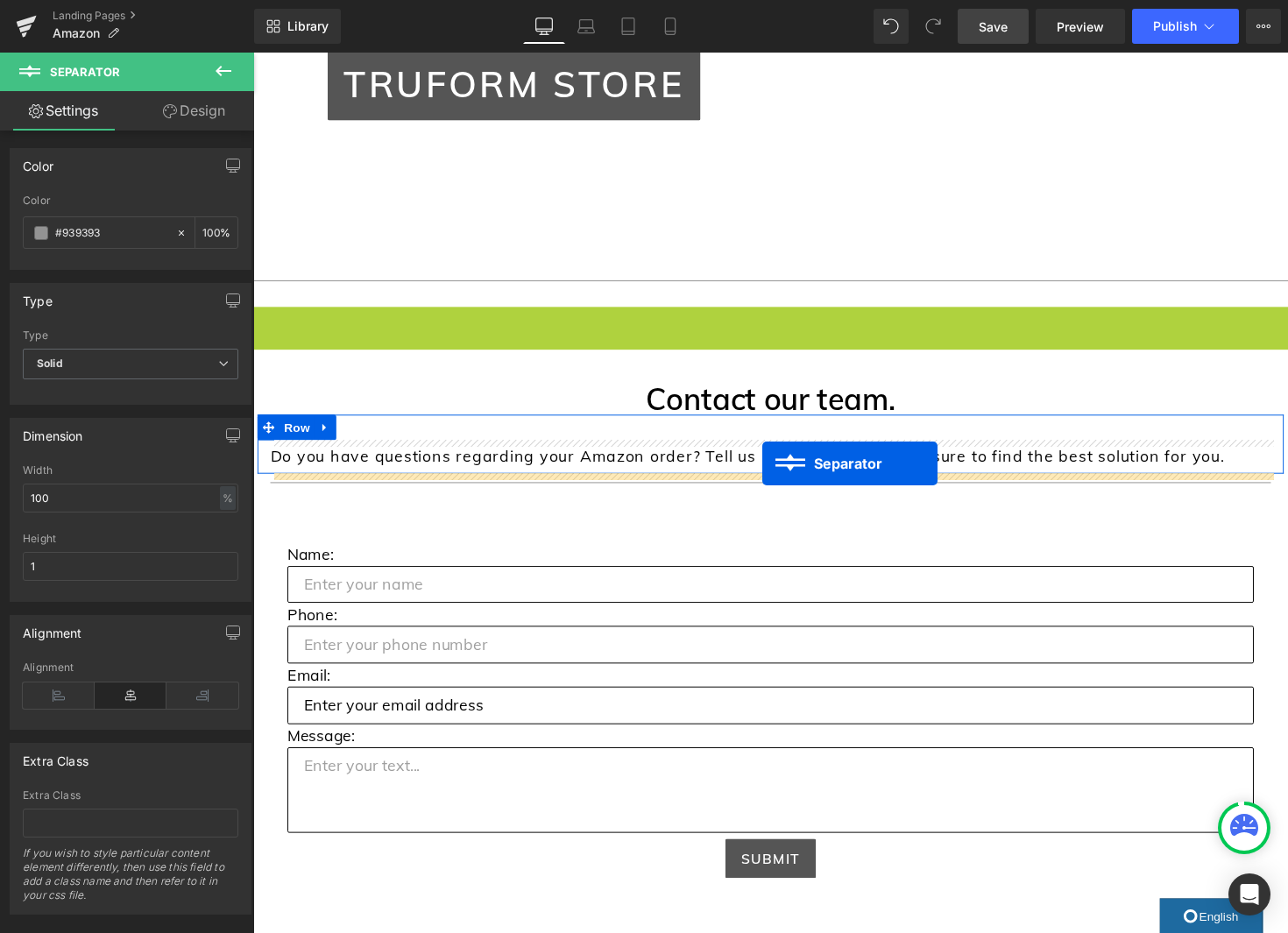
drag, startPoint x: 769, startPoint y: 322, endPoint x: 774, endPoint y: 474, distance: 152.1
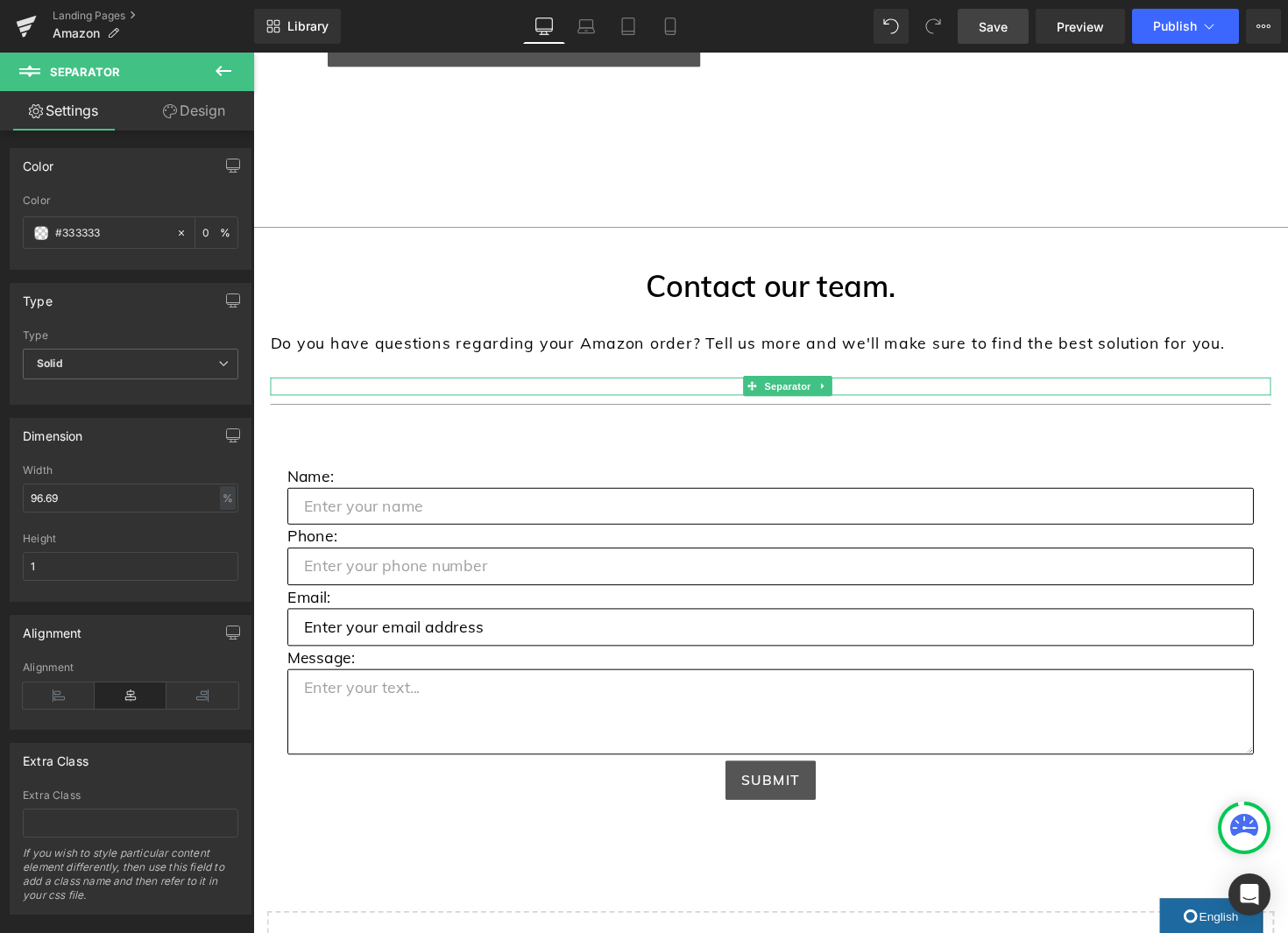
scroll to position [632, 0]
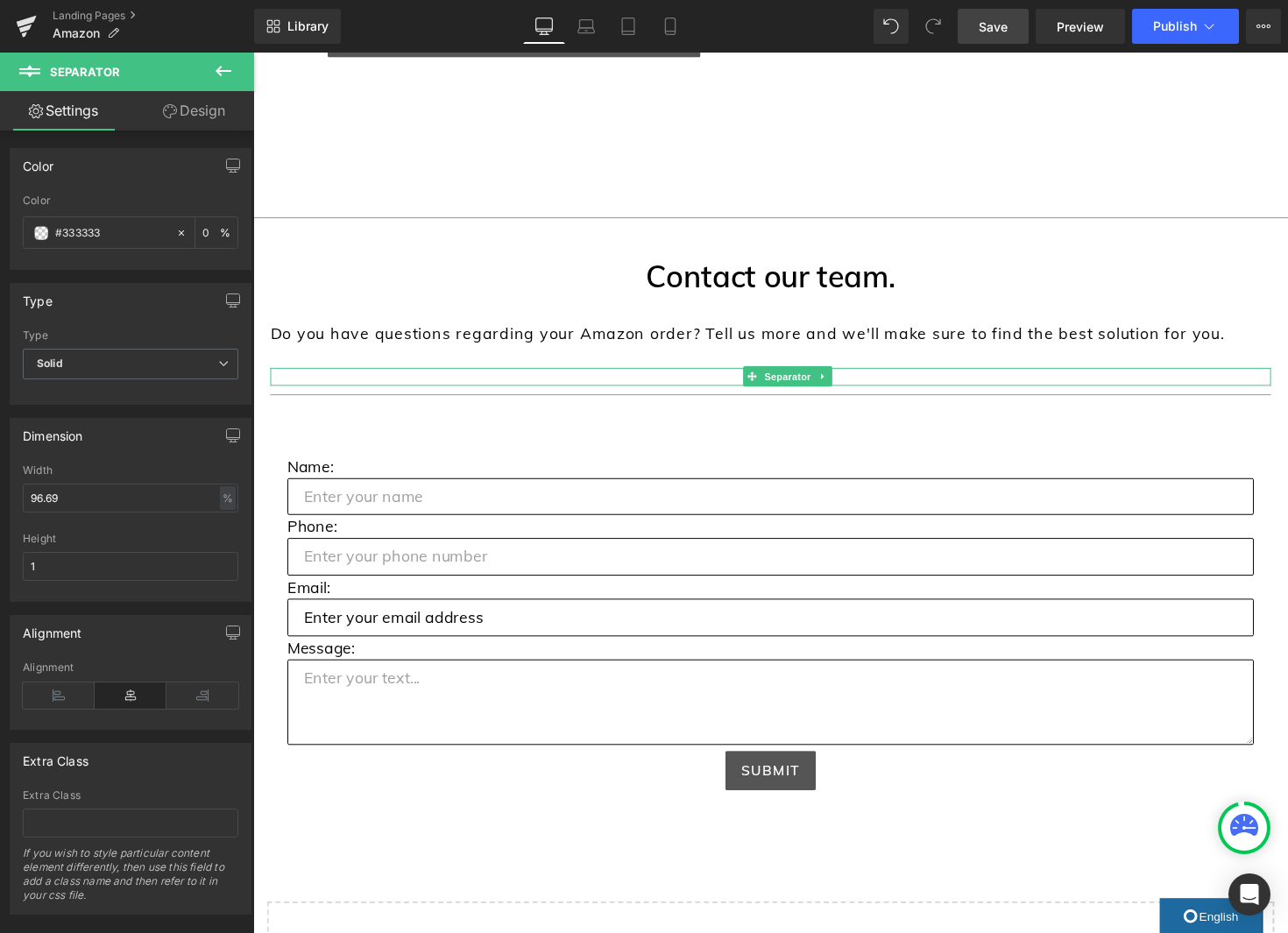
click at [1015, 21] on link "Save" at bounding box center [994, 26] width 71 height 35
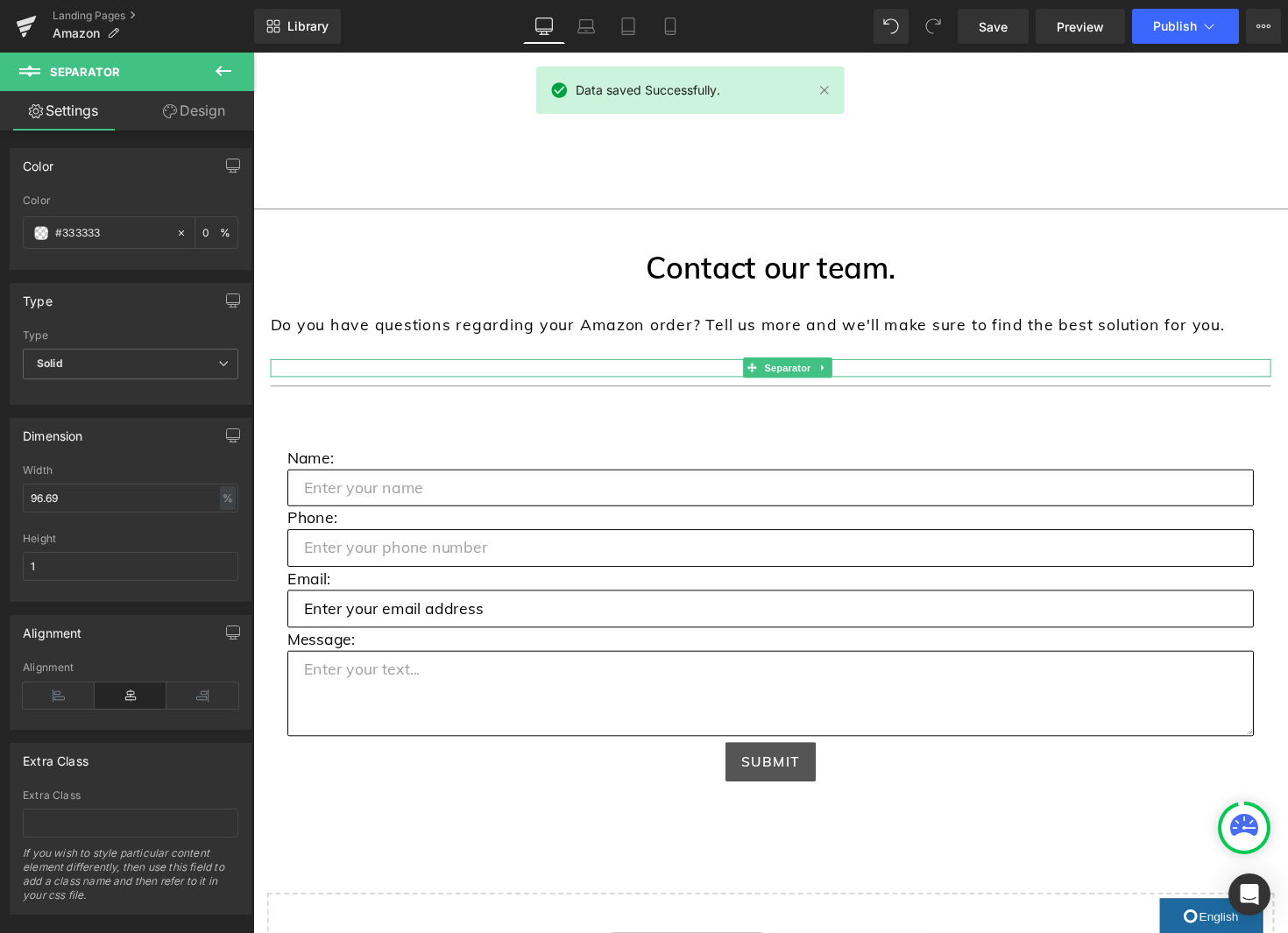
scroll to position [635, 0]
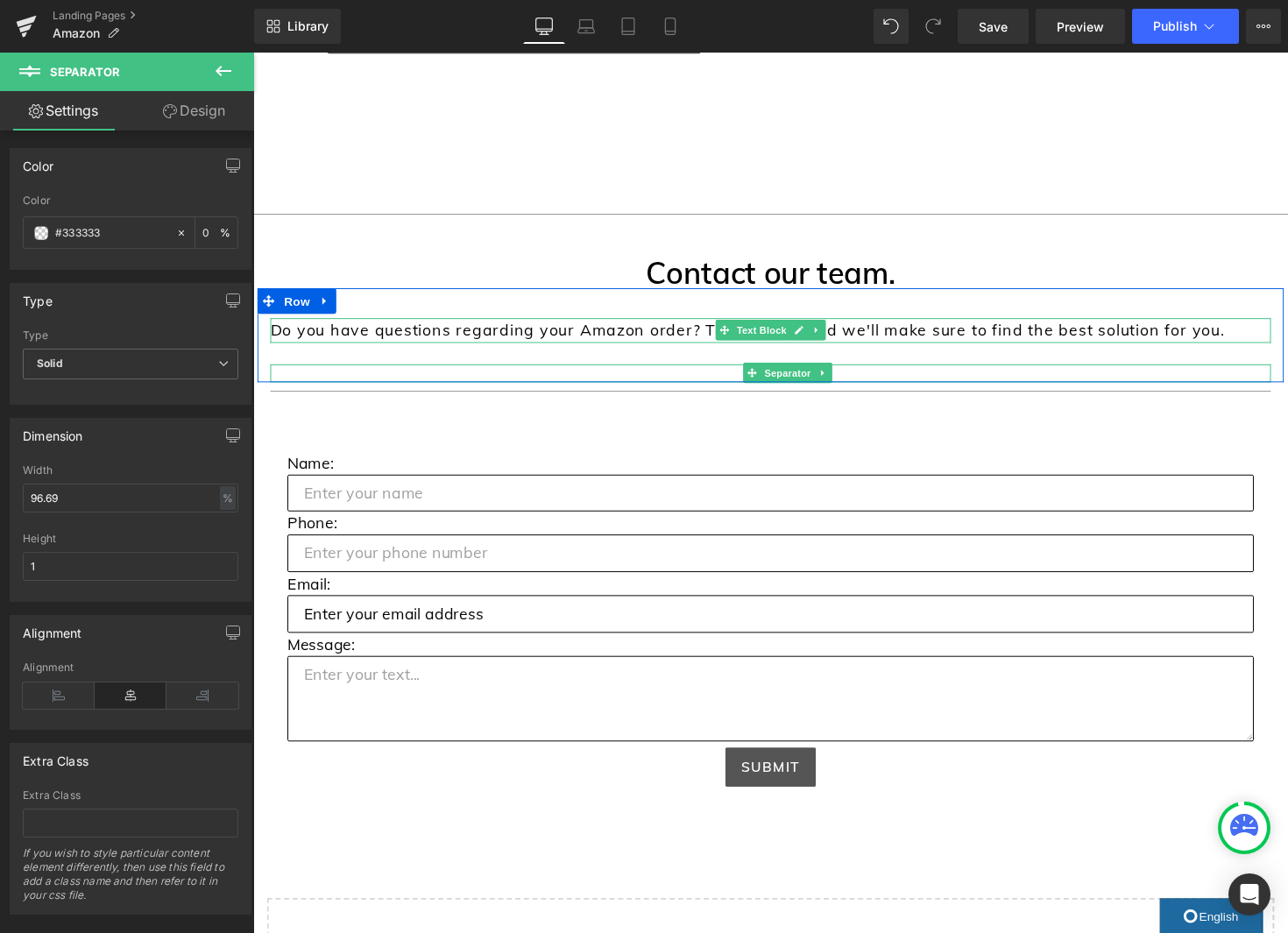
click at [1206, 342] on p "Do you have questions regarding your Amazon order? Tell us more and we'll make …" at bounding box center [783, 338] width 1025 height 26
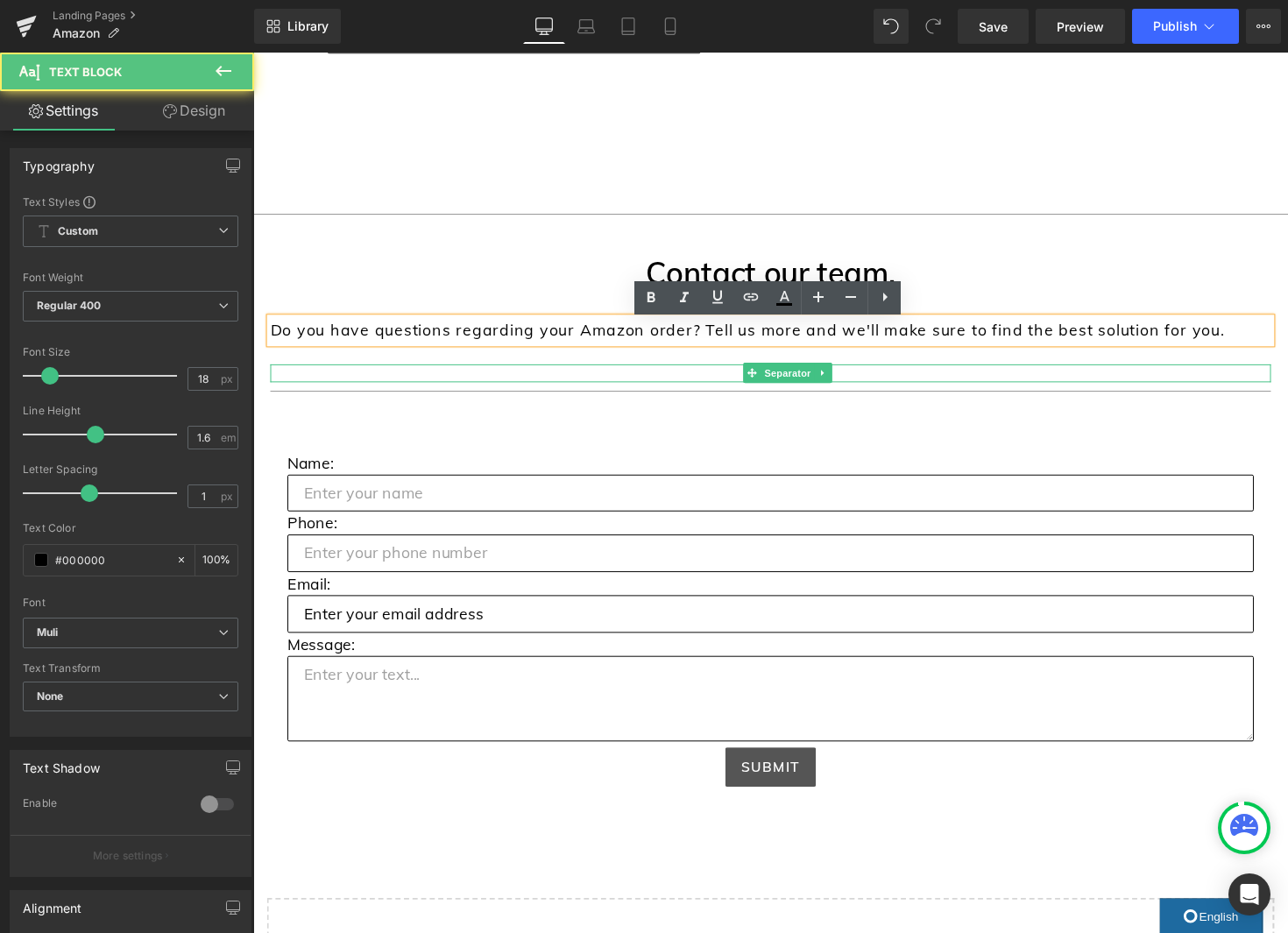
scroll to position [632, 0]
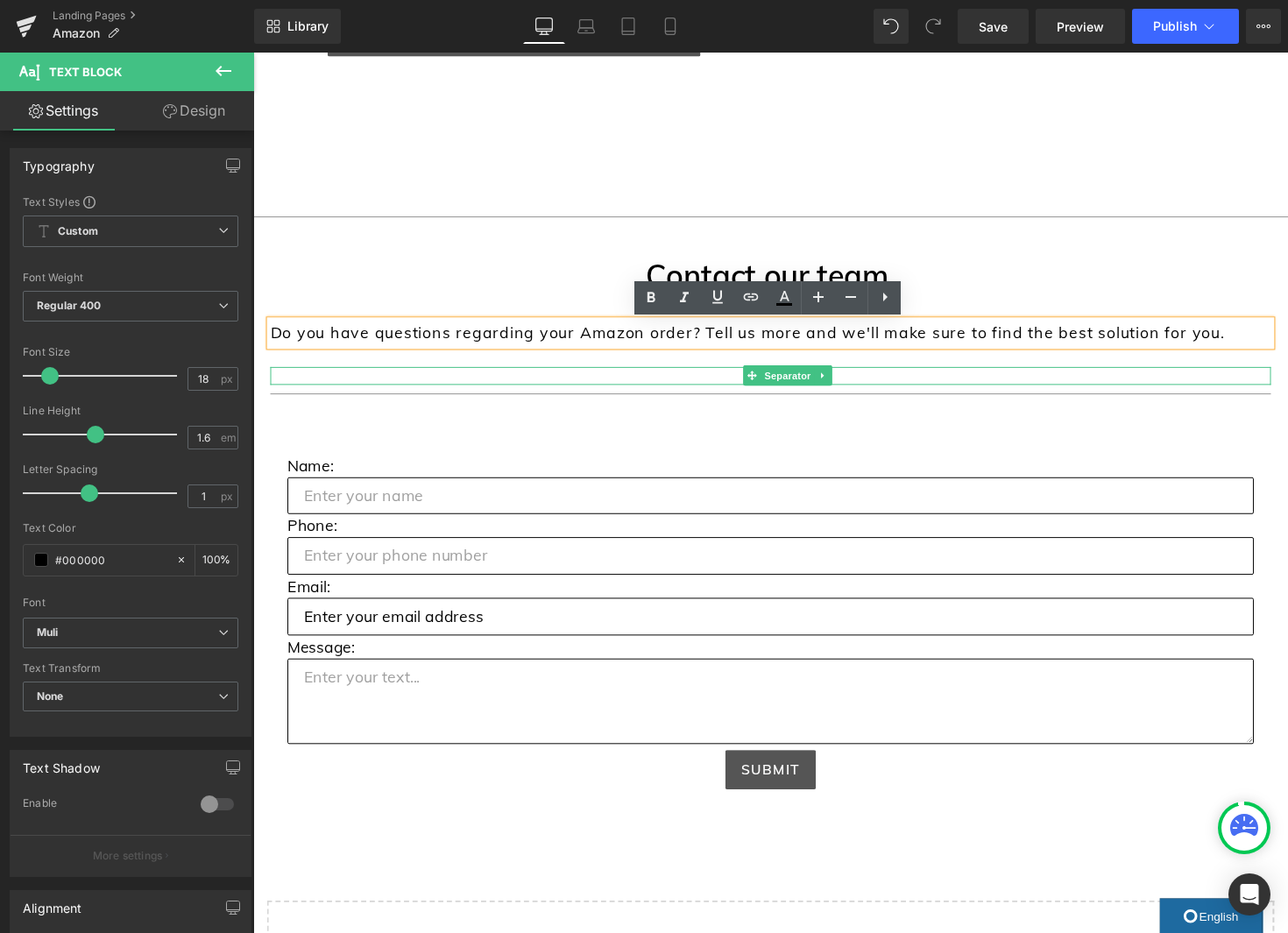
click at [1253, 345] on p "Do you have questions regarding your Amazon order? Tell us more and we'll make …" at bounding box center [783, 341] width 1025 height 26
click at [874, 275] on h1 "Contact our team." at bounding box center [782, 281] width 1060 height 31
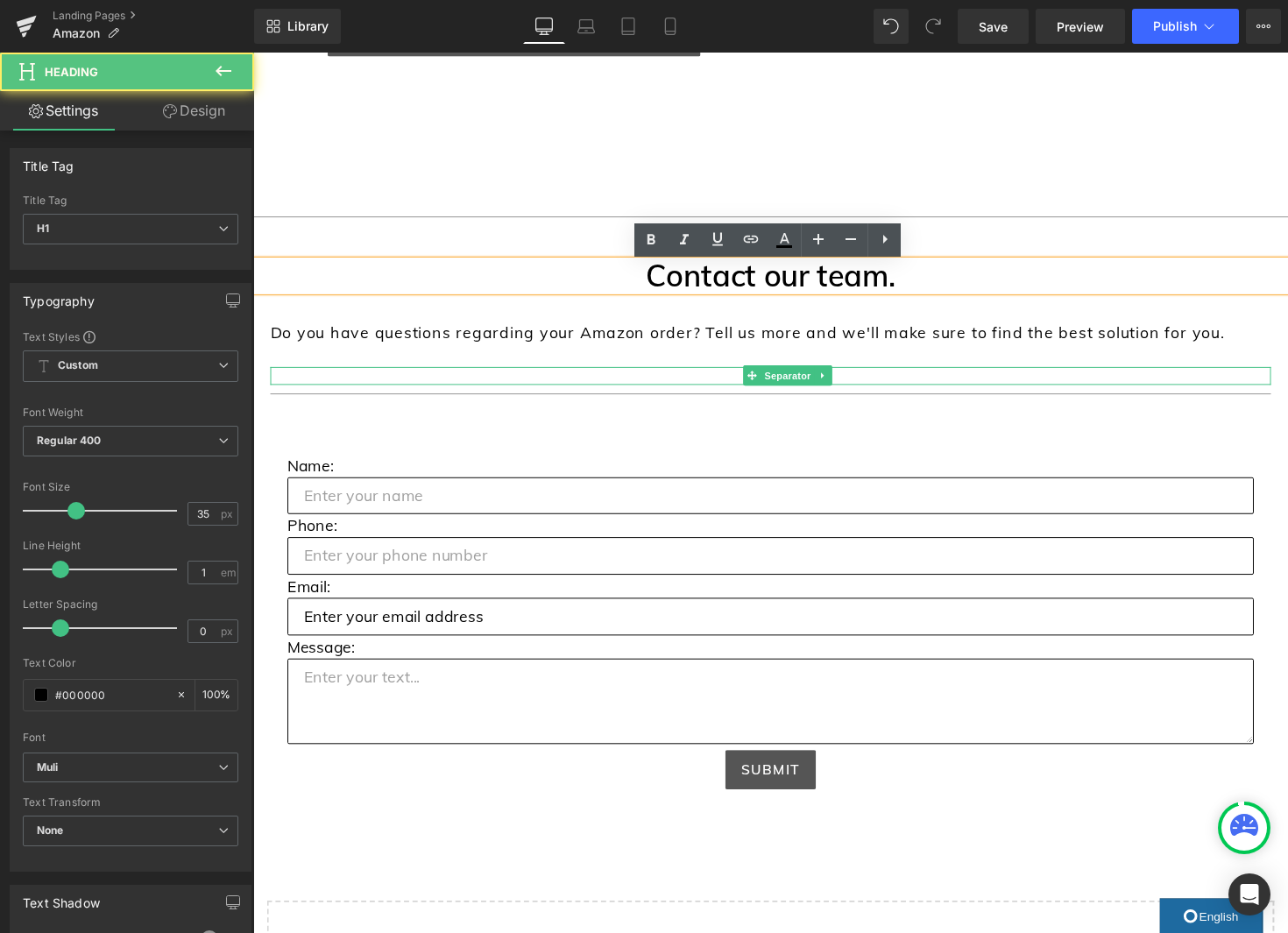
scroll to position [630, 0]
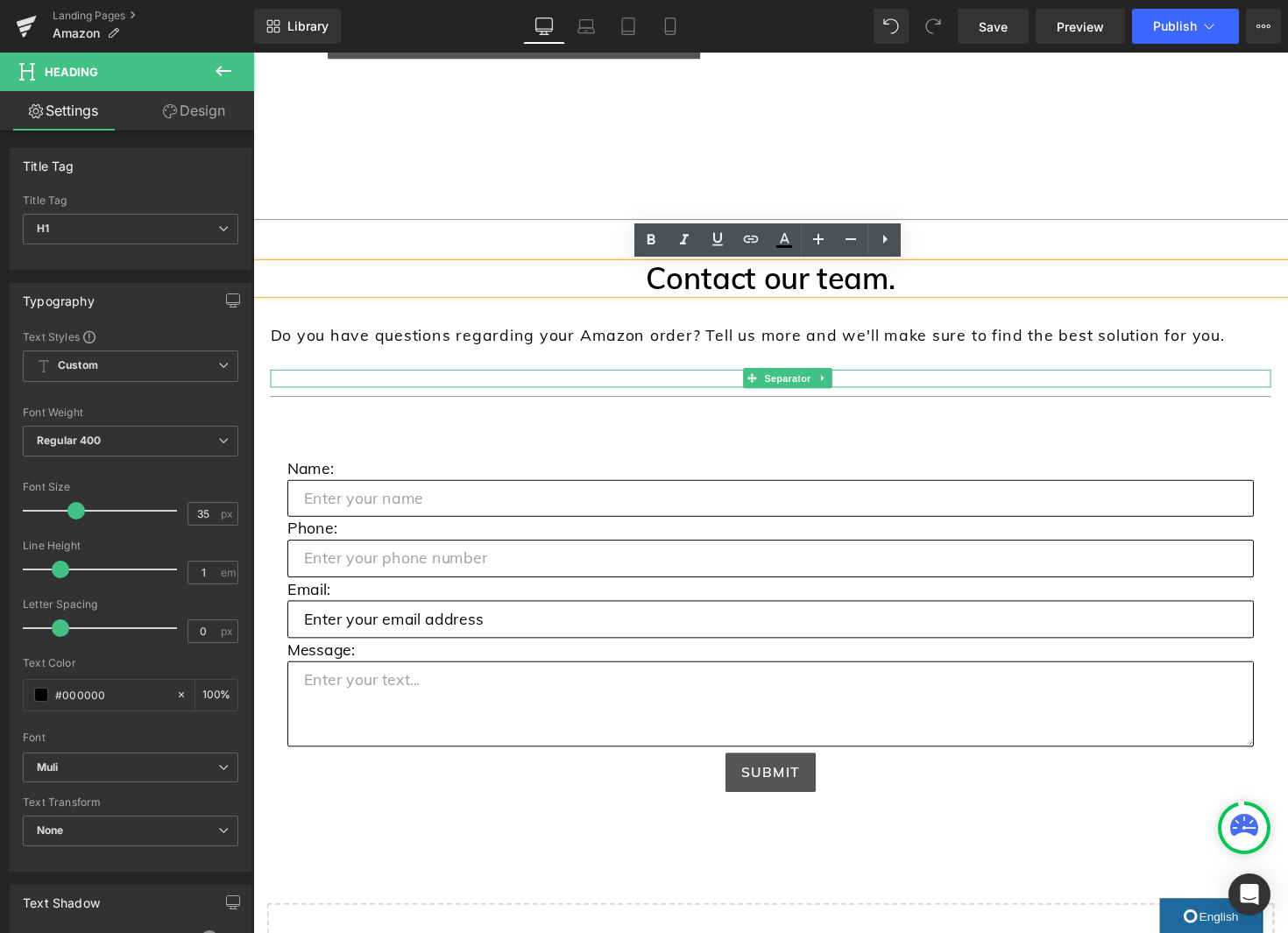
drag, startPoint x: 1010, startPoint y: 283, endPoint x: 1026, endPoint y: 283, distance: 16.0
click at [1010, 283] on h1 "Contact our team." at bounding box center [782, 283] width 1060 height 31
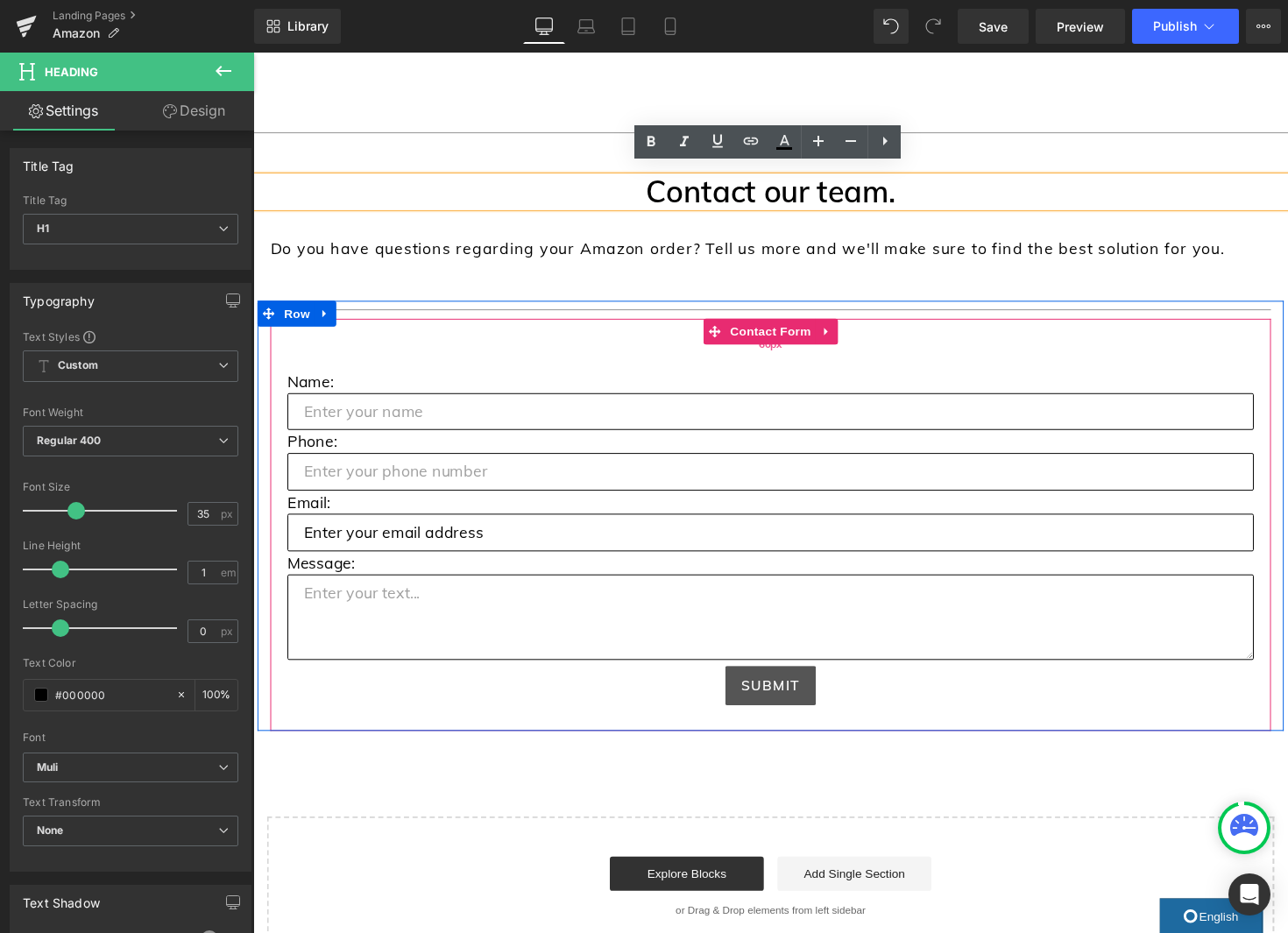
scroll to position [750, 0]
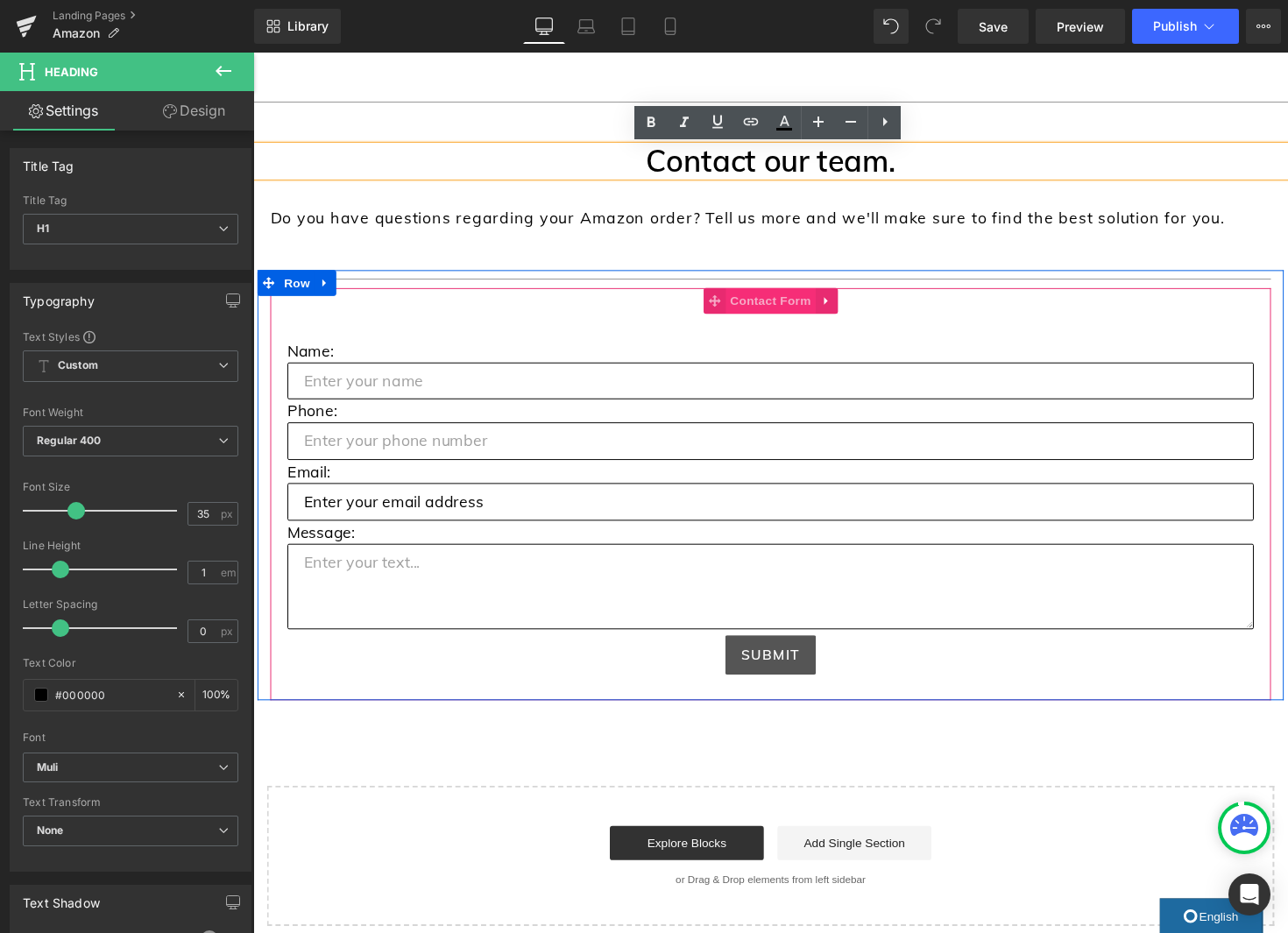
click at [785, 312] on span "Contact Form" at bounding box center [783, 306] width 92 height 27
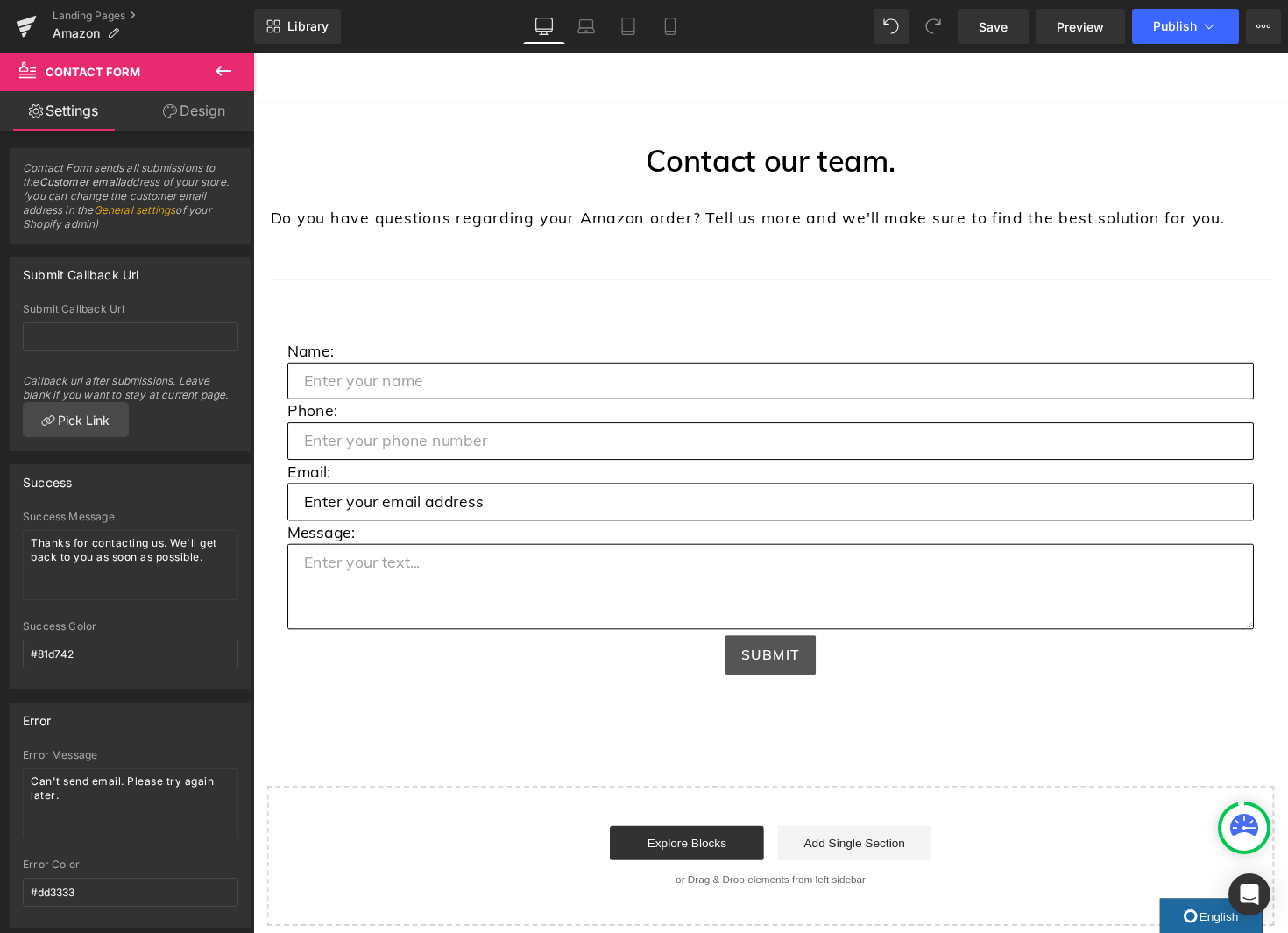
scroll to position [751, 0]
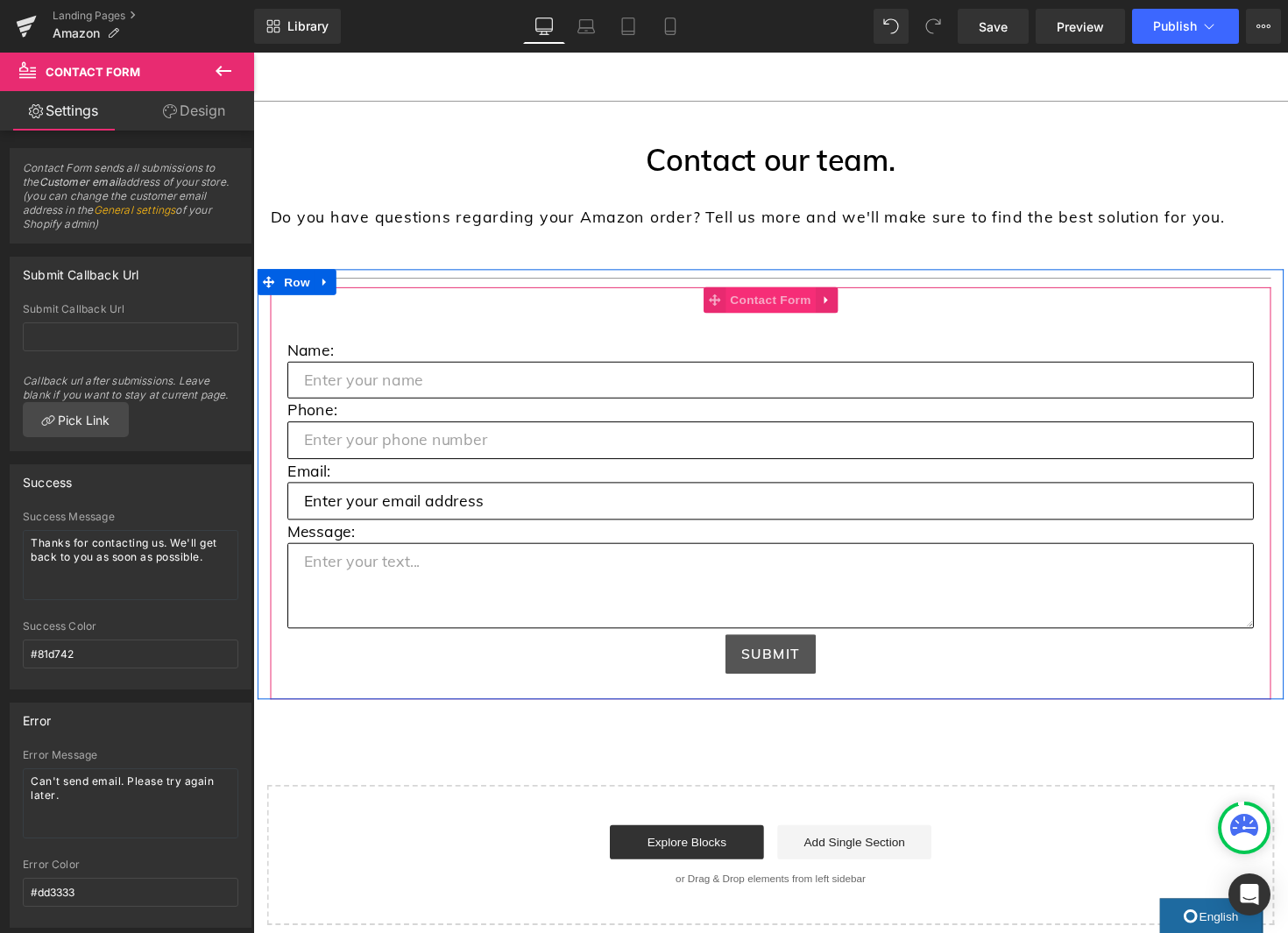
click at [765, 307] on span "Contact Form" at bounding box center [783, 305] width 92 height 27
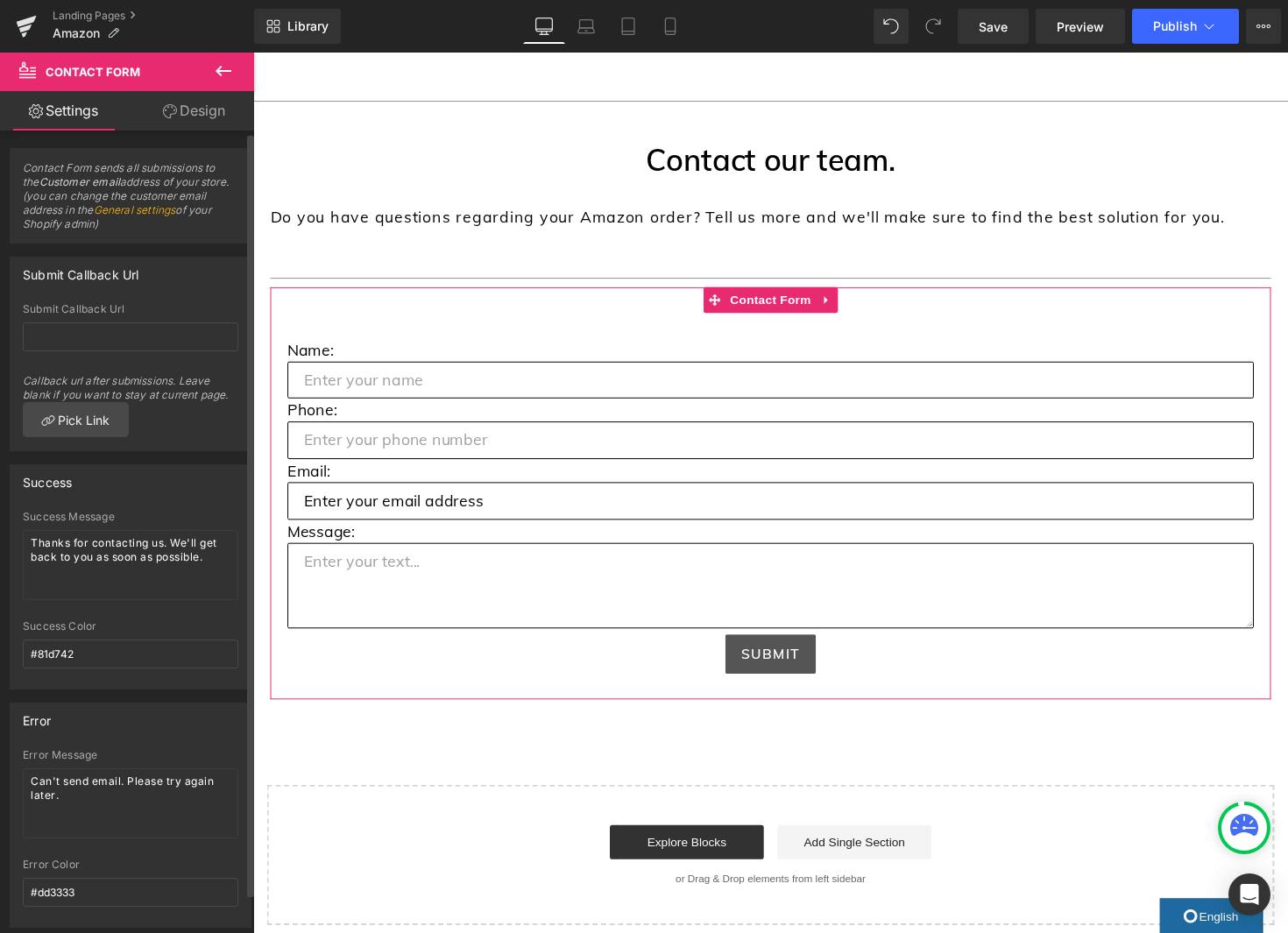
scroll to position [42, 0]
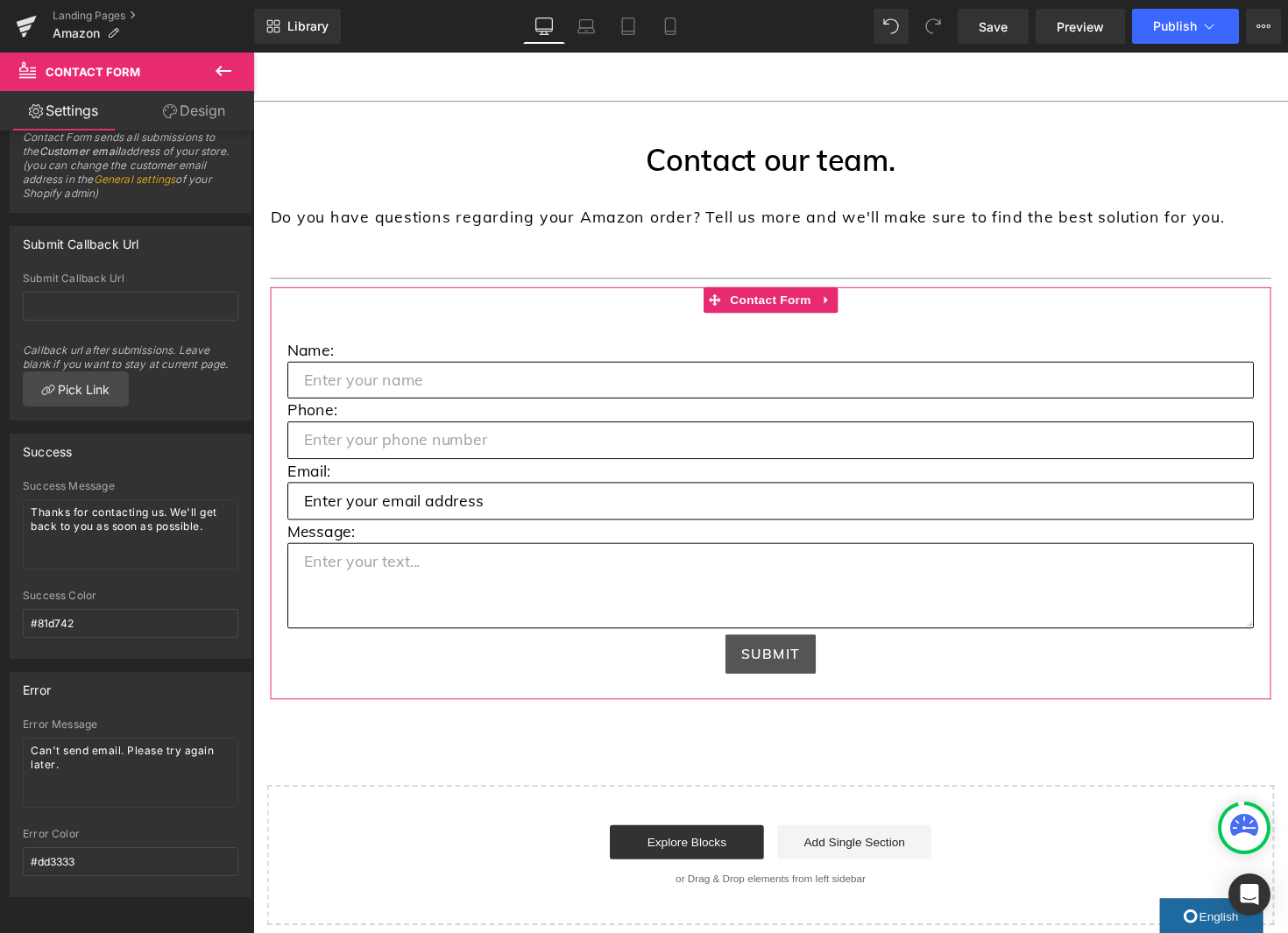
click at [201, 120] on link "Design" at bounding box center [194, 111] width 127 height 39
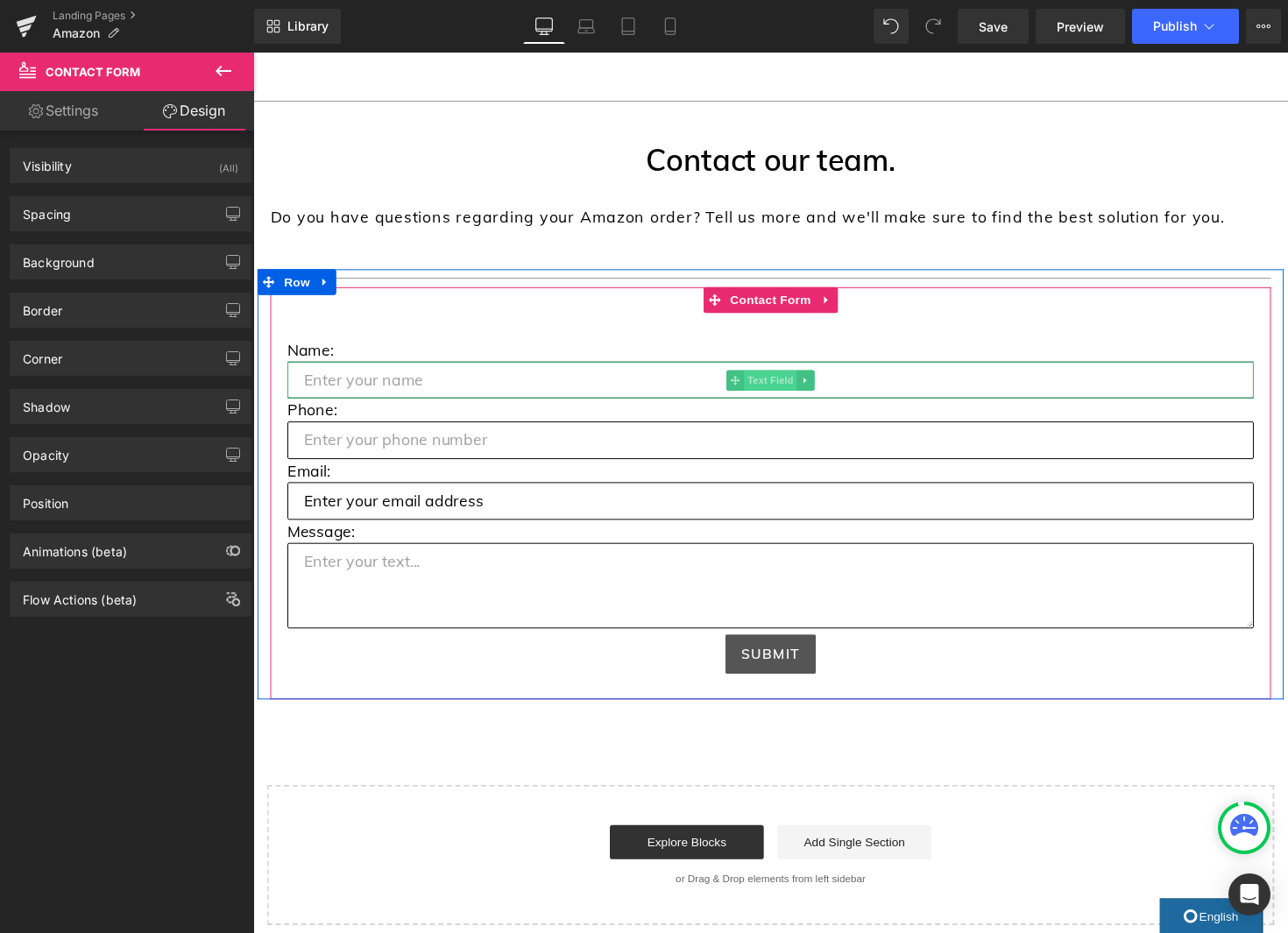
click at [783, 390] on span "Text Field" at bounding box center [782, 387] width 54 height 21
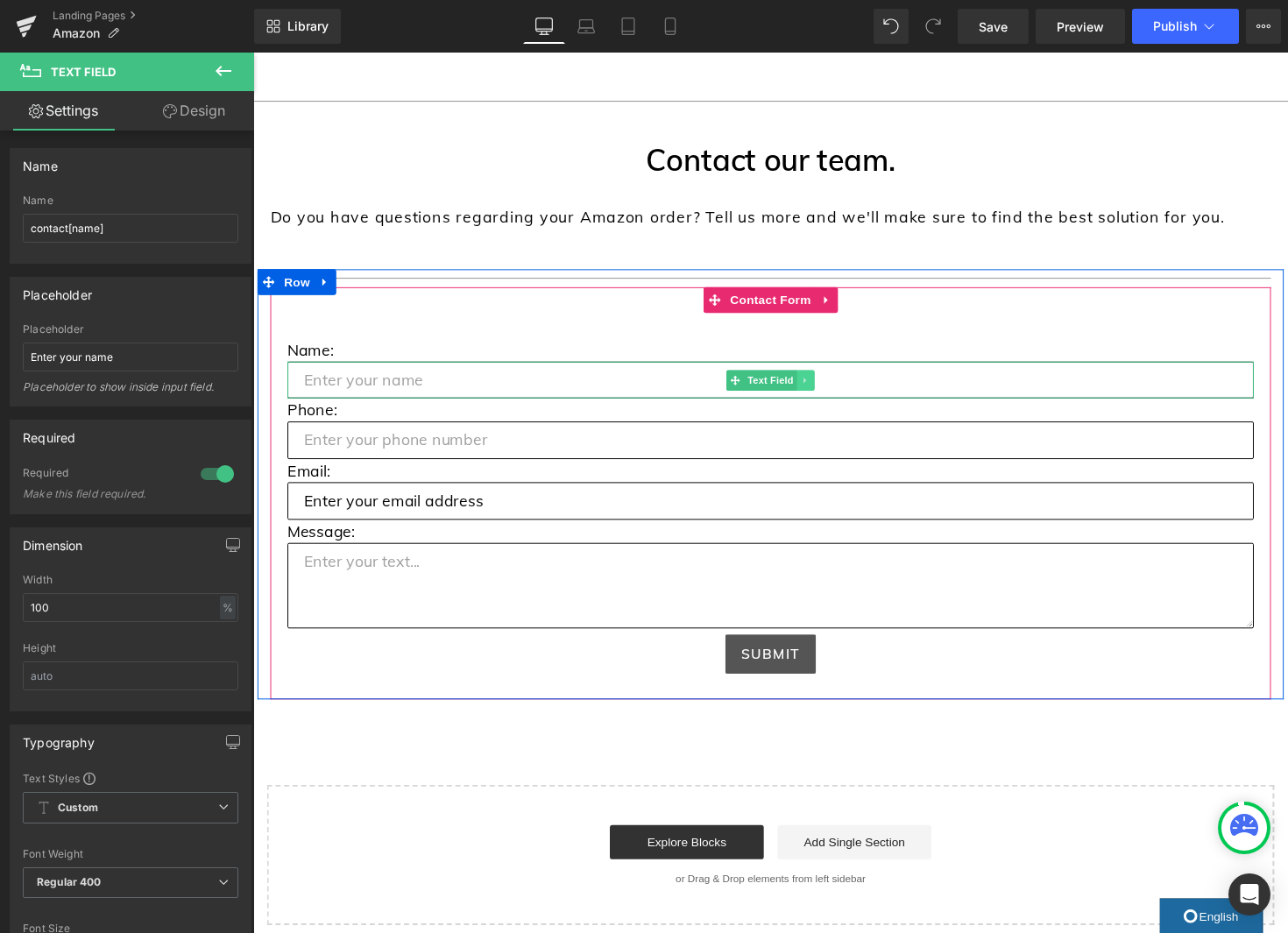
click at [818, 388] on icon at bounding box center [819, 387] width 3 height 6
click at [813, 390] on icon at bounding box center [810, 388] width 10 height 11
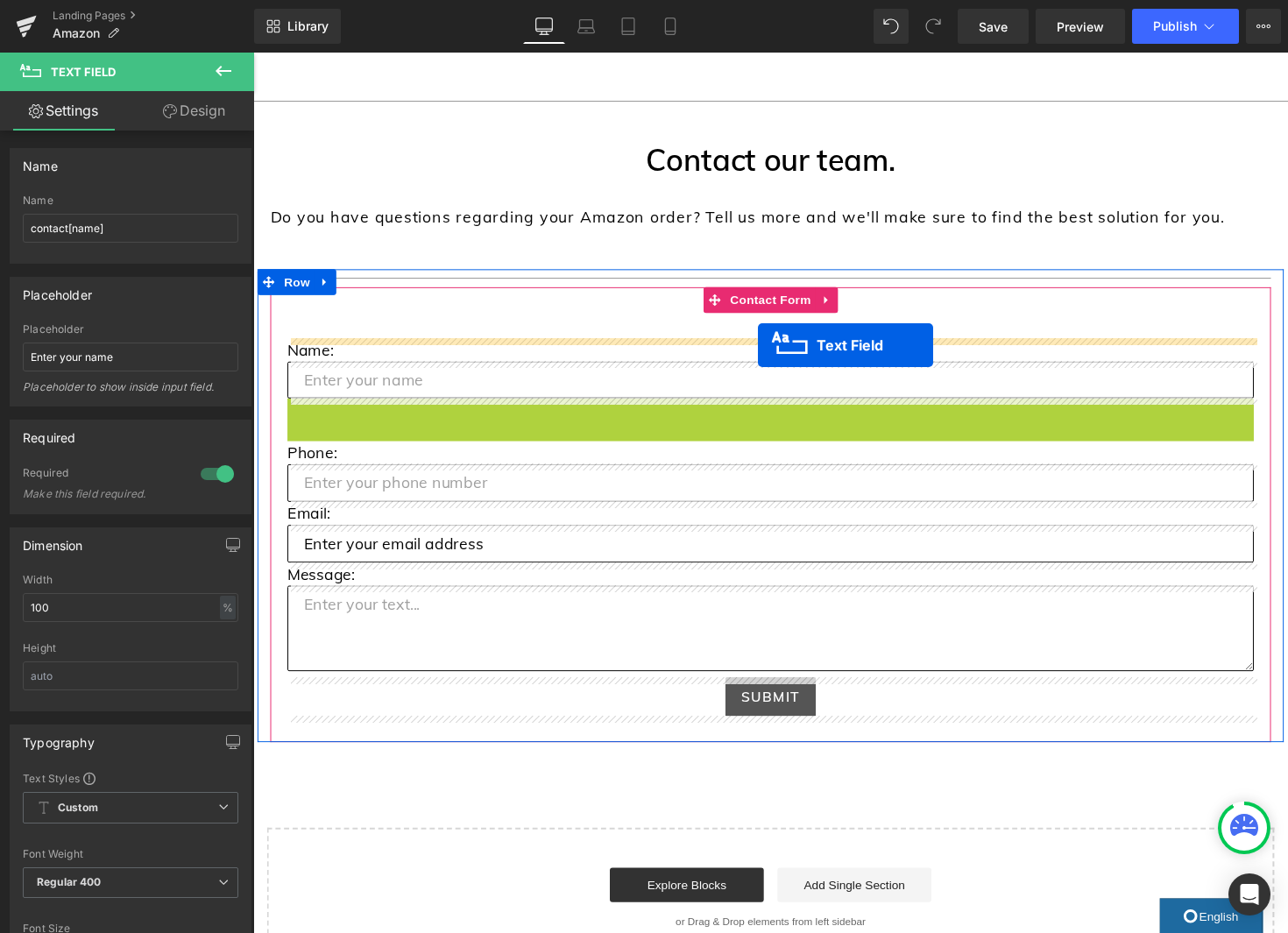
drag, startPoint x: 789, startPoint y: 424, endPoint x: 770, endPoint y: 352, distance: 74.5
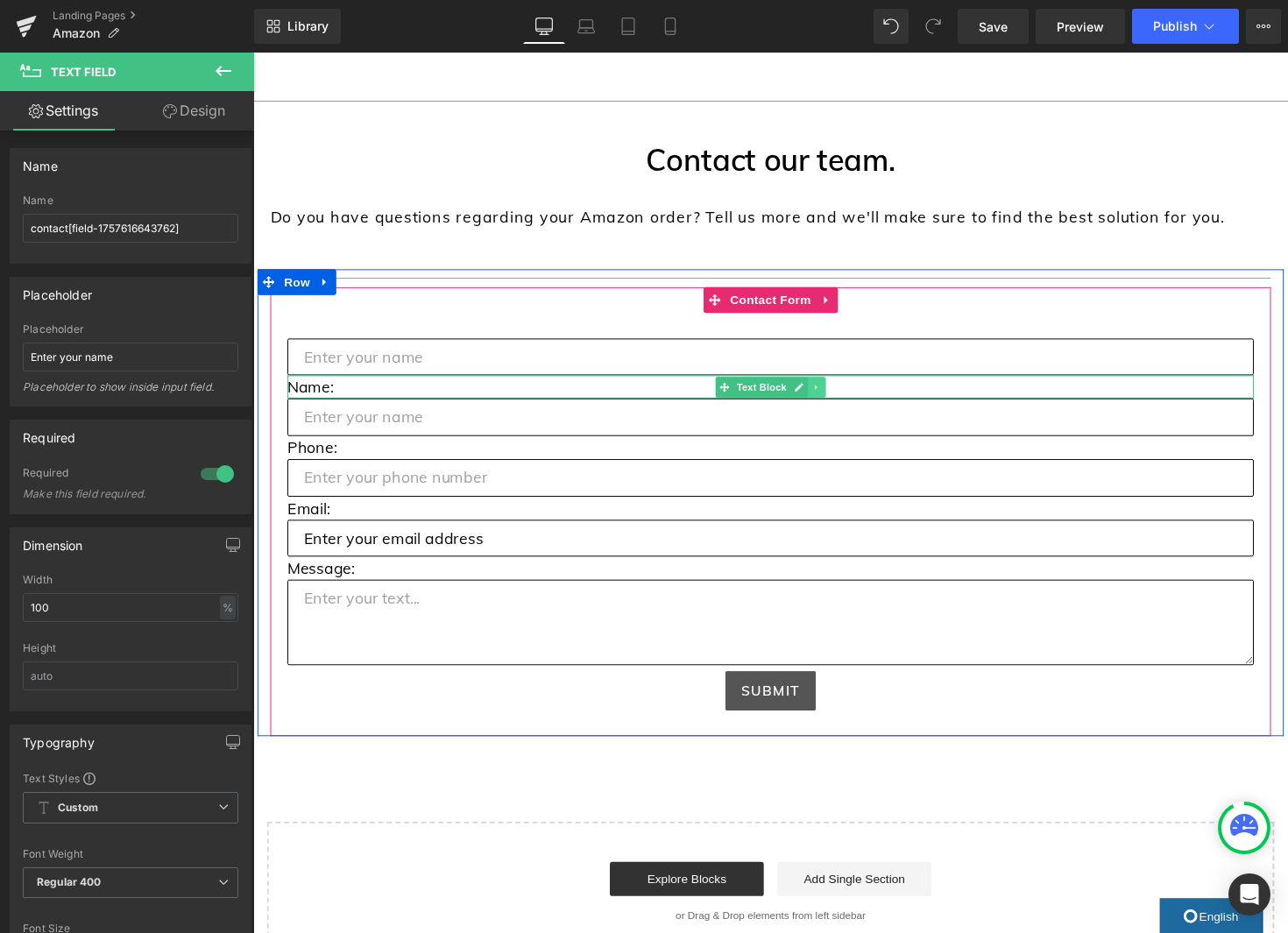
click at [828, 397] on icon at bounding box center [829, 395] width 3 height 6
click at [825, 399] on icon at bounding box center [822, 395] width 10 height 10
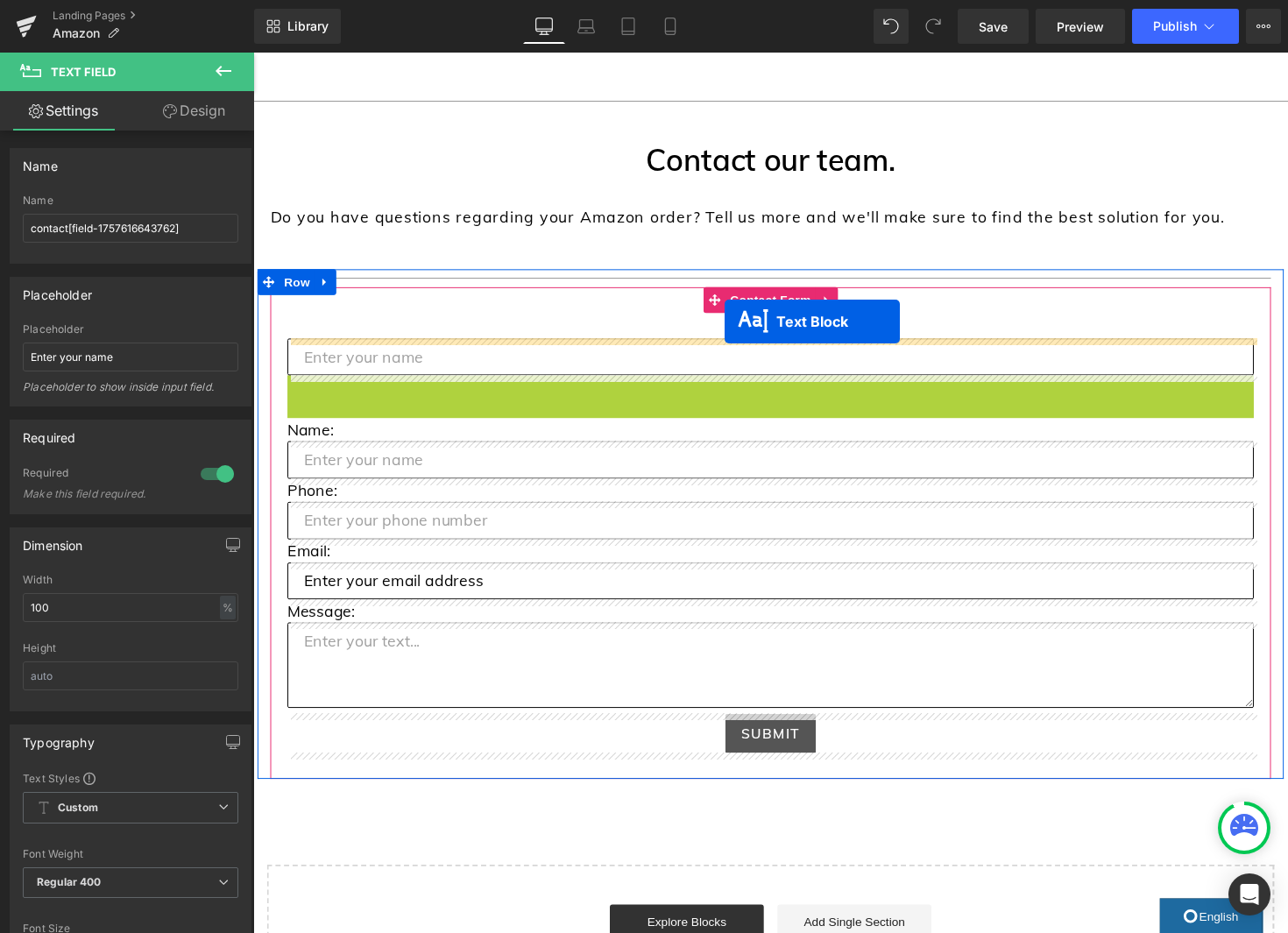
drag, startPoint x: 752, startPoint y: 398, endPoint x: 736, endPoint y: 329, distance: 70.8
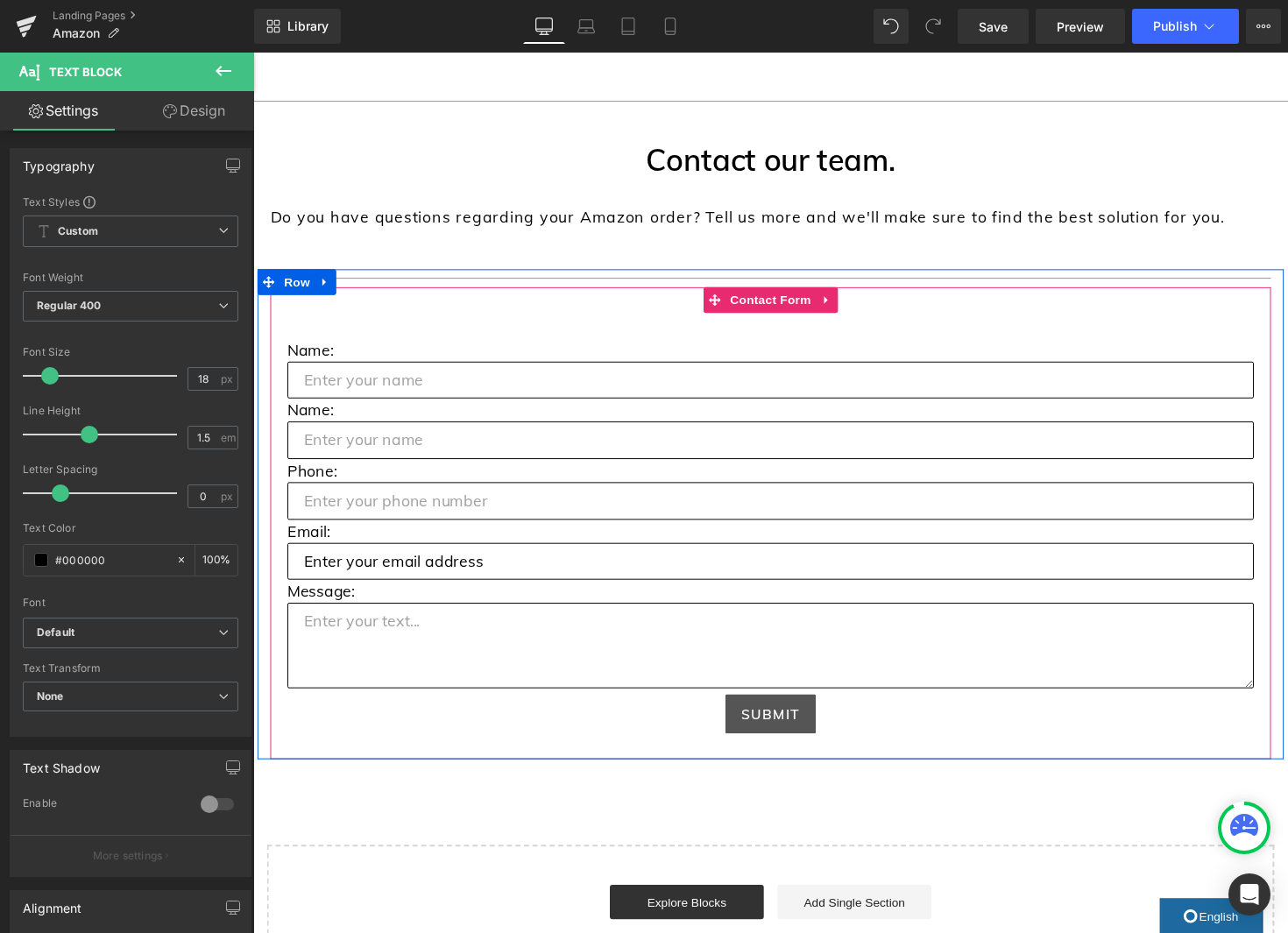
click at [320, 359] on p "Name:" at bounding box center [783, 356] width 990 height 24
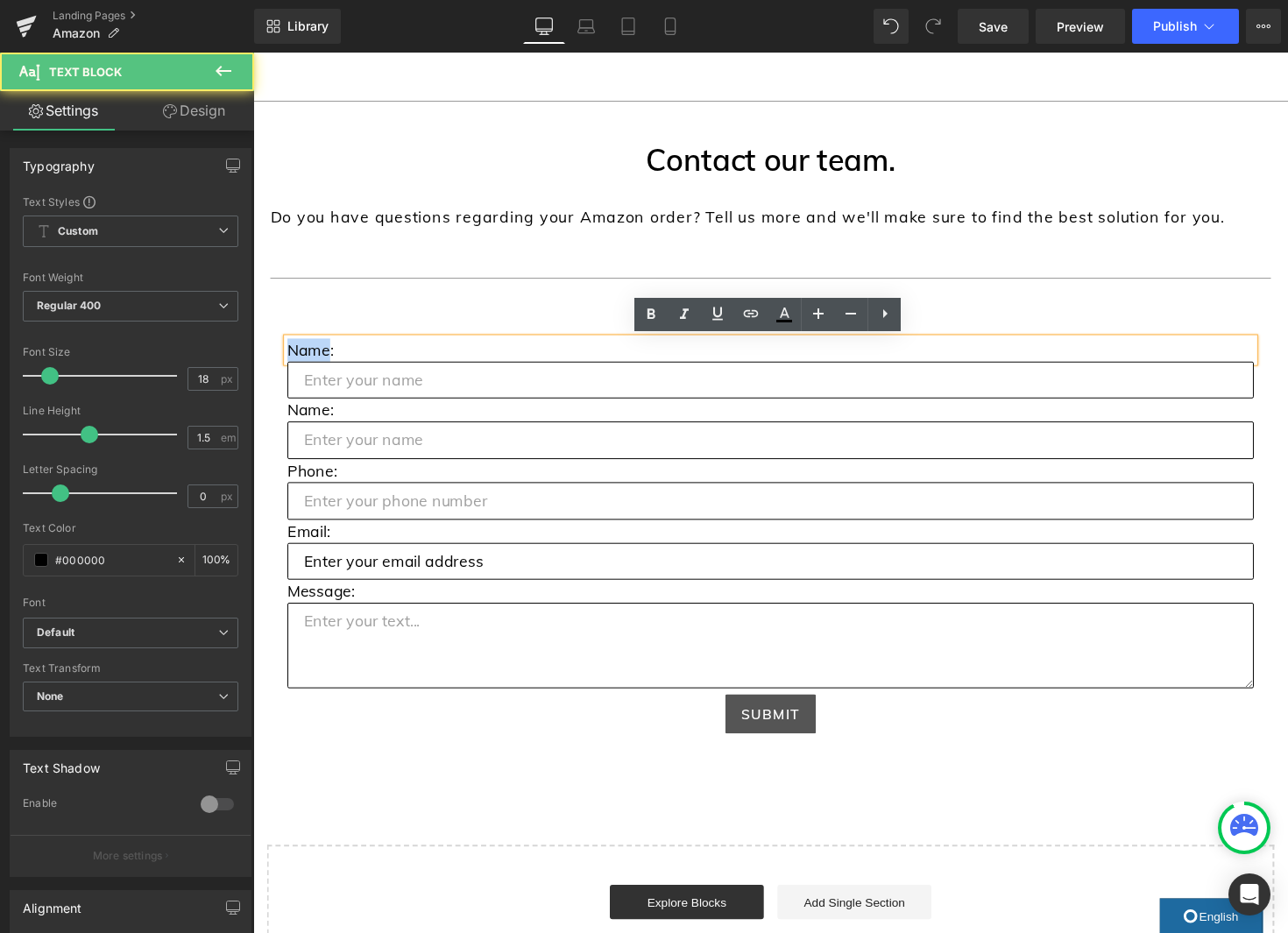
click at [320, 359] on p "Name:" at bounding box center [783, 356] width 990 height 24
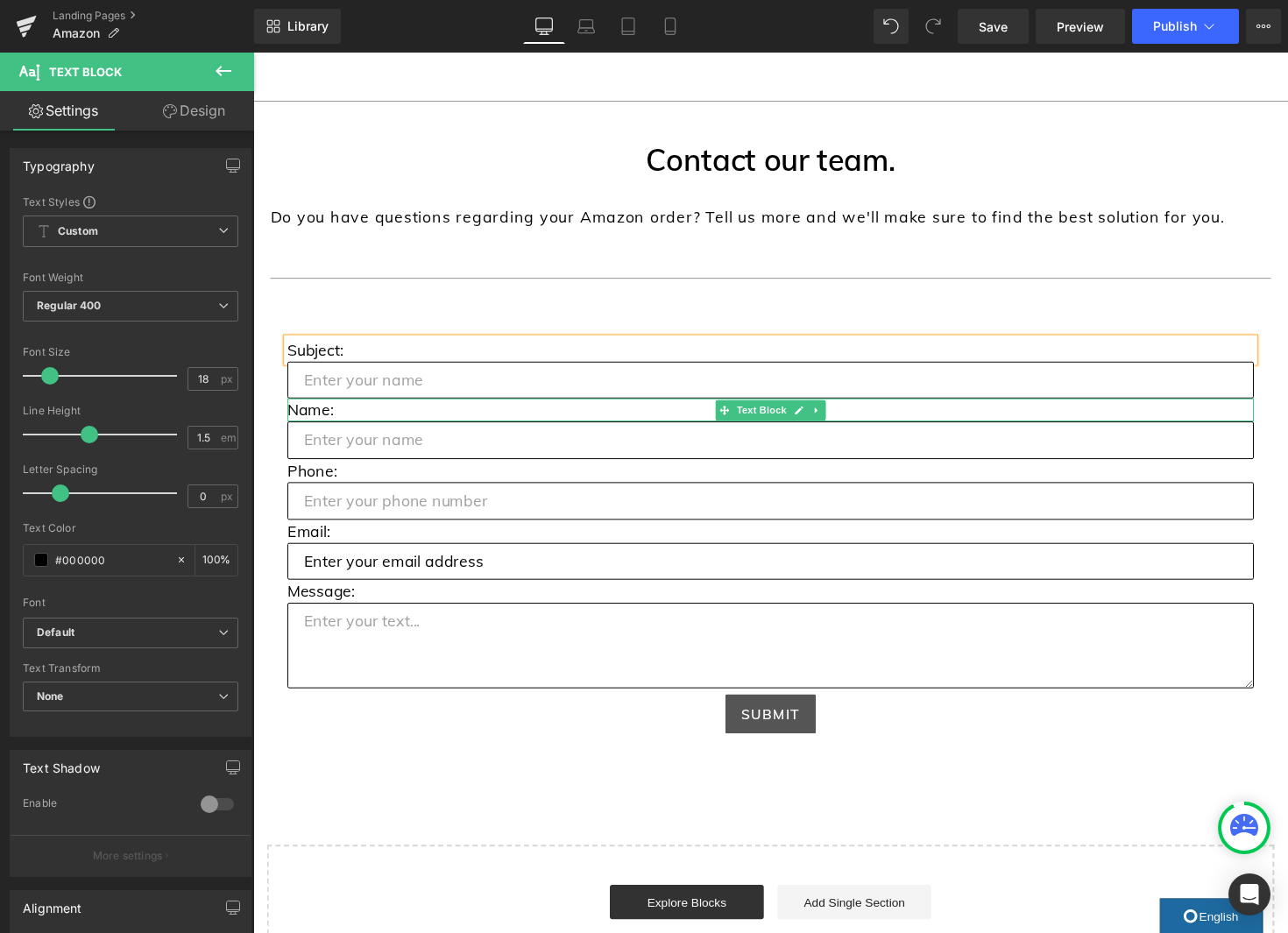
click at [834, 418] on icon at bounding box center [831, 419] width 10 height 11
click at [823, 419] on icon at bounding box center [822, 419] width 10 height 10
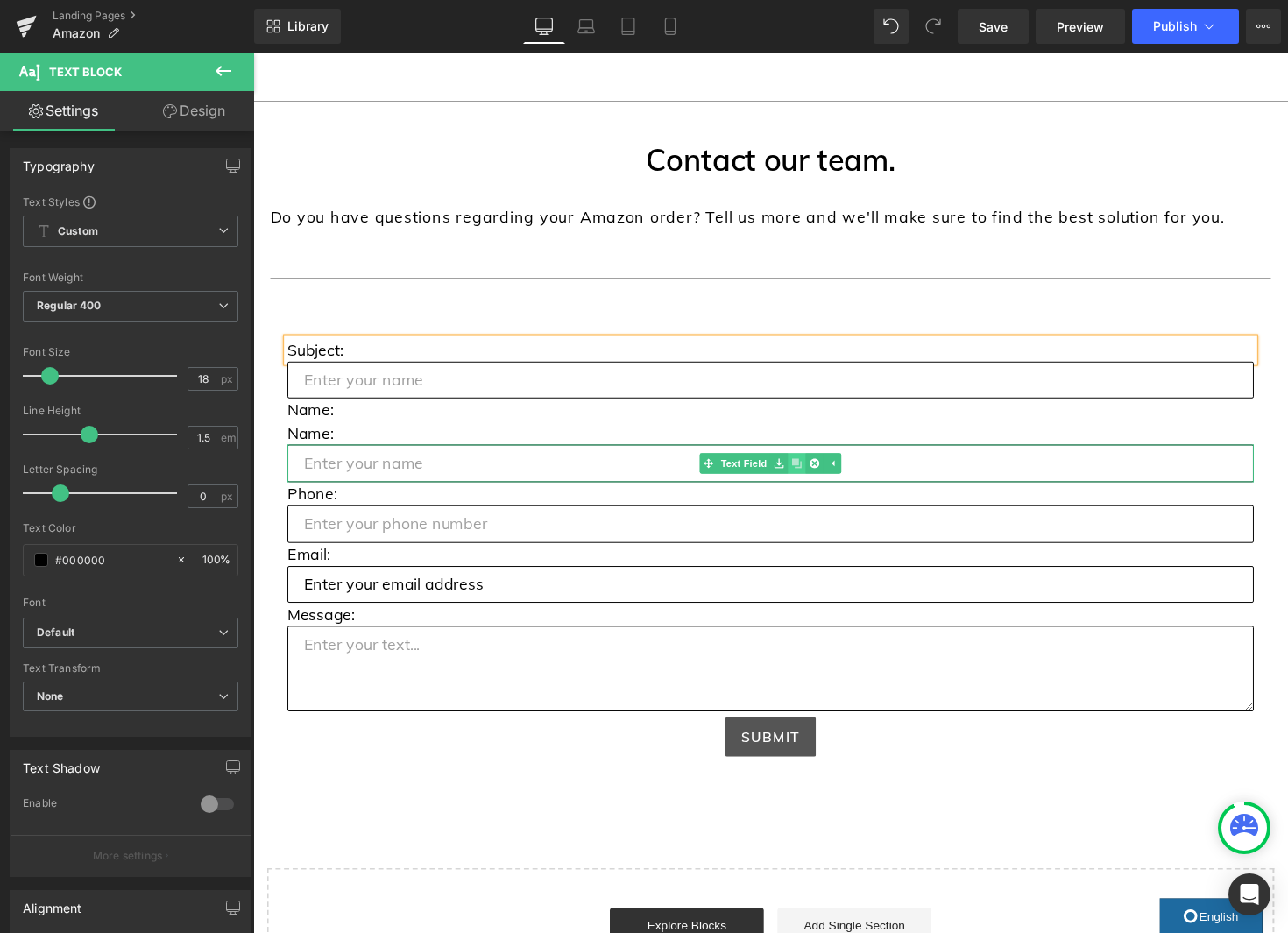
drag, startPoint x: 808, startPoint y: 475, endPoint x: 818, endPoint y: 477, distance: 10.2
click at [808, 475] on icon at bounding box center [810, 474] width 10 height 10
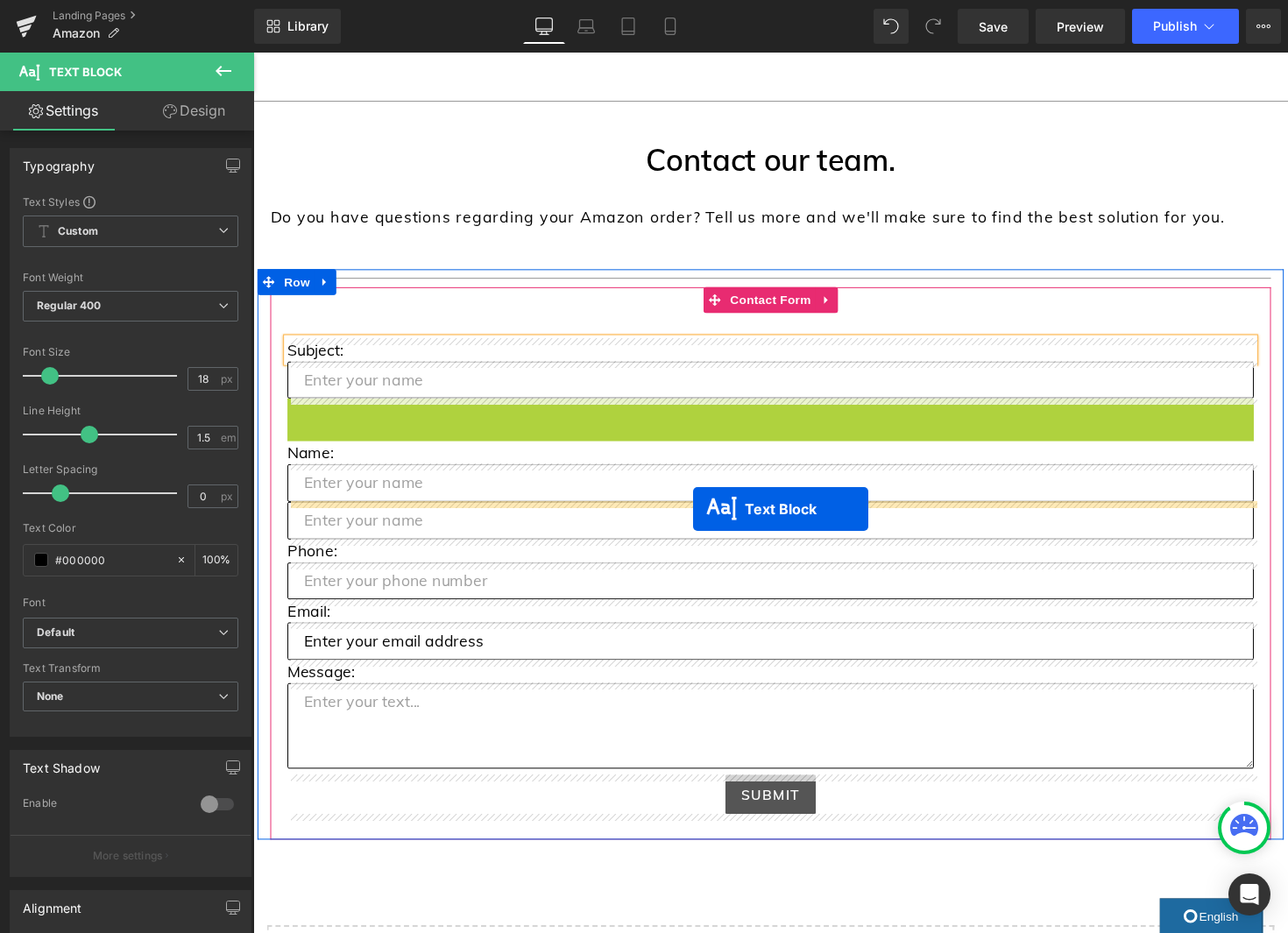
drag, startPoint x: 747, startPoint y: 417, endPoint x: 703, endPoint y: 520, distance: 112.0
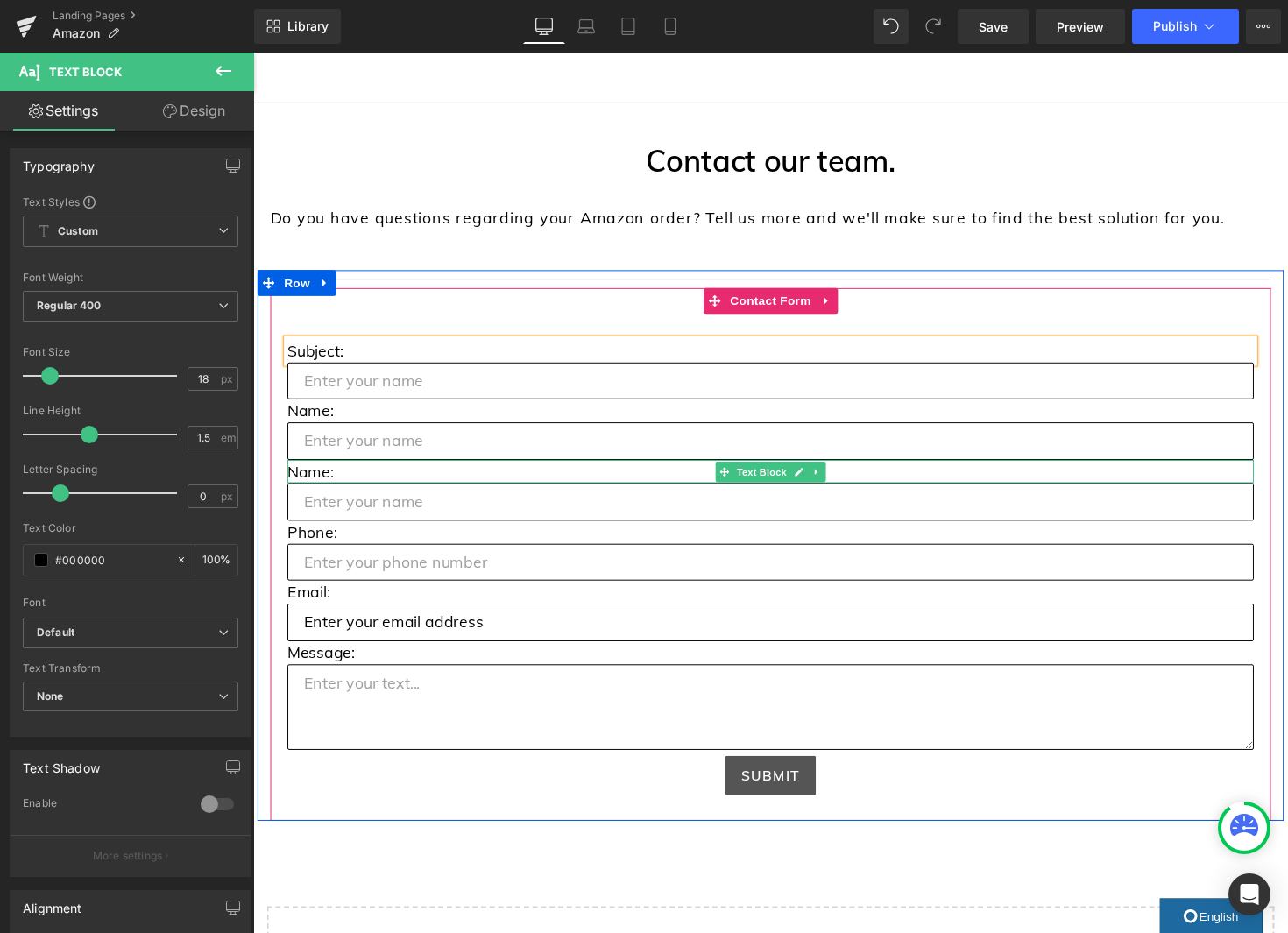
click at [307, 480] on p "Name:" at bounding box center [783, 481] width 990 height 24
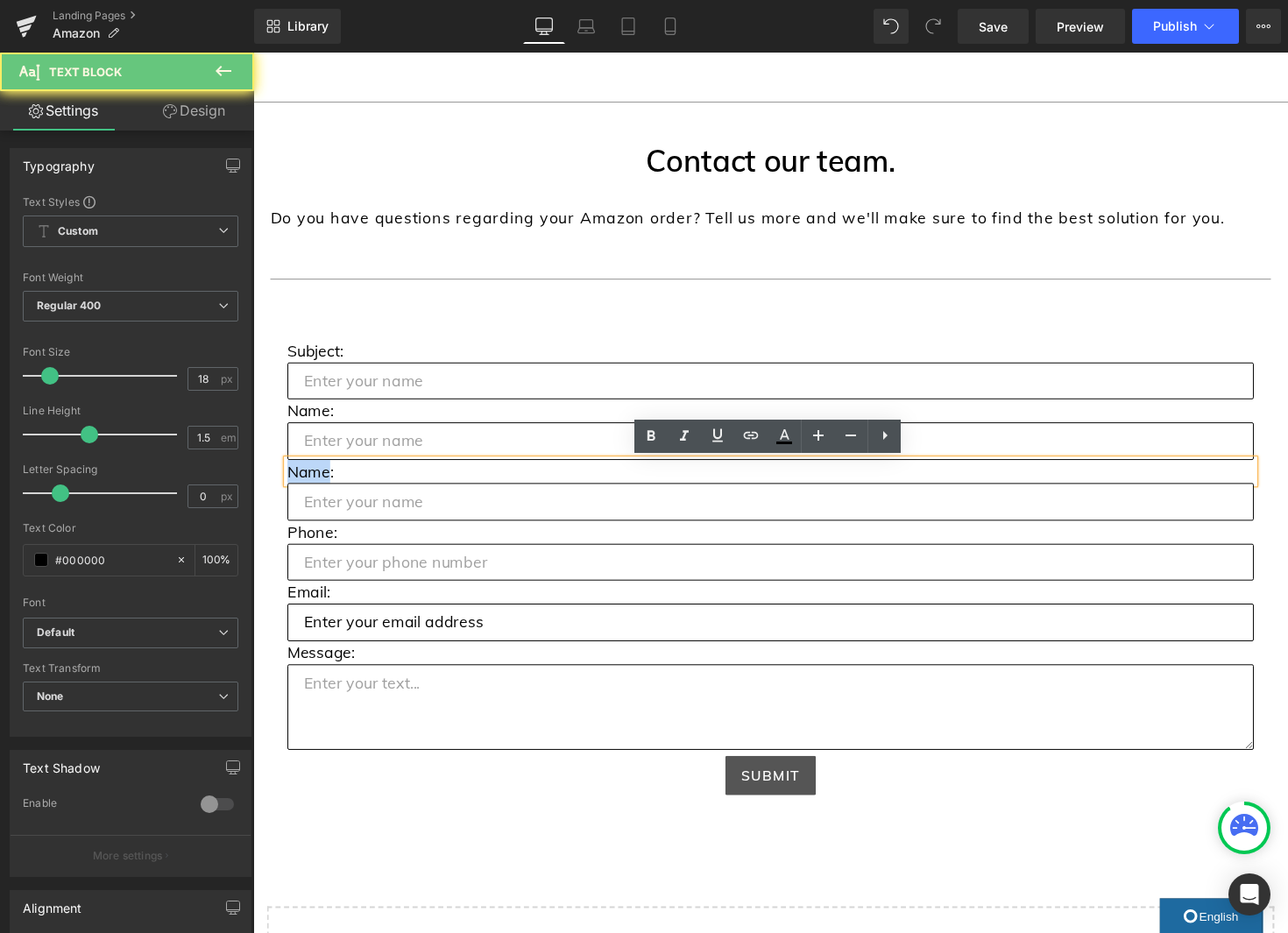
click at [307, 480] on p "Name:" at bounding box center [783, 481] width 990 height 24
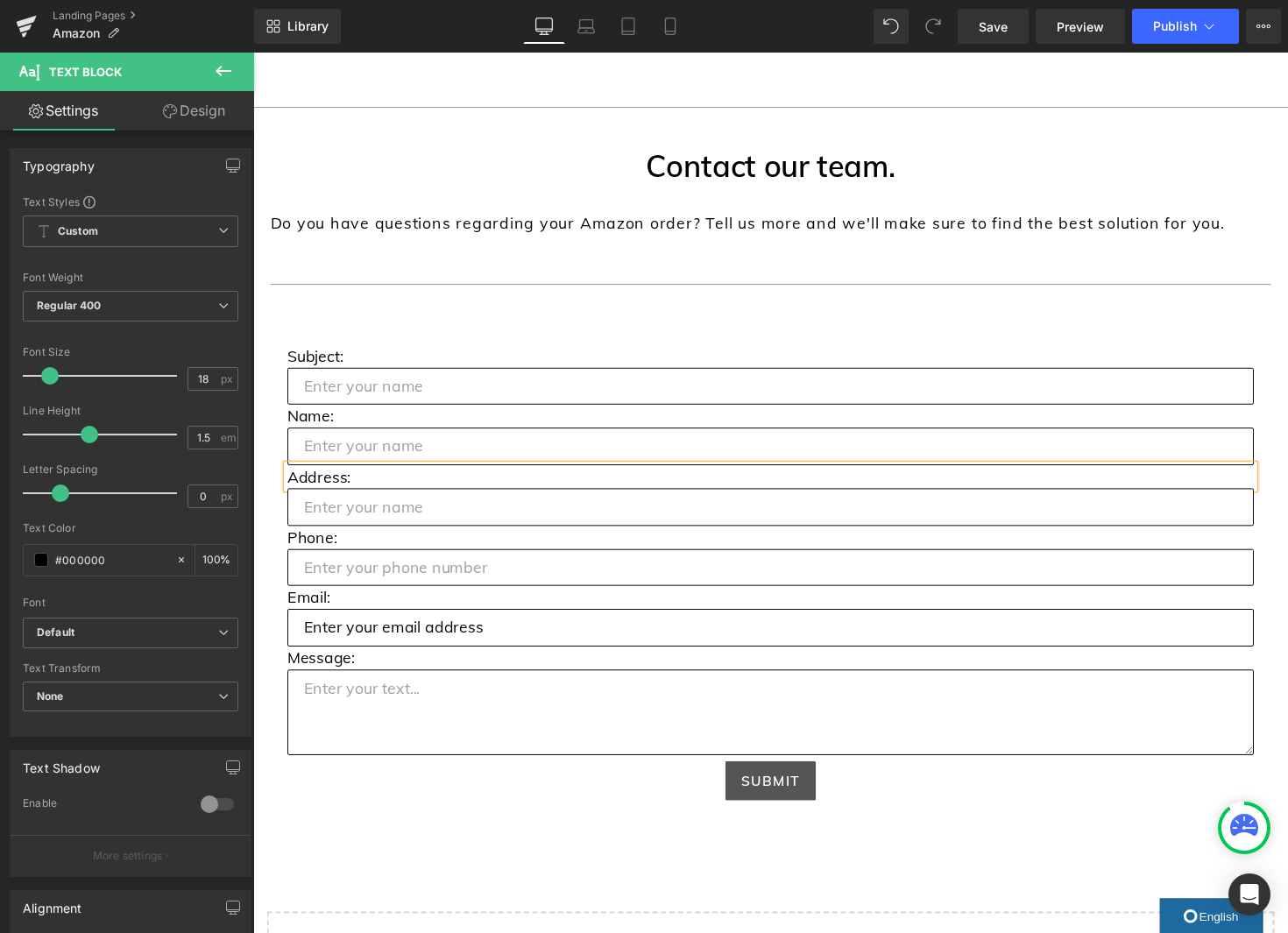
click at [664, 522] on input "text" at bounding box center [783, 518] width 990 height 39
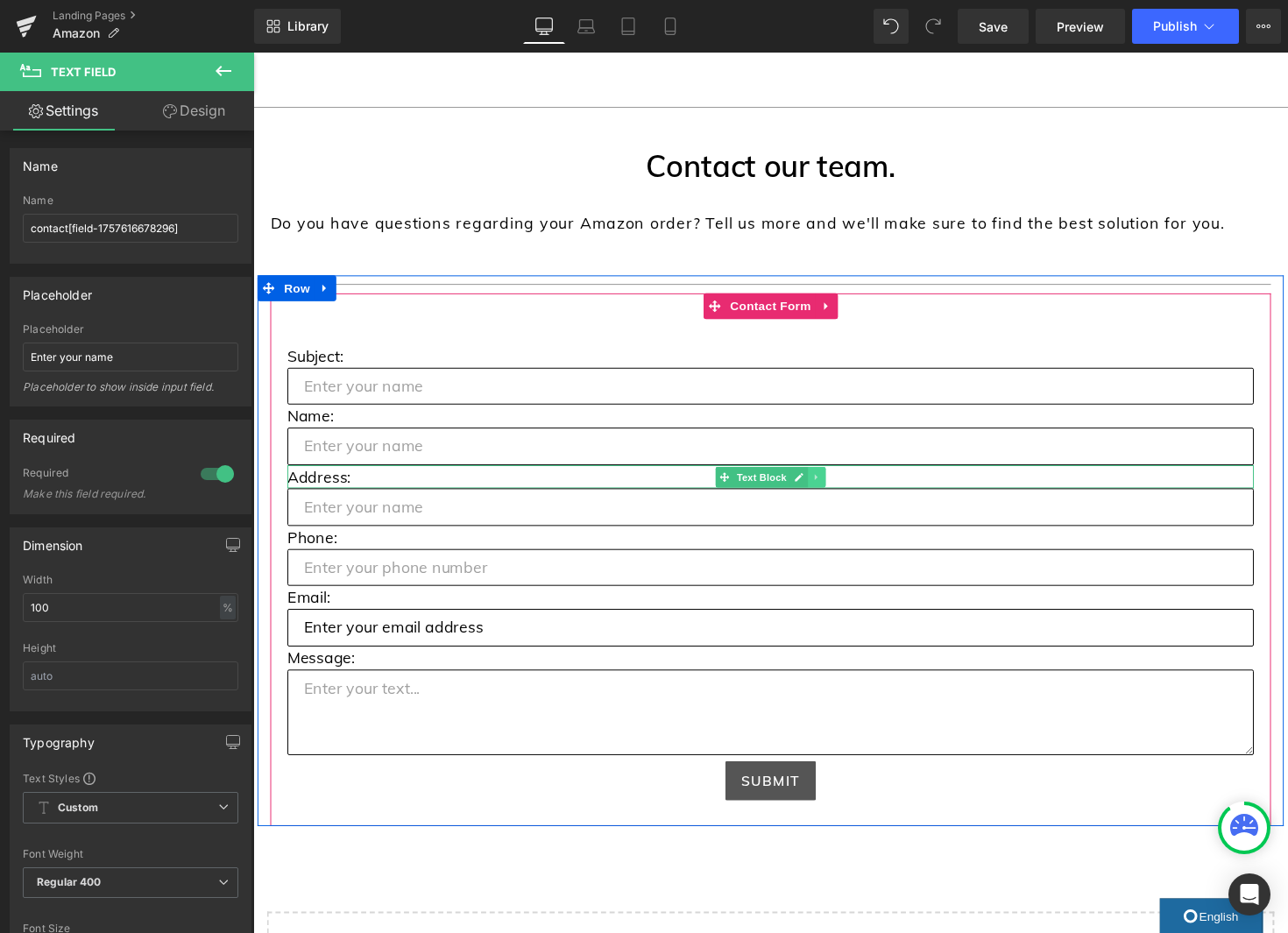
click at [831, 489] on icon at bounding box center [831, 488] width 10 height 11
drag, startPoint x: 818, startPoint y: 489, endPoint x: 841, endPoint y: 498, distance: 24.7
click at [817, 489] on icon at bounding box center [822, 488] width 10 height 10
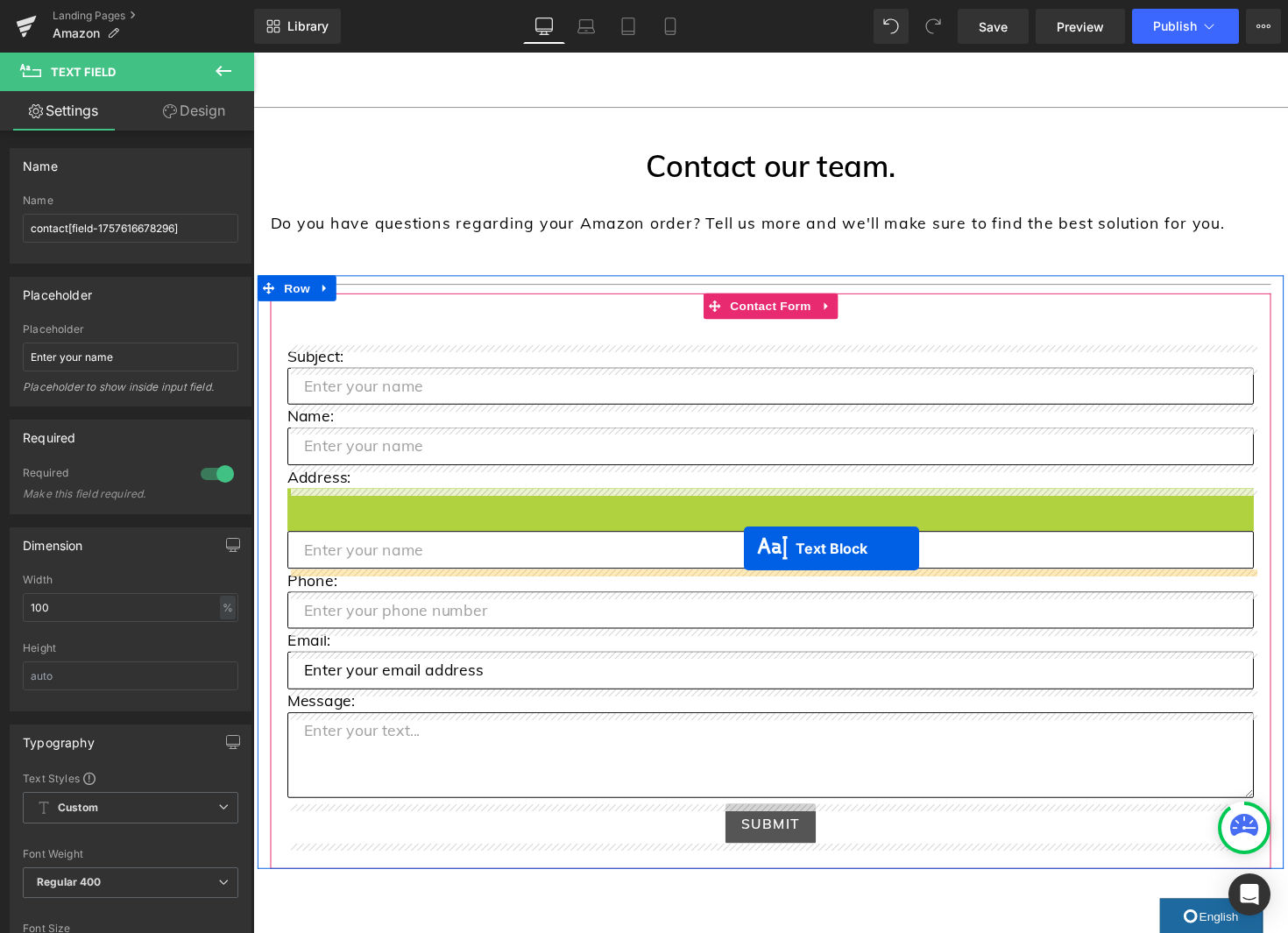
drag, startPoint x: 769, startPoint y: 514, endPoint x: 756, endPoint y: 561, distance: 48.8
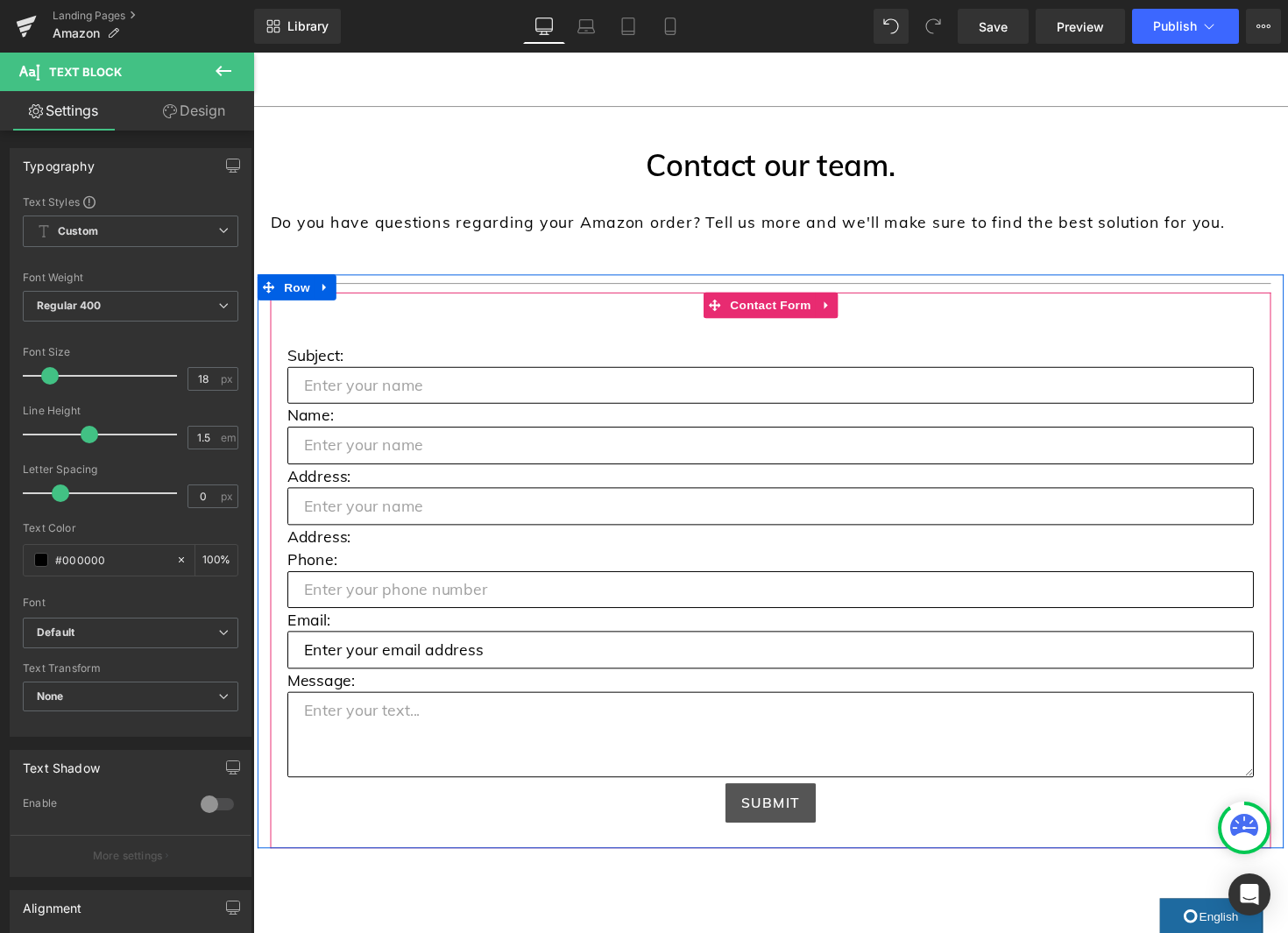
scroll to position [742, 0]
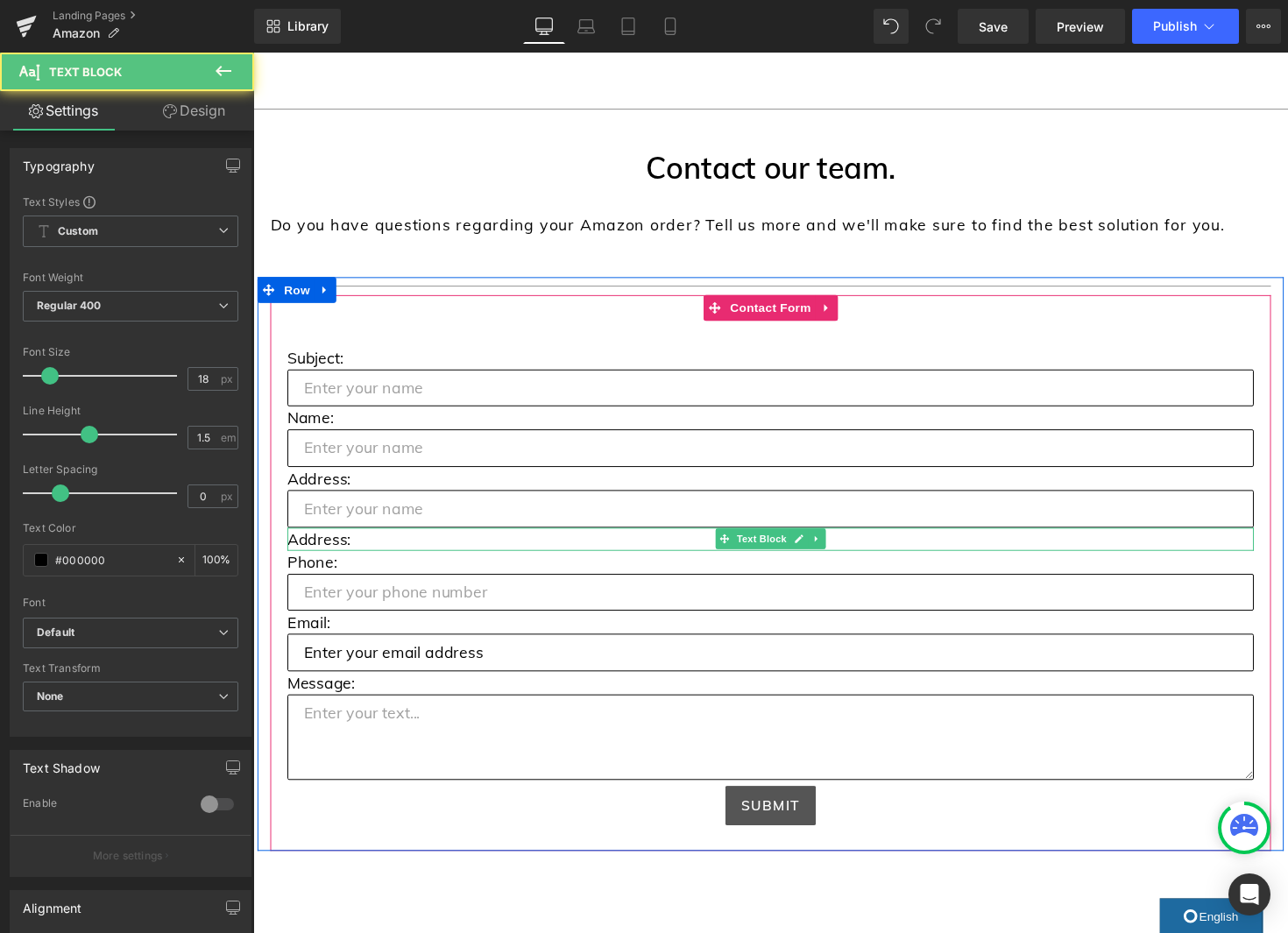
click at [333, 548] on p "Address:" at bounding box center [783, 551] width 990 height 24
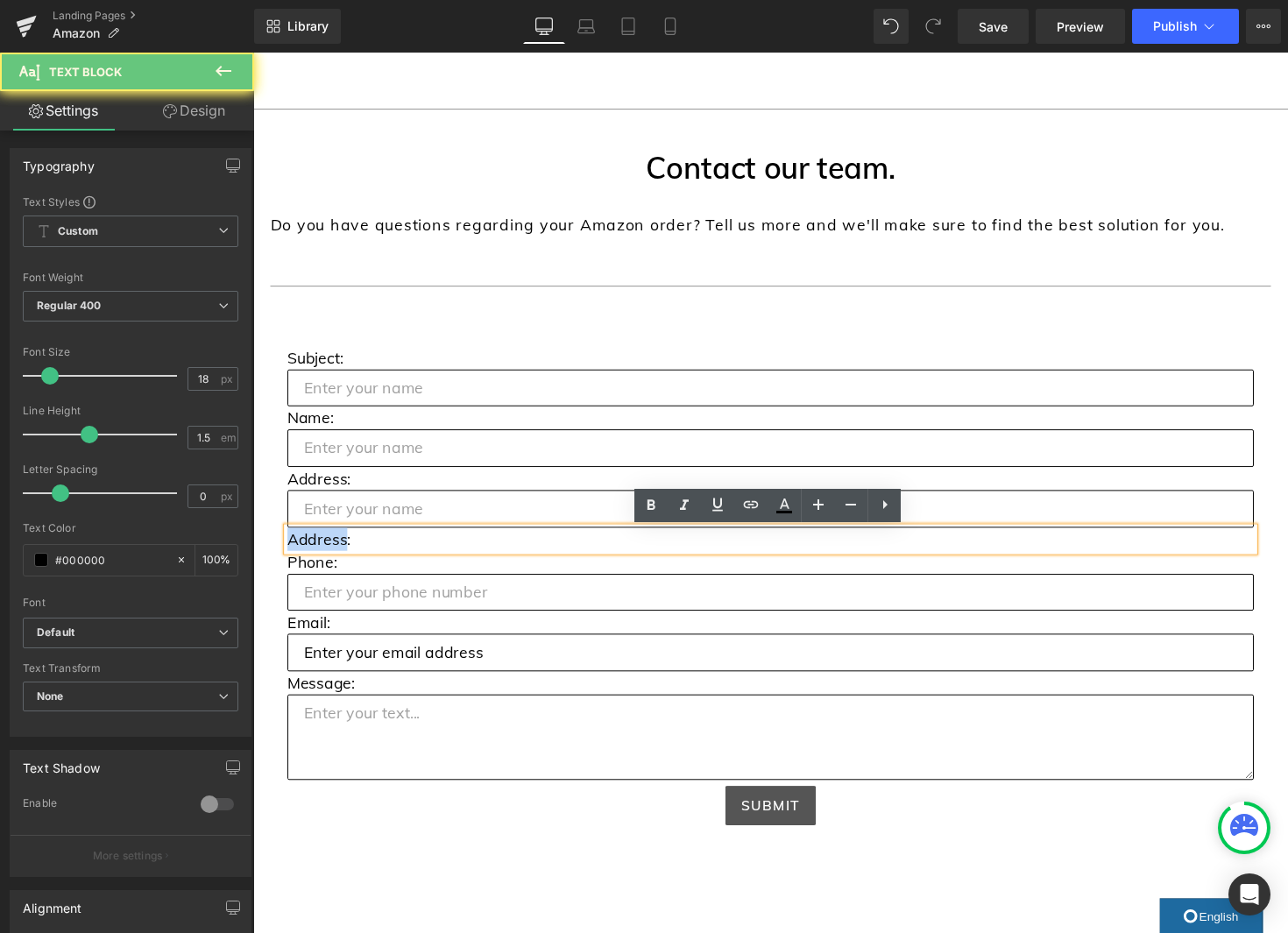
scroll to position [740, 0]
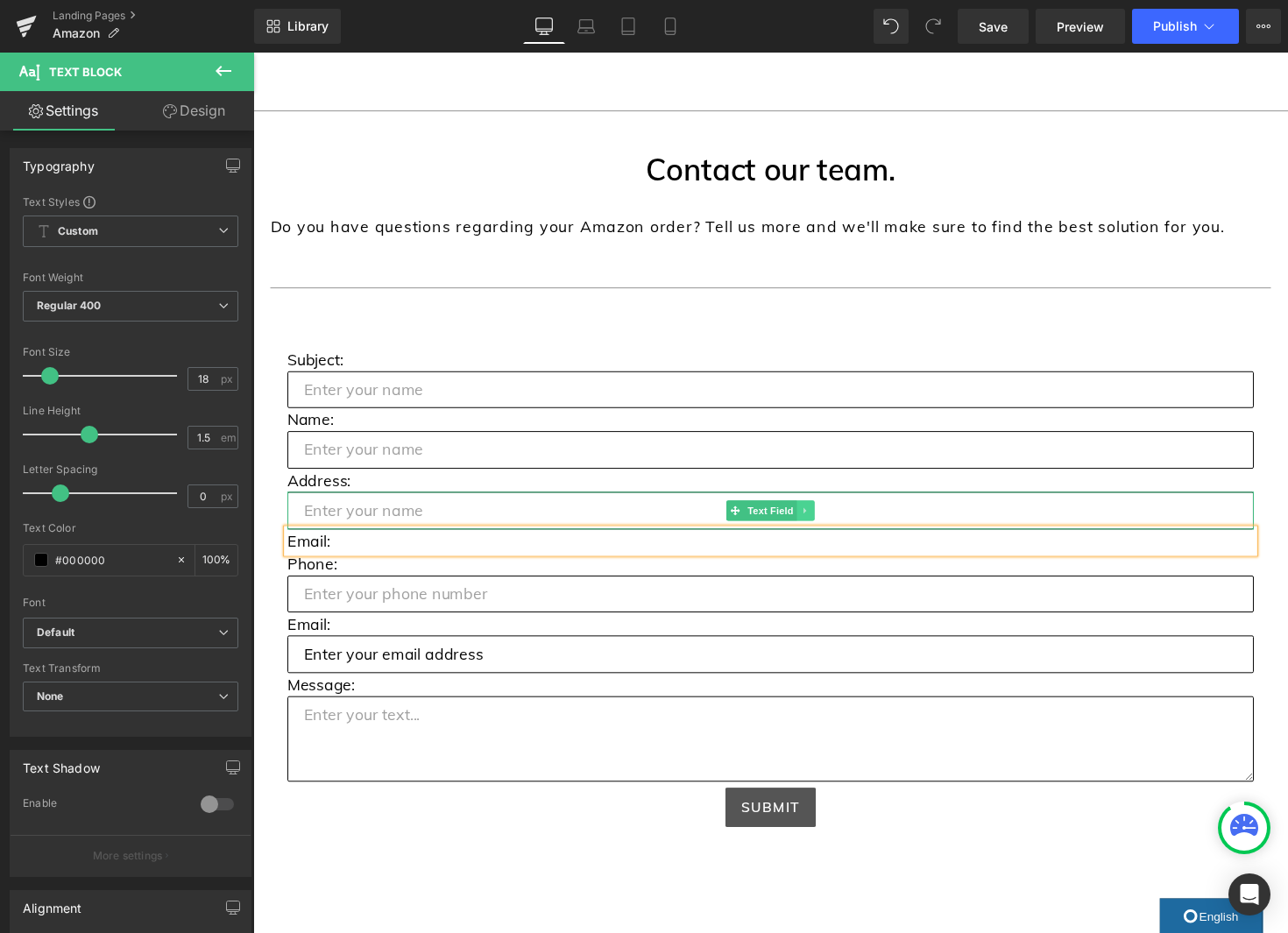
click at [818, 523] on icon at bounding box center [819, 521] width 3 height 6
click at [811, 521] on icon at bounding box center [810, 521] width 10 height 10
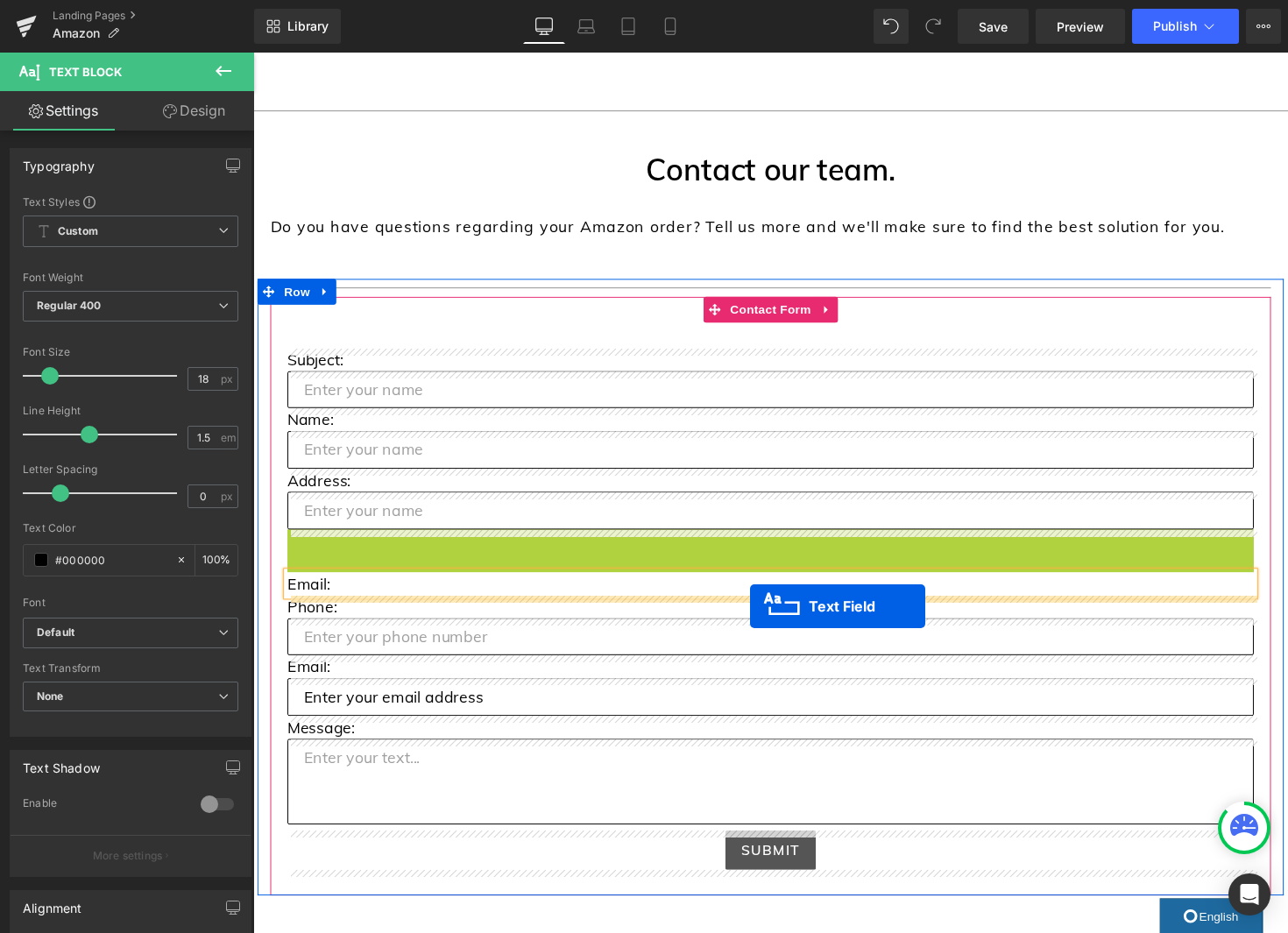
drag, startPoint x: 795, startPoint y: 563, endPoint x: 763, endPoint y: 620, distance: 65.4
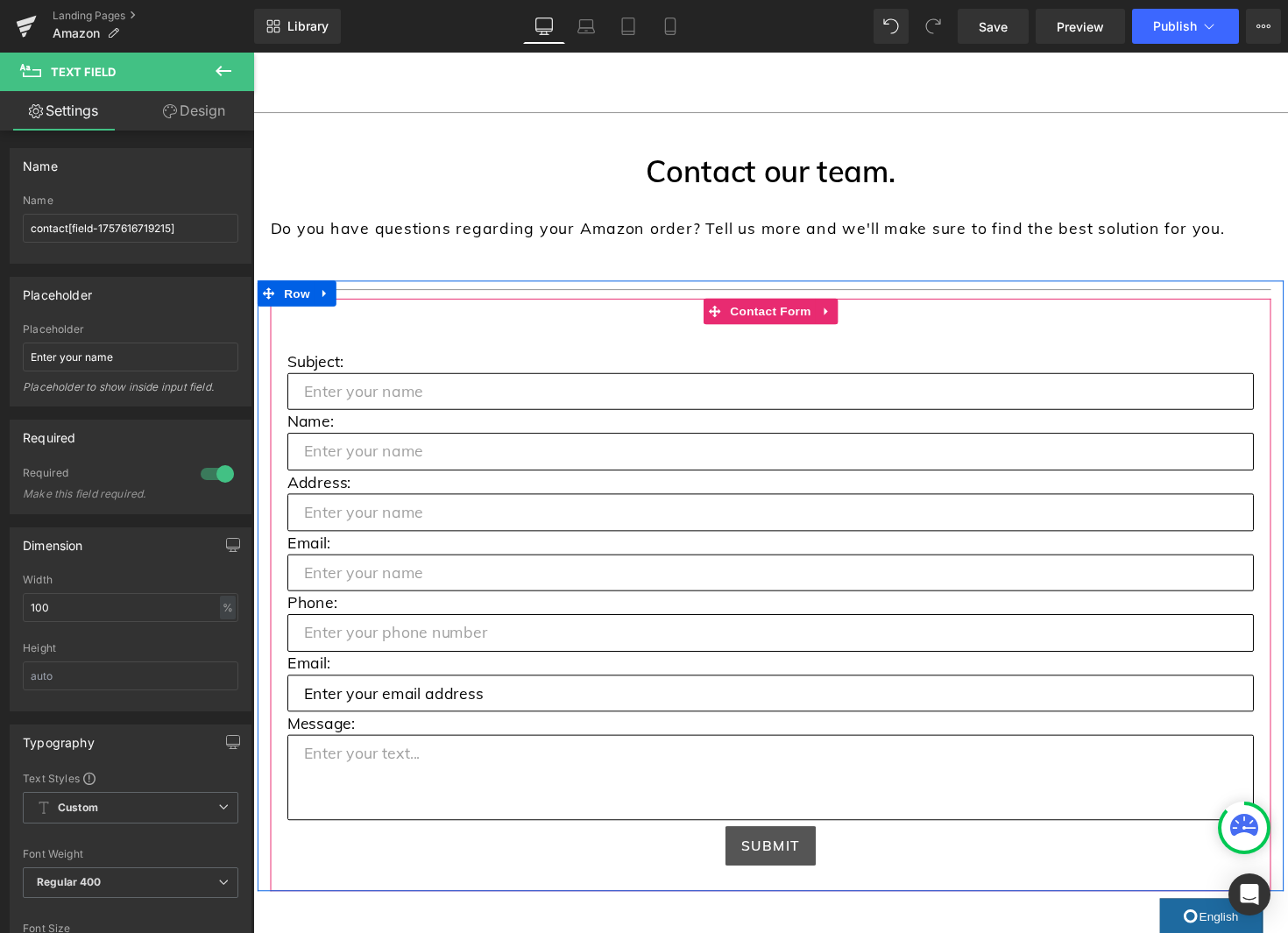
scroll to position [741, 0]
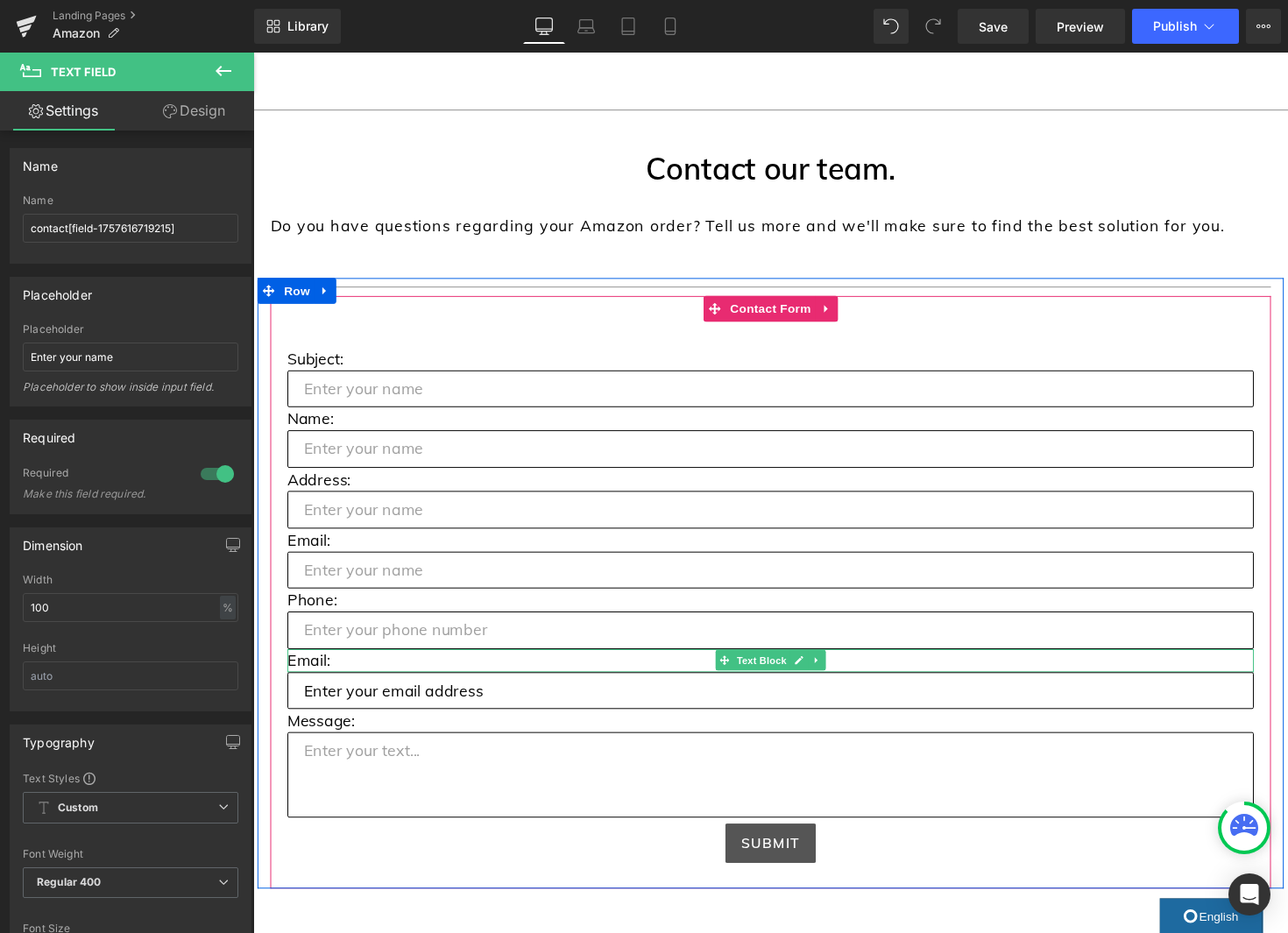
click at [309, 678] on p "Email:" at bounding box center [783, 675] width 990 height 24
click at [309, 679] on p "Email:" at bounding box center [783, 675] width 990 height 24
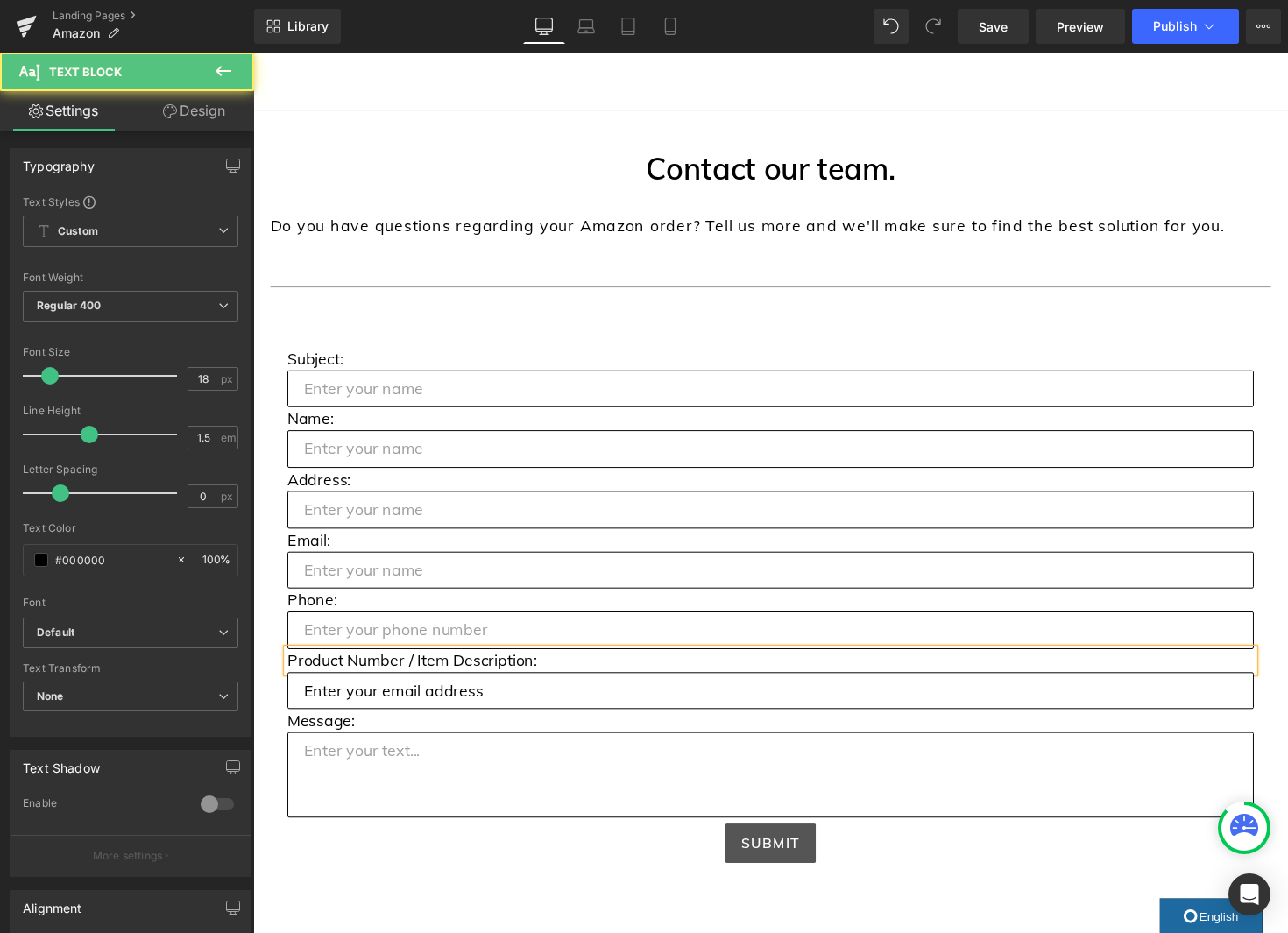
click at [513, 681] on p "Product Number / Item Description:" at bounding box center [783, 675] width 990 height 24
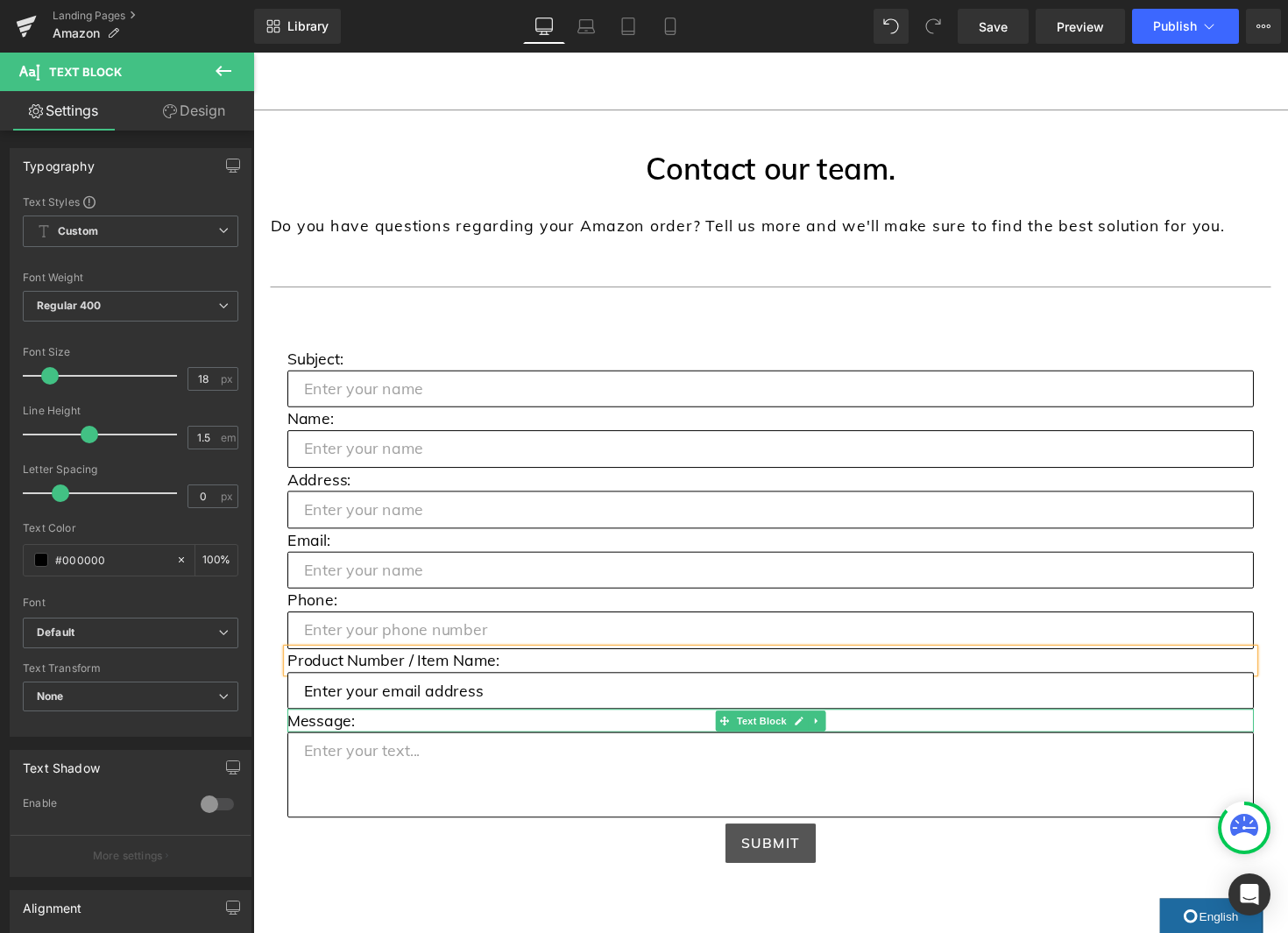
drag, startPoint x: 323, startPoint y: 739, endPoint x: 415, endPoint y: 734, distance: 92.1
click at [323, 739] on p "Message:" at bounding box center [783, 737] width 990 height 24
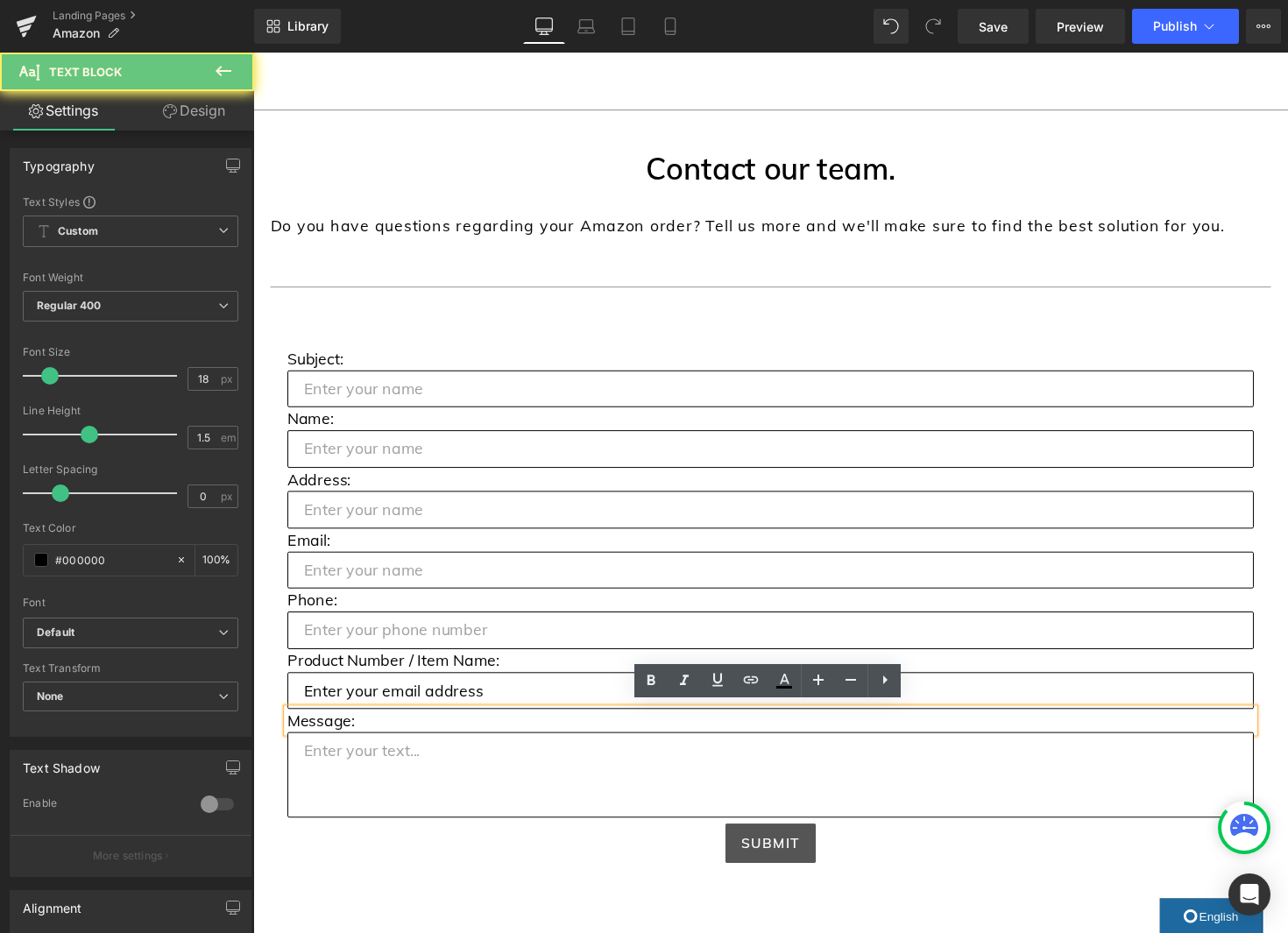
scroll to position [747, 0]
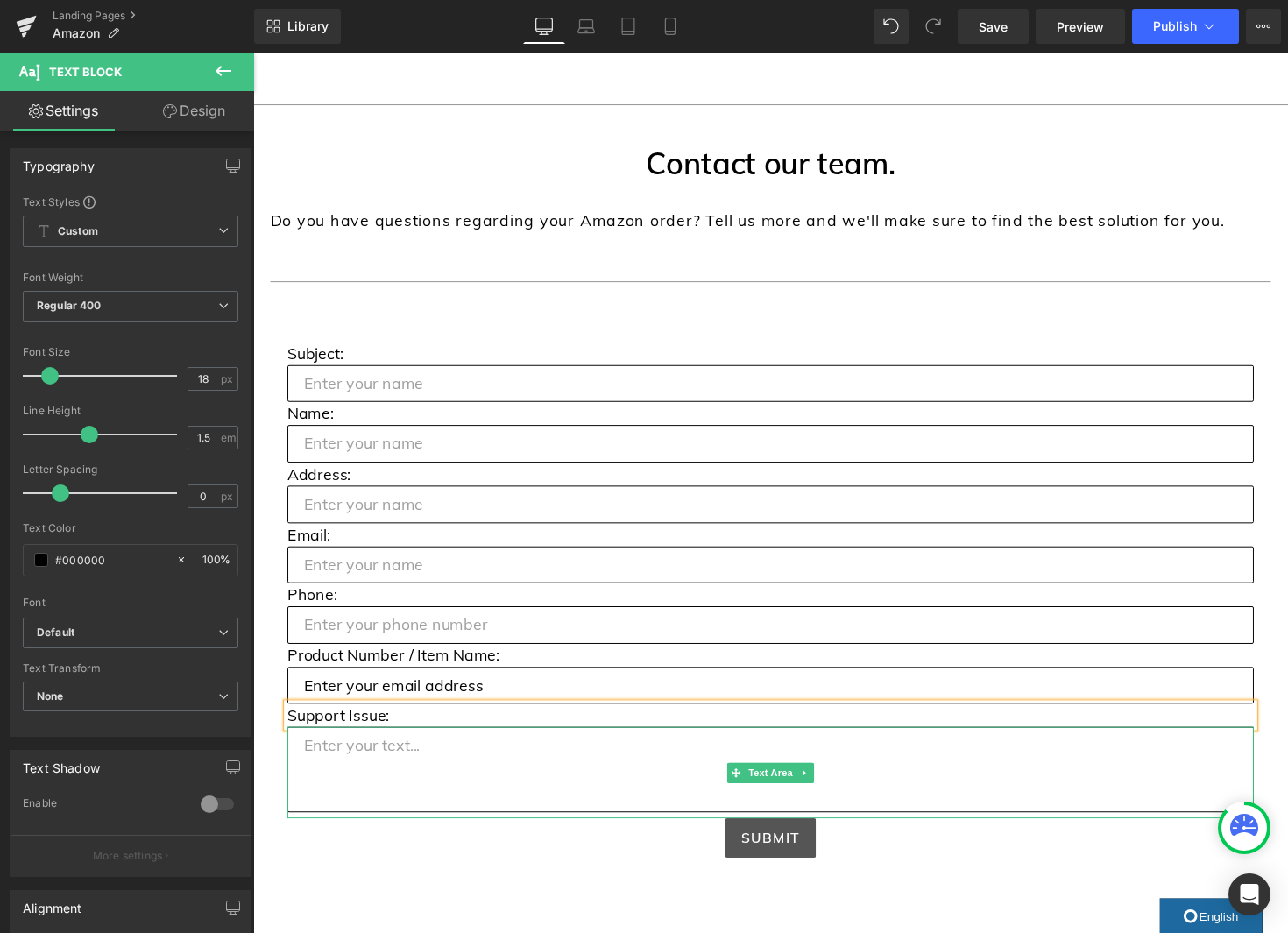
click at [464, 774] on textarea at bounding box center [783, 787] width 990 height 88
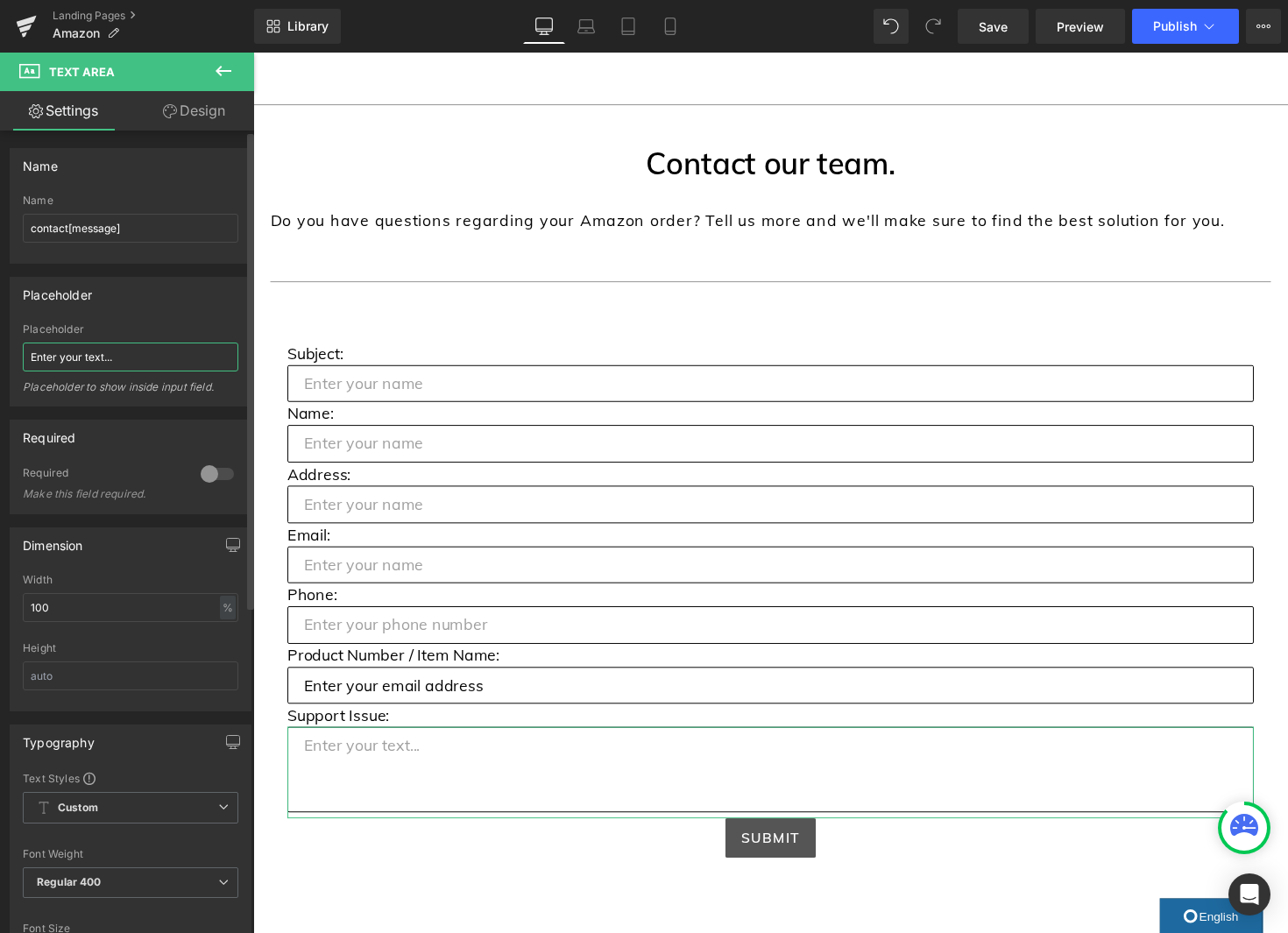
drag, startPoint x: 105, startPoint y: 359, endPoint x: 27, endPoint y: 351, distance: 78.4
click at [27, 351] on input "Enter your text..." at bounding box center [130, 356] width 215 height 29
type input "Please exaplain your issue in as much detail as possible..."
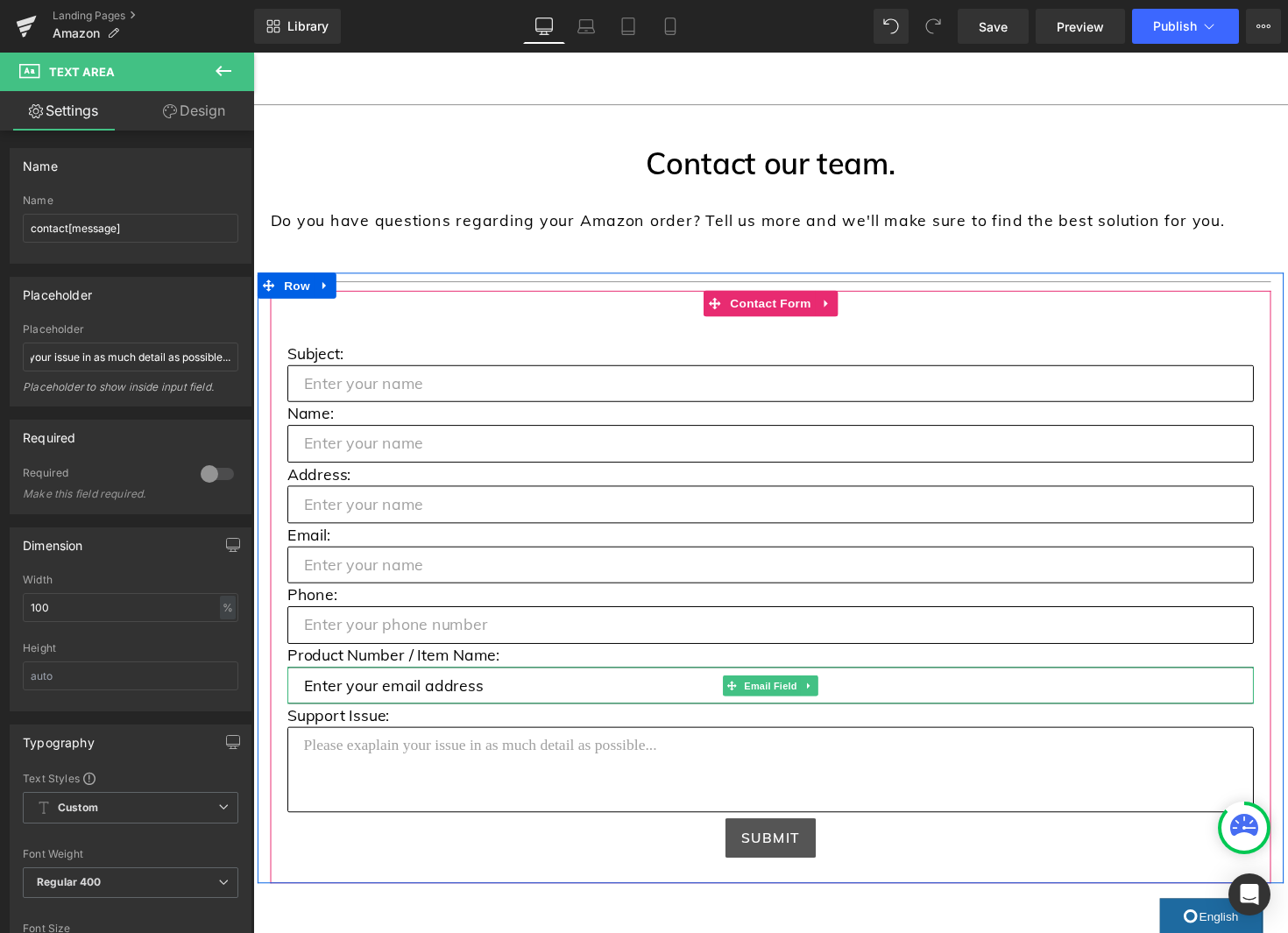
click at [476, 709] on input "email" at bounding box center [783, 701] width 990 height 39
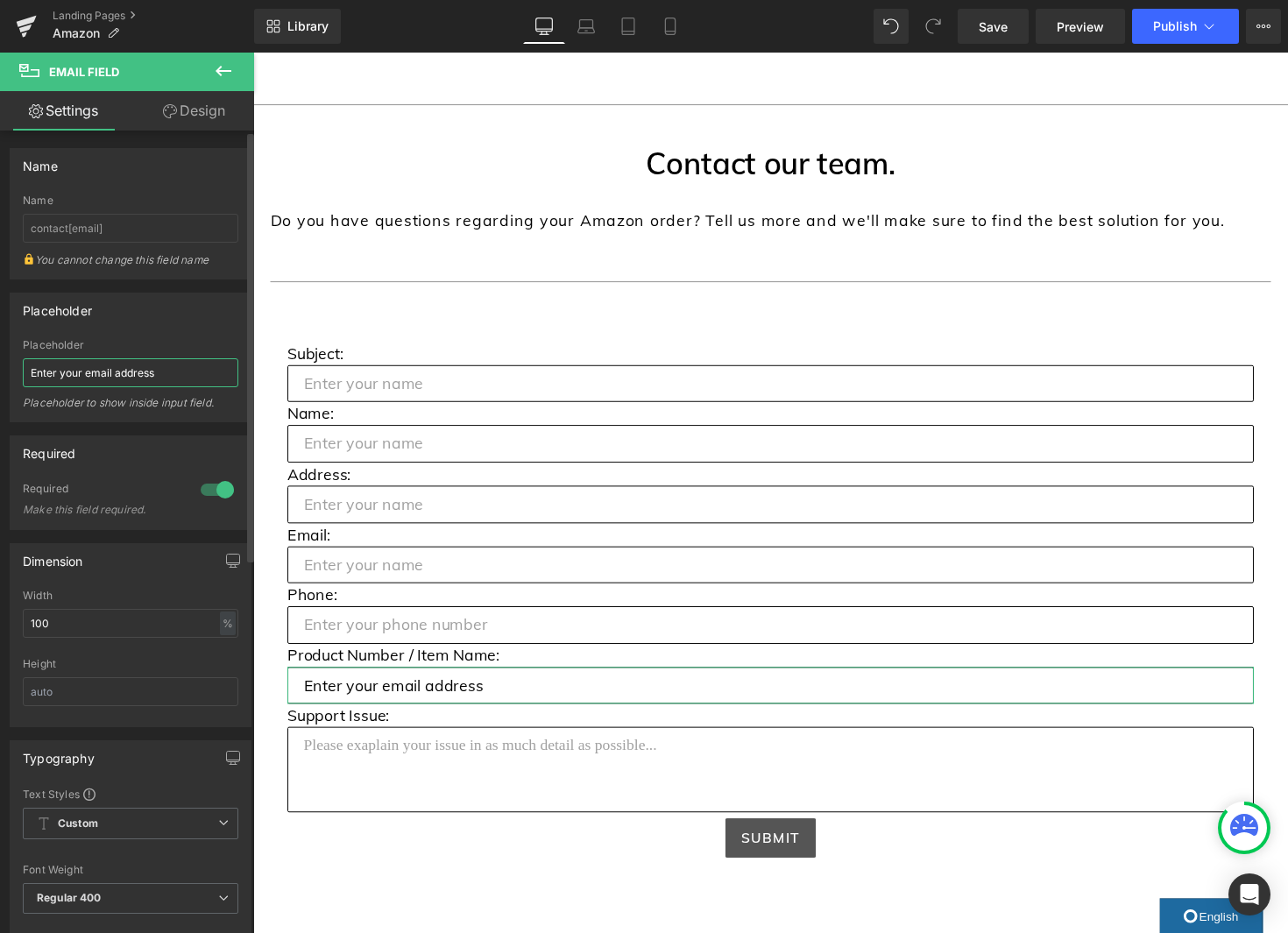
click at [70, 373] on input "Enter your email address" at bounding box center [130, 372] width 215 height 29
drag, startPoint x: 150, startPoint y: 375, endPoint x: 61, endPoint y: 377, distance: 89.0
click at [61, 377] on input "Enter your email address" at bounding box center [130, 372] width 215 height 29
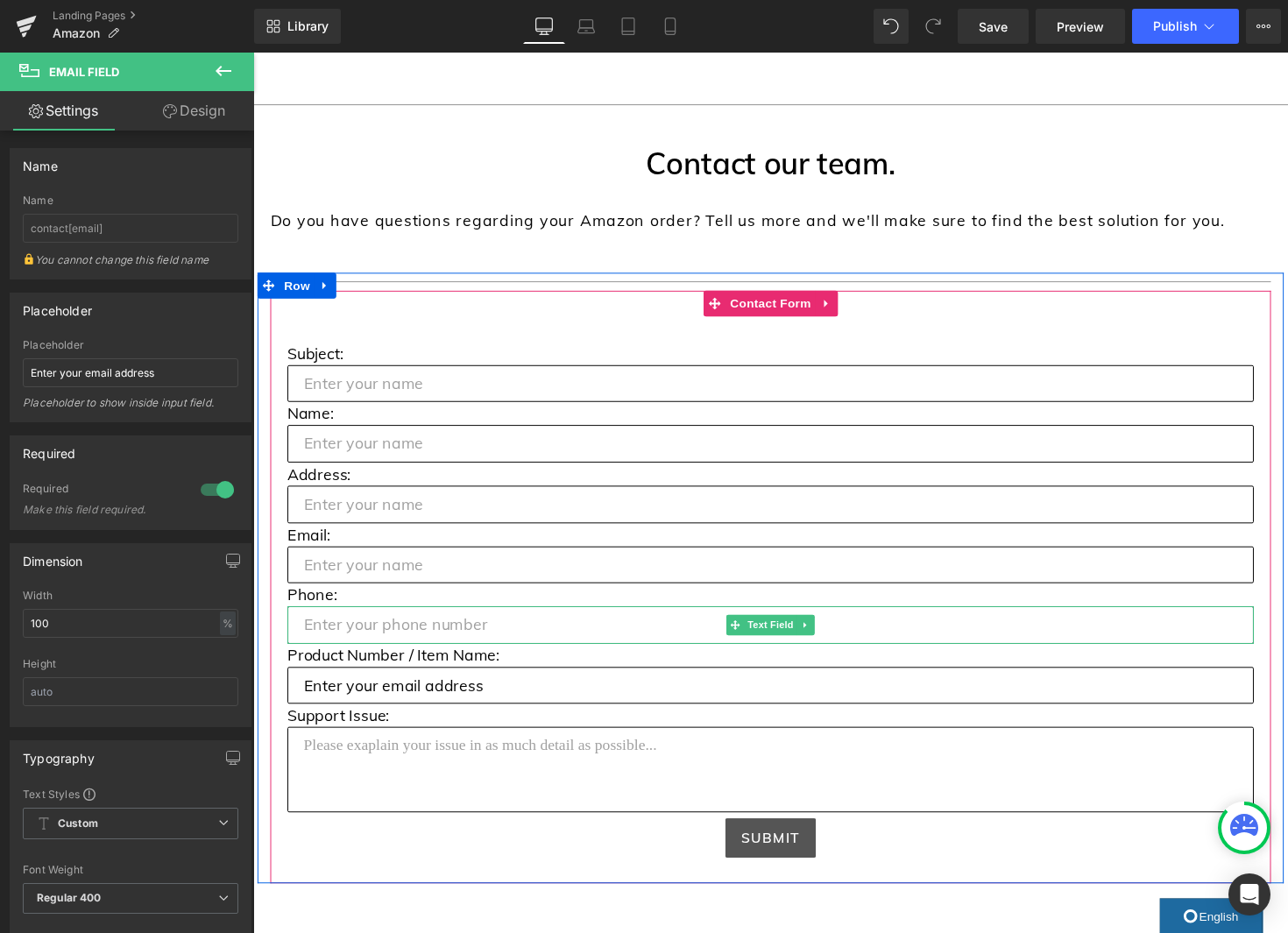
click at [470, 640] on input "text" at bounding box center [783, 639] width 990 height 39
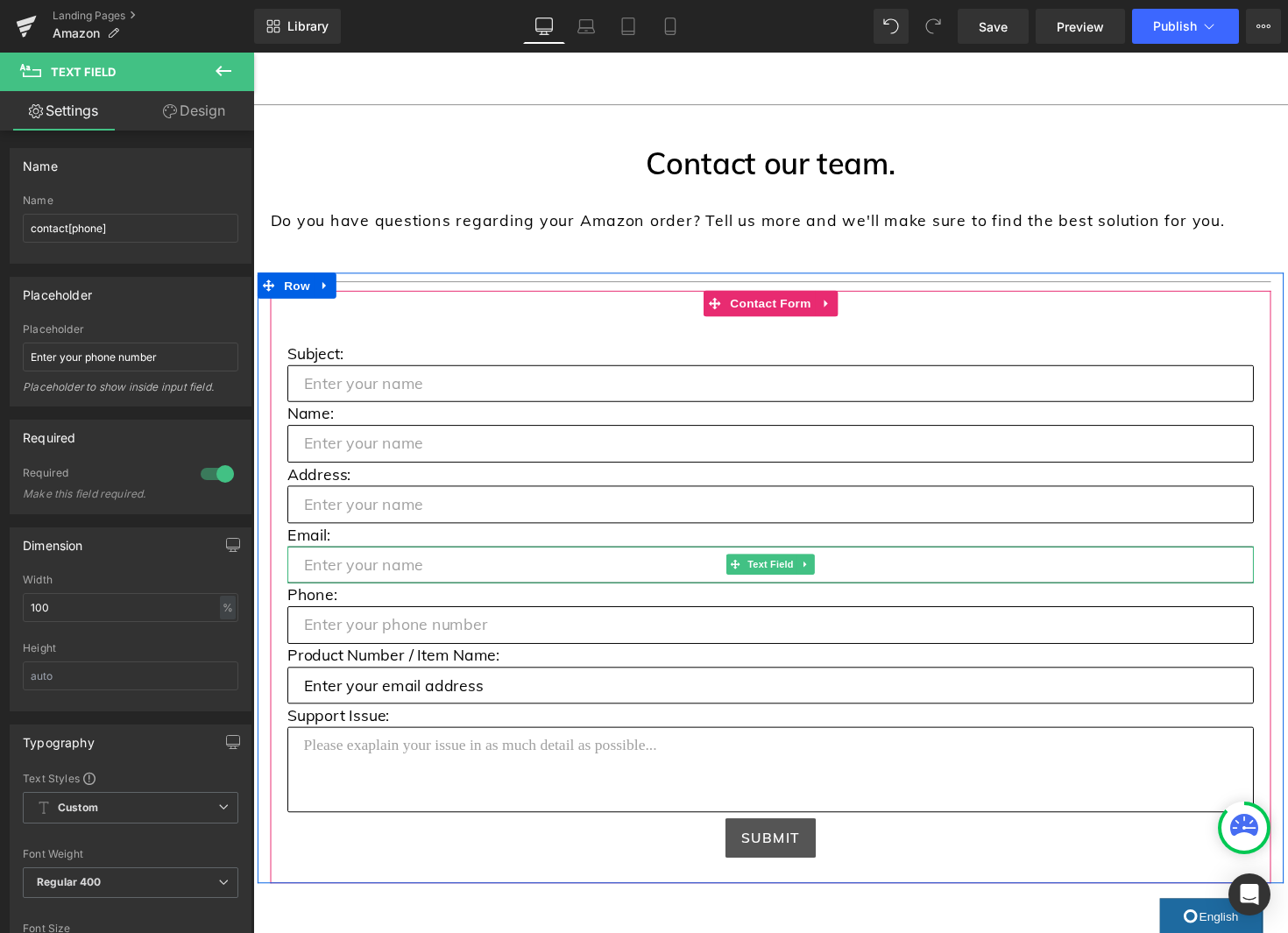
click at [425, 581] on input "text" at bounding box center [783, 578] width 990 height 39
click at [822, 704] on icon at bounding box center [823, 701] width 10 height 11
click at [833, 702] on icon at bounding box center [832, 701] width 10 height 10
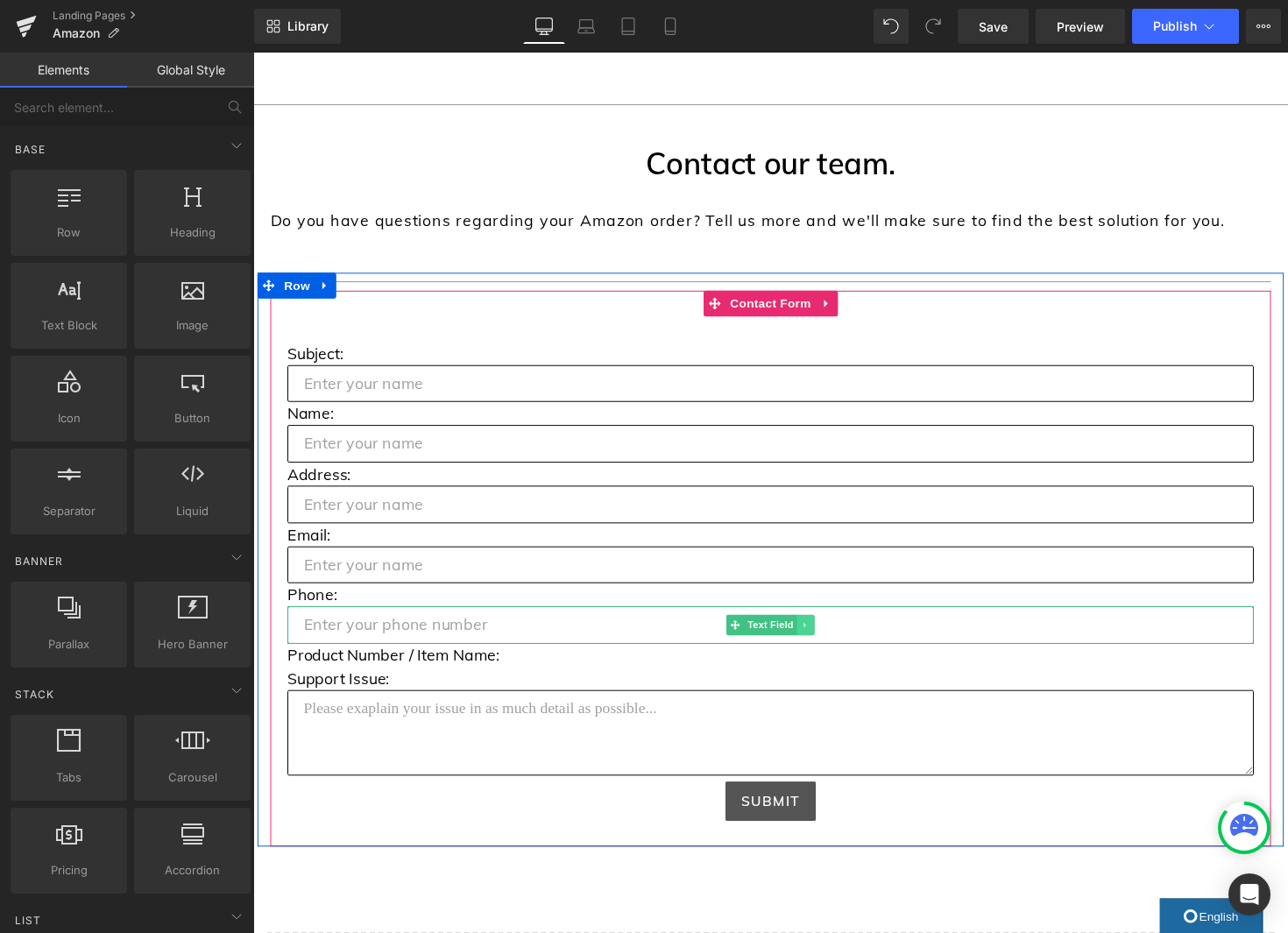
click at [825, 644] on link at bounding box center [819, 639] width 19 height 21
click at [812, 640] on icon at bounding box center [810, 639] width 10 height 10
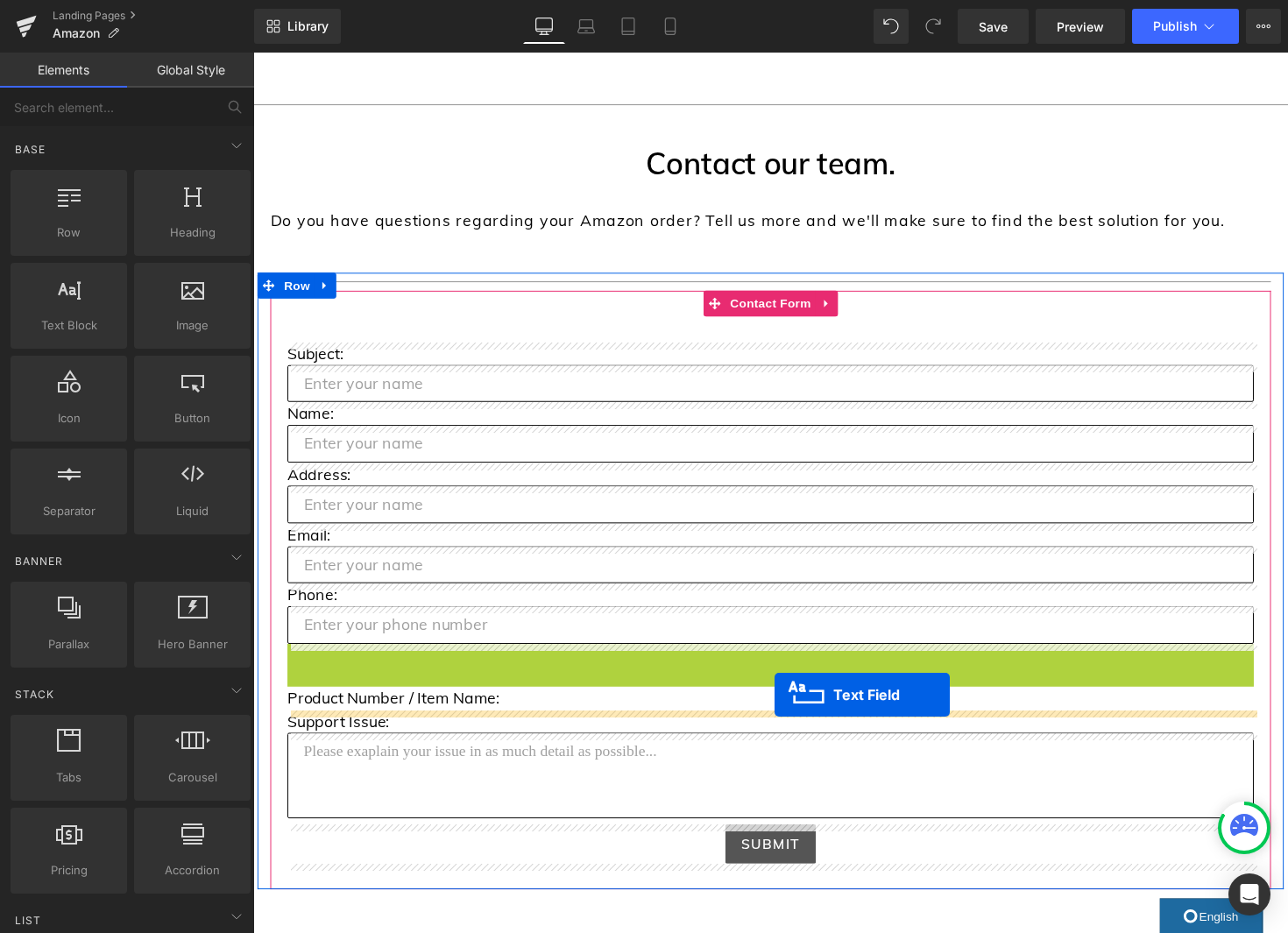
drag, startPoint x: 787, startPoint y: 675, endPoint x: 787, endPoint y: 710, distance: 35.0
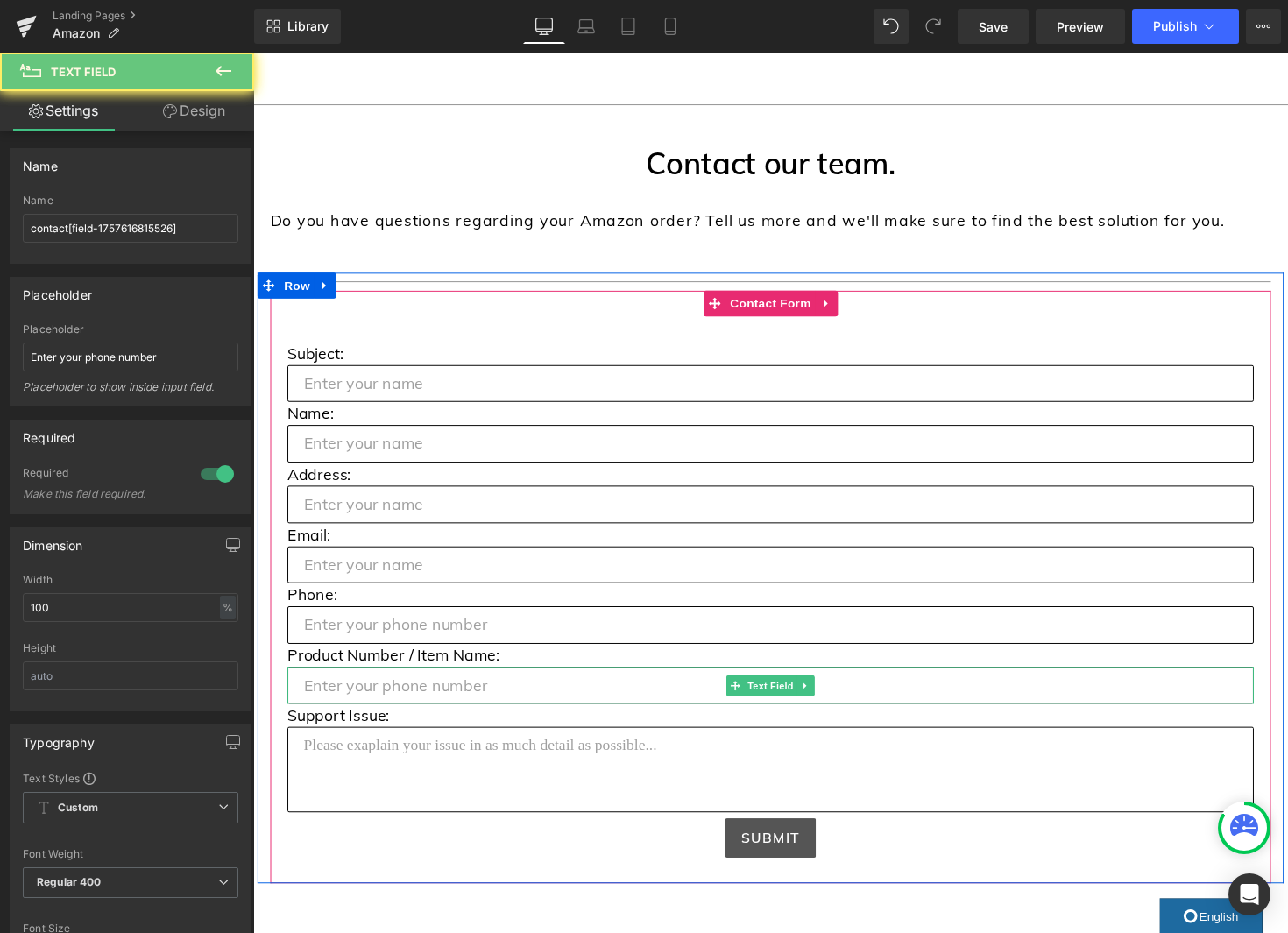
scroll to position [748, 0]
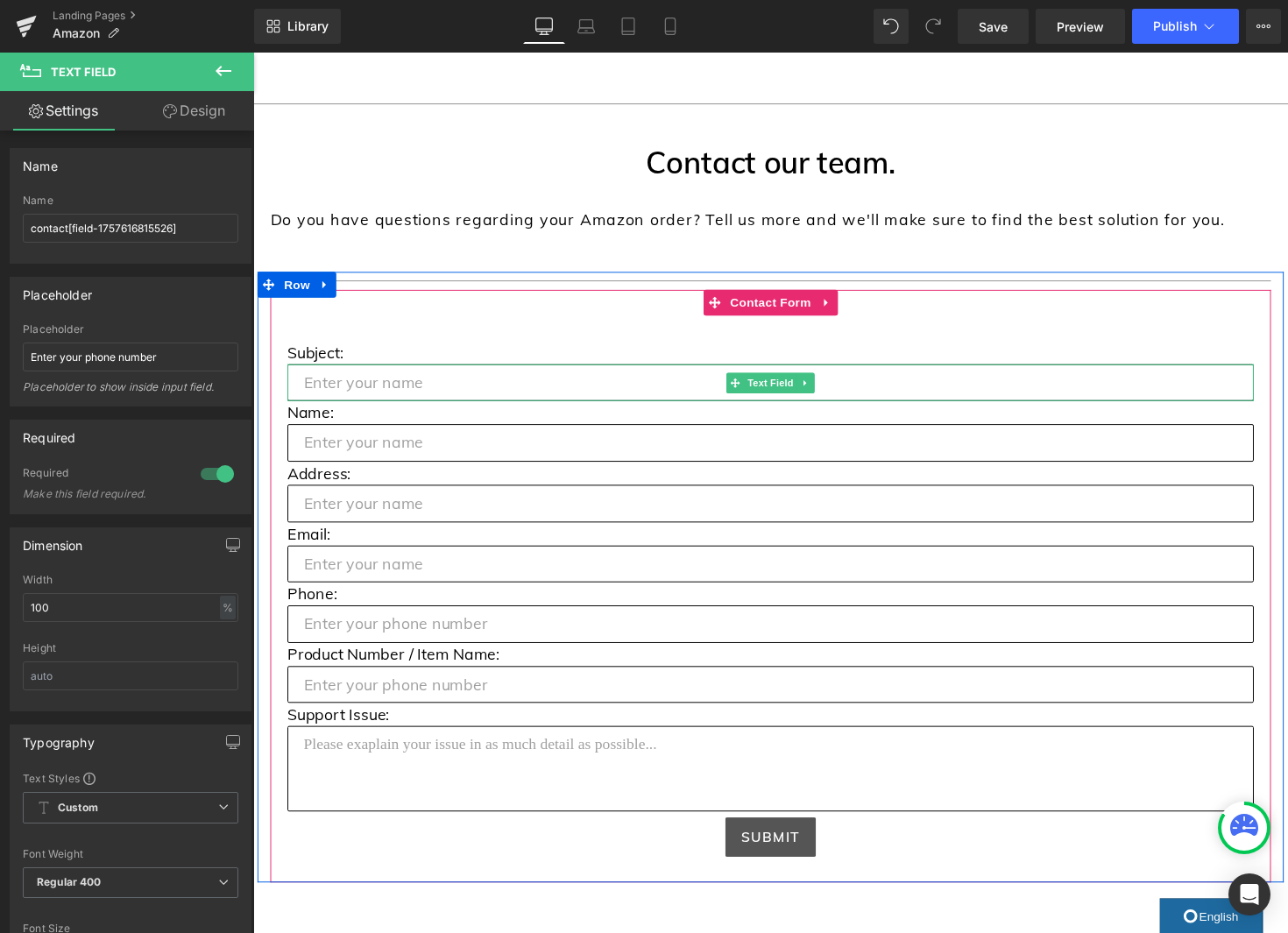
click at [440, 397] on input "text" at bounding box center [783, 391] width 990 height 39
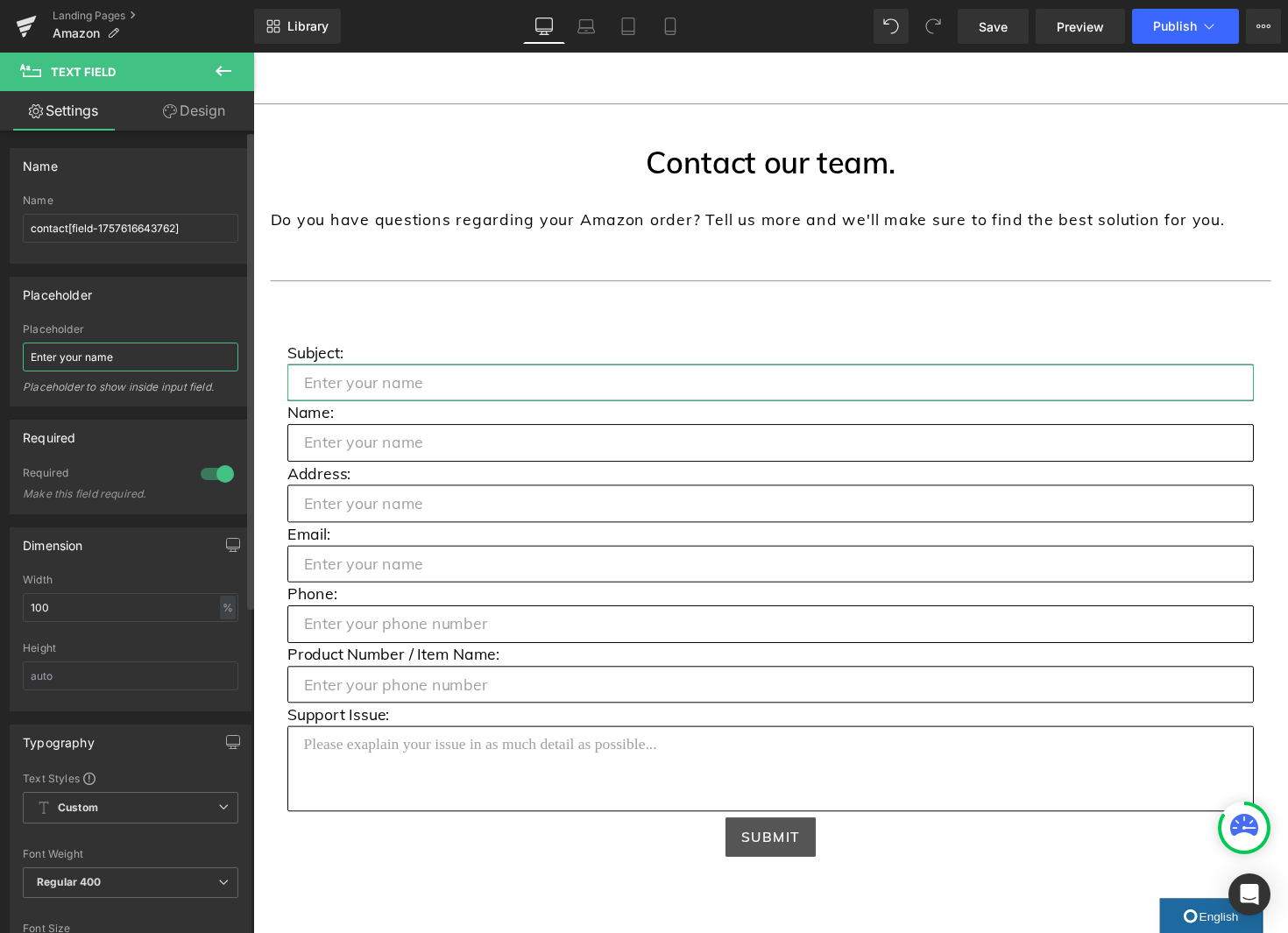
click at [70, 355] on input "Enter your name" at bounding box center [130, 356] width 215 height 29
click at [93, 358] on input "Enter the name" at bounding box center [130, 356] width 215 height 29
drag, startPoint x: 121, startPoint y: 352, endPoint x: 59, endPoint y: 359, distance: 62.4
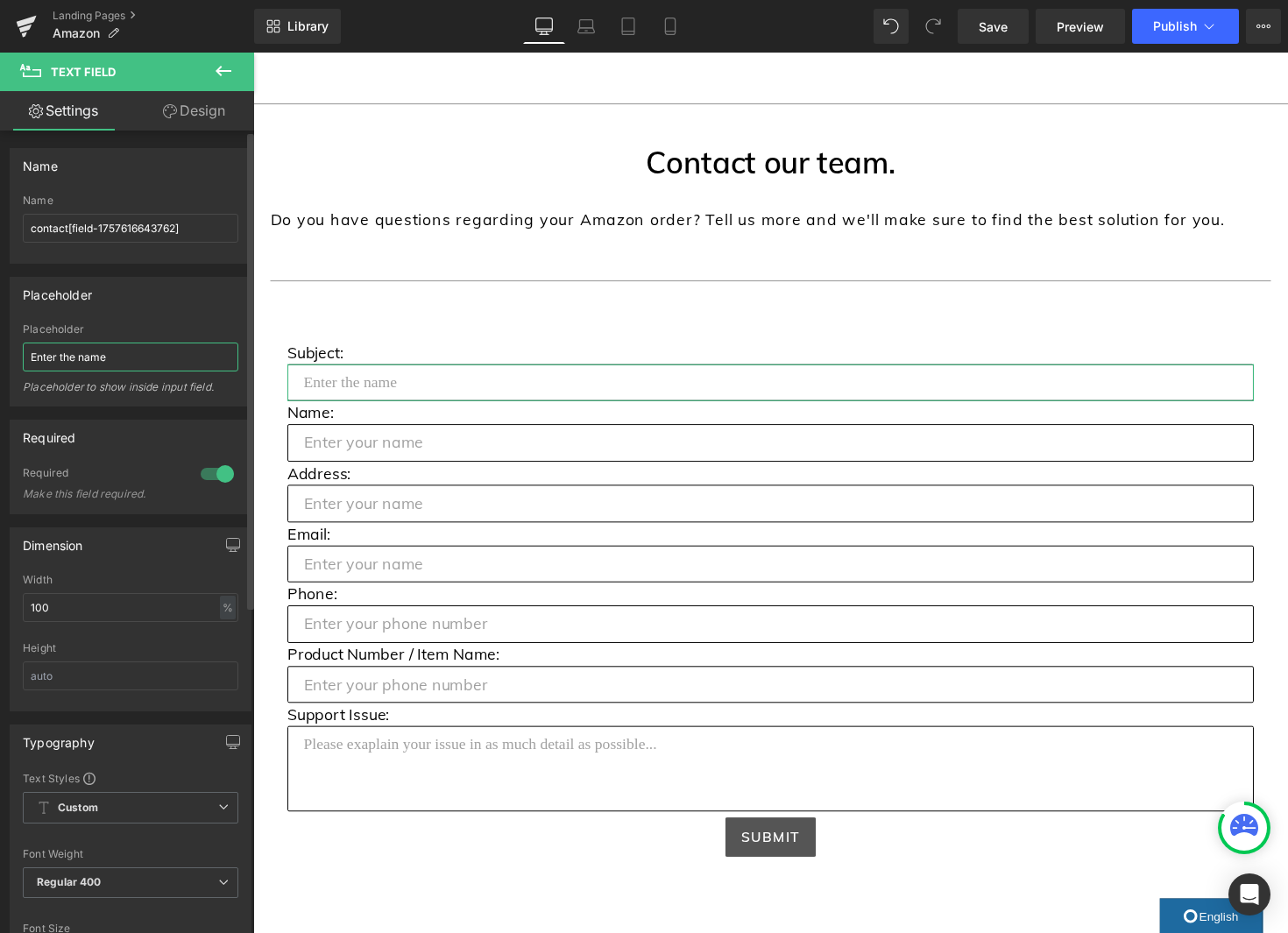
click at [59, 359] on input "Enter the name" at bounding box center [130, 356] width 215 height 29
type input "Enter subject matter"
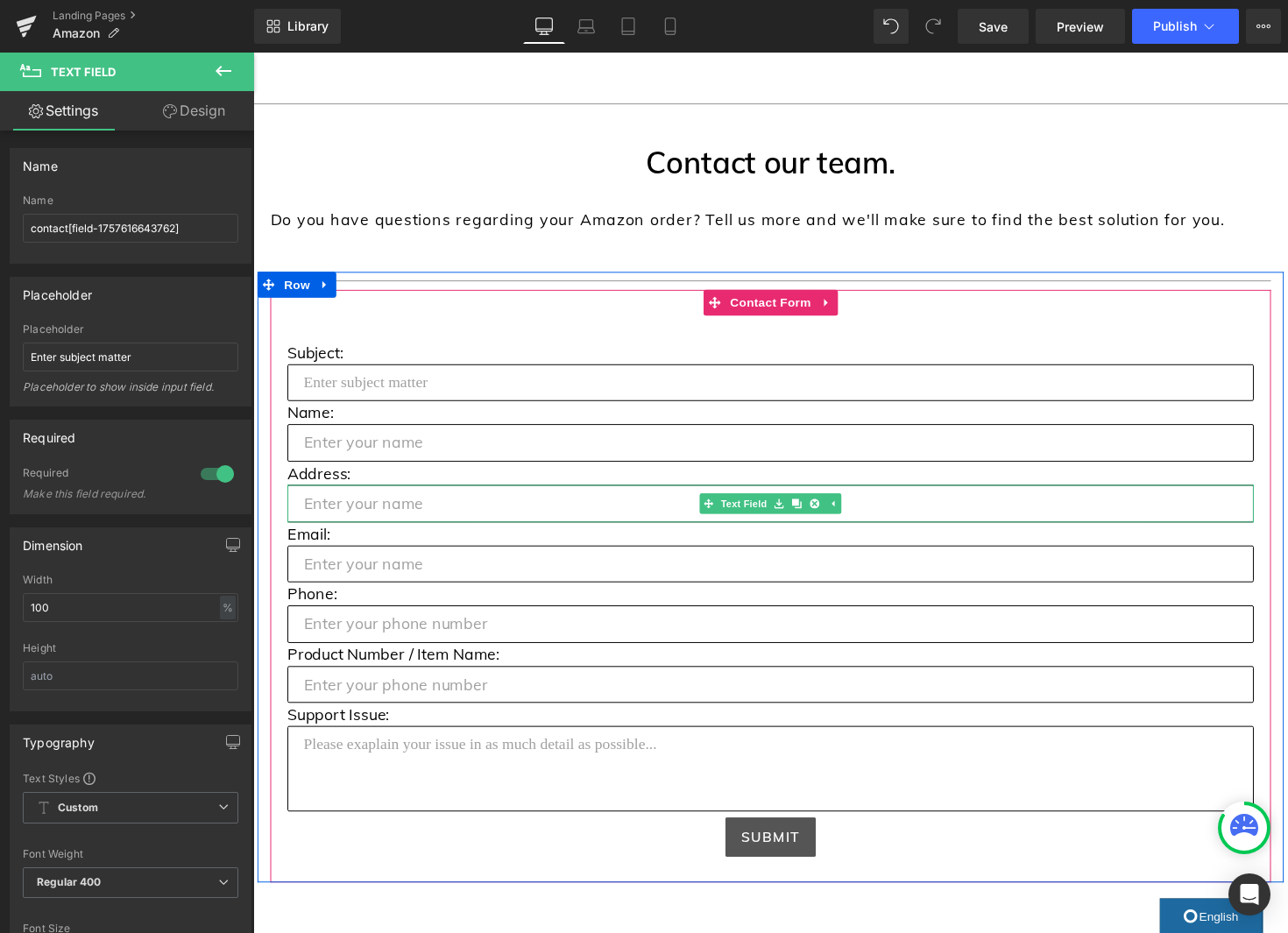
click at [384, 519] on input "text" at bounding box center [783, 514] width 990 height 39
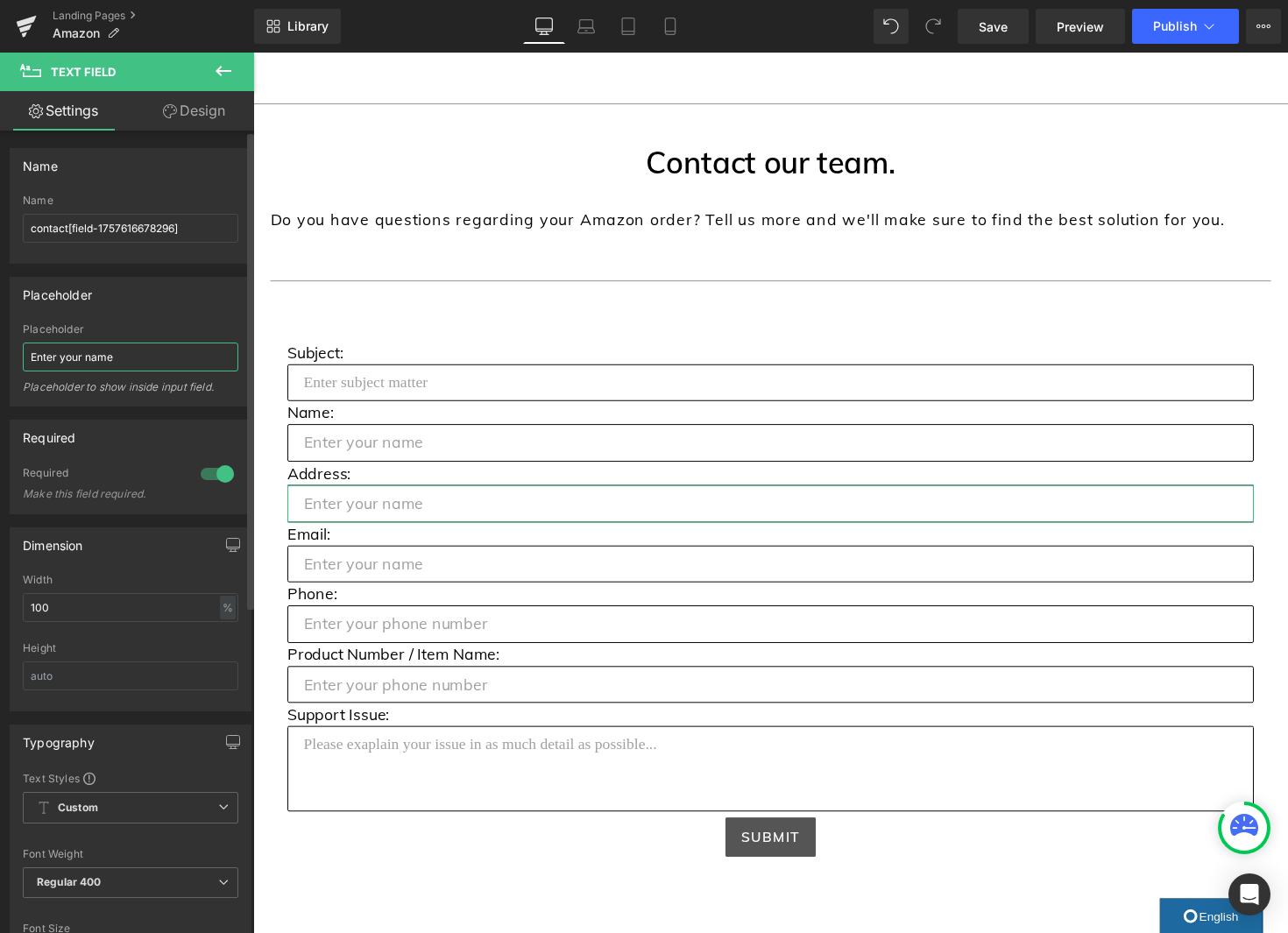
click at [103, 356] on input "Enter your name" at bounding box center [130, 356] width 215 height 29
type input "Enter your address"
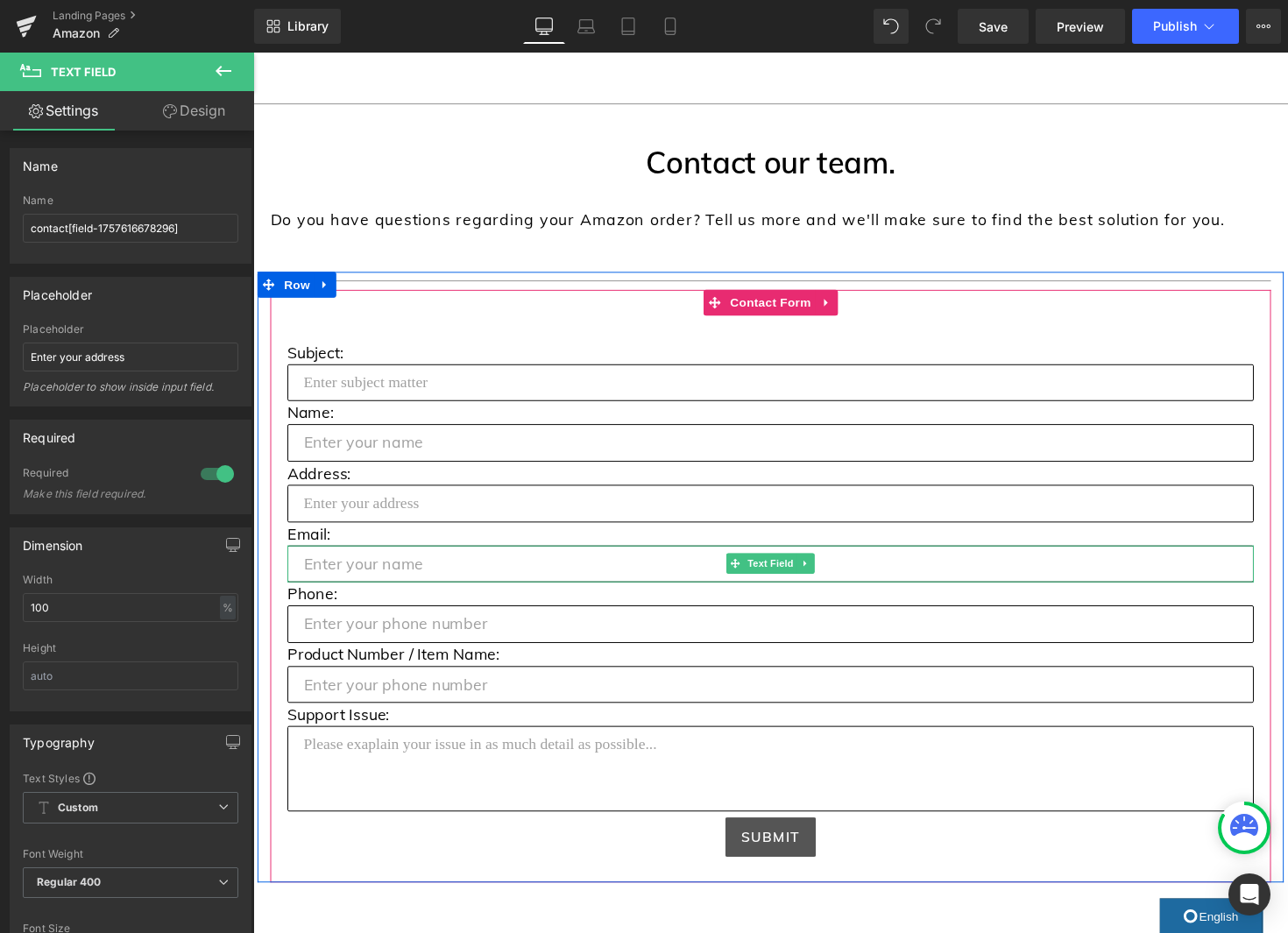
click at [414, 579] on input "text" at bounding box center [783, 577] width 990 height 39
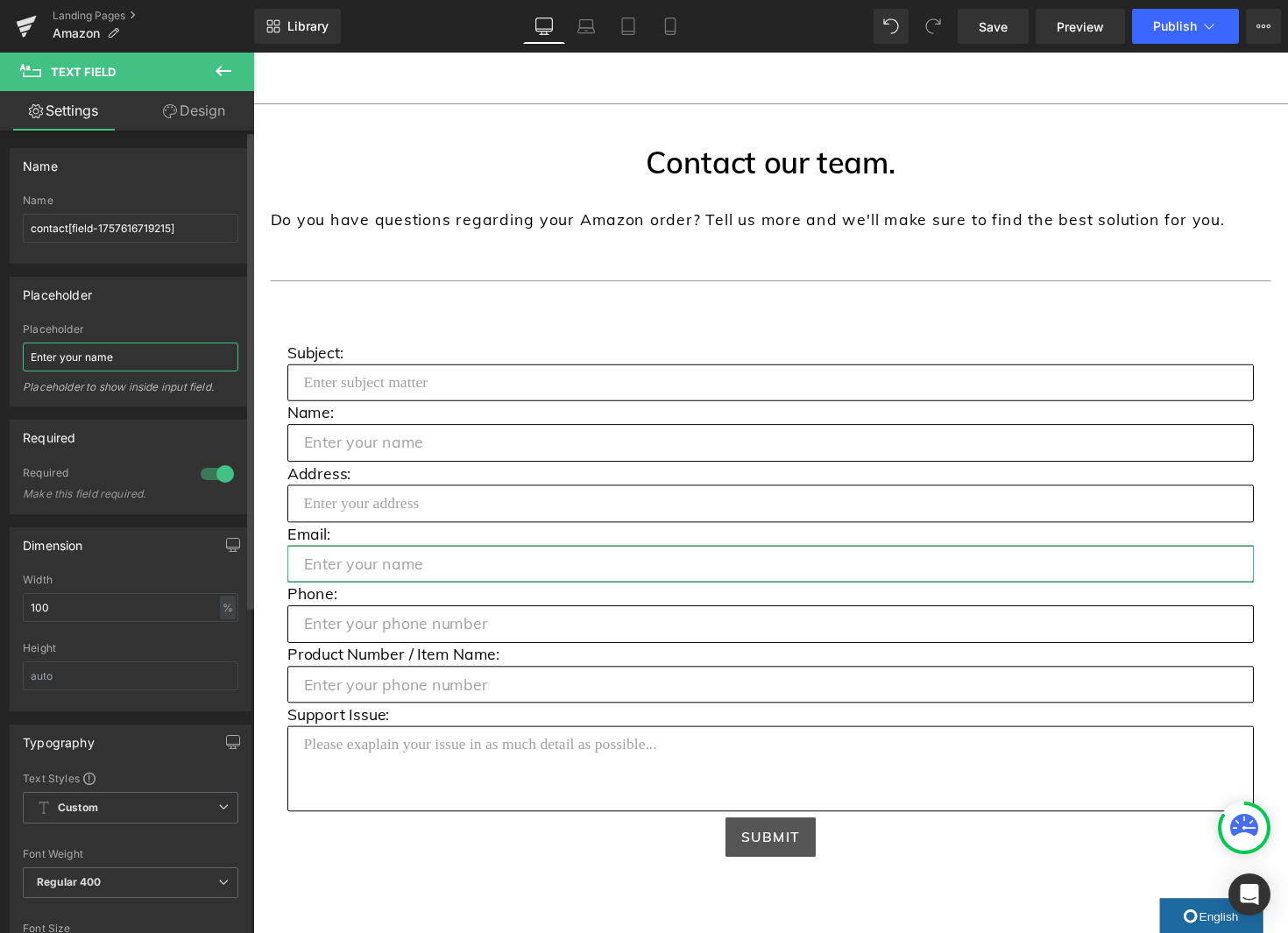
click at [99, 355] on input "Enter your name" at bounding box center [130, 356] width 215 height 29
type input "Enter your email"
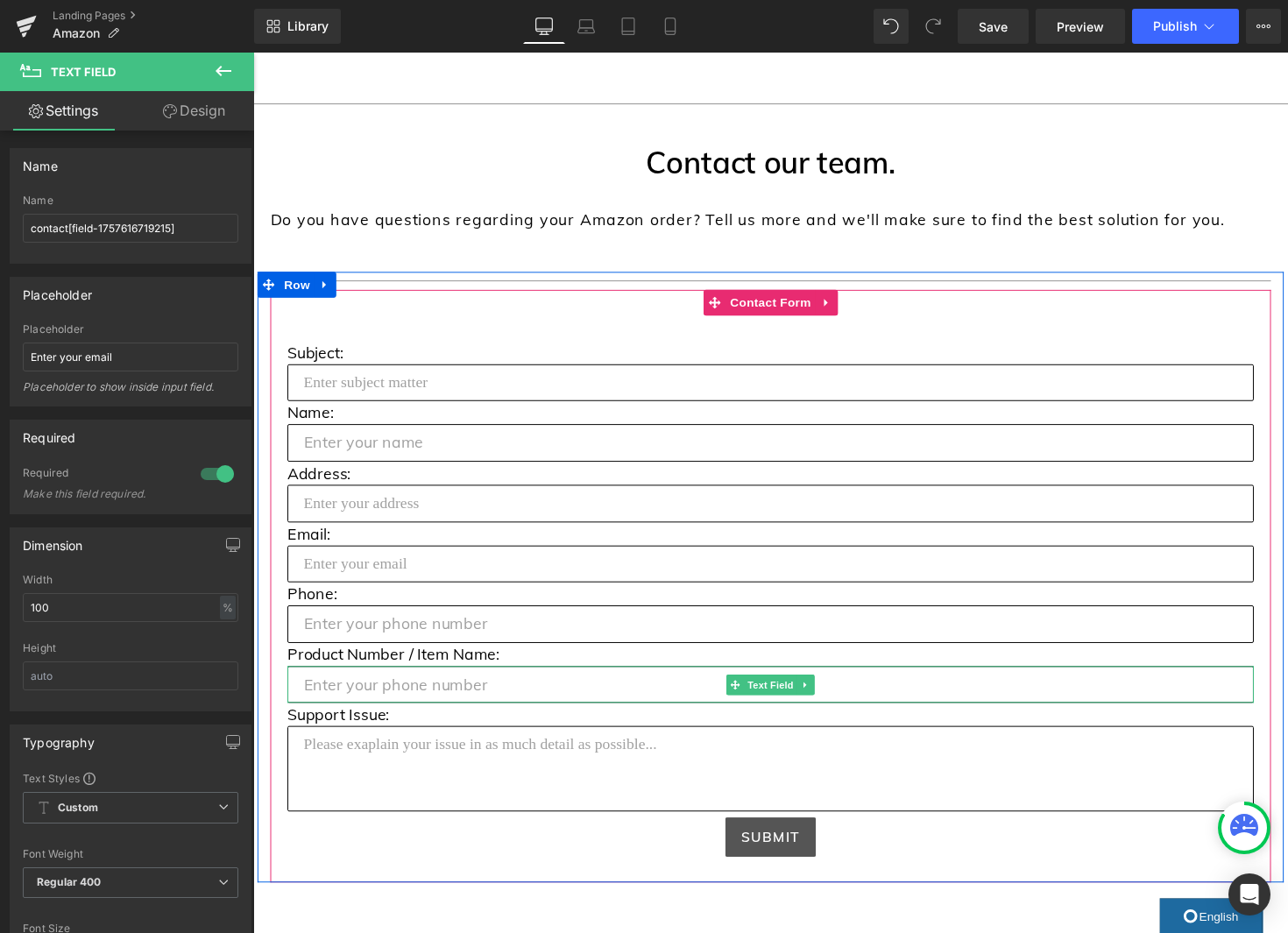
click at [368, 703] on input "text" at bounding box center [783, 700] width 990 height 39
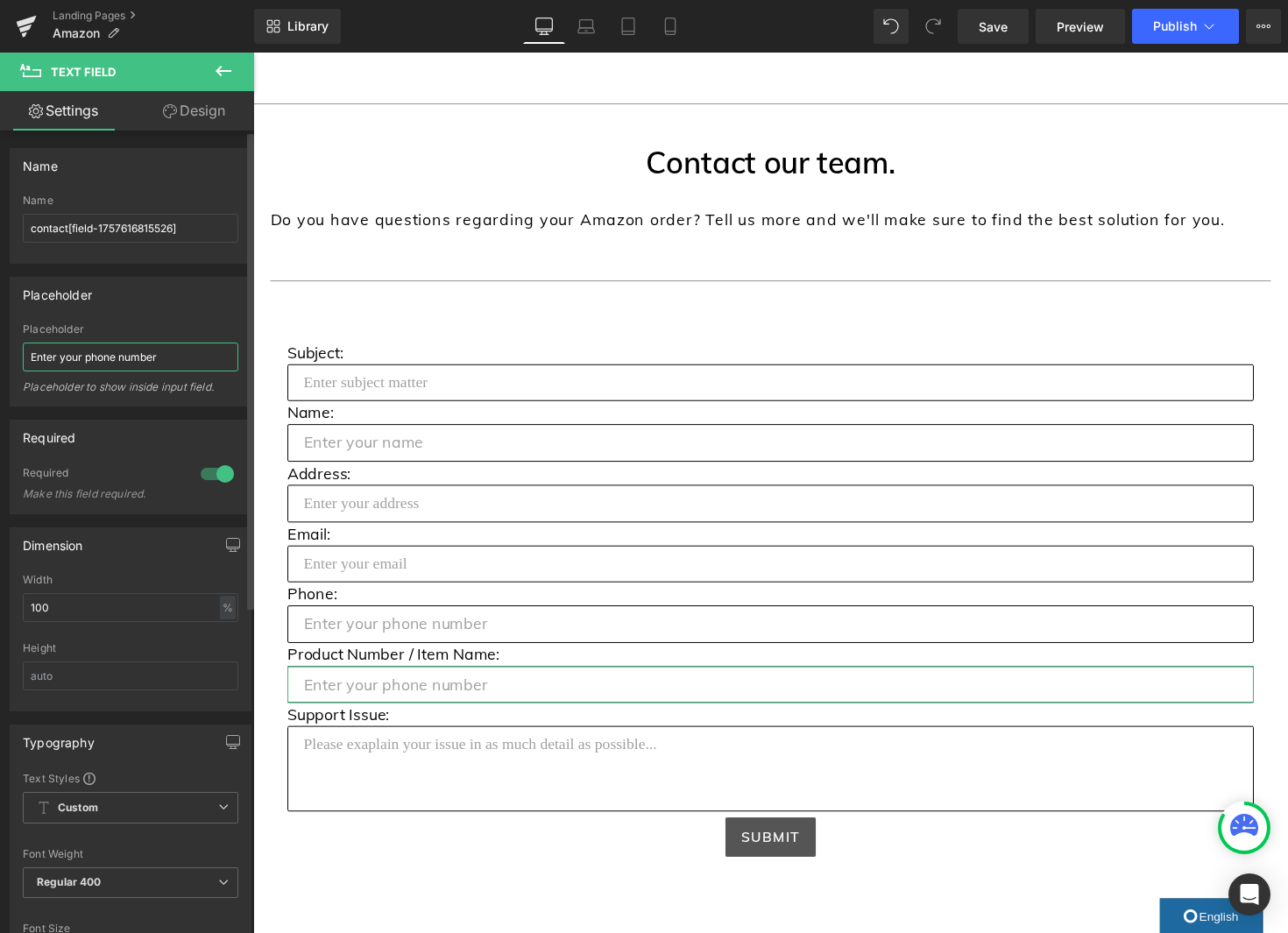
drag, startPoint x: 170, startPoint y: 359, endPoint x: 85, endPoint y: 356, distance: 85.1
click at [85, 356] on input "Enter your phone number" at bounding box center [130, 356] width 215 height 29
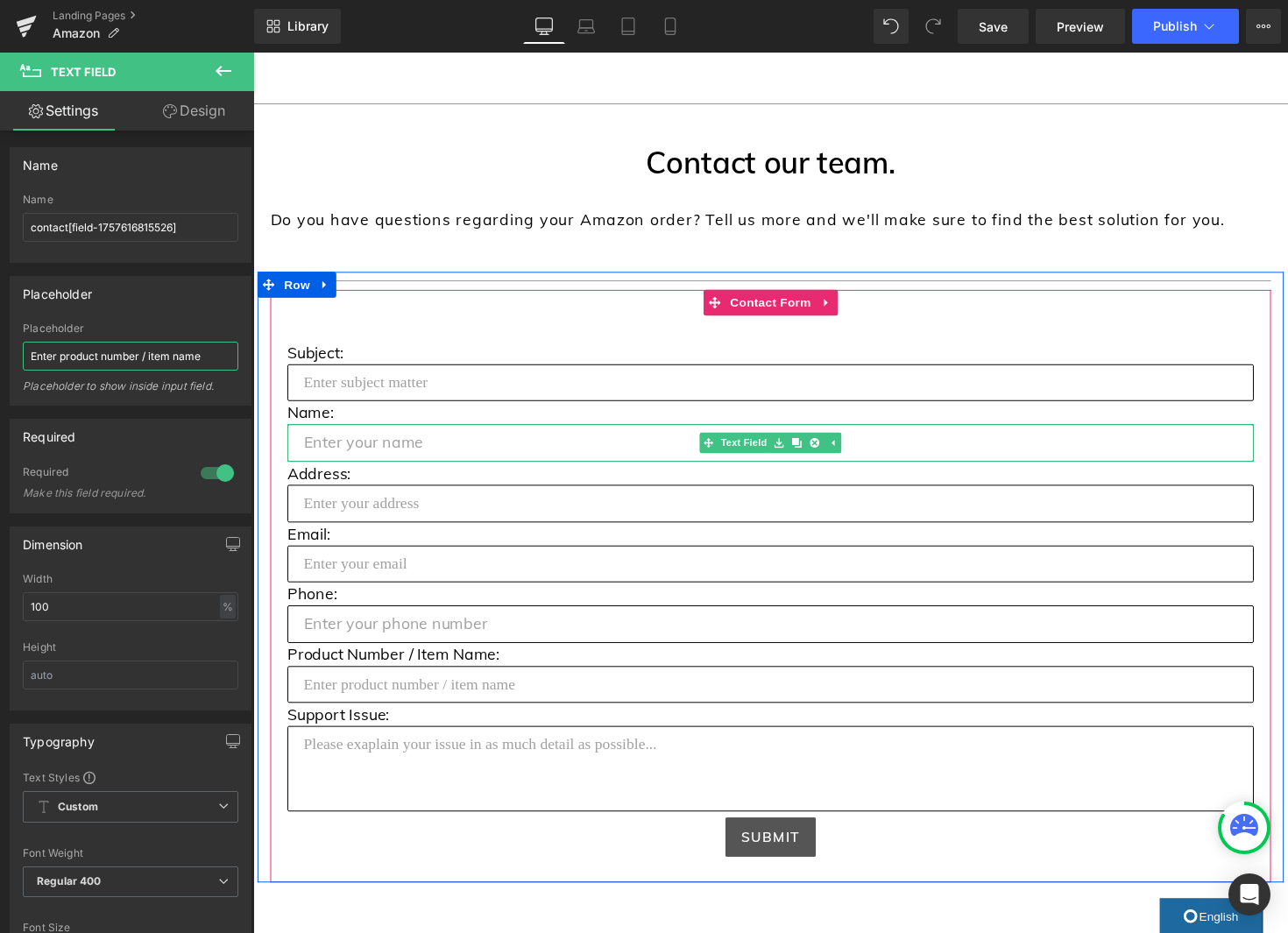
type input "Enter product number / item name"
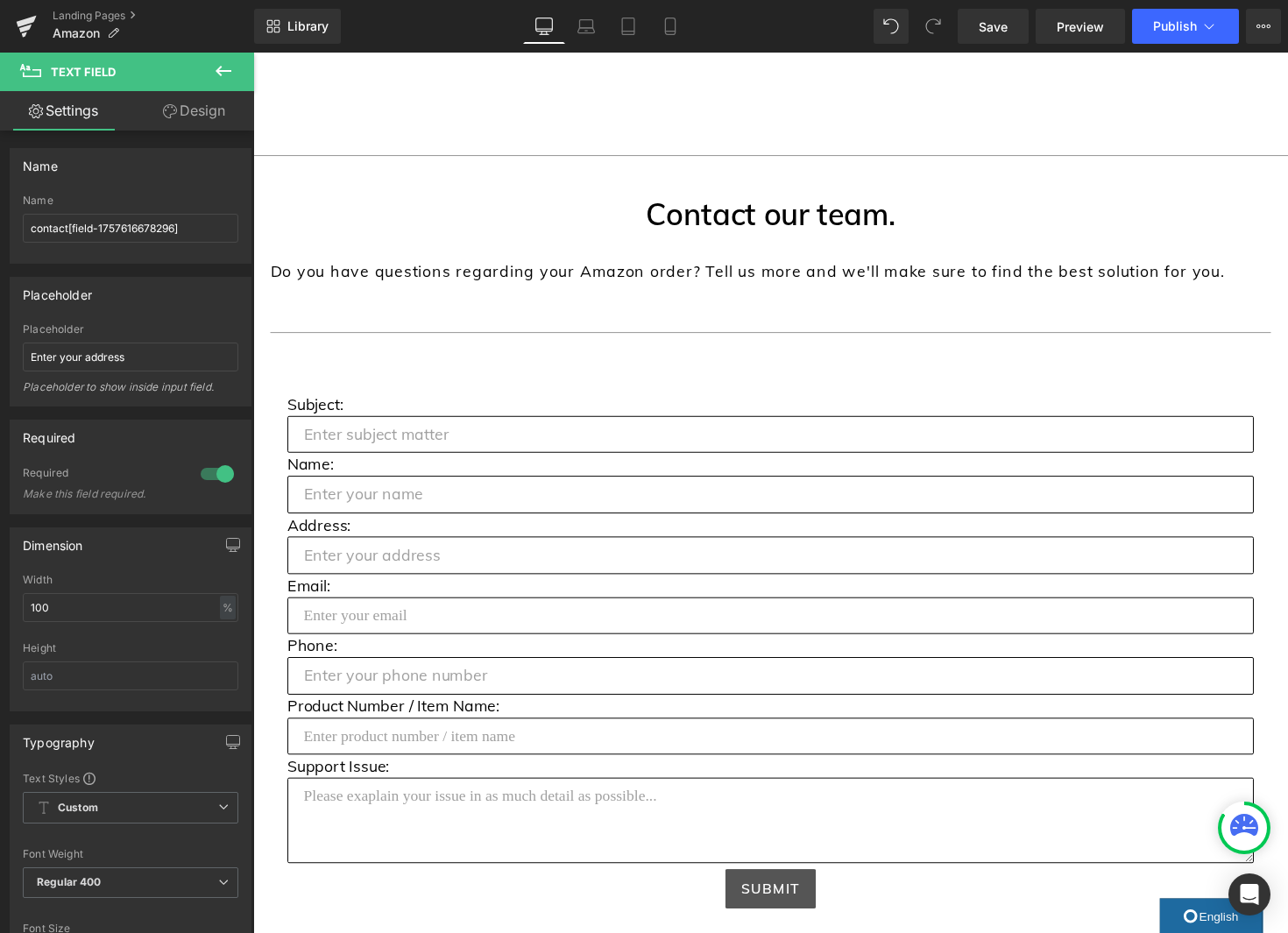
scroll to position [749, 0]
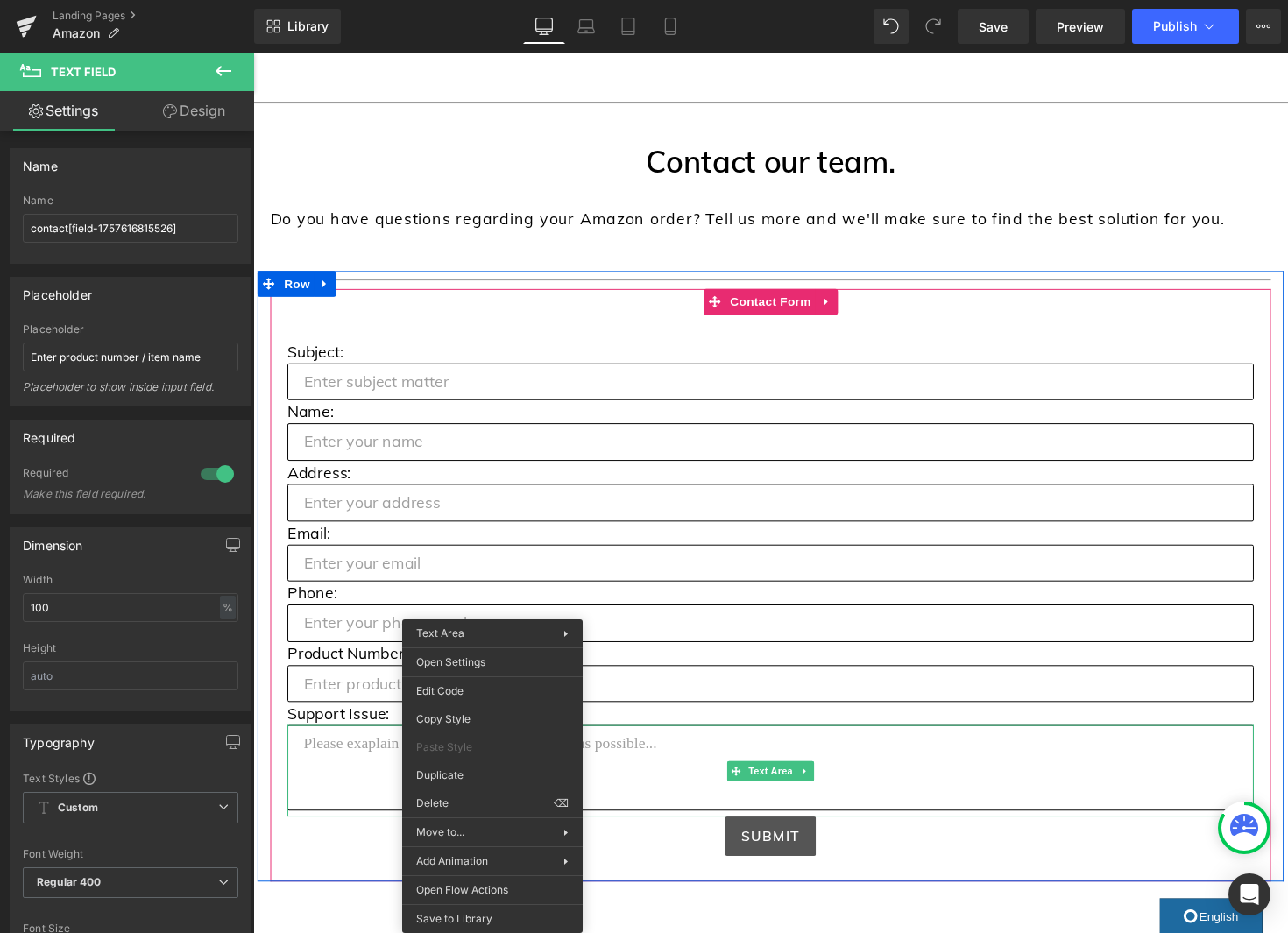
click at [677, 792] on textarea at bounding box center [783, 784] width 990 height 88
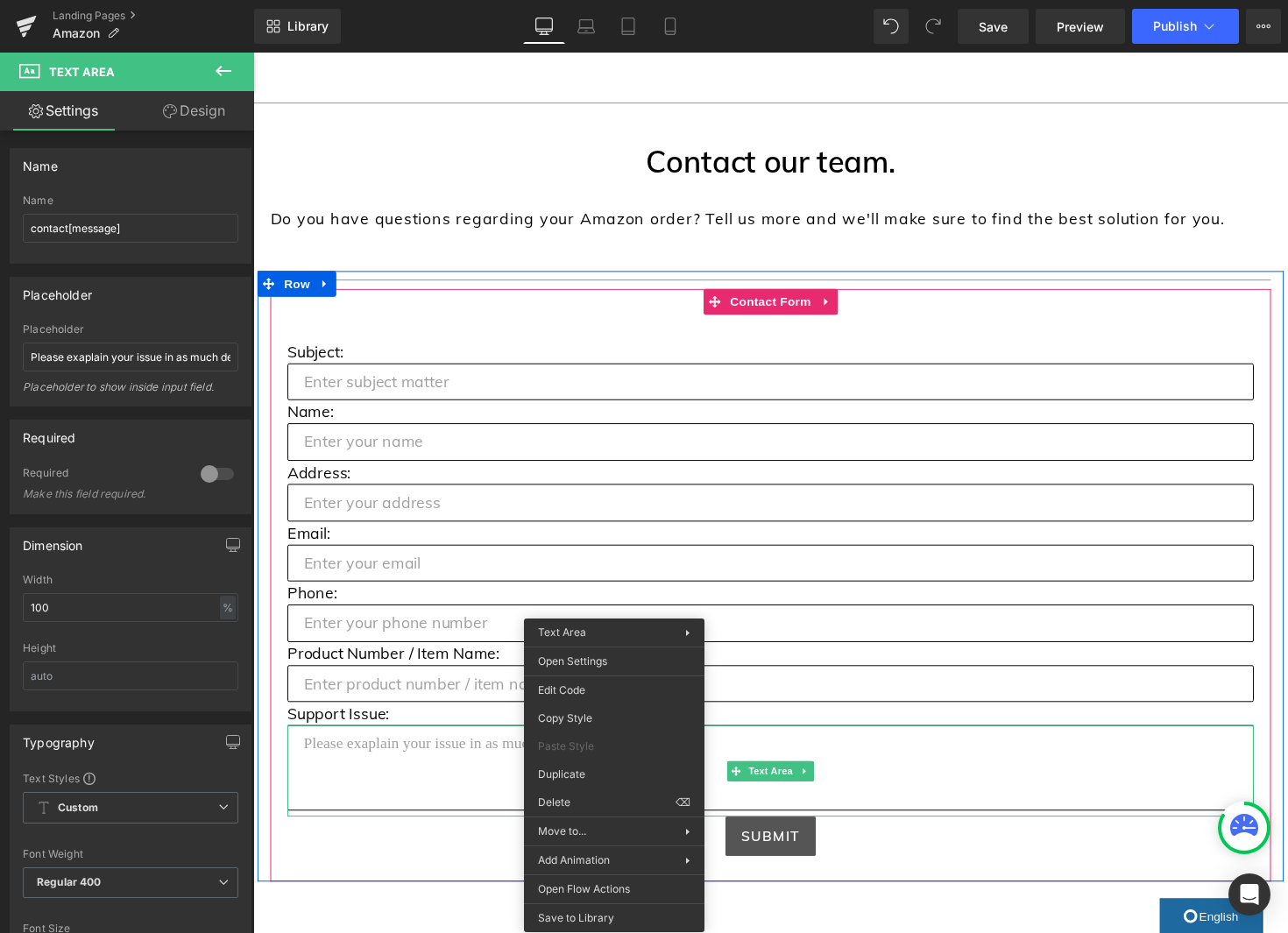
click at [885, 670] on p "Product Number / Item Name:" at bounding box center [783, 667] width 990 height 24
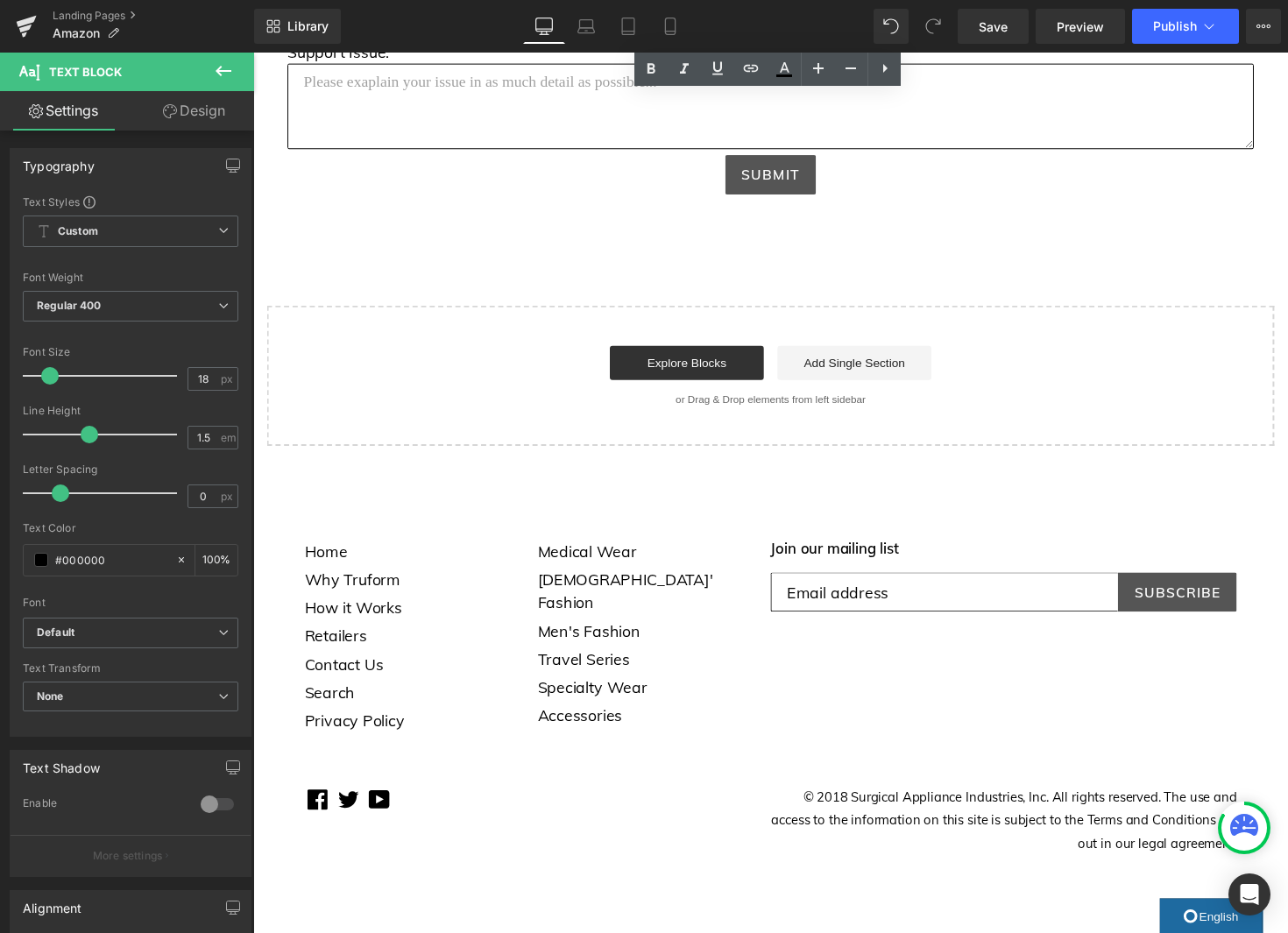
scroll to position [1430, 0]
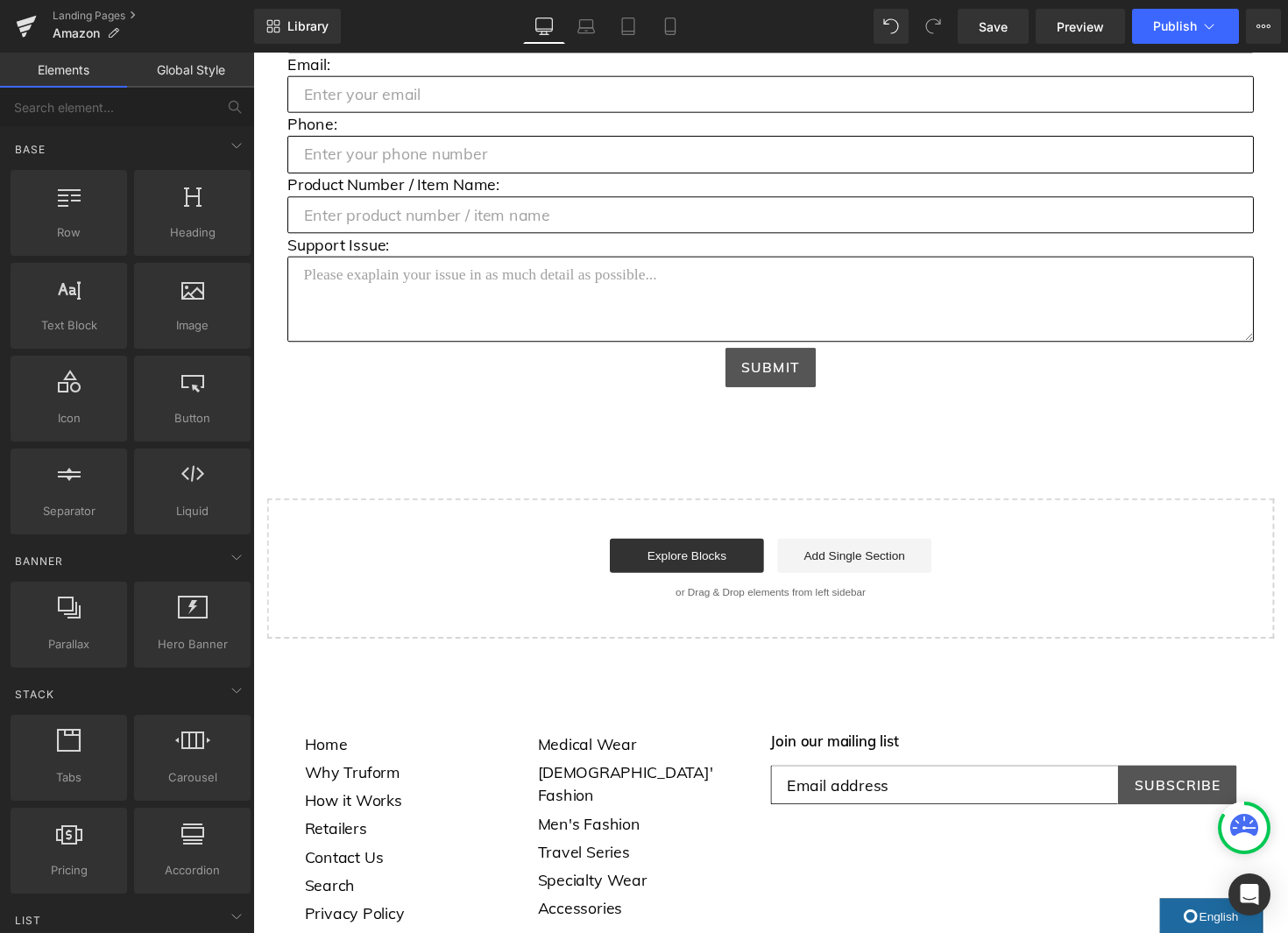
scroll to position [1222, 0]
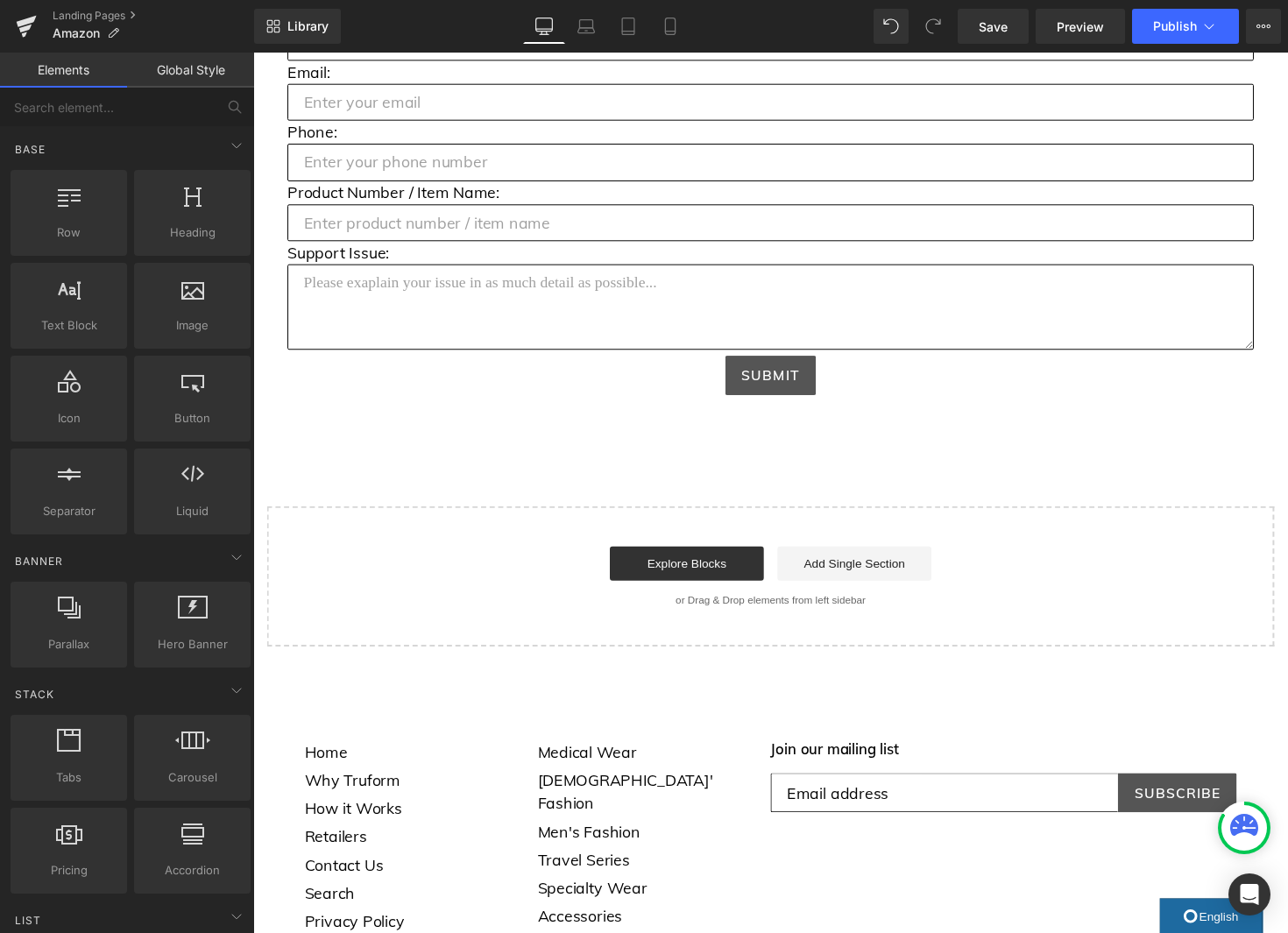
drag, startPoint x: 801, startPoint y: 514, endPoint x: 800, endPoint y: 472, distance: 42.0
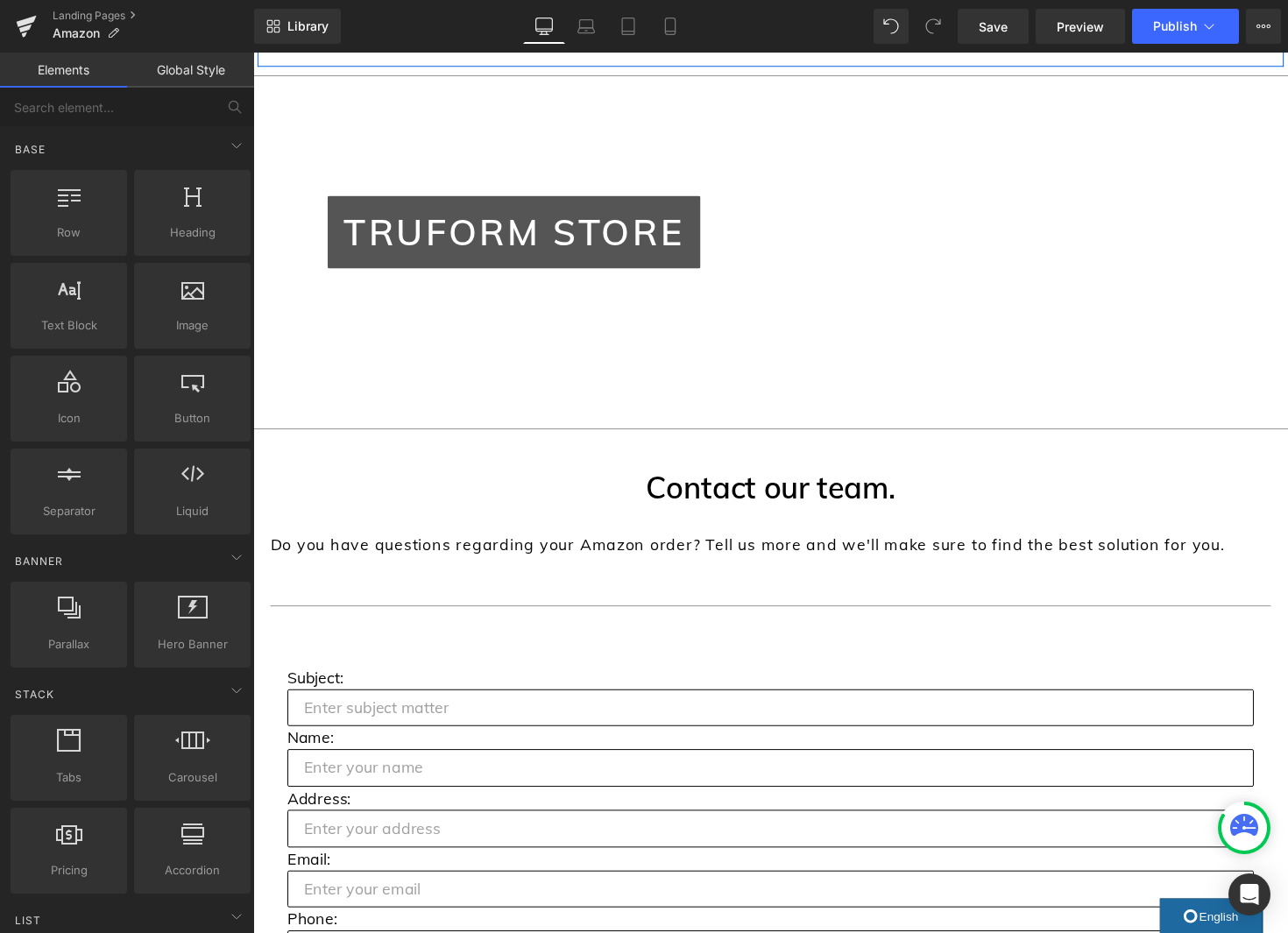
scroll to position [414, 0]
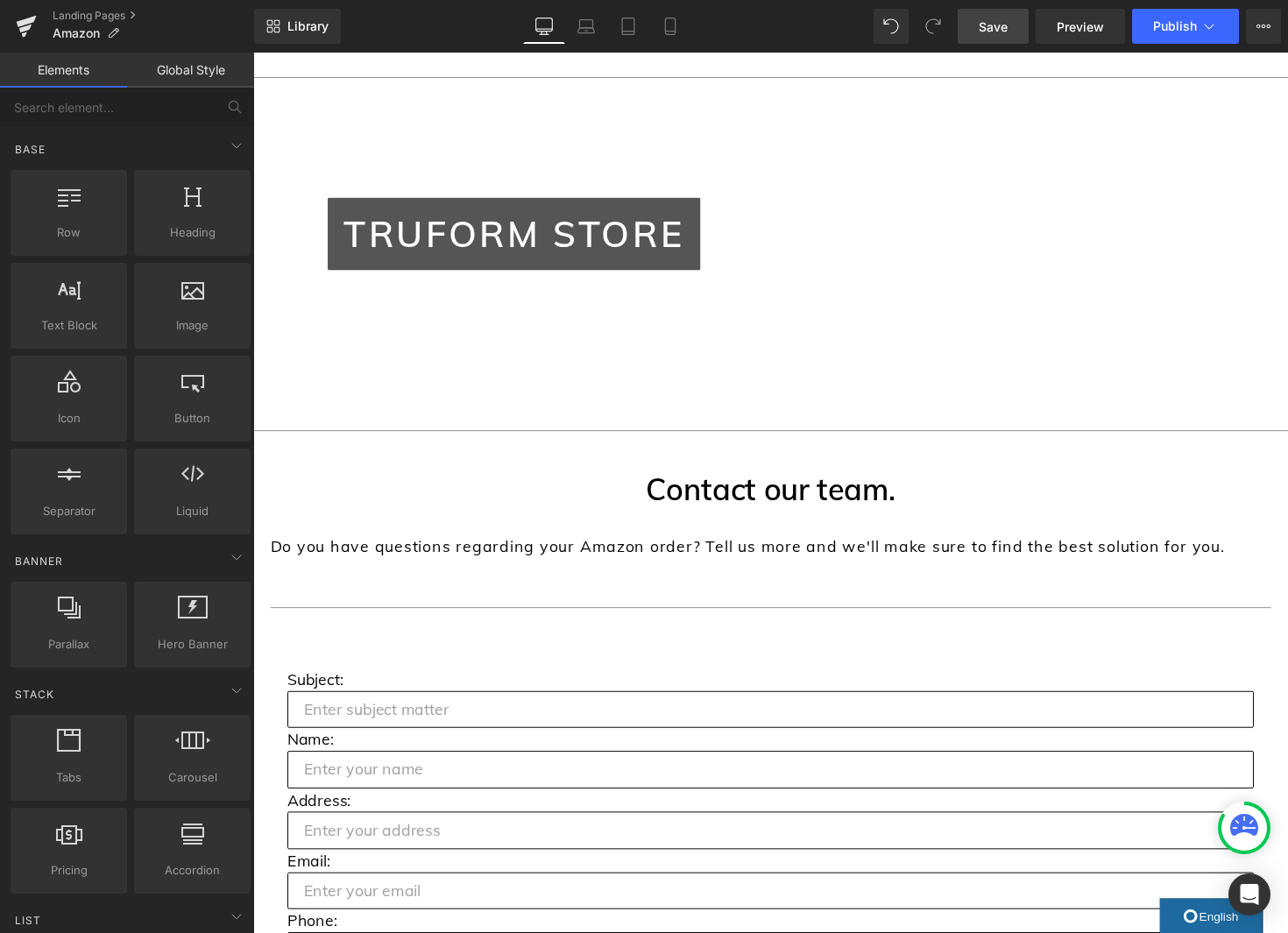
click at [999, 27] on span "Save" at bounding box center [993, 27] width 29 height 19
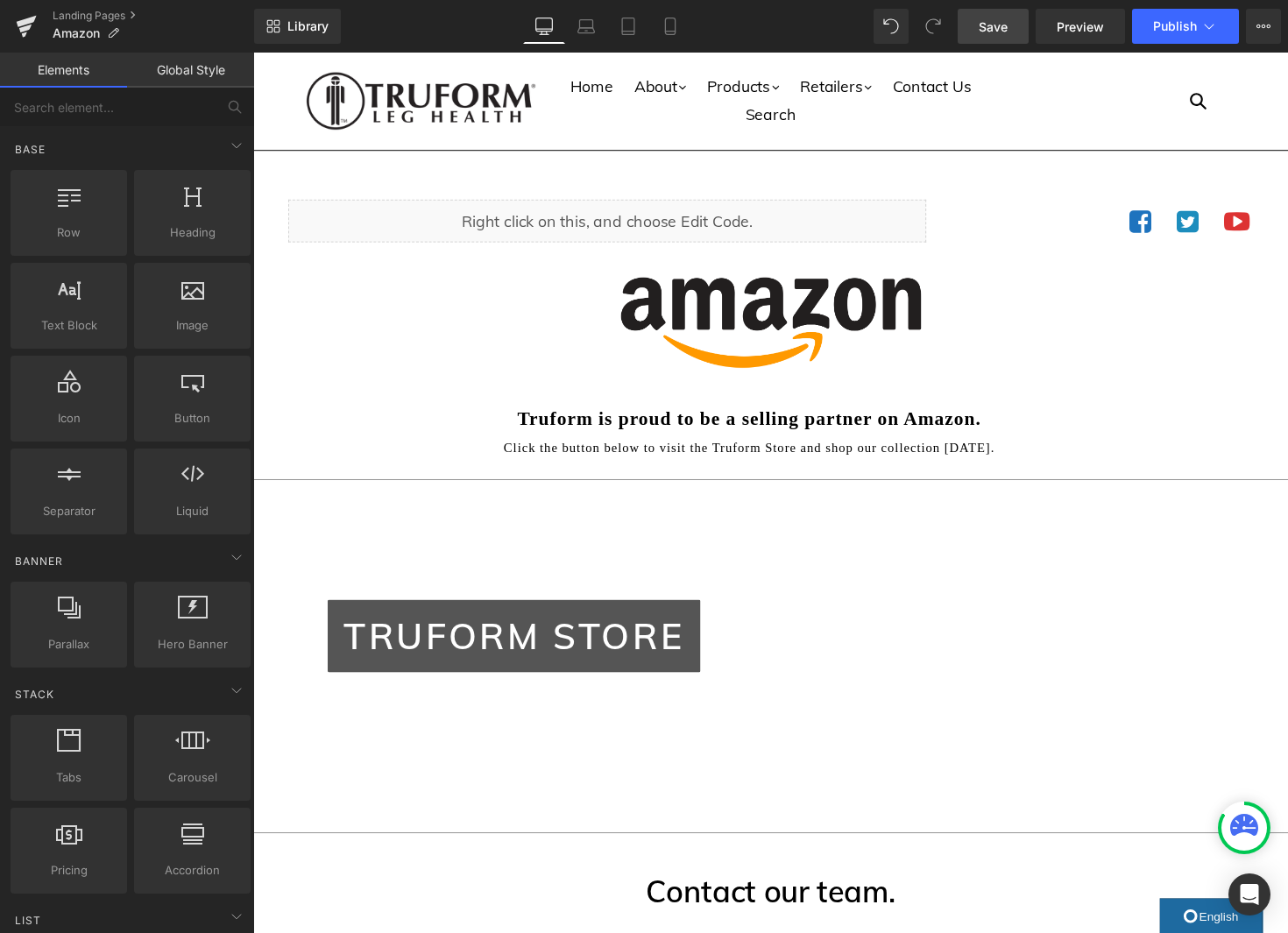
scroll to position [0, 0]
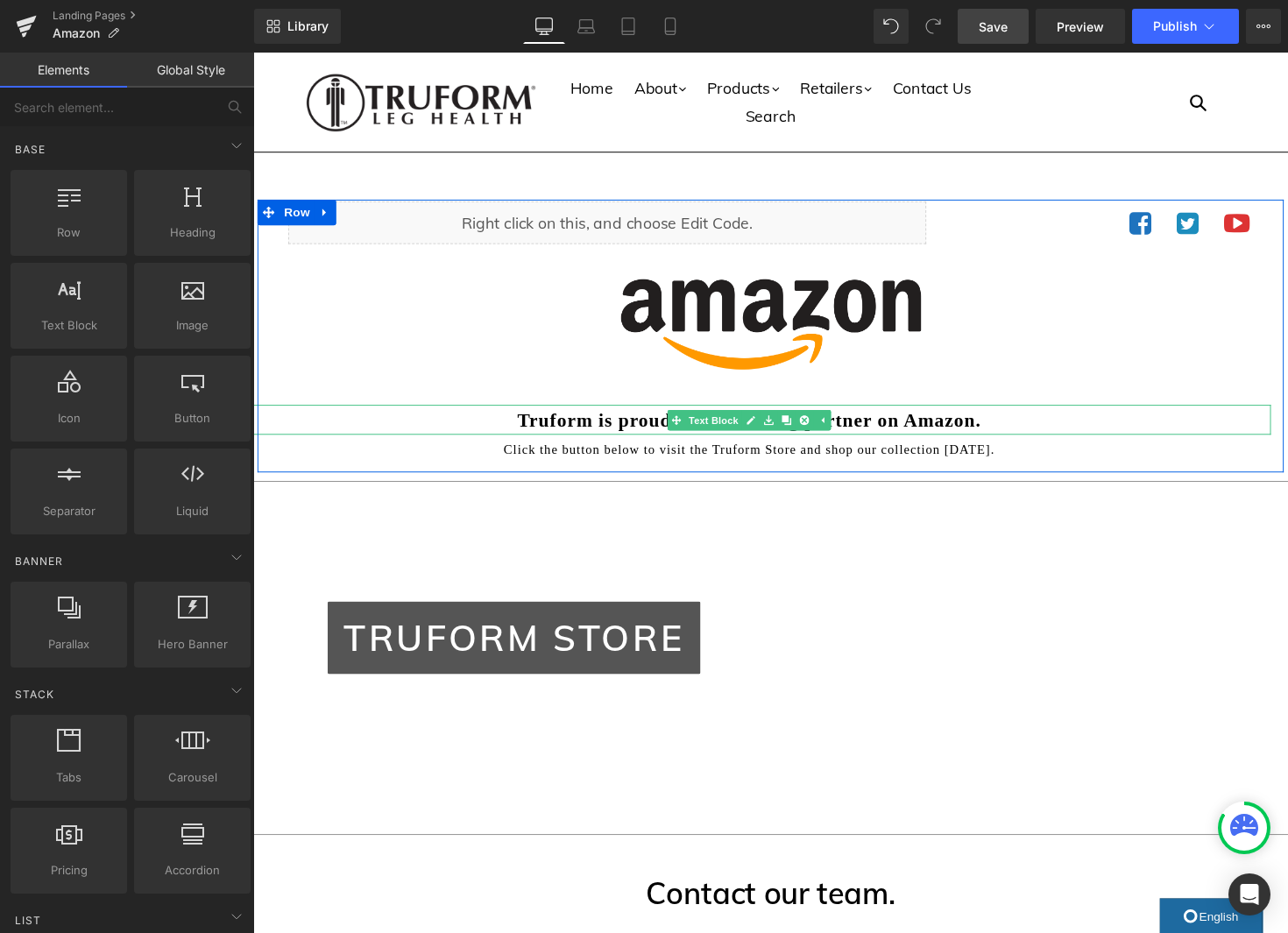
click at [882, 428] on p "Truform is proud to be a selling partner on Amazon." at bounding box center [762, 428] width 1069 height 31
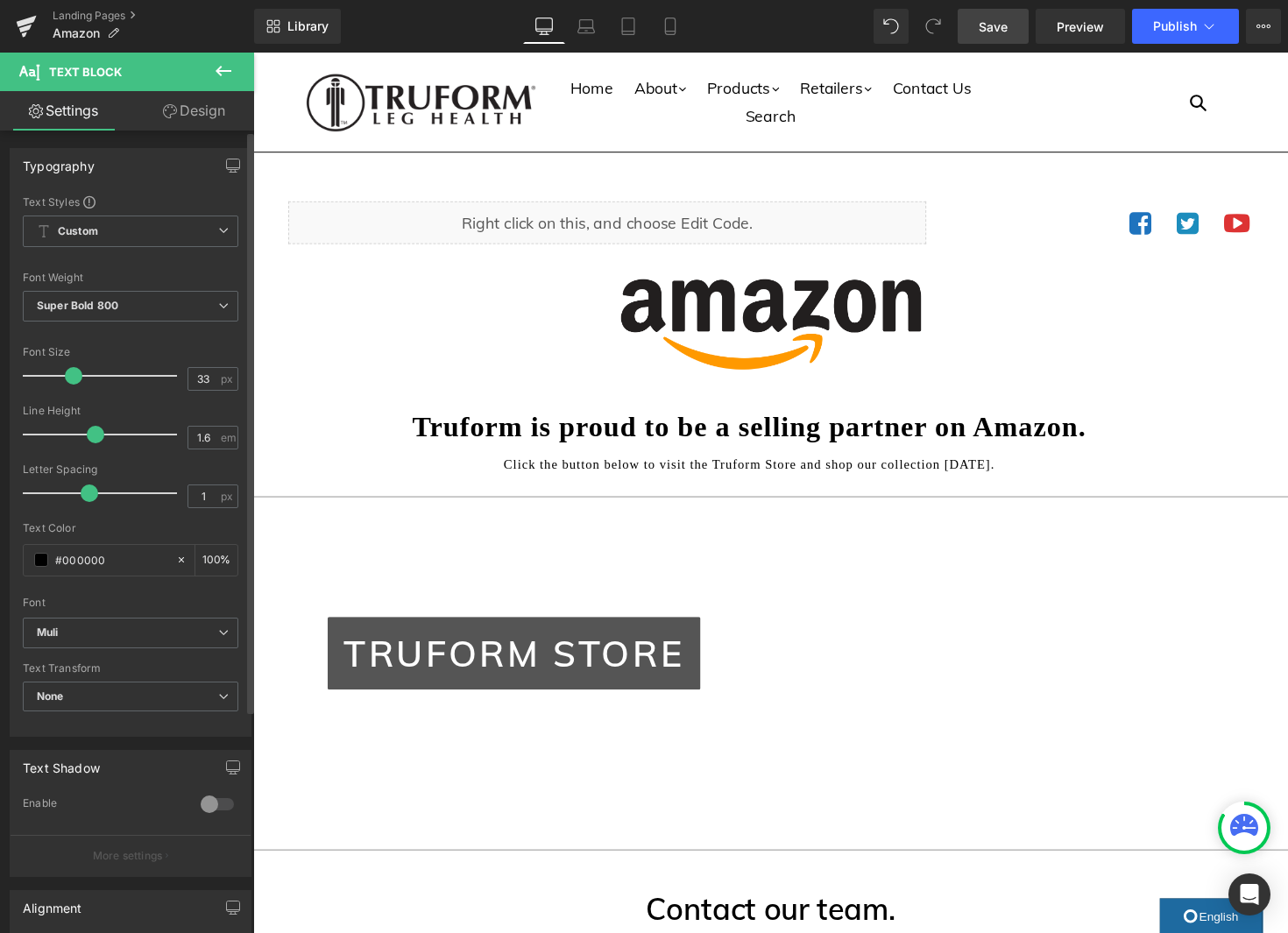
drag, startPoint x: 62, startPoint y: 380, endPoint x: 76, endPoint y: 382, distance: 14.1
click at [76, 382] on span at bounding box center [74, 376] width 18 height 18
click at [141, 317] on span "Super Bold 800" at bounding box center [130, 305] width 215 height 31
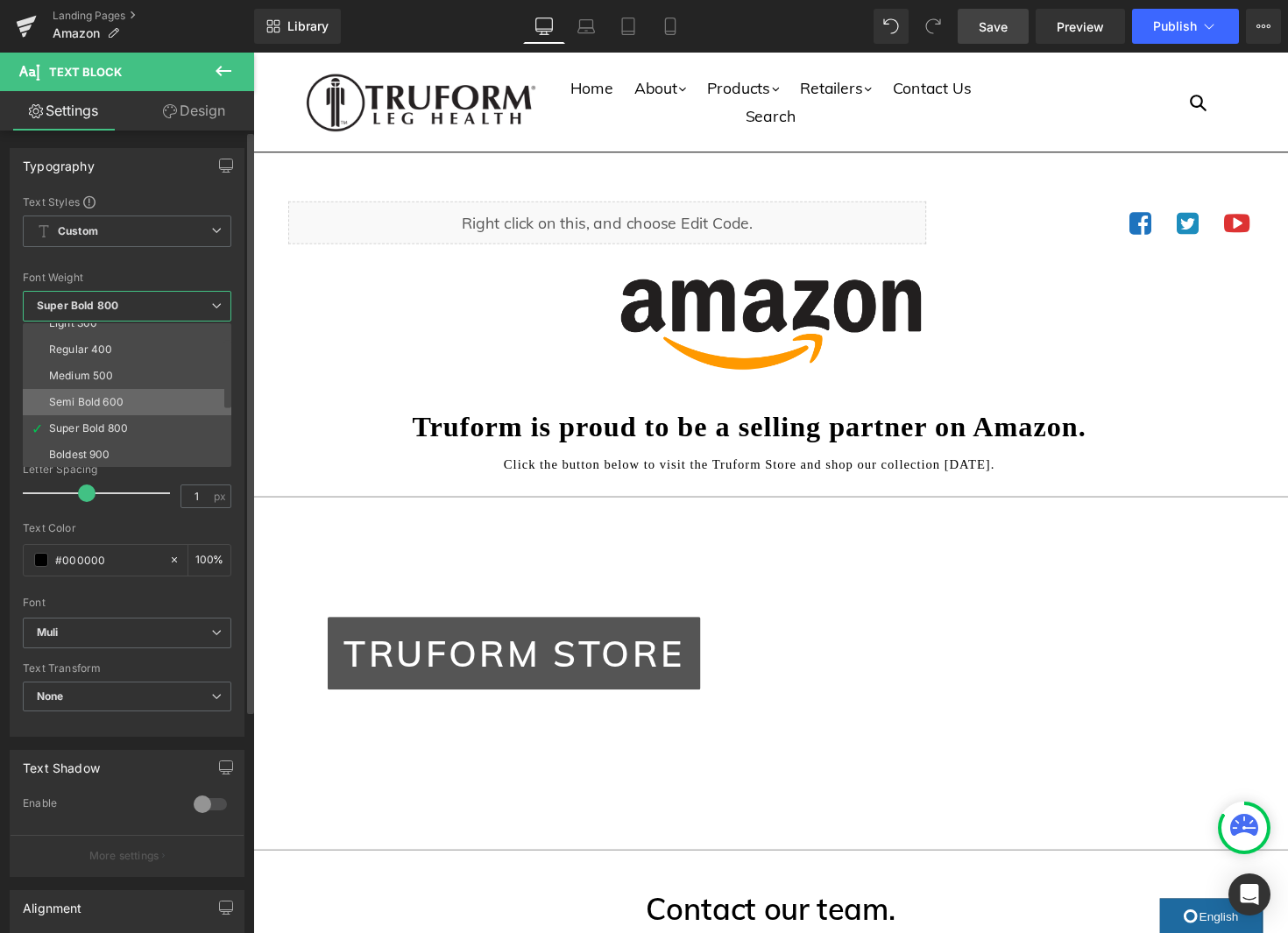
scroll to position [68, 0]
click at [111, 399] on div "Semi Bold 600" at bounding box center [86, 399] width 74 height 12
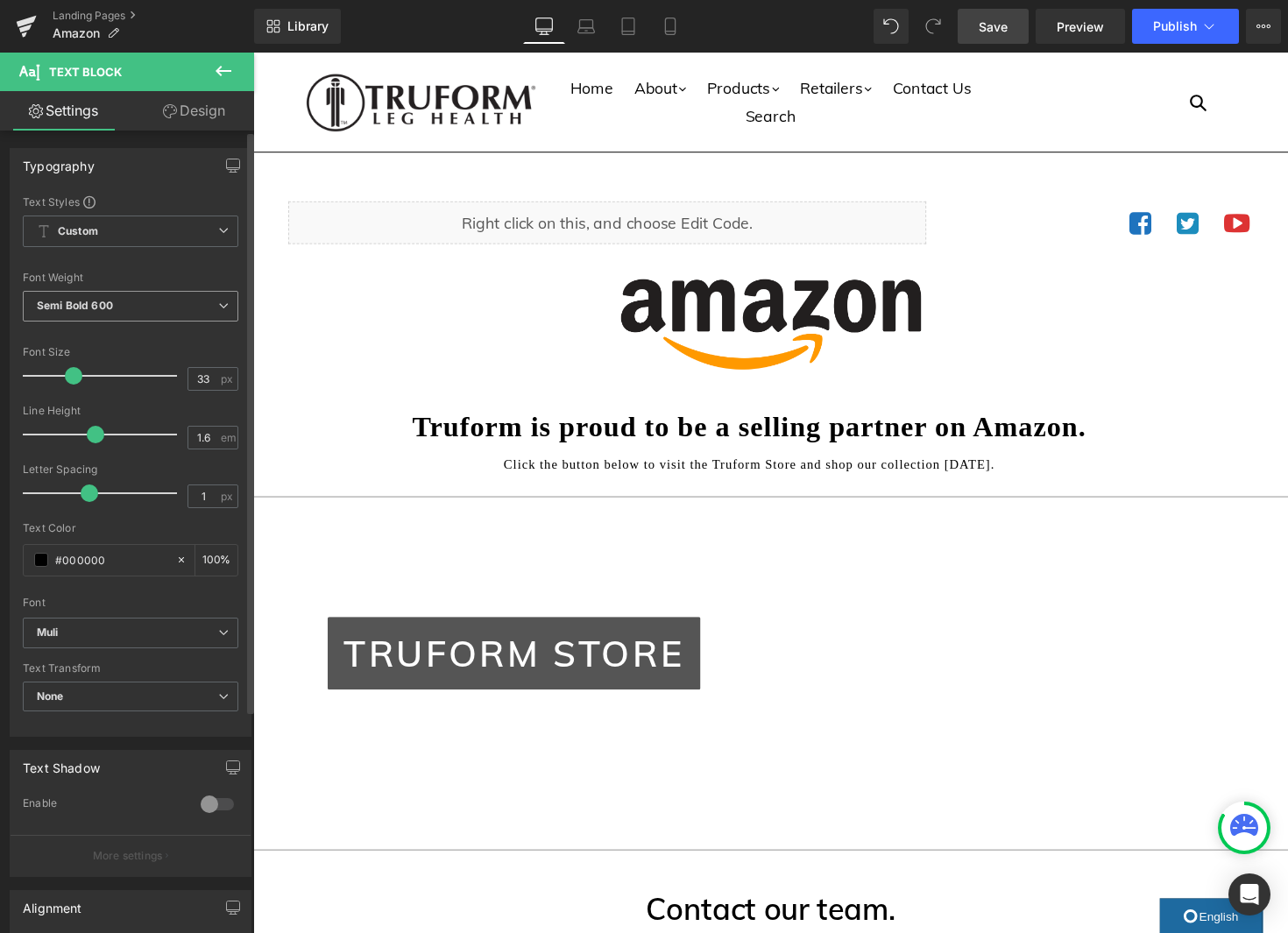
drag, startPoint x: 151, startPoint y: 306, endPoint x: 143, endPoint y: 314, distance: 11.3
click at [151, 306] on span "Semi Bold 600" at bounding box center [130, 305] width 215 height 31
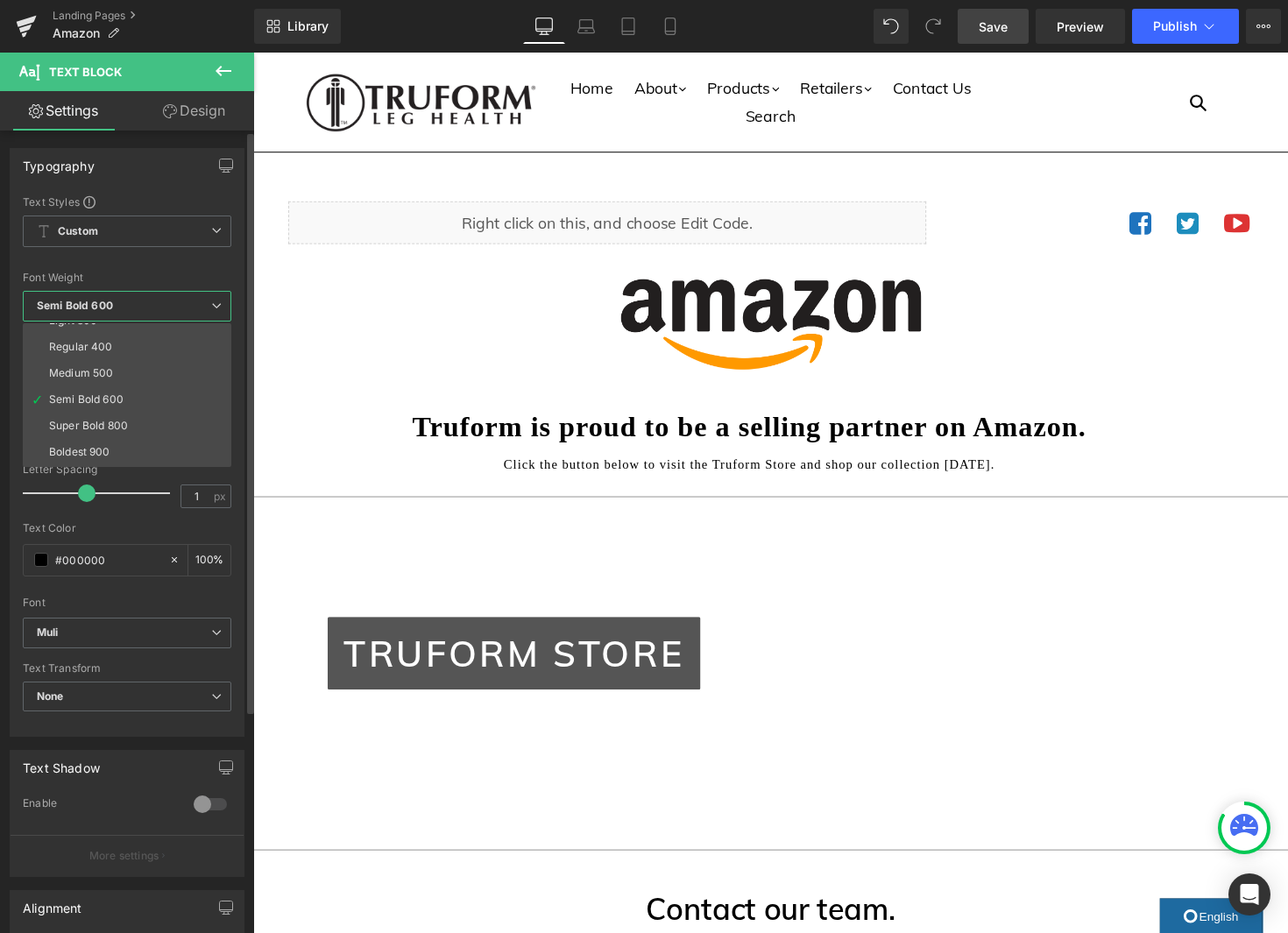
click at [108, 379] on li "Medium 500" at bounding box center [130, 373] width 216 height 27
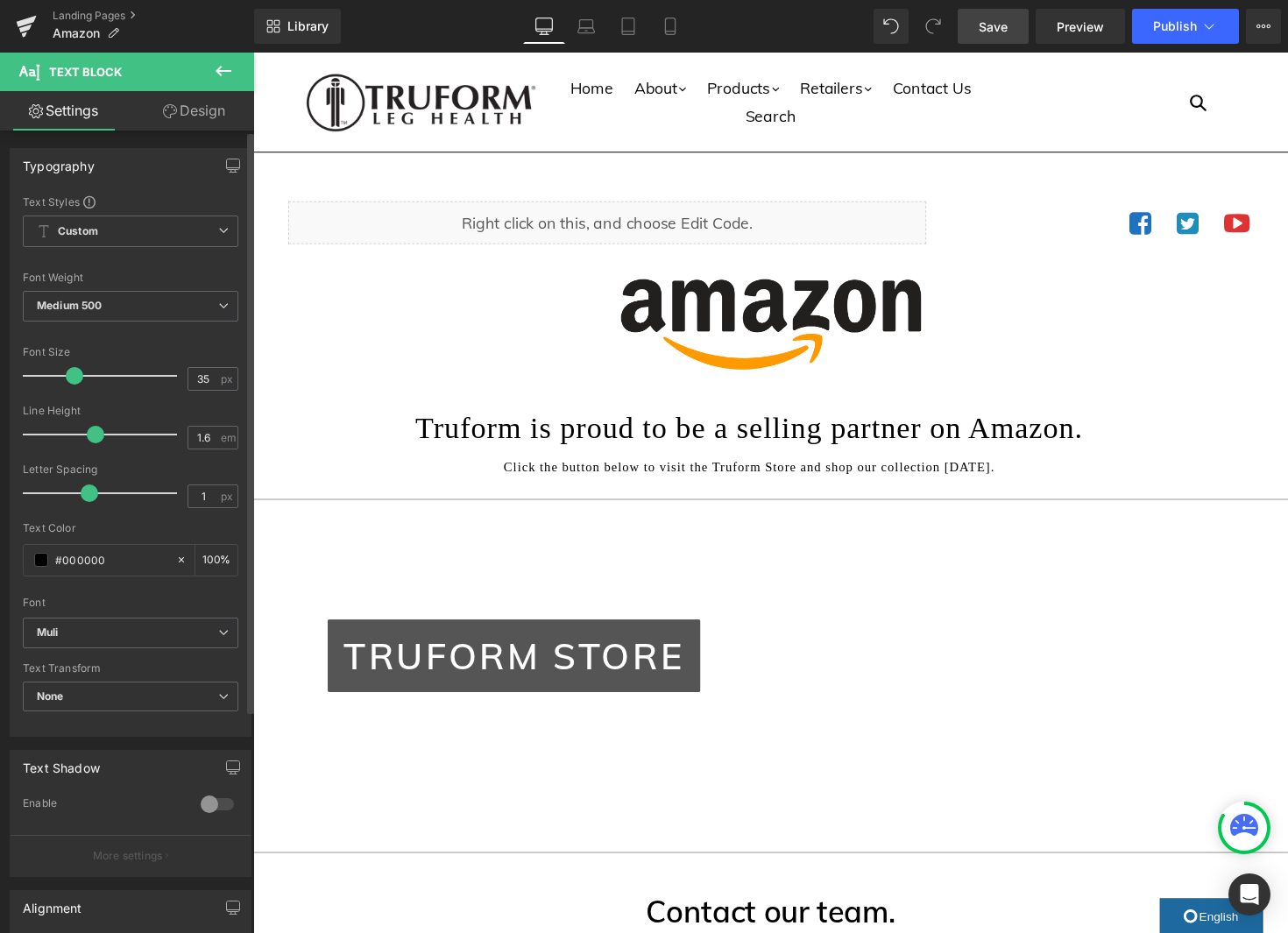
type input "34"
click at [76, 379] on span at bounding box center [75, 376] width 18 height 18
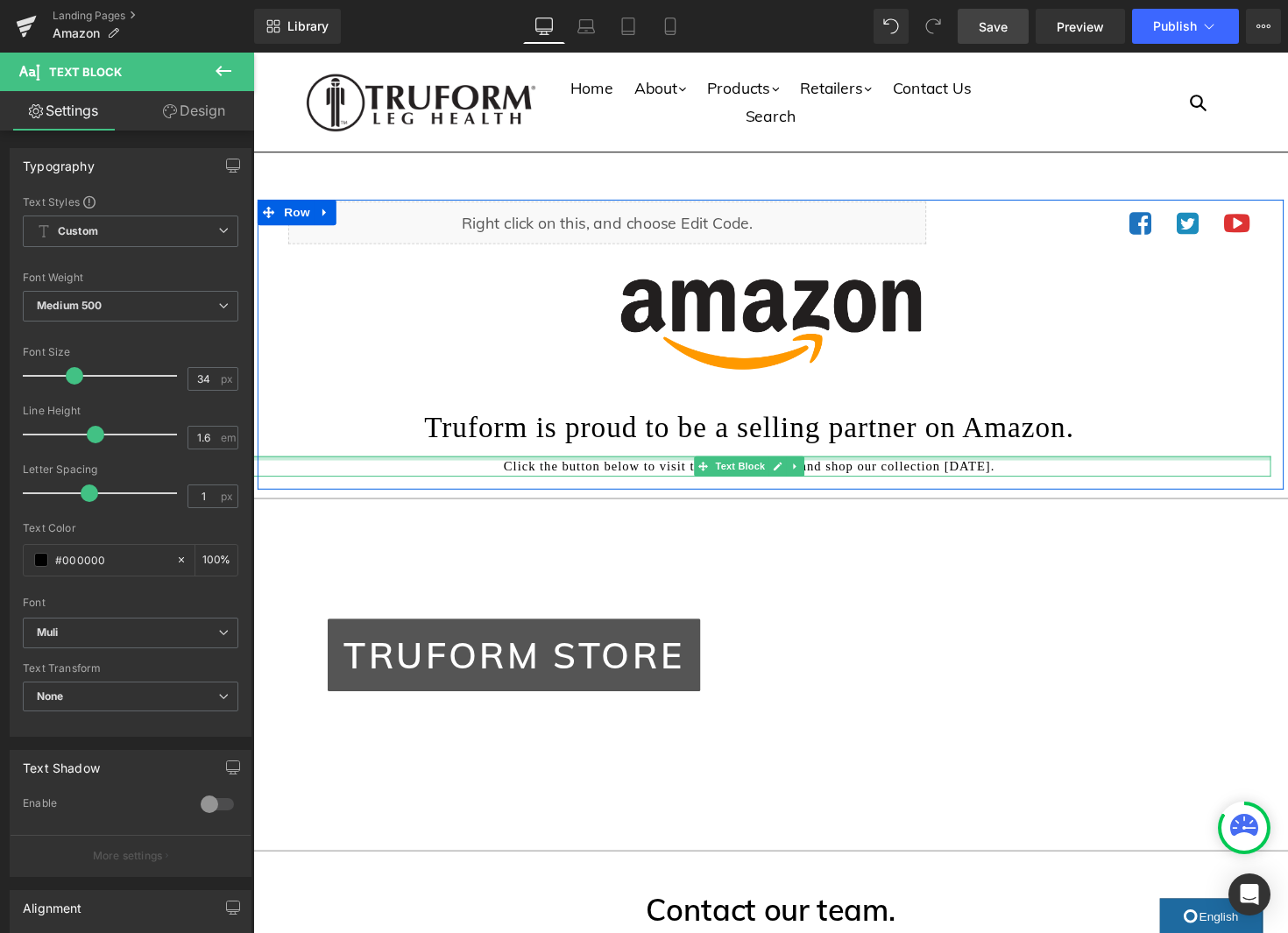
click at [623, 471] on p "Click the button below to visit the Truform Store and shop our collection [DATE…" at bounding box center [762, 476] width 1069 height 21
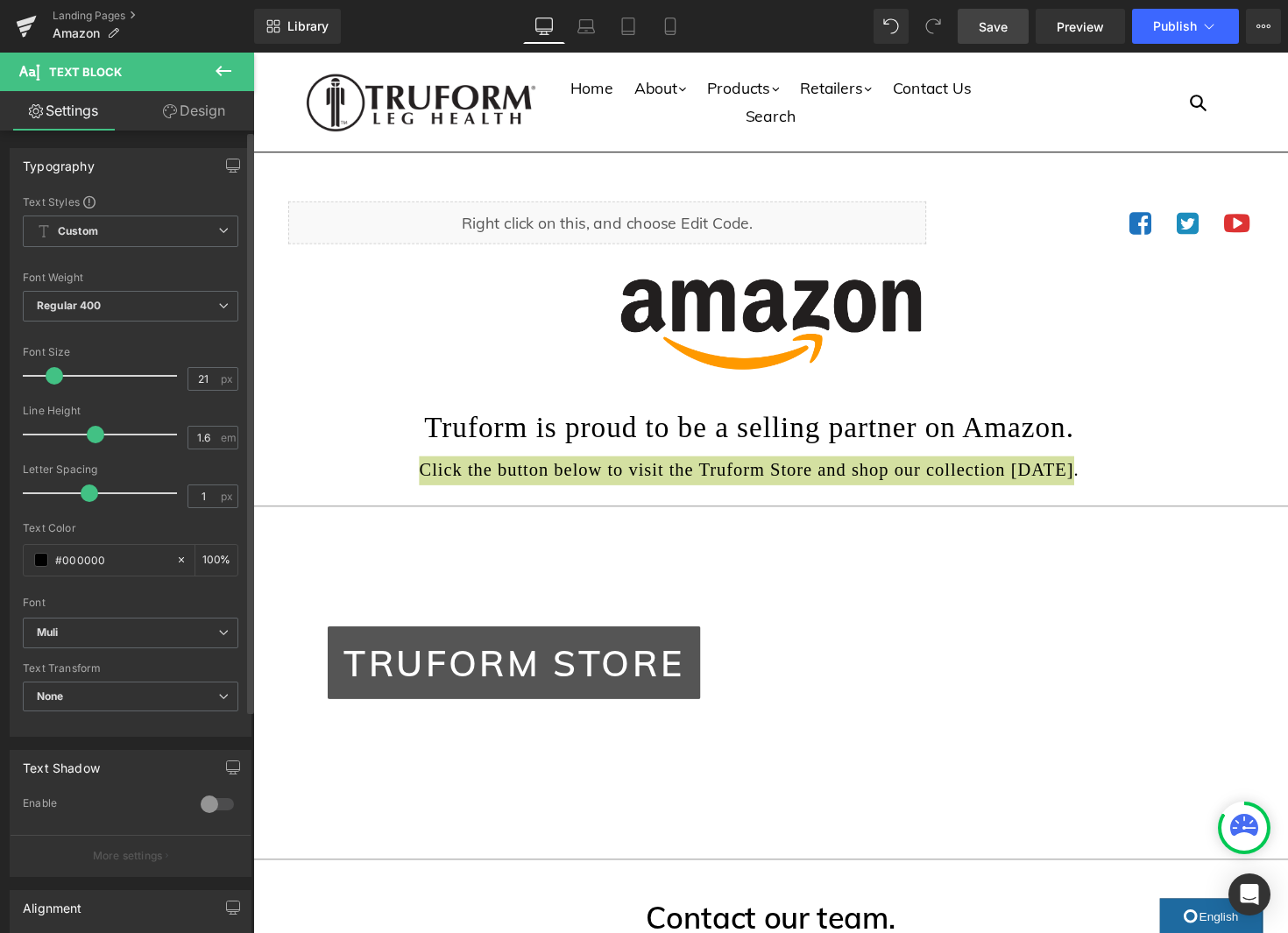
click at [54, 374] on span at bounding box center [54, 376] width 18 height 18
click at [129, 310] on span "Regular 400" at bounding box center [130, 305] width 215 height 31
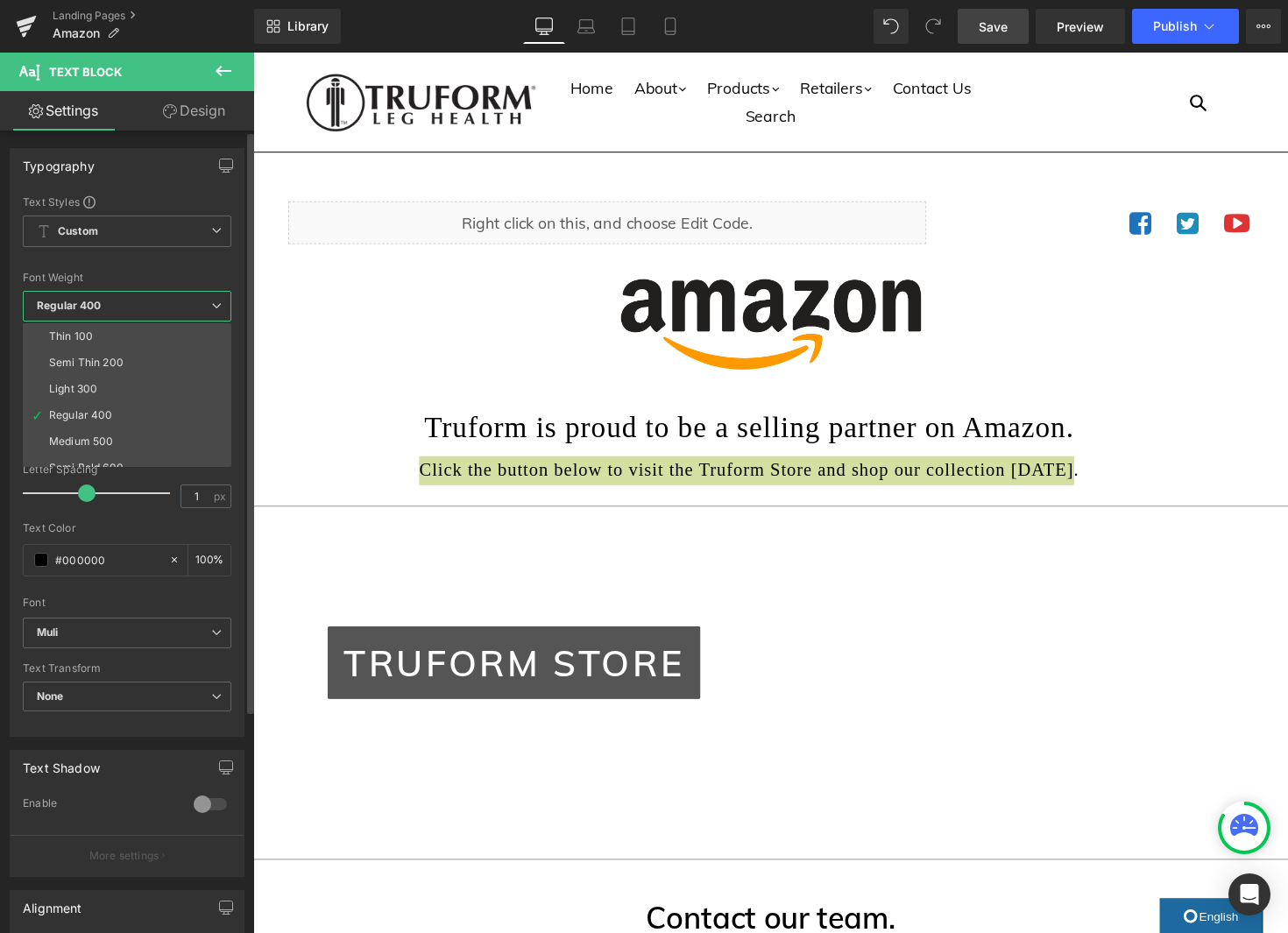
click at [95, 383] on div "Light 300" at bounding box center [73, 389] width 48 height 12
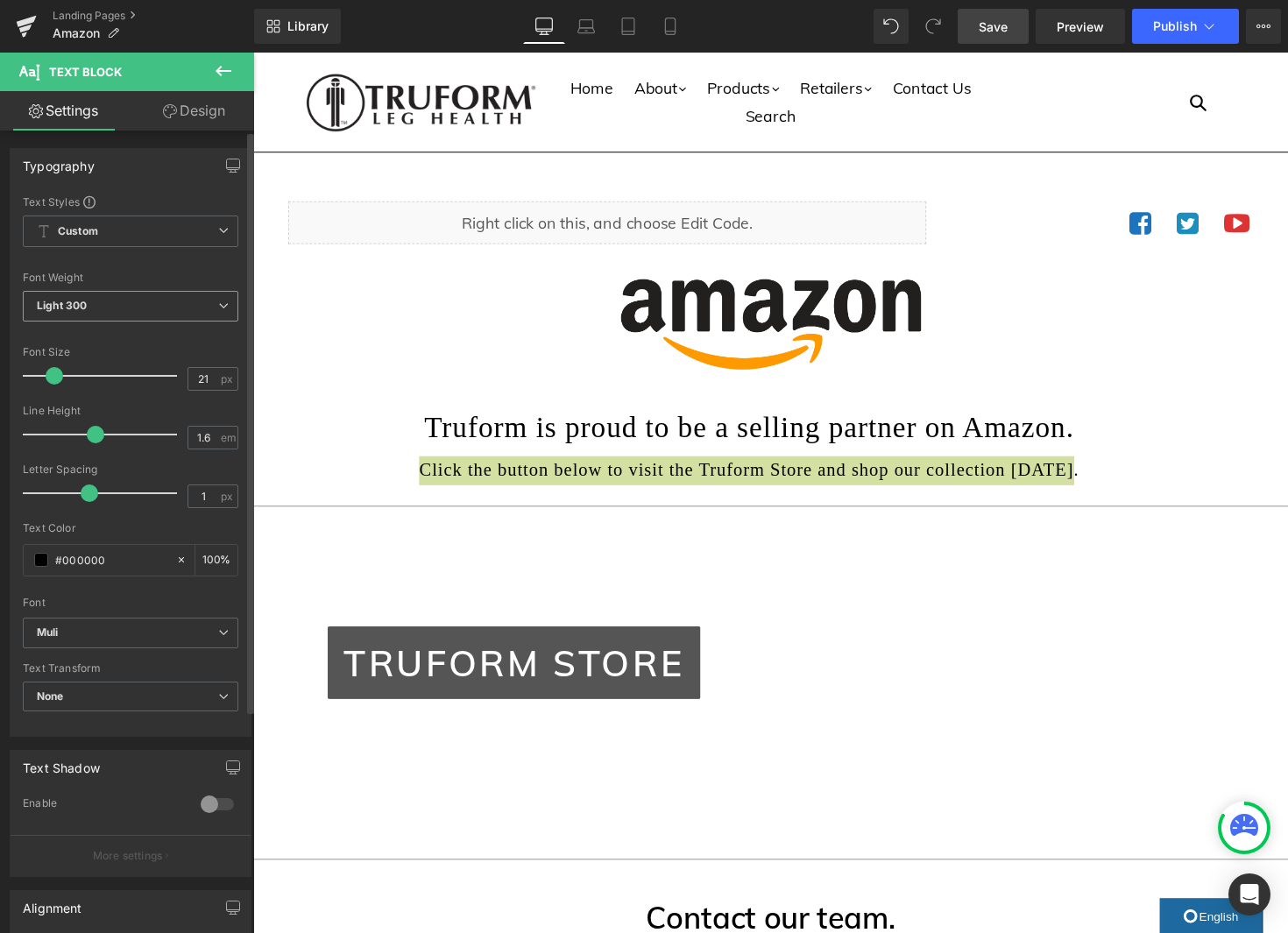
click at [119, 308] on span "Light 300" at bounding box center [130, 305] width 215 height 31
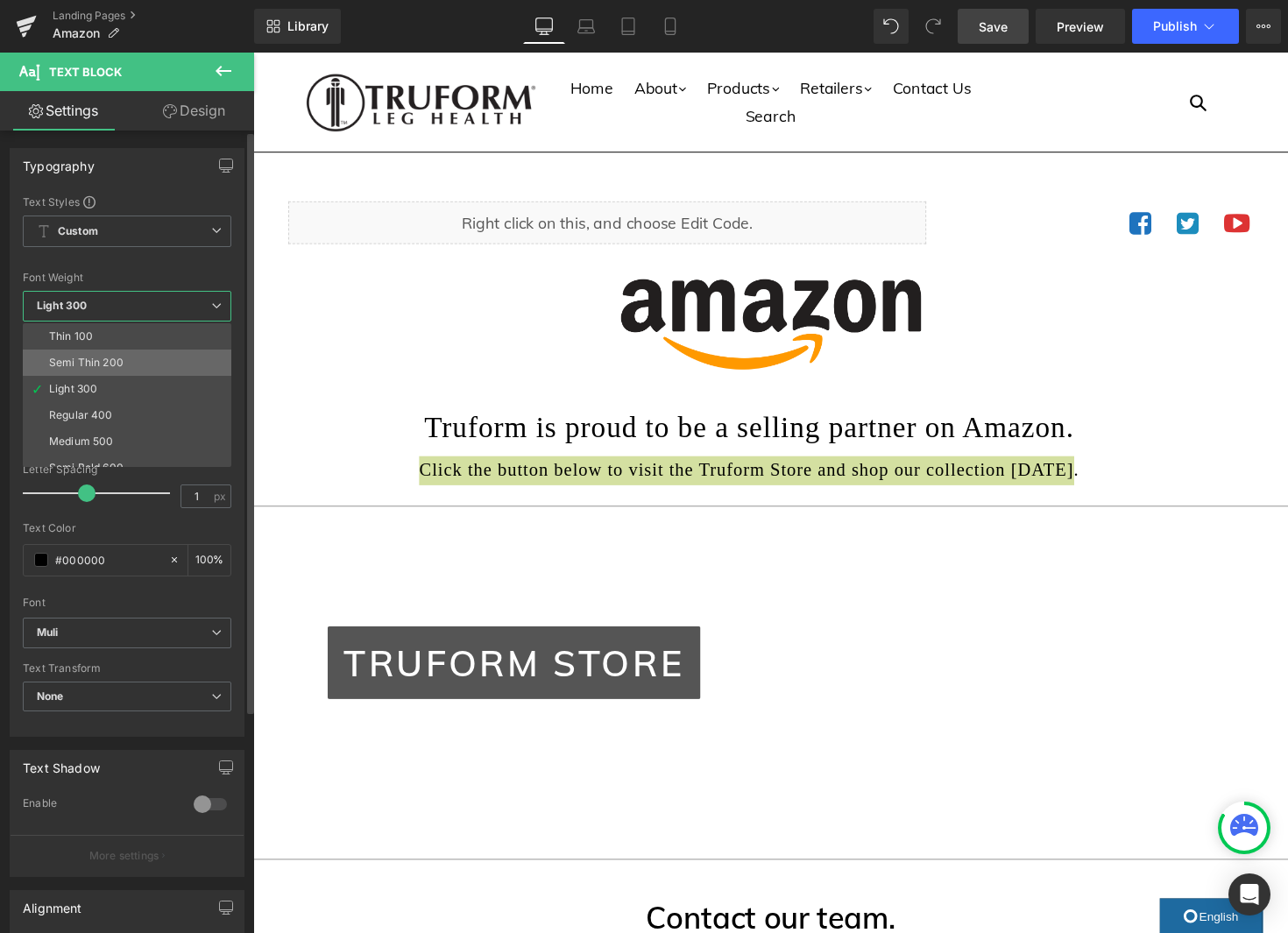
click at [95, 361] on div "Semi Thin 200" at bounding box center [86, 362] width 74 height 12
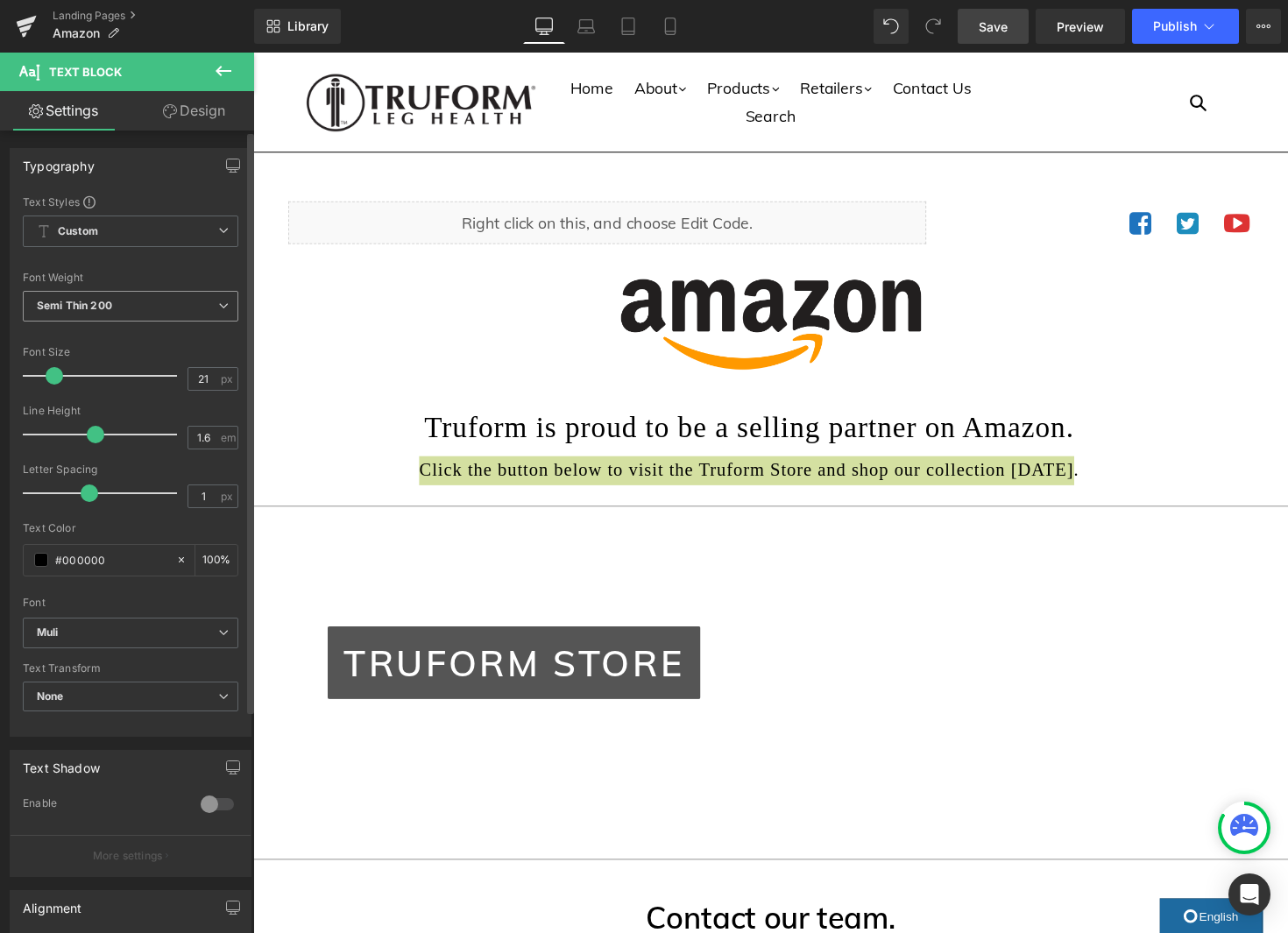
drag, startPoint x: 118, startPoint y: 307, endPoint x: 110, endPoint y: 314, distance: 10.6
click at [118, 308] on span "Semi Thin 200" at bounding box center [130, 305] width 215 height 31
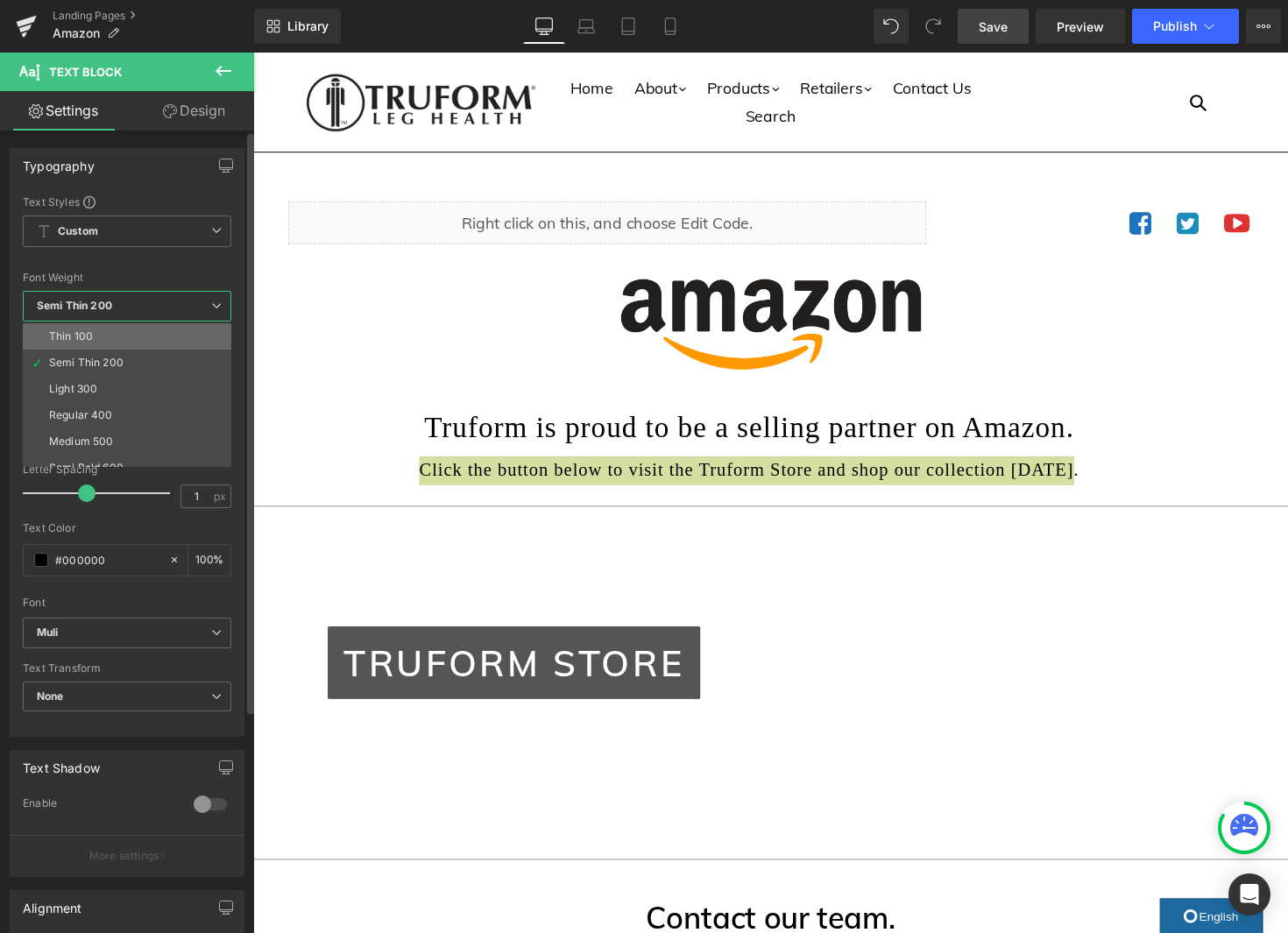
click at [94, 331] on li "Thin 100" at bounding box center [130, 336] width 216 height 27
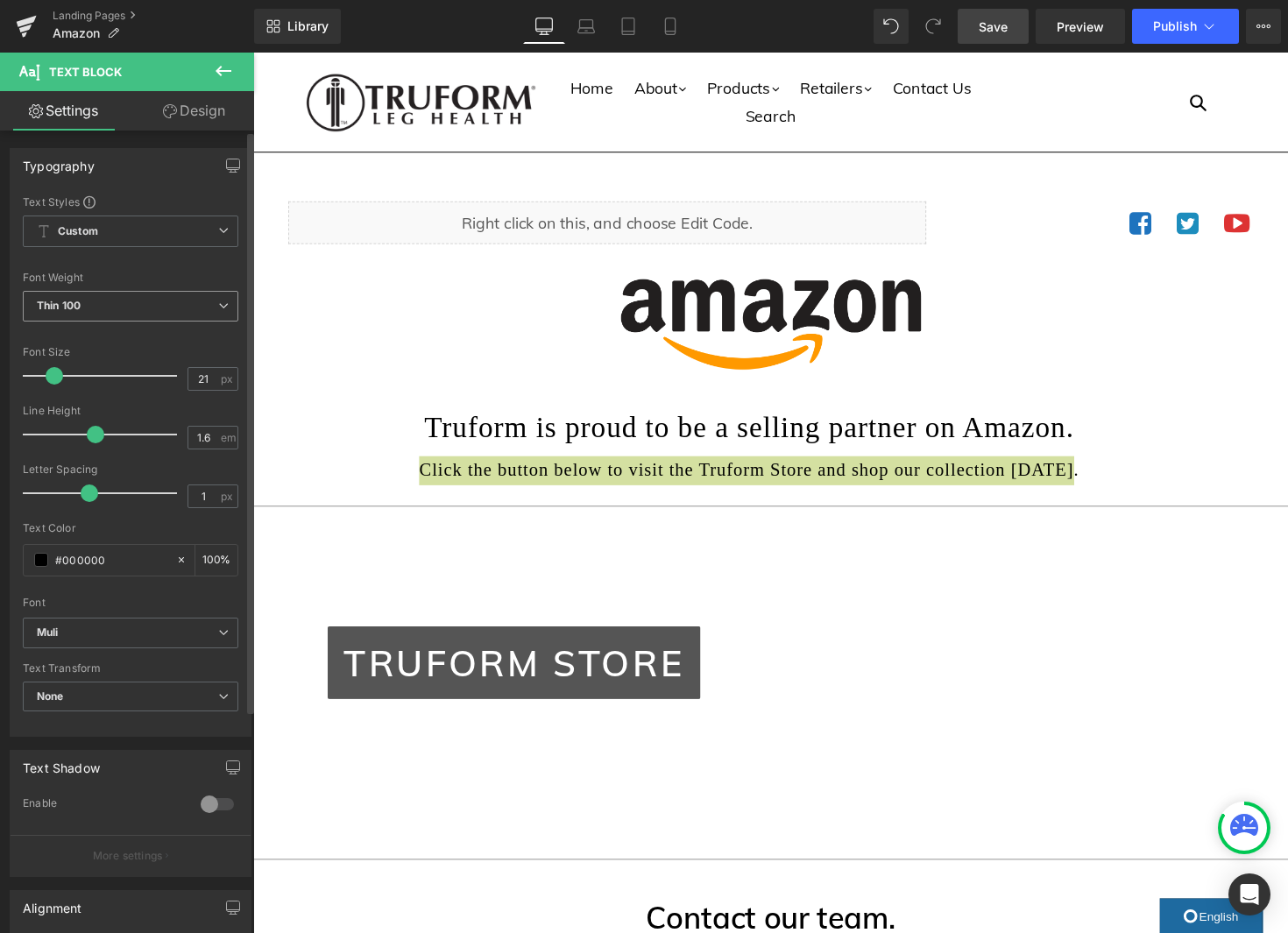
click at [123, 304] on span "Thin 100" at bounding box center [130, 305] width 215 height 31
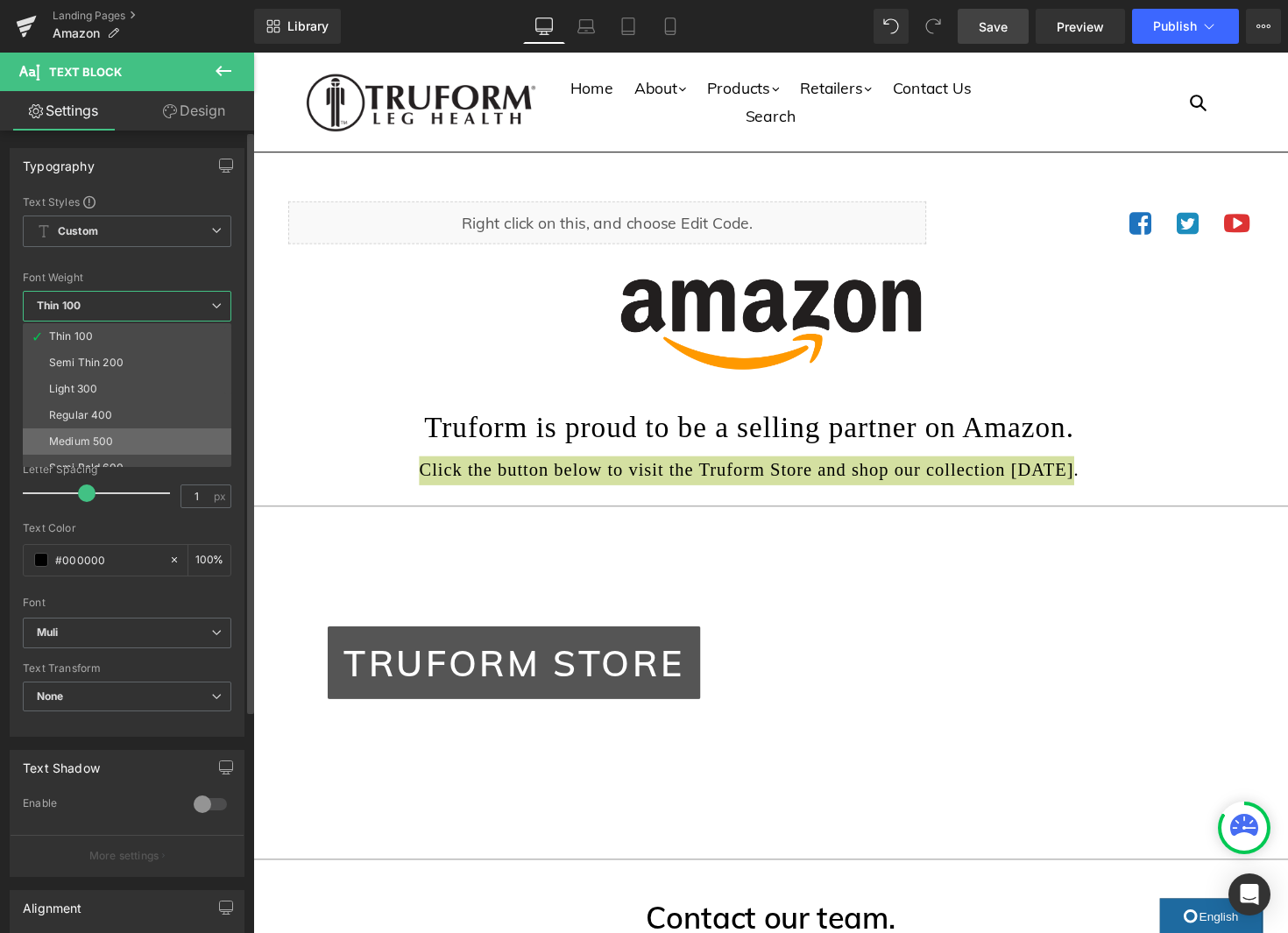
drag, startPoint x: 89, startPoint y: 437, endPoint x: 104, endPoint y: 439, distance: 15.1
click at [89, 437] on div "Medium 500" at bounding box center [81, 441] width 64 height 12
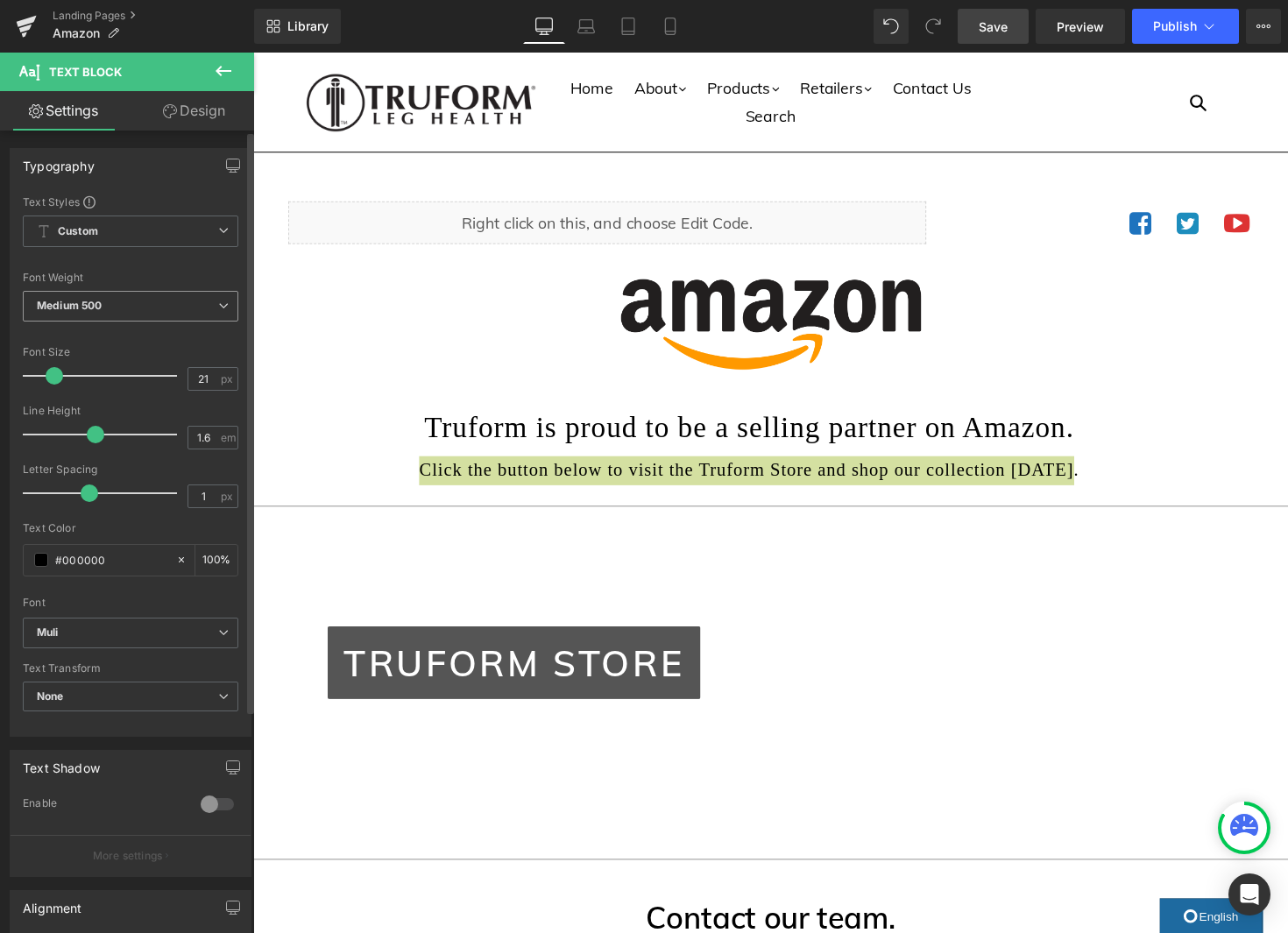
click at [144, 314] on span "Medium 500" at bounding box center [130, 305] width 215 height 31
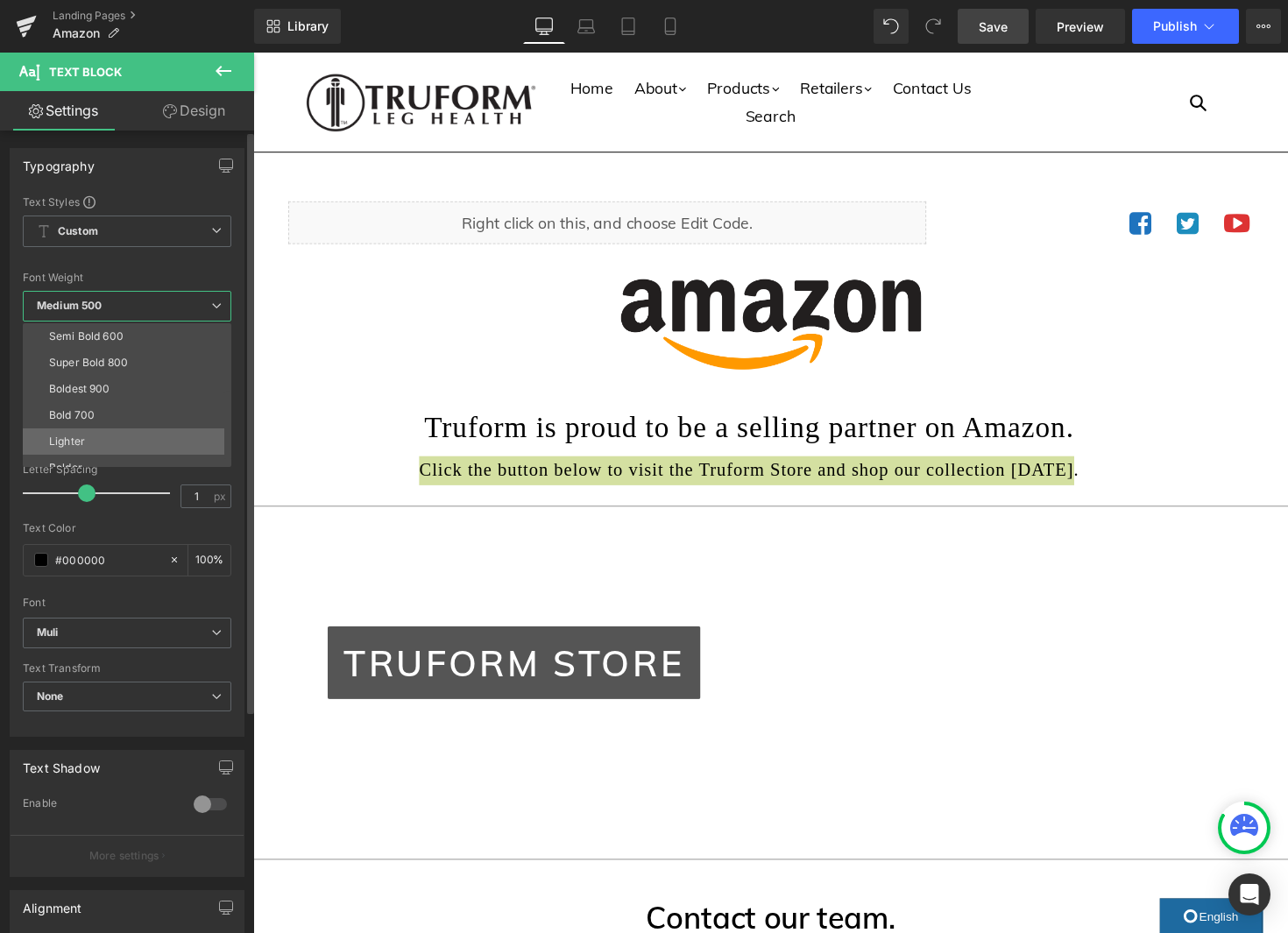
scroll to position [137, 0]
click at [116, 419] on li "Bold 700" at bounding box center [130, 409] width 216 height 27
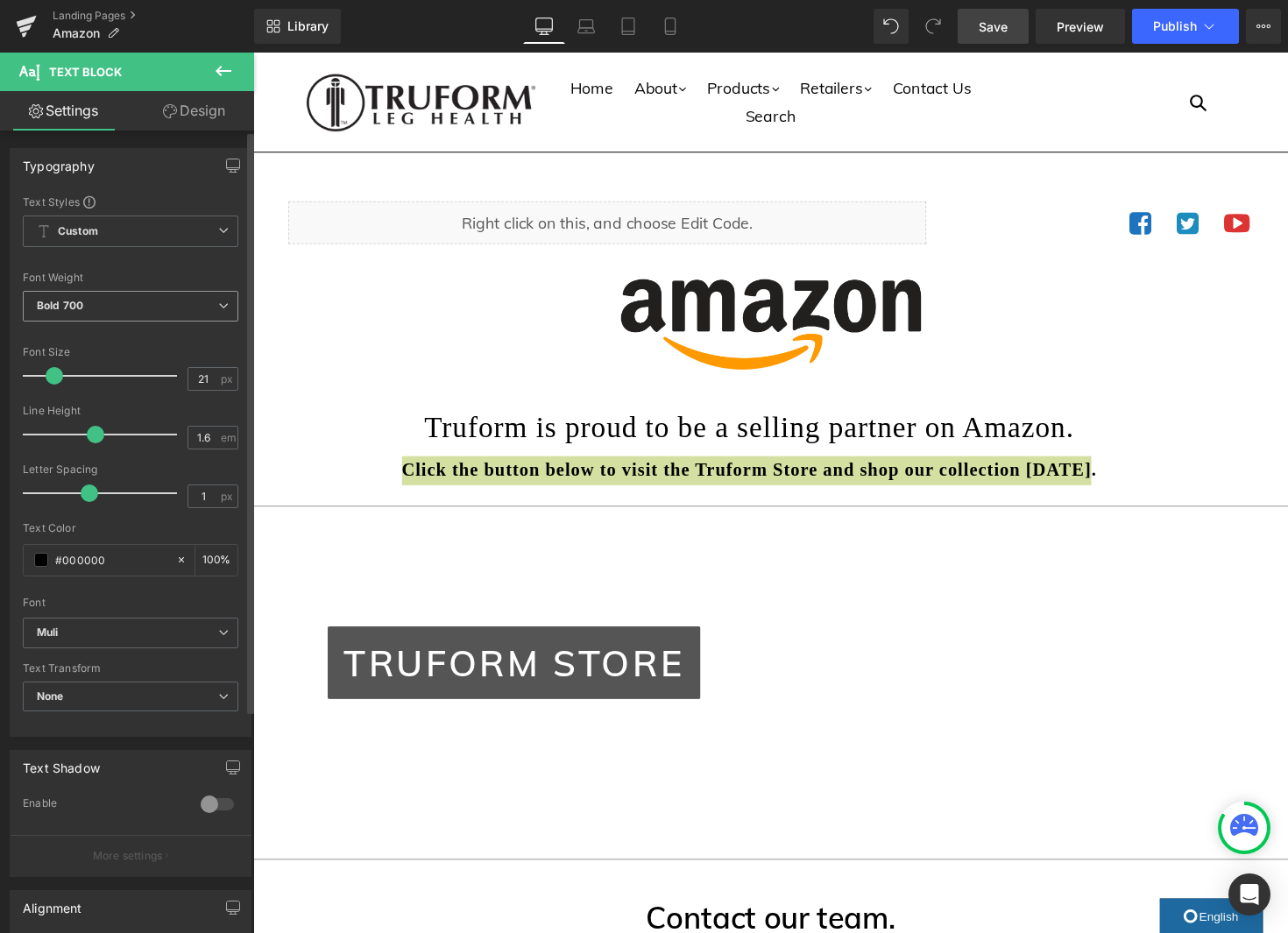
click at [196, 313] on span "Bold 700" at bounding box center [130, 305] width 215 height 31
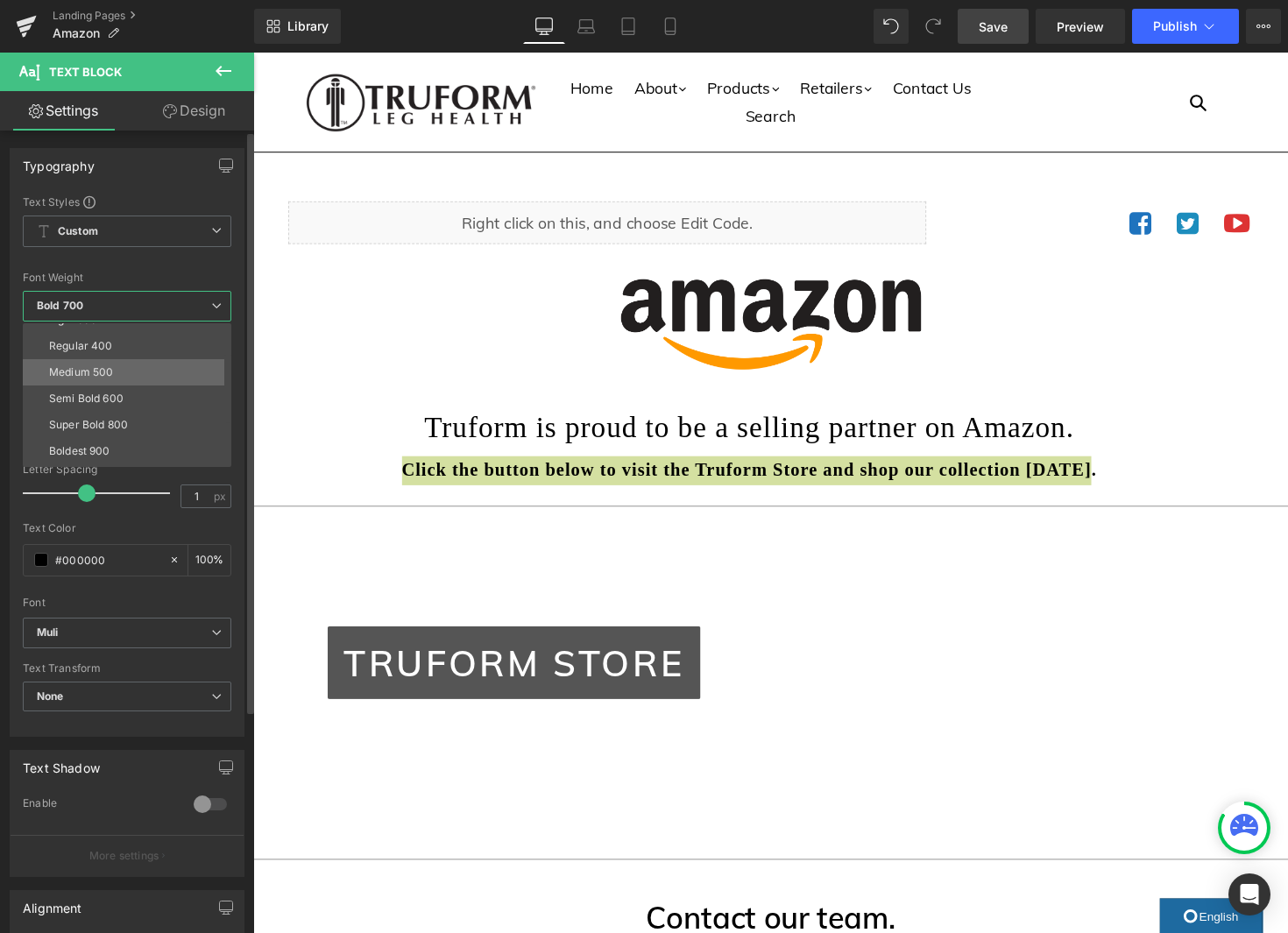
scroll to position [59, 0]
click at [159, 335] on li "Light 300" at bounding box center [130, 329] width 216 height 27
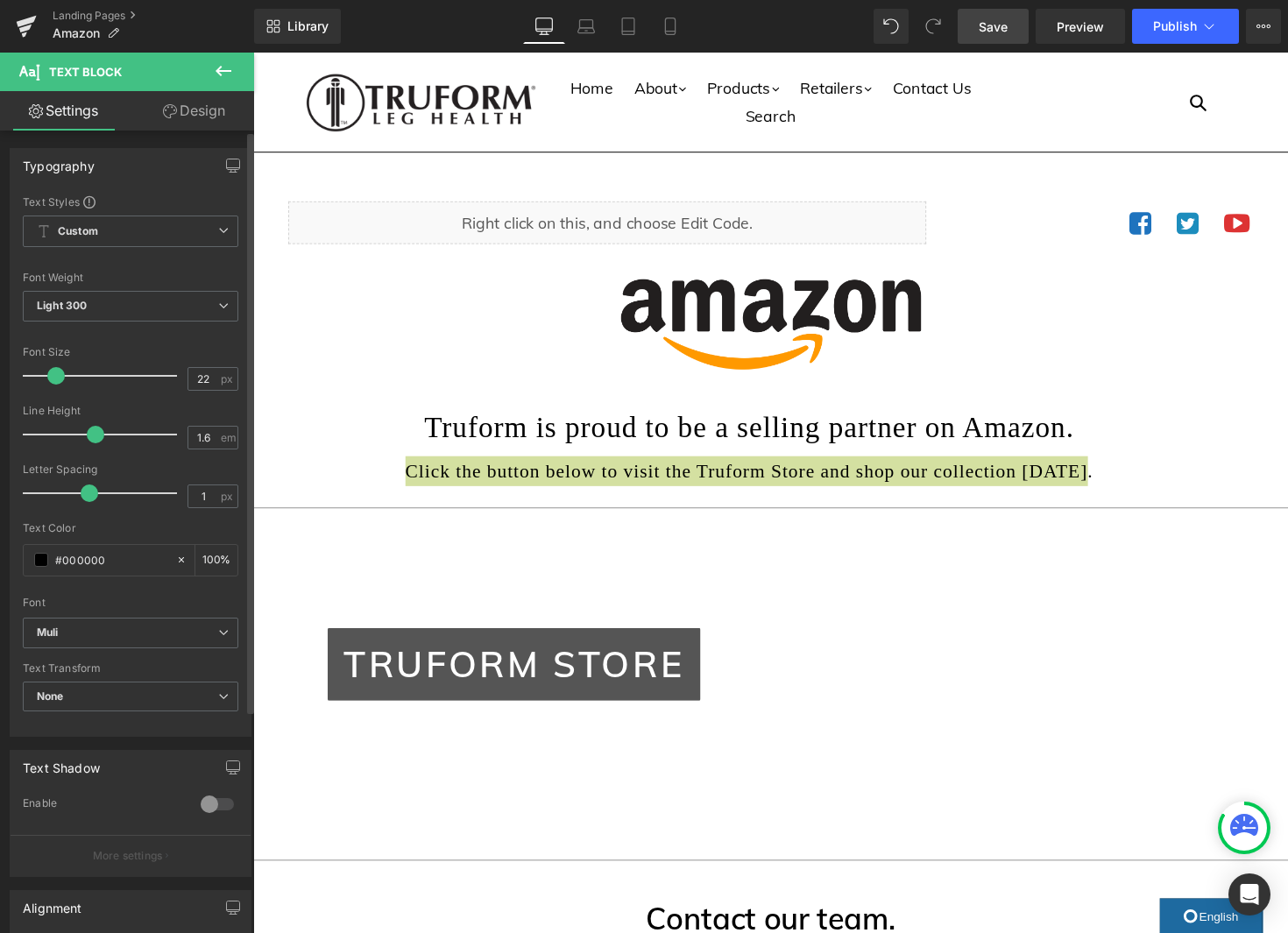
type input "21"
click at [55, 372] on span at bounding box center [54, 376] width 18 height 18
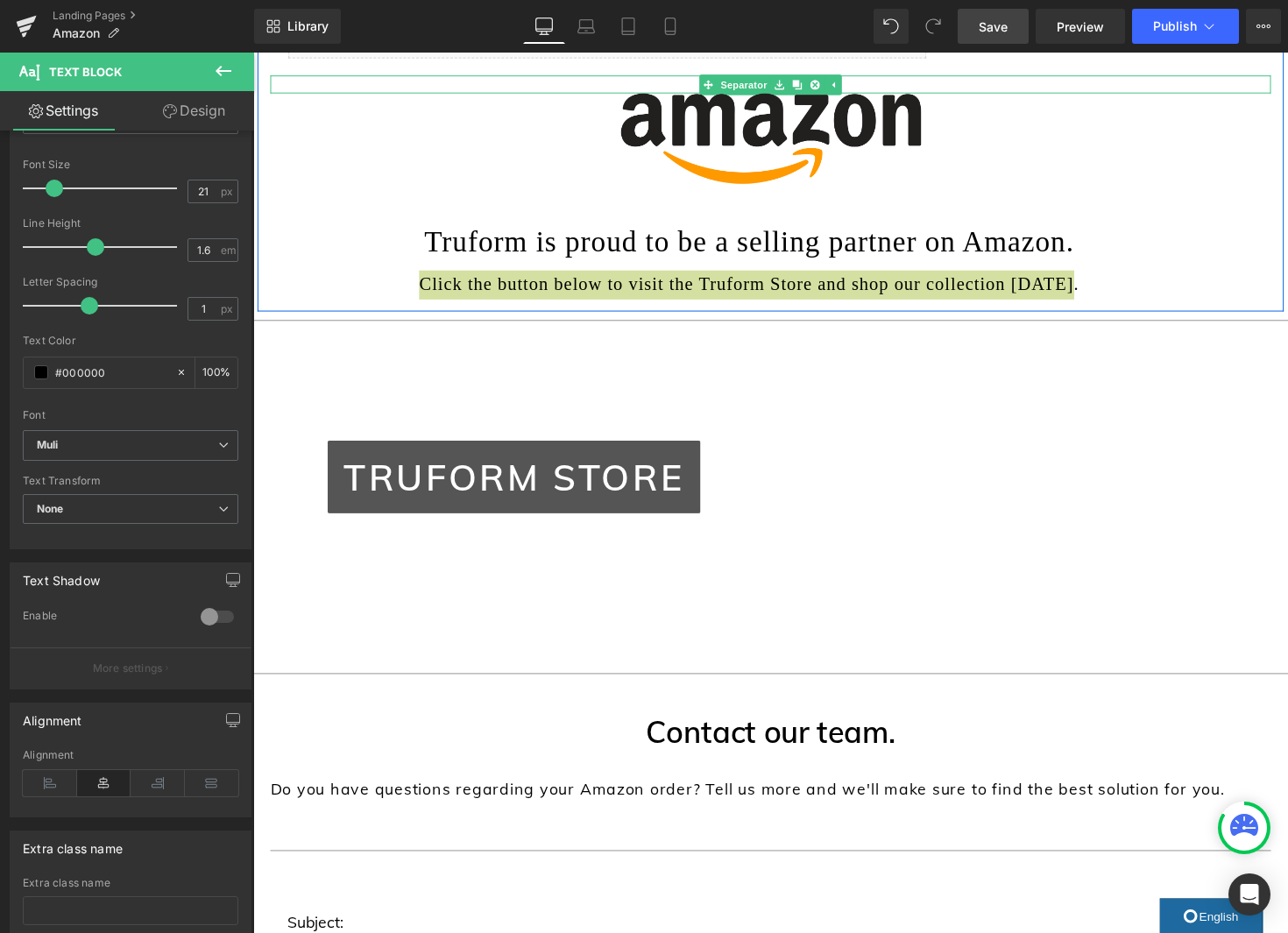
scroll to position [229, 0]
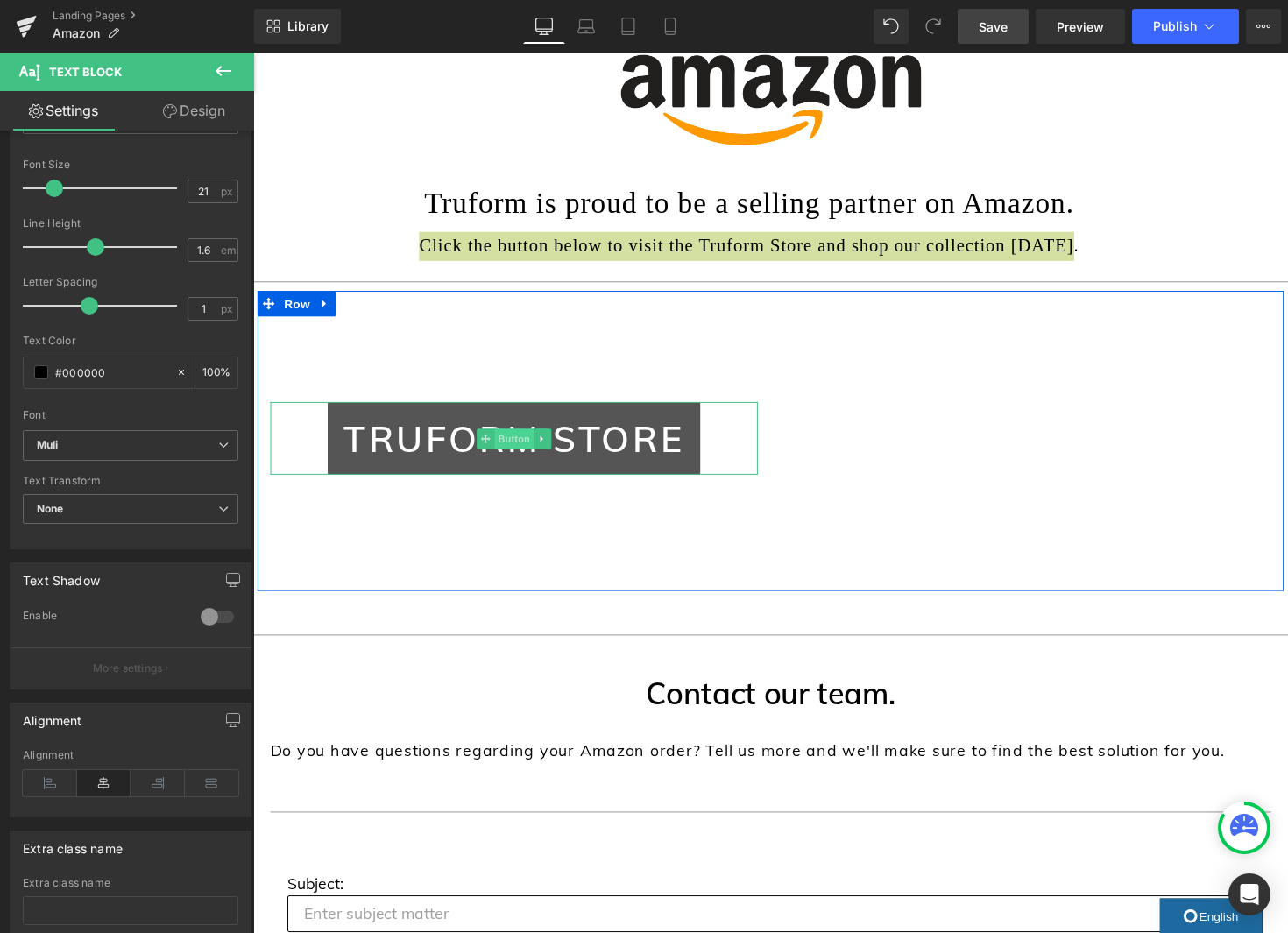
click at [516, 445] on span "Button" at bounding box center [520, 448] width 40 height 21
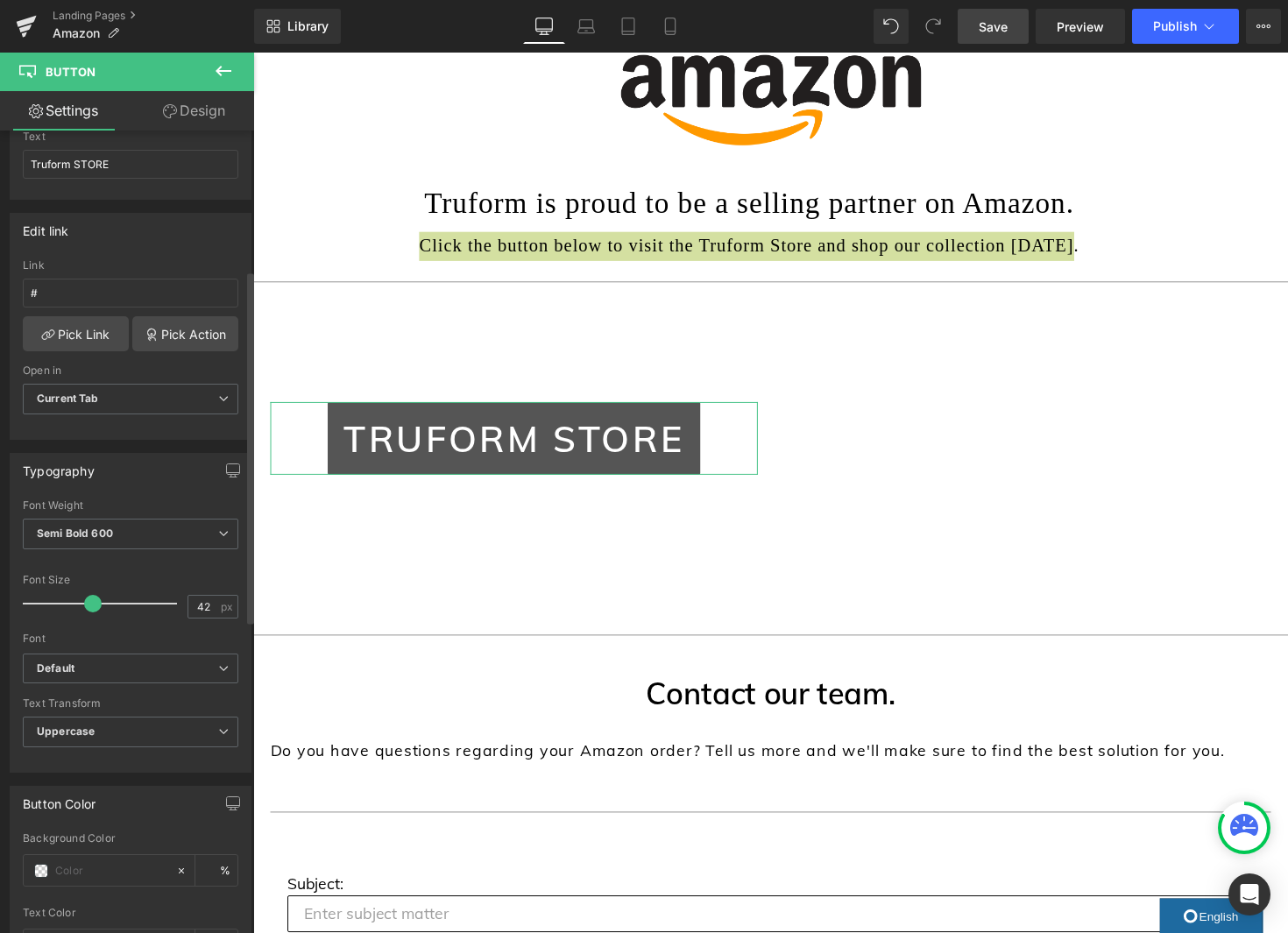
scroll to position [475, 0]
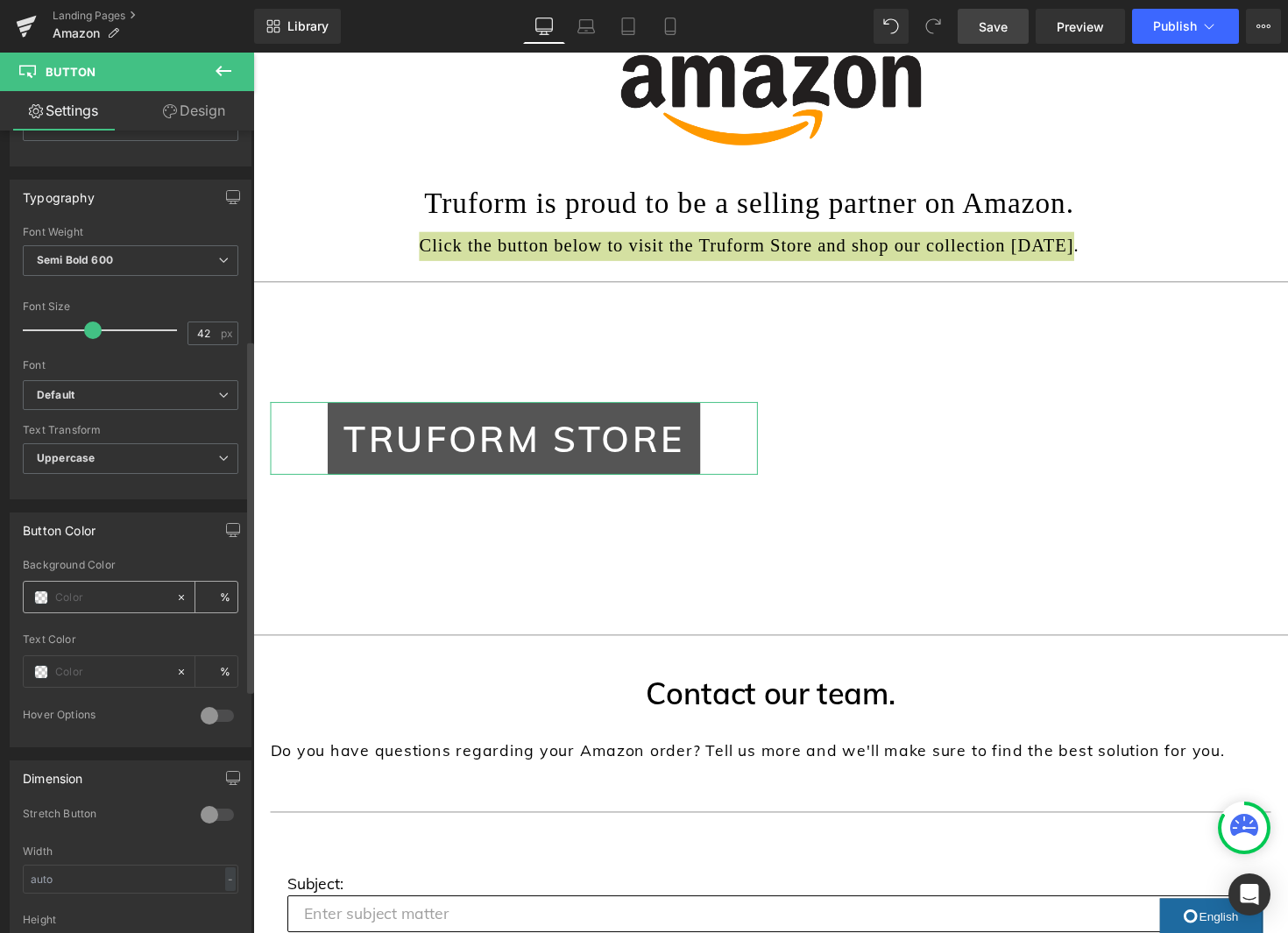
click at [113, 600] on input "text" at bounding box center [112, 597] width 113 height 20
type input "000000"
type input "100"
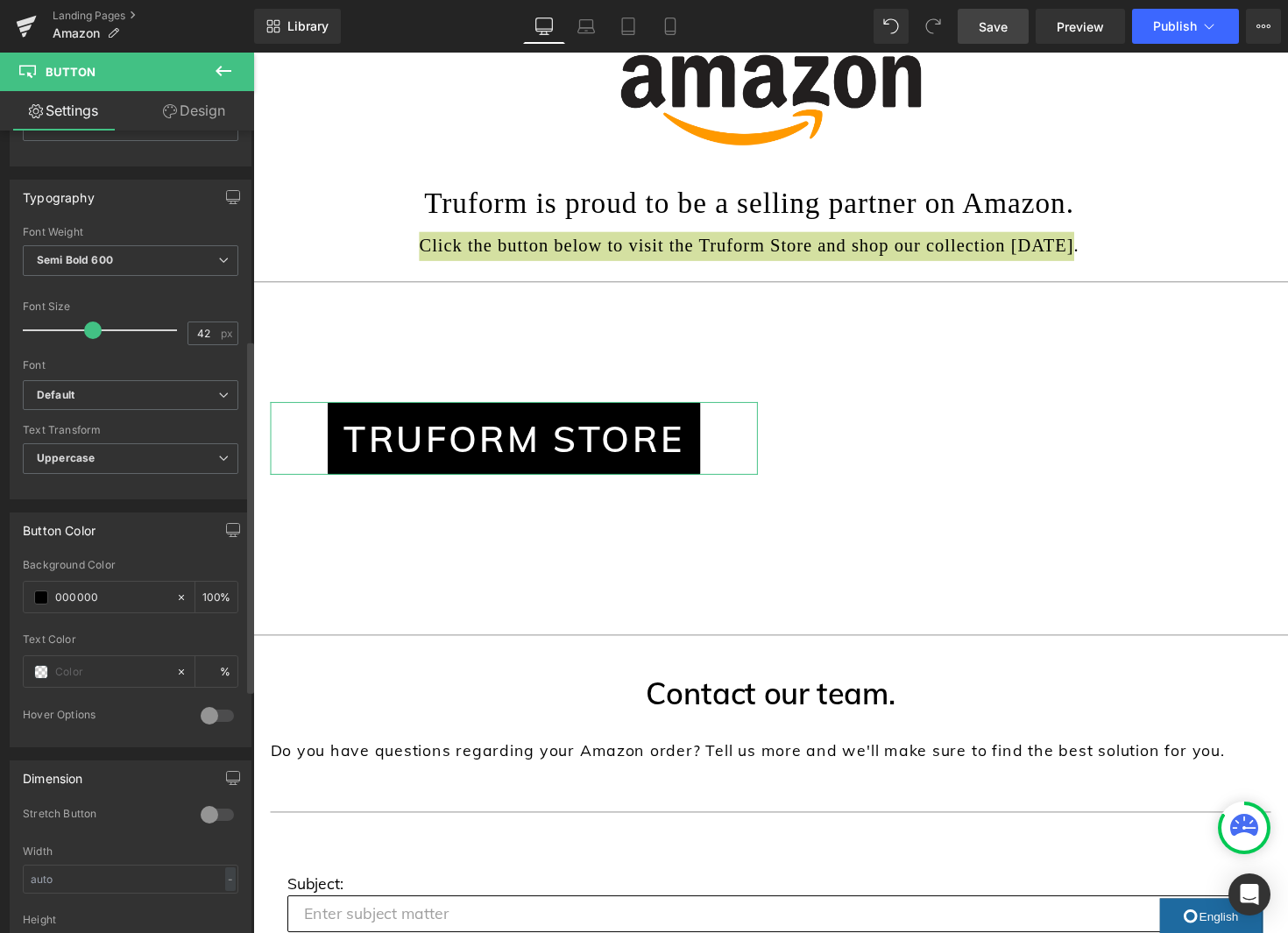
type input "000000"
type input "36"
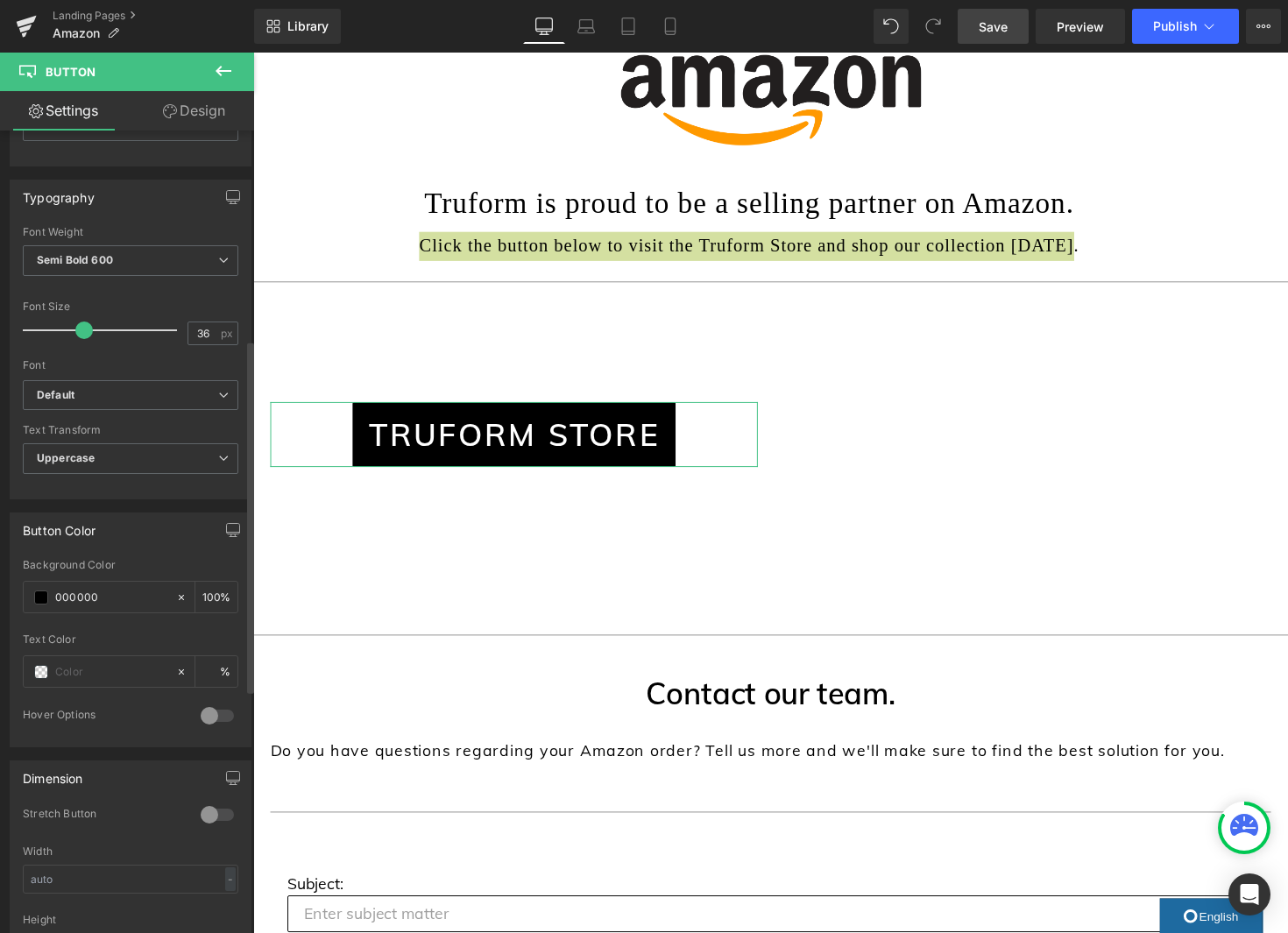
click at [82, 330] on span at bounding box center [84, 331] width 18 height 18
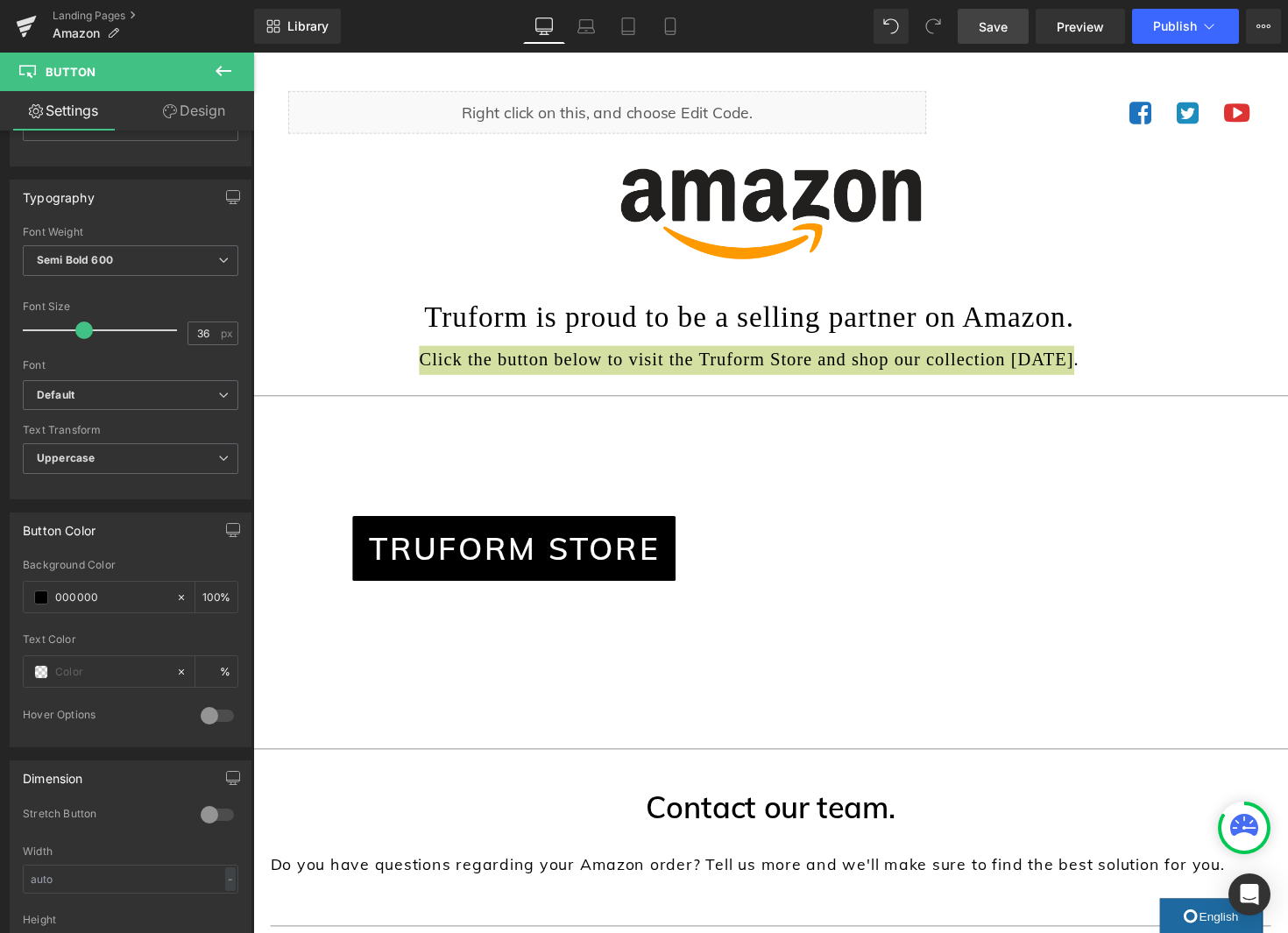
scroll to position [114, 0]
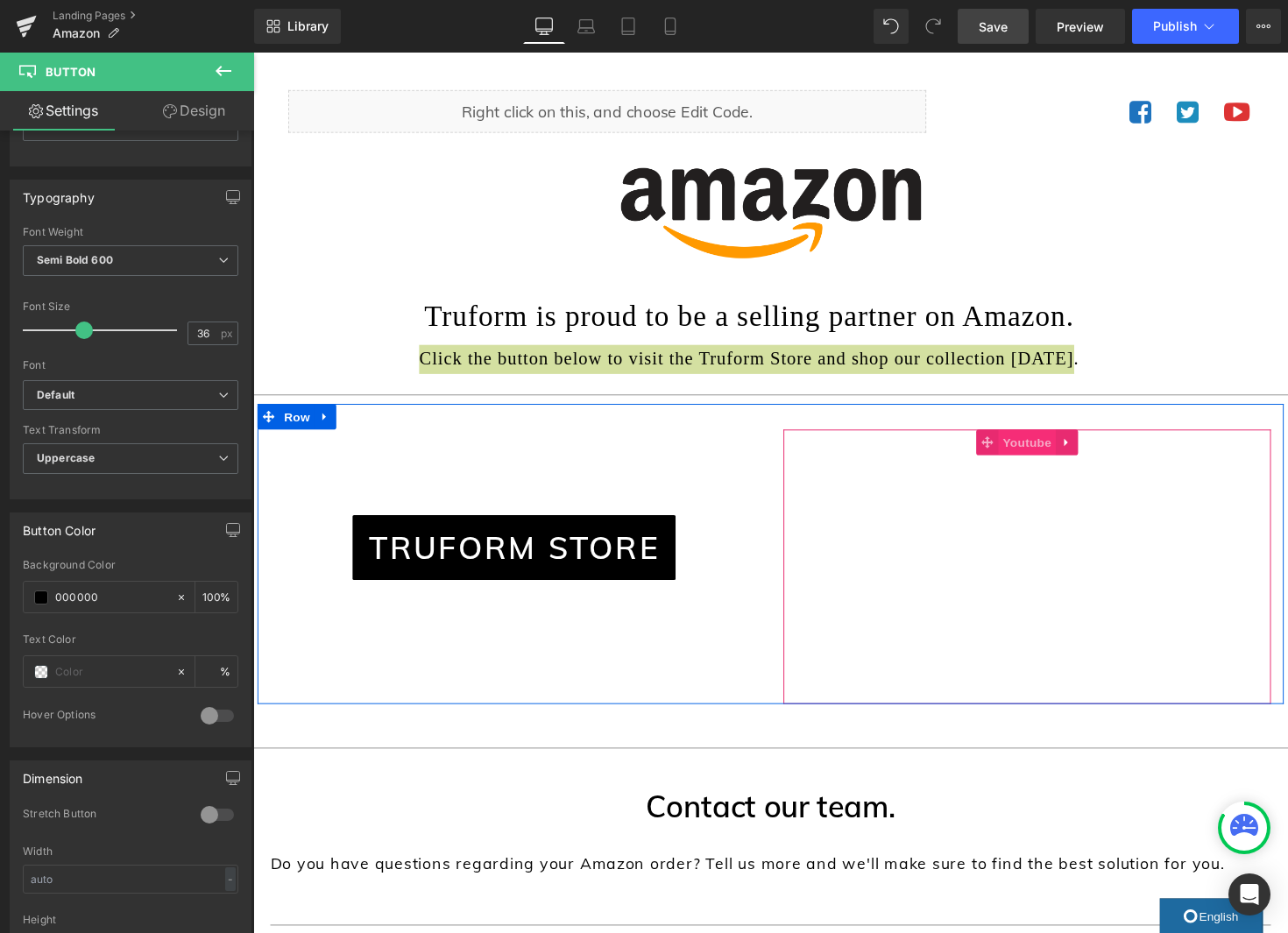
click at [1053, 446] on span "Youtube" at bounding box center [1045, 451] width 58 height 27
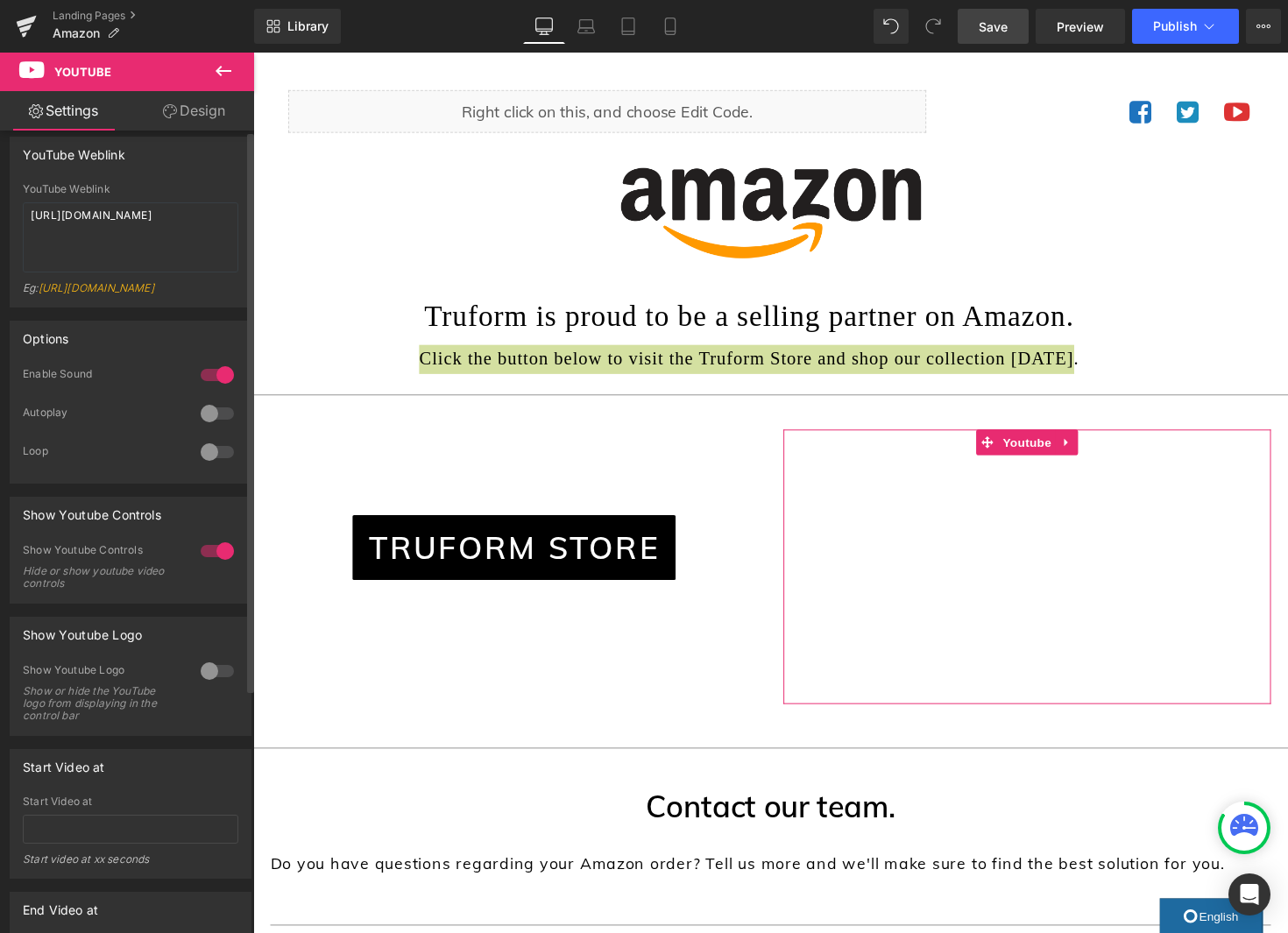
scroll to position [0, 0]
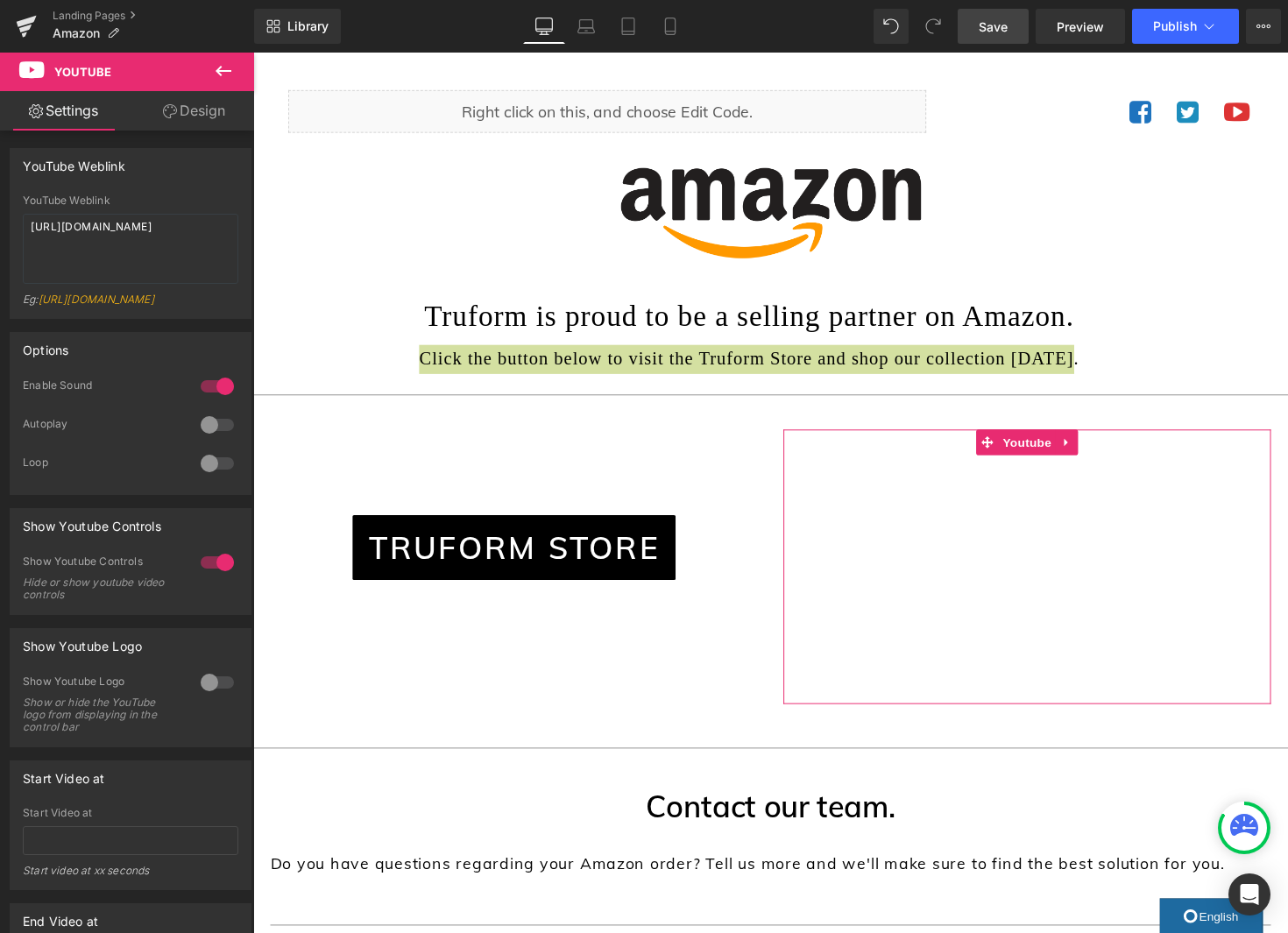
click at [224, 73] on icon at bounding box center [223, 70] width 21 height 21
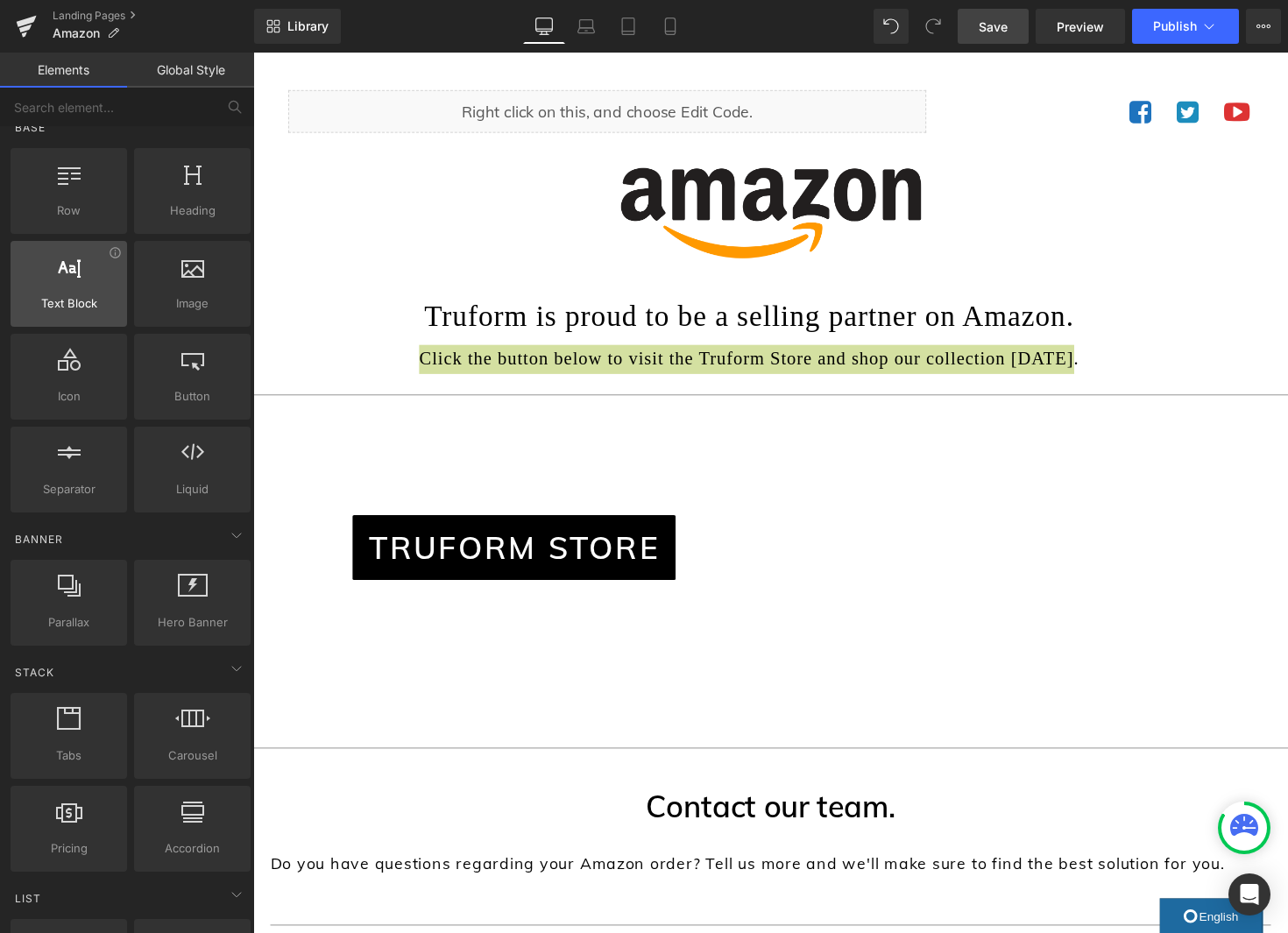
scroll to position [27, 0]
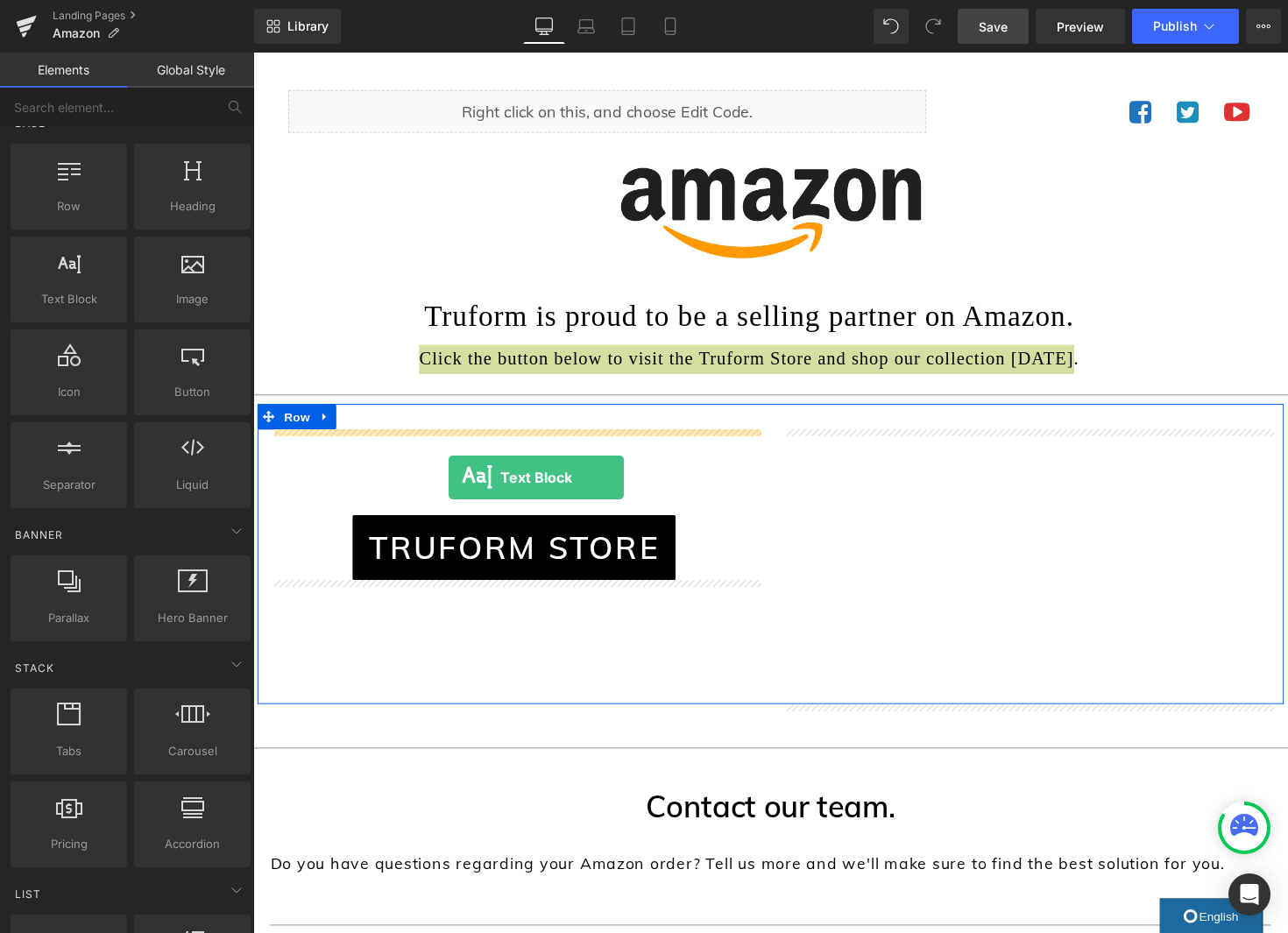
drag, startPoint x: 345, startPoint y: 352, endPoint x: 453, endPoint y: 488, distance: 173.7
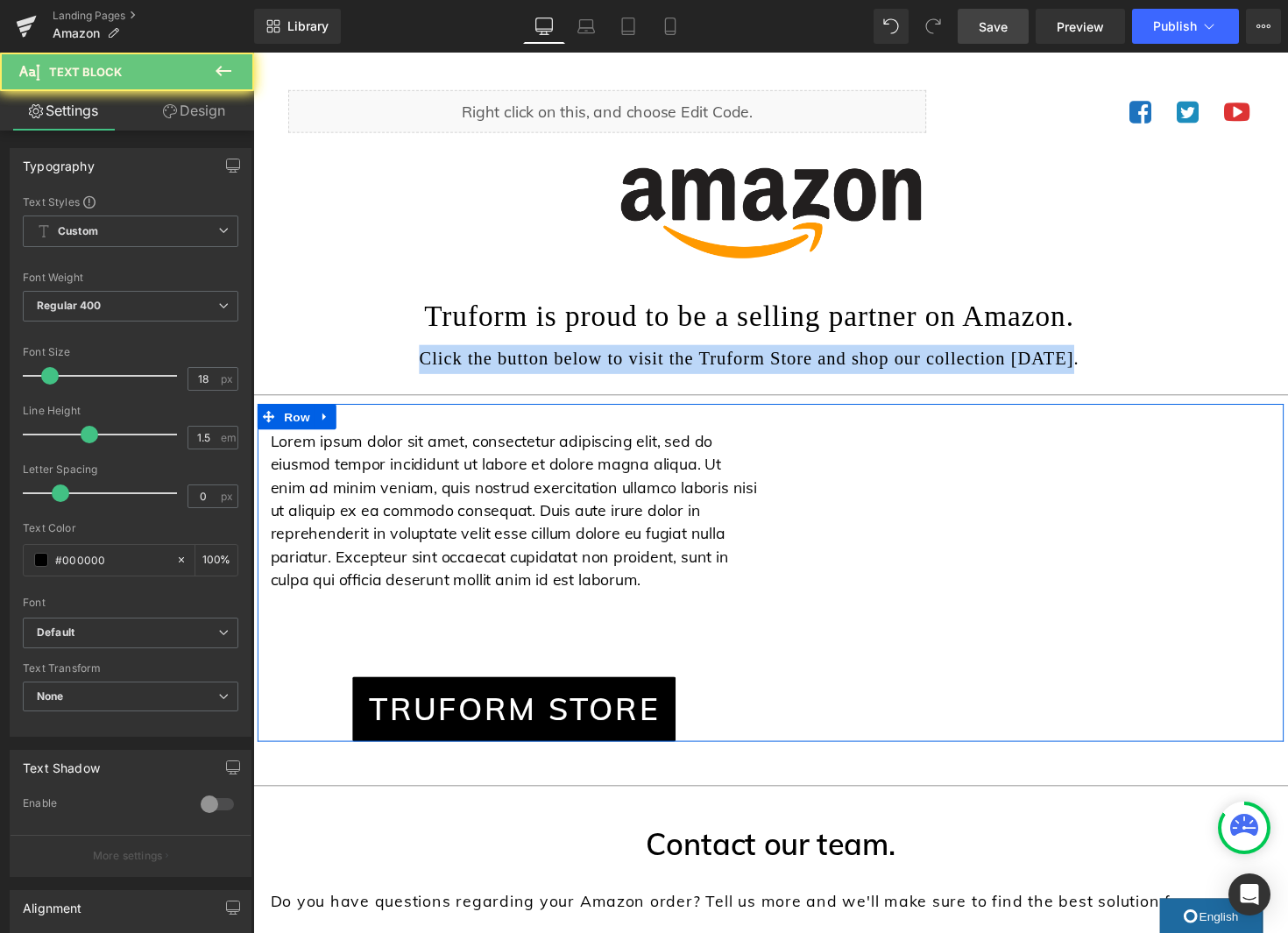
drag, startPoint x: 658, startPoint y: 592, endPoint x: 279, endPoint y: 443, distance: 407.2
click at [266, 445] on div "Lorem ipsum dolor sit amet, consectetur adipiscing elit, sed do eiusmod tempor …" at bounding box center [521, 598] width 525 height 320
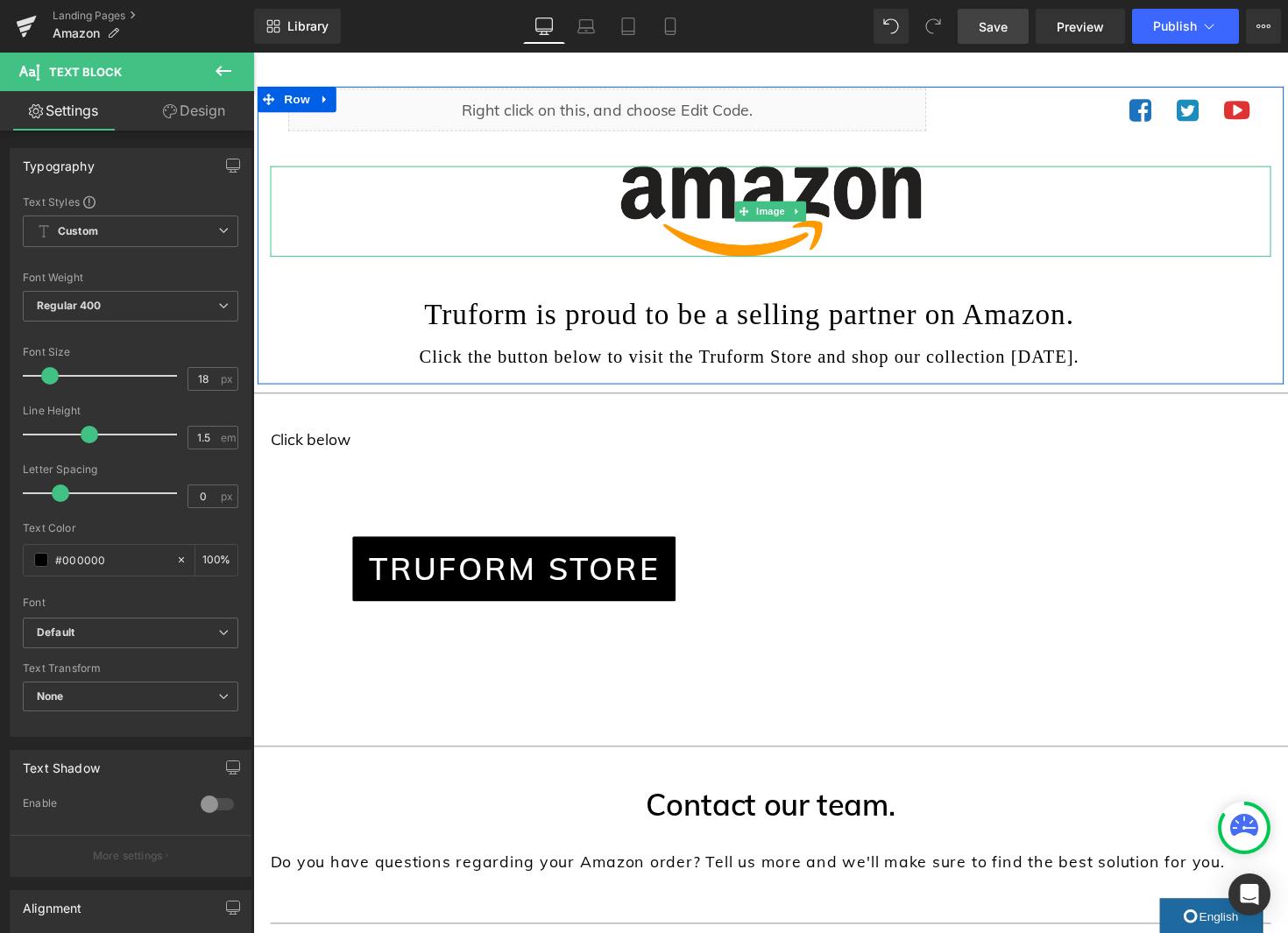
scroll to position [97, 0]
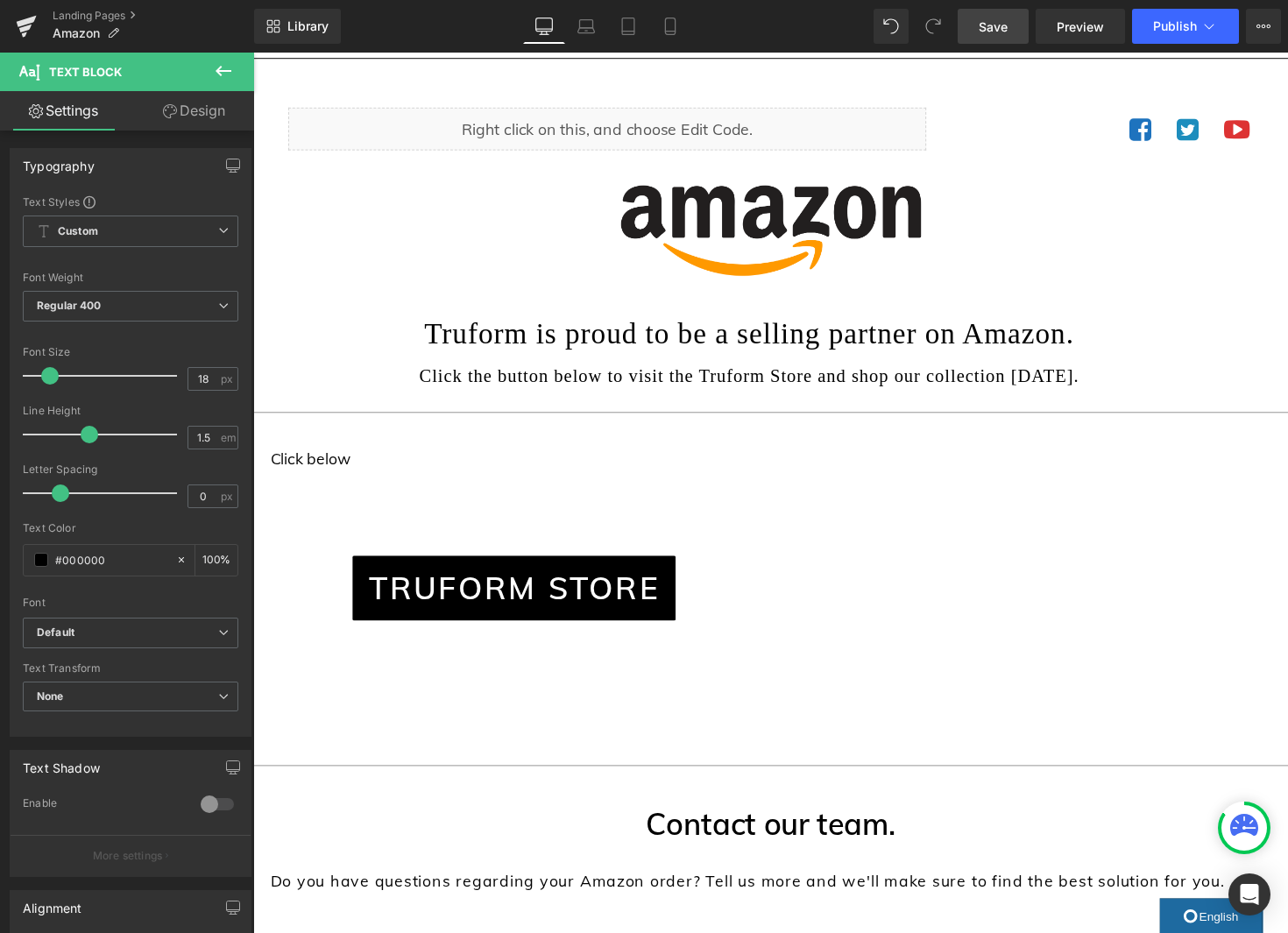
click at [226, 69] on icon at bounding box center [223, 70] width 21 height 21
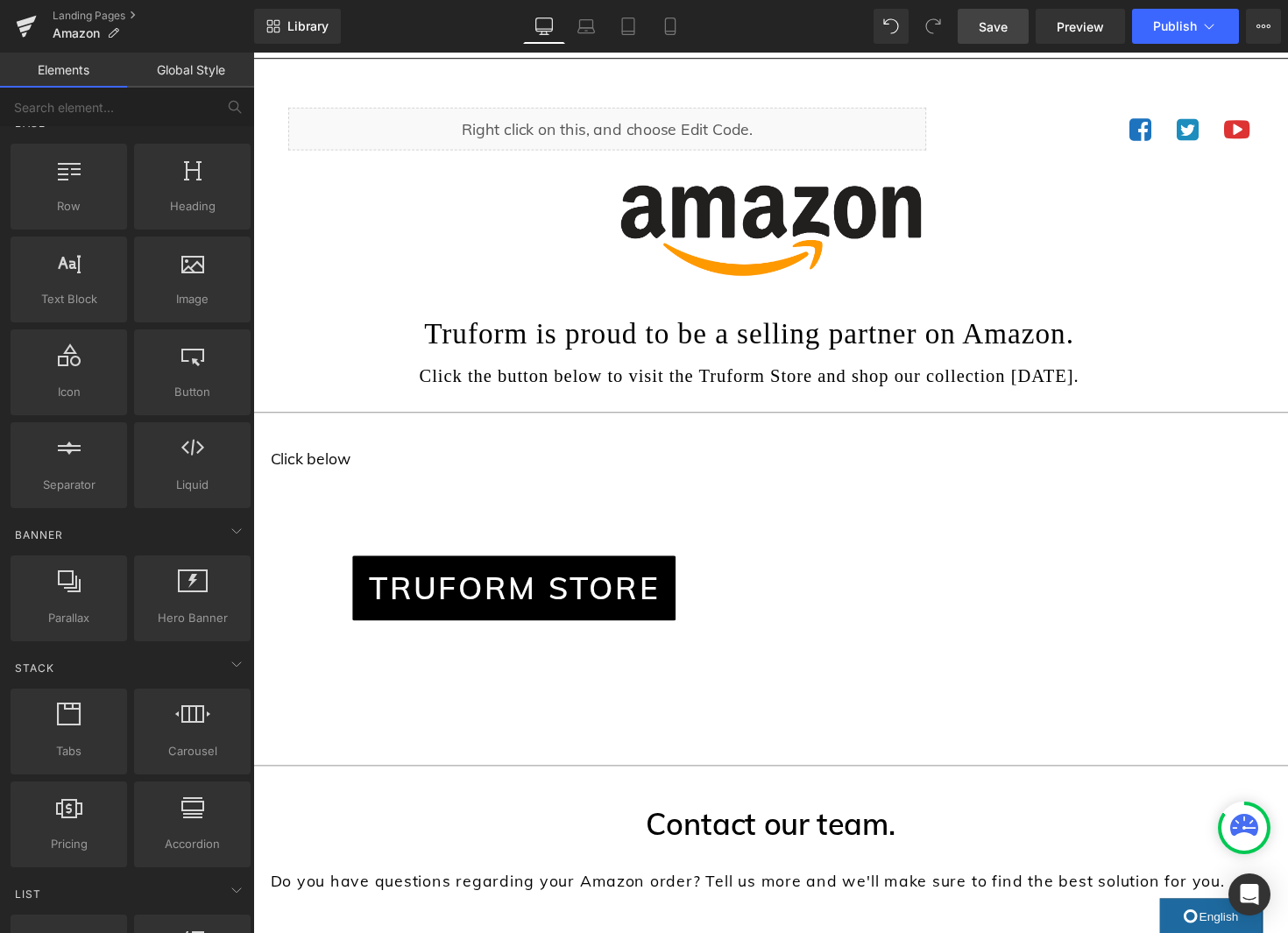
scroll to position [94, 0]
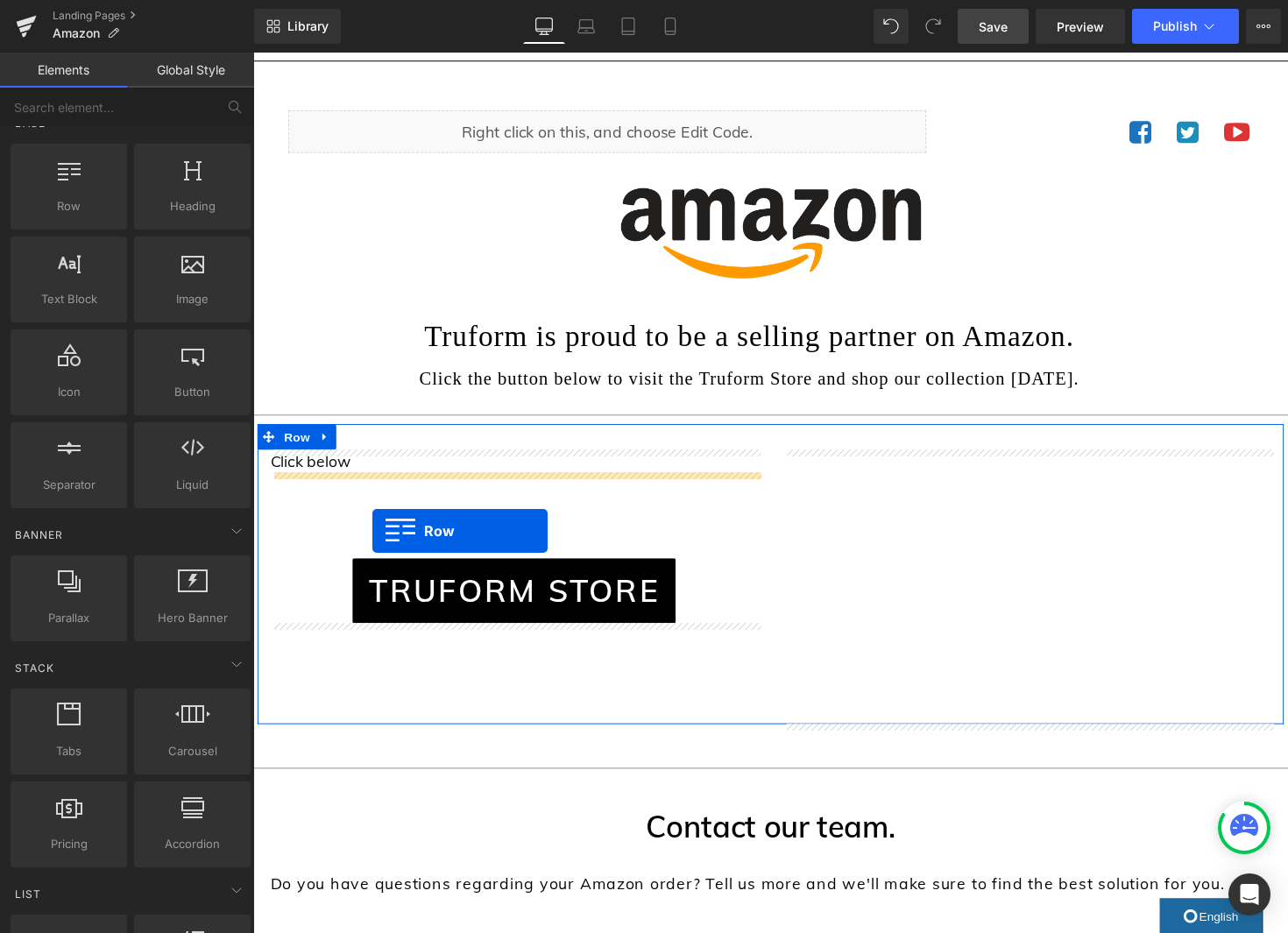
drag, startPoint x: 334, startPoint y: 261, endPoint x: 375, endPoint y: 542, distance: 284.0
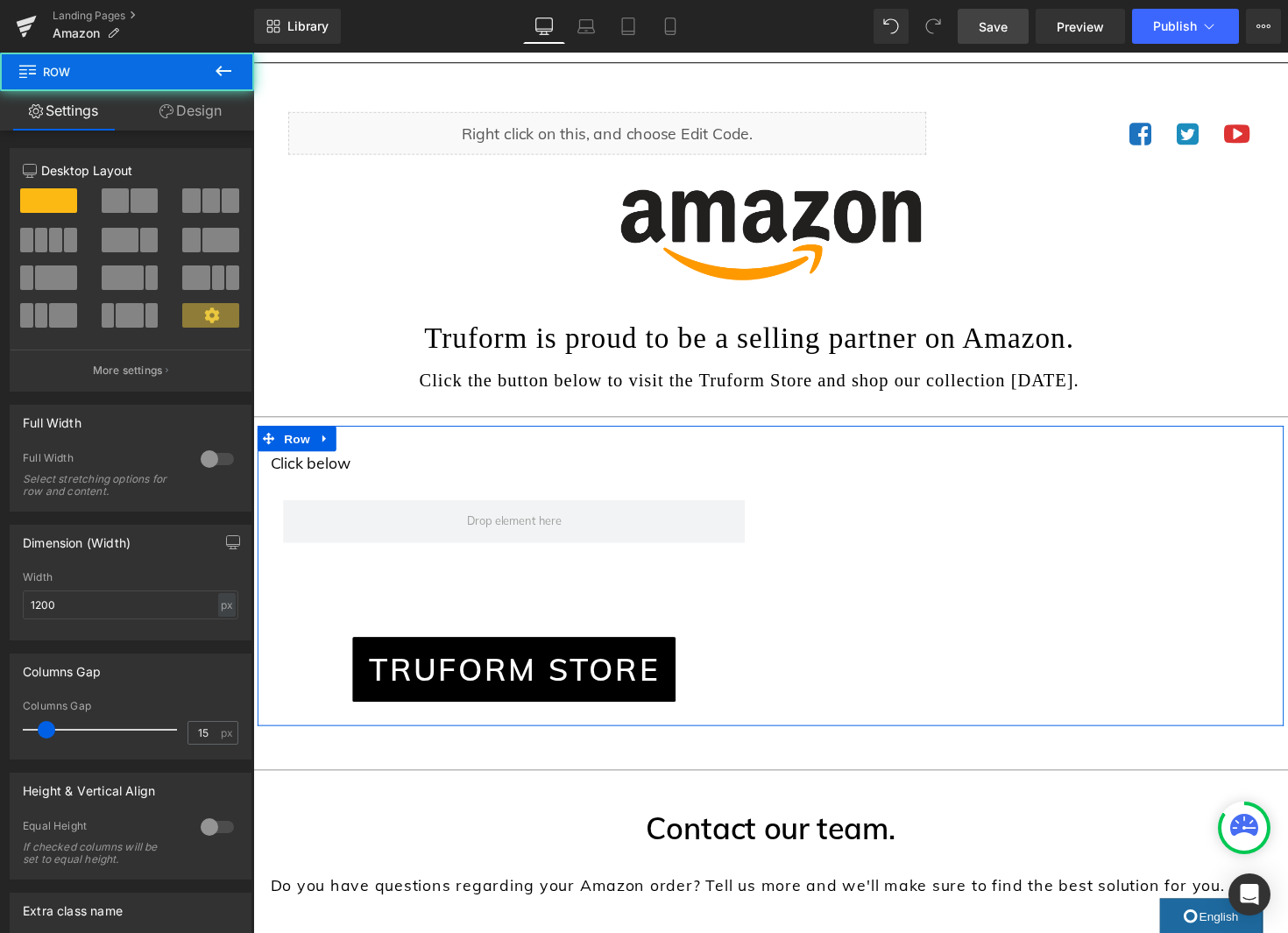
scroll to position [83, 0]
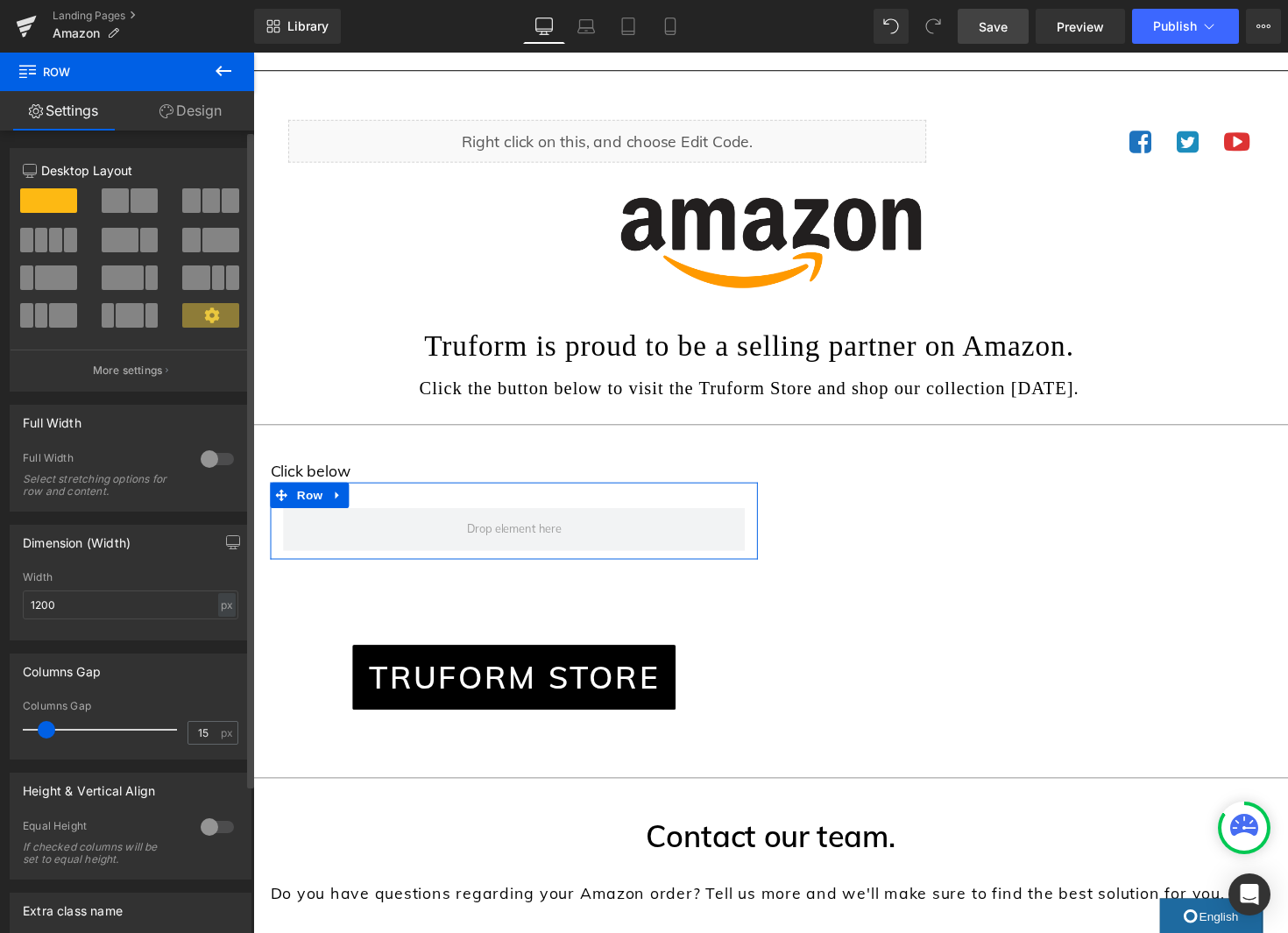
click at [136, 199] on span at bounding box center [143, 200] width 27 height 25
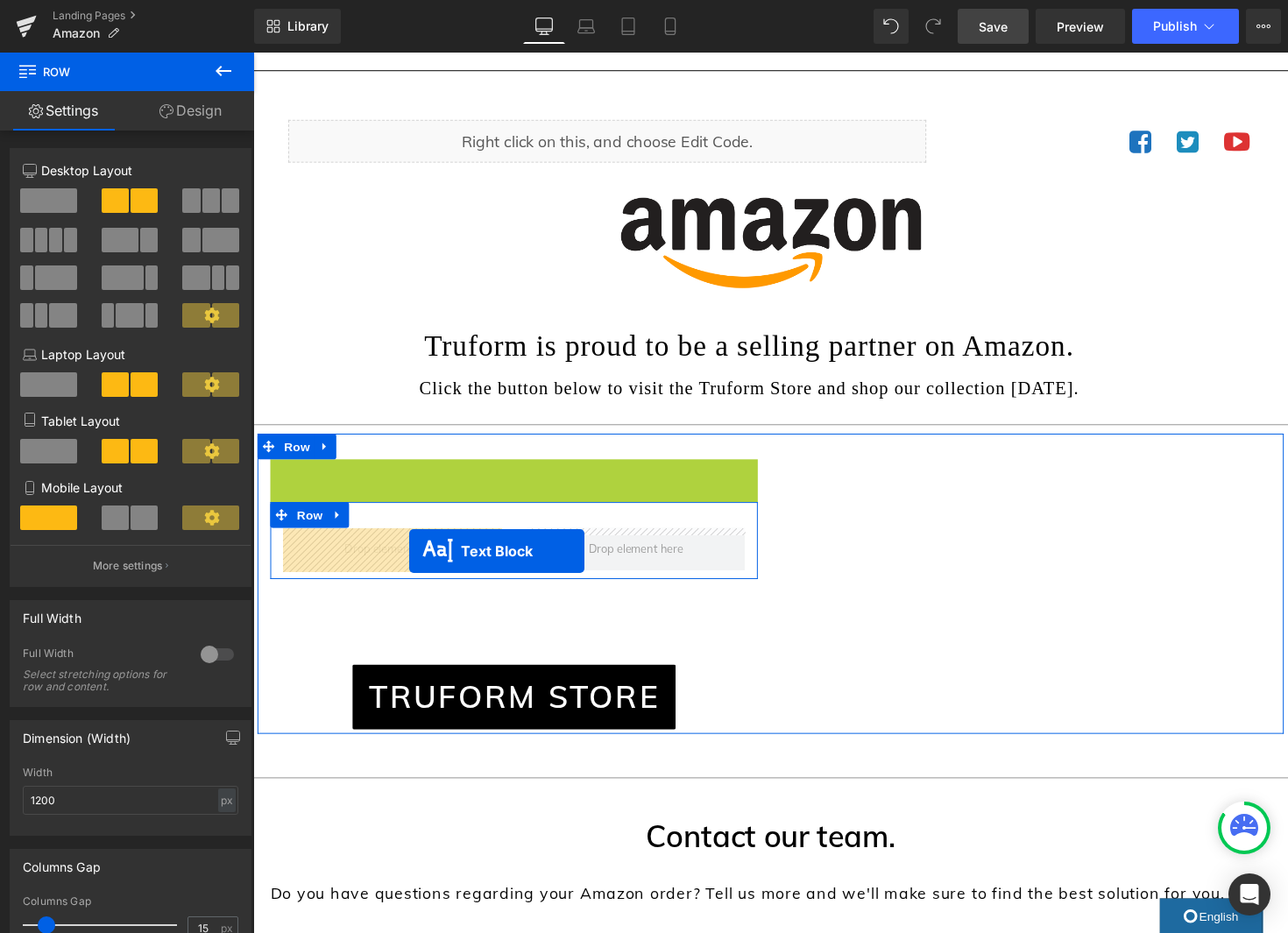
drag, startPoint x: 516, startPoint y: 485, endPoint x: 531, endPoint y: 516, distance: 34.4
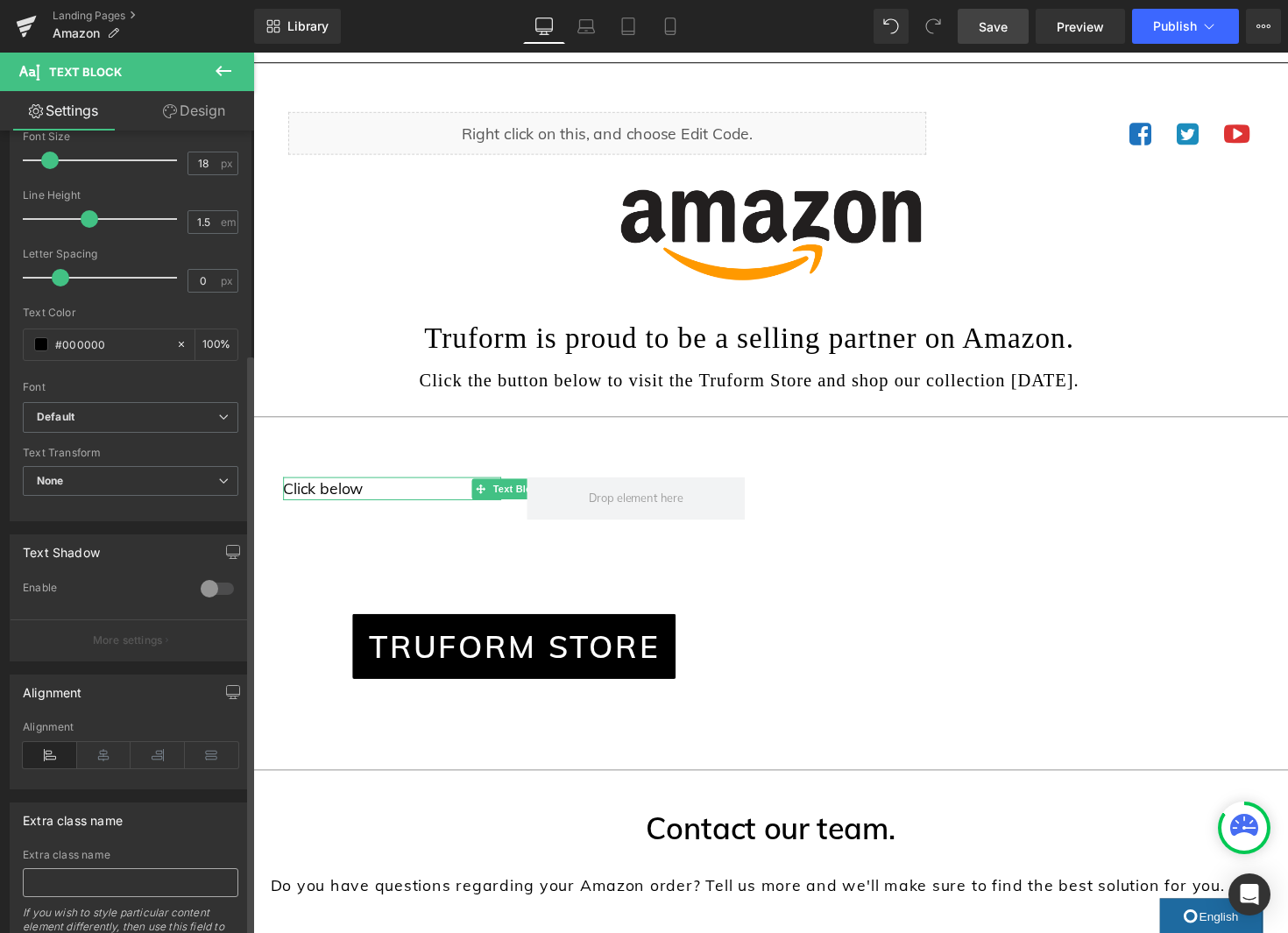
scroll to position [306, 0]
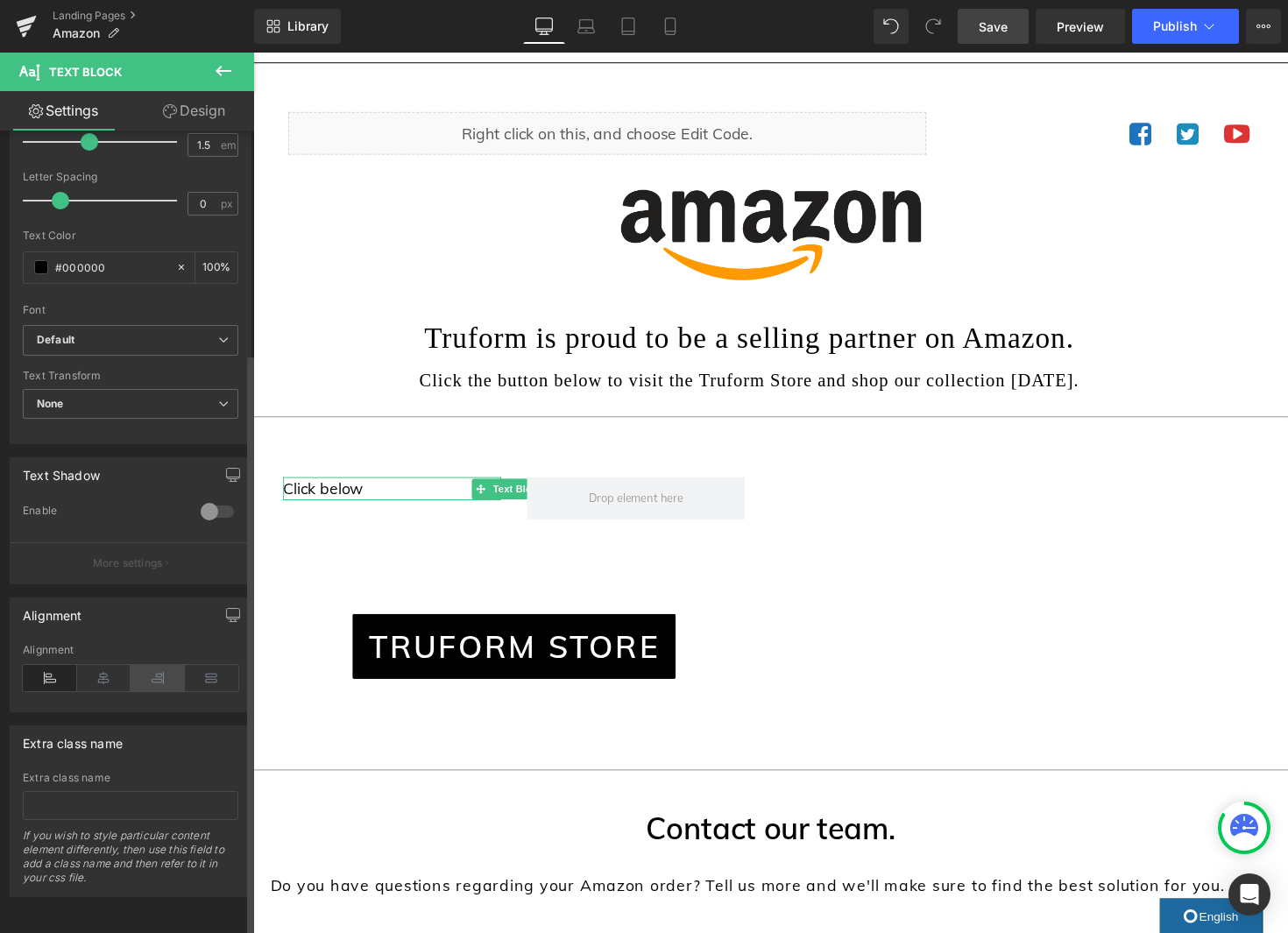
click at [151, 666] on icon at bounding box center [157, 677] width 54 height 27
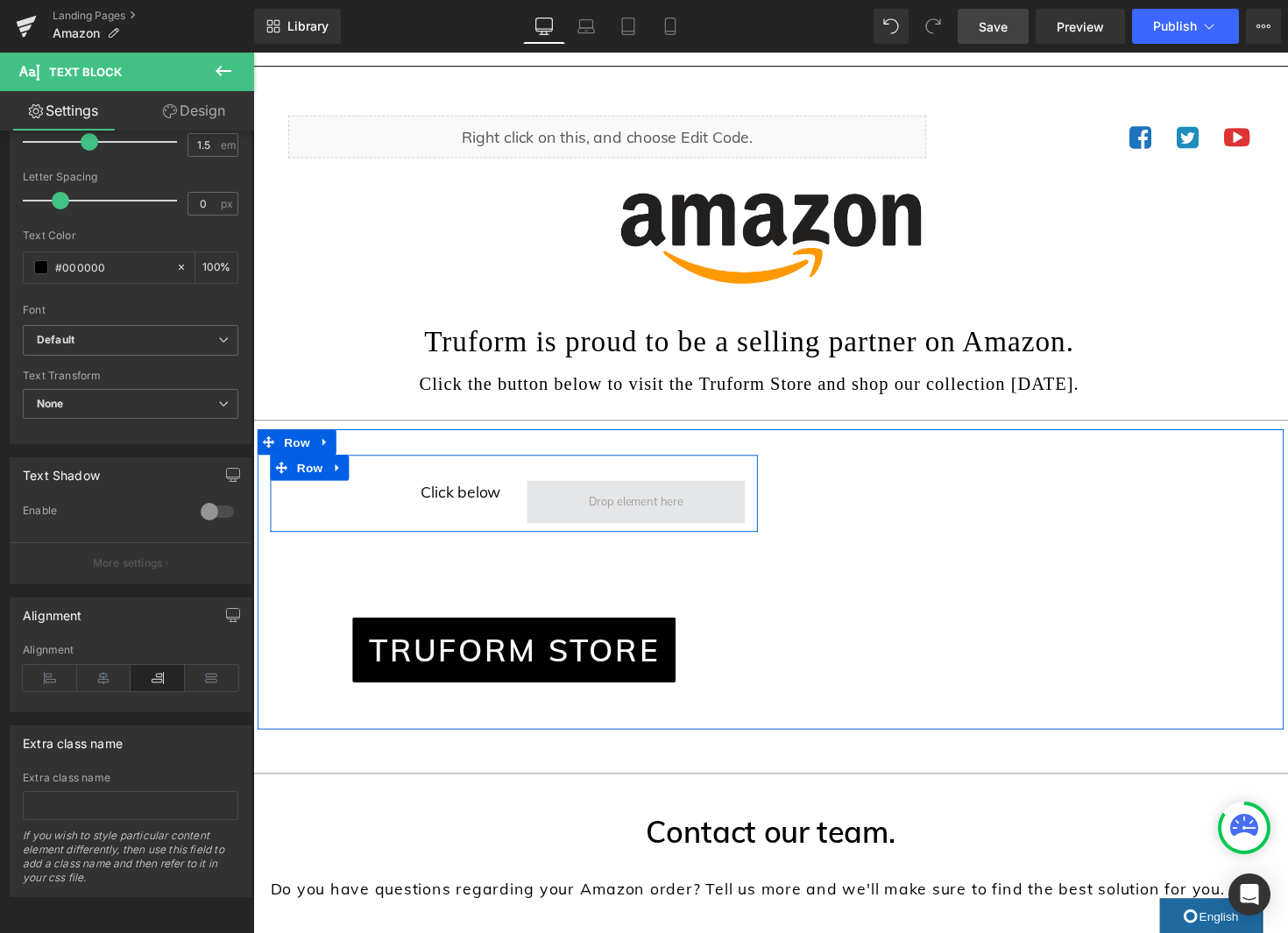
click at [650, 514] on span at bounding box center [645, 512] width 110 height 27
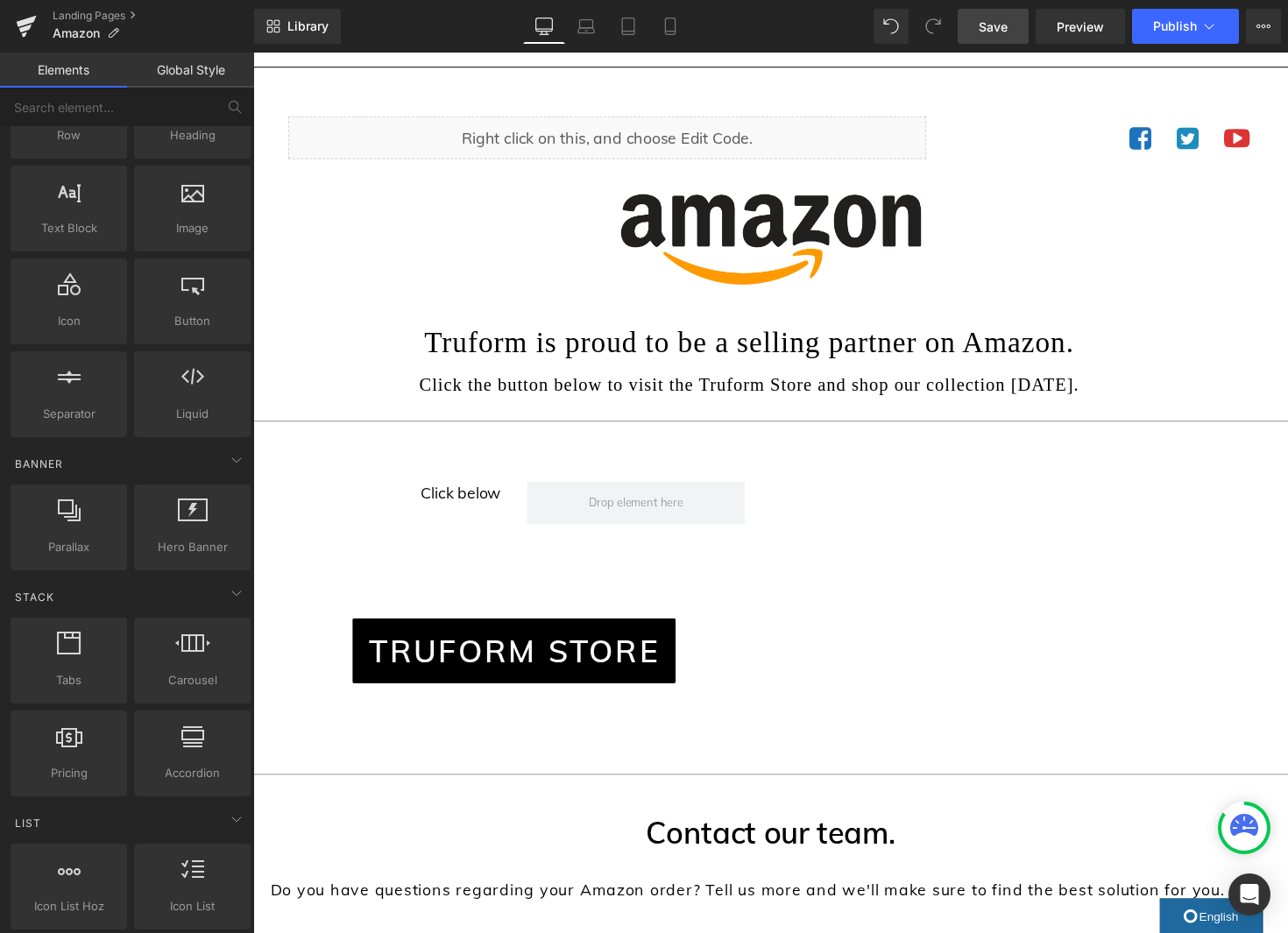
scroll to position [98, 0]
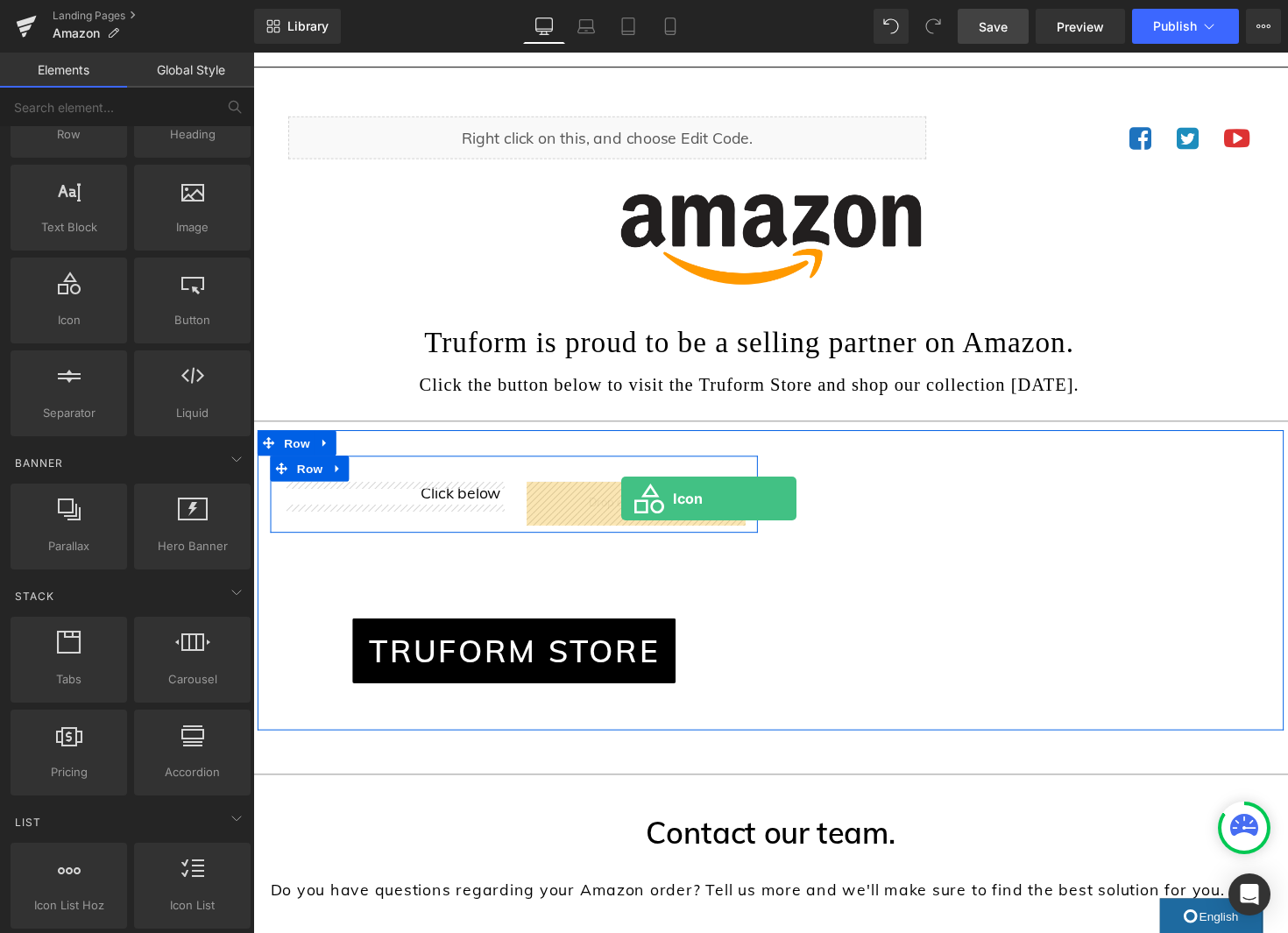
drag, startPoint x: 320, startPoint y: 364, endPoint x: 630, endPoint y: 509, distance: 342.2
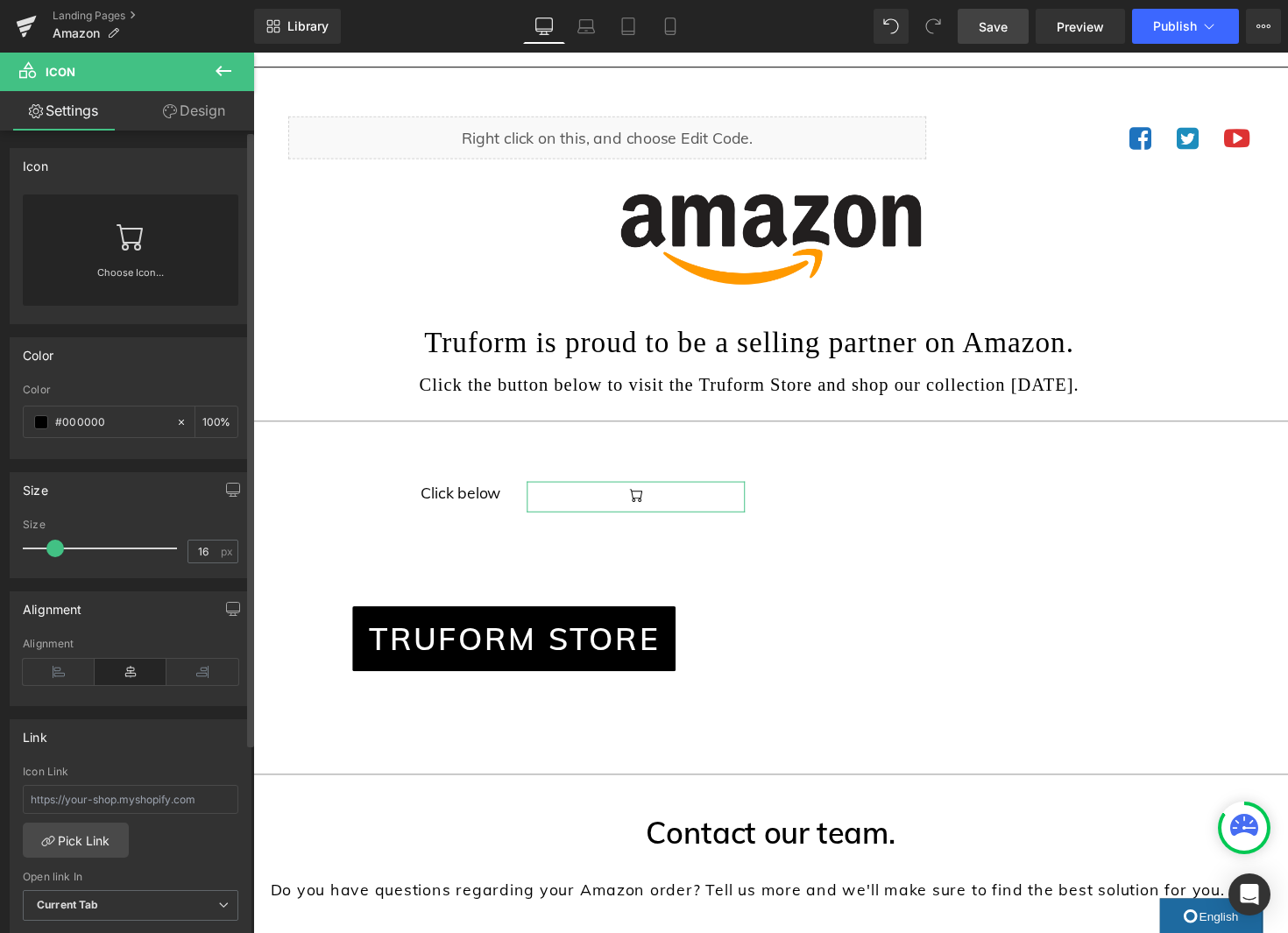
click at [149, 247] on div "Choose Icon..." at bounding box center [130, 250] width 215 height 112
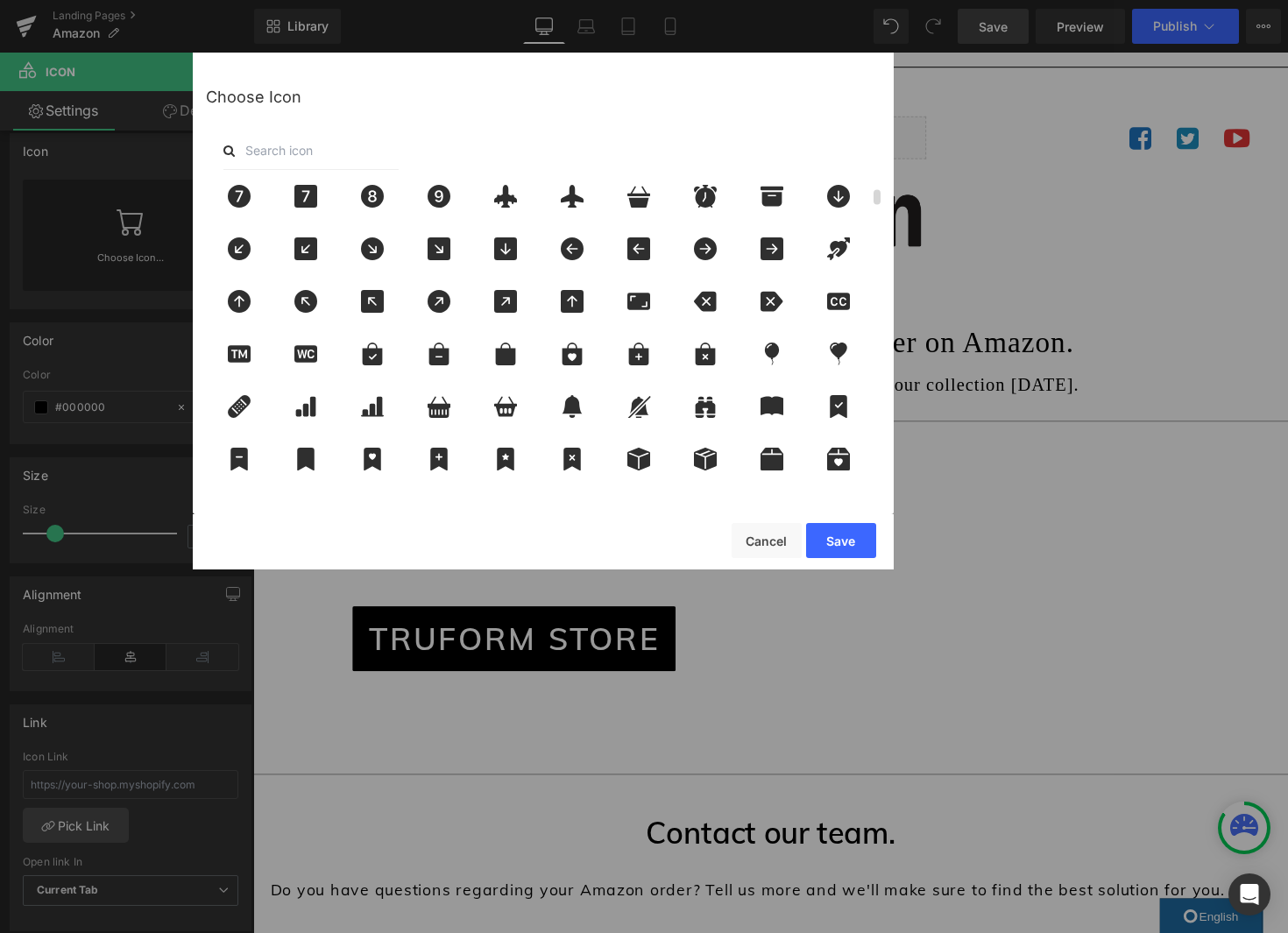
scroll to position [0, 0]
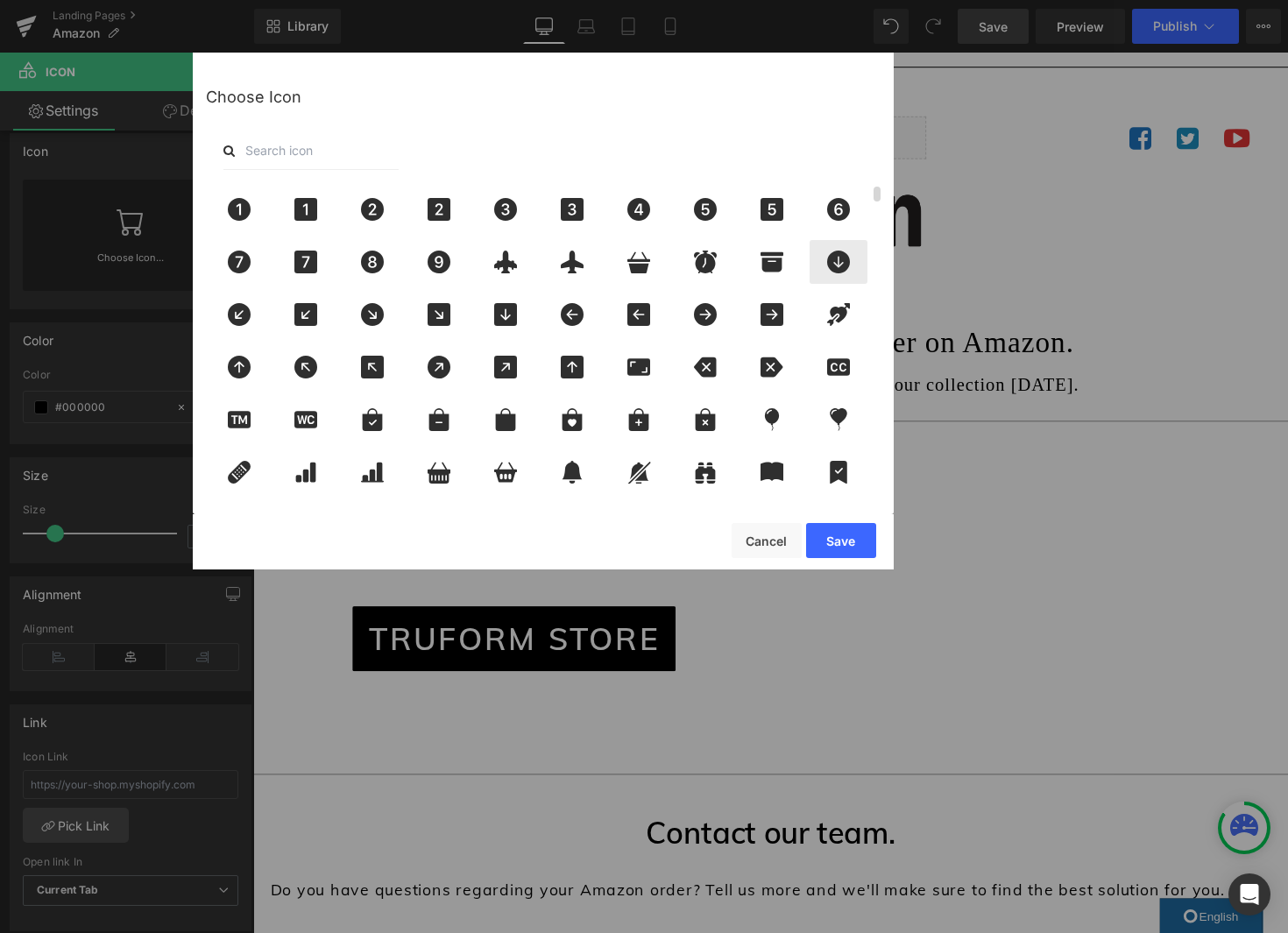
click at [845, 273] on div at bounding box center [839, 262] width 58 height 43
click at [843, 539] on button "Save" at bounding box center [841, 540] width 70 height 35
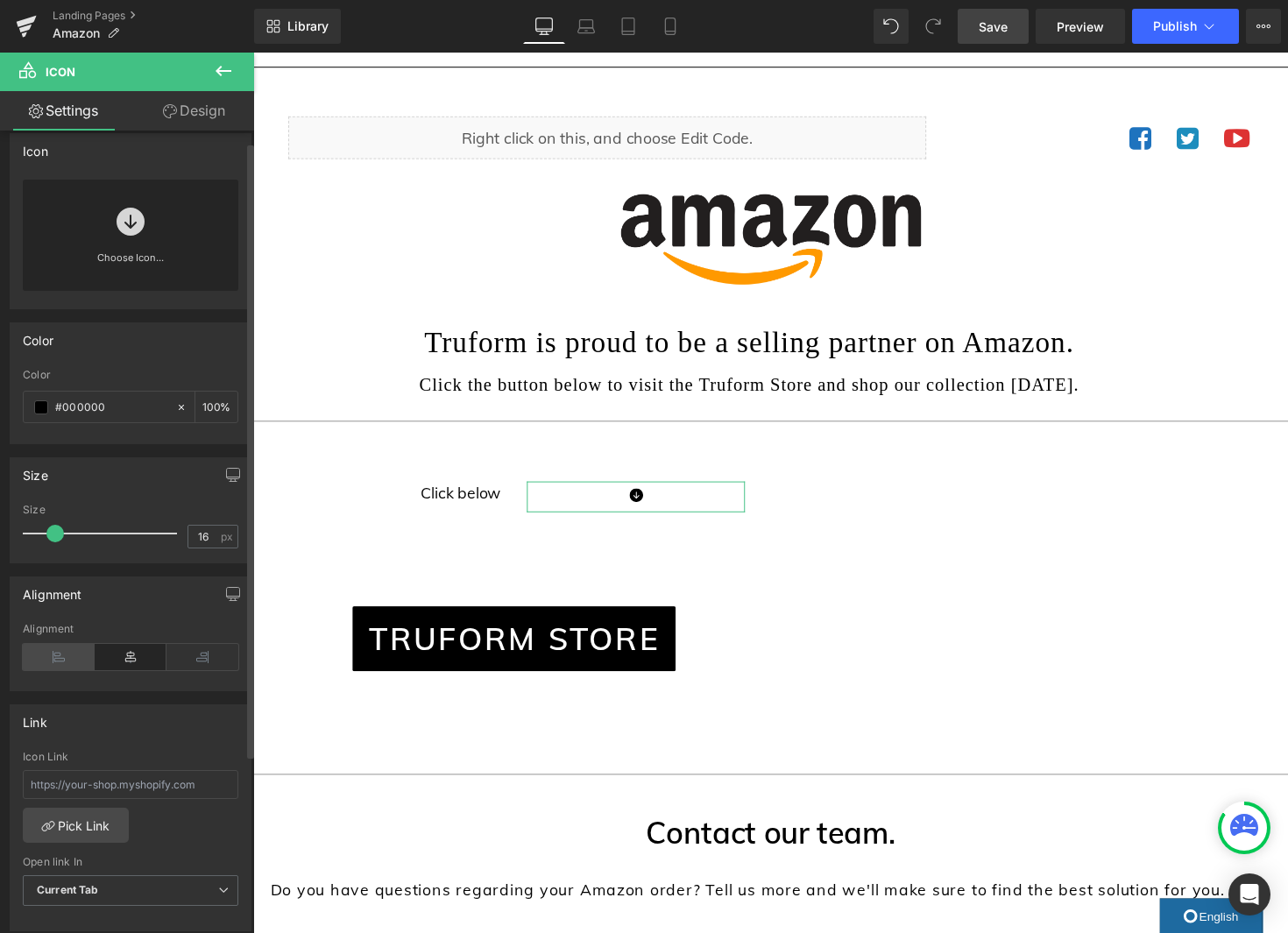
click at [71, 664] on icon at bounding box center [58, 657] width 72 height 27
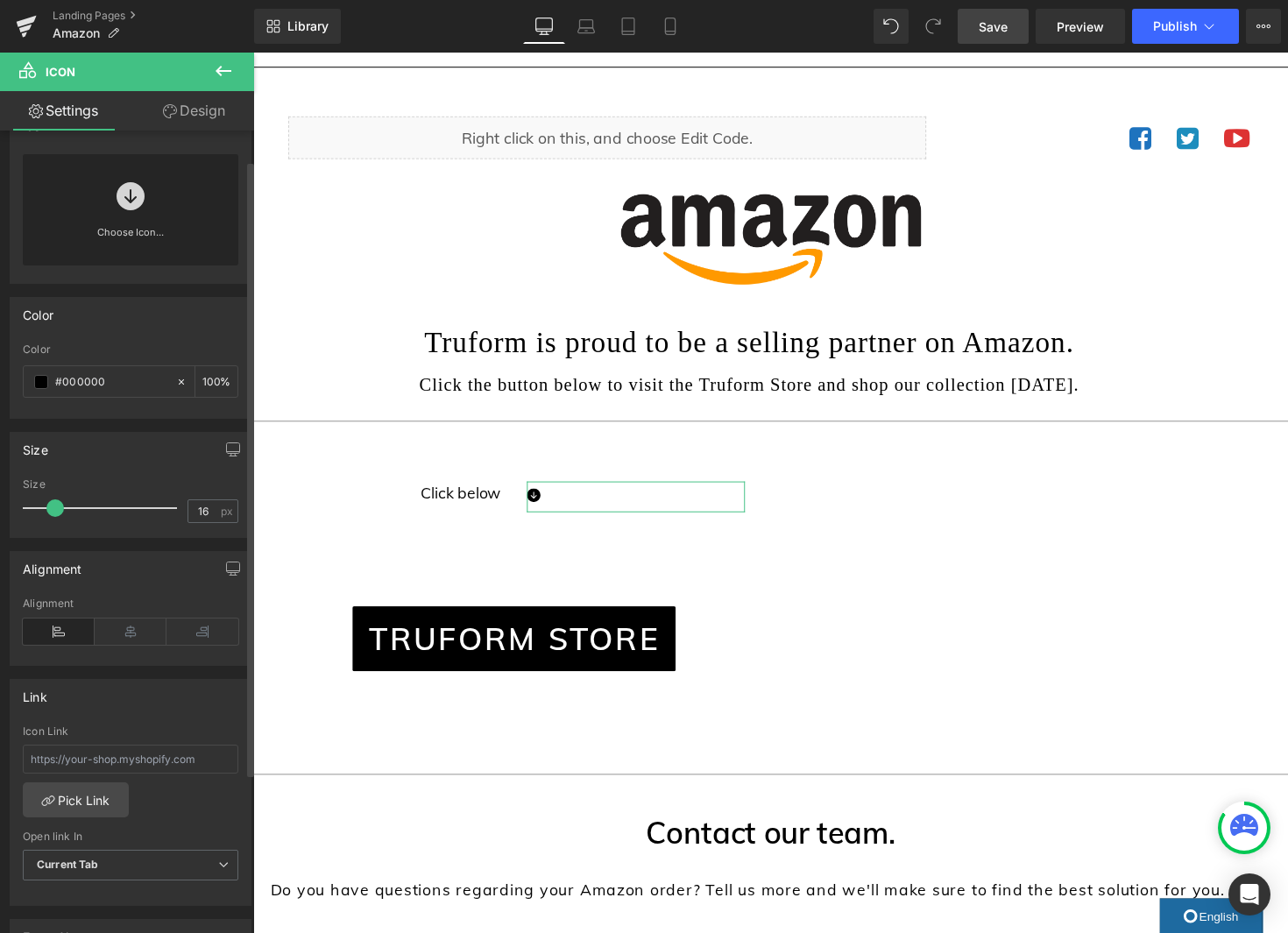
scroll to position [39, 0]
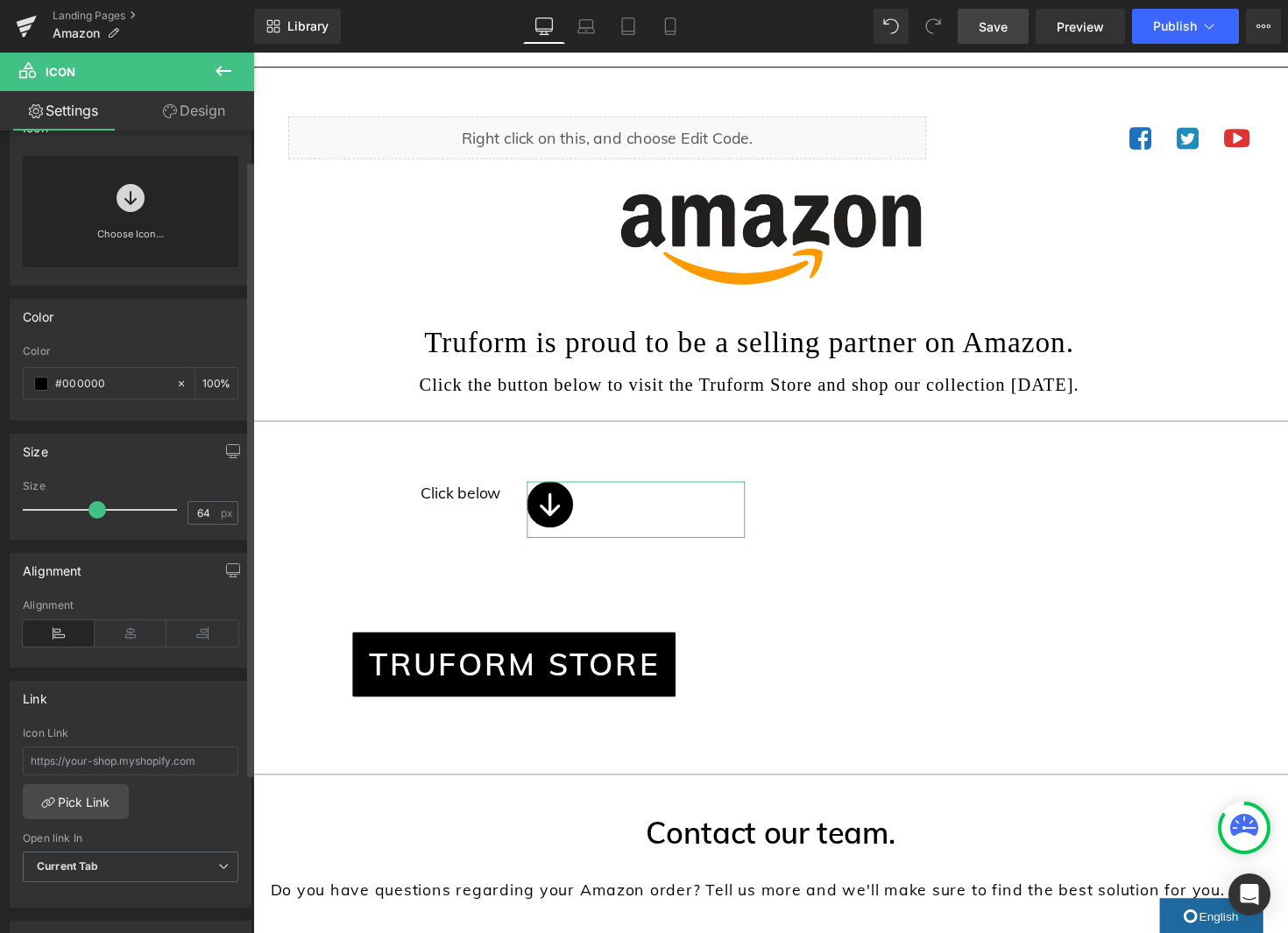
type input "66"
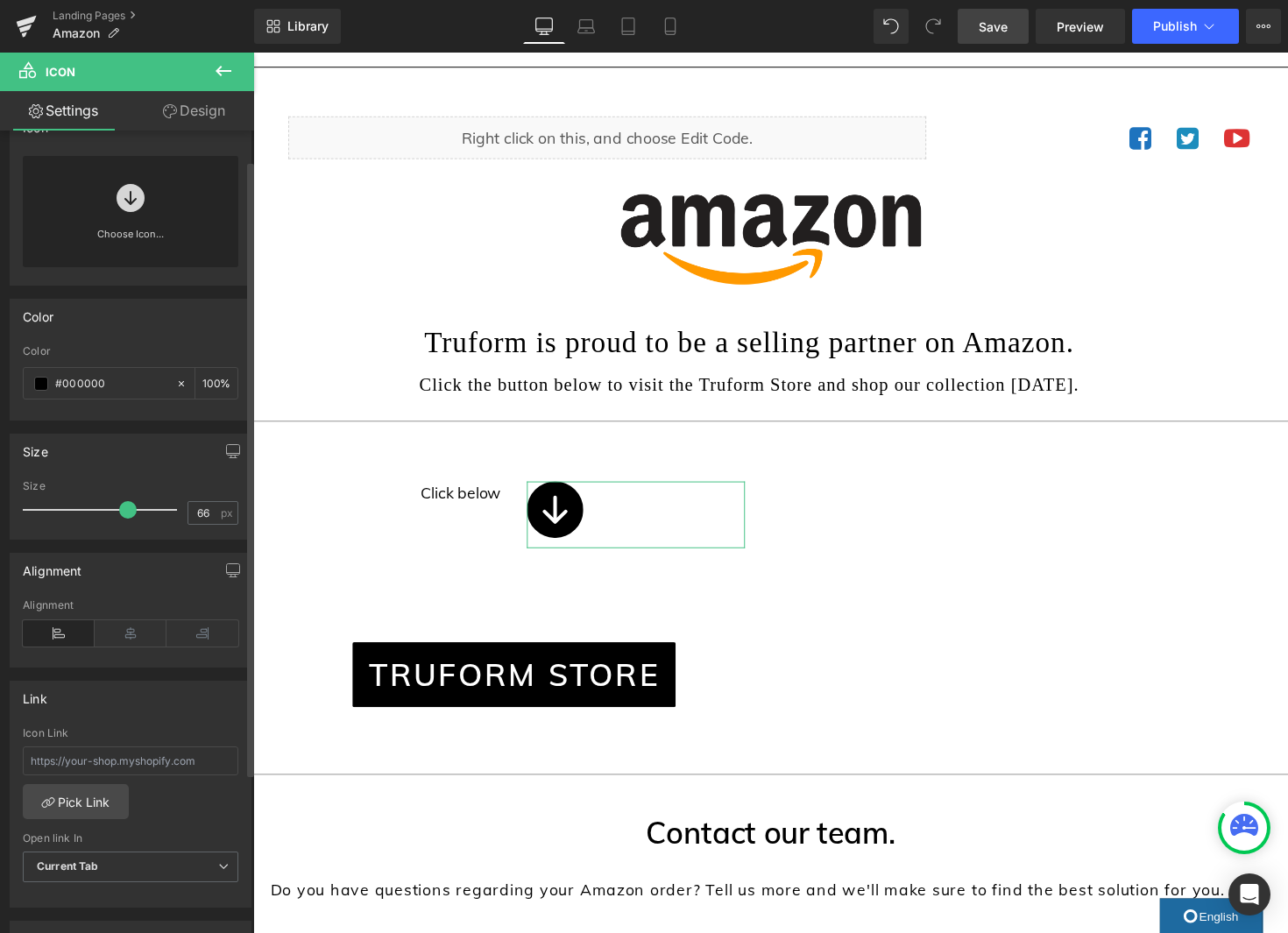
drag, startPoint x: 62, startPoint y: 515, endPoint x: 123, endPoint y: 514, distance: 61.0
click at [123, 514] on div at bounding box center [104, 509] width 145 height 35
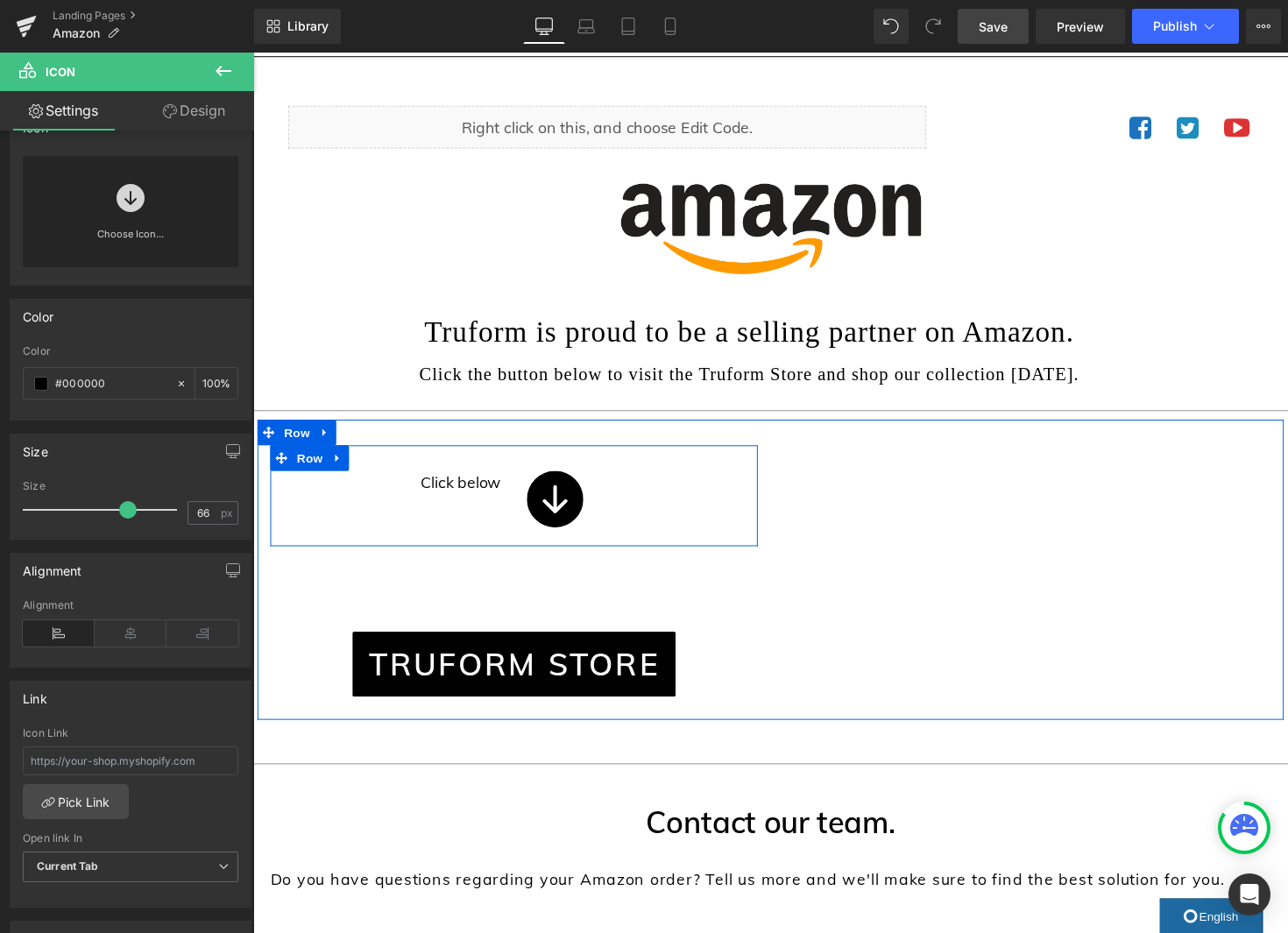
scroll to position [97, 0]
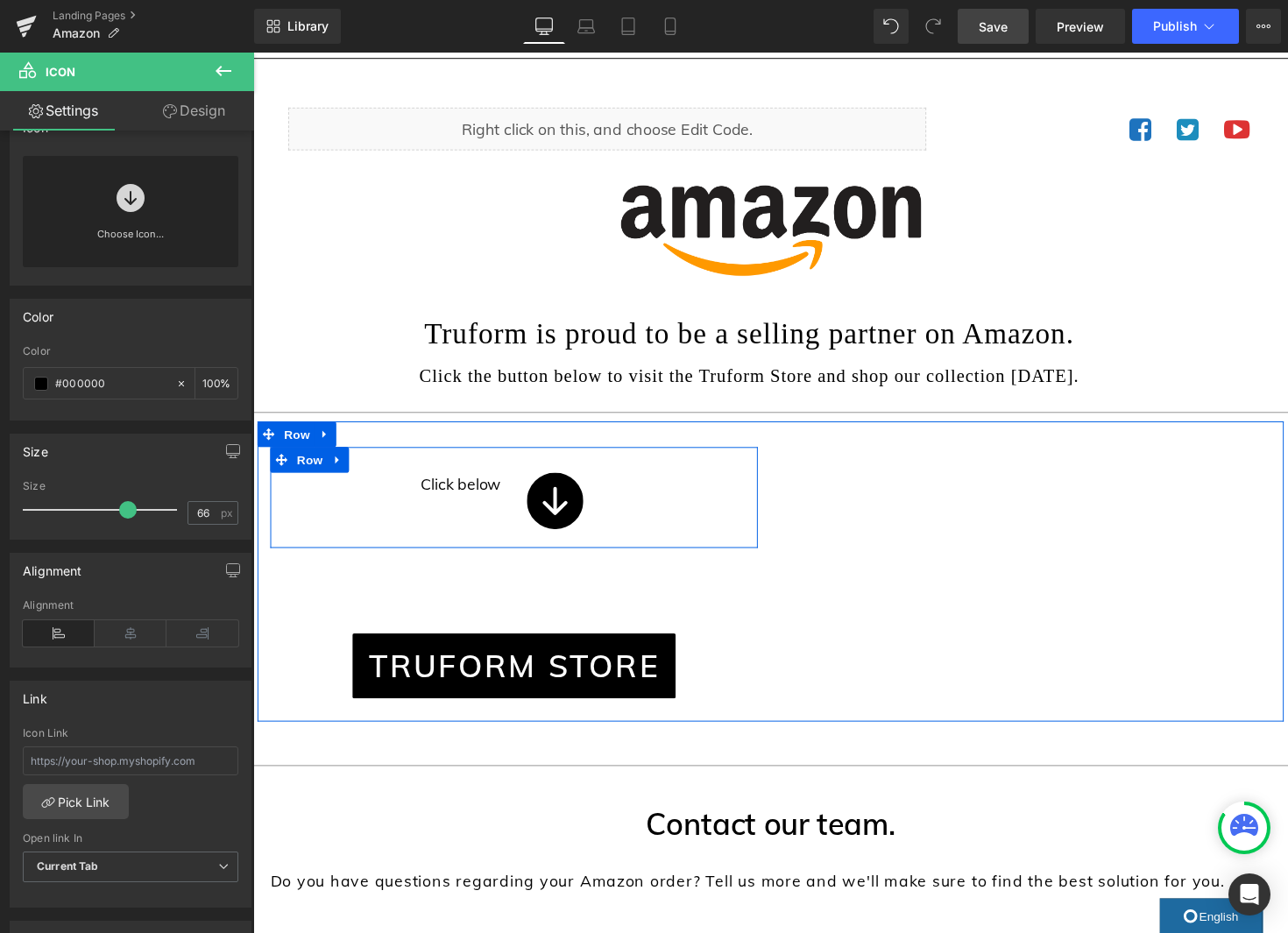
click at [463, 500] on p "Click below" at bounding box center [395, 495] width 223 height 24
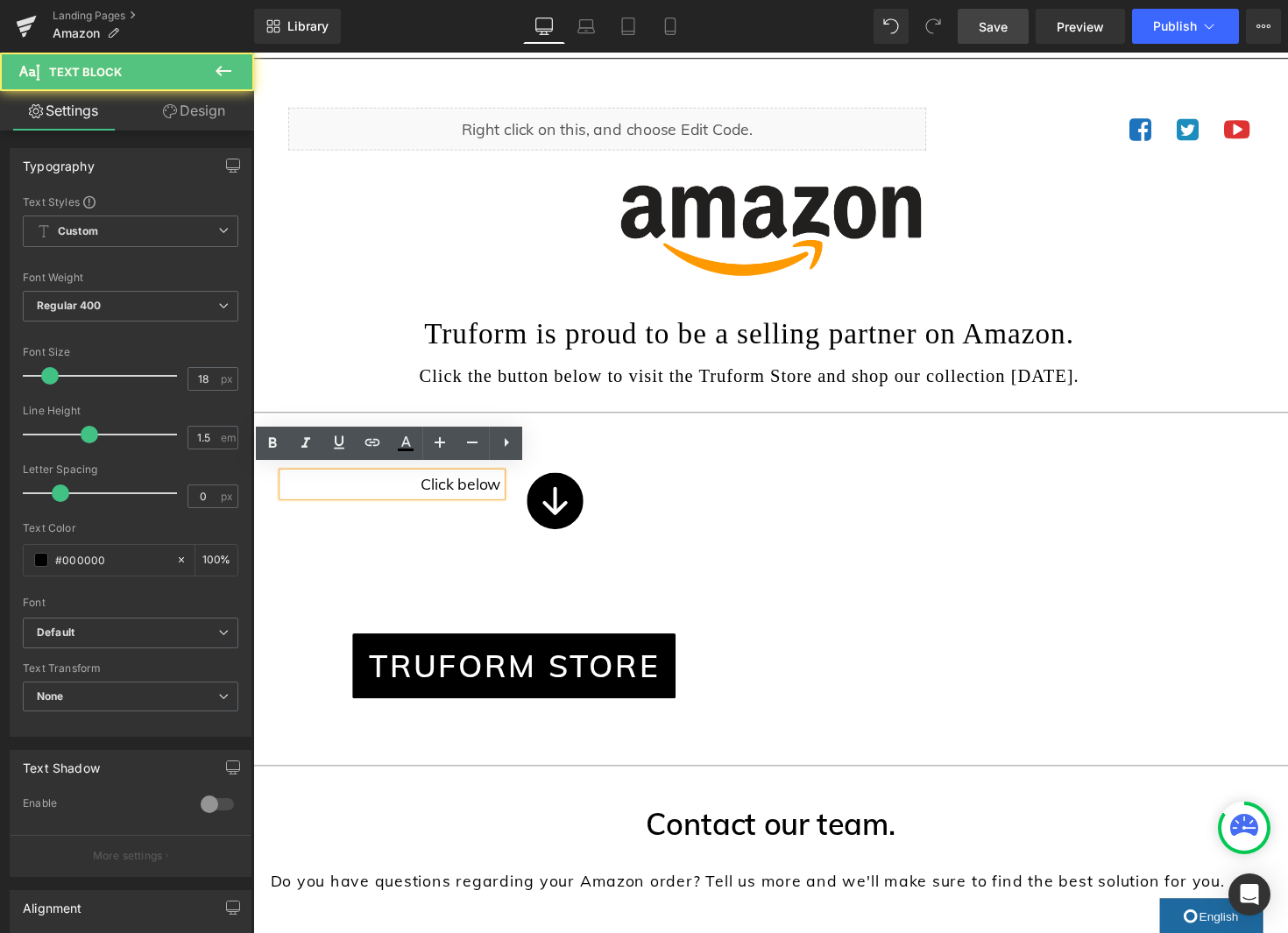
scroll to position [103, 0]
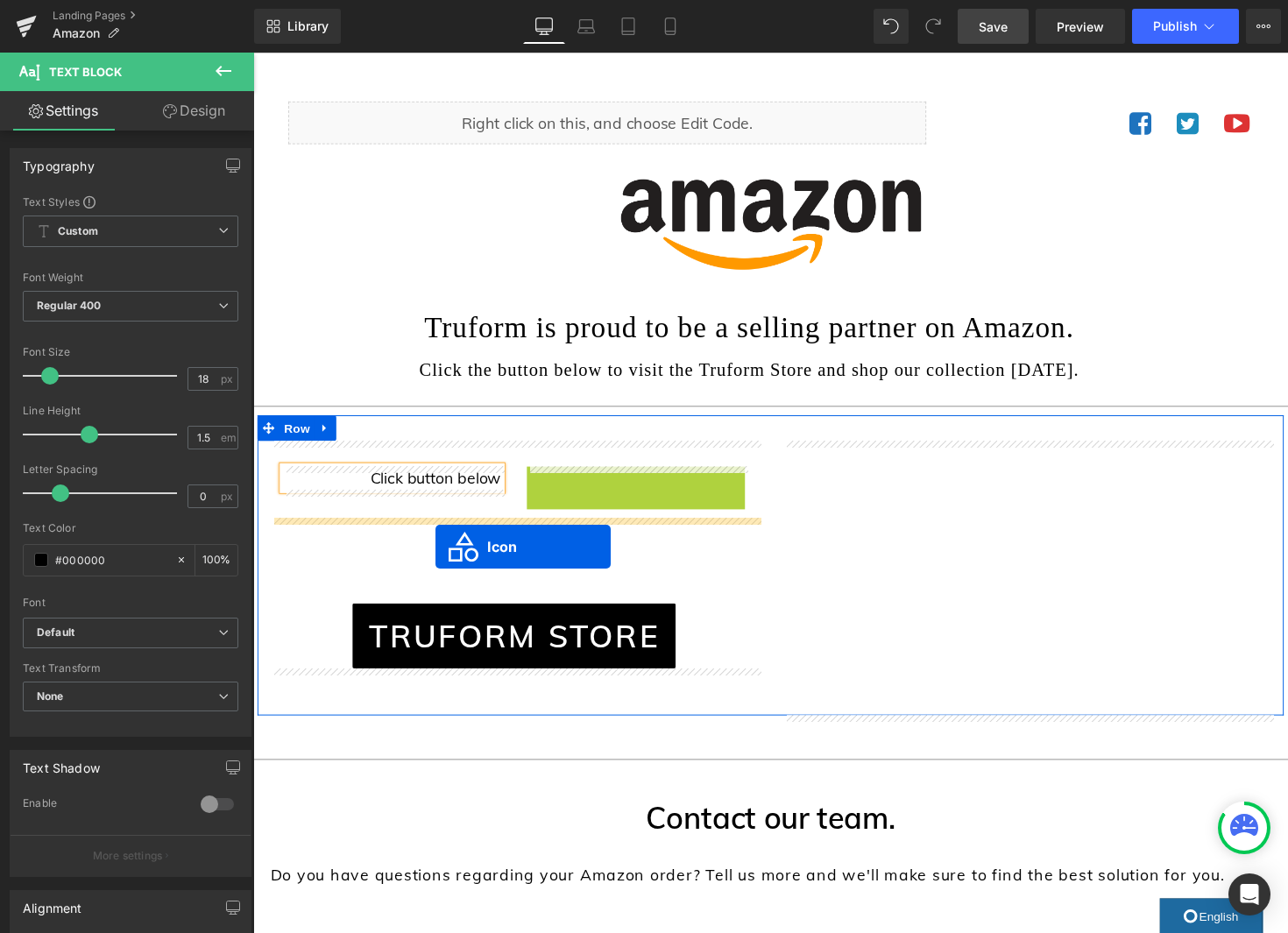
drag, startPoint x: 560, startPoint y: 511, endPoint x: 440, endPoint y: 559, distance: 129.2
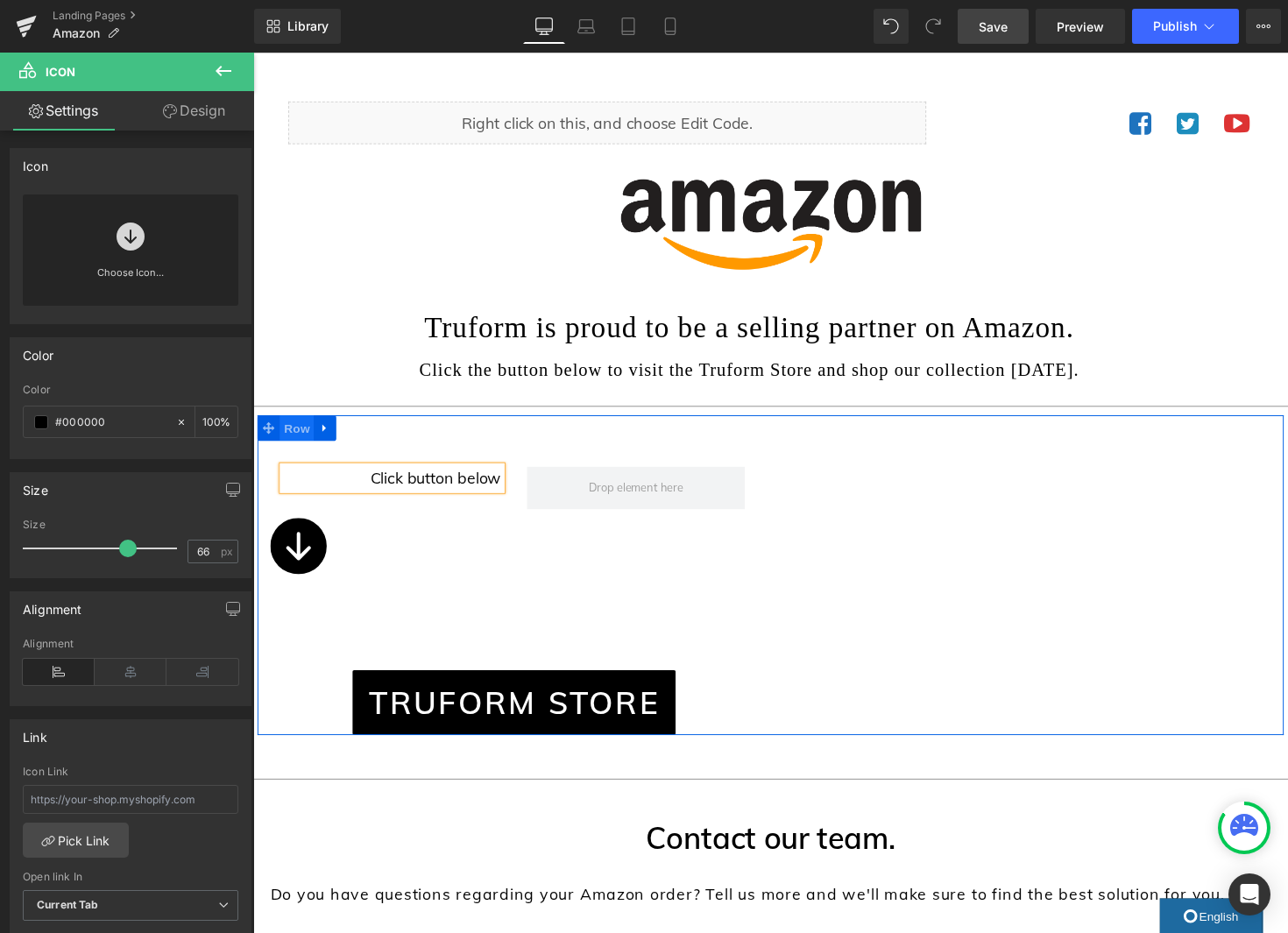
click at [298, 442] on span "Row" at bounding box center [297, 436] width 35 height 27
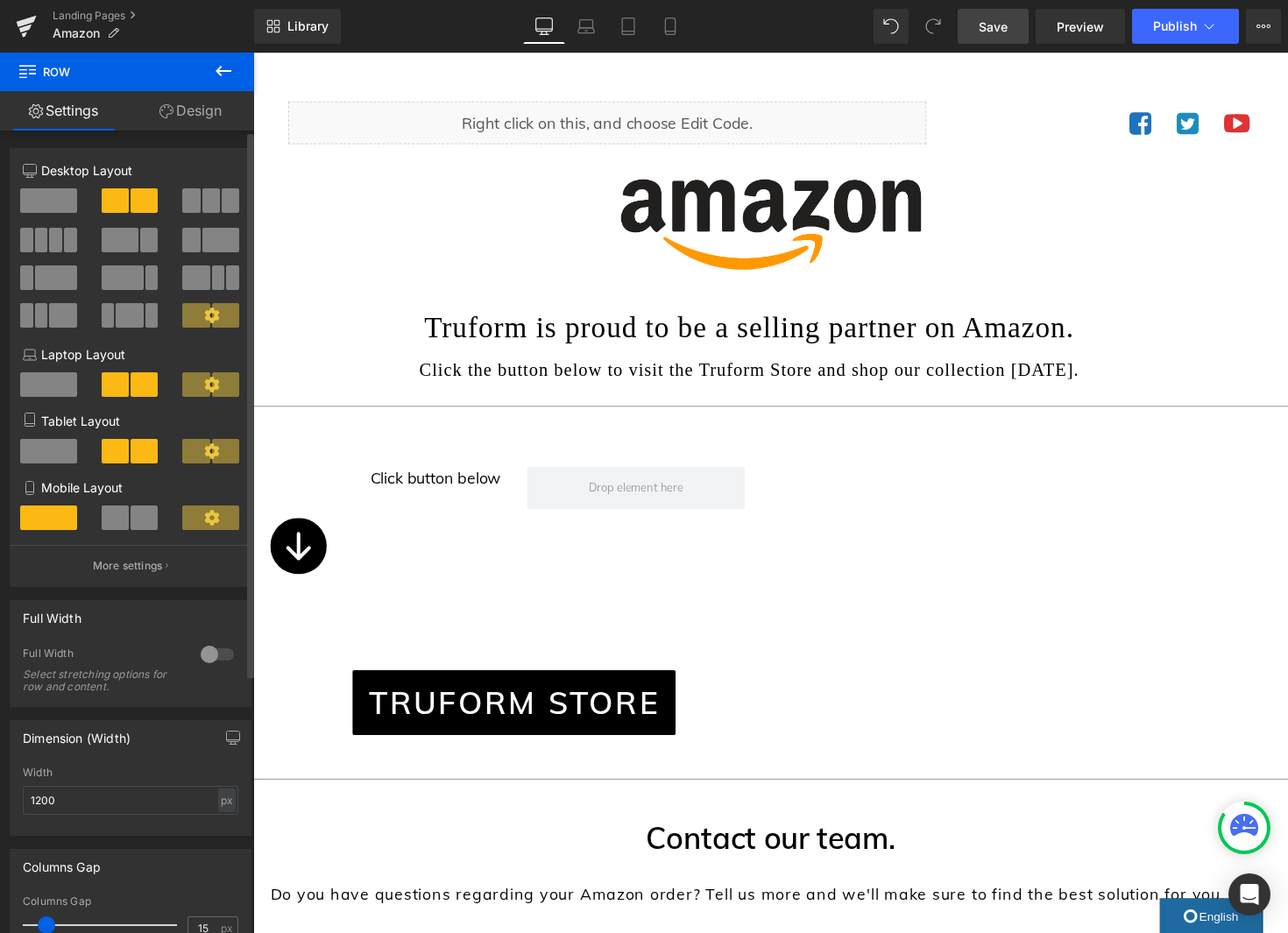
click at [49, 199] on span at bounding box center [48, 200] width 57 height 25
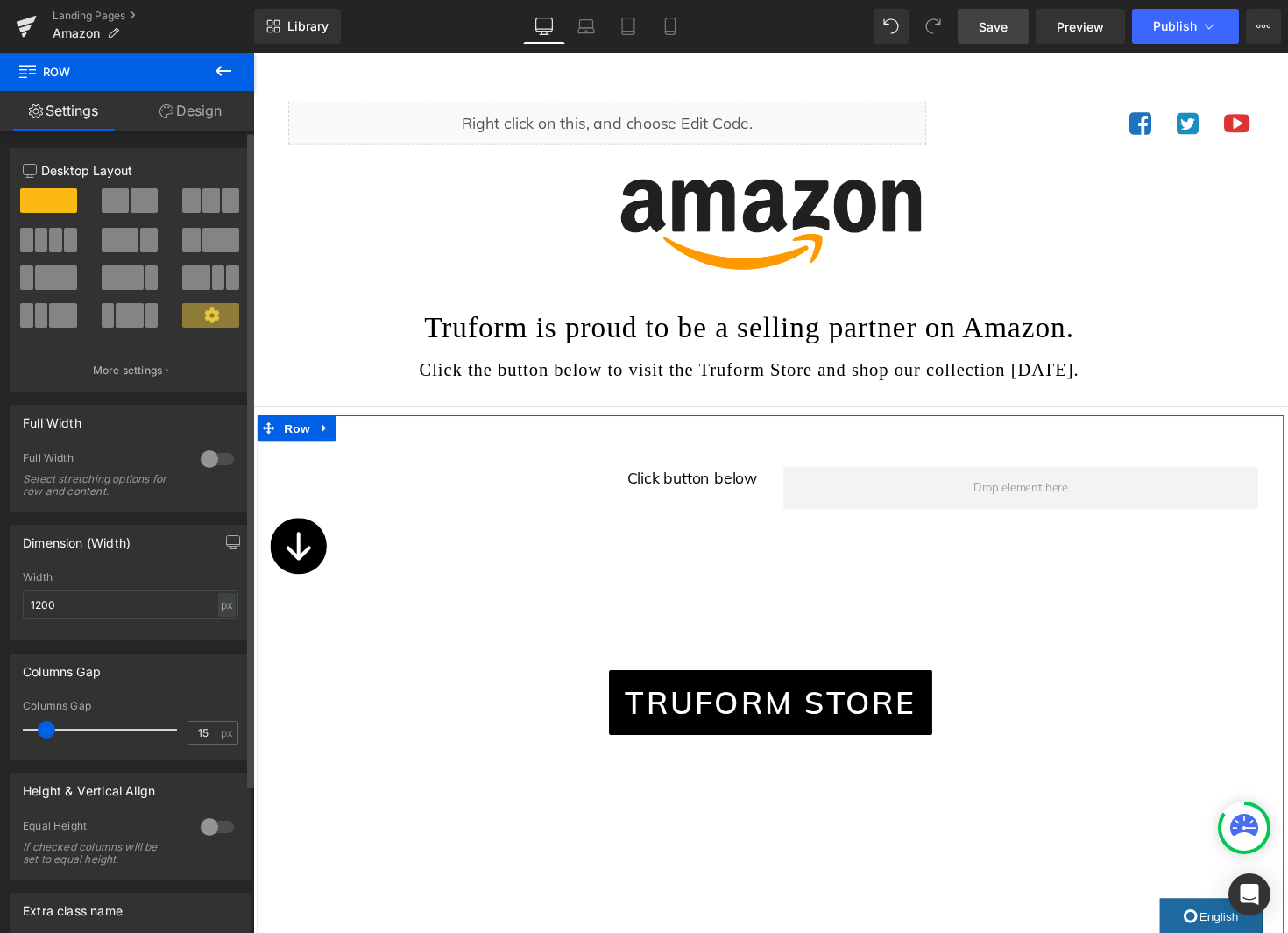
click at [123, 195] on span at bounding box center [115, 200] width 27 height 25
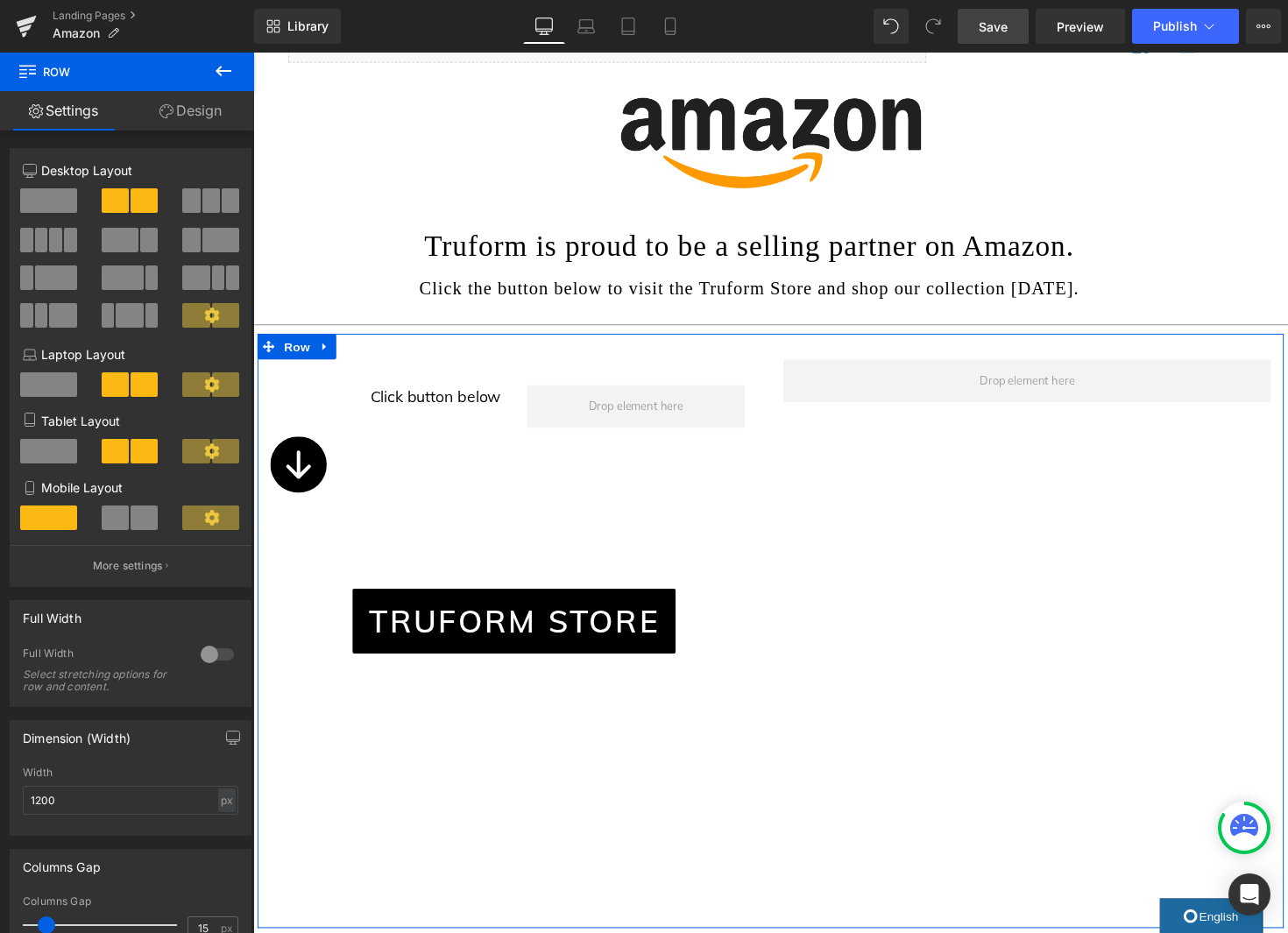
scroll to position [270, 0]
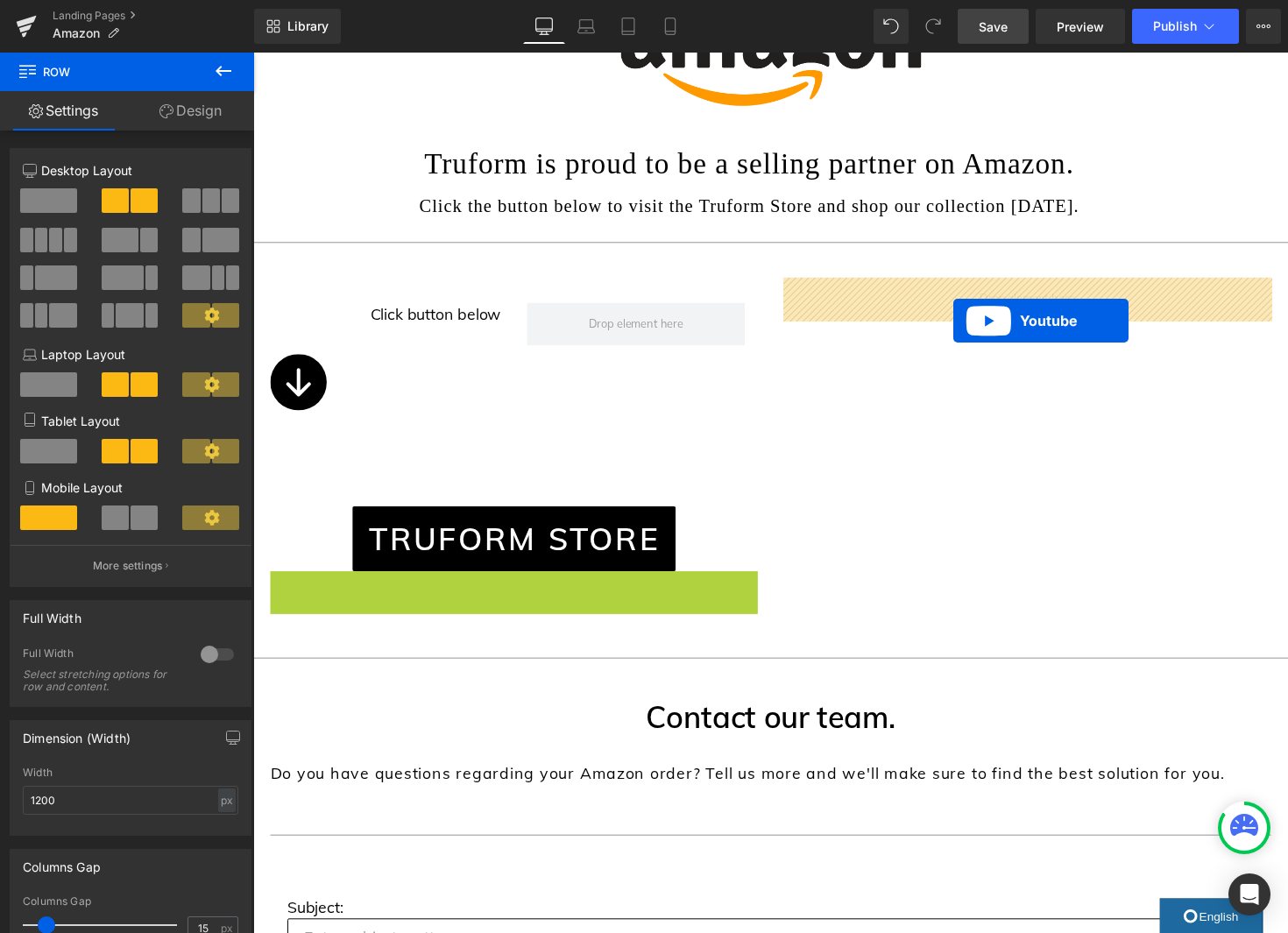
drag, startPoint x: 546, startPoint y: 583, endPoint x: 971, endPoint y: 327, distance: 496.1
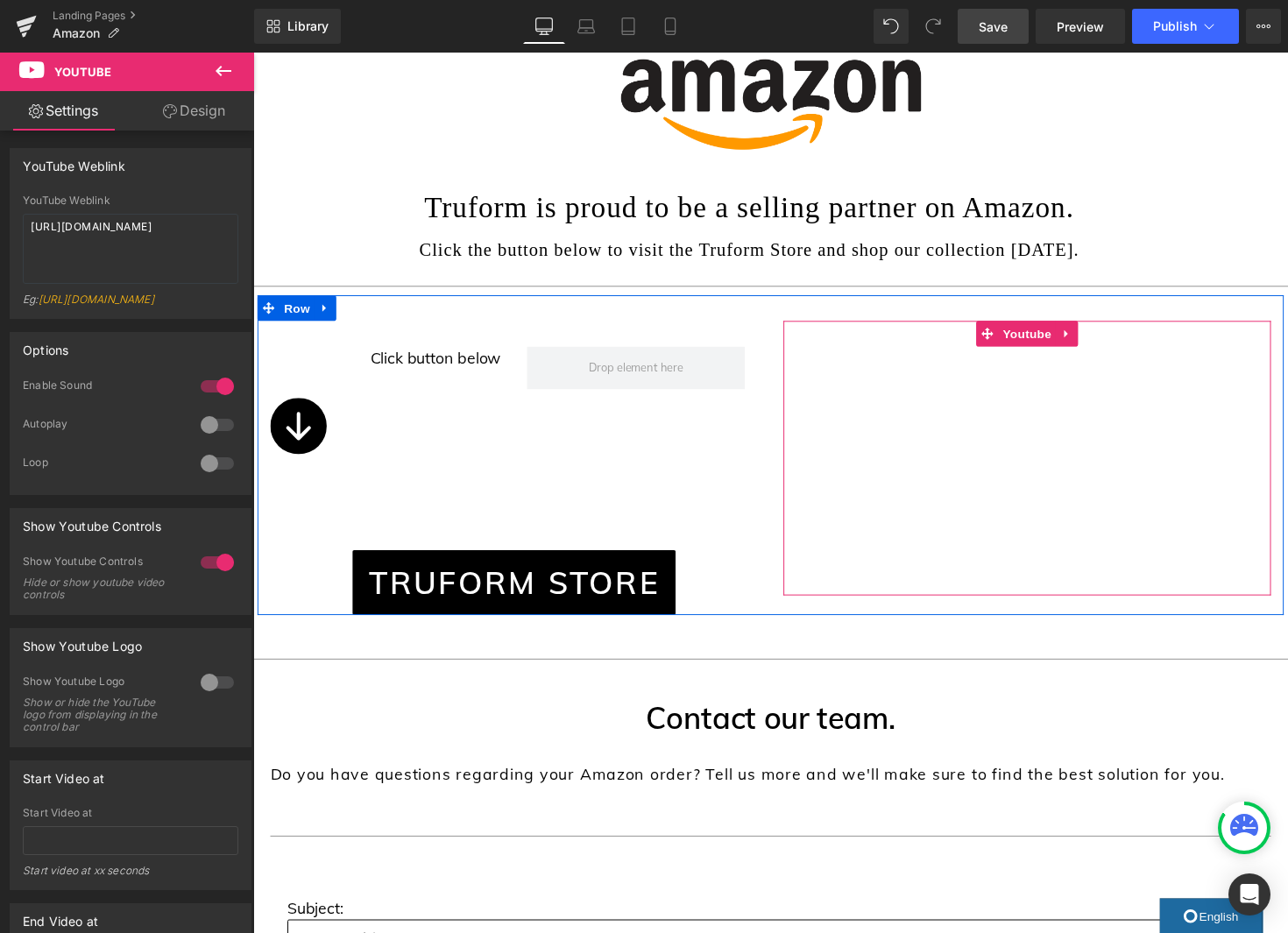
scroll to position [218, 0]
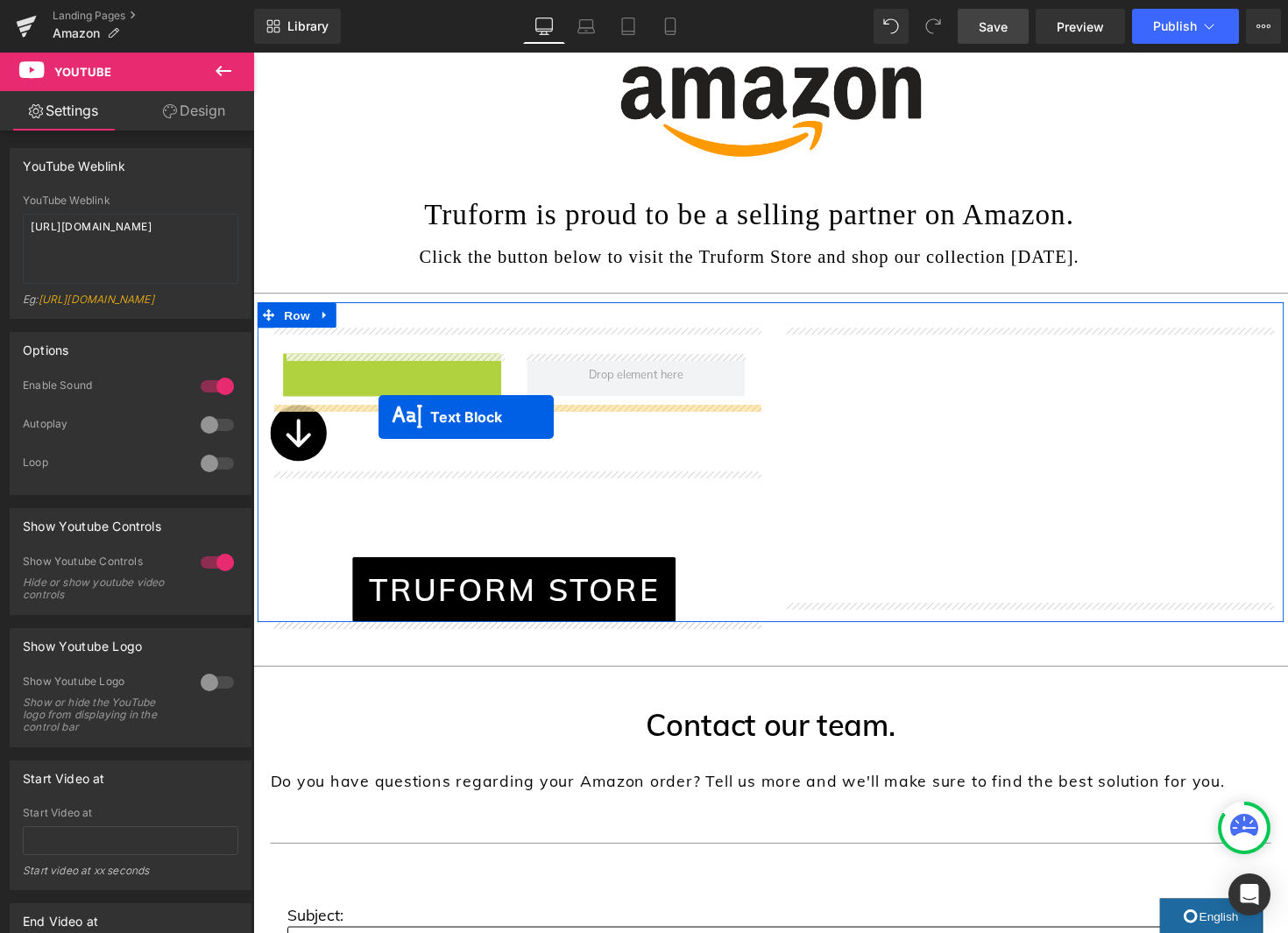
drag, startPoint x: 401, startPoint y: 376, endPoint x: 382, endPoint y: 426, distance: 53.5
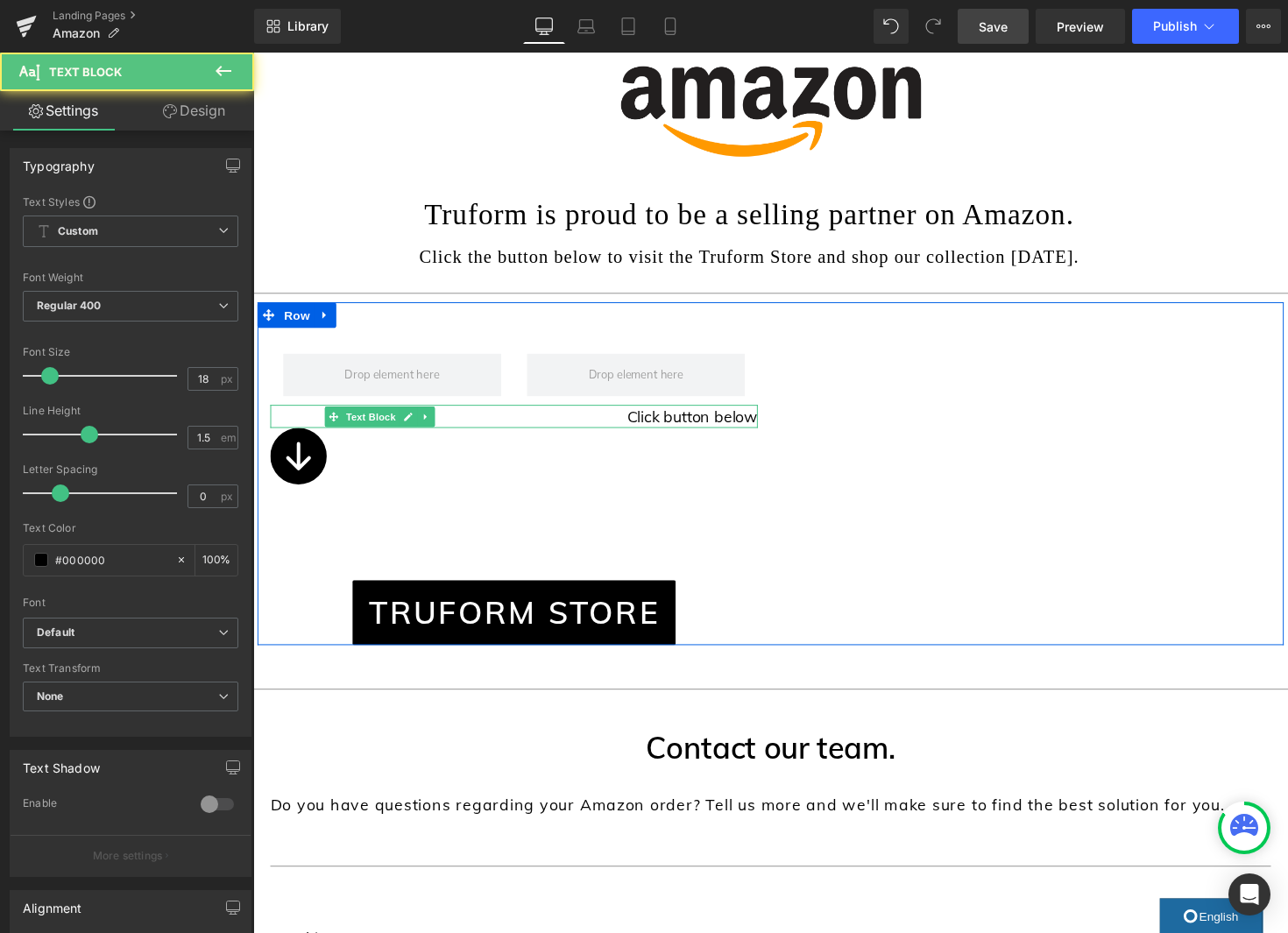
scroll to position [221, 0]
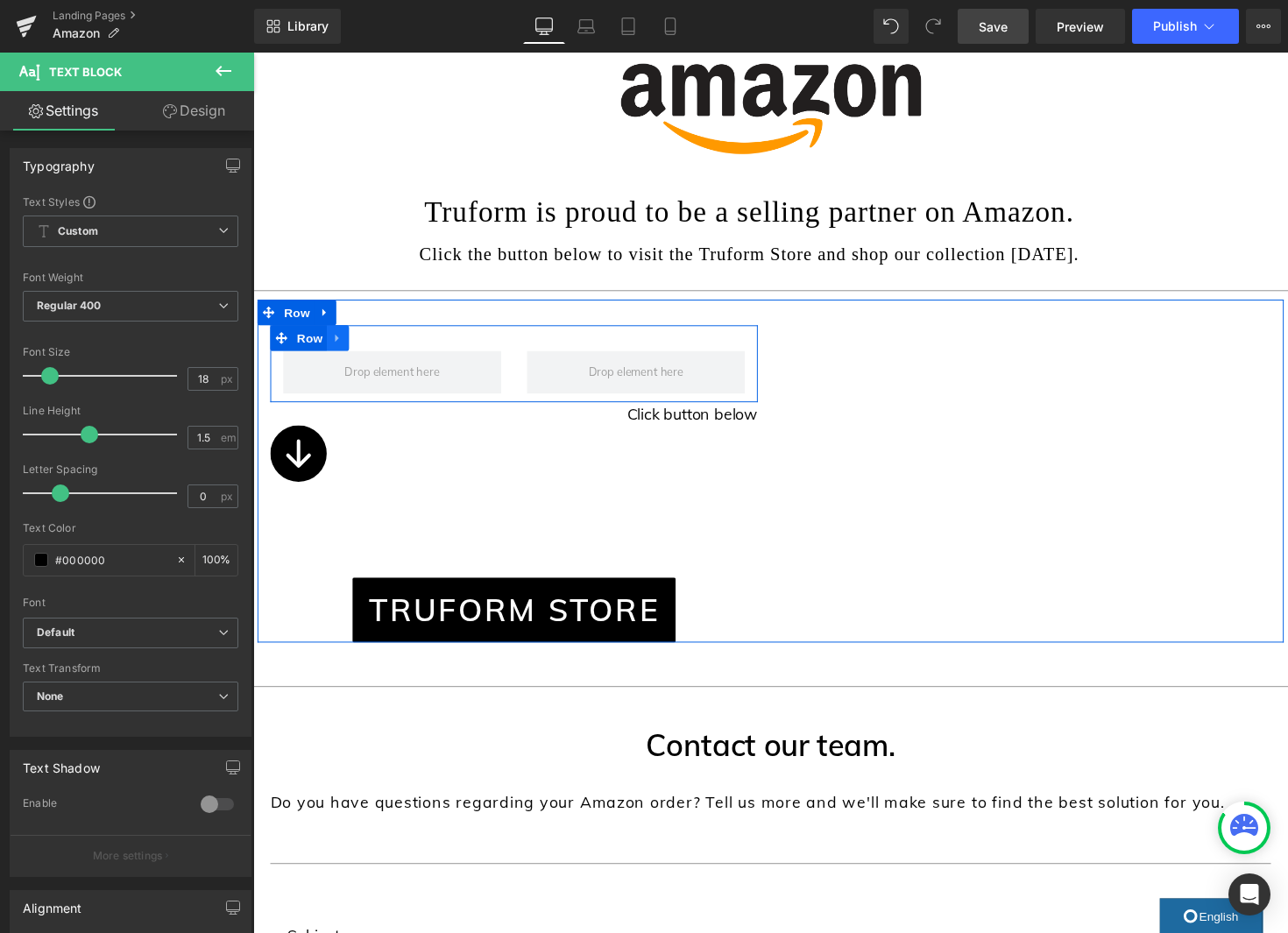
click at [342, 351] on icon at bounding box center [340, 345] width 12 height 13
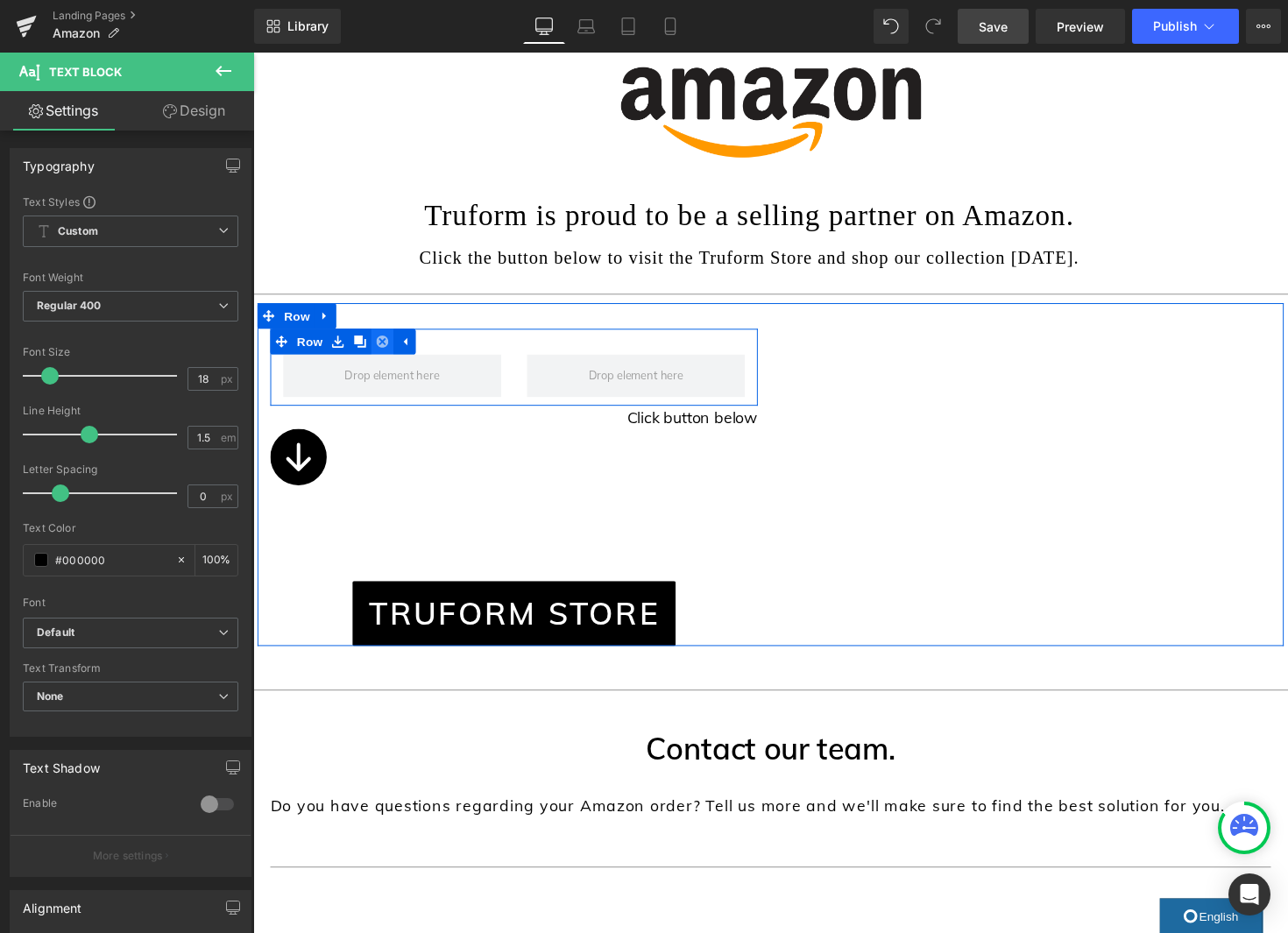
click at [380, 347] on icon at bounding box center [385, 349] width 12 height 12
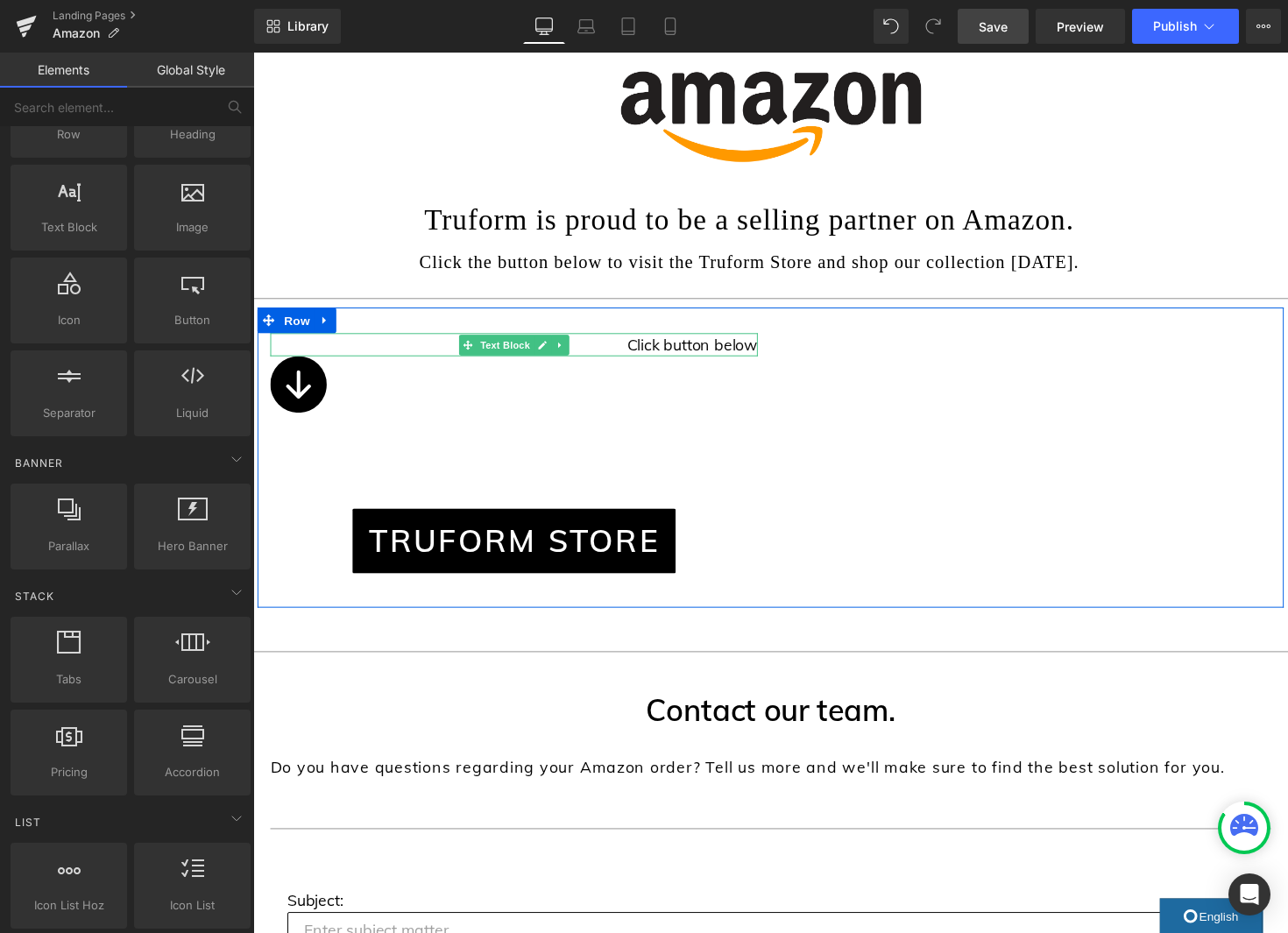
scroll to position [212, 0]
click at [521, 354] on span "Text Block" at bounding box center [511, 352] width 58 height 21
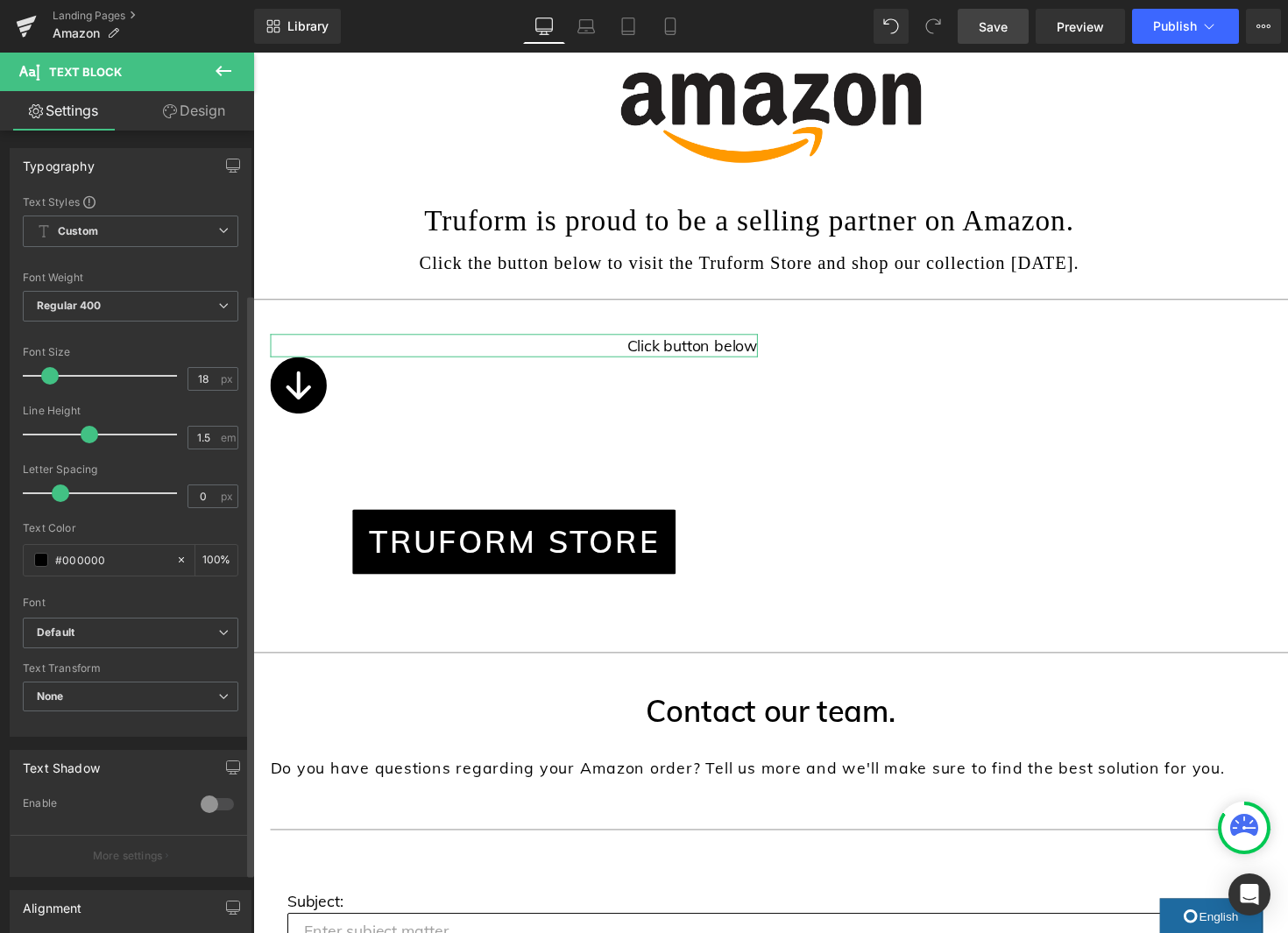
scroll to position [306, 0]
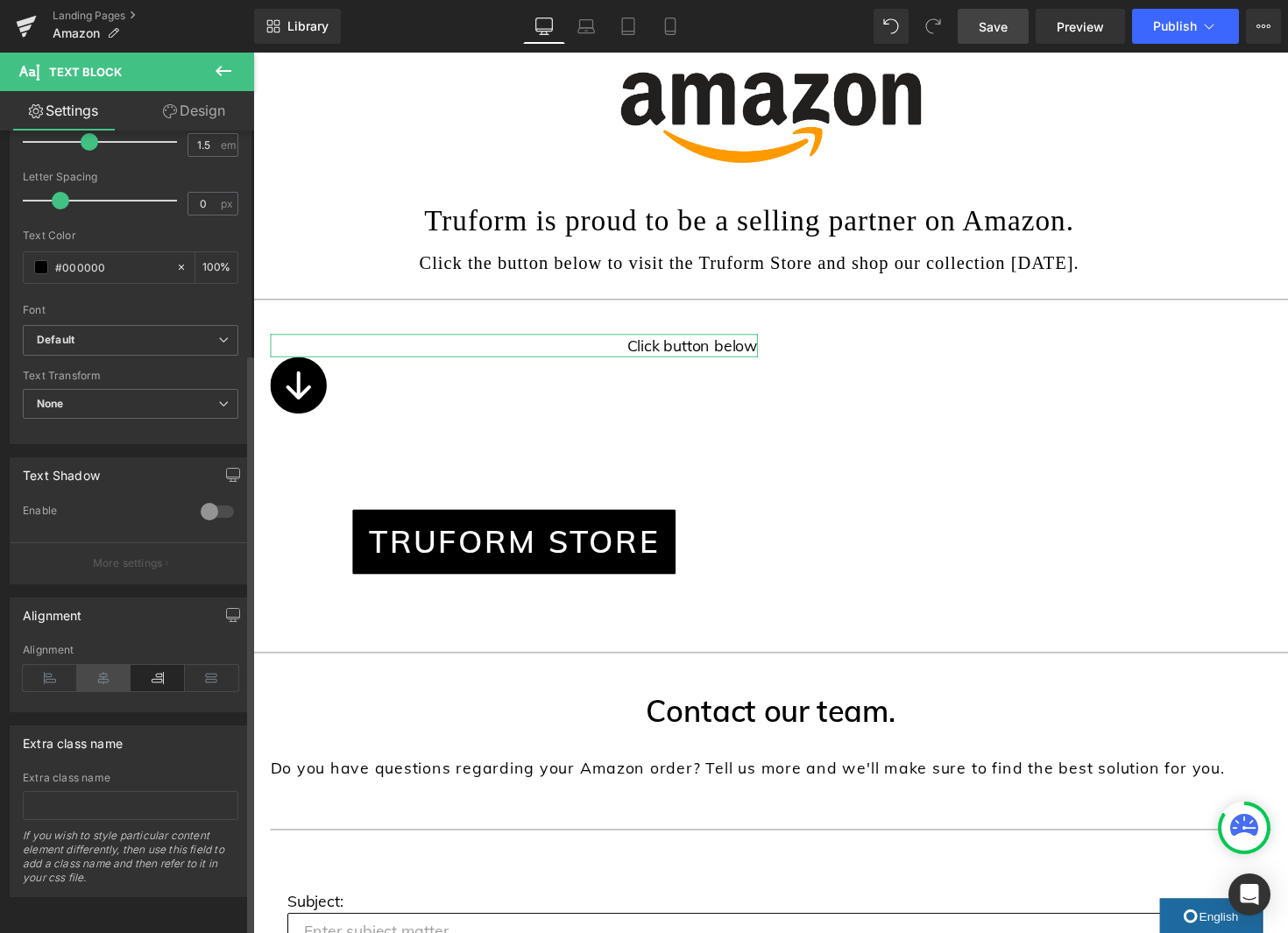
drag, startPoint x: 95, startPoint y: 669, endPoint x: 215, endPoint y: 657, distance: 120.6
click at [95, 669] on icon at bounding box center [104, 677] width 54 height 27
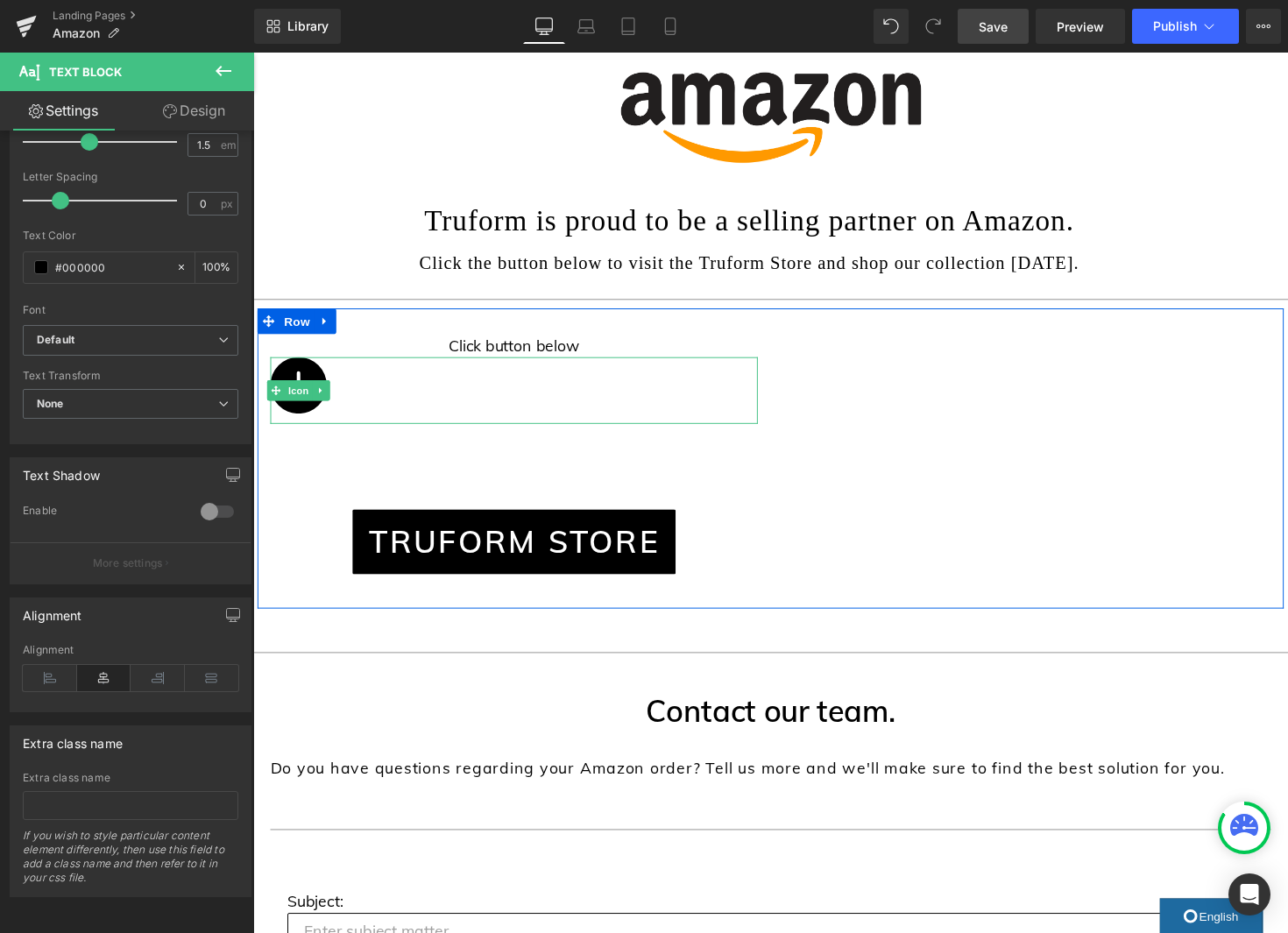
click at [307, 401] on span "Icon" at bounding box center [299, 398] width 28 height 21
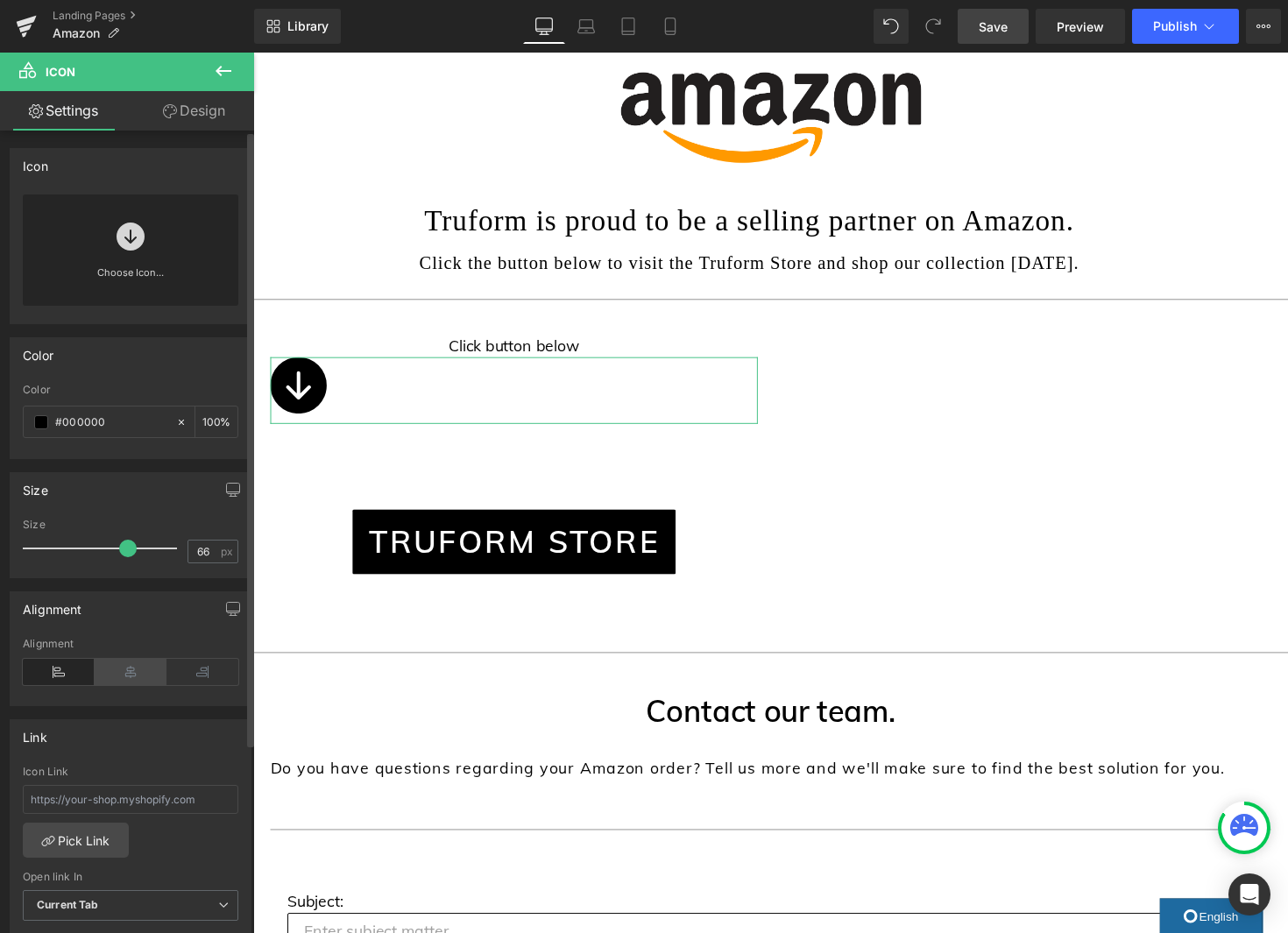
click at [124, 682] on icon at bounding box center [130, 671] width 72 height 27
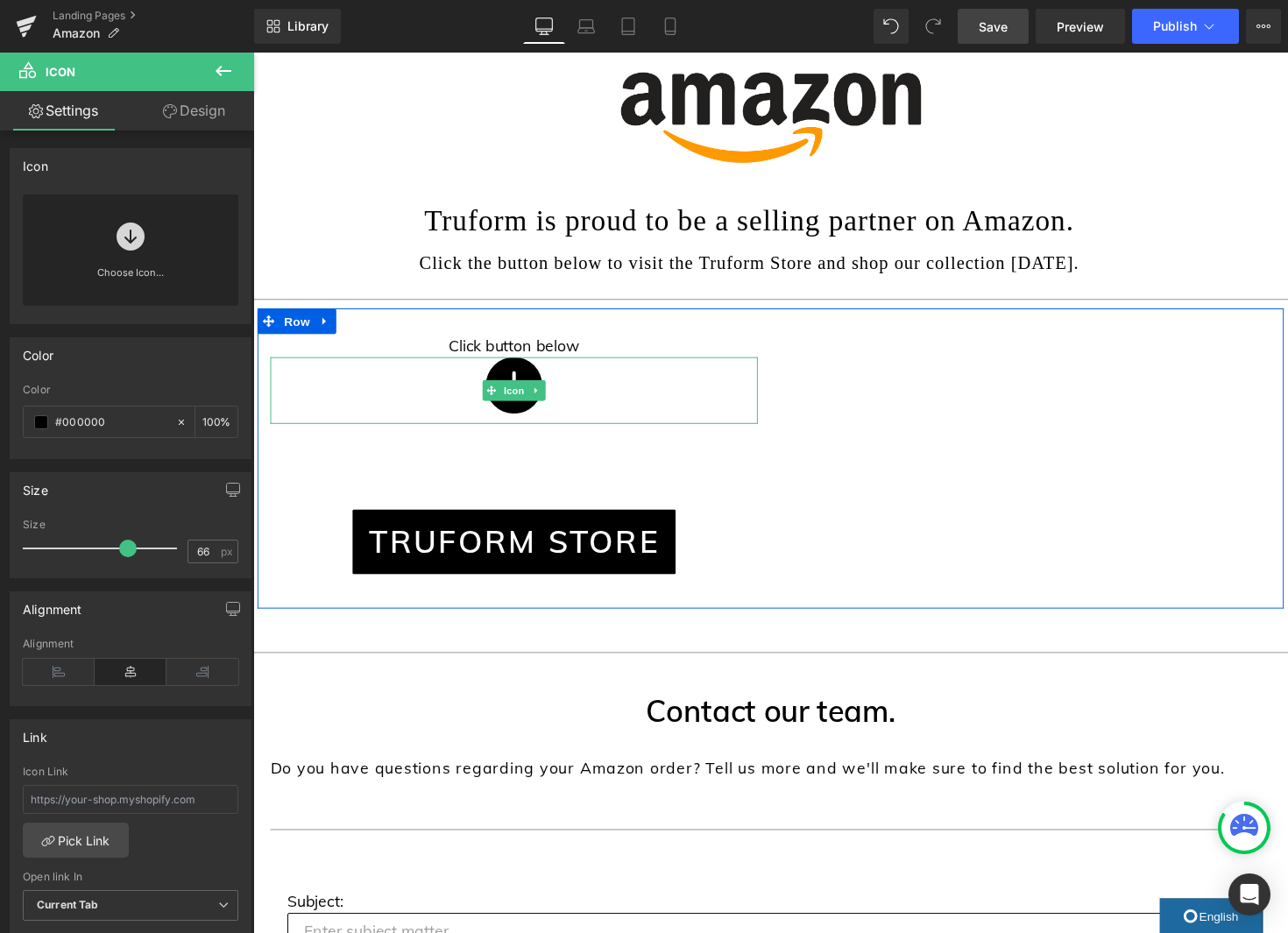
scroll to position [214, 0]
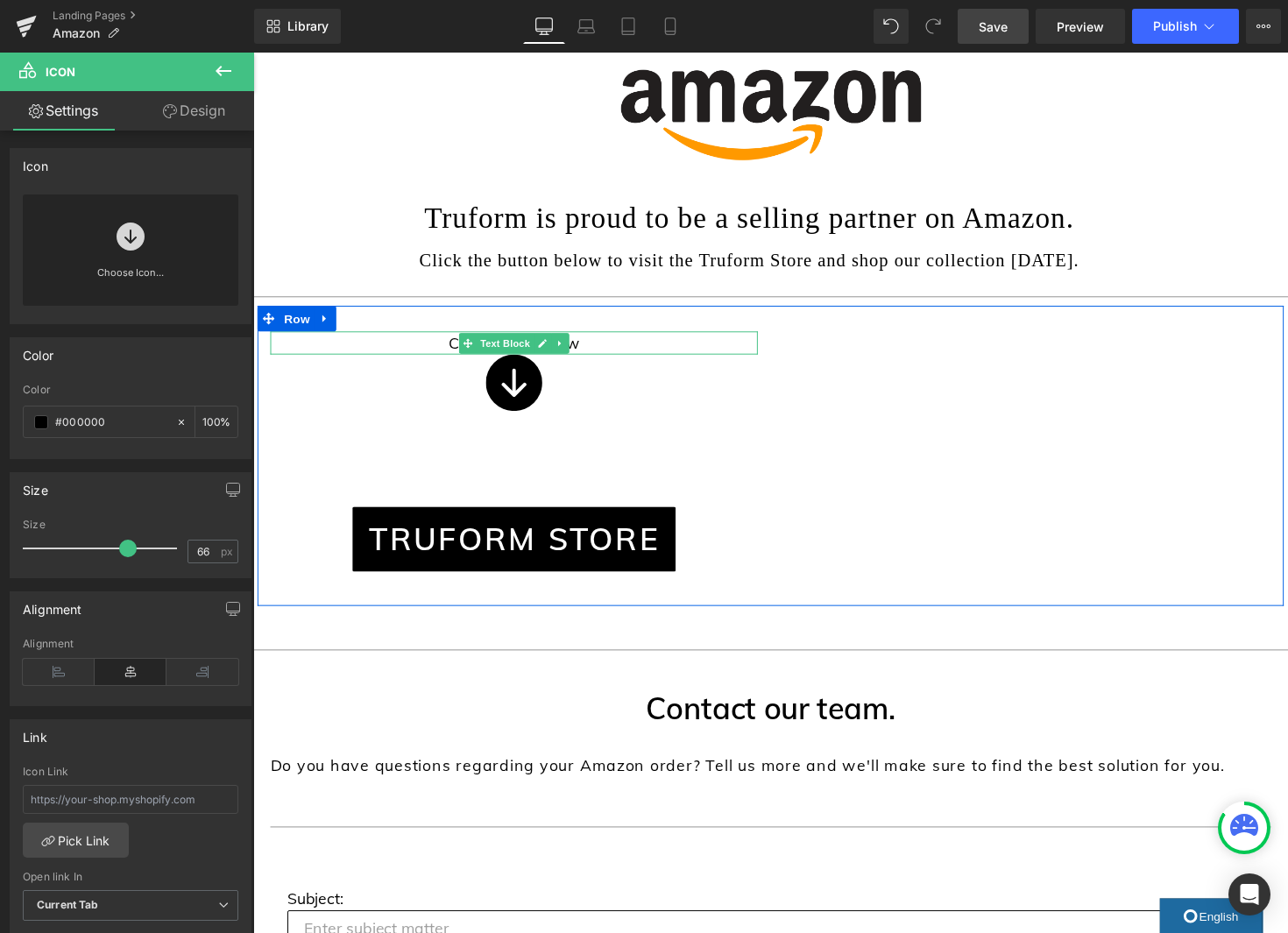
click at [523, 351] on span "Text Block" at bounding box center [511, 350] width 58 height 21
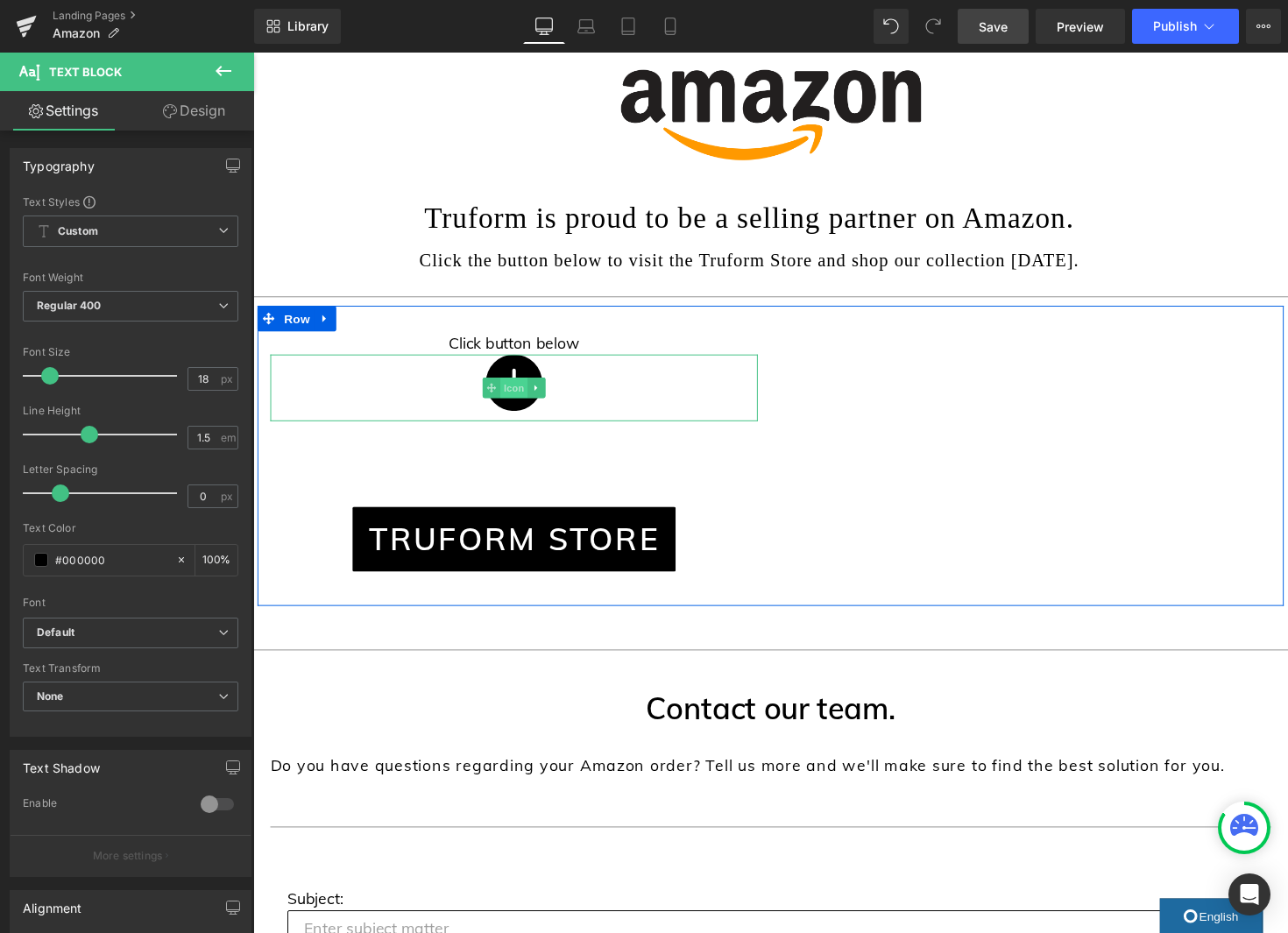
click at [518, 393] on span "Icon" at bounding box center [521, 395] width 28 height 21
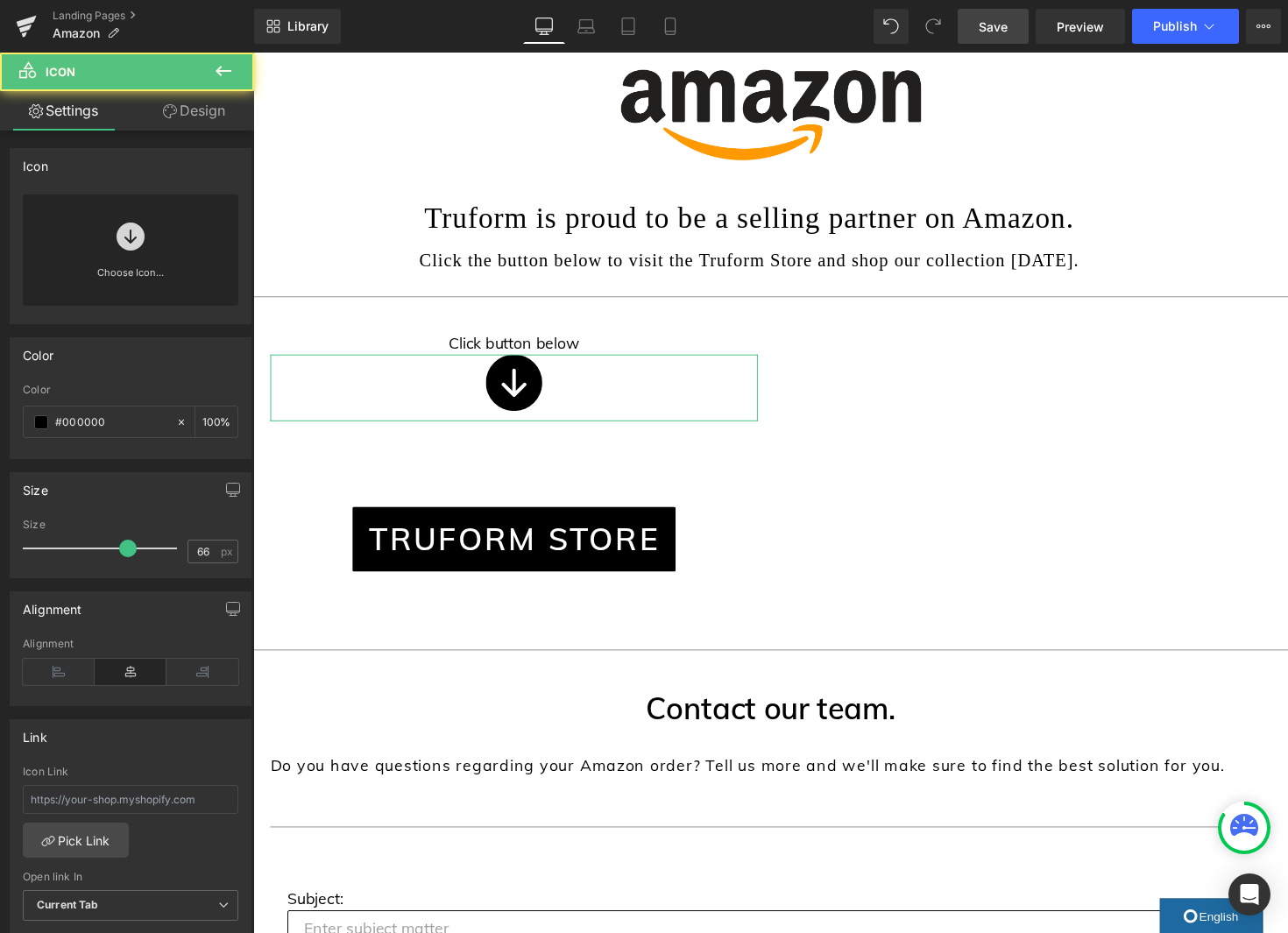
scroll to position [213, 0]
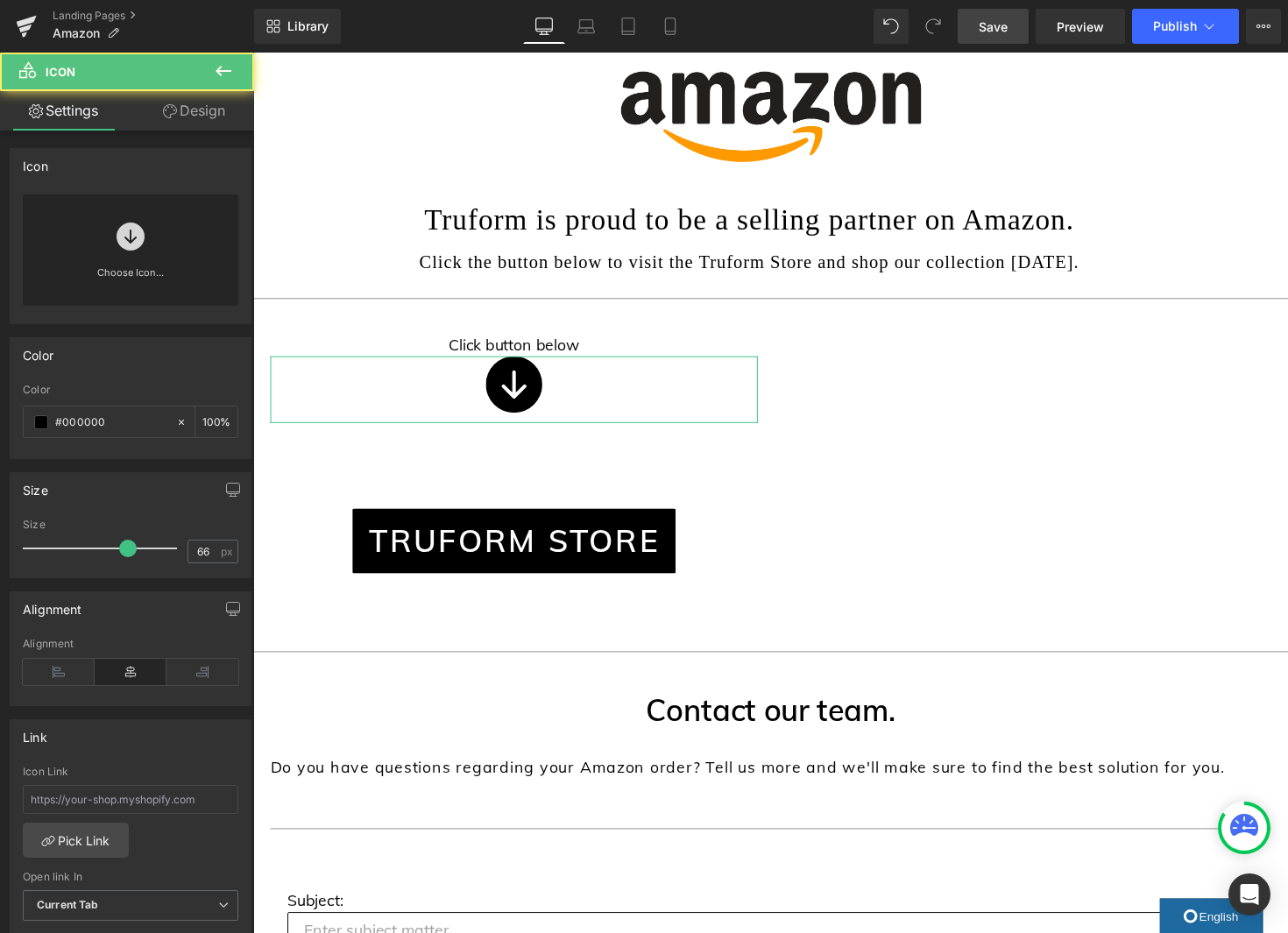
click at [184, 114] on link "Design" at bounding box center [194, 111] width 127 height 39
click at [0, 0] on div "Spacing" at bounding box center [0, 0] width 0 height 0
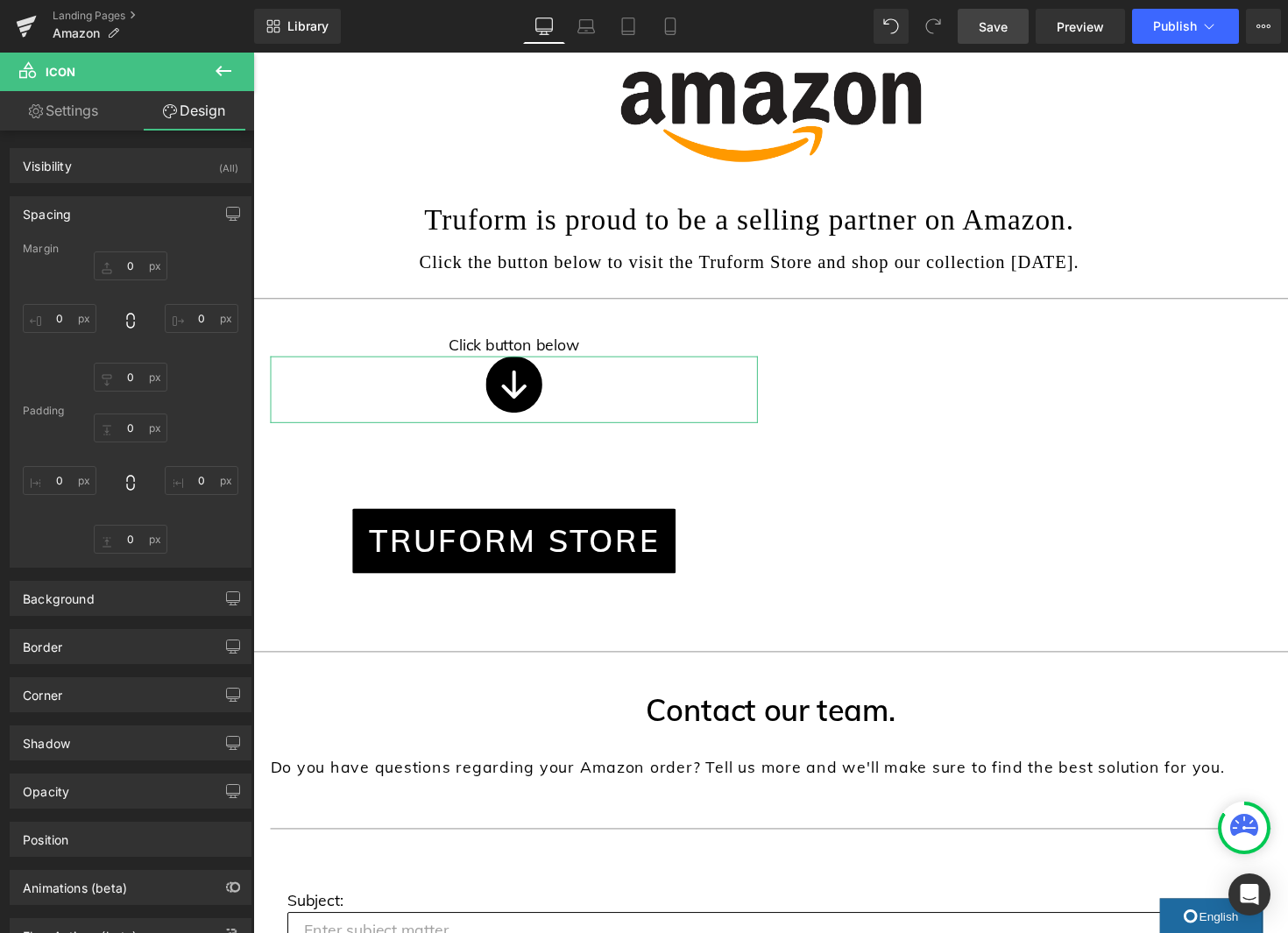
type input "0"
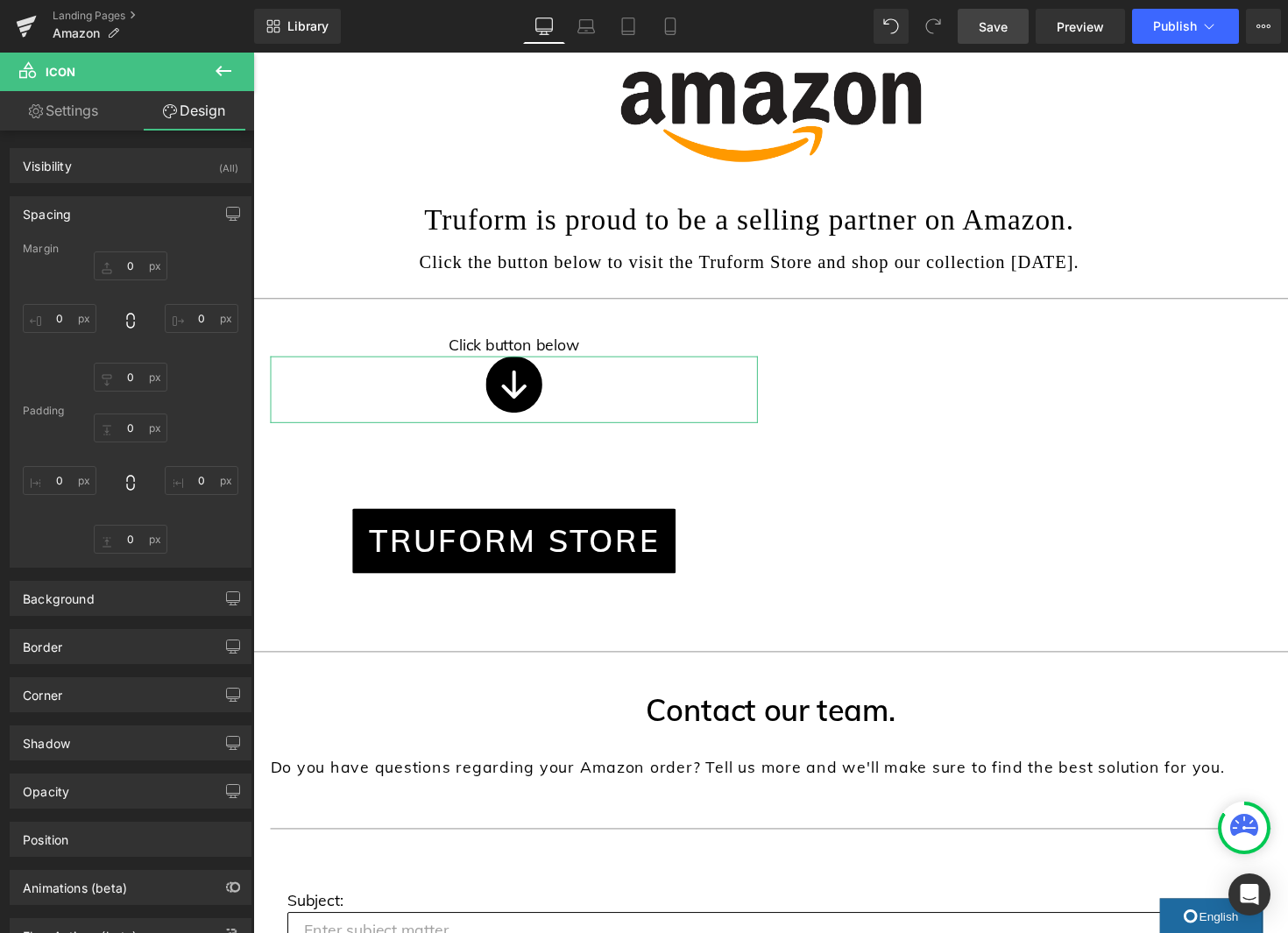
type input "0"
click at [128, 219] on div "Spacing" at bounding box center [130, 214] width 240 height 34
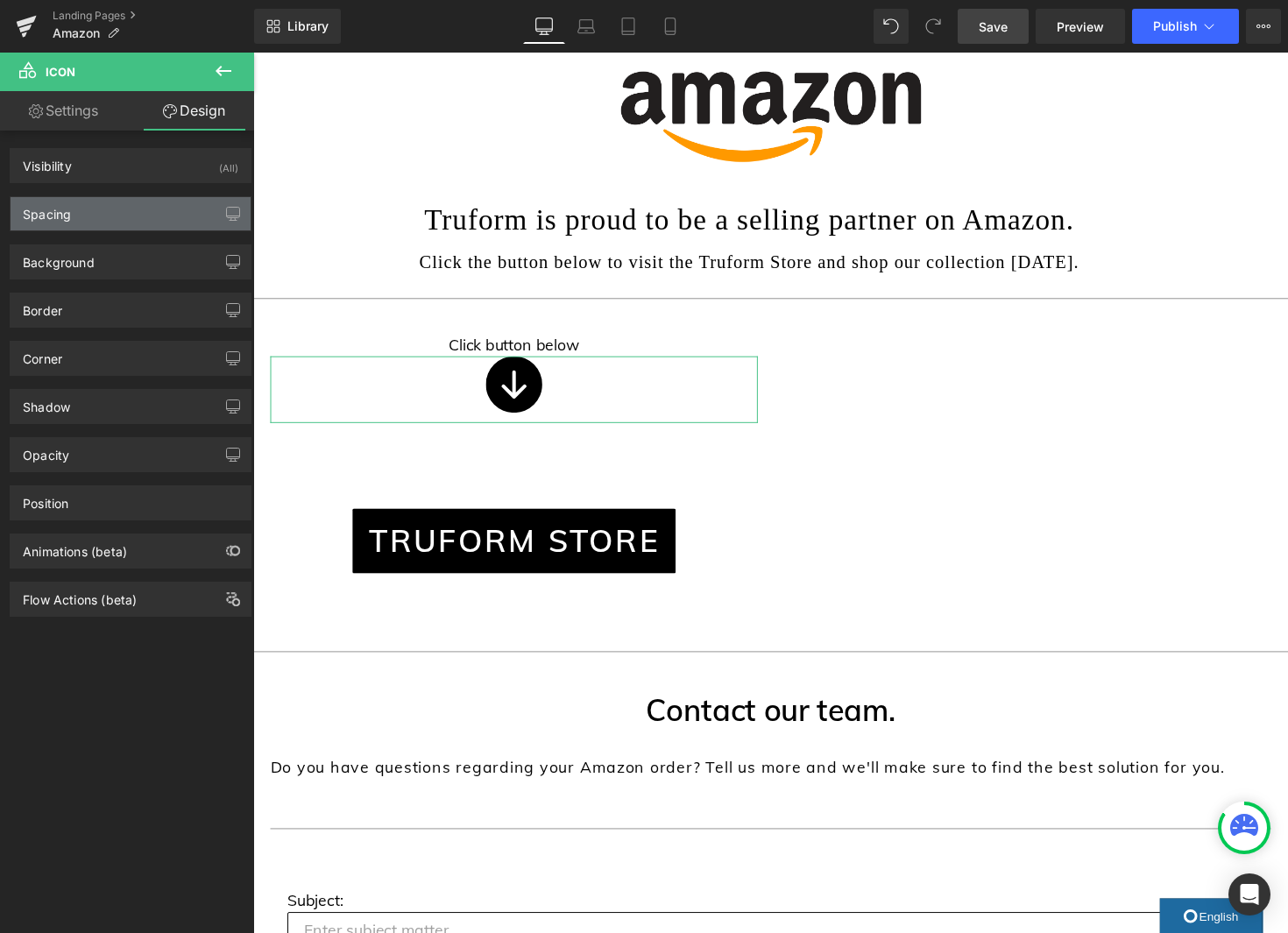
click at [128, 220] on div "Spacing" at bounding box center [130, 214] width 240 height 34
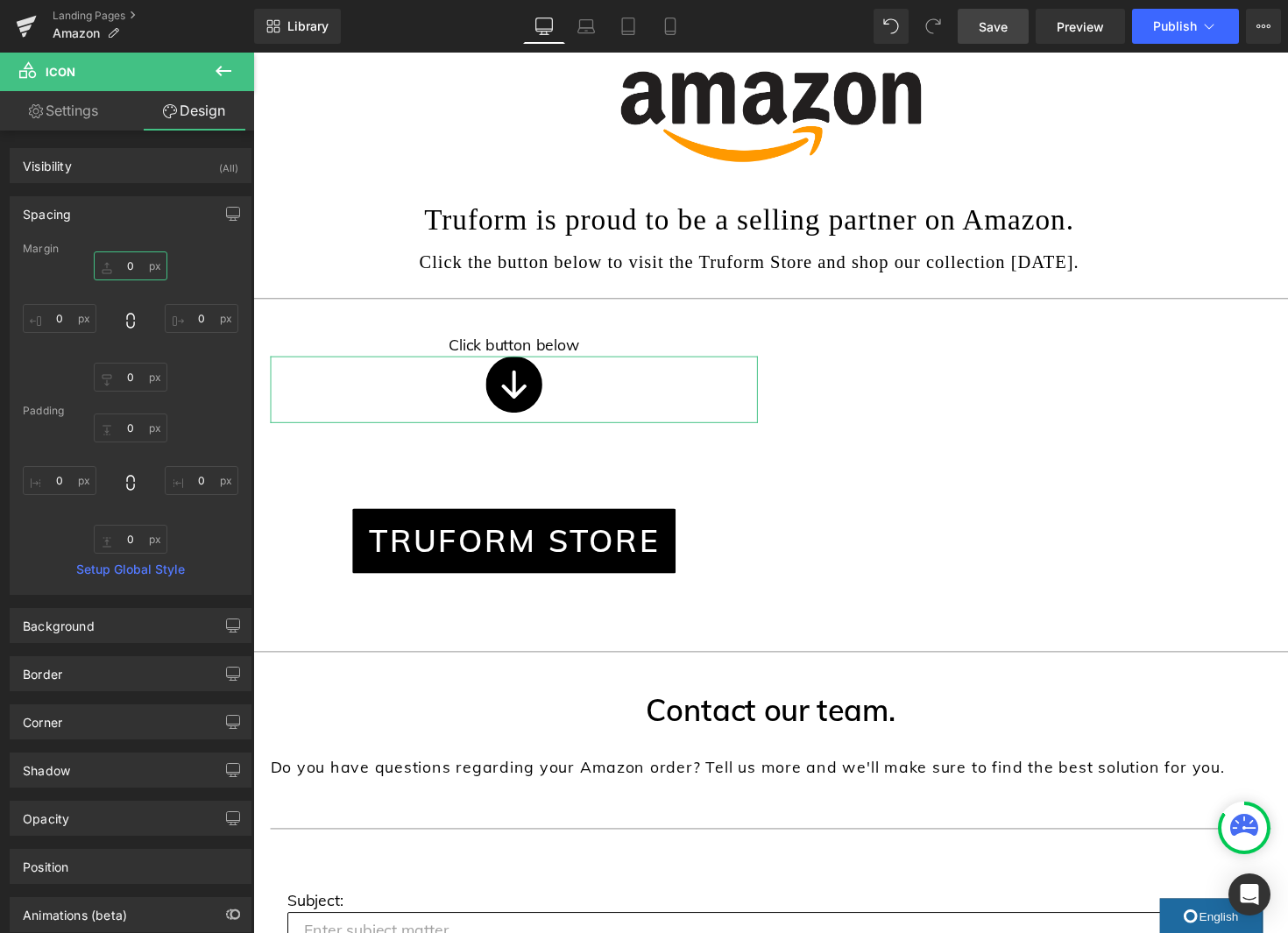
click at [134, 274] on input "0" at bounding box center [130, 266] width 74 height 29
type input "10"
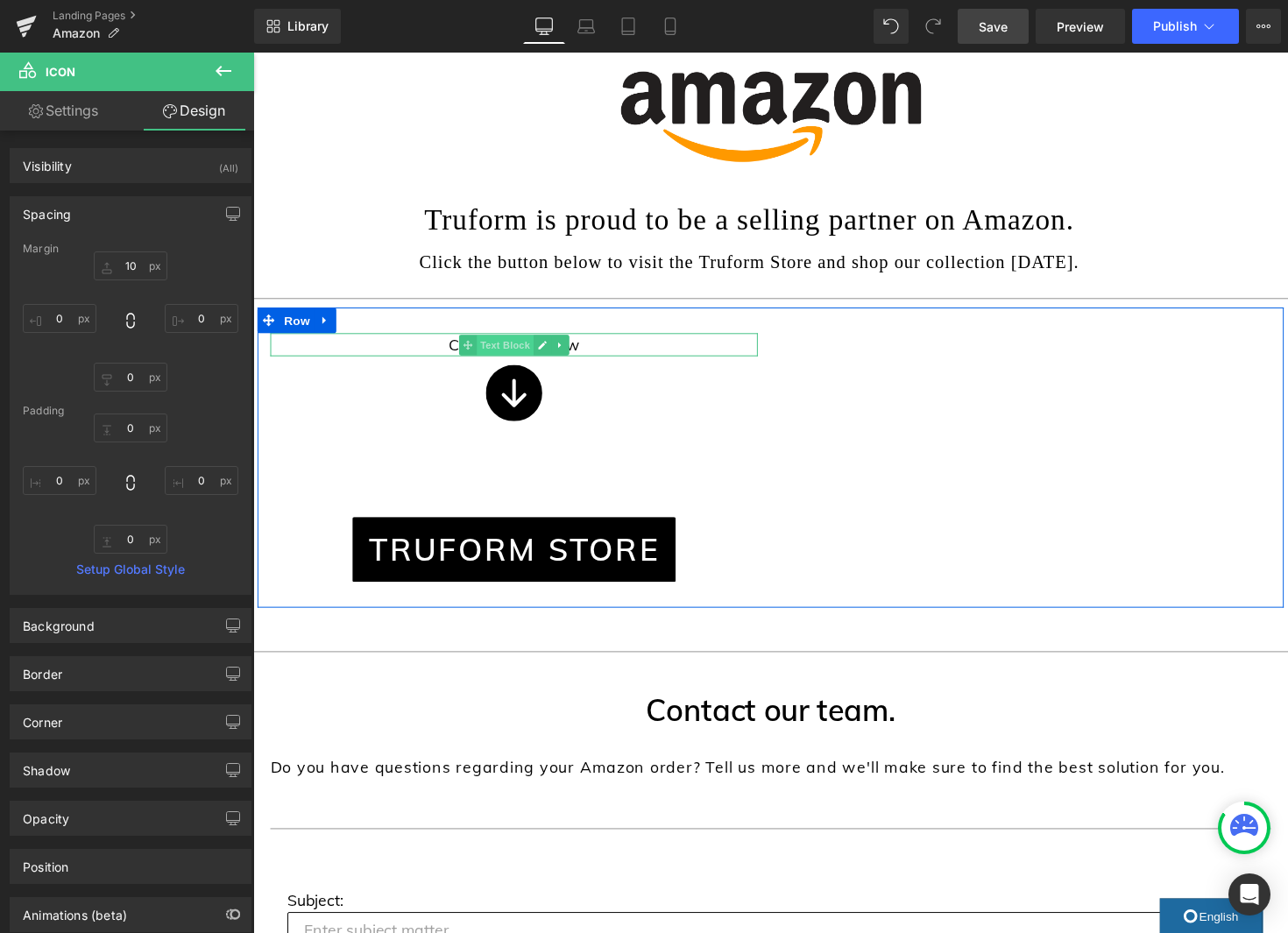
click at [525, 351] on span "Text Block" at bounding box center [511, 351] width 58 height 21
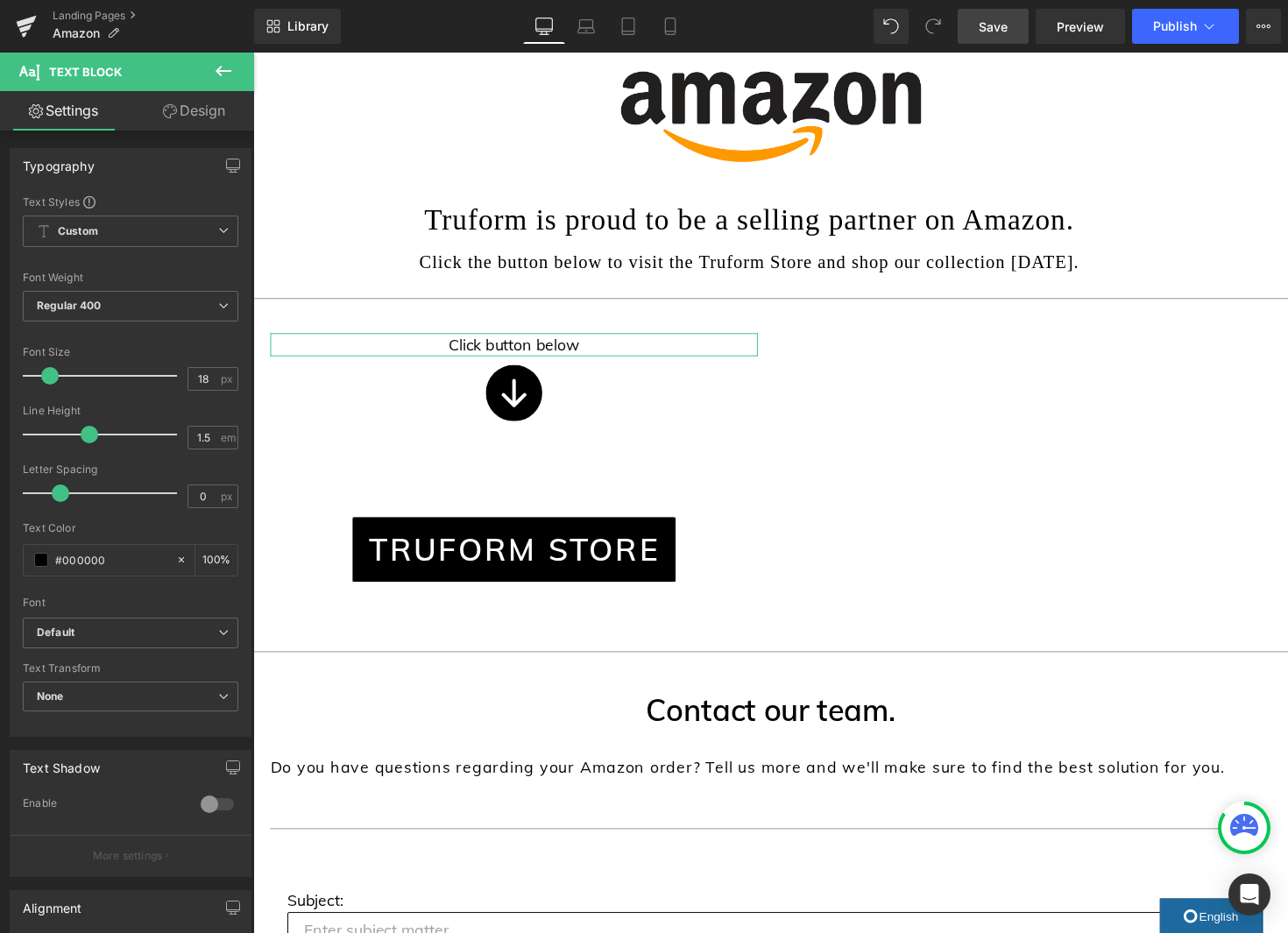
click at [195, 117] on link "Design" at bounding box center [194, 111] width 127 height 39
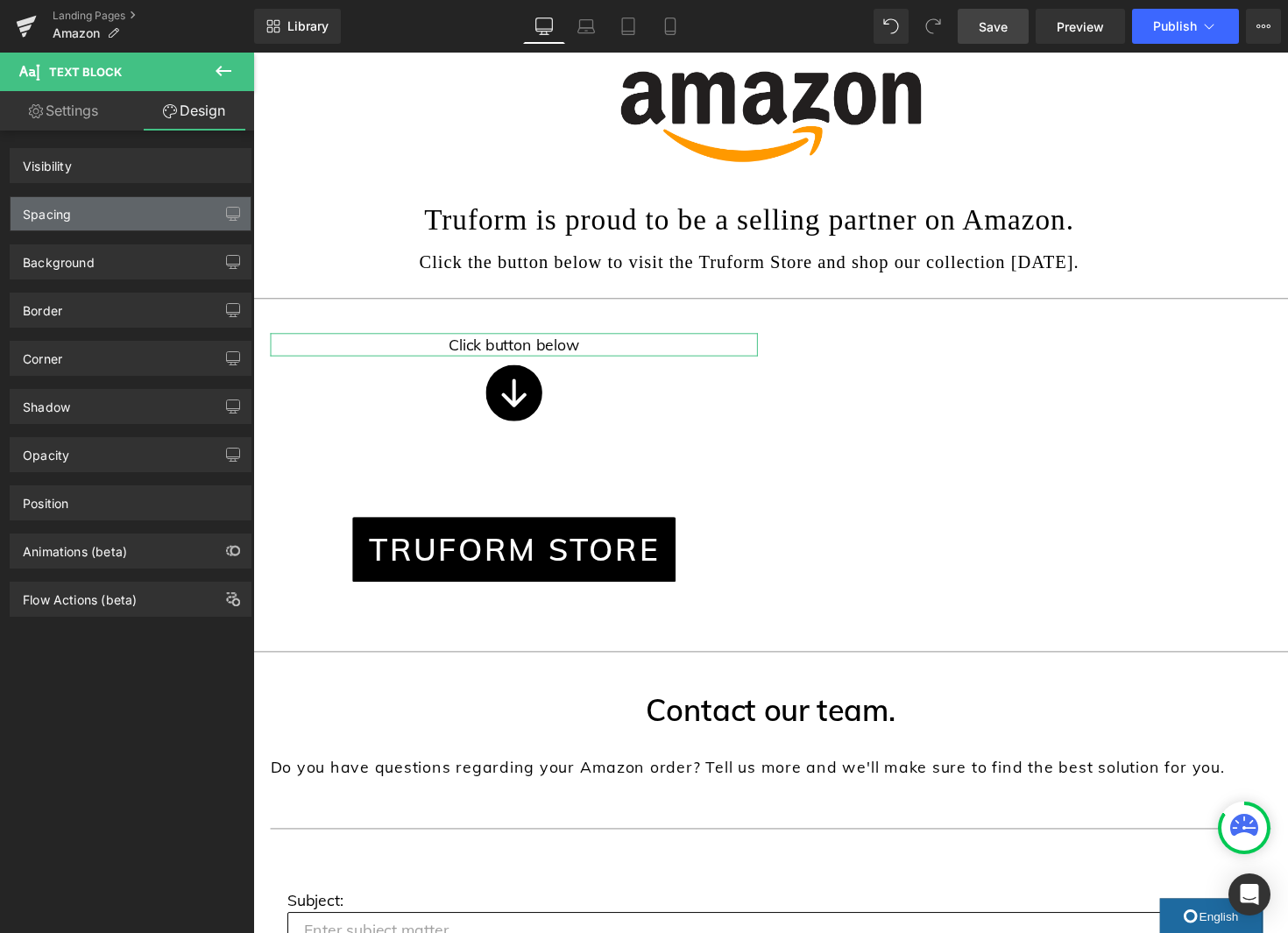
click at [127, 224] on div "Spacing" at bounding box center [130, 214] width 240 height 34
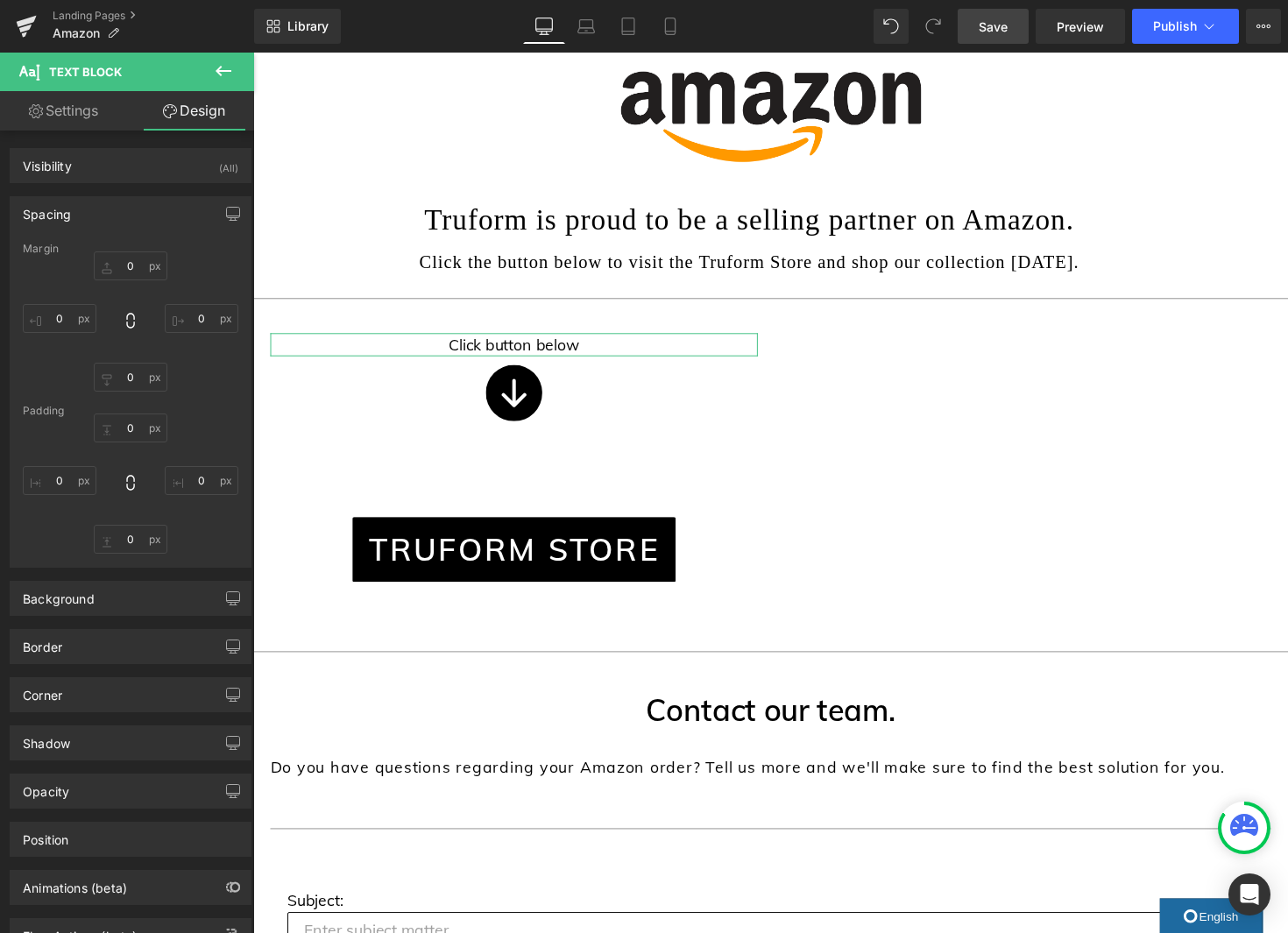
type input "0"
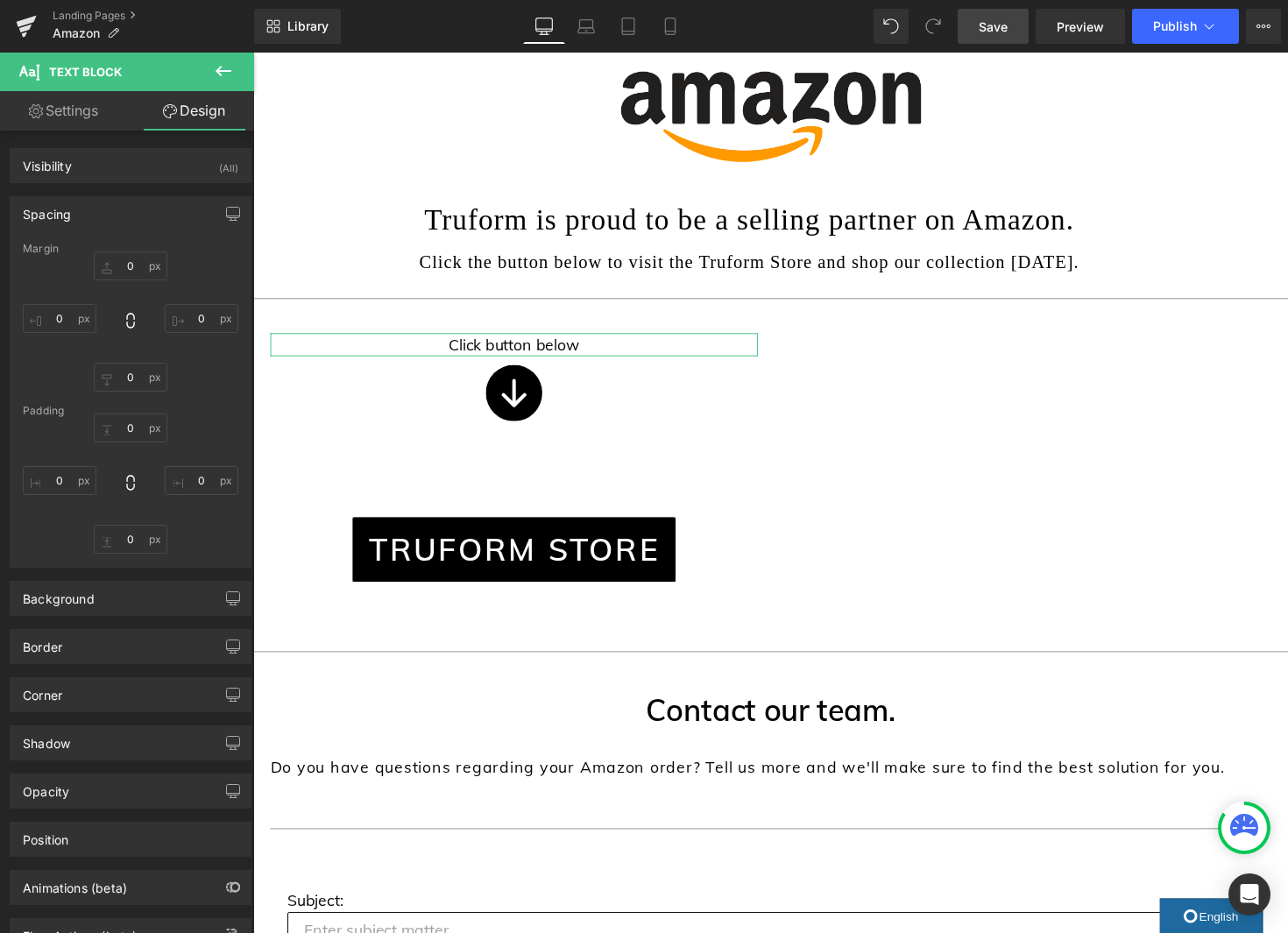
type input "0"
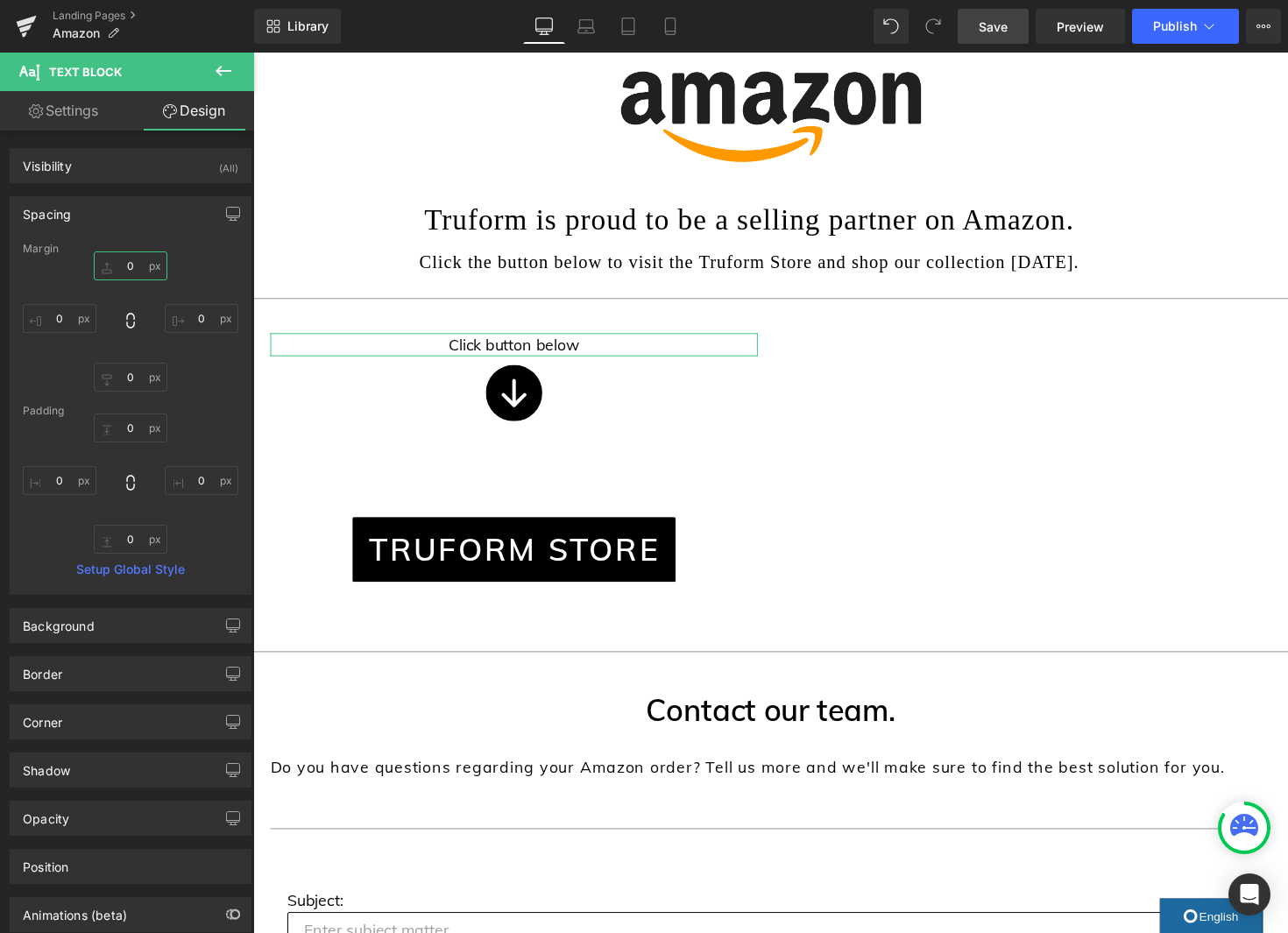
click at [127, 268] on input "0" at bounding box center [130, 266] width 74 height 29
type input "50"
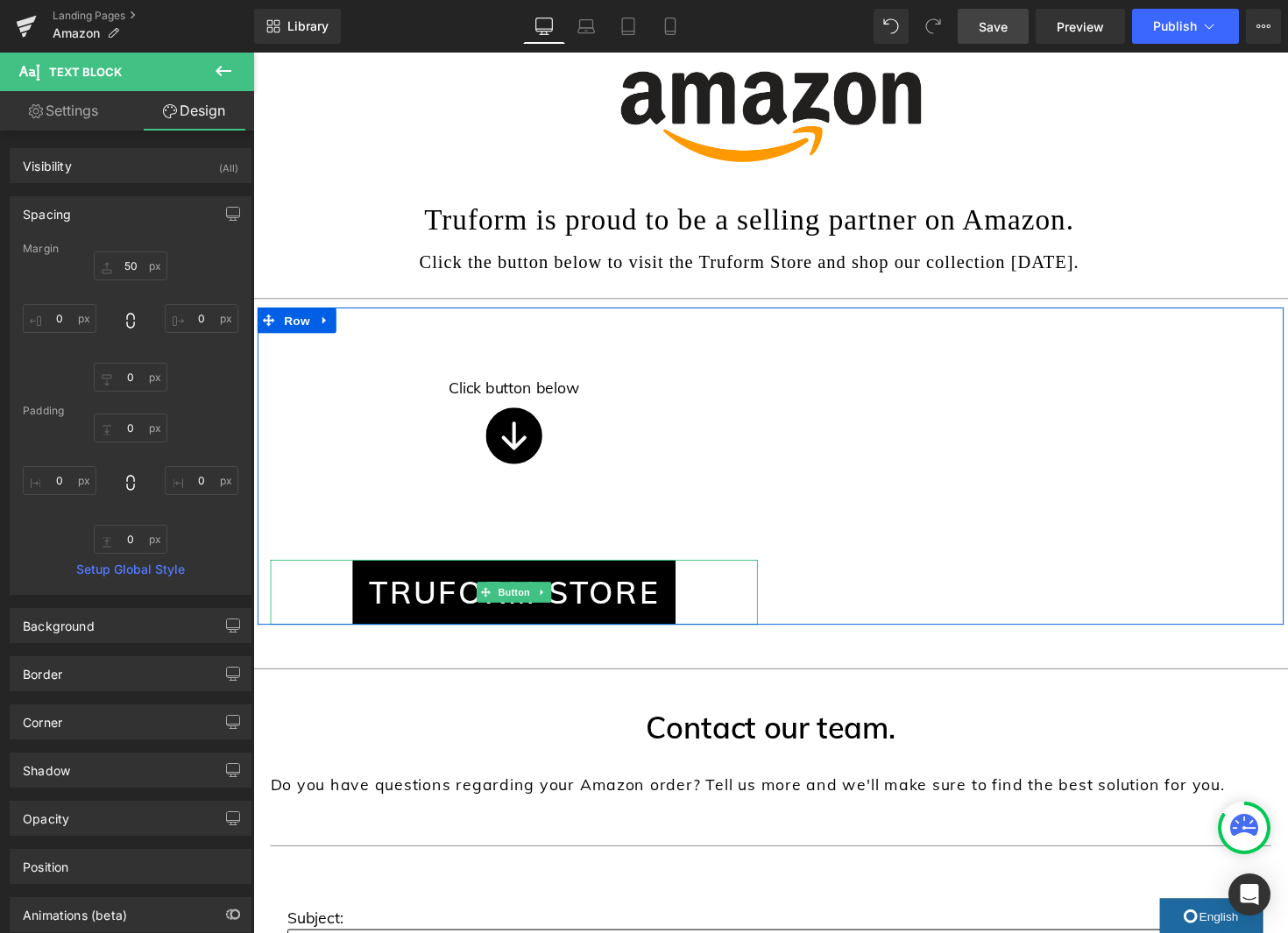
click at [524, 607] on span "Button" at bounding box center [520, 604] width 40 height 21
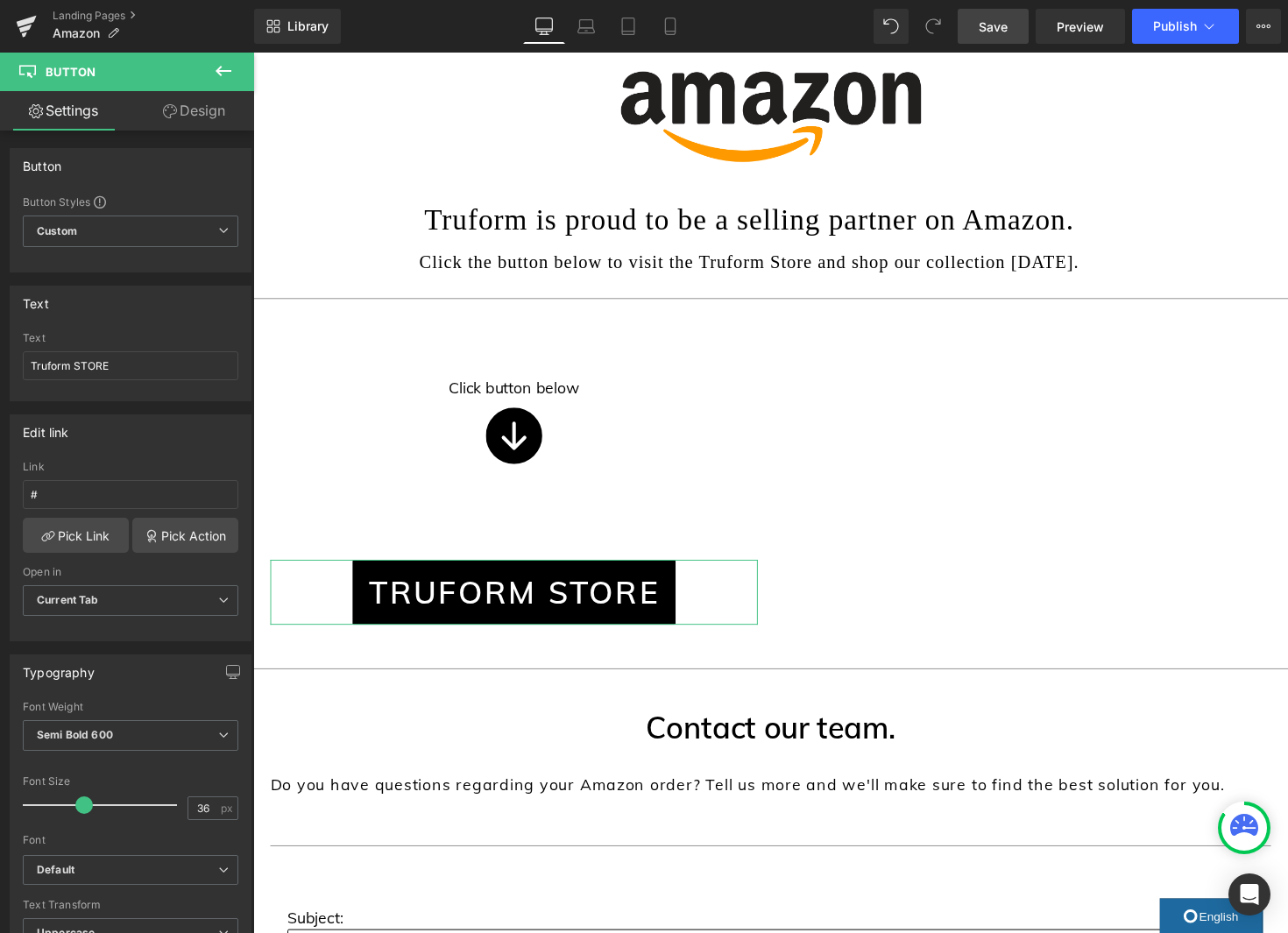
click at [209, 113] on link "Design" at bounding box center [194, 111] width 127 height 39
click at [0, 0] on div "Spacing" at bounding box center [0, 0] width 0 height 0
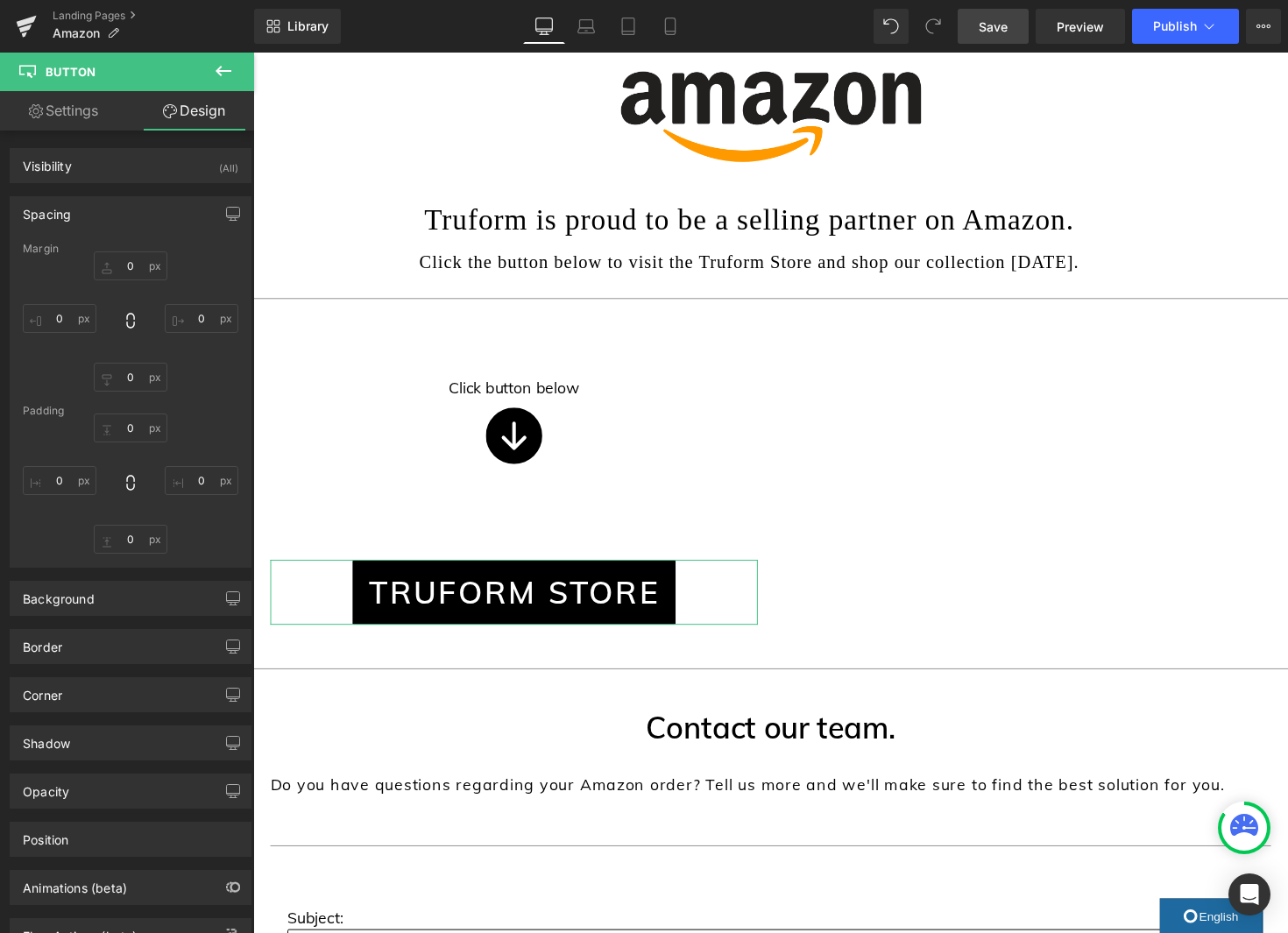
type input "100"
type input "0"
type input "10"
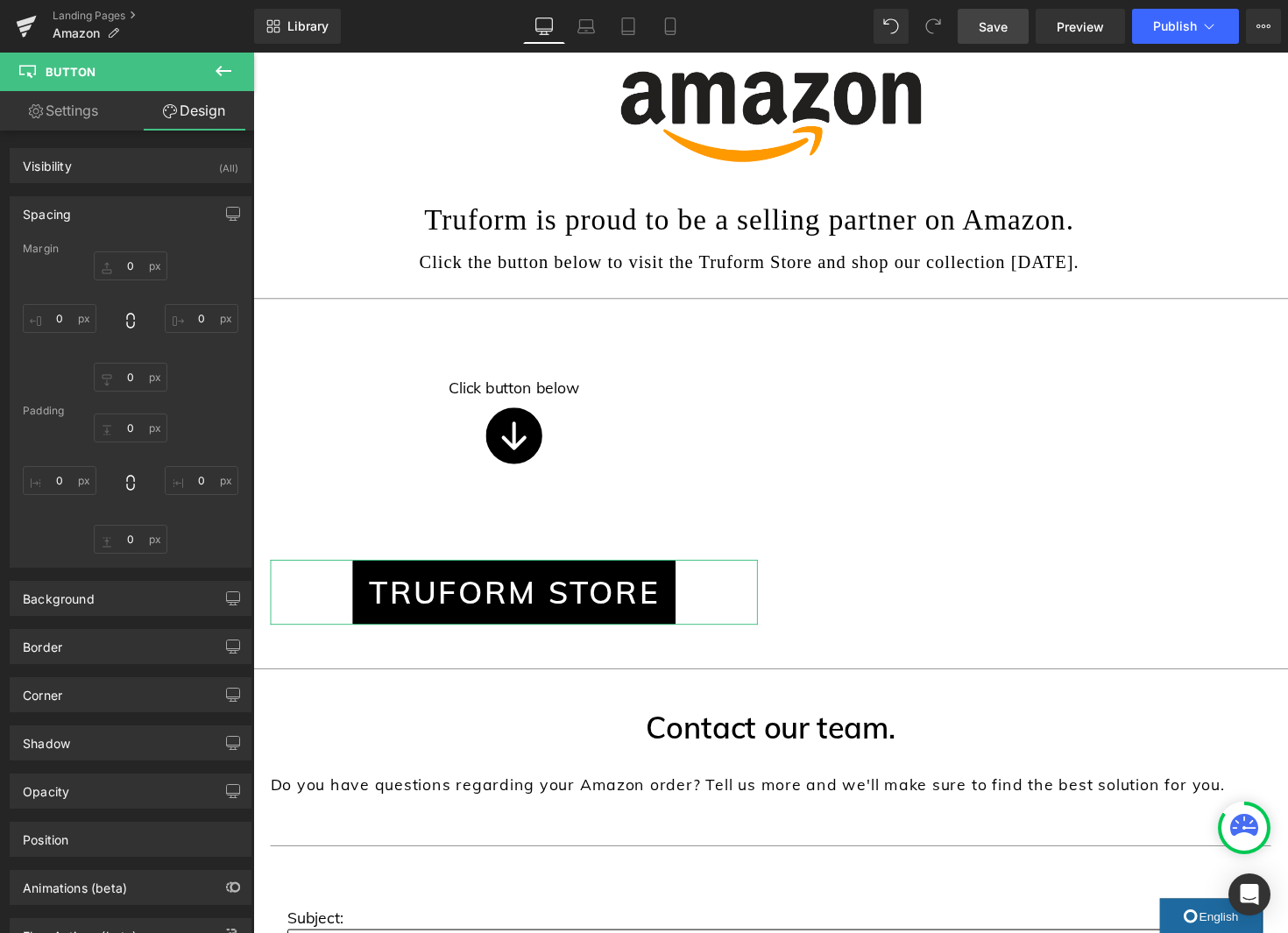
type input "18"
type input "10"
type input "18"
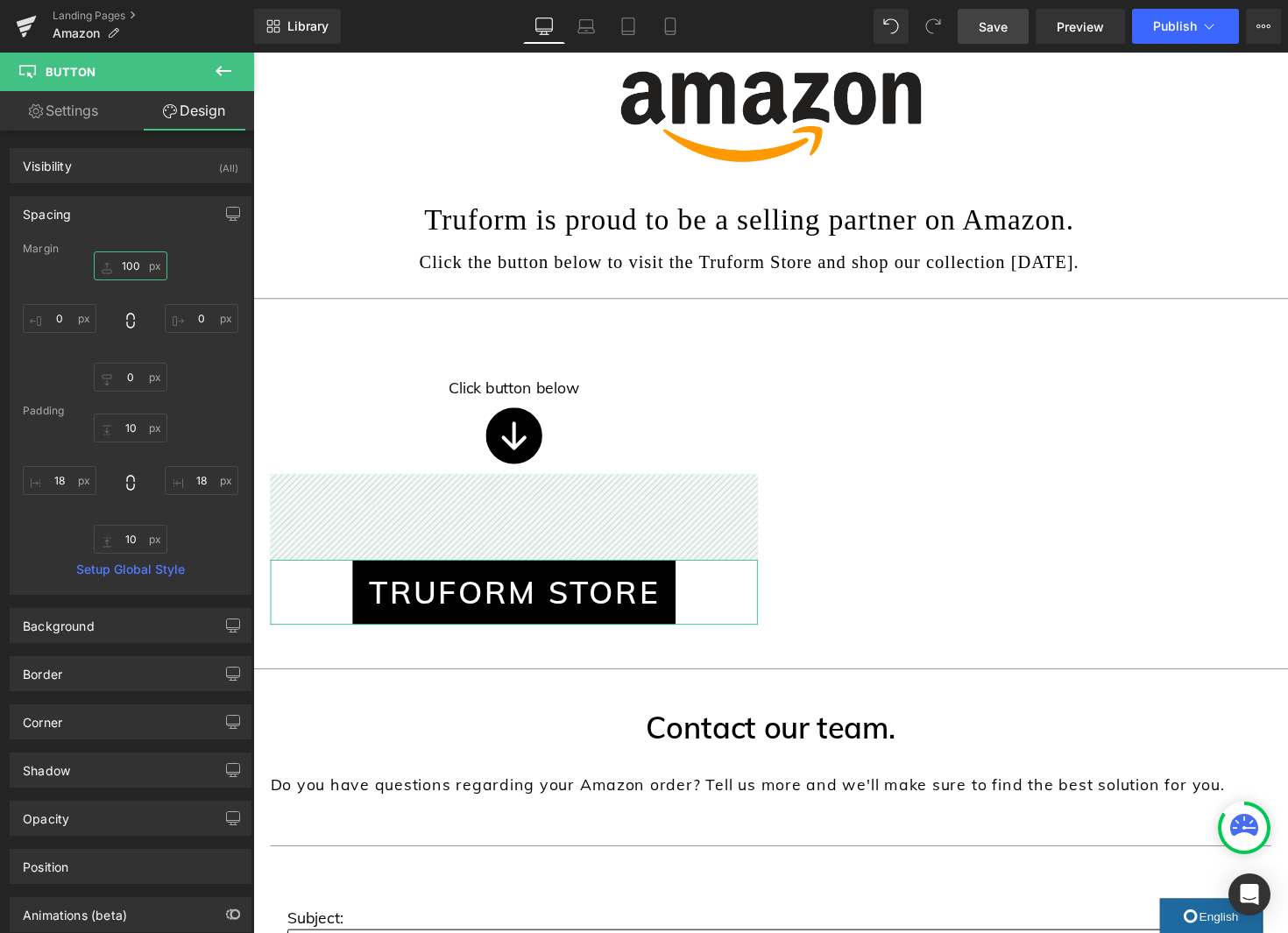
click at [128, 269] on input "100" at bounding box center [130, 266] width 74 height 29
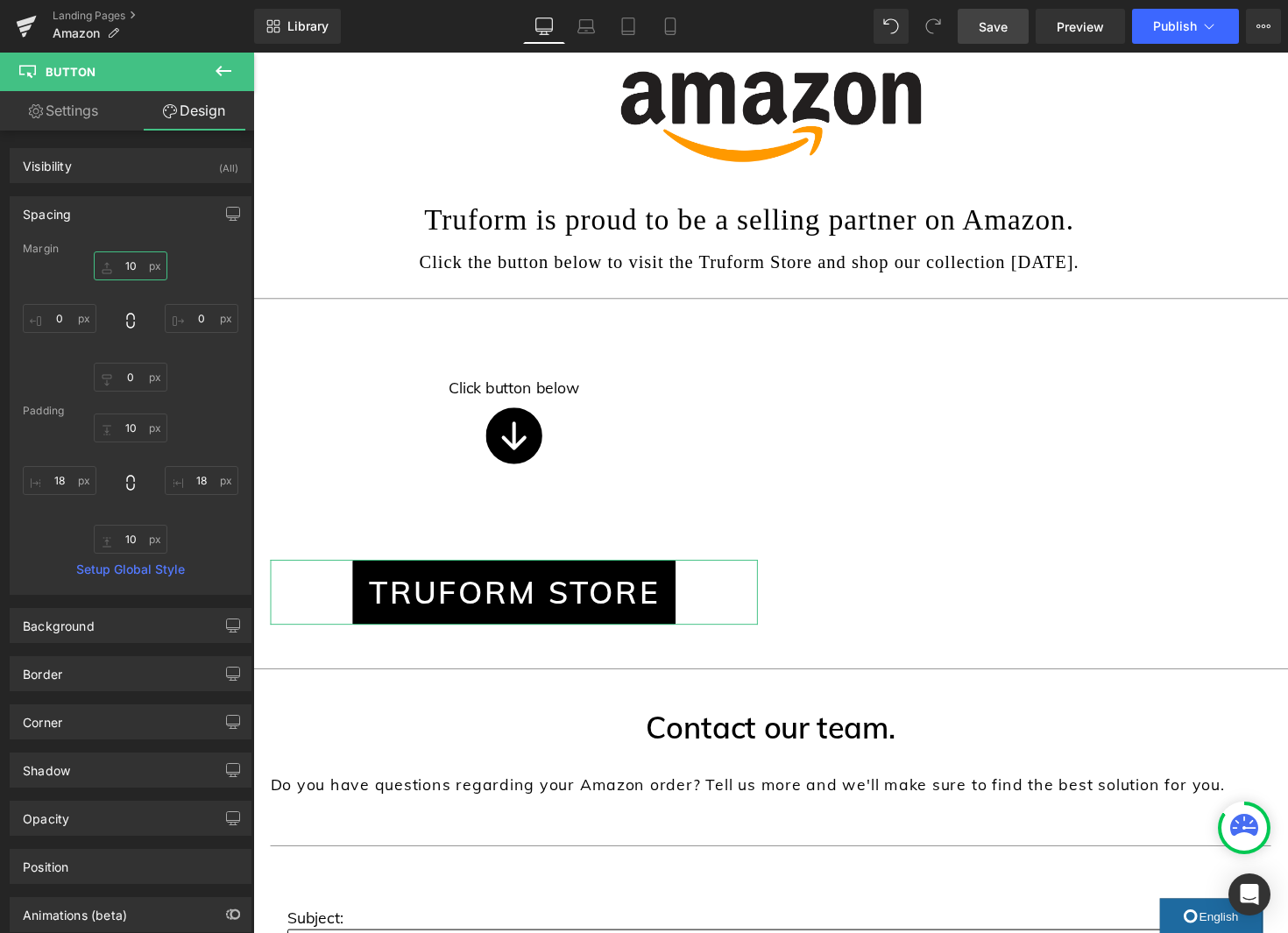
type input "1"
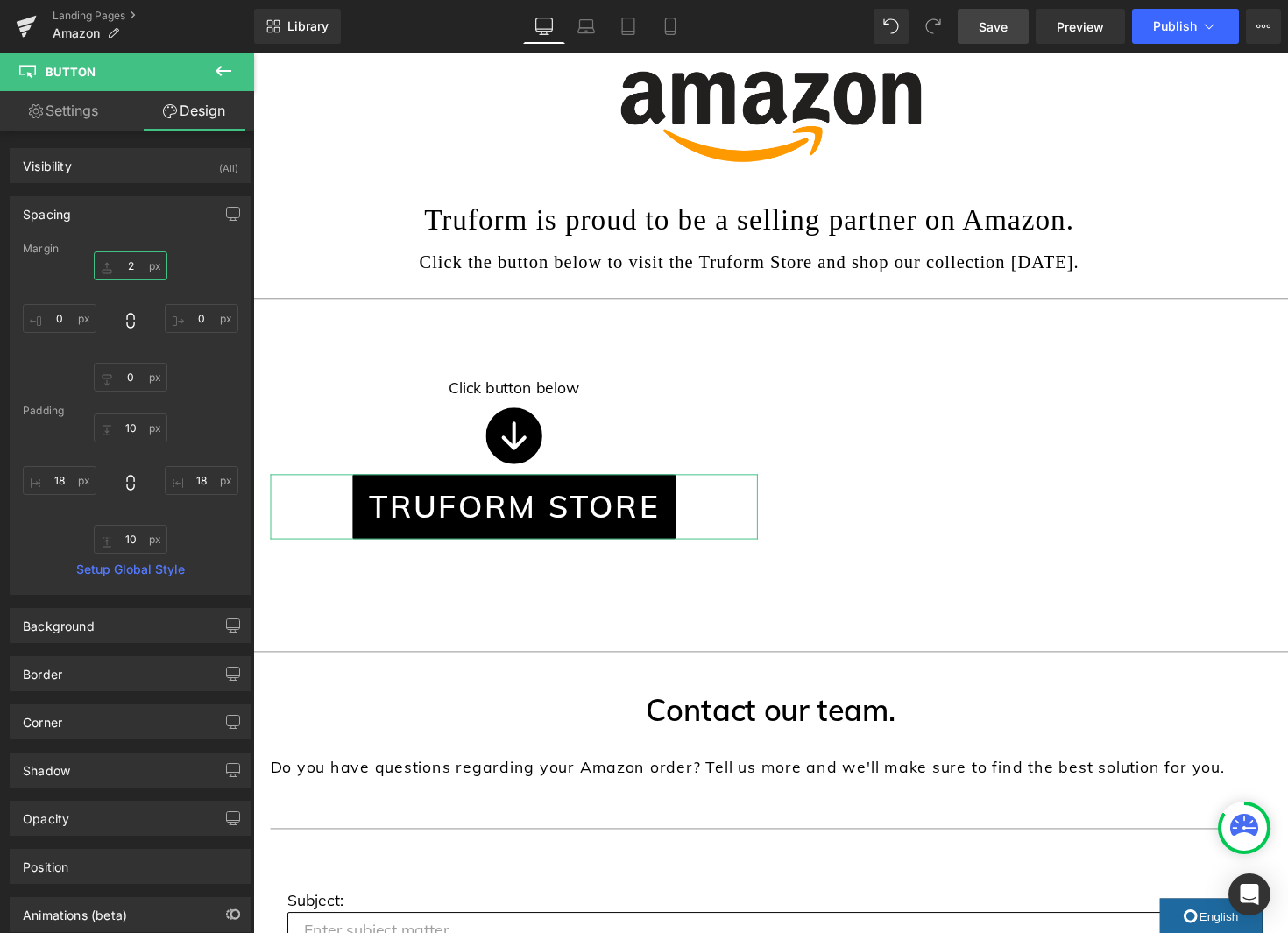
type input "20"
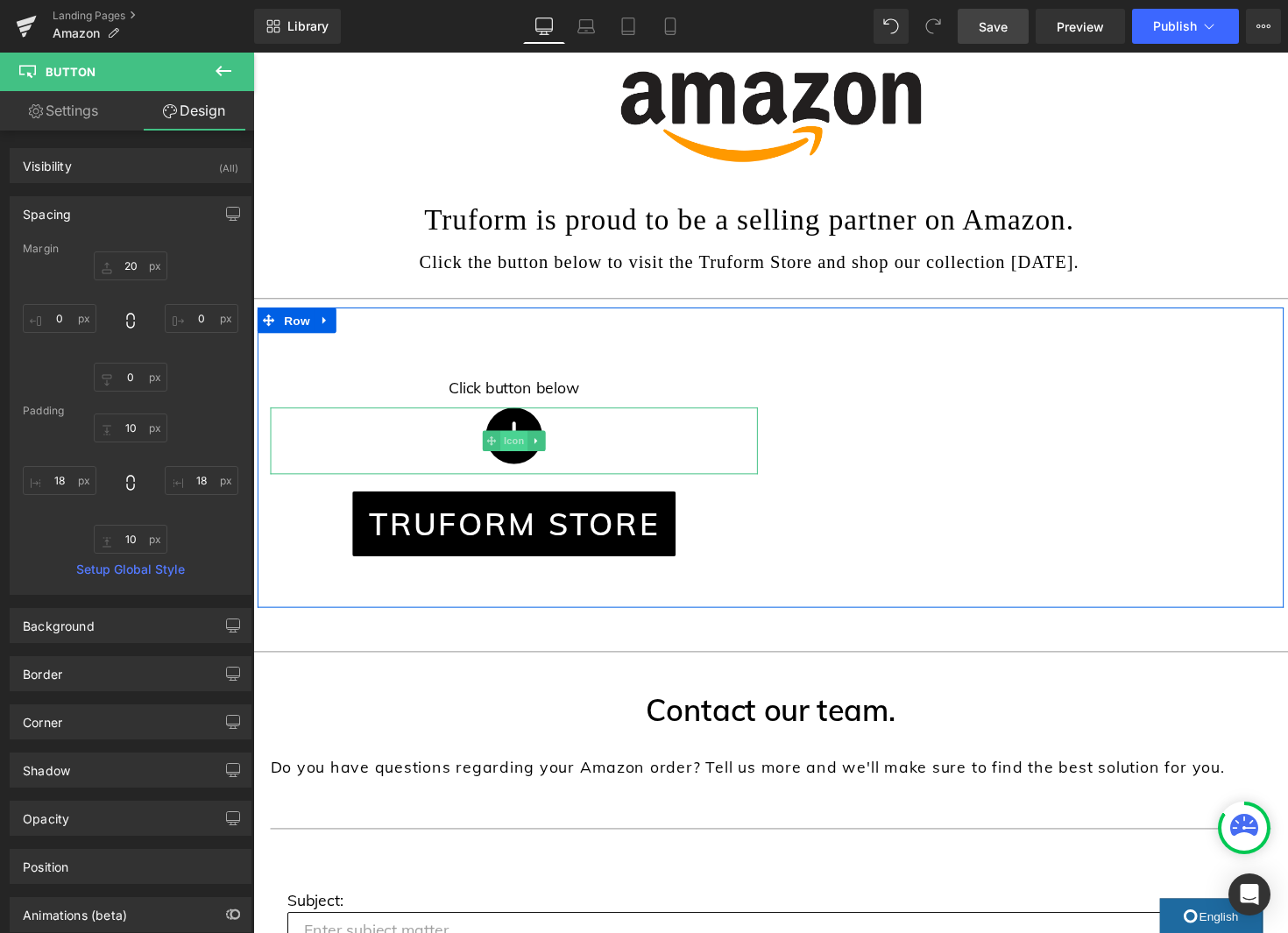
click at [529, 451] on span "Icon" at bounding box center [521, 449] width 28 height 21
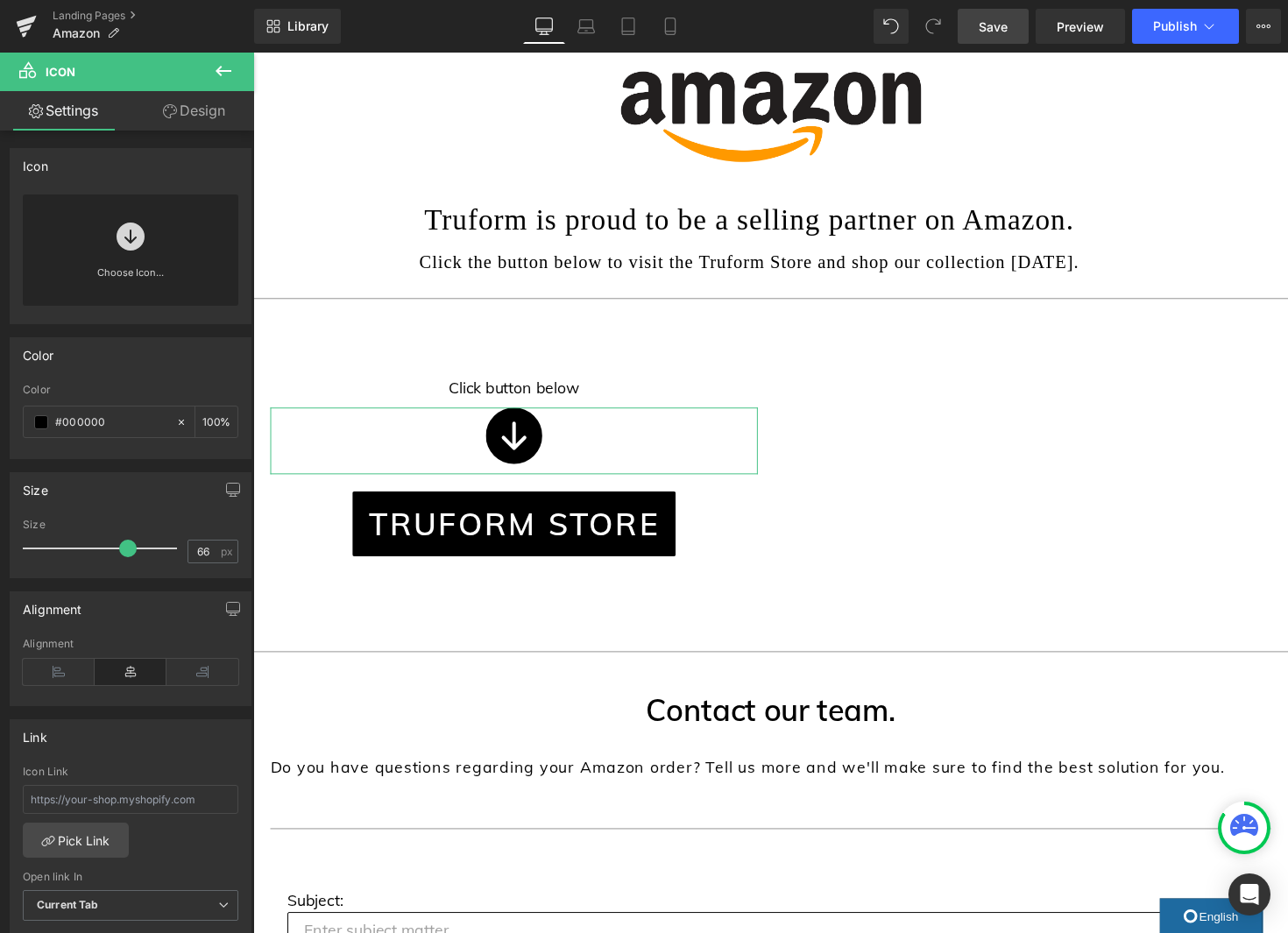
click at [159, 271] on link "Choose Icon..." at bounding box center [130, 285] width 215 height 41
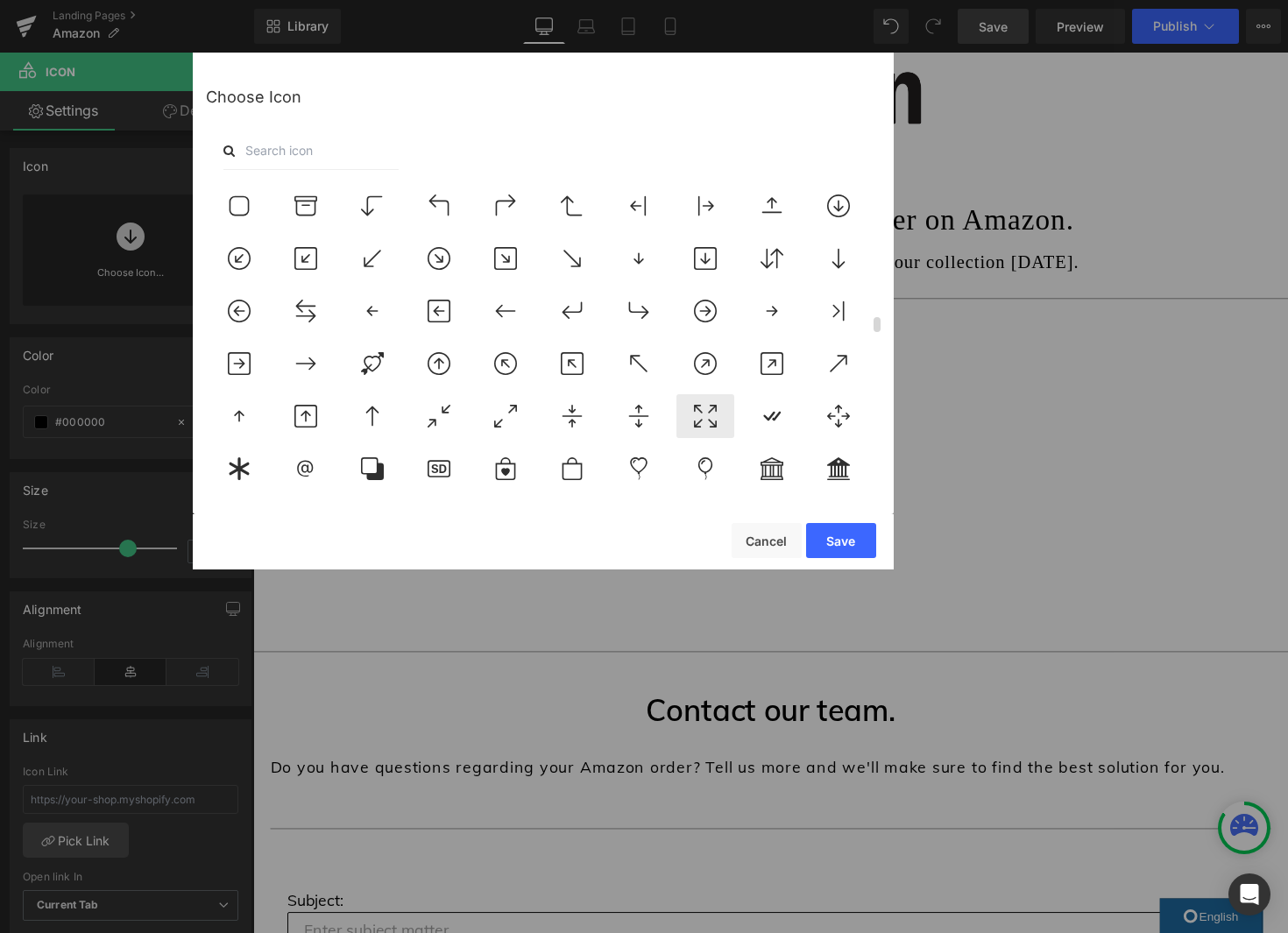
scroll to position [2802, 0]
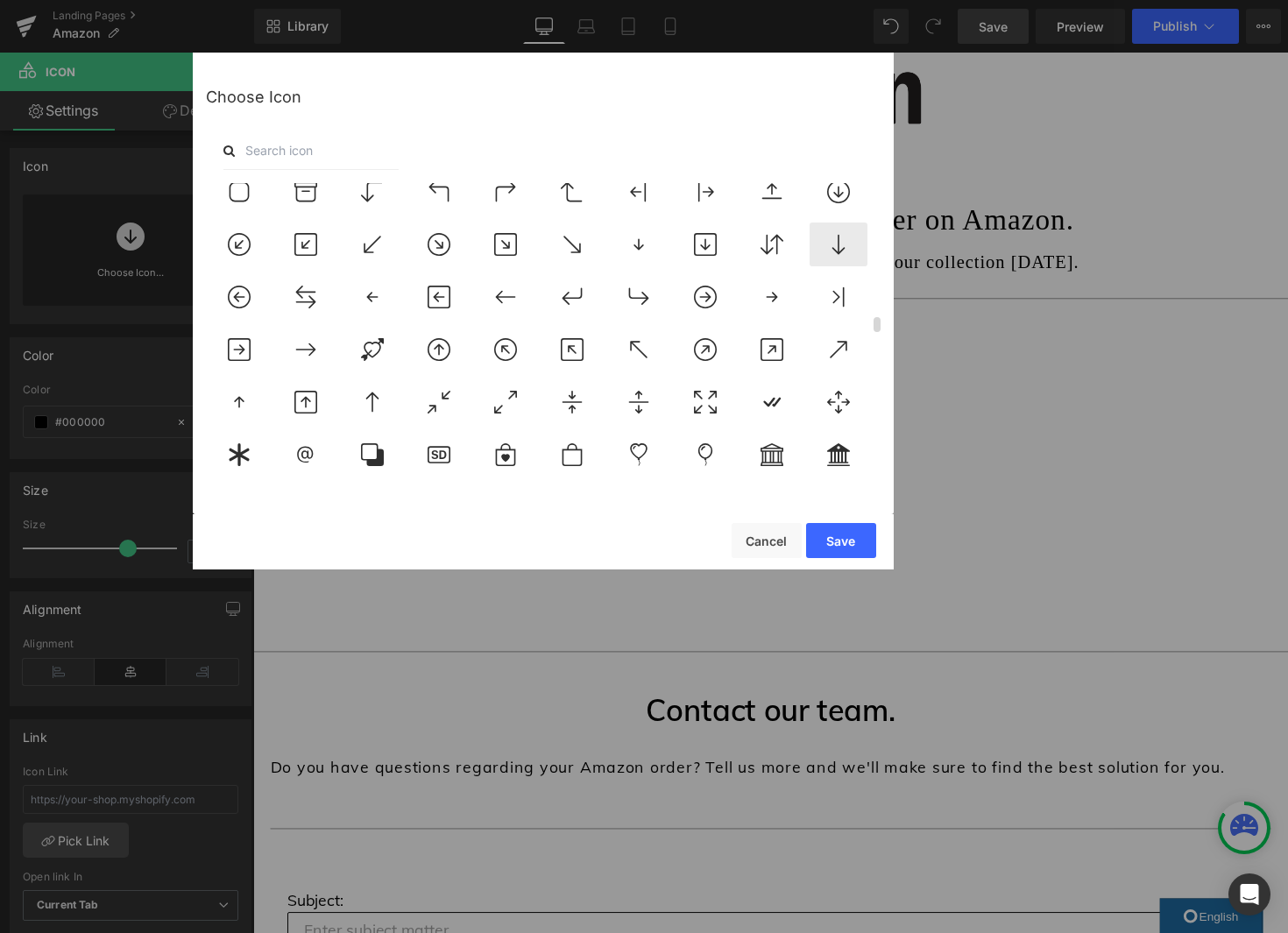
click at [826, 246] on icon at bounding box center [838, 244] width 37 height 23
click at [847, 545] on button "Save" at bounding box center [841, 540] width 70 height 35
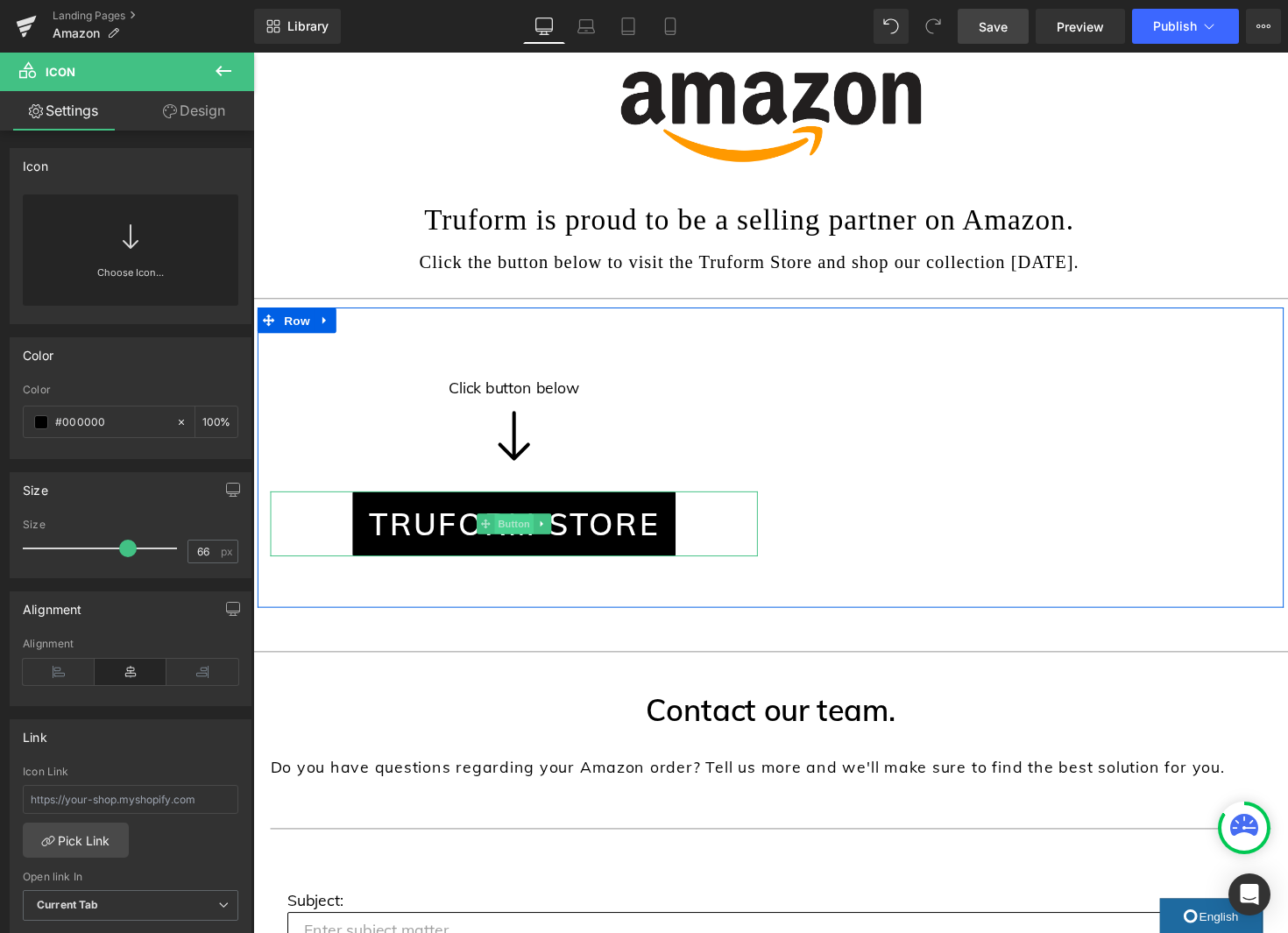
click at [523, 537] on span "Button" at bounding box center [520, 534] width 40 height 21
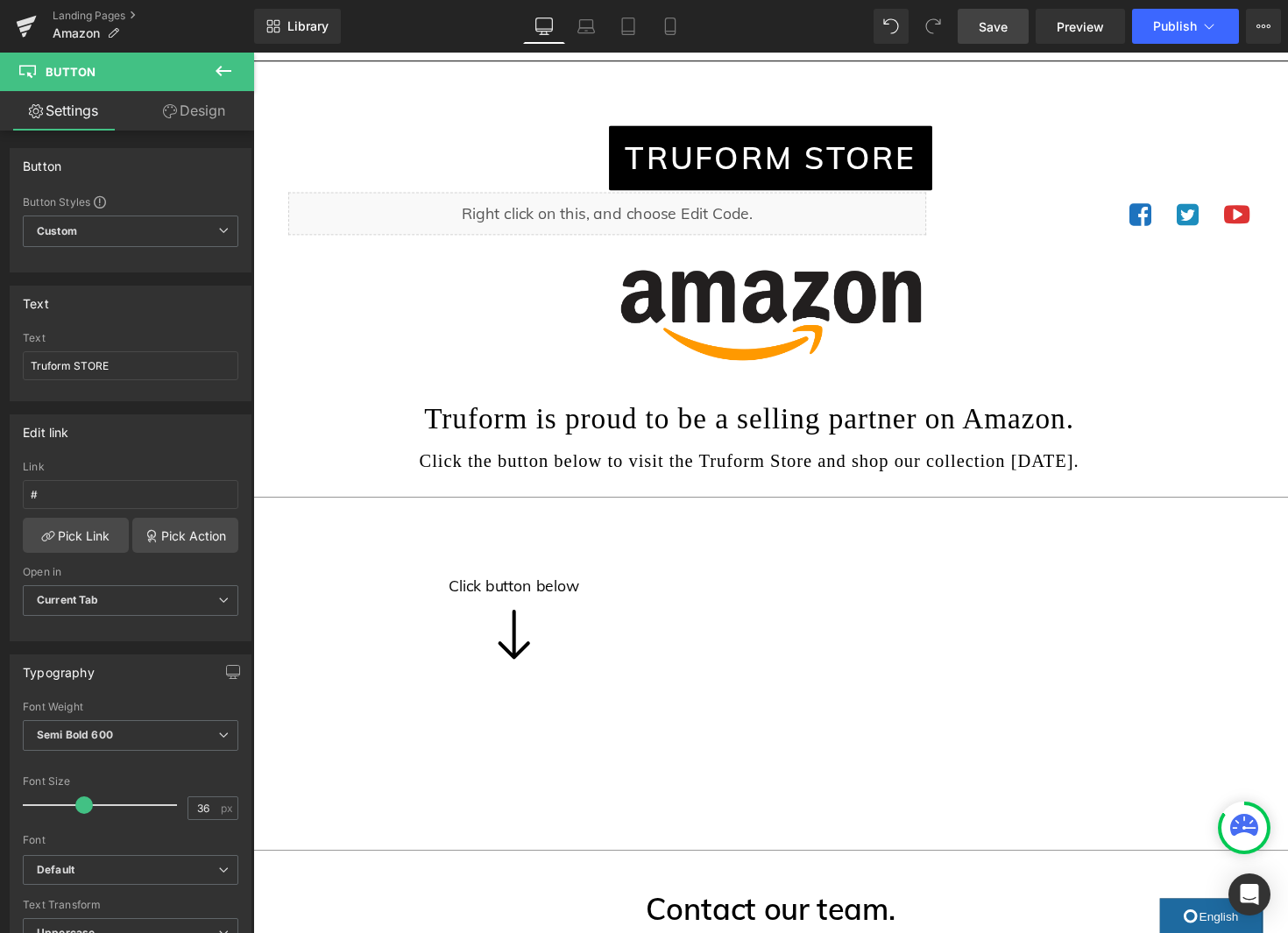
scroll to position [0, 0]
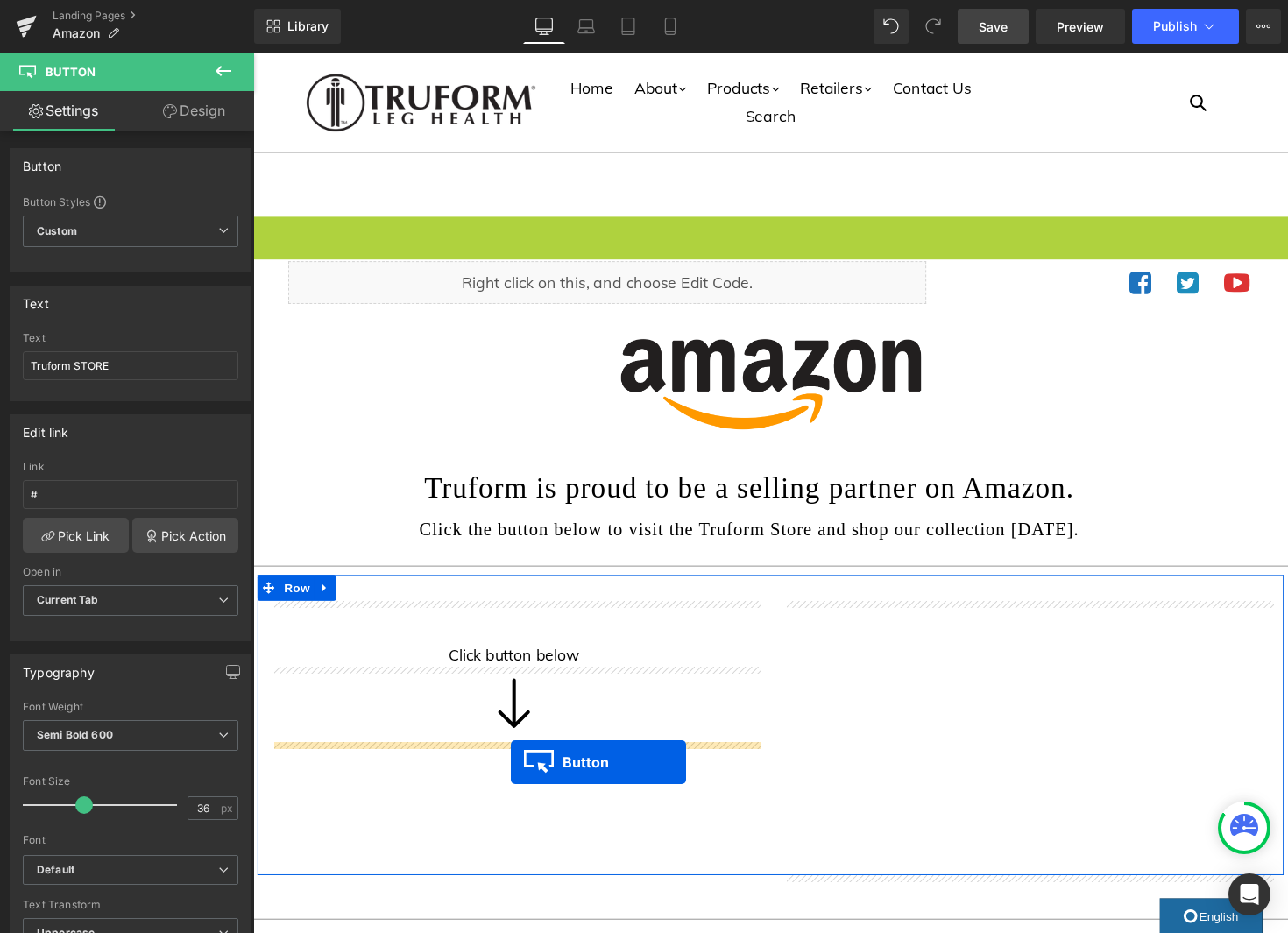
drag, startPoint x: 754, startPoint y: 306, endPoint x: 517, endPoint y: 777, distance: 527.3
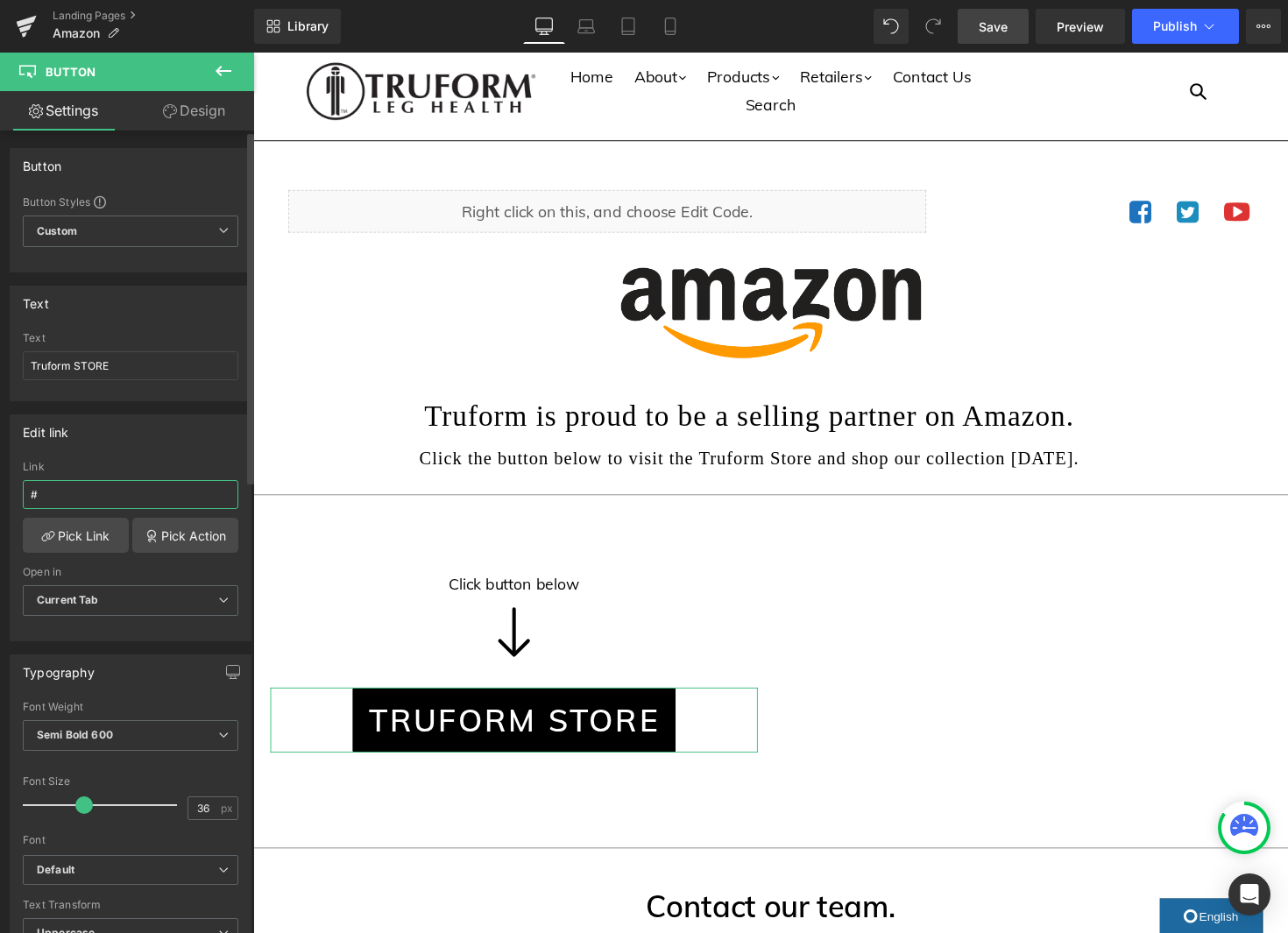
click at [74, 482] on input "#" at bounding box center [130, 494] width 215 height 29
paste input "https://www.amazon.com/stores/Truform/page/D64C5BCD-98F8-4F3A-ABEE-878D554405E3…"
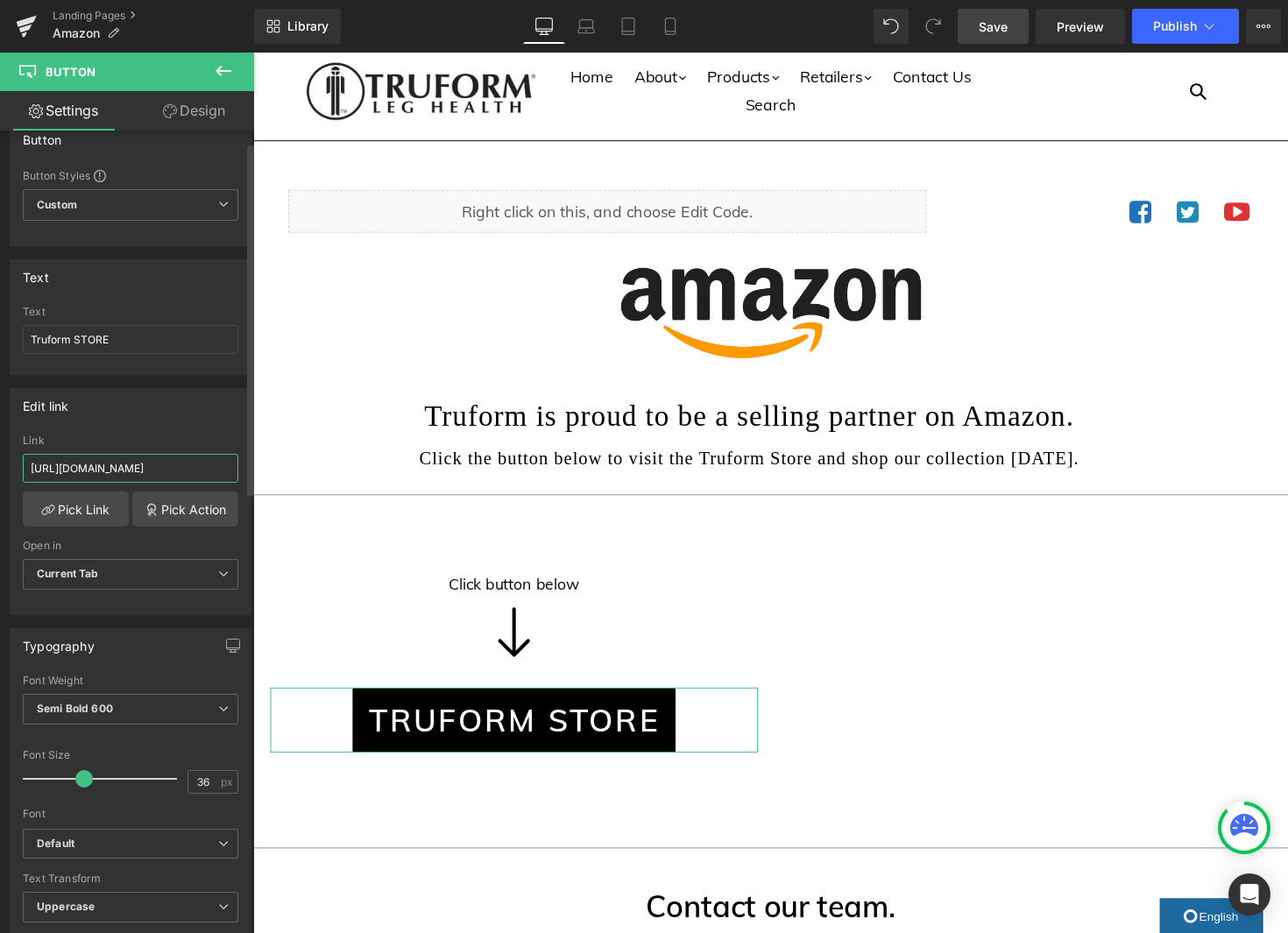
scroll to position [31, 0]
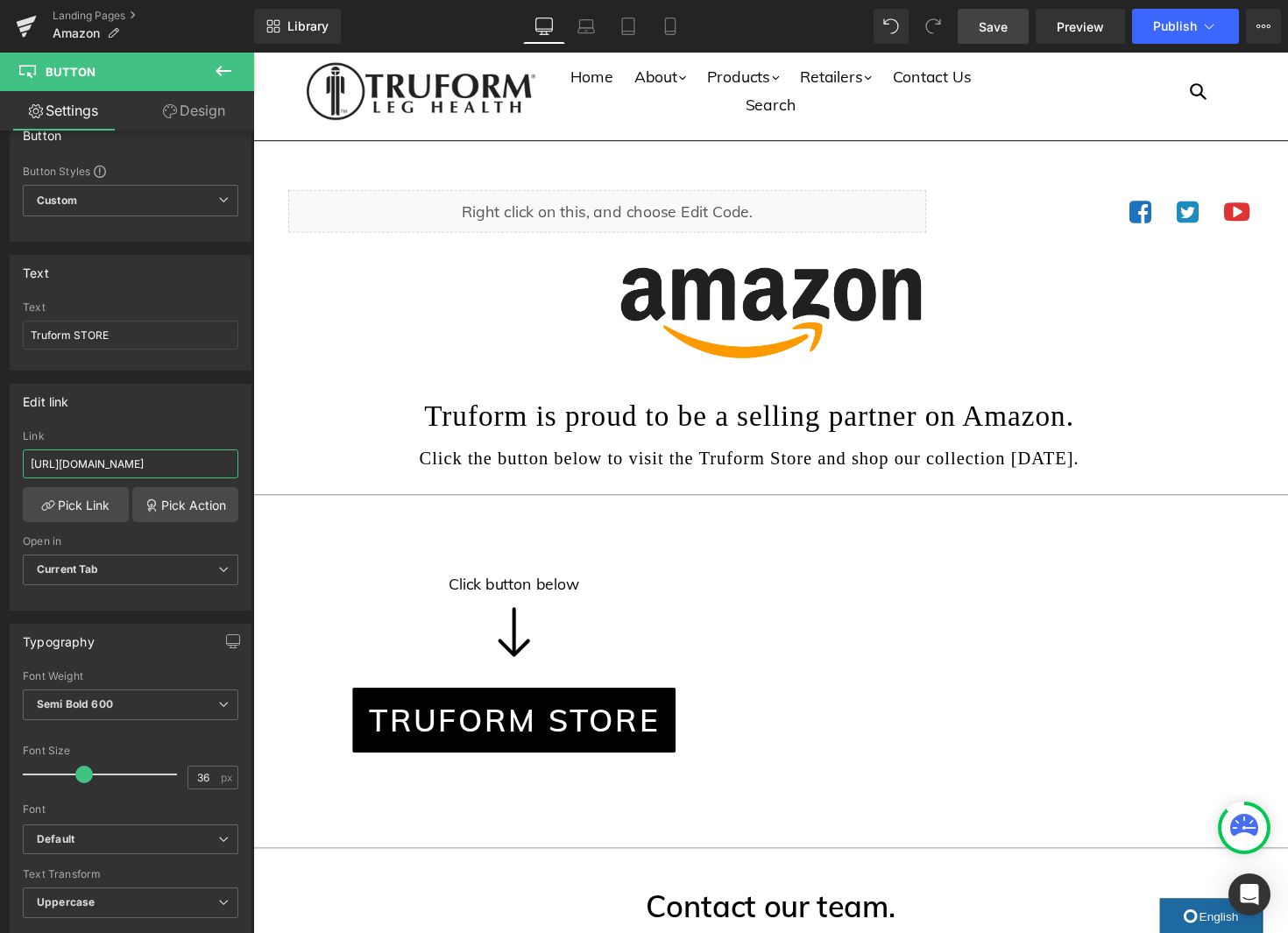
type input "https://www.amazon.com/stores/Truform/page/D64C5BCD-98F8-4F3A-ABEE-878D554405E3…"
click at [1002, 24] on span "Save" at bounding box center [993, 27] width 29 height 19
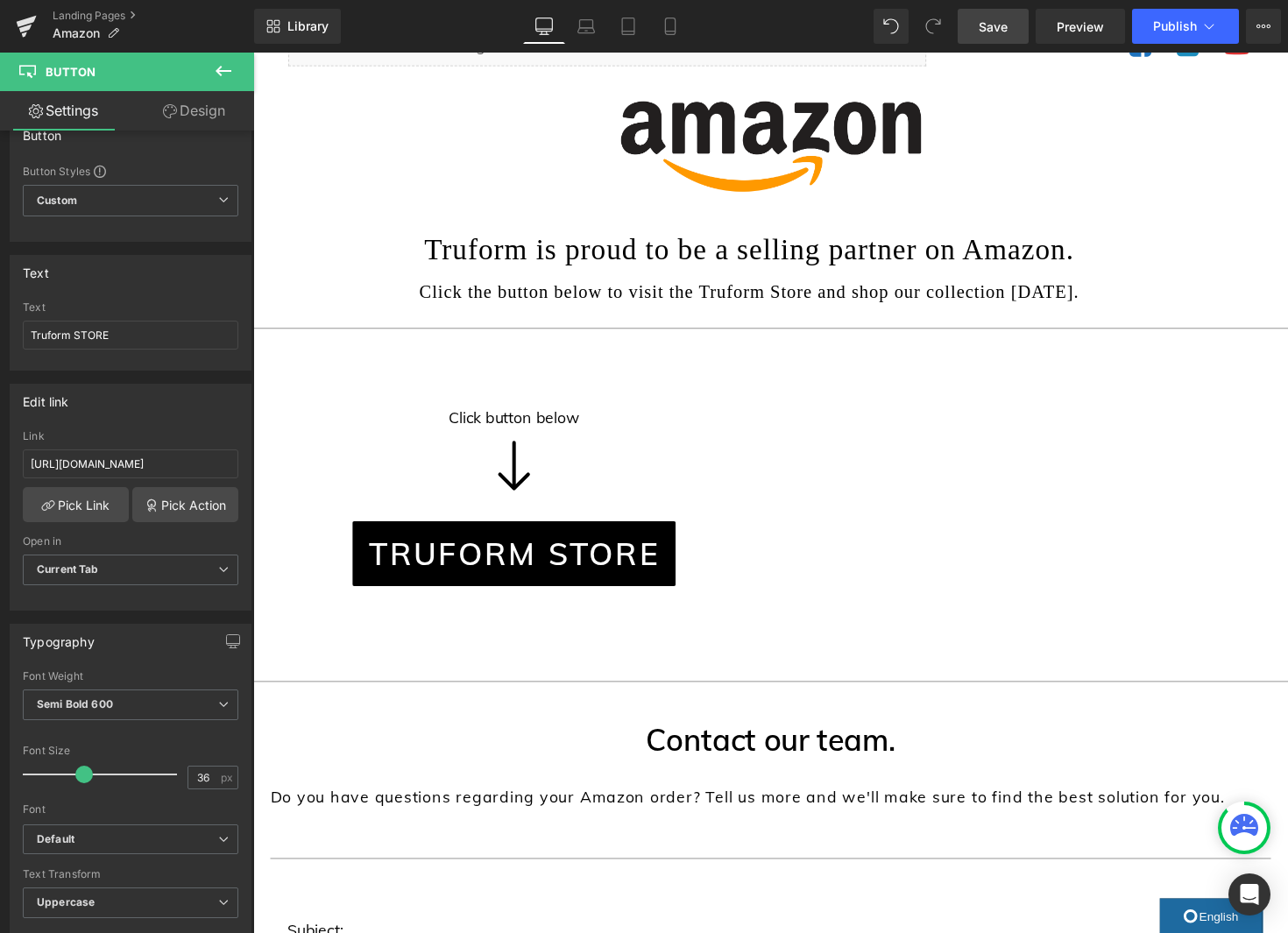
scroll to position [186, 0]
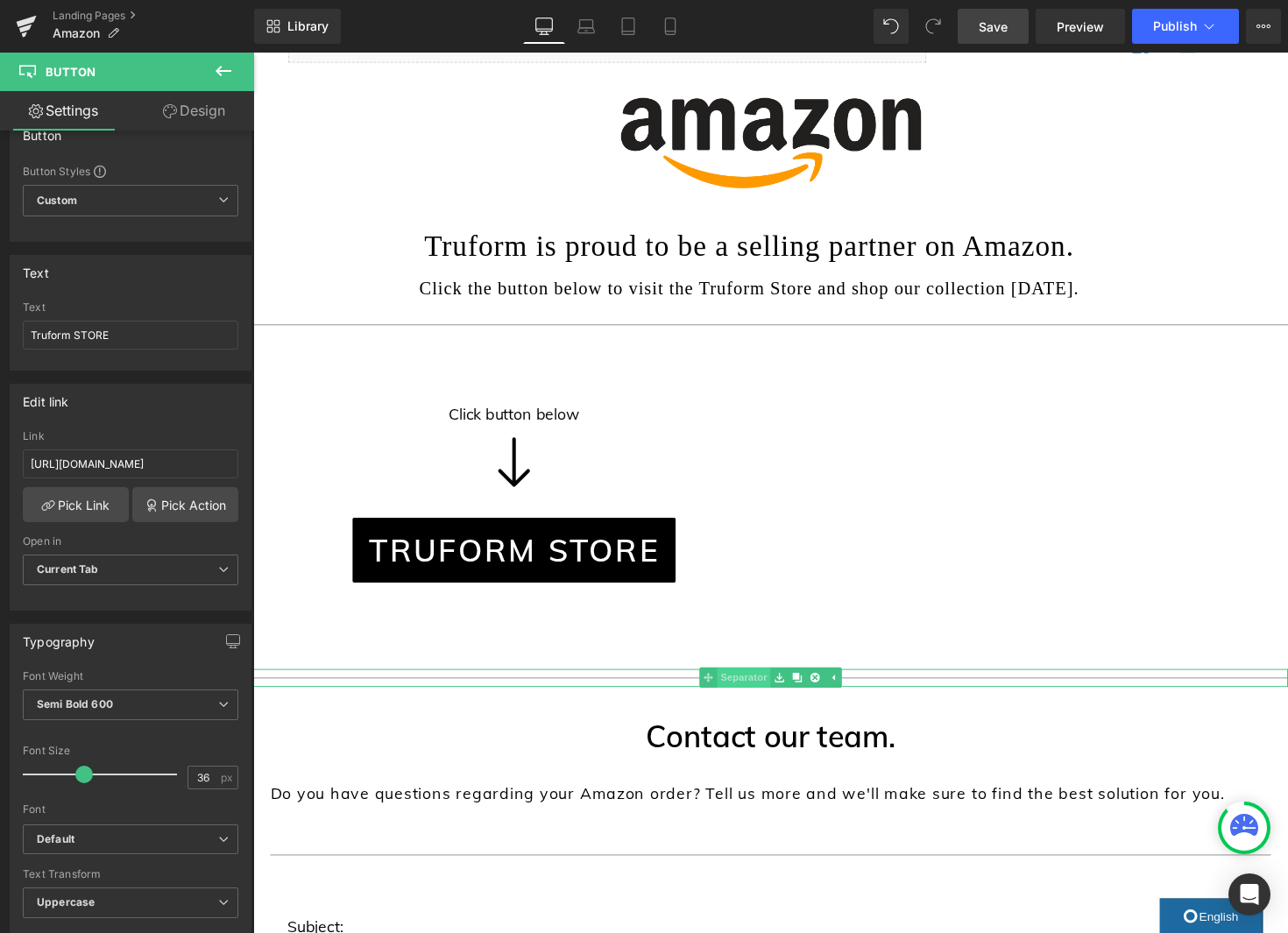
click at [762, 694] on span "Separator" at bounding box center [756, 692] width 54 height 21
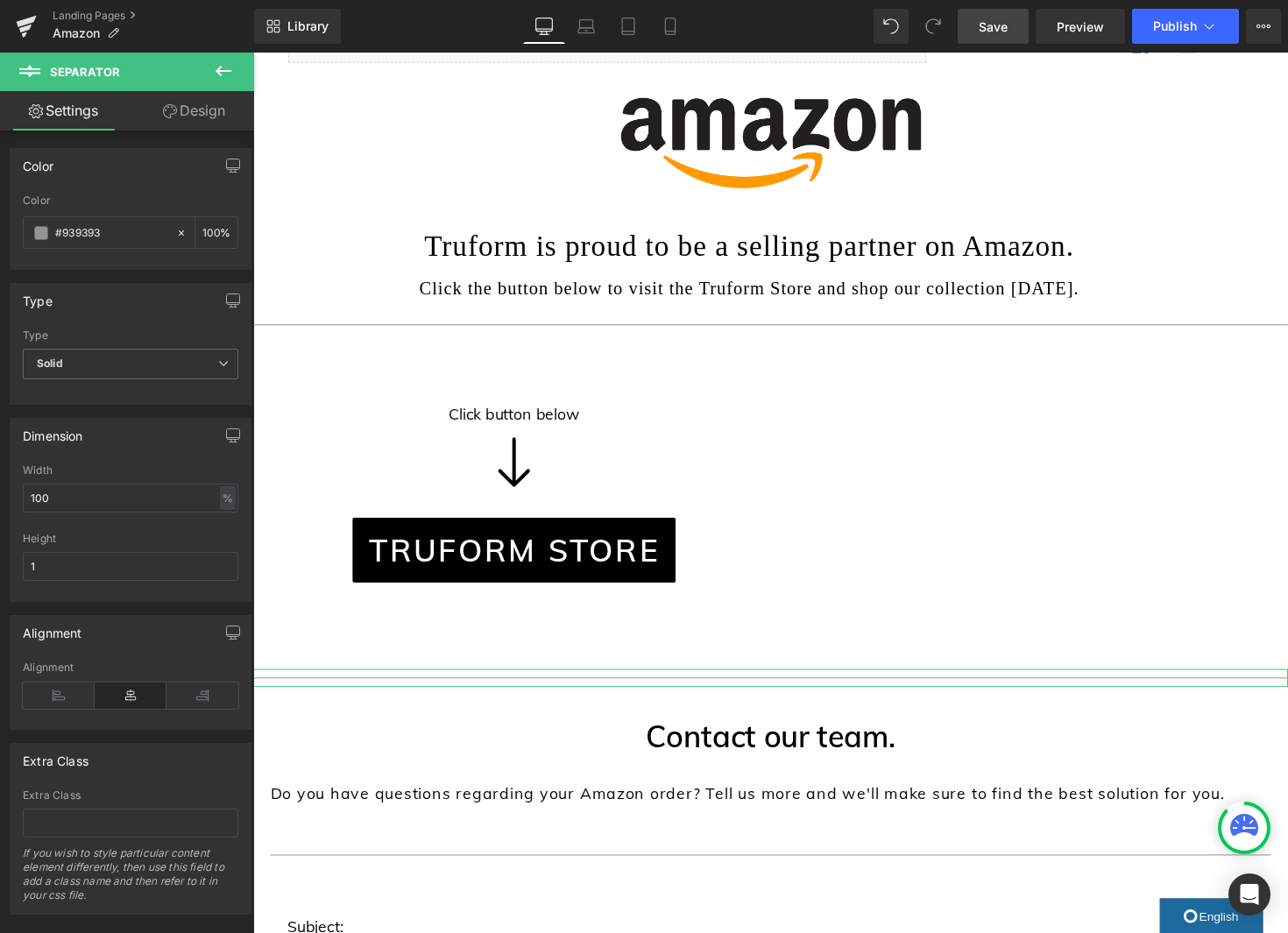
click at [204, 125] on link "Design" at bounding box center [194, 111] width 127 height 39
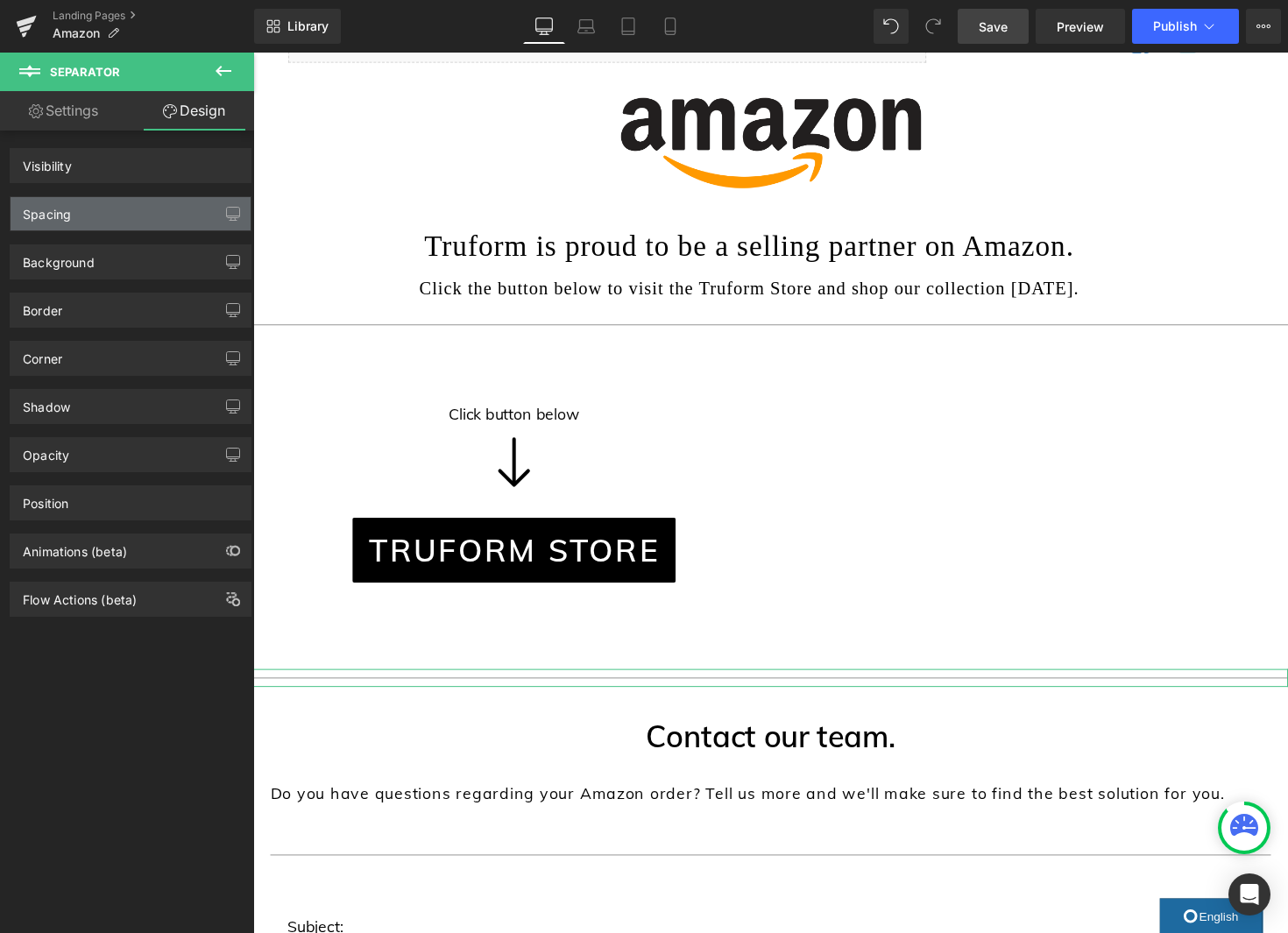
click at [129, 213] on div "Spacing" at bounding box center [130, 214] width 240 height 34
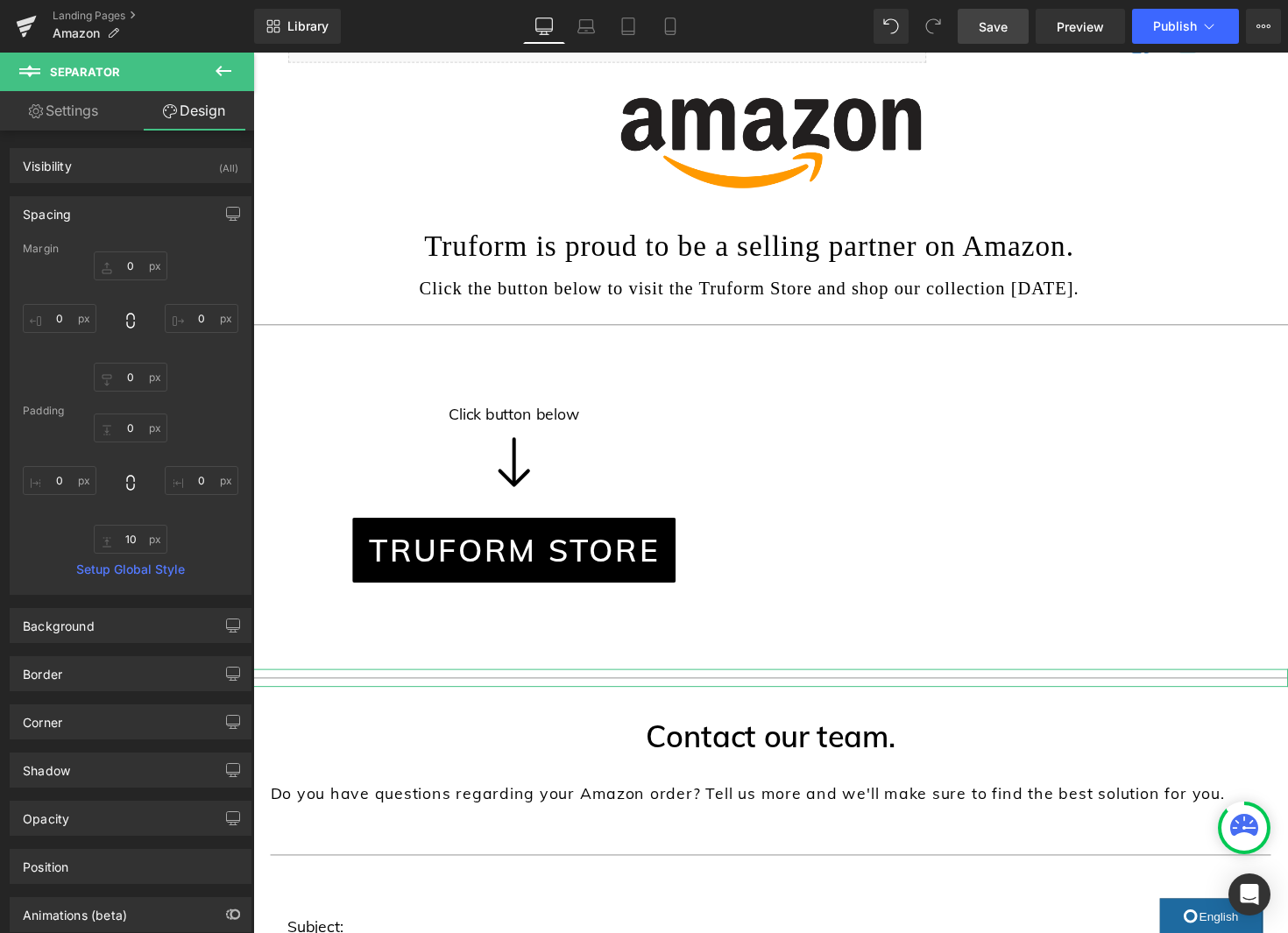
type input "0"
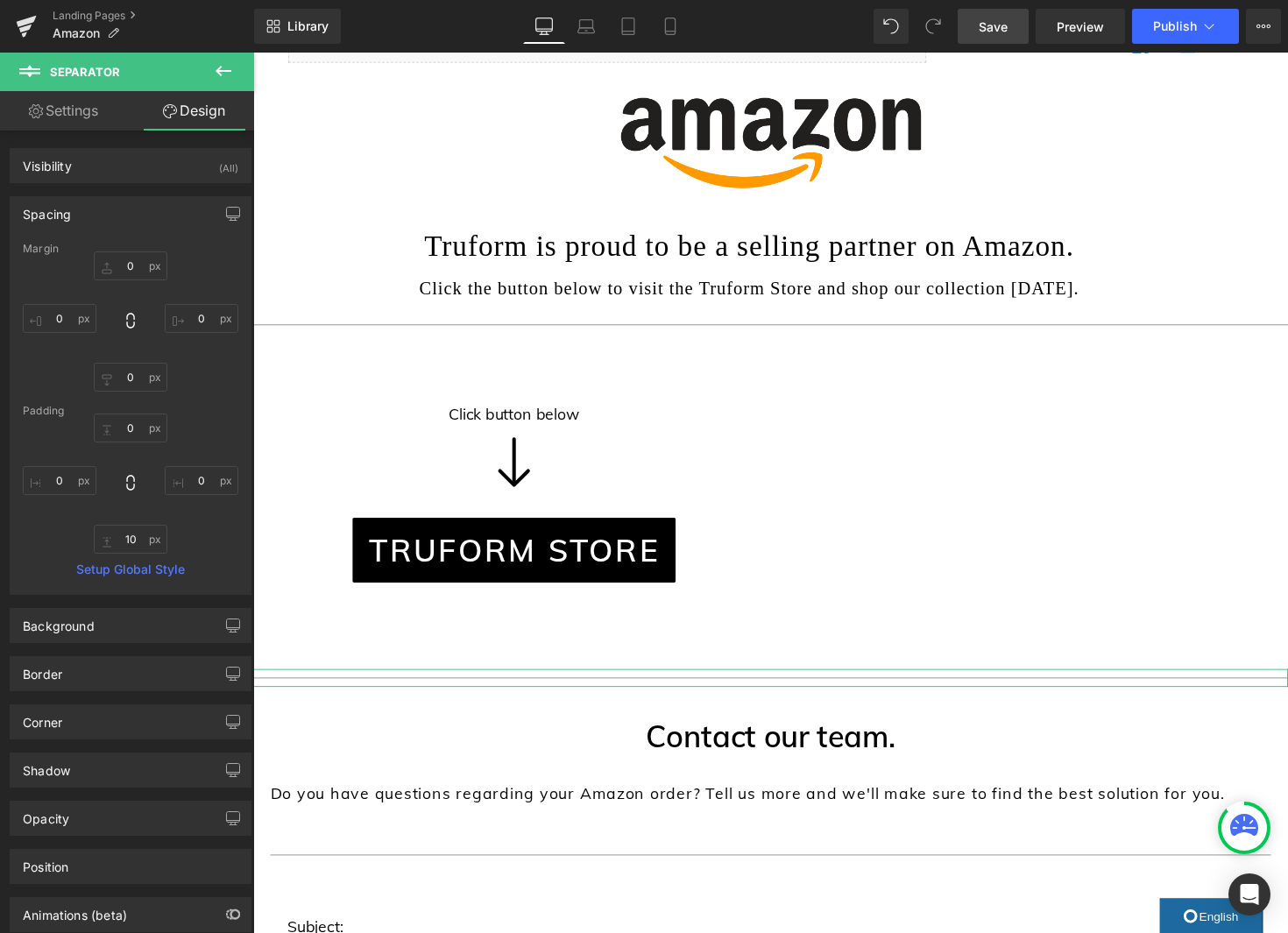
type input "0"
type input "10"
type input "0"
click at [129, 267] on input "0" at bounding box center [130, 266] width 74 height 29
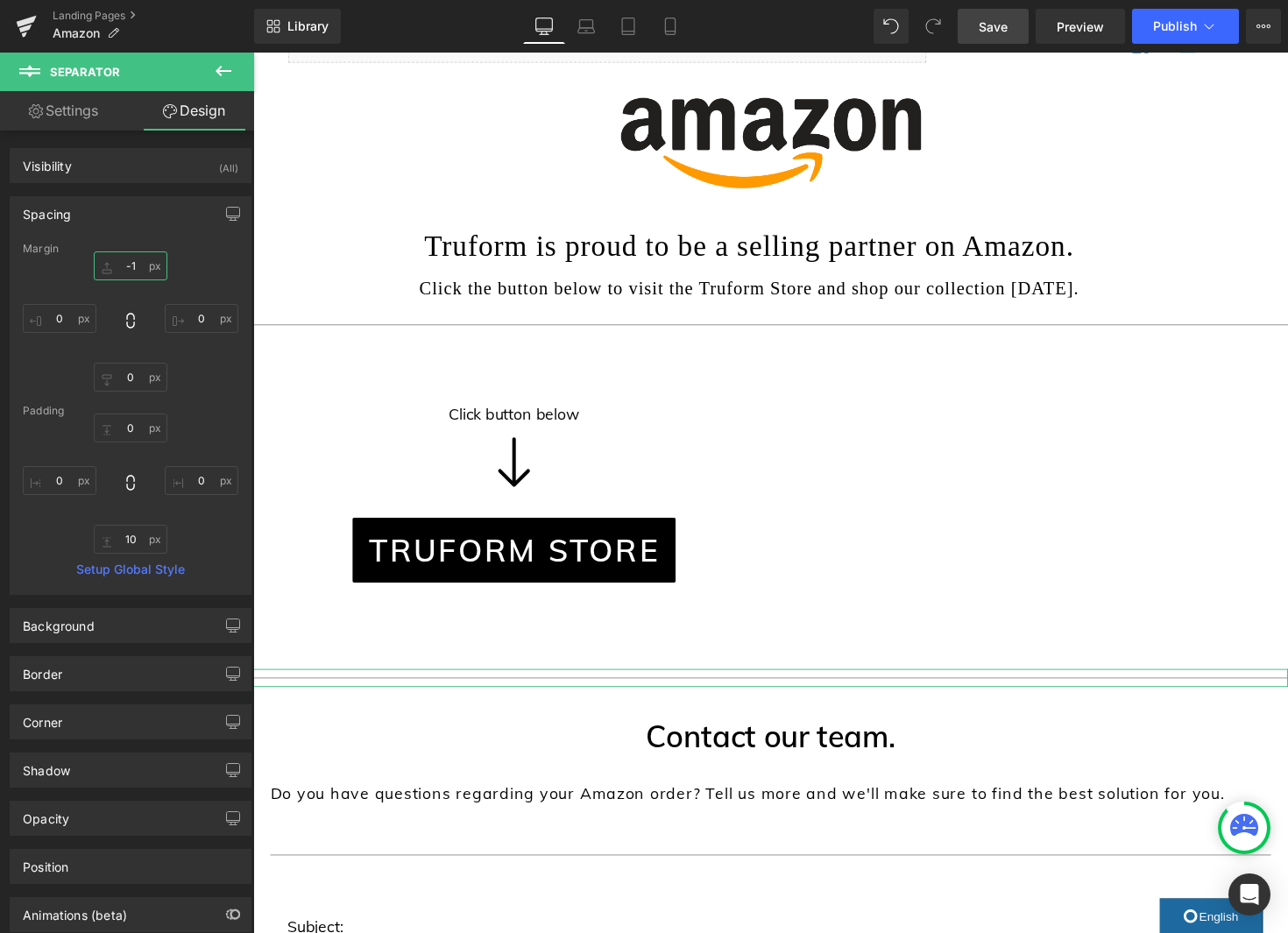
type input "-10"
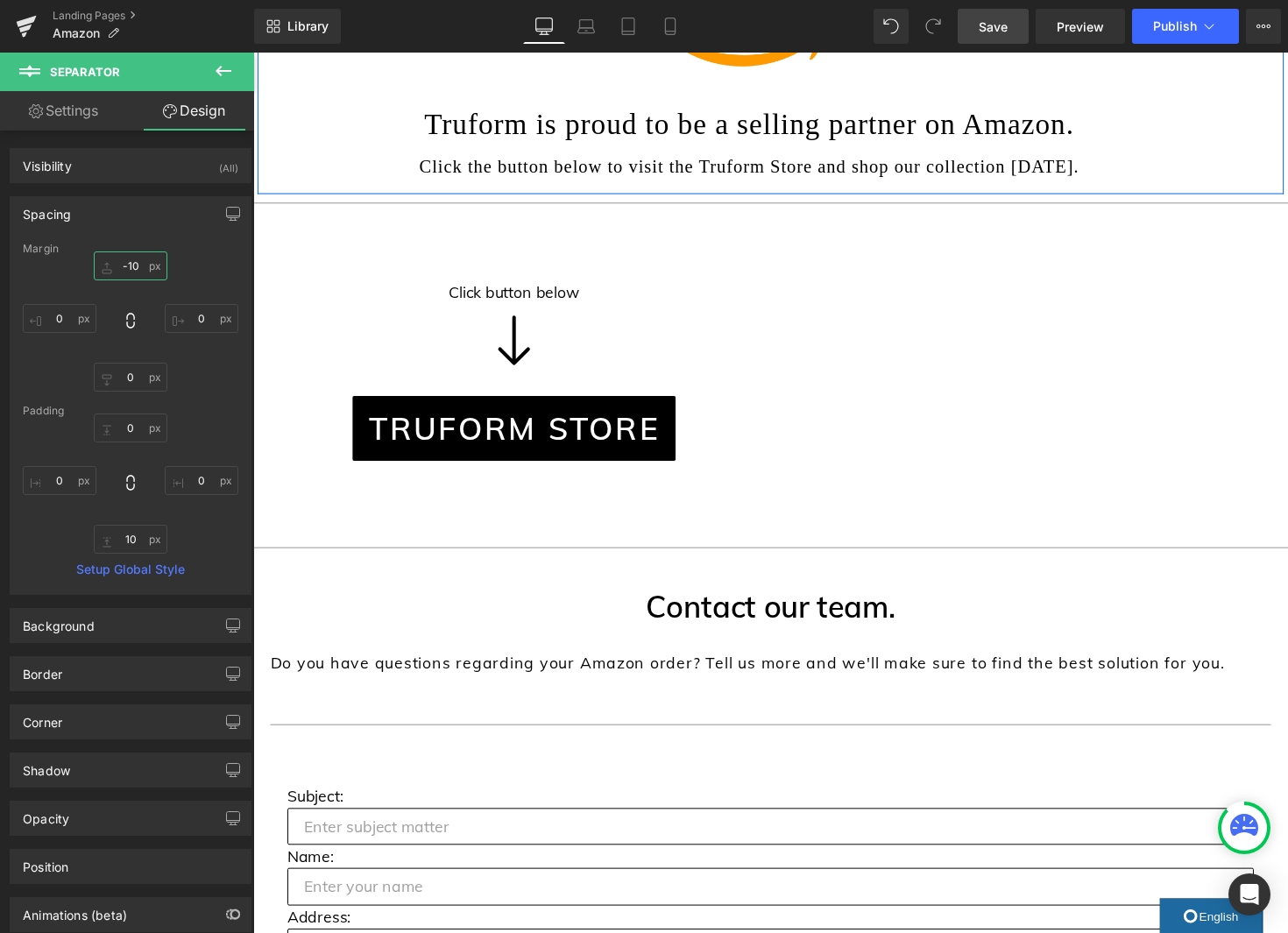
scroll to position [322, 0]
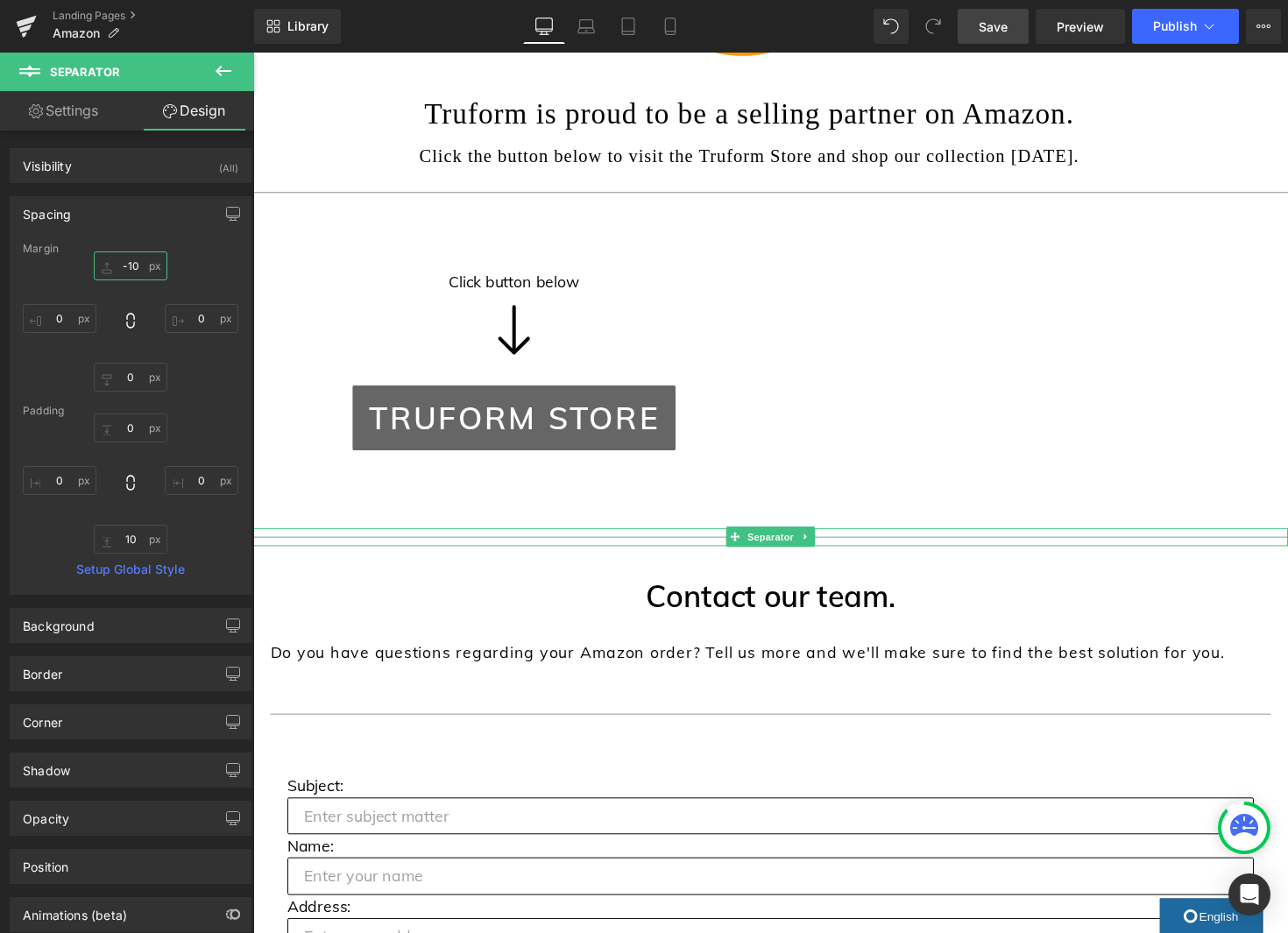
drag, startPoint x: 795, startPoint y: 554, endPoint x: 372, endPoint y: 395, distance: 451.9
click at [795, 554] on span "Separator" at bounding box center [782, 548] width 54 height 21
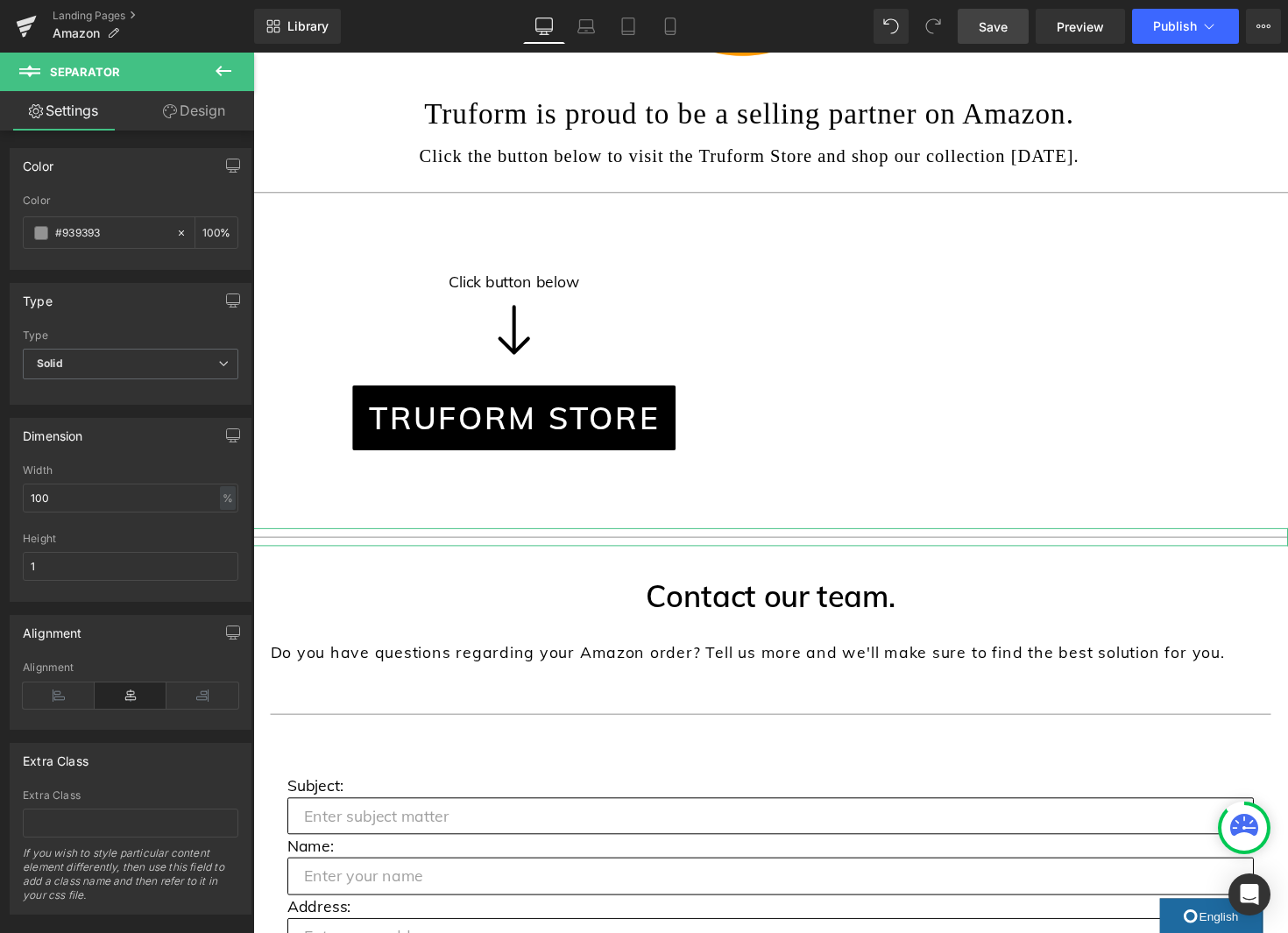
drag, startPoint x: 199, startPoint y: 110, endPoint x: 142, endPoint y: 221, distance: 124.8
click at [199, 110] on link "Design" at bounding box center [194, 111] width 127 height 39
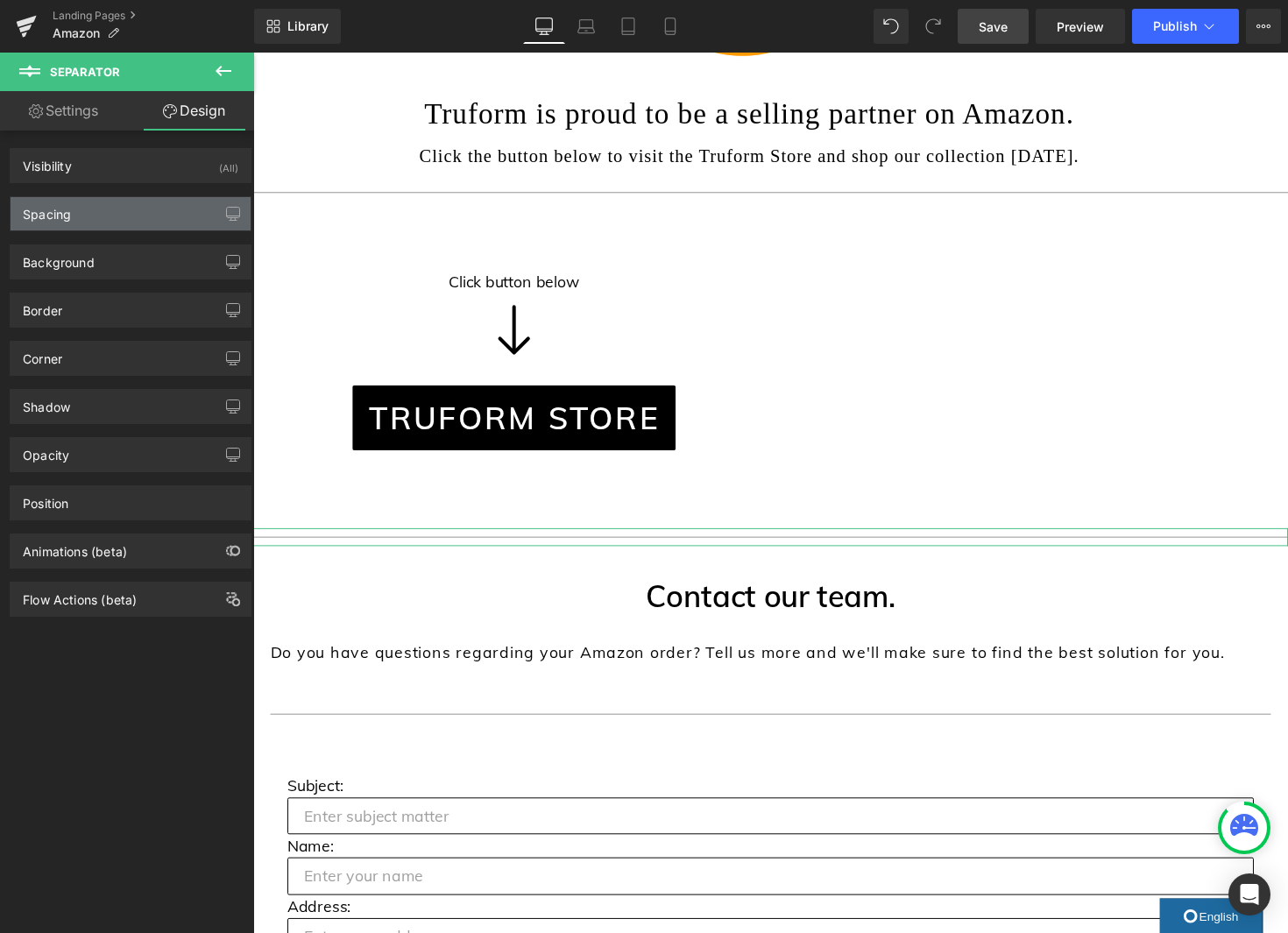
click at [142, 221] on div "Spacing" at bounding box center [130, 214] width 240 height 34
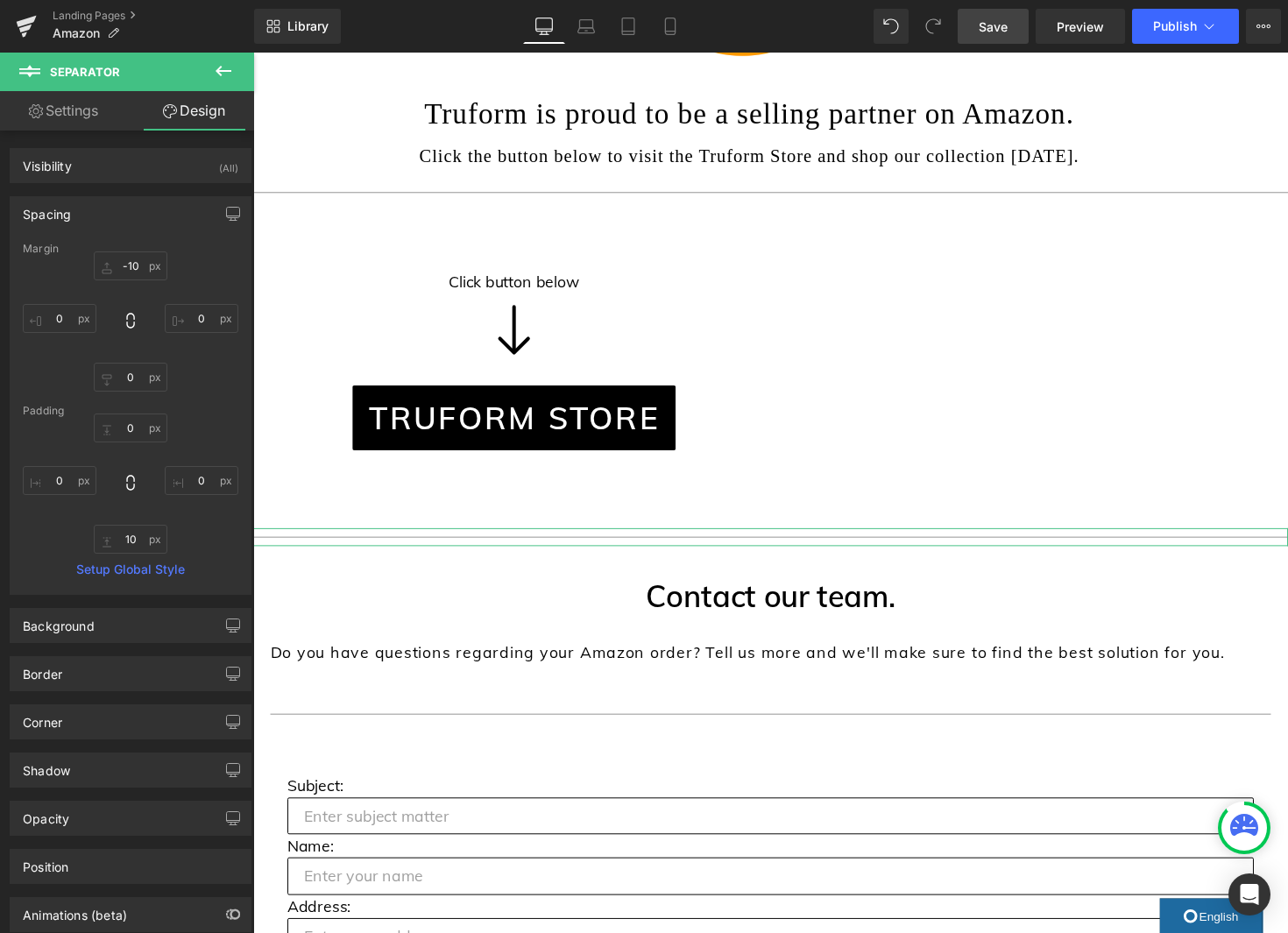
type input "-10"
type input "0"
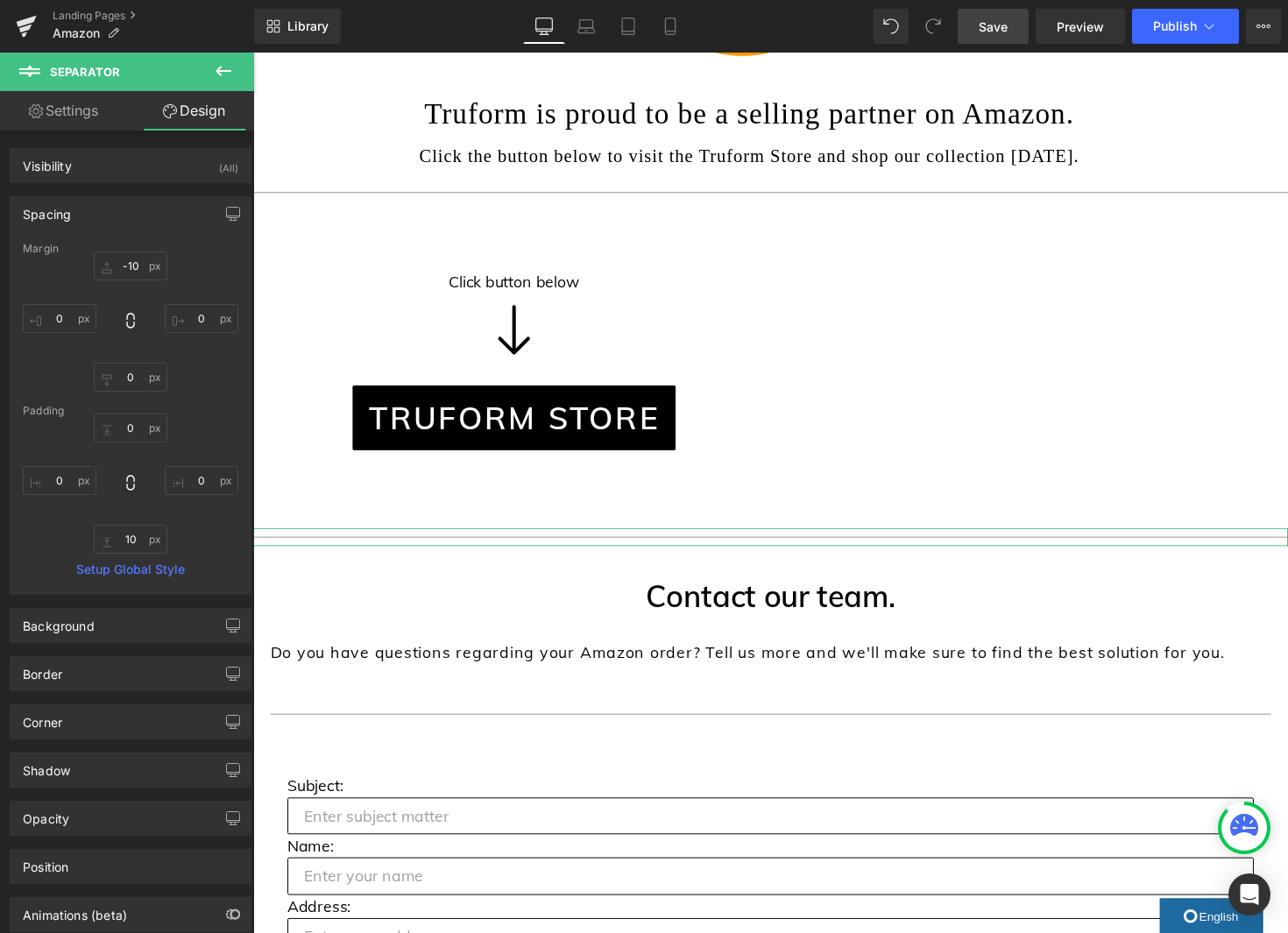
type input "0"
type input "10"
type input "0"
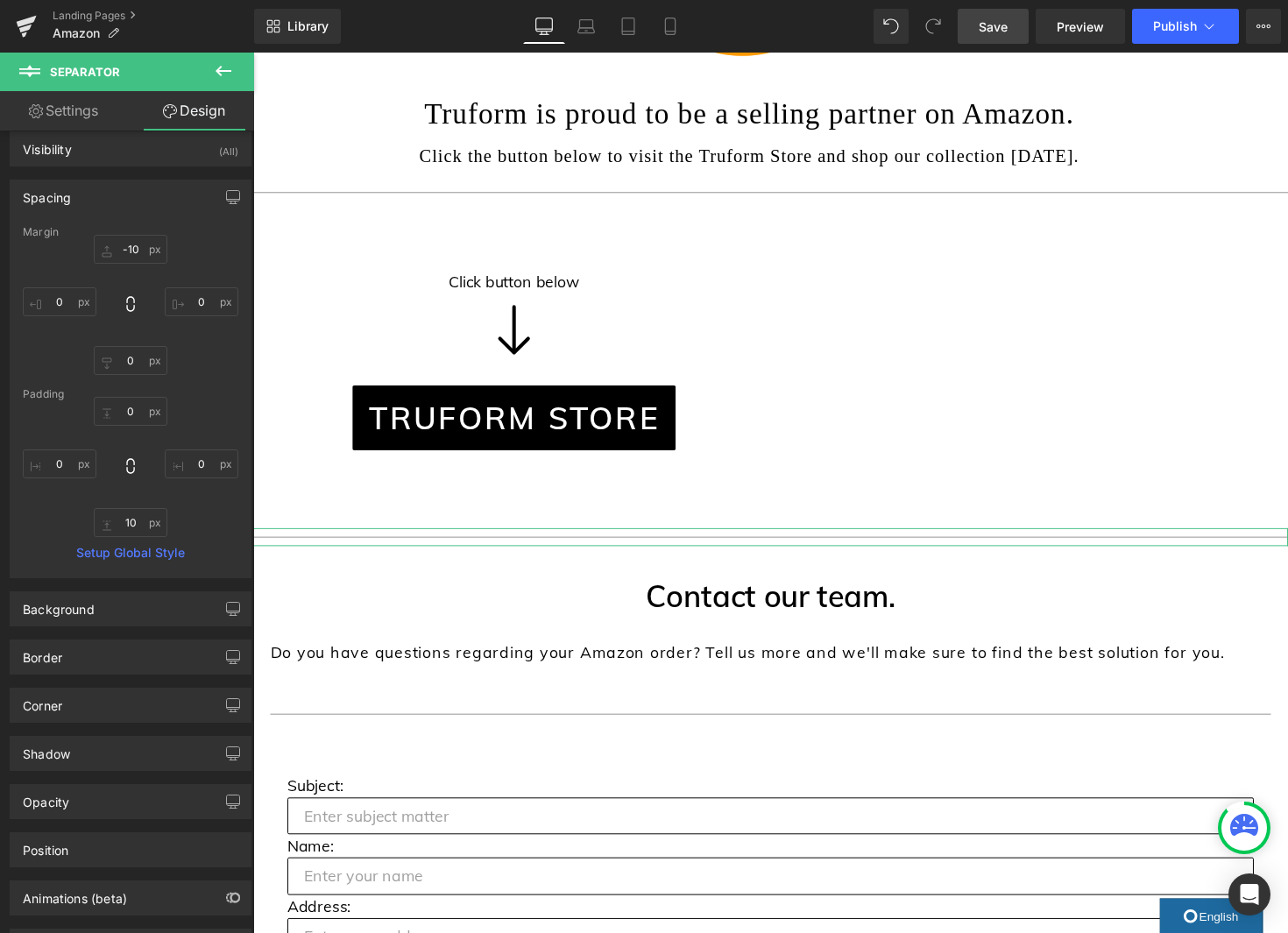
scroll to position [19, 0]
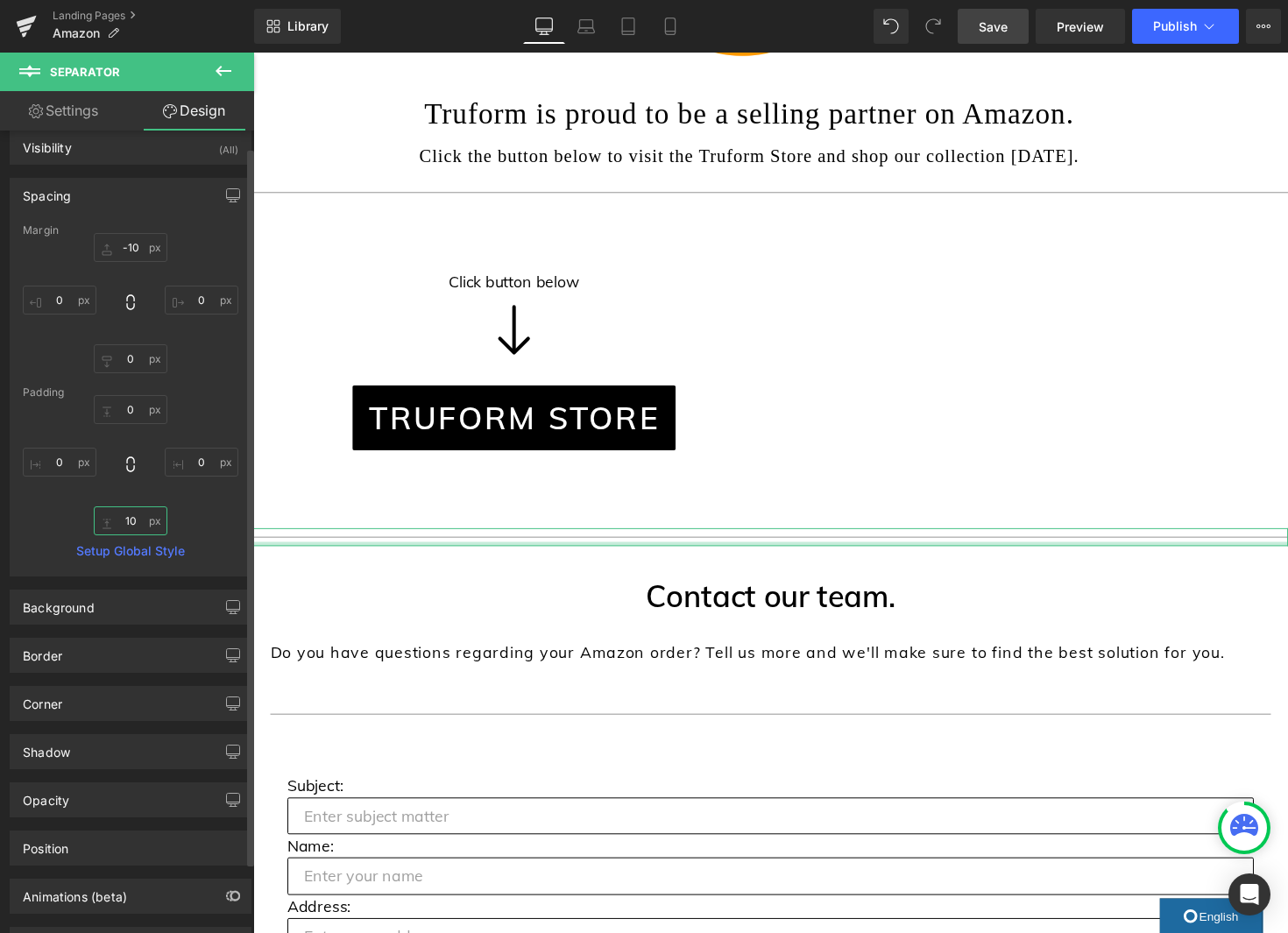
click at [128, 523] on input "10" at bounding box center [130, 520] width 74 height 29
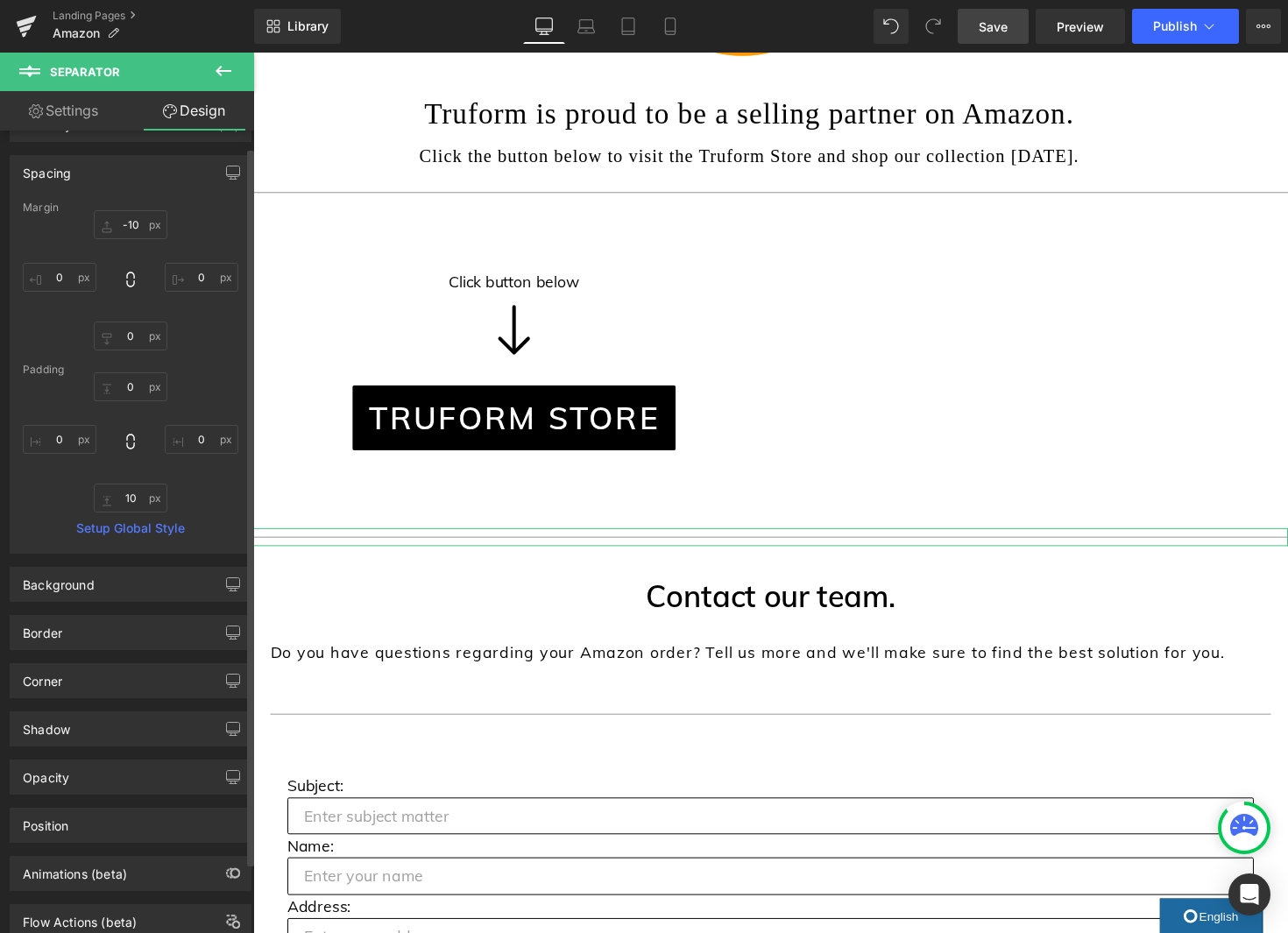
click at [128, 523] on div "Margin -10px -10 0px 0 0px 0 0px 0 Padding 0px 0 0px 0 10px 10 0px 0 Setup Glob…" at bounding box center [130, 377] width 240 height 351
click at [128, 523] on link "Setup Global Style" at bounding box center [130, 529] width 215 height 14
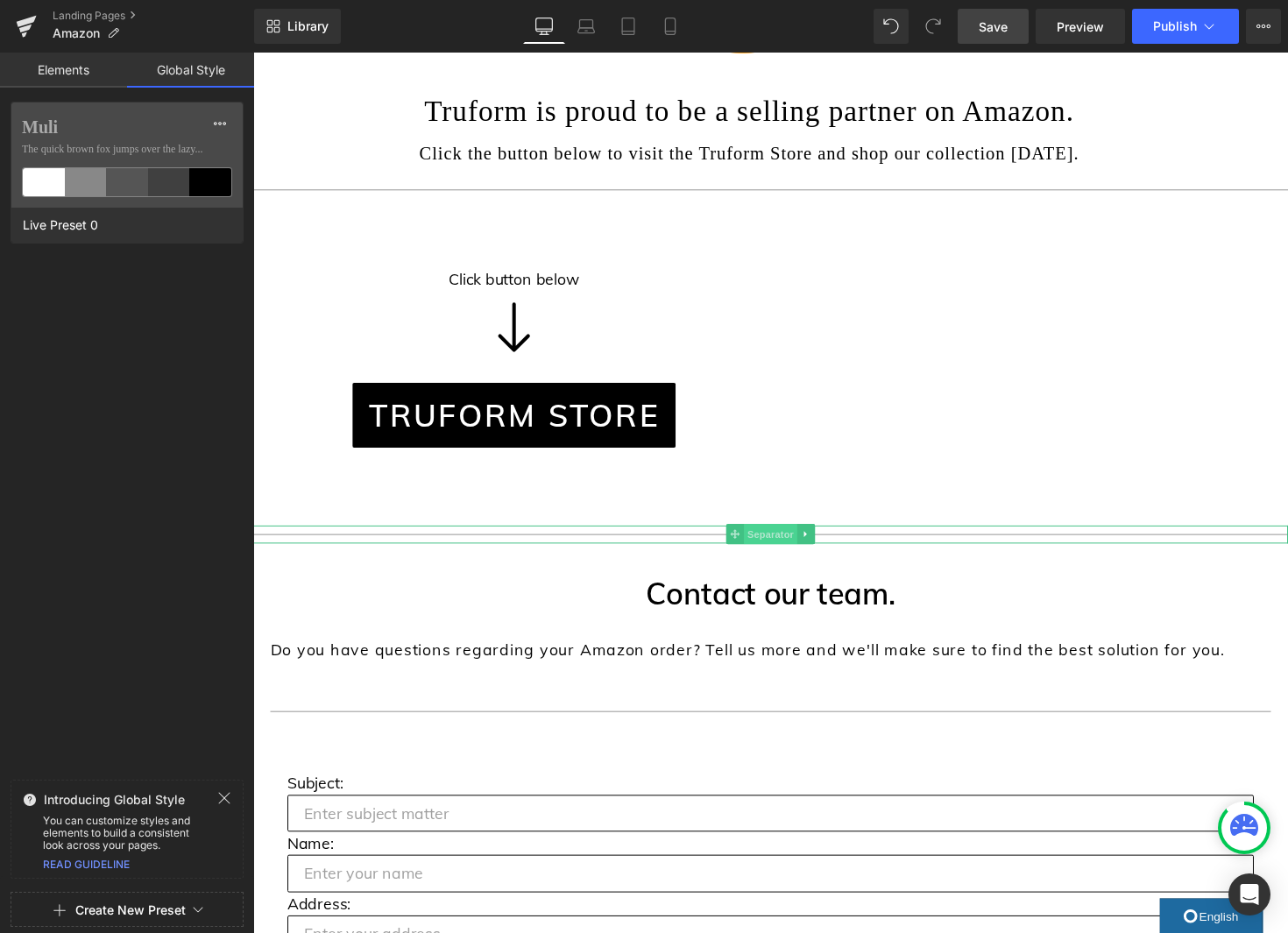
scroll to position [327, 0]
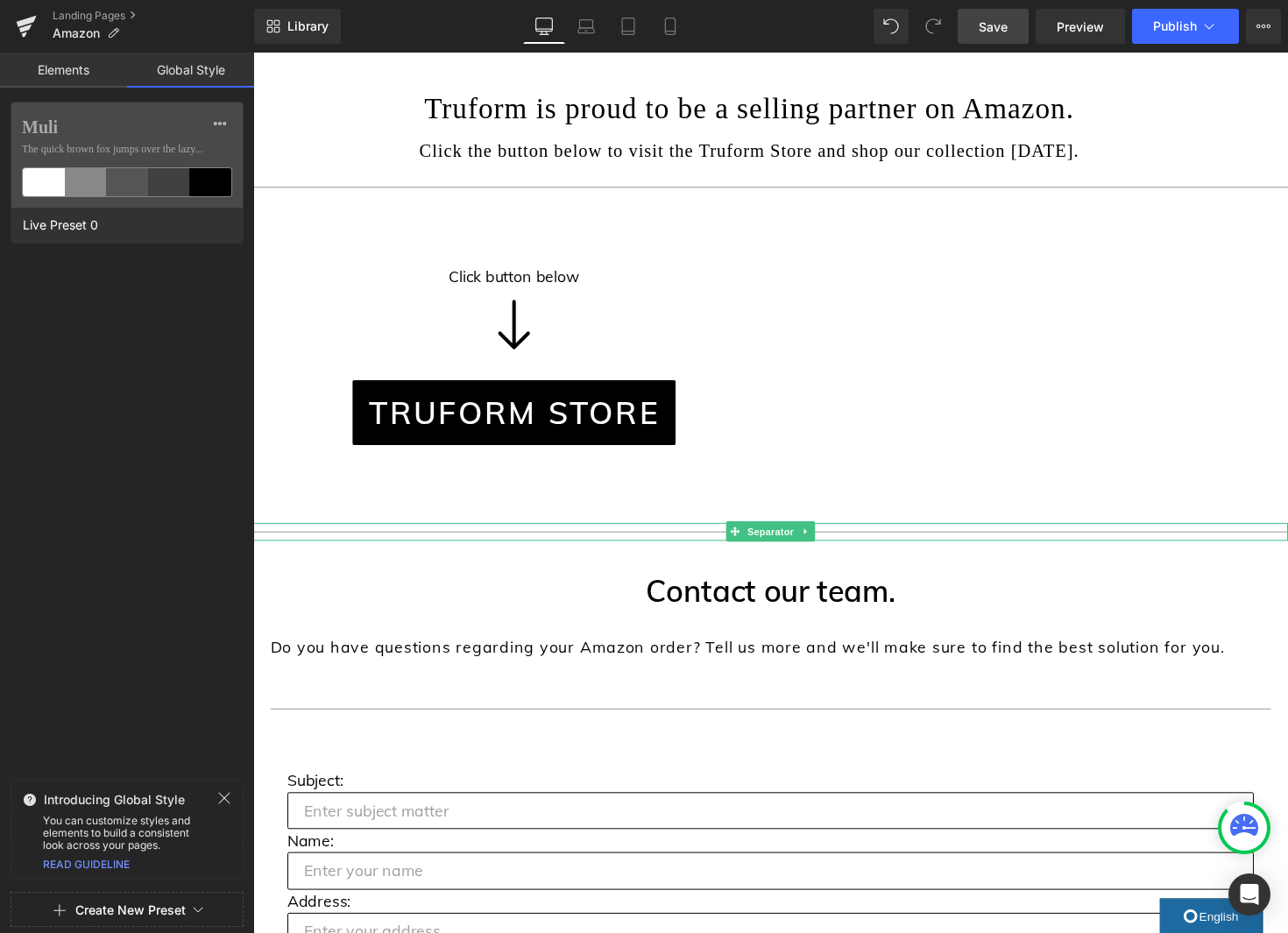
click at [770, 550] on span "Separator" at bounding box center [782, 542] width 54 height 21
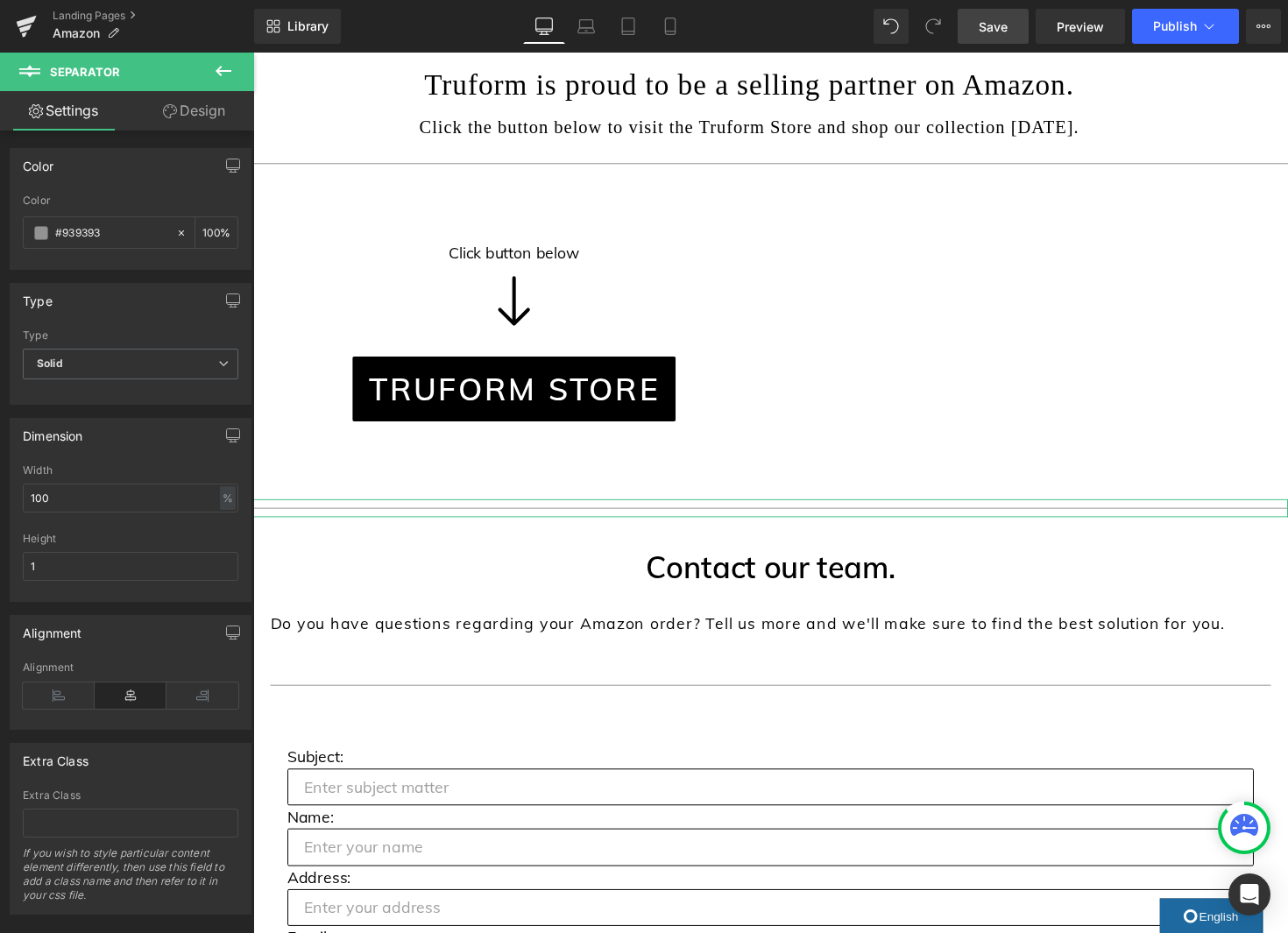
scroll to position [350, 0]
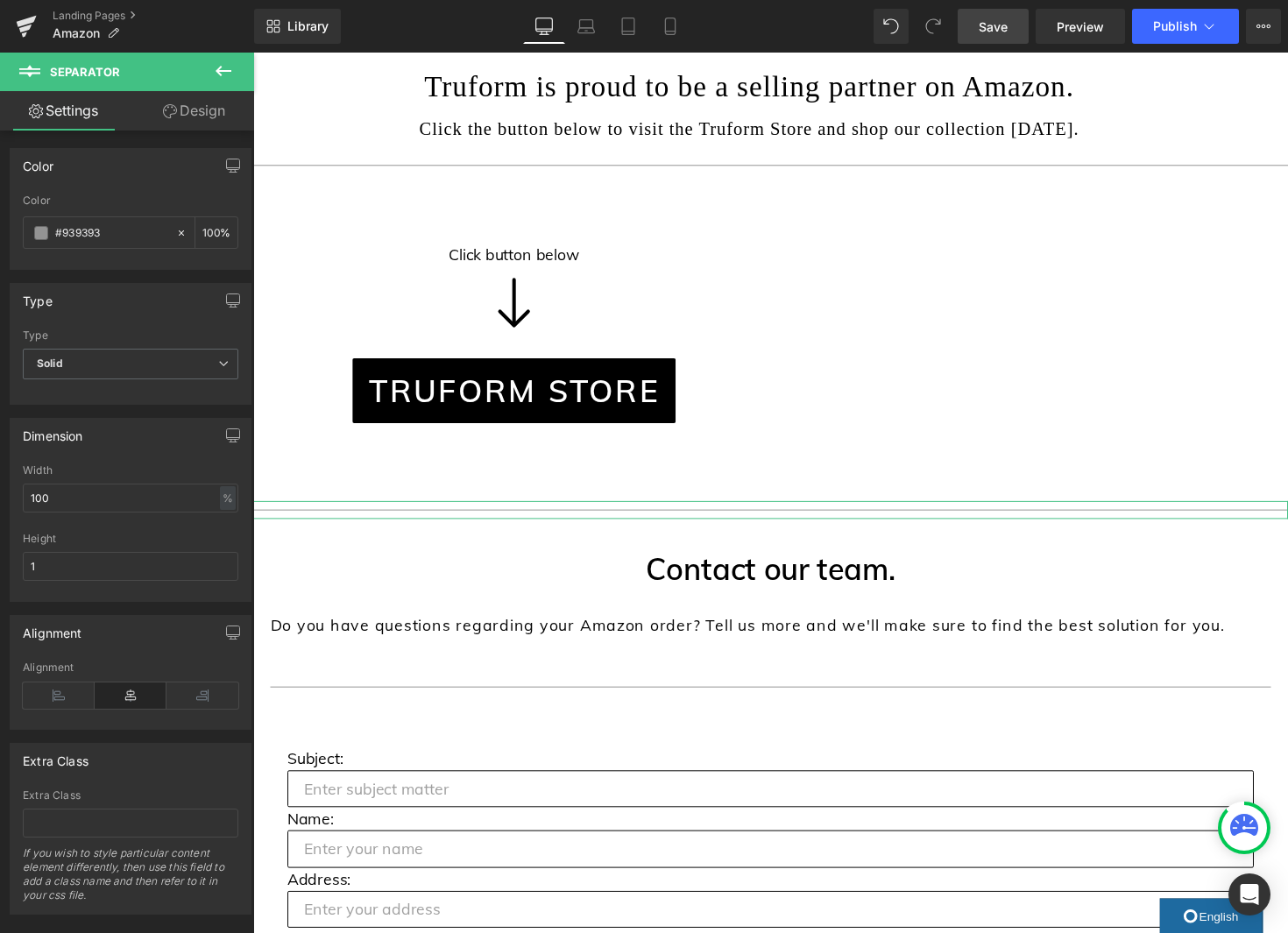
click at [221, 109] on link "Design" at bounding box center [194, 111] width 127 height 39
click at [0, 0] on div "Spacing" at bounding box center [0, 0] width 0 height 0
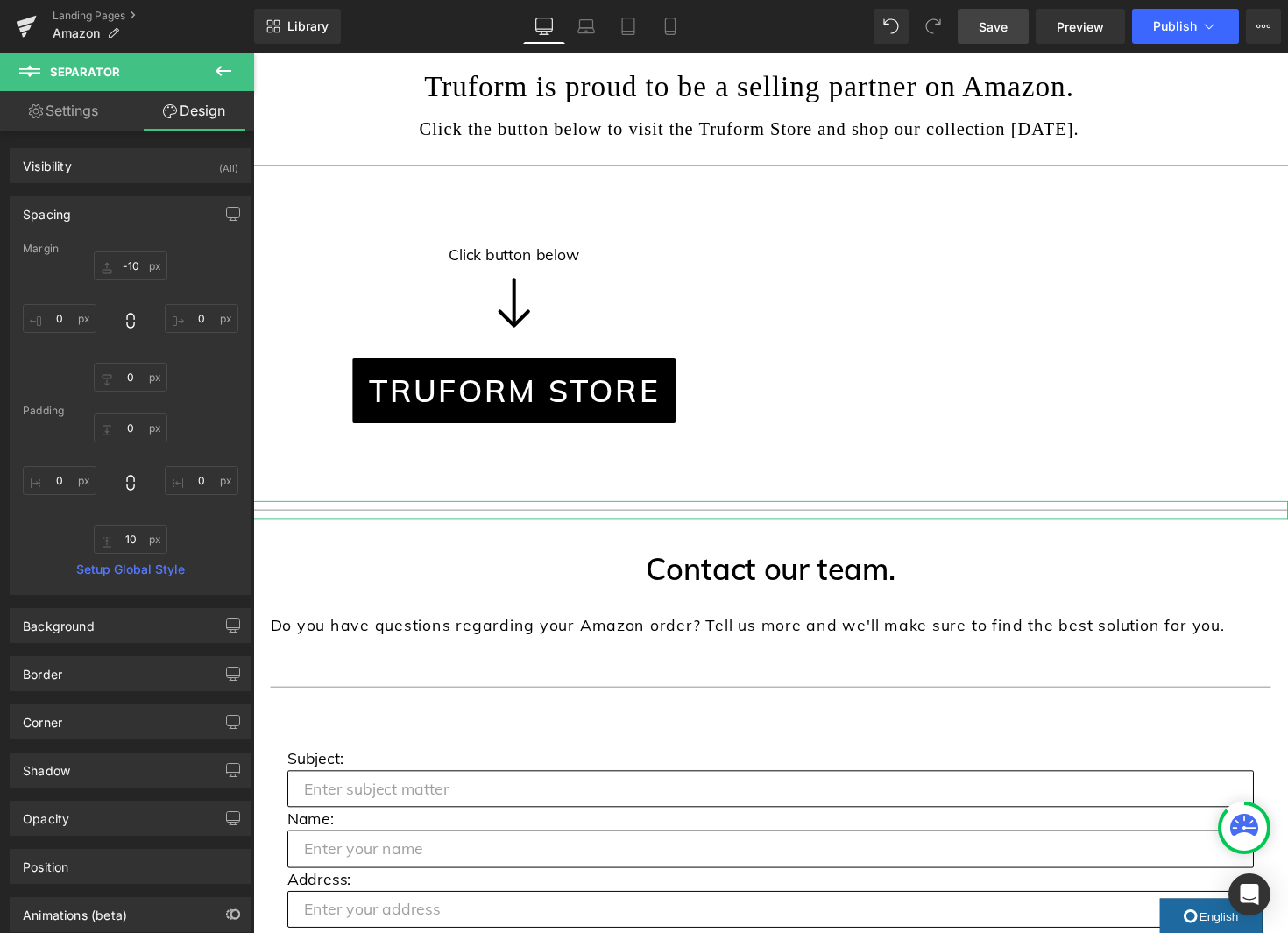
type input "-10"
type input "0"
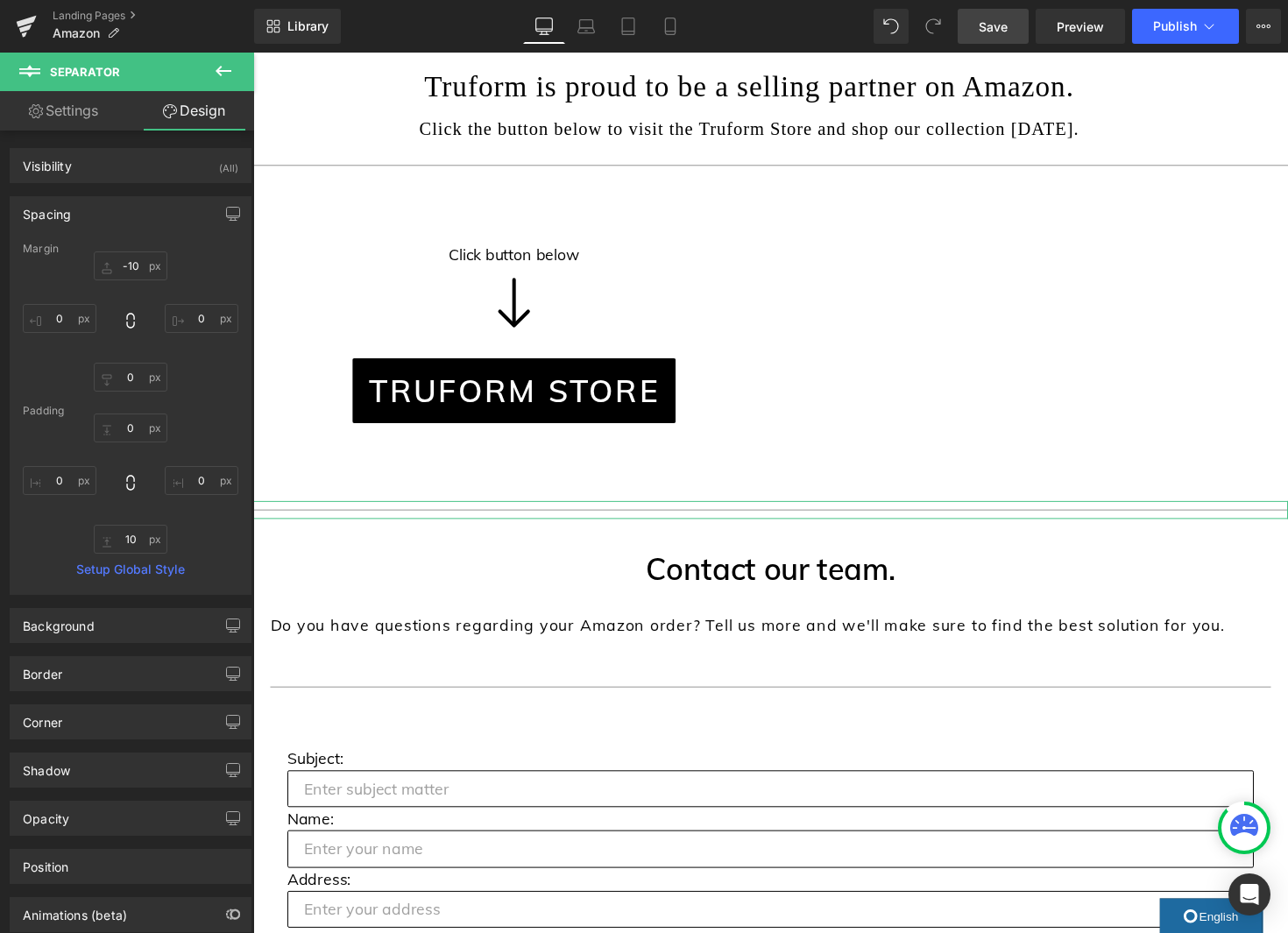
type input "0"
type input "10"
type input "0"
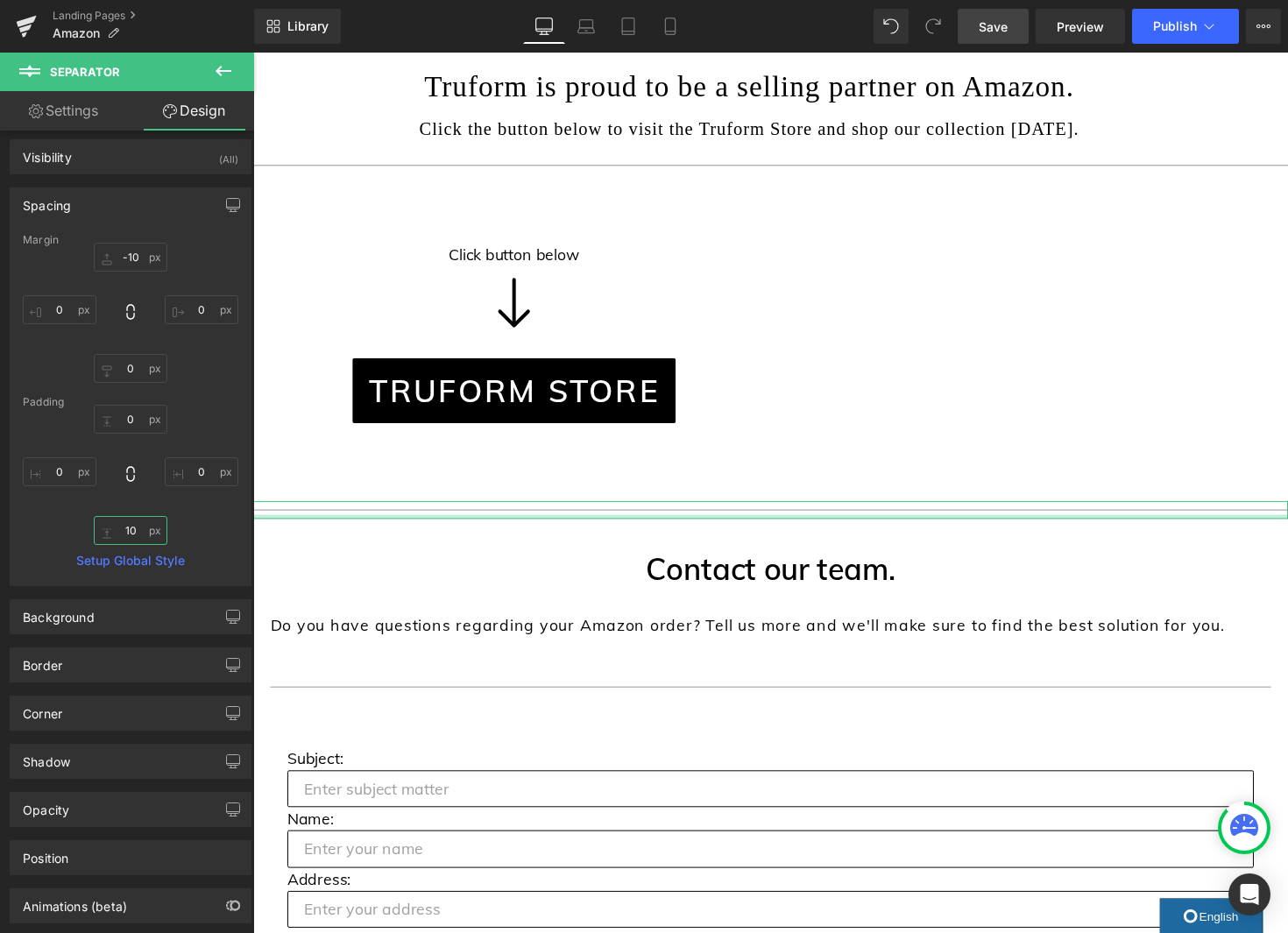
click at [128, 531] on input "10" at bounding box center [130, 529] width 74 height 29
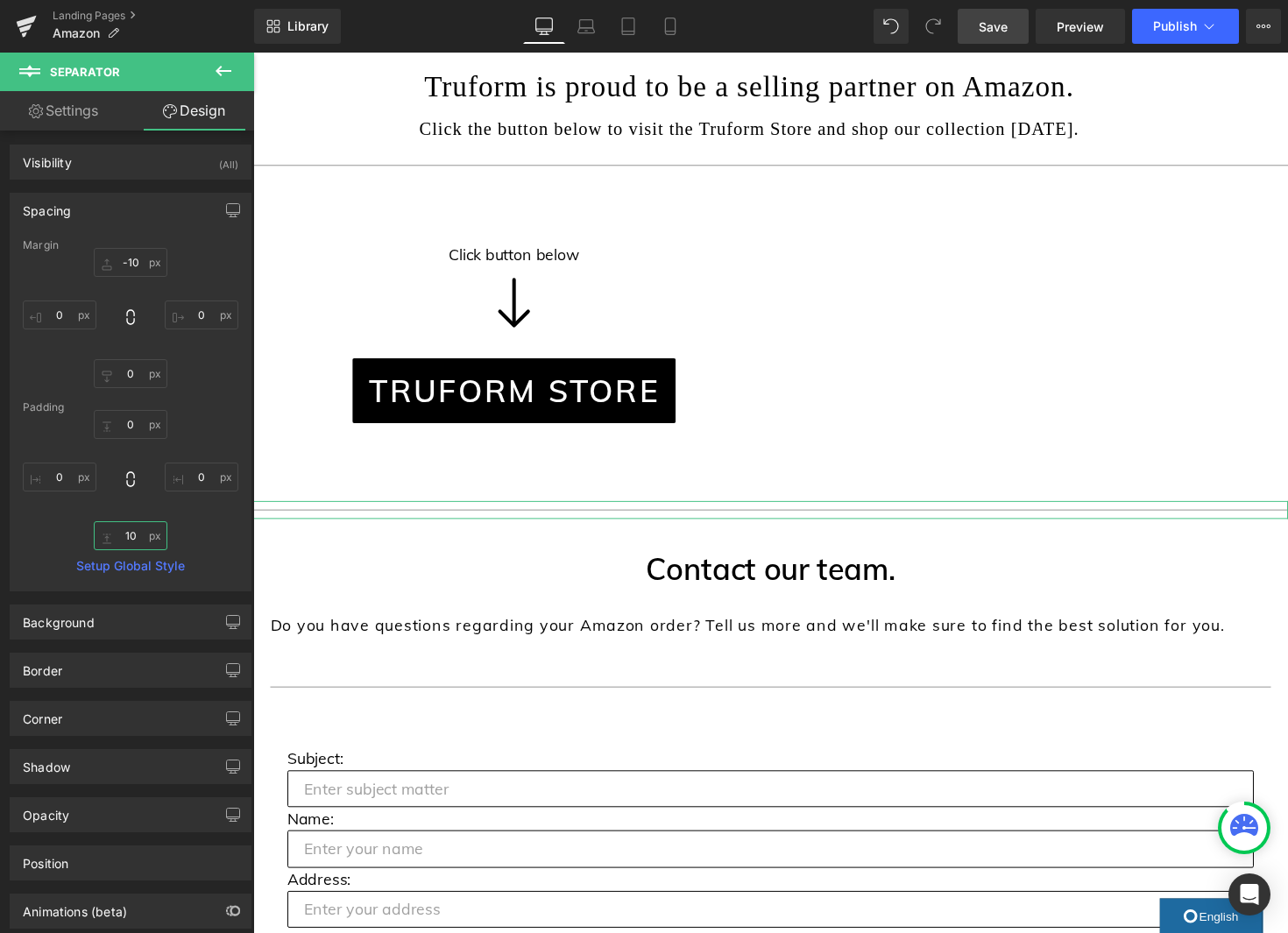
click at [128, 531] on input "10" at bounding box center [130, 535] width 74 height 29
type input "5"
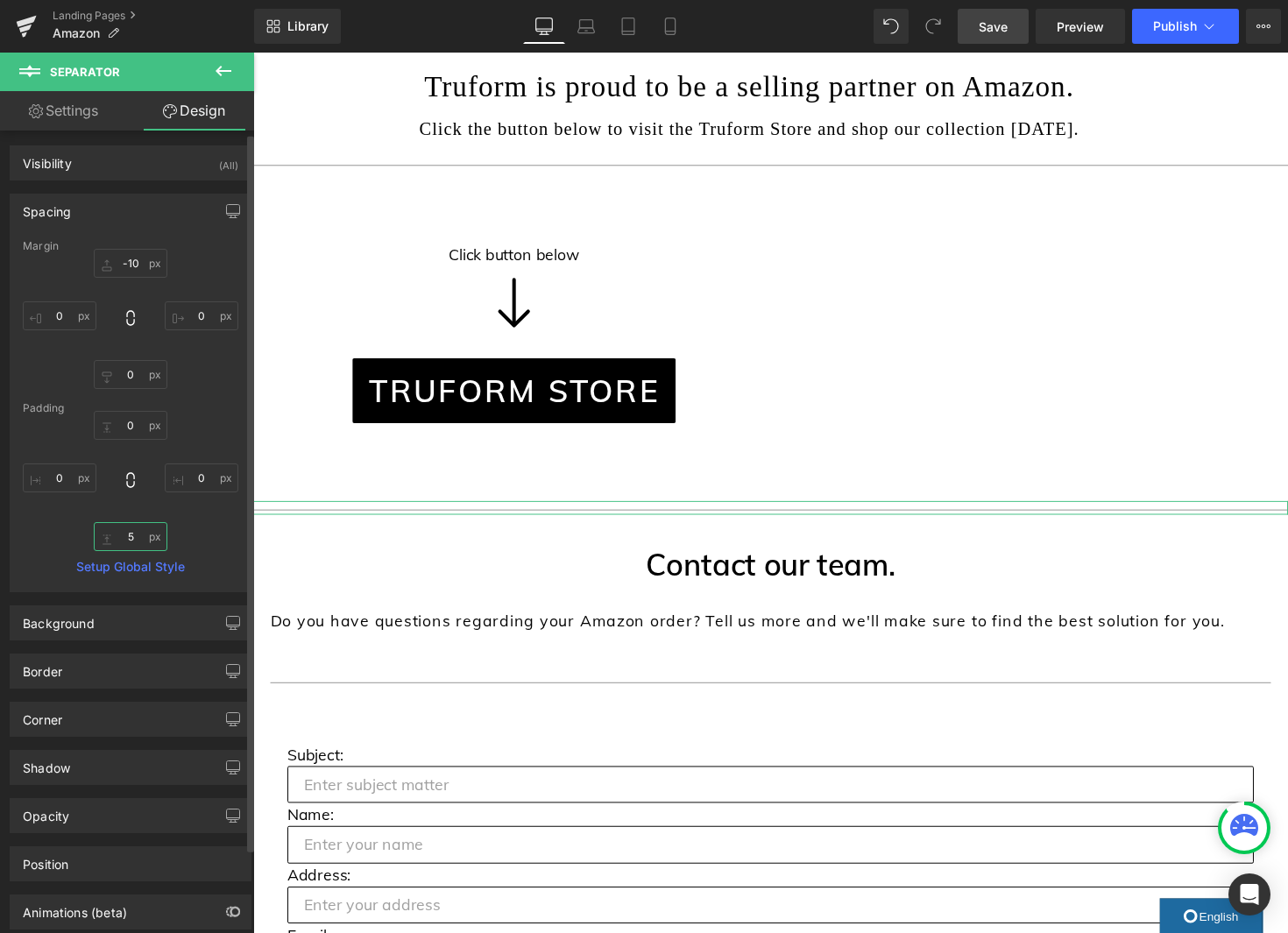
scroll to position [4, 0]
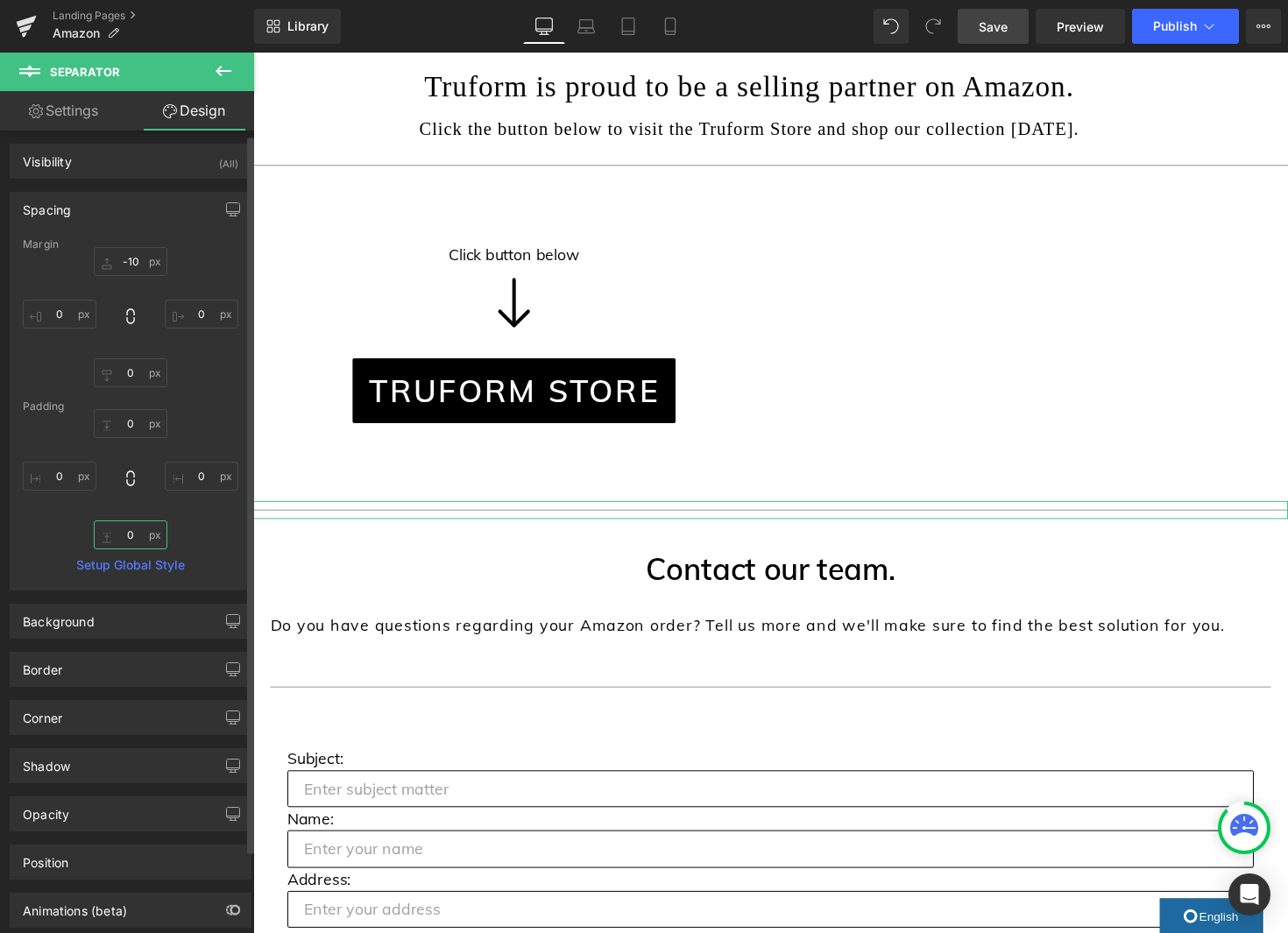
type input "0"
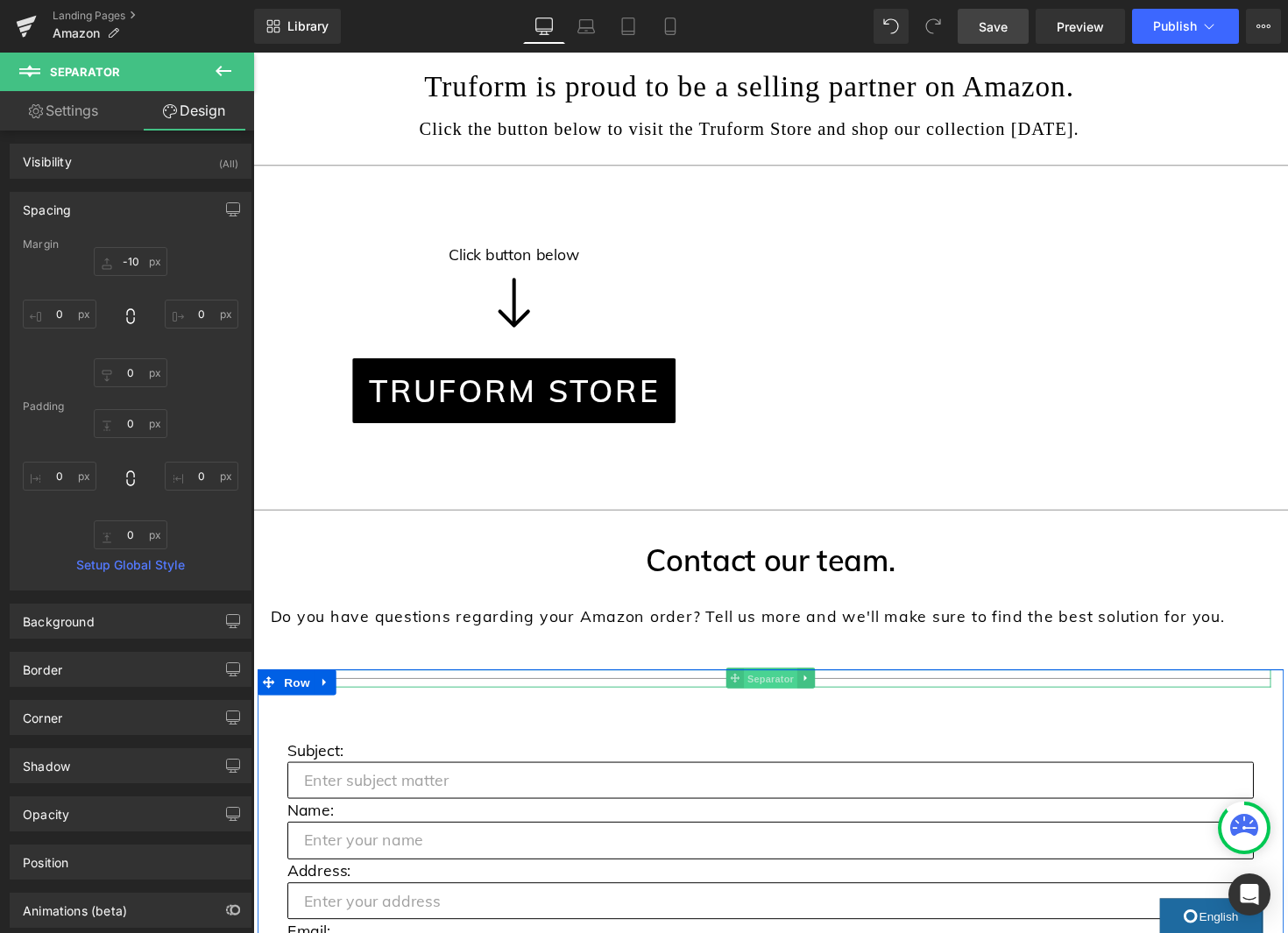
click at [787, 690] on span "Separator" at bounding box center [782, 693] width 54 height 21
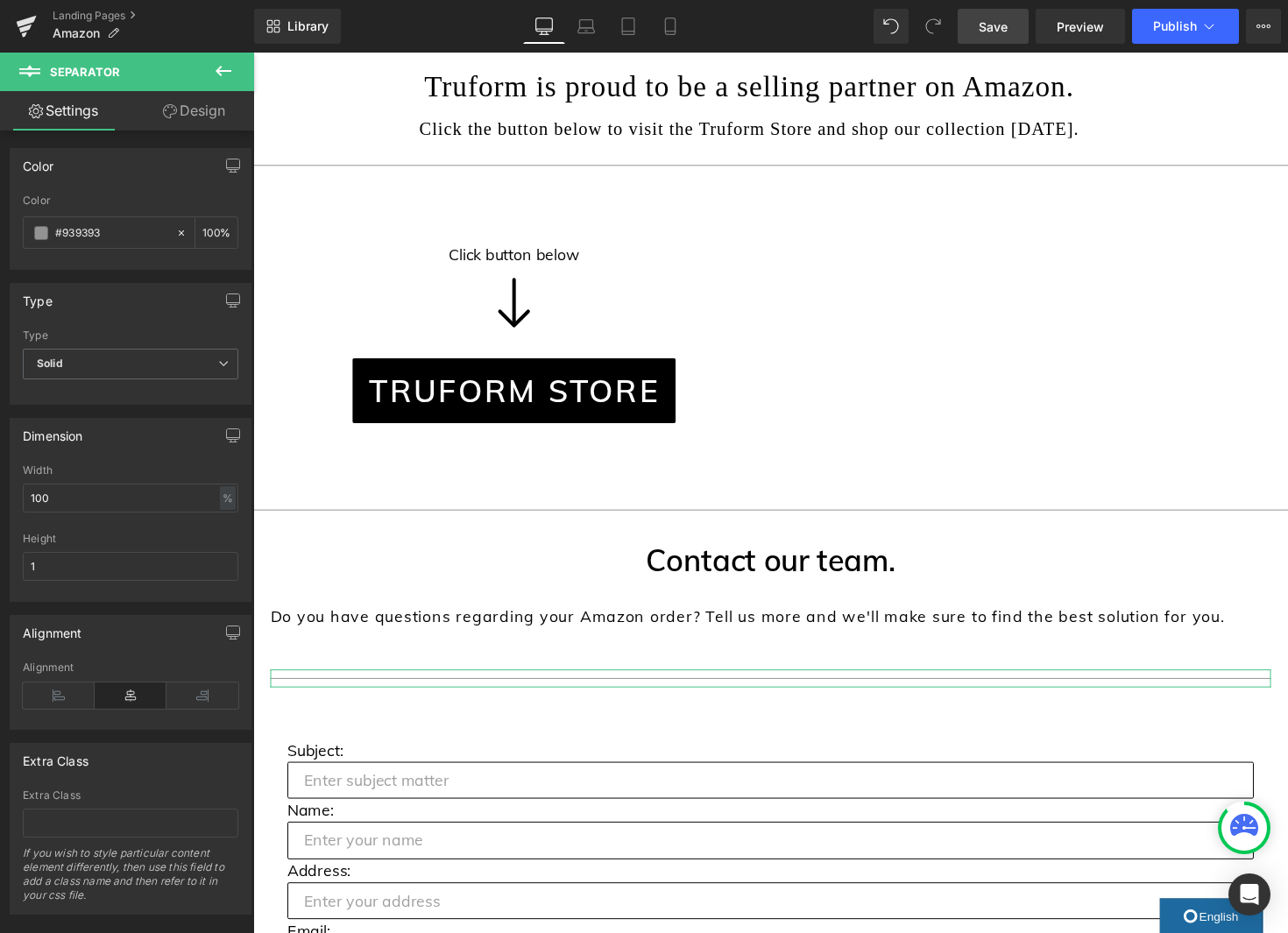
drag, startPoint x: 202, startPoint y: 102, endPoint x: 159, endPoint y: 219, distance: 124.7
click at [202, 102] on link "Design" at bounding box center [194, 111] width 127 height 39
click at [0, 0] on div "Spacing" at bounding box center [0, 0] width 0 height 0
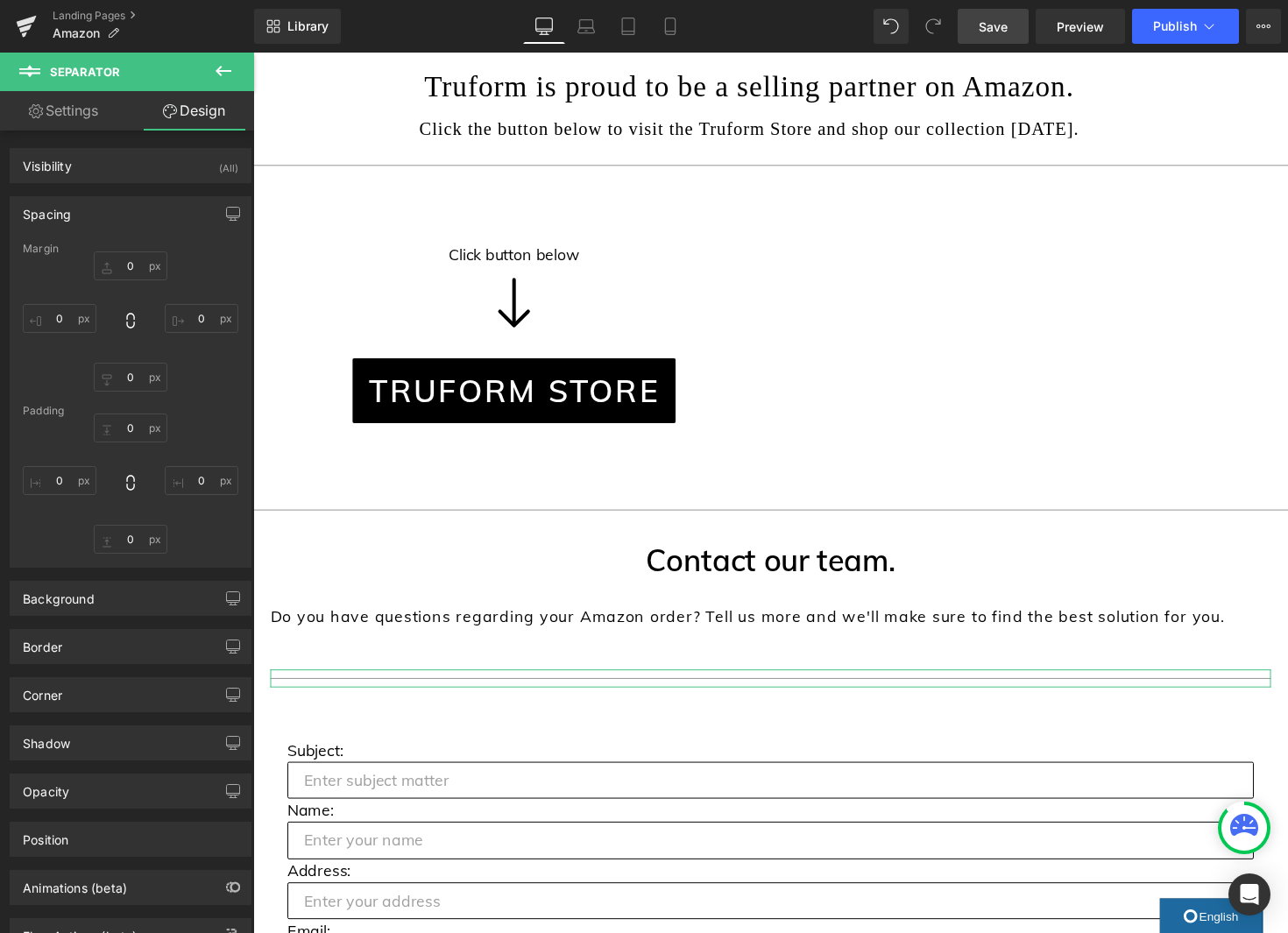
type input "0"
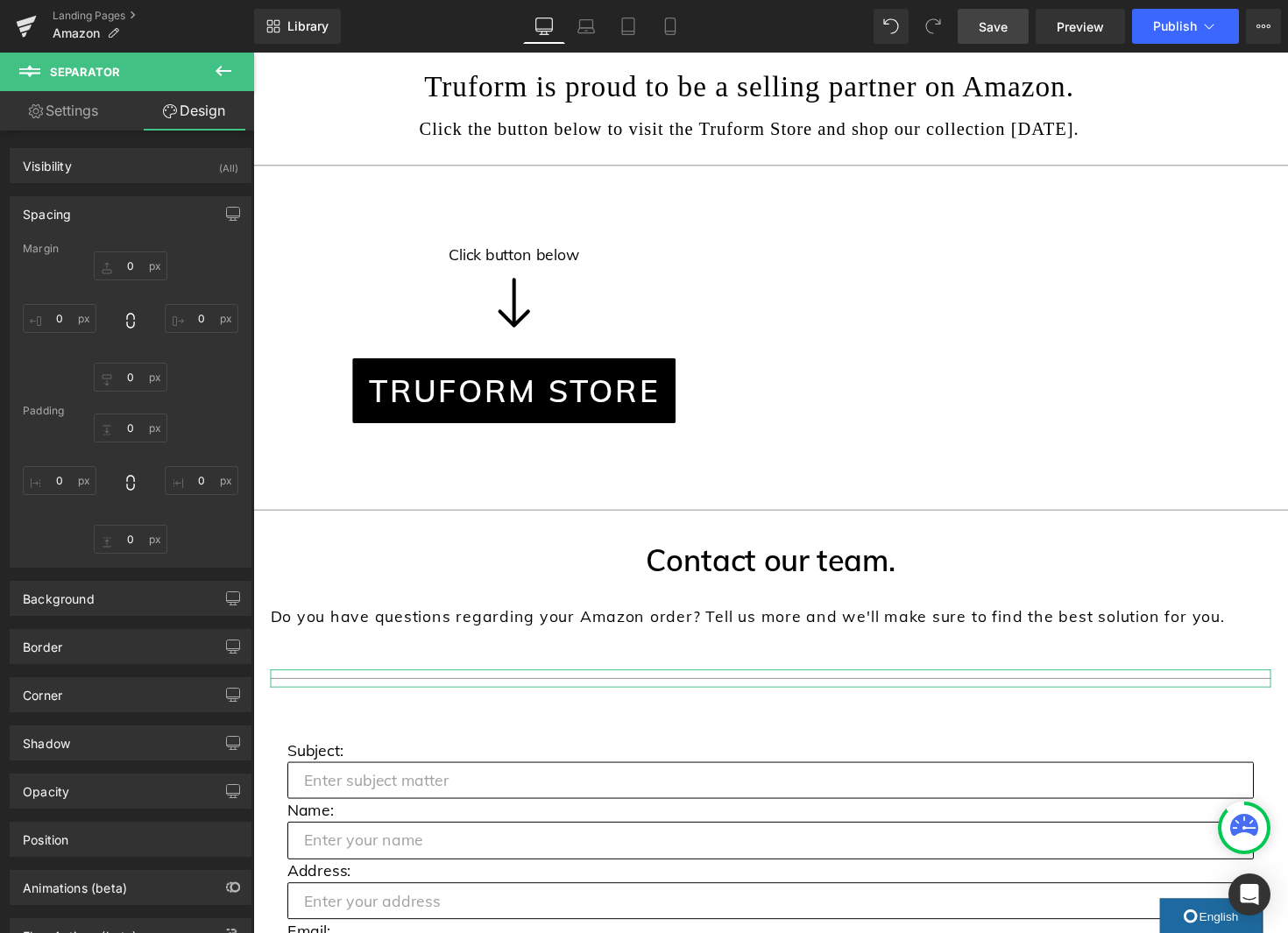
type input "0"
type input "10"
type input "0"
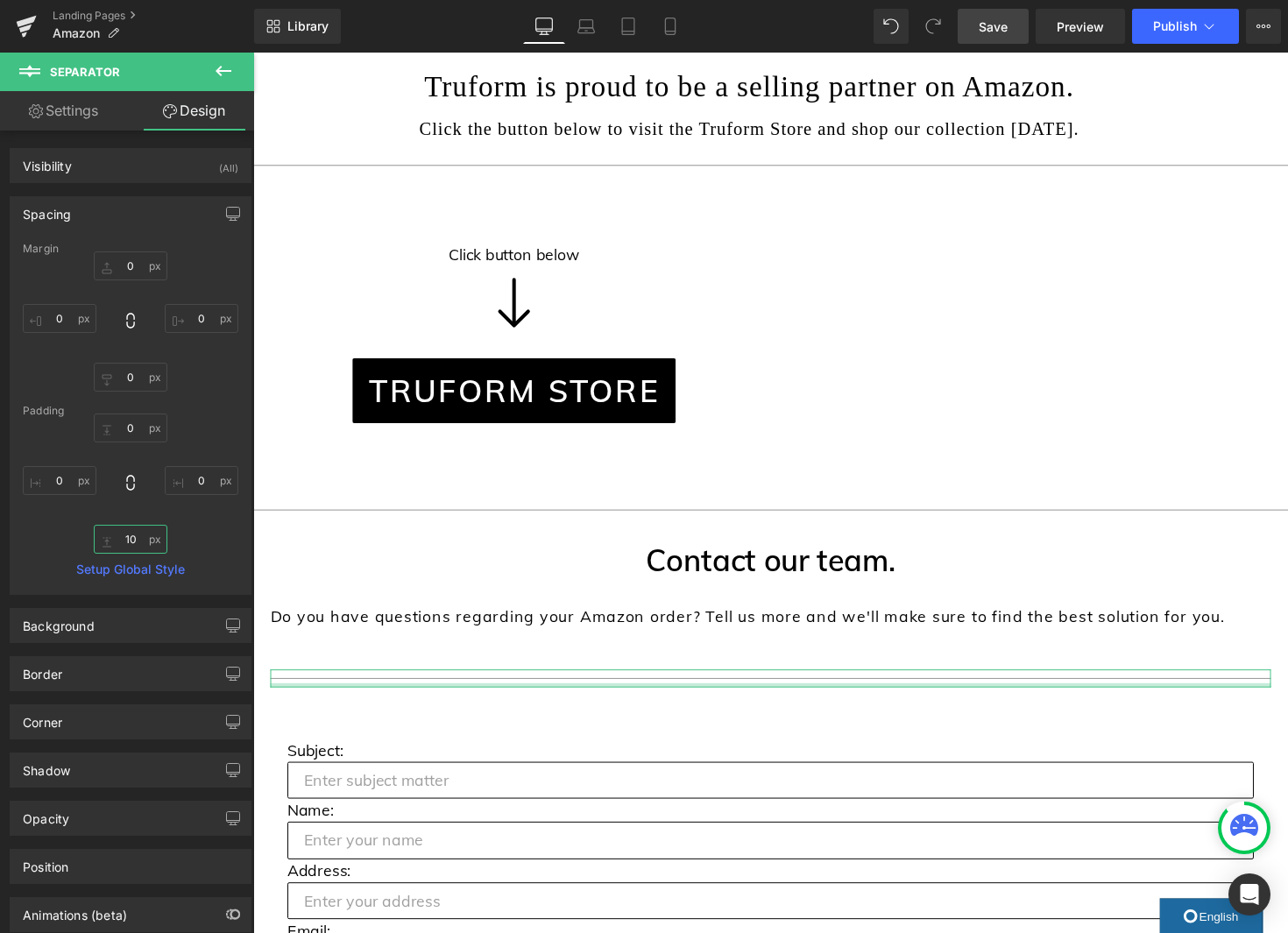
click at [128, 540] on input "10" at bounding box center [130, 538] width 74 height 29
click at [128, 268] on input "0" at bounding box center [130, 266] width 74 height 29
type input "-30"
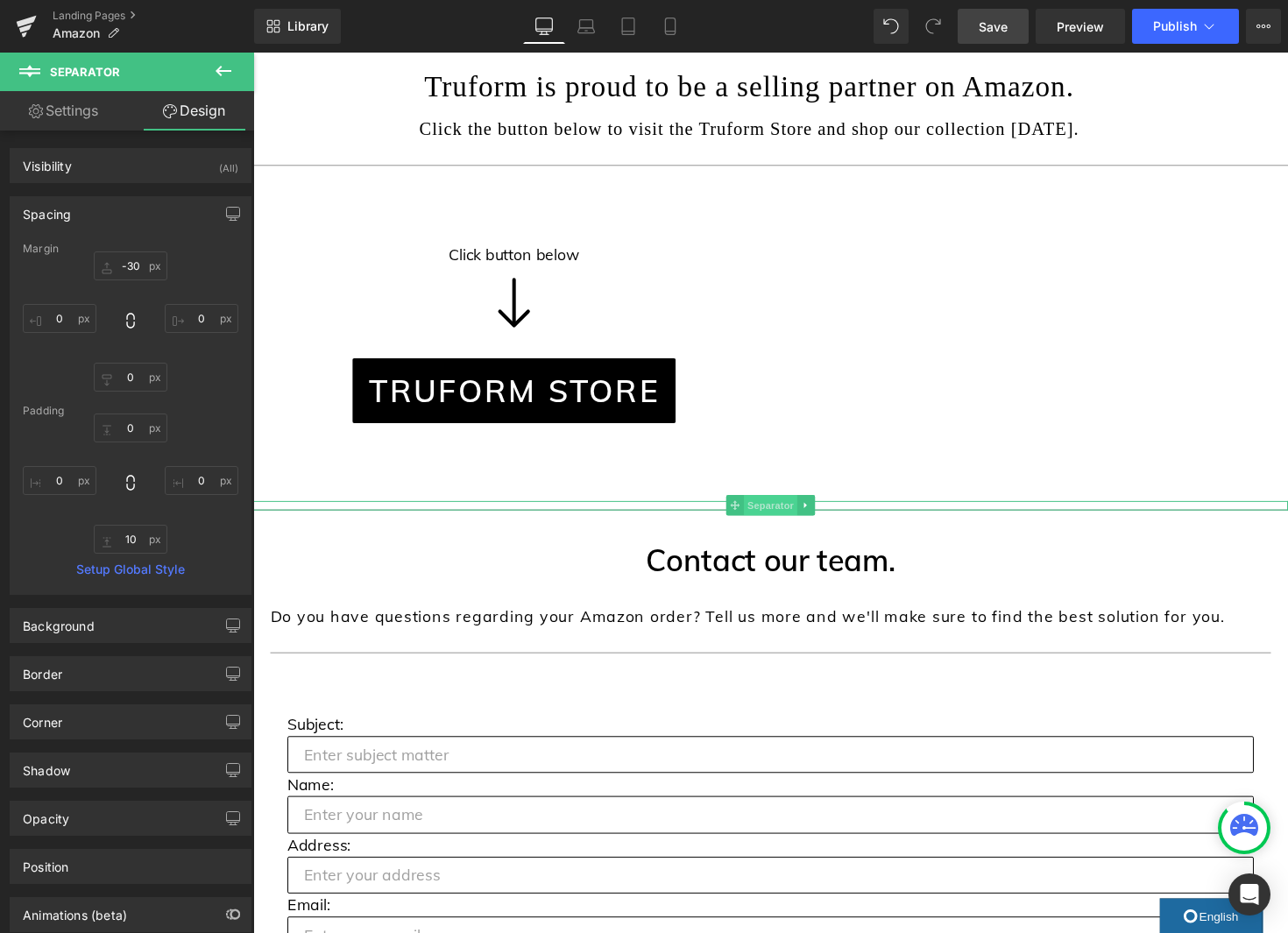
click at [779, 517] on span "Separator" at bounding box center [782, 515] width 54 height 21
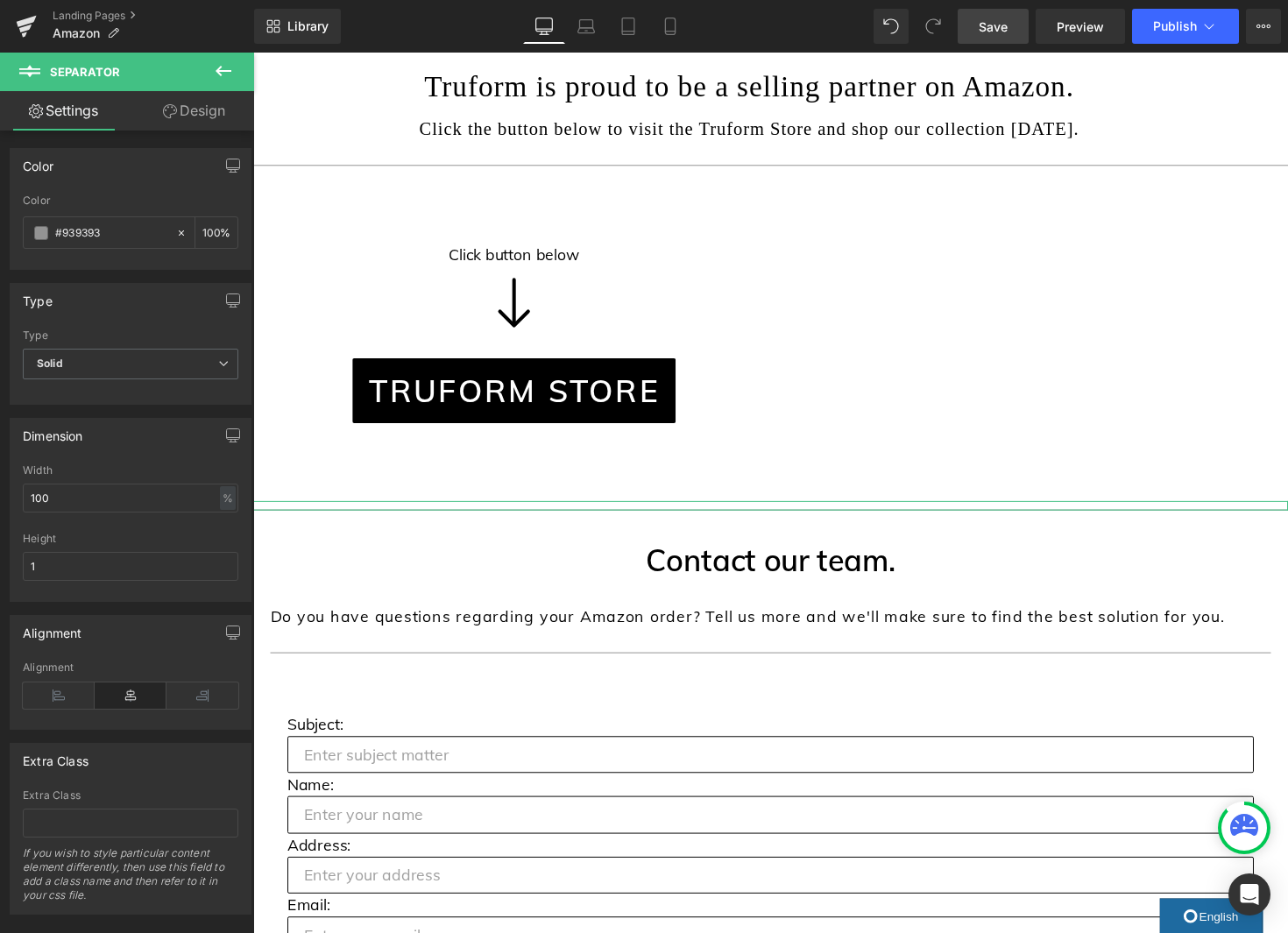
drag, startPoint x: 209, startPoint y: 104, endPoint x: 143, endPoint y: 221, distance: 134.3
click at [209, 104] on link "Design" at bounding box center [194, 111] width 127 height 39
click at [0, 0] on div "Spacing" at bounding box center [0, 0] width 0 height 0
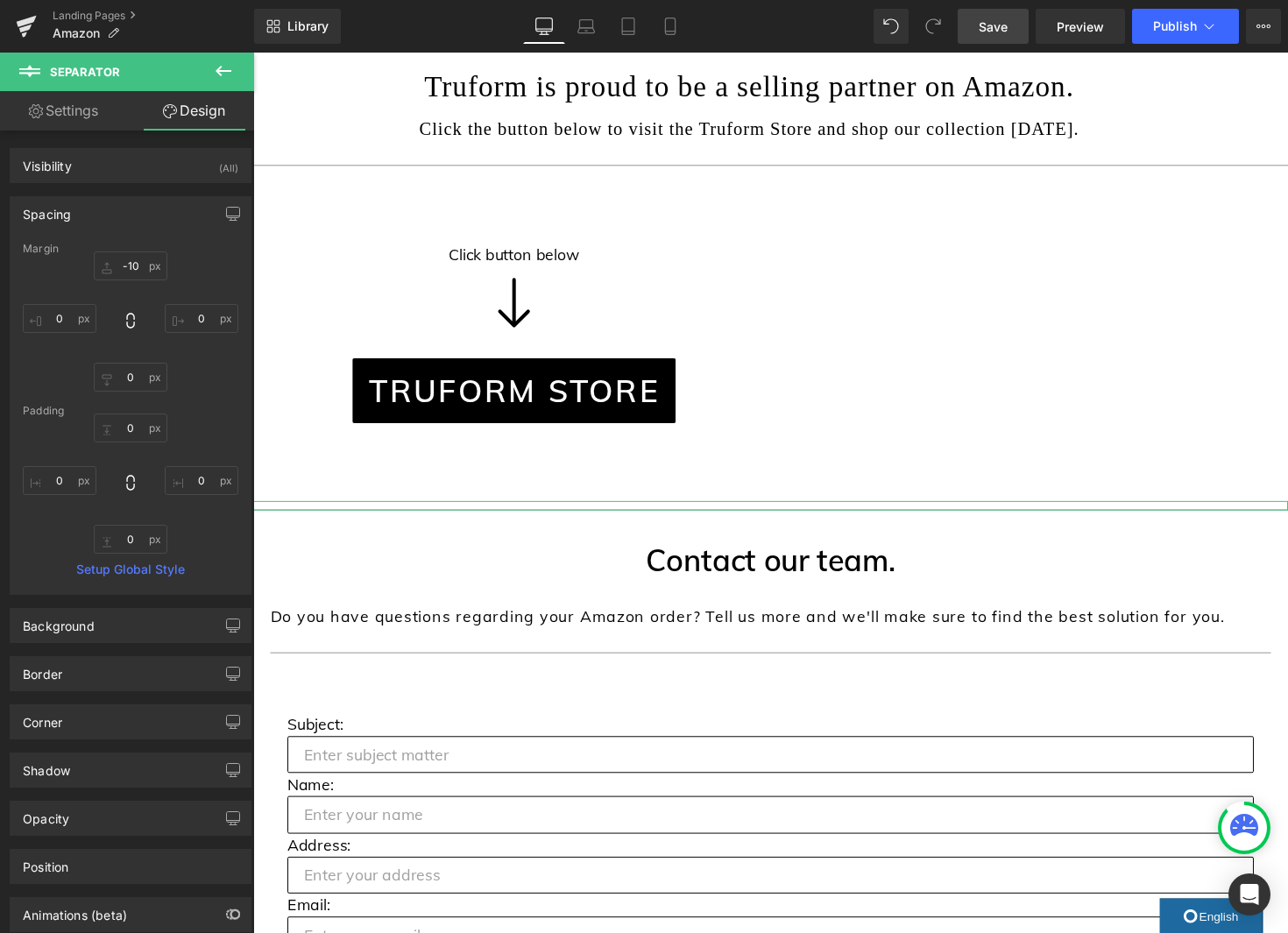
type input "-10"
type input "0"
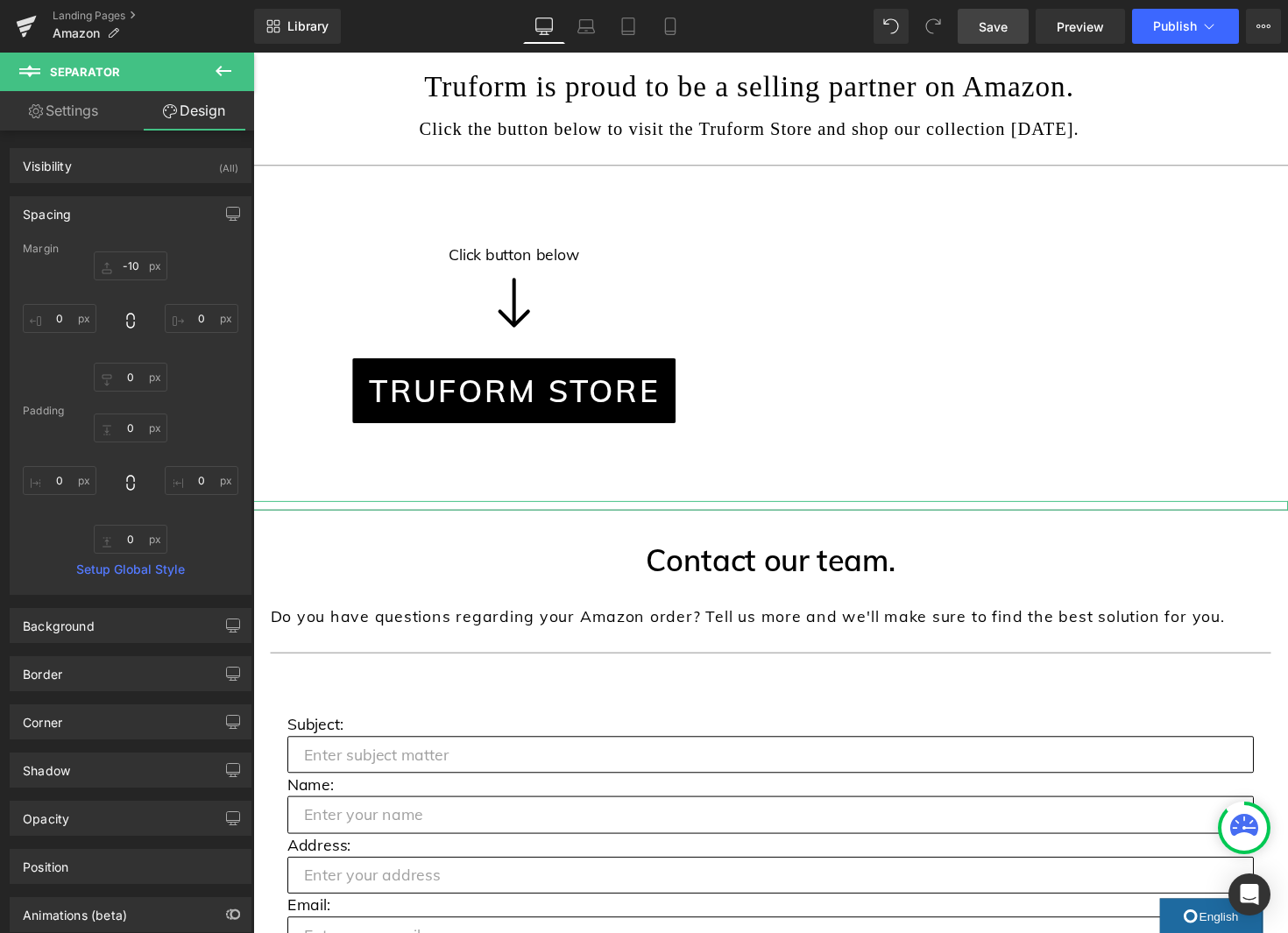
type input "0"
click at [130, 535] on input "0" at bounding box center [130, 538] width 74 height 29
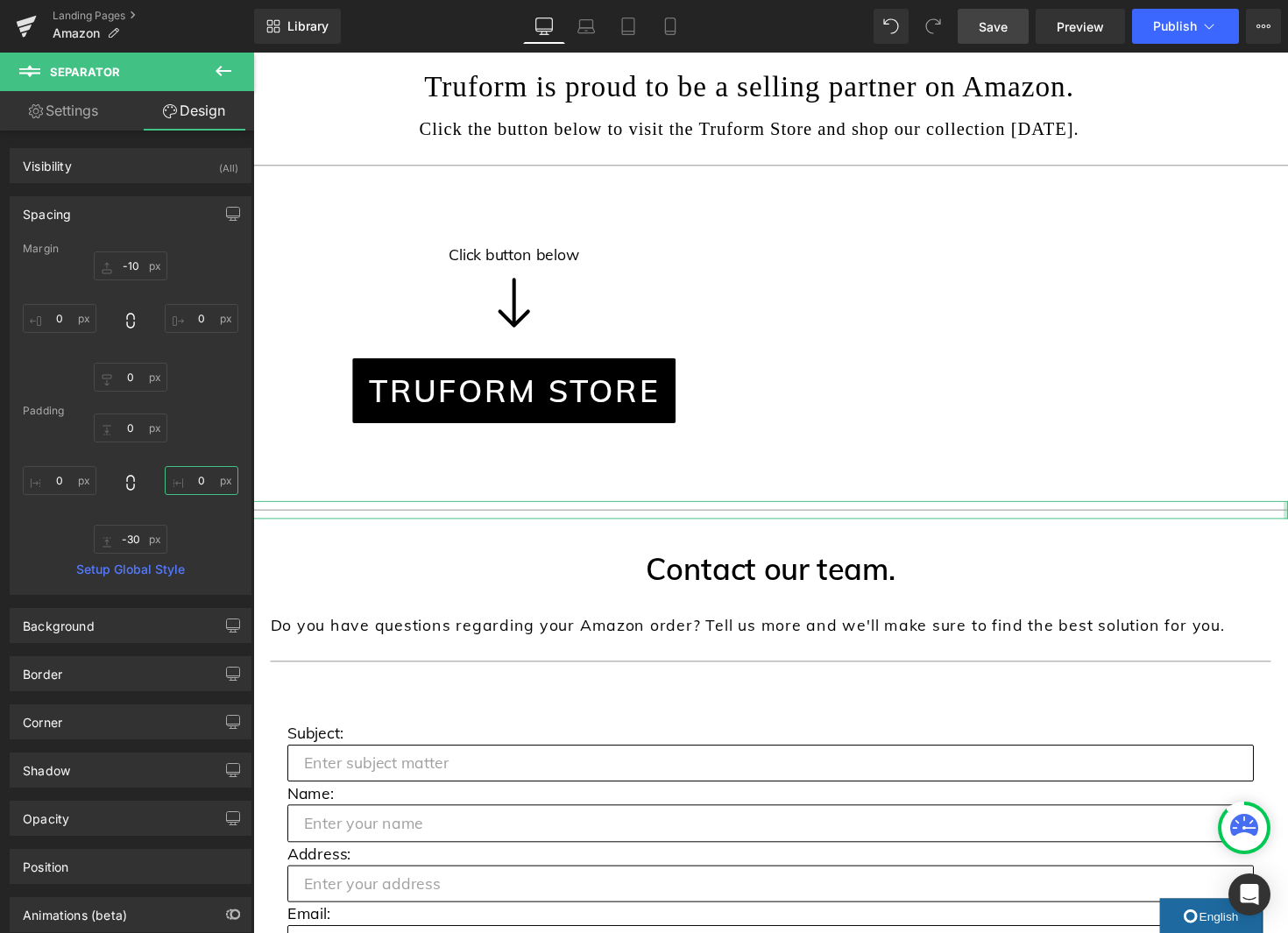
click at [184, 483] on input "0" at bounding box center [201, 480] width 74 height 29
click at [118, 542] on input "-30" at bounding box center [130, 538] width 74 height 29
type input "0"
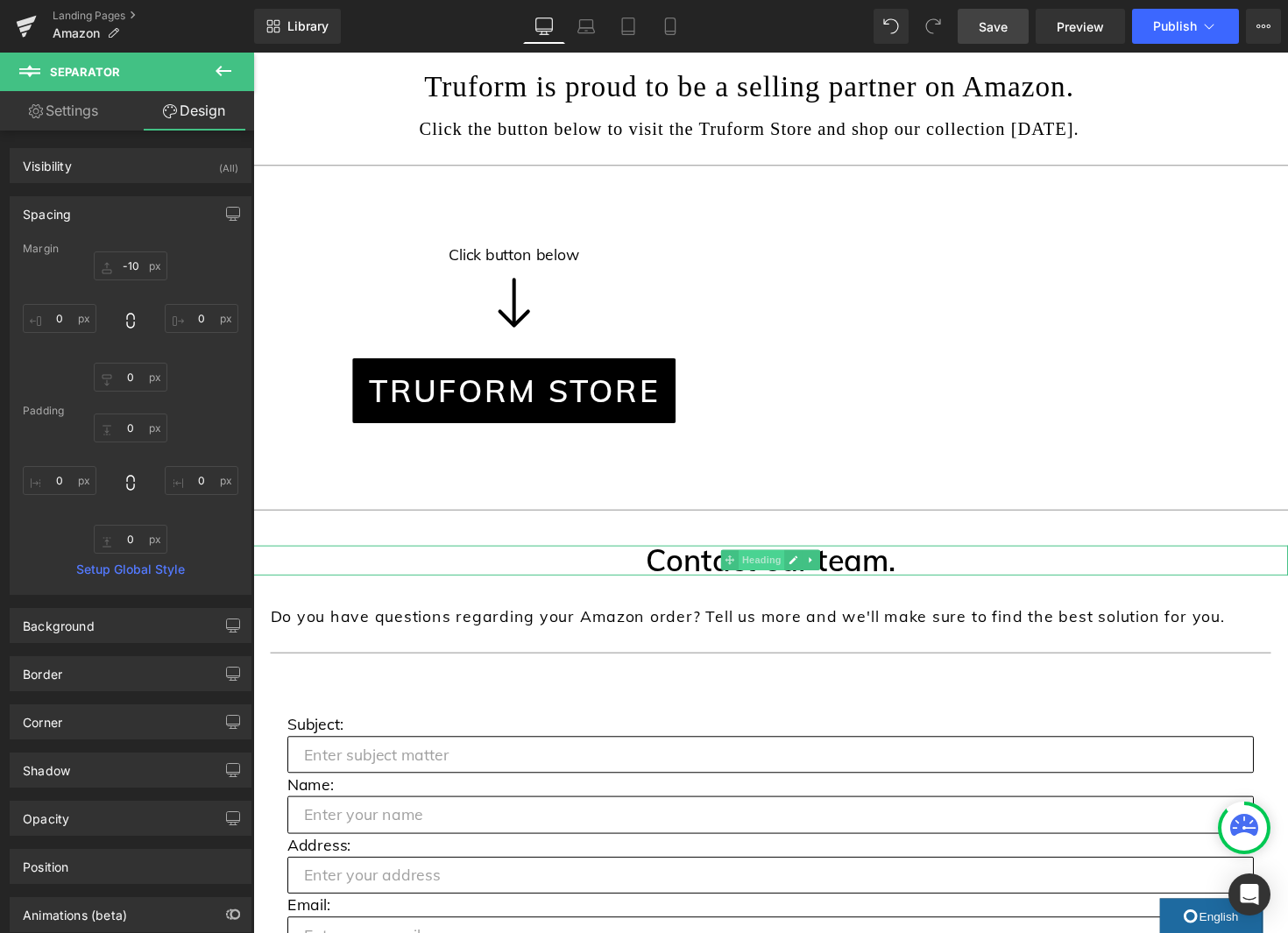
click at [787, 574] on span "Heading" at bounding box center [774, 572] width 47 height 21
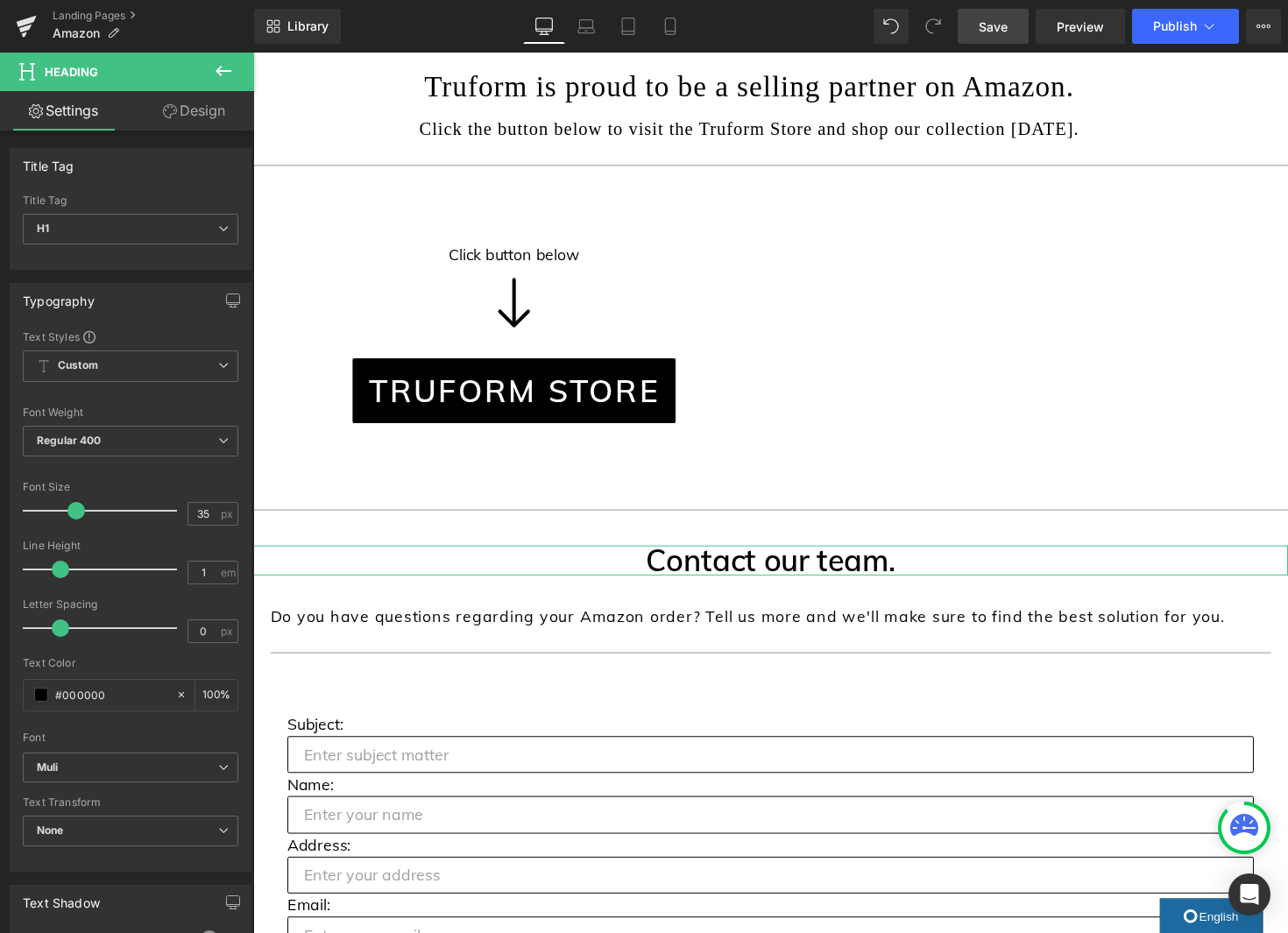
scroll to position [350, 0]
click at [197, 113] on link "Design" at bounding box center [194, 111] width 127 height 39
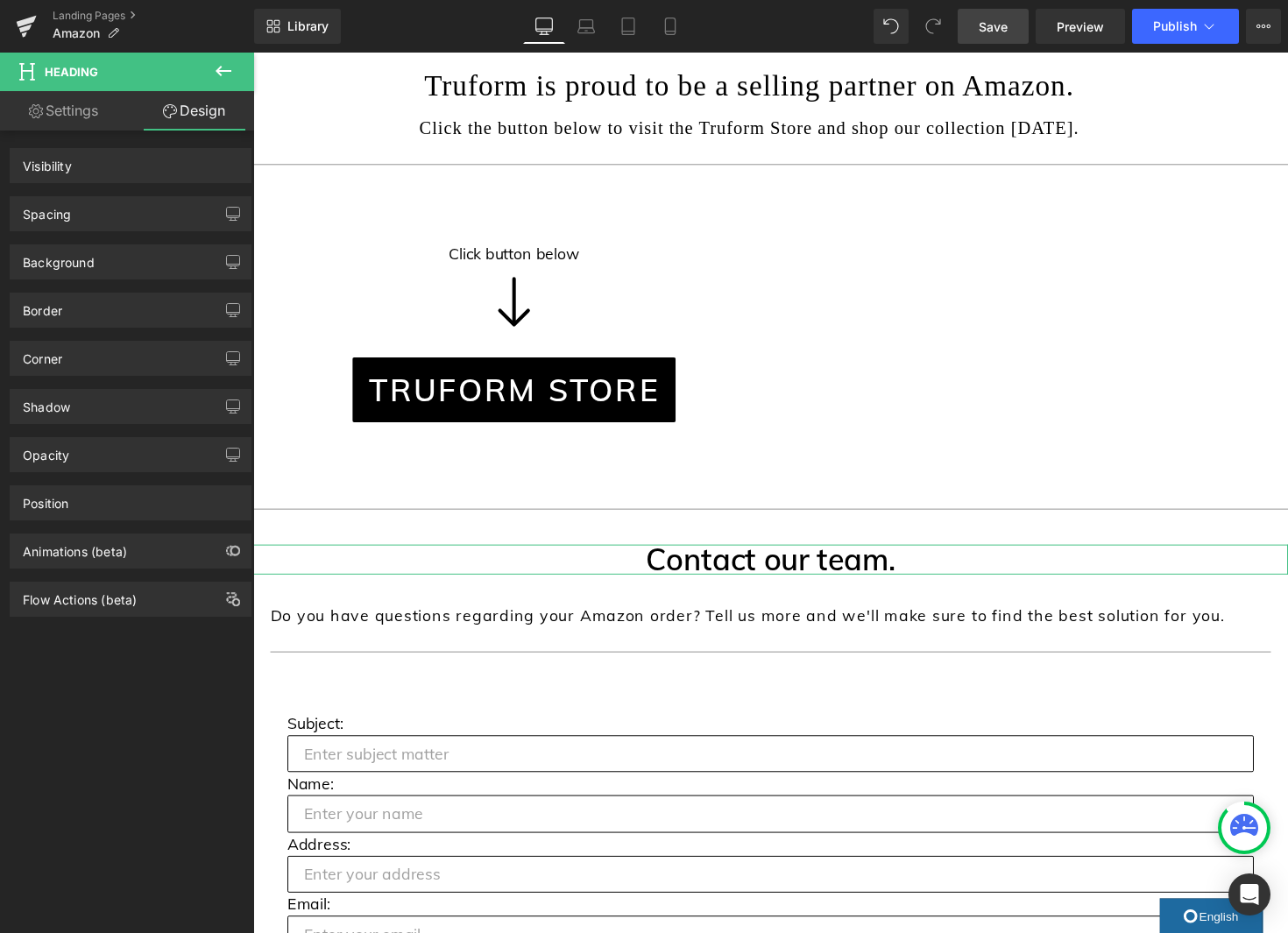
click at [121, 221] on div "Spacing" at bounding box center [130, 214] width 240 height 34
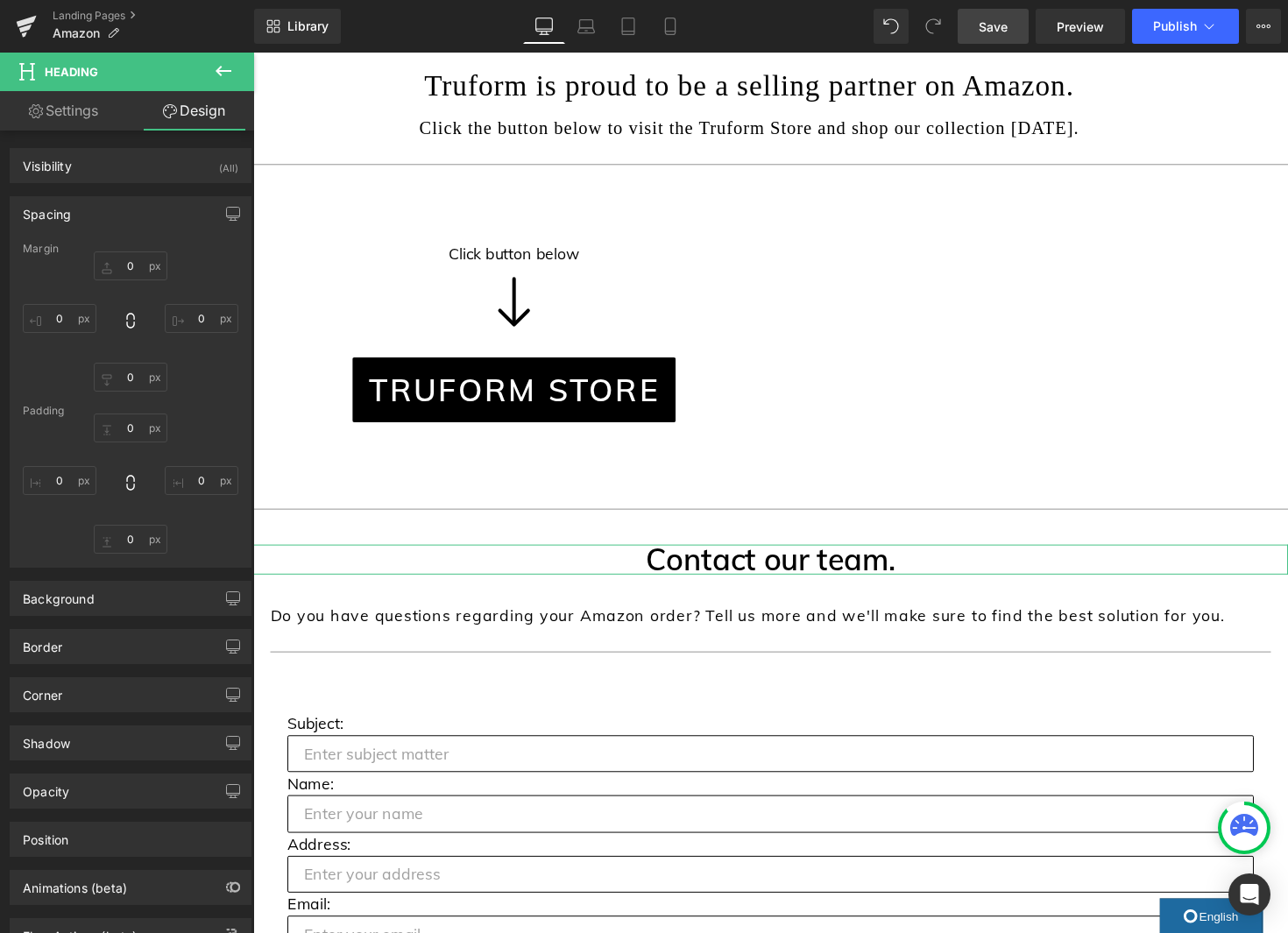
type input "0"
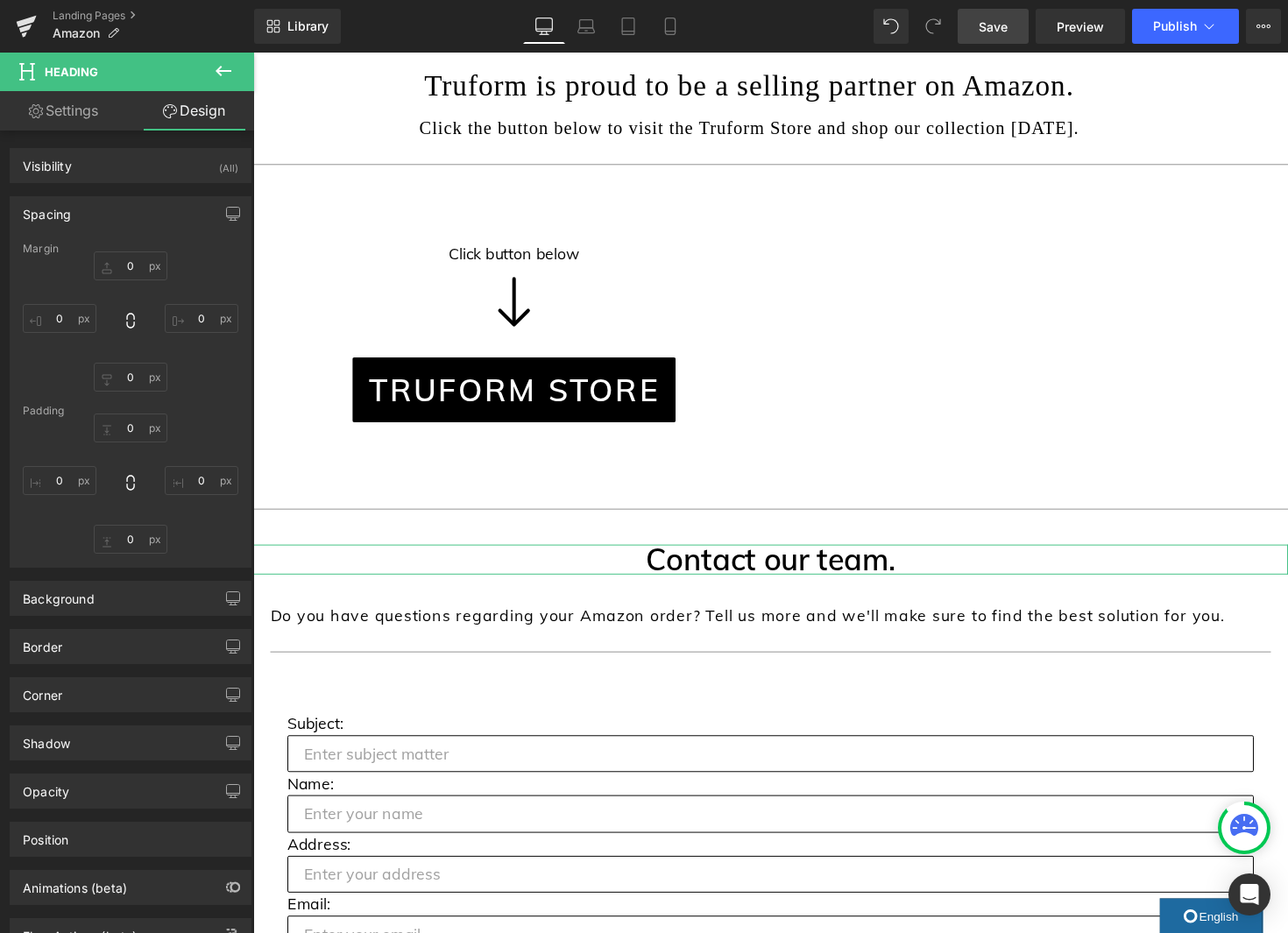
type input "0"
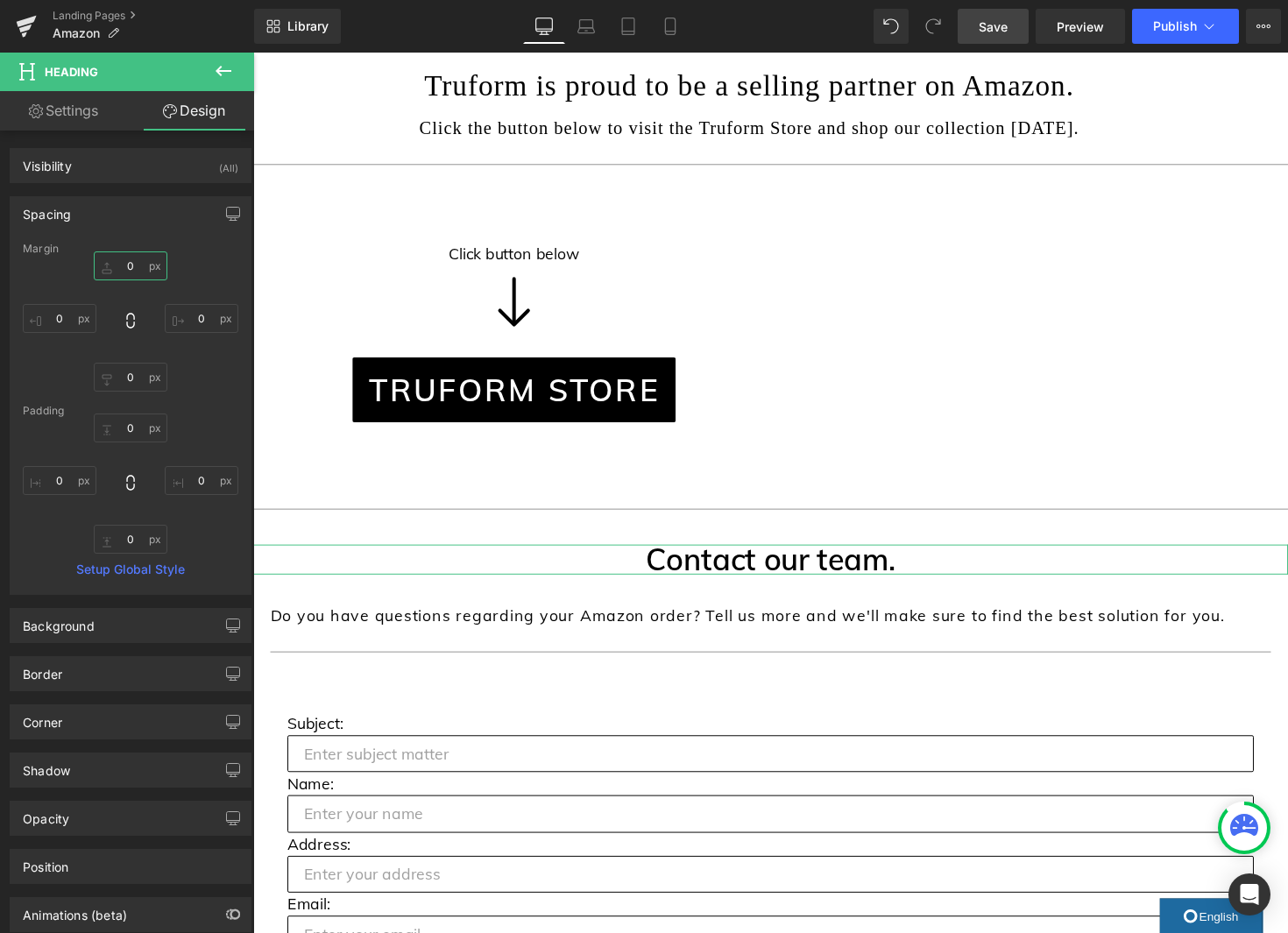
click at [126, 265] on input "0" at bounding box center [130, 266] width 74 height 29
click at [126, 264] on input "0" at bounding box center [130, 266] width 74 height 29
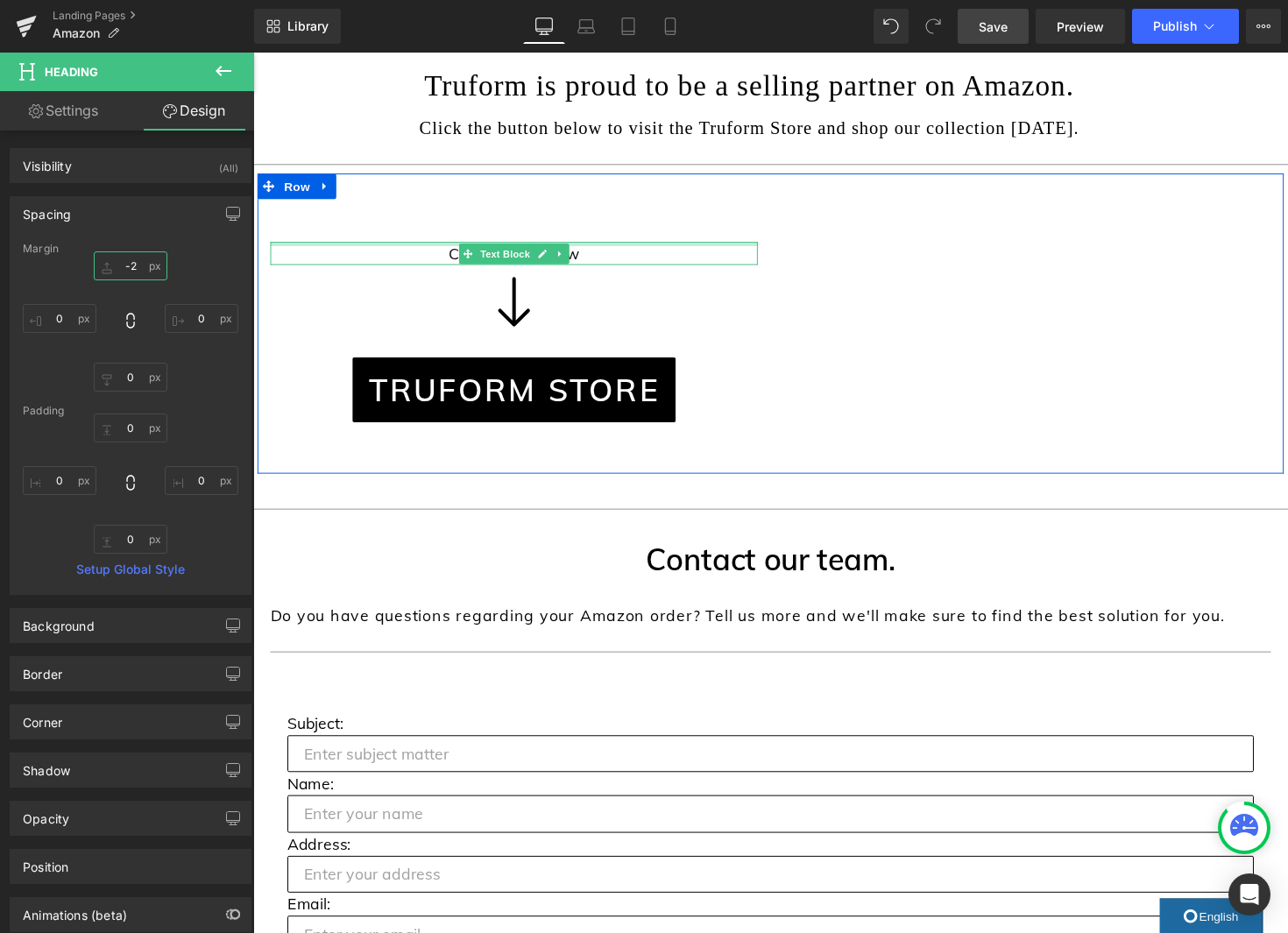
type input "-20"
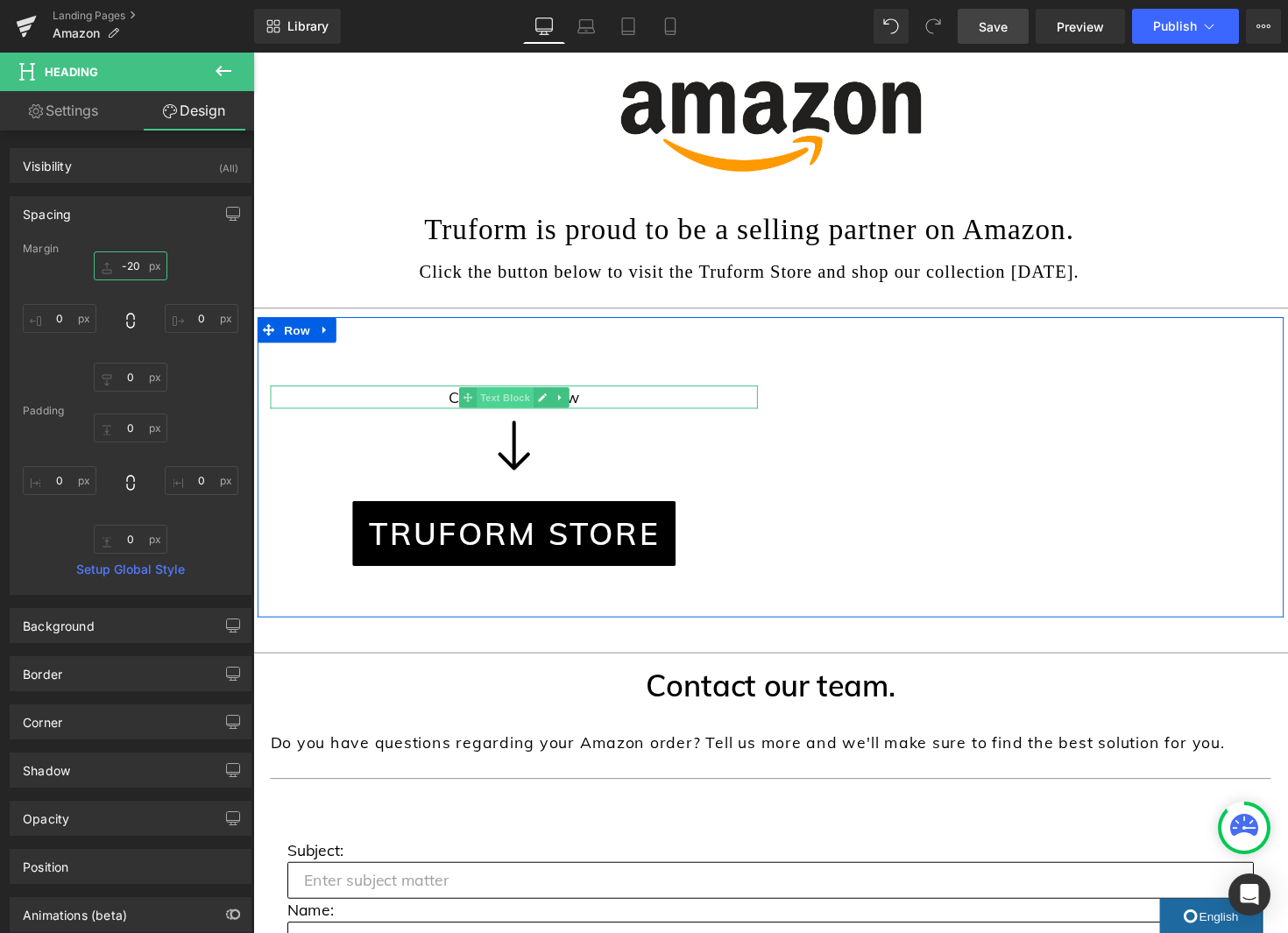
scroll to position [201, 0]
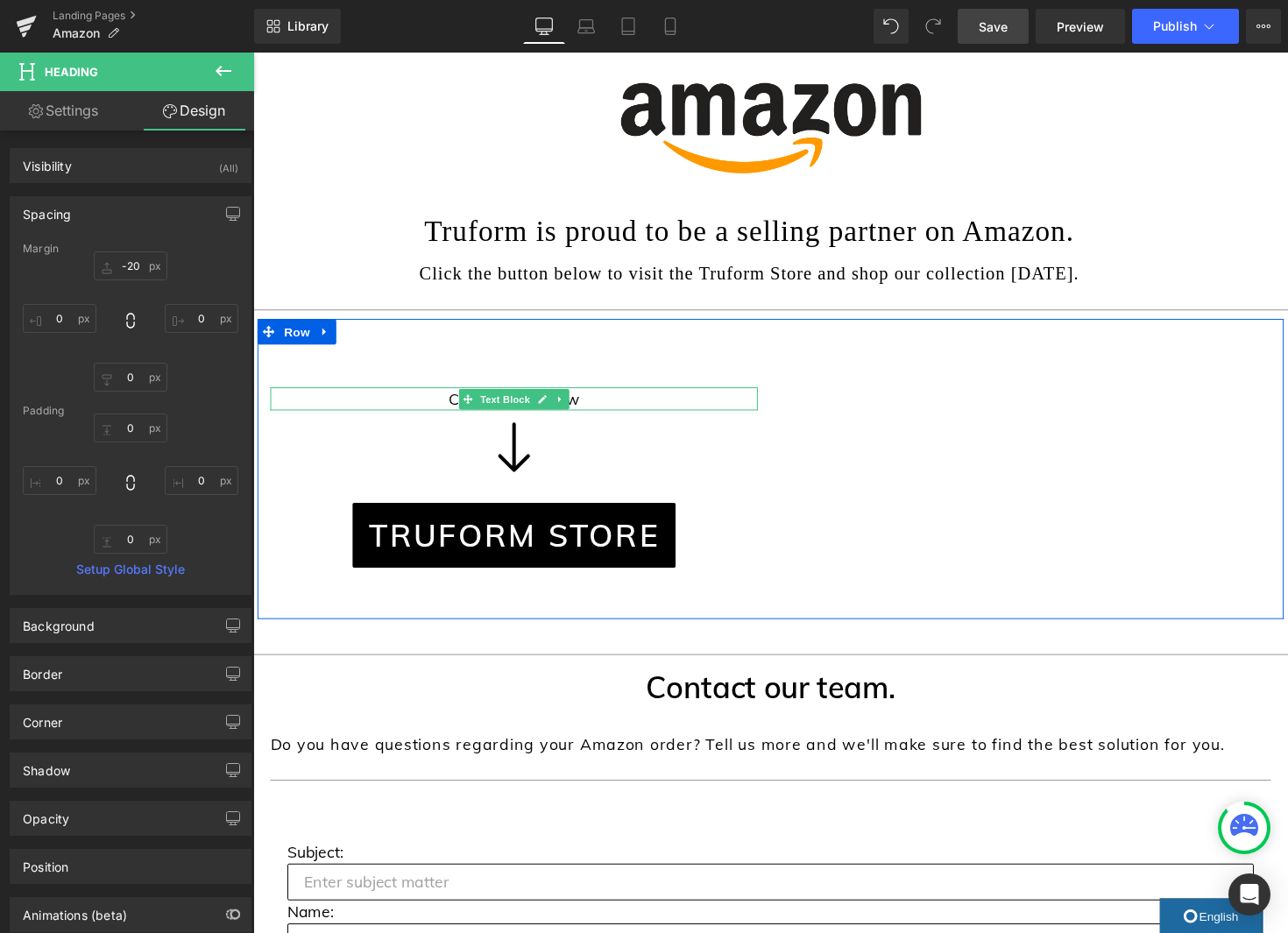
click at [598, 404] on p "Click button below" at bounding box center [521, 407] width 500 height 24
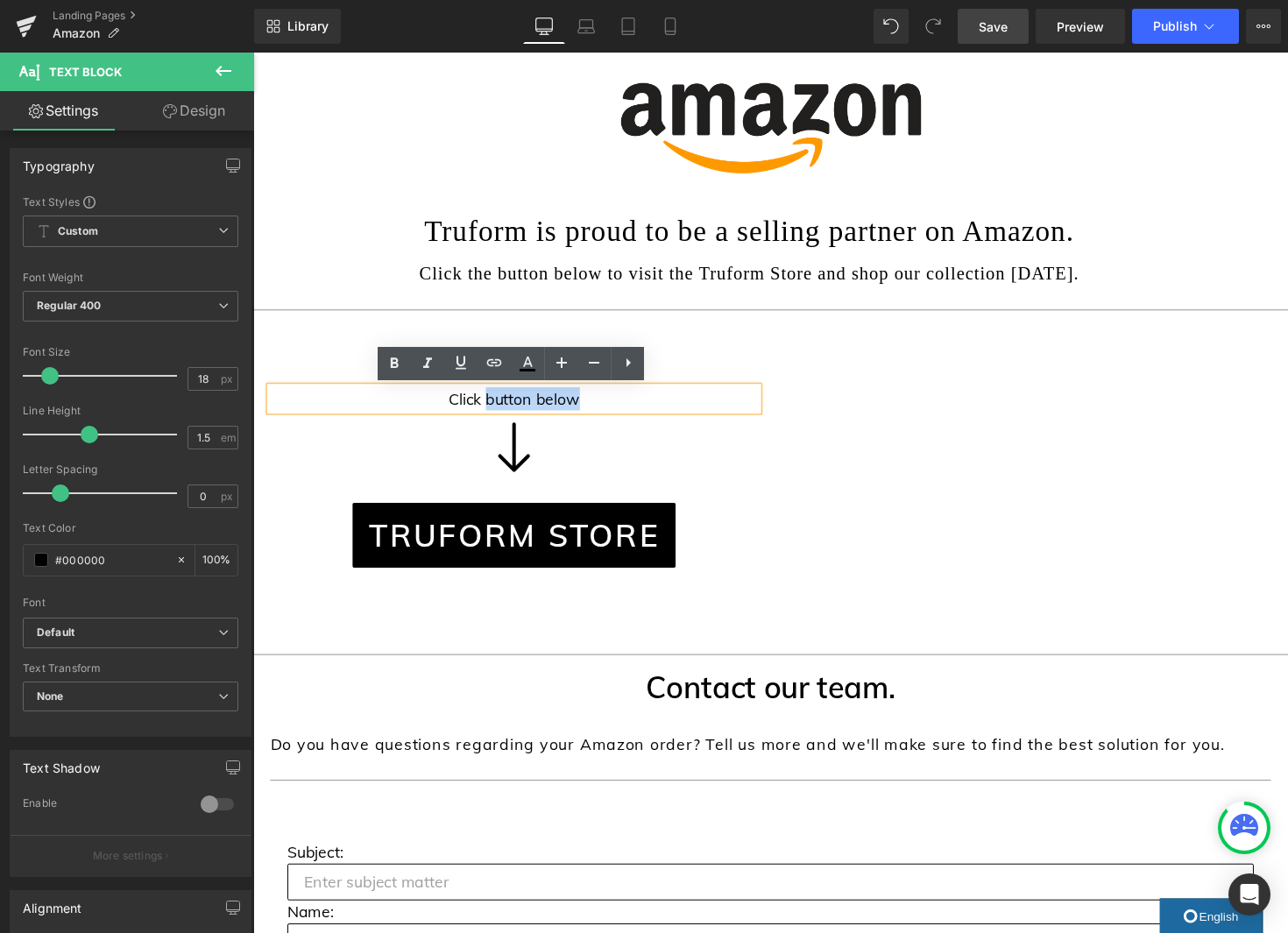
drag, startPoint x: 574, startPoint y: 407, endPoint x: 562, endPoint y: 397, distance: 15.6
click at [493, 411] on p "Click button below" at bounding box center [521, 407] width 500 height 24
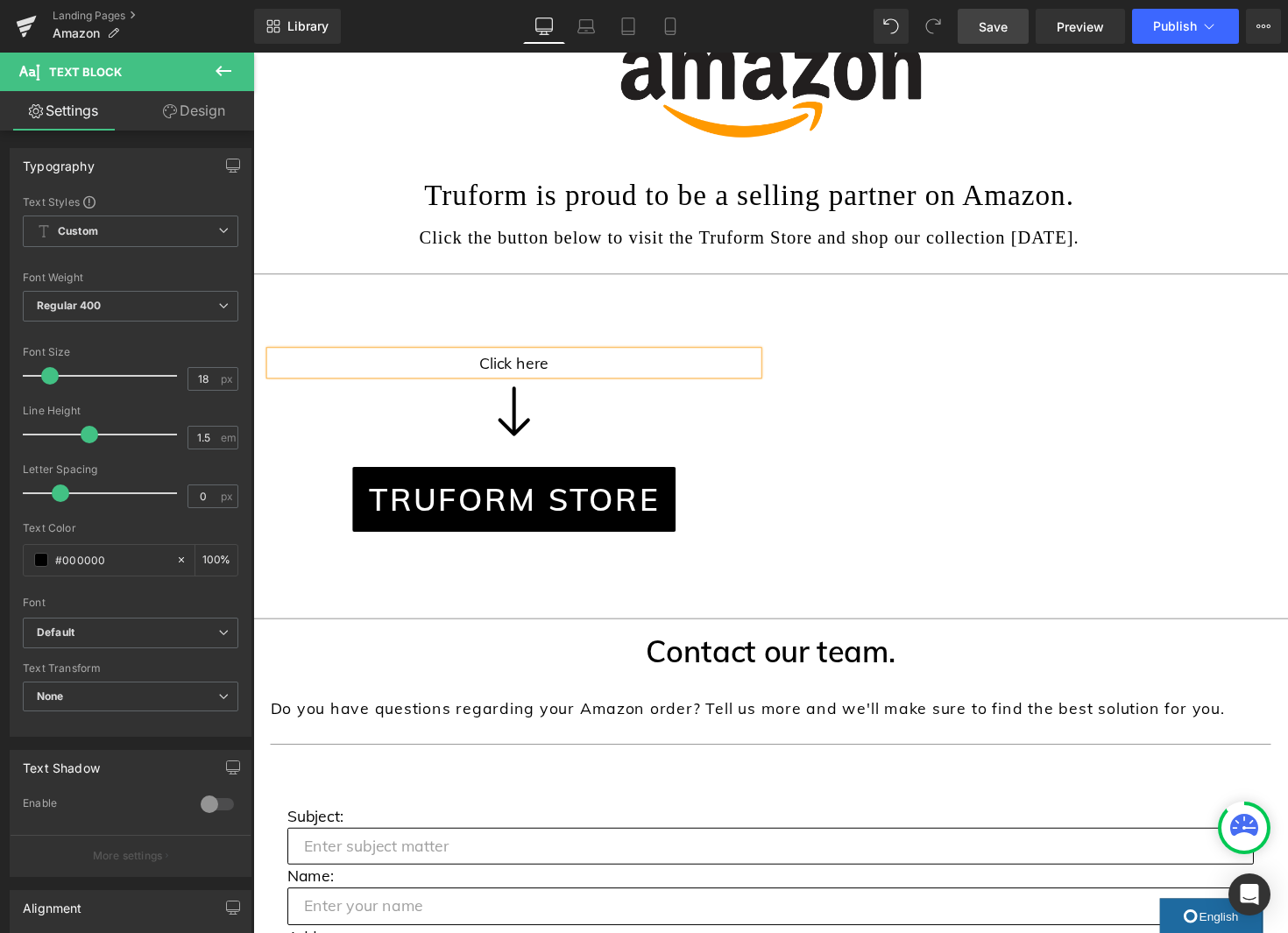
scroll to position [0, 0]
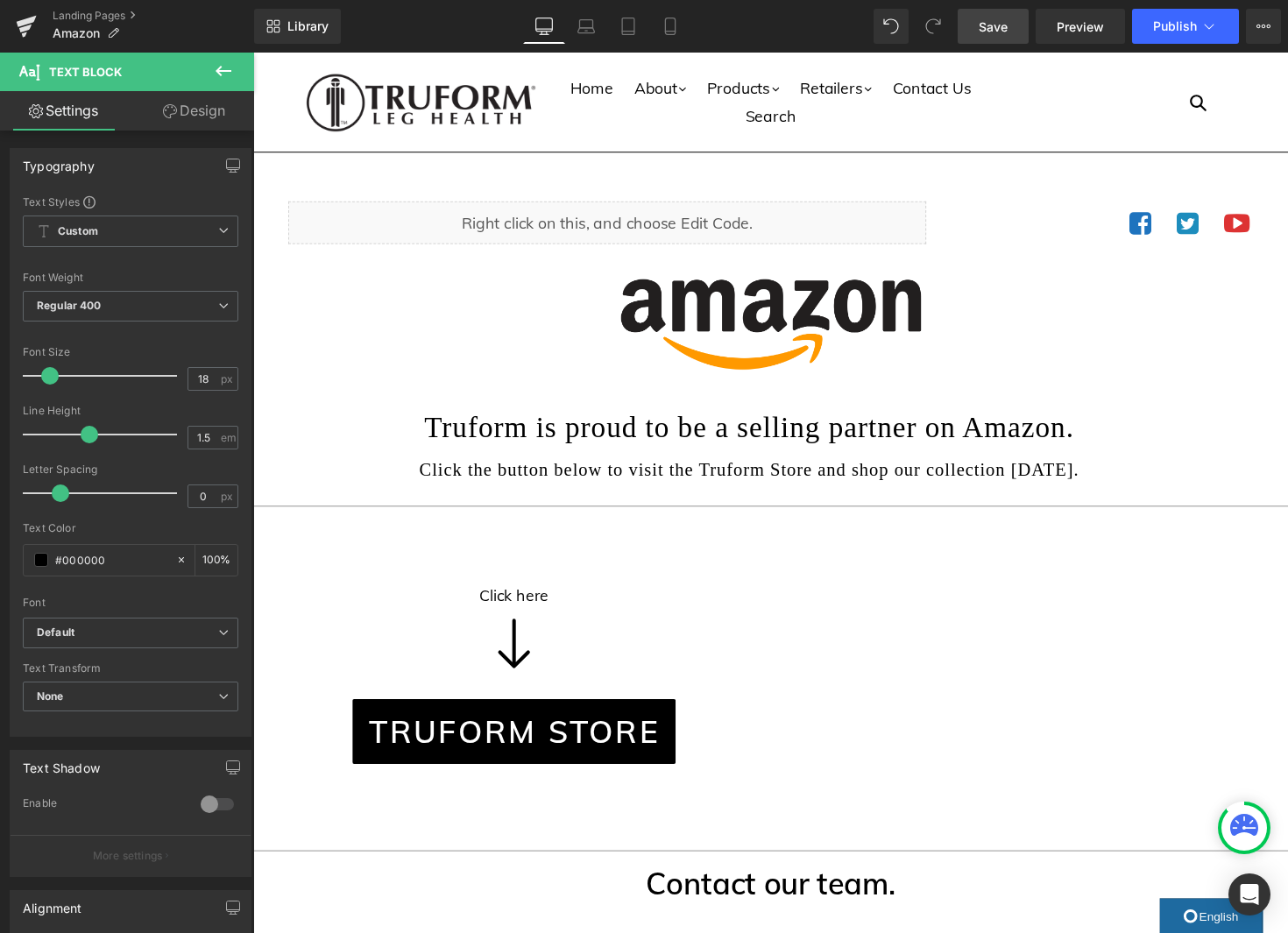
click at [1012, 32] on link "Save" at bounding box center [994, 26] width 71 height 35
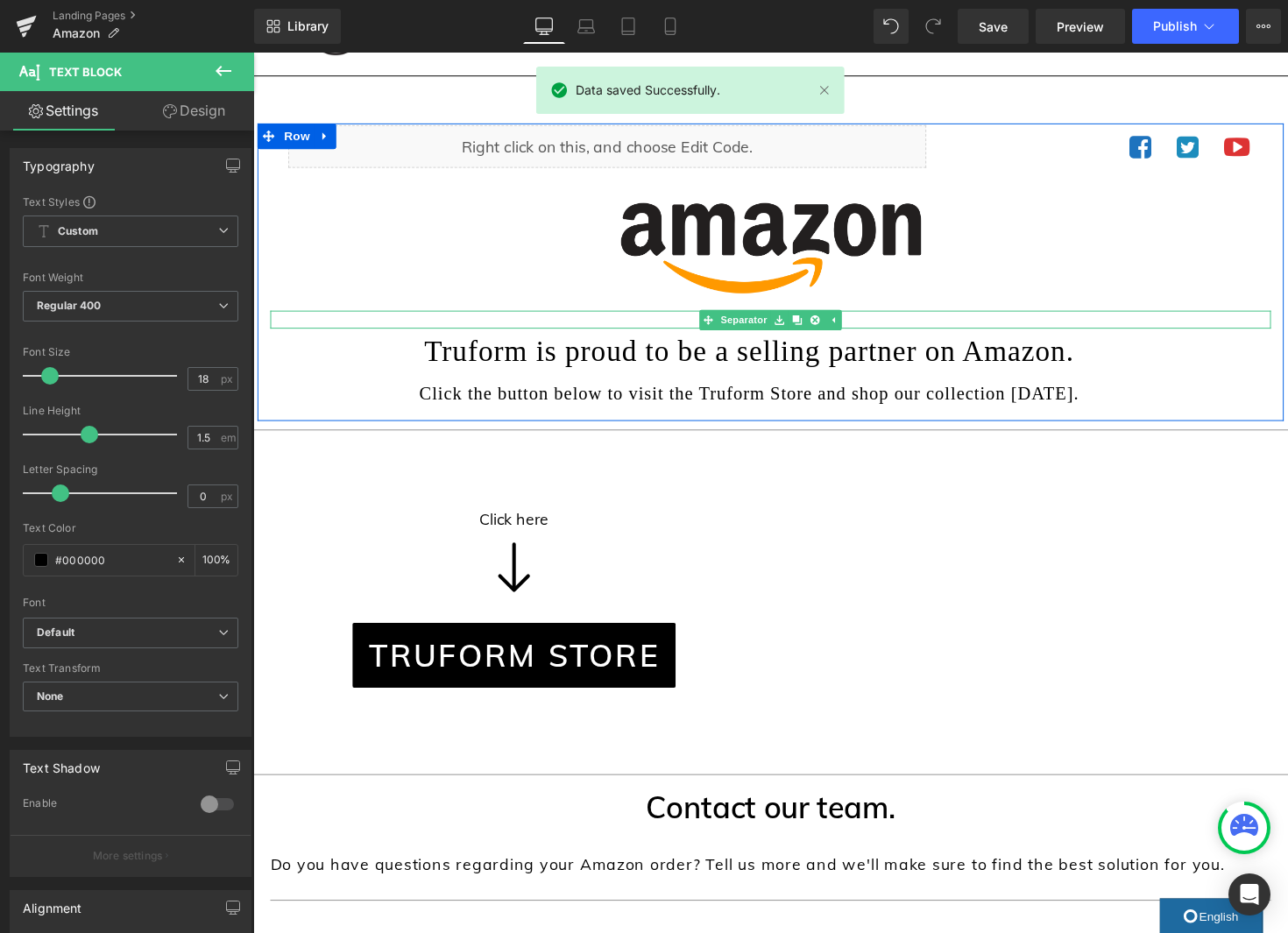
scroll to position [81, 0]
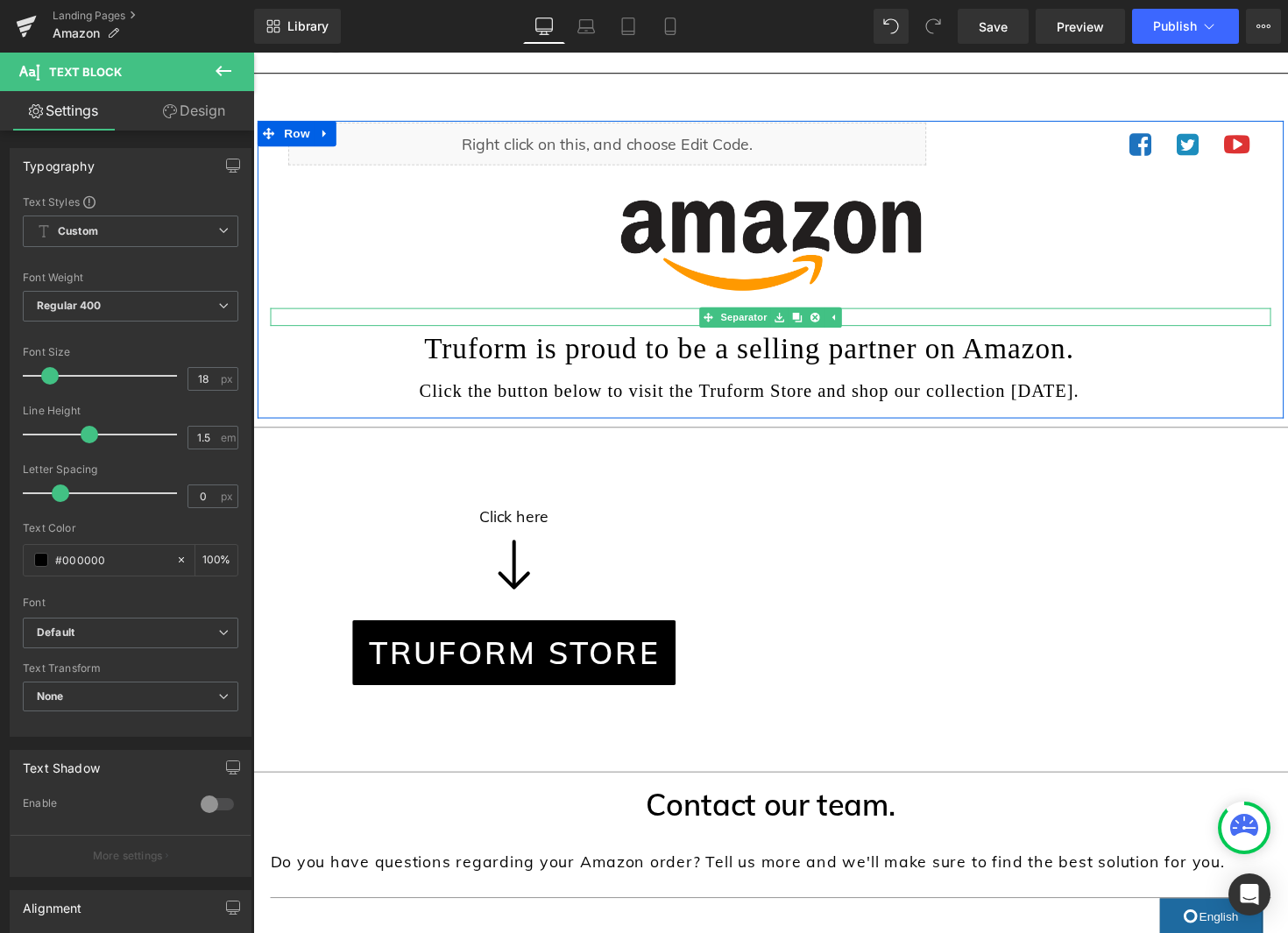
click at [758, 322] on span "Separator" at bounding box center [756, 324] width 54 height 21
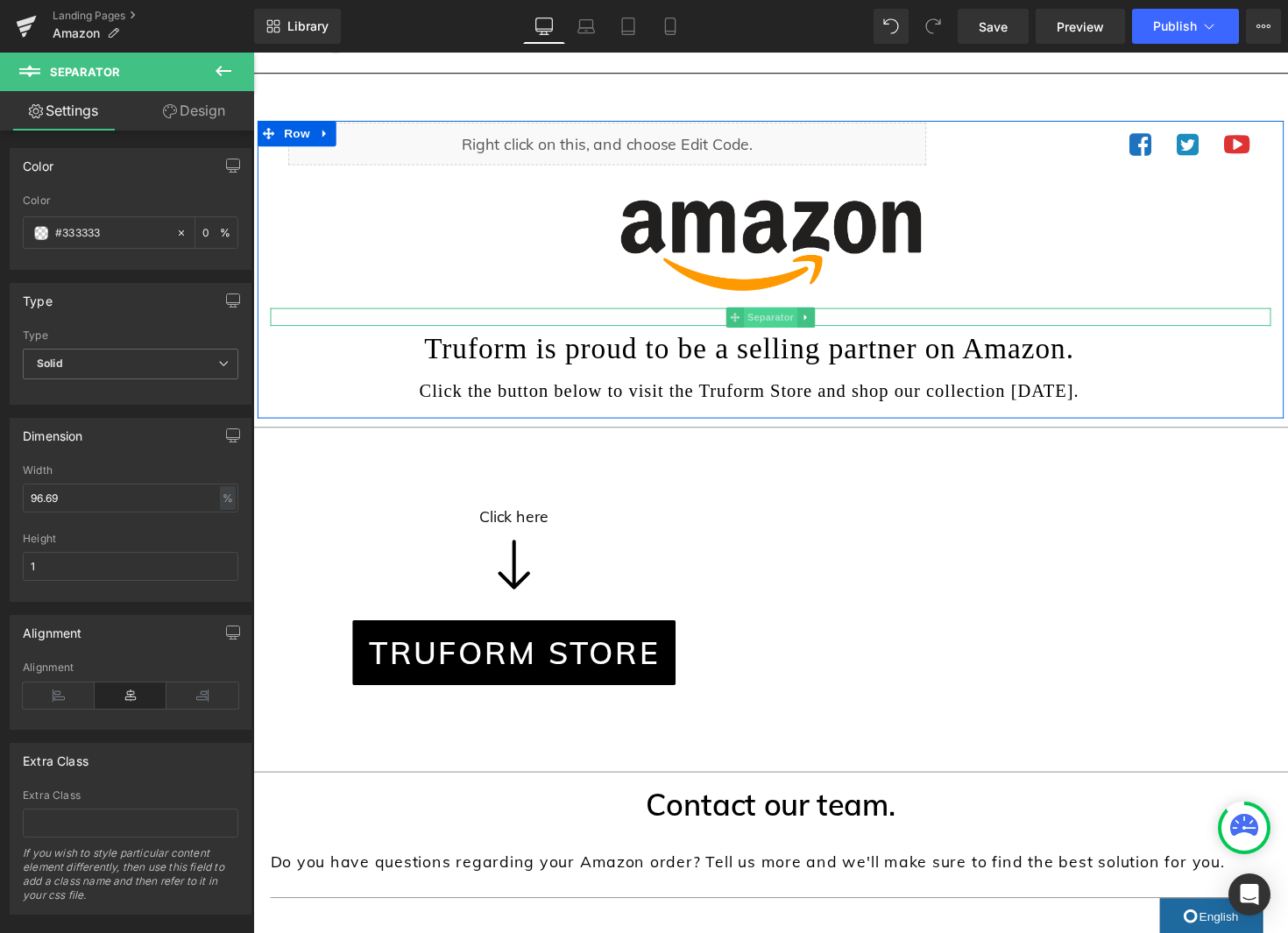
click at [786, 324] on span "Separator" at bounding box center [782, 324] width 54 height 21
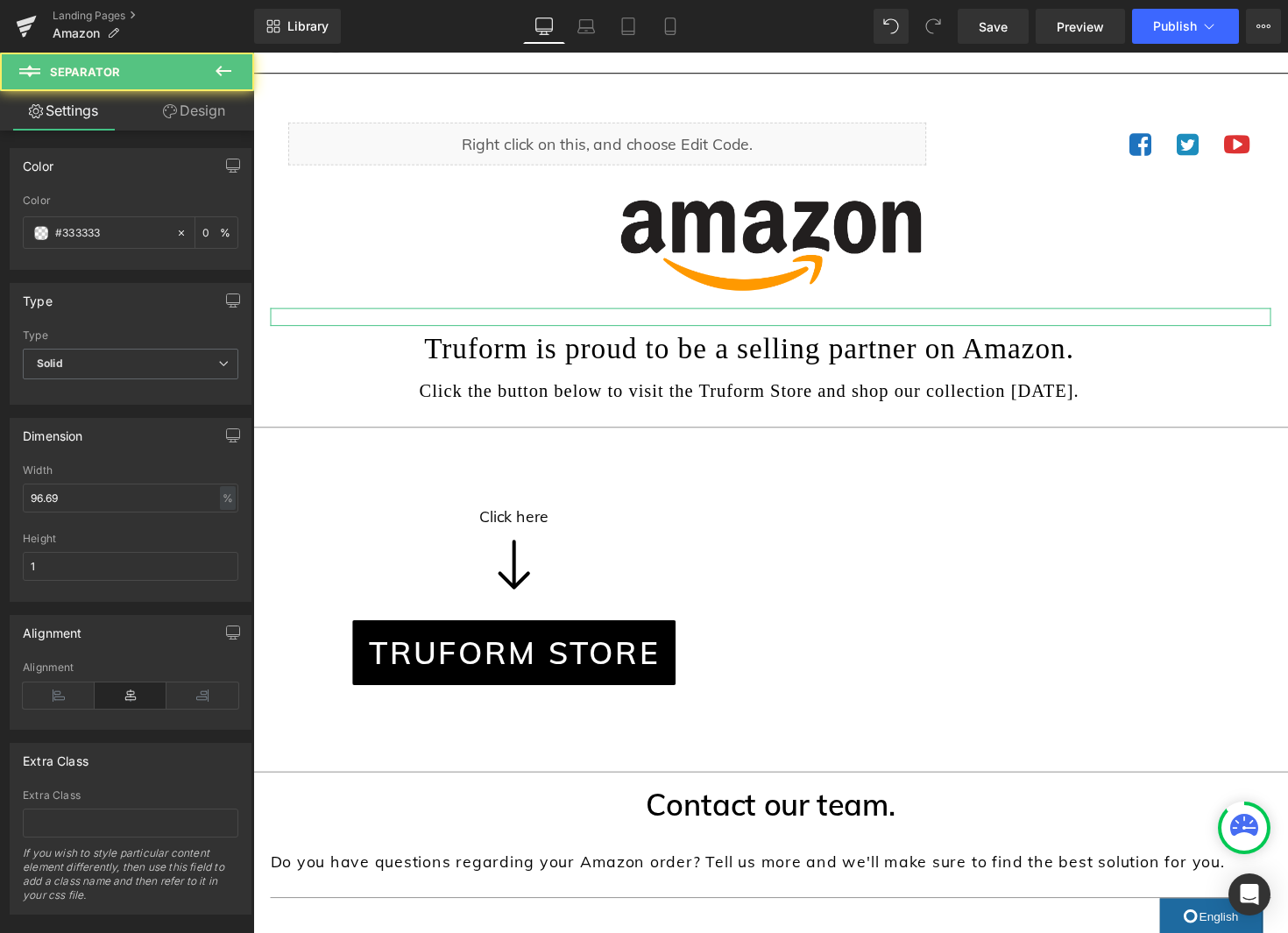
click at [205, 116] on link "Design" at bounding box center [194, 111] width 127 height 39
click at [0, 0] on div "Spacing" at bounding box center [0, 0] width 0 height 0
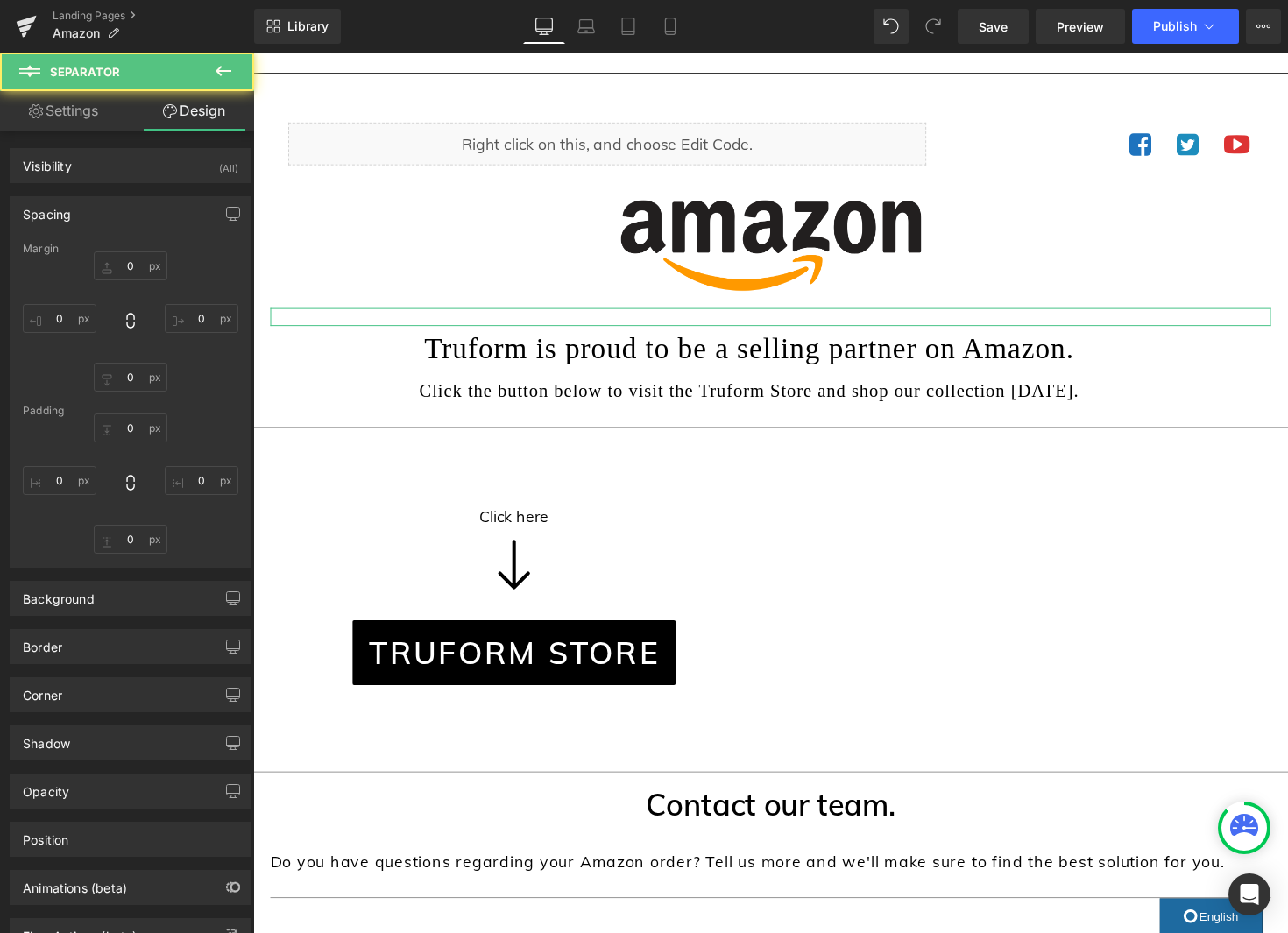
click at [145, 209] on div "Spacing" at bounding box center [130, 214] width 240 height 34
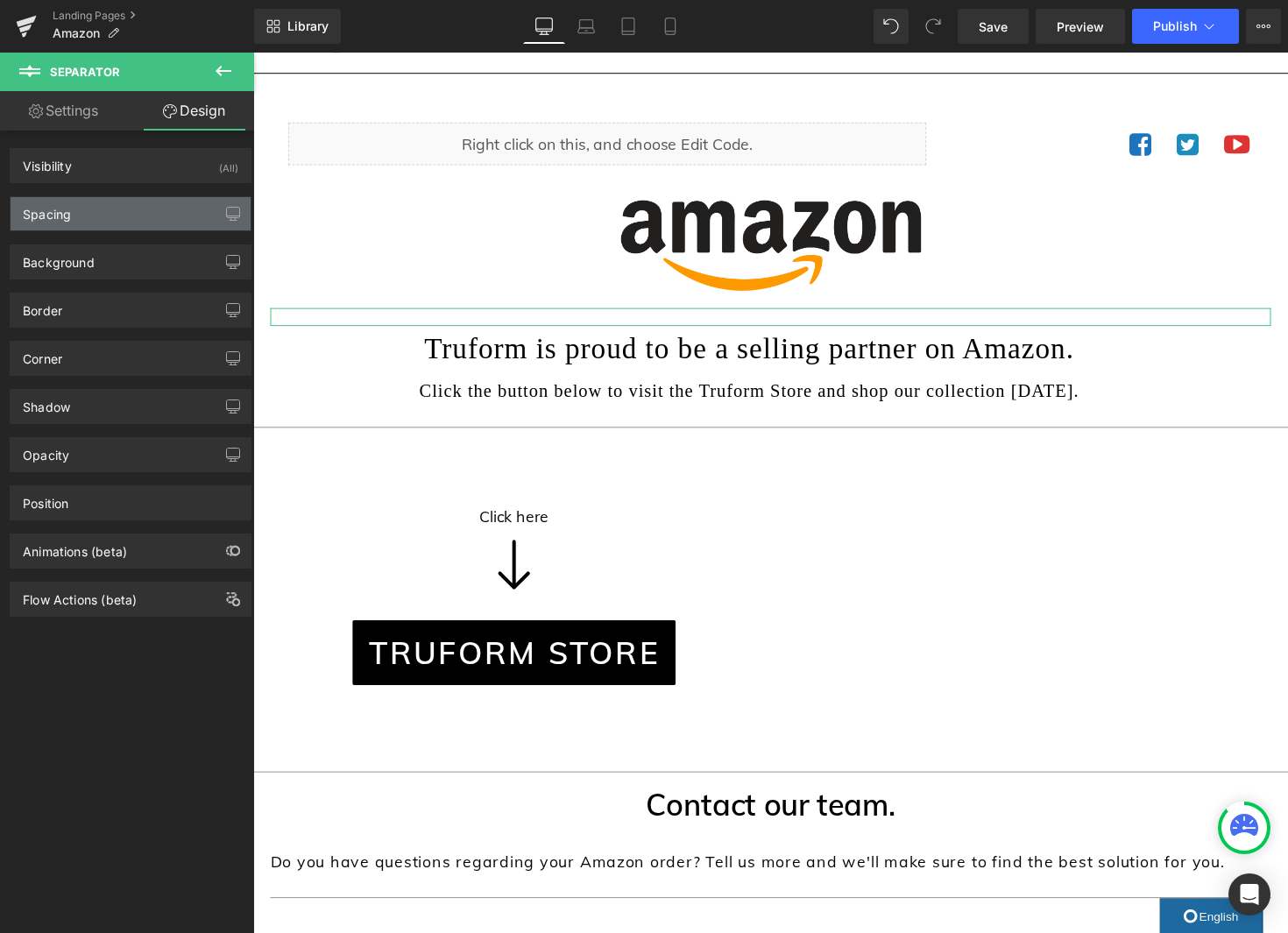
type input "20"
type input "0"
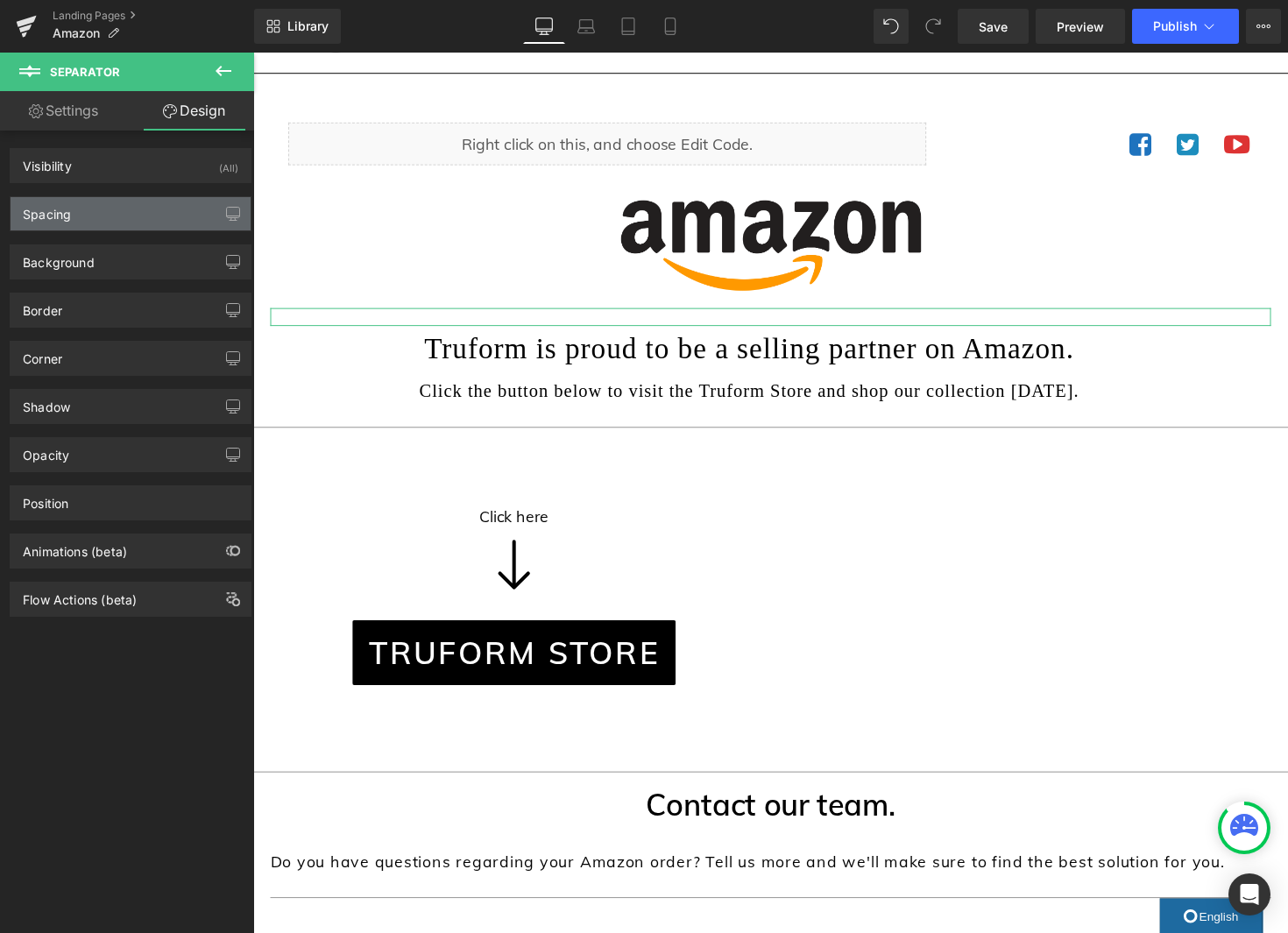
type input "0"
type input "10"
type input "0"
click at [131, 213] on div "Spacing" at bounding box center [130, 214] width 240 height 34
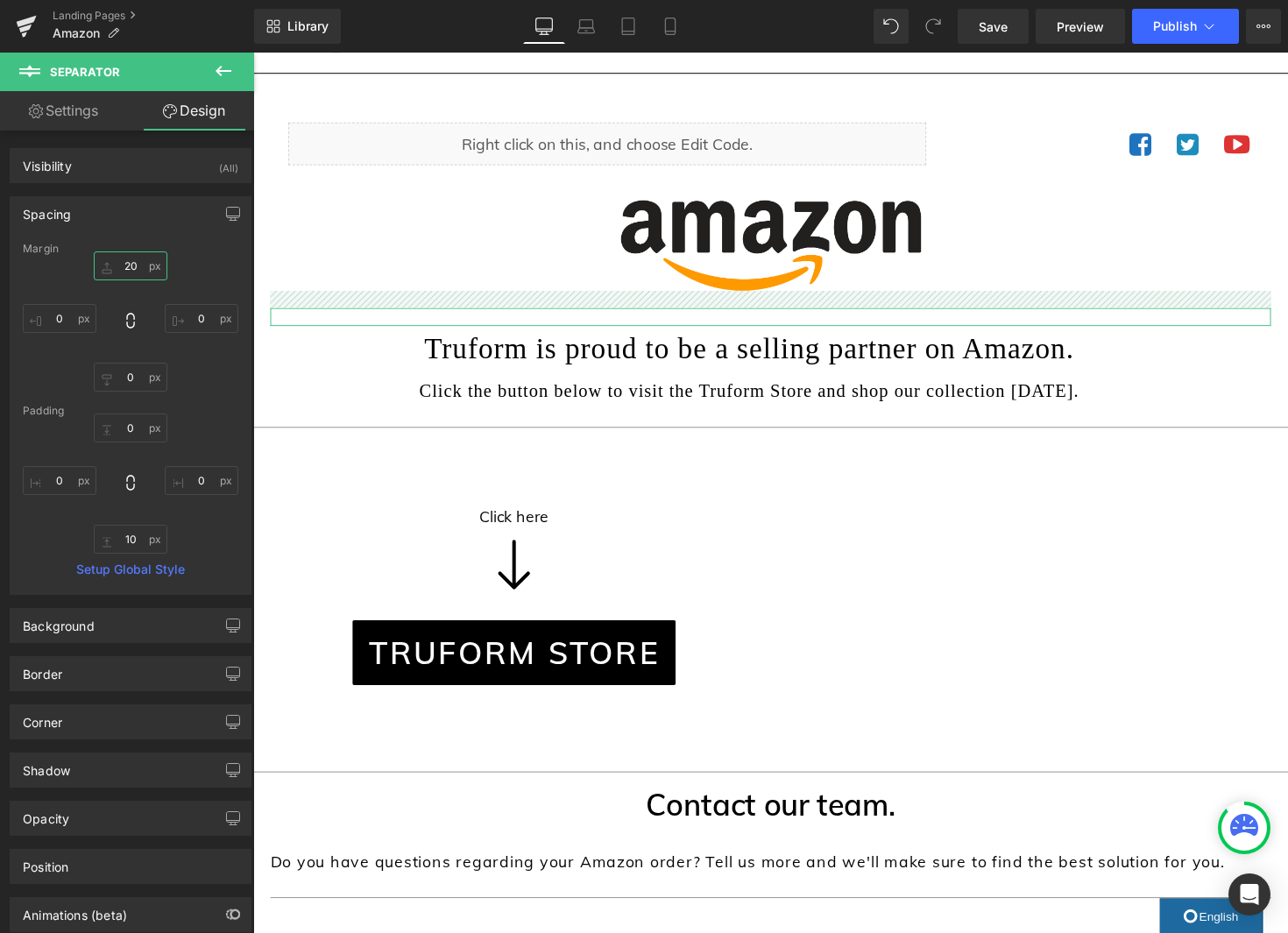
click at [126, 268] on input "20" at bounding box center [130, 266] width 74 height 29
click at [126, 266] on input "20" at bounding box center [130, 266] width 74 height 29
click at [126, 267] on input "20" at bounding box center [130, 266] width 74 height 29
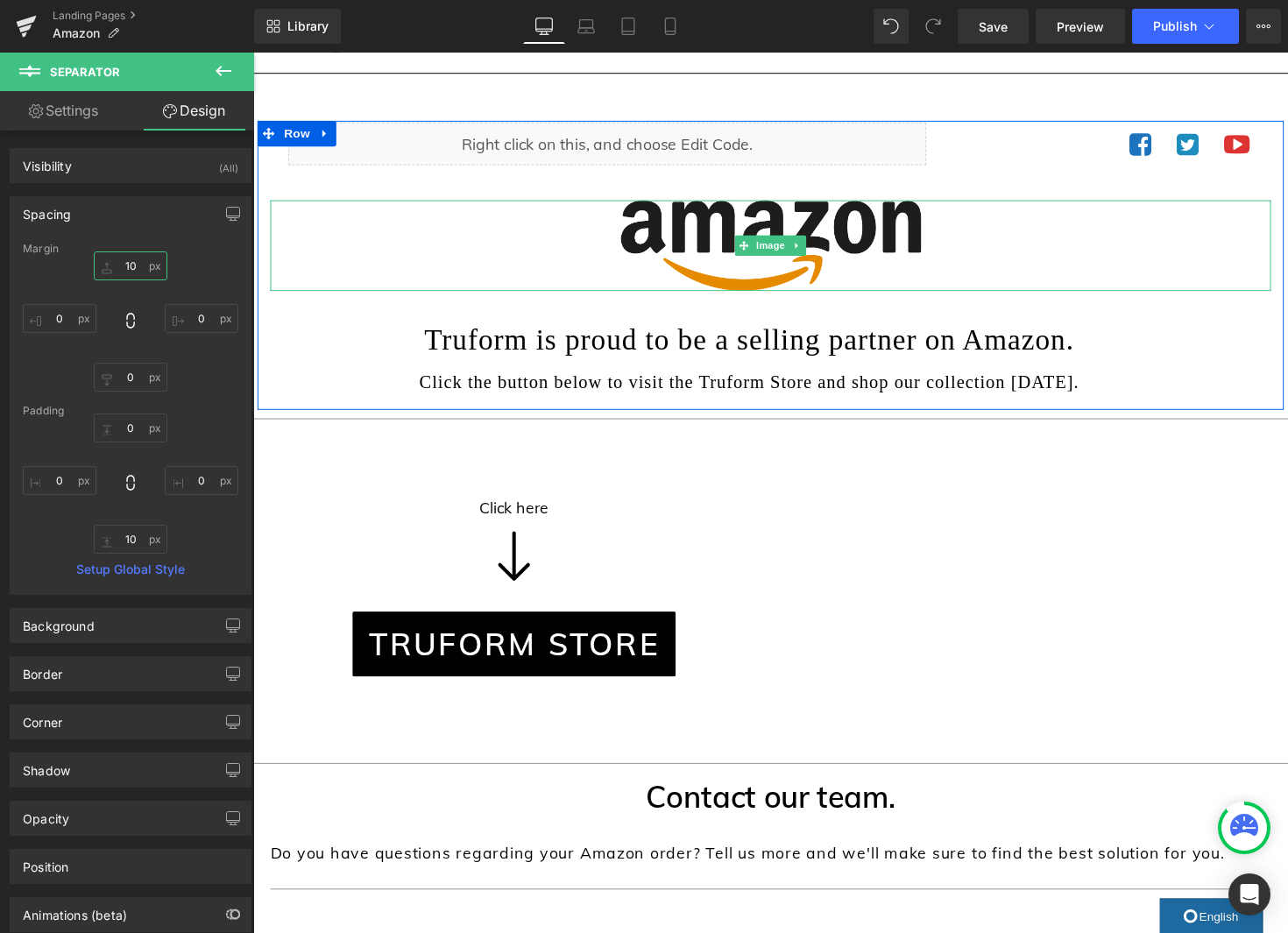
type input "1"
type input "5"
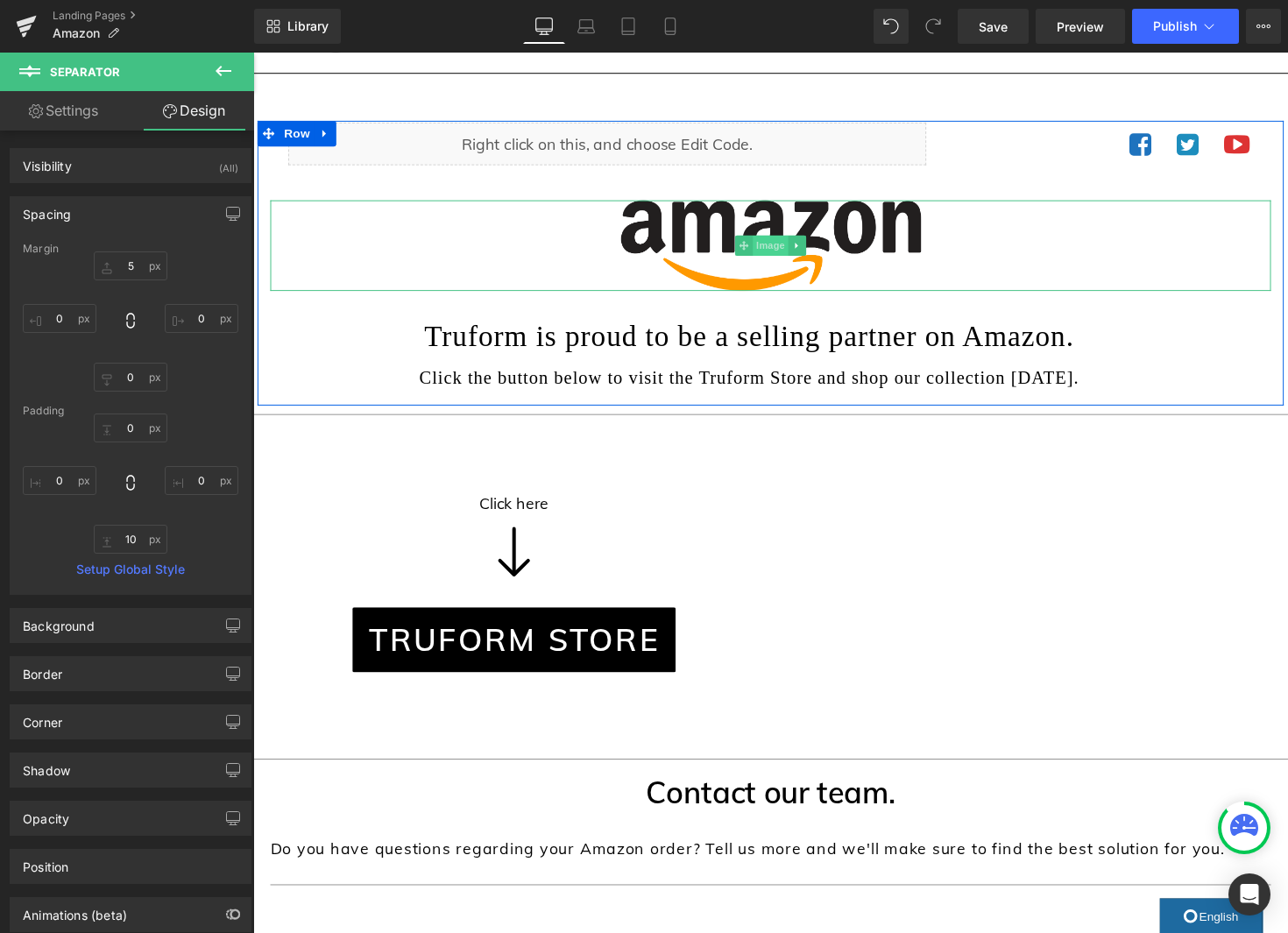
click at [779, 250] on span "Image" at bounding box center [782, 250] width 37 height 21
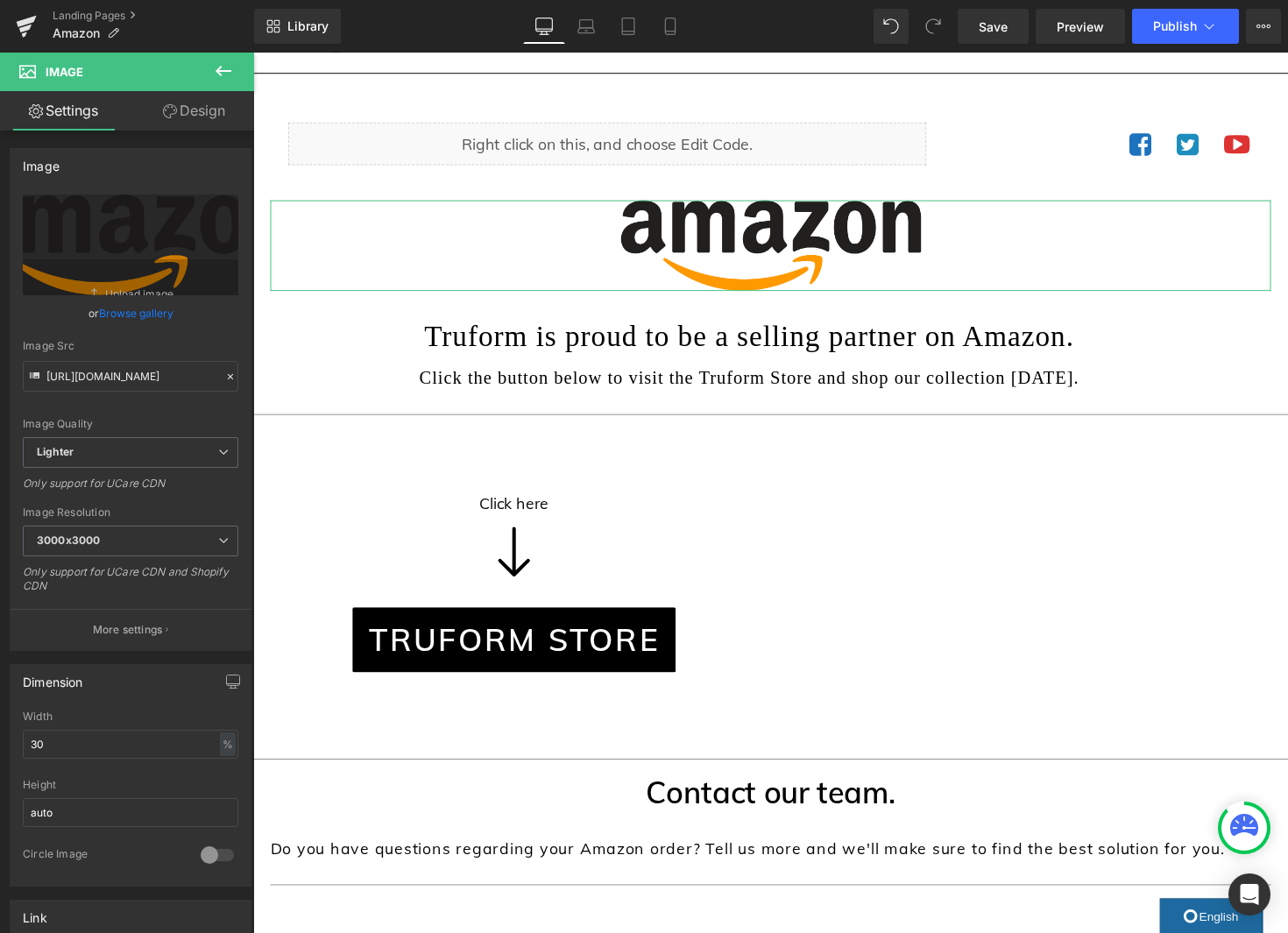
click at [202, 118] on link "Design" at bounding box center [194, 111] width 127 height 39
click at [0, 0] on div "Spacing" at bounding box center [0, 0] width 0 height 0
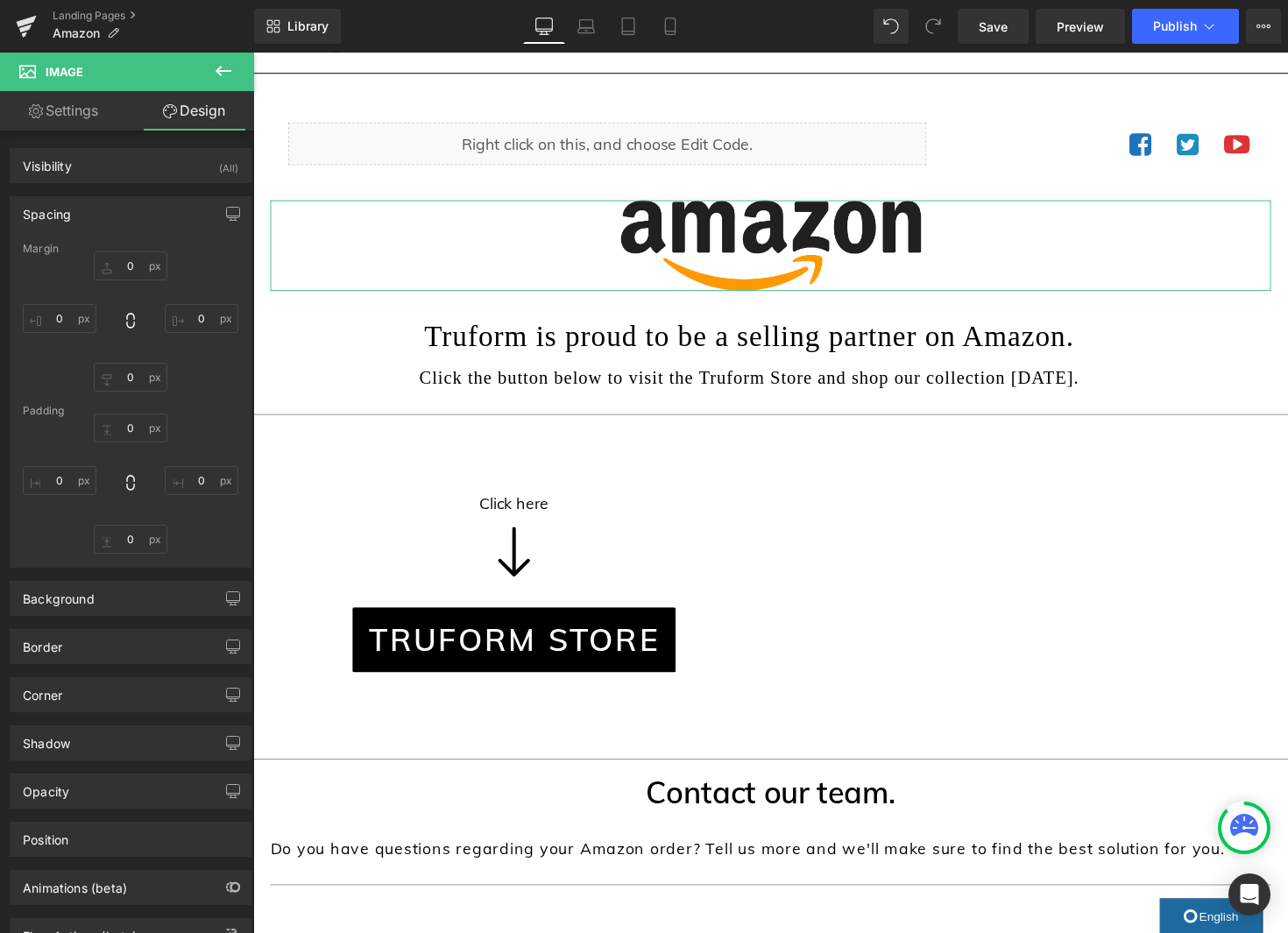
type input "0"
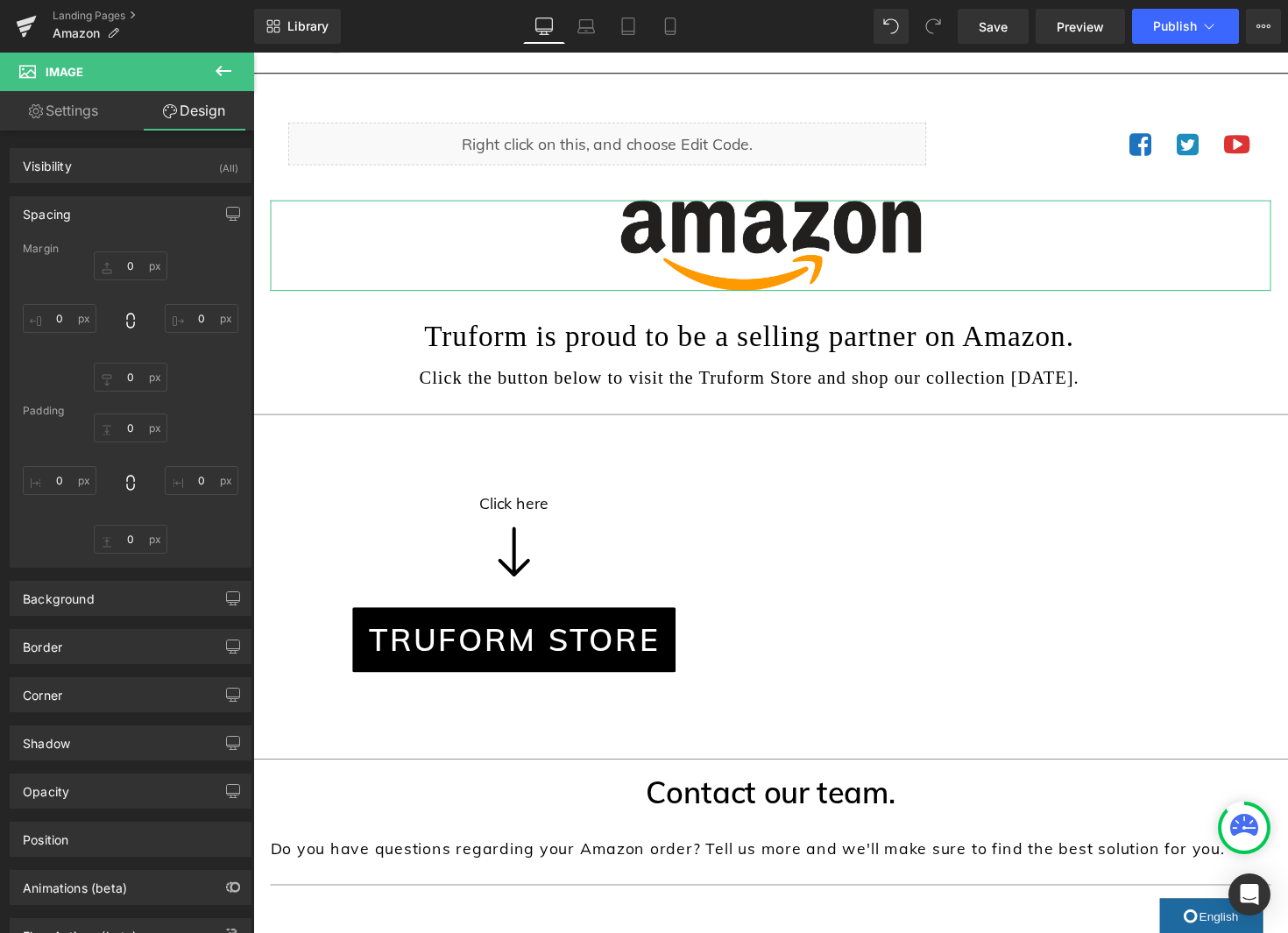
type input "0"
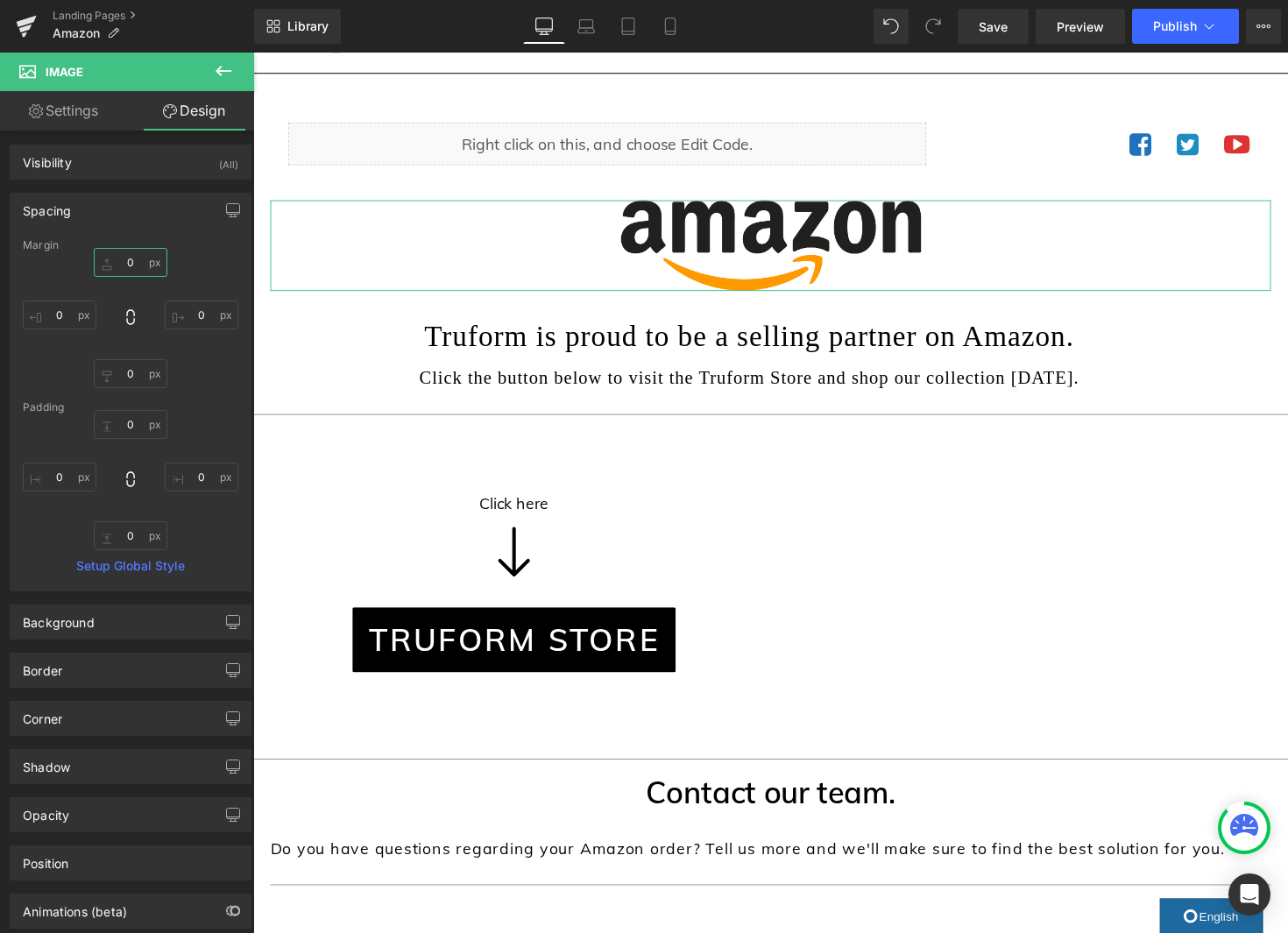
scroll to position [12, 0]
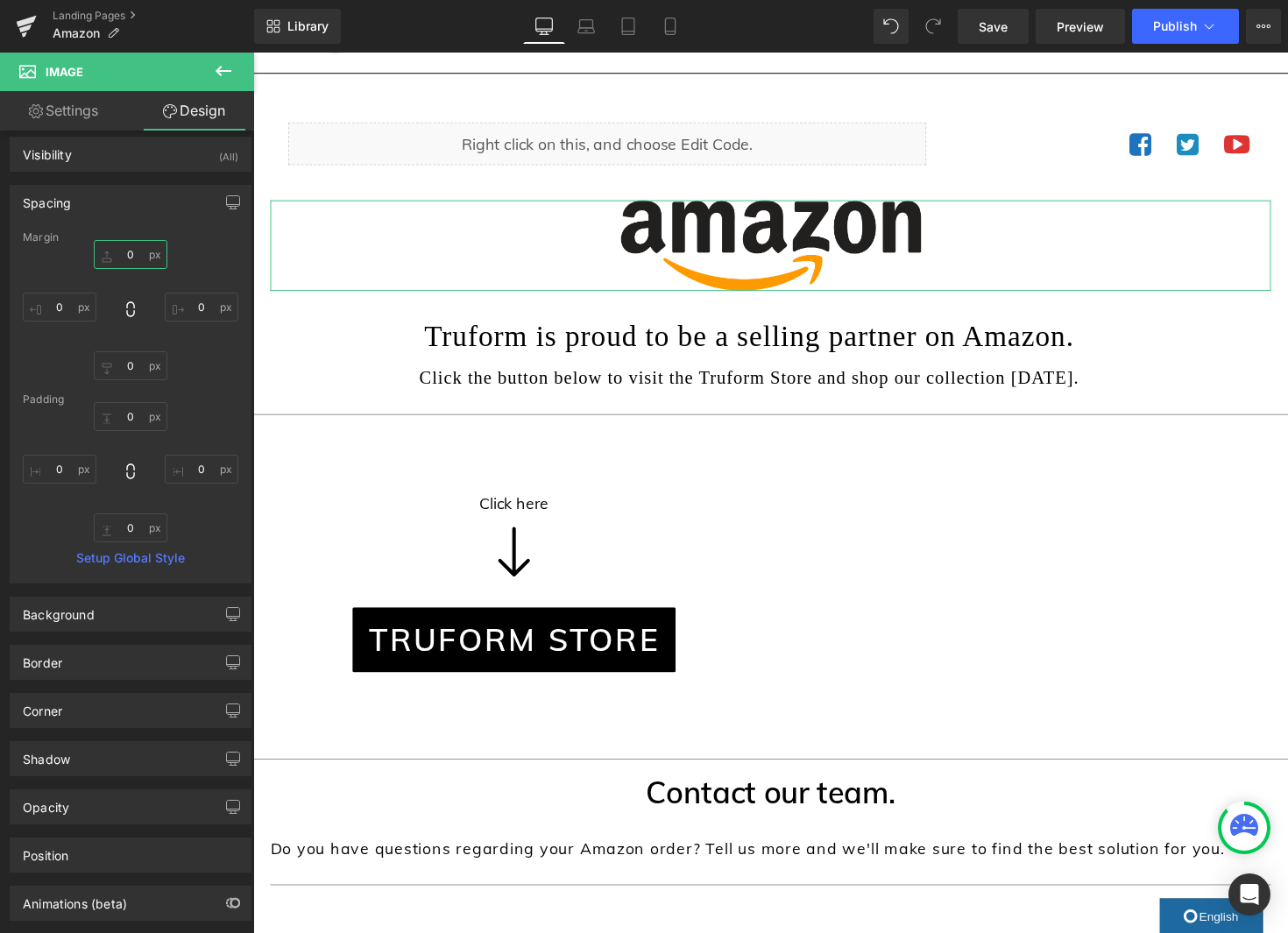
click at [128, 263] on input "0" at bounding box center [130, 254] width 74 height 29
click at [128, 263] on input "0" at bounding box center [130, 253] width 74 height 29
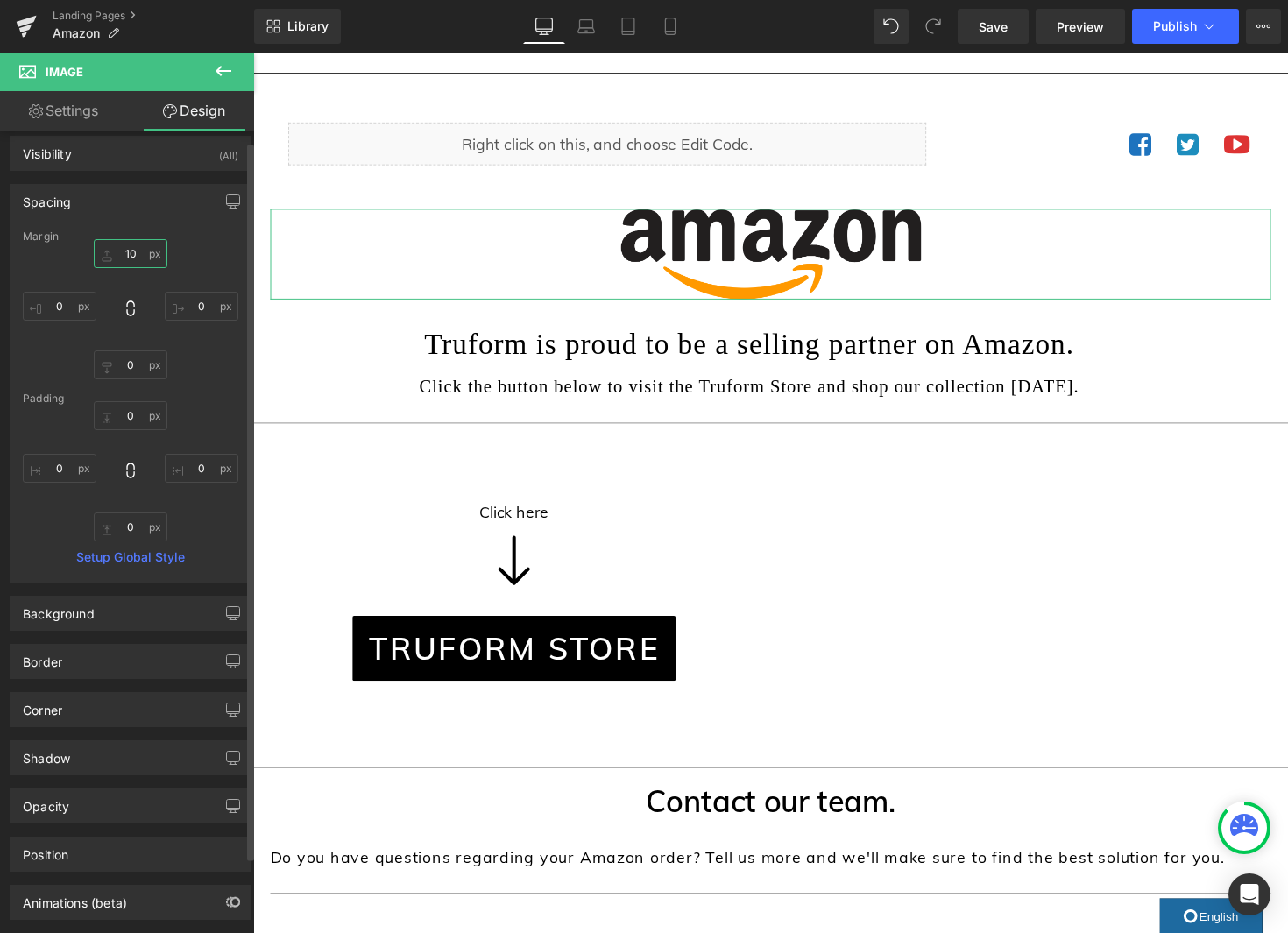
type input "1"
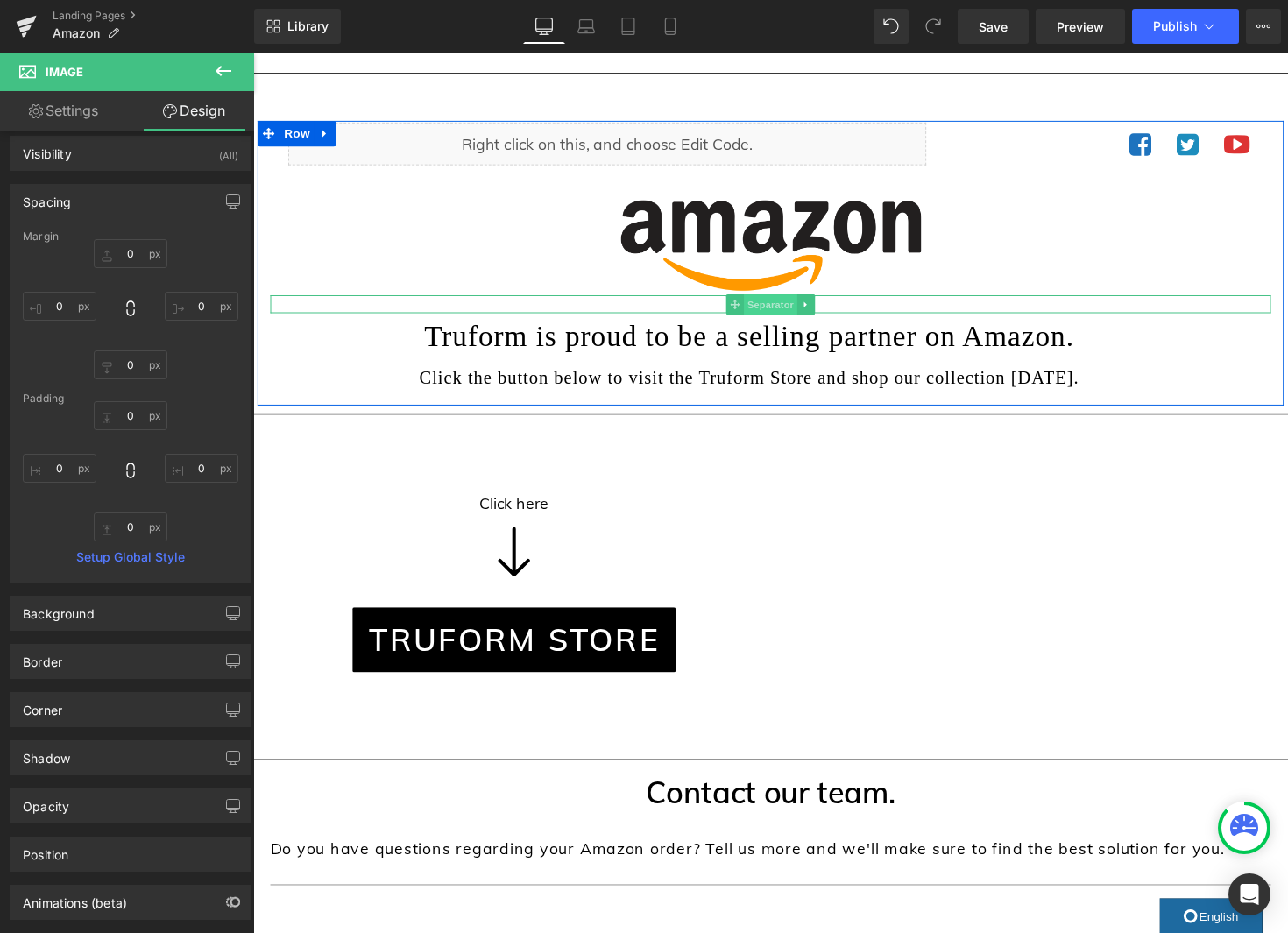
click at [781, 312] on span "Separator" at bounding box center [782, 310] width 54 height 21
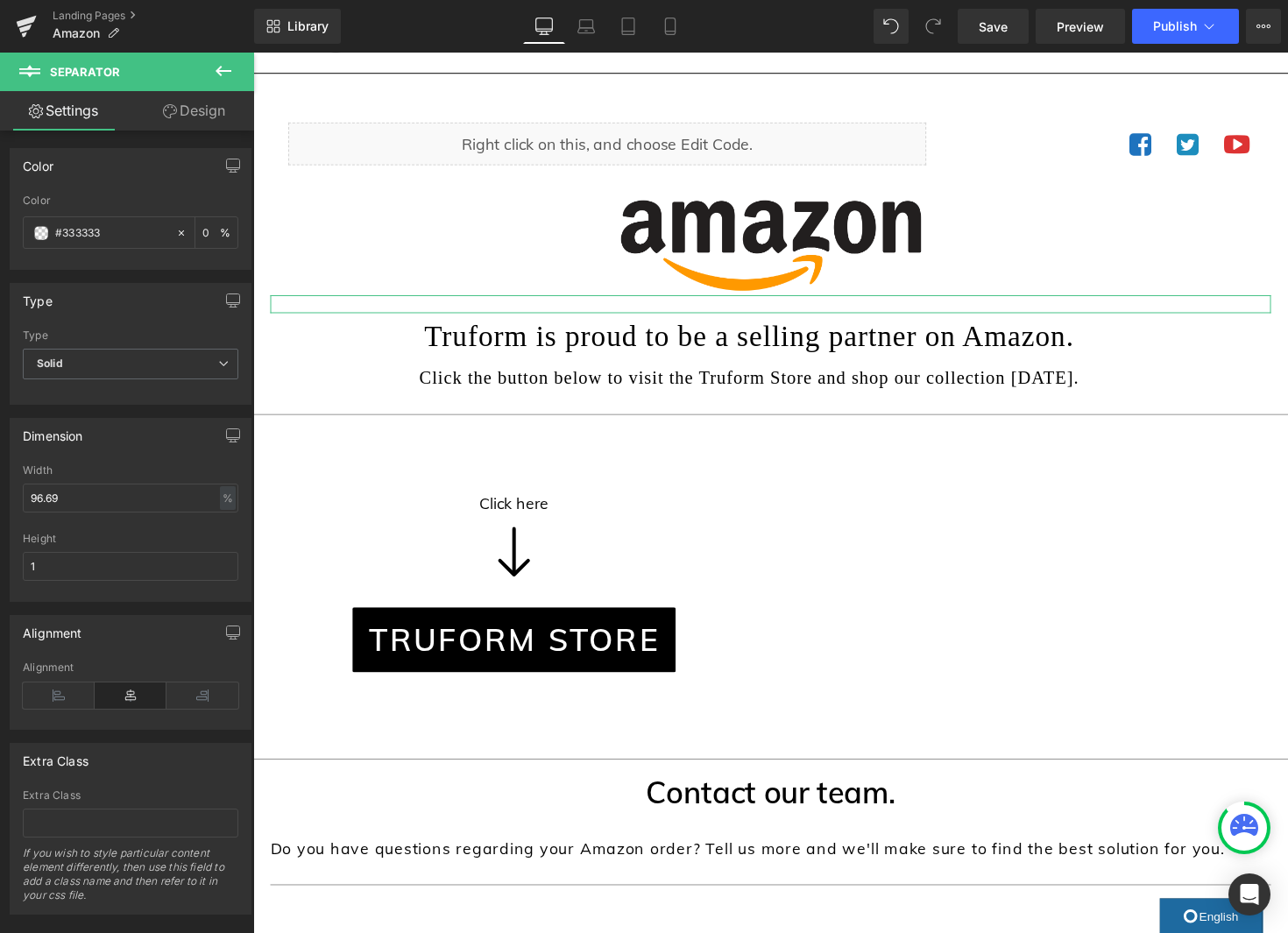
drag, startPoint x: 197, startPoint y: 113, endPoint x: 113, endPoint y: 208, distance: 126.8
click at [196, 113] on link "Design" at bounding box center [194, 111] width 127 height 39
click at [0, 0] on div "Spacing" at bounding box center [0, 0] width 0 height 0
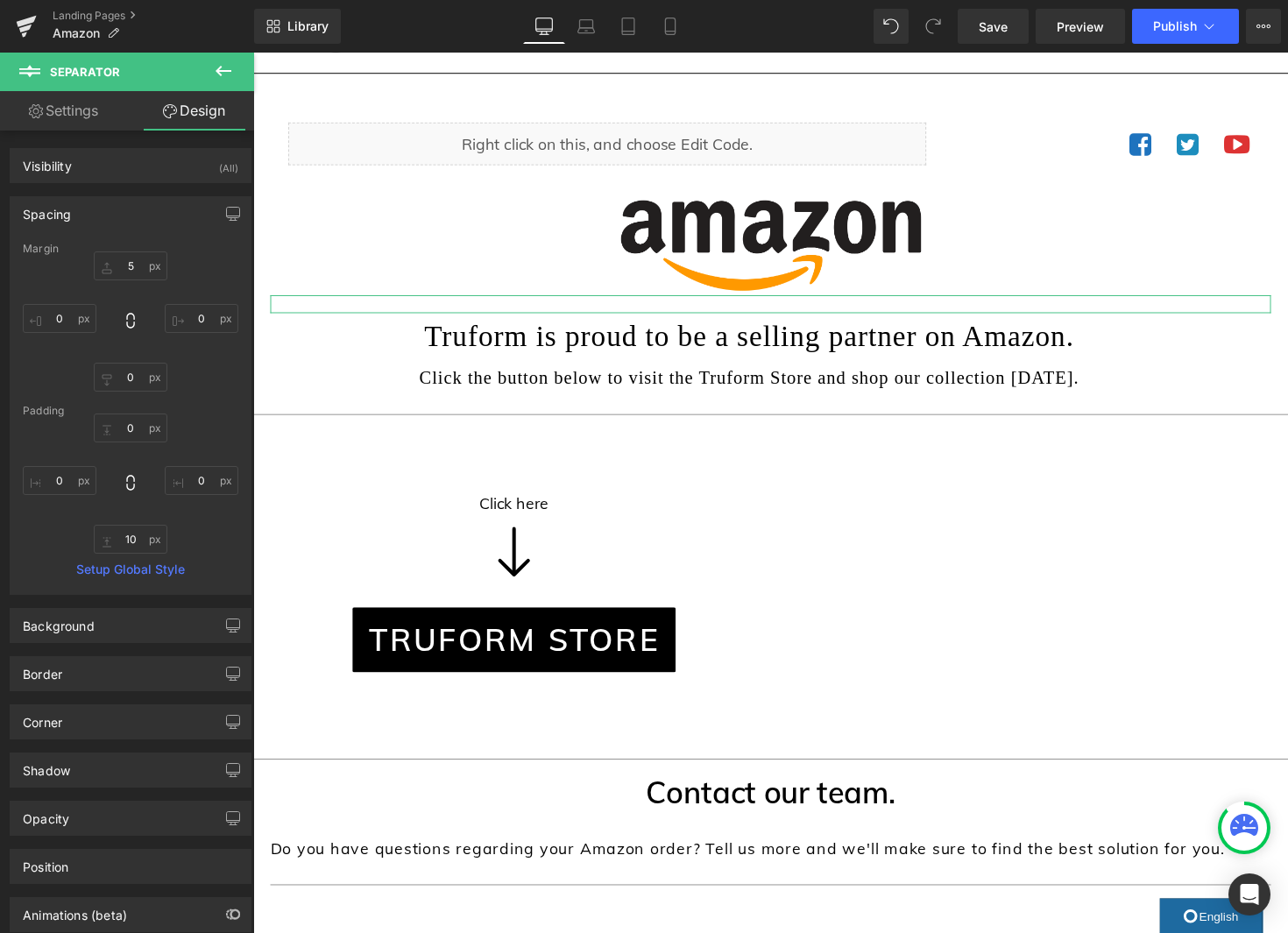
type input "5"
type input "0"
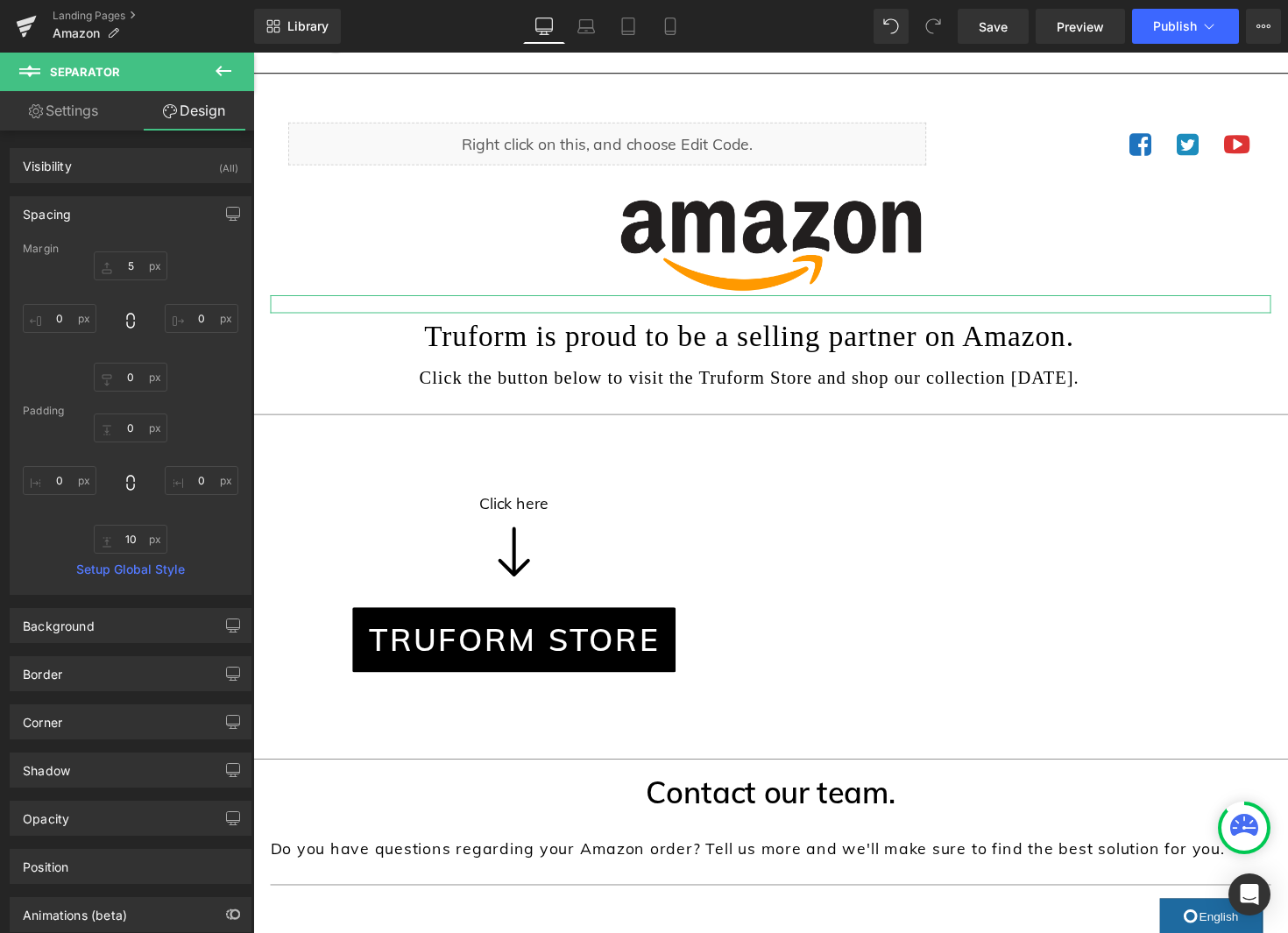
type input "0"
type input "10"
type input "0"
click at [128, 537] on input "10" at bounding box center [130, 538] width 74 height 29
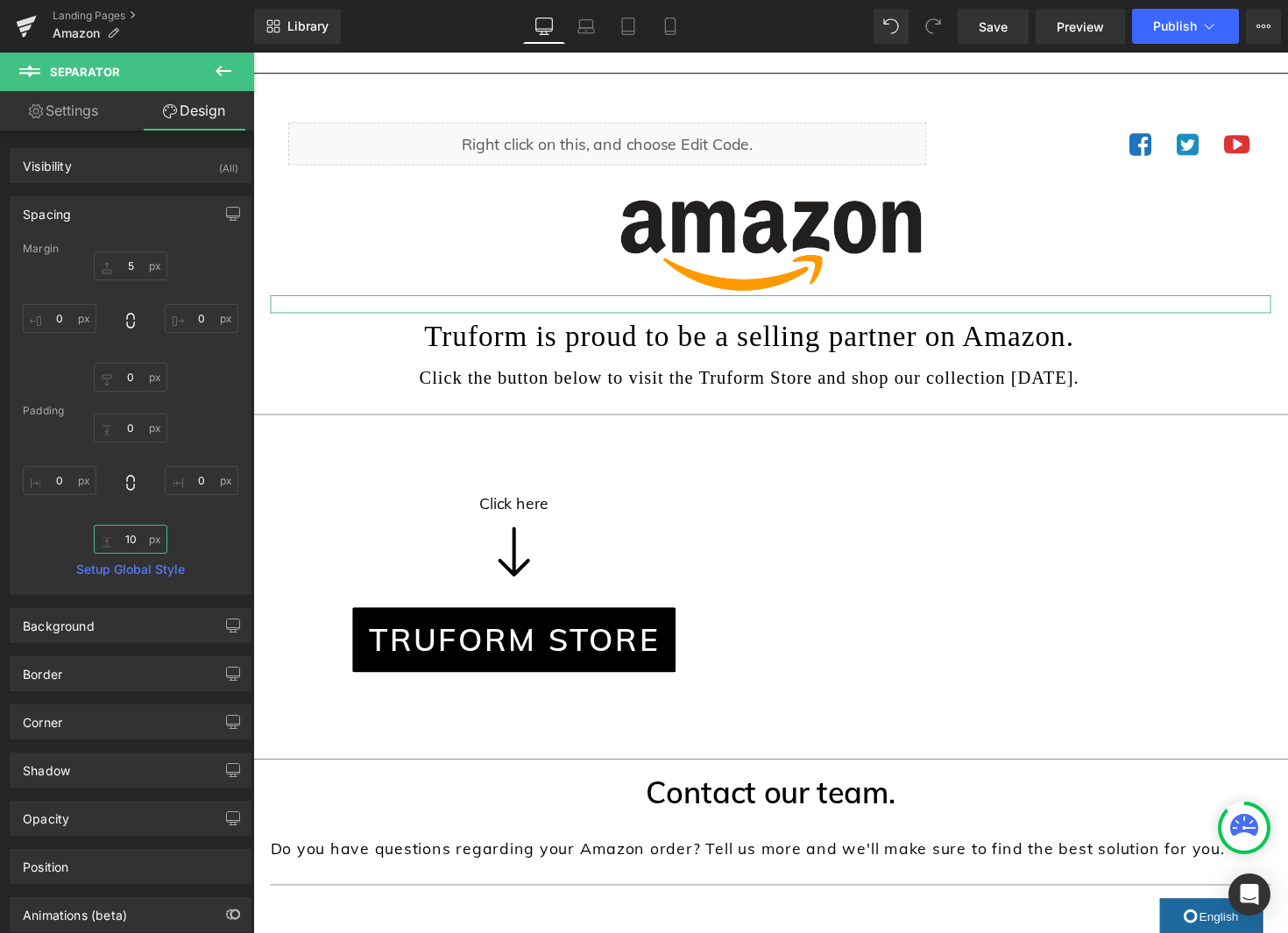
type input "1"
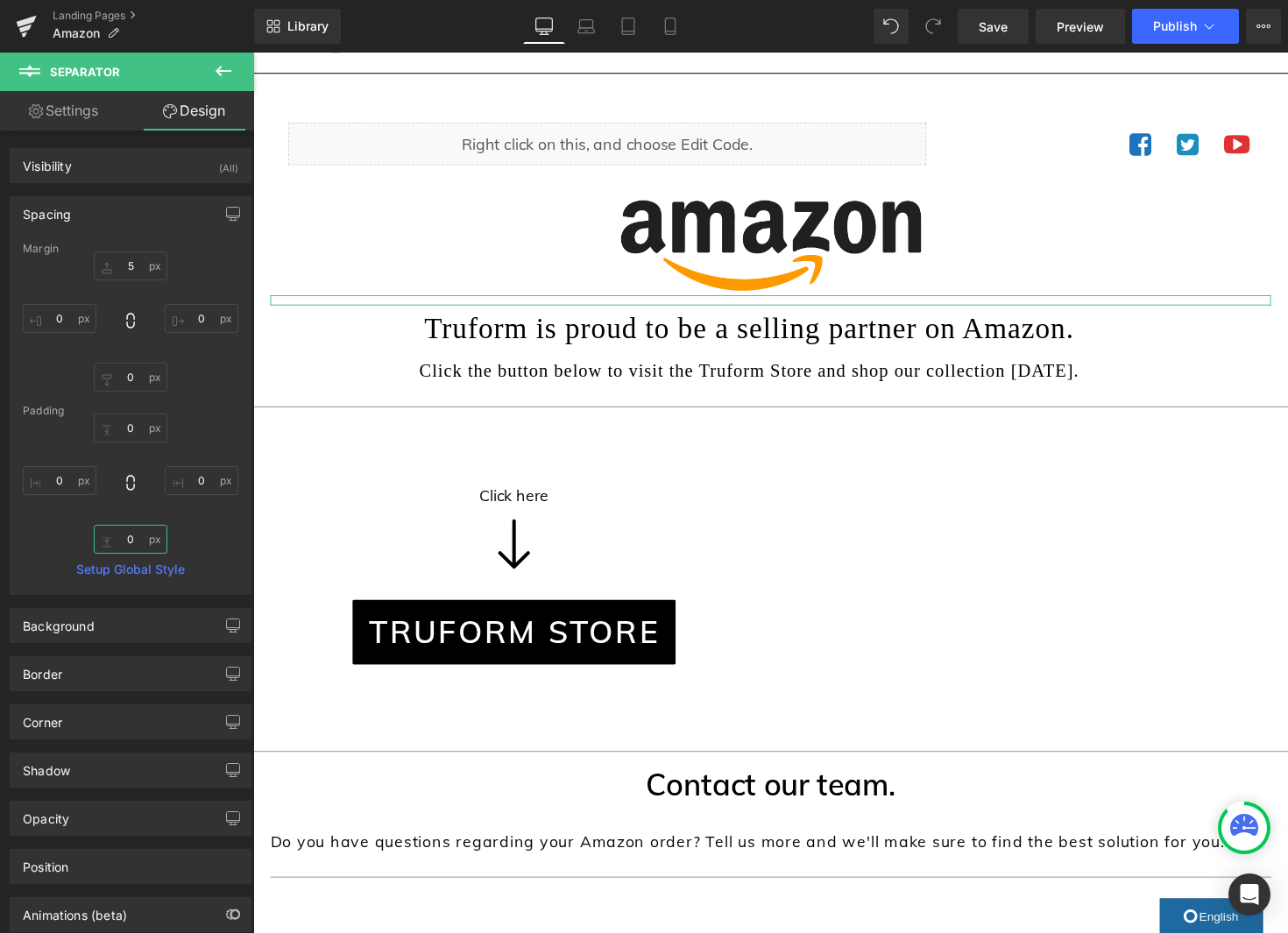
type input "5"
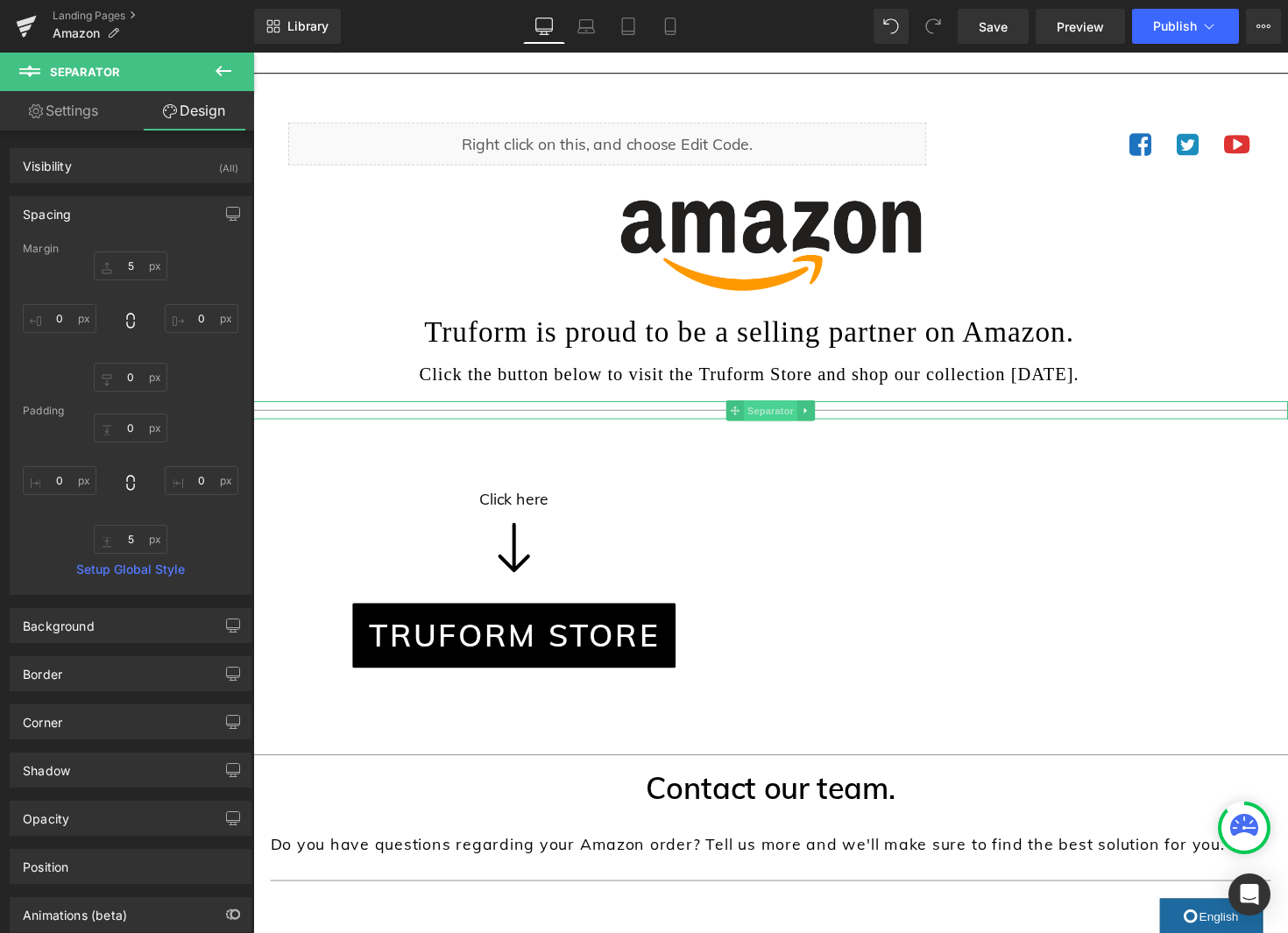
click at [771, 415] on span "Separator" at bounding box center [782, 419] width 54 height 21
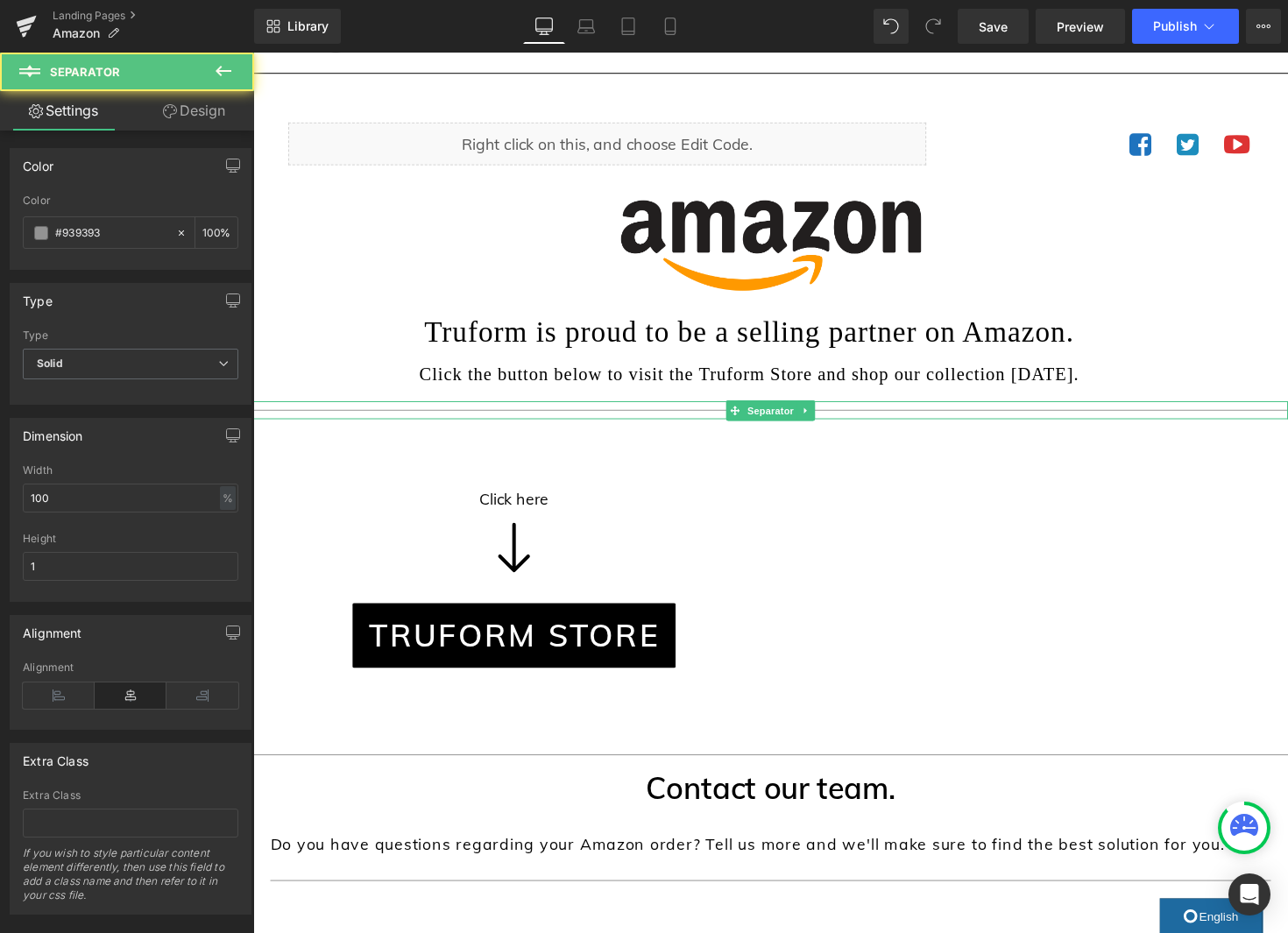
scroll to position [68, 0]
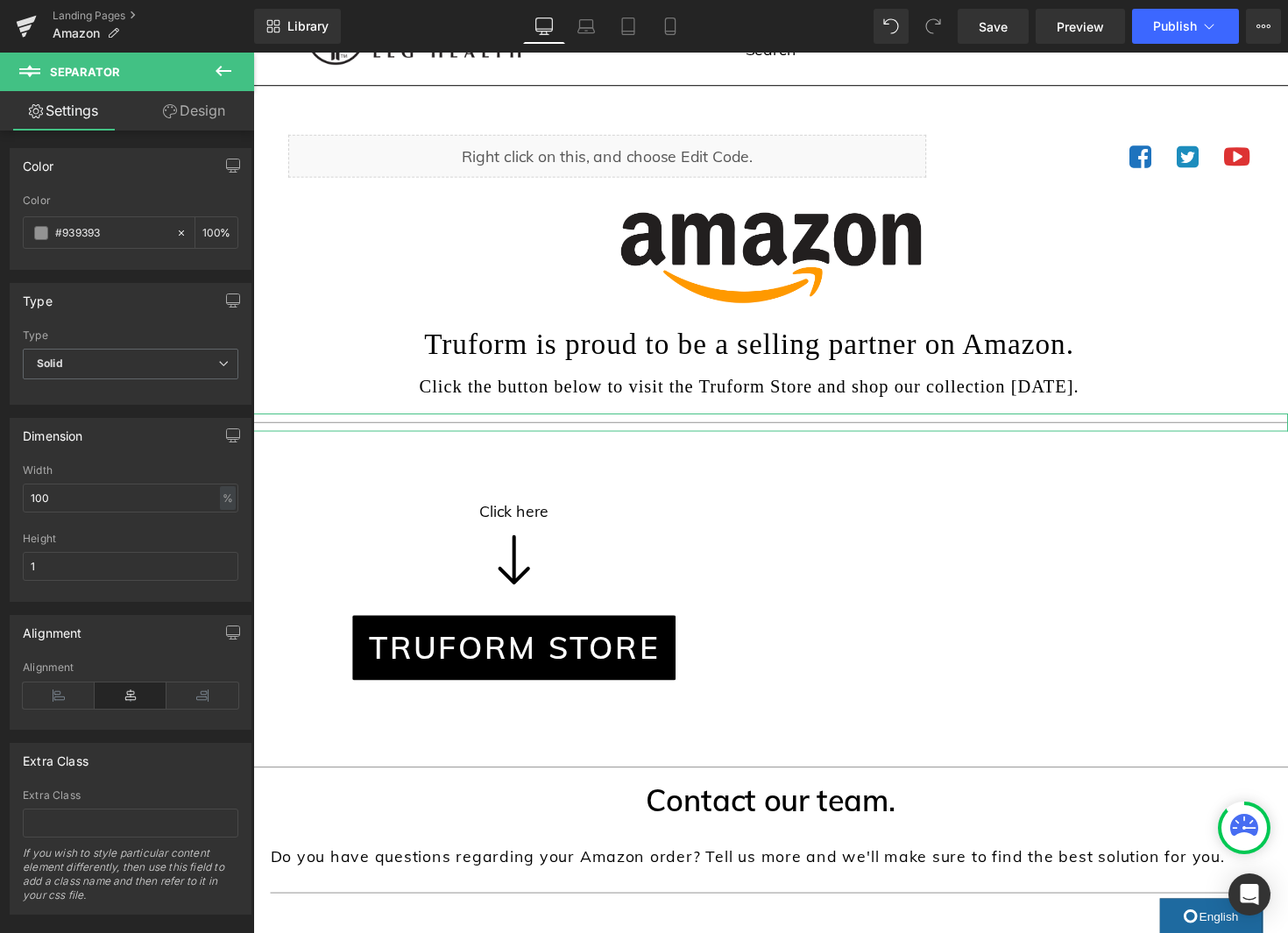
click at [192, 116] on link "Design" at bounding box center [194, 111] width 127 height 39
click at [0, 0] on div "Spacing" at bounding box center [0, 0] width 0 height 0
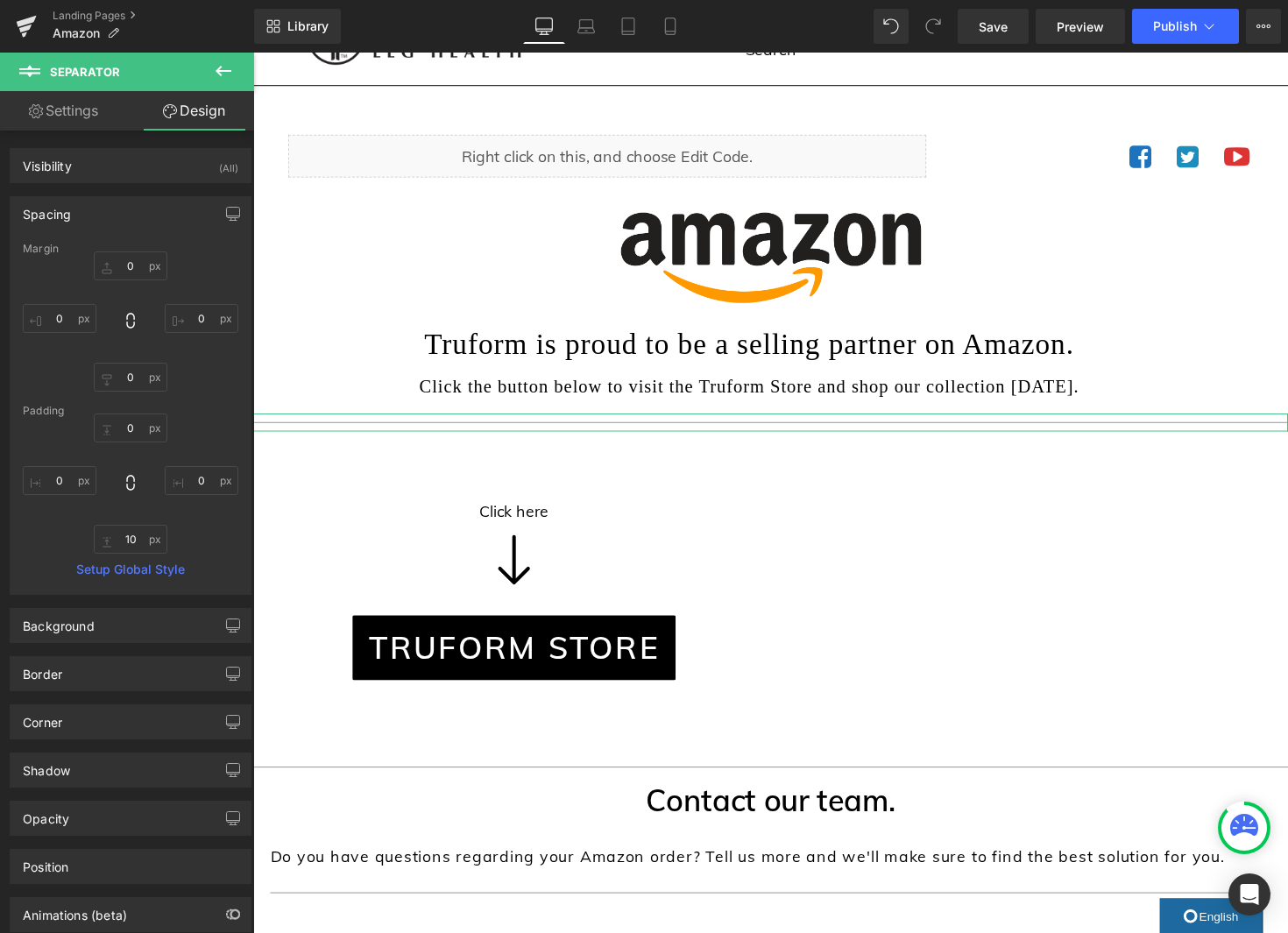
type input "0"
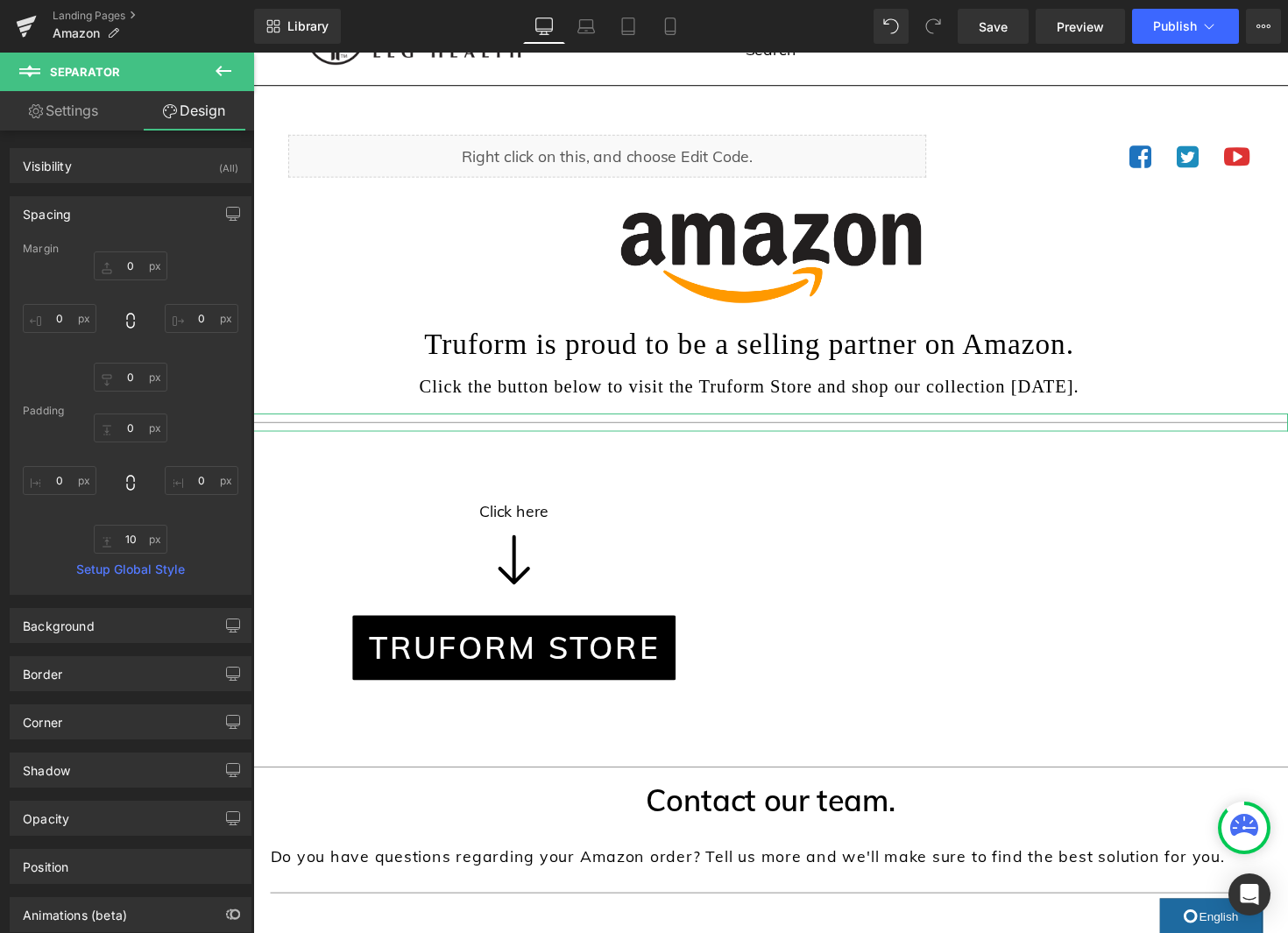
type input "0"
type input "10"
type input "0"
click at [135, 268] on input "0" at bounding box center [130, 266] width 74 height 29
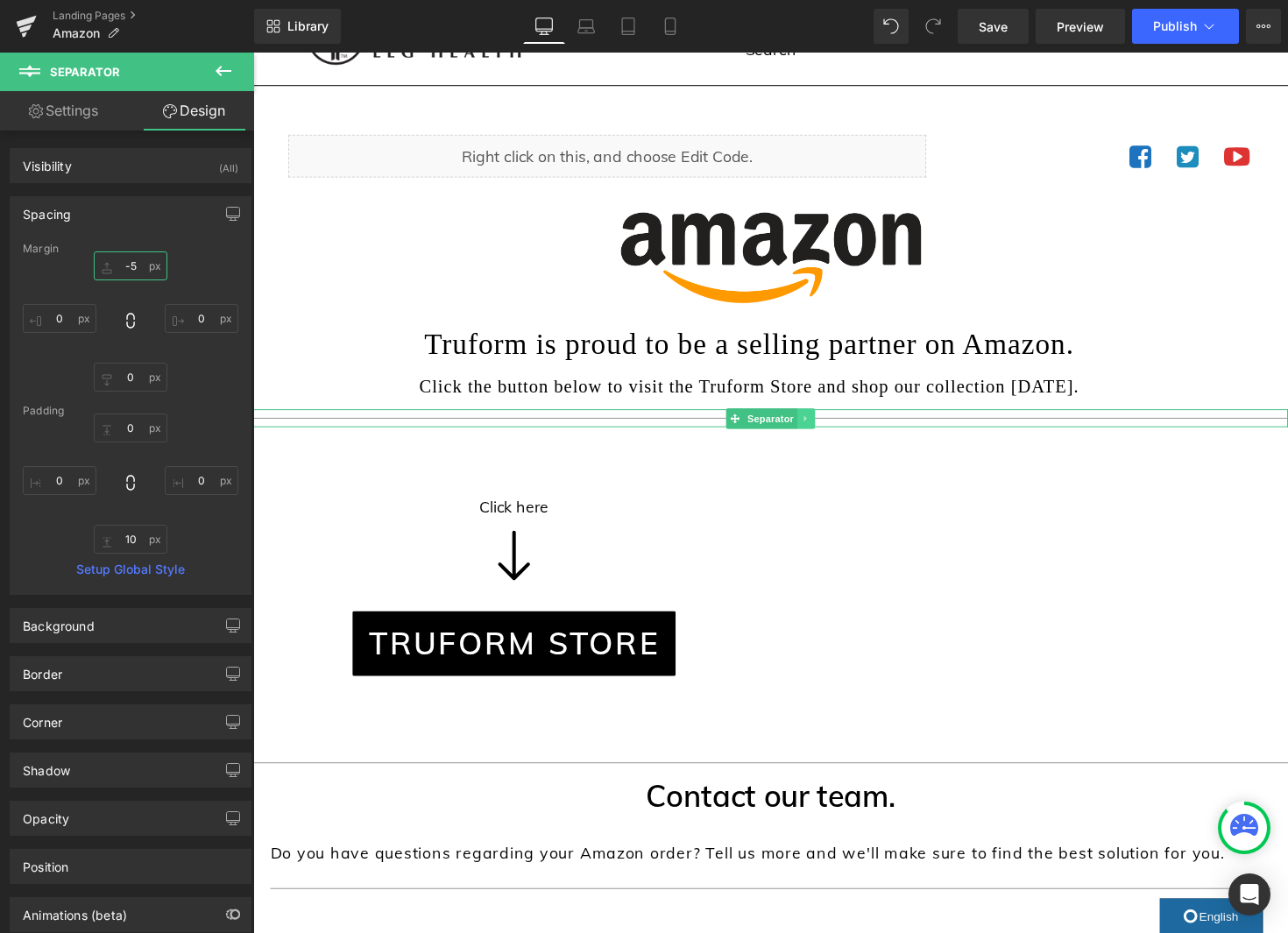
type input "-5"
click at [816, 426] on icon at bounding box center [820, 428] width 10 height 11
click at [817, 429] on link at bounding box center [811, 427] width 19 height 21
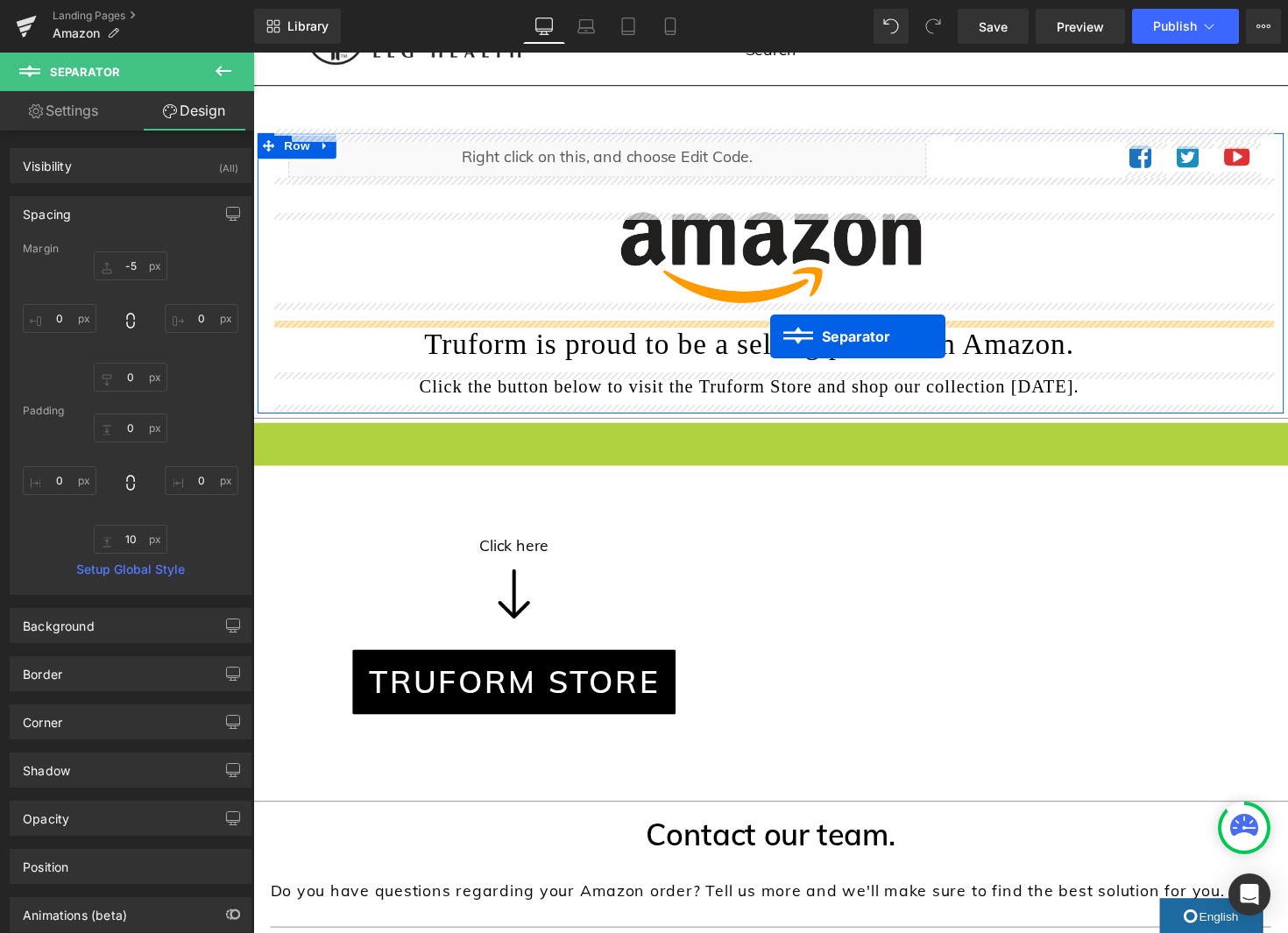
drag, startPoint x: 780, startPoint y: 436, endPoint x: 782, endPoint y: 344, distance: 92.0
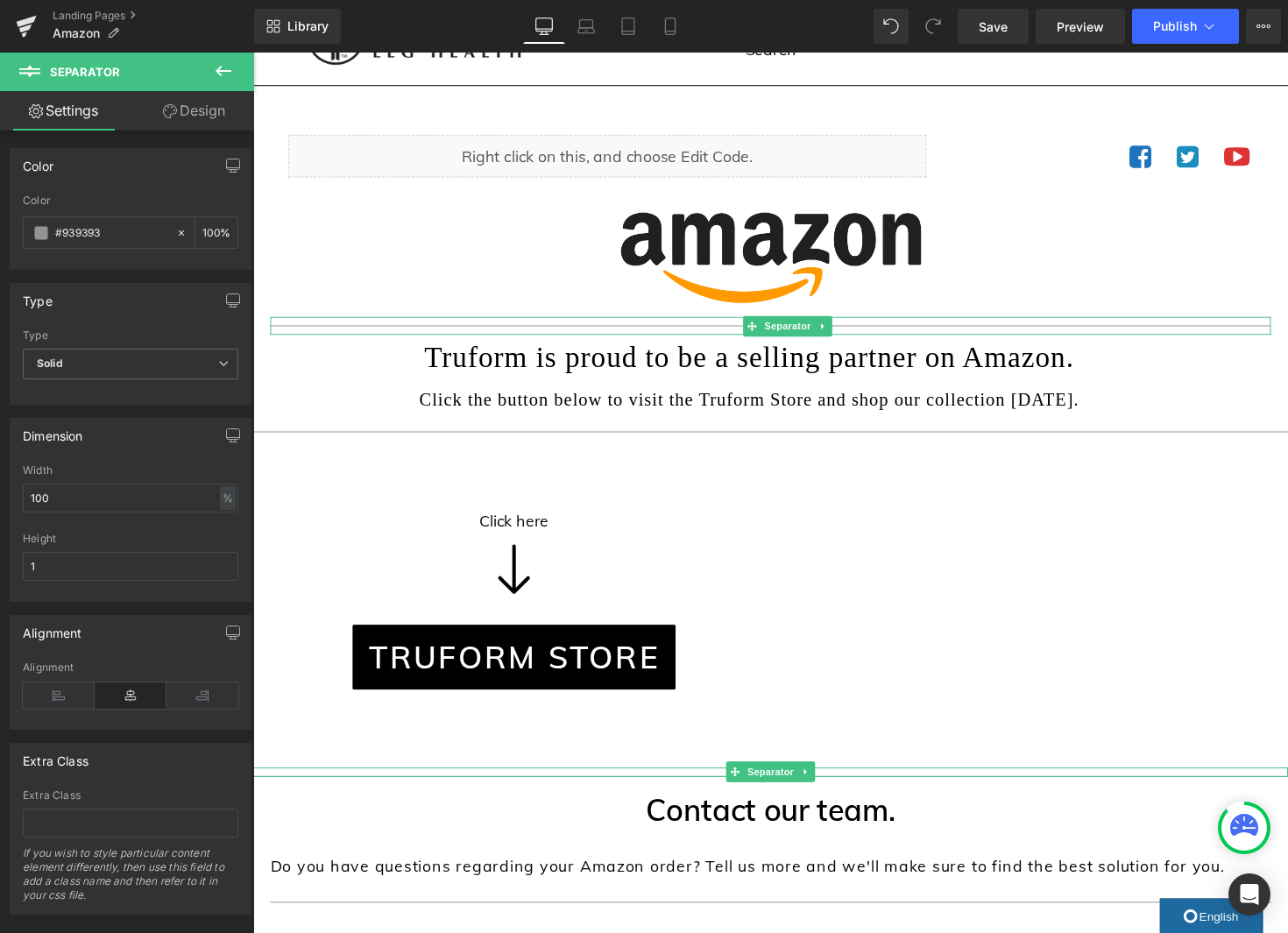
click at [768, 787] on span "Separator" at bounding box center [782, 789] width 54 height 21
click at [779, 790] on span "Separator" at bounding box center [782, 789] width 54 height 21
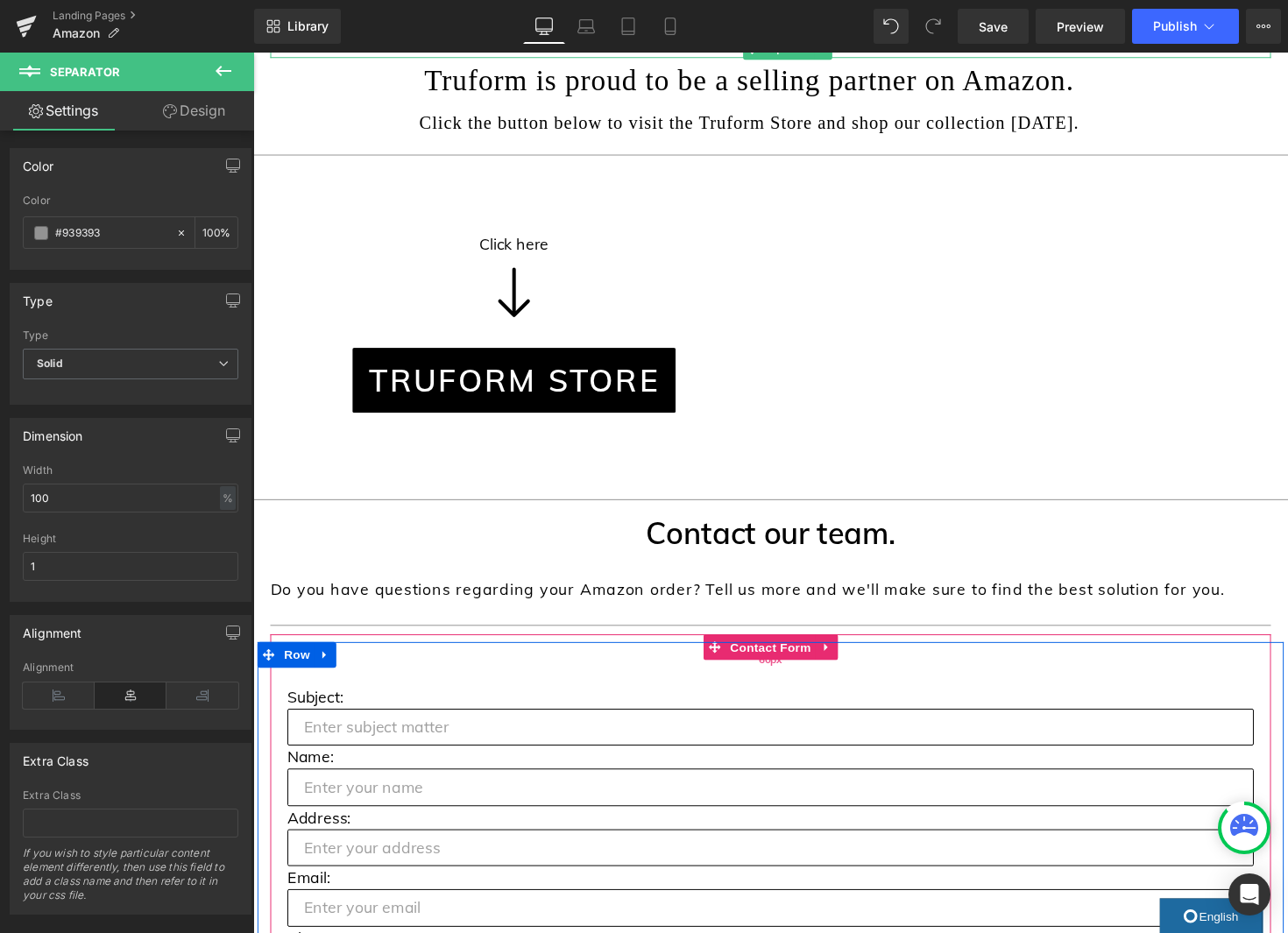
scroll to position [123, 0]
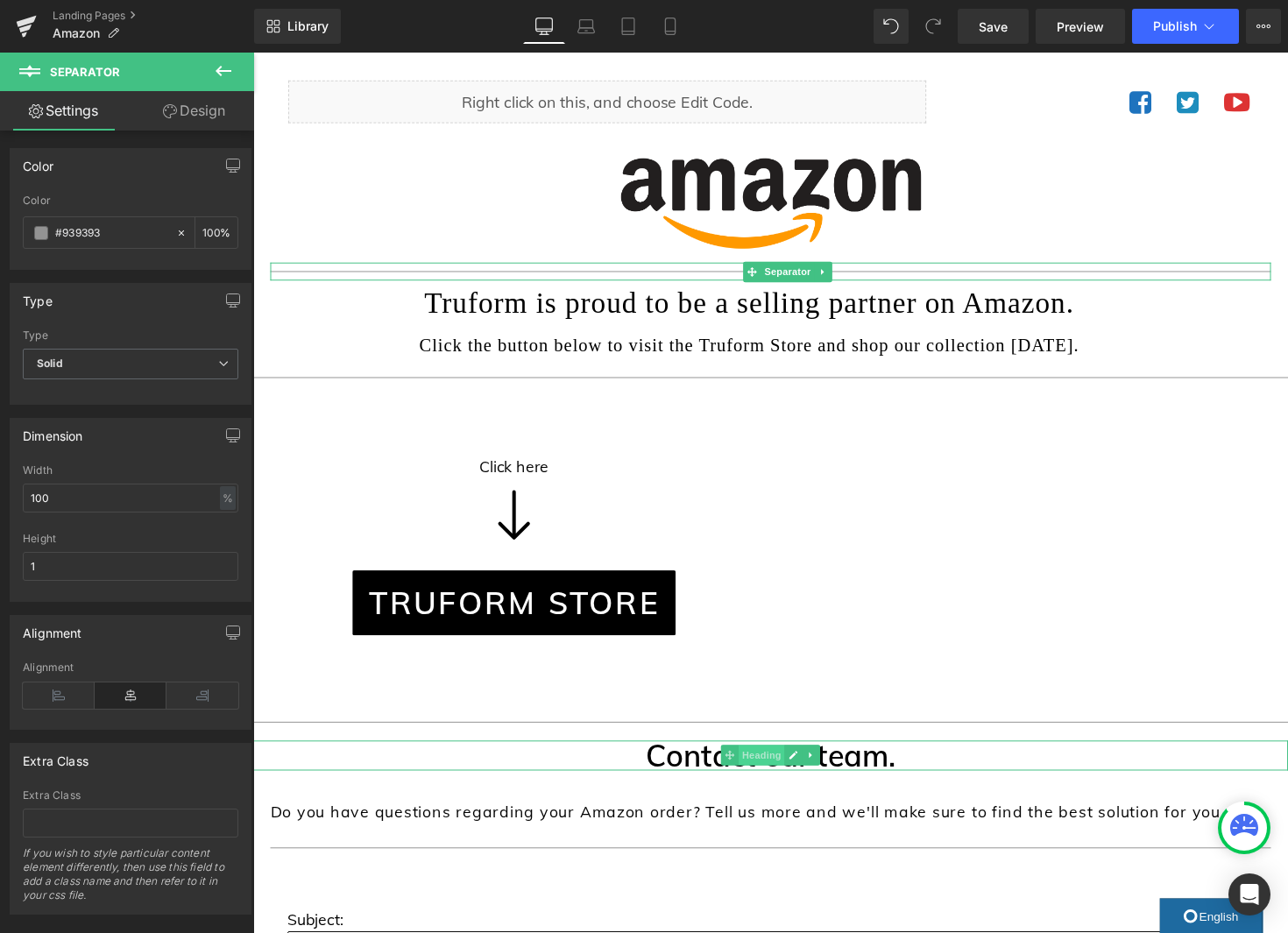
click at [776, 772] on span "Heading" at bounding box center [774, 772] width 47 height 21
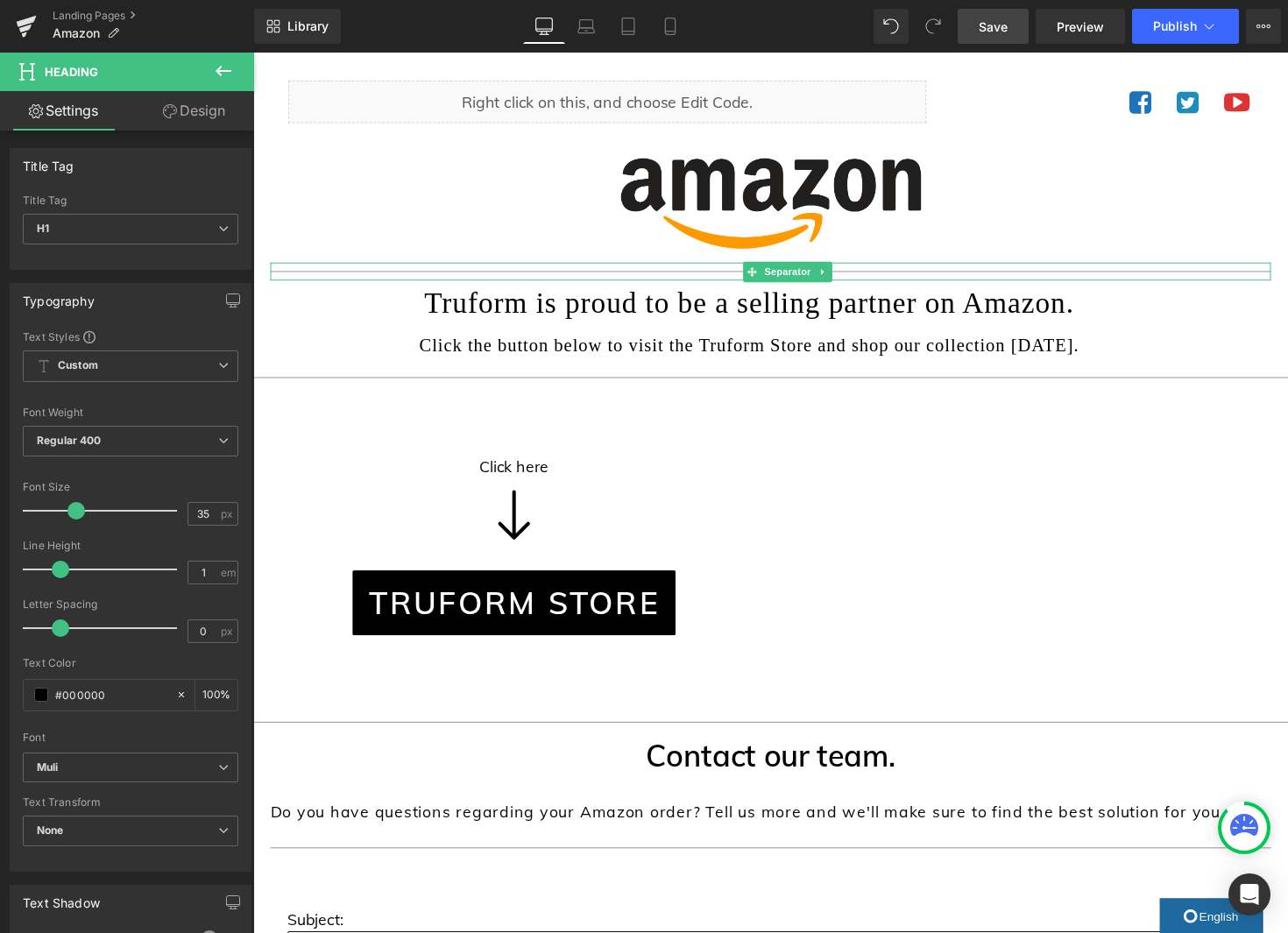
click at [984, 29] on span "Save" at bounding box center [993, 27] width 29 height 19
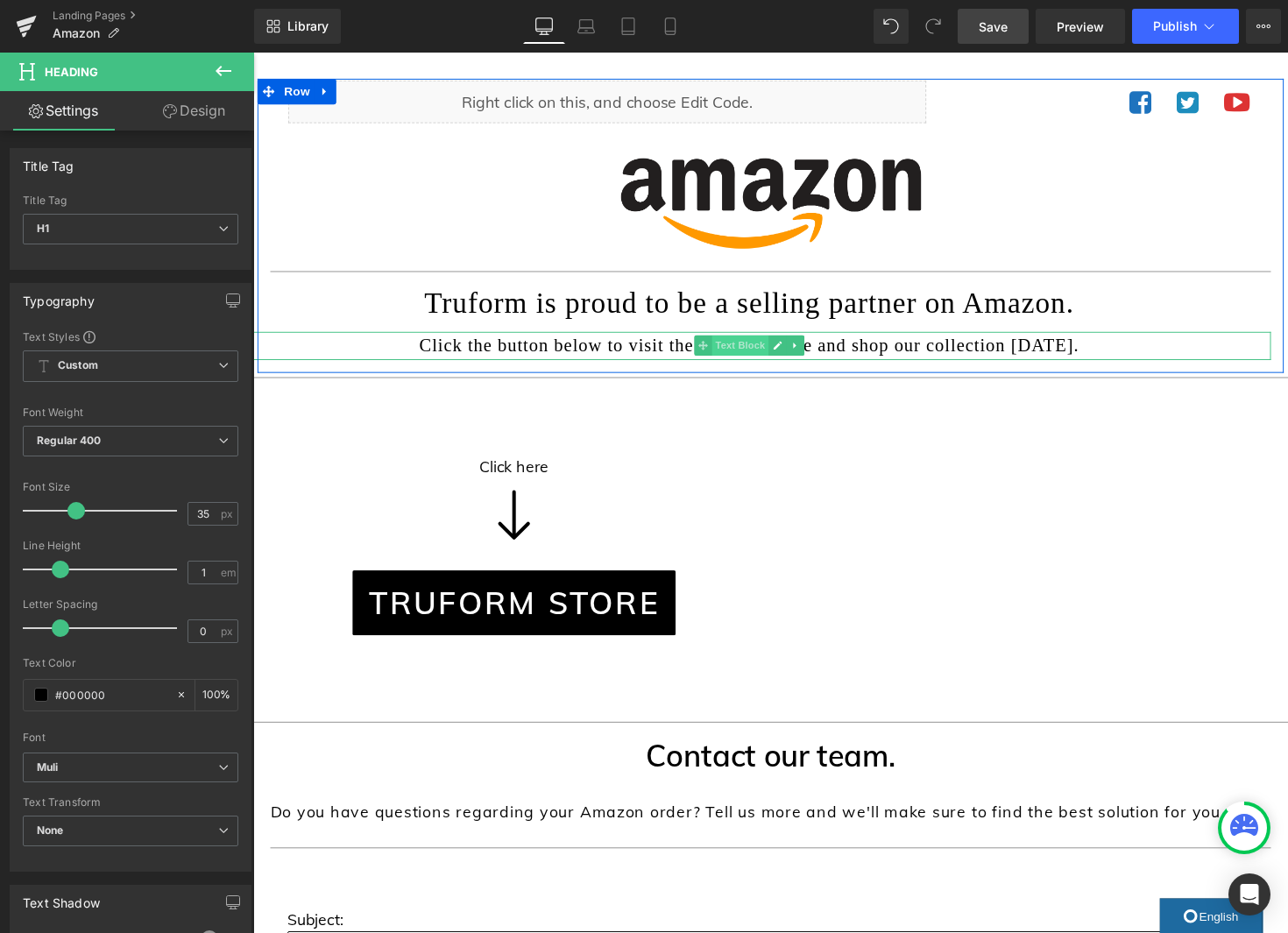
click at [762, 352] on span "Text Block" at bounding box center [752, 352] width 58 height 21
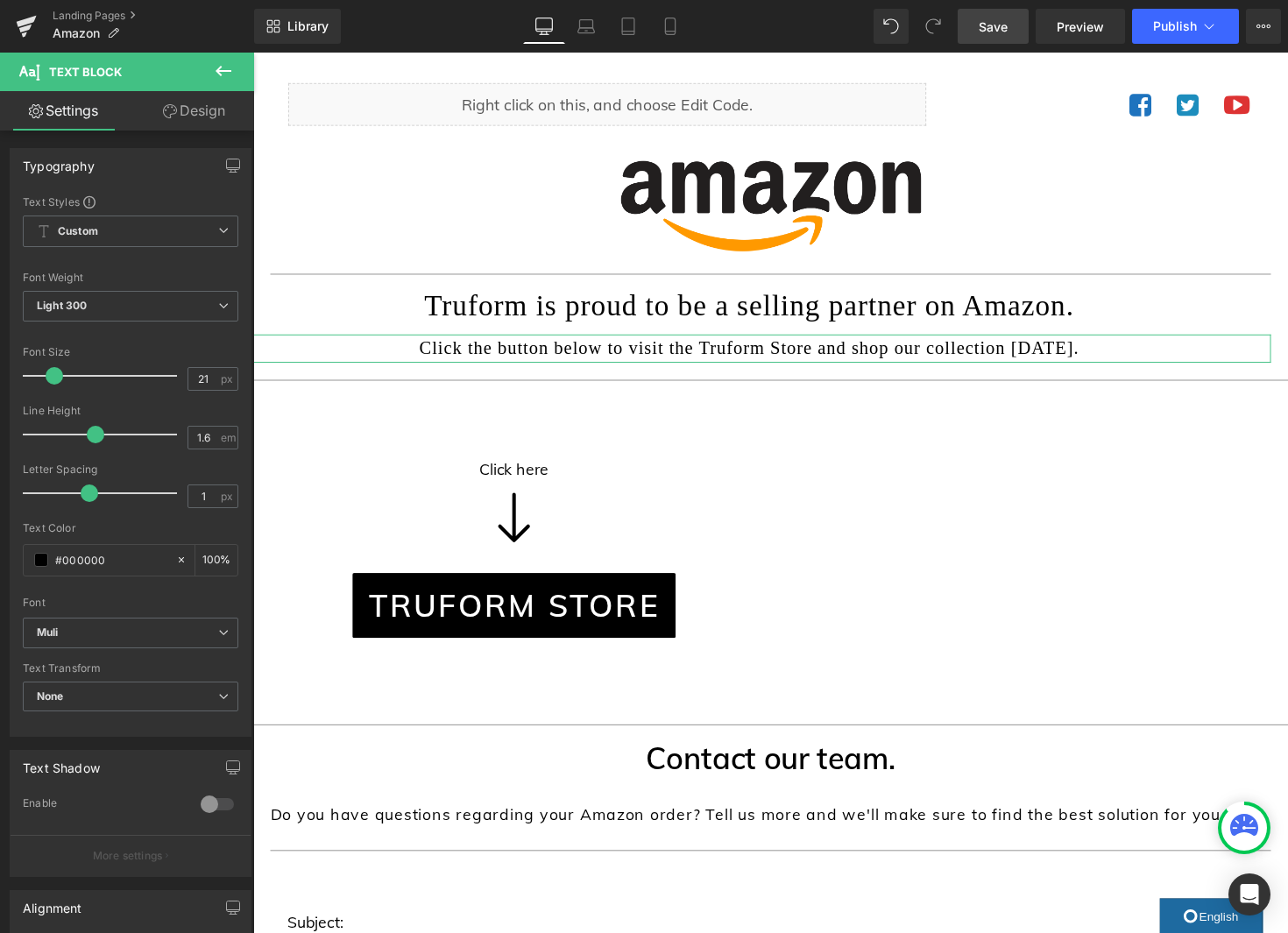
scroll to position [1, 0]
click at [190, 112] on link "Design" at bounding box center [194, 111] width 127 height 39
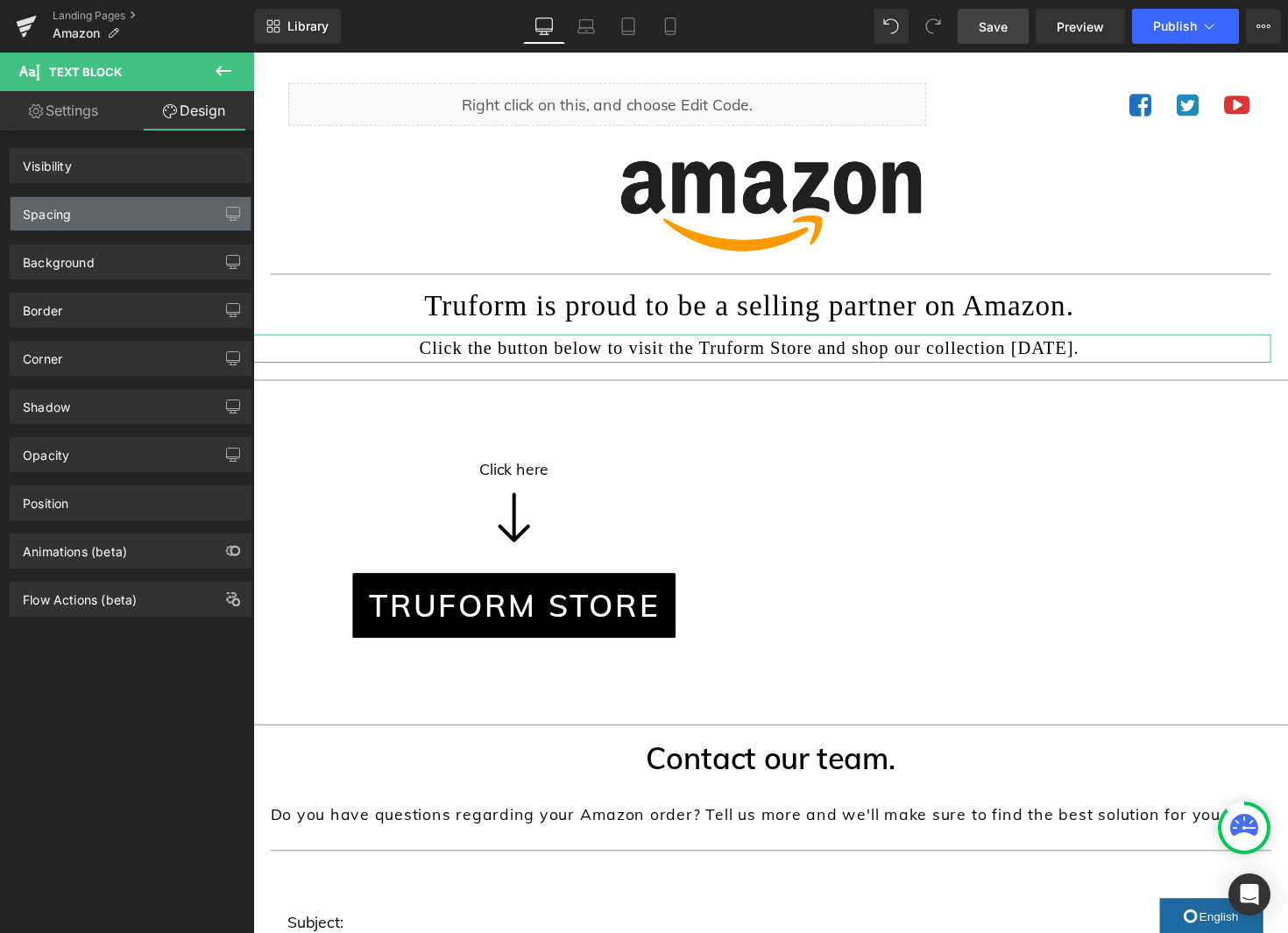
click at [119, 210] on div "Spacing" at bounding box center [130, 214] width 240 height 34
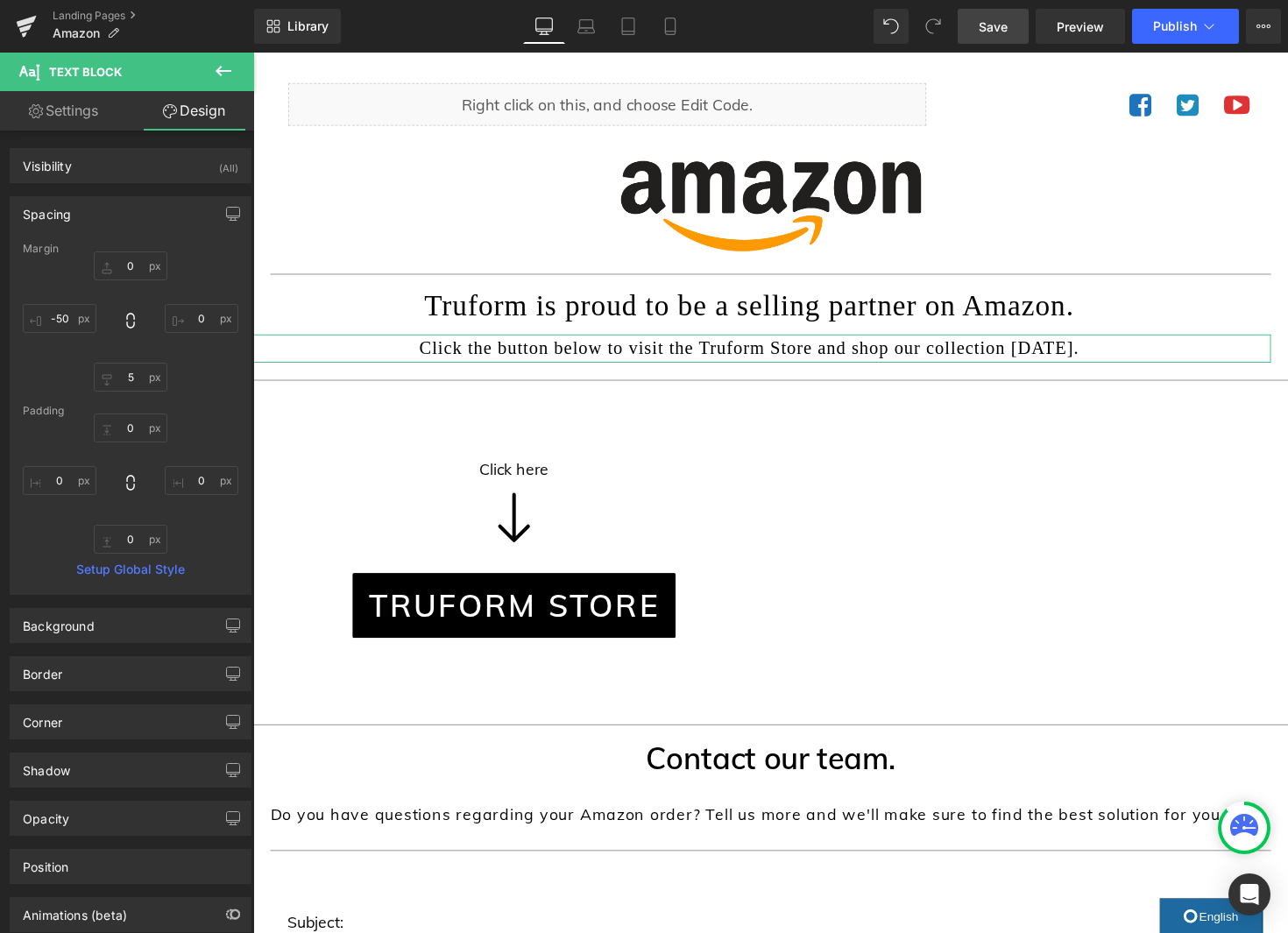
type input "0"
type input "5"
type input "-50"
type input "0"
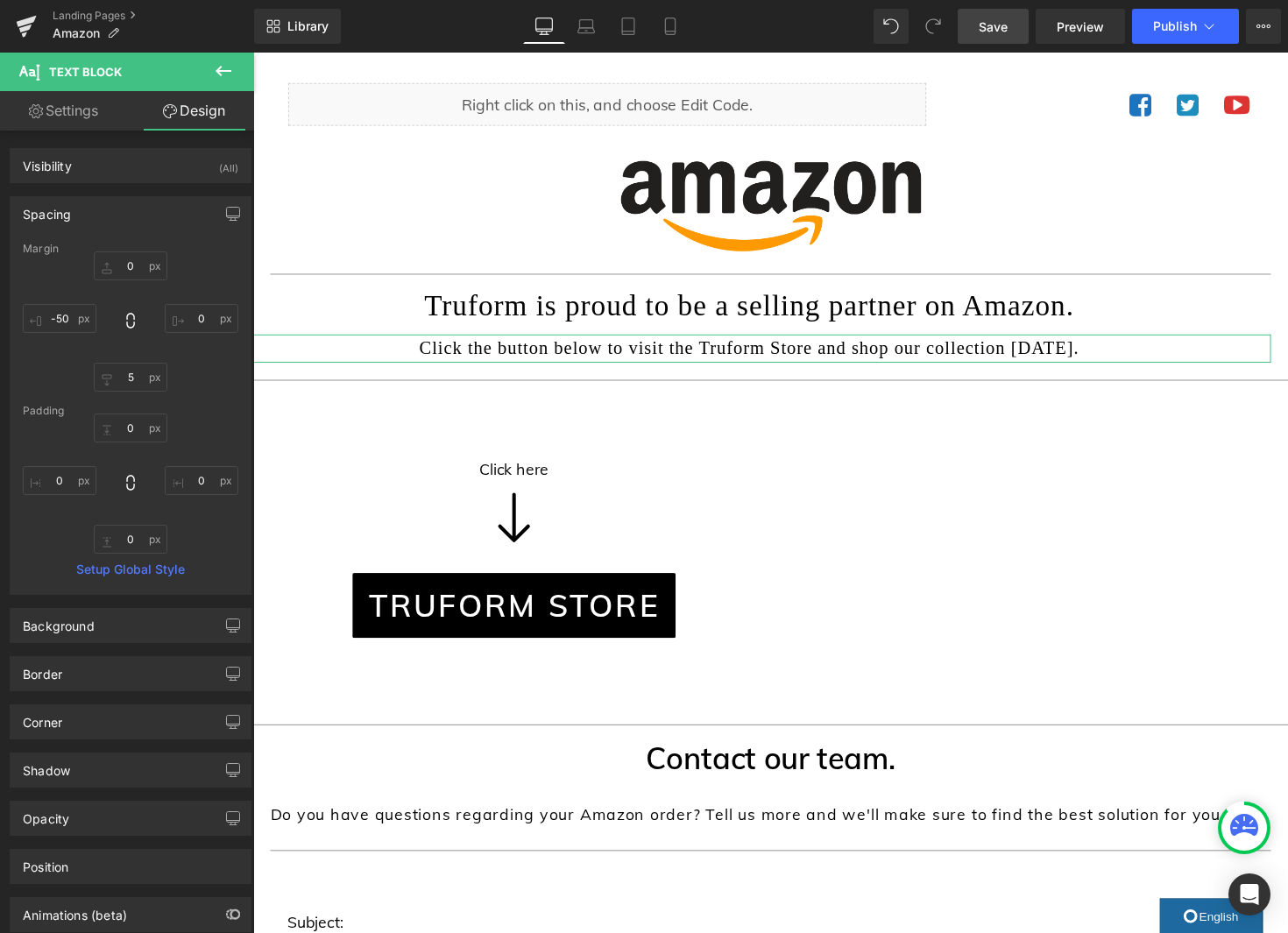
type input "0"
click at [127, 263] on input "0" at bounding box center [130, 266] width 74 height 29
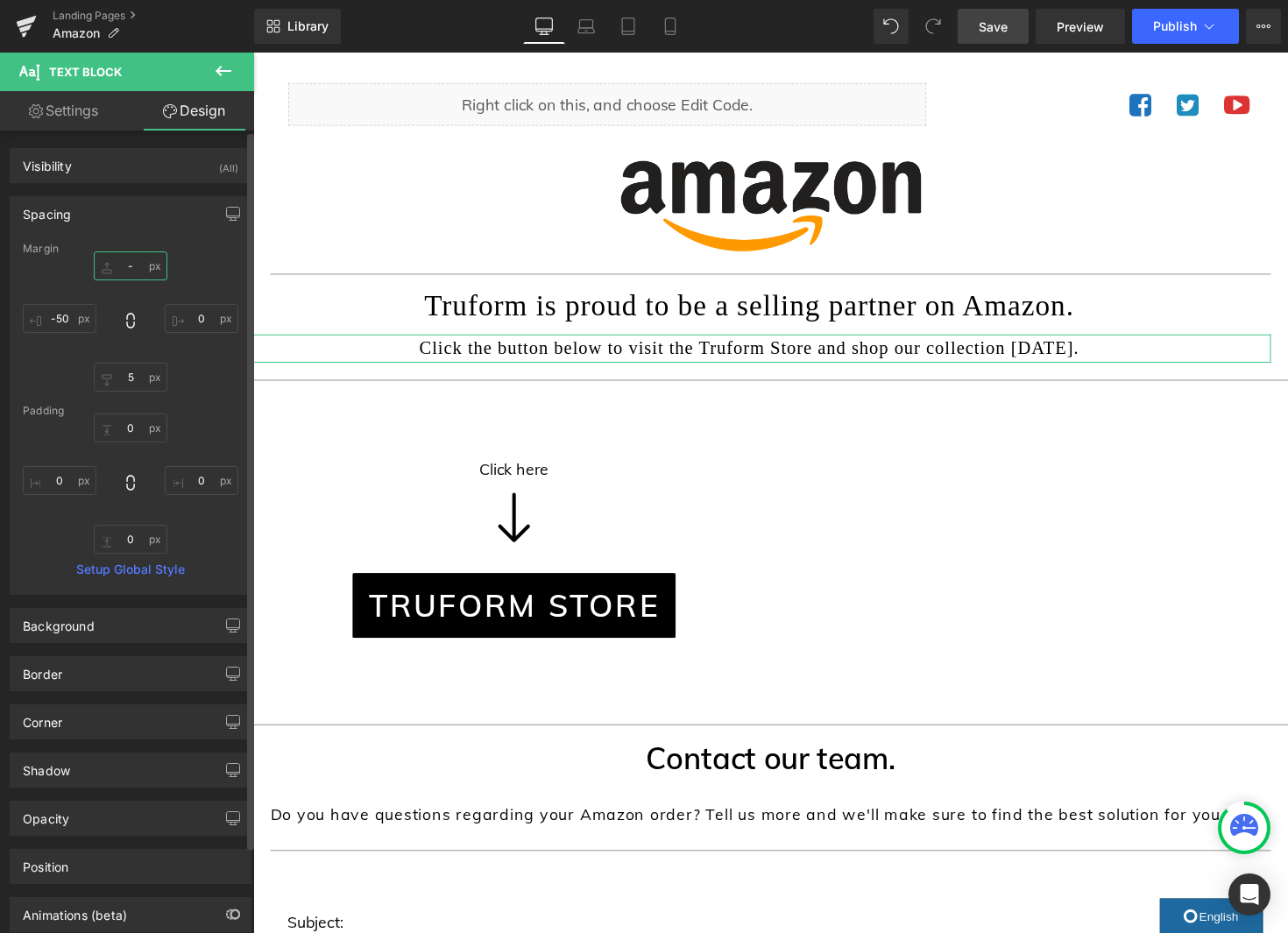
type input "-5"
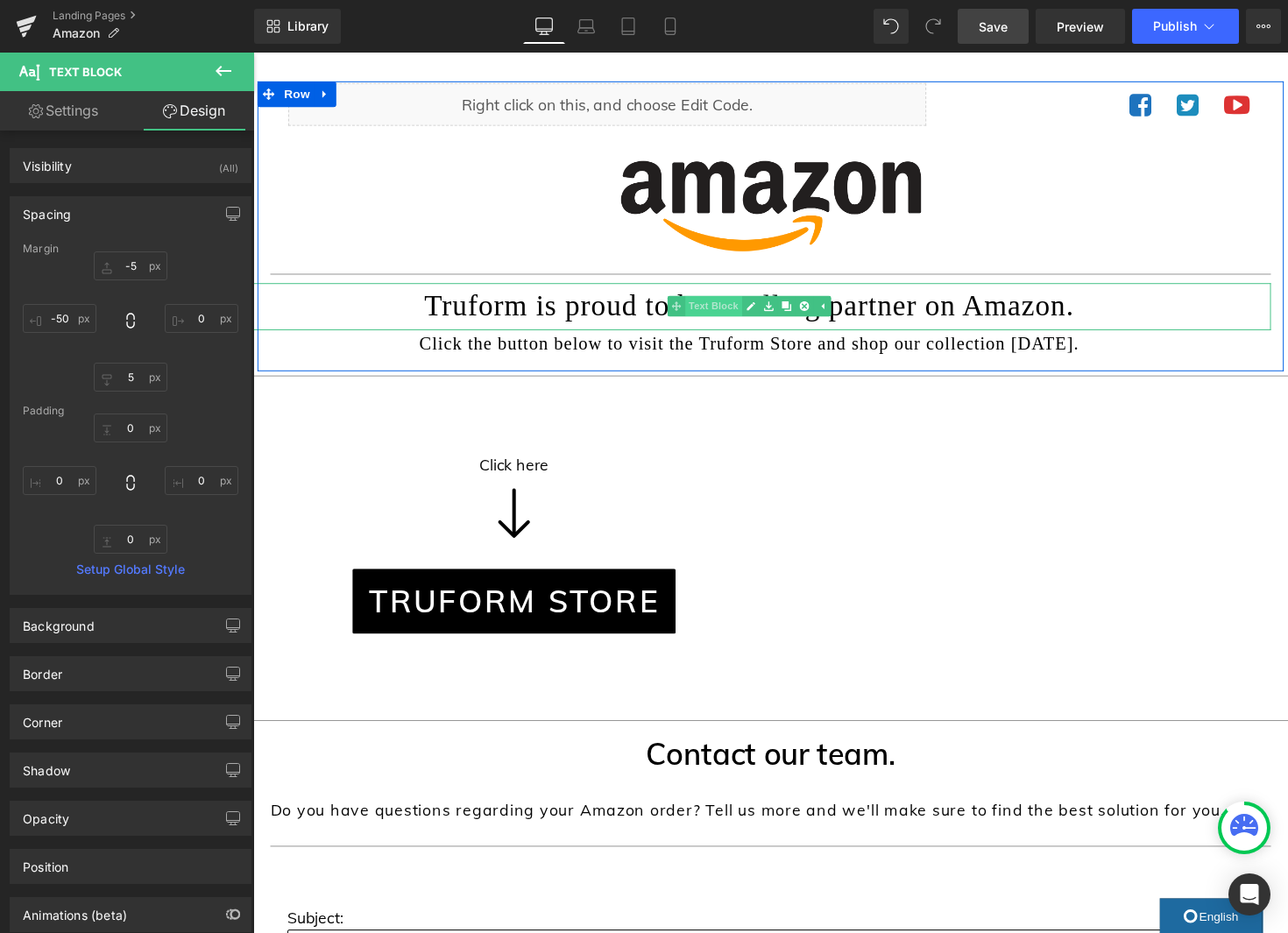
click at [734, 315] on span "Text Block" at bounding box center [724, 312] width 58 height 21
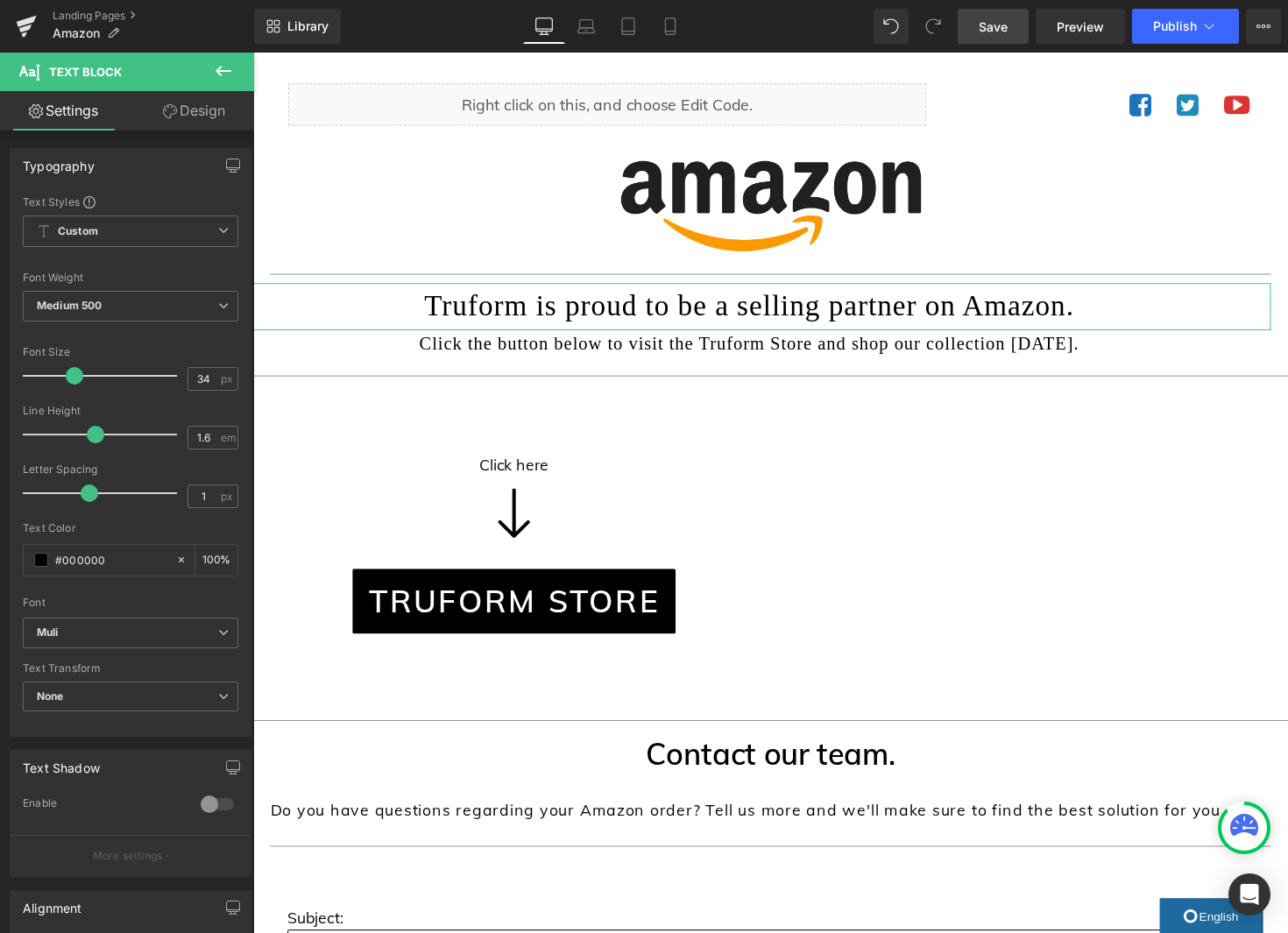
drag, startPoint x: 197, startPoint y: 110, endPoint x: 111, endPoint y: 219, distance: 138.8
click at [197, 110] on link "Design" at bounding box center [194, 111] width 127 height 39
click at [0, 0] on div "Spacing" at bounding box center [0, 0] width 0 height 0
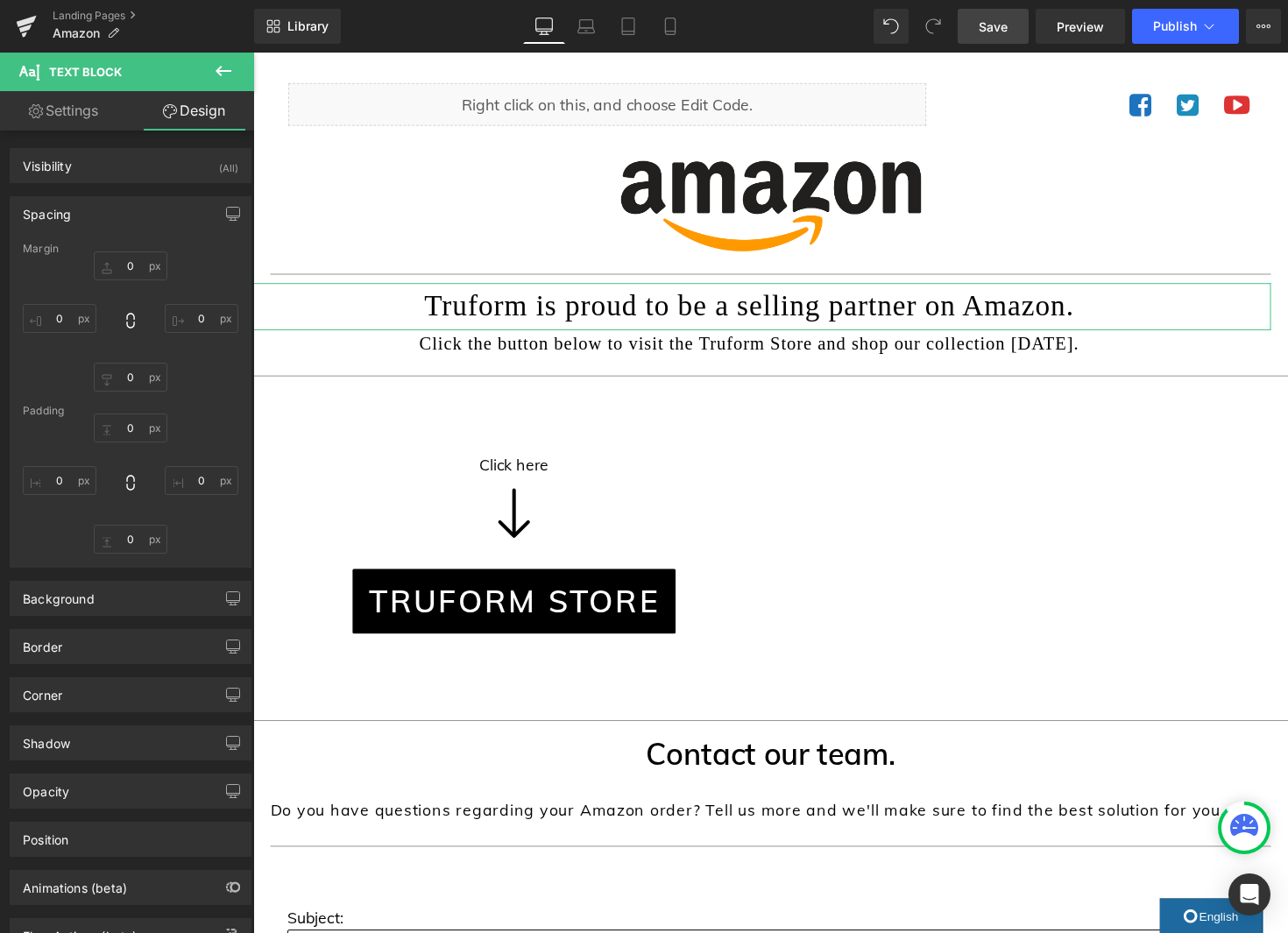
type input "0"
type input "5"
type input "-50"
type input "0"
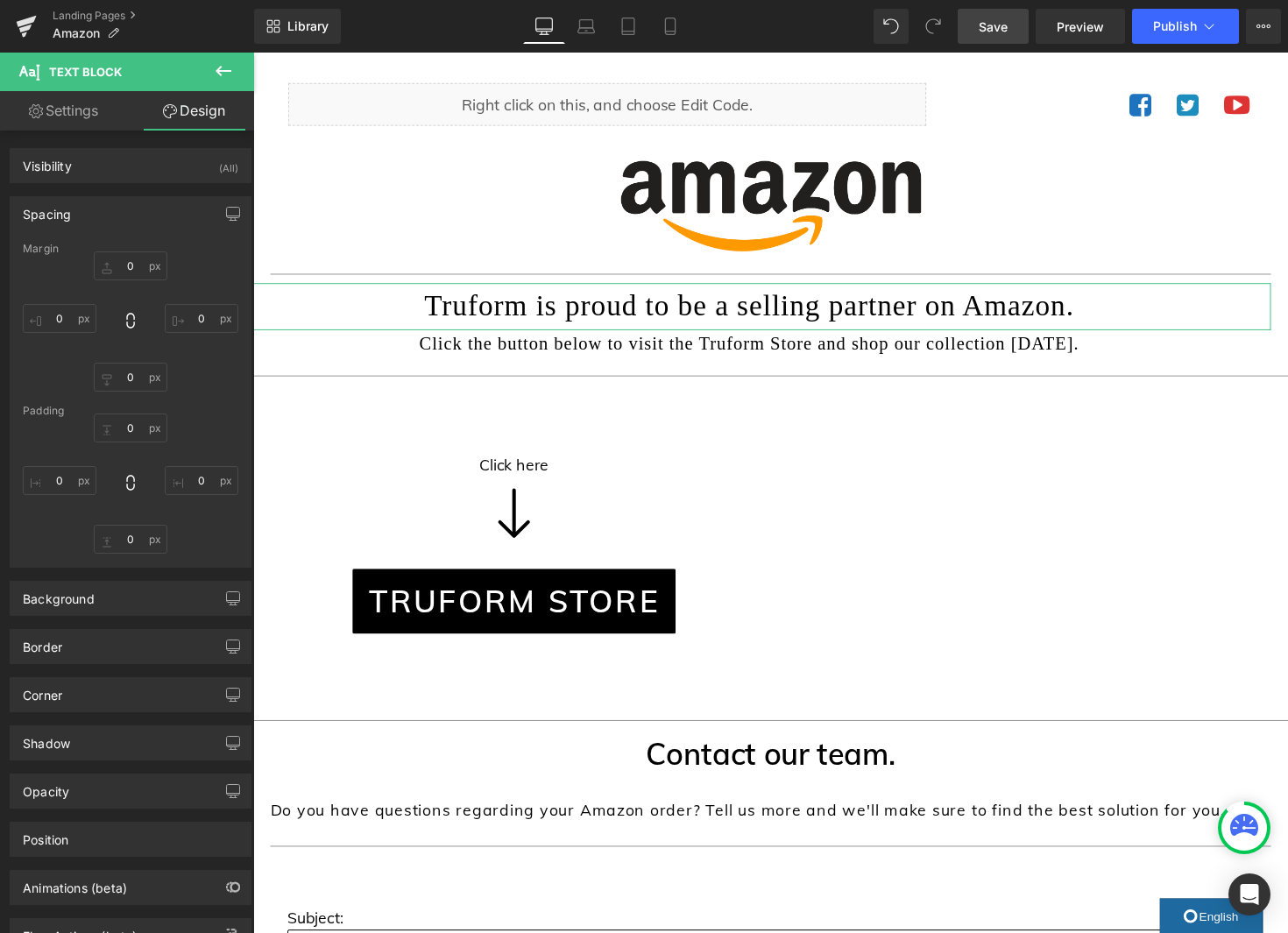
type input "0"
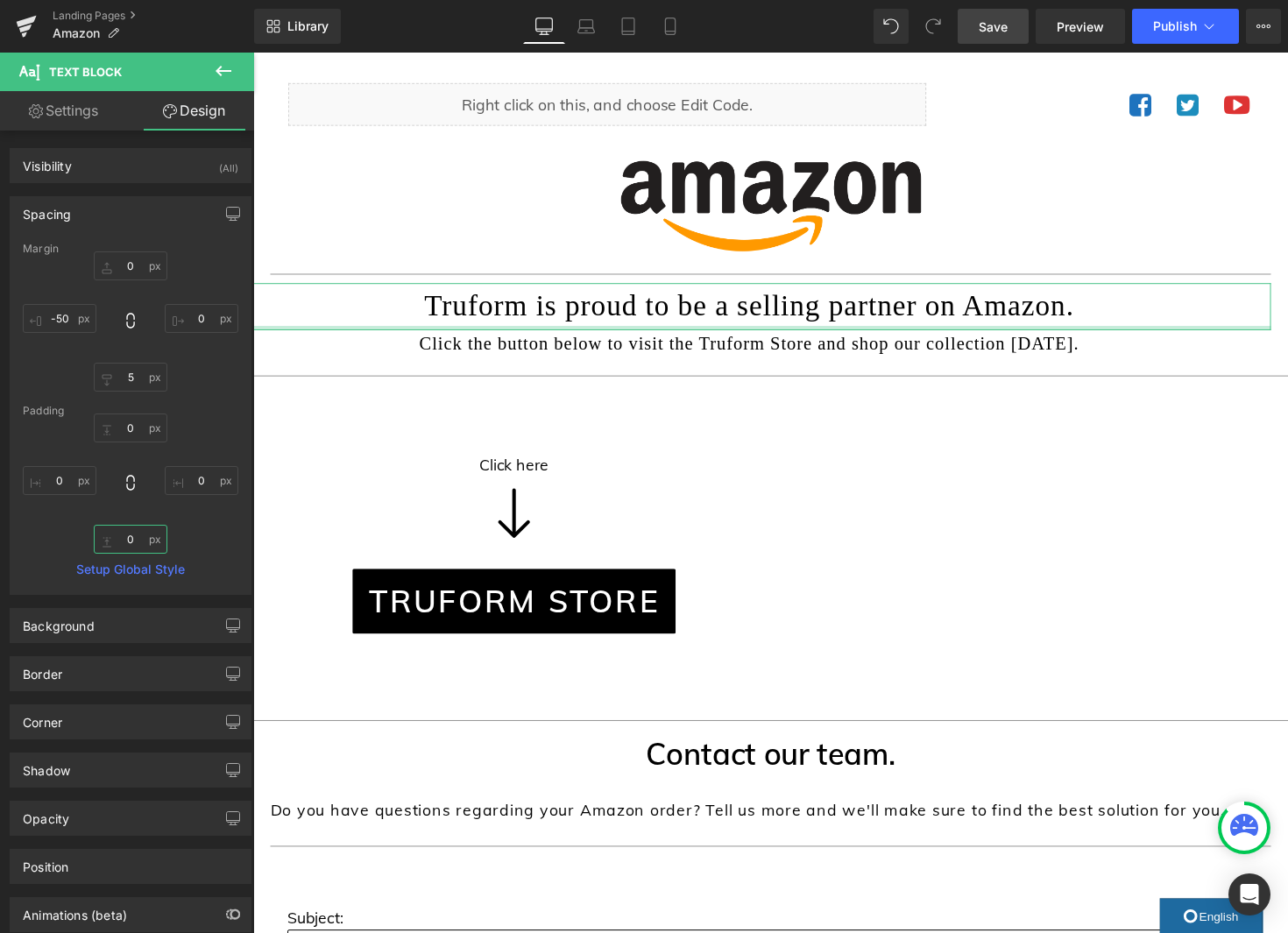
click at [128, 540] on input "0" at bounding box center [130, 538] width 74 height 29
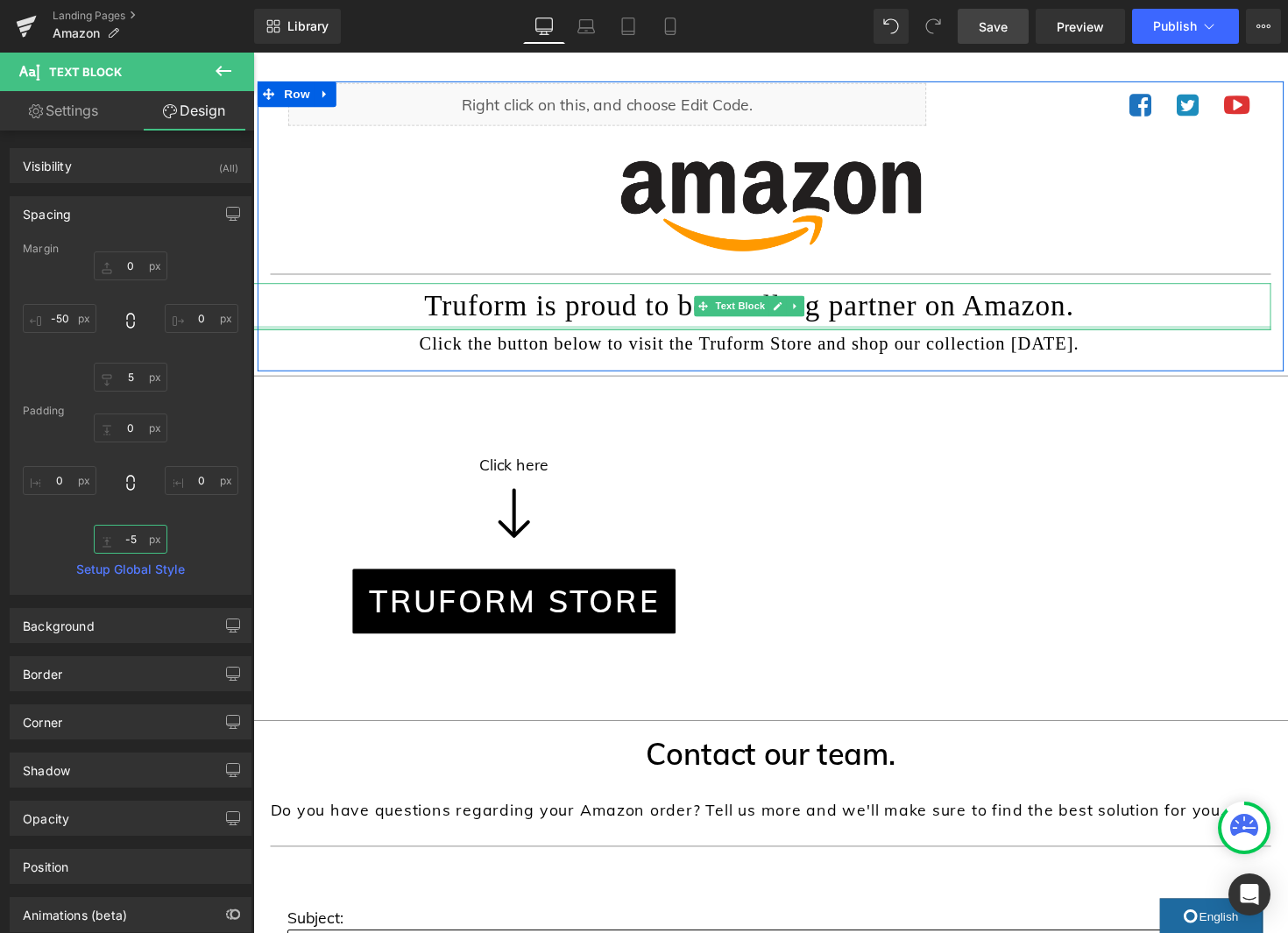
type input "0px"
click at [756, 327] on div "Truform is proud to be a selling partner on Amazon. Text Block" at bounding box center [762, 313] width 1069 height 47
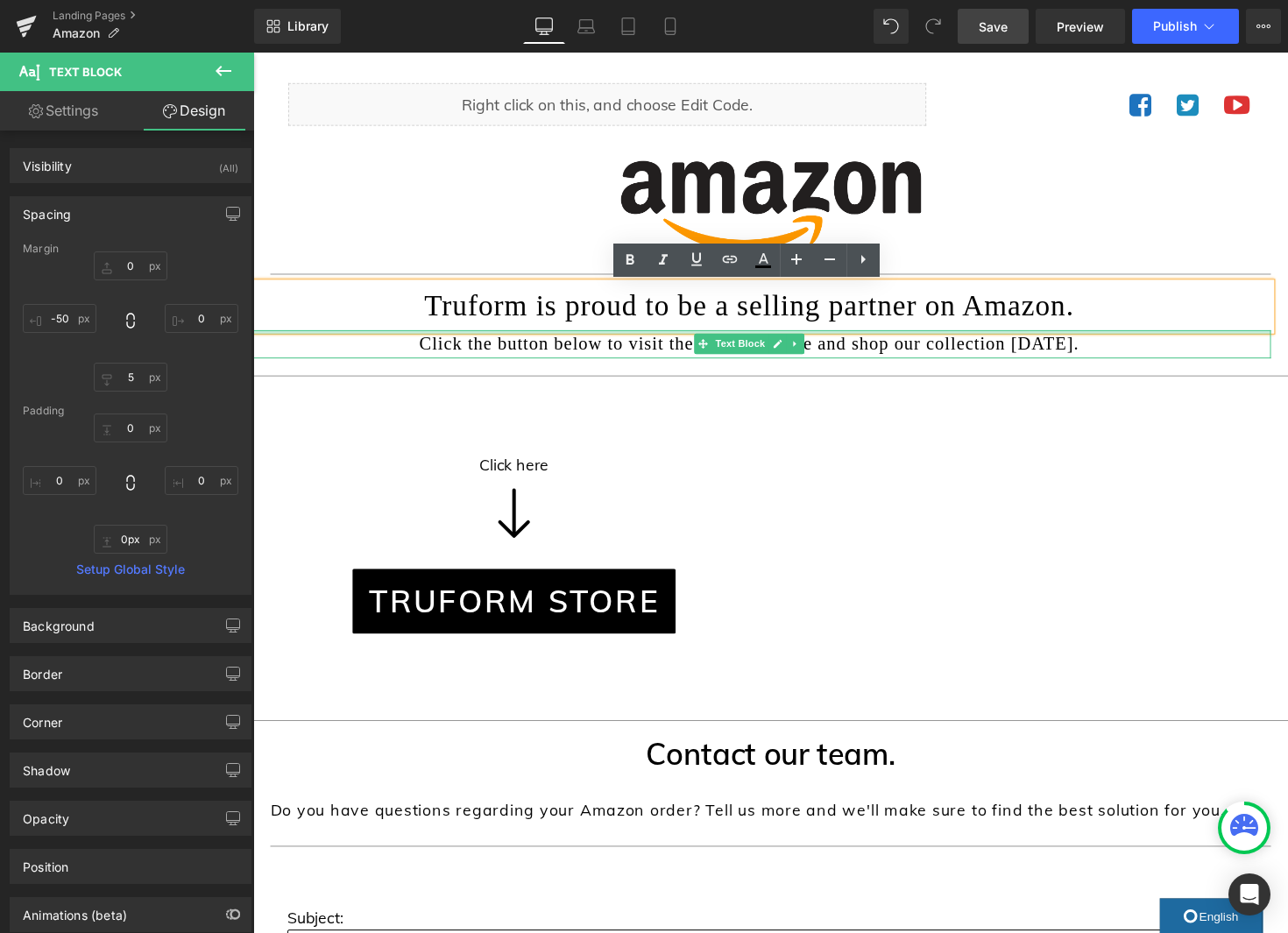
drag, startPoint x: 737, startPoint y: 338, endPoint x: 1134, endPoint y: 101, distance: 462.4
click at [737, 324] on div "Liquid Icon Icon Icon Icon List Hoz Row Separator Image Separator Separator Tru…" at bounding box center [783, 239] width 1051 height 262
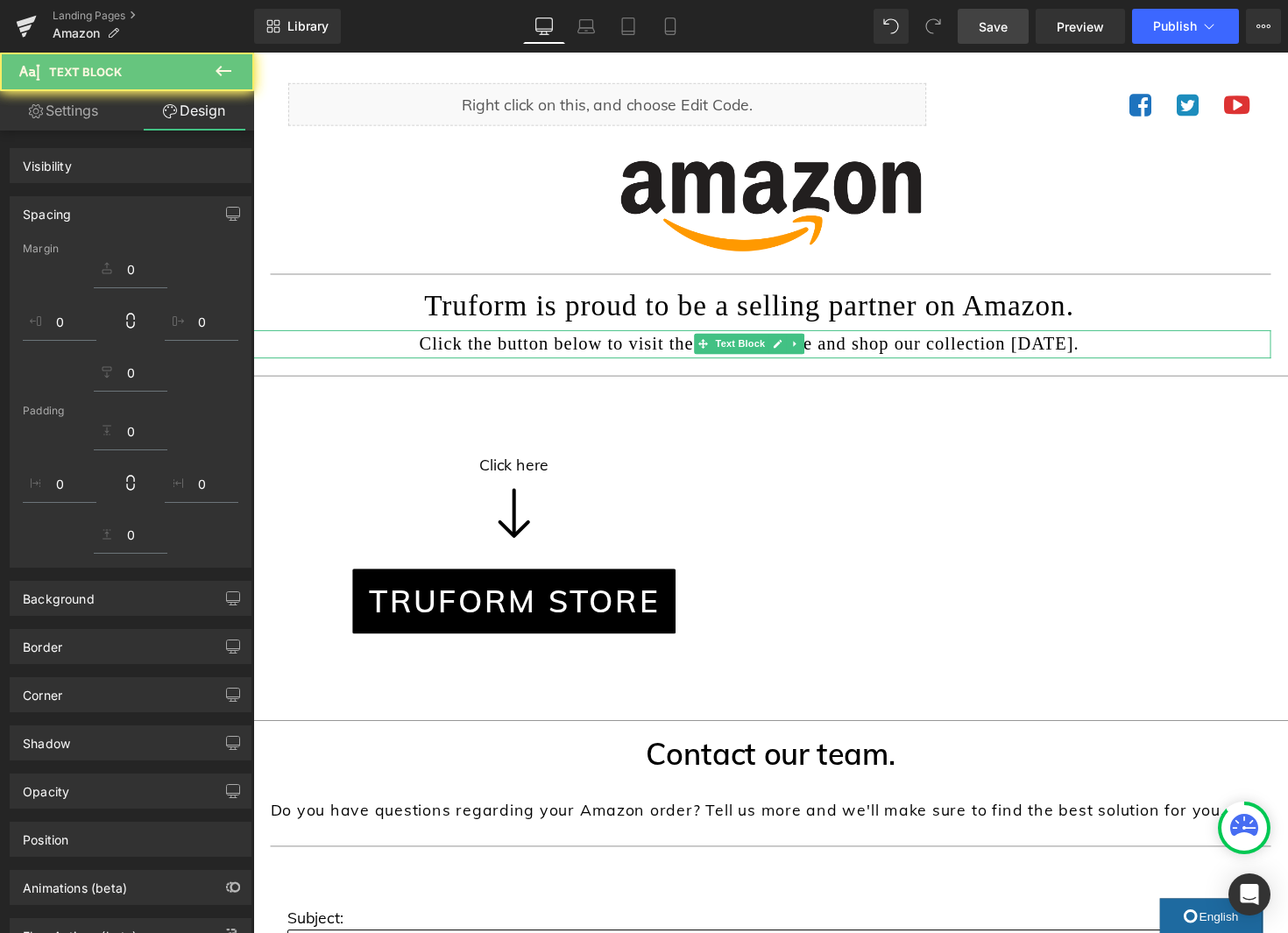
click at [977, 27] on link "Save" at bounding box center [994, 26] width 71 height 35
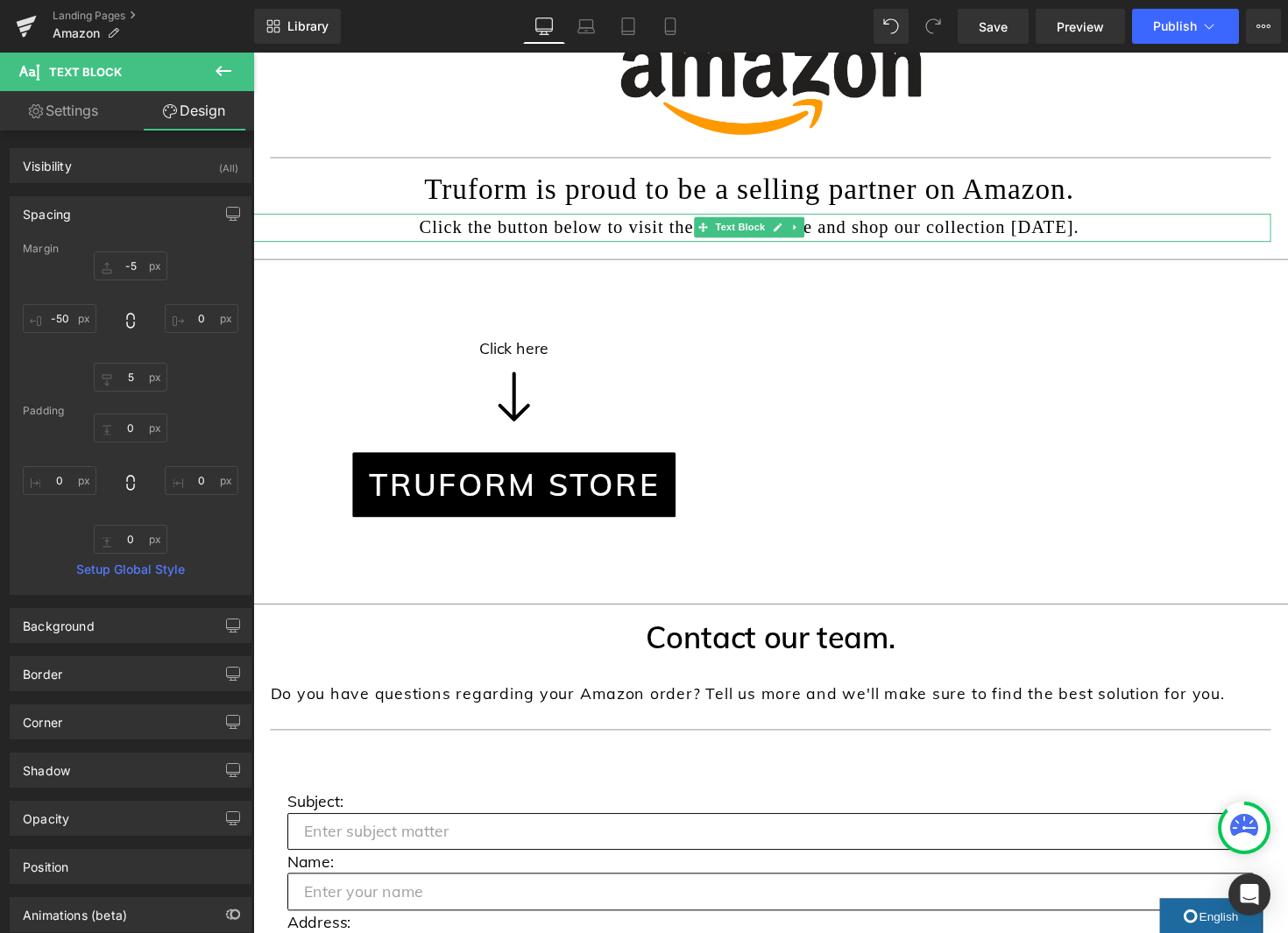
scroll to position [252, 0]
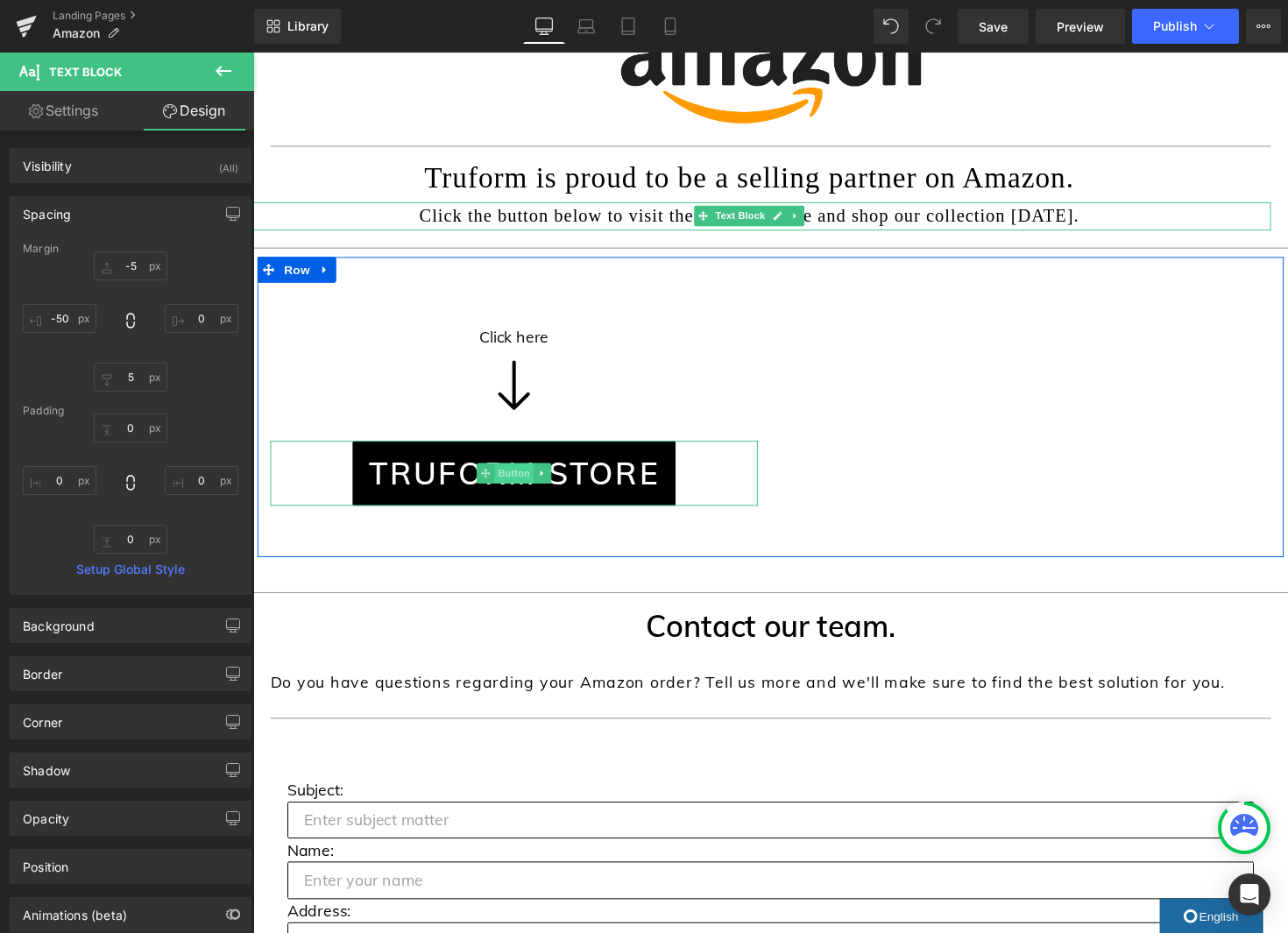
click at [517, 480] on span "Button" at bounding box center [520, 483] width 40 height 21
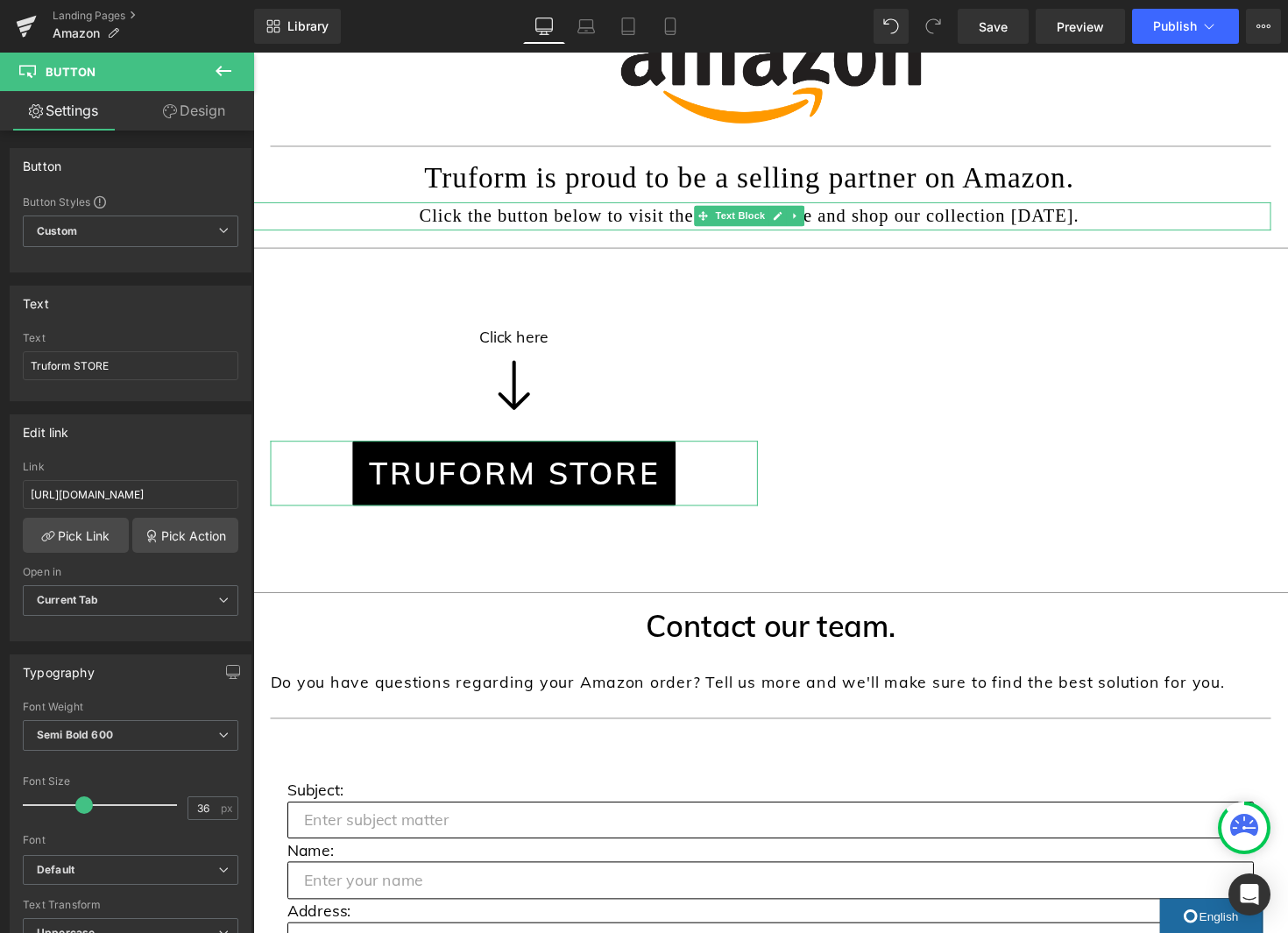
click at [176, 115] on link "Design" at bounding box center [194, 111] width 127 height 39
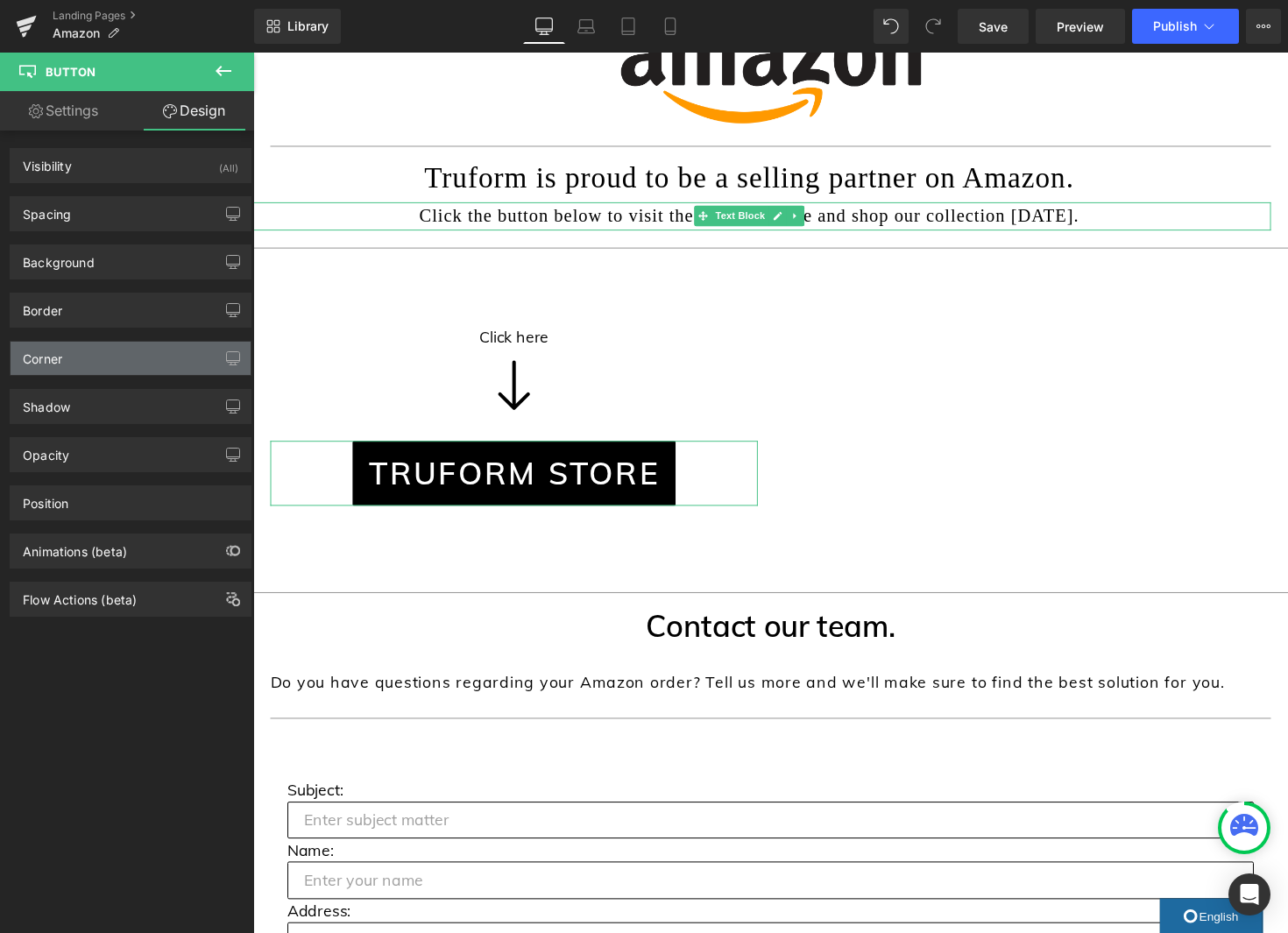
type input "2"
click at [141, 356] on div "Corner" at bounding box center [130, 358] width 240 height 34
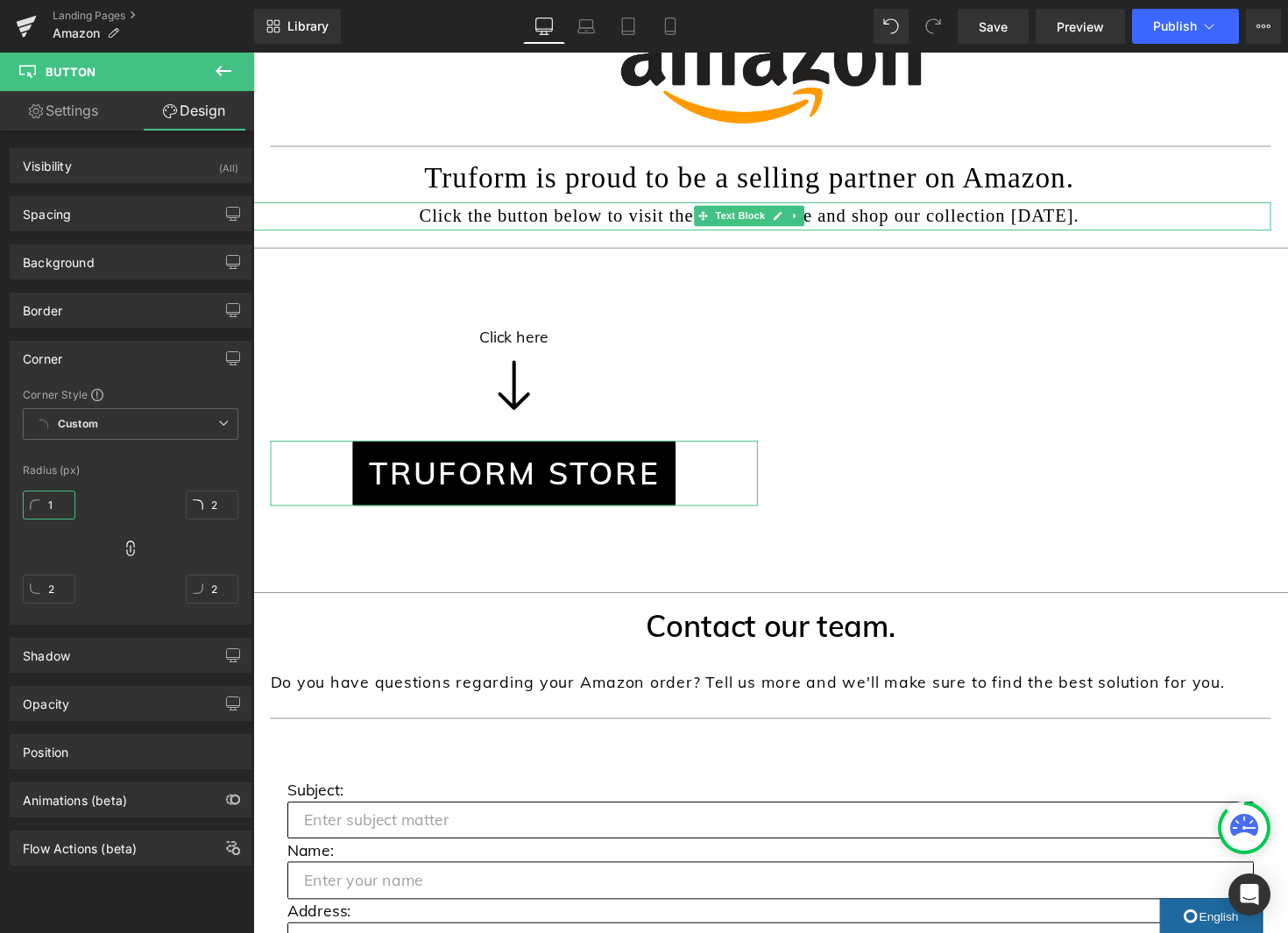
click at [42, 502] on input "1" at bounding box center [48, 505] width 52 height 29
drag, startPoint x: 83, startPoint y: 493, endPoint x: 90, endPoint y: 486, distance: 9.9
click at [90, 486] on div "9px 9 2px 2 2px 2 2px 2" at bounding box center [130, 554] width 215 height 140
type input "24"
drag, startPoint x: 69, startPoint y: 490, endPoint x: 74, endPoint y: 482, distance: 9.4
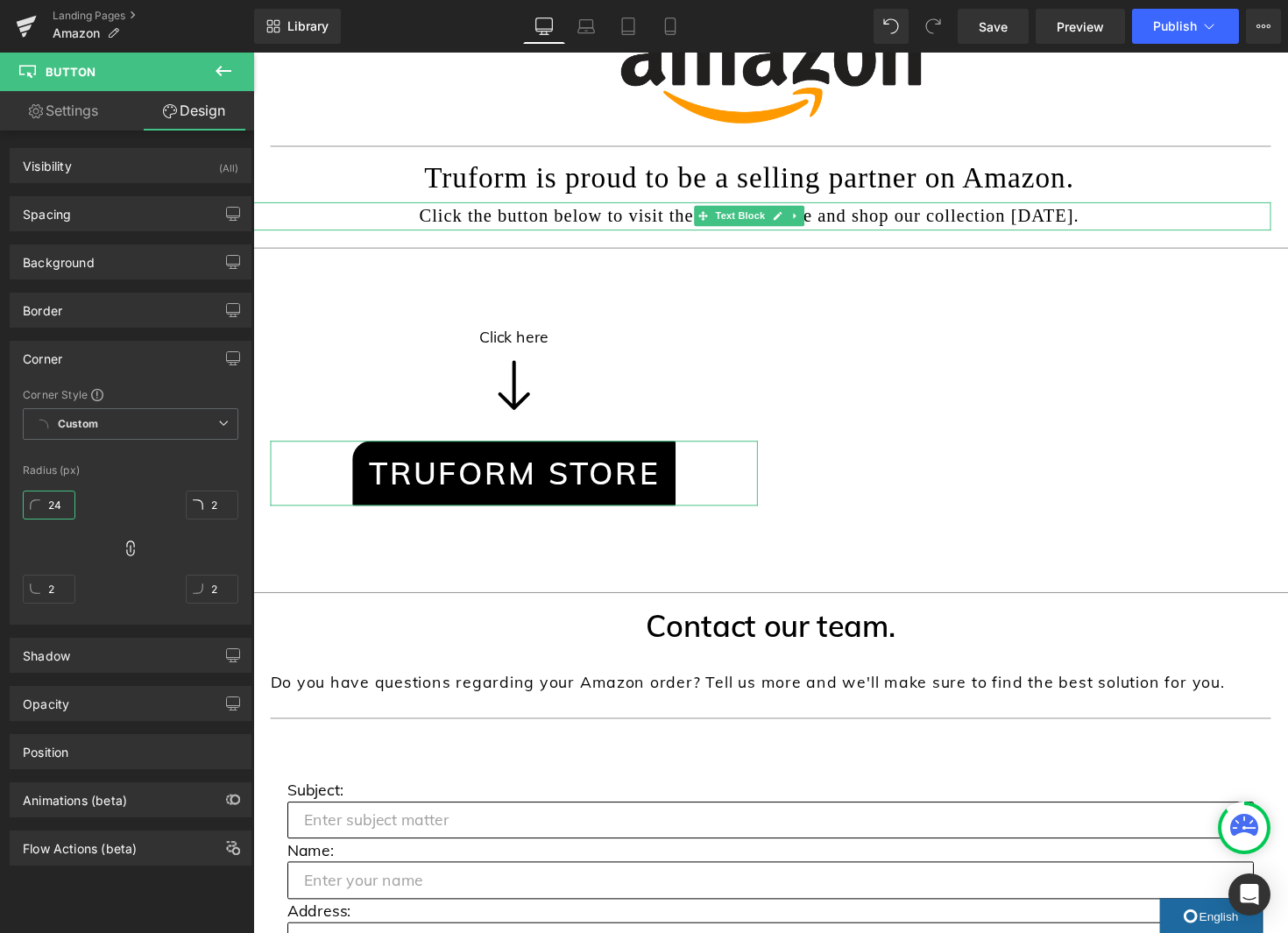
click at [74, 482] on div "Corner Style Custom Custom Setup Global Style Custom Setup Global Style Radius …" at bounding box center [130, 505] width 240 height 236
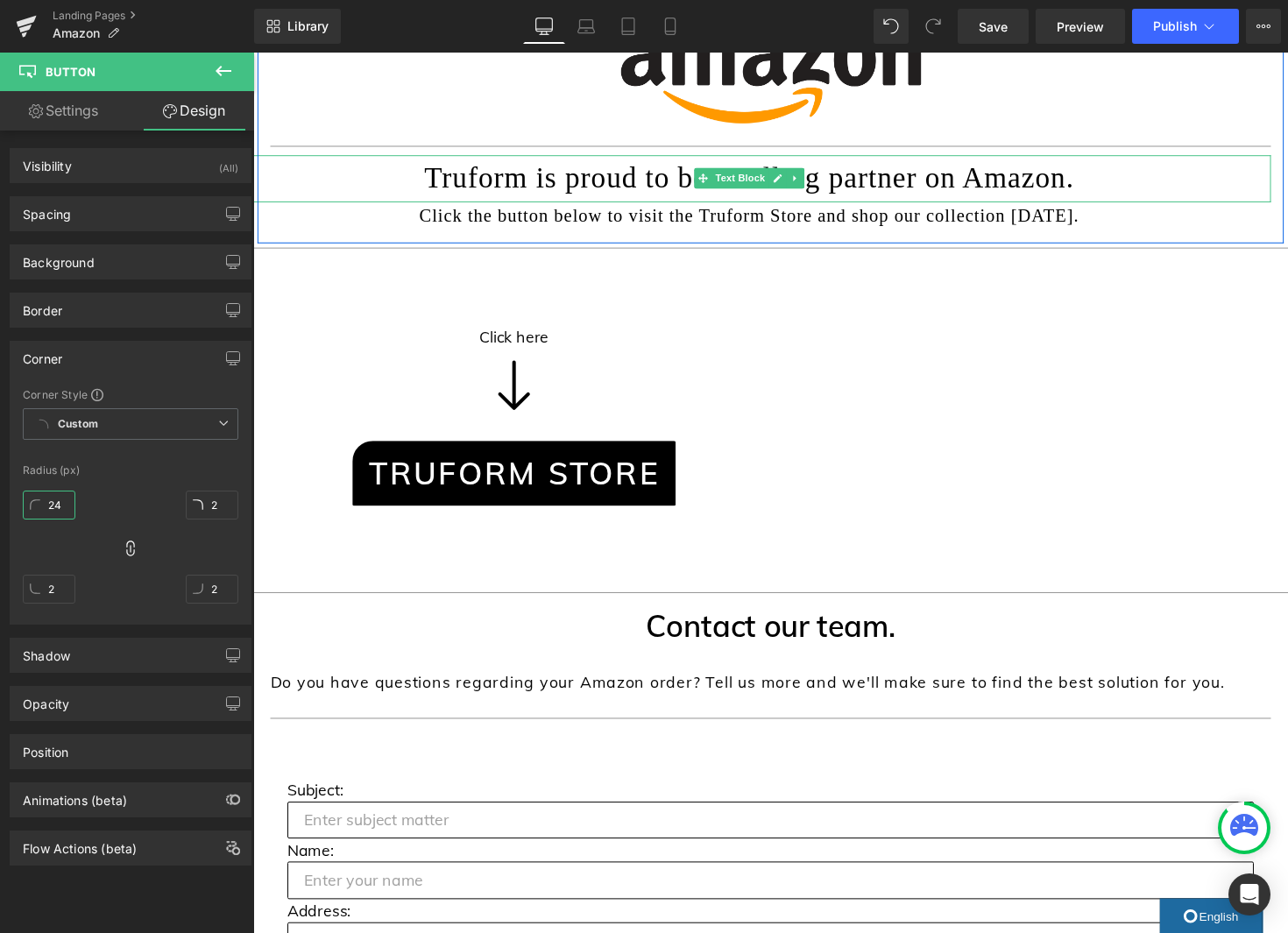
scroll to position [257, 0]
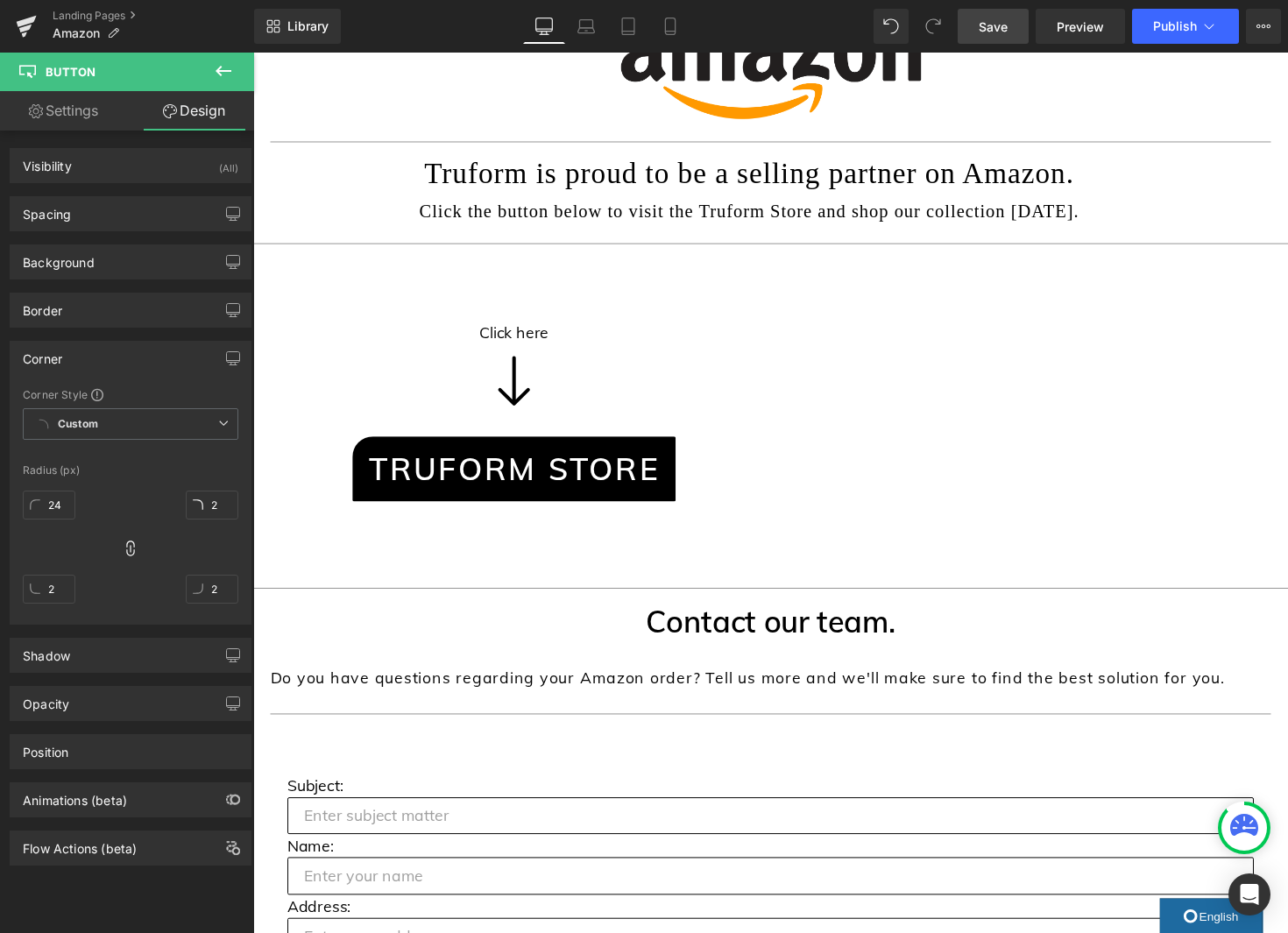
click at [1006, 30] on span "Save" at bounding box center [993, 27] width 29 height 19
click at [207, 592] on input "2" at bounding box center [211, 588] width 52 height 29
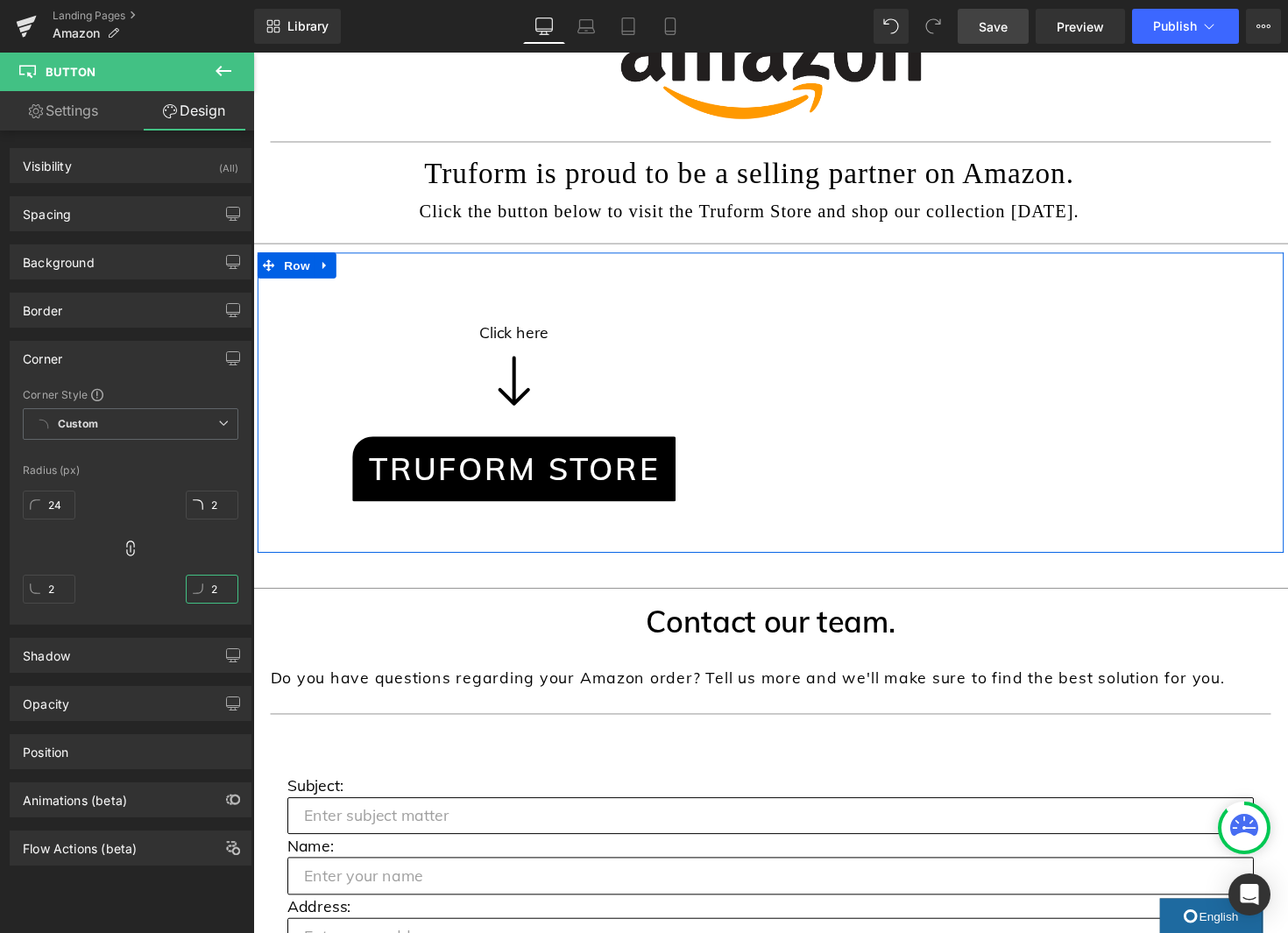
type input "24"
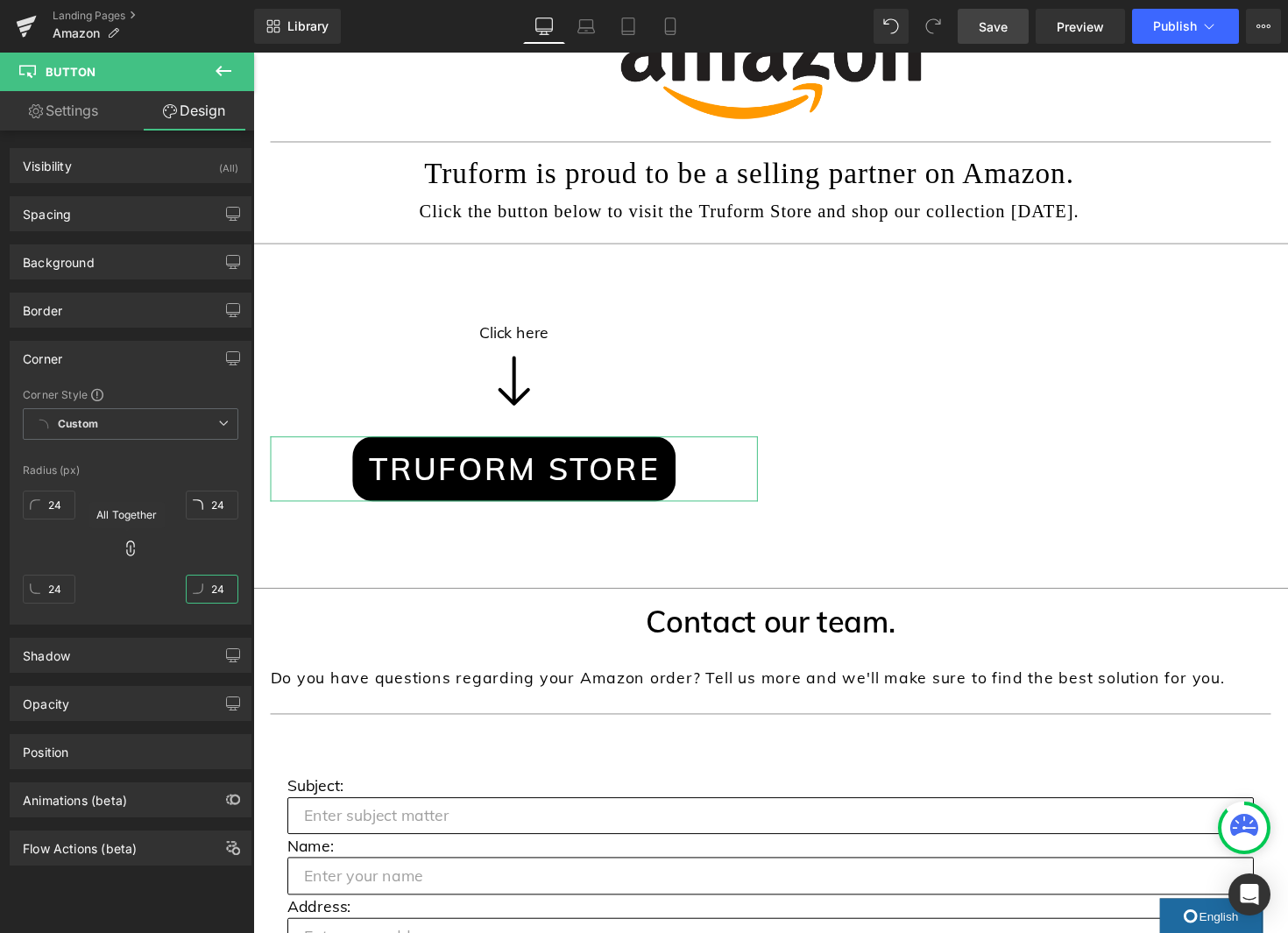
type input "24"
click at [122, 548] on icon at bounding box center [130, 548] width 18 height 18
click at [207, 509] on input "24" at bounding box center [211, 505] width 52 height 29
click at [212, 507] on input "24" at bounding box center [211, 505] width 52 height 29
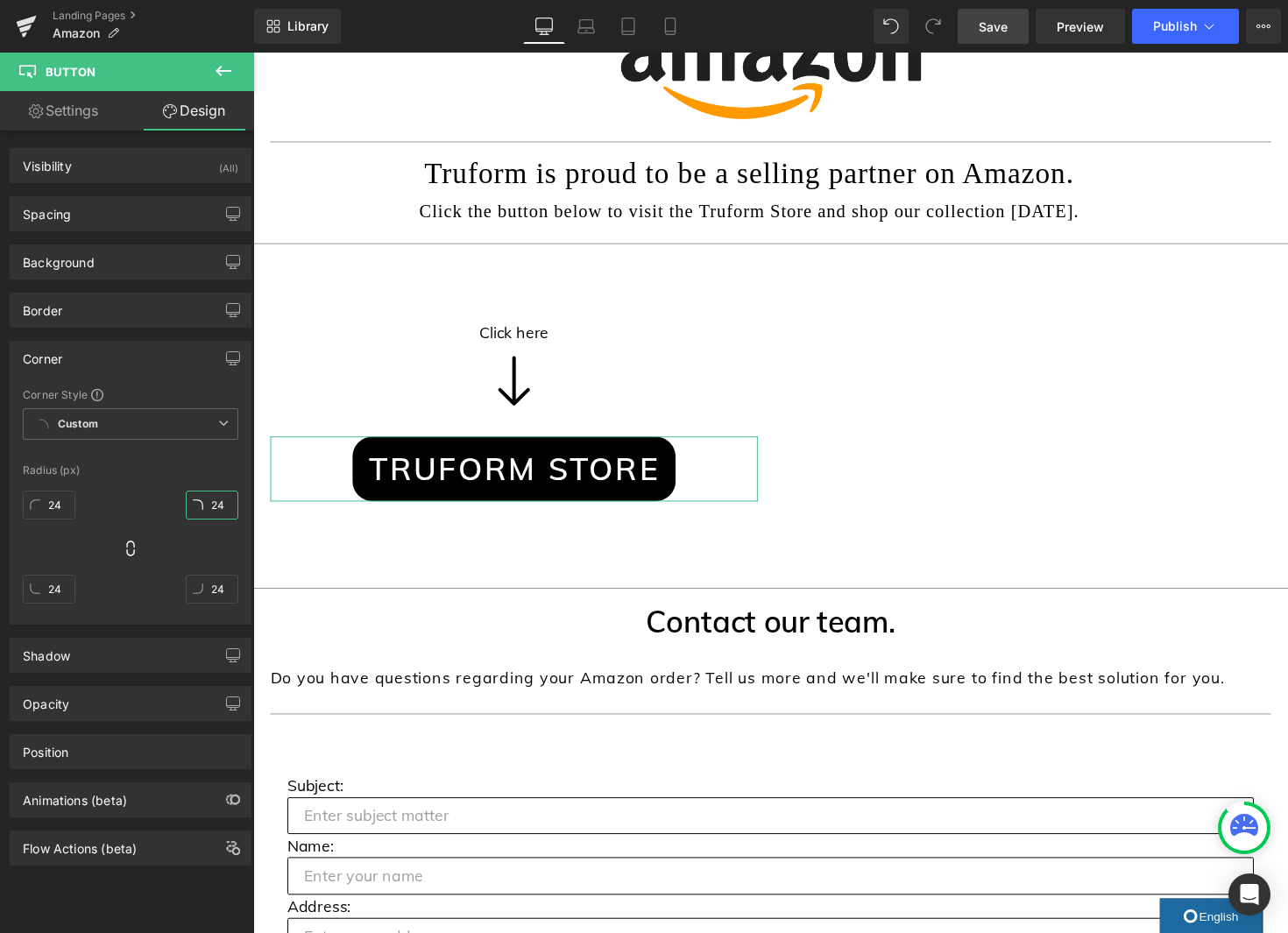
click at [212, 507] on input "24" at bounding box center [211, 505] width 52 height 29
type input "2"
click at [56, 588] on input "24" at bounding box center [48, 588] width 52 height 29
click at [56, 588] on input "23" at bounding box center [48, 588] width 52 height 29
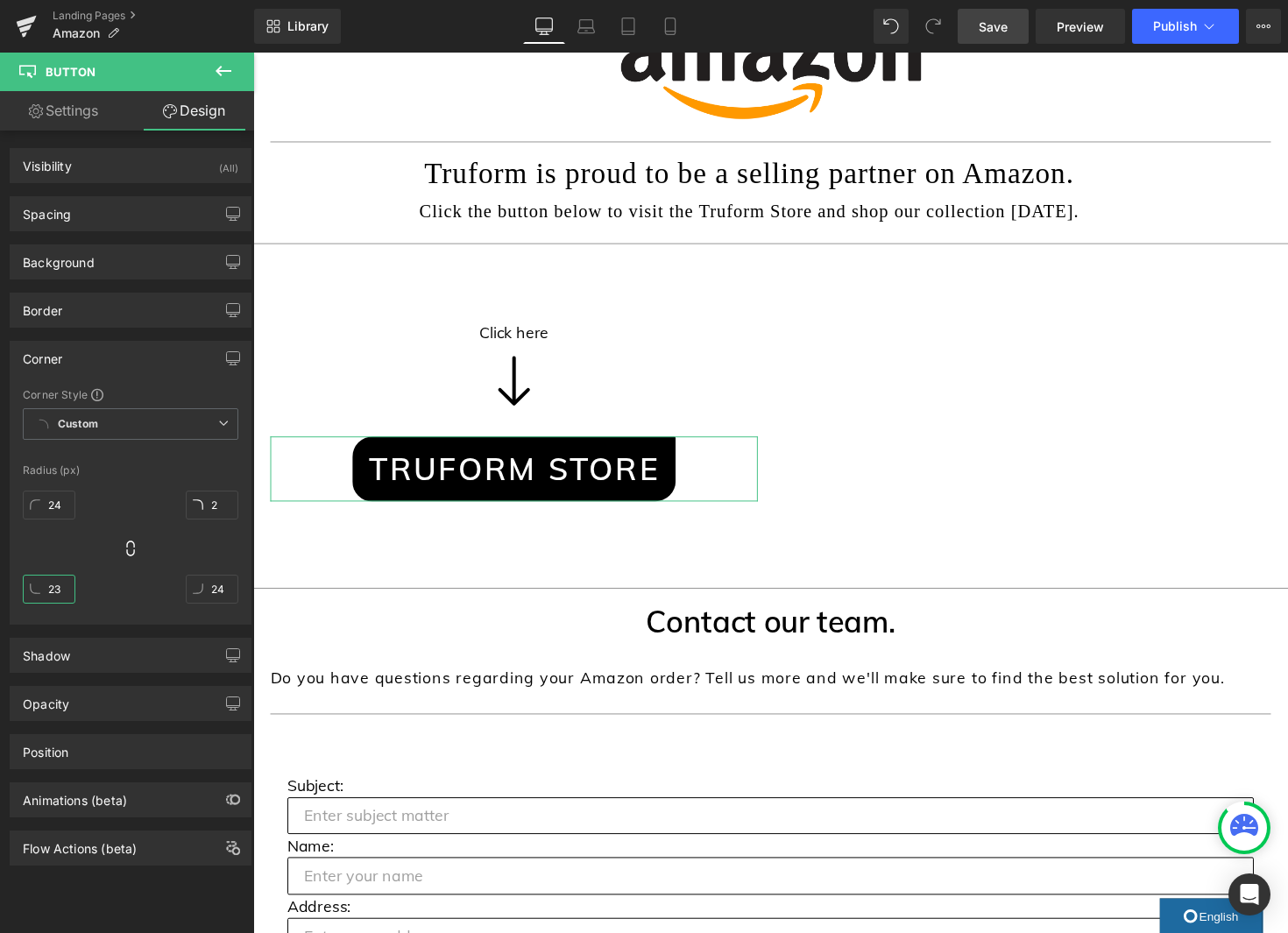
type input "2"
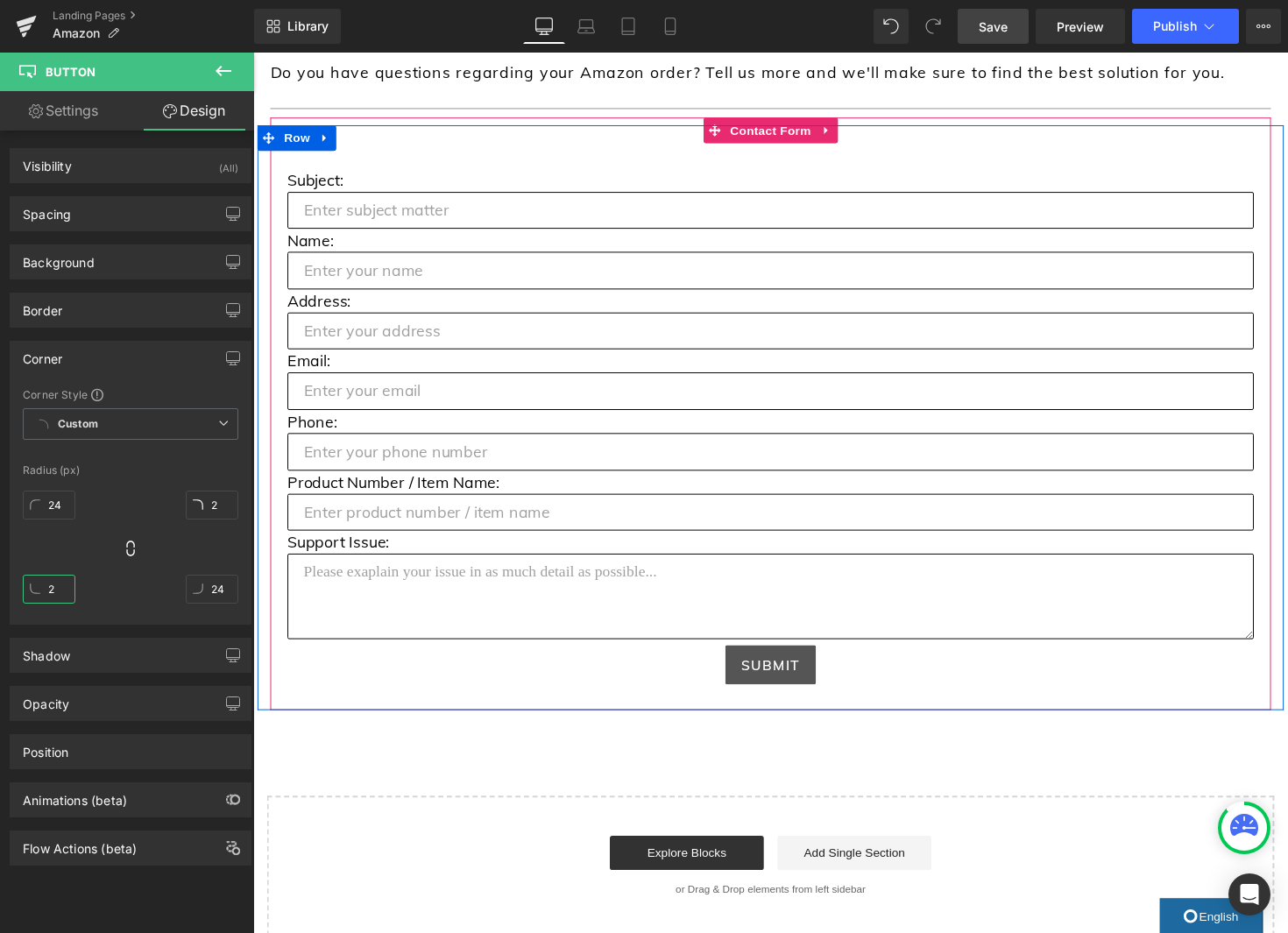
scroll to position [878, 0]
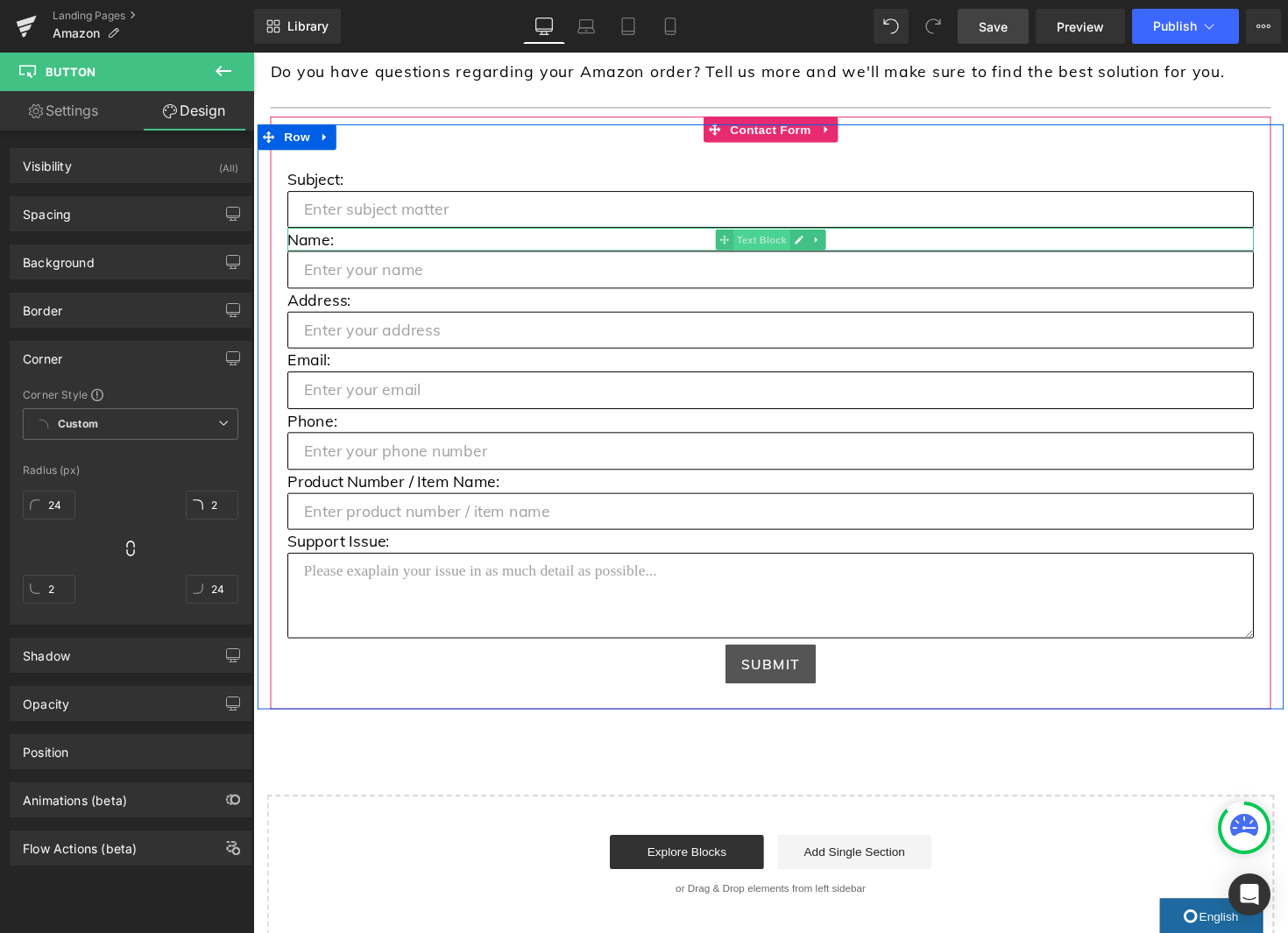
click at [779, 240] on span "Text Block" at bounding box center [773, 244] width 58 height 21
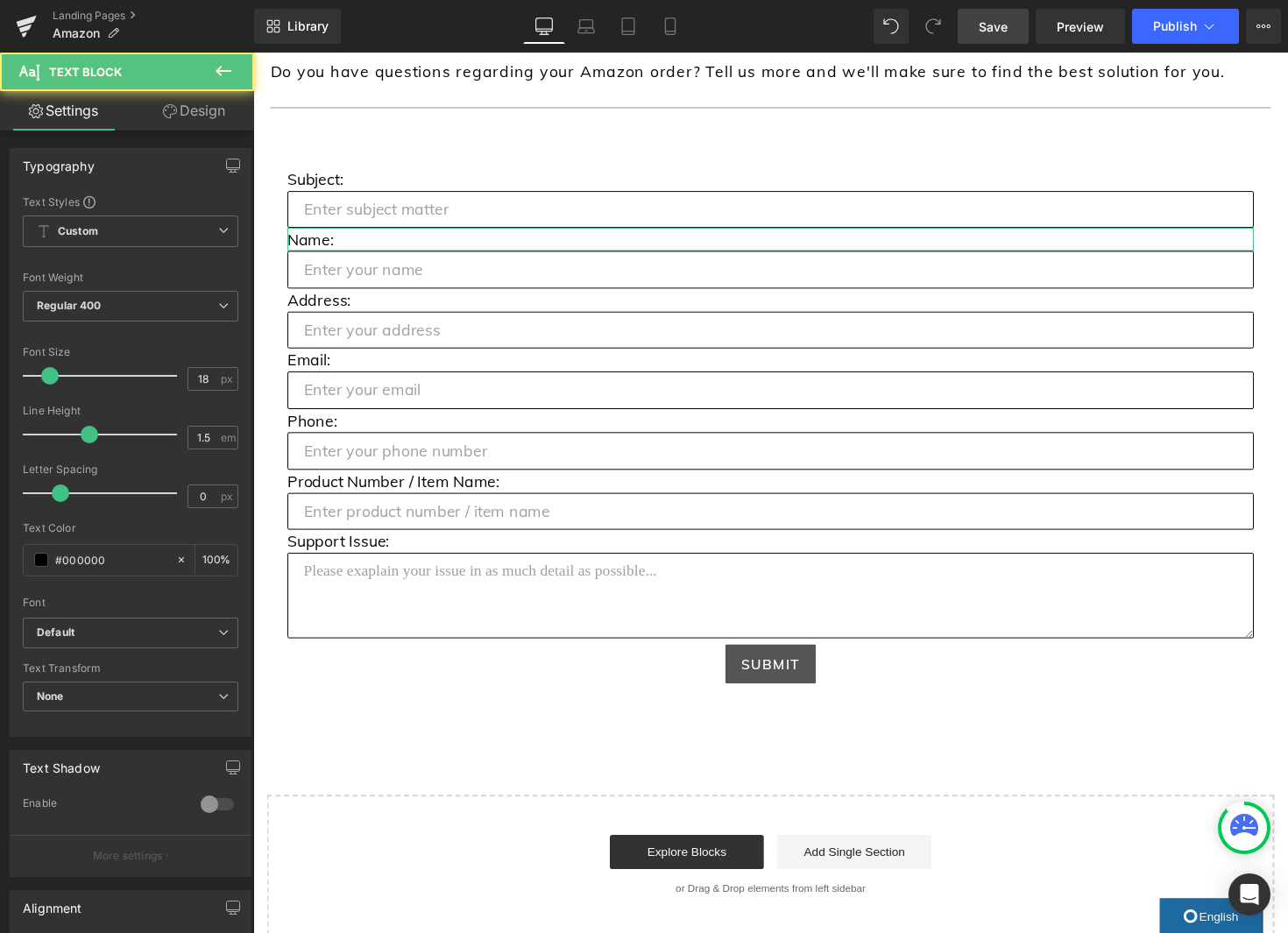
click at [182, 112] on link "Design" at bounding box center [194, 111] width 127 height 39
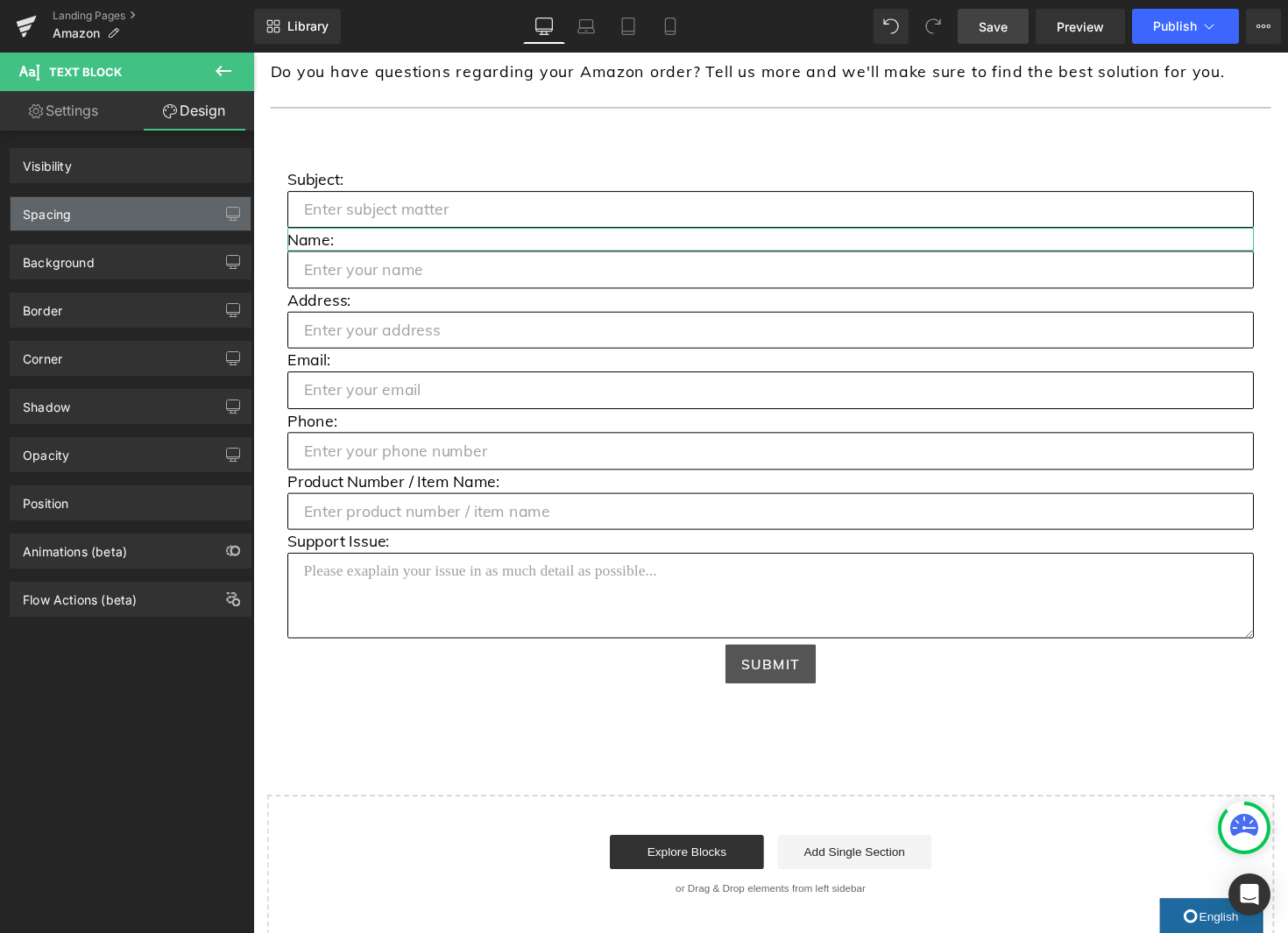
click at [102, 222] on div "Spacing" at bounding box center [130, 214] width 240 height 34
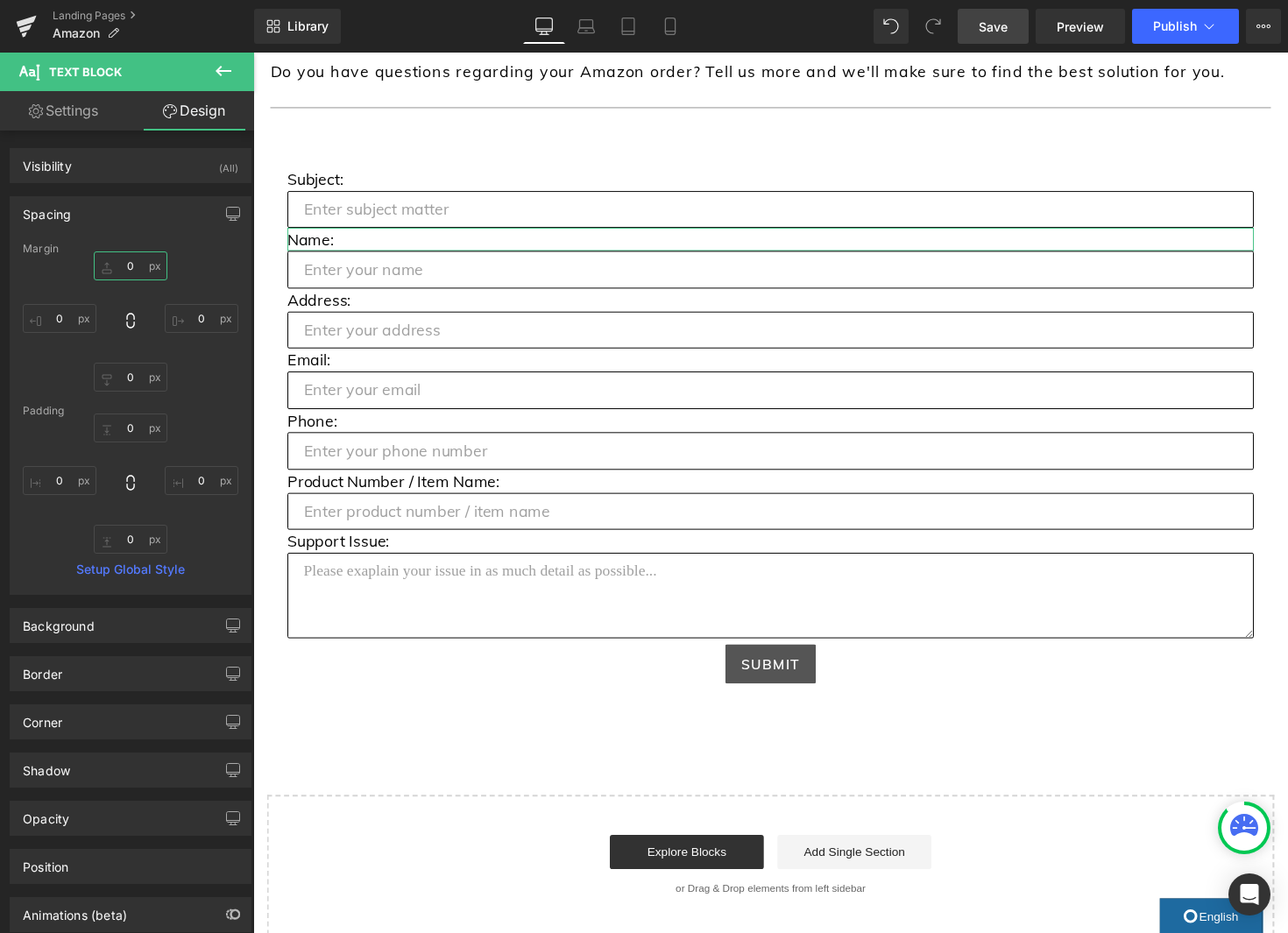
click at [121, 262] on input "0" at bounding box center [130, 266] width 74 height 29
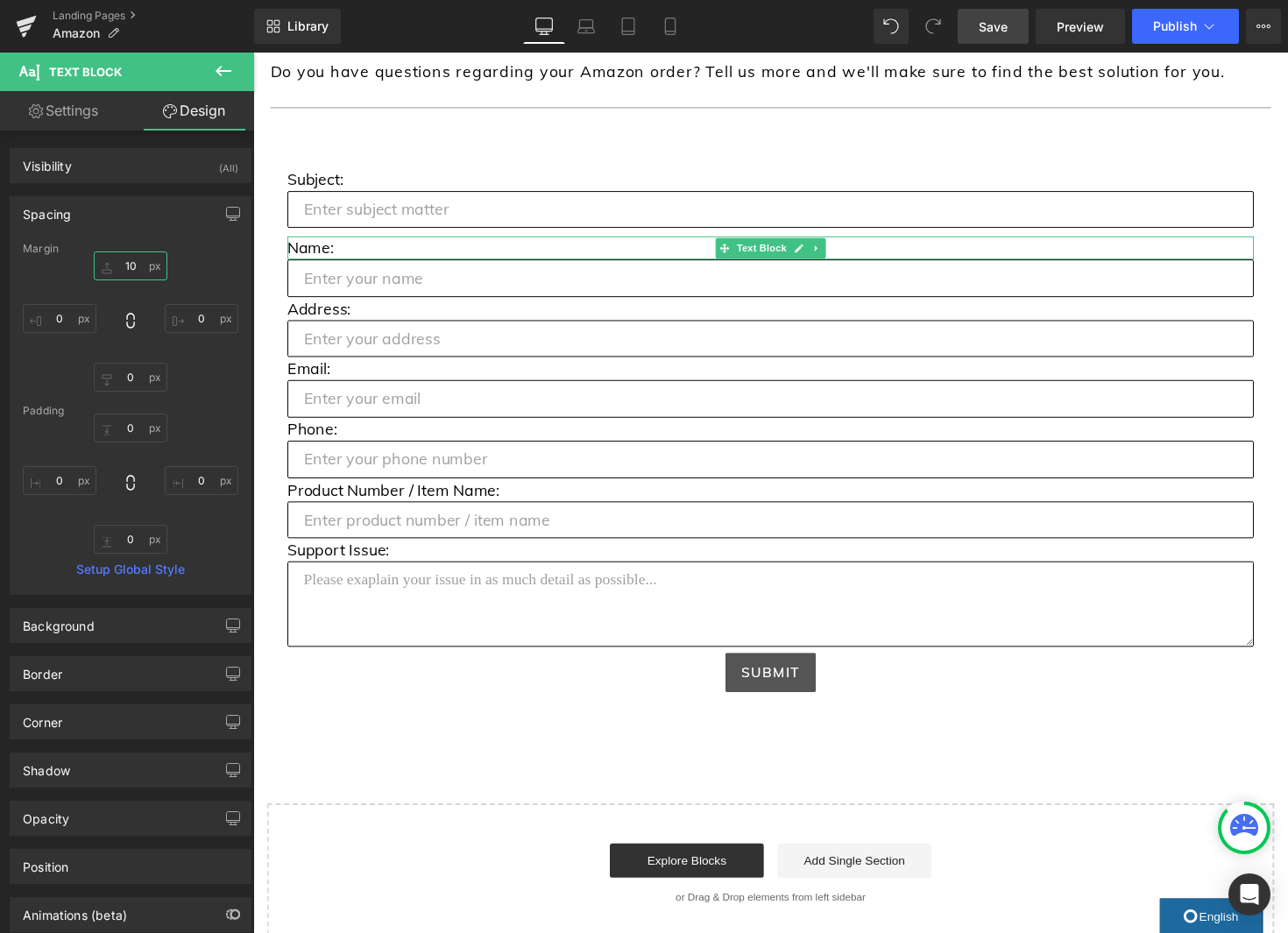
drag, startPoint x: 998, startPoint y: 415, endPoint x: 757, endPoint y: 369, distance: 245.4
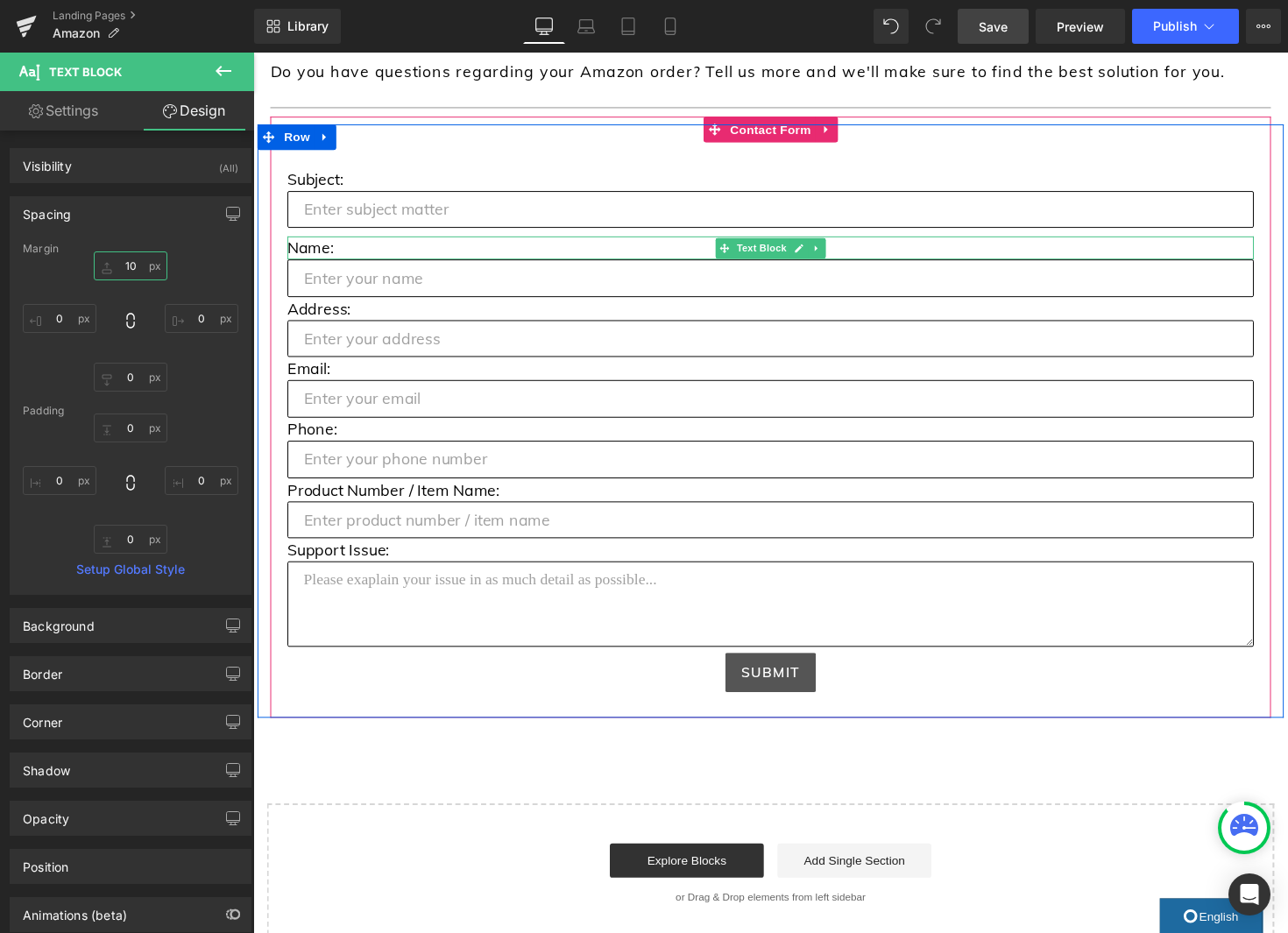
type input "10"
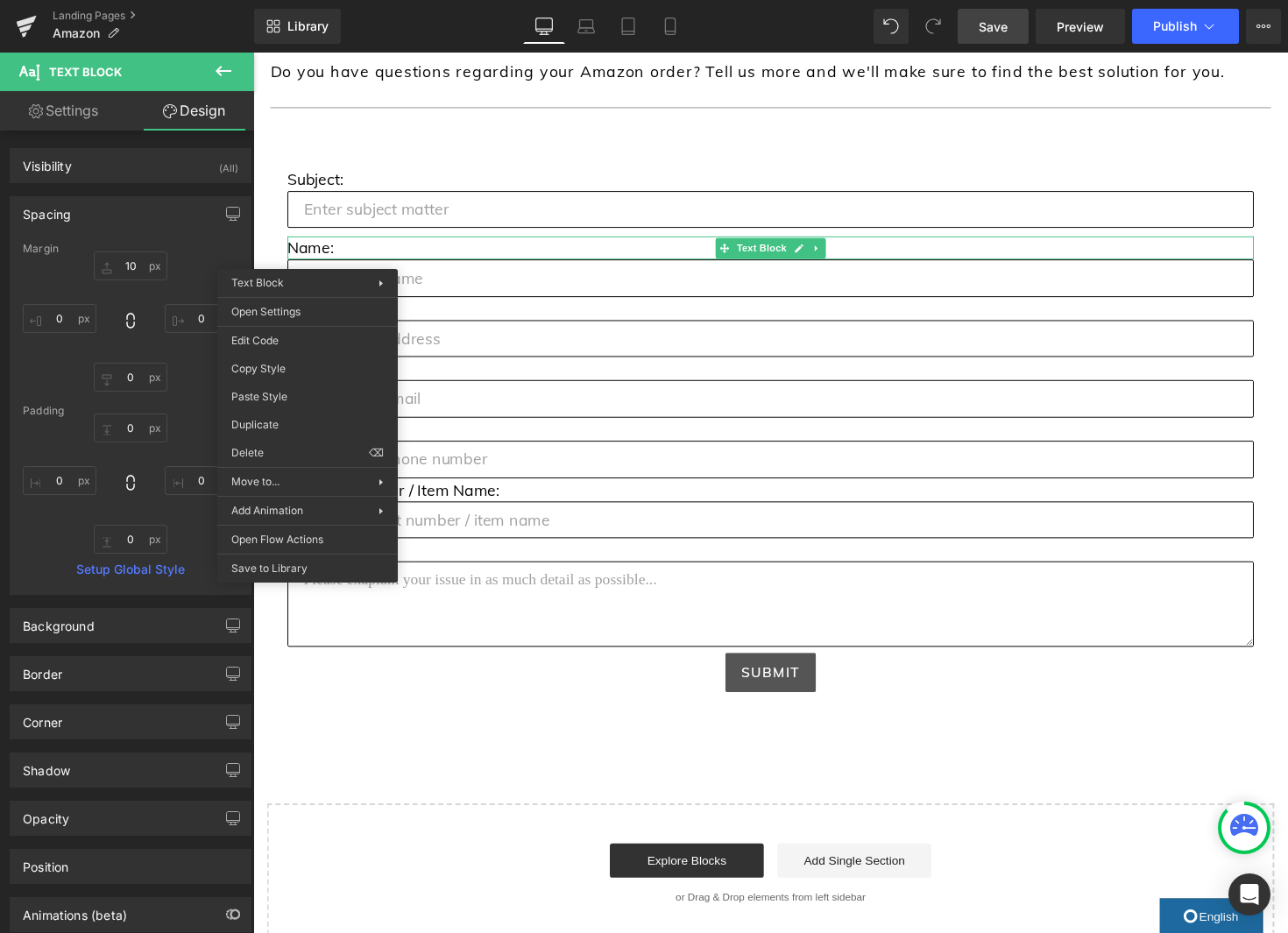
drag, startPoint x: 531, startPoint y: 415, endPoint x: 279, endPoint y: 370, distance: 256.0
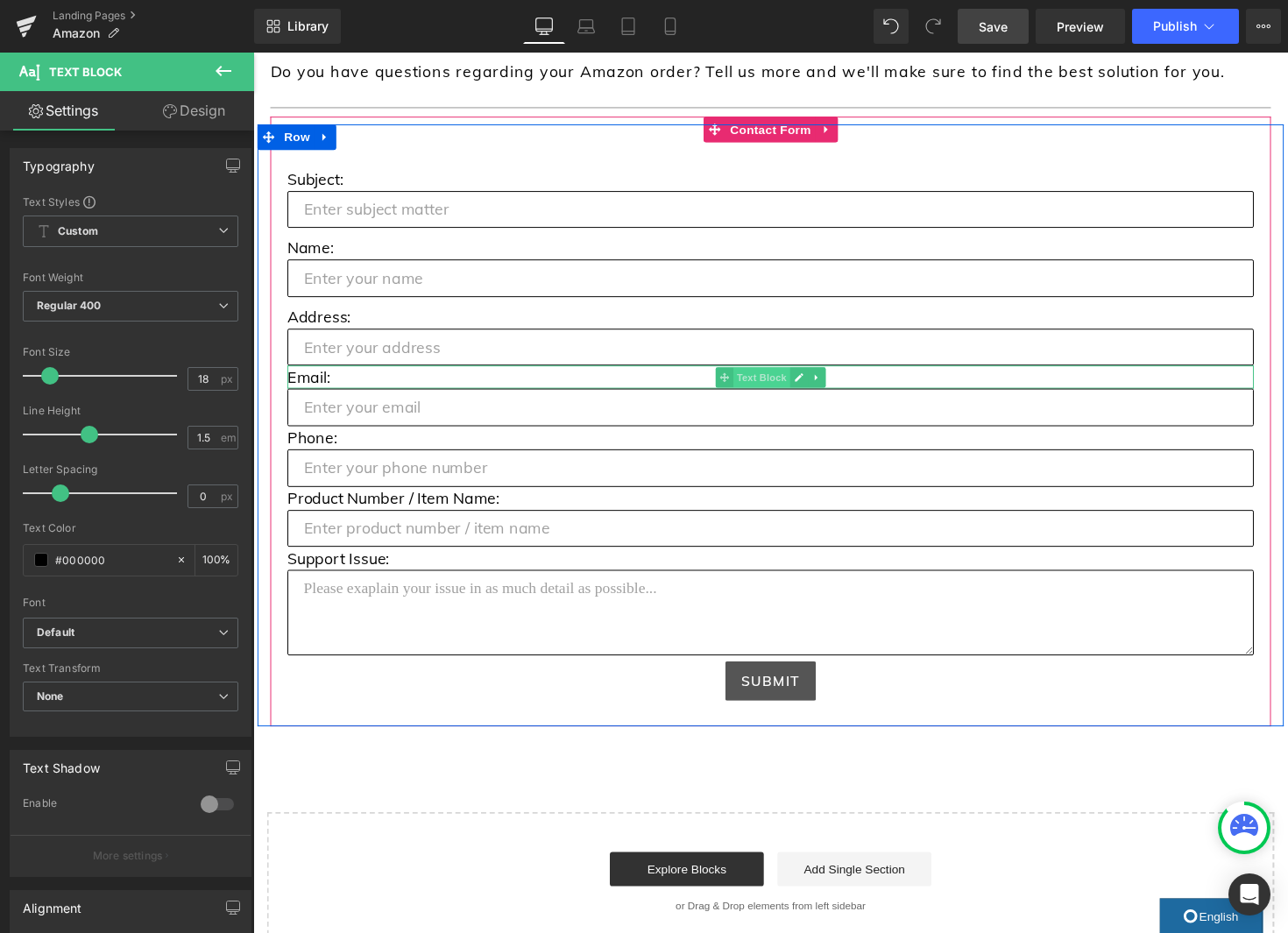
click at [771, 383] on span "Text Block" at bounding box center [773, 385] width 58 height 21
click at [772, 386] on span "Text Block" at bounding box center [773, 385] width 58 height 21
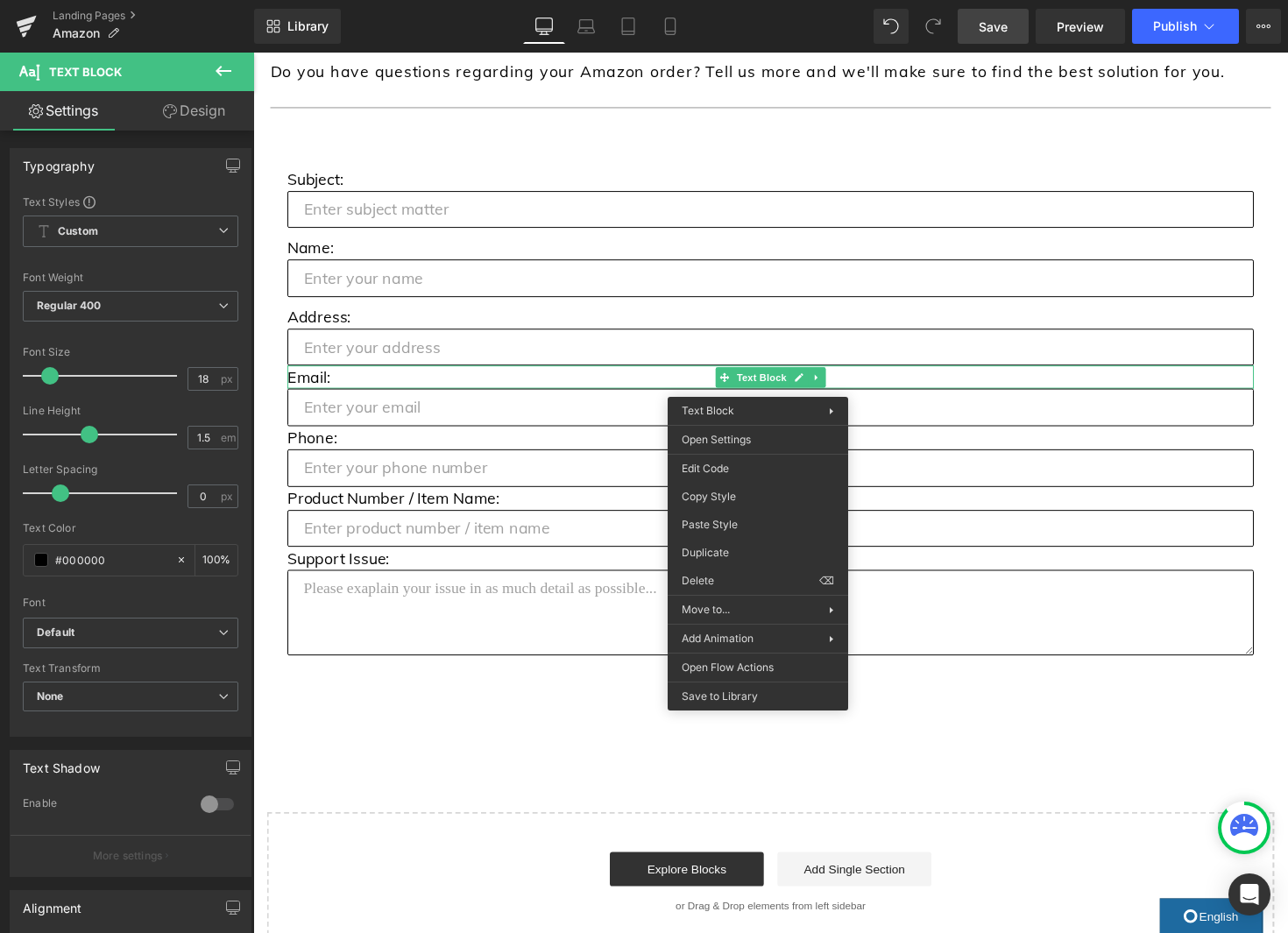
drag, startPoint x: 1000, startPoint y: 571, endPoint x: 759, endPoint y: 530, distance: 244.5
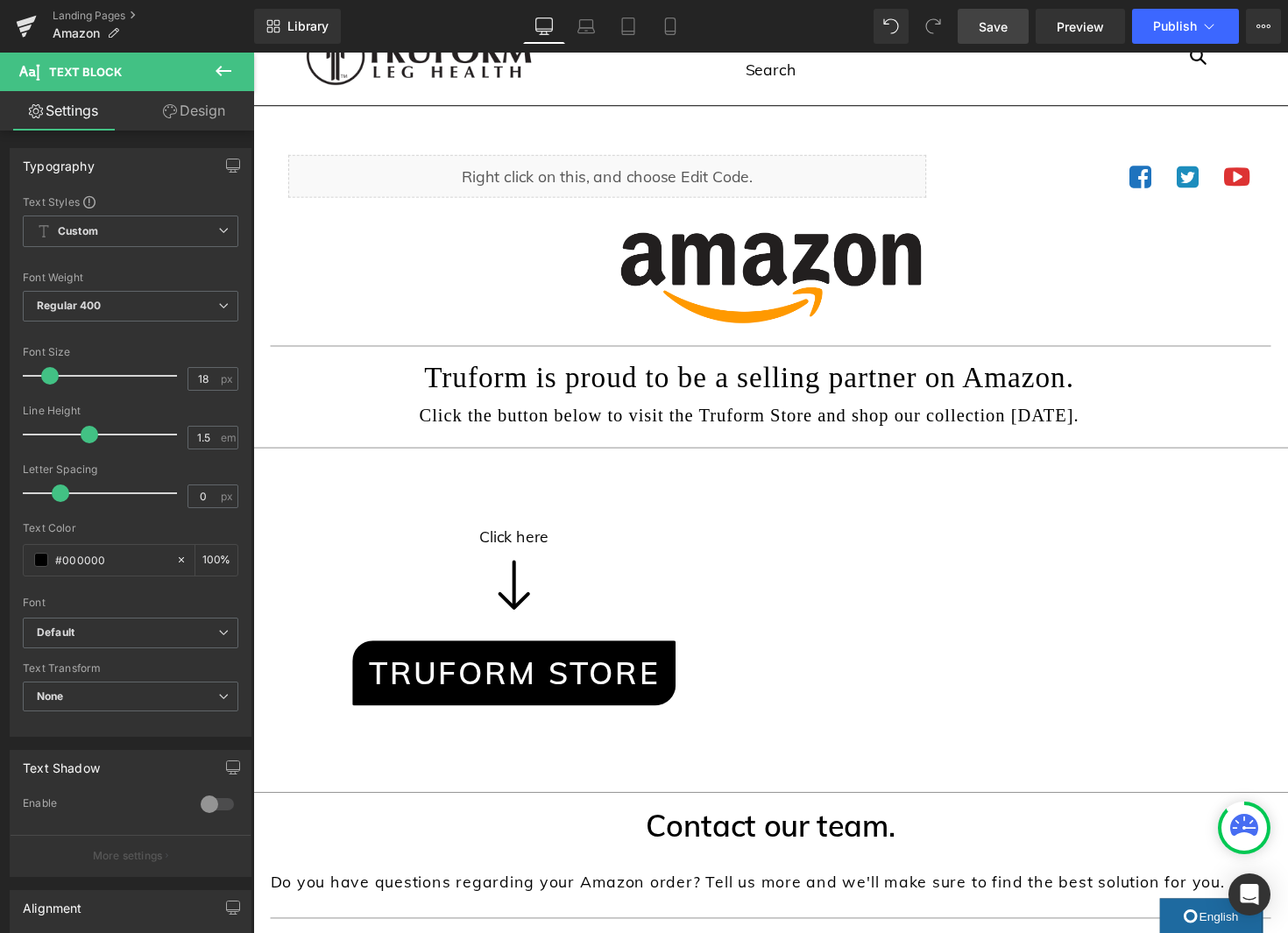
scroll to position [36, 0]
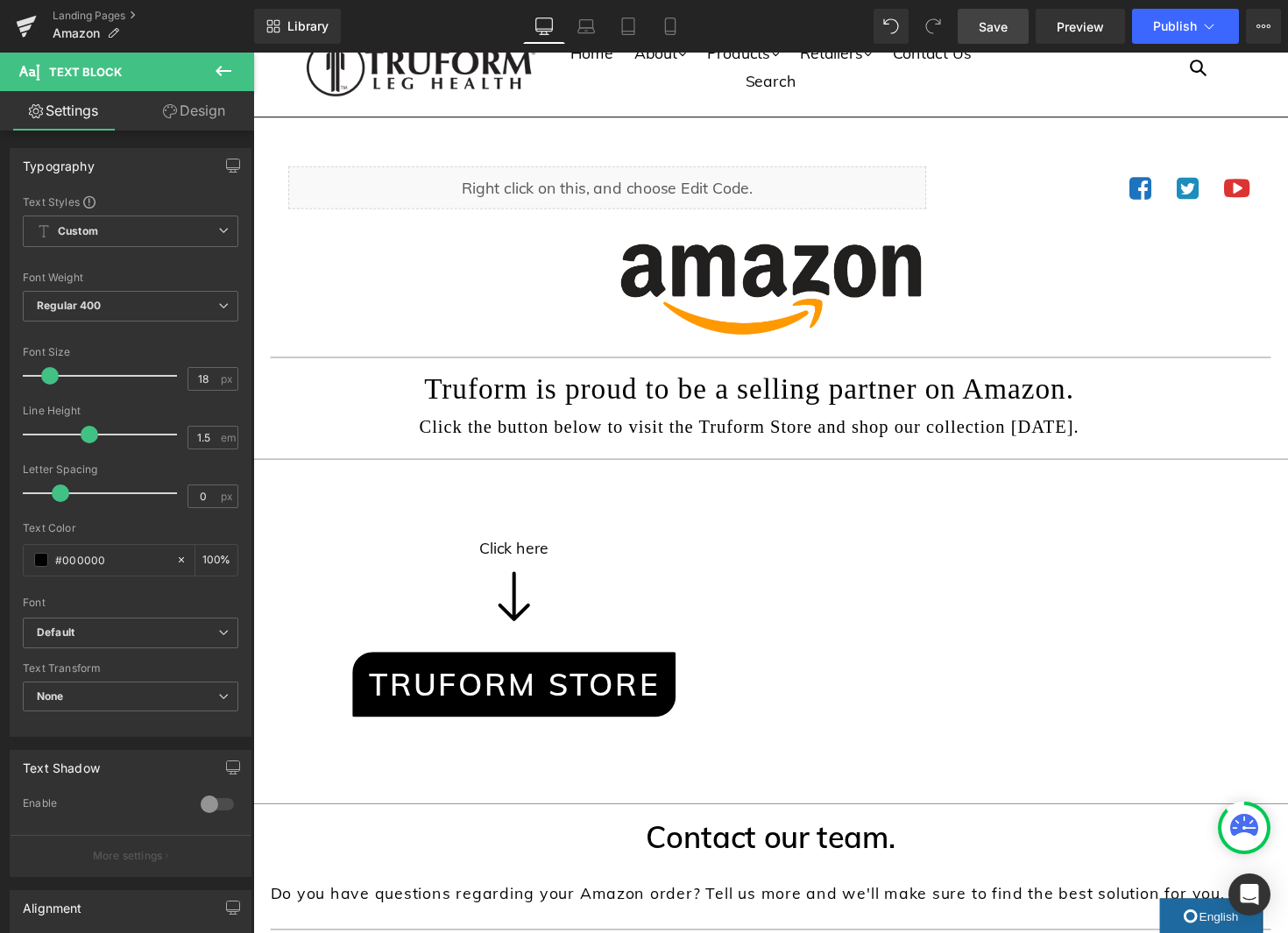
click at [981, 30] on span "Save" at bounding box center [993, 27] width 29 height 19
click at [1000, 29] on span "Save" at bounding box center [993, 27] width 29 height 19
click at [78, 12] on link "Landing Pages" at bounding box center [153, 16] width 201 height 14
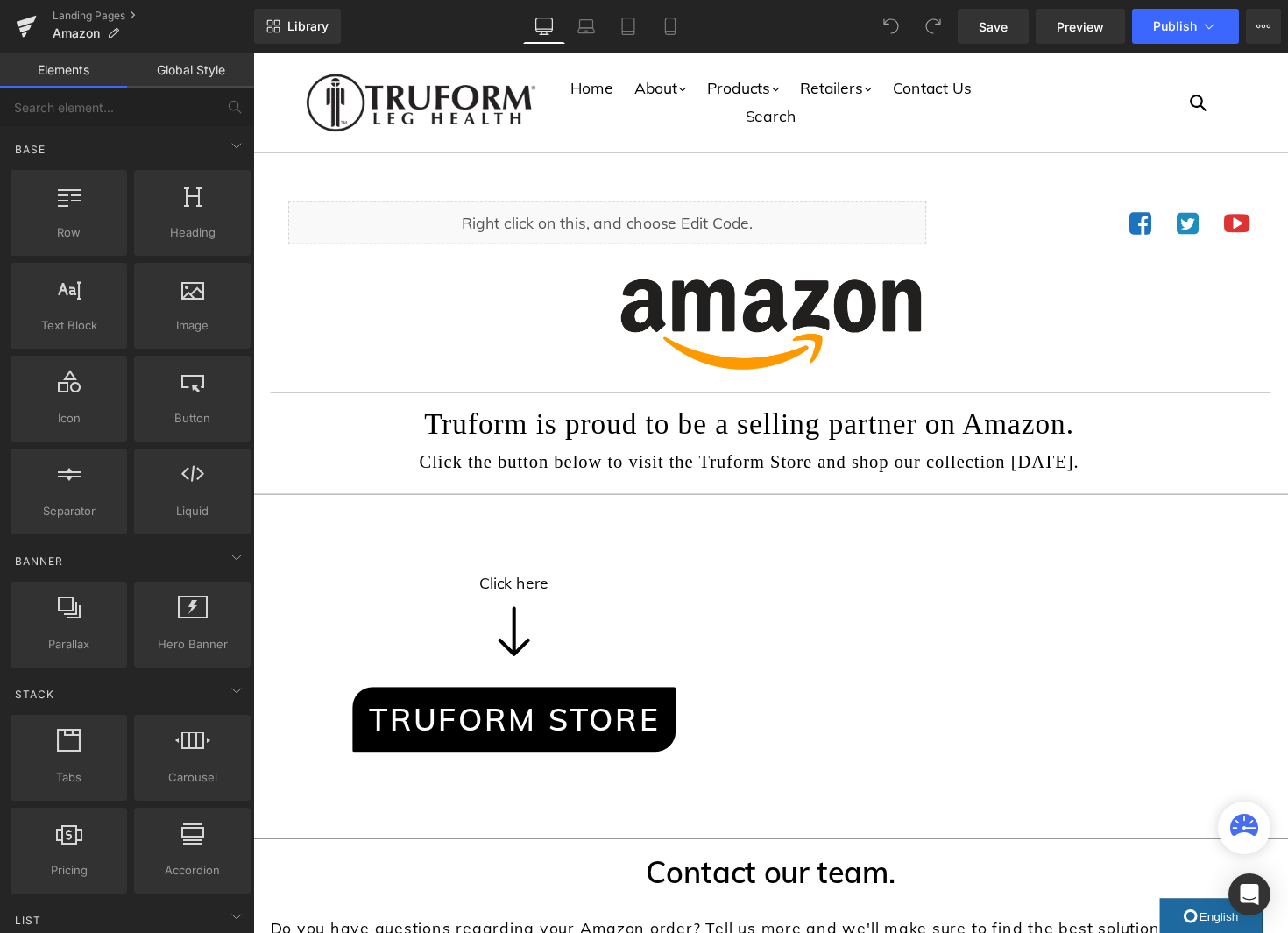
scroll to position [4, 0]
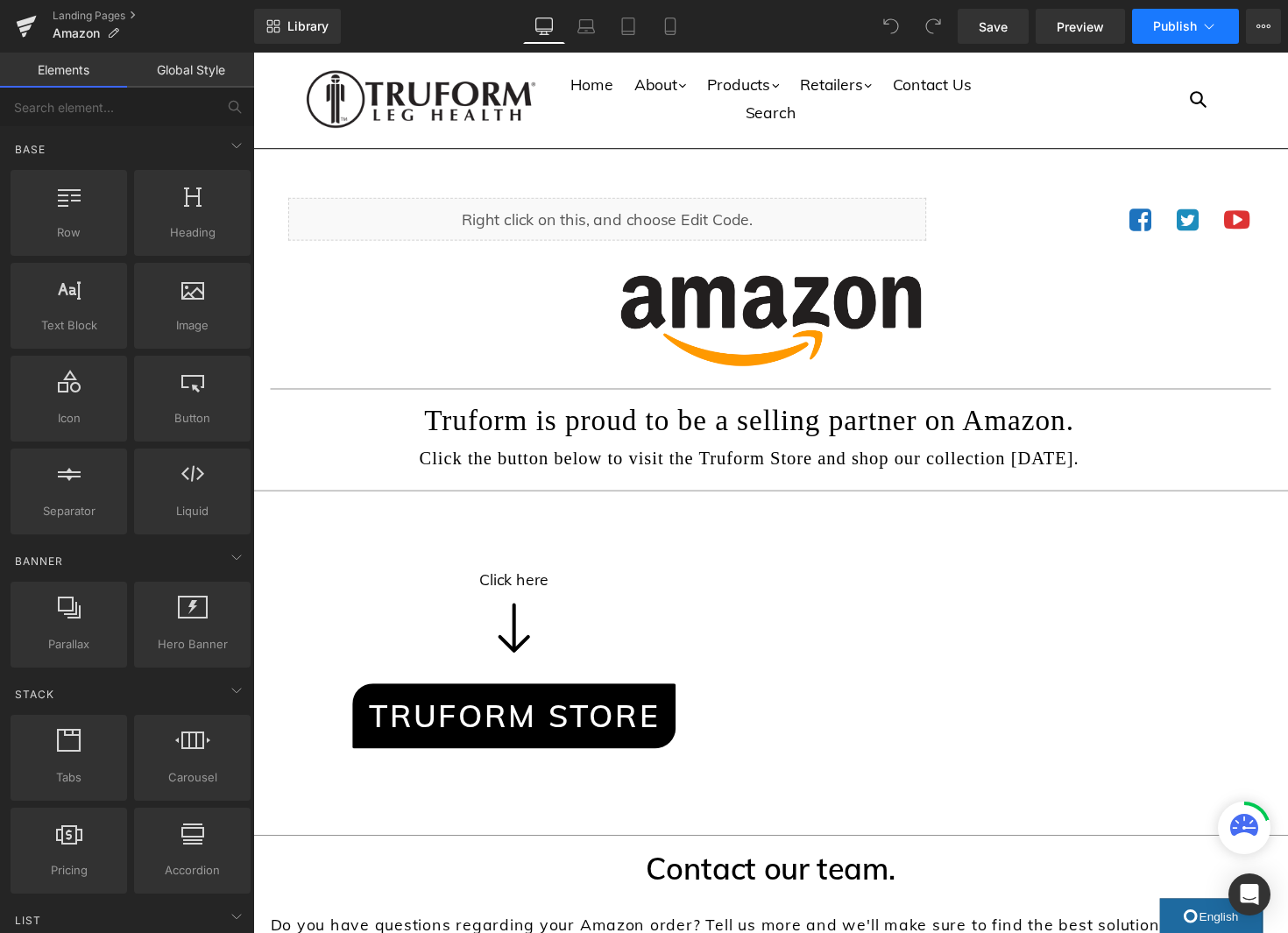
click at [1189, 26] on span "Publish" at bounding box center [1174, 27] width 43 height 14
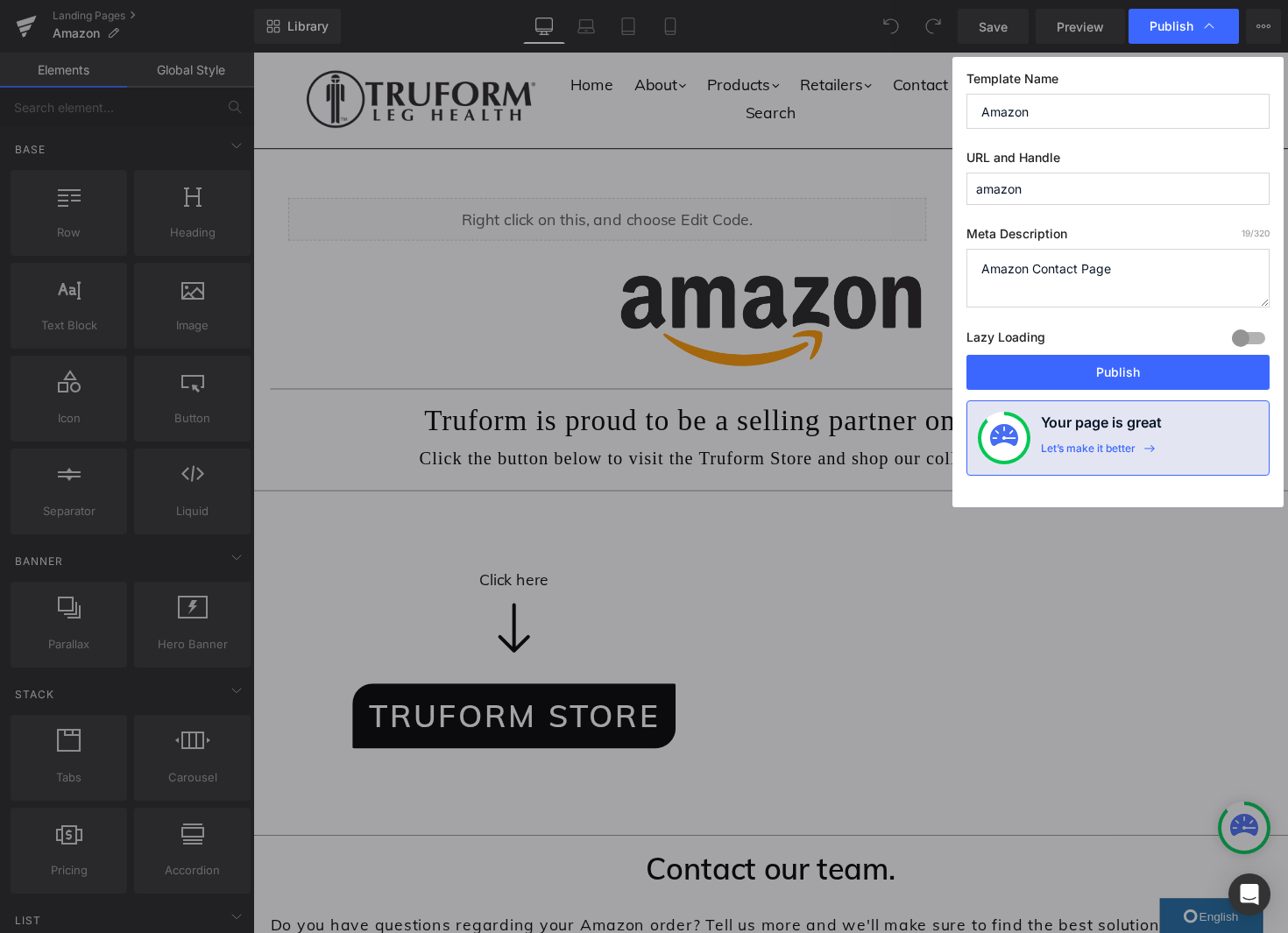
click at [1144, 194] on input "amazon" at bounding box center [1117, 189] width 303 height 33
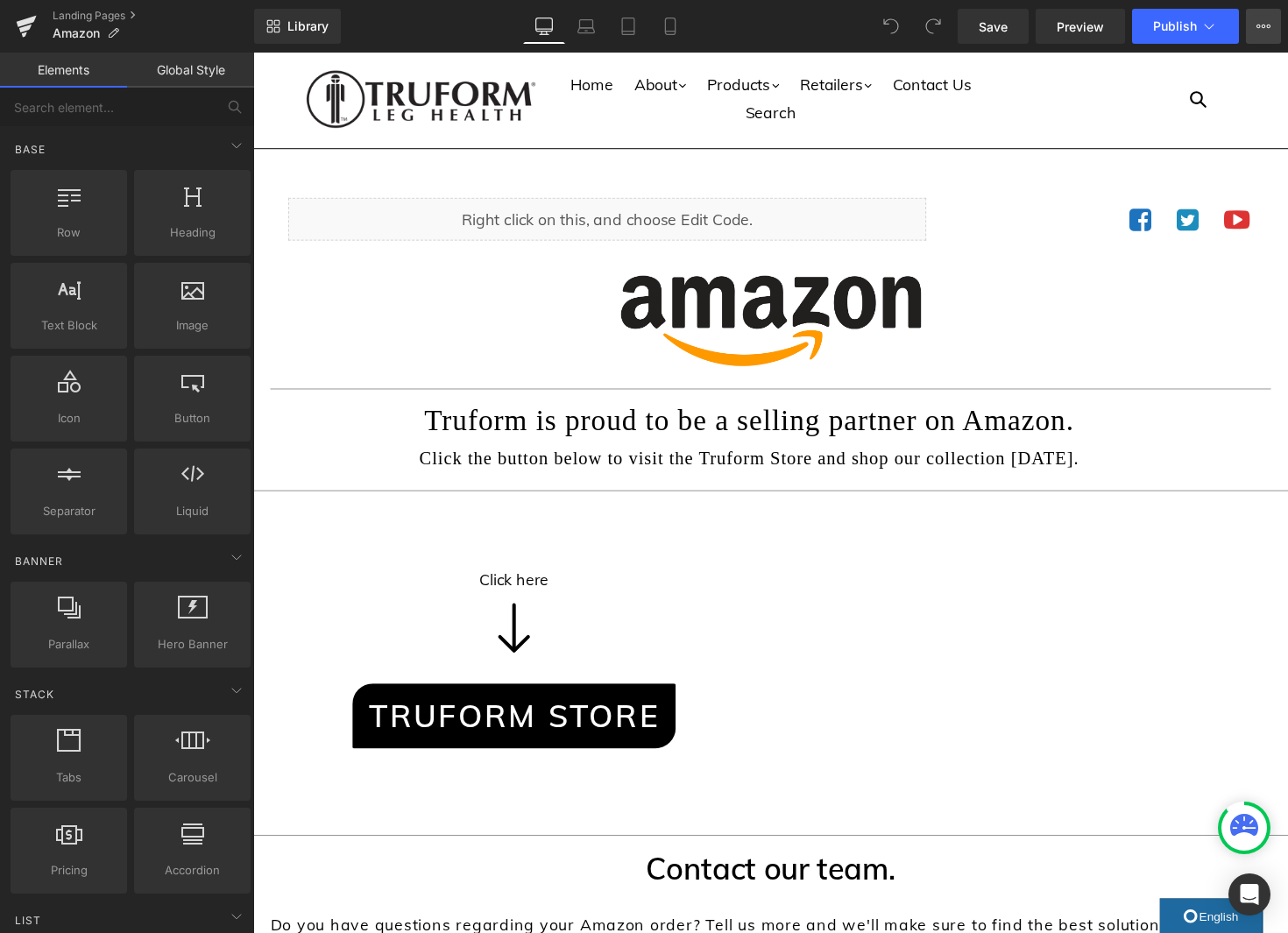
click at [1256, 27] on icon at bounding box center [1263, 27] width 14 height 14
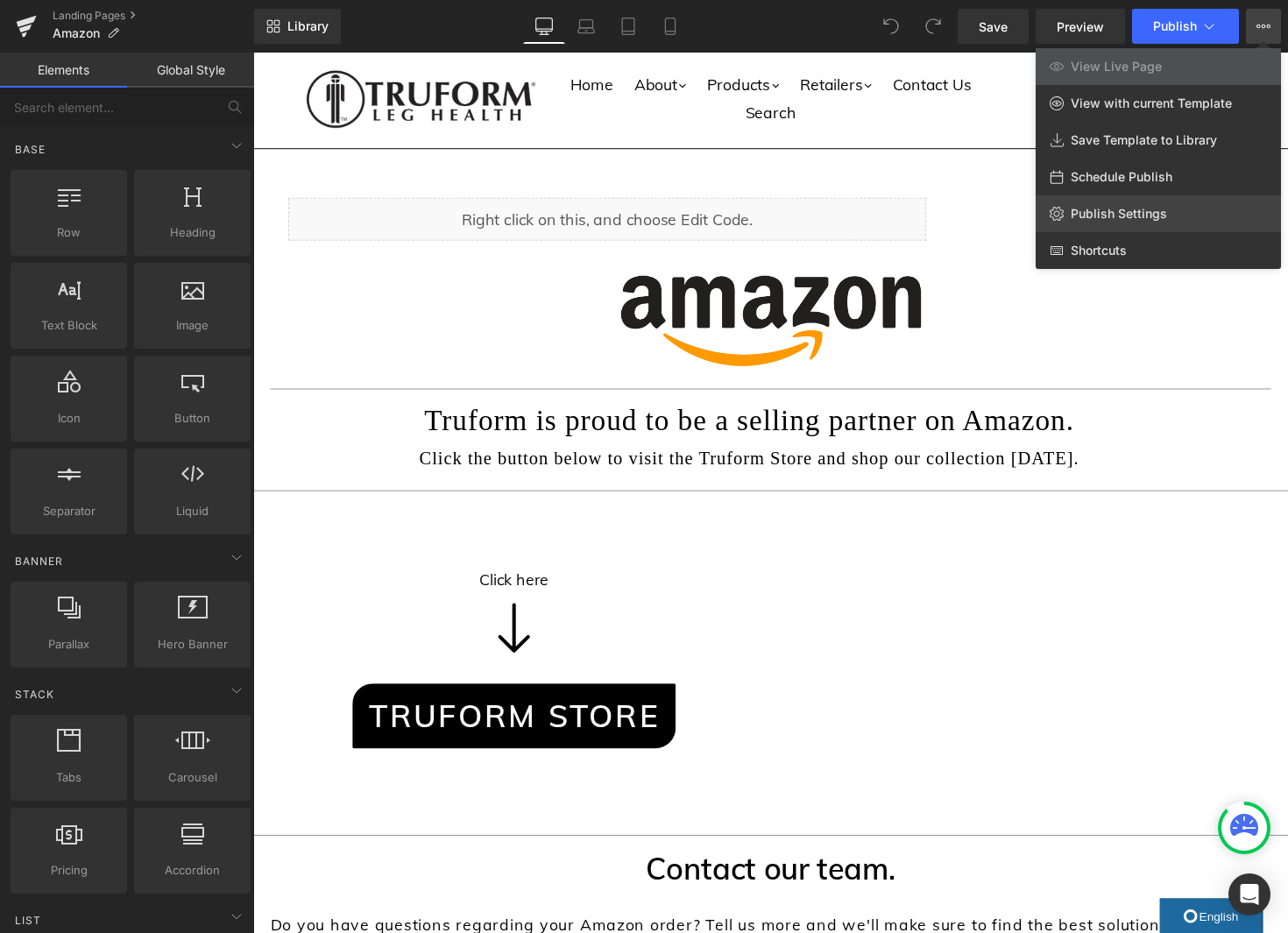
click at [1183, 206] on link "Publish Settings" at bounding box center [1158, 213] width 245 height 37
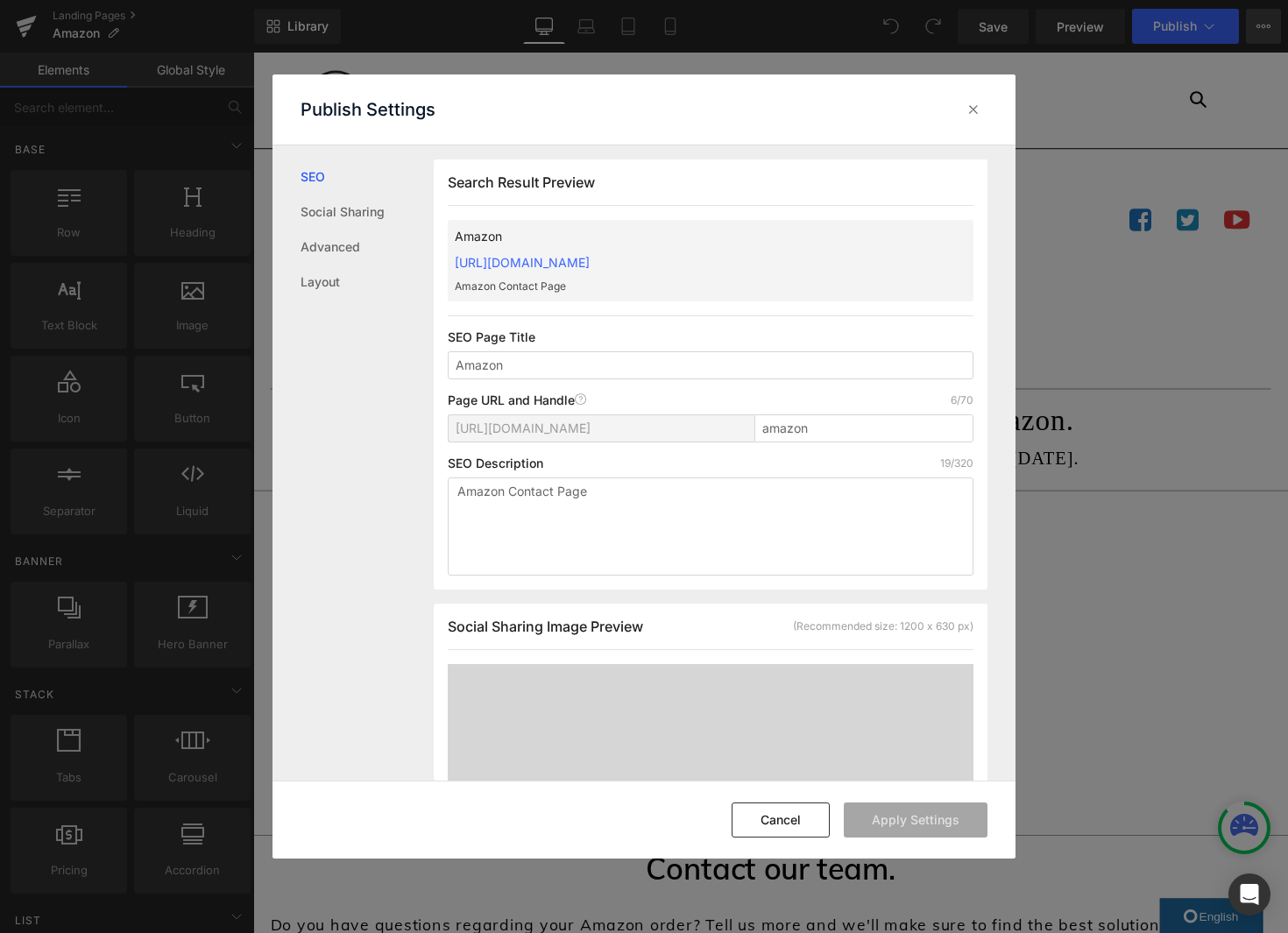
scroll to position [1, 0]
click at [591, 426] on span "[URL][DOMAIN_NAME]" at bounding box center [523, 428] width 135 height 14
click at [591, 427] on span "[URL][DOMAIN_NAME]" at bounding box center [523, 428] width 135 height 14
click at [815, 817] on button "Cancel" at bounding box center [780, 819] width 98 height 35
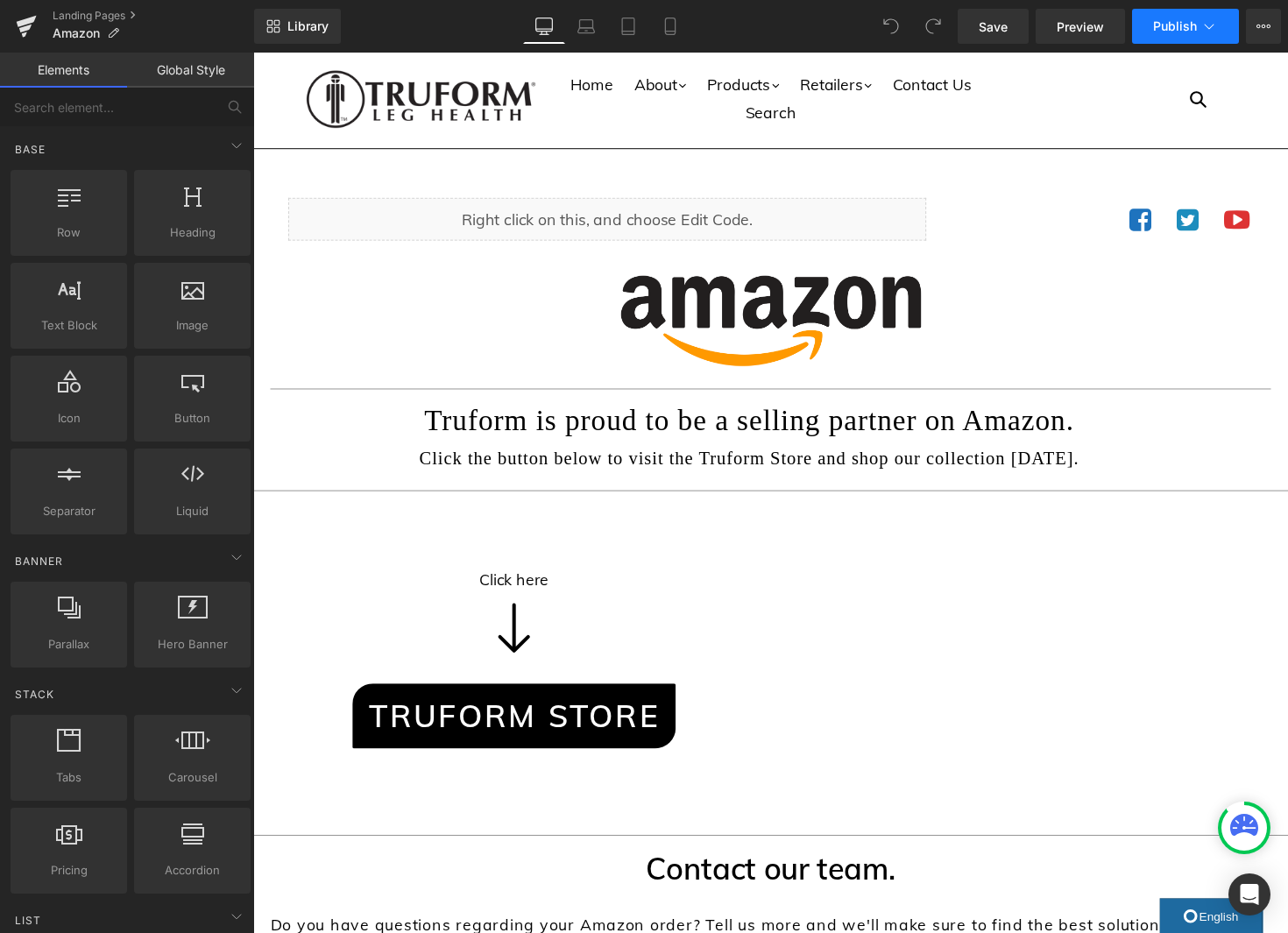
click at [1174, 32] on span "Publish" at bounding box center [1174, 27] width 43 height 14
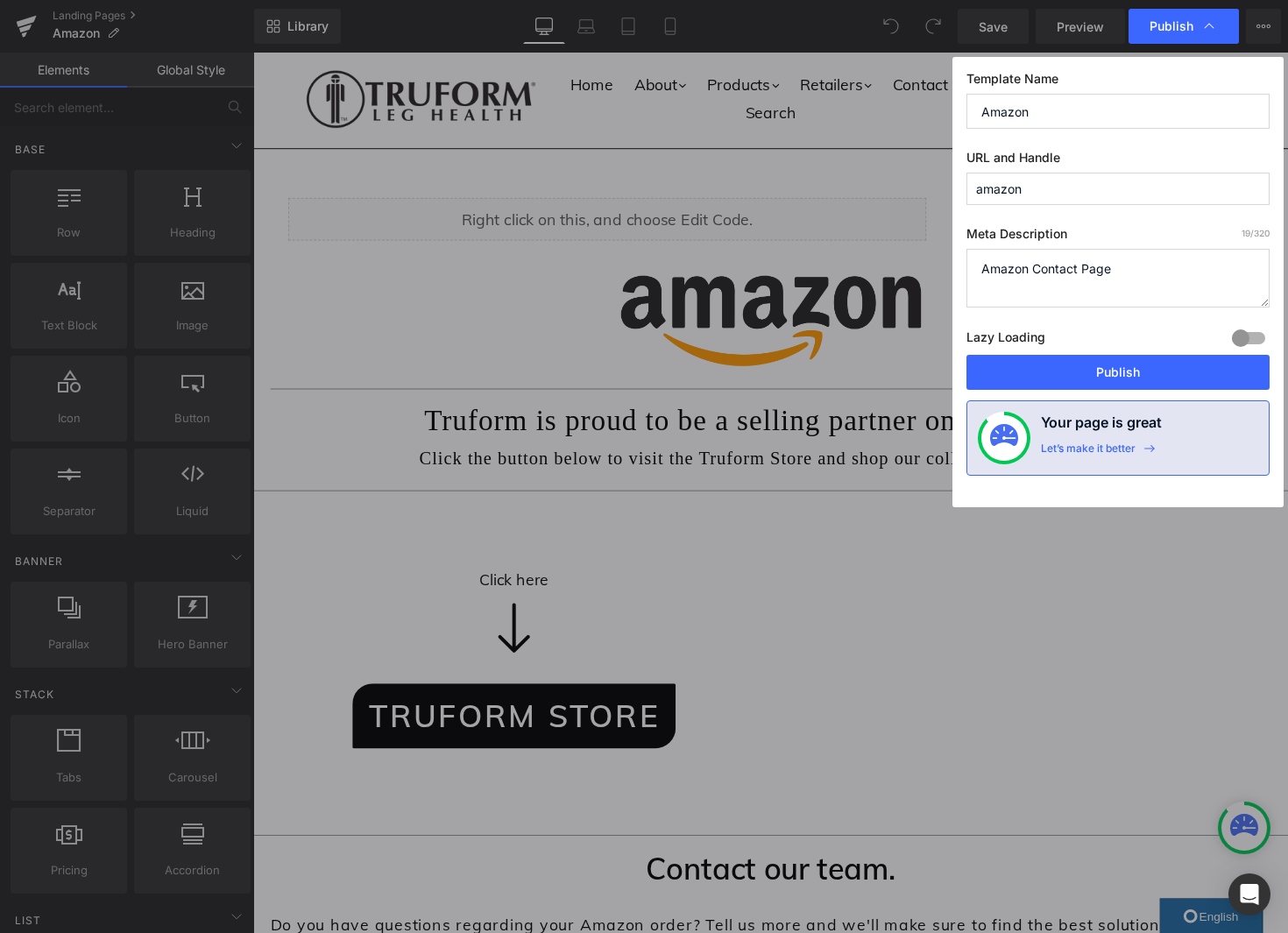
click at [1066, 273] on textarea "Amazon Contact Page" at bounding box center [1117, 277] width 303 height 58
type textarea "Amazon Page"
click at [1176, 368] on button "Publish" at bounding box center [1117, 371] width 303 height 35
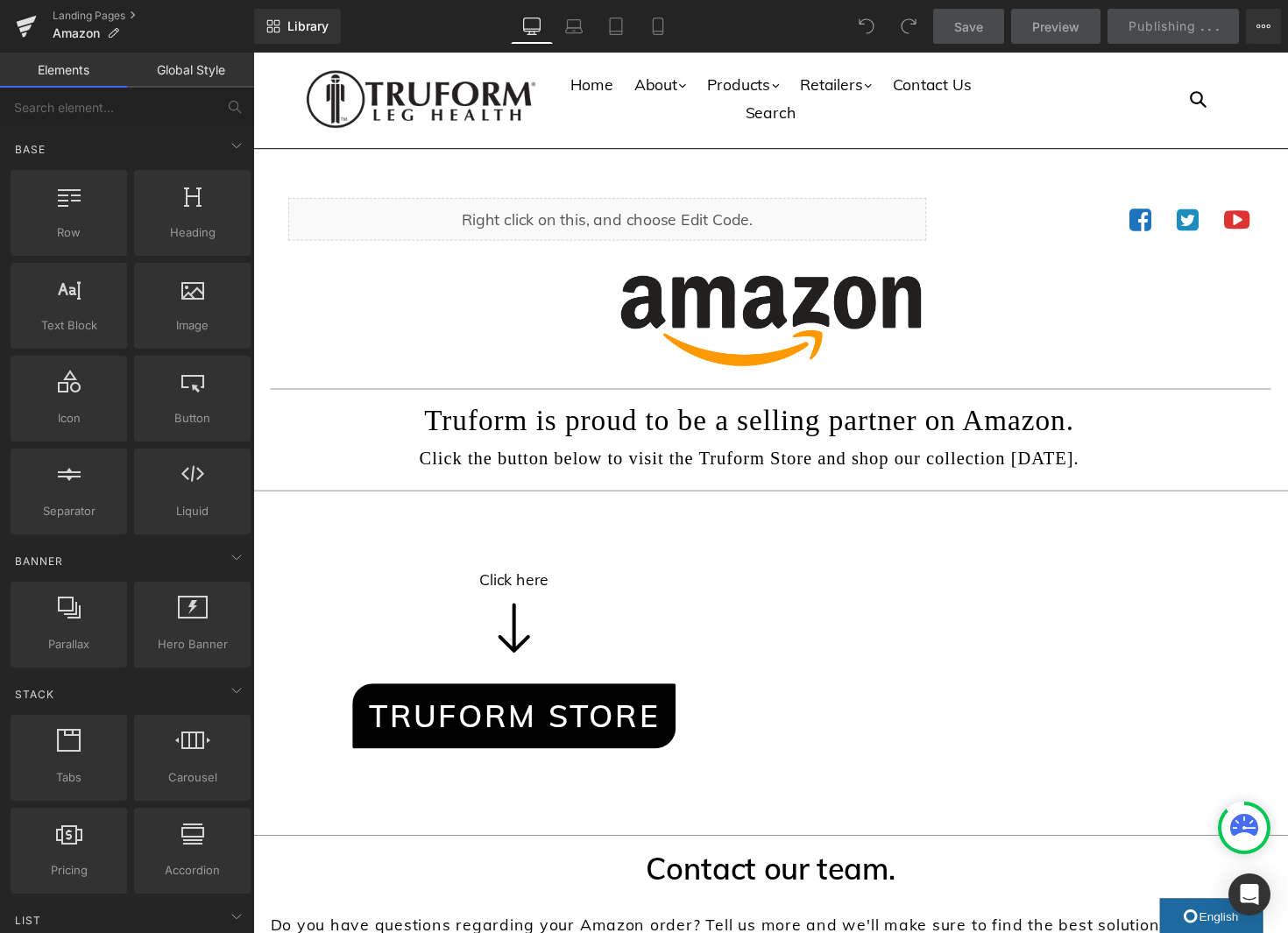
scroll to position [13, 0]
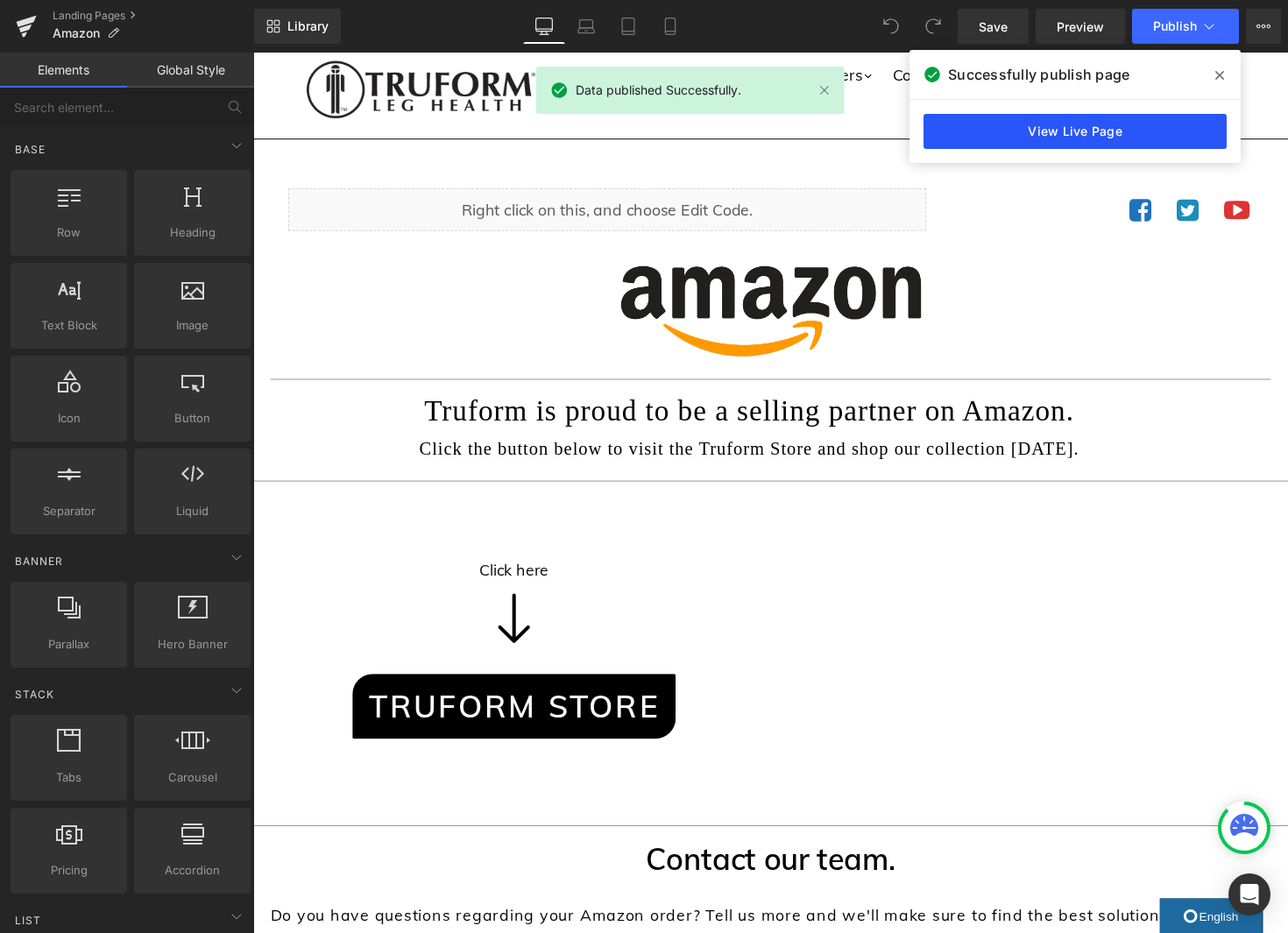
click at [1178, 136] on link "View Live Page" at bounding box center [1075, 130] width 303 height 35
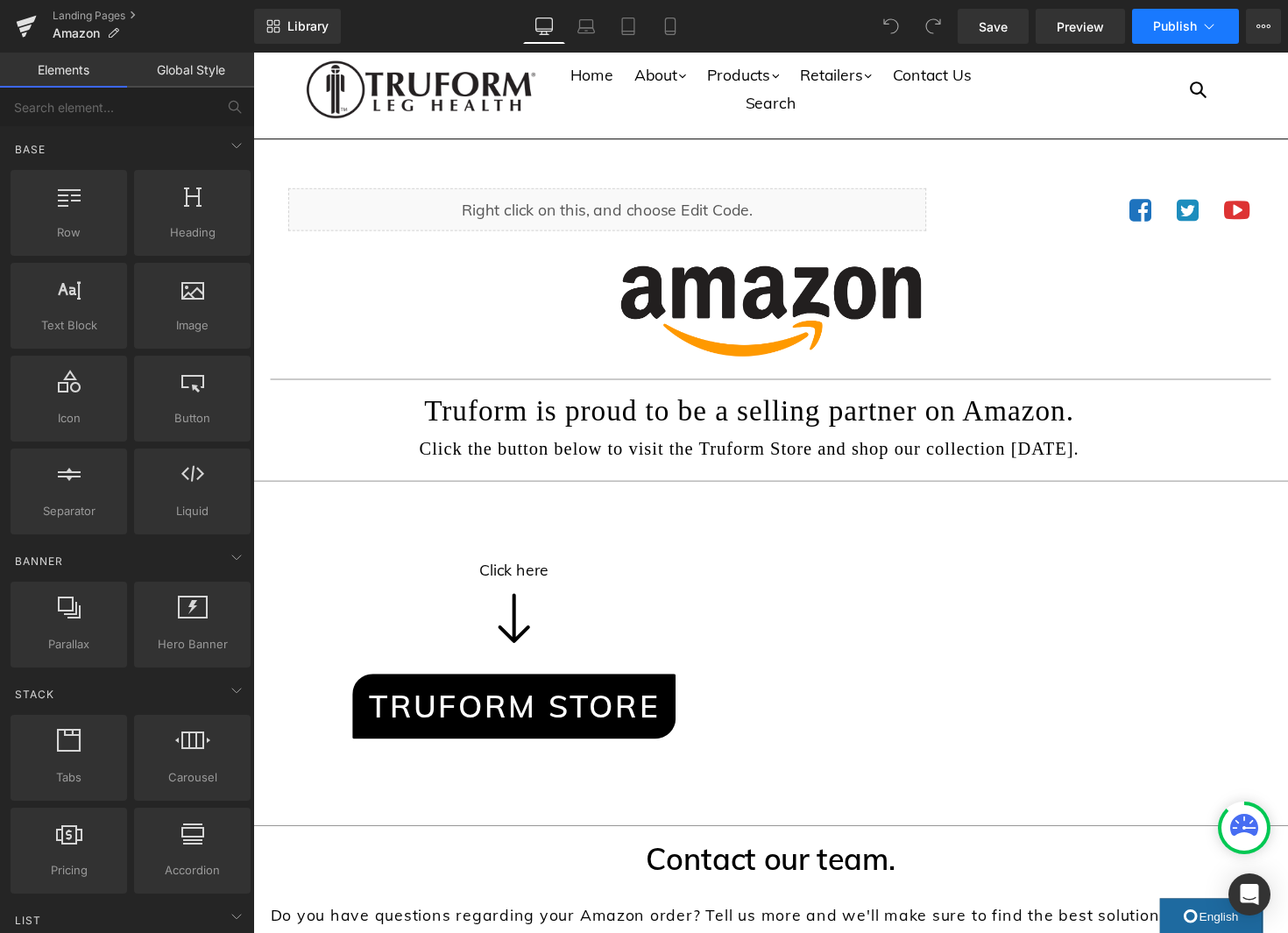
click at [1184, 21] on span "Publish" at bounding box center [1174, 27] width 43 height 14
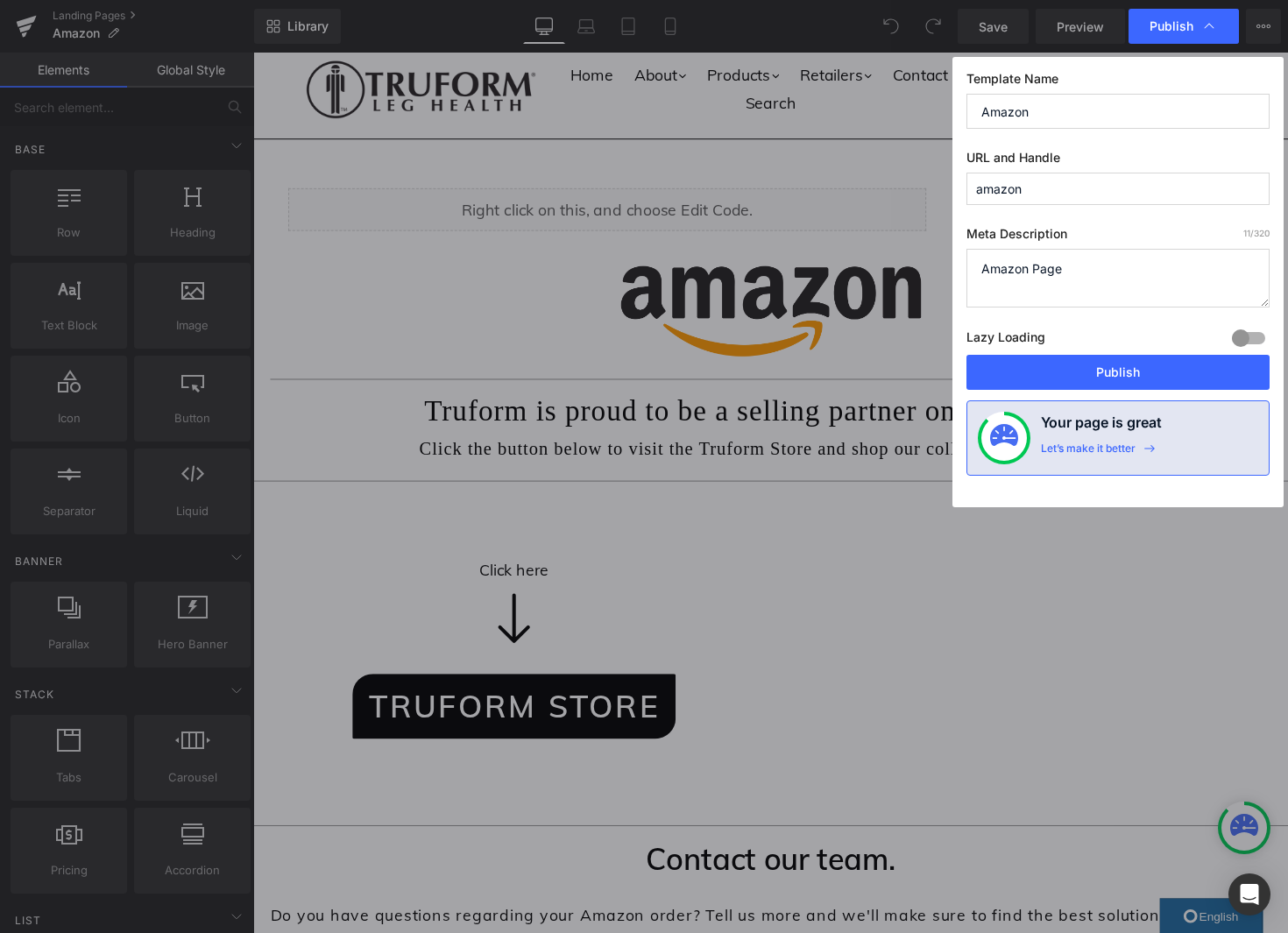
drag, startPoint x: 701, startPoint y: 338, endPoint x: 453, endPoint y: 288, distance: 253.0
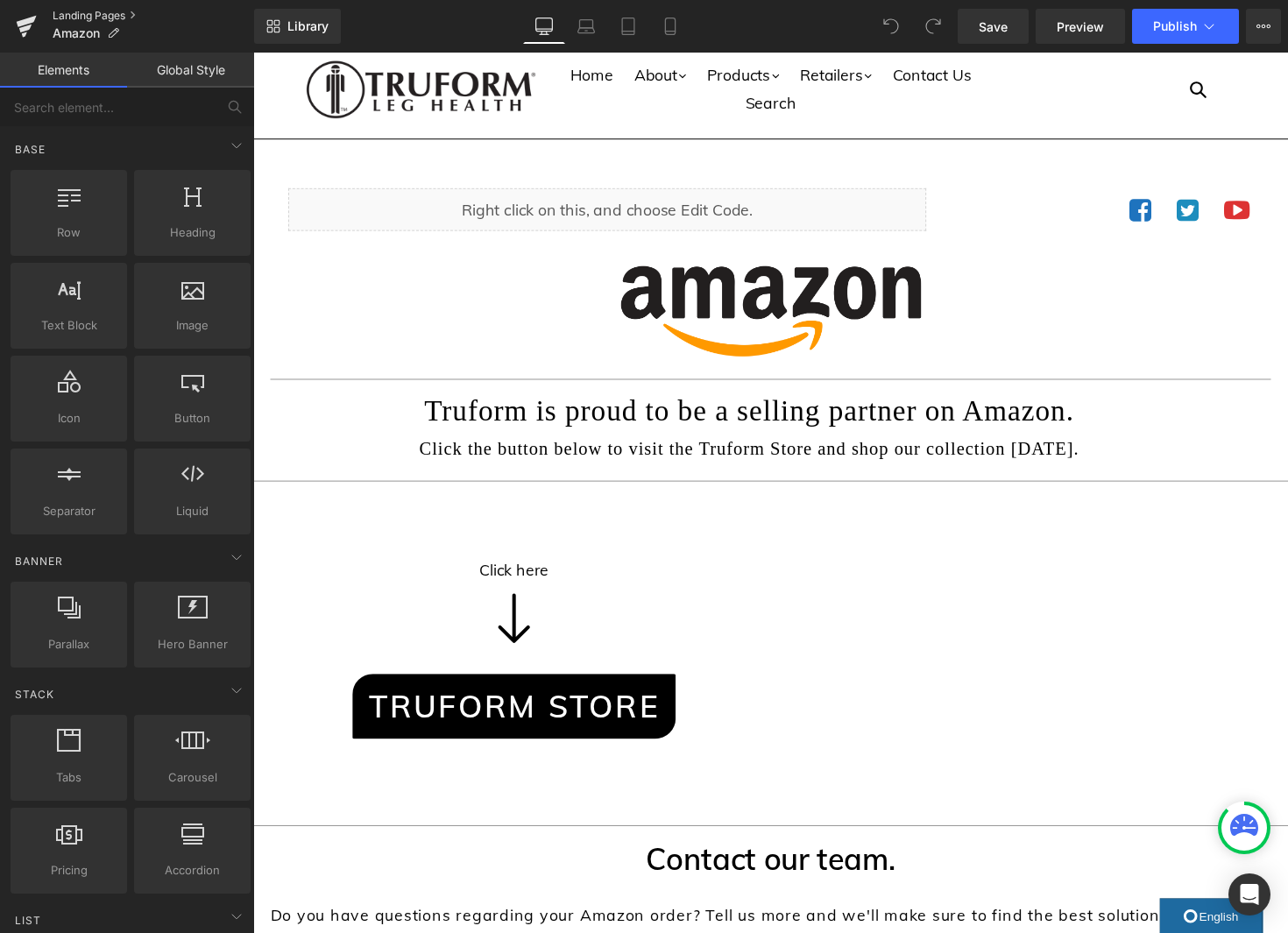
click at [74, 9] on link "Landing Pages" at bounding box center [153, 16] width 201 height 14
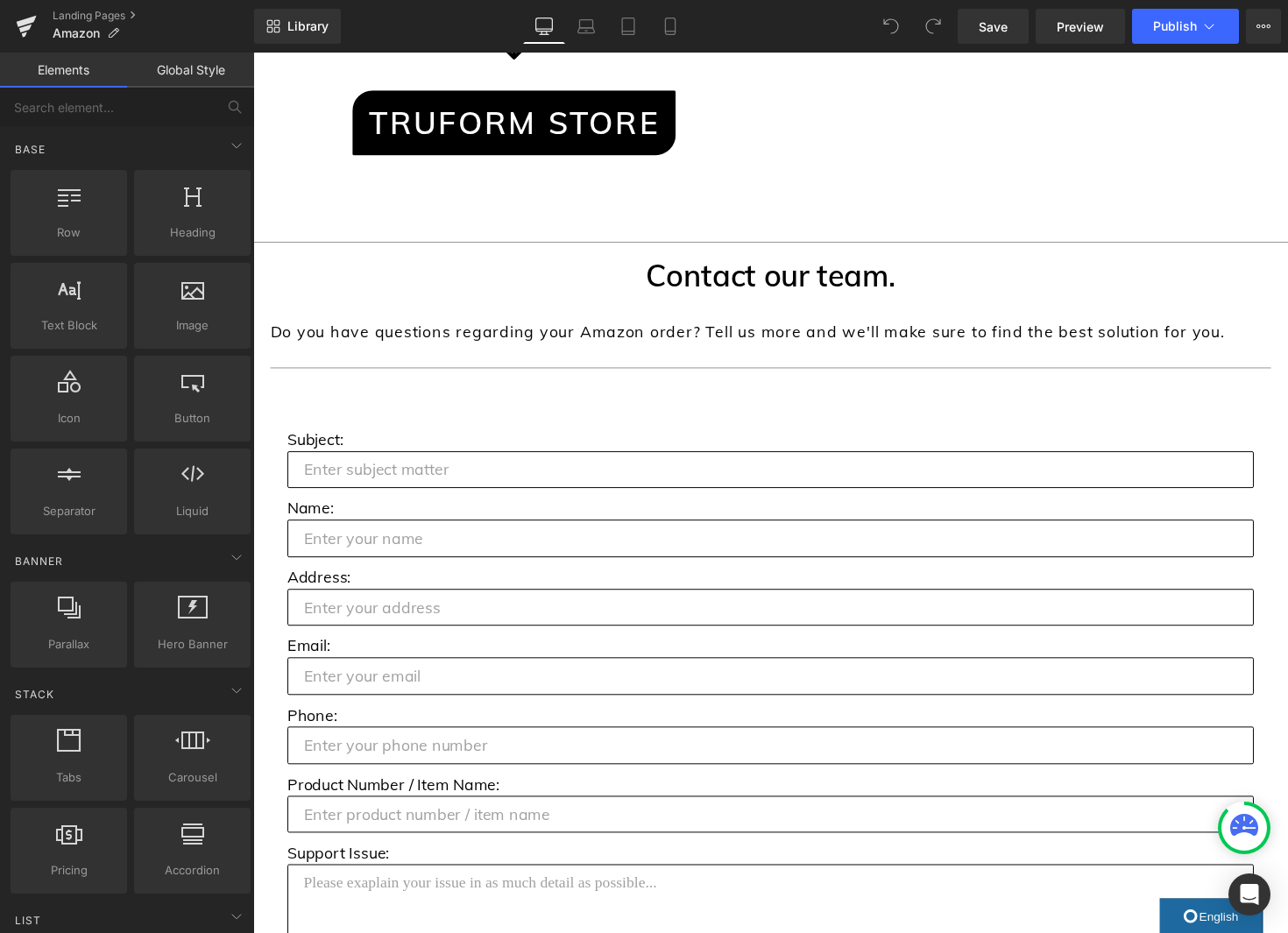
scroll to position [755, 0]
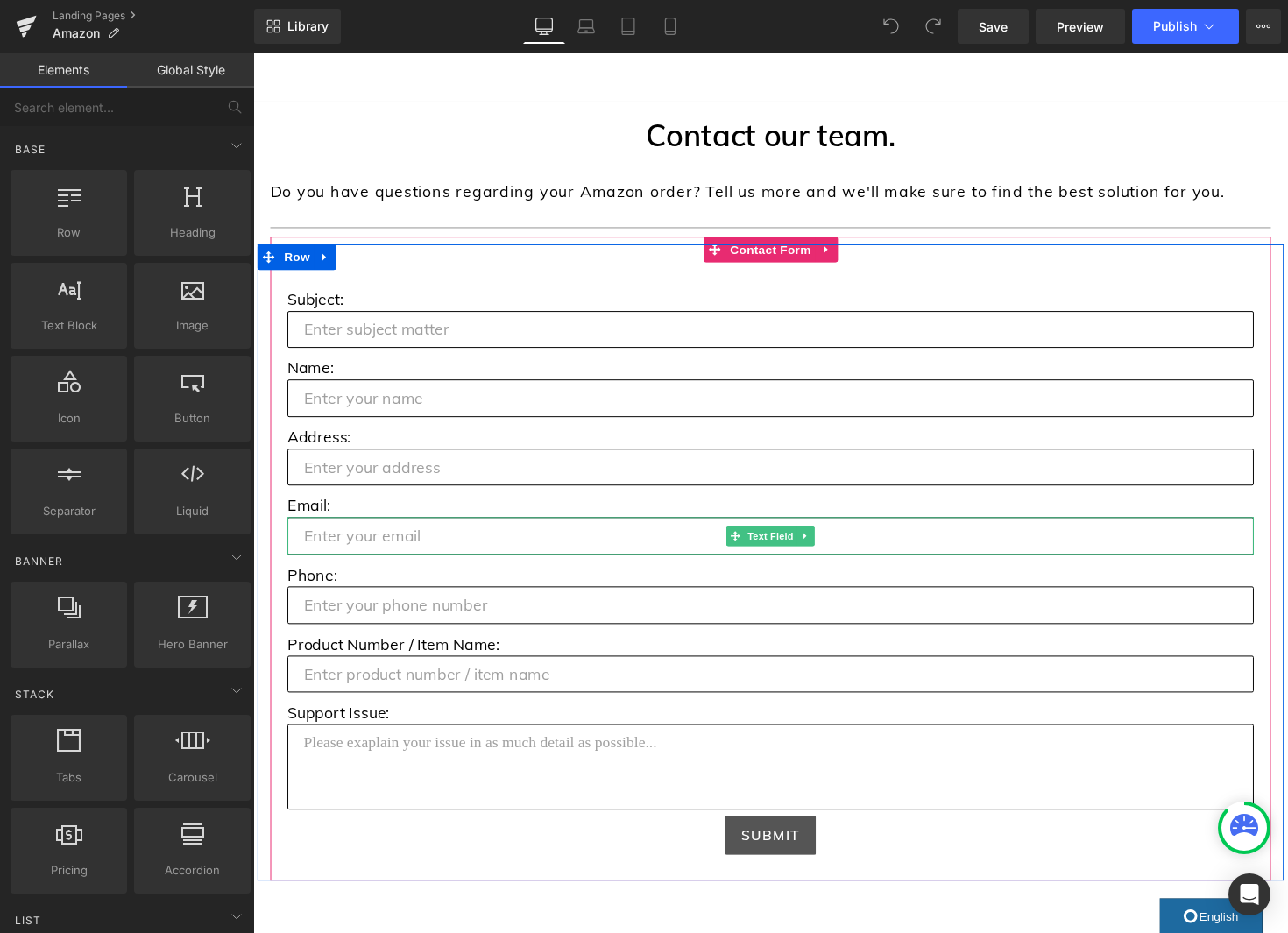
click at [365, 544] on input "text" at bounding box center [783, 547] width 990 height 39
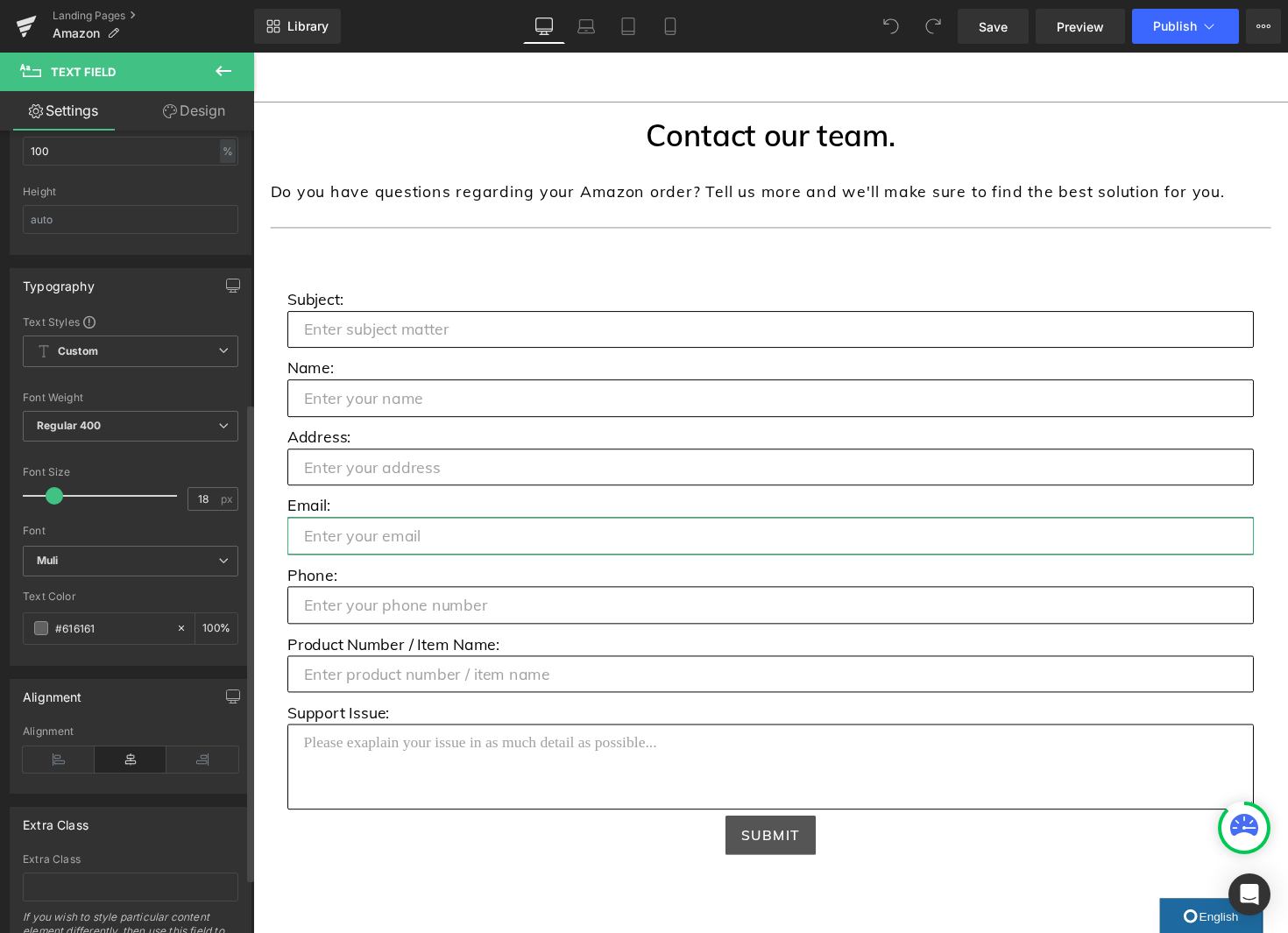
scroll to position [549, 0]
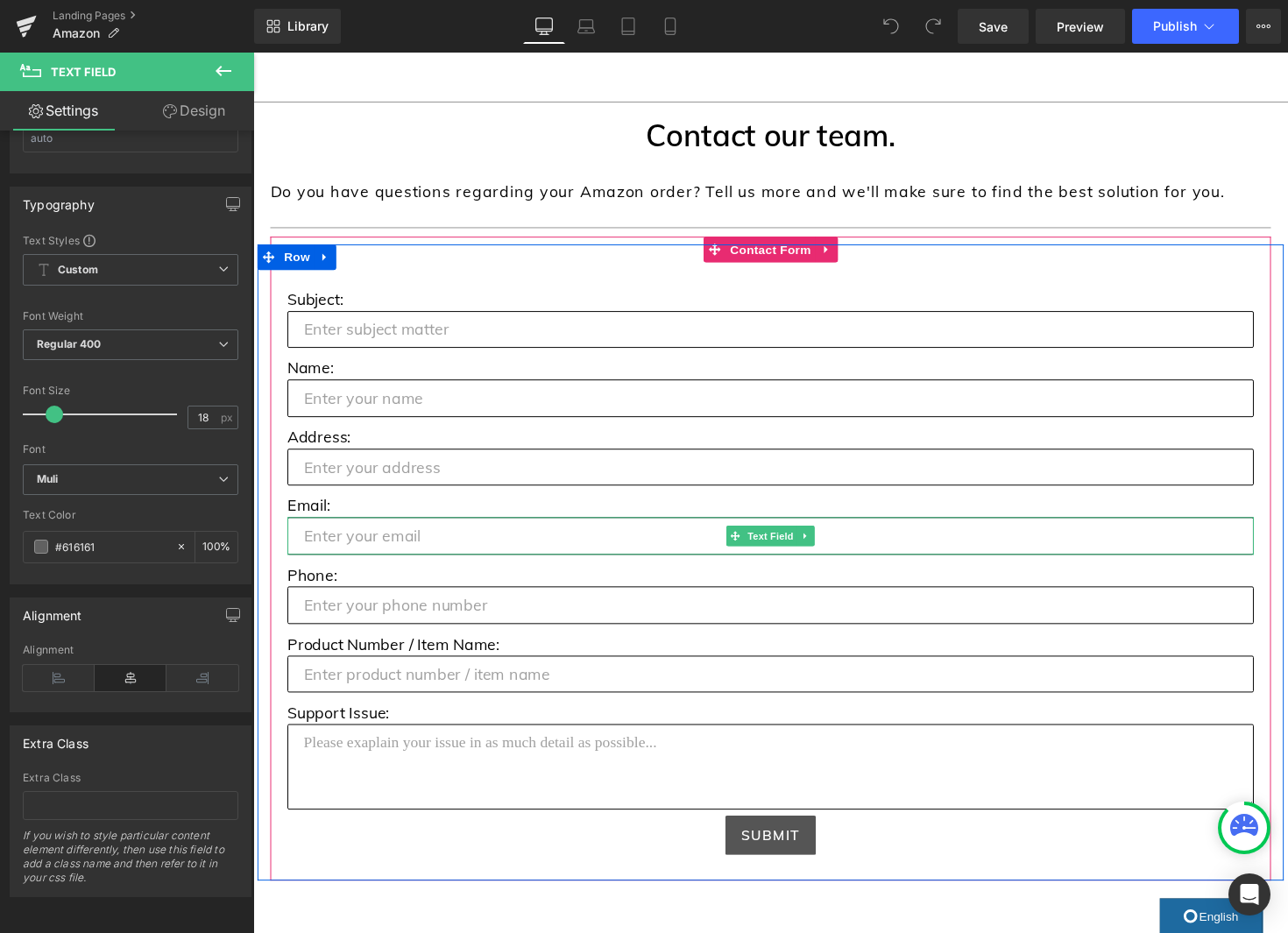
click at [484, 559] on input "text" at bounding box center [783, 547] width 990 height 39
click at [490, 549] on input "text" at bounding box center [783, 547] width 990 height 39
click at [789, 548] on span "Text Field" at bounding box center [782, 547] width 54 height 21
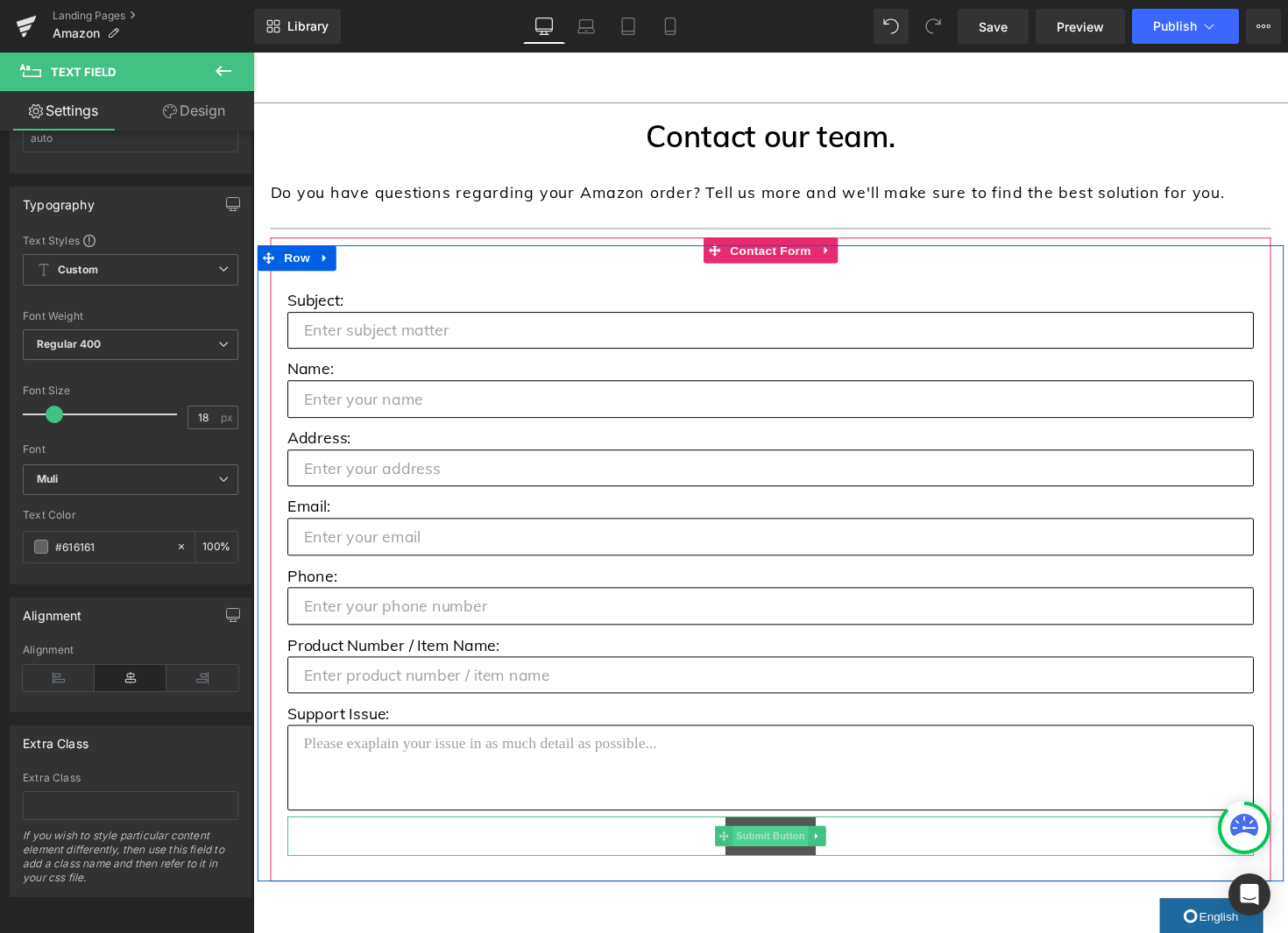
click at [778, 855] on span "Submit Button" at bounding box center [783, 854] width 77 height 21
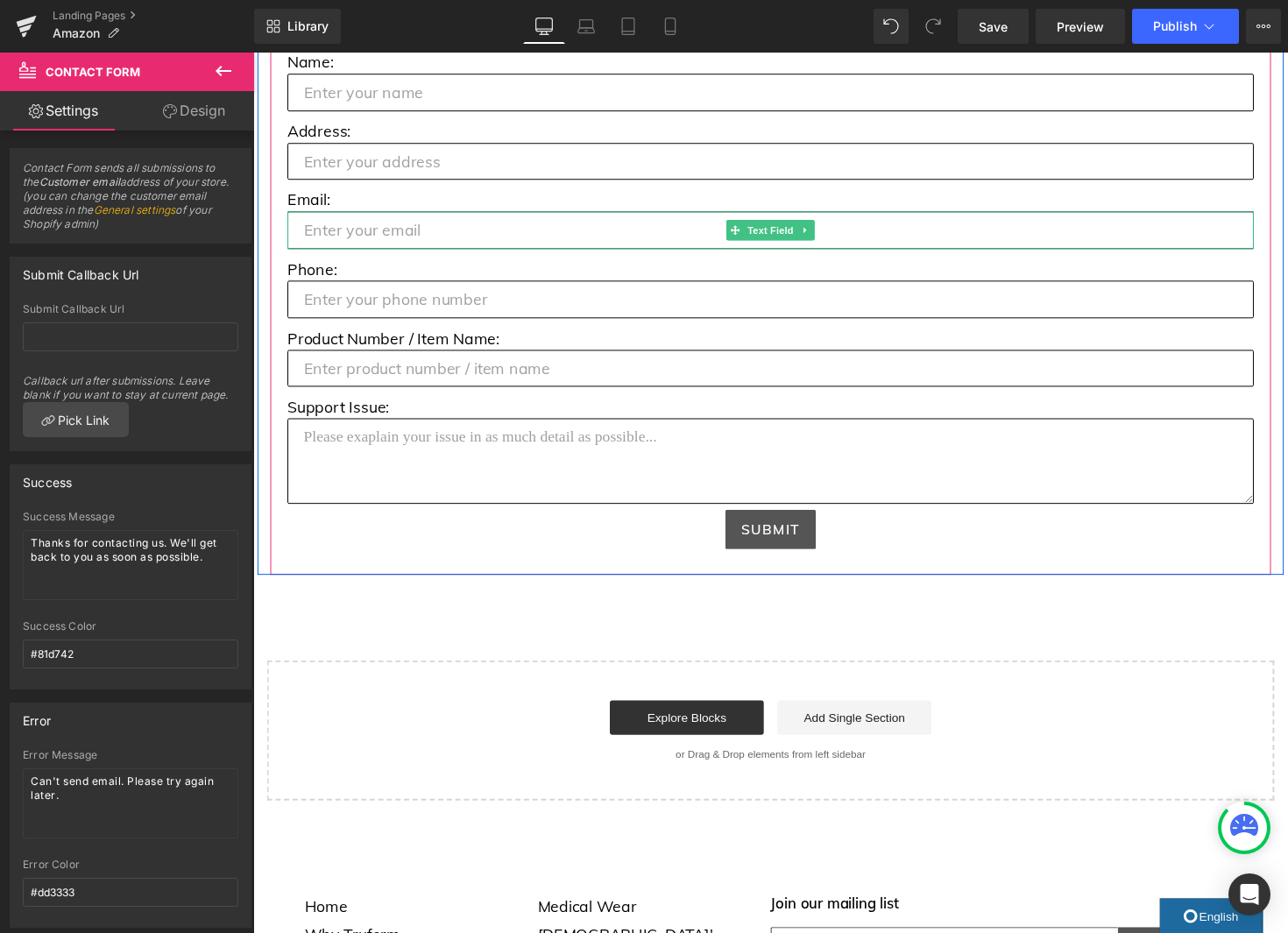
scroll to position [1141, 0]
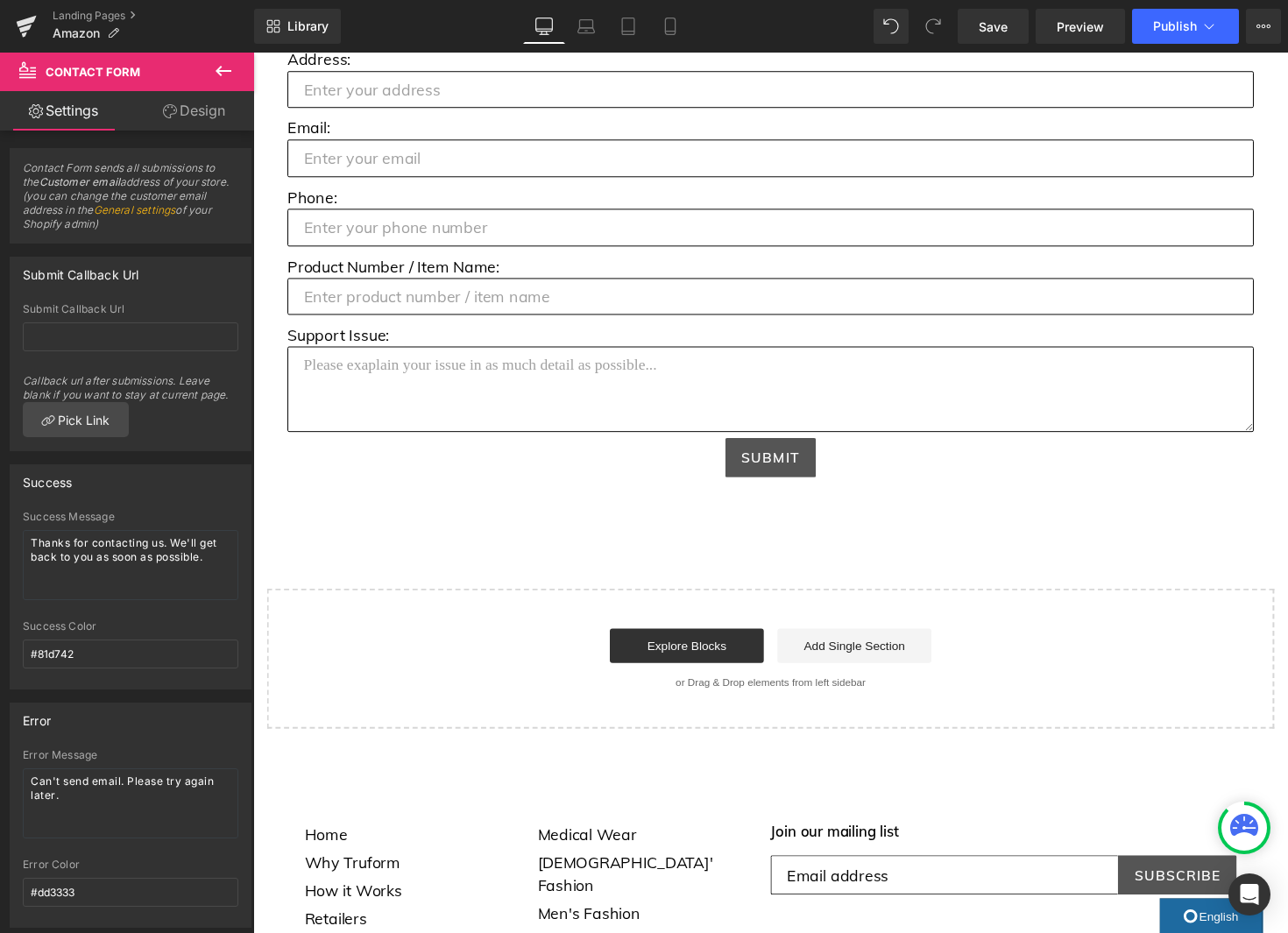
click at [229, 66] on icon at bounding box center [223, 70] width 21 height 21
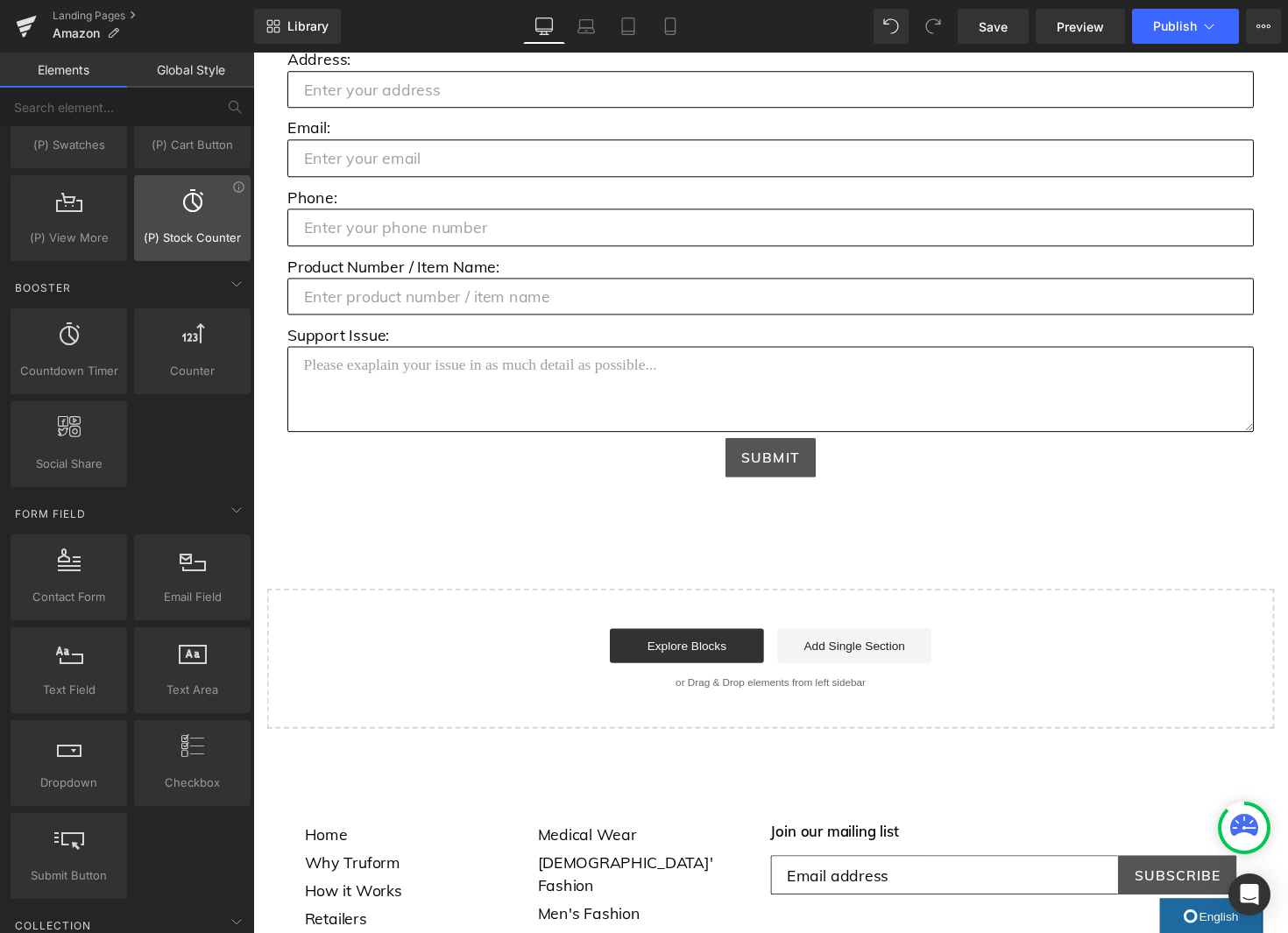
scroll to position [2019, 0]
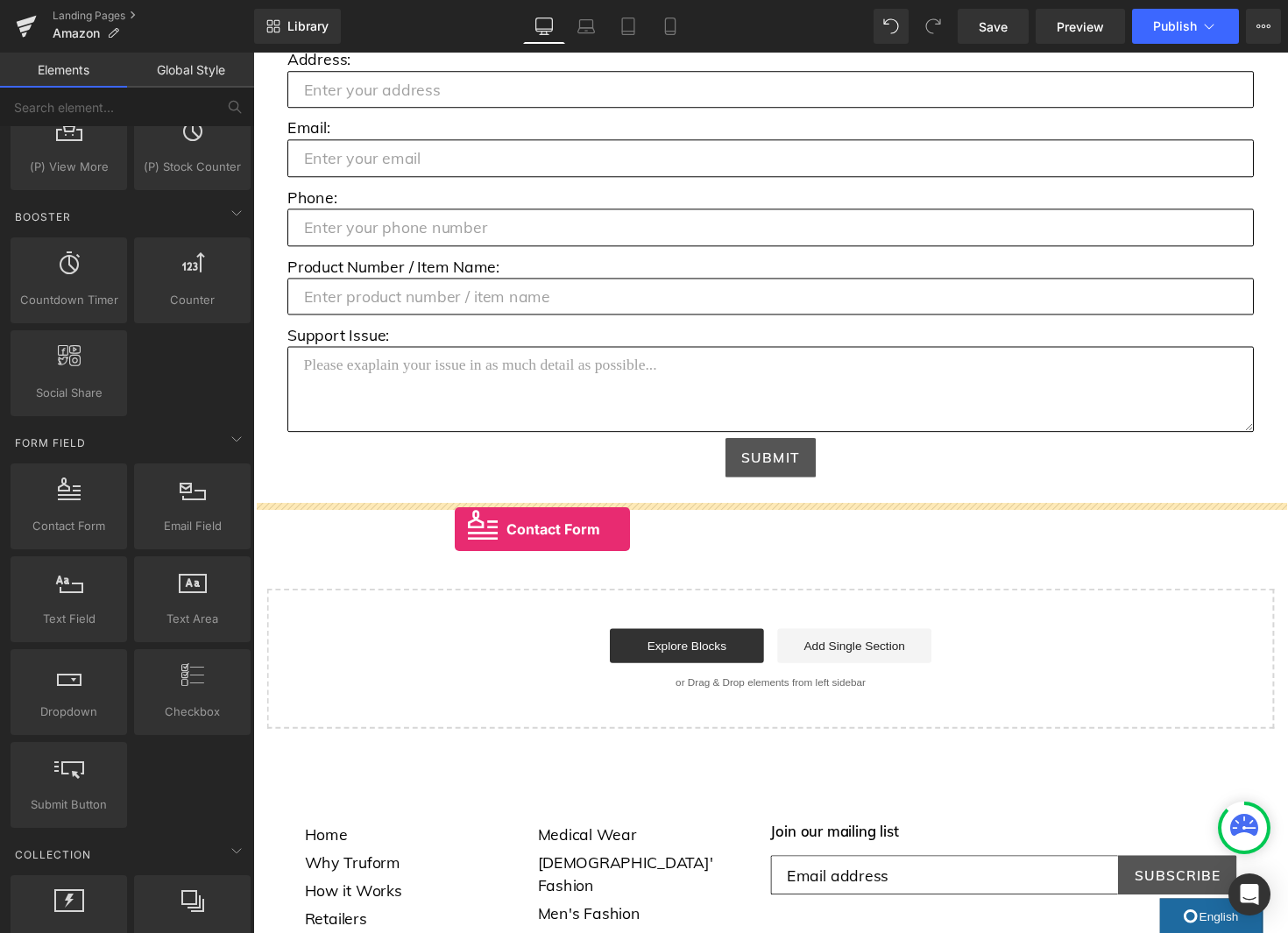
drag, startPoint x: 318, startPoint y: 579, endPoint x: 460, endPoint y: 540, distance: 147.3
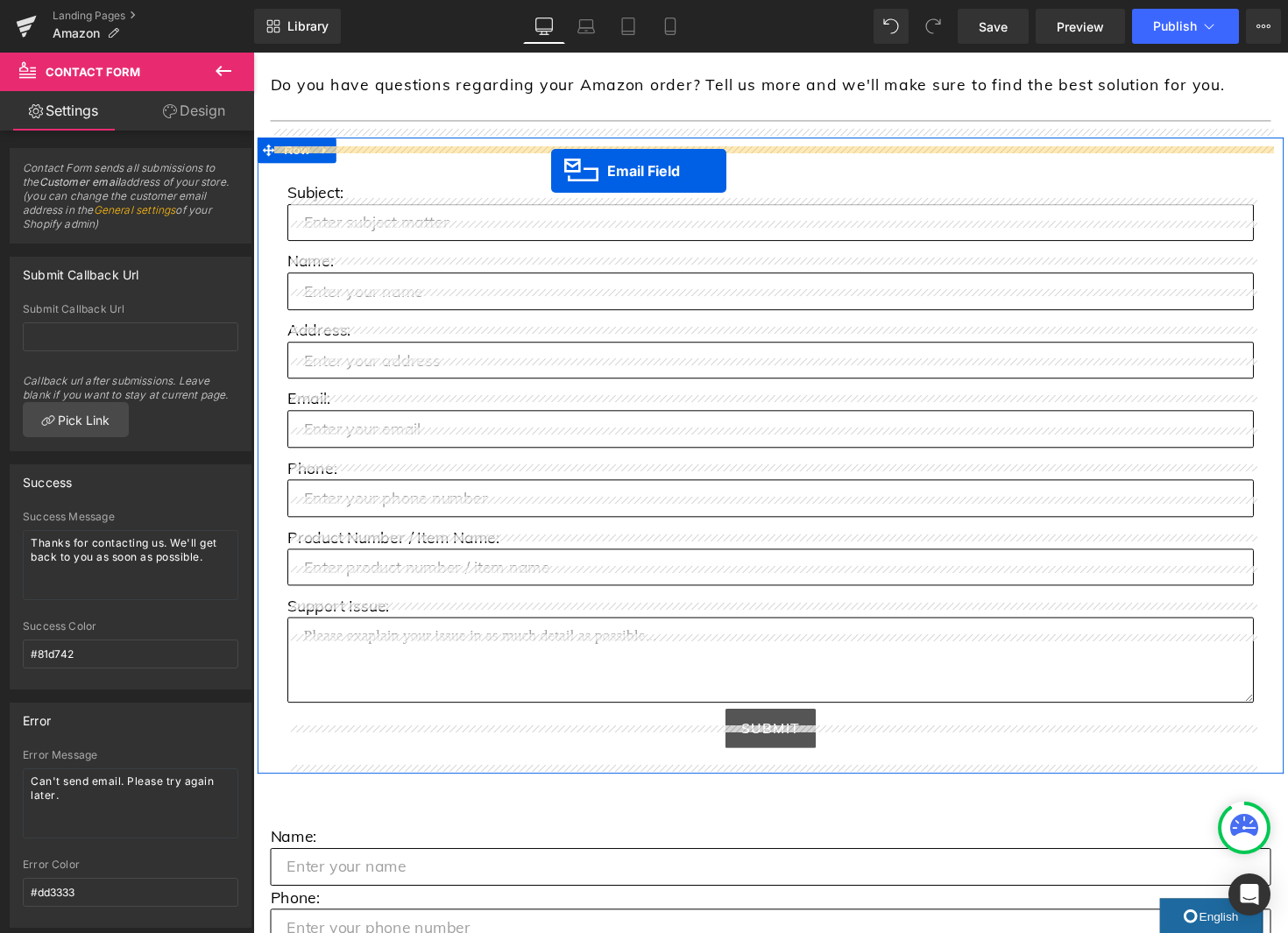
scroll to position [847, 0]
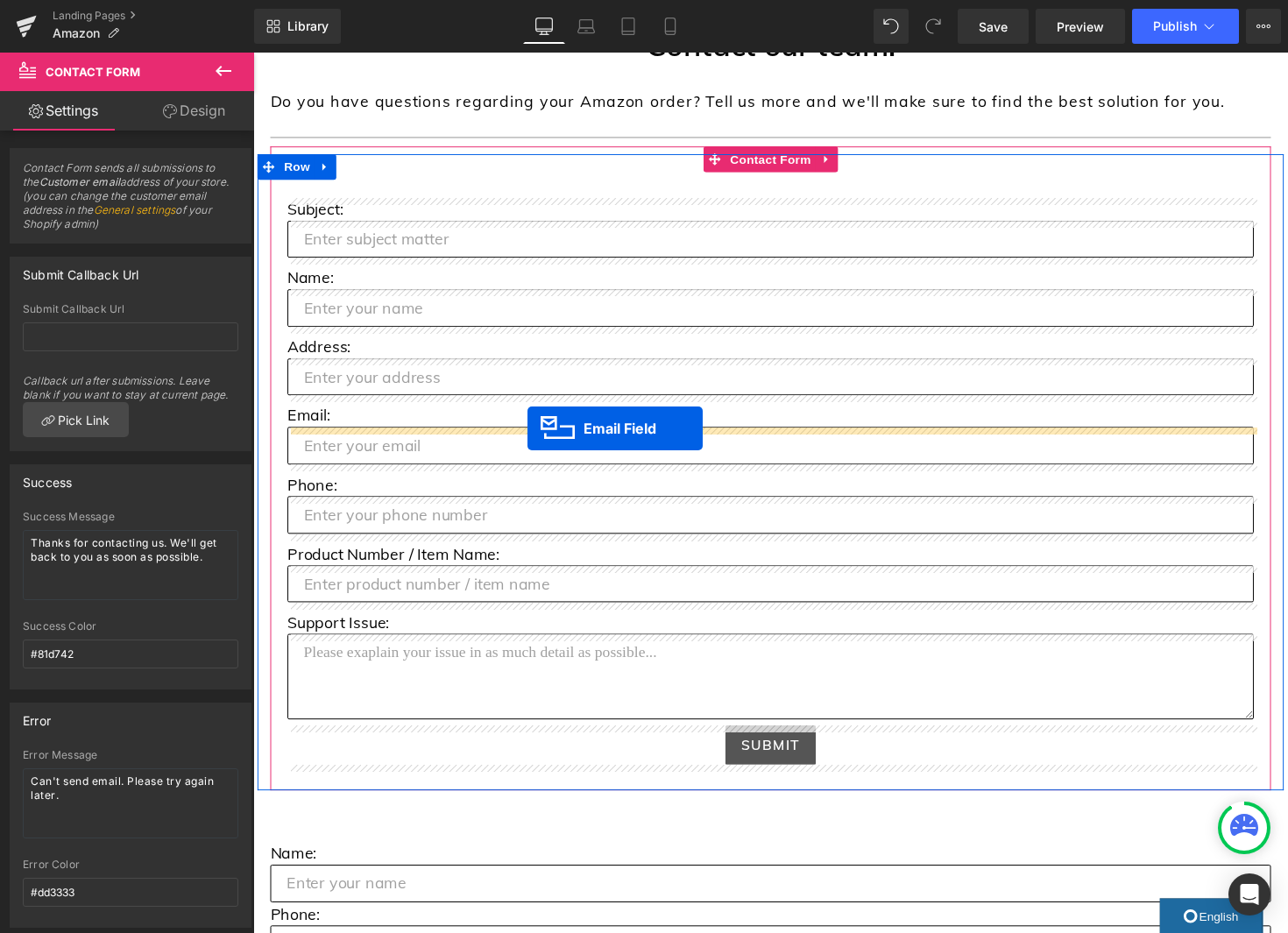
drag, startPoint x: 784, startPoint y: 680, endPoint x: 534, endPoint y: 438, distance: 347.9
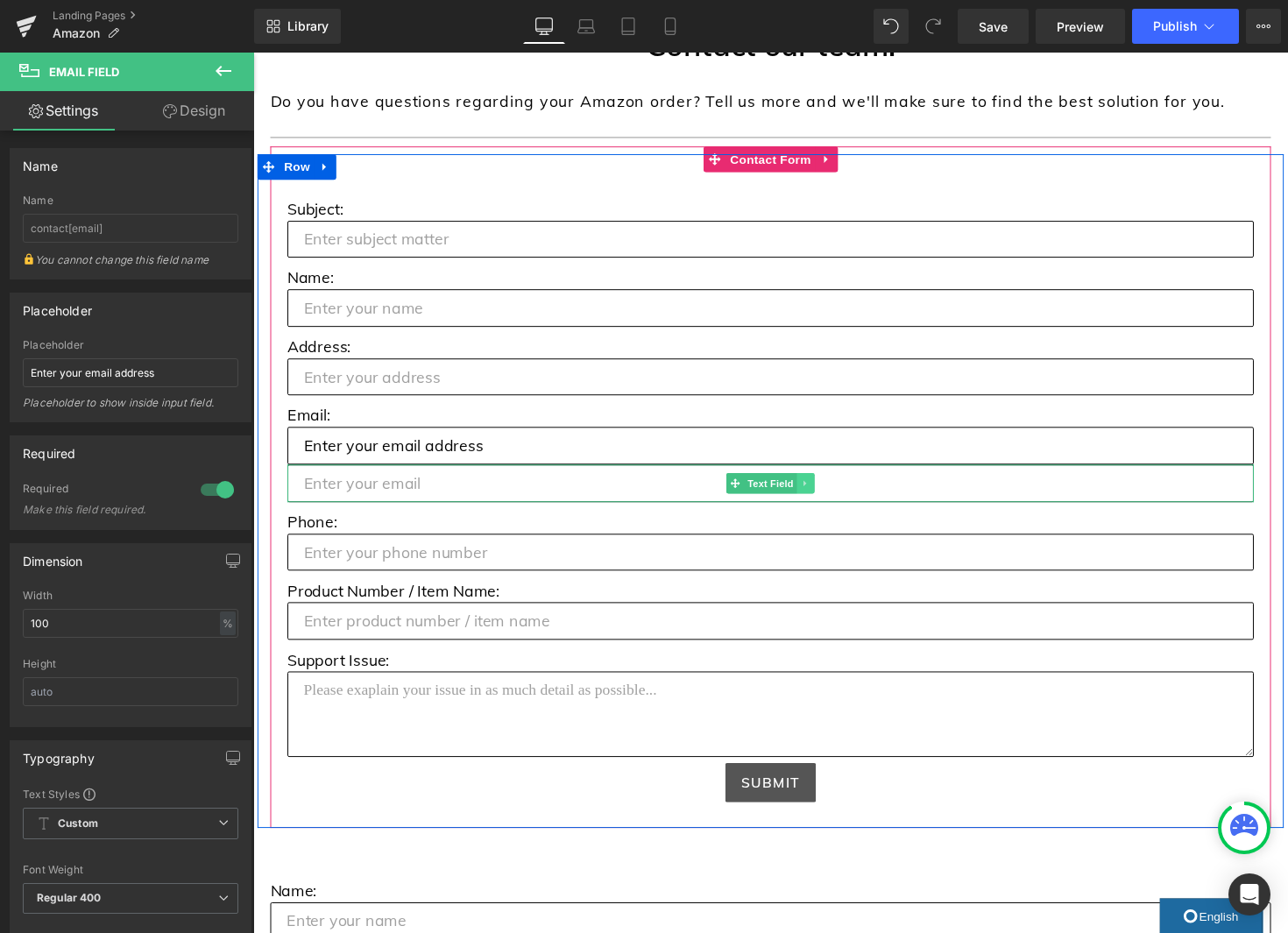
click at [813, 493] on link at bounding box center [819, 494] width 19 height 21
click at [827, 493] on icon at bounding box center [829, 494] width 10 height 11
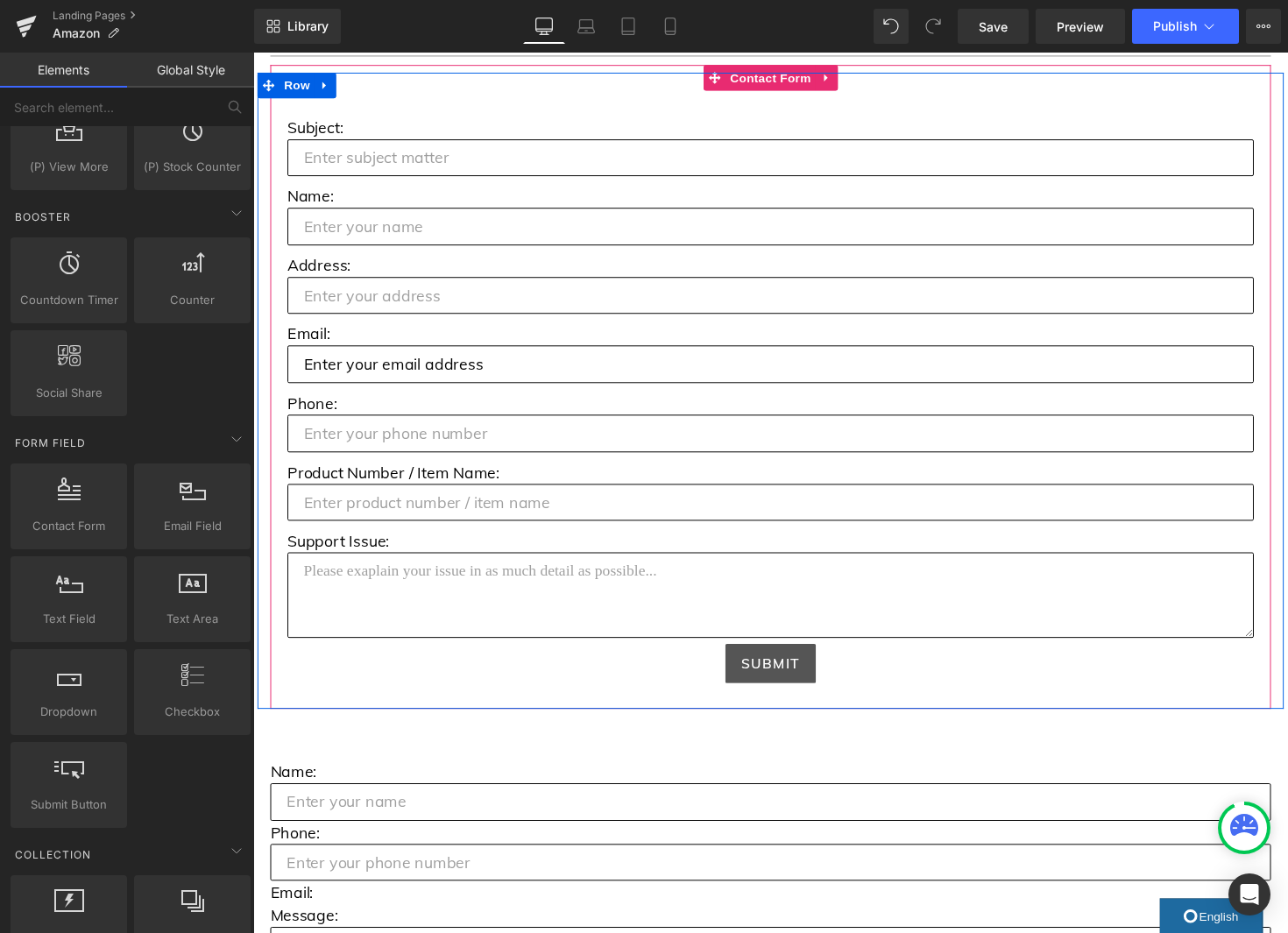
scroll to position [1047, 0]
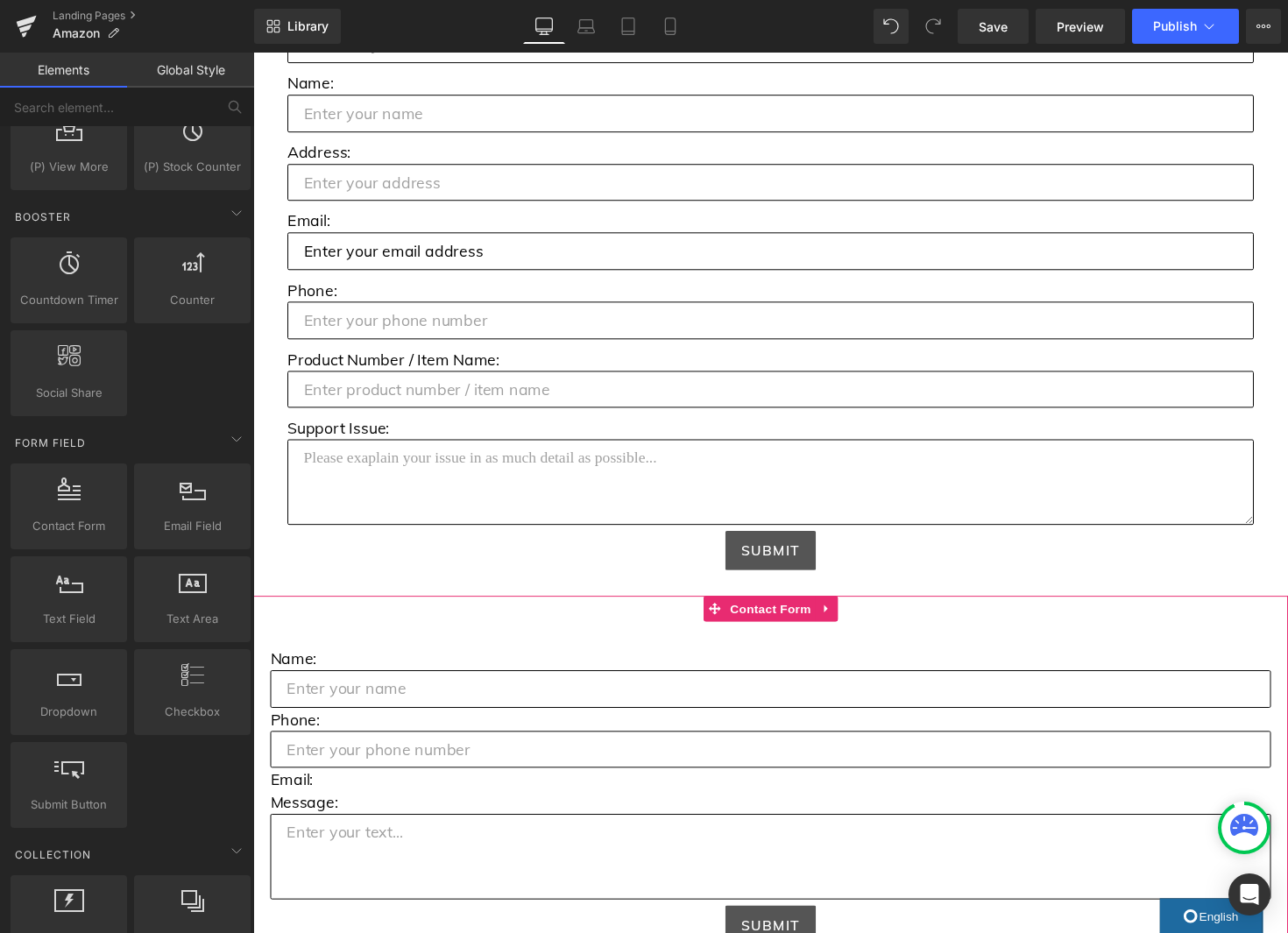
click at [848, 615] on link at bounding box center [840, 621] width 23 height 27
click at [854, 622] on icon at bounding box center [851, 622] width 12 height 12
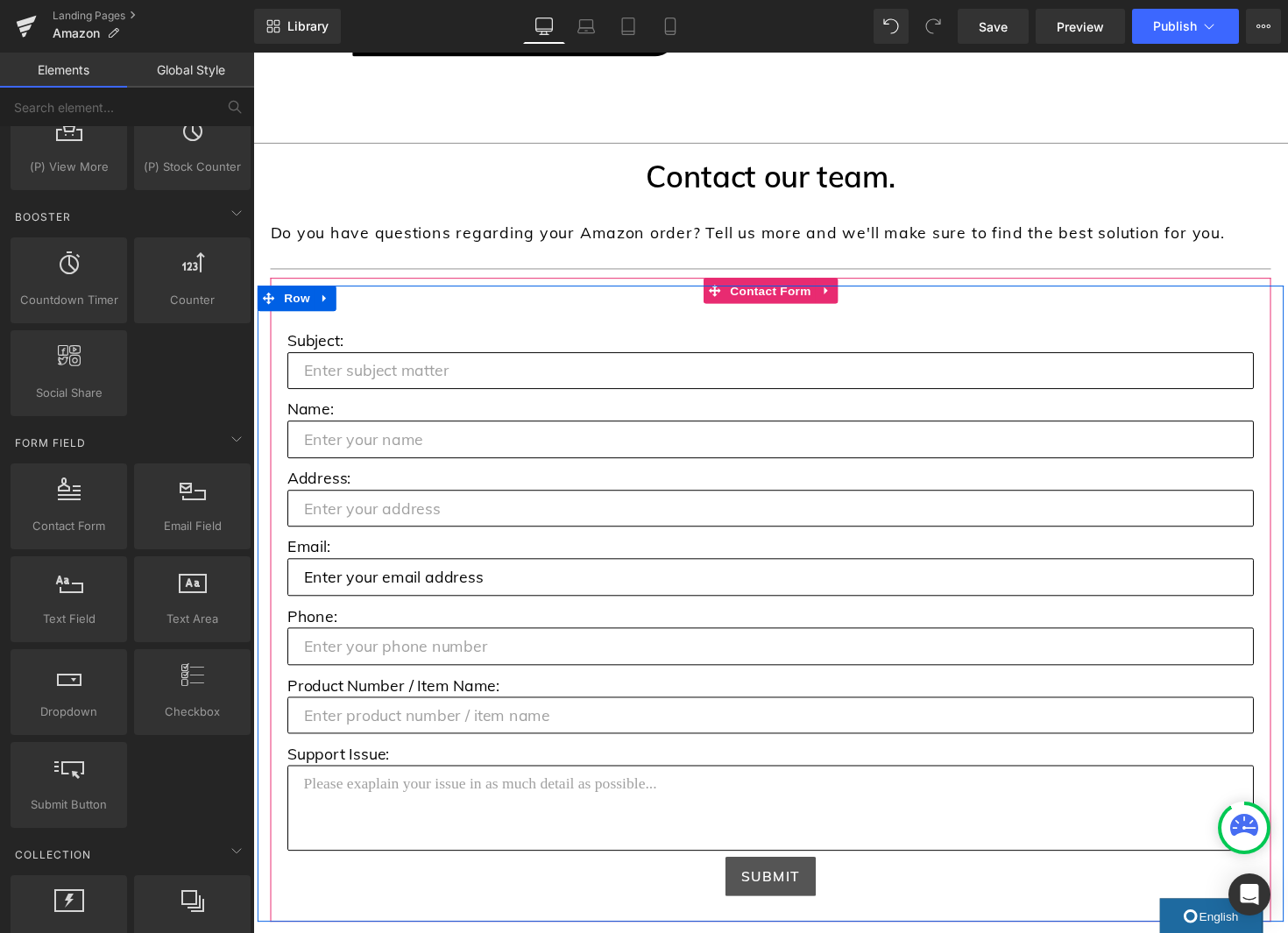
scroll to position [725, 0]
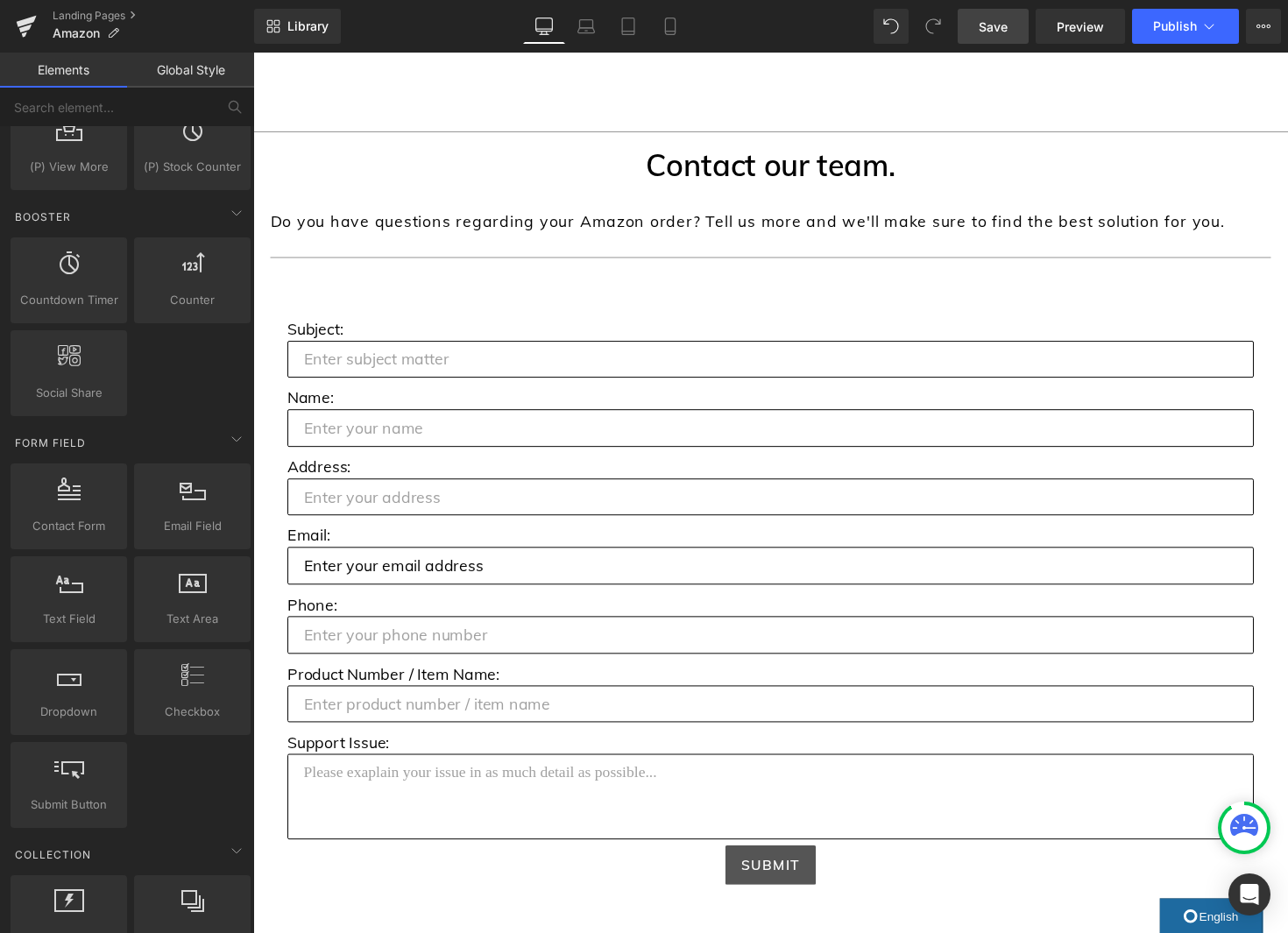
click at [993, 20] on span "Save" at bounding box center [993, 27] width 29 height 19
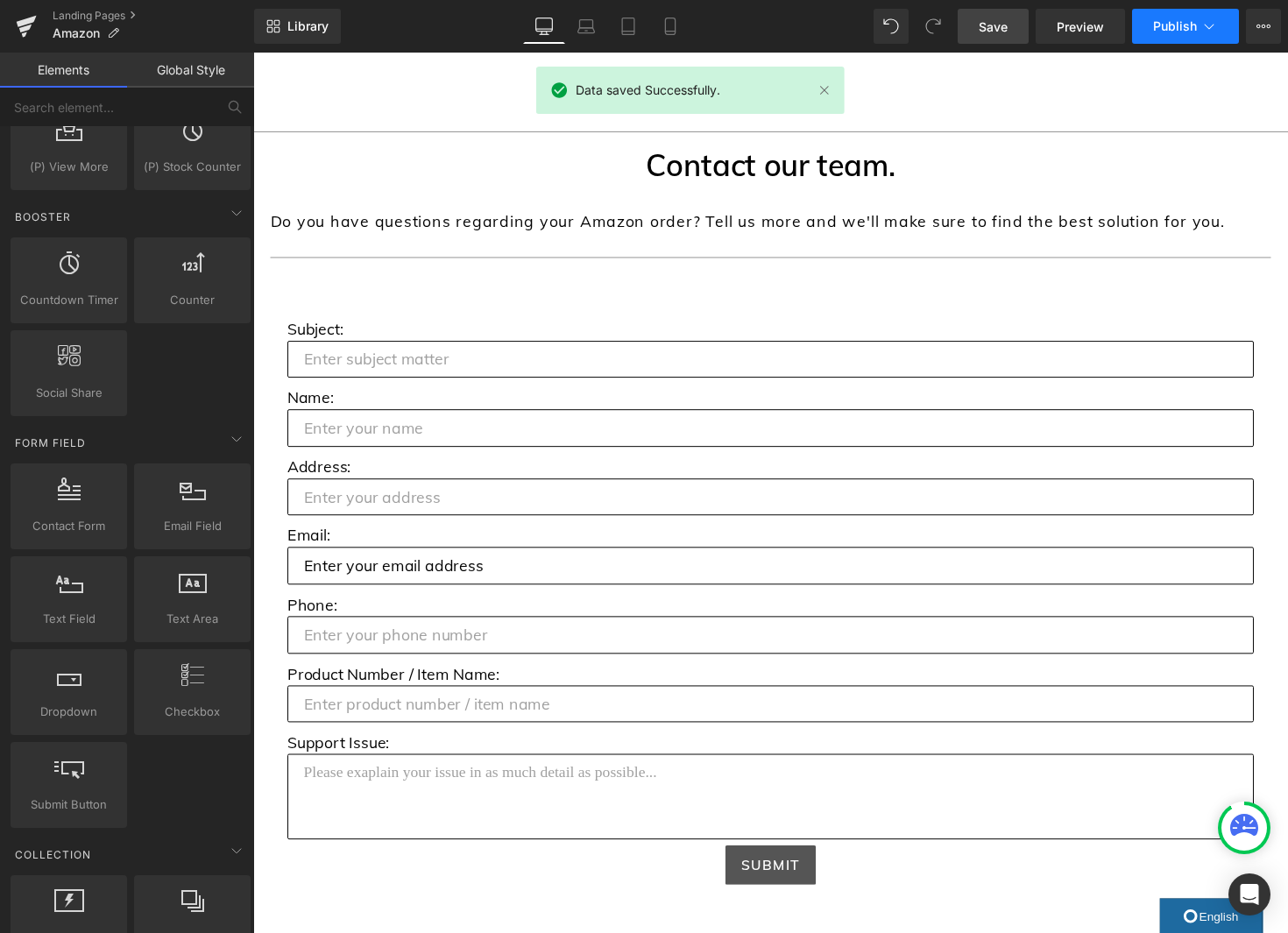
click at [1176, 28] on span "Publish" at bounding box center [1174, 27] width 43 height 14
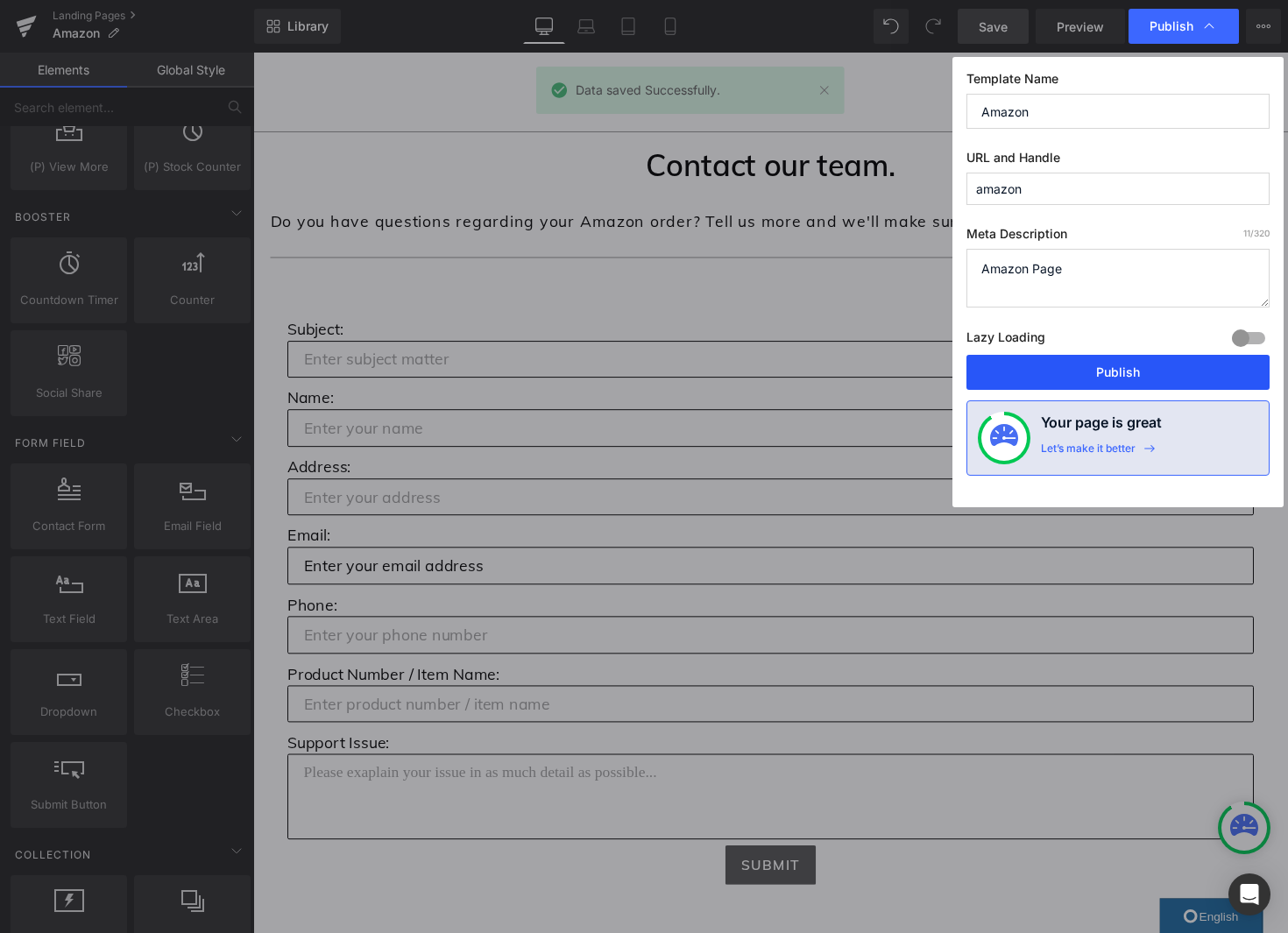
click at [1146, 368] on button "Publish" at bounding box center [1117, 371] width 303 height 35
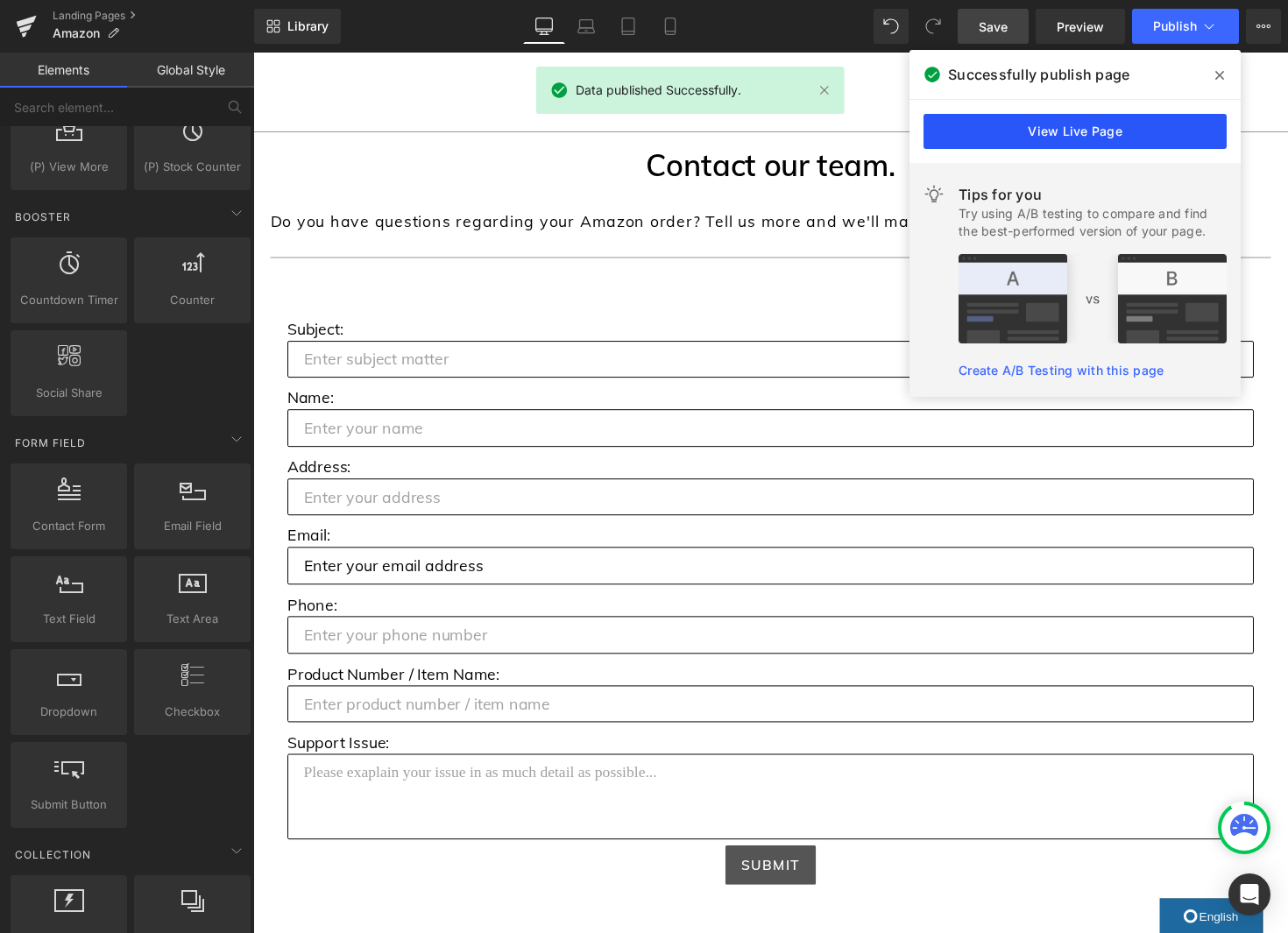
click at [993, 139] on link "View Live Page" at bounding box center [1075, 130] width 303 height 35
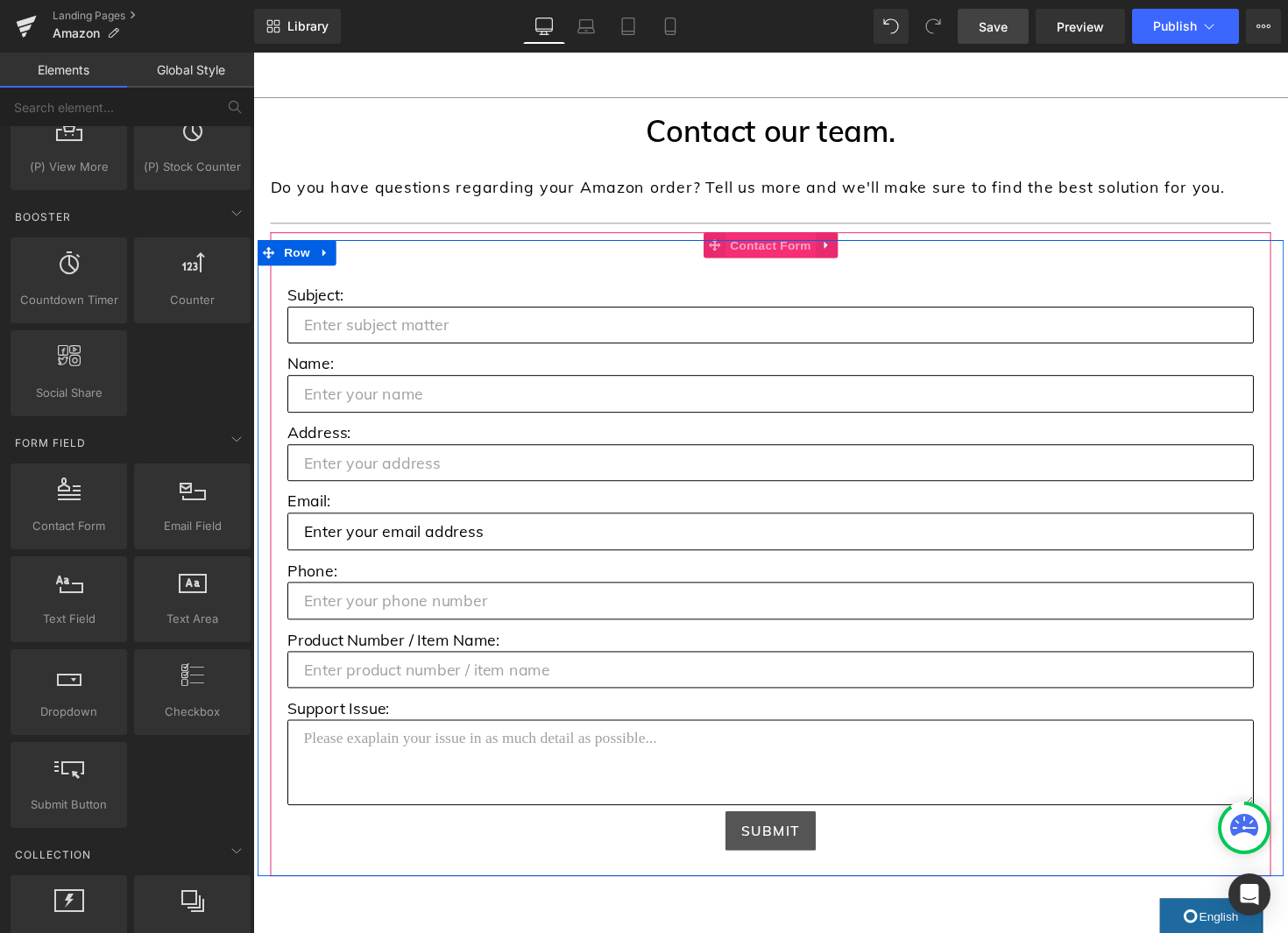
scroll to position [760, 0]
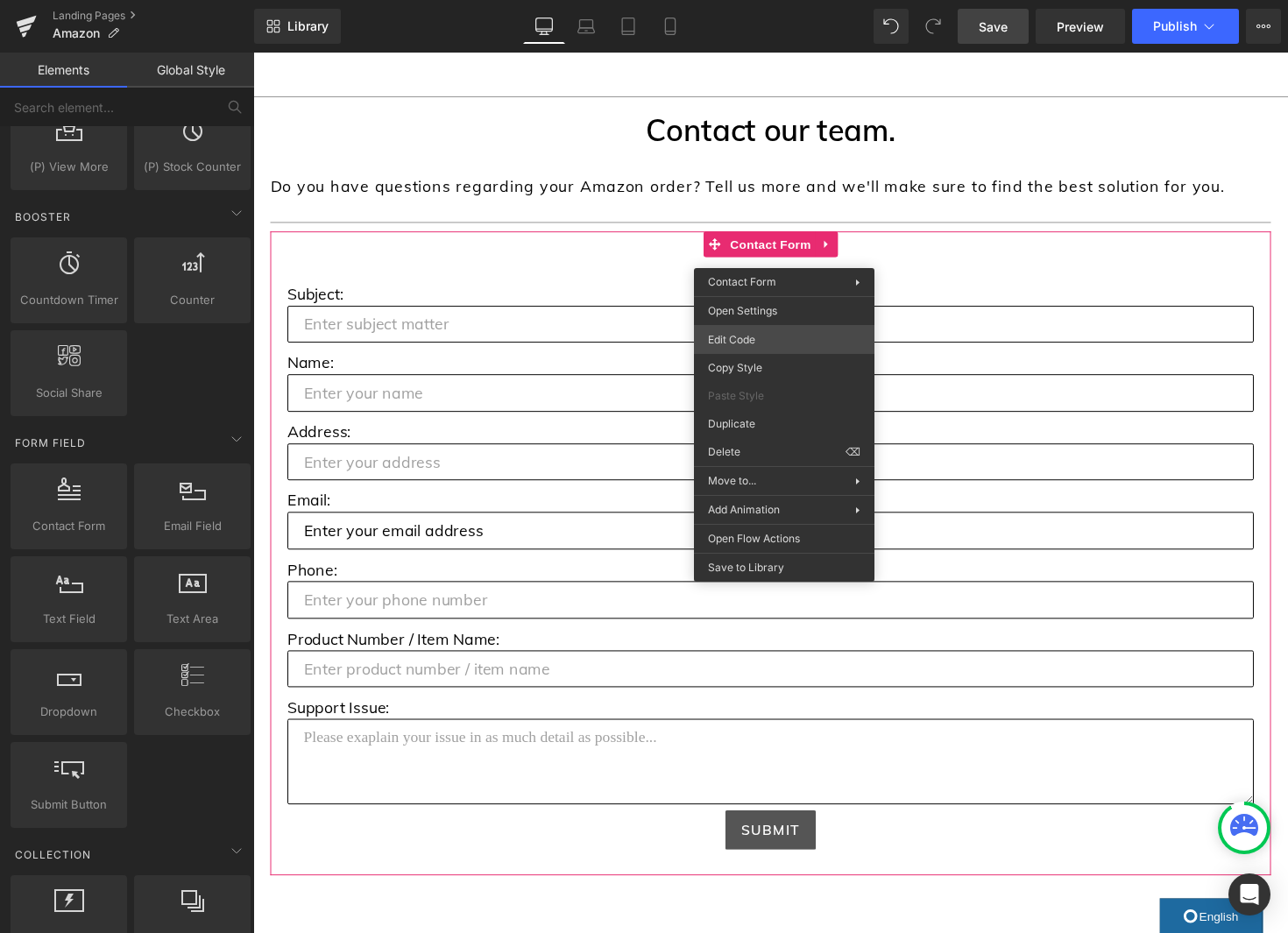
click at [741, 0] on div "Email Field You are previewing how the will restyle your page. You can not edit…" at bounding box center [644, 0] width 1288 height 0
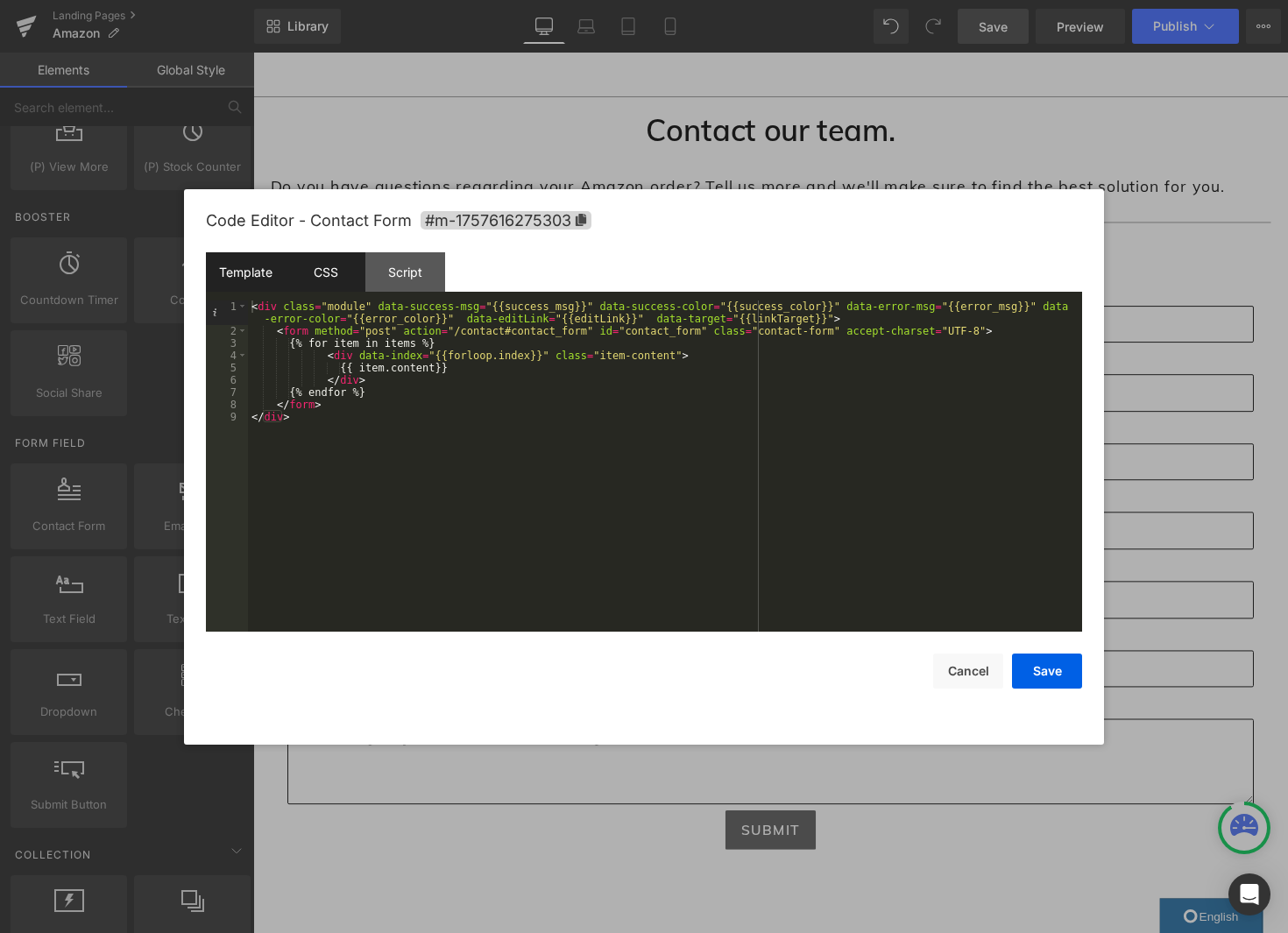
click at [327, 271] on div "CSS" at bounding box center [325, 272] width 80 height 39
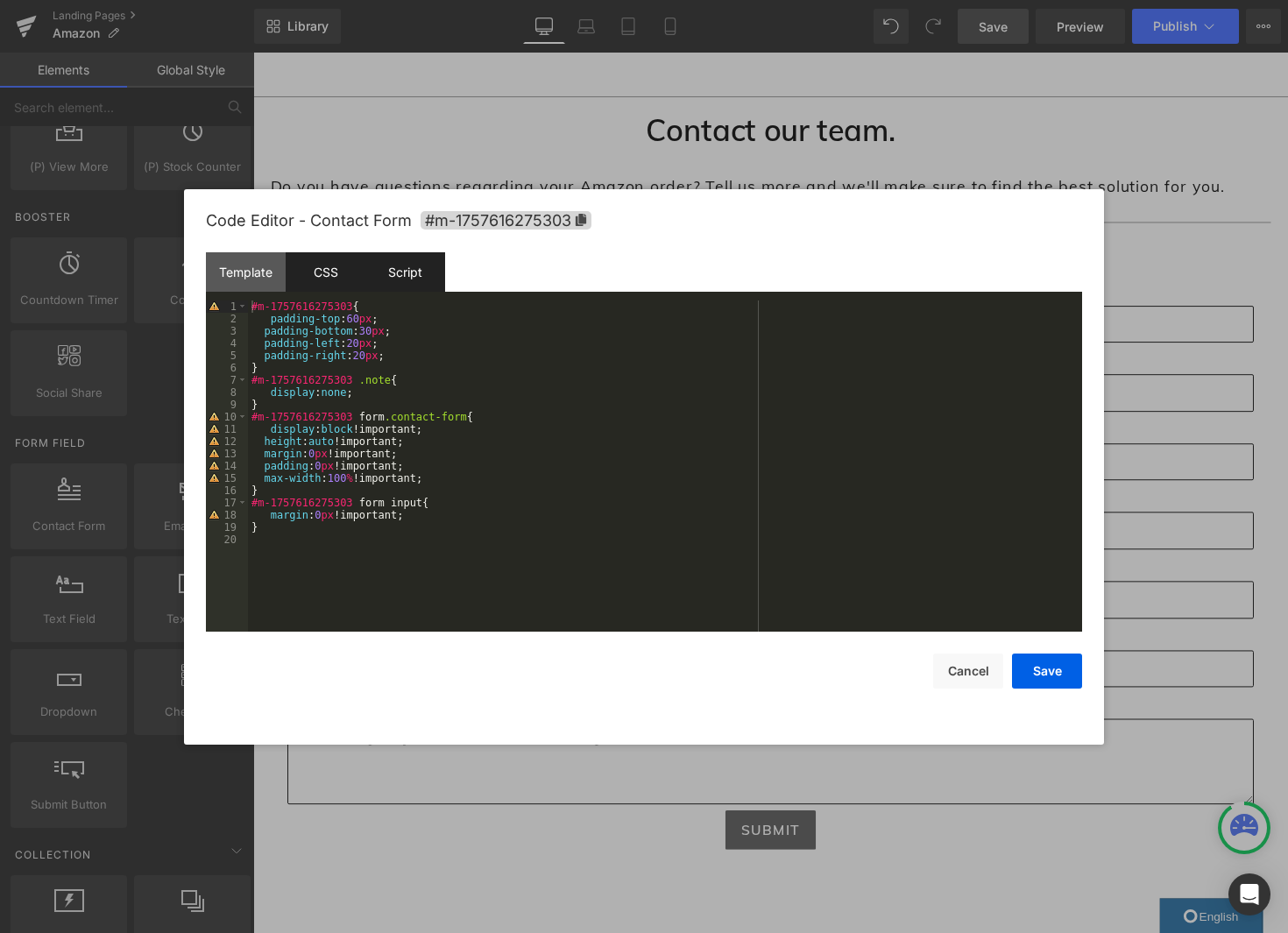
click at [394, 271] on div "Script" at bounding box center [405, 272] width 80 height 39
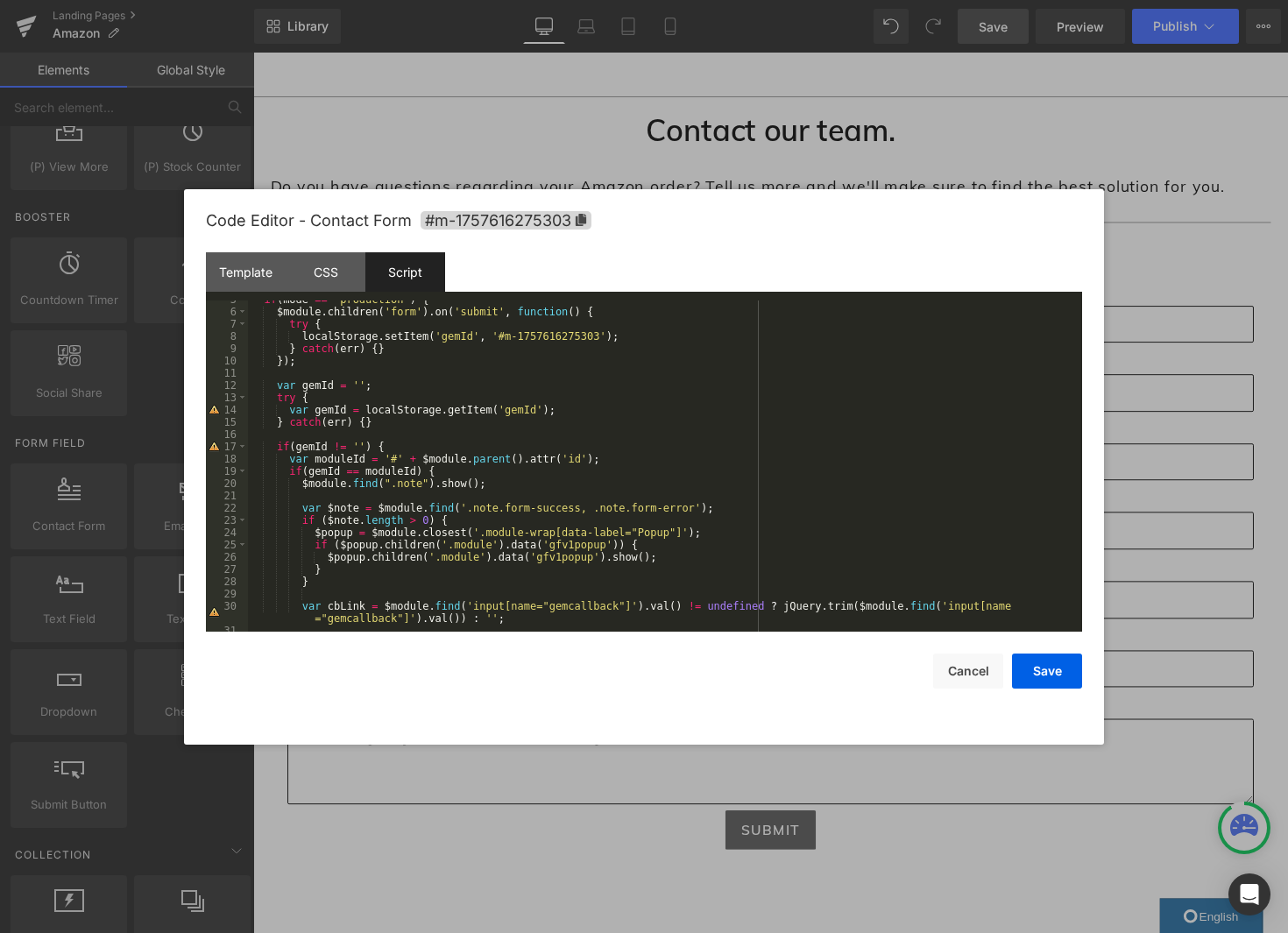
scroll to position [0, 0]
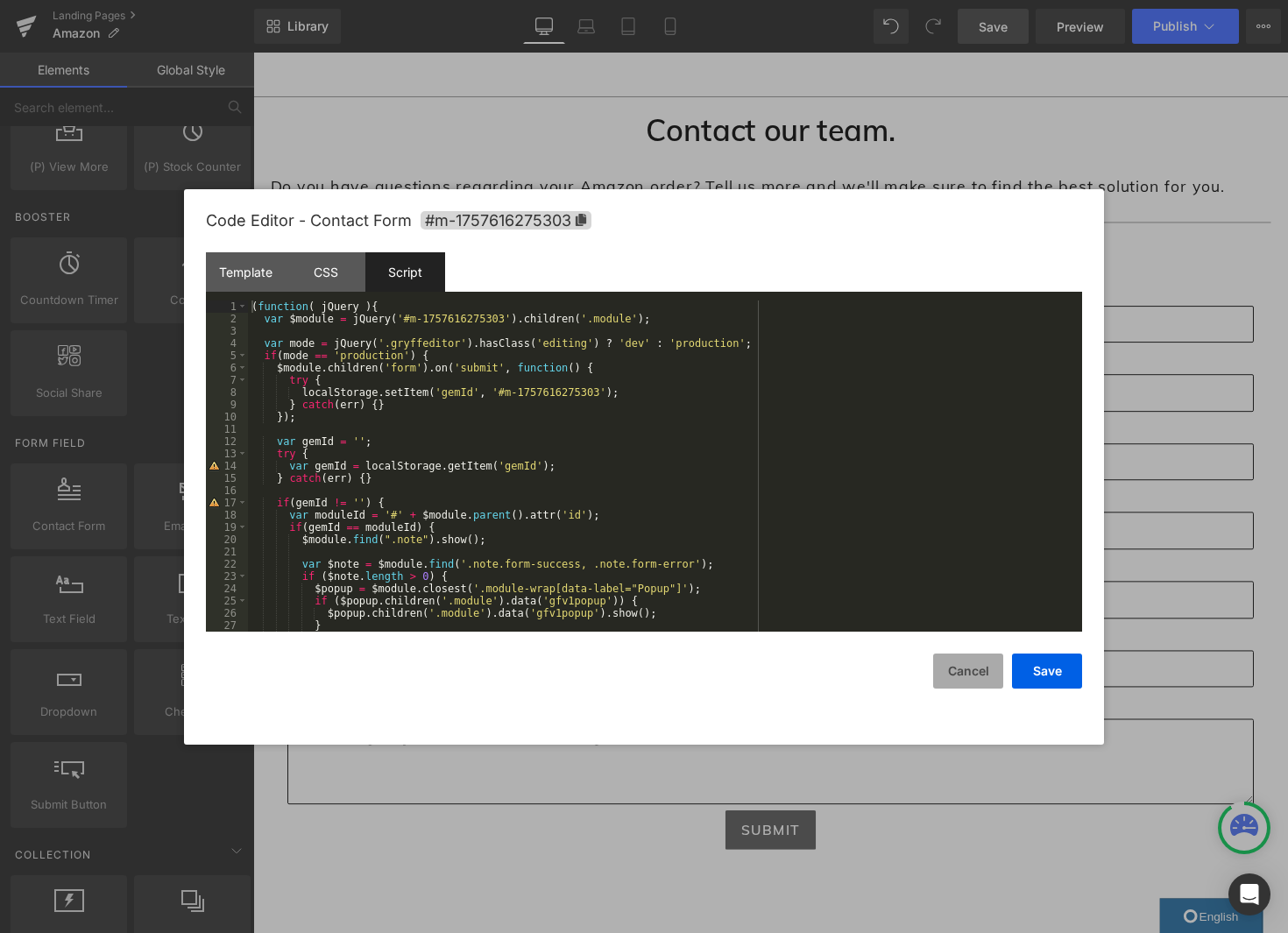
click at [994, 676] on button "Cancel" at bounding box center [968, 670] width 70 height 35
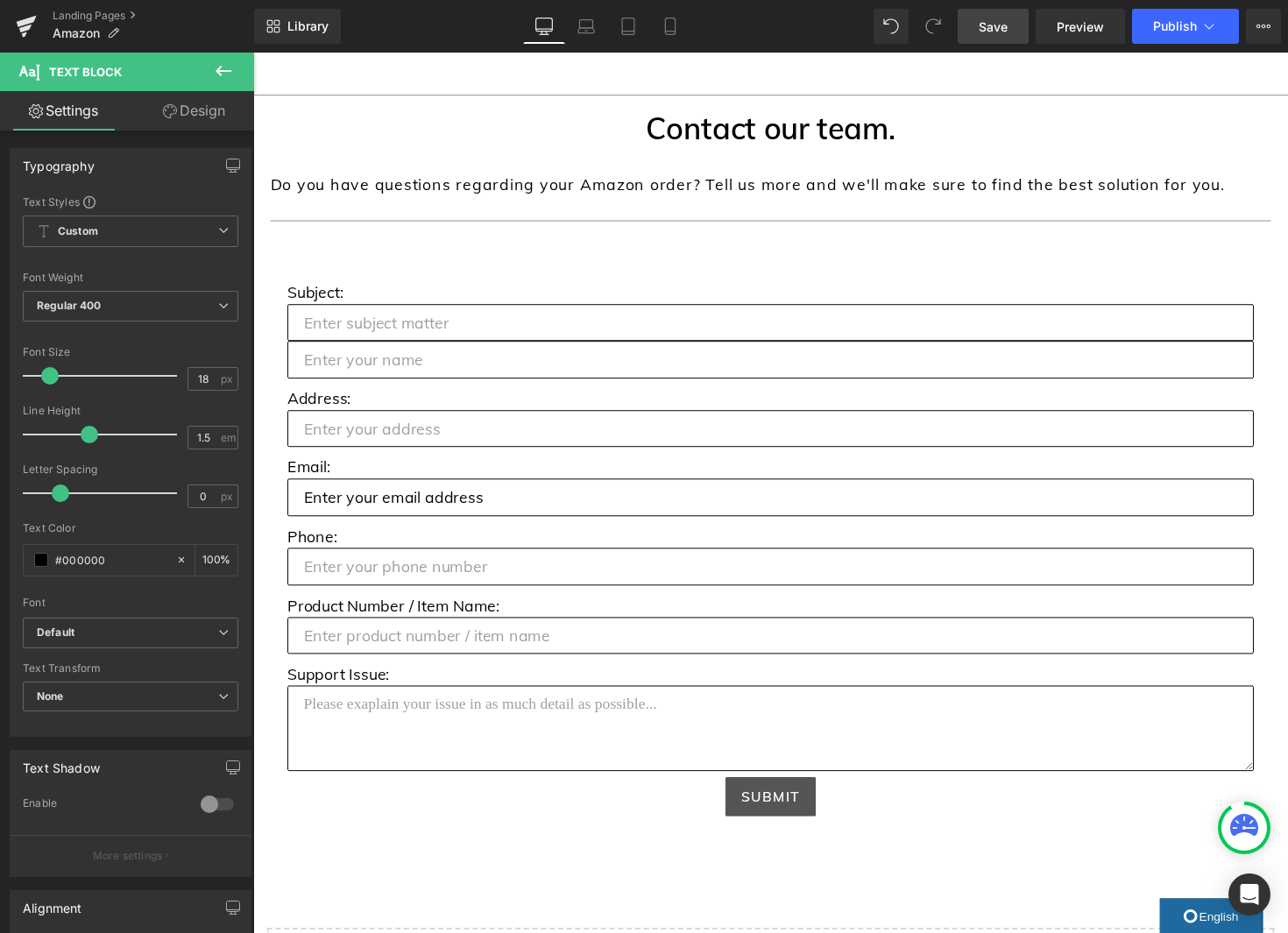
click at [207, 110] on link "Design" at bounding box center [194, 111] width 127 height 39
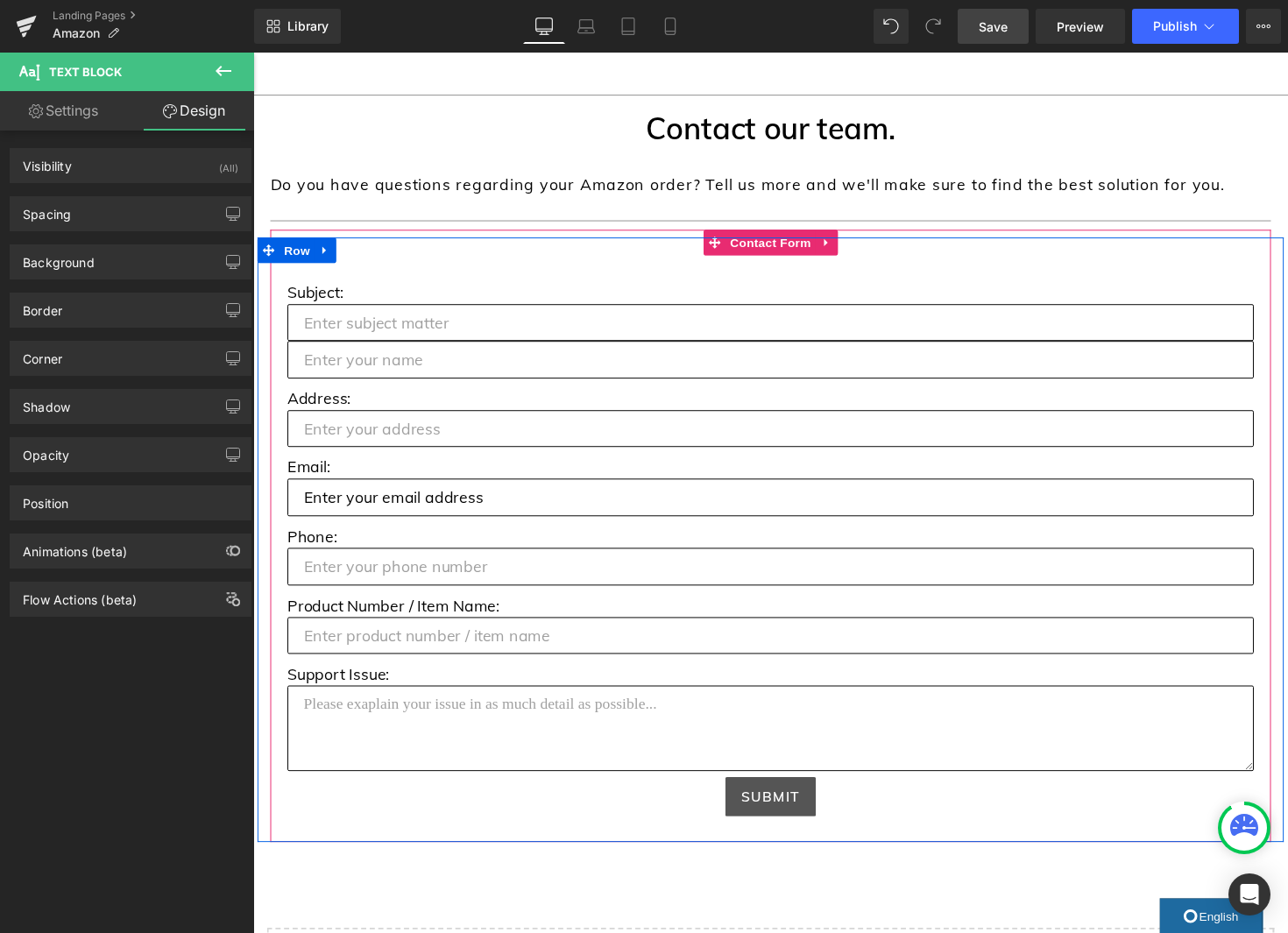
scroll to position [807, 0]
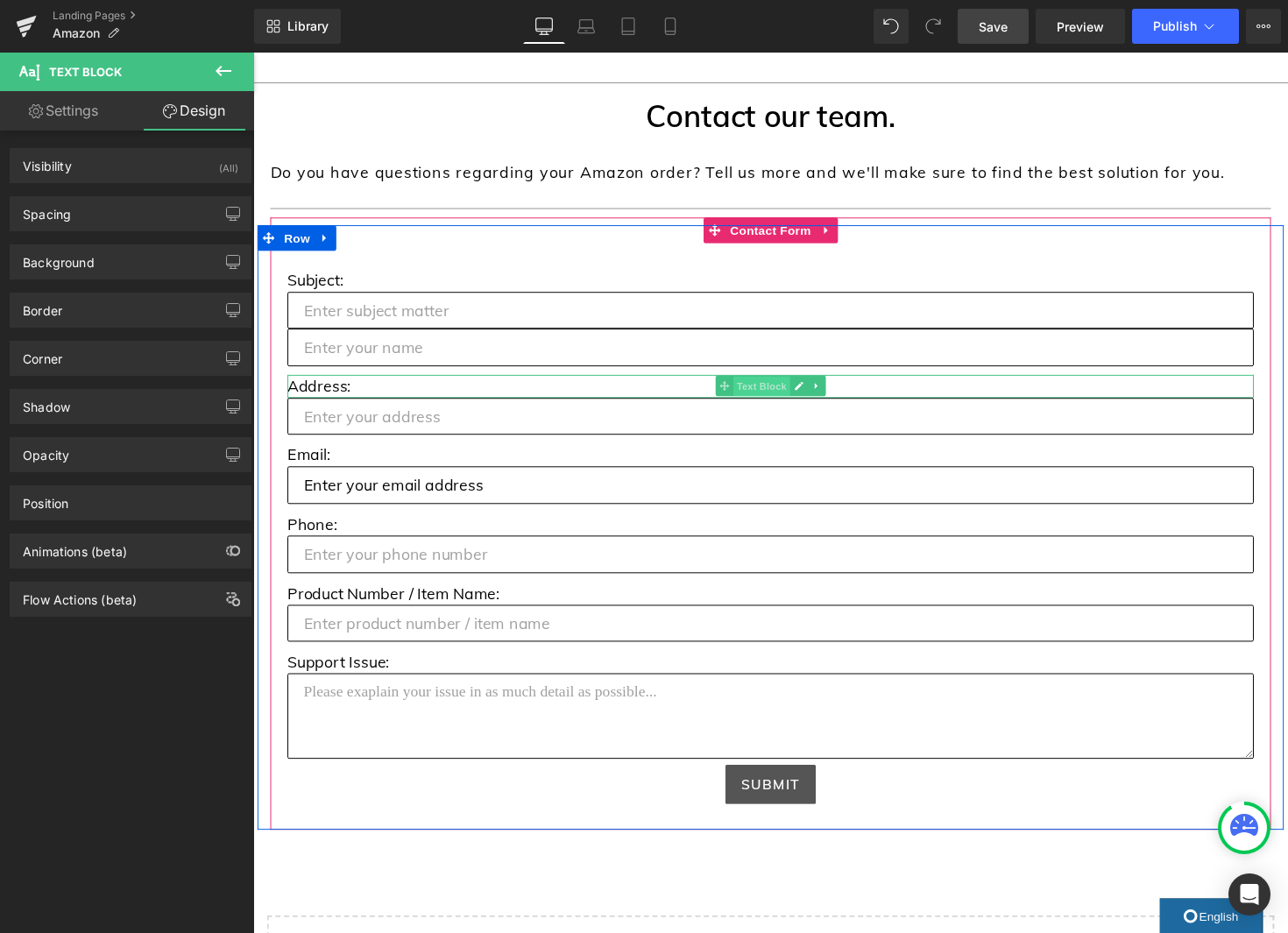
click at [780, 399] on span "Text Block" at bounding box center [773, 394] width 58 height 21
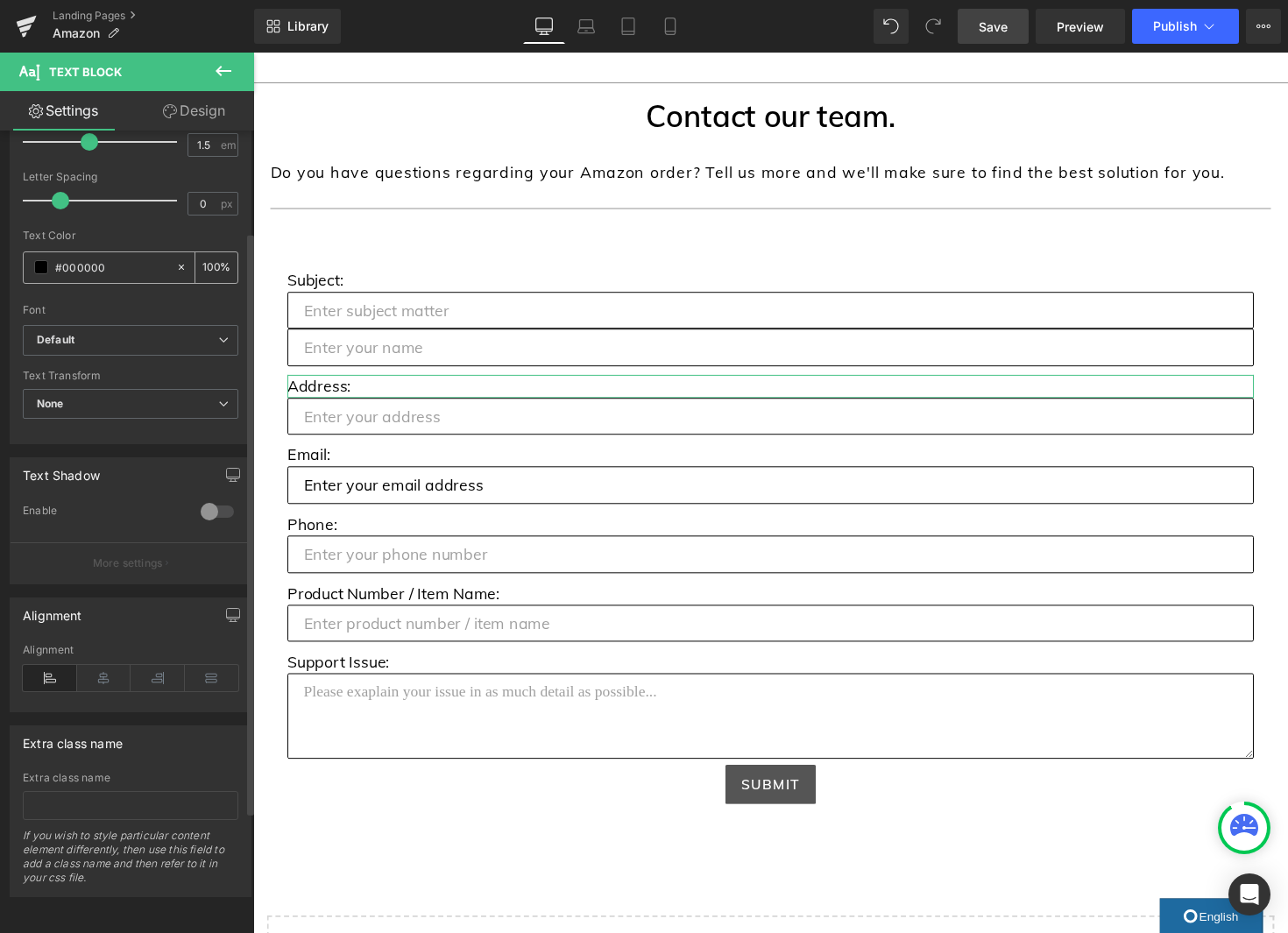
scroll to position [0, 0]
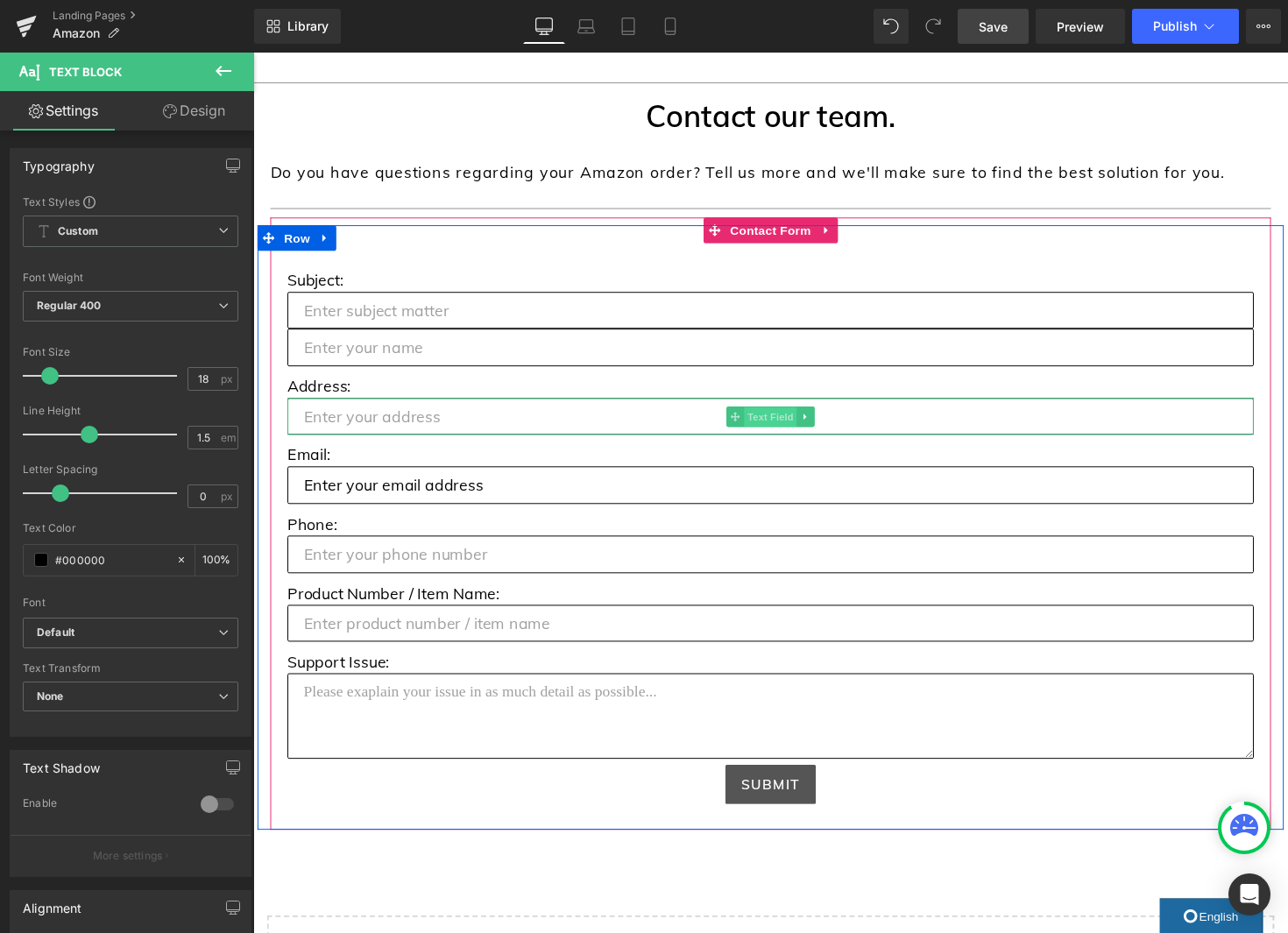
click at [773, 427] on span "Text Field" at bounding box center [782, 425] width 54 height 21
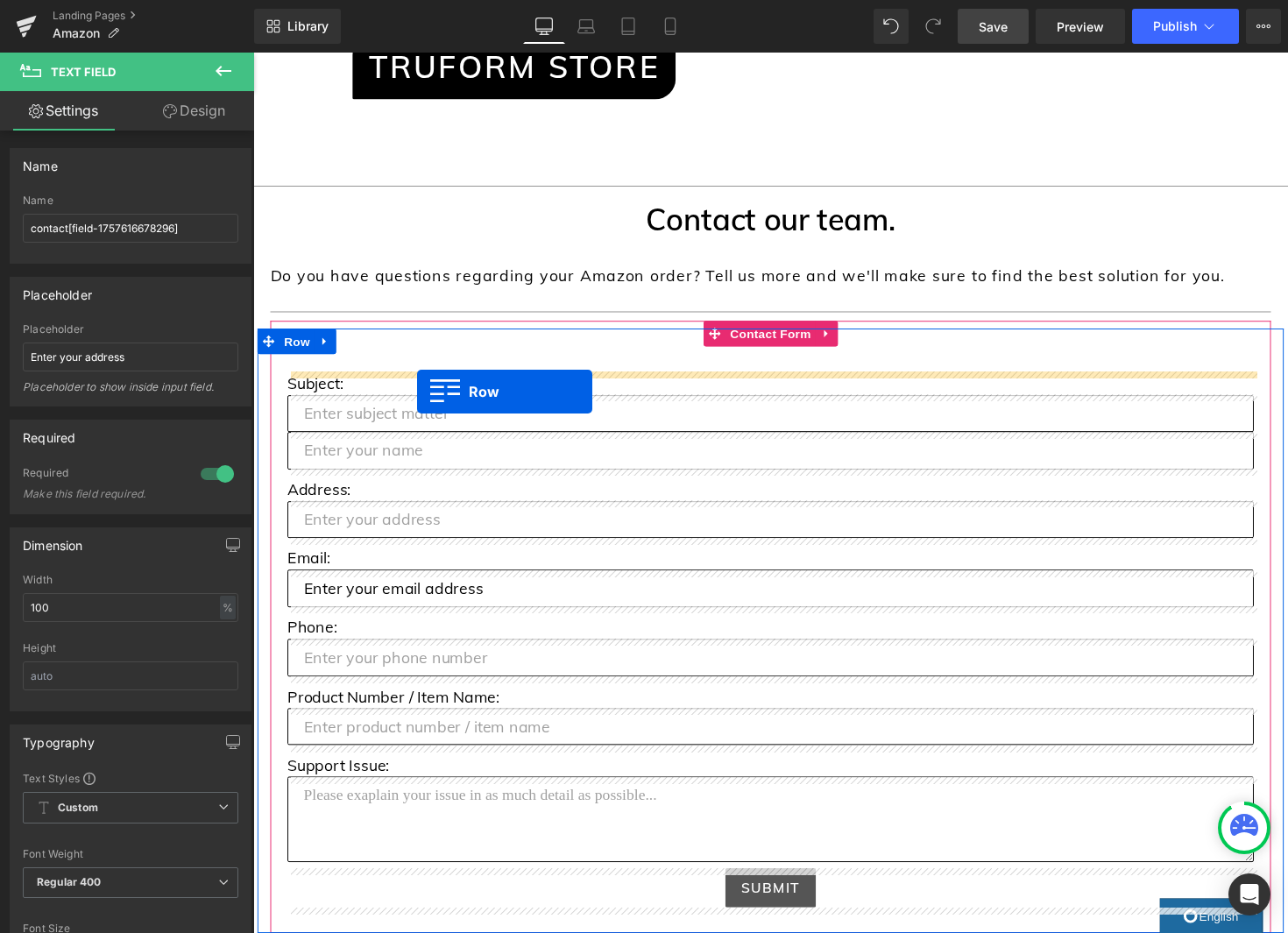
scroll to position [451, 0]
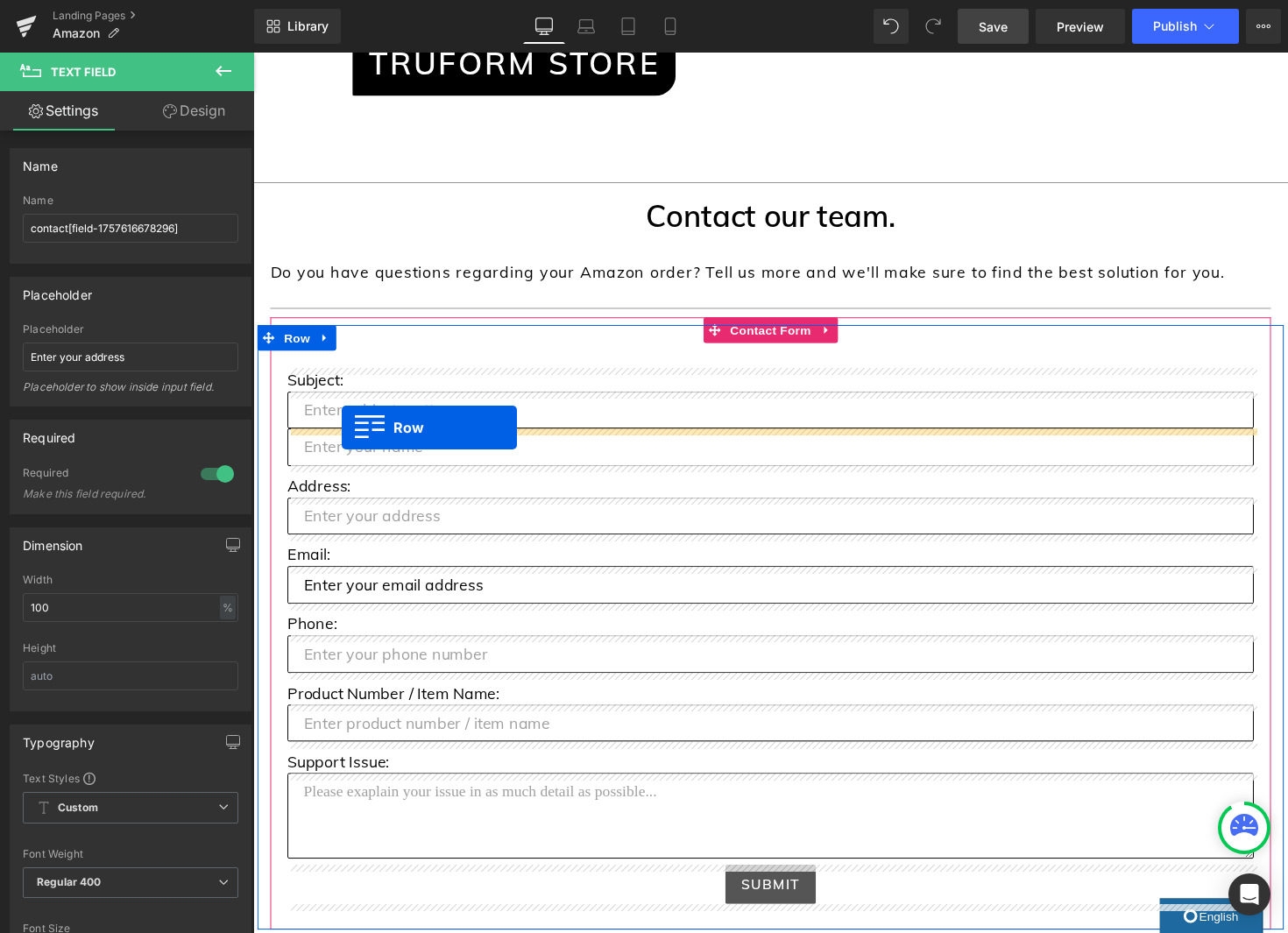
drag, startPoint x: 300, startPoint y: 248, endPoint x: 344, endPoint y: 436, distance: 193.1
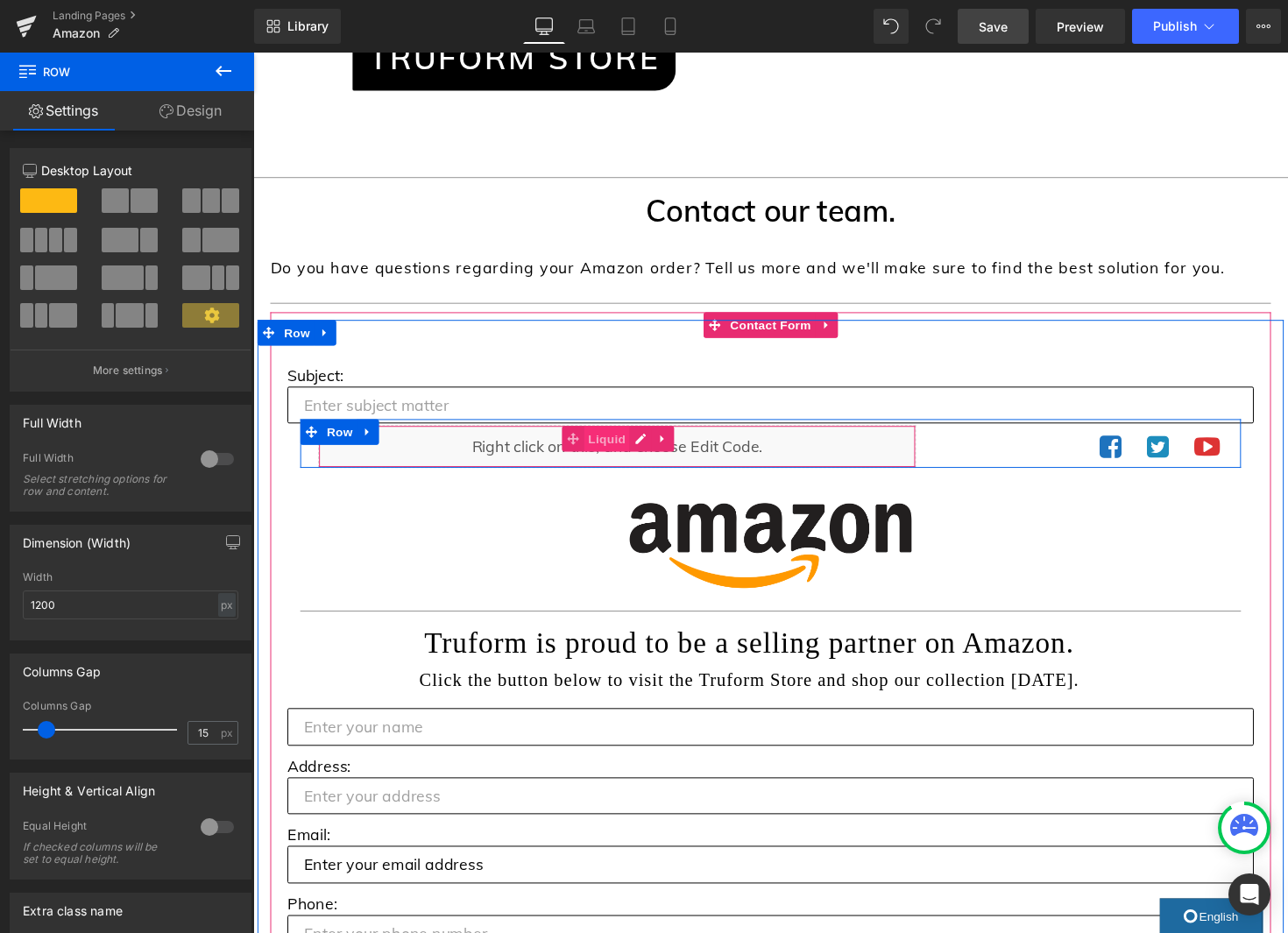
scroll to position [416, 0]
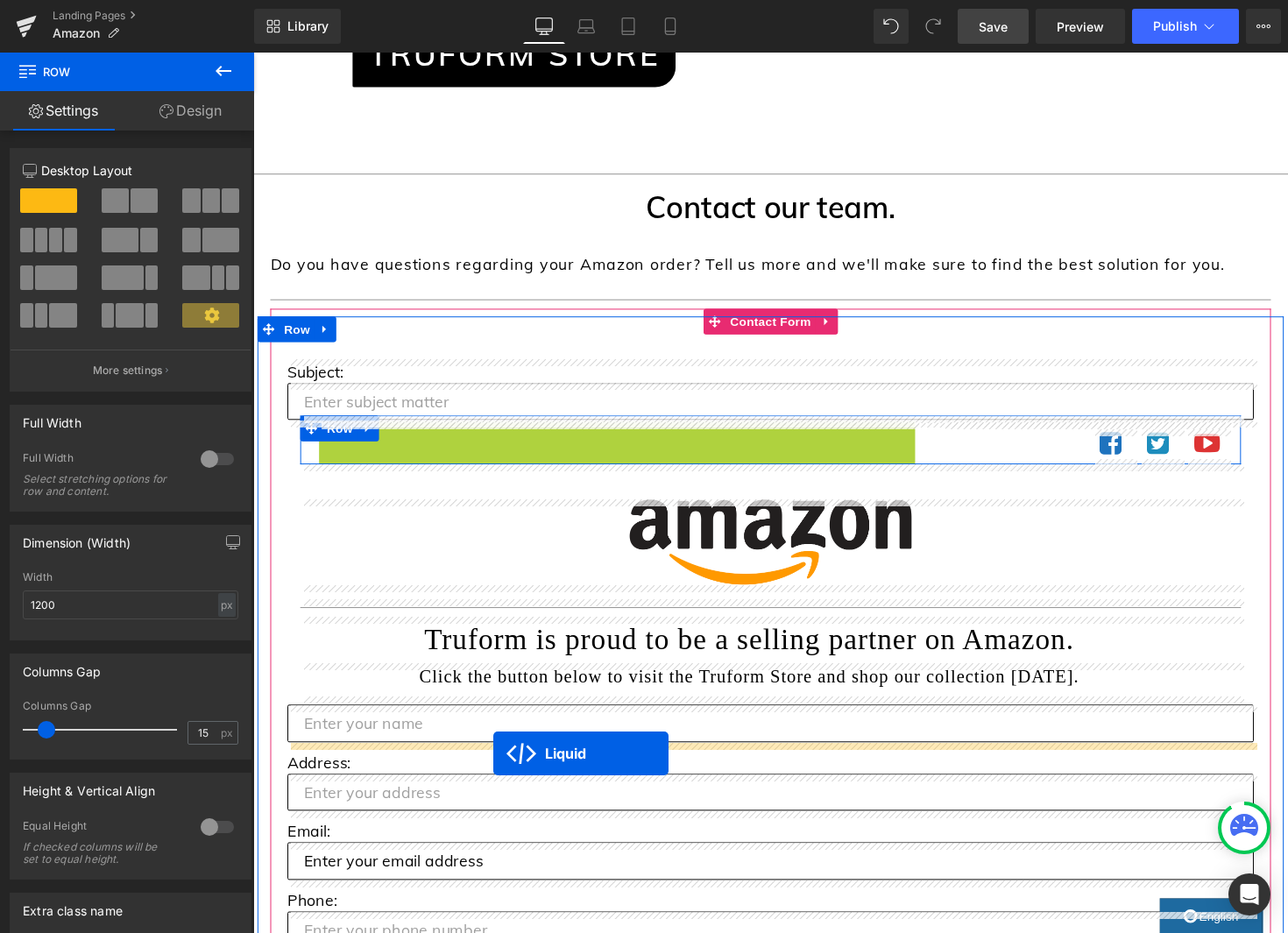
drag, startPoint x: 624, startPoint y: 453, endPoint x: 500, endPoint y: 771, distance: 341.3
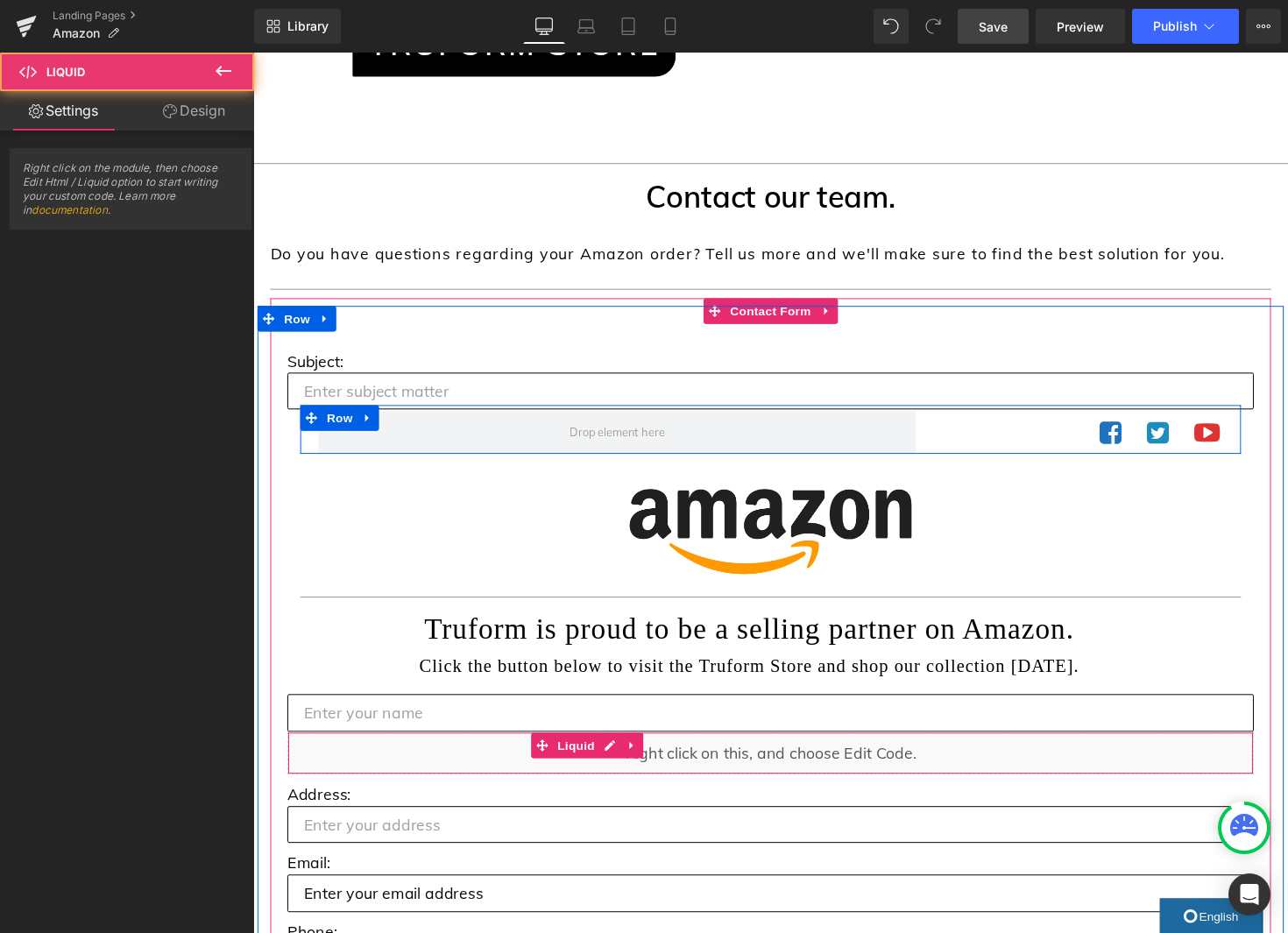
scroll to position [443, 0]
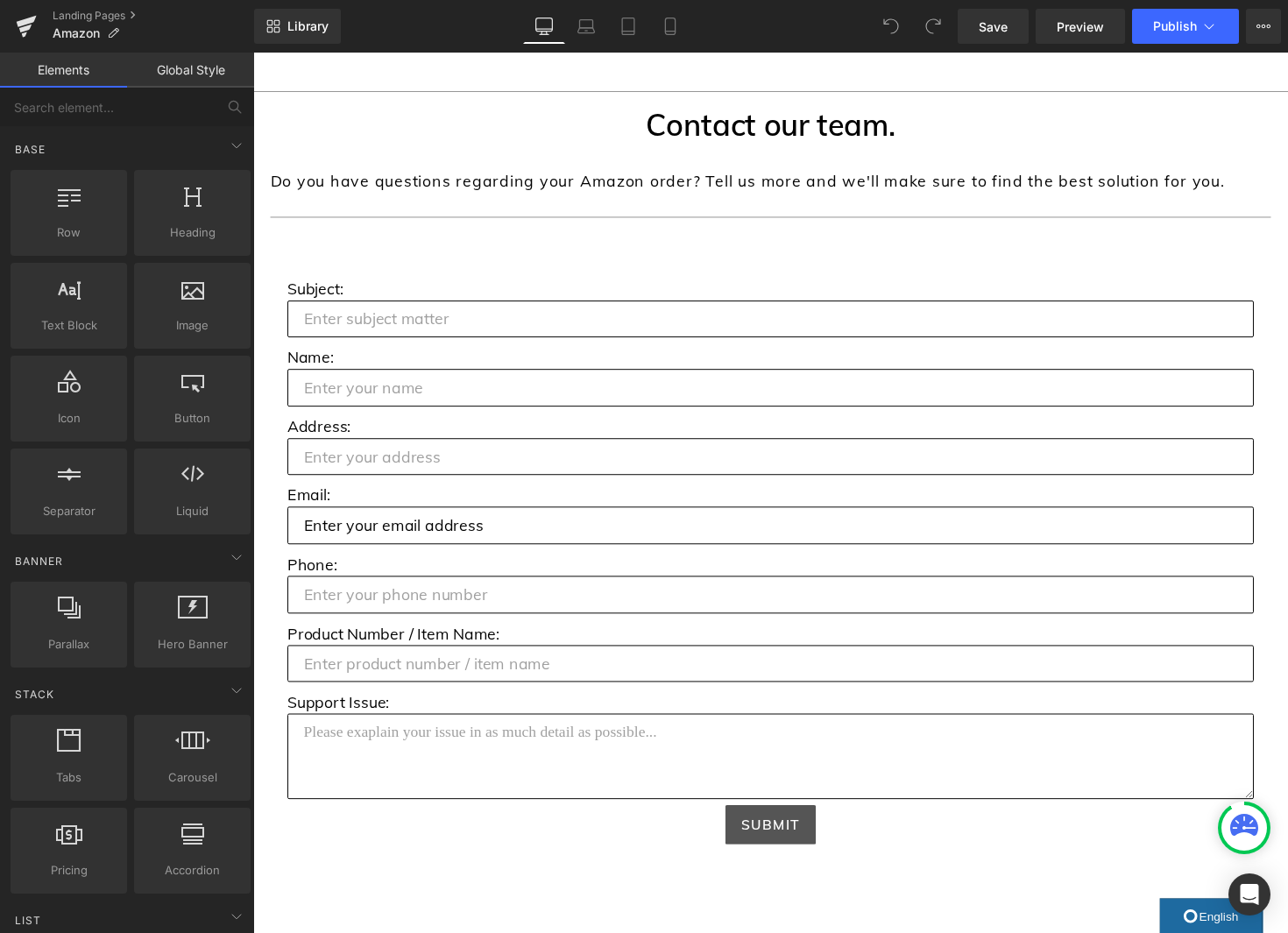
scroll to position [766, 0]
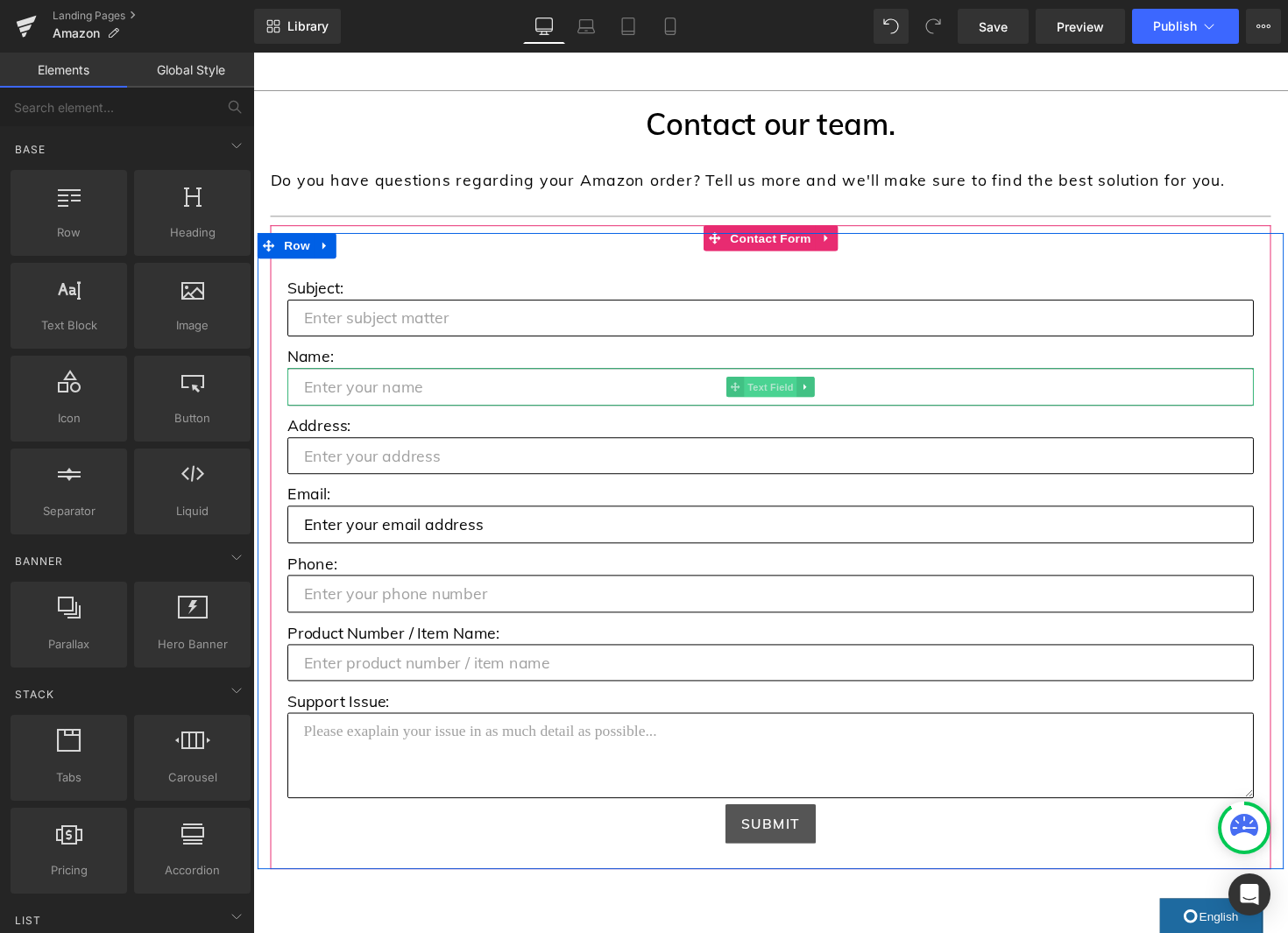
click at [790, 395] on span "Text Field" at bounding box center [782, 394] width 54 height 21
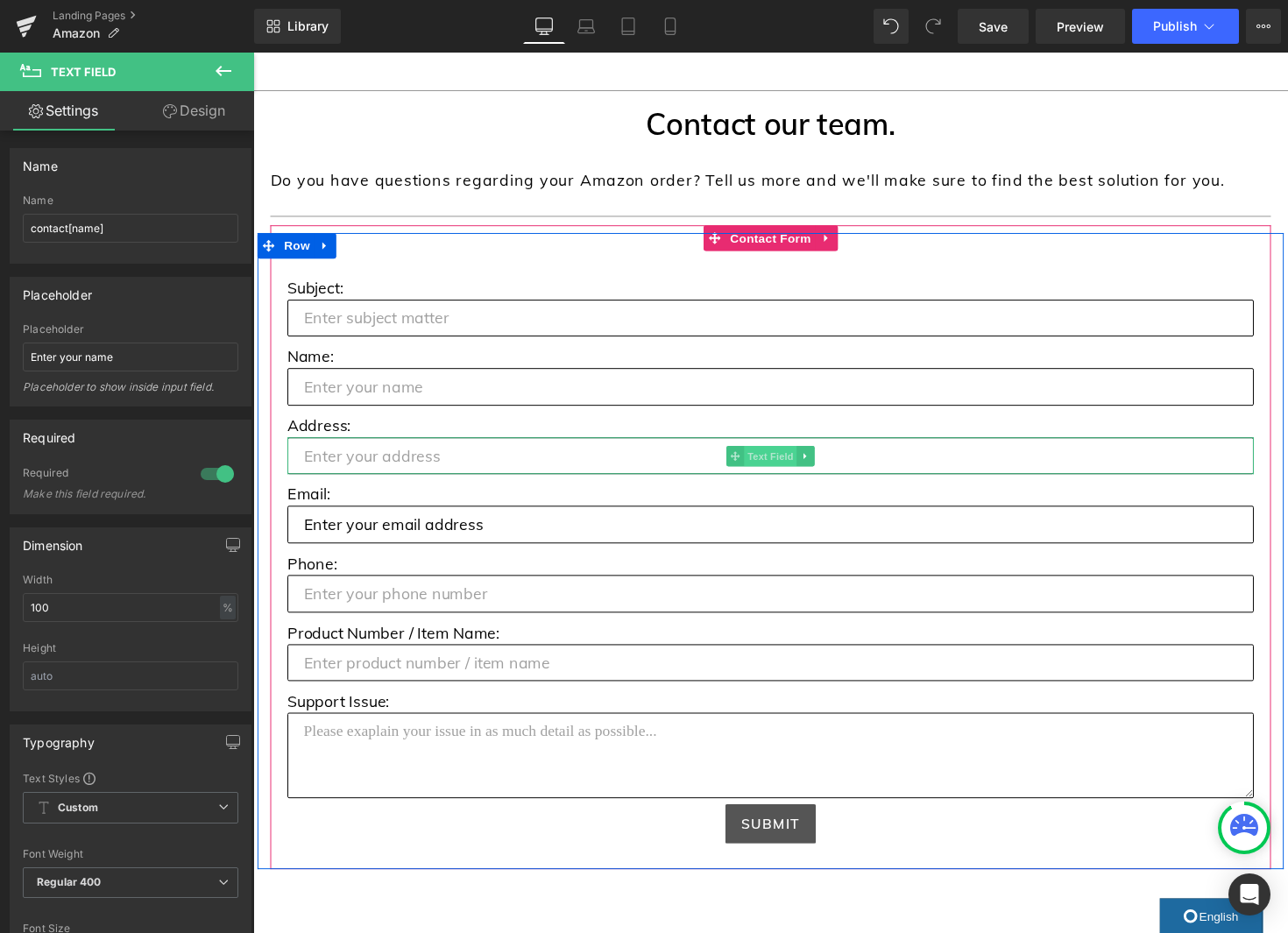
click at [779, 462] on span "Text Field" at bounding box center [782, 465] width 54 height 21
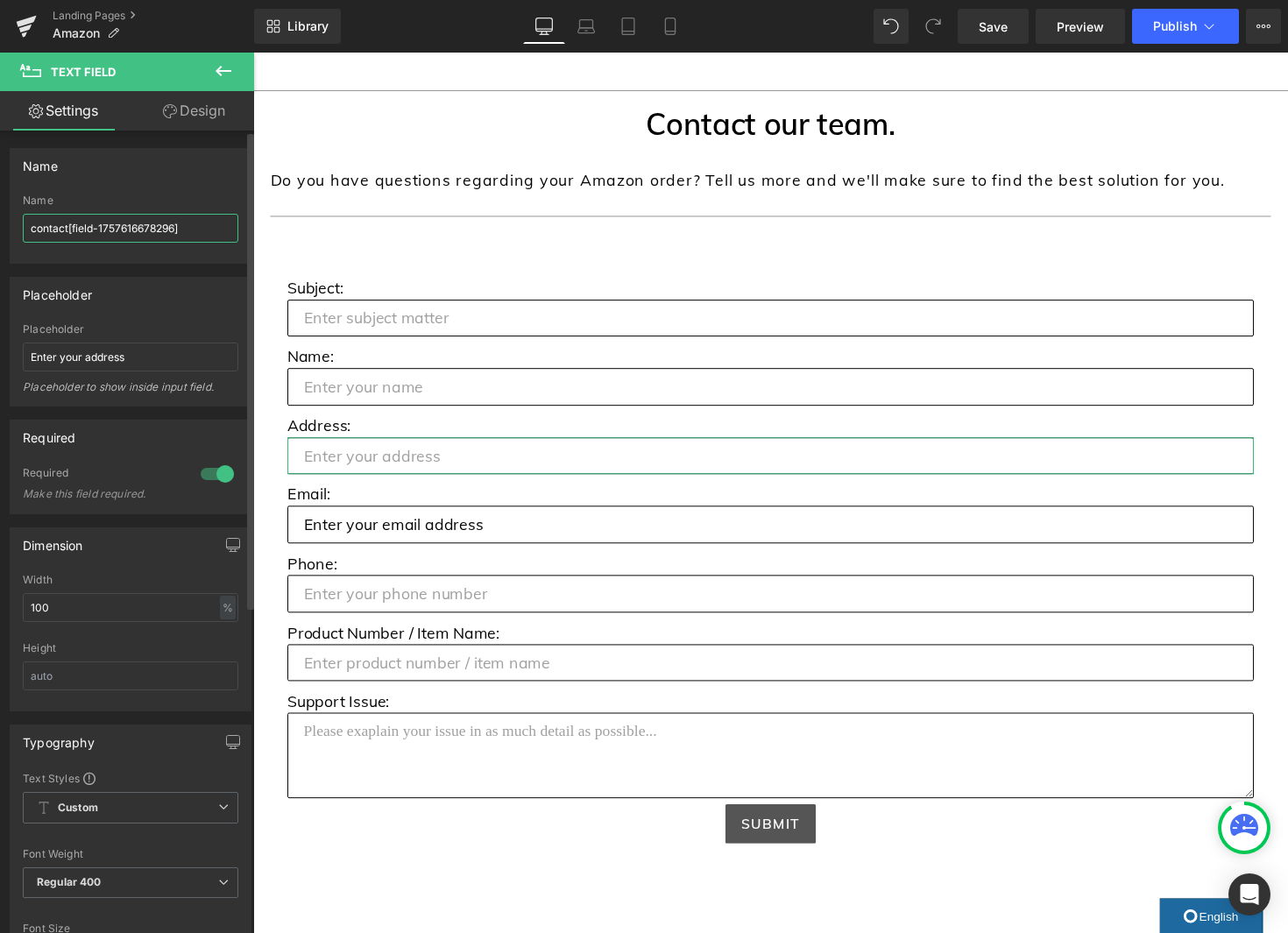
click at [90, 234] on input "contact[field-1757616678296]" at bounding box center [130, 227] width 215 height 29
drag, startPoint x: 194, startPoint y: 227, endPoint x: 64, endPoint y: 232, distance: 130.1
click at [64, 232] on input "contact[field-1757616678296]" at bounding box center [130, 227] width 215 height 29
type input "Address"
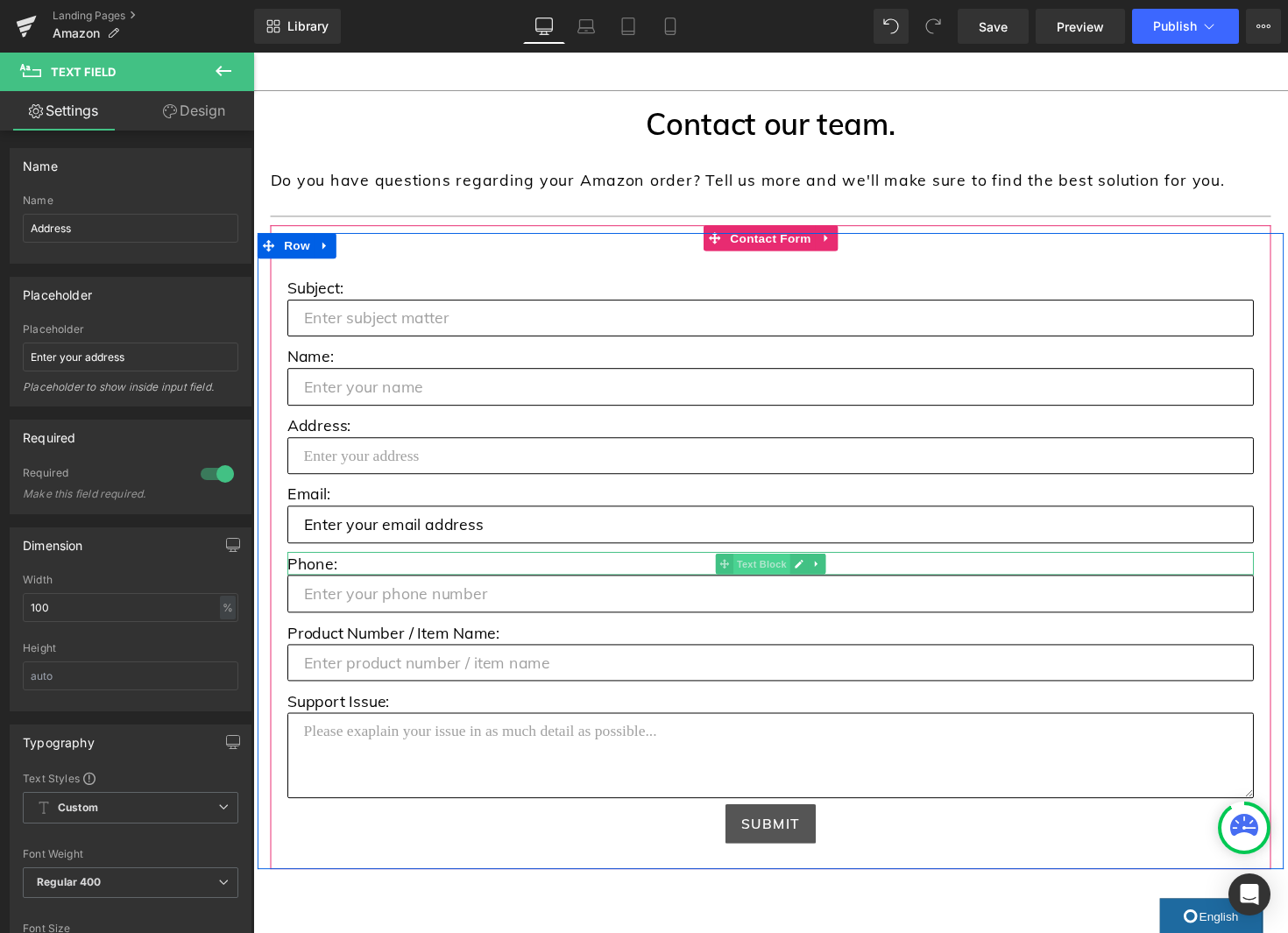
click at [771, 571] on span "Text Block" at bounding box center [773, 576] width 58 height 21
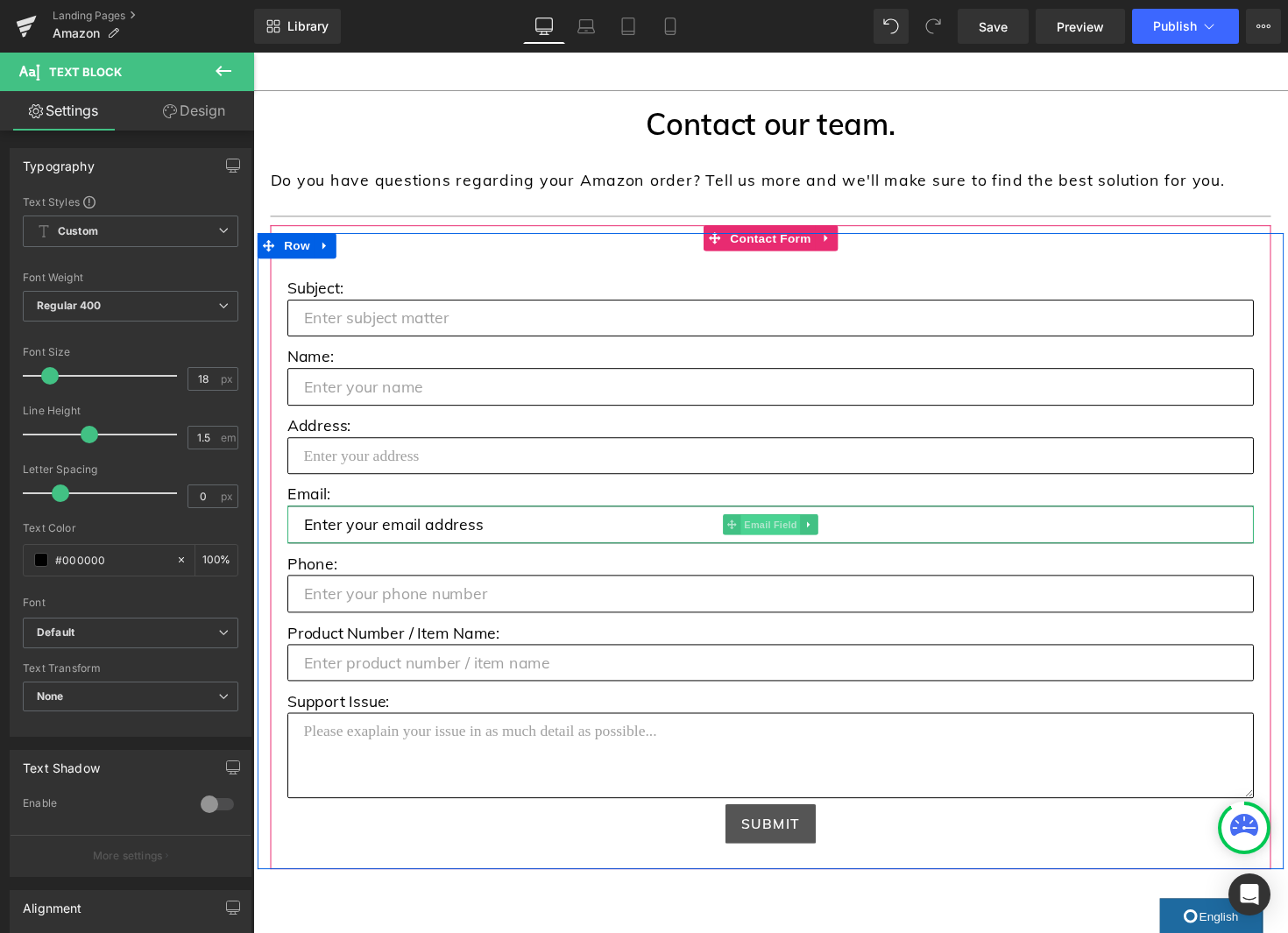
click at [777, 538] on span "Email Field" at bounding box center [783, 536] width 61 height 21
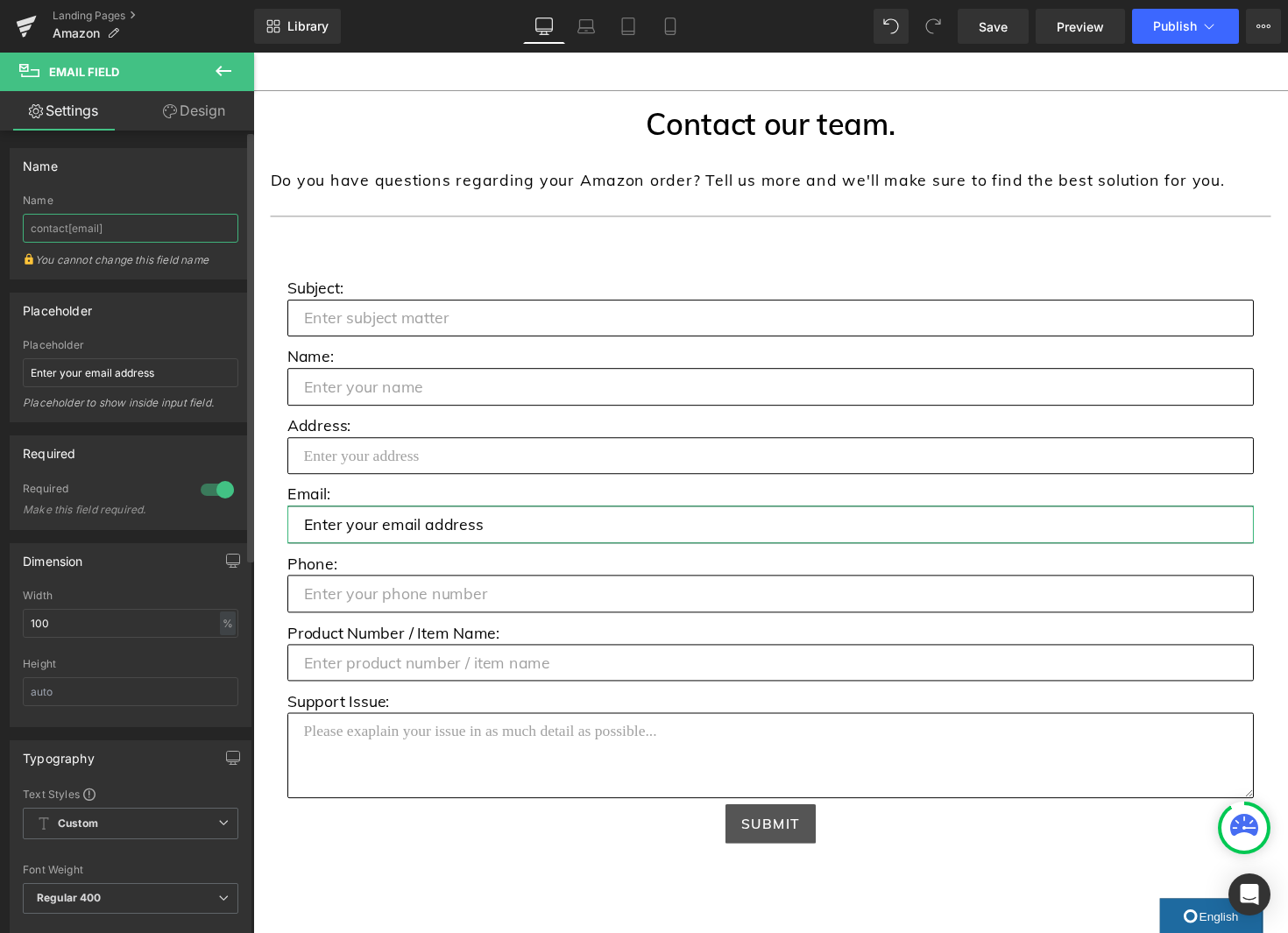
click at [128, 227] on input "contact[email]" at bounding box center [130, 227] width 215 height 29
click at [129, 222] on input "contact[email]" at bounding box center [130, 227] width 215 height 29
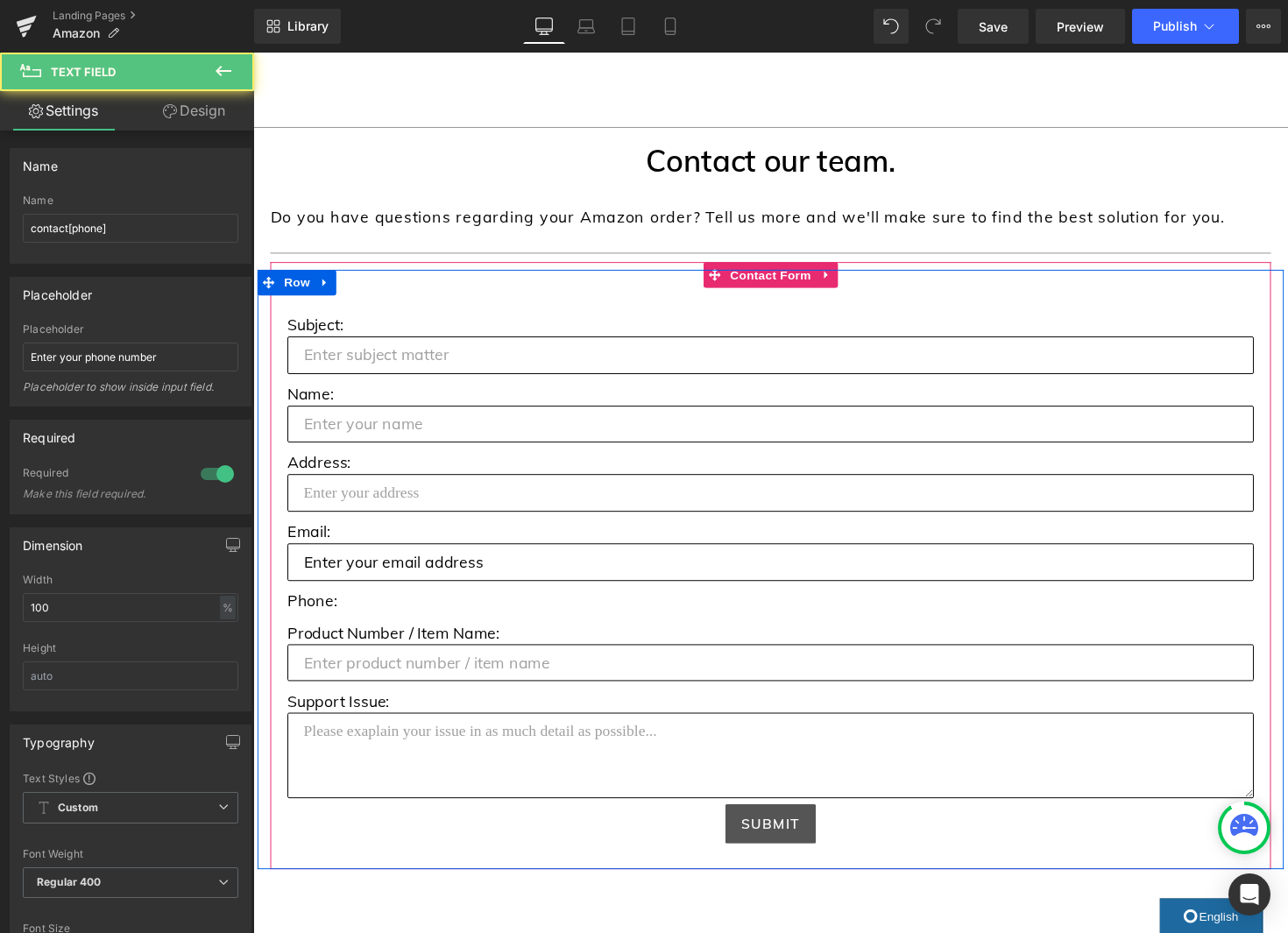
scroll to position [804, 0]
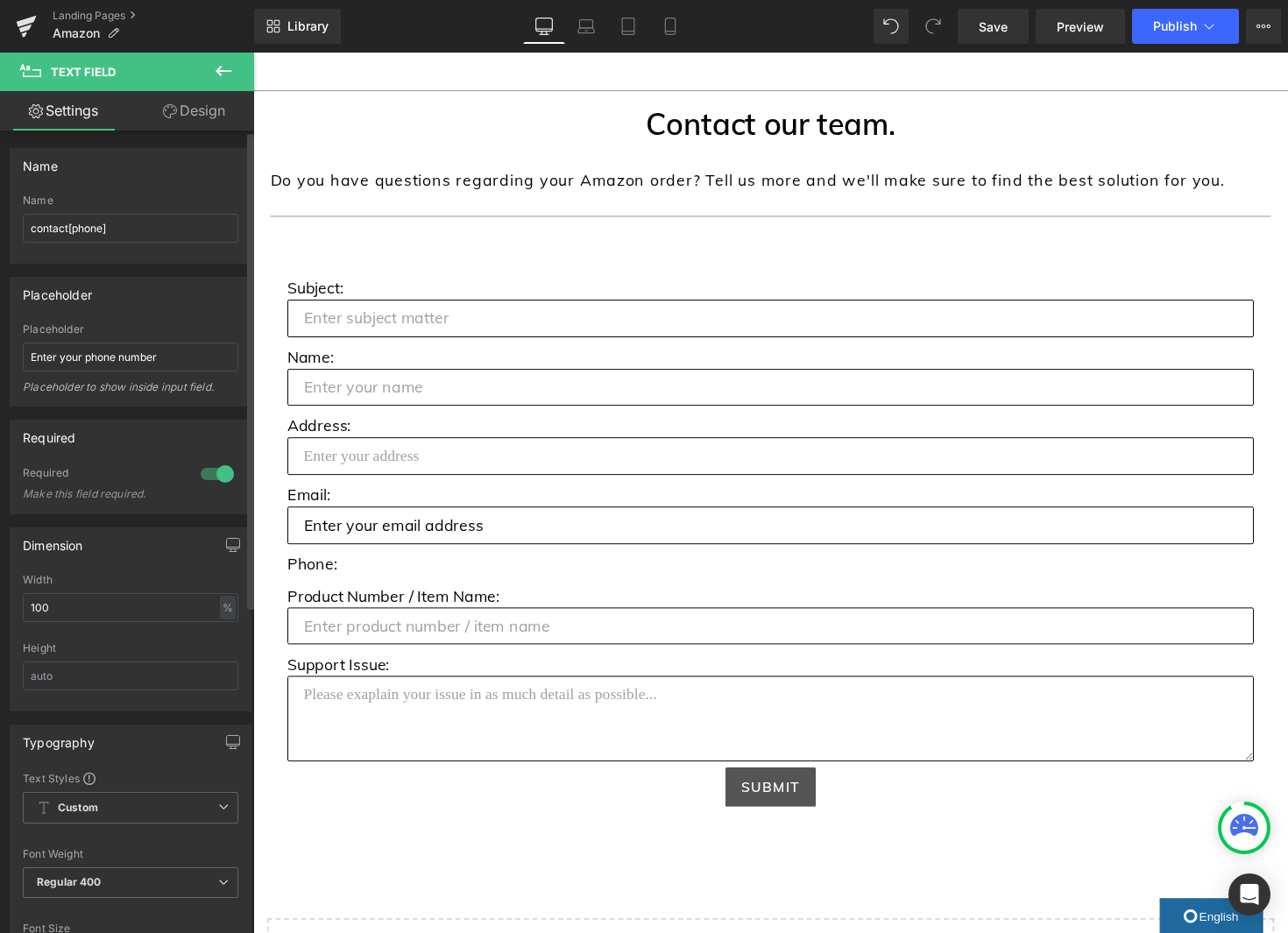
click at [182, 205] on div "Name" at bounding box center [130, 200] width 215 height 12
click at [177, 221] on input "contact[phone]" at bounding box center [130, 227] width 215 height 29
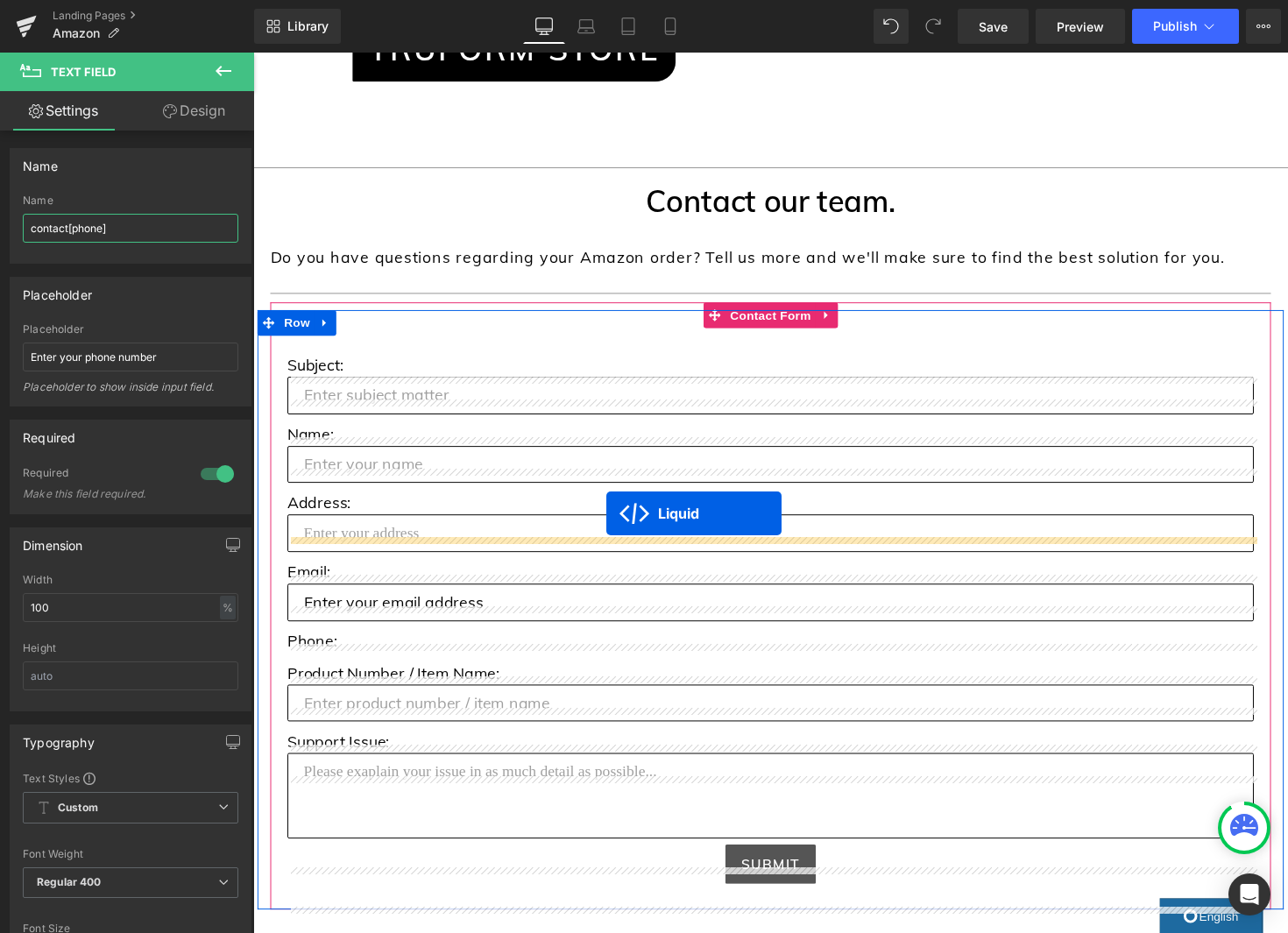
scroll to position [761, 0]
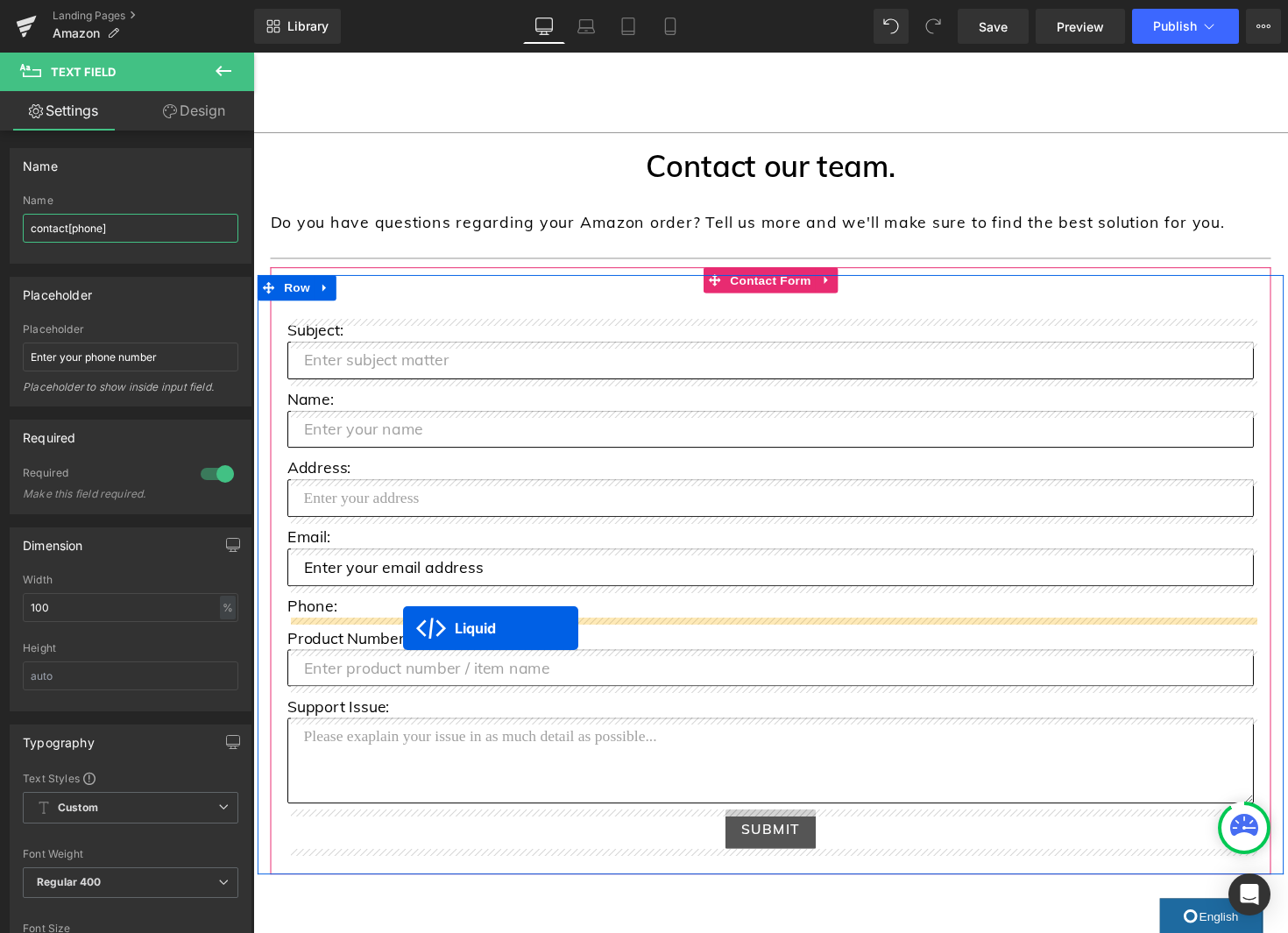
drag, startPoint x: 614, startPoint y: 256, endPoint x: 407, endPoint y: 642, distance: 438.0
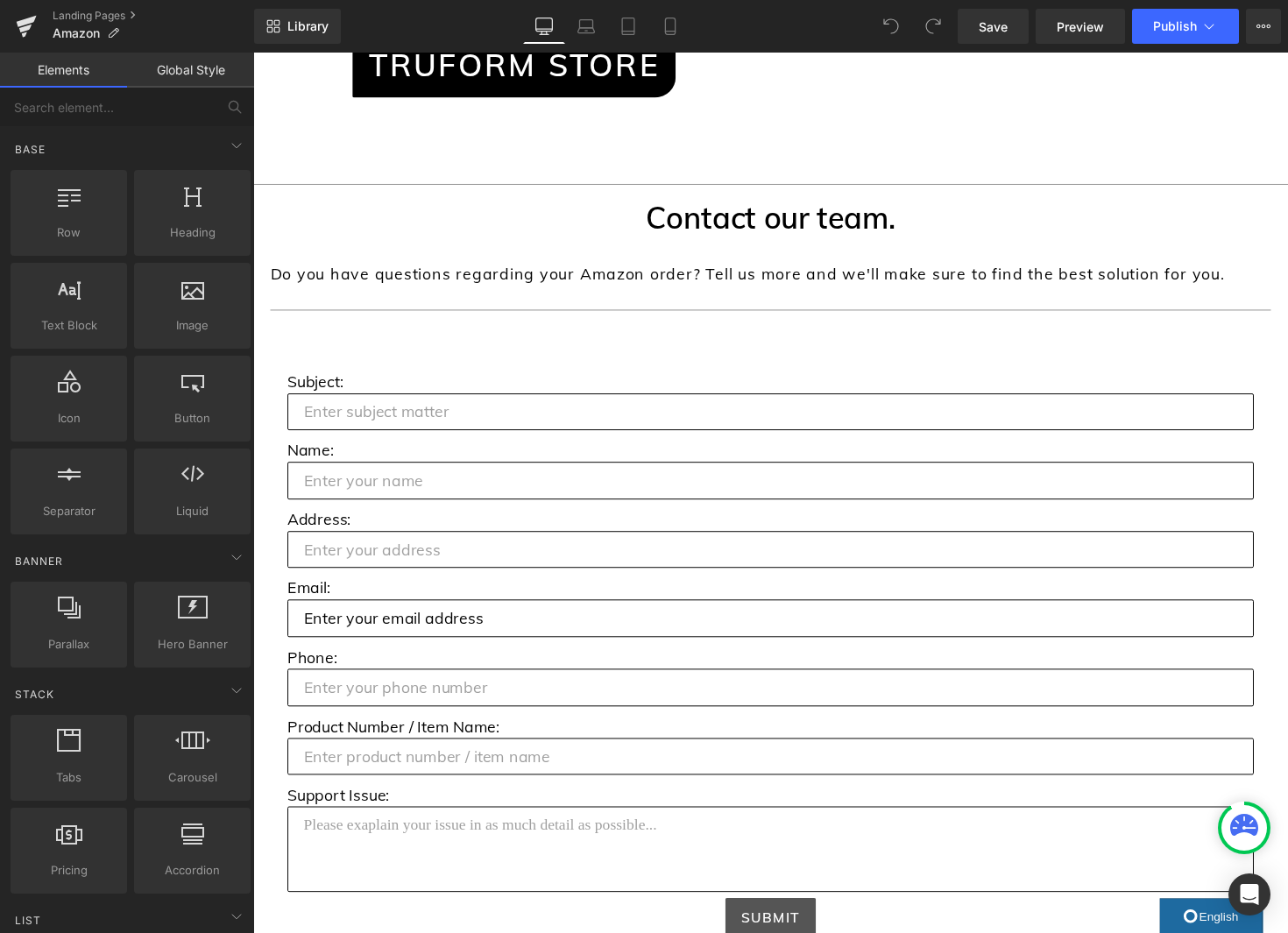
scroll to position [672, 0]
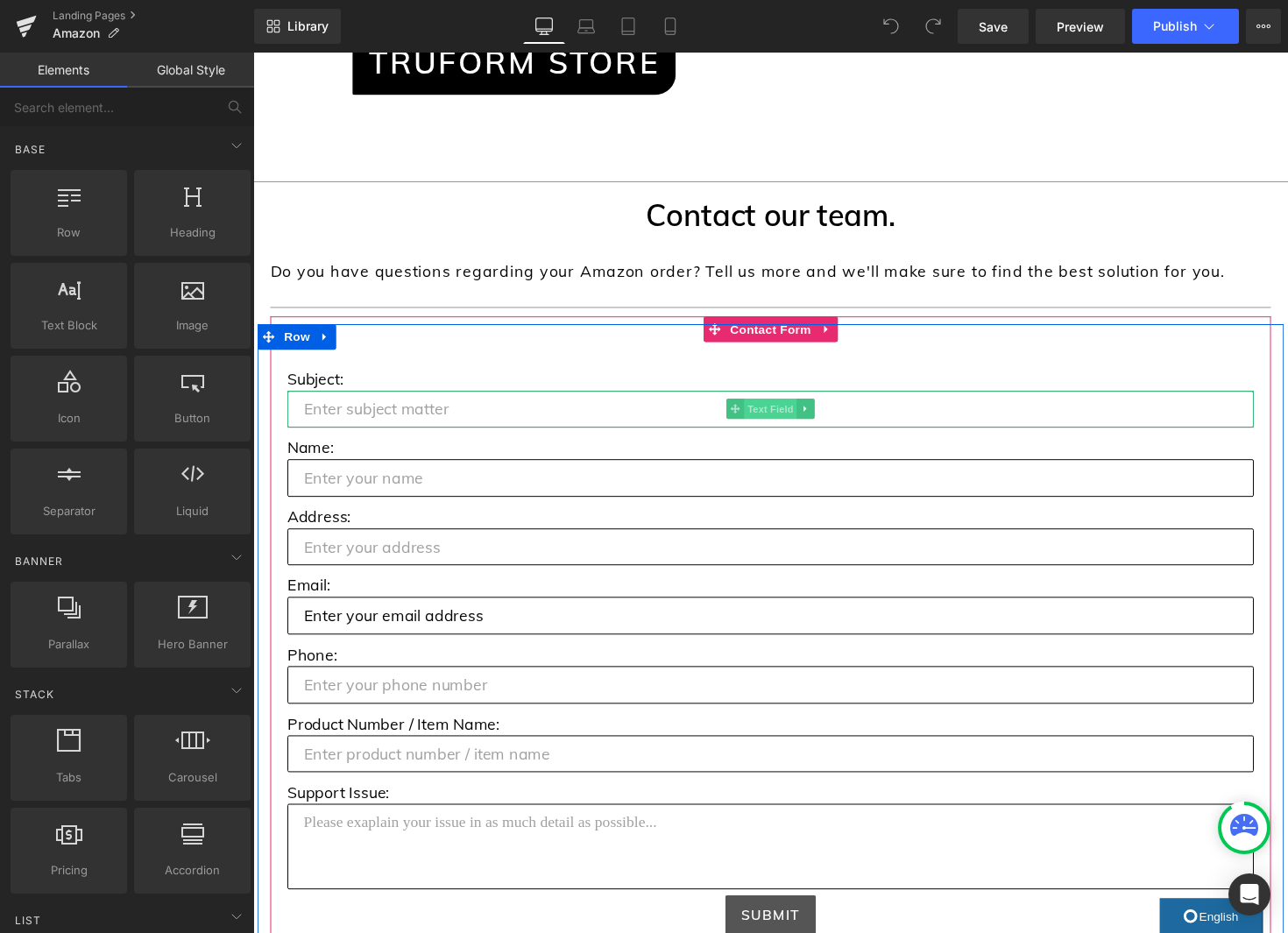
click at [784, 423] on span "Text Field" at bounding box center [782, 417] width 54 height 21
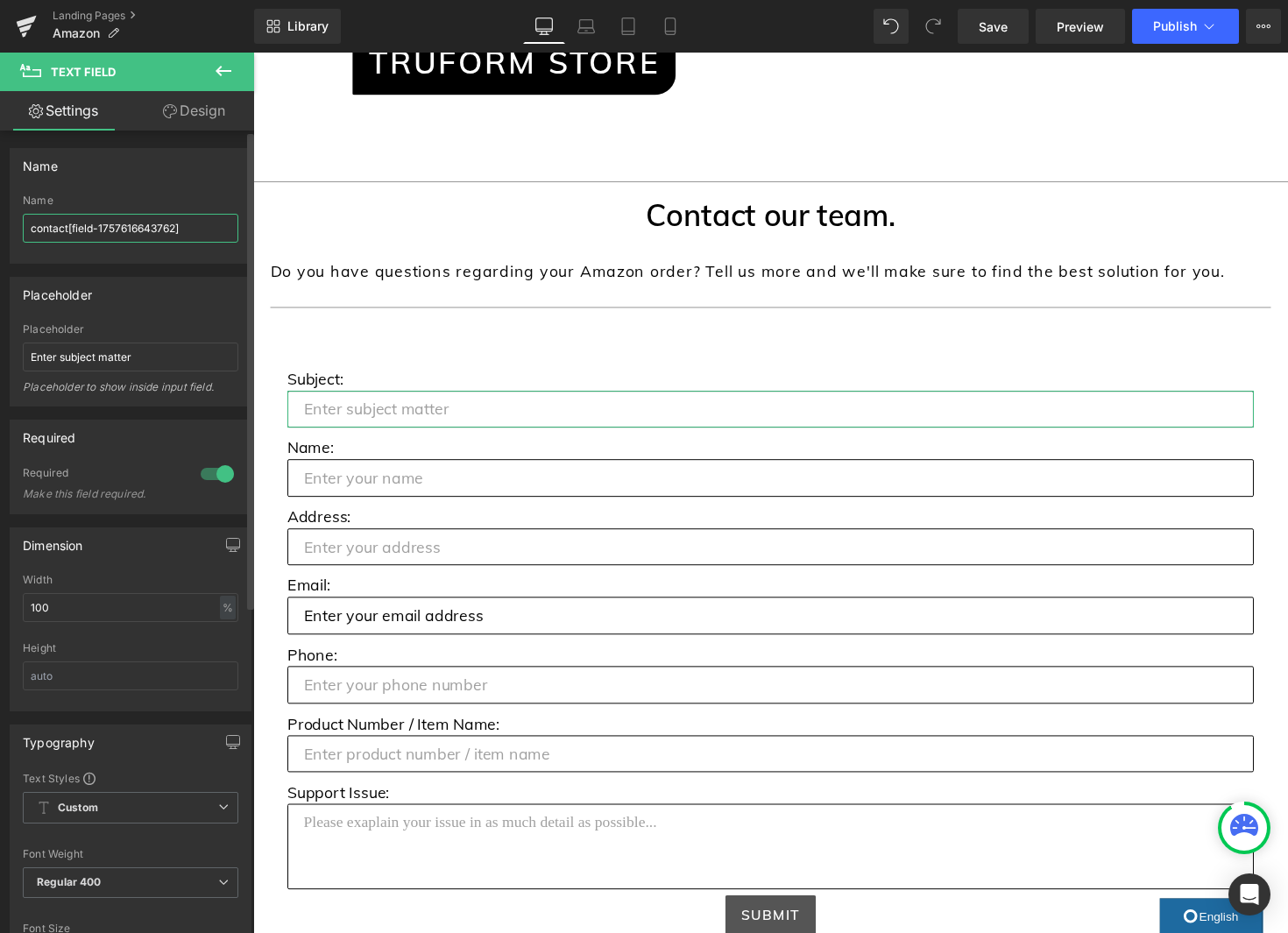
click at [121, 235] on input "contact[field-1757616643762]" at bounding box center [130, 227] width 215 height 29
click at [168, 229] on input "contact[field-1757616643762]" at bounding box center [130, 227] width 215 height 29
drag, startPoint x: 174, startPoint y: 229, endPoint x: 110, endPoint y: 229, distance: 64.0
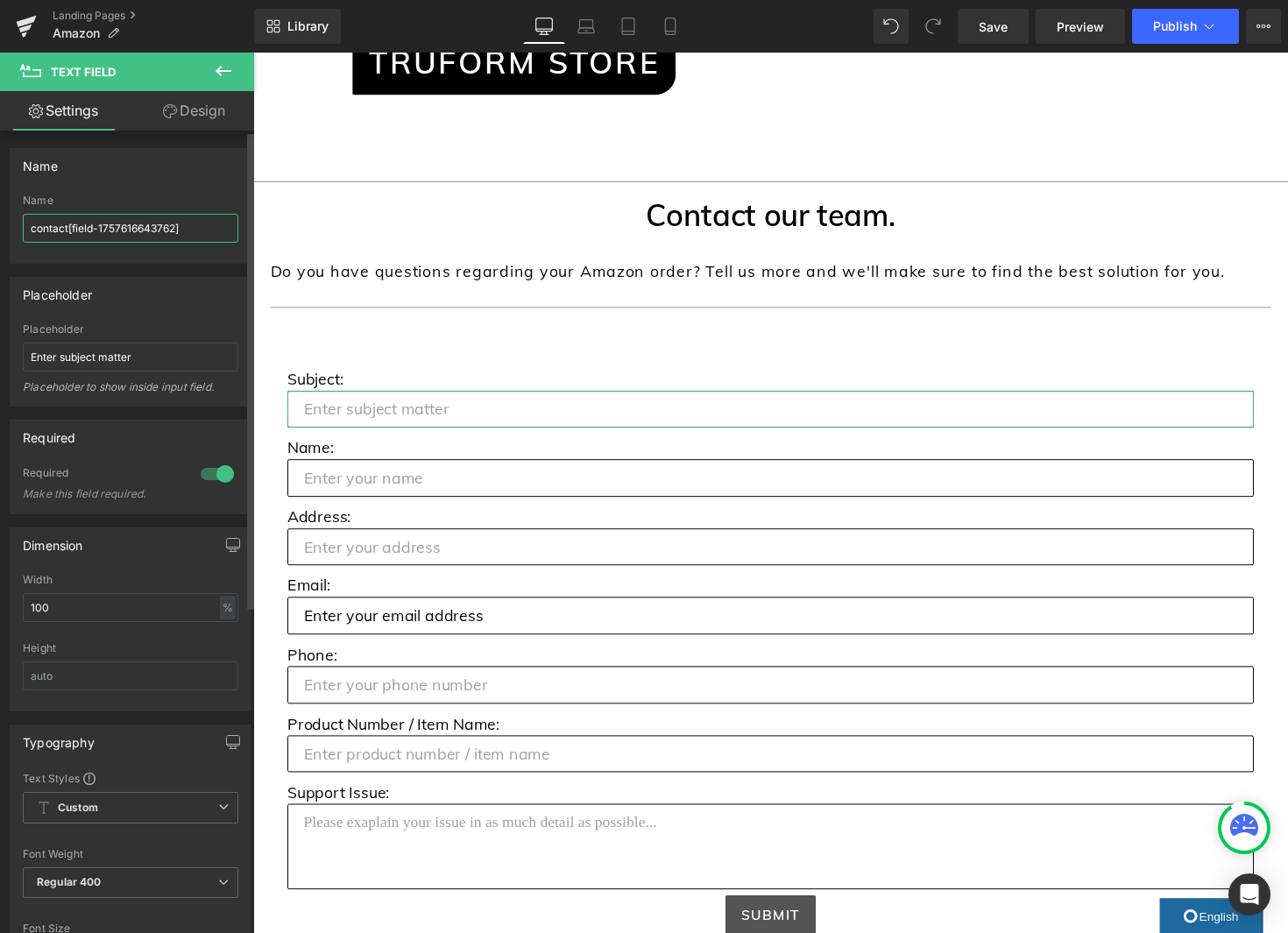
click at [73, 230] on input "contact[field-1757616643762]" at bounding box center [130, 227] width 215 height 29
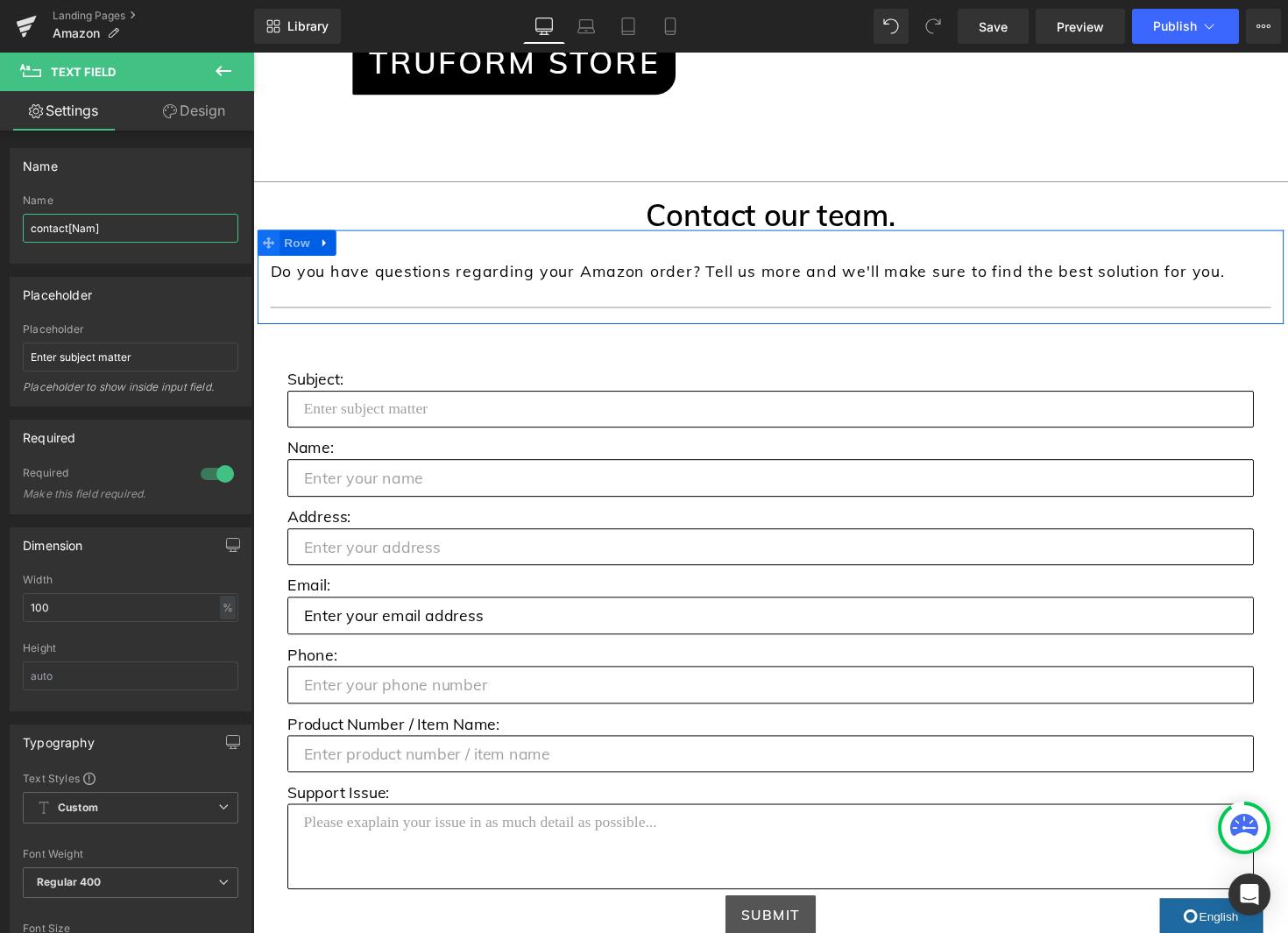
type input "contact[Name]"
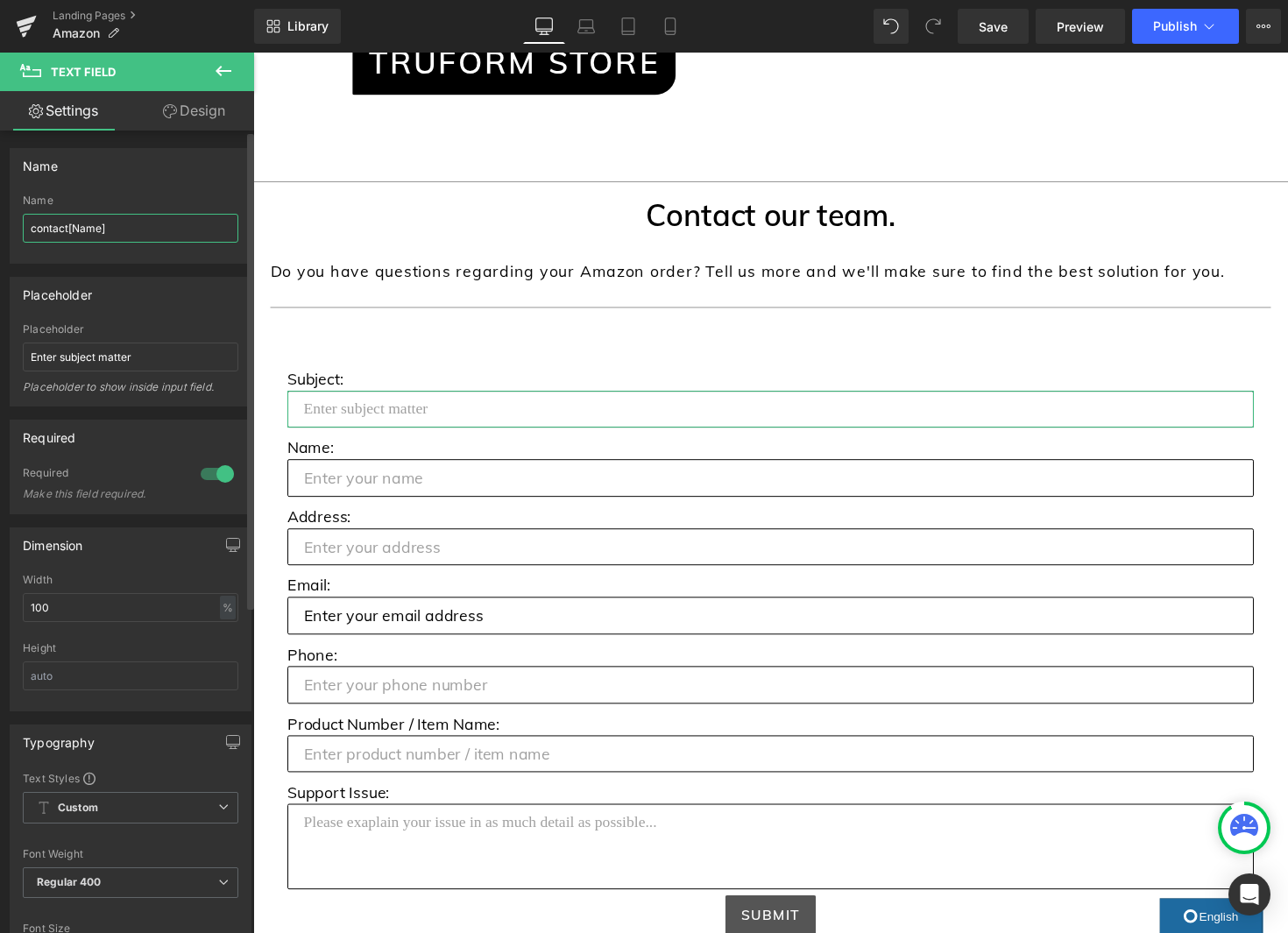
click at [166, 236] on input "contact[Name]" at bounding box center [130, 227] width 215 height 29
click at [171, 230] on input "contact[Name]" at bounding box center [130, 227] width 215 height 29
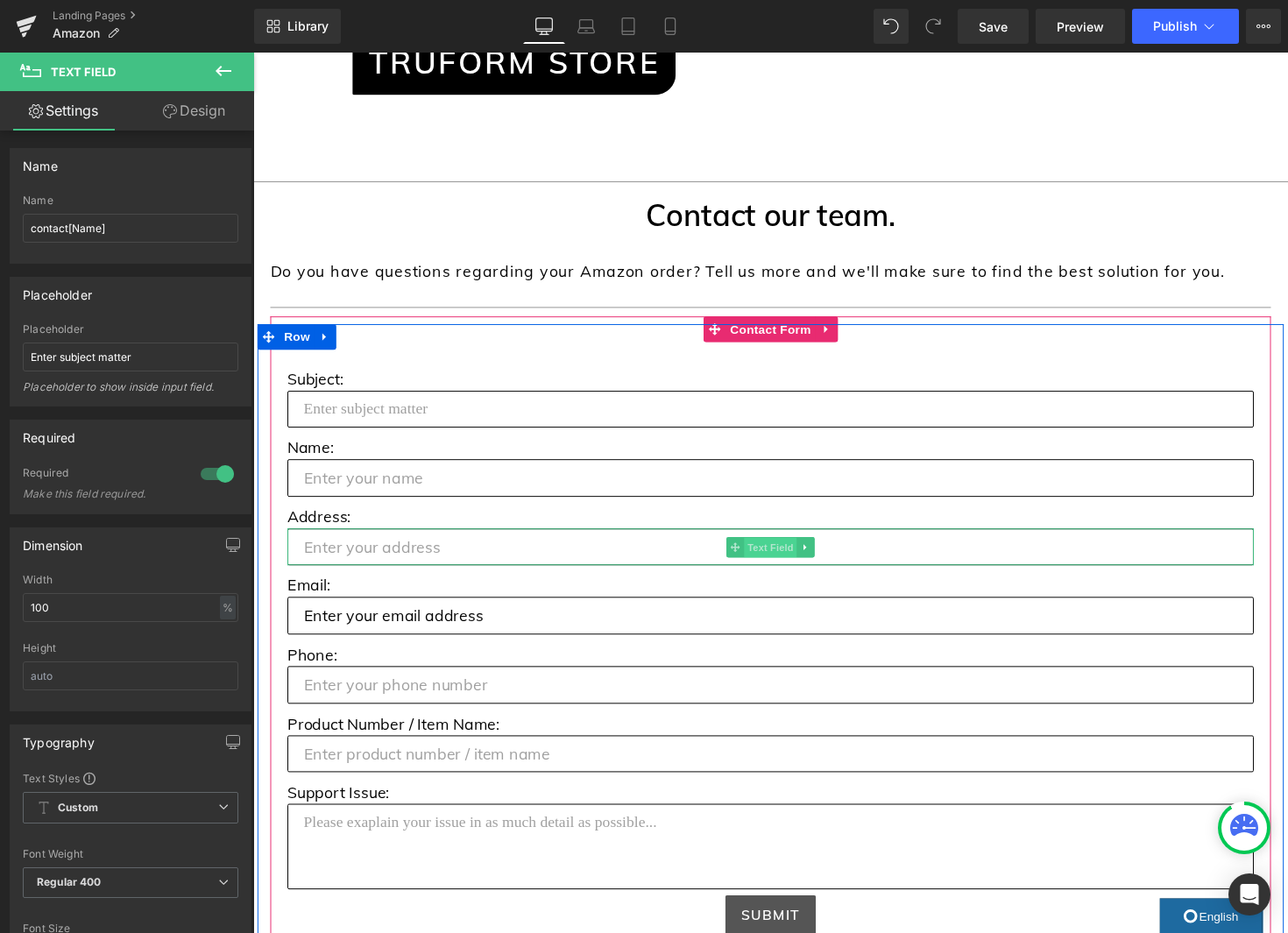
click at [786, 560] on span "Text Field" at bounding box center [782, 559] width 54 height 21
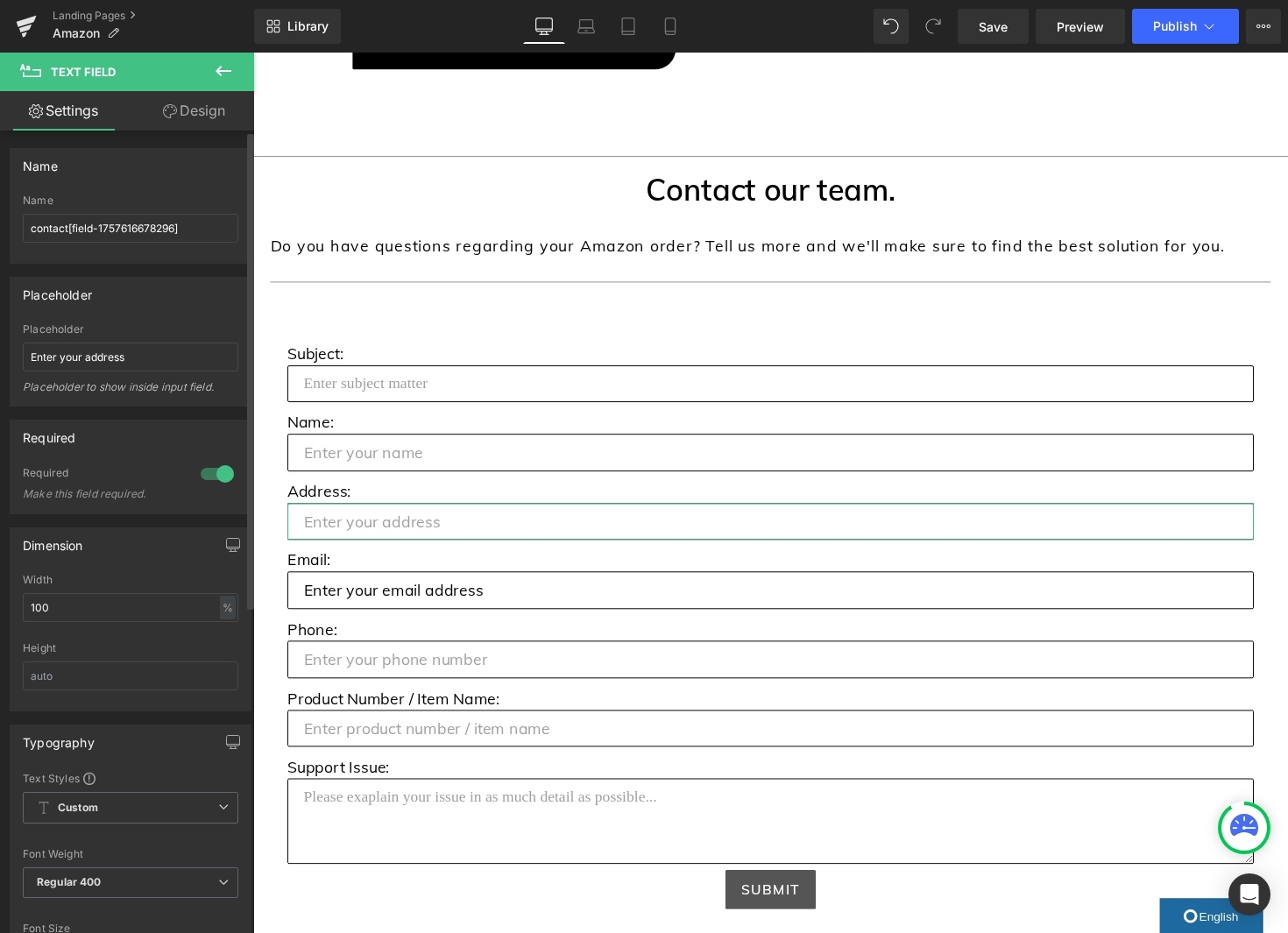
scroll to position [704, 0]
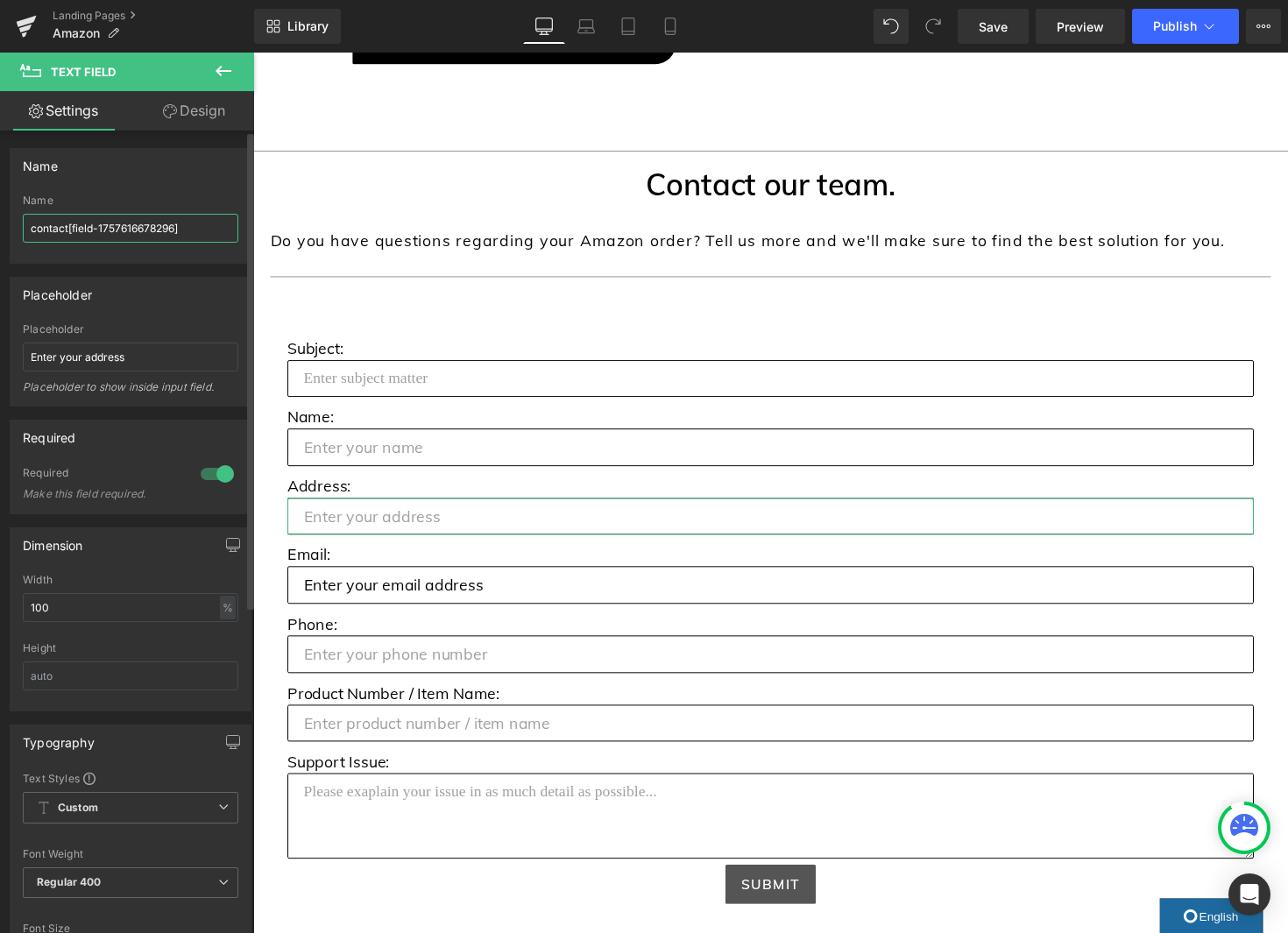
click at [134, 234] on input "contact[field-1757616678296]" at bounding box center [130, 227] width 215 height 29
click input "contact[field-1757616678296]"
paste input "Name"
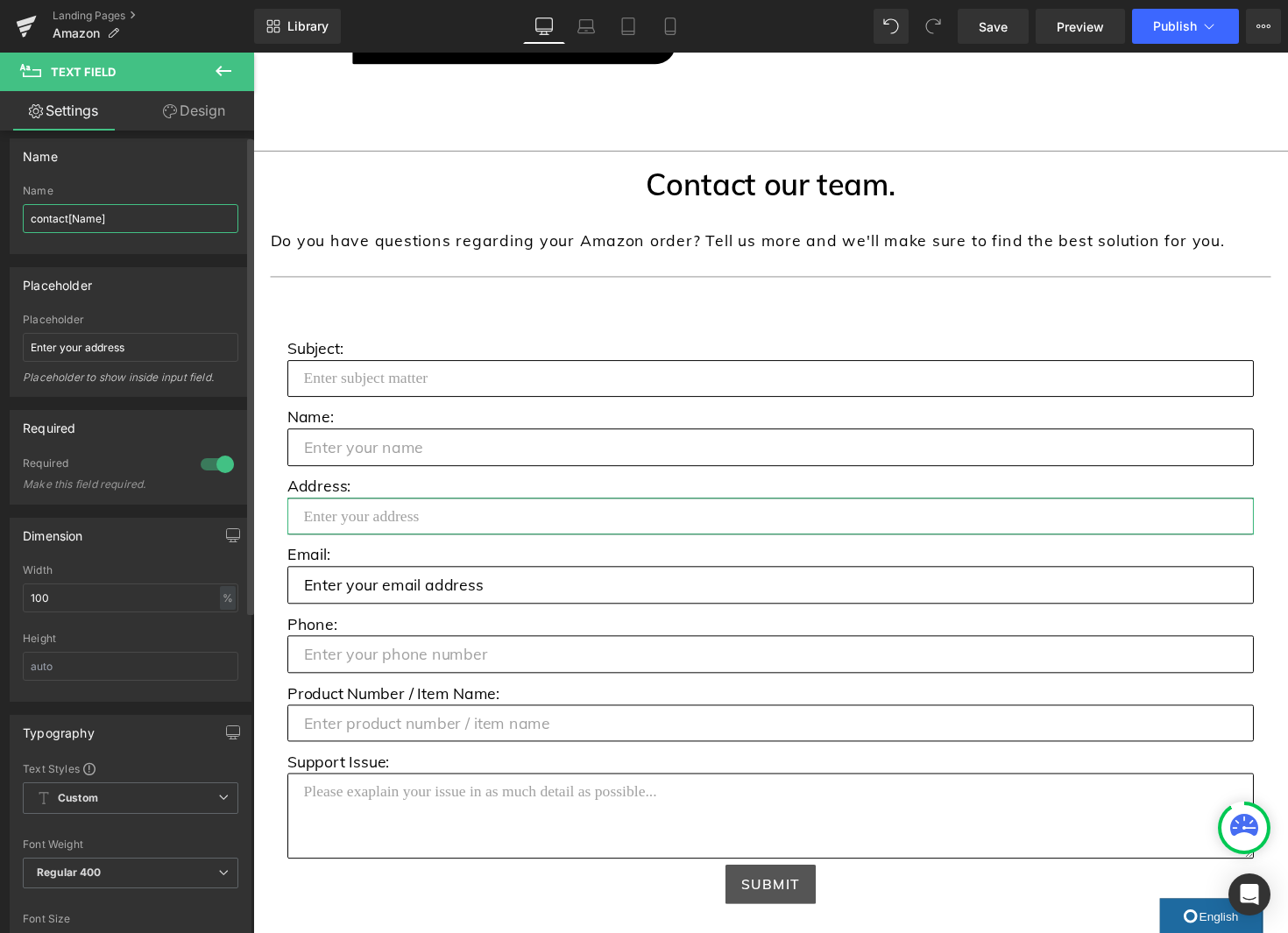
scroll to position [9, 0]
click input "contact[Name]"
type input "contact[Address]"
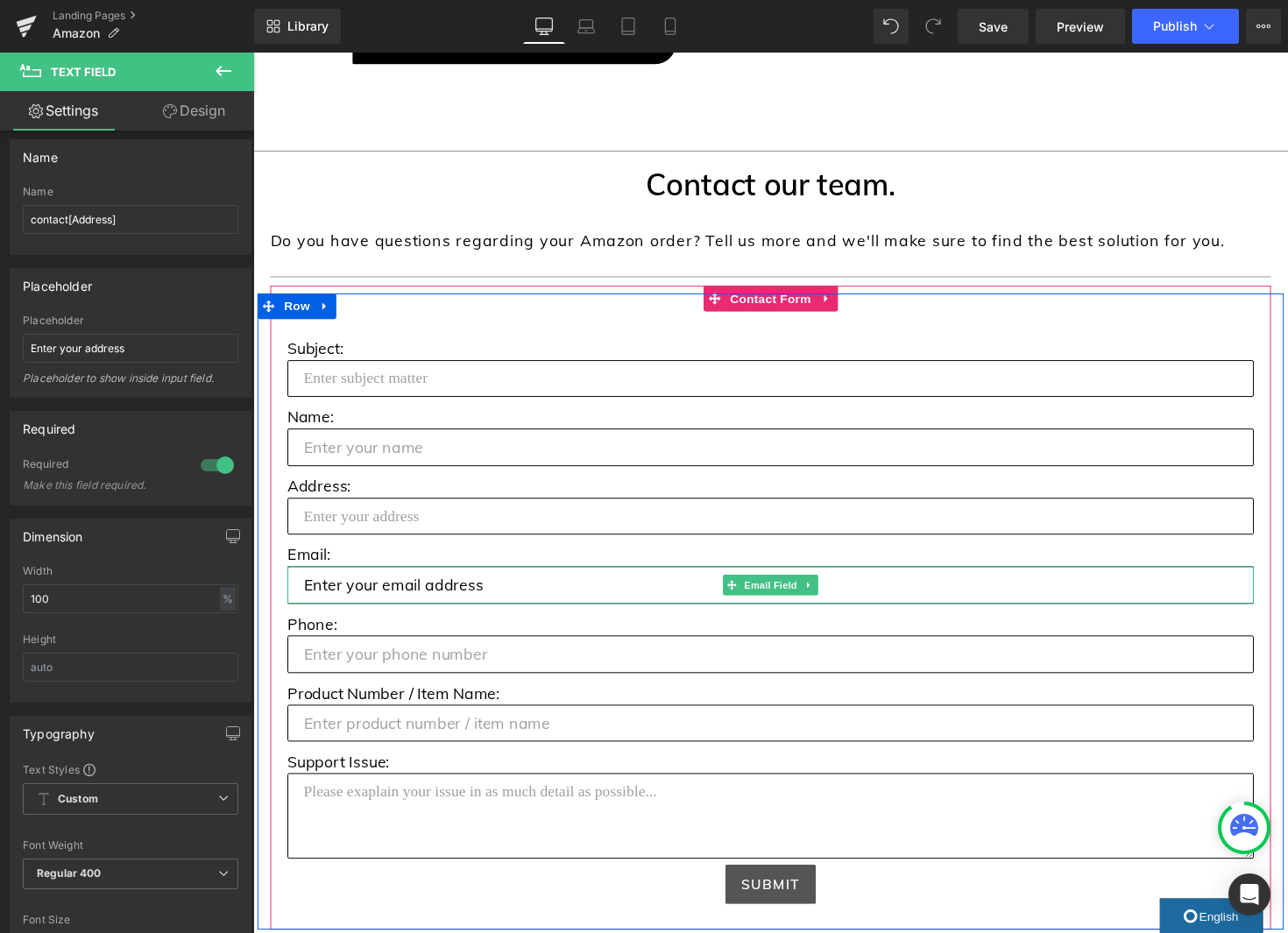
click div "Email Field"
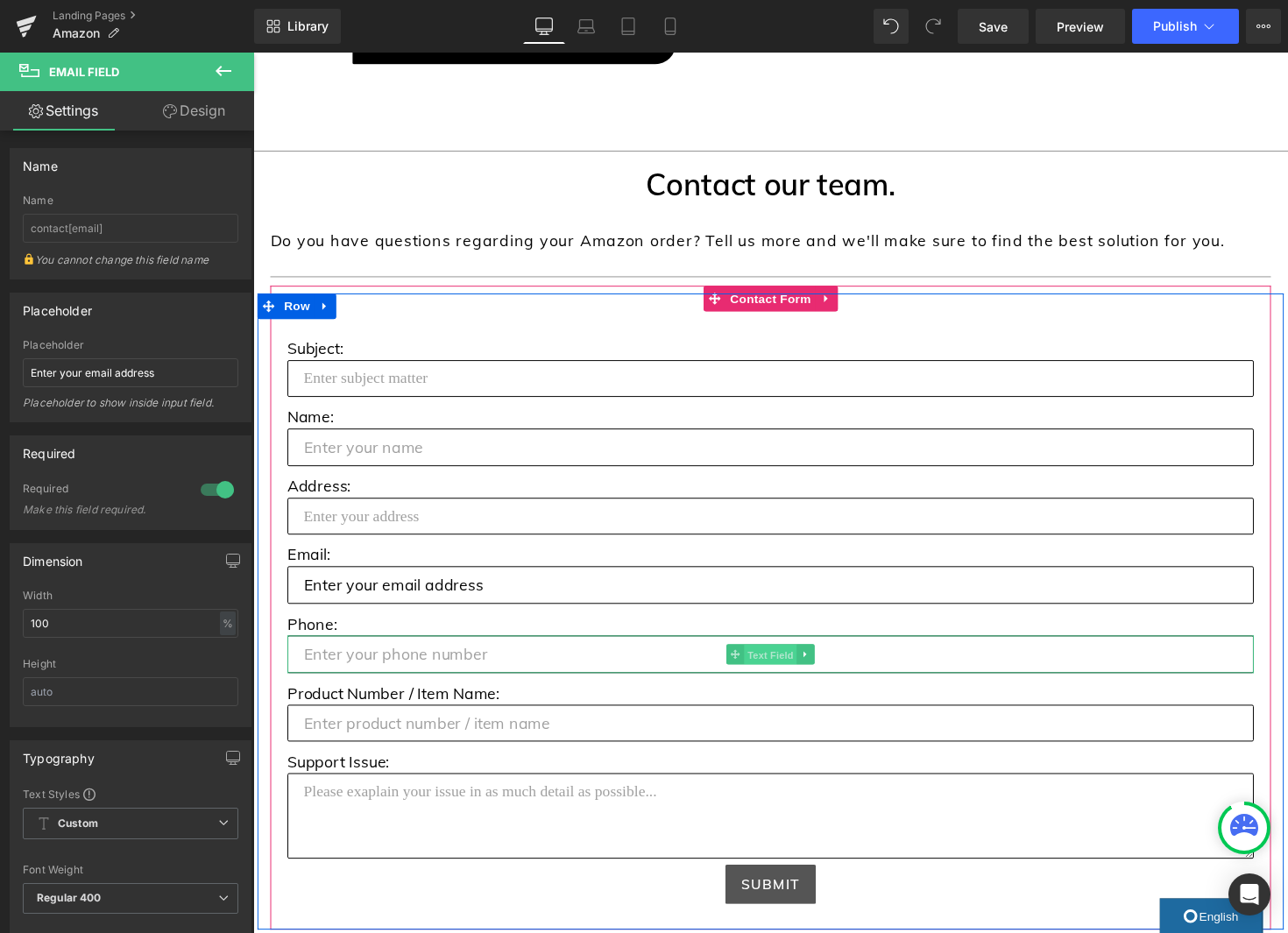
click span "Text Field"
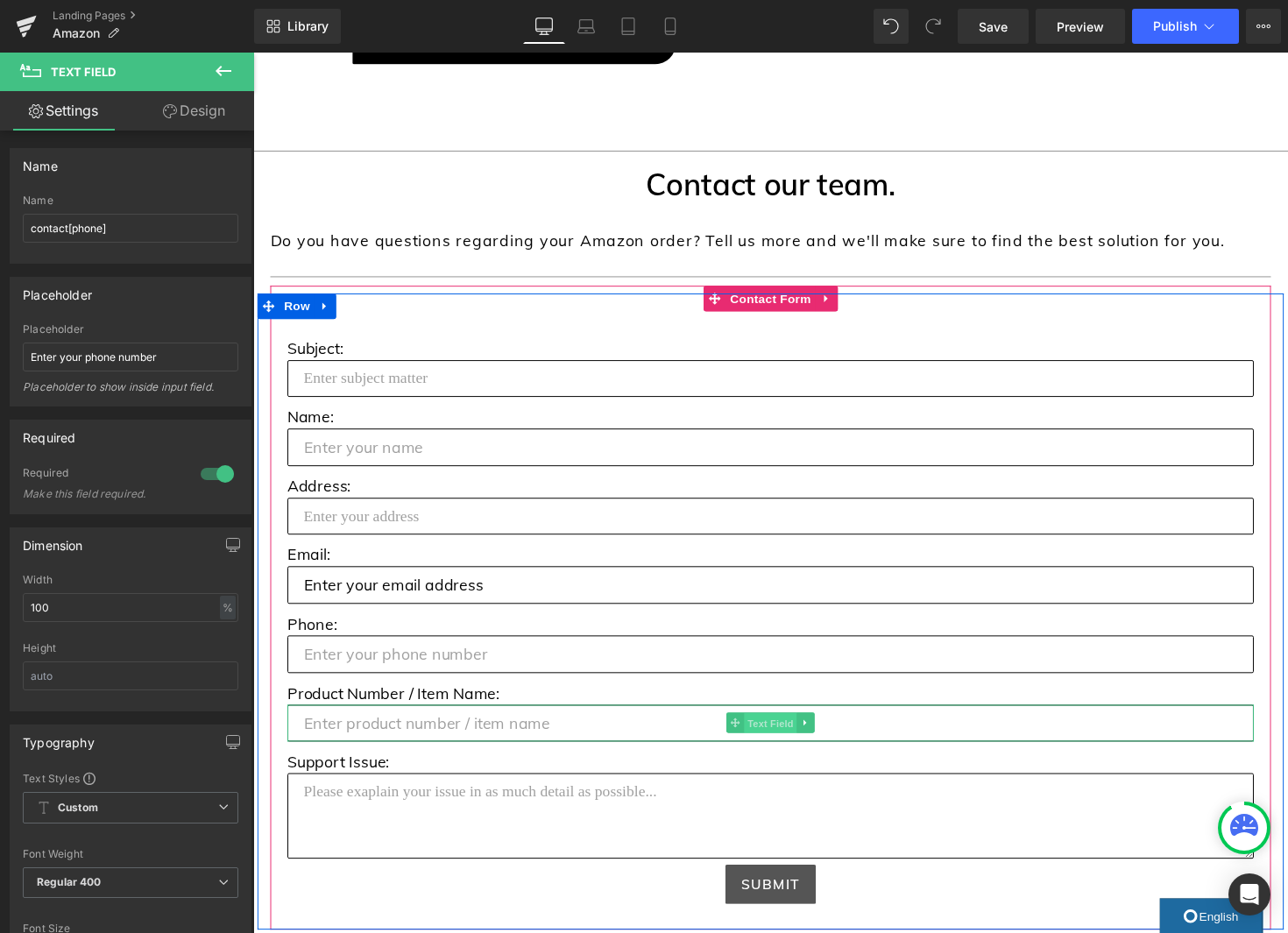
click span "Text Field"
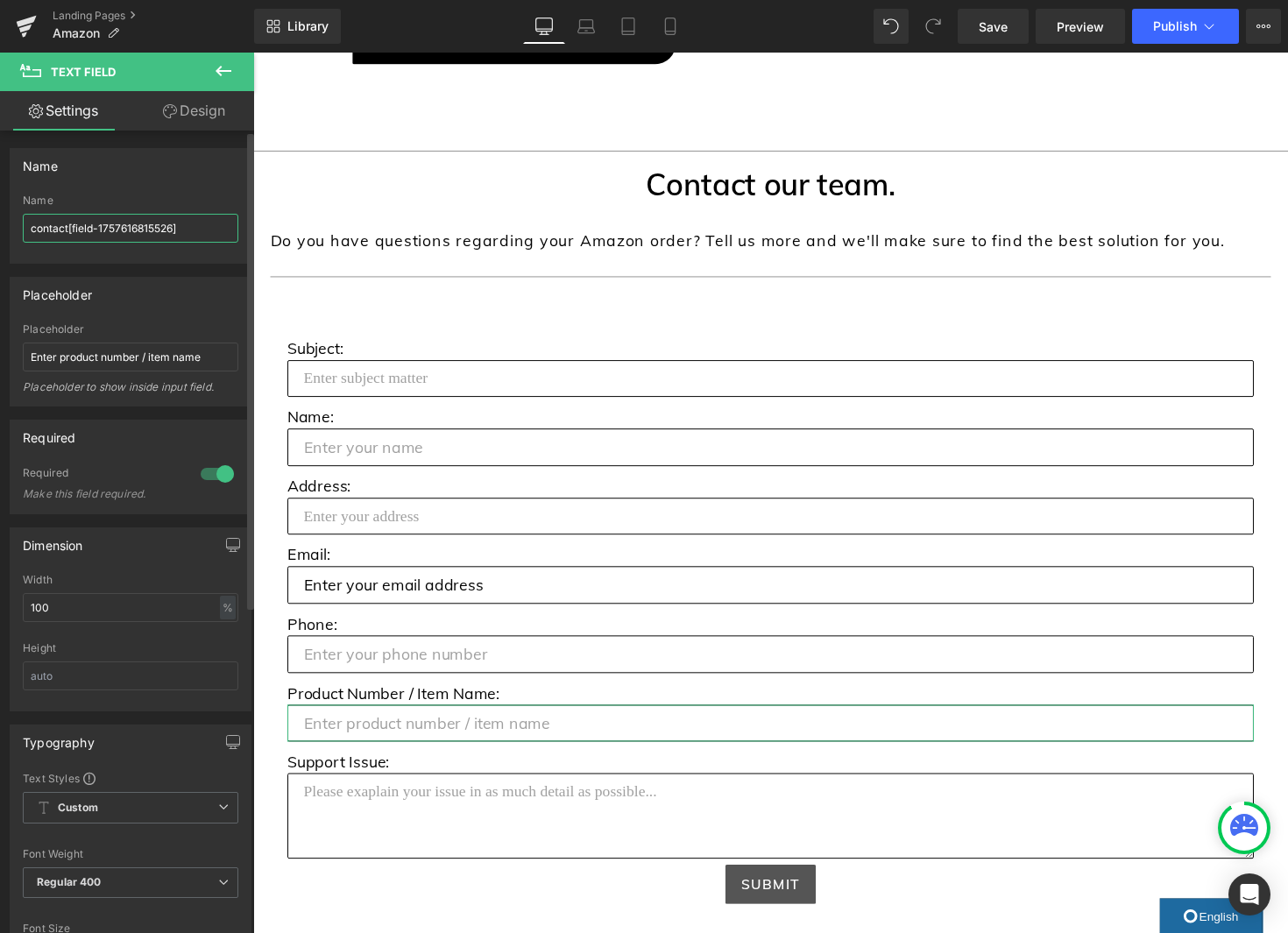
click input "contact[field-1757616815526]"
paste input "Name"
click input "contact[Name]"
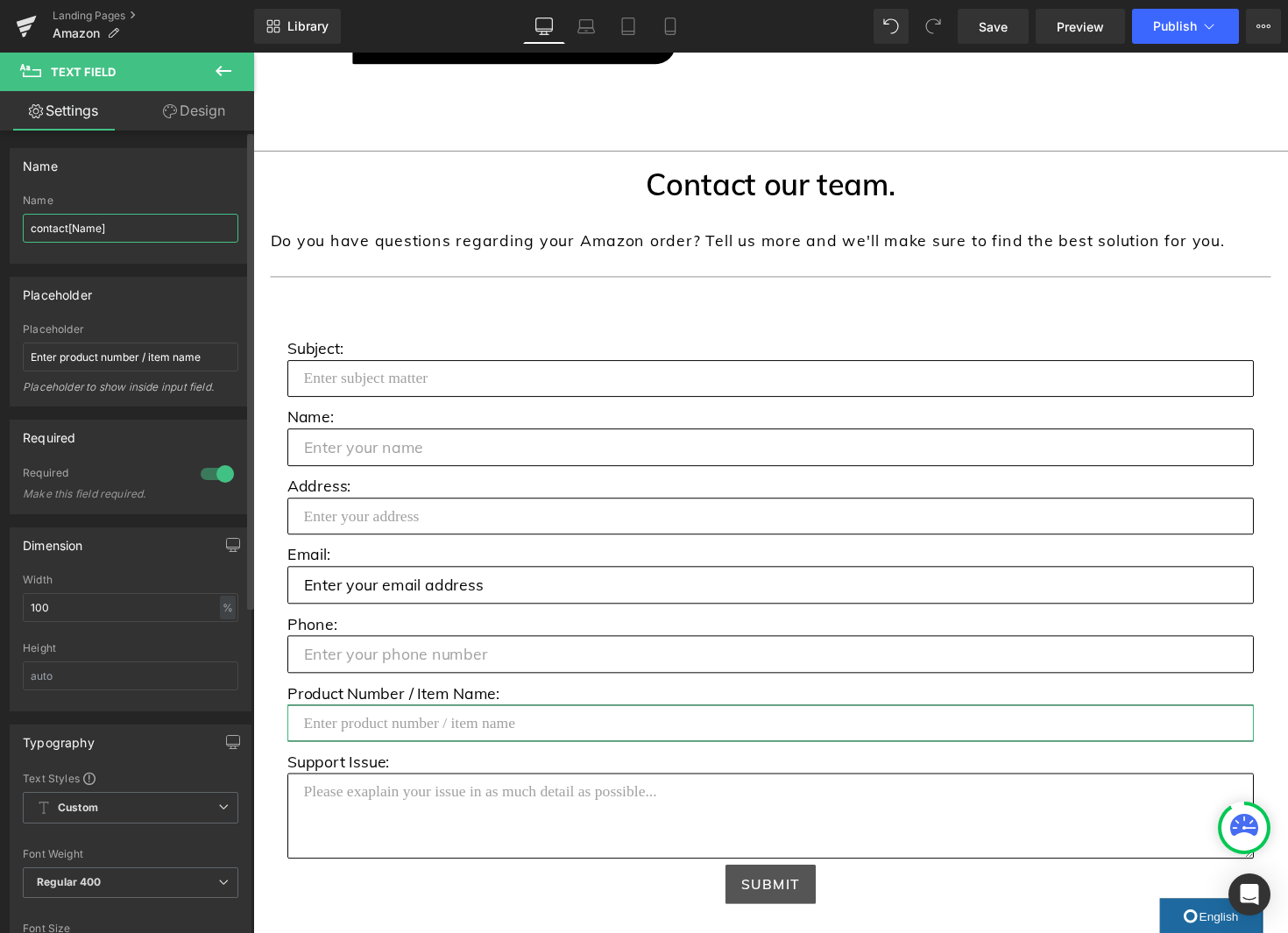
click input "contact[Name]"
type input "contact[Product Number]"
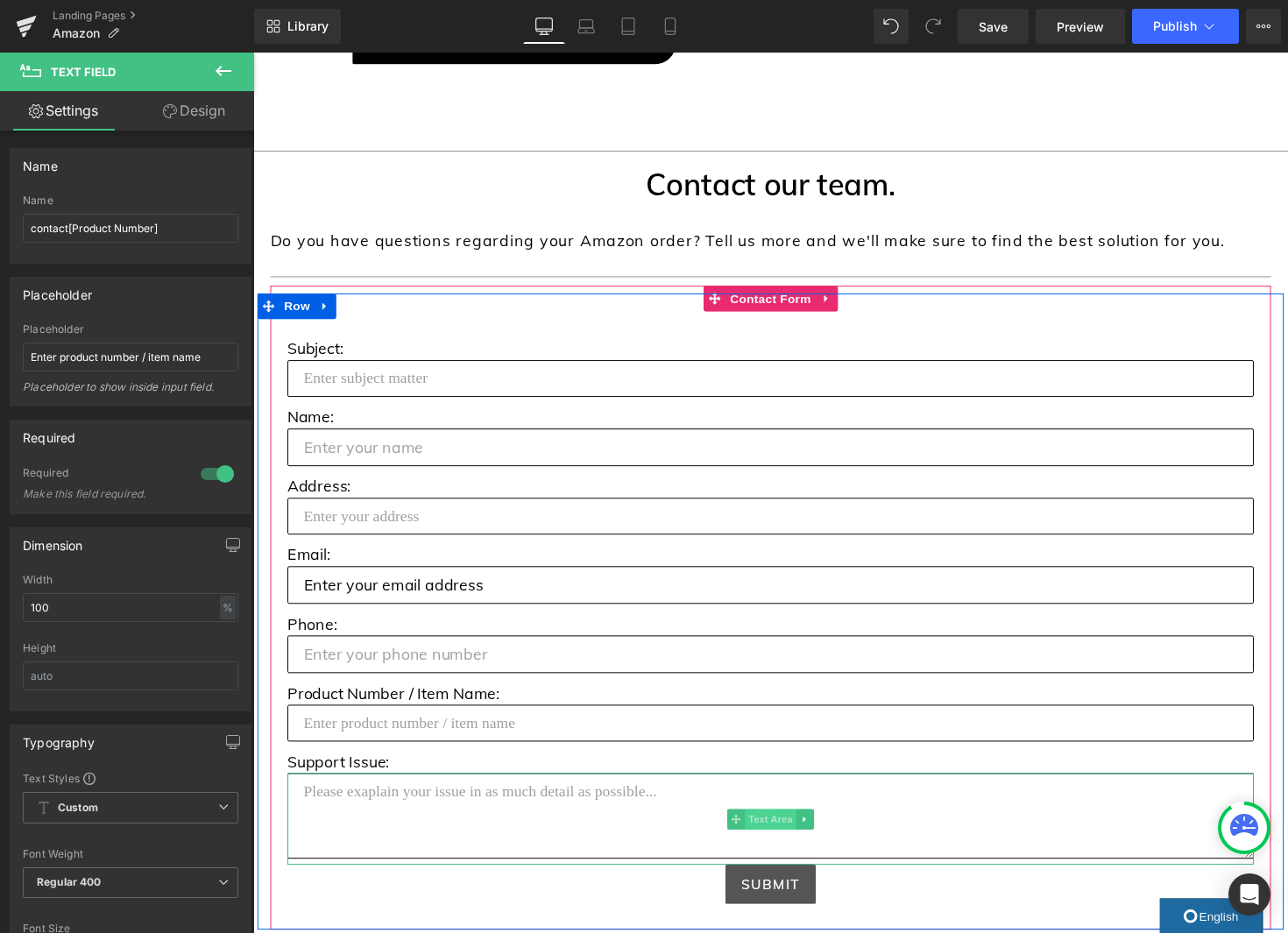
click span "Text Area"
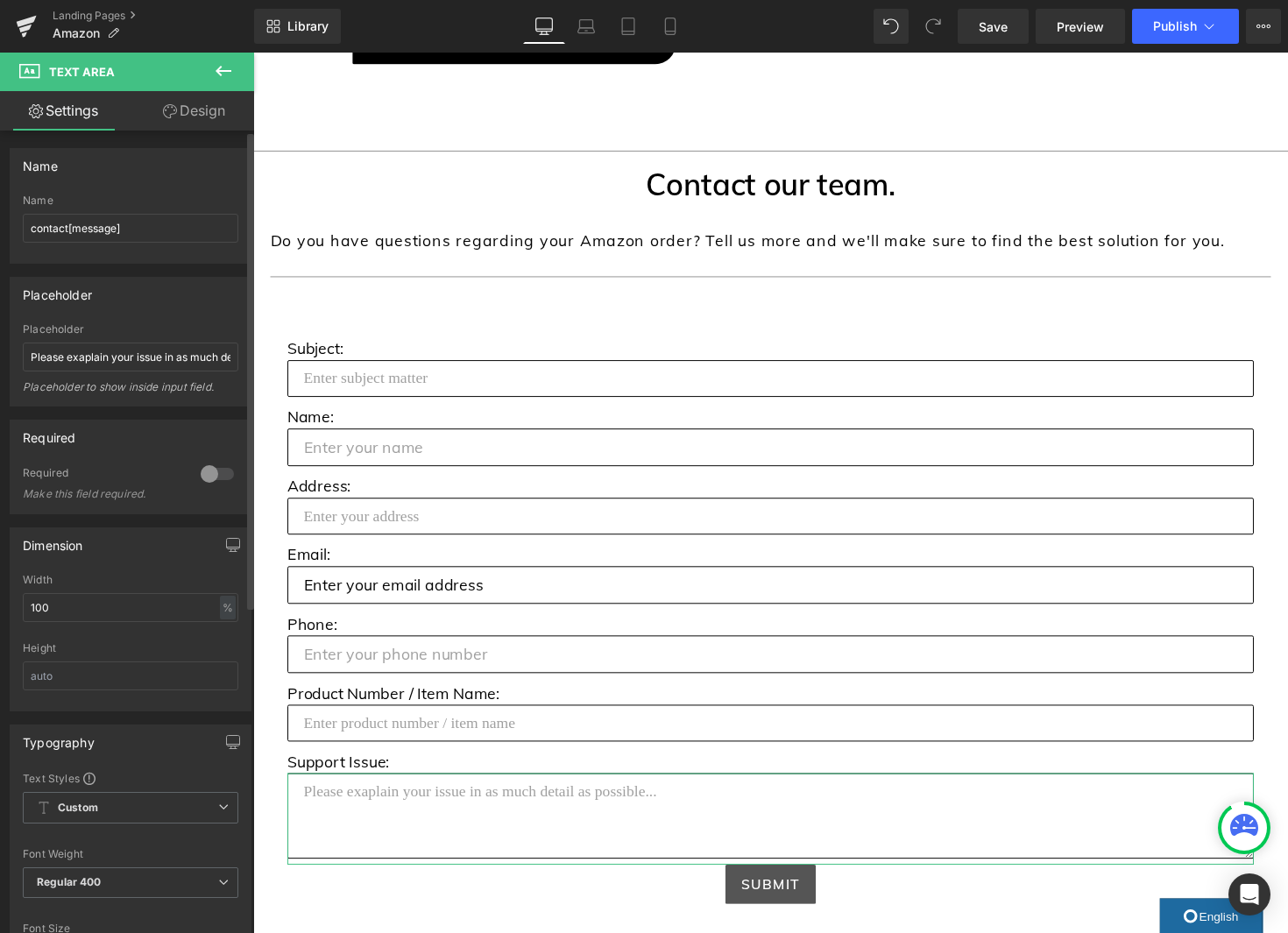
scroll to position [1, 0]
click input "contact[message]"
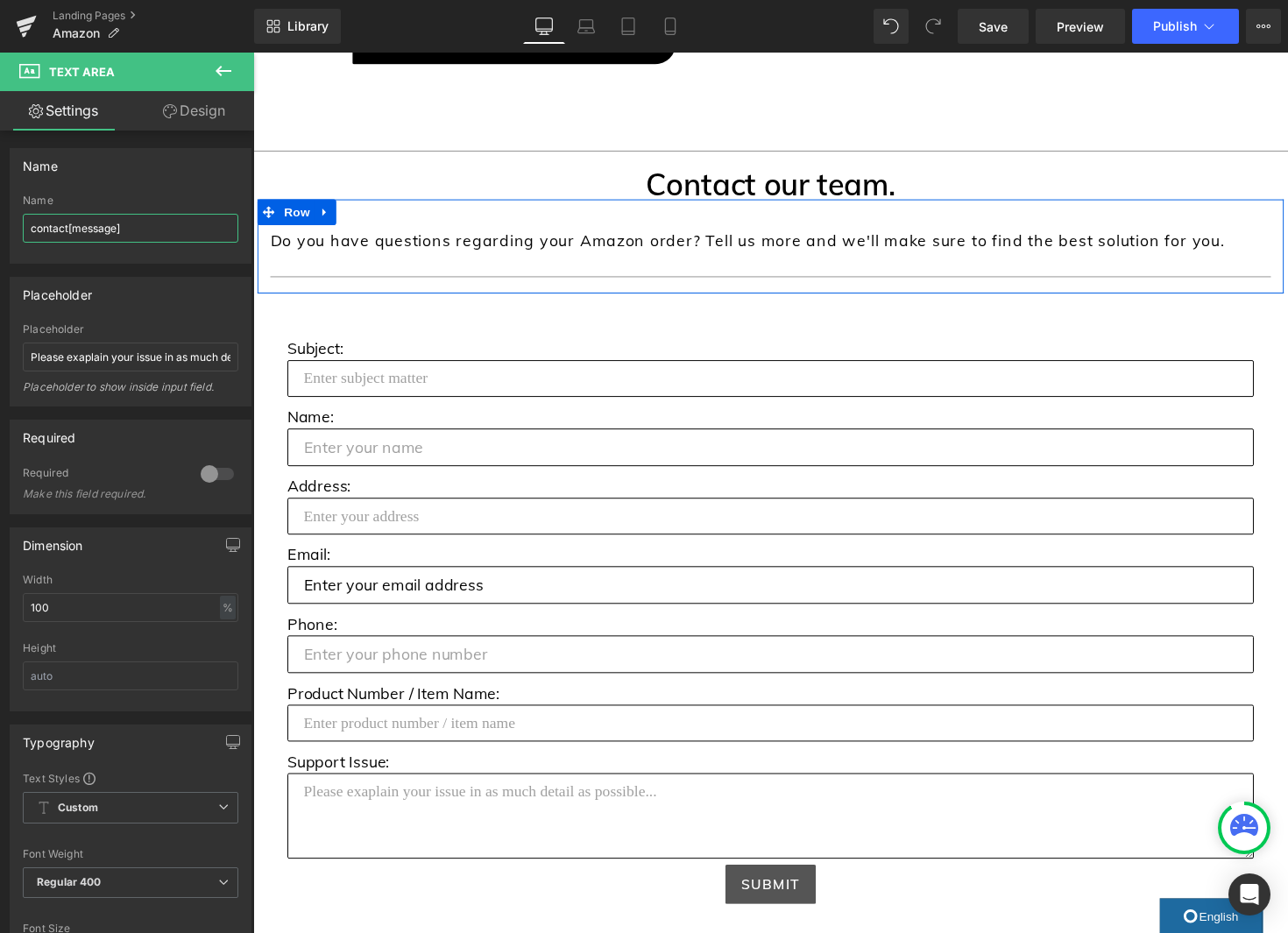
scroll to position [709, 0]
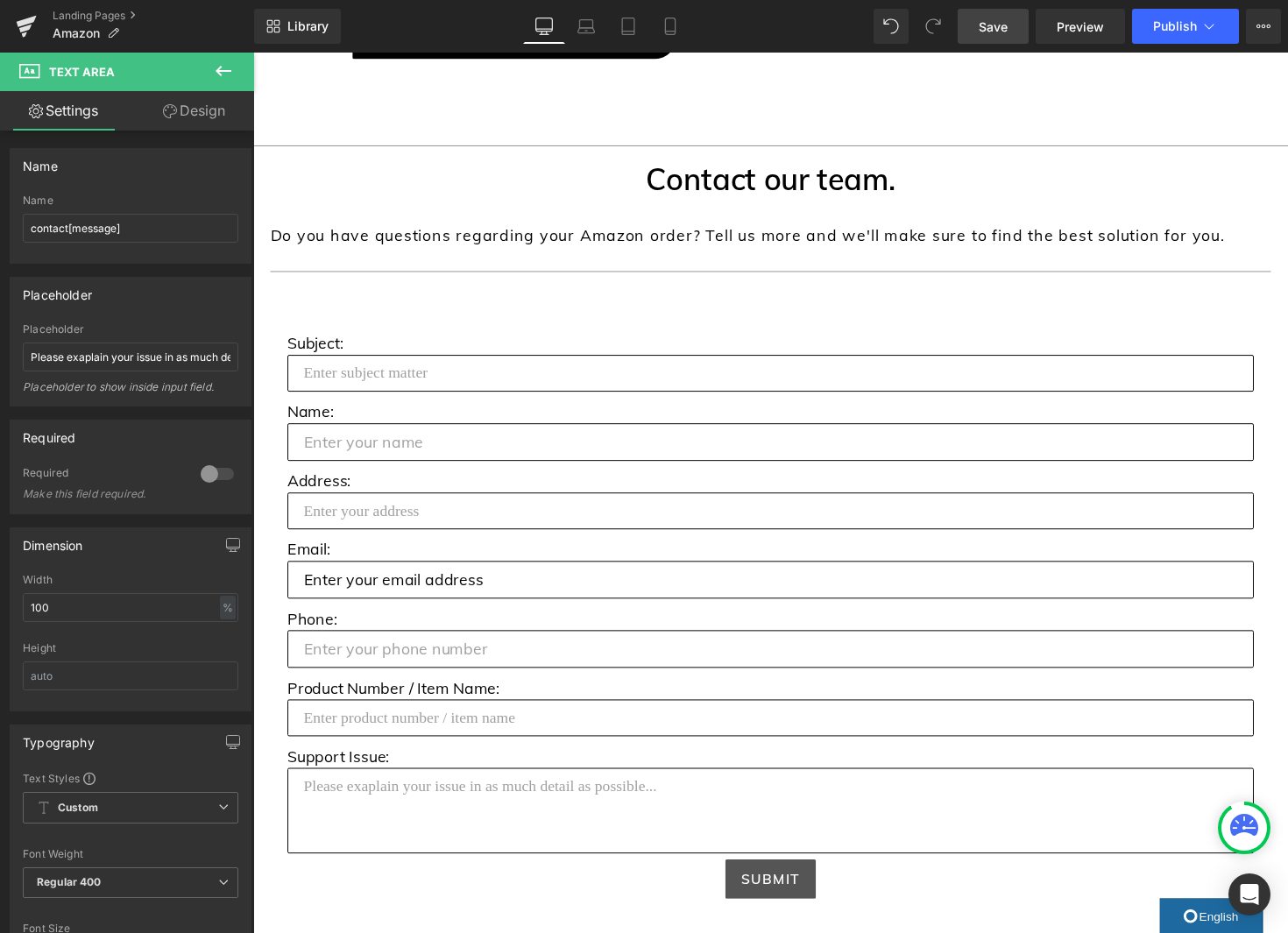
click span "Save"
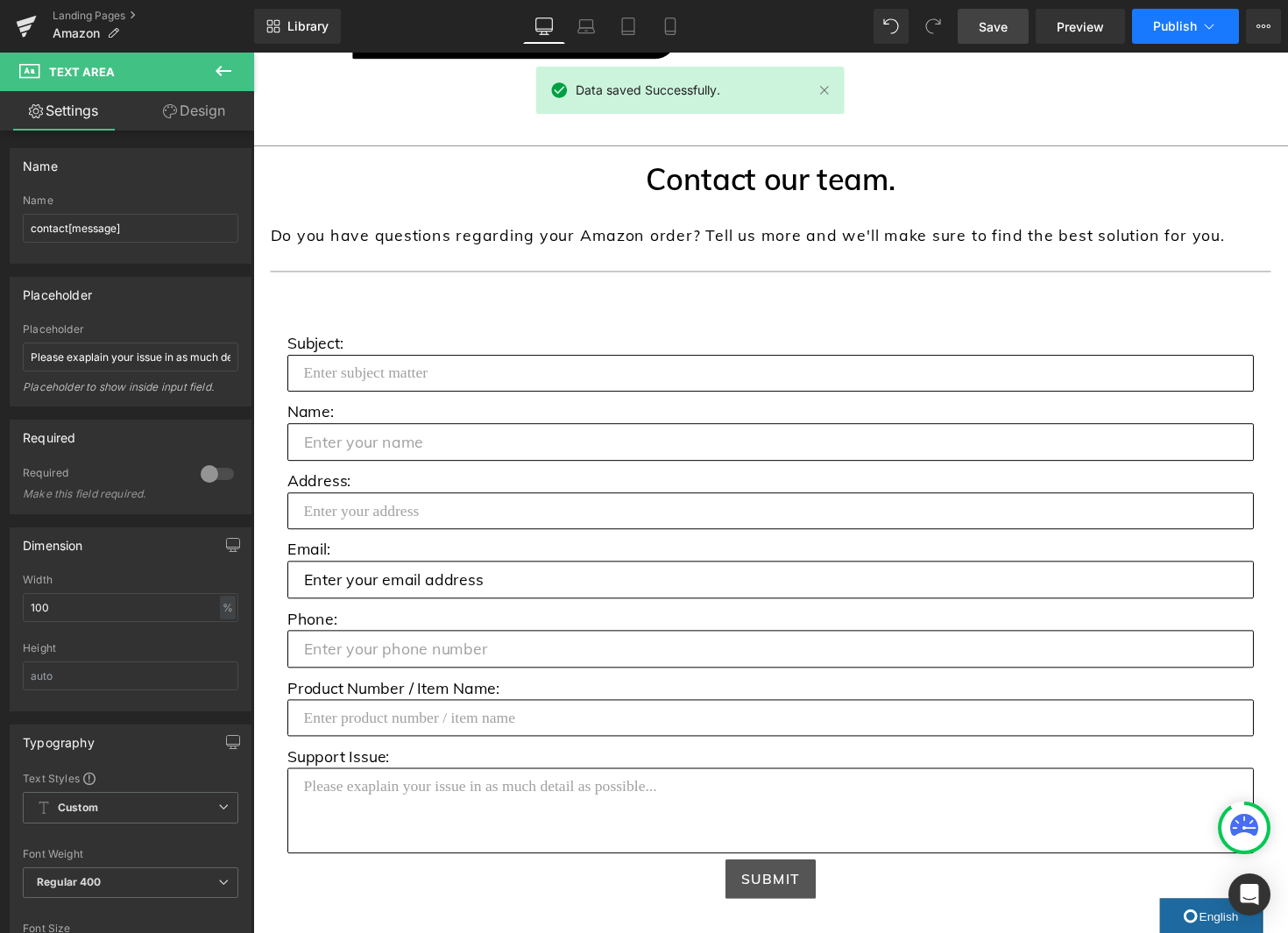
click span "Publish"
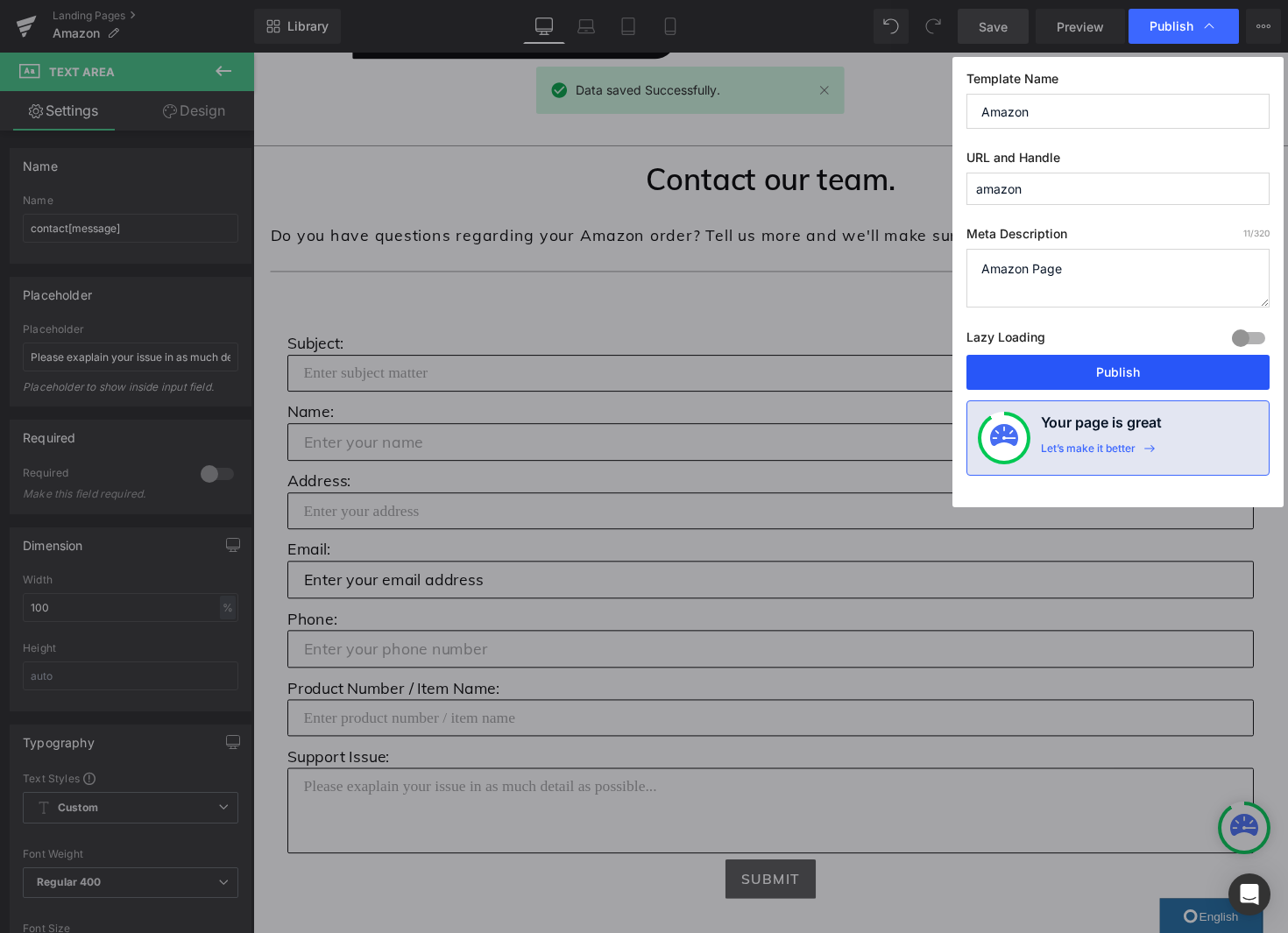
click button "Publish"
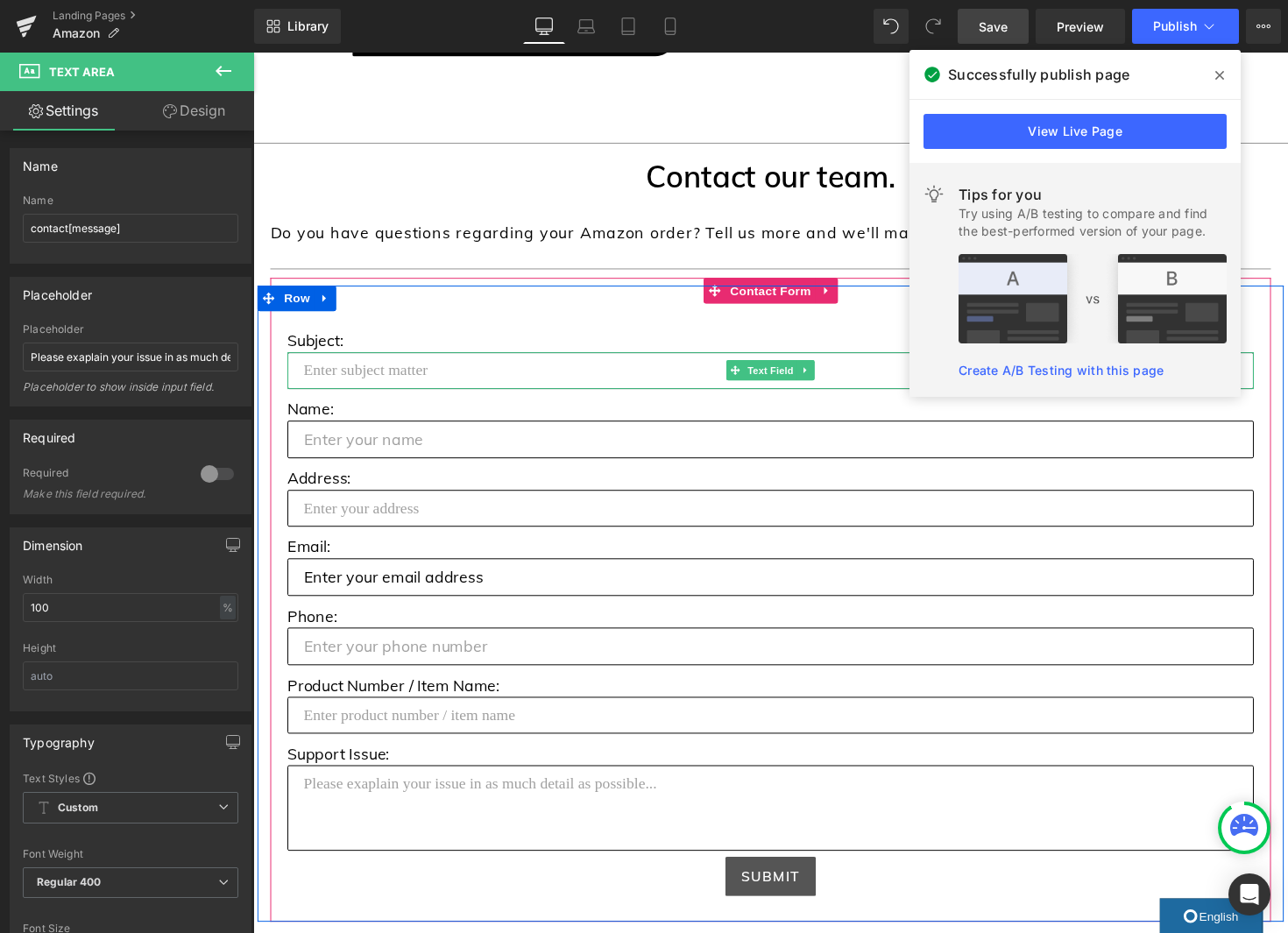
scroll to position [717, 0]
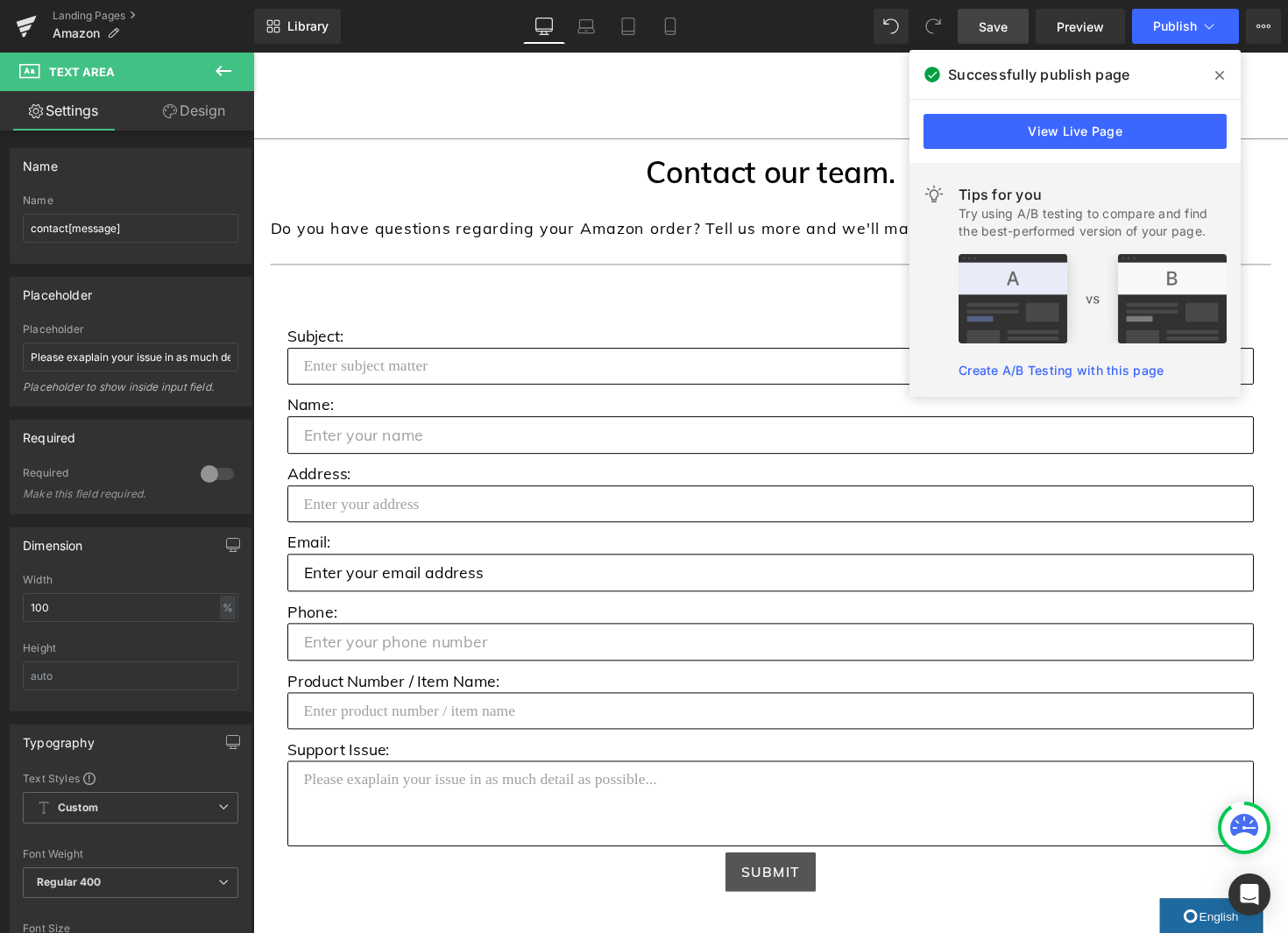
click span
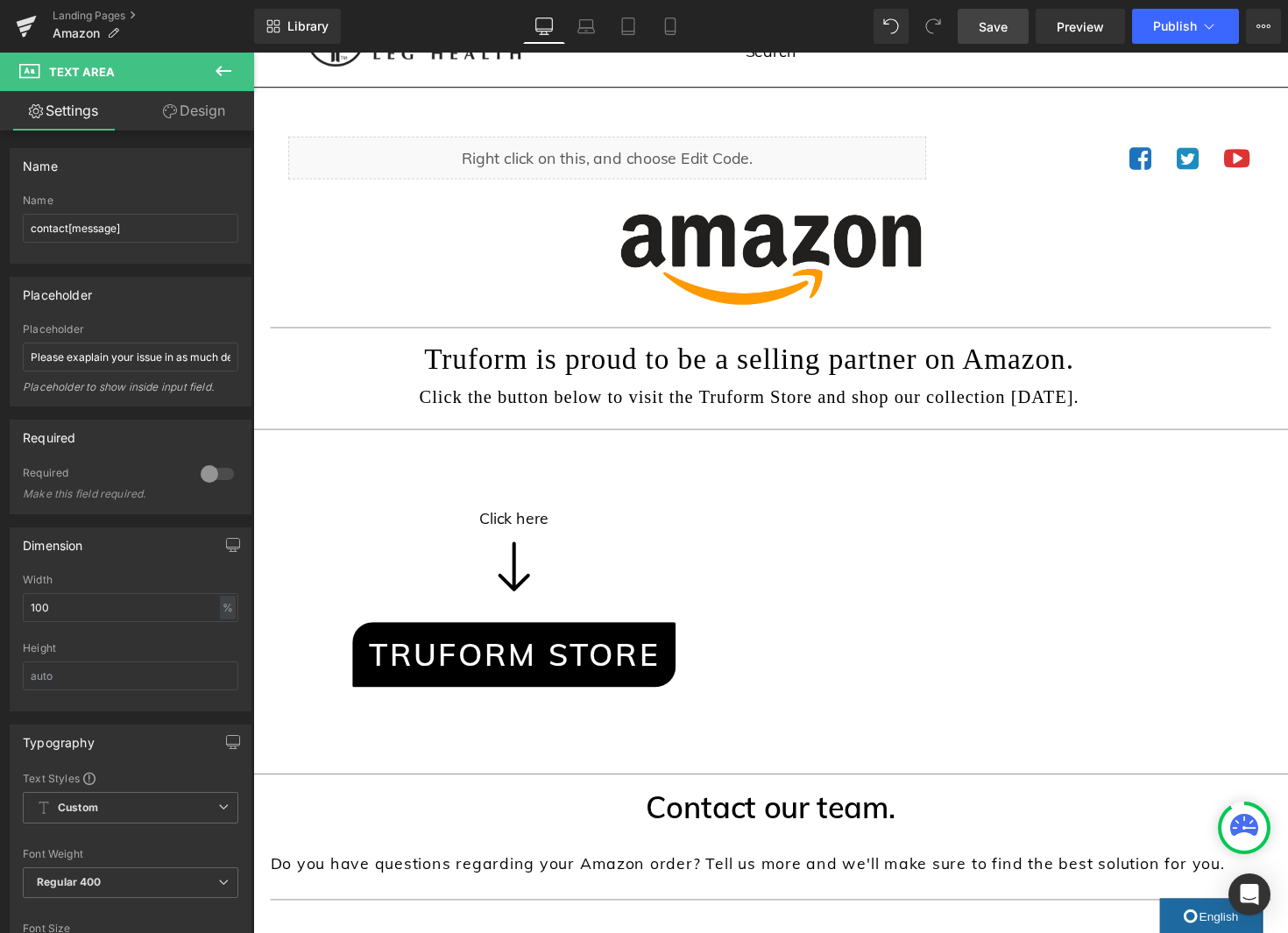
scroll to position [63, 0]
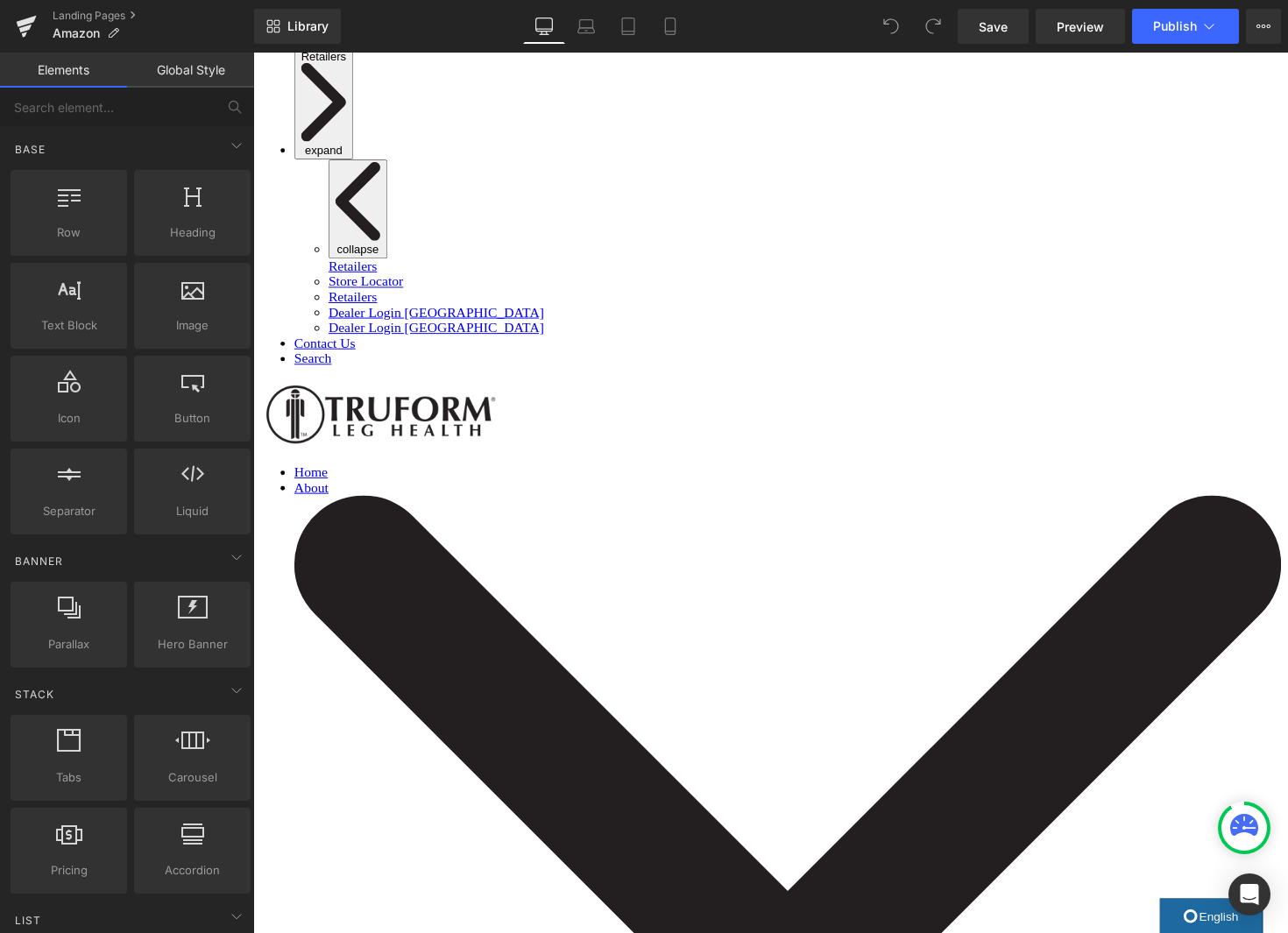
scroll to position [733, 0]
